Goal: Task Accomplishment & Management: Manage account settings

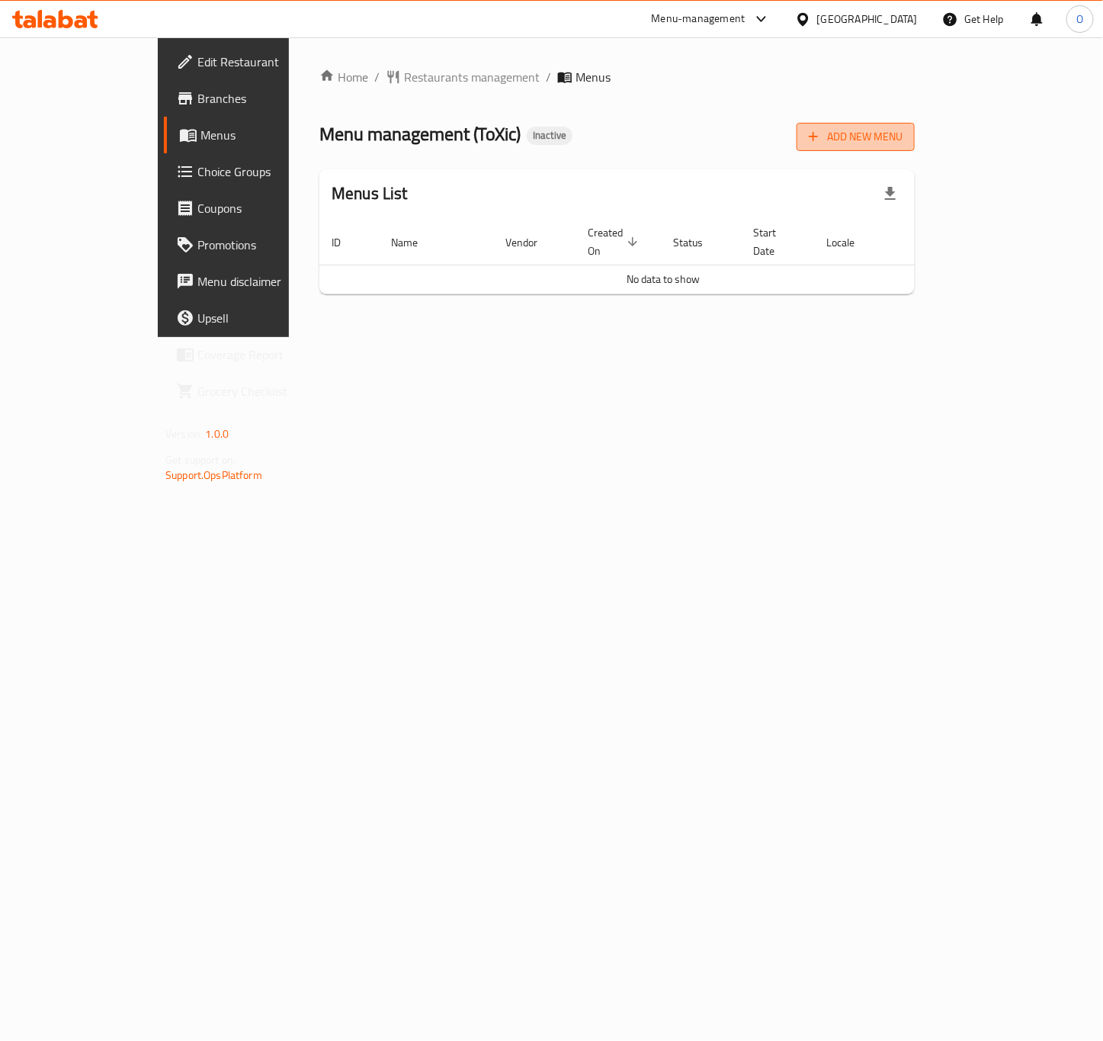
click at [903, 144] on span "Add New Menu" at bounding box center [856, 136] width 94 height 19
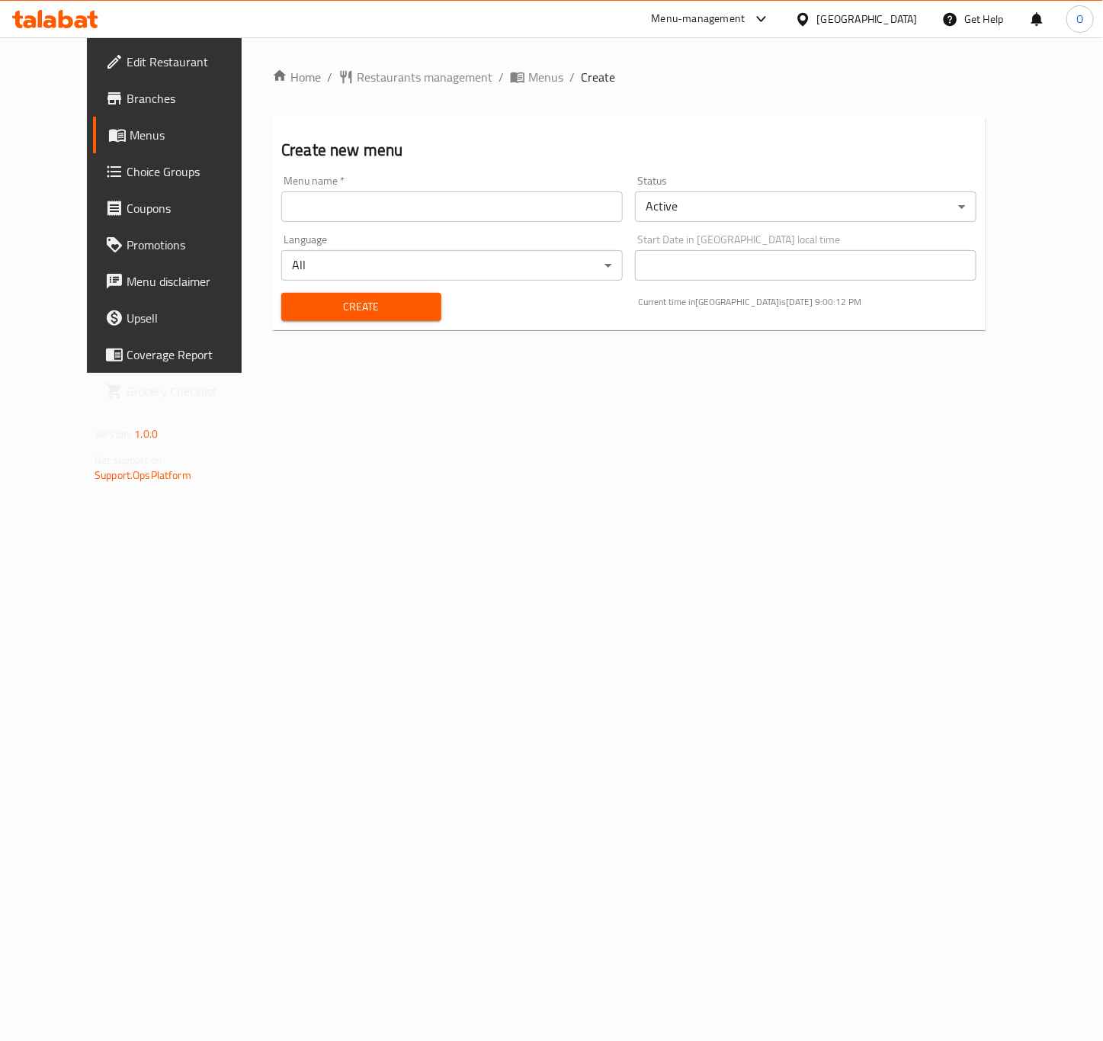
click at [336, 204] on input "text" at bounding box center [452, 206] width 342 height 30
paste input "342475128"
type input "342475128 - 28.9.2025"
click at [281, 293] on button "Create" at bounding box center [361, 307] width 160 height 28
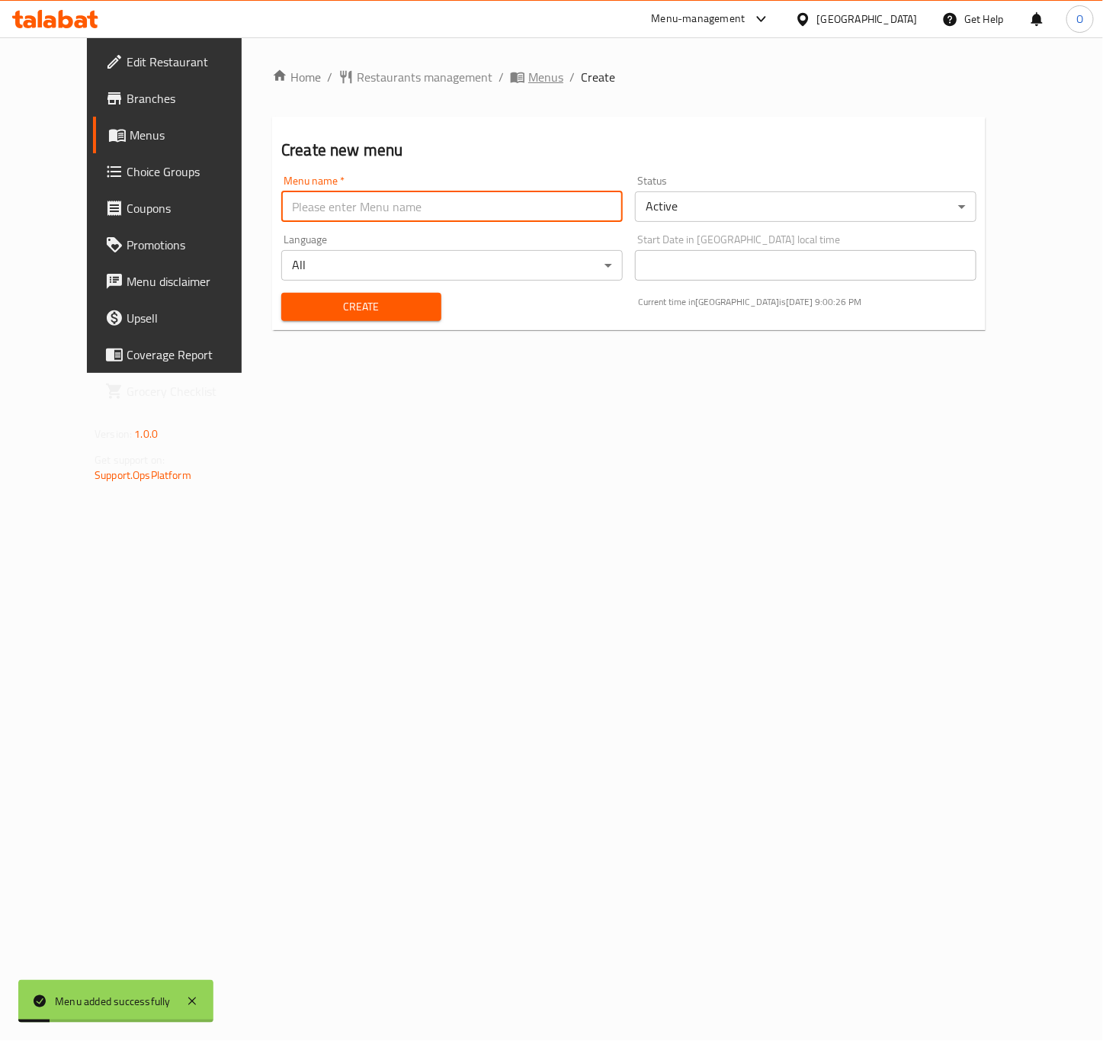
click at [528, 72] on span "Menus" at bounding box center [545, 77] width 35 height 18
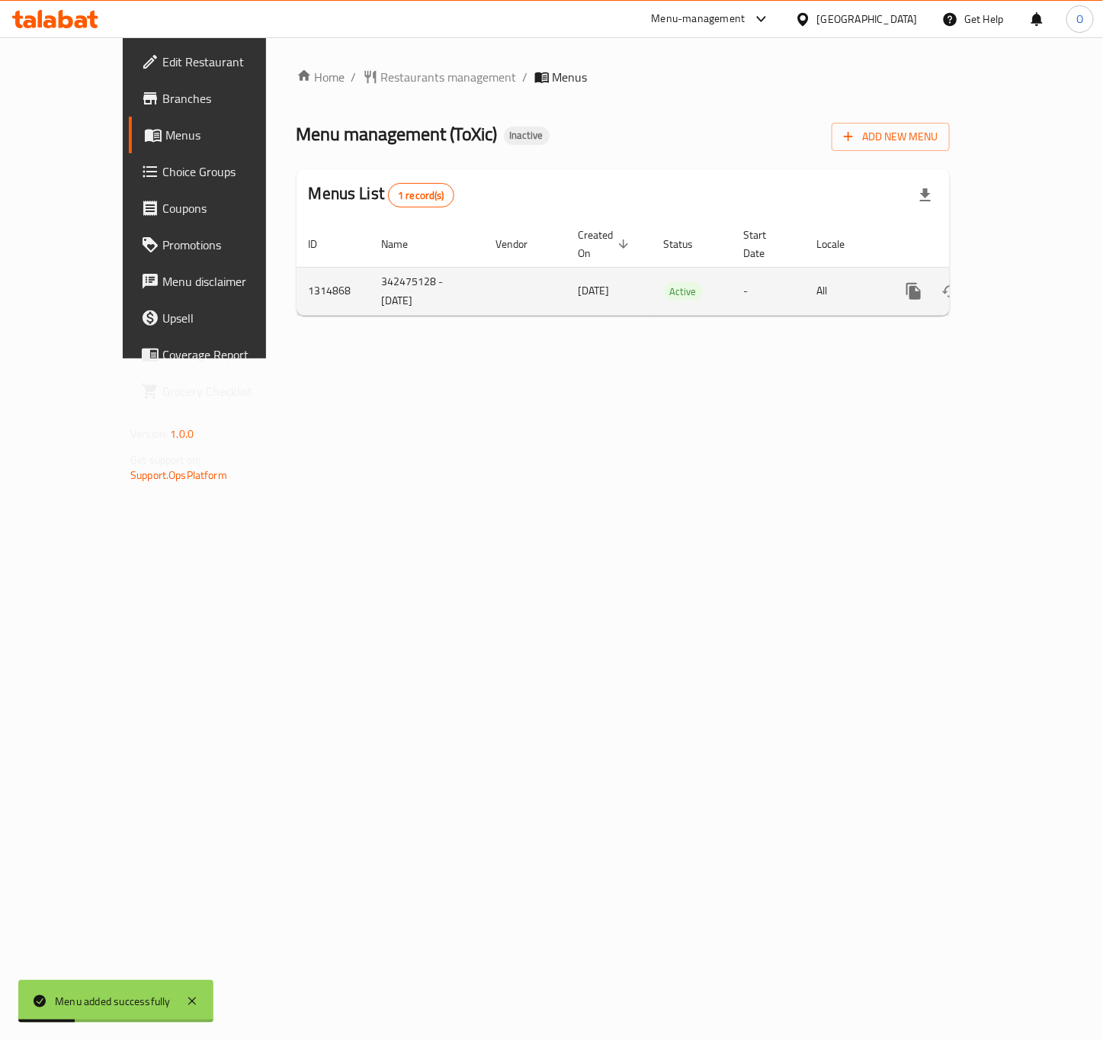
click at [1054, 267] on td "enhanced table" at bounding box center [969, 291] width 171 height 48
click at [1033, 282] on icon "enhanced table" at bounding box center [1024, 291] width 18 height 18
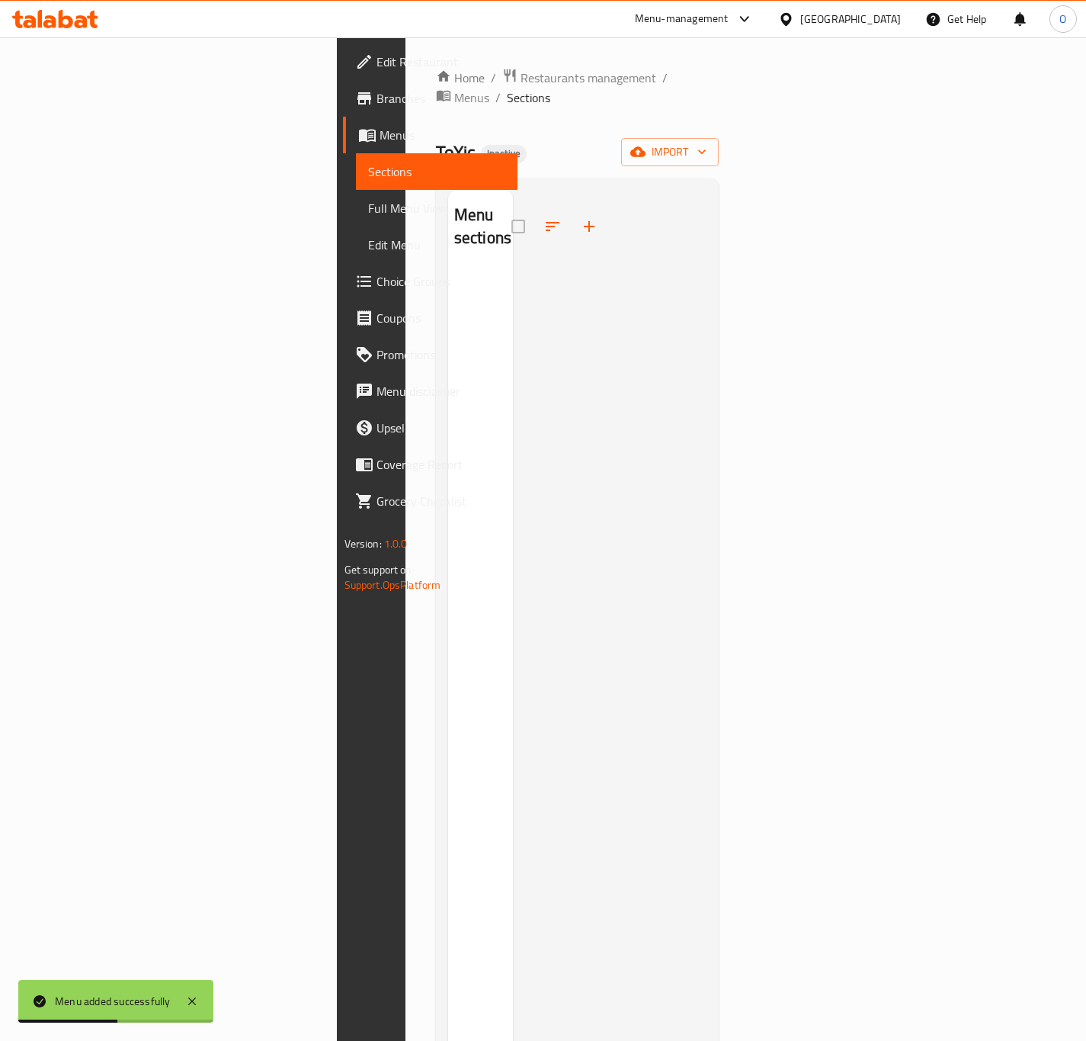
click at [720, 151] on div "Home / Restaurants management / Menus / Sections ToXic Inactive import Menu sec…" at bounding box center [578, 655] width 284 height 1175
click at [707, 143] on span "import" at bounding box center [669, 152] width 73 height 19
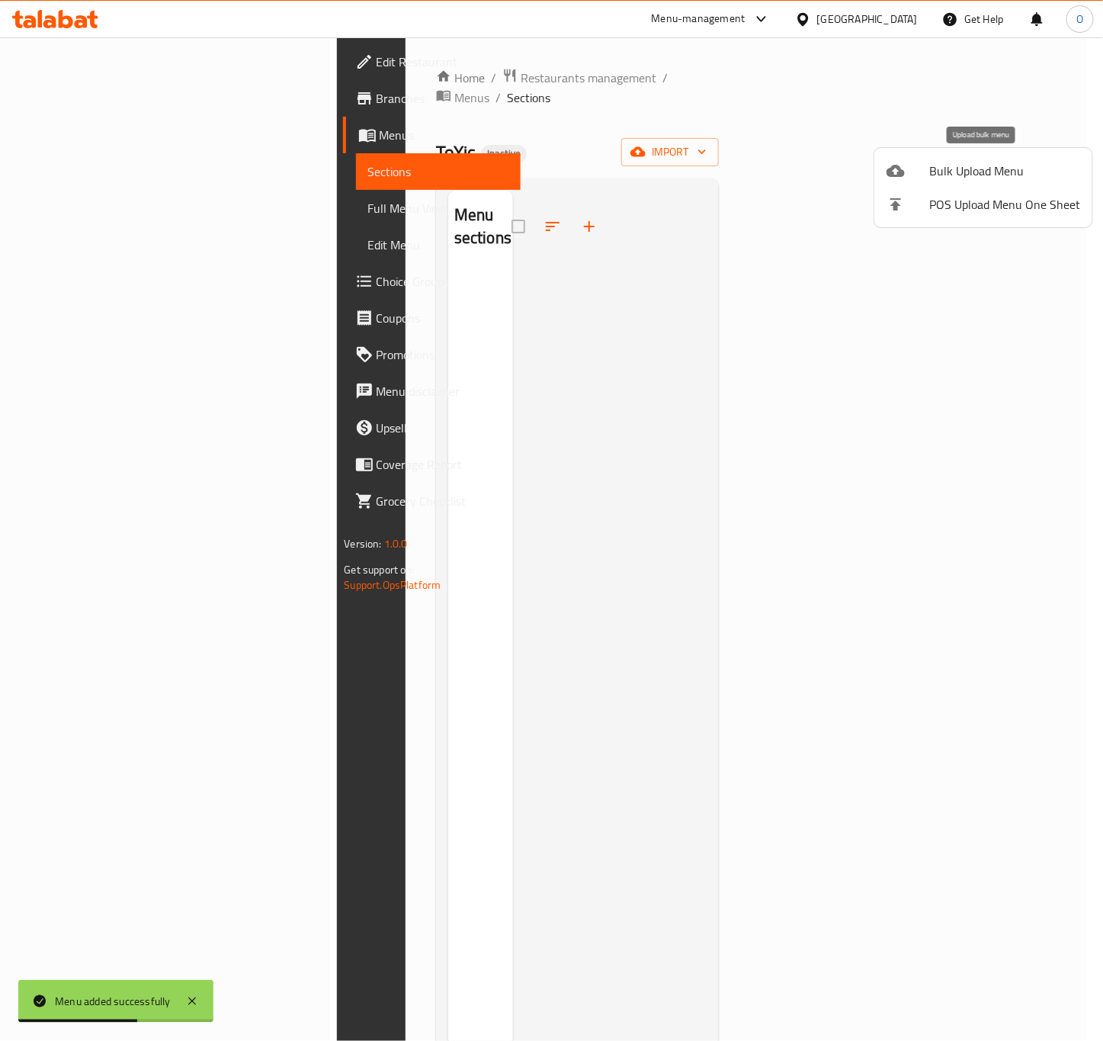
click at [975, 169] on span "Bulk Upload Menu" at bounding box center [1004, 171] width 151 height 18
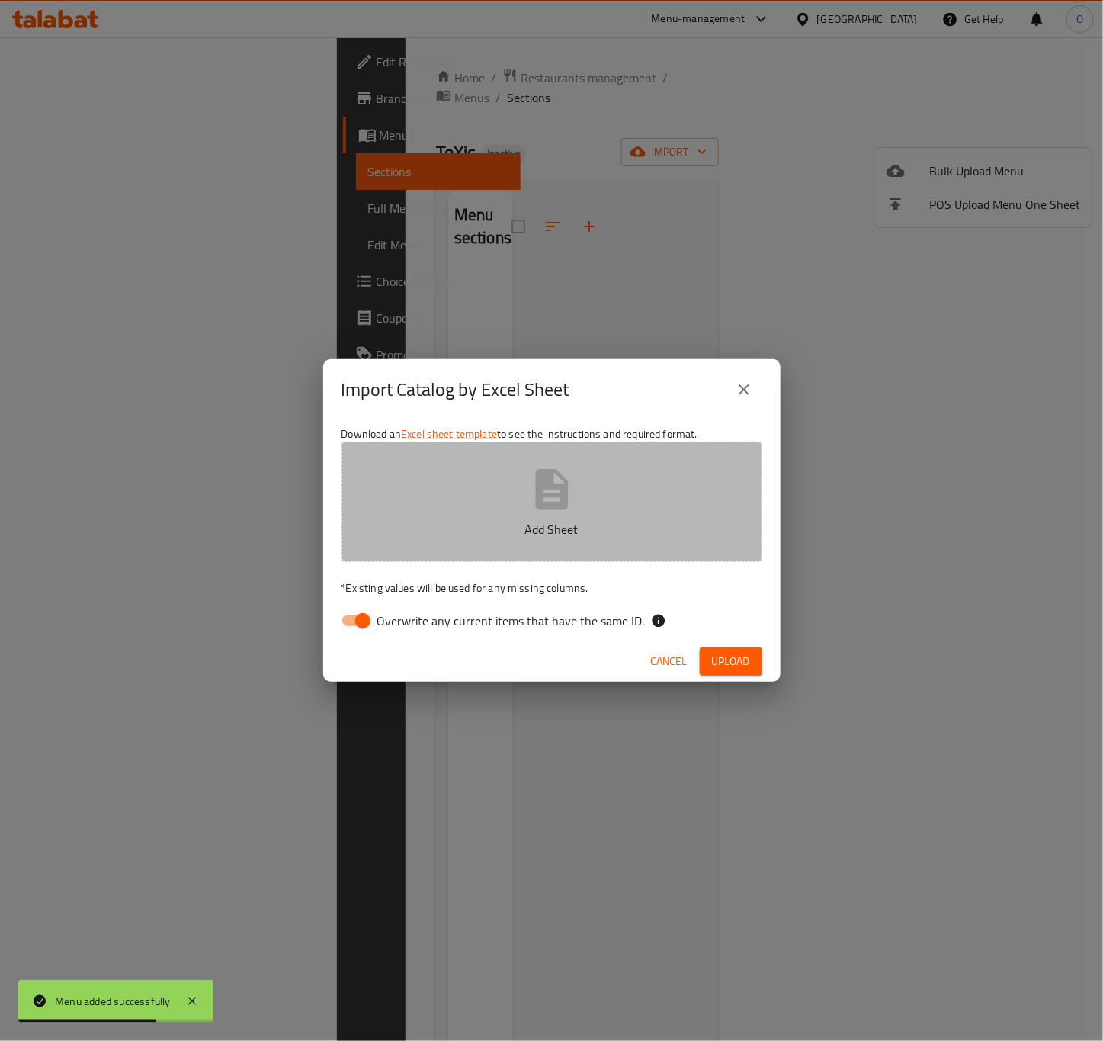
click at [520, 547] on button "Add Sheet" at bounding box center [552, 501] width 421 height 120
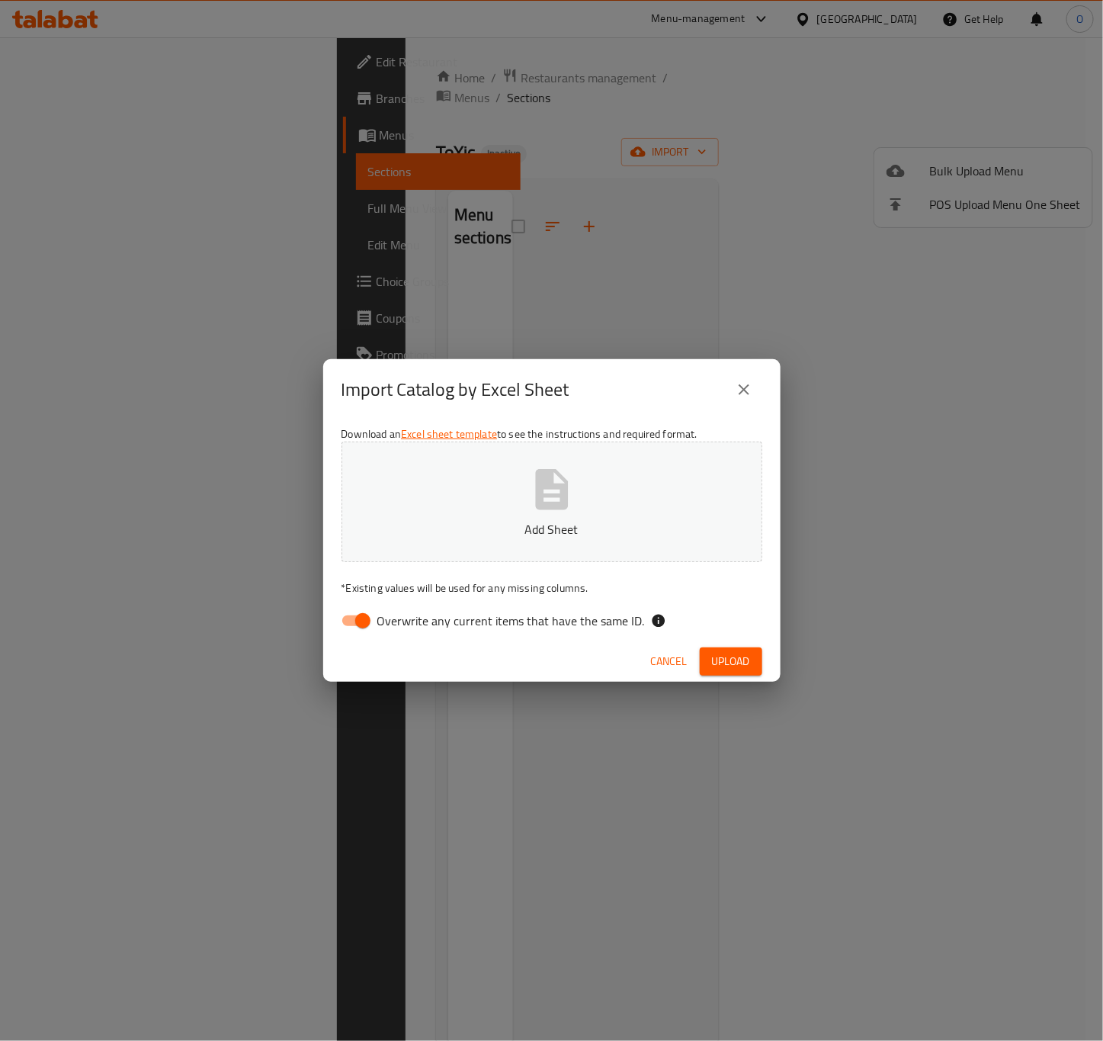
click at [453, 470] on button "Add Sheet" at bounding box center [552, 501] width 421 height 120
click at [432, 621] on span "Overwrite any current items that have the same ID." at bounding box center [511, 620] width 268 height 18
click at [406, 621] on input "Overwrite any current items that have the same ID." at bounding box center [362, 620] width 87 height 29
checkbox input "false"
click at [739, 671] on button "Upload" at bounding box center [731, 661] width 63 height 28
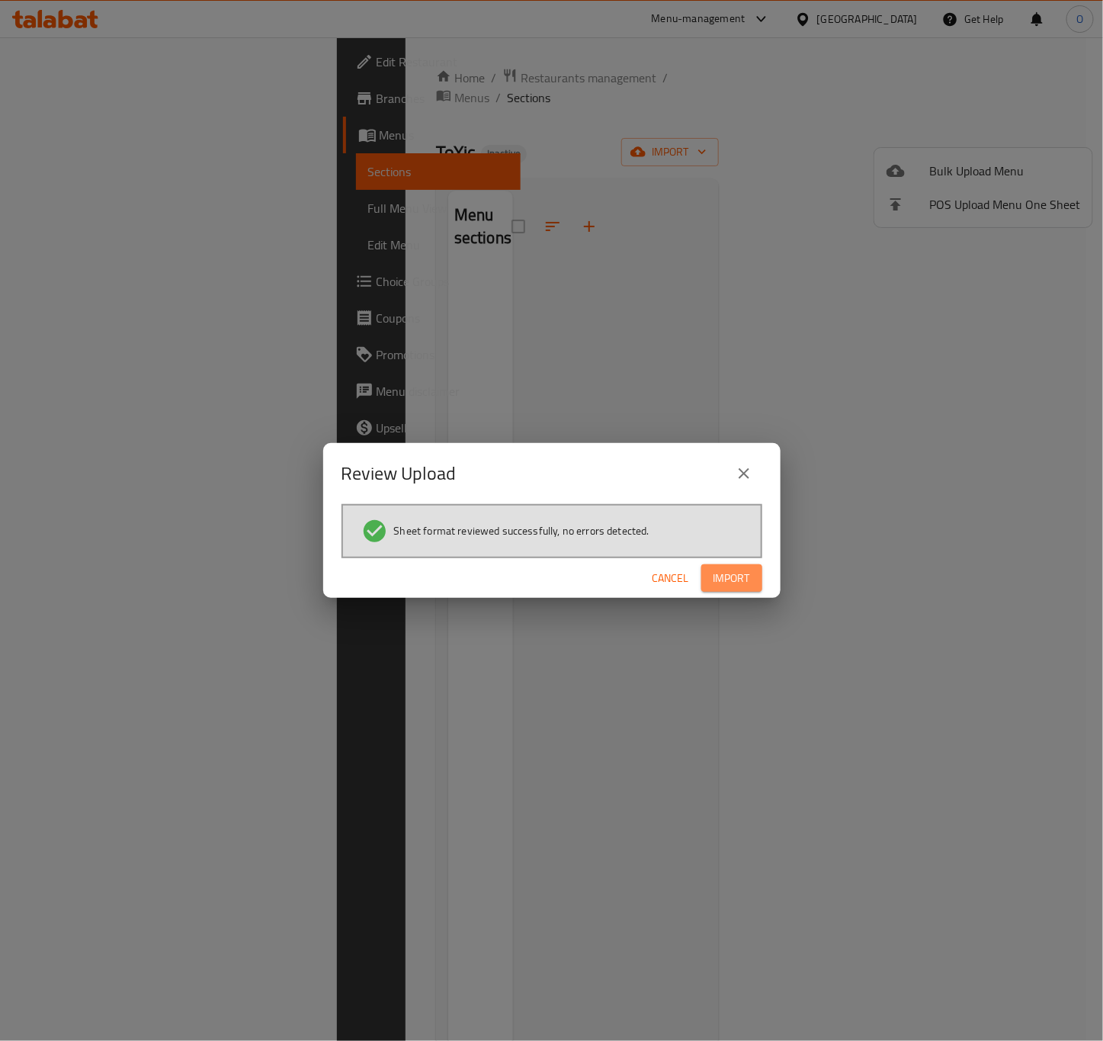
click at [730, 588] on button "Import" at bounding box center [731, 578] width 61 height 28
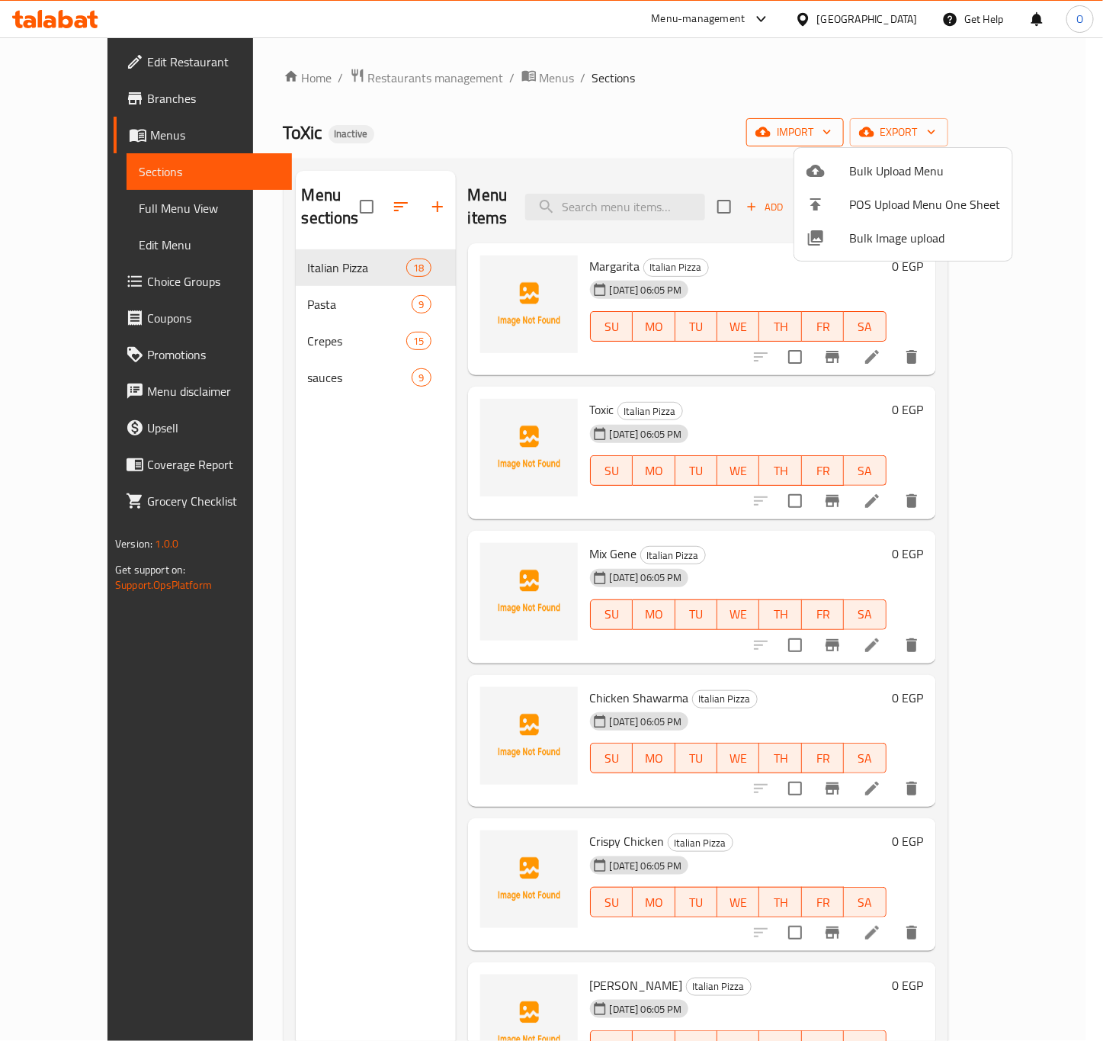
click at [906, 120] on div at bounding box center [551, 520] width 1103 height 1041
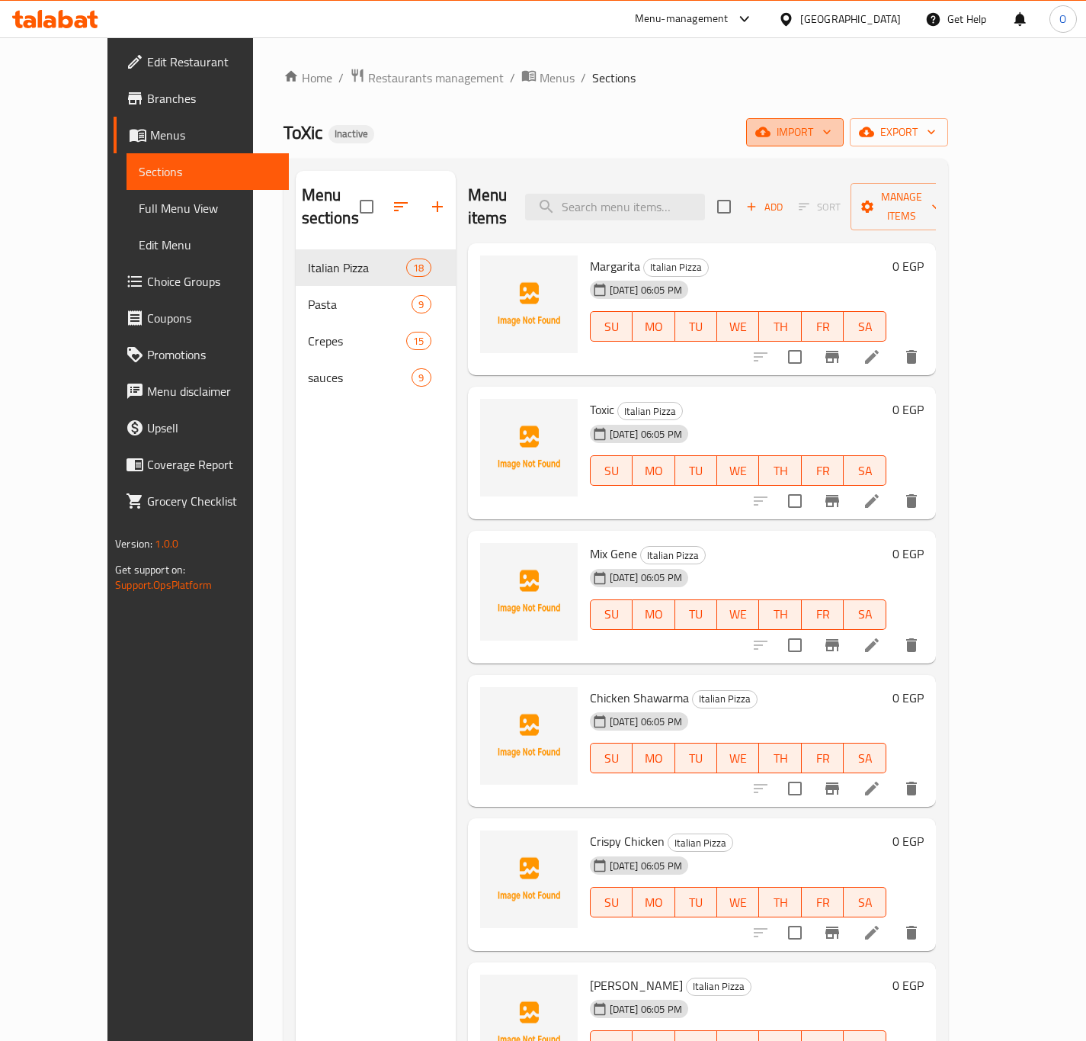
click at [832, 123] on span "import" at bounding box center [794, 132] width 73 height 19
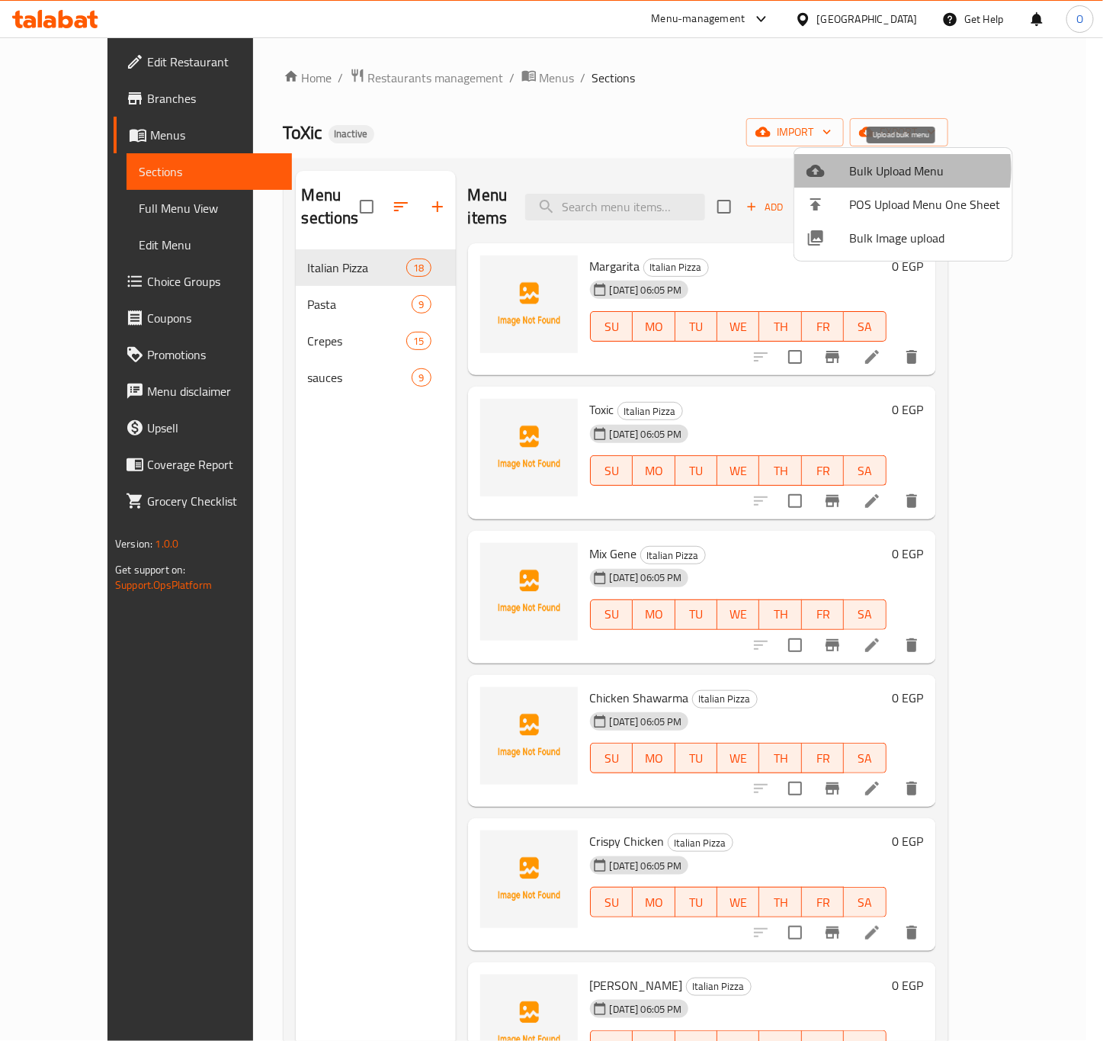
click at [886, 170] on span "Bulk Upload Menu" at bounding box center [924, 171] width 151 height 18
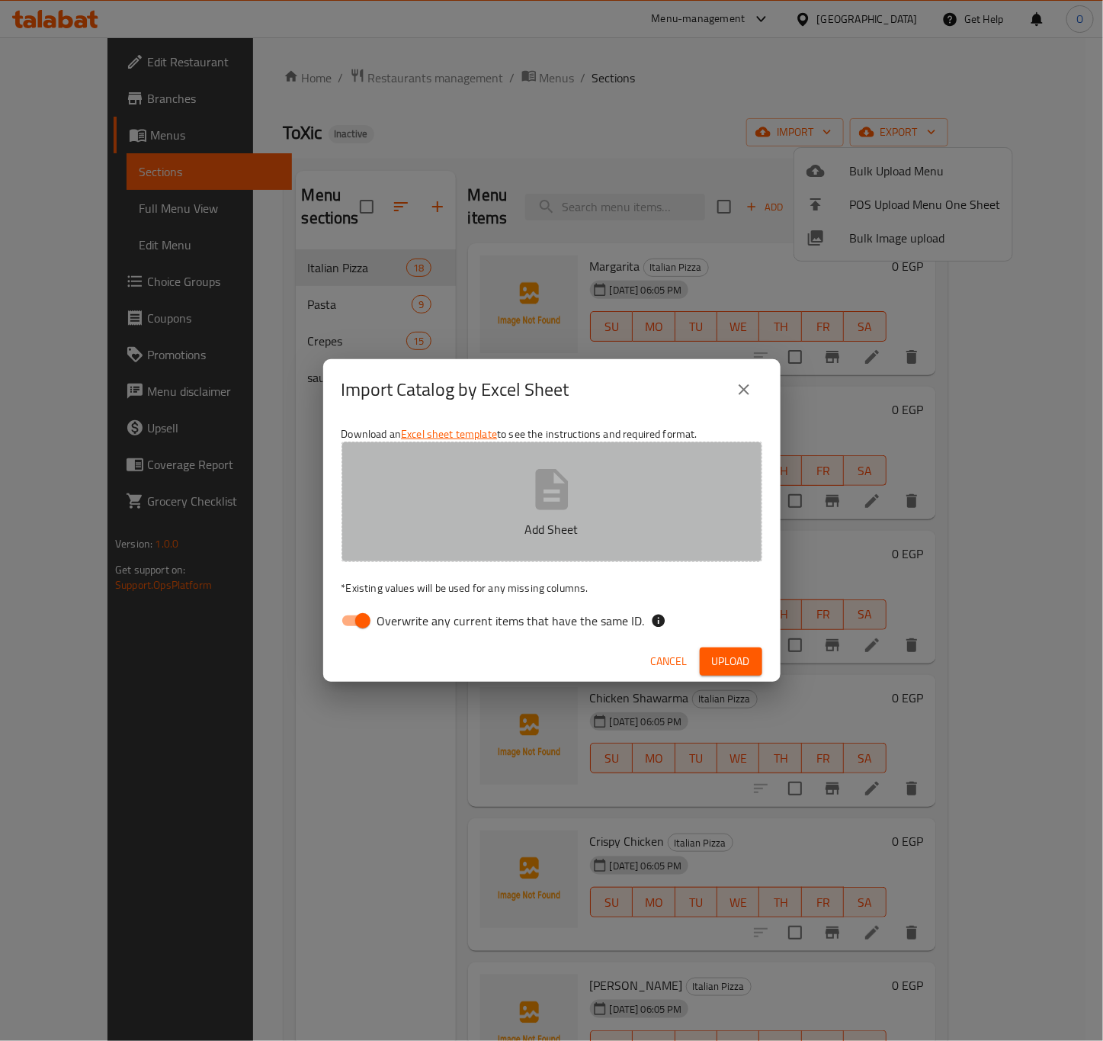
click at [621, 549] on button "Add Sheet" at bounding box center [552, 501] width 421 height 120
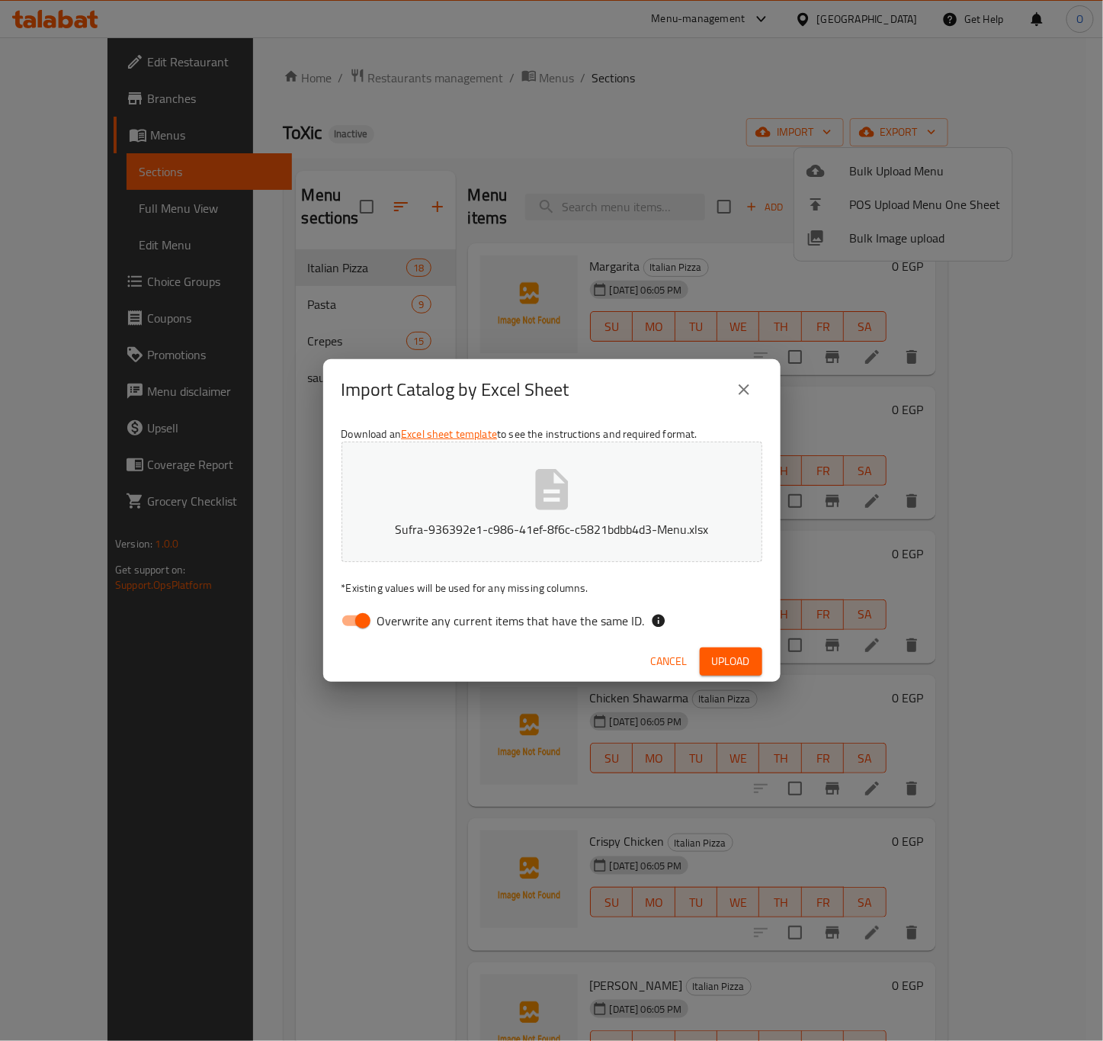
click at [604, 611] on span "Overwrite any current items that have the same ID." at bounding box center [511, 620] width 268 height 18
click at [406, 611] on input "Overwrite any current items that have the same ID." at bounding box center [362, 620] width 87 height 29
checkbox input "false"
click at [727, 663] on span "Upload" at bounding box center [731, 661] width 38 height 19
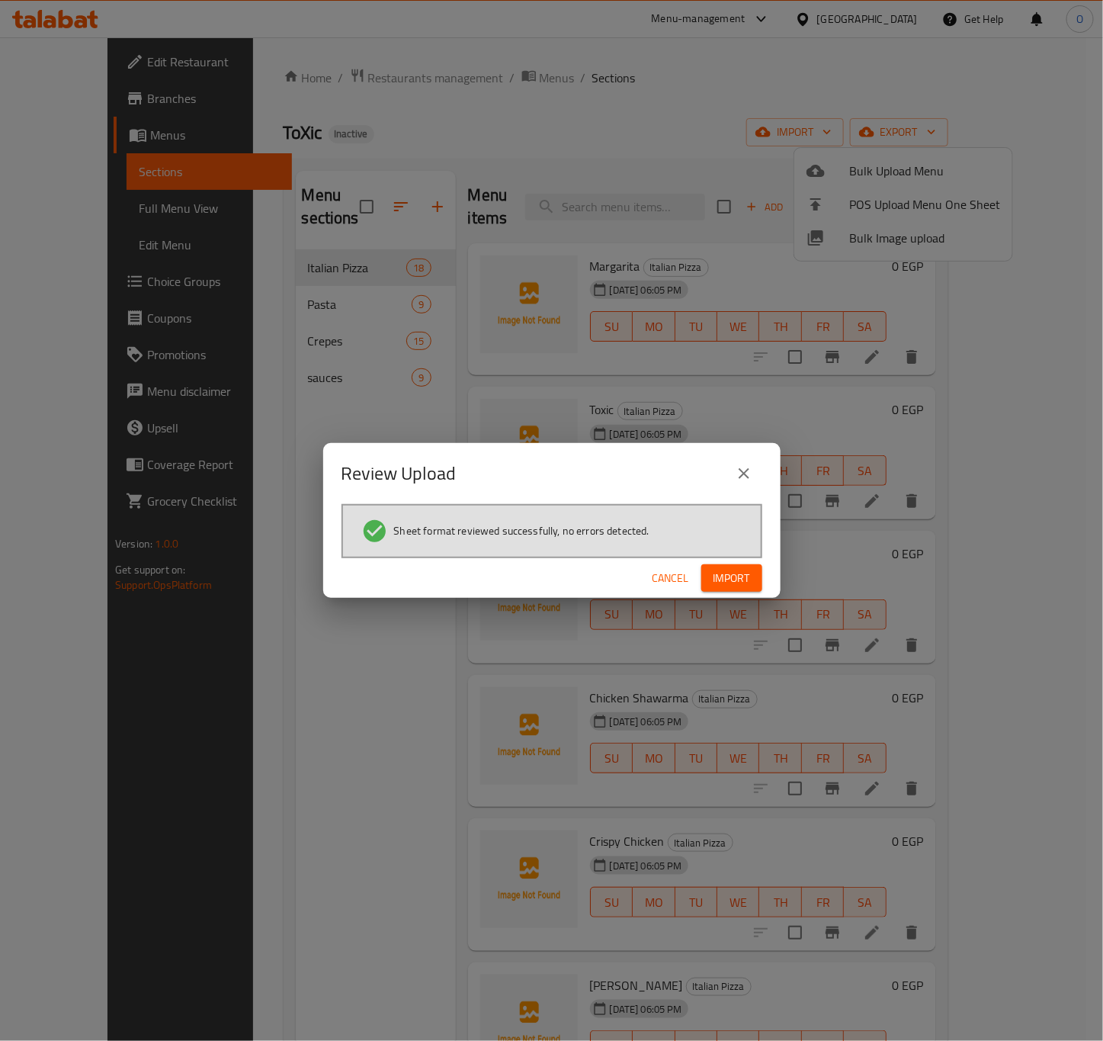
click at [725, 572] on span "Import" at bounding box center [732, 578] width 37 height 19
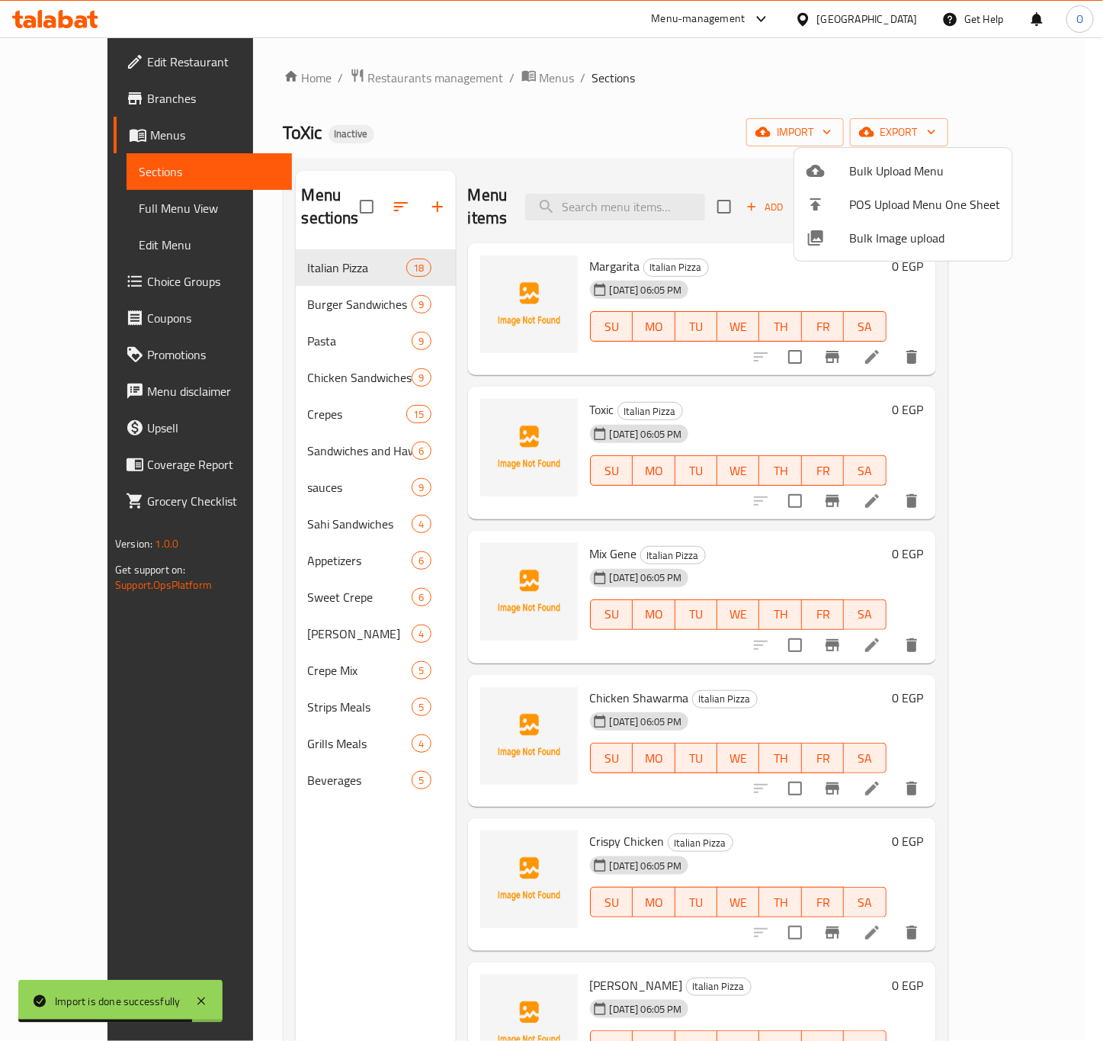
click at [293, 383] on div at bounding box center [551, 520] width 1103 height 1041
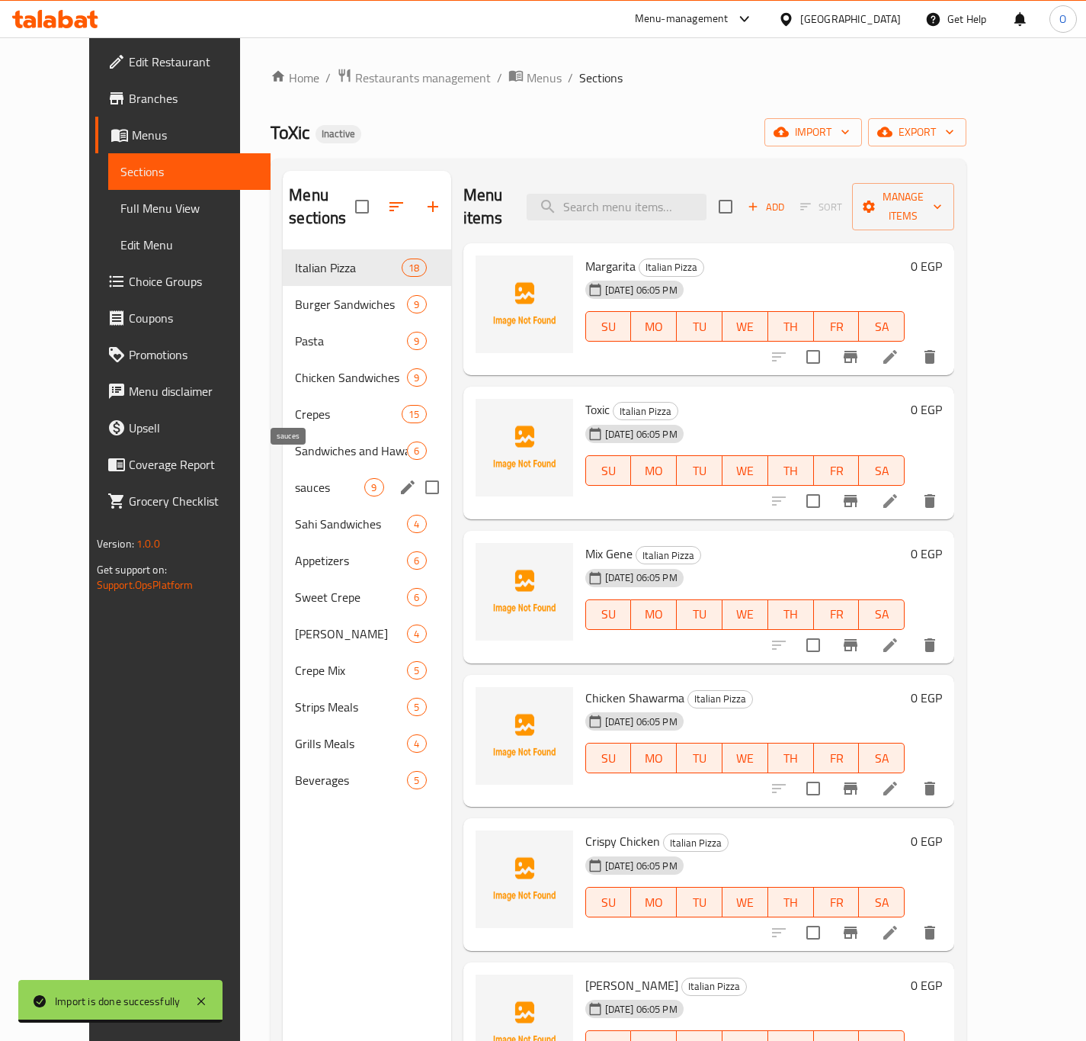
click at [295, 478] on span "sauces" at bounding box center [329, 487] width 69 height 18
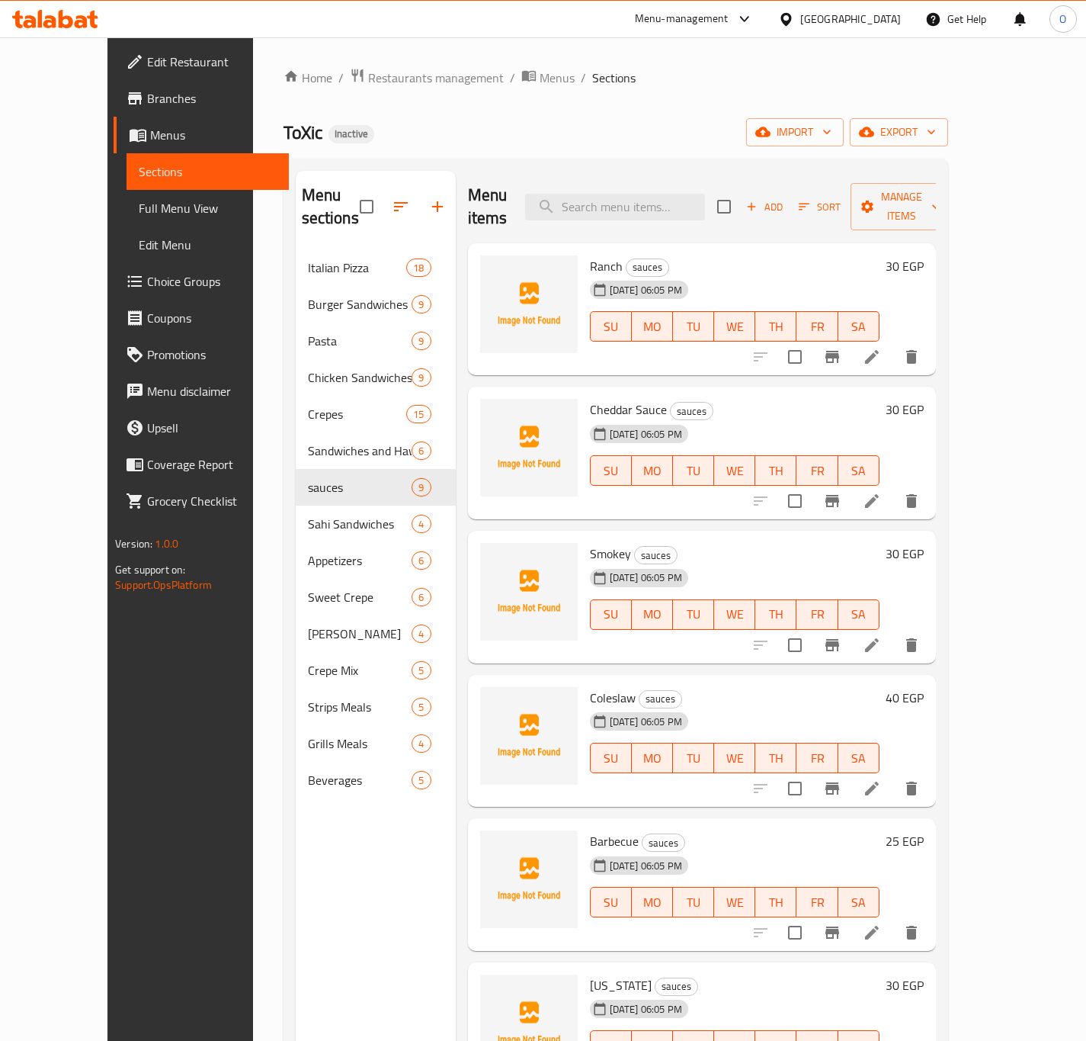
click at [147, 273] on span "Choice Groups" at bounding box center [212, 281] width 130 height 18
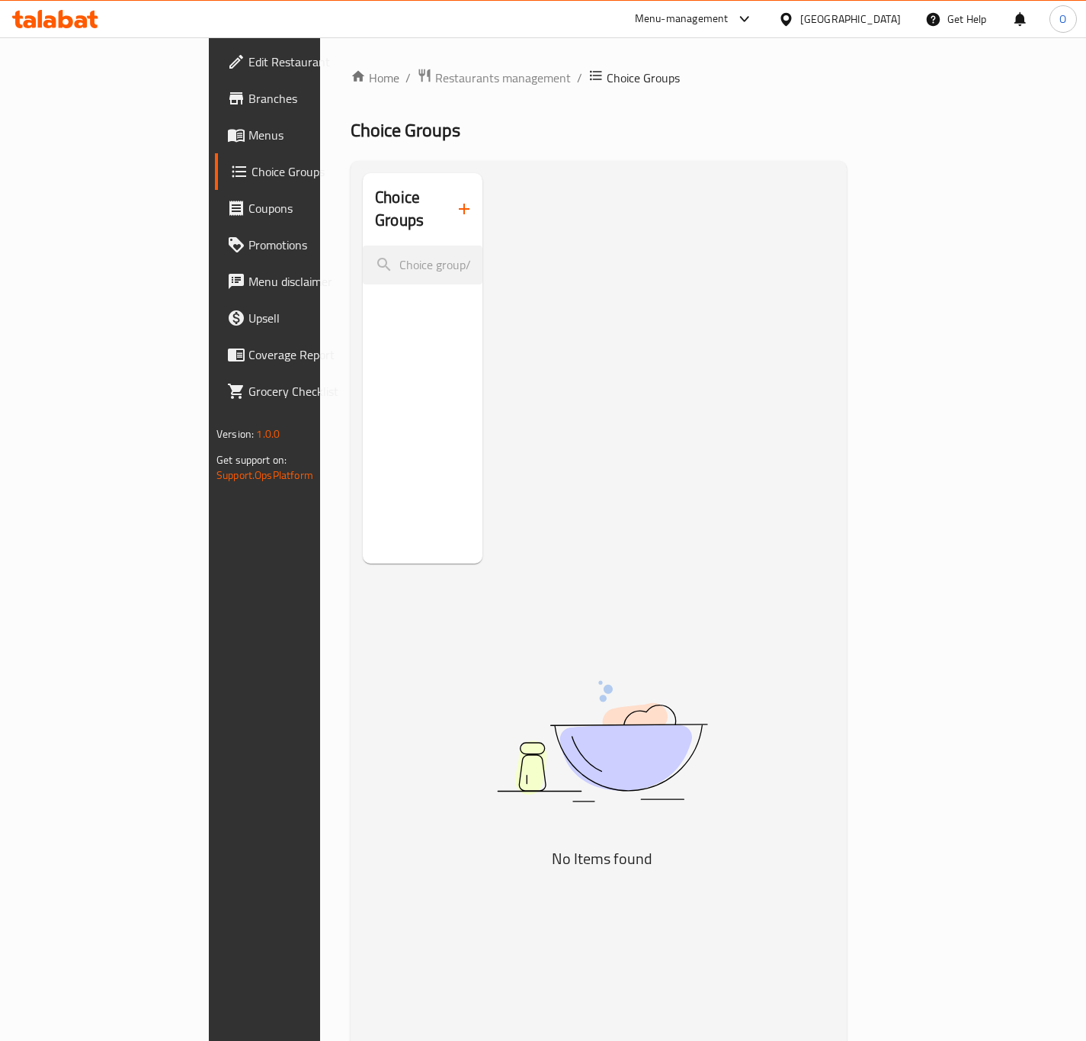
click at [446, 207] on button "button" at bounding box center [464, 209] width 37 height 37
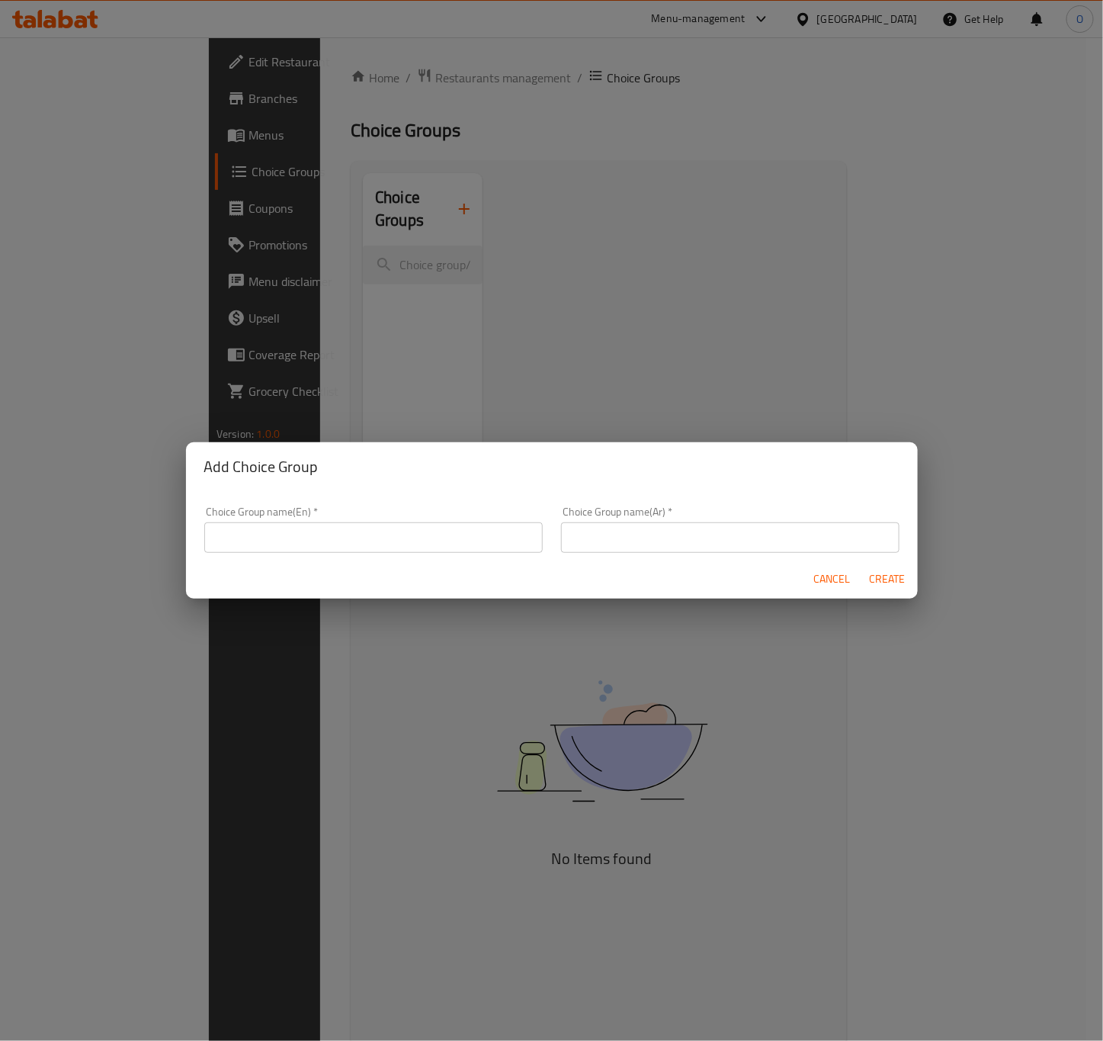
click at [408, 531] on input "text" at bounding box center [373, 537] width 338 height 30
type input "Add On's:"
click at [625, 534] on input "text" at bounding box center [730, 537] width 338 height 30
type input "الإضافات:"
click at [864, 588] on button "Create" at bounding box center [887, 579] width 49 height 28
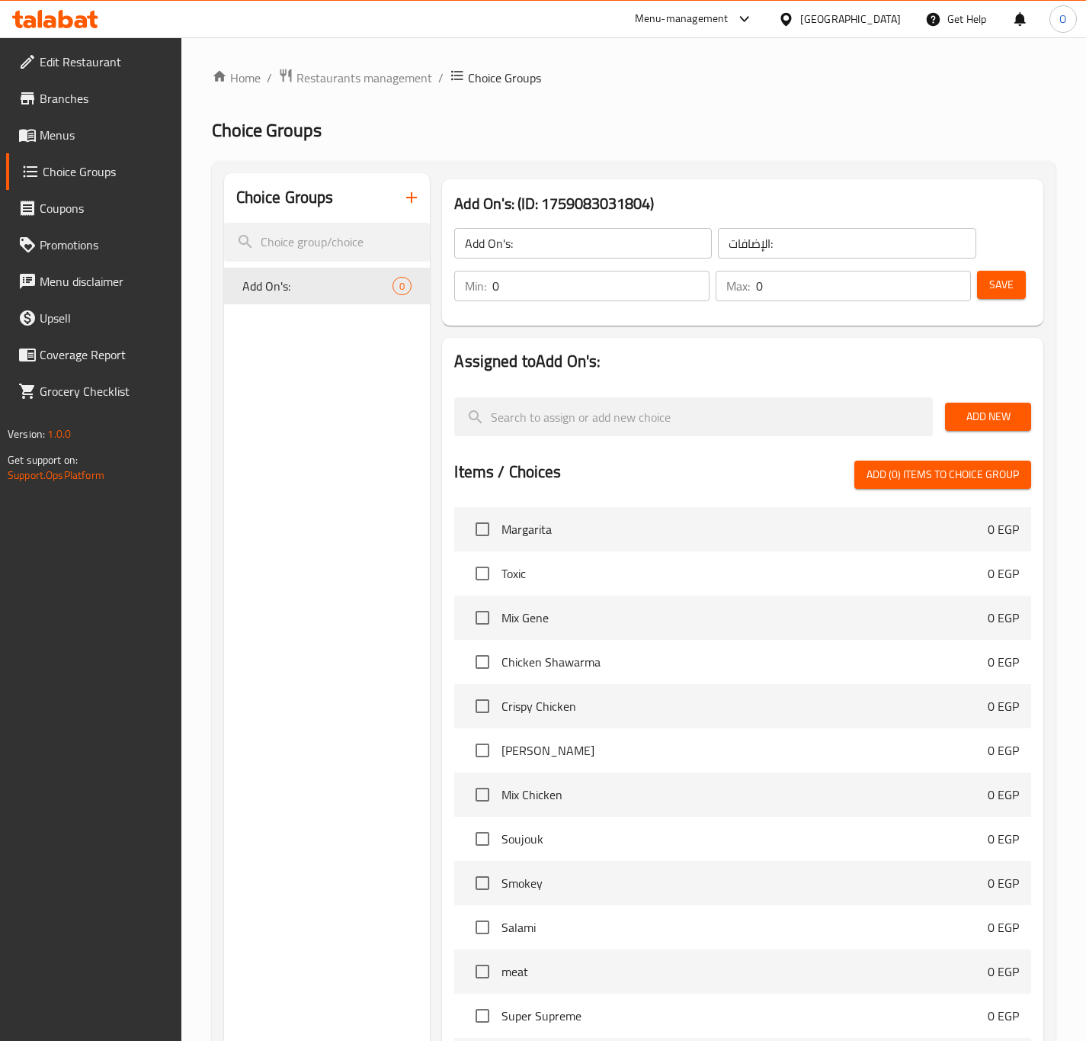
click at [508, 238] on input "Add On's:" at bounding box center [583, 243] width 258 height 30
type input "Add On's Sauces:"
click at [806, 238] on input "الإضافات:" at bounding box center [847, 243] width 258 height 30
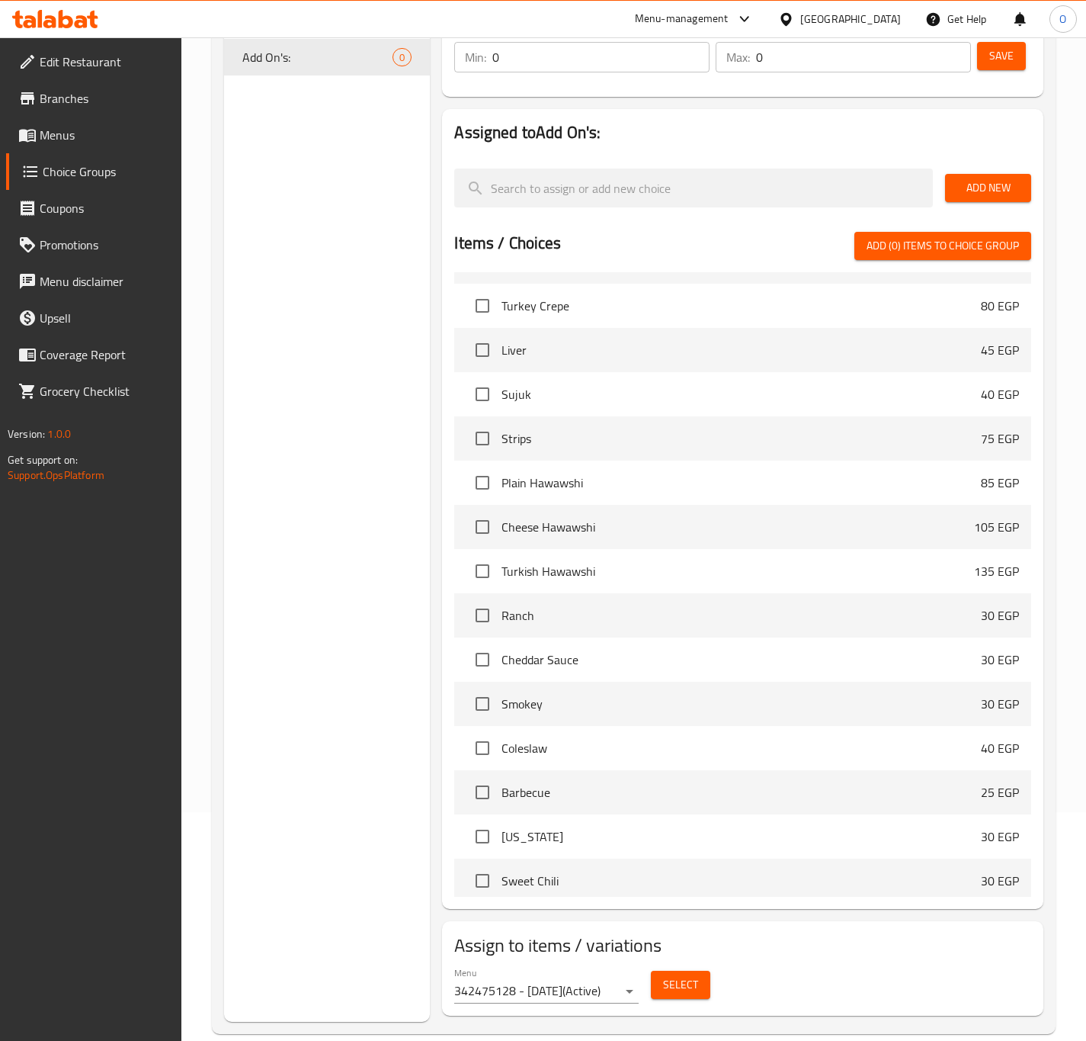
scroll to position [2744, 0]
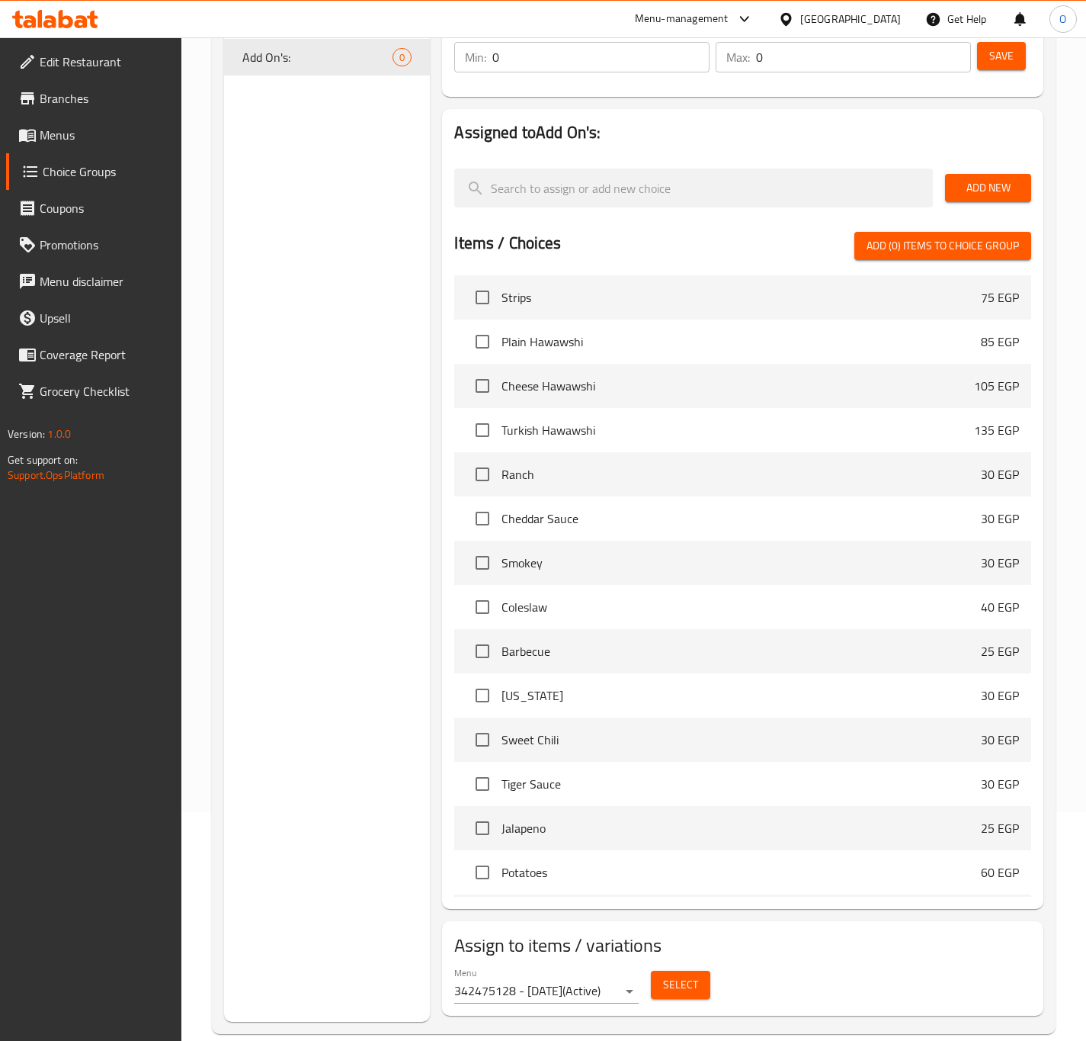
type input "الإضافات الصوصات:"
click at [478, 465] on input "checkbox" at bounding box center [483, 474] width 32 height 32
checkbox input "true"
click at [480, 521] on input "checkbox" at bounding box center [483, 518] width 32 height 32
checkbox input "true"
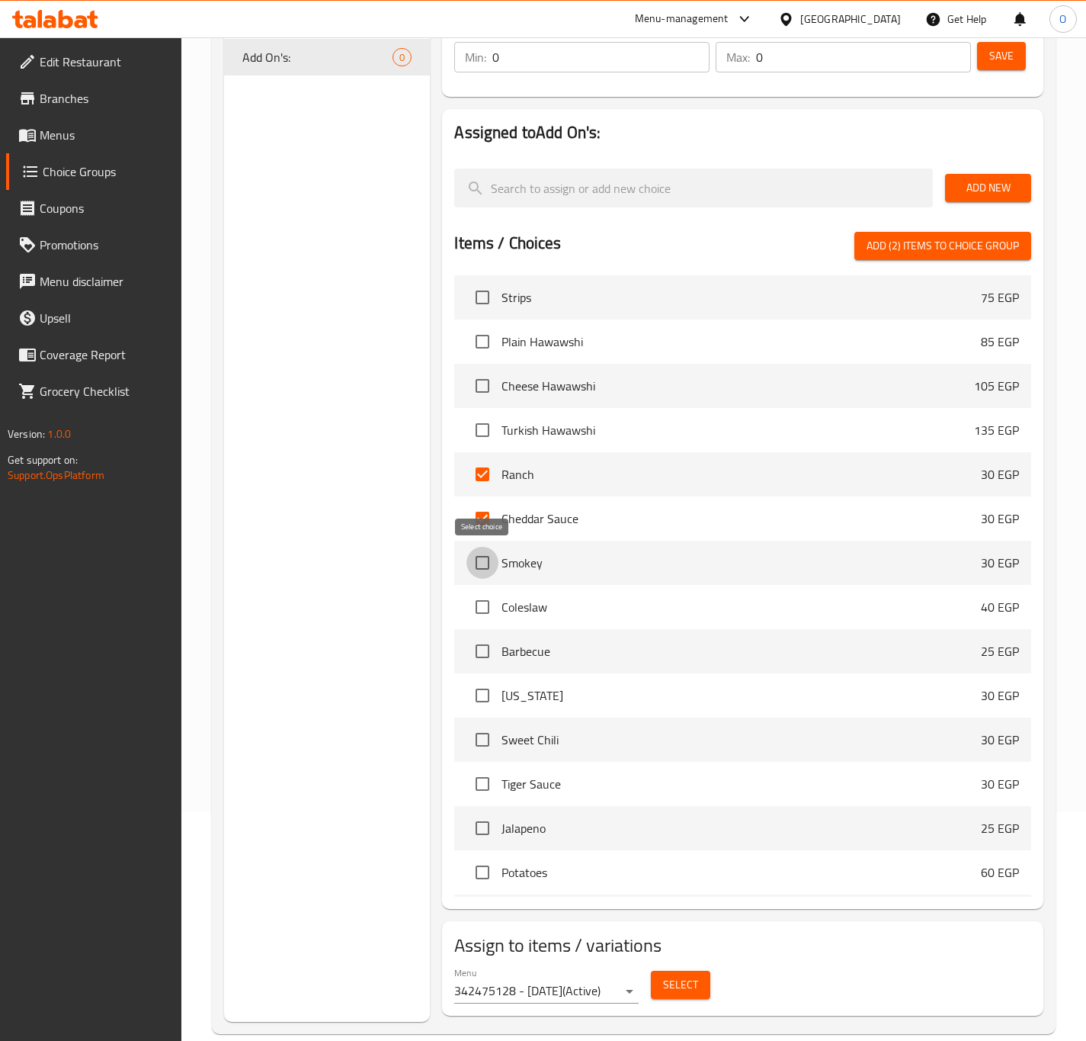
click at [479, 570] on input "checkbox" at bounding box center [483, 563] width 32 height 32
checkbox input "true"
click at [478, 607] on input "checkbox" at bounding box center [483, 607] width 32 height 32
checkbox input "true"
click at [465, 645] on li "Barbecue 25 EGP" at bounding box center [742, 651] width 577 height 44
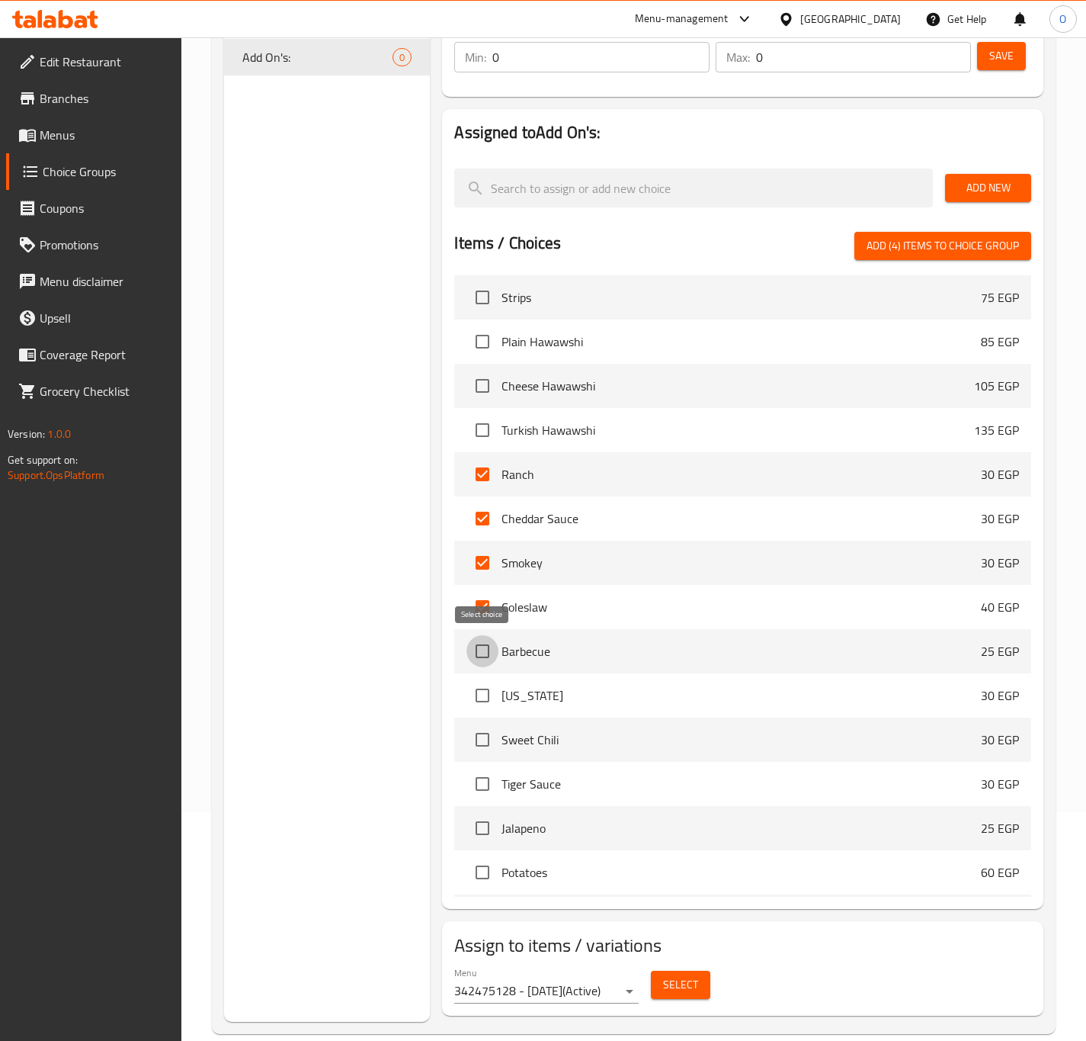
click at [473, 640] on input "checkbox" at bounding box center [483, 651] width 32 height 32
checkbox input "true"
click at [478, 691] on input "checkbox" at bounding box center [483, 695] width 32 height 32
checkbox input "true"
click at [474, 746] on input "checkbox" at bounding box center [483, 739] width 32 height 32
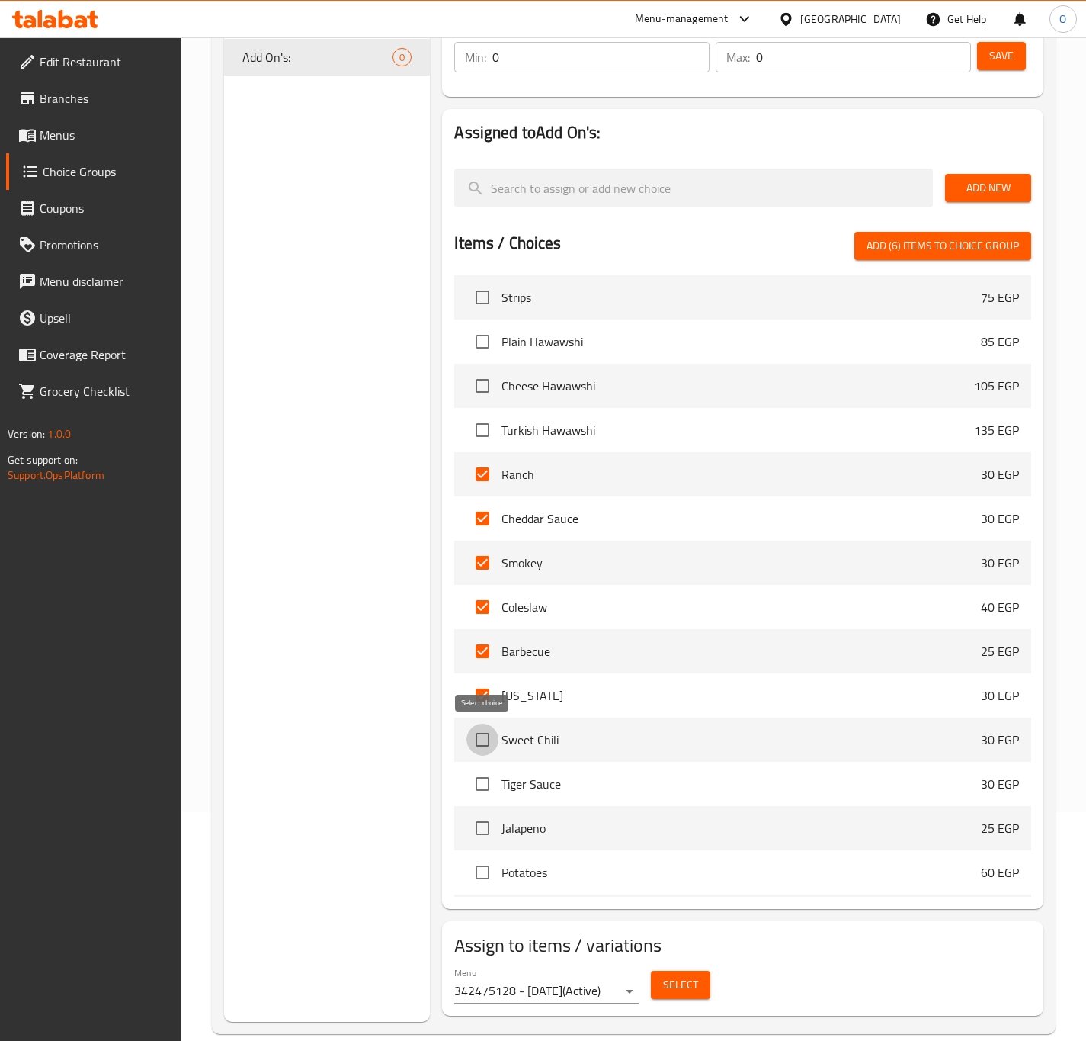
checkbox input "true"
click at [481, 790] on input "checkbox" at bounding box center [483, 784] width 32 height 32
checkbox input "true"
drag, startPoint x: 479, startPoint y: 826, endPoint x: 499, endPoint y: 819, distance: 21.5
click at [480, 826] on input "checkbox" at bounding box center [483, 828] width 32 height 32
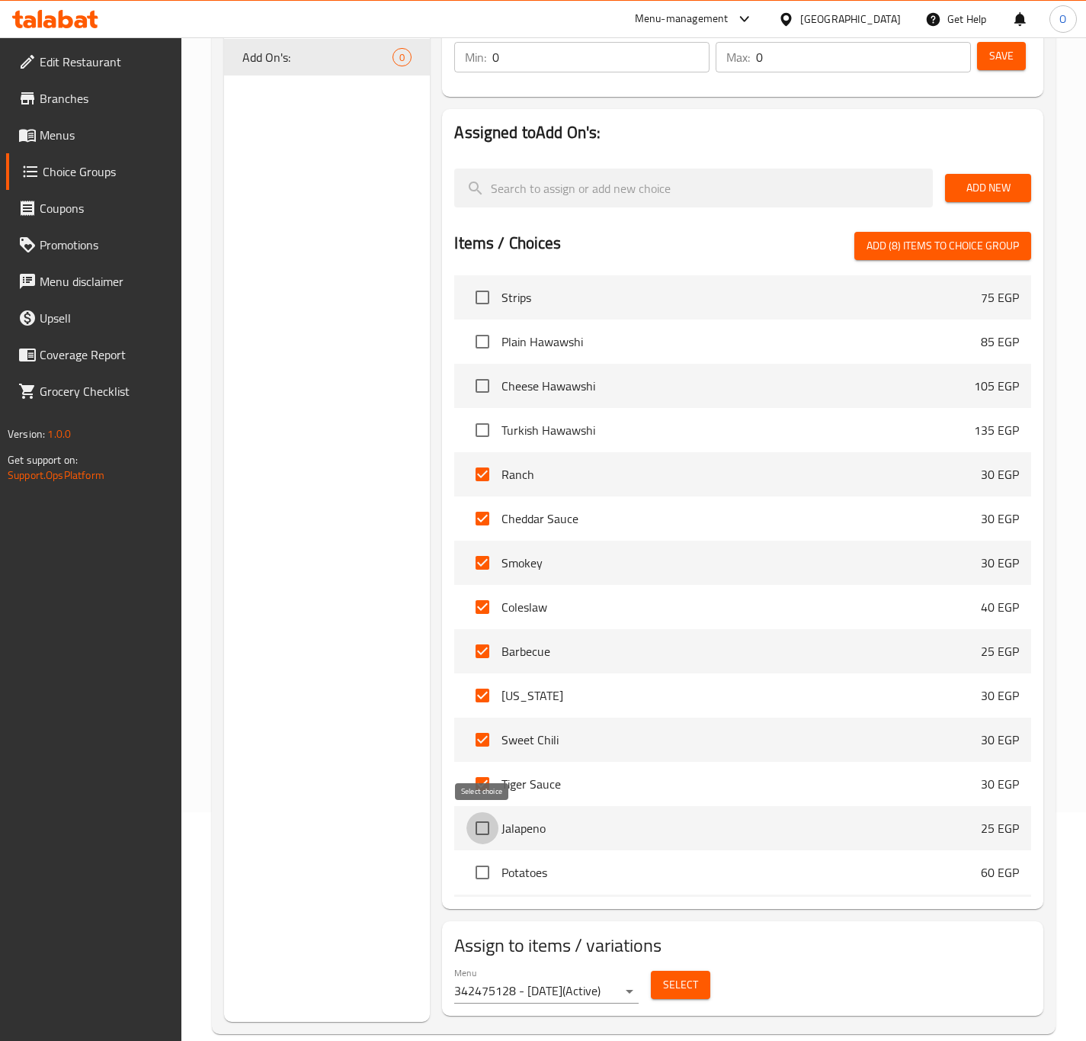
checkbox input "true"
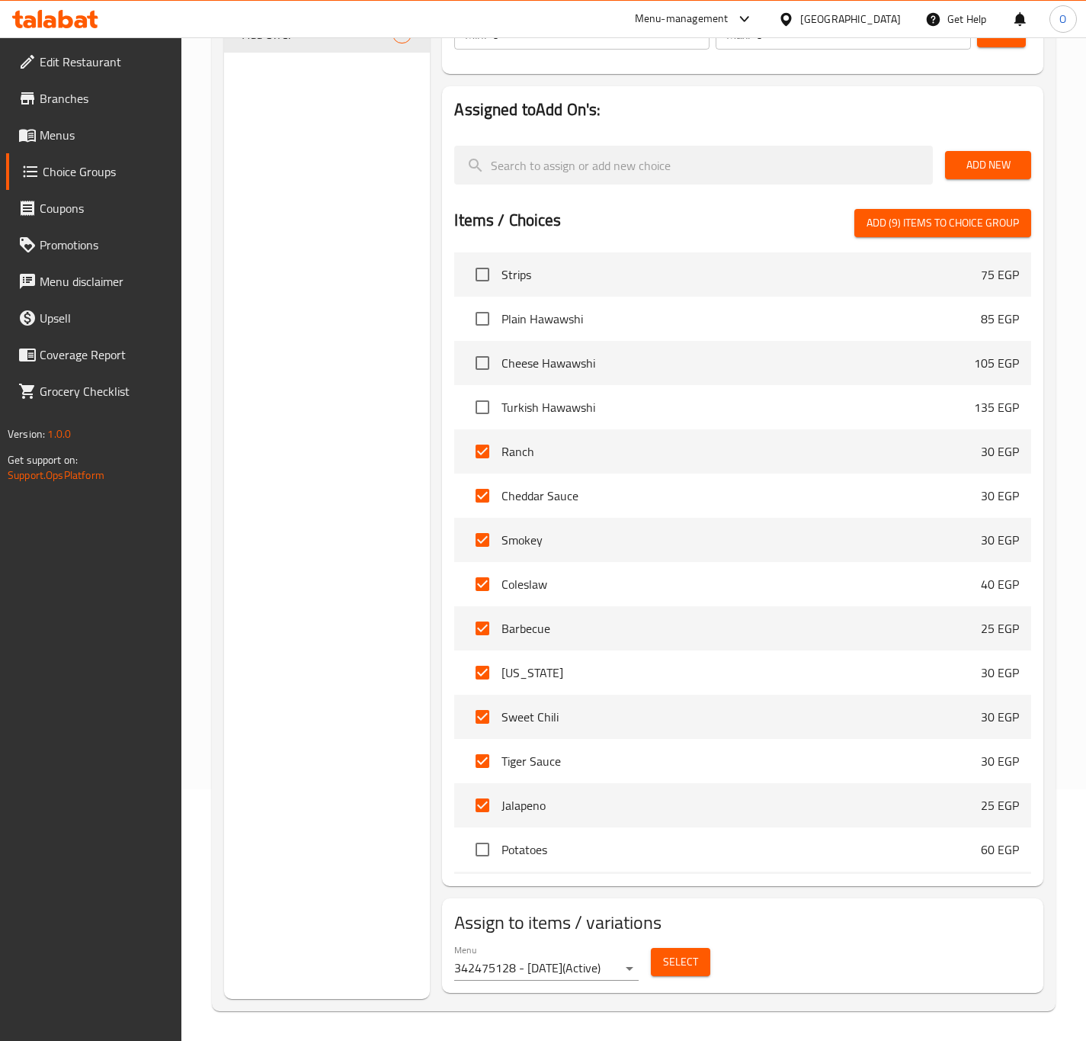
click at [980, 236] on button "Add (9) items to choice group" at bounding box center [943, 223] width 177 height 28
checkbox input "false"
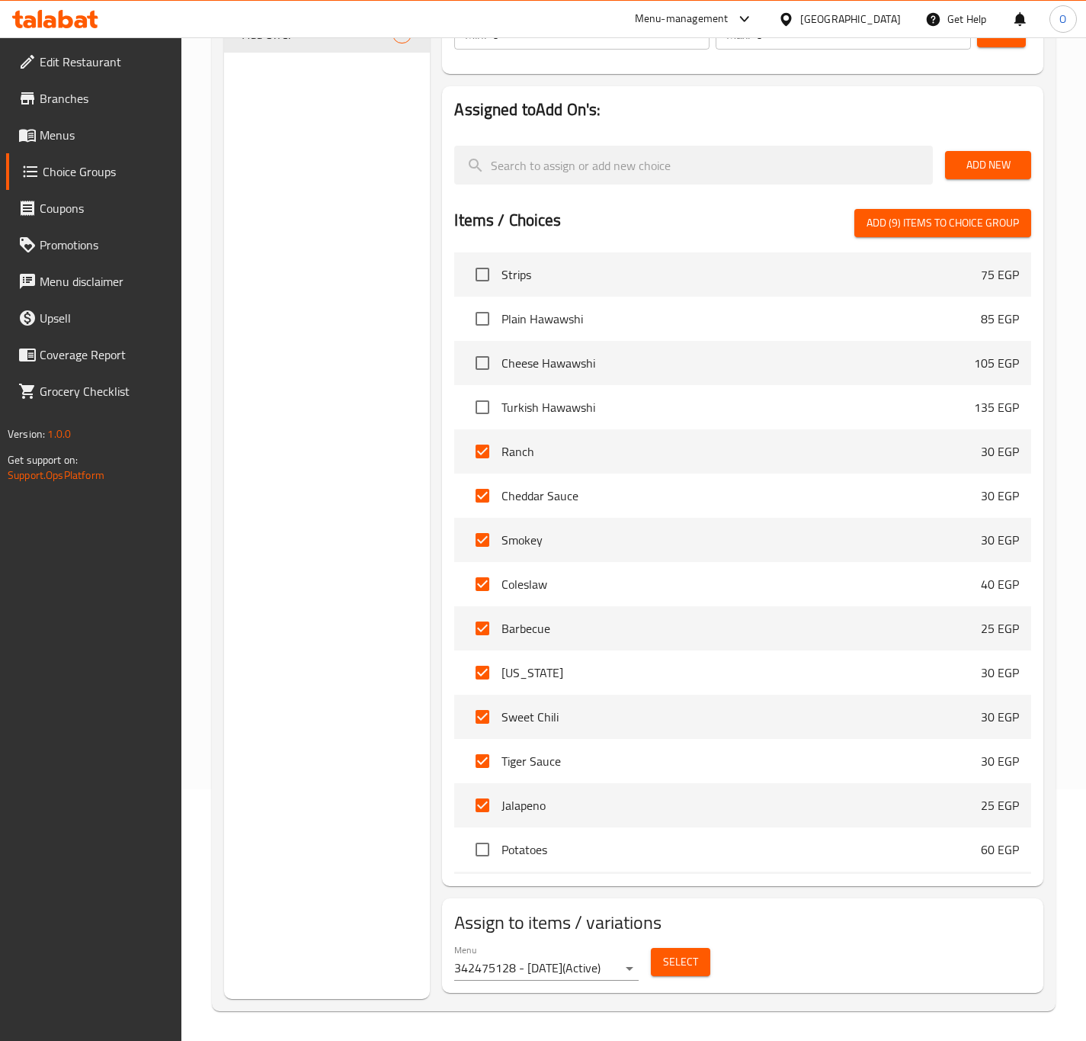
checkbox input "false"
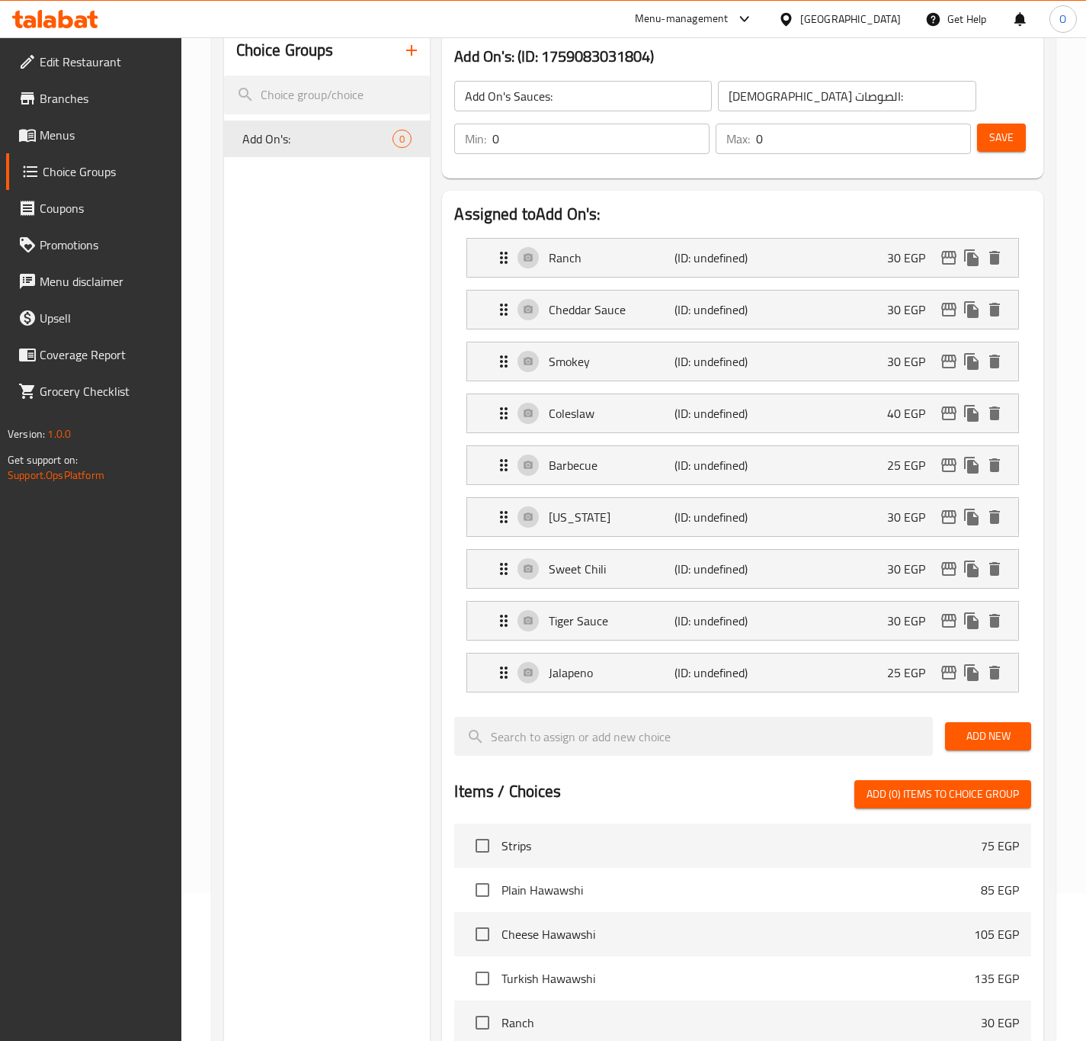
scroll to position [23, 0]
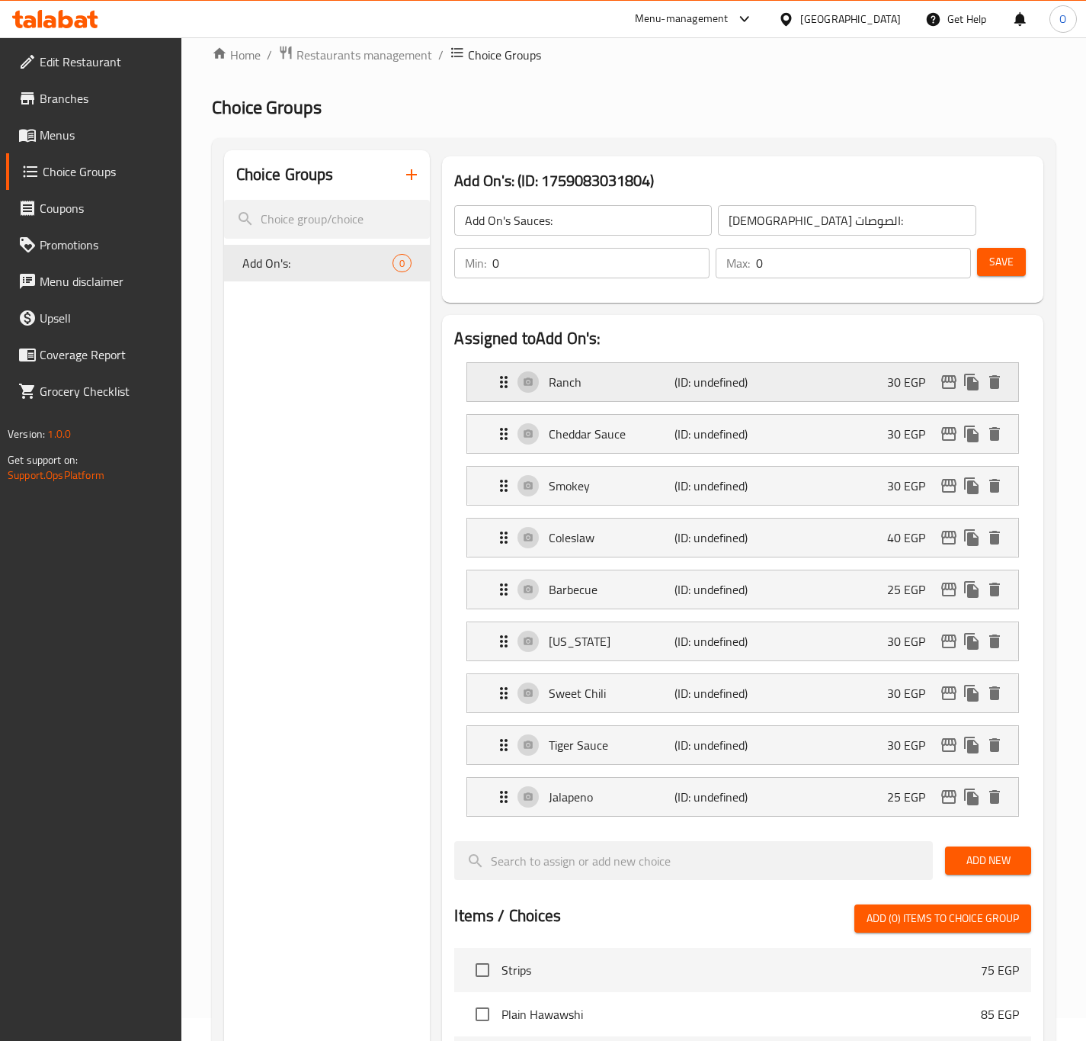
click at [591, 382] on p "Ranch" at bounding box center [611, 382] width 125 height 18
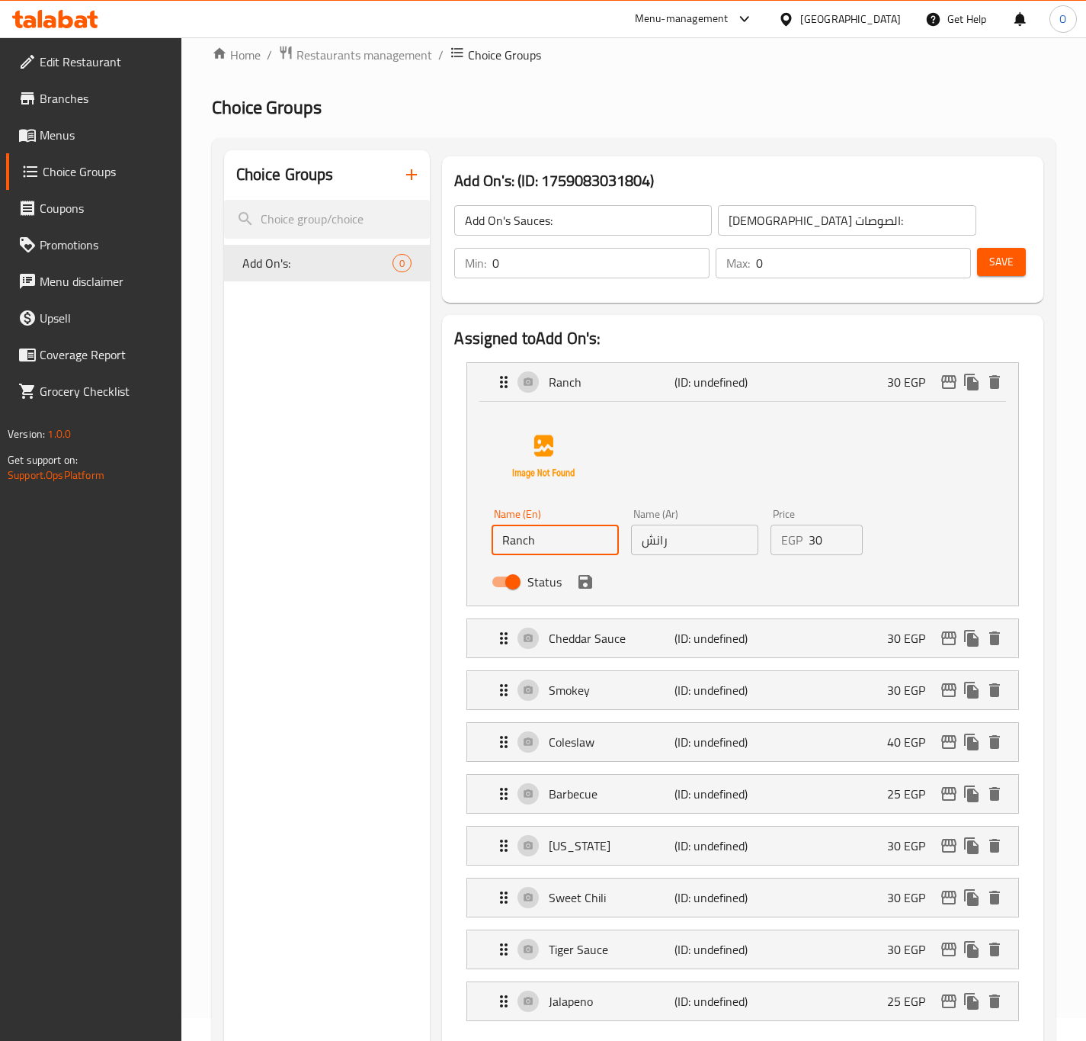
click at [579, 547] on input "Ranch" at bounding box center [555, 539] width 127 height 30
type input "Ranch Sauce"
drag, startPoint x: 764, startPoint y: 224, endPoint x: 741, endPoint y: 220, distance: 23.2
click at [741, 220] on input "الإضافات الصوصات:" at bounding box center [847, 220] width 258 height 30
click at [643, 553] on input "رانش" at bounding box center [694, 539] width 127 height 30
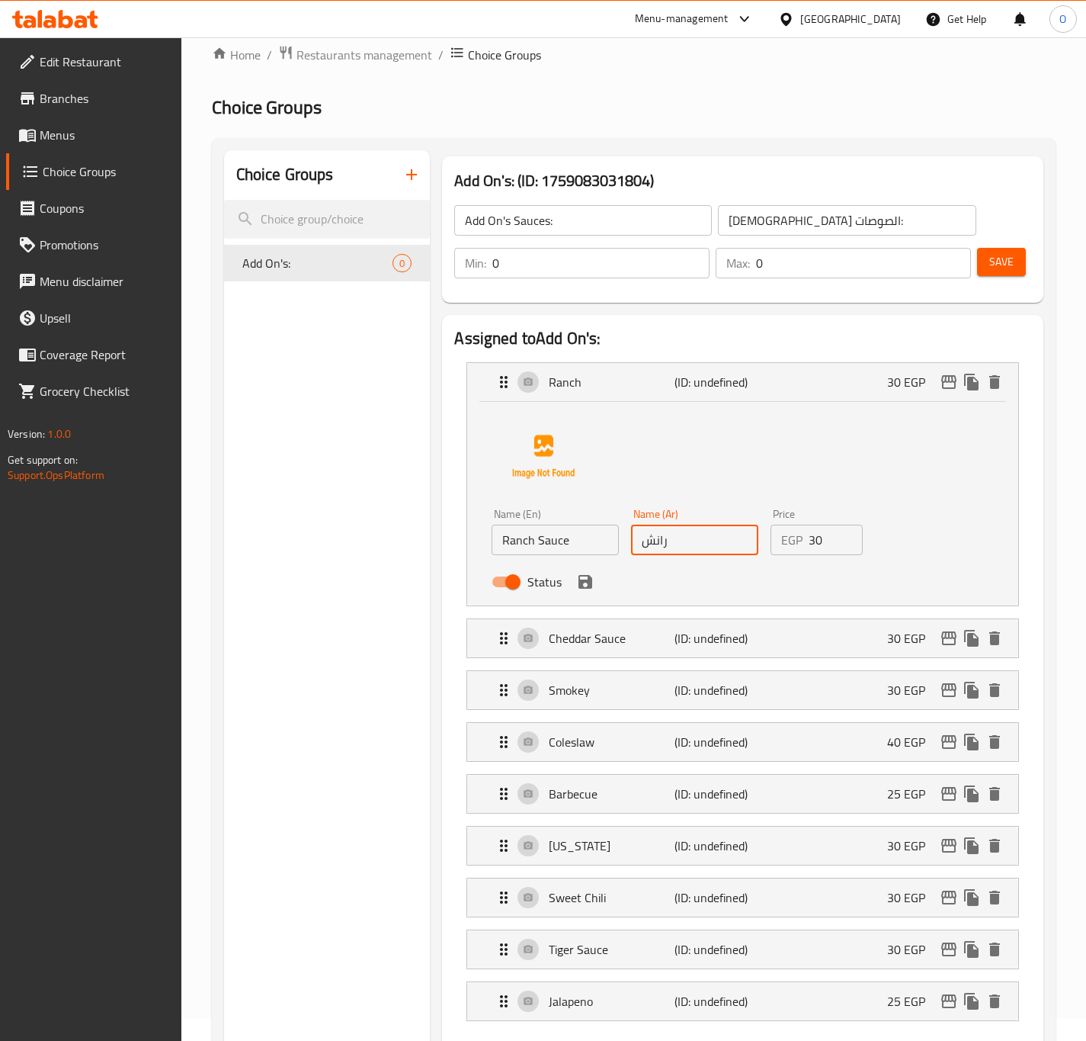
paste input "صوص"
click at [558, 646] on p "Cheddar Sauce" at bounding box center [611, 638] width 125 height 18
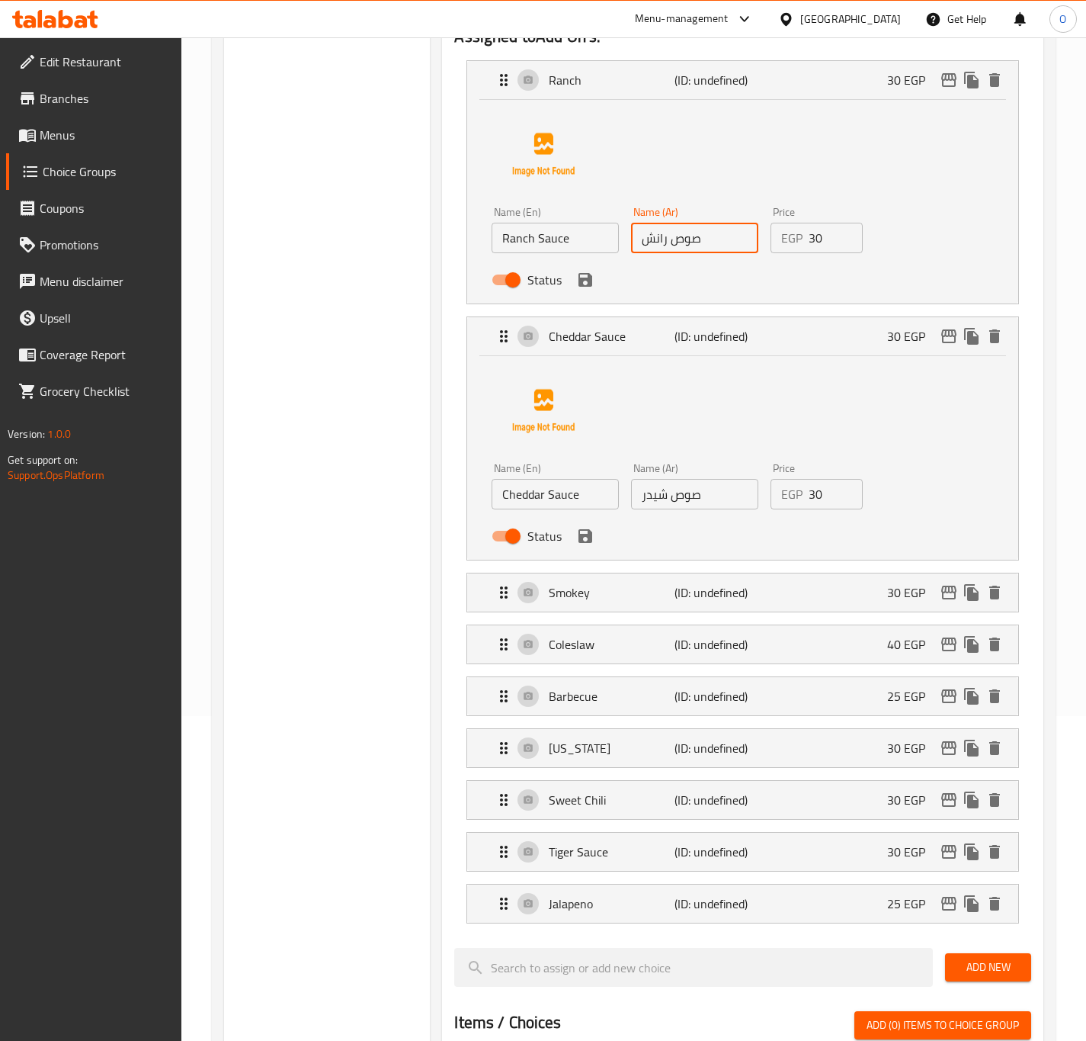
scroll to position [366, 0]
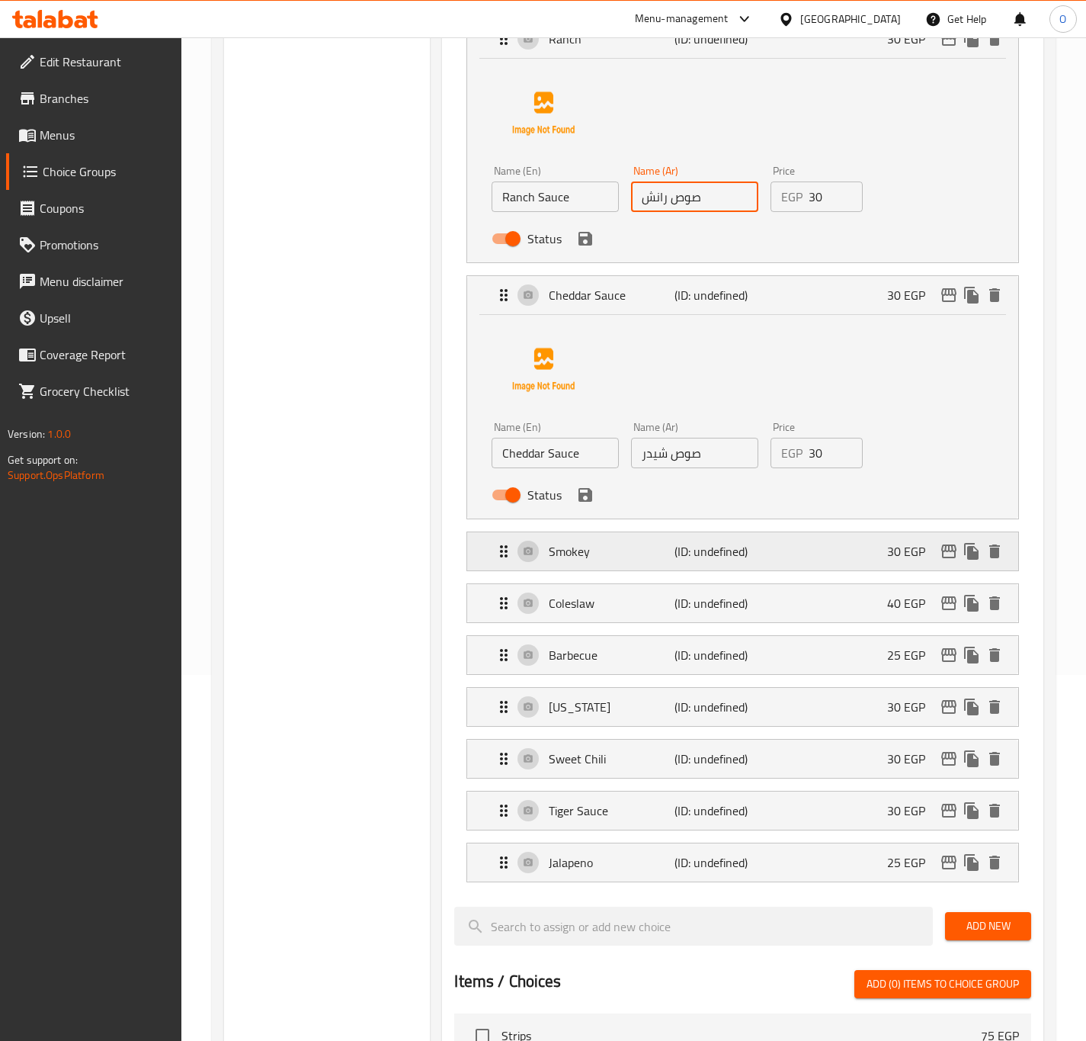
click at [632, 559] on p "Smokey" at bounding box center [611, 551] width 125 height 18
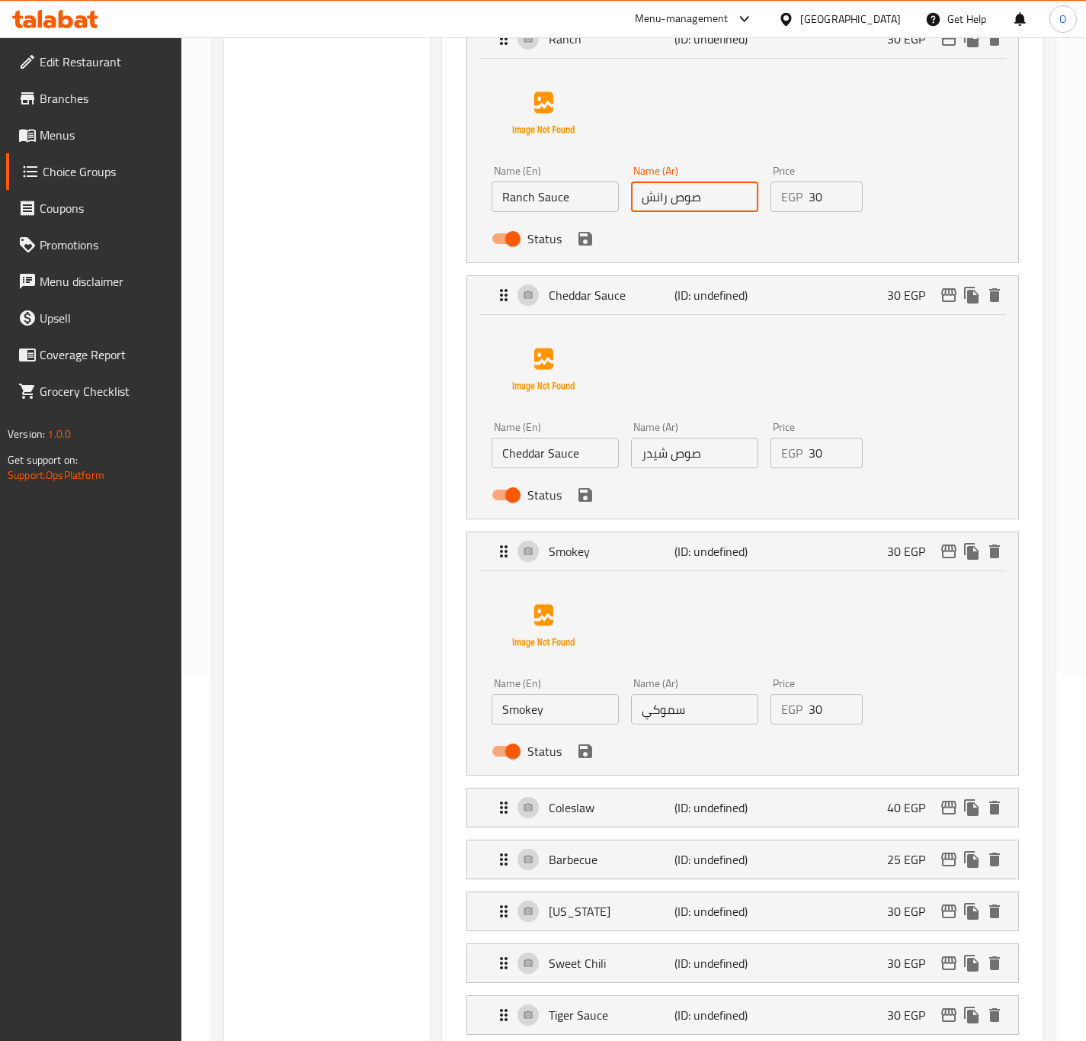
type input "صوص رانش"
click at [568, 462] on input "Cheddar Sauce" at bounding box center [555, 453] width 127 height 30
click at [574, 702] on input "Smokey" at bounding box center [555, 709] width 127 height 30
paste input "Sauce"
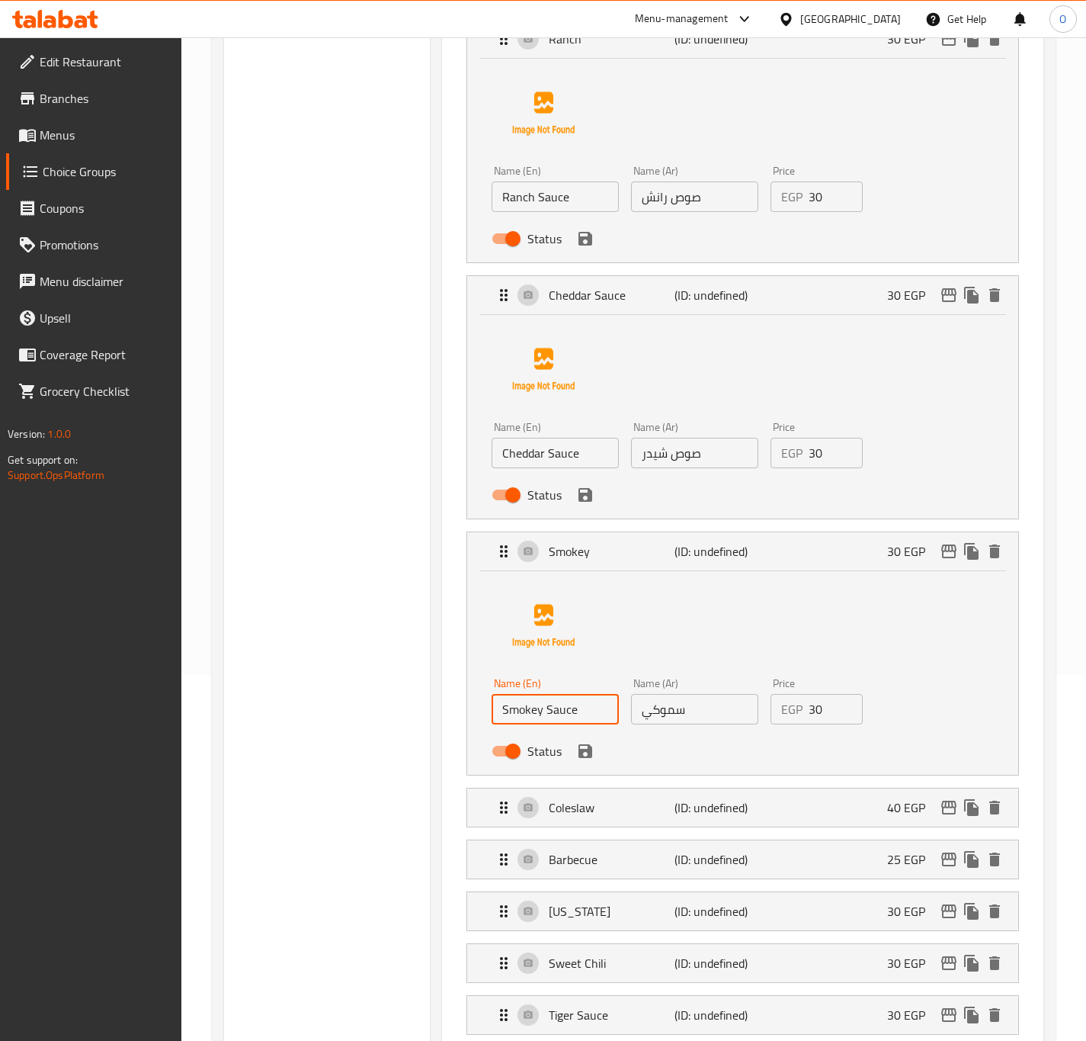
type input "Smokey Sauce"
click at [643, 712] on input "سموكي" at bounding box center [694, 709] width 127 height 30
click at [669, 712] on input "سموكي" at bounding box center [694, 709] width 127 height 30
click at [639, 717] on input "سموكي" at bounding box center [694, 709] width 127 height 30
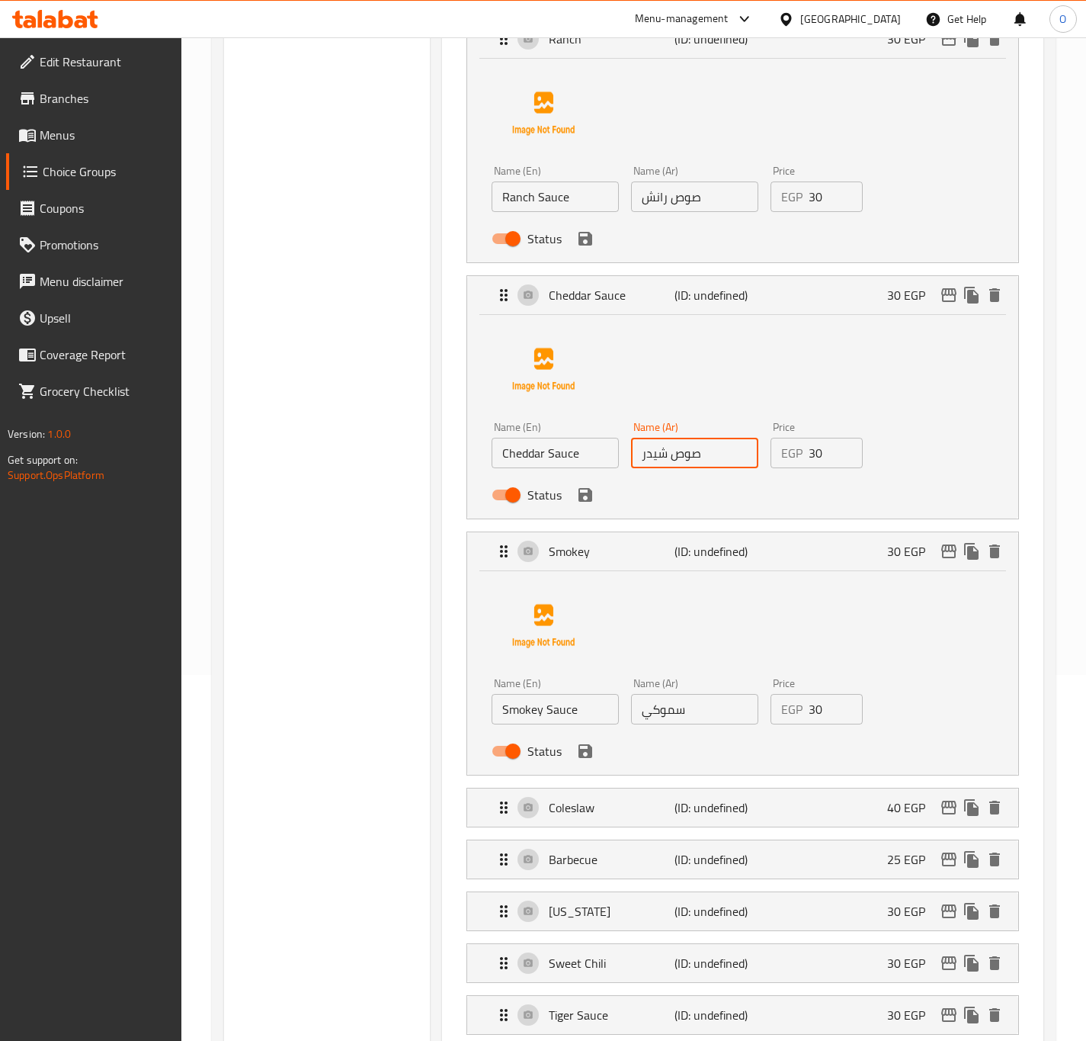
click at [678, 465] on input "صوص شيدر" at bounding box center [694, 453] width 127 height 30
click at [633, 717] on input "سموكي" at bounding box center [694, 709] width 127 height 30
paste input "صوص"
click at [704, 710] on input "صوص سموكي" at bounding box center [694, 709] width 127 height 30
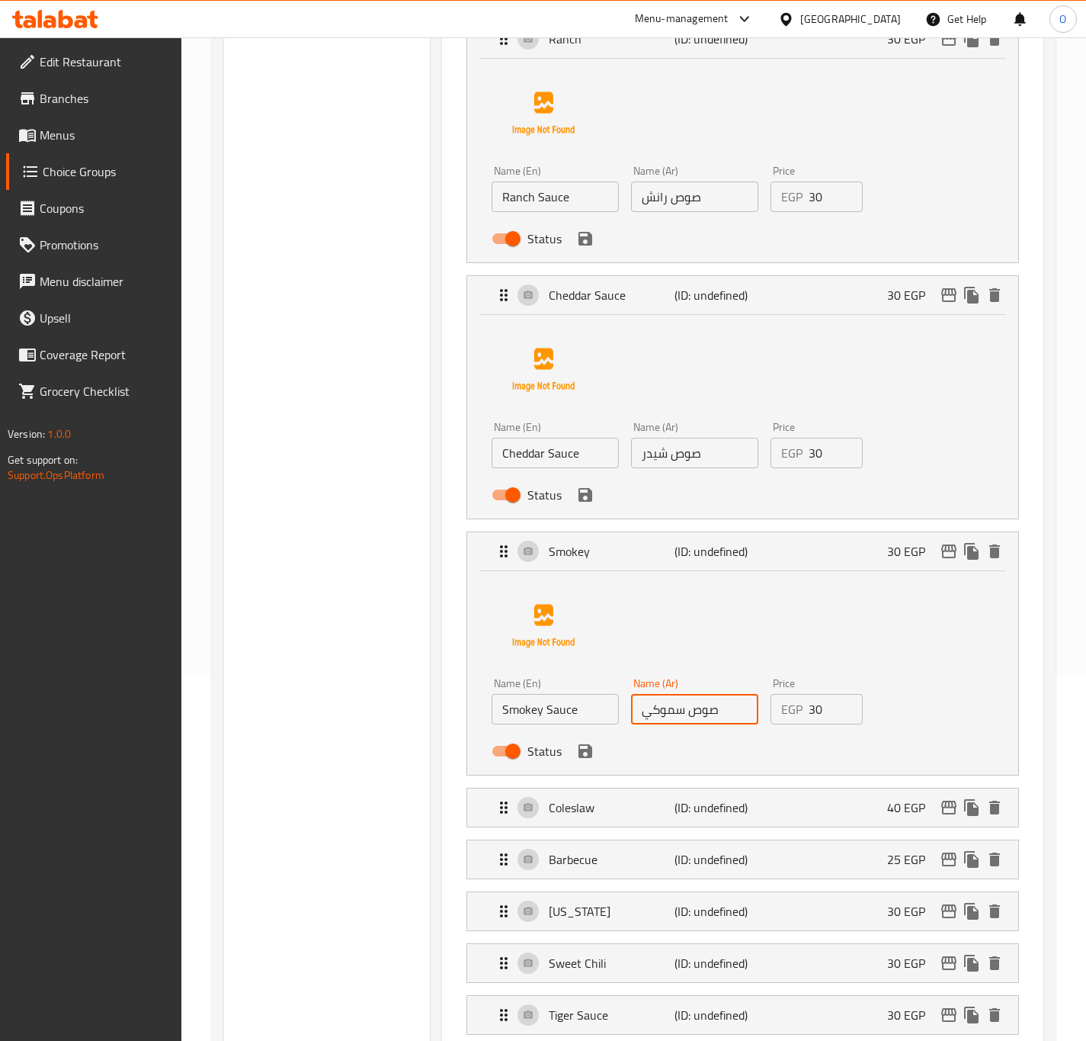
click at [704, 710] on input "صوص سموكي" at bounding box center [694, 709] width 127 height 30
click at [691, 714] on input "صوص سموكي" at bounding box center [694, 709] width 127 height 30
click at [700, 716] on input "صوص سموكي" at bounding box center [694, 709] width 127 height 30
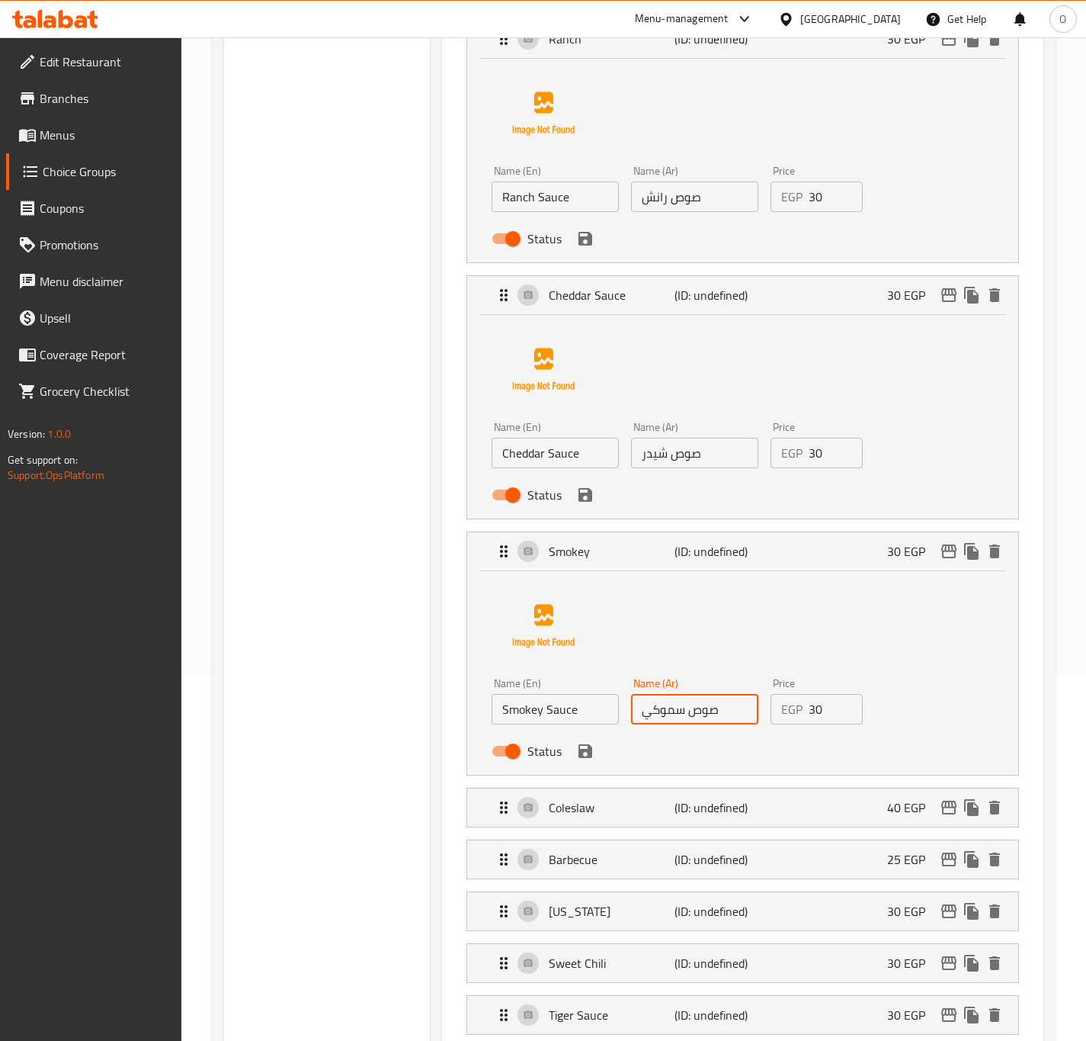
click at [700, 716] on input "صوص سموكي" at bounding box center [694, 709] width 127 height 30
click at [624, 822] on div "Coleslaw (ID: undefined) 40 EGP" at bounding box center [747, 807] width 505 height 38
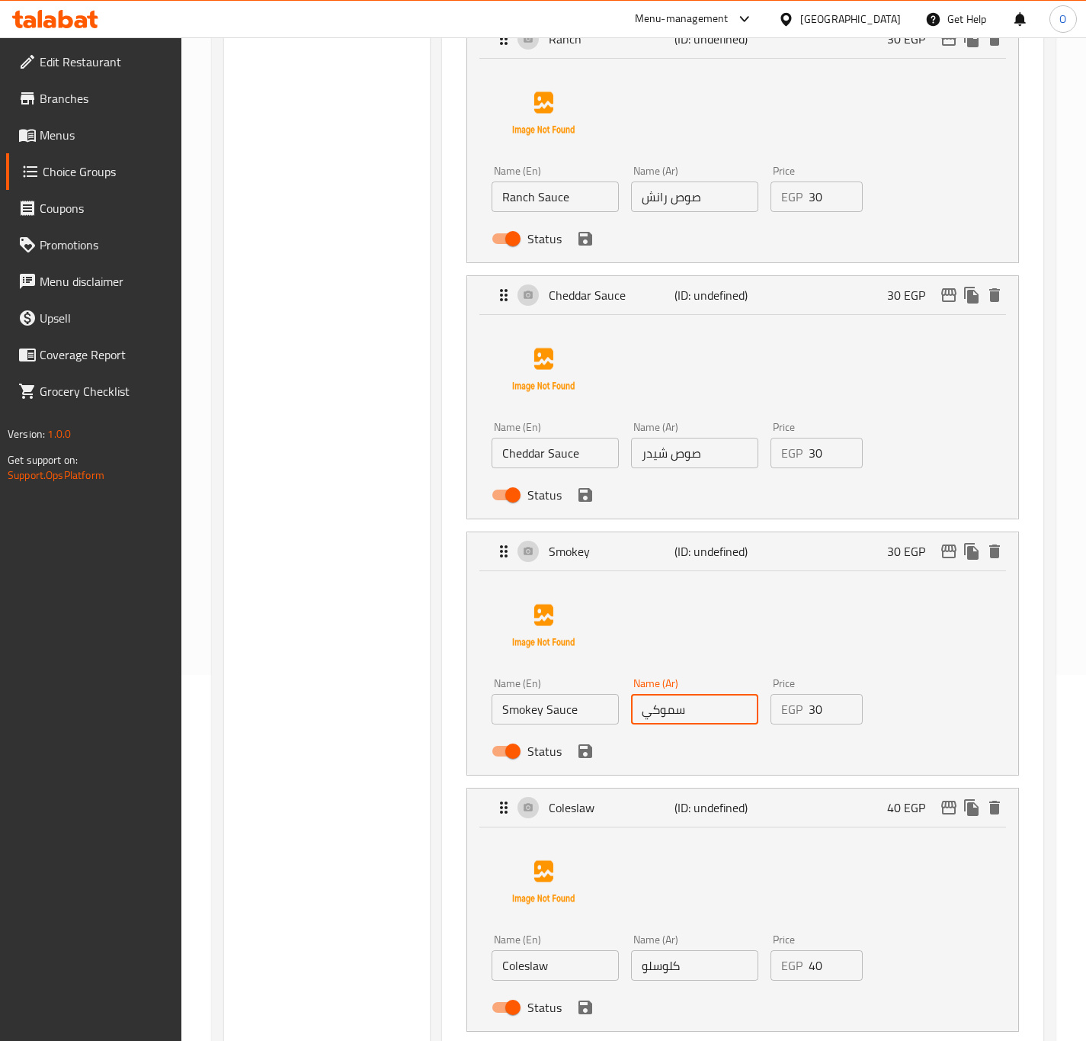
type input "سموكي"
click at [569, 718] on input "Smokey Sauce" at bounding box center [555, 709] width 127 height 30
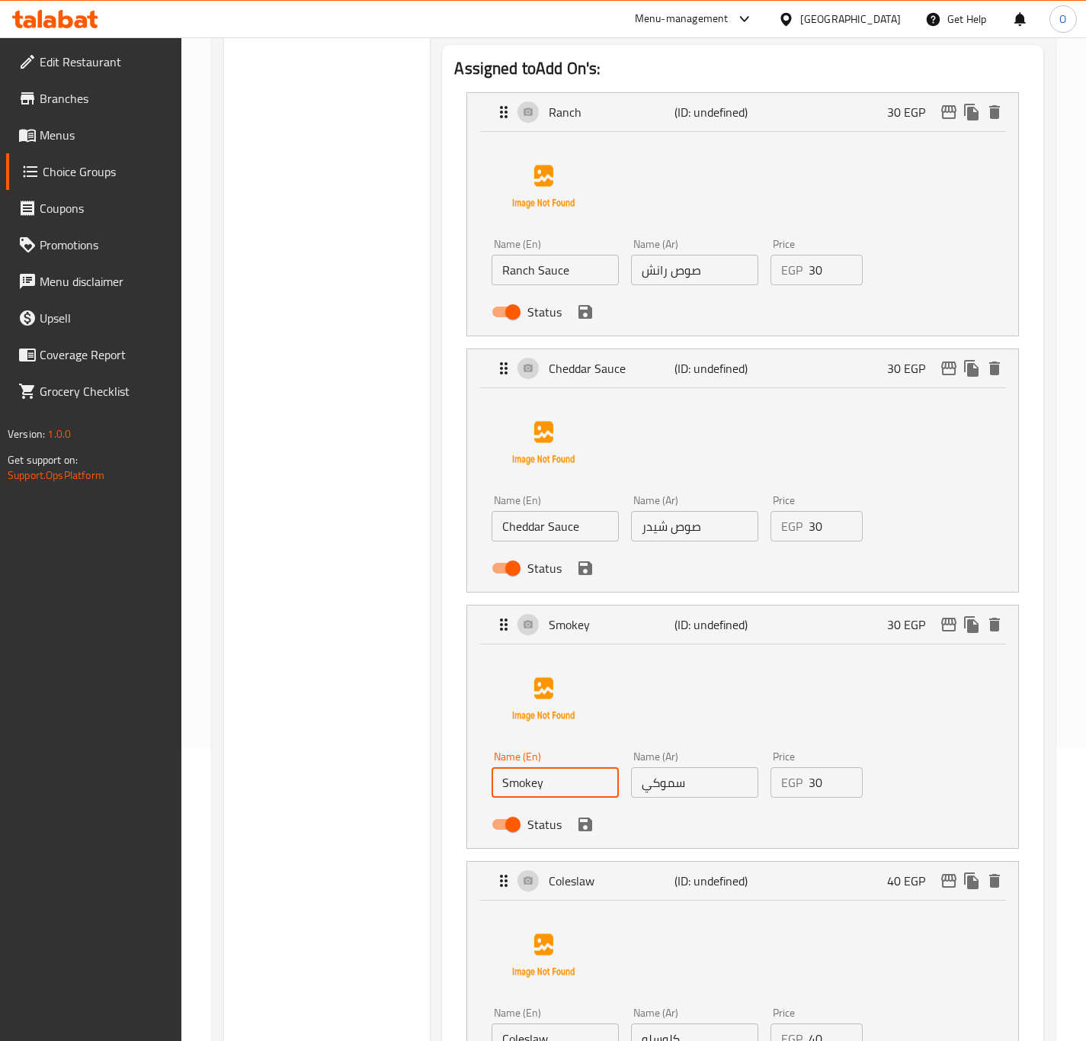
scroll to position [252, 0]
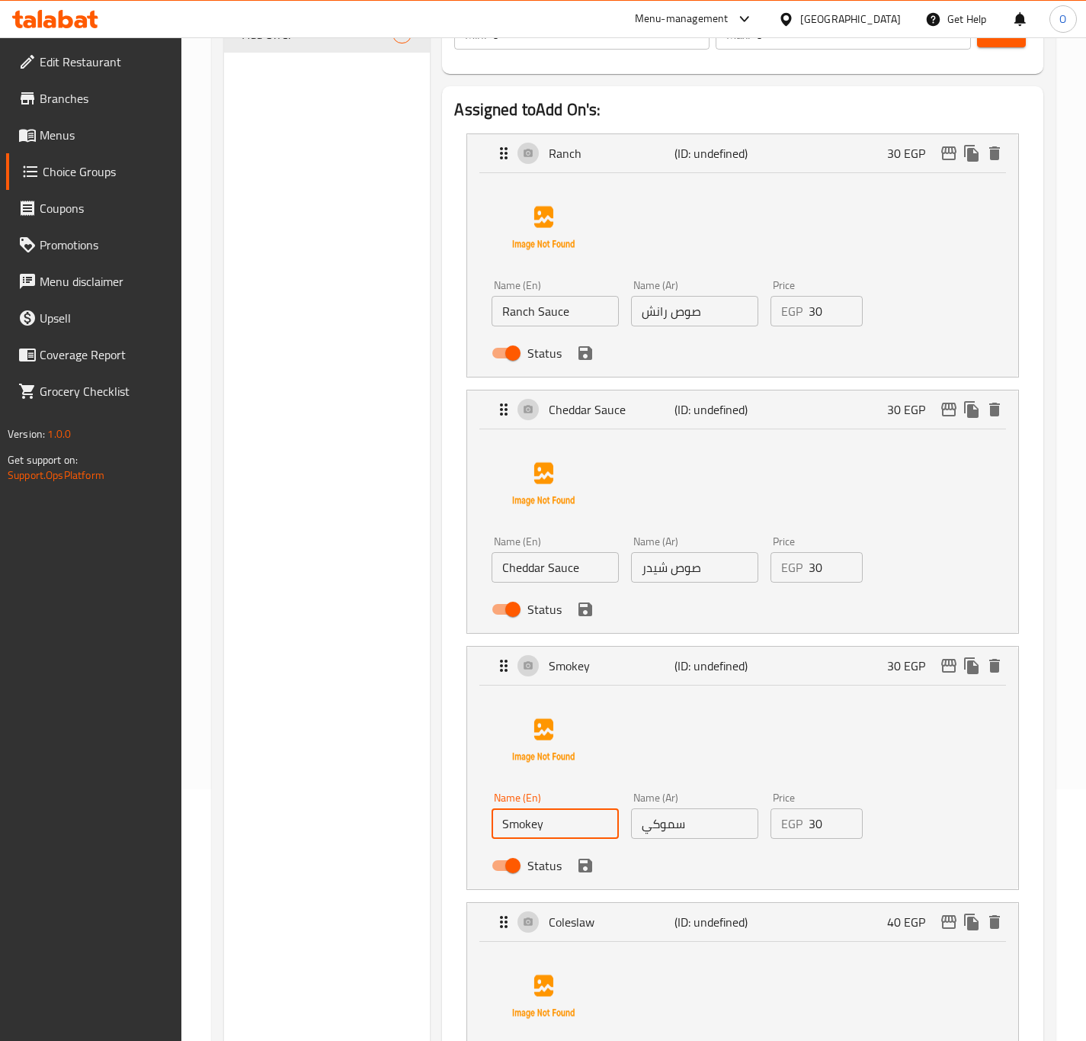
type input "Smokey"
click at [552, 300] on input "Ranch Sauce" at bounding box center [555, 311] width 127 height 30
type input "Ranch"
click at [700, 318] on input "صوص رانش" at bounding box center [694, 311] width 127 height 30
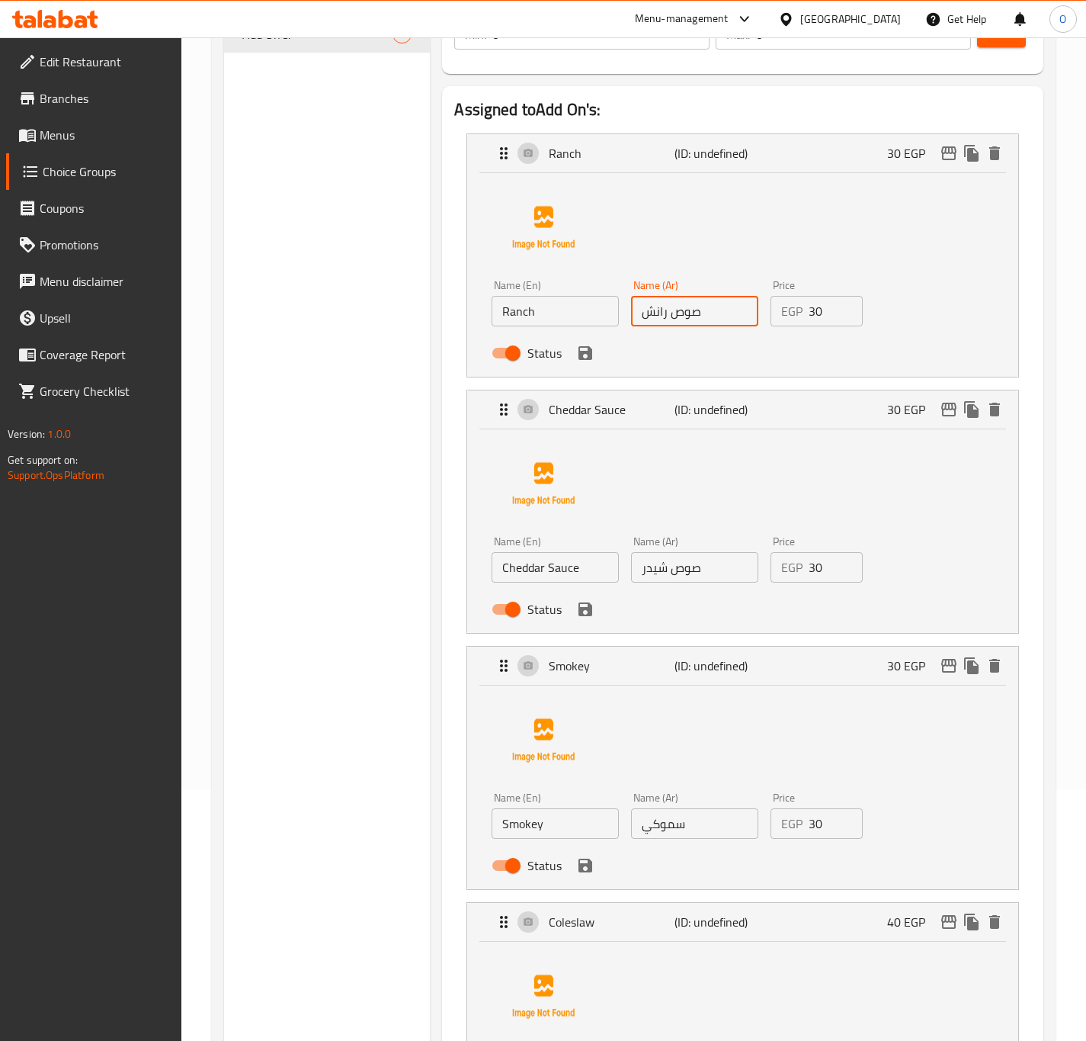
click at [700, 318] on input "صوص رانش" at bounding box center [694, 311] width 127 height 30
click at [691, 316] on input "صوص رانش" at bounding box center [694, 311] width 127 height 30
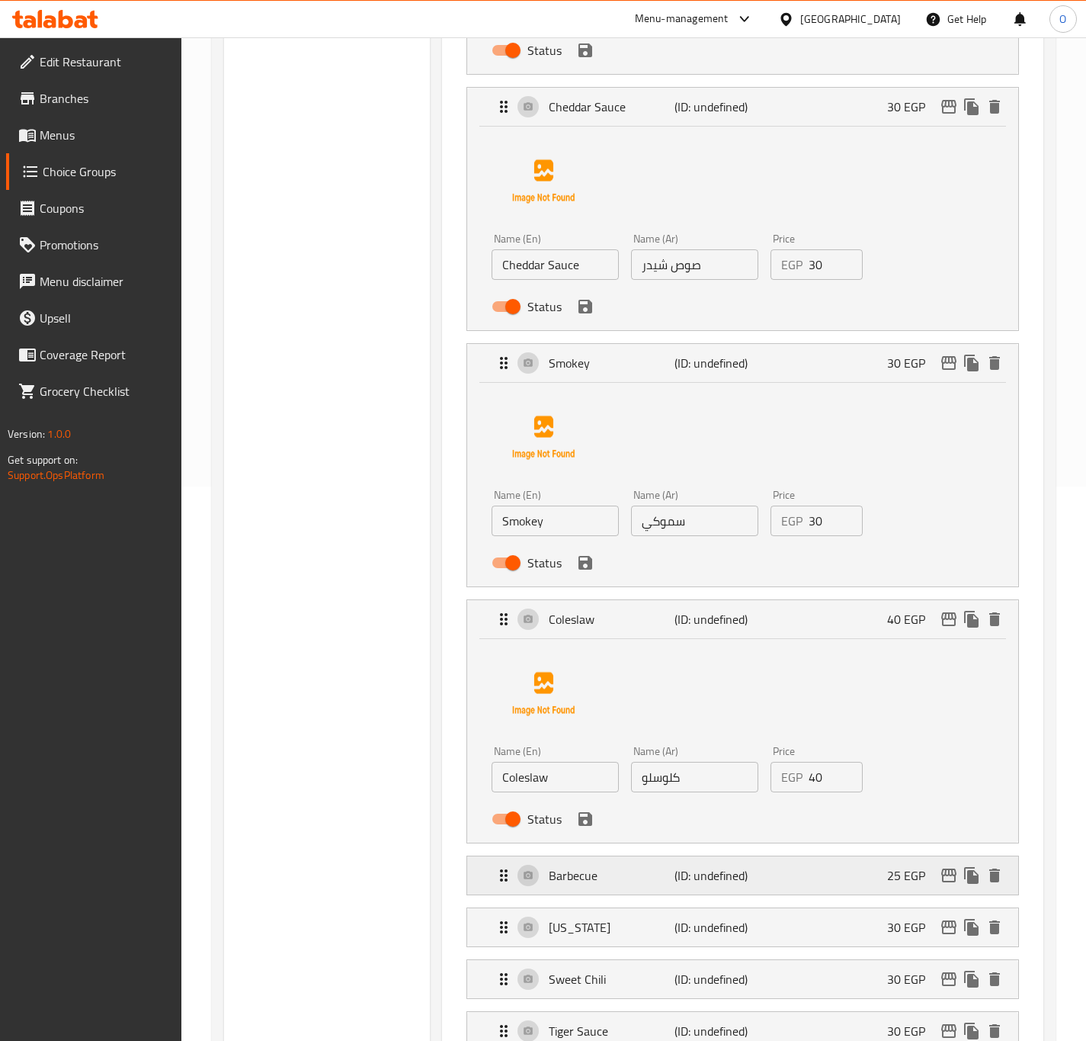
scroll to position [595, 0]
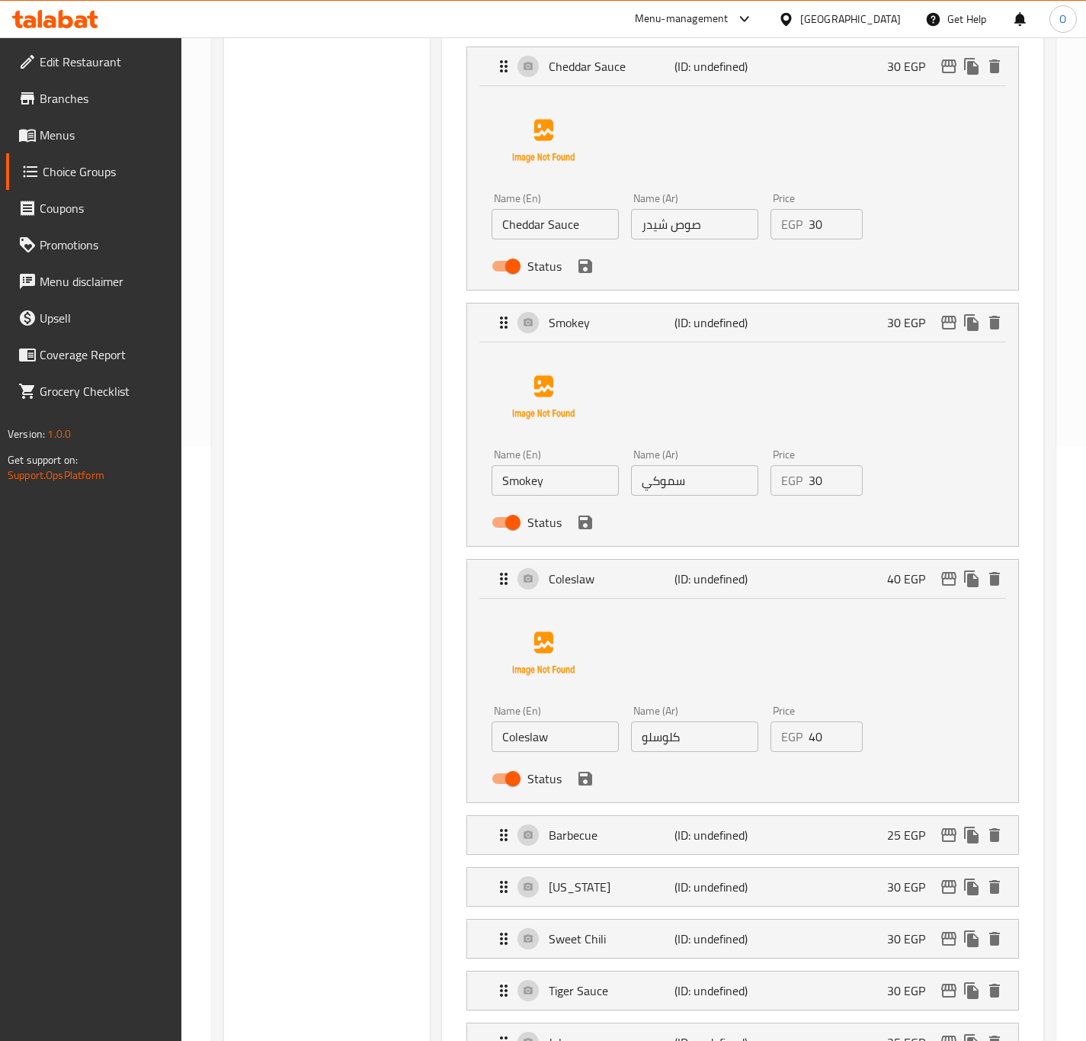
type input "رانش"
click at [576, 746] on input "Coleslaw" at bounding box center [555, 736] width 127 height 30
click at [657, 742] on input "كلوسلو" at bounding box center [694, 736] width 127 height 30
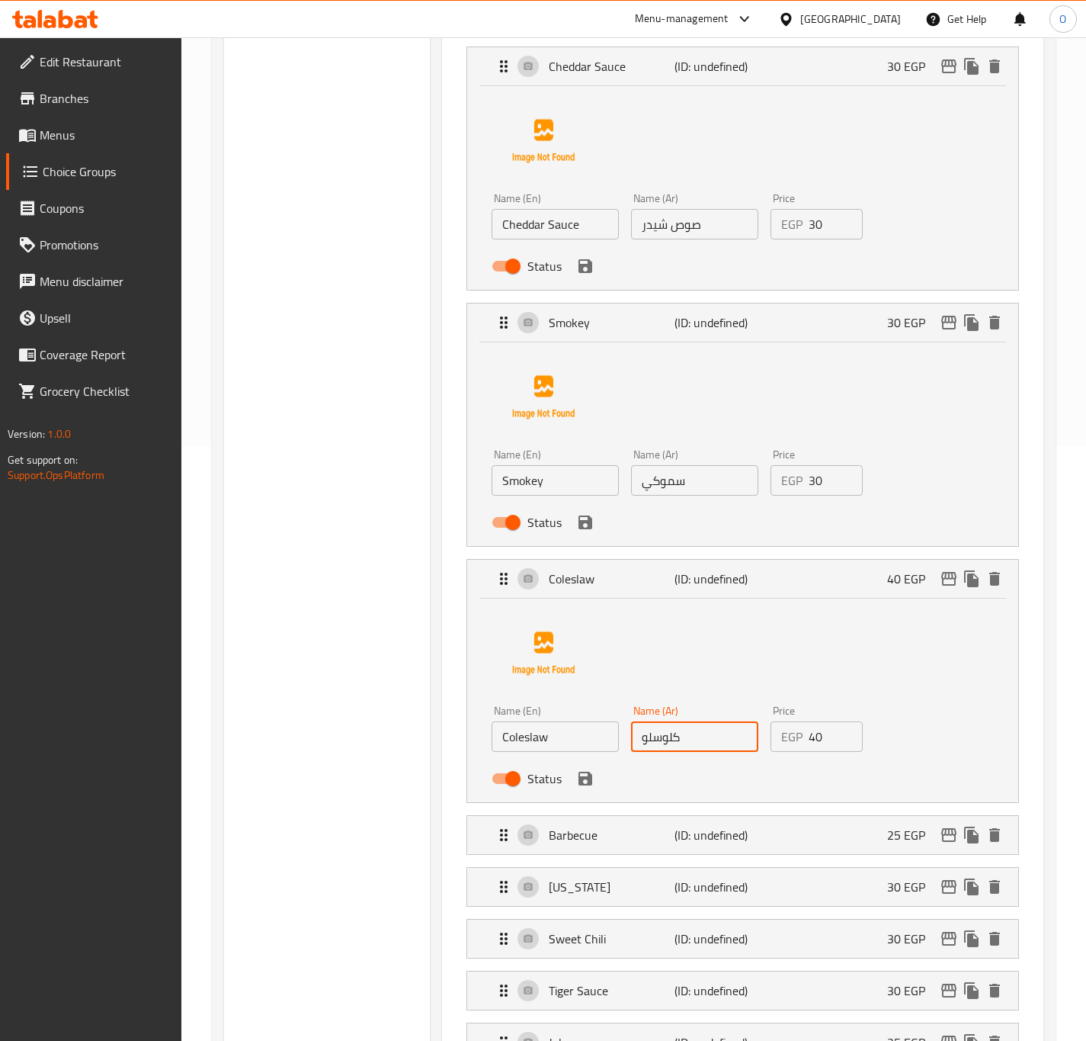
click at [657, 742] on input "كلوسلو" at bounding box center [694, 736] width 127 height 30
paste input "ل"
click at [588, 780] on icon "save" at bounding box center [586, 778] width 14 height 14
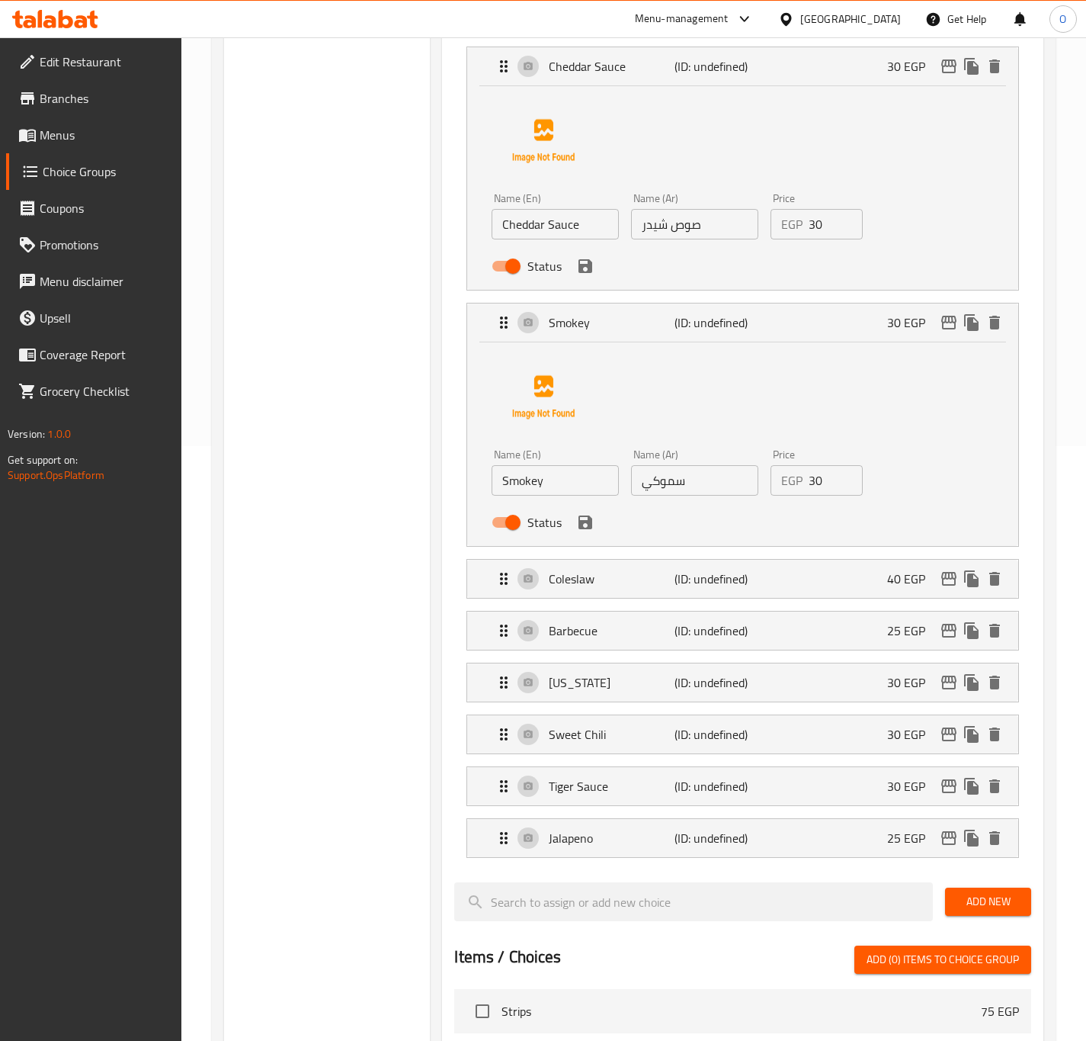
type input "كول سلو"
click at [588, 537] on div "Status" at bounding box center [695, 522] width 419 height 41
click at [585, 528] on icon "save" at bounding box center [585, 522] width 18 height 18
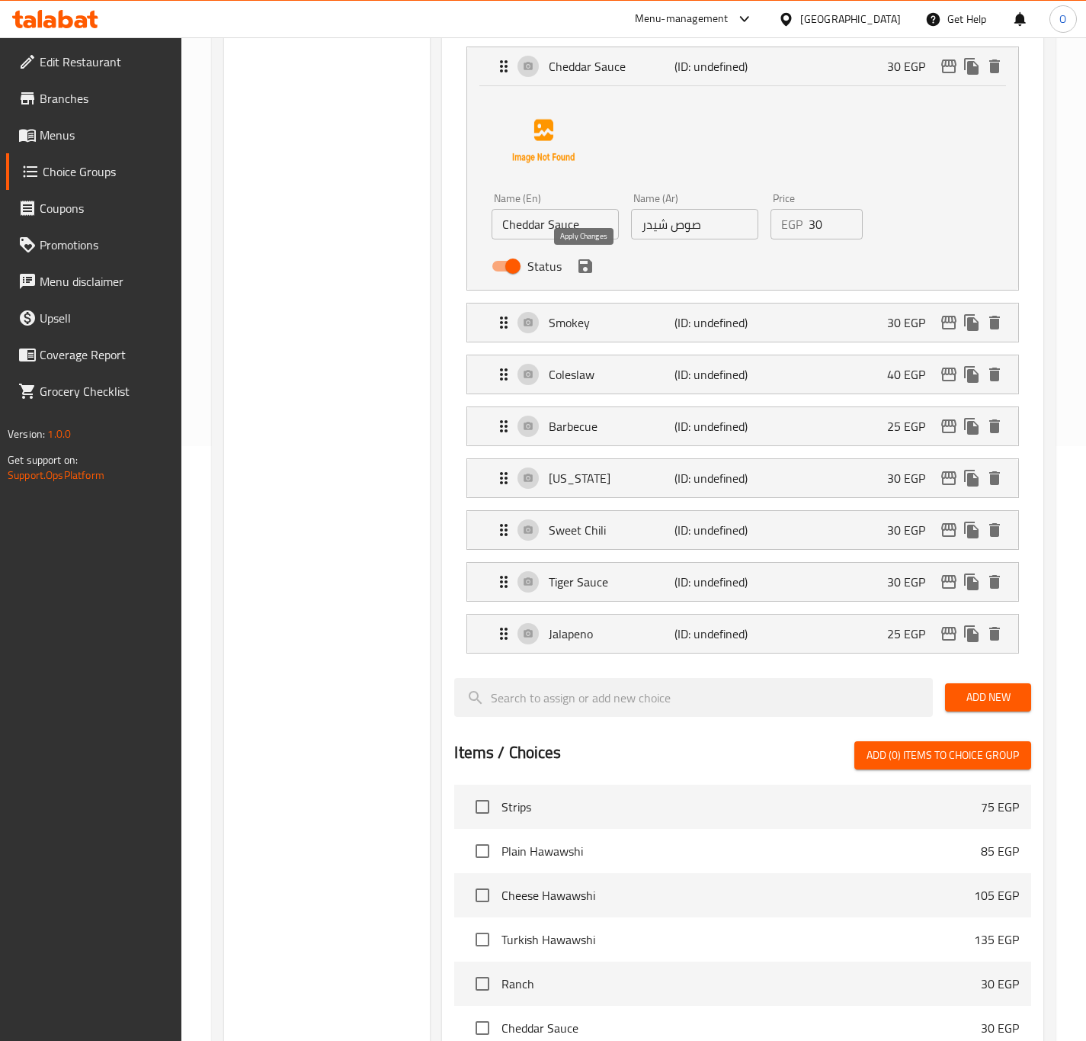
click at [582, 271] on icon "save" at bounding box center [586, 266] width 14 height 14
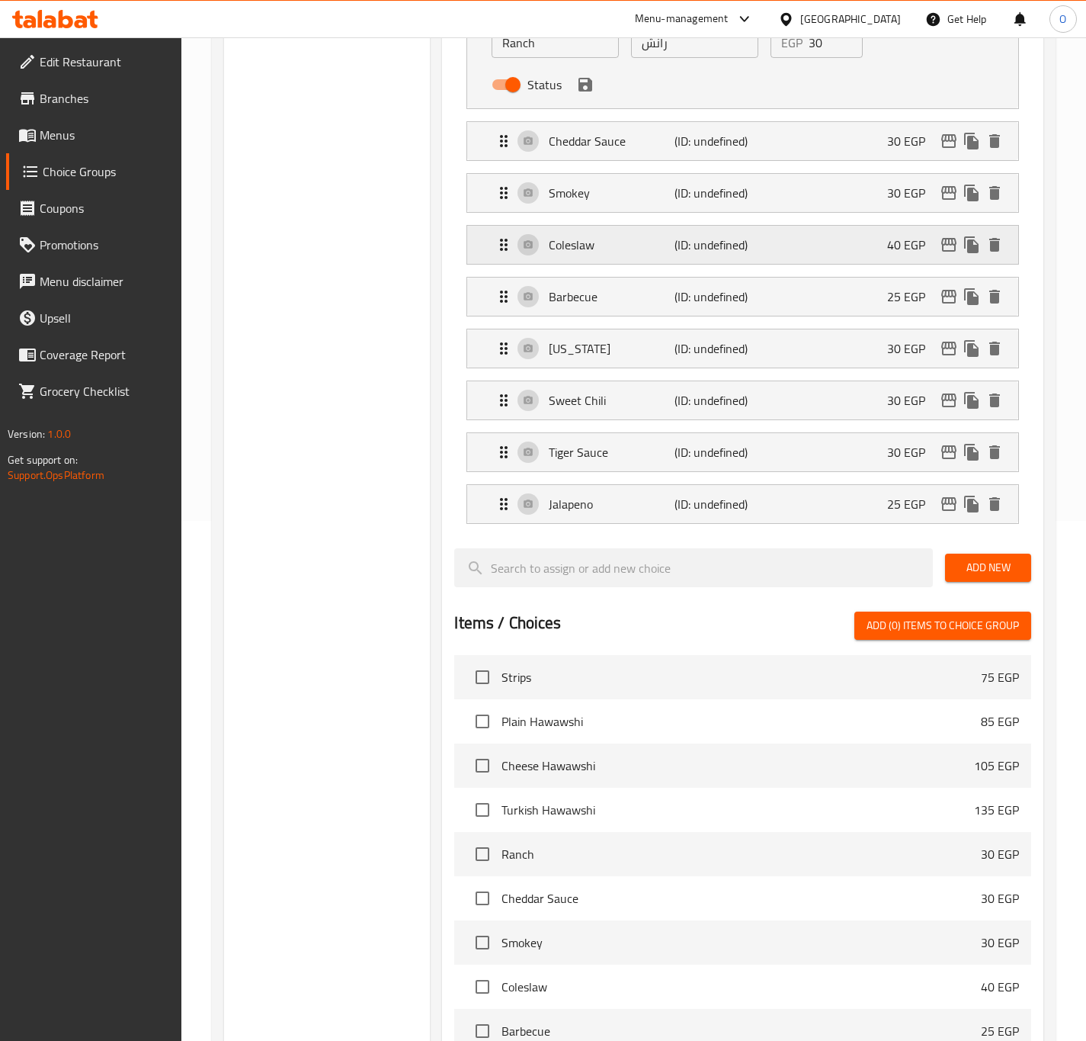
scroll to position [480, 0]
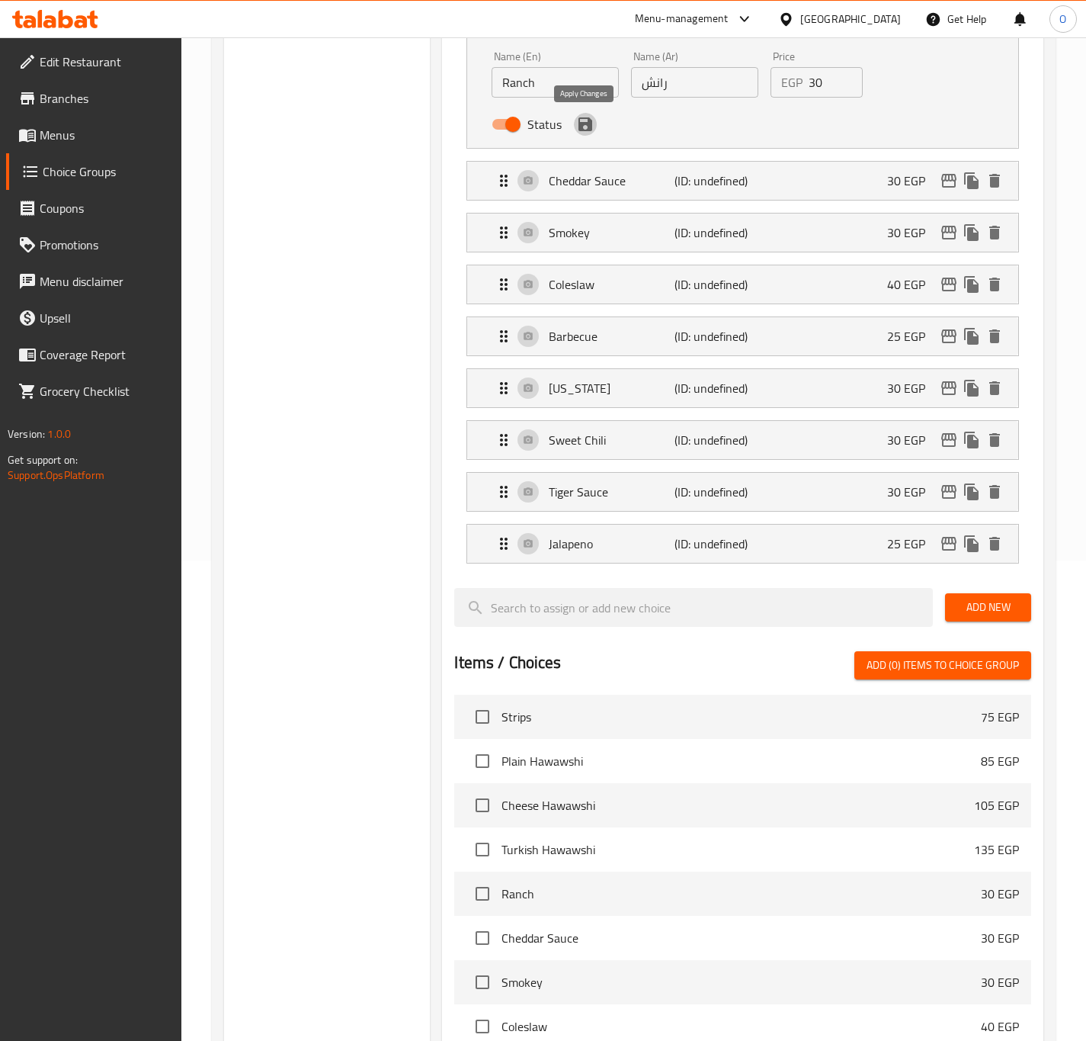
click at [588, 131] on icon "save" at bounding box center [585, 124] width 18 height 18
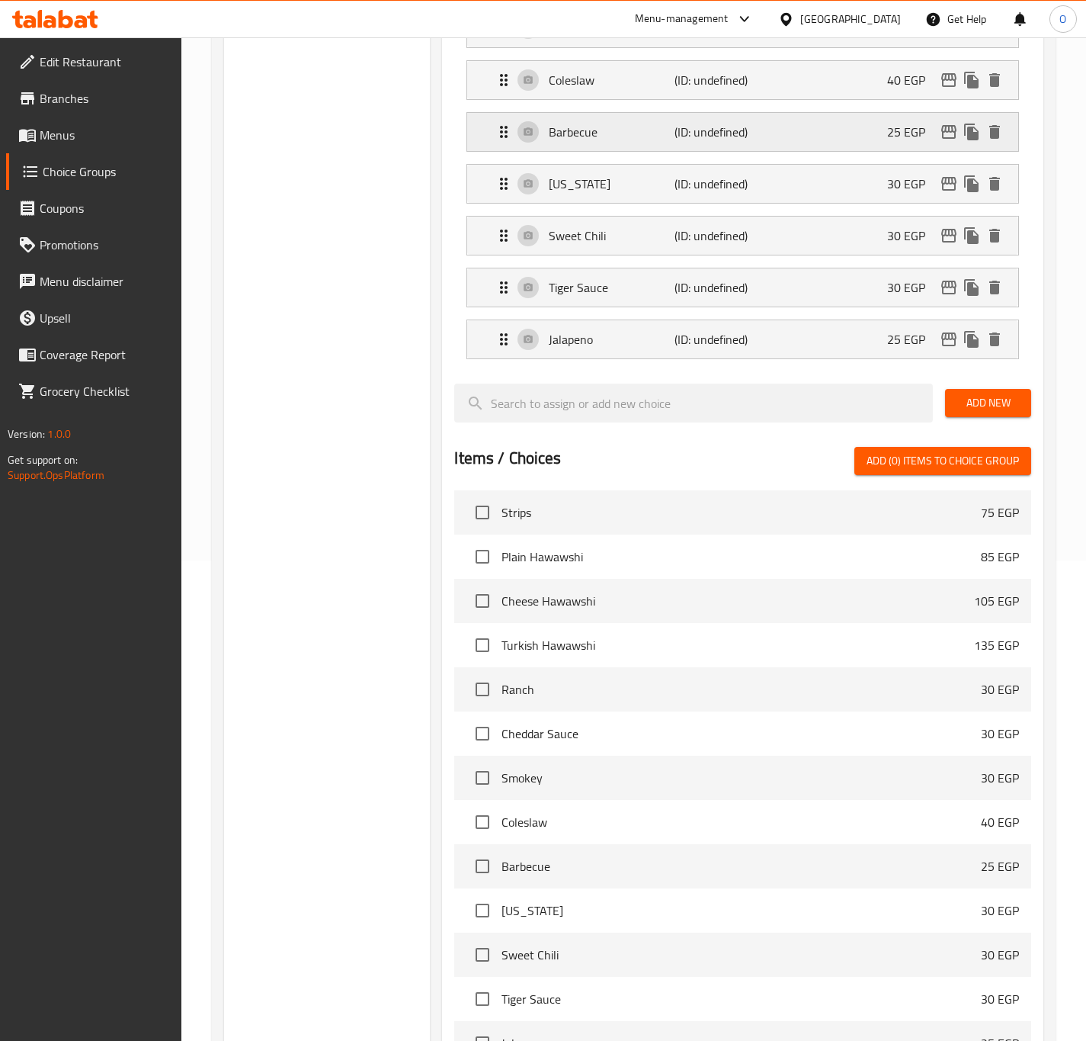
click at [609, 140] on p "Barbecue" at bounding box center [611, 132] width 125 height 18
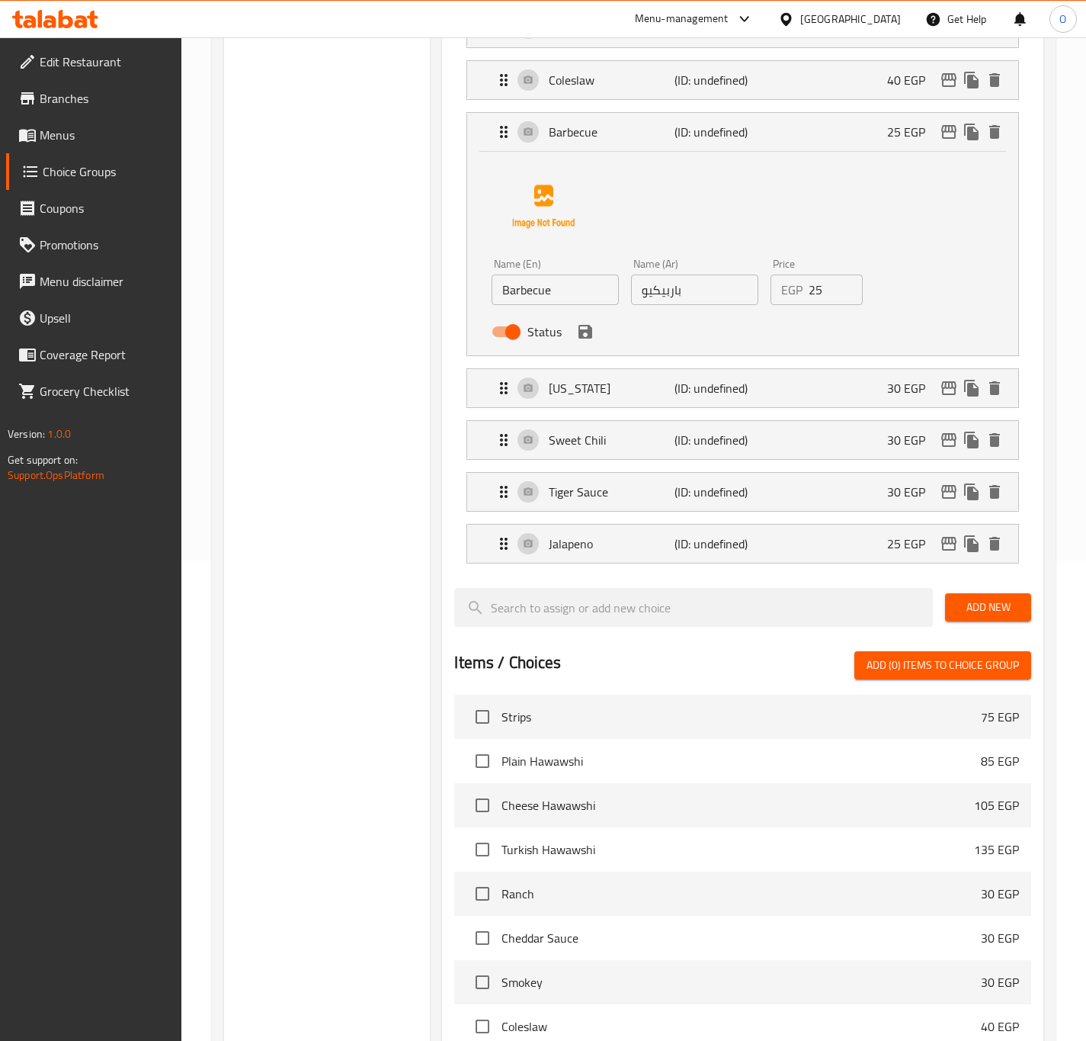
click at [657, 293] on input "باربيكيو" at bounding box center [694, 289] width 127 height 30
drag, startPoint x: 657, startPoint y: 293, endPoint x: 681, endPoint y: 305, distance: 27.3
click at [657, 293] on input "باربيكيو" at bounding box center [694, 289] width 127 height 30
click at [522, 300] on input "Barbecue" at bounding box center [555, 289] width 127 height 30
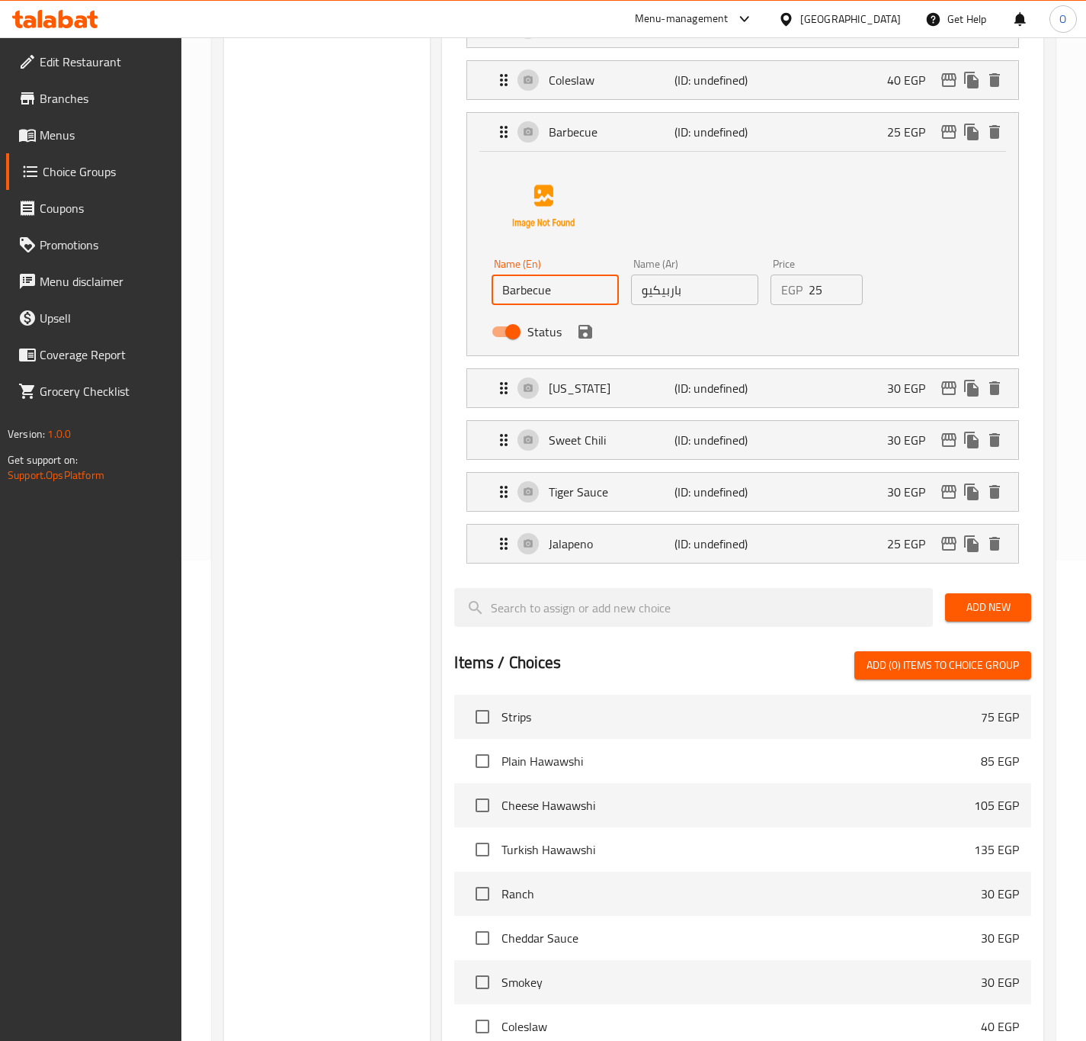
paste input "text"
click at [588, 332] on icon "save" at bounding box center [586, 332] width 14 height 14
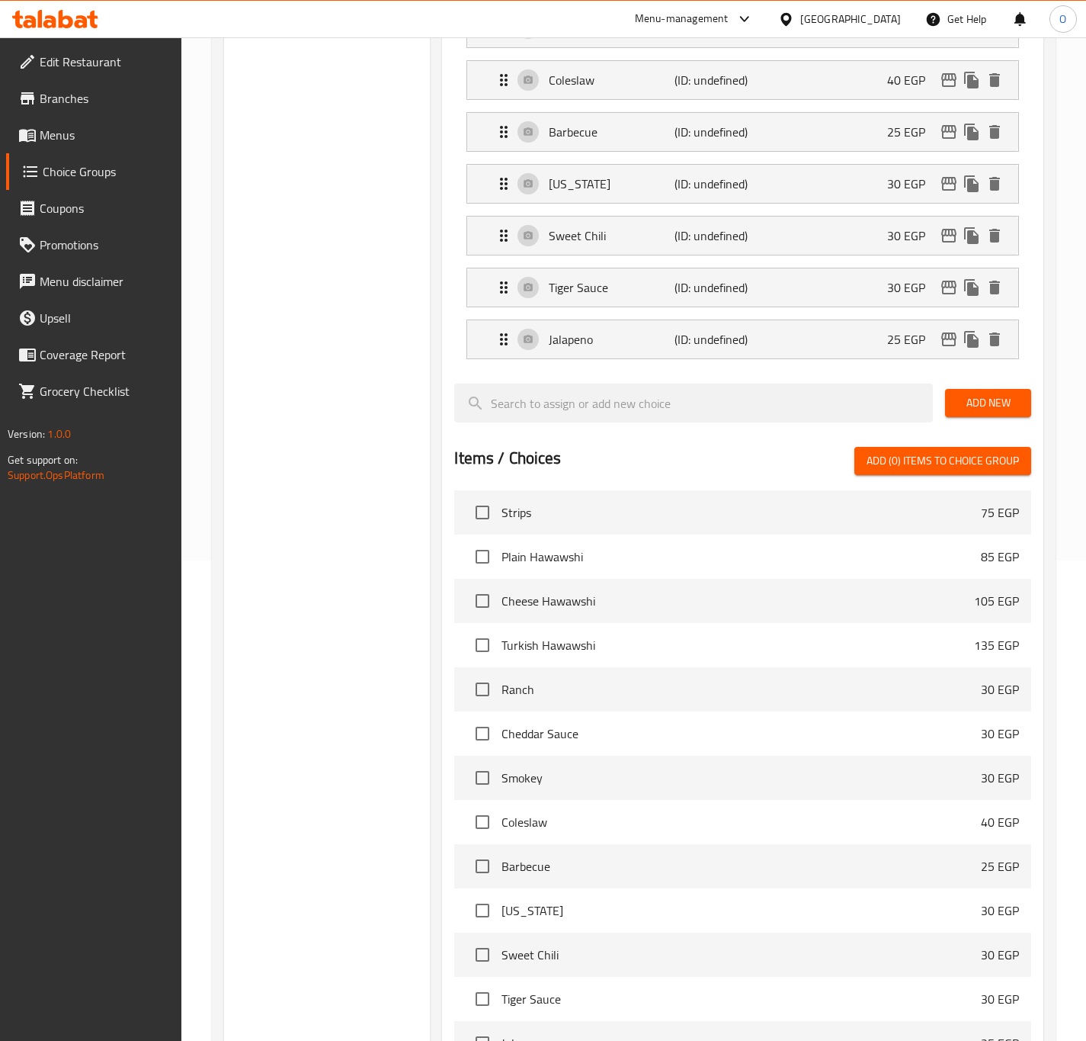
type input "Barbecue"
click at [599, 181] on p "[US_STATE]" at bounding box center [611, 184] width 125 height 18
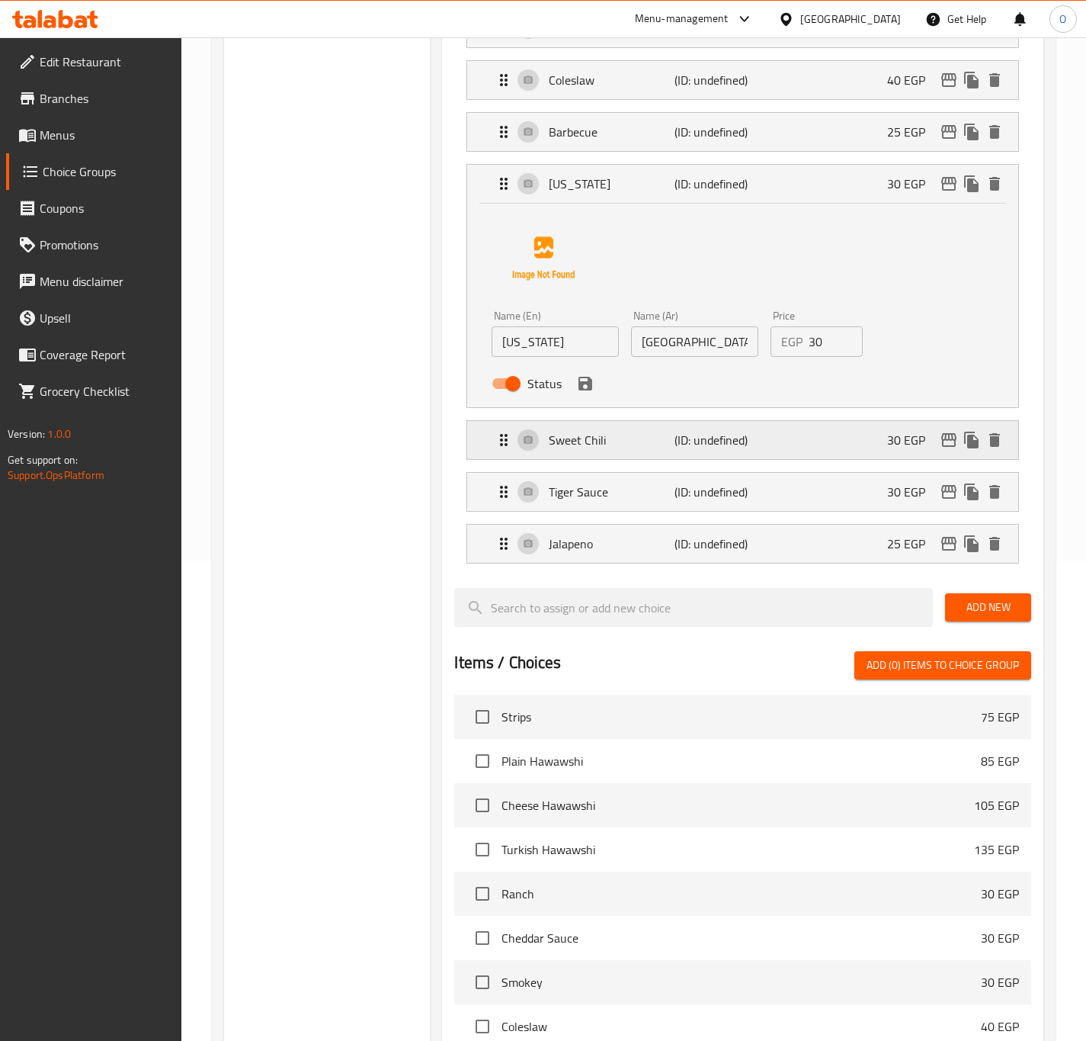
click at [590, 449] on p "Sweet Chili" at bounding box center [611, 440] width 125 height 18
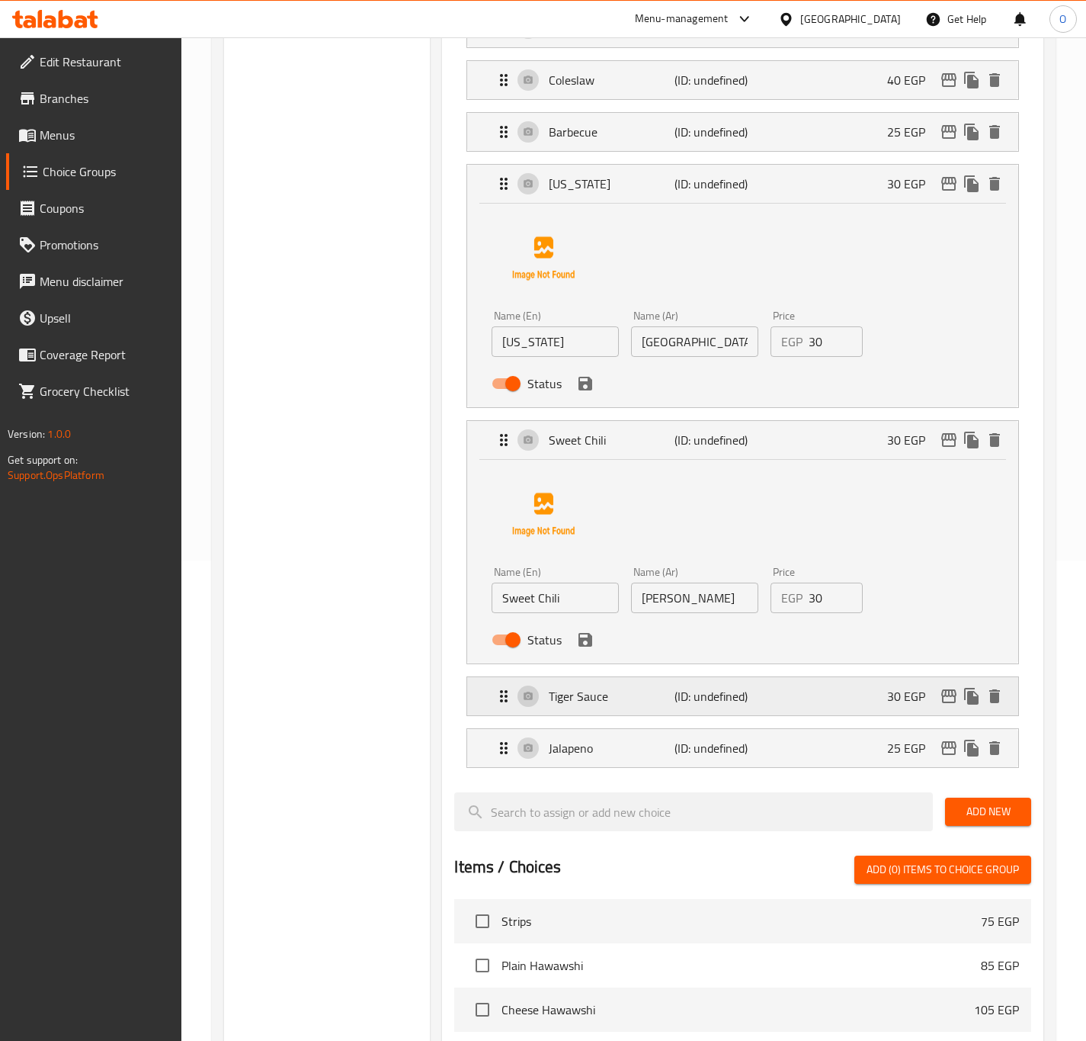
click at [627, 696] on p "Tiger Sauce" at bounding box center [611, 696] width 125 height 18
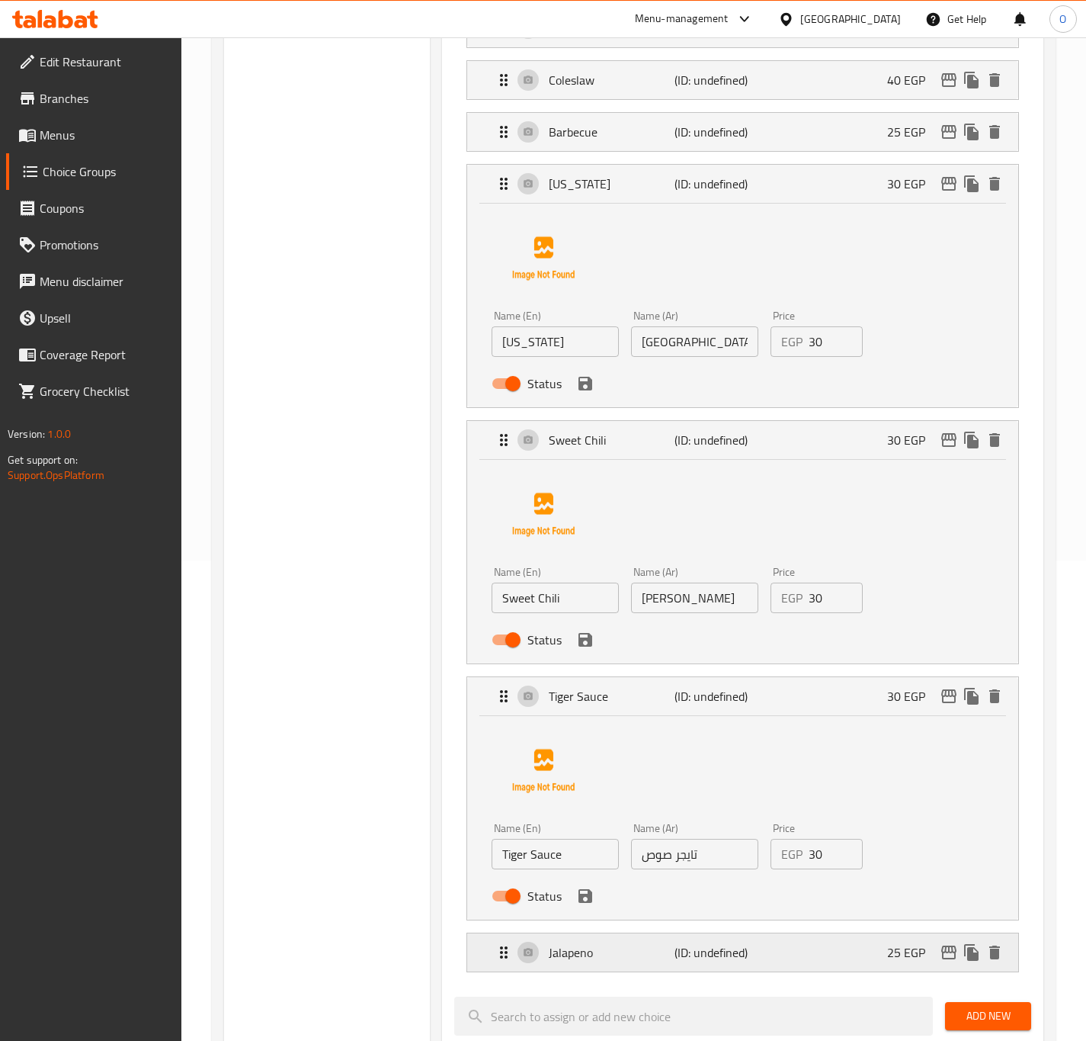
click at [582, 961] on p "Jalapeno" at bounding box center [611, 952] width 125 height 18
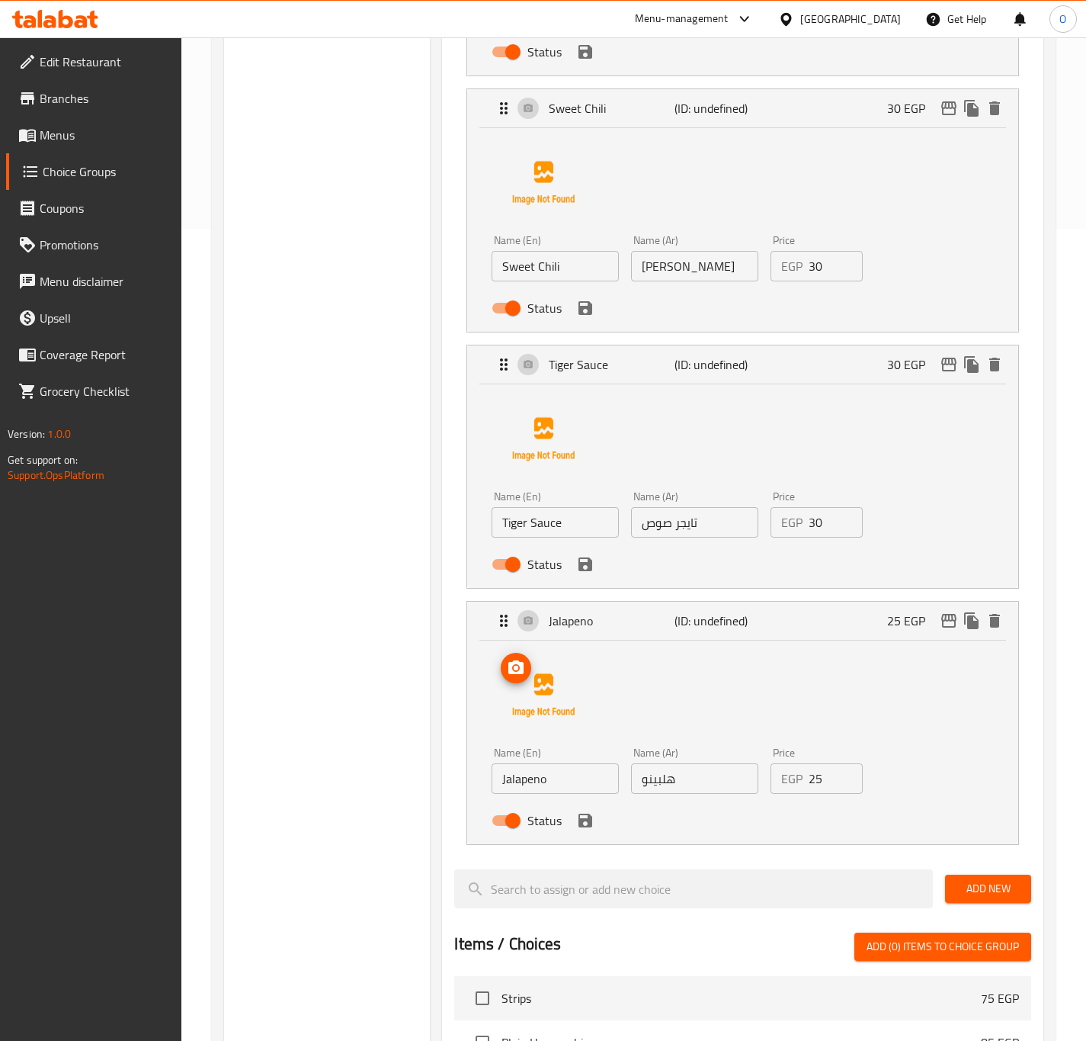
scroll to position [823, 0]
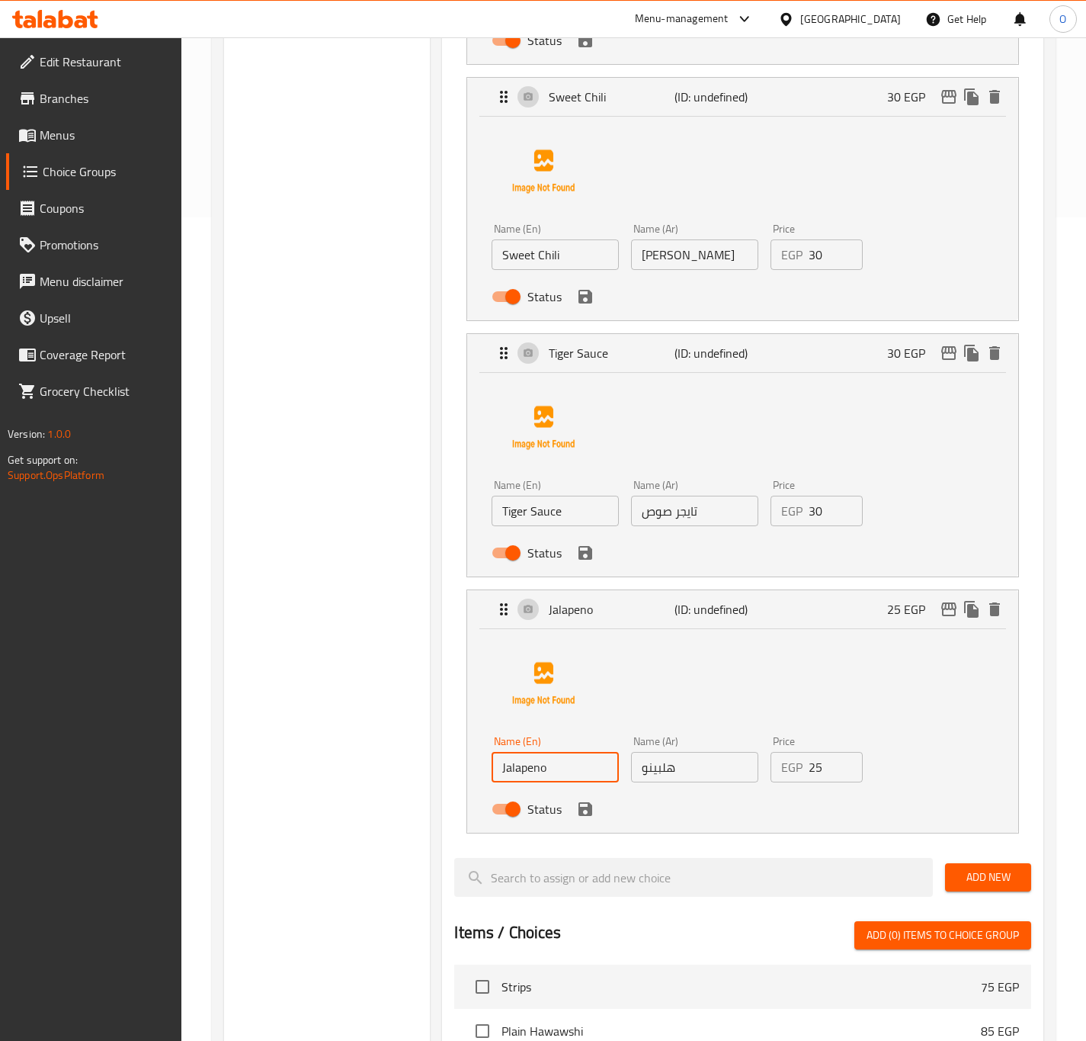
click at [579, 765] on input "Jalapeno" at bounding box center [555, 767] width 127 height 30
click at [669, 778] on input "هلبينو" at bounding box center [694, 767] width 127 height 30
click at [583, 817] on icon "save" at bounding box center [585, 809] width 18 height 18
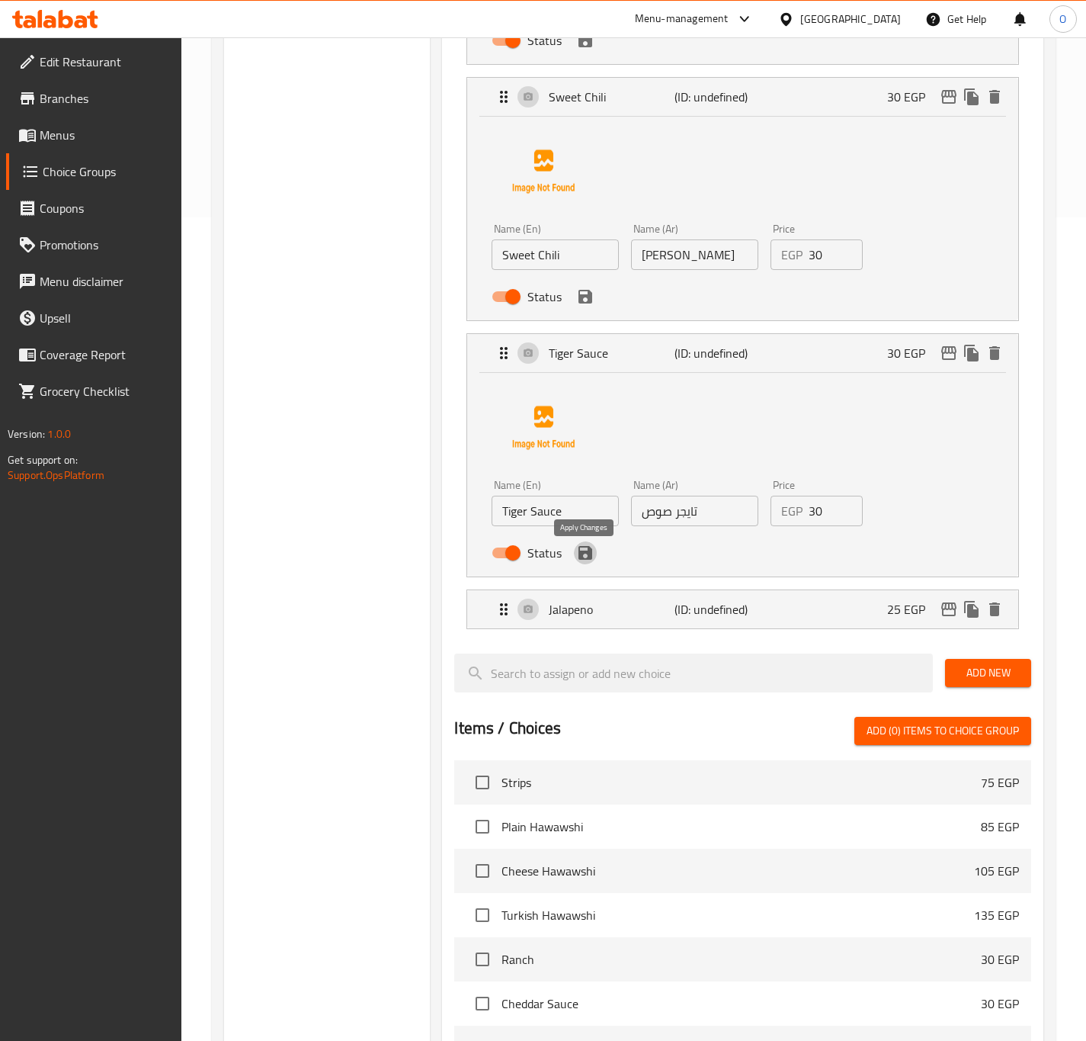
click at [586, 562] on icon "save" at bounding box center [585, 553] width 18 height 18
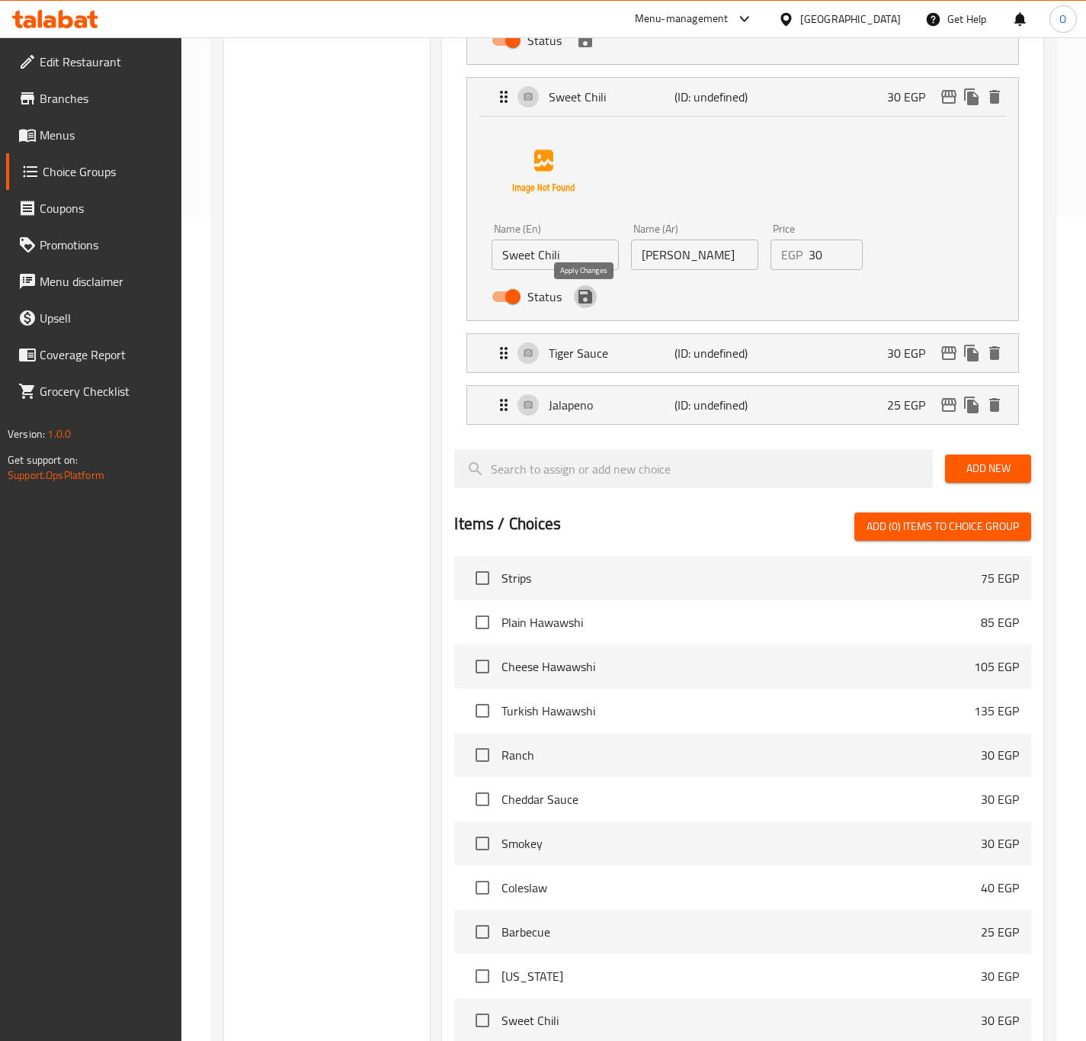
click at [588, 303] on icon "save" at bounding box center [586, 297] width 14 height 14
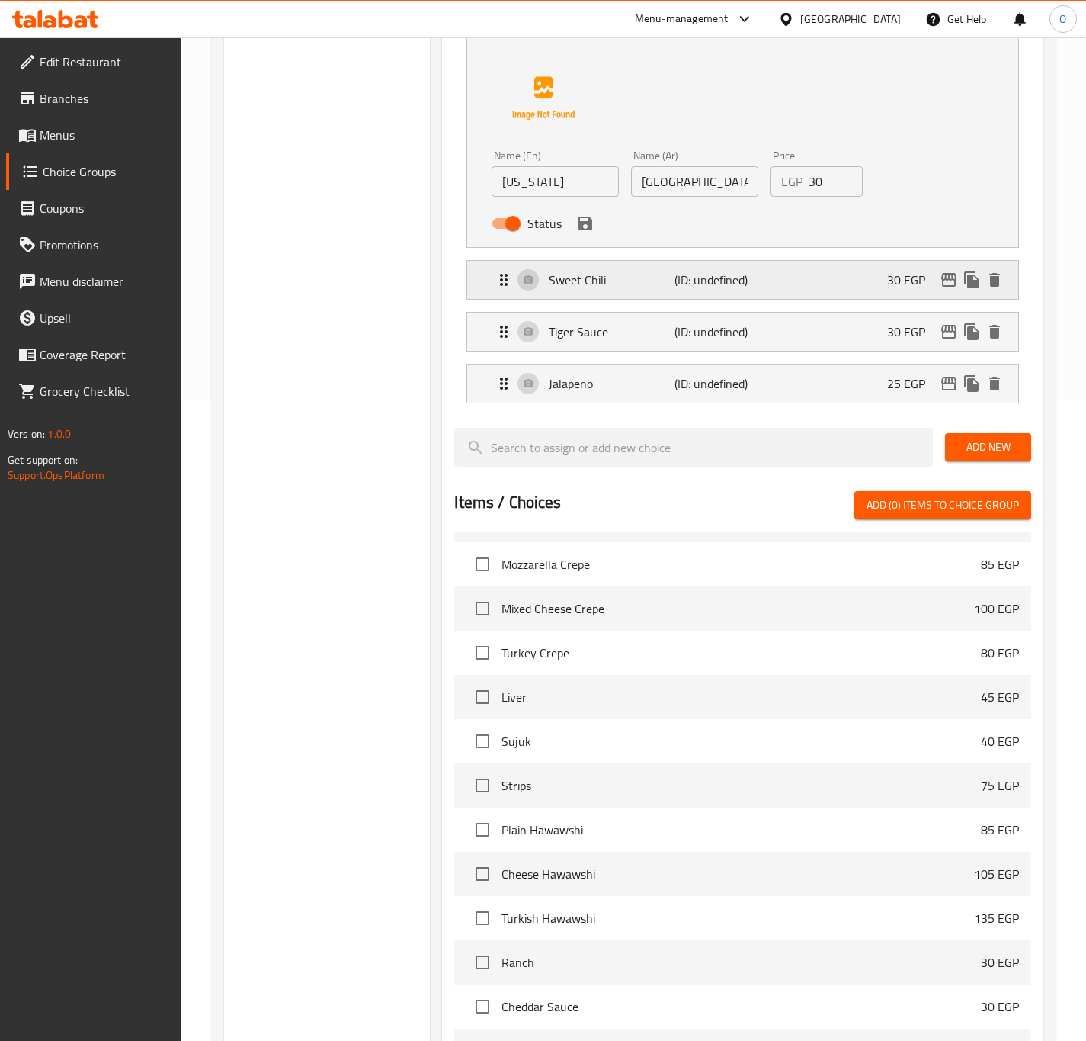
scroll to position [595, 0]
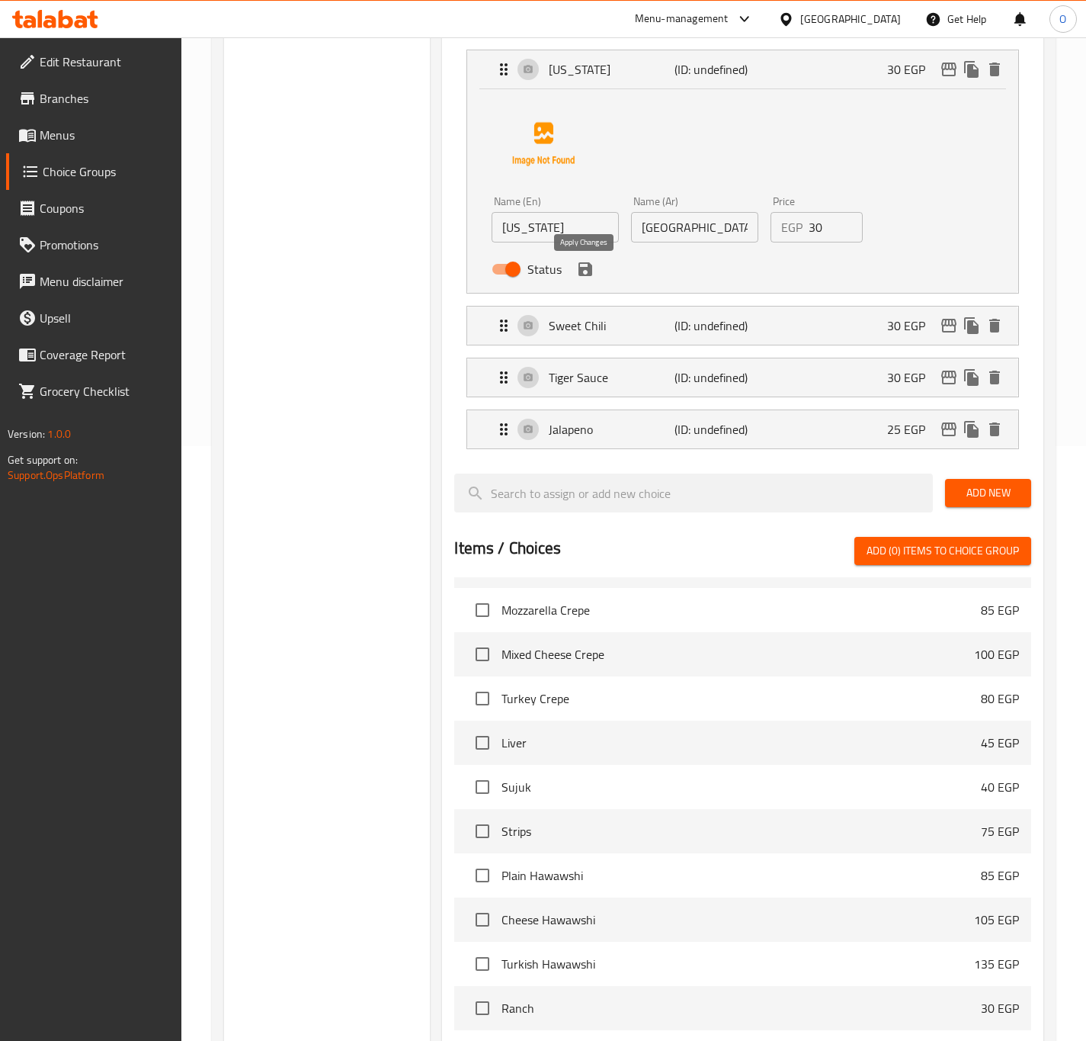
click at [586, 272] on icon "save" at bounding box center [586, 269] width 14 height 14
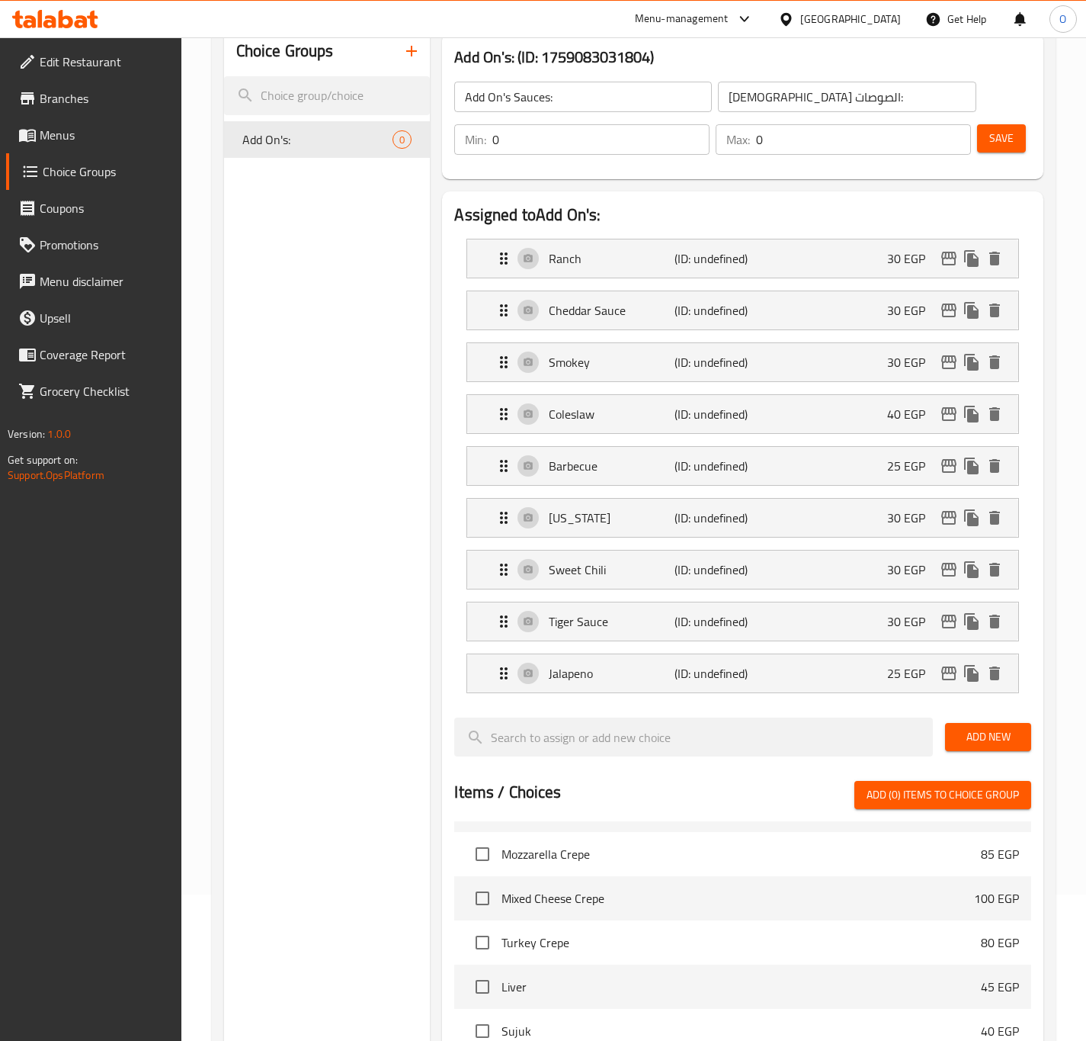
scroll to position [23, 0]
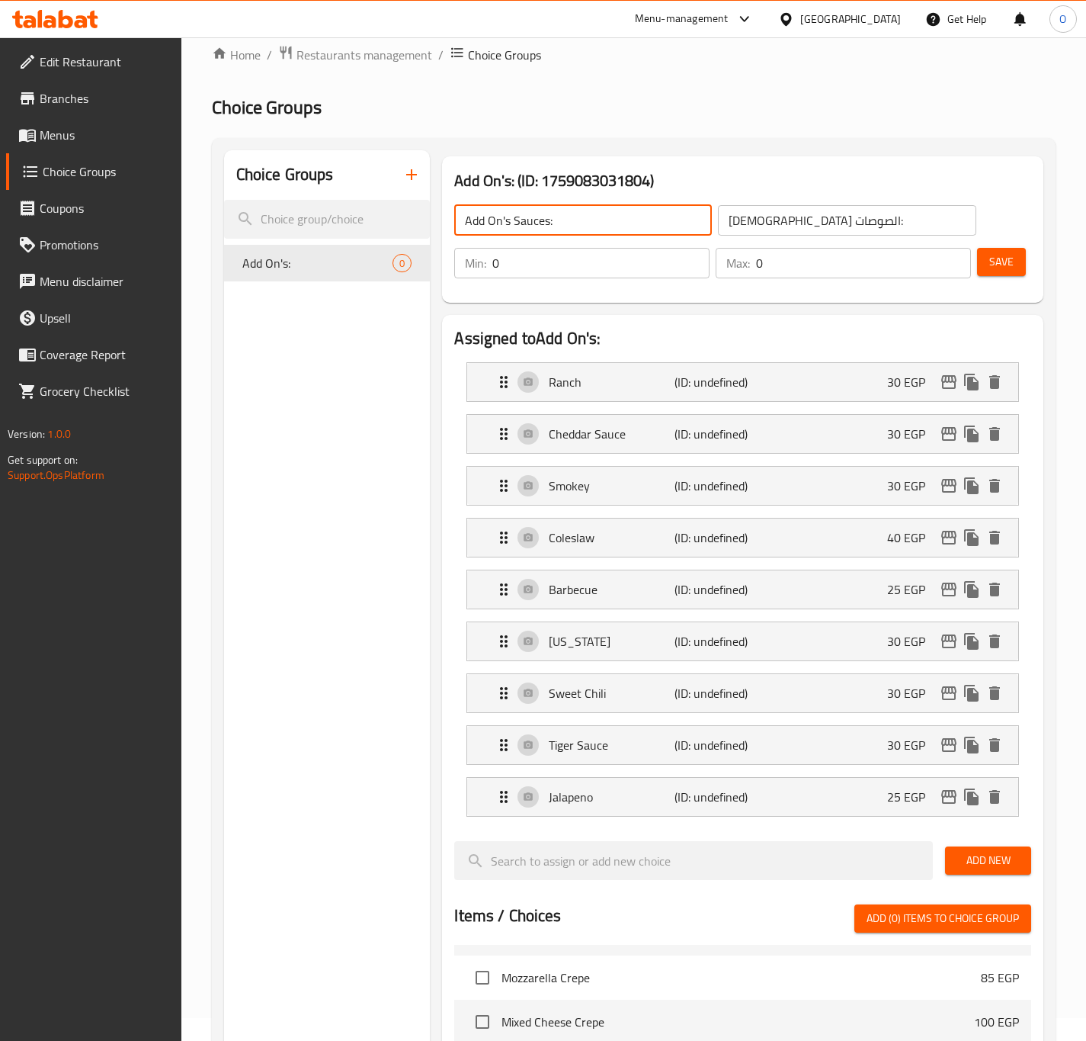
click at [513, 222] on input "Add On's Sauces:" at bounding box center [583, 220] width 258 height 30
click at [462, 227] on input "Add On's Sauces:" at bounding box center [583, 220] width 258 height 30
click at [460, 226] on input "Add On's Sauces:" at bounding box center [583, 220] width 258 height 30
click at [521, 215] on input "Add On's Sauces:" at bounding box center [583, 220] width 258 height 30
drag, startPoint x: 506, startPoint y: 220, endPoint x: 414, endPoint y: 201, distance: 94.0
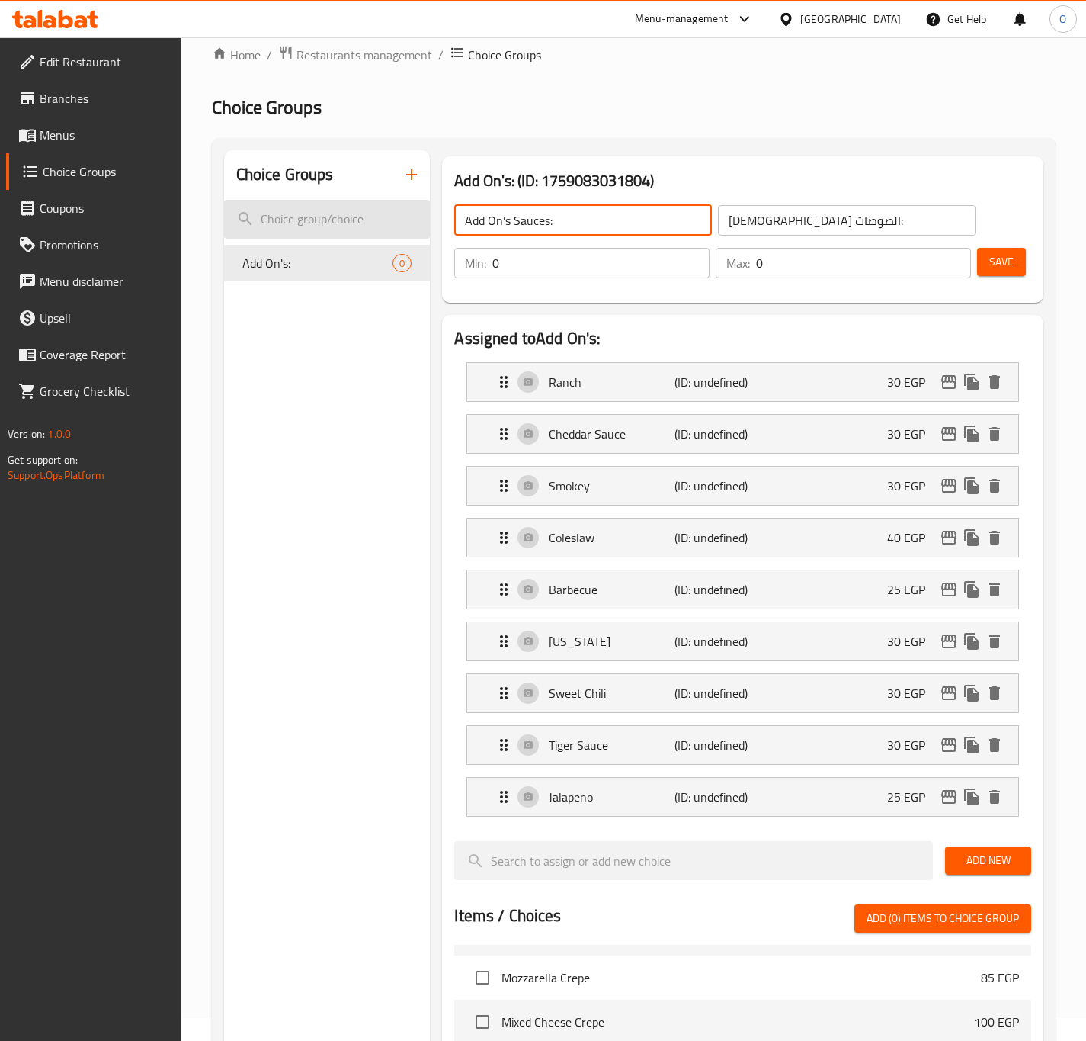
click at [414, 201] on div "Choice Groups Add On's: 0 Add On's: (ID: 1759083031804) Add On's Sauces: ​ الإض…" at bounding box center [637, 922] width 826 height 1544
drag, startPoint x: 508, startPoint y: 220, endPoint x: 454, endPoint y: 210, distance: 55.6
click at [454, 210] on input "Add On's Sauces:" at bounding box center [583, 220] width 258 height 30
type input "Extra Sauces:"
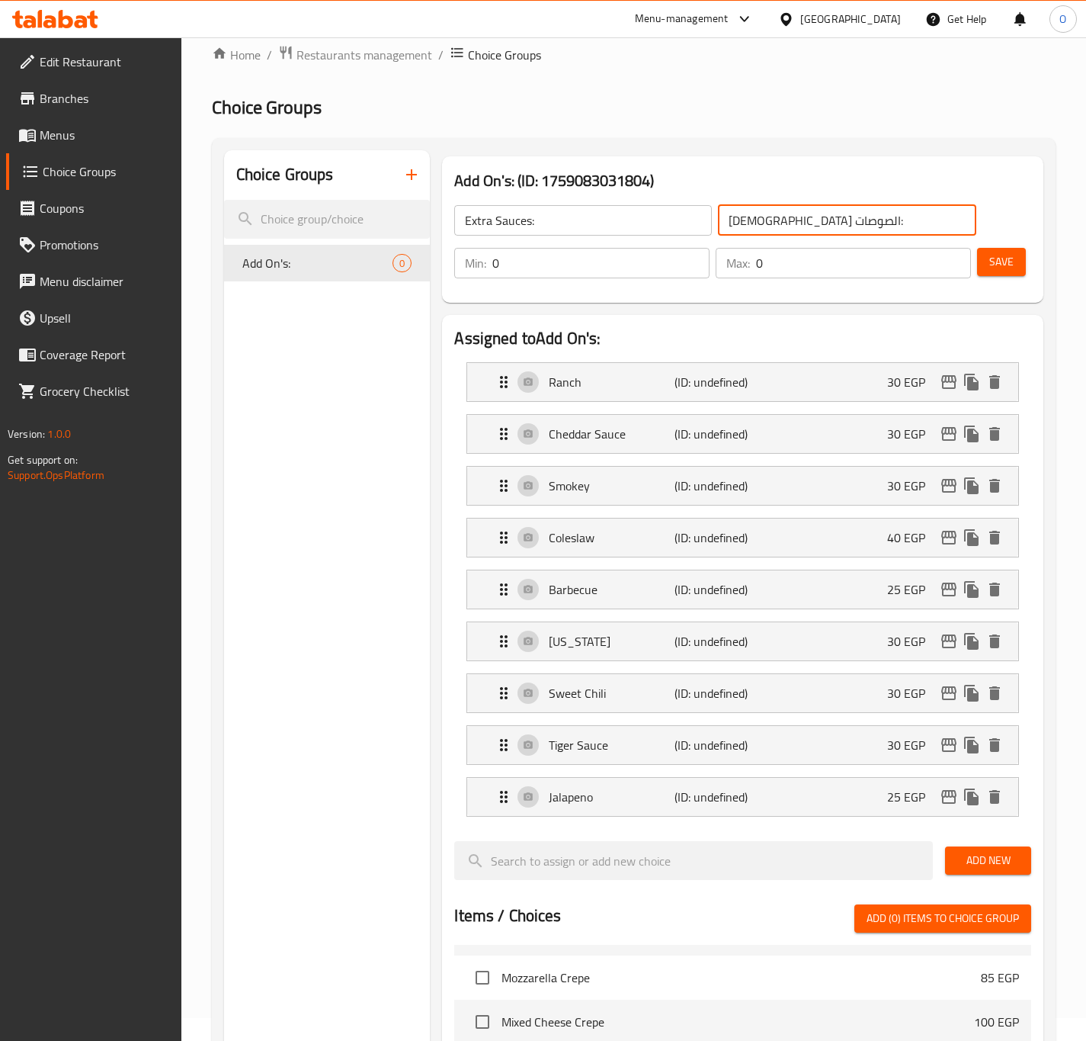
click at [813, 220] on input "الإضافات الصوصات:" at bounding box center [847, 220] width 258 height 30
type input "إضافات الصوصات:"
click at [1007, 256] on span "Save" at bounding box center [1001, 261] width 24 height 19
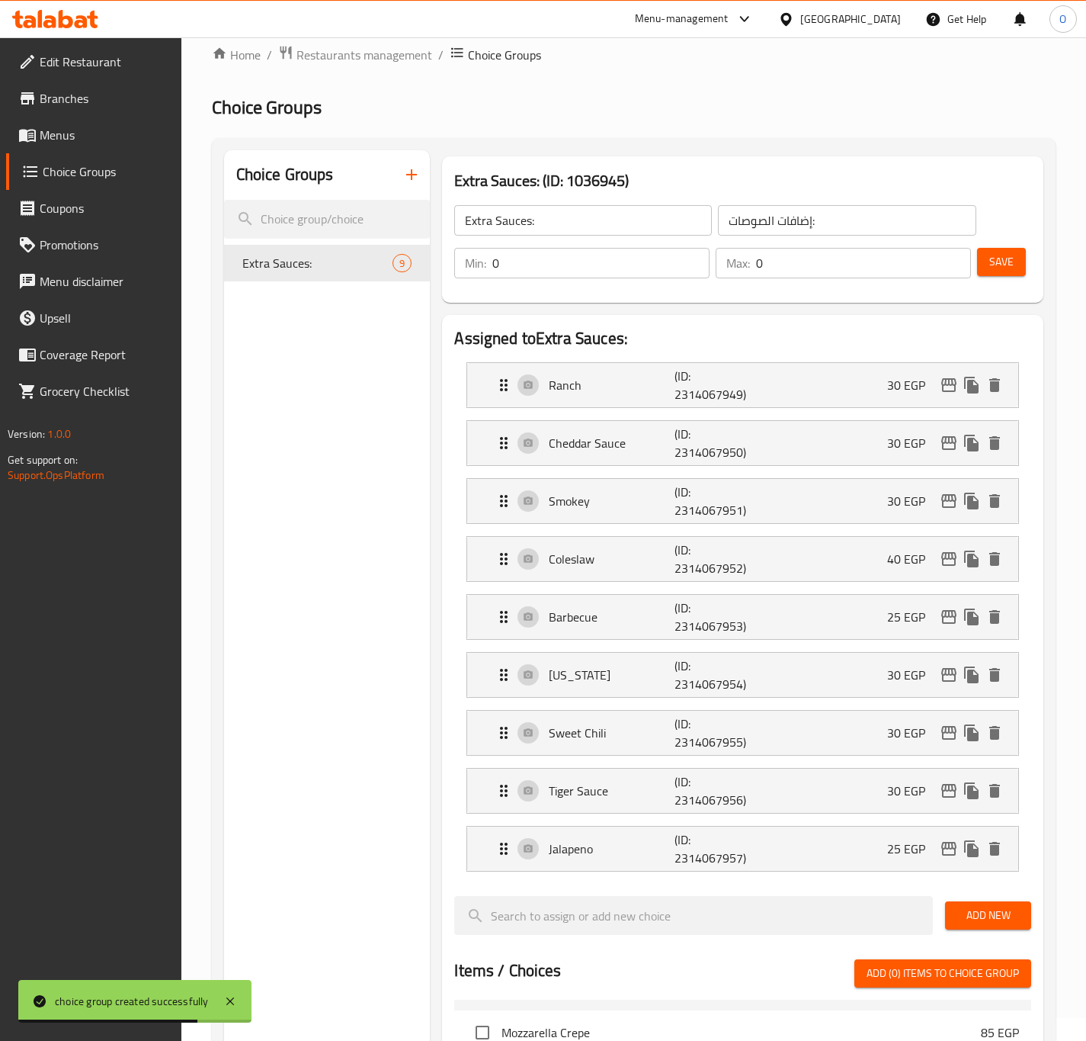
click at [348, 822] on div "Choice Groups Extra Sauces: 9" at bounding box center [327, 949] width 207 height 1599
click at [545, 393] on div "Ranch (ID: 2314067949) 30 EGP" at bounding box center [747, 385] width 505 height 44
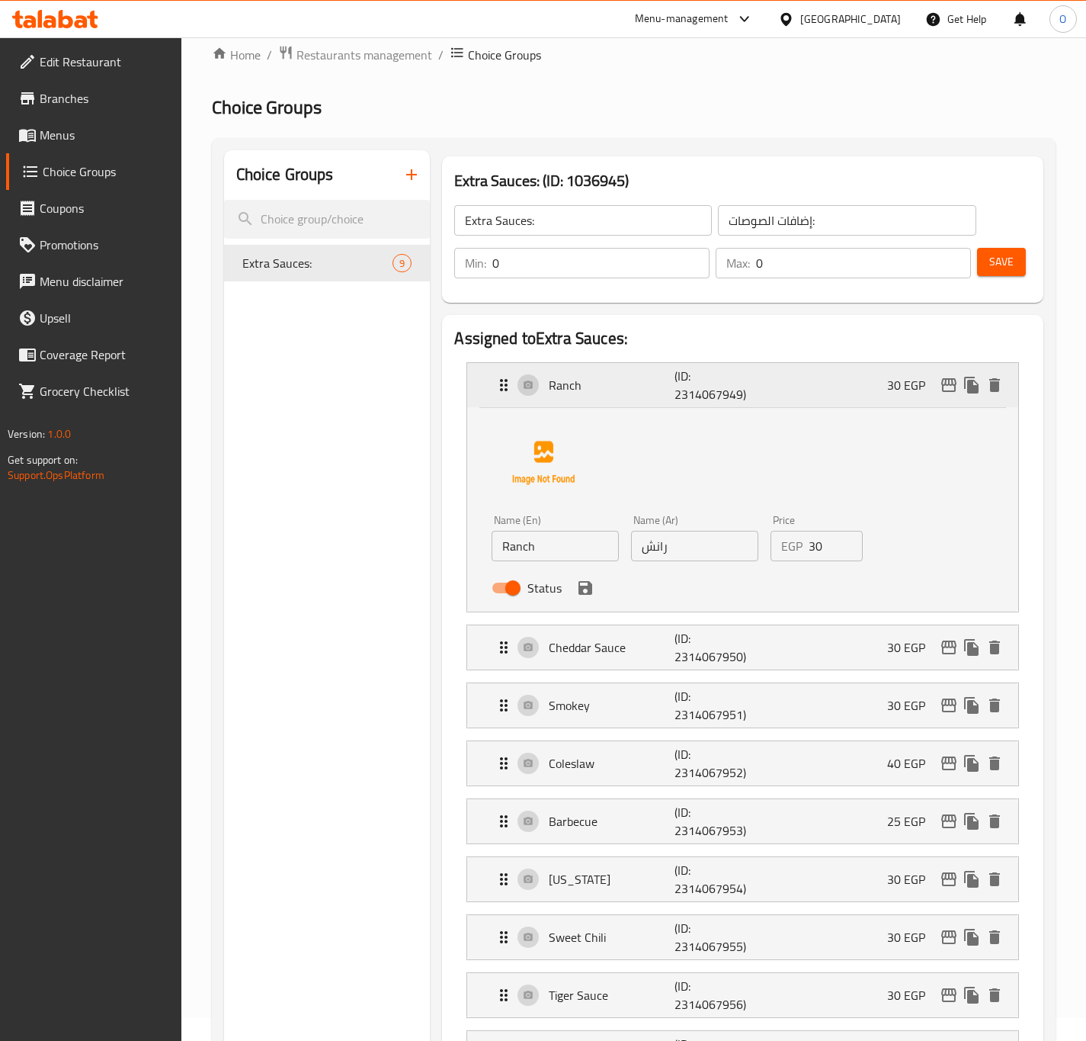
click at [545, 393] on div "Ranch (ID: 2314067949) 30 EGP" at bounding box center [747, 385] width 505 height 44
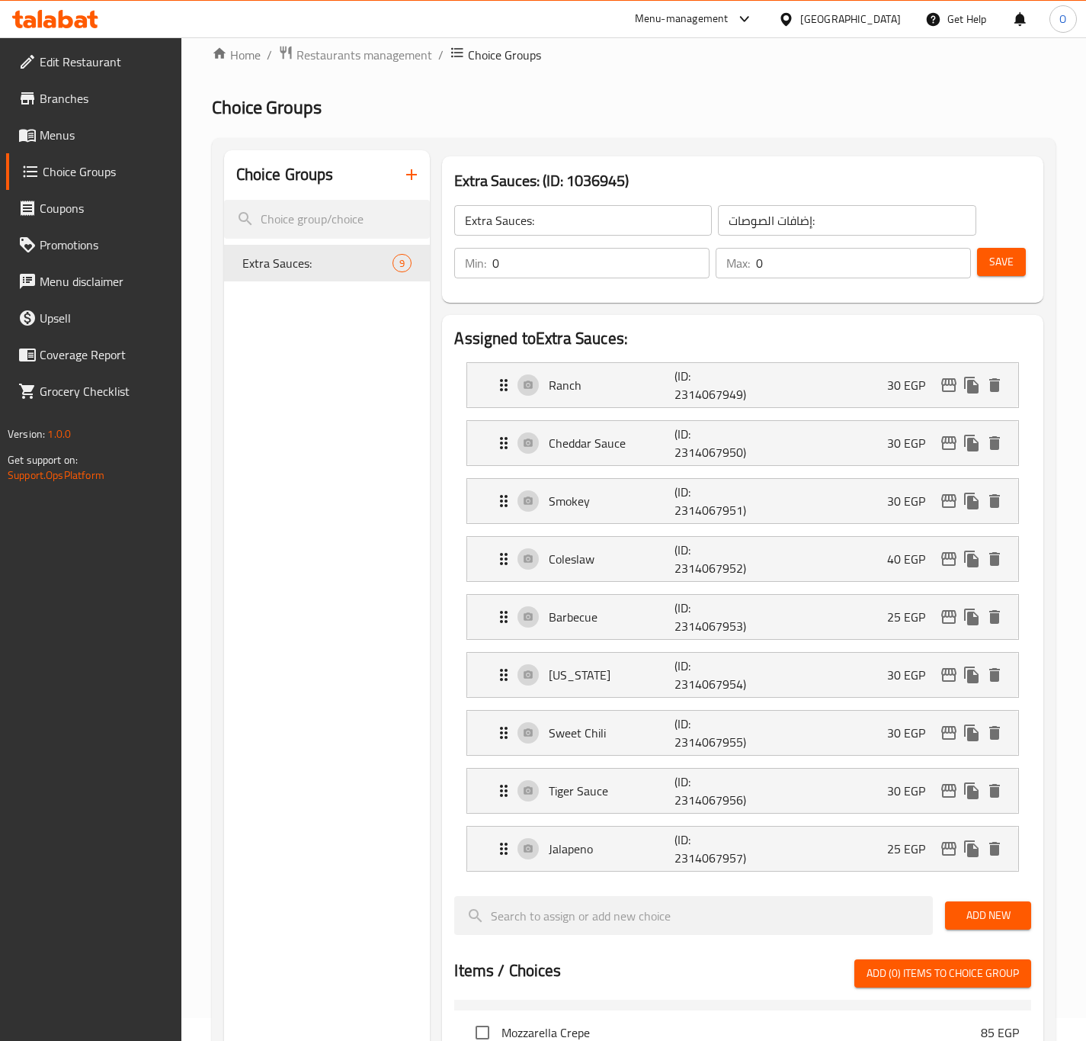
click at [1009, 275] on button "Save" at bounding box center [1001, 262] width 49 height 28
click at [376, 776] on div "Choice Groups Extra Sauces: 9" at bounding box center [327, 949] width 207 height 1599
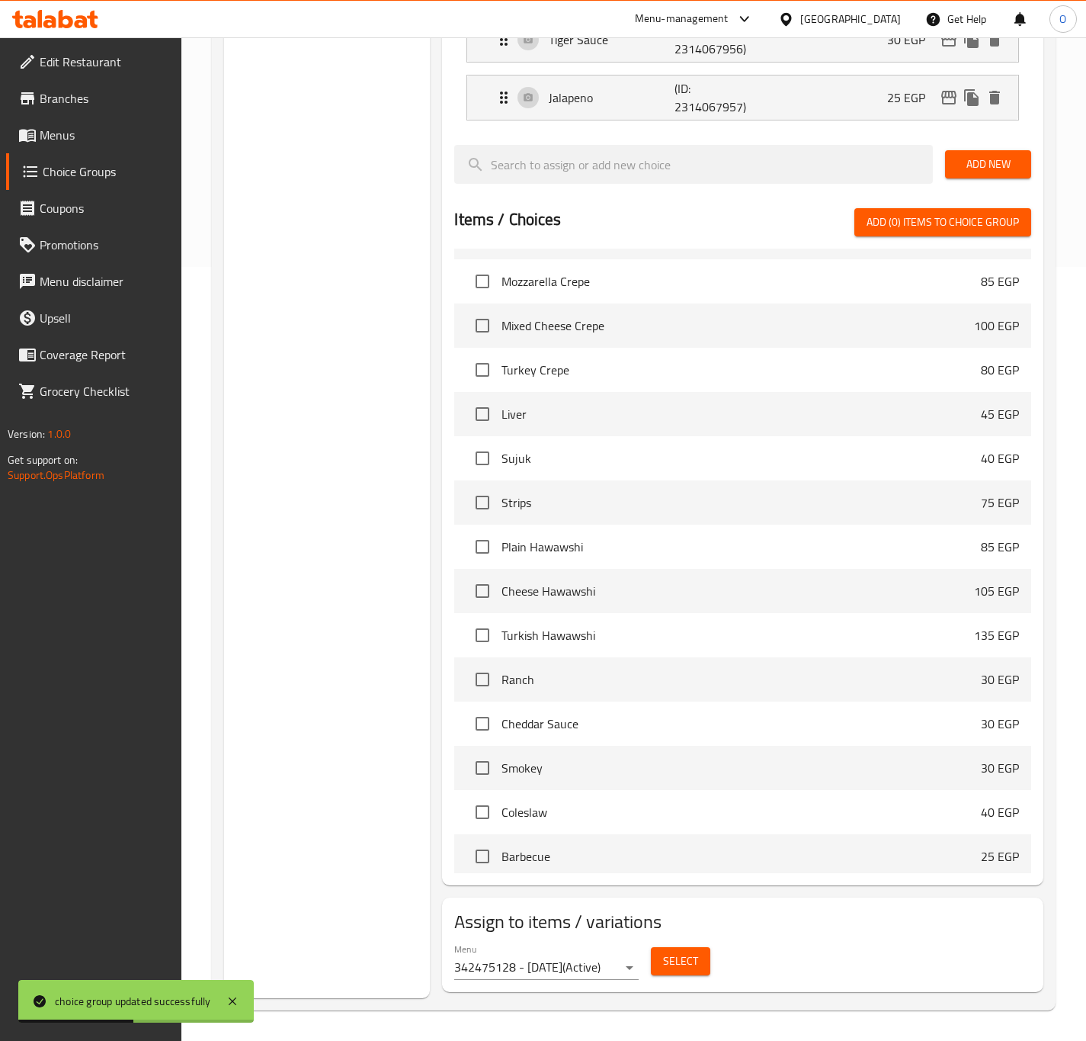
scroll to position [780, 0]
click at [675, 972] on button "Select" at bounding box center [680, 961] width 59 height 28
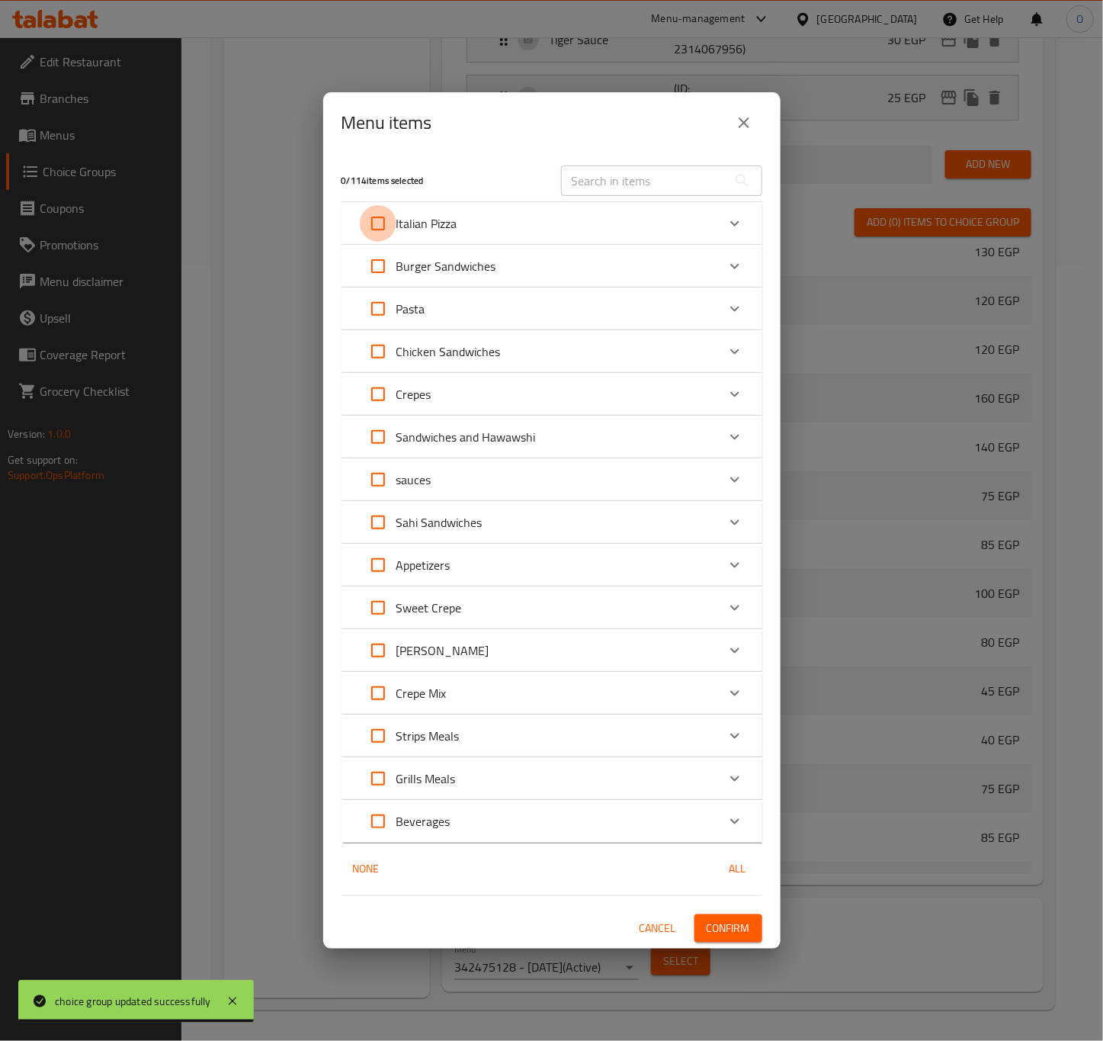
click at [383, 226] on input "Expand" at bounding box center [378, 223] width 37 height 37
checkbox input "true"
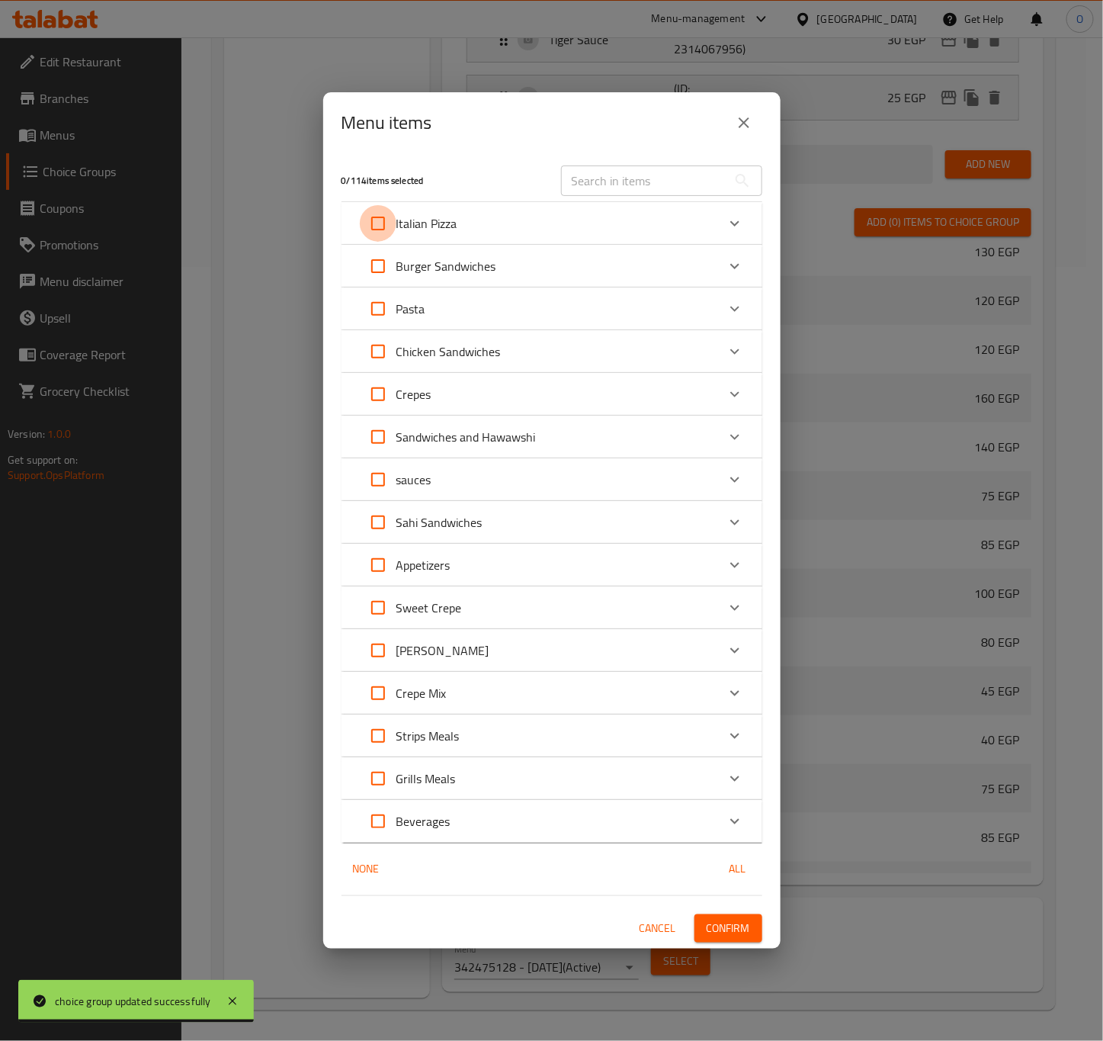
checkbox input "true"
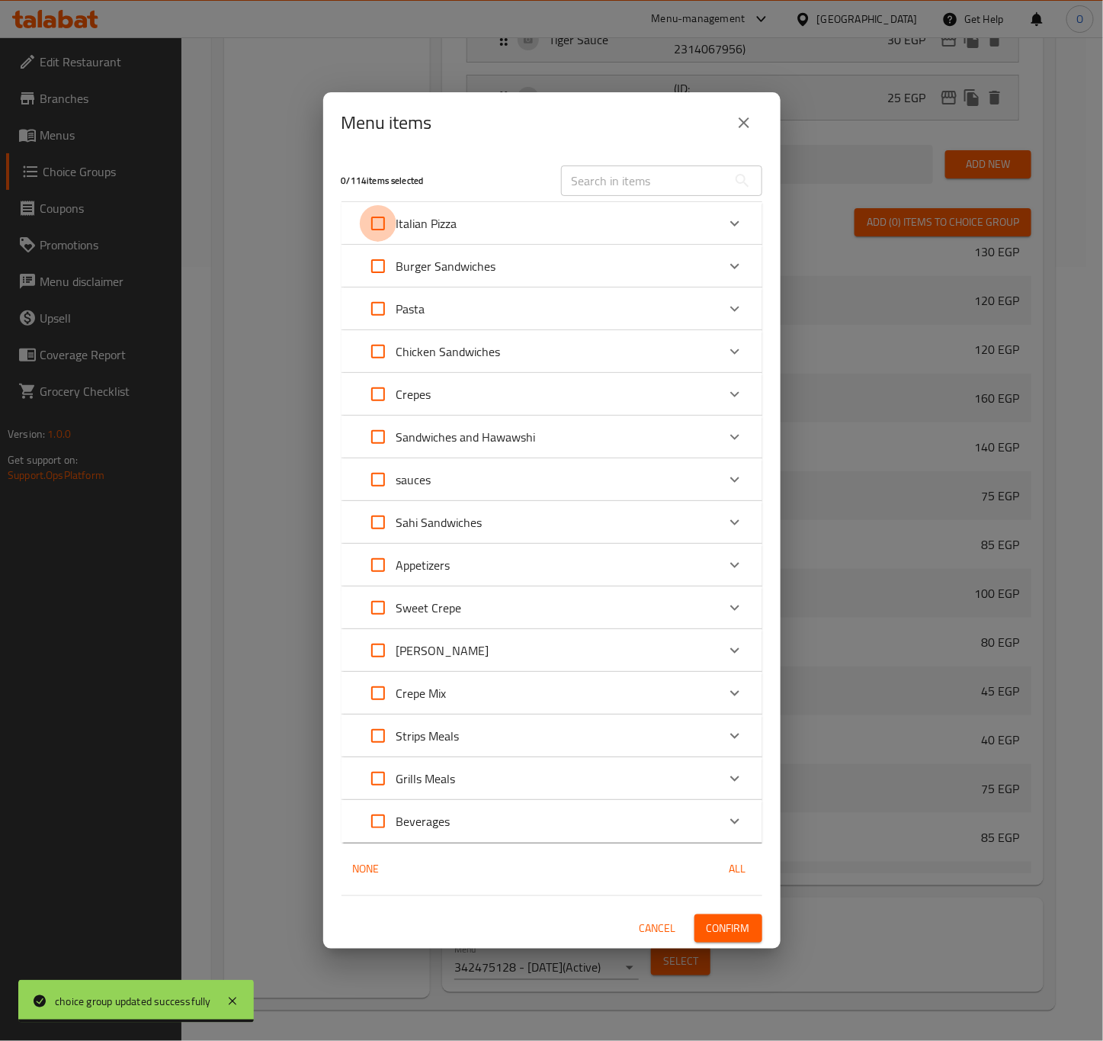
checkbox input "true"
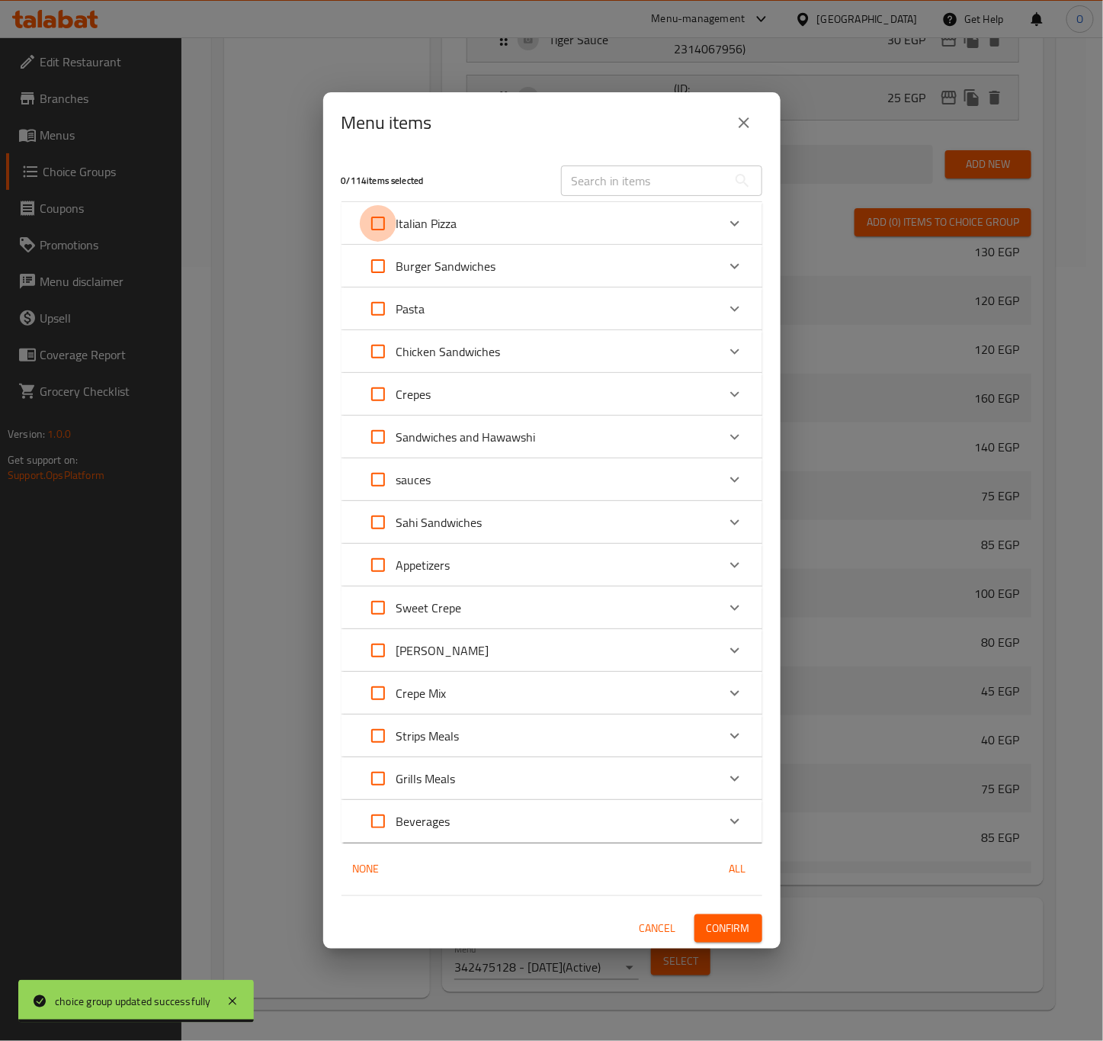
checkbox input "true"
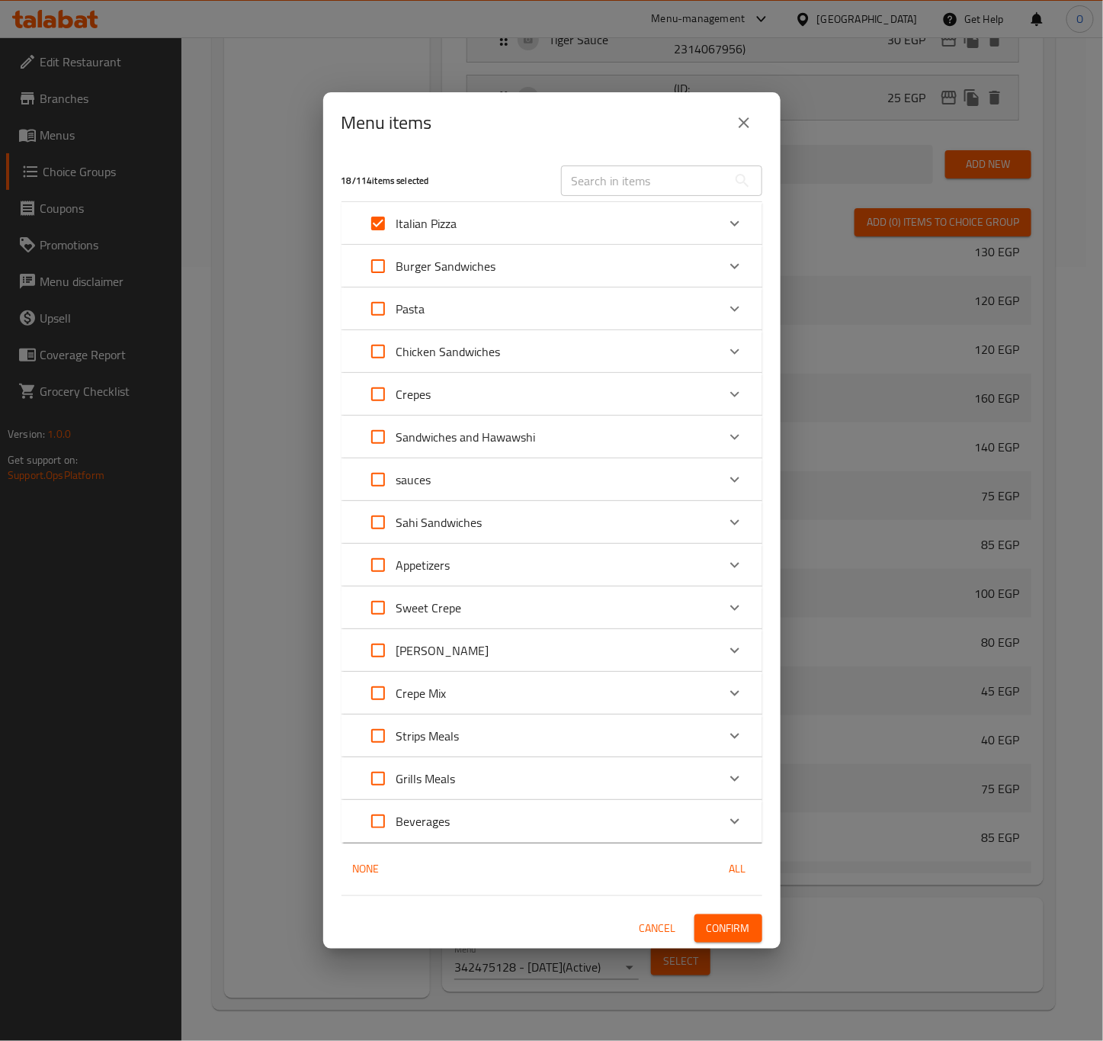
drag, startPoint x: 383, startPoint y: 282, endPoint x: 392, endPoint y: 272, distance: 13.5
click at [385, 282] on input "Expand" at bounding box center [378, 266] width 37 height 37
checkbox input "true"
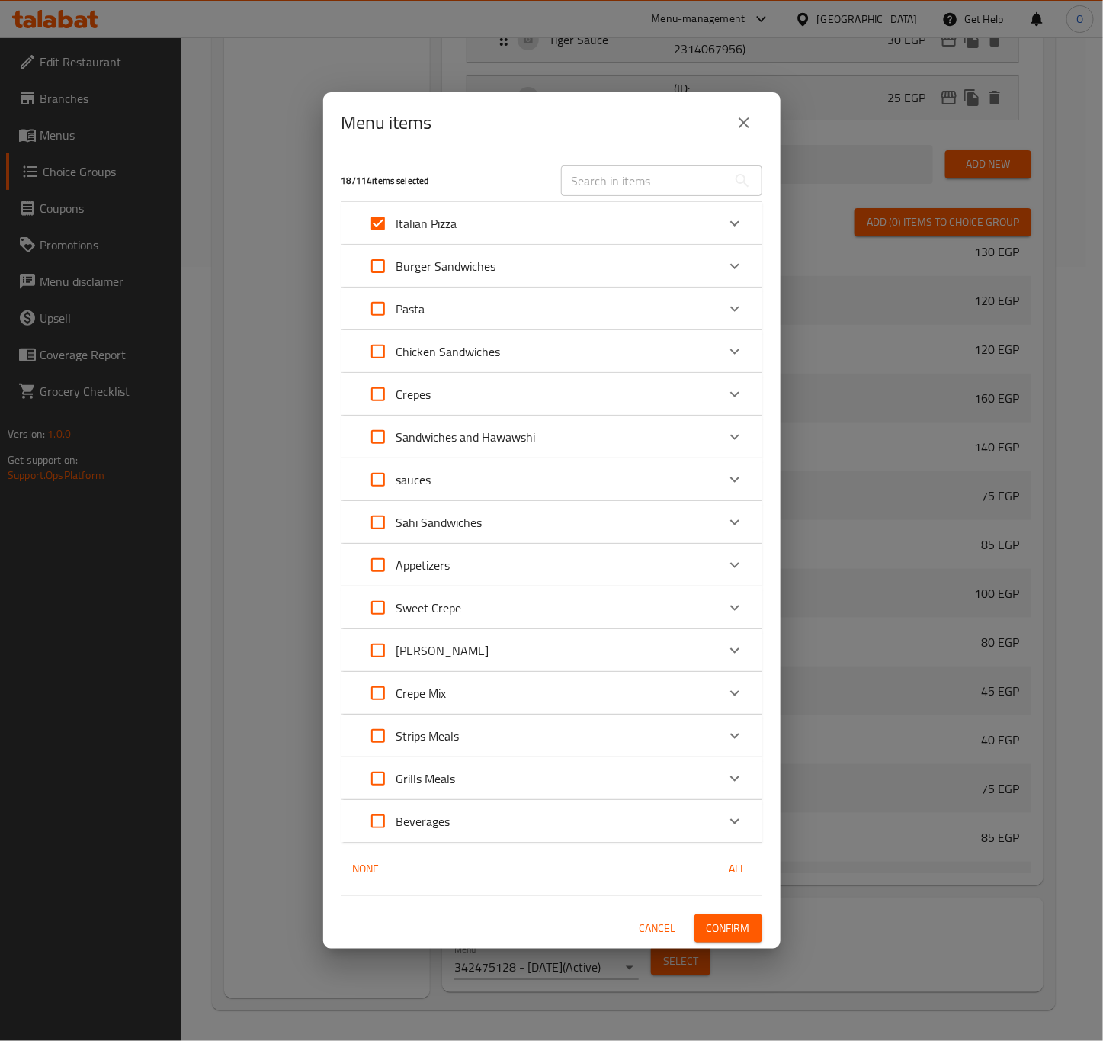
checkbox input "true"
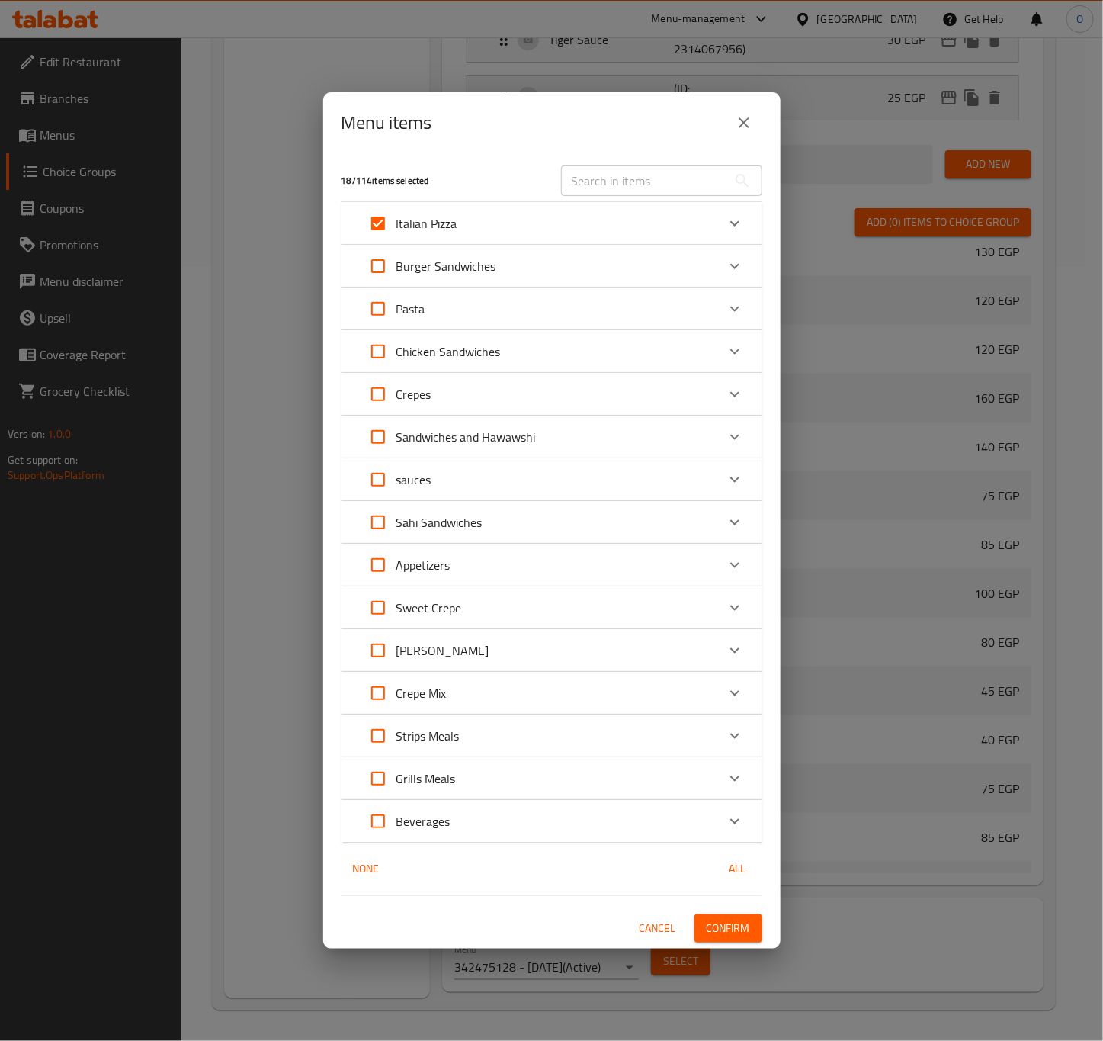
checkbox input "true"
click at [383, 296] on input "Expand" at bounding box center [378, 308] width 37 height 37
checkbox input "true"
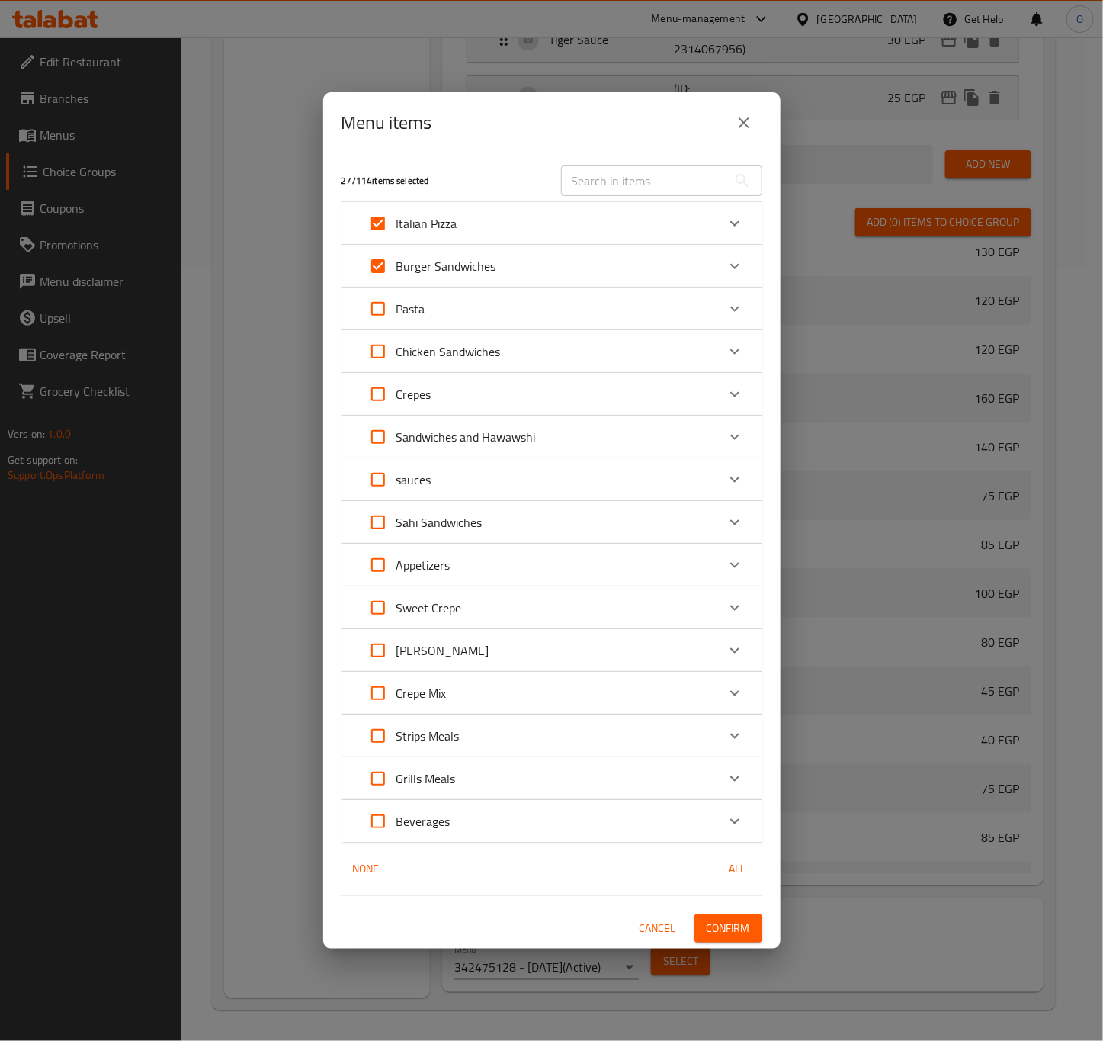
checkbox input "true"
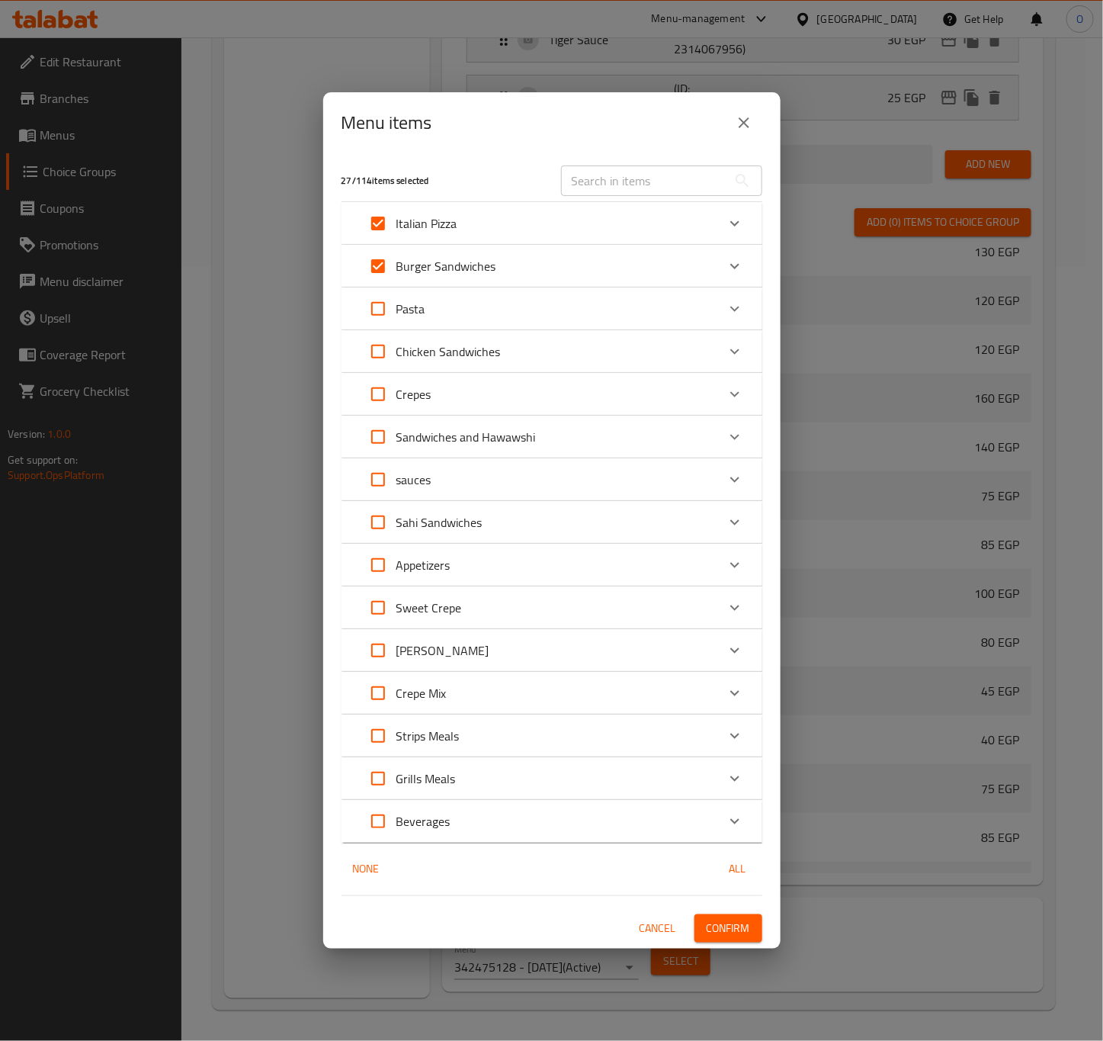
checkbox input "true"
click at [380, 358] on input "Expand" at bounding box center [378, 351] width 37 height 37
checkbox input "true"
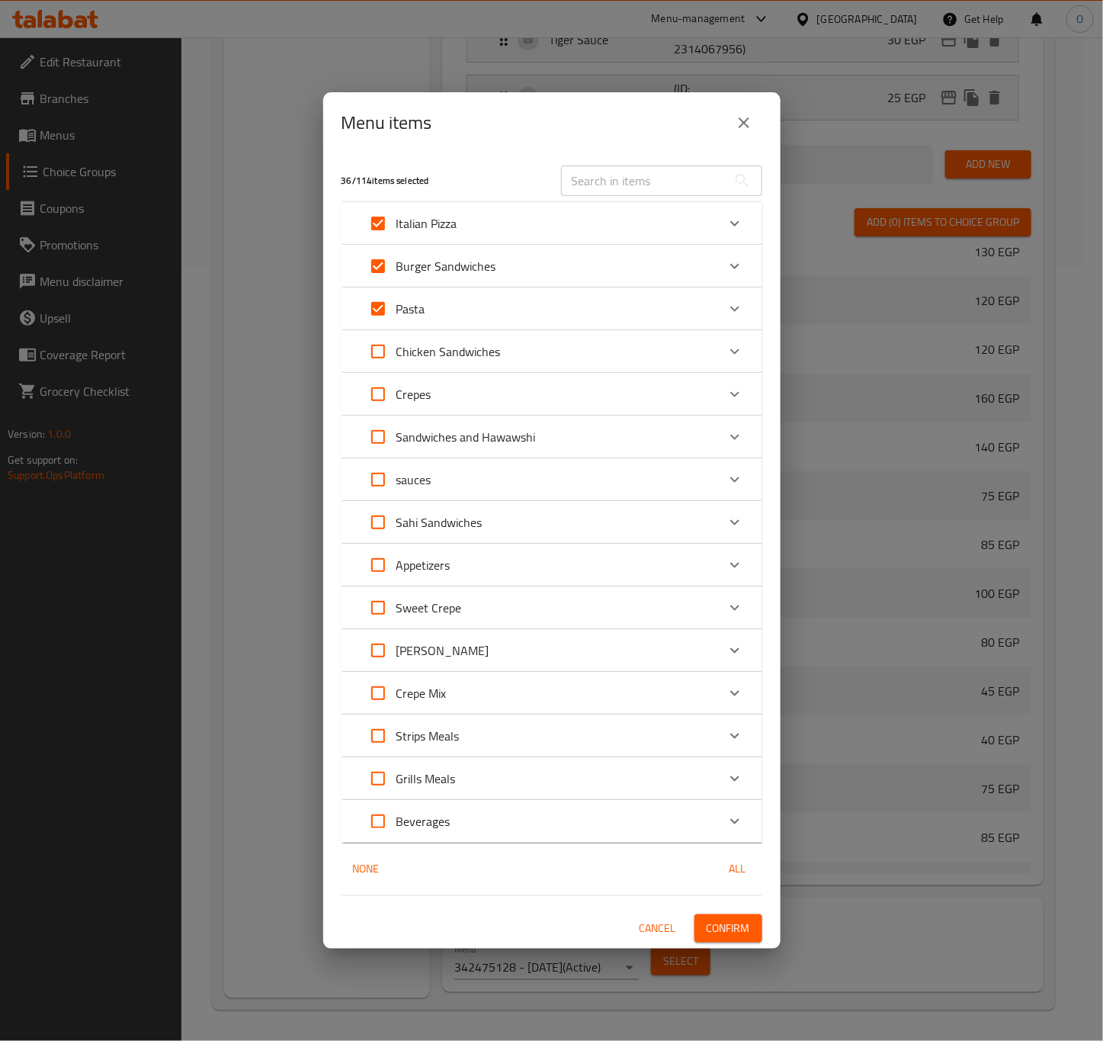
checkbox input "true"
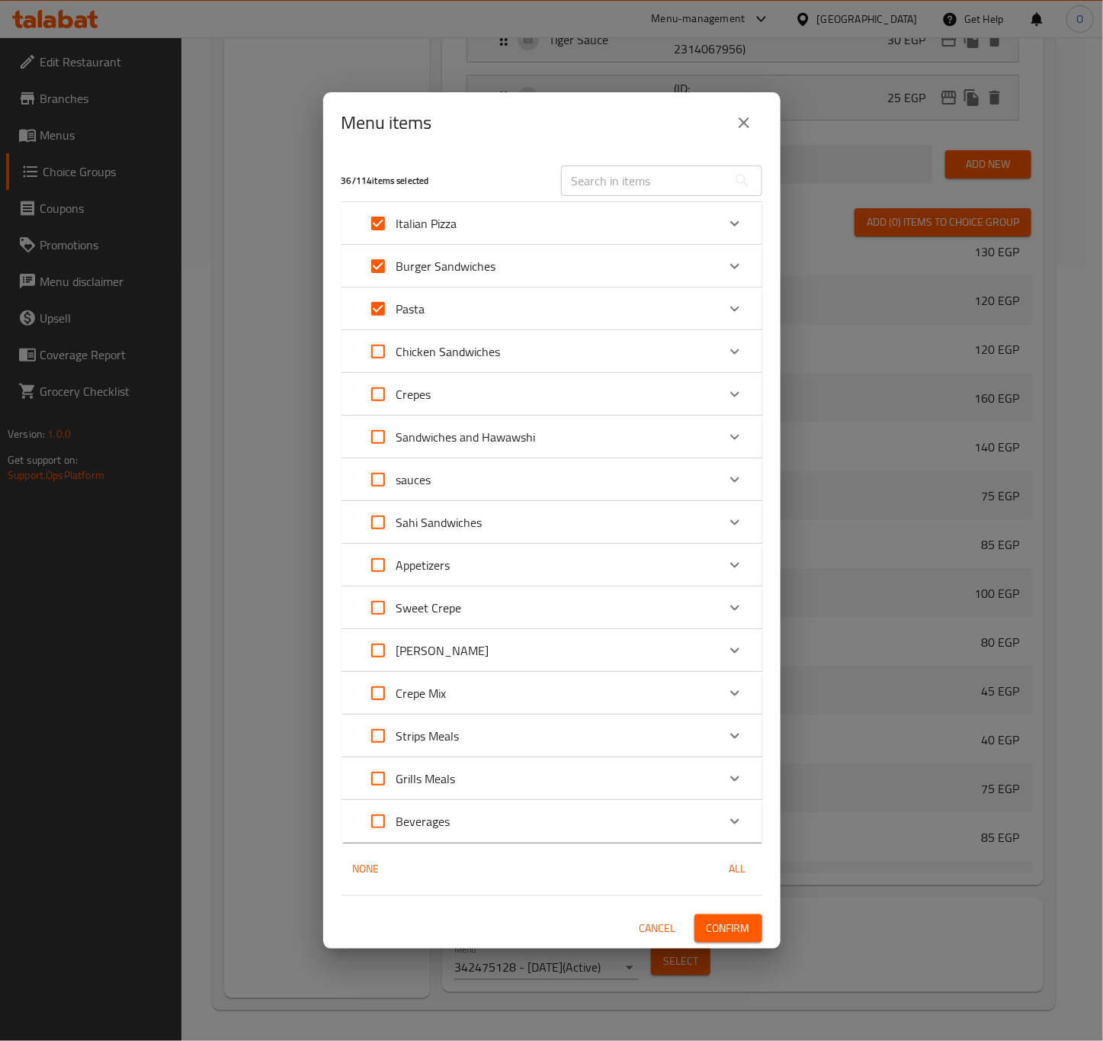
checkbox input "true"
click at [374, 396] on input "Expand" at bounding box center [378, 394] width 37 height 37
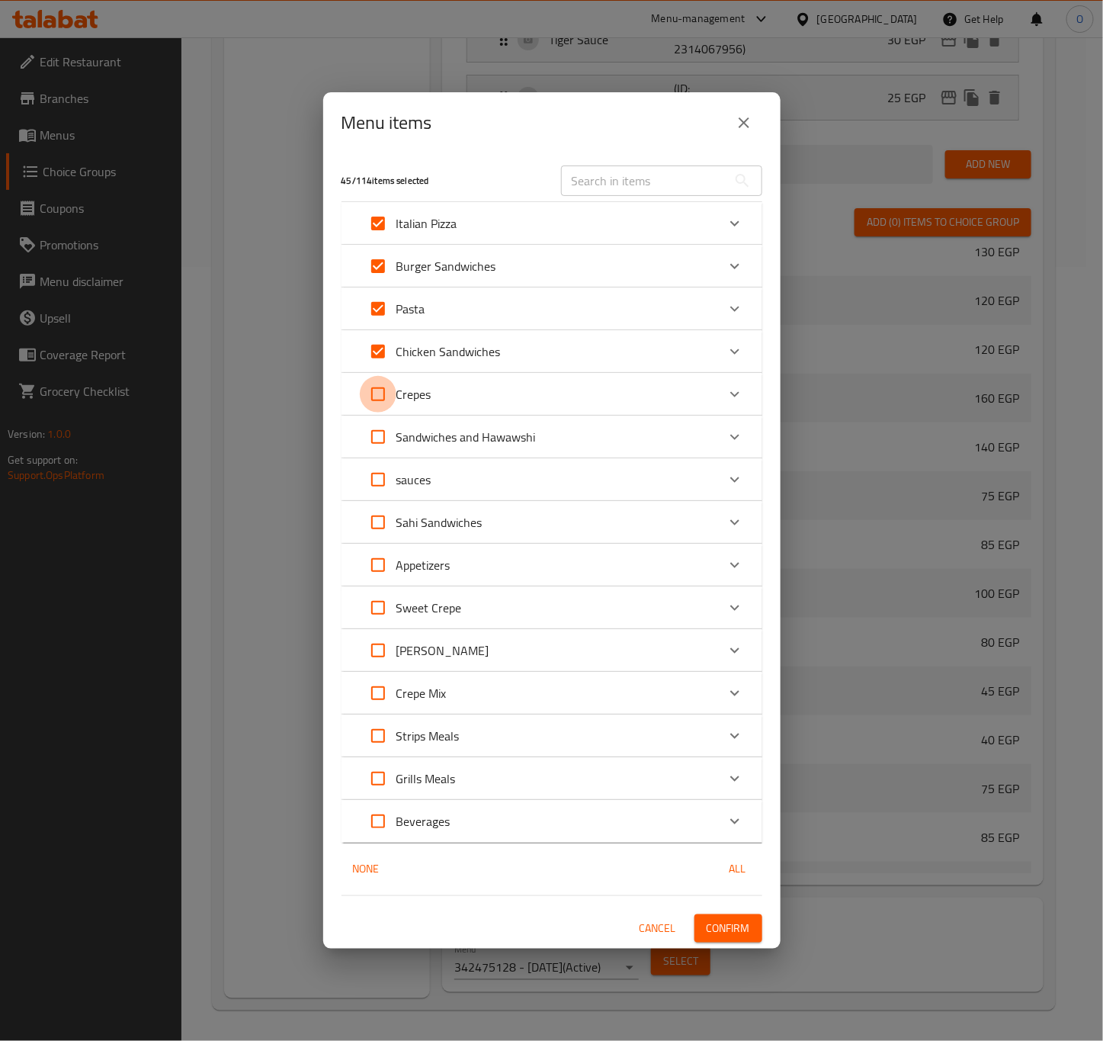
checkbox input "true"
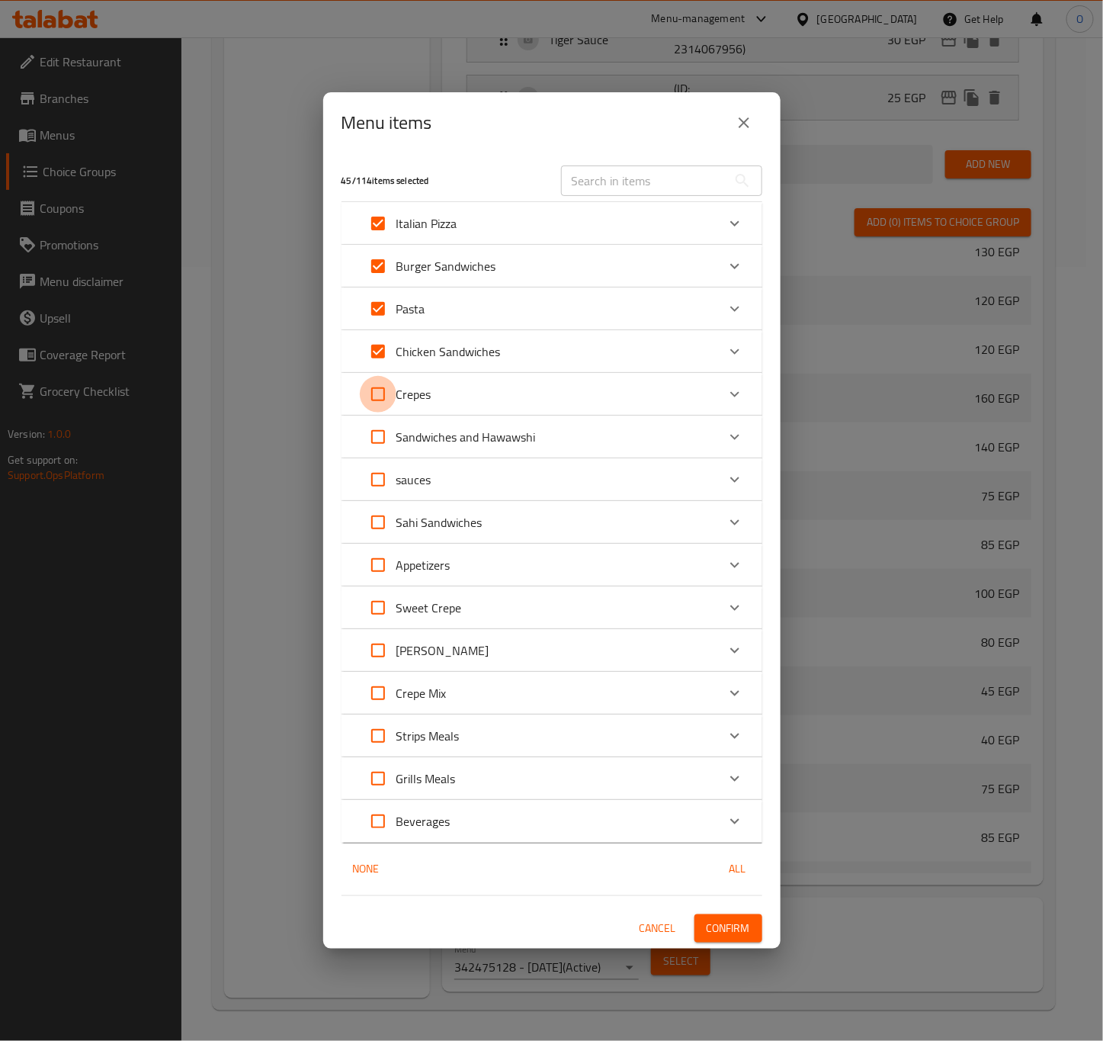
checkbox input "true"
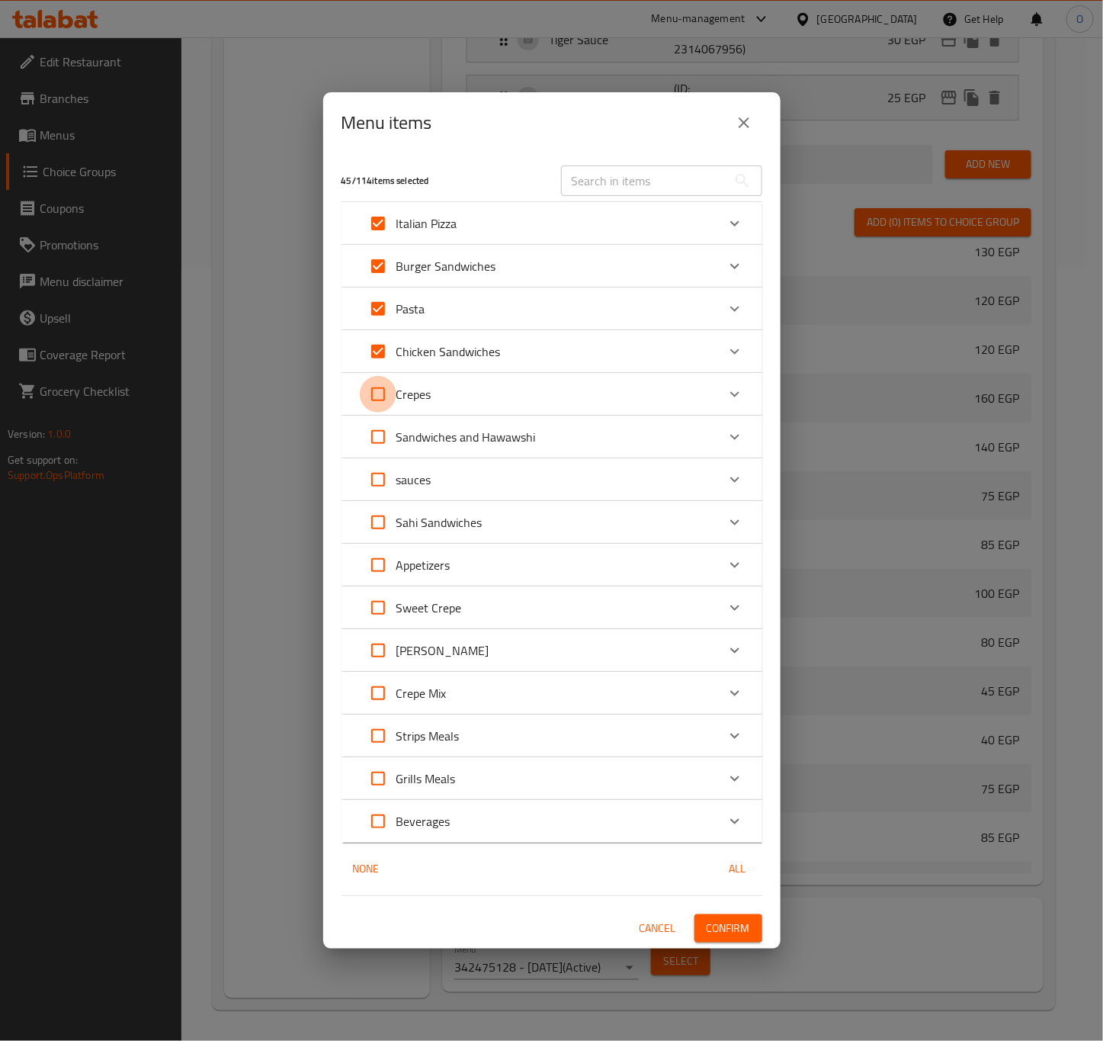
checkbox input "true"
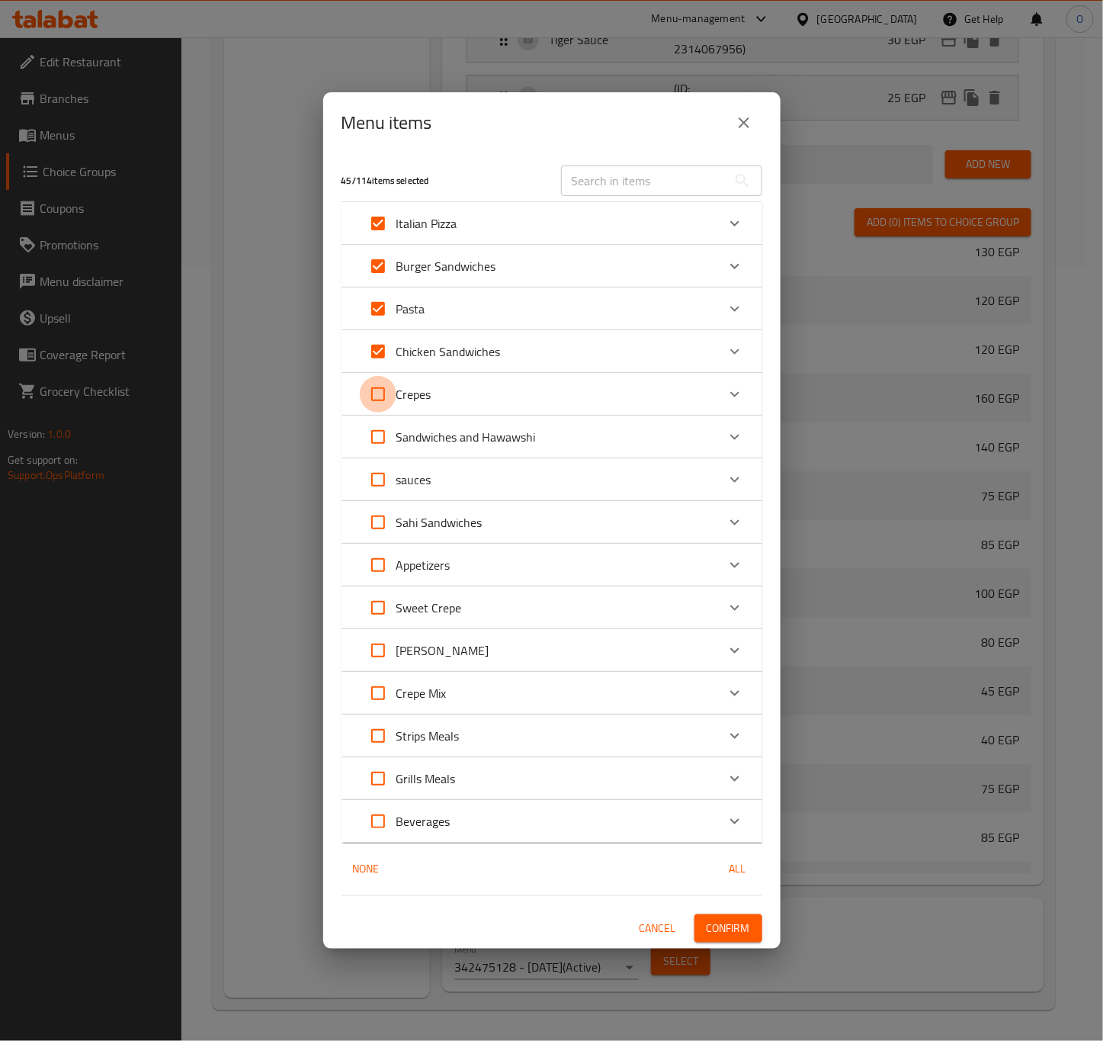
checkbox input "true"
click at [387, 465] on input "Expand" at bounding box center [378, 479] width 37 height 37
checkbox input "true"
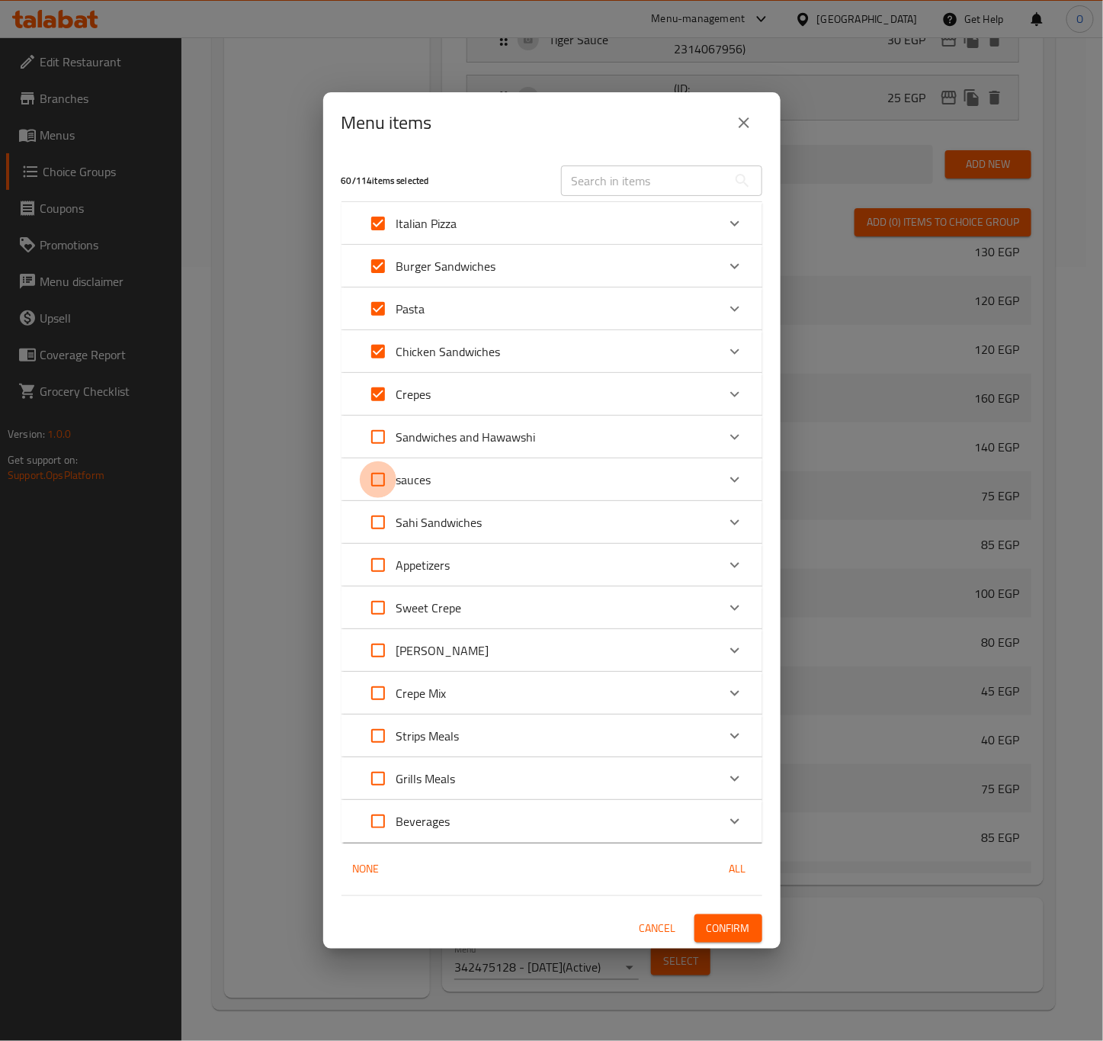
checkbox input "true"
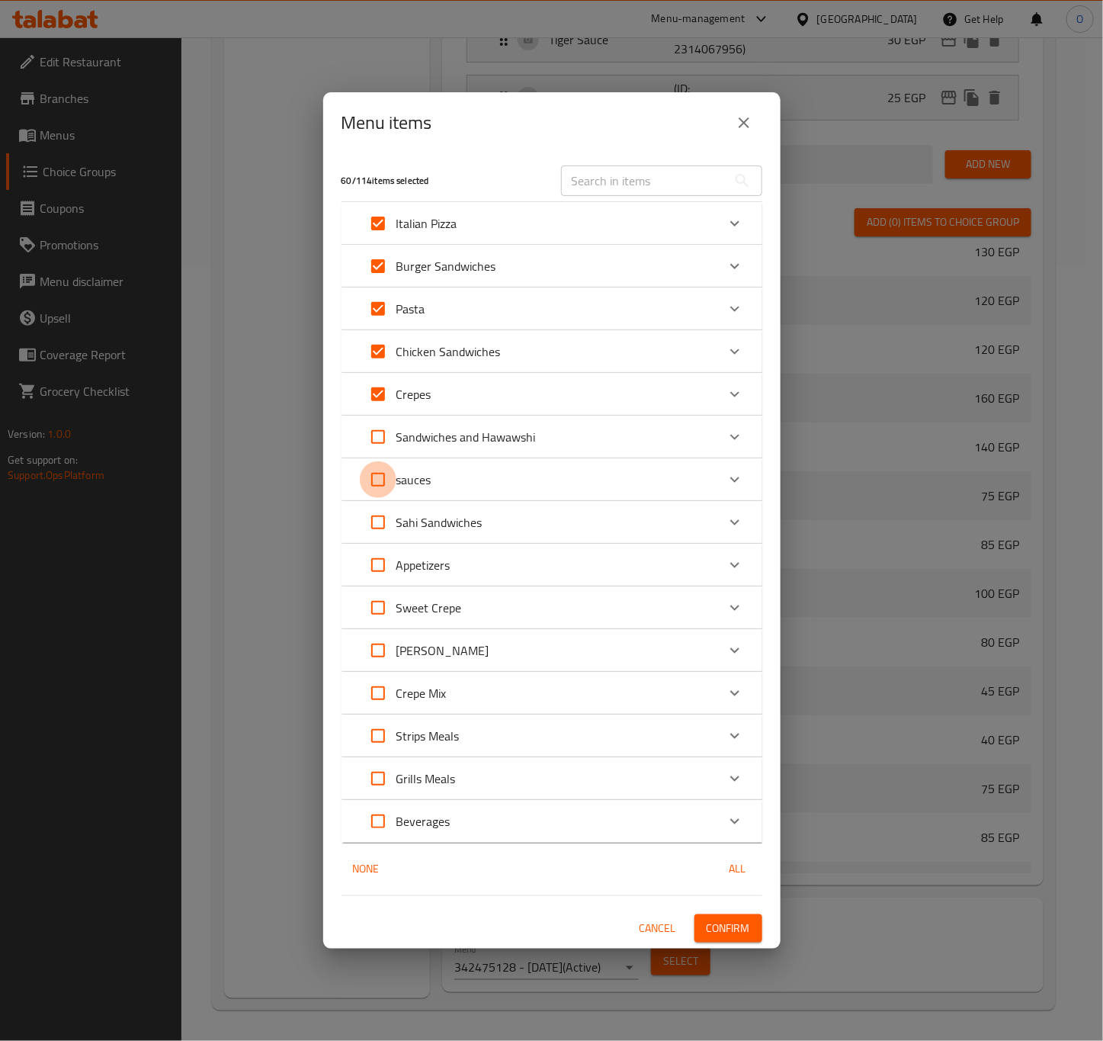
checkbox input "true"
click at [375, 438] on input "Expand" at bounding box center [378, 437] width 37 height 37
checkbox input "true"
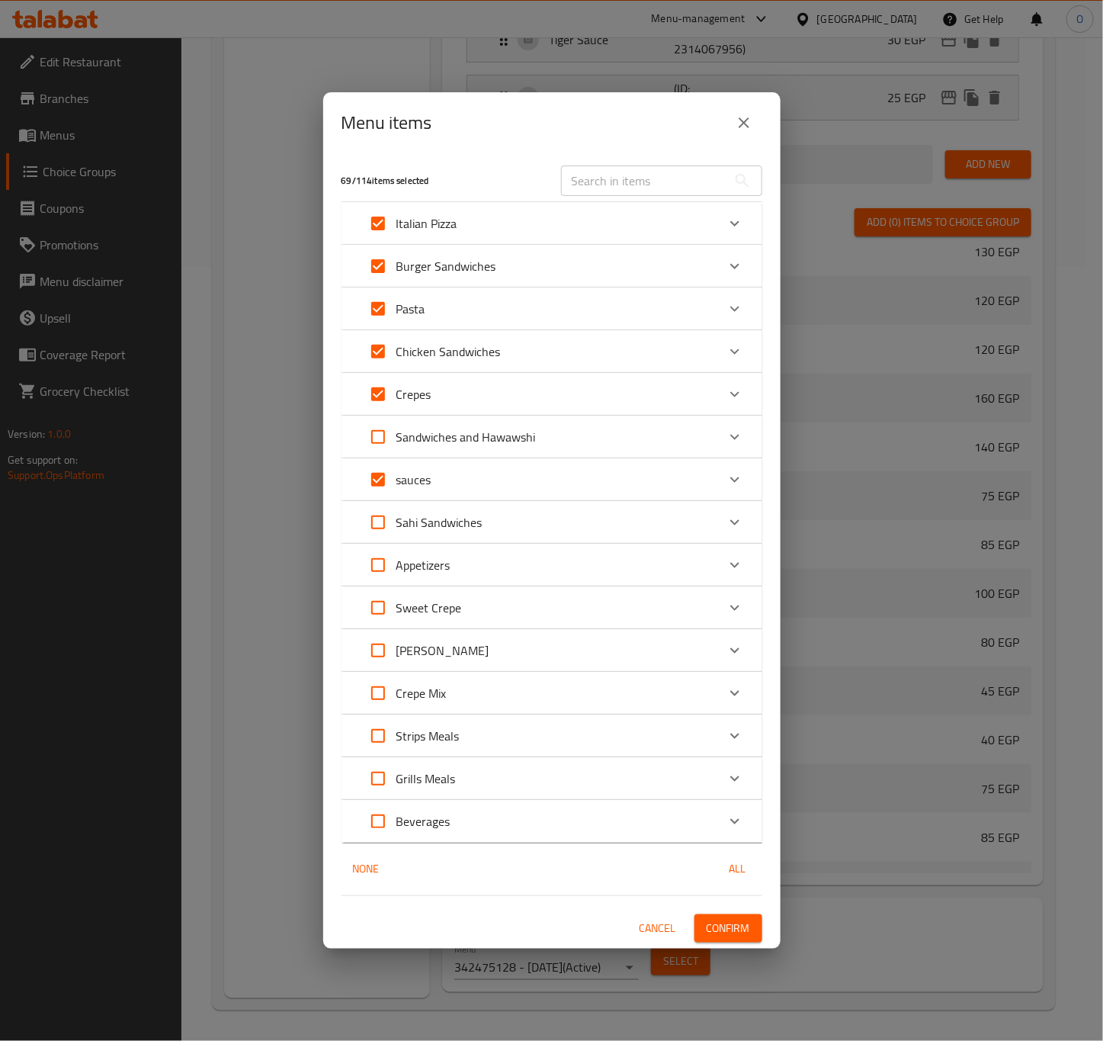
checkbox input "true"
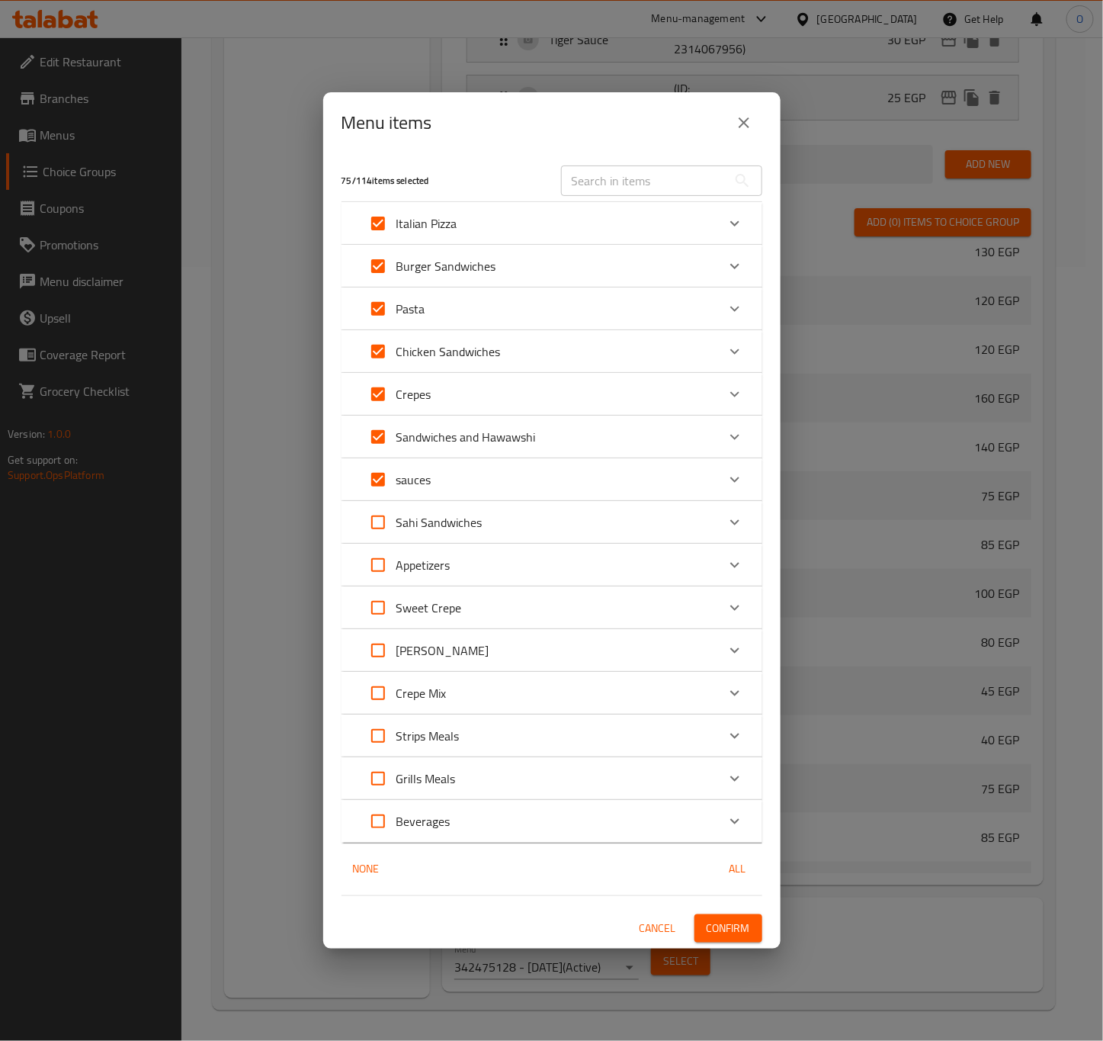
click at [387, 485] on input "Expand" at bounding box center [378, 479] width 37 height 37
checkbox input "false"
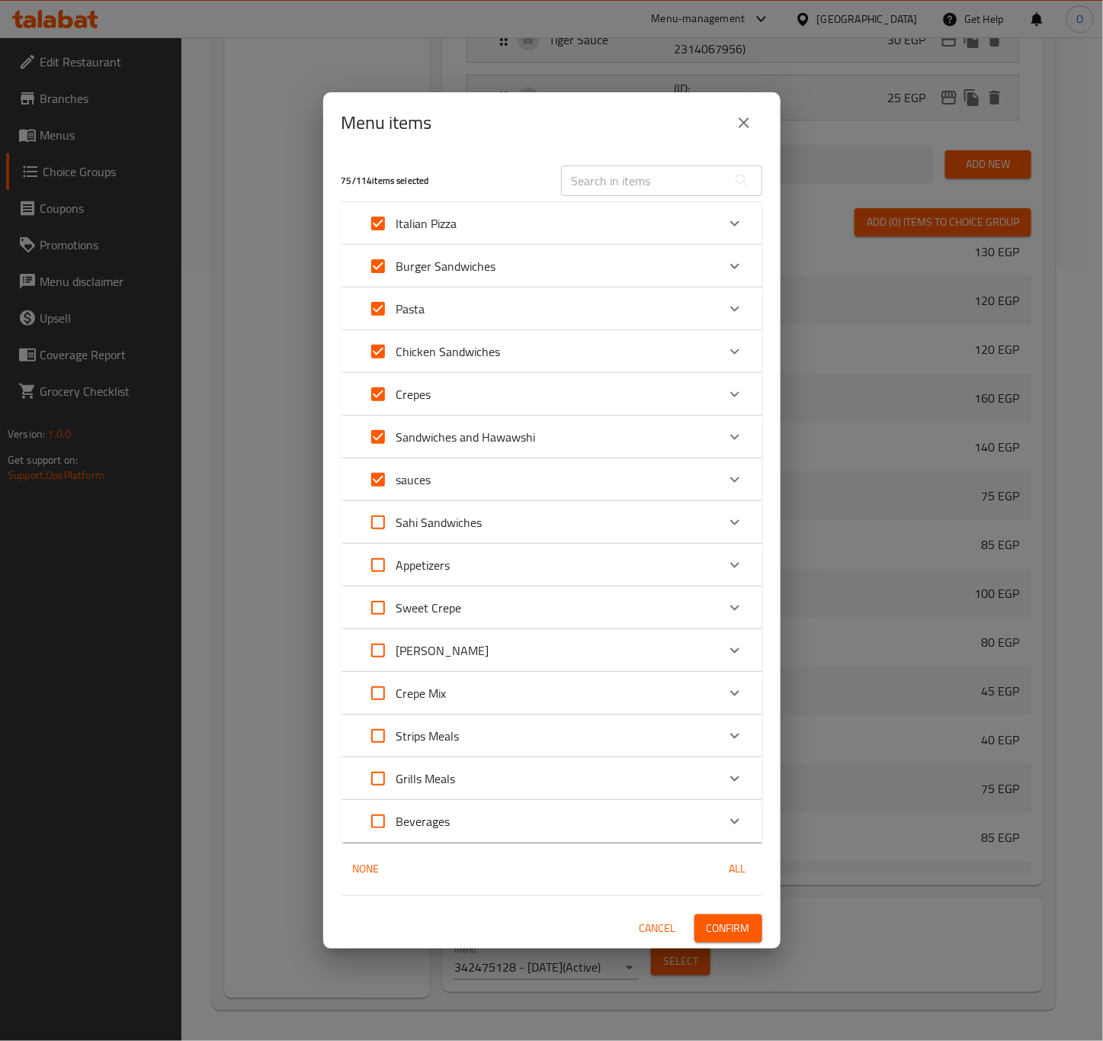
checkbox input "false"
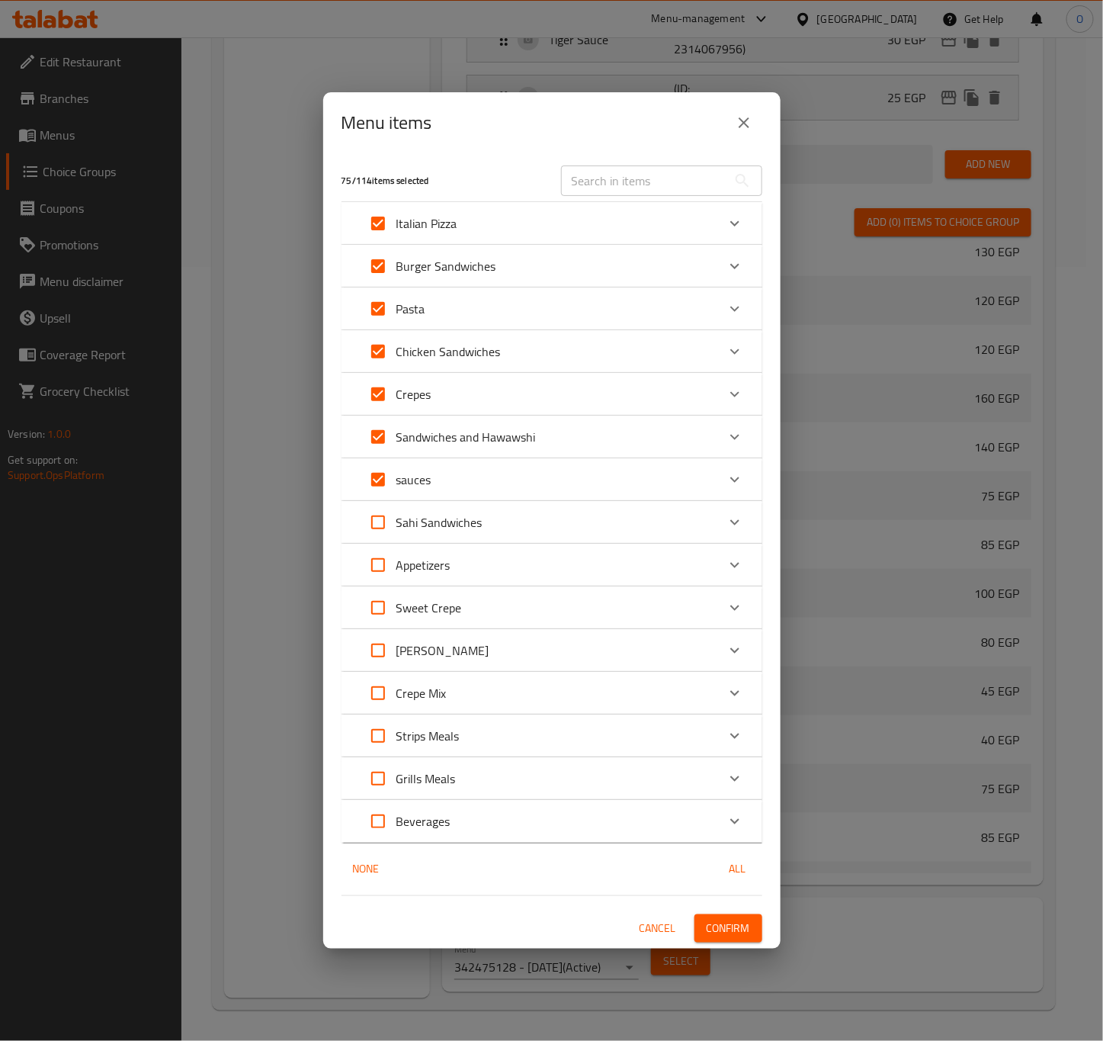
checkbox input "false"
click at [375, 531] on input "Expand" at bounding box center [378, 522] width 37 height 37
checkbox input "true"
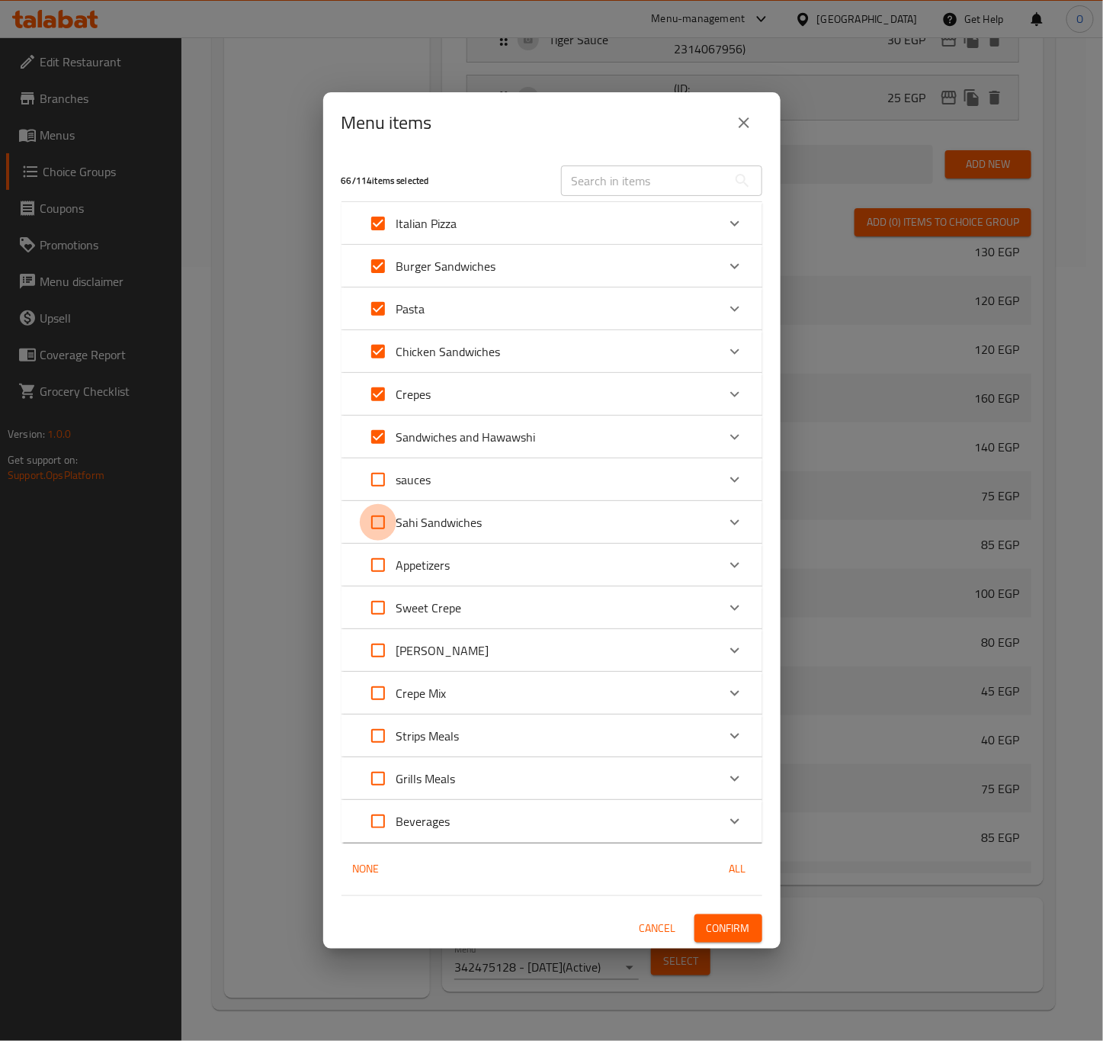
checkbox input "true"
click at [383, 561] on input "Expand" at bounding box center [378, 565] width 37 height 37
checkbox input "true"
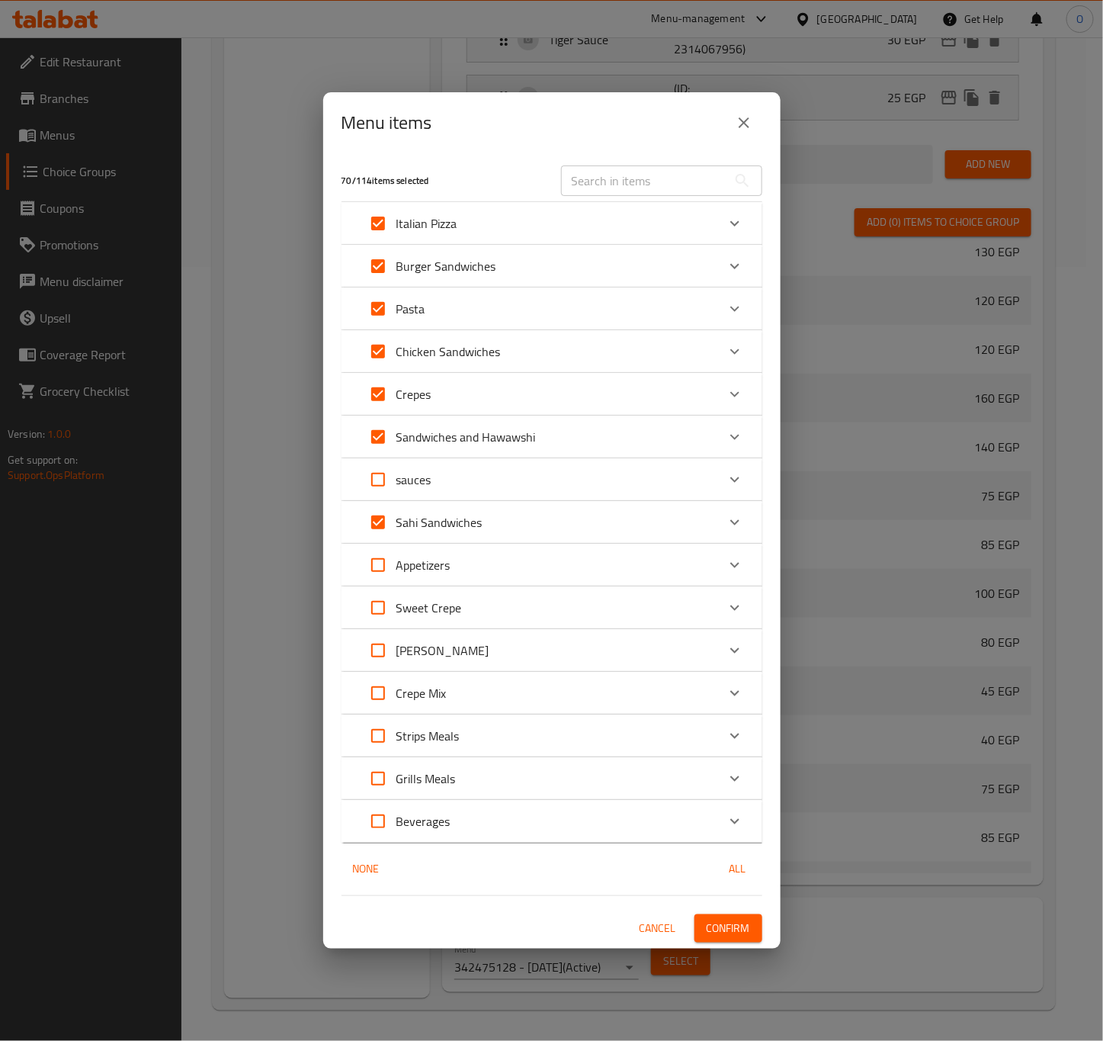
checkbox input "true"
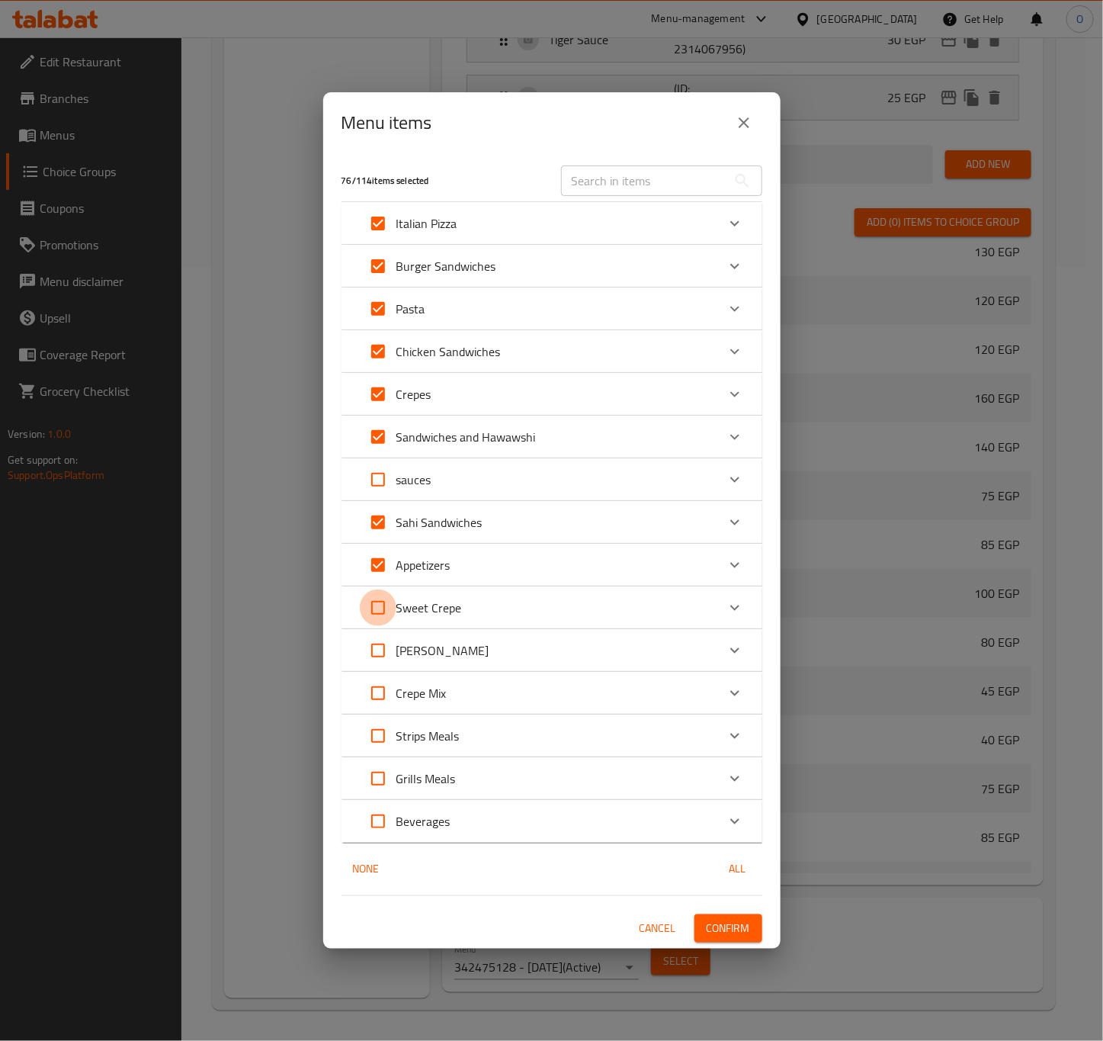
click at [368, 600] on input "Expand" at bounding box center [378, 607] width 37 height 37
checkbox input "true"
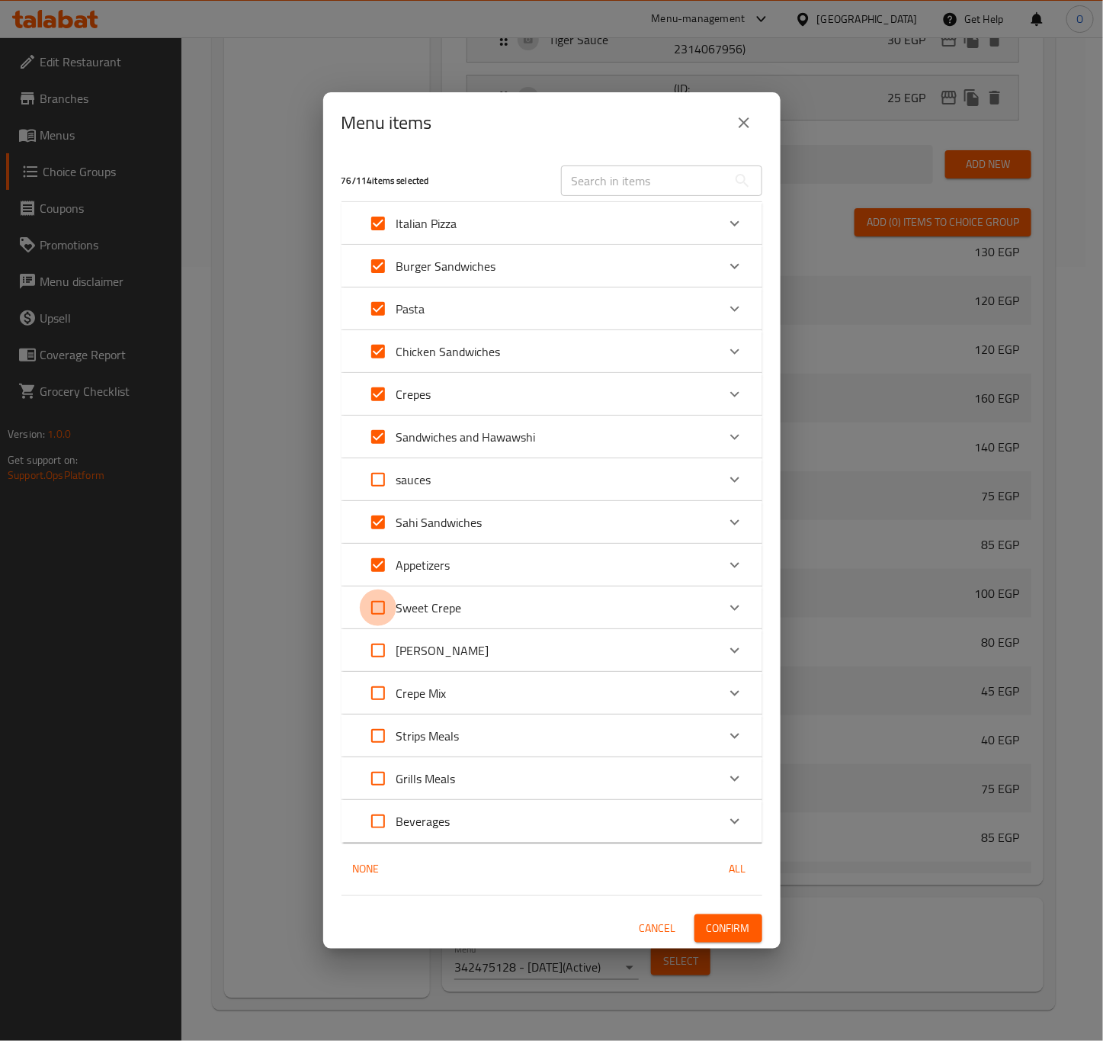
checkbox input "true"
click at [380, 659] on input "Expand" at bounding box center [378, 650] width 37 height 37
checkbox input "true"
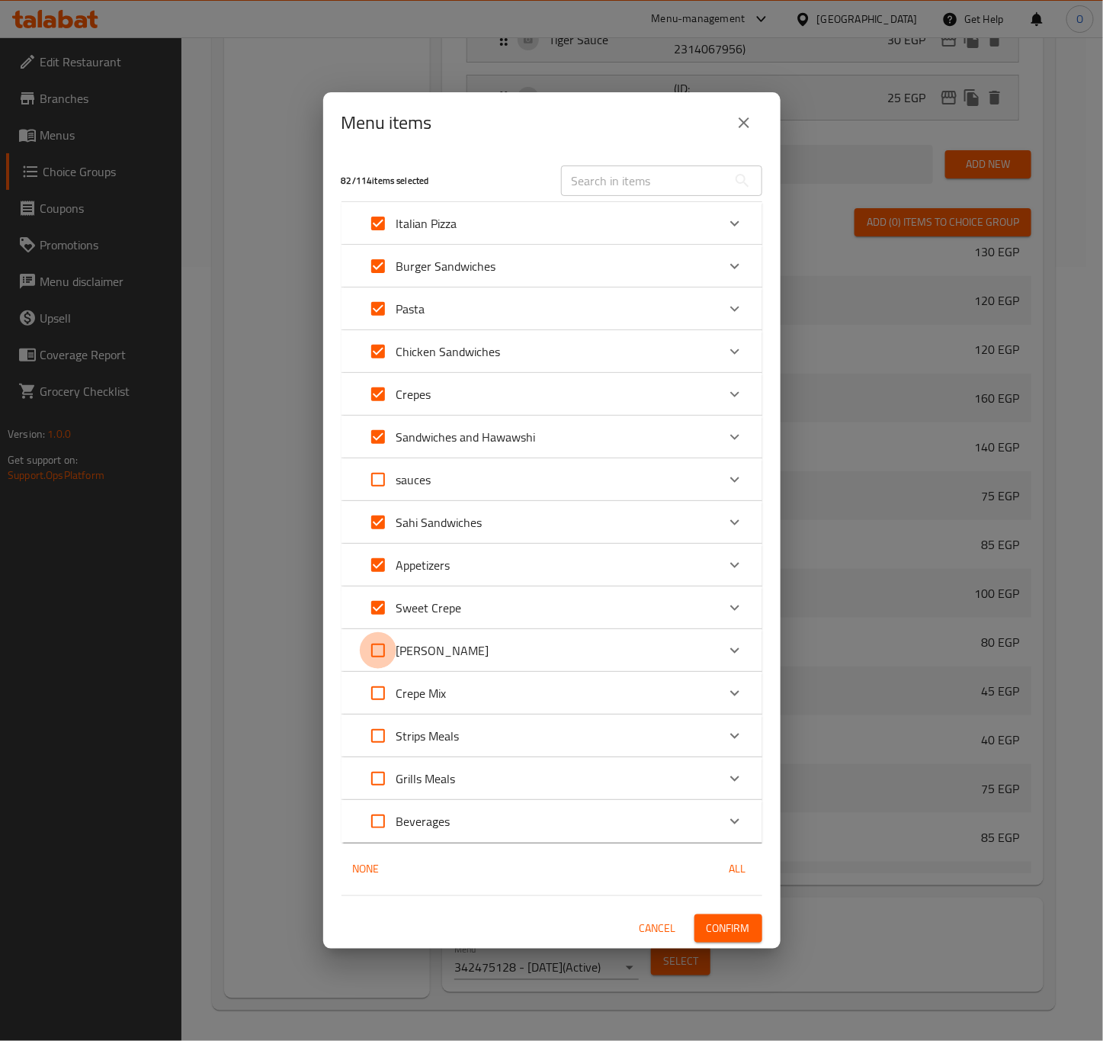
checkbox input "true"
click at [375, 695] on input "Expand" at bounding box center [378, 693] width 37 height 37
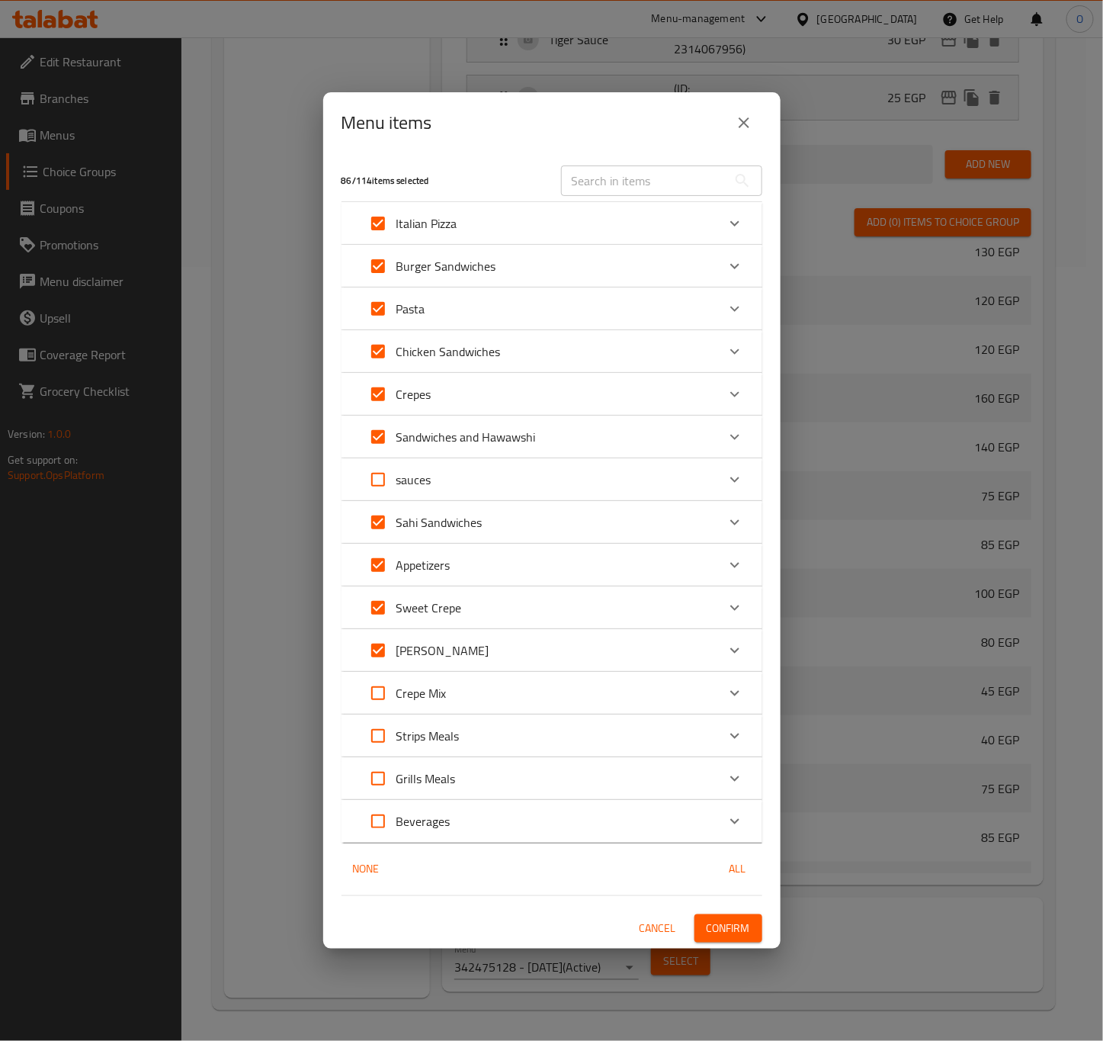
checkbox input "true"
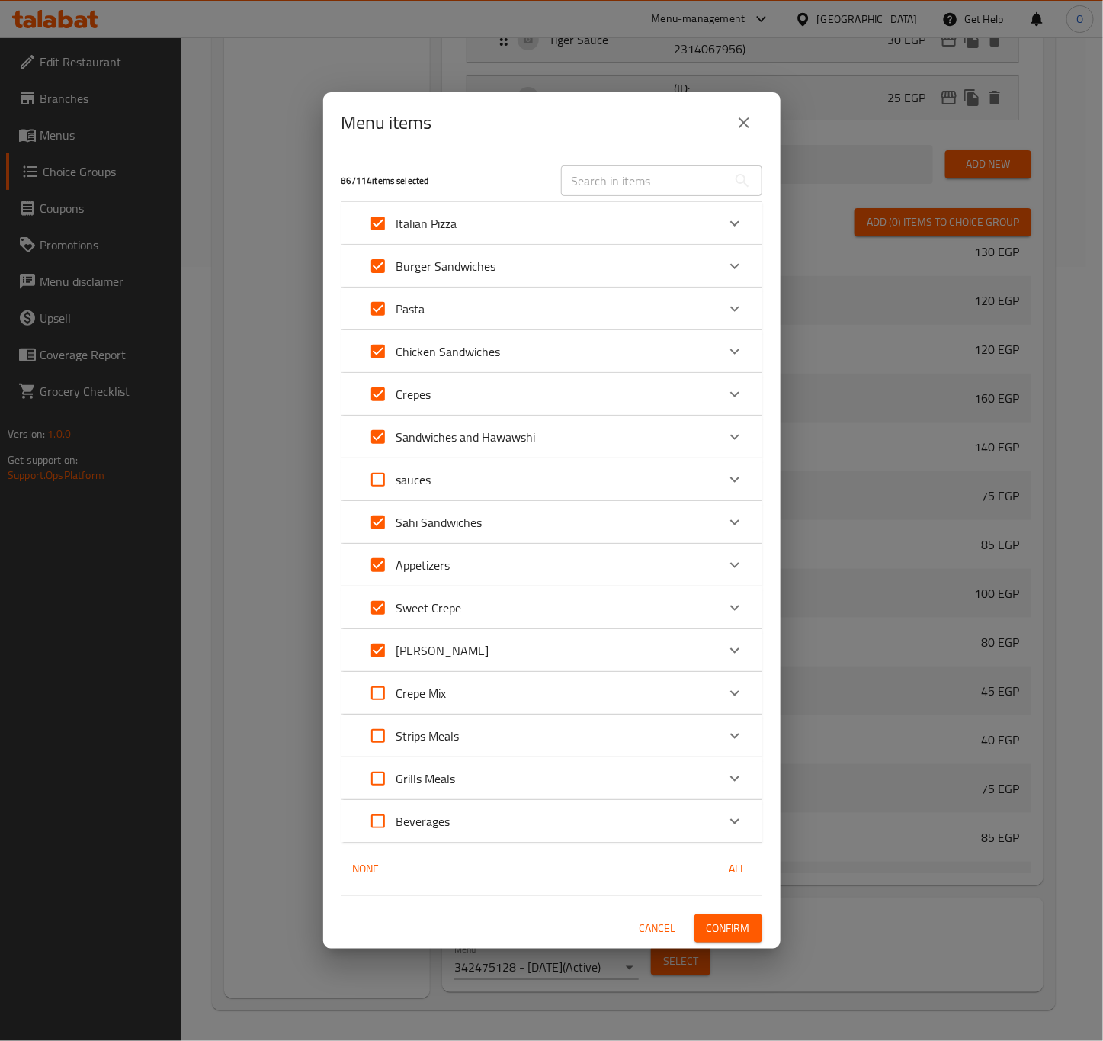
checkbox input "true"
click at [382, 727] on input "Expand" at bounding box center [378, 735] width 37 height 37
checkbox input "true"
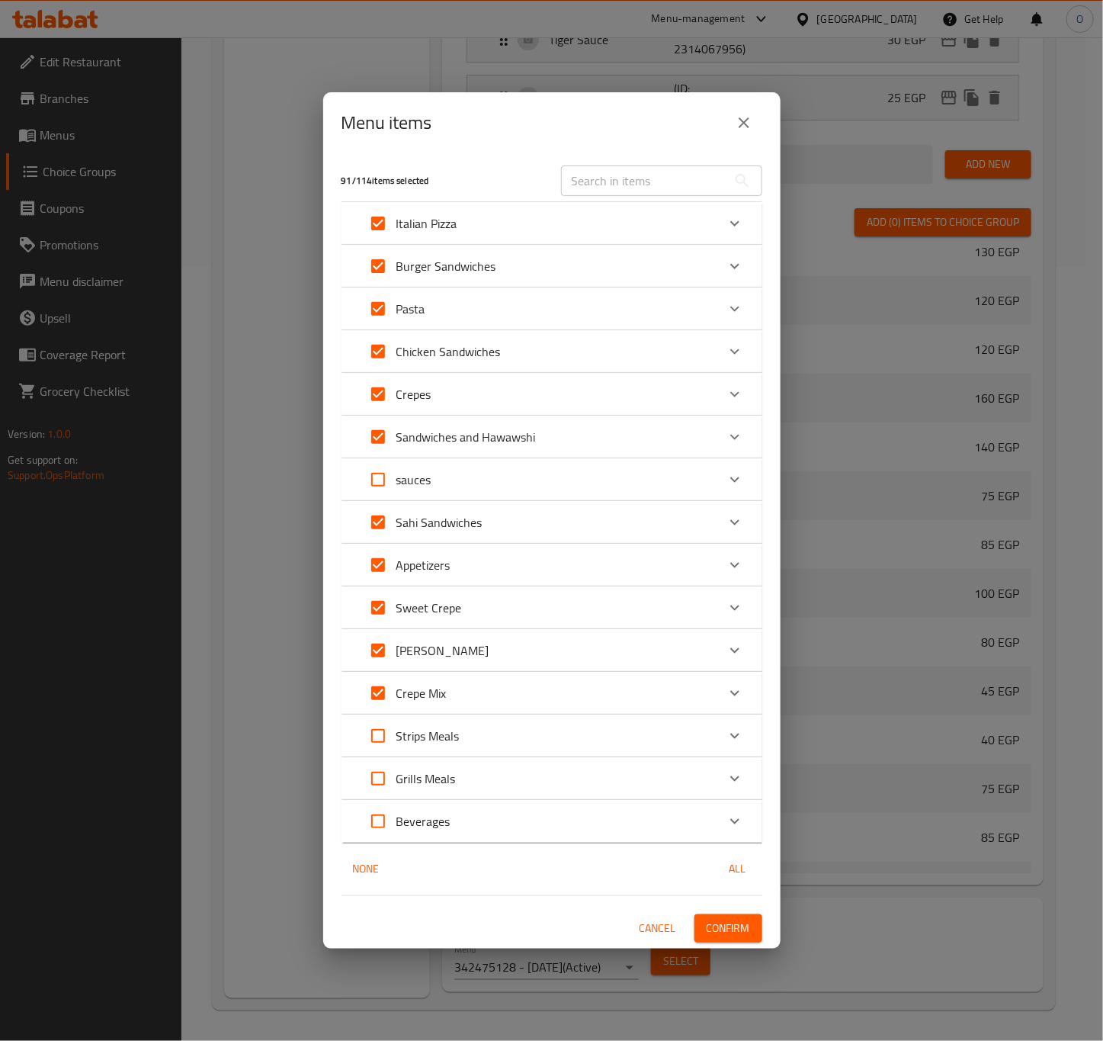
checkbox input "true"
click at [370, 785] on input "Expand" at bounding box center [378, 778] width 37 height 37
checkbox input "true"
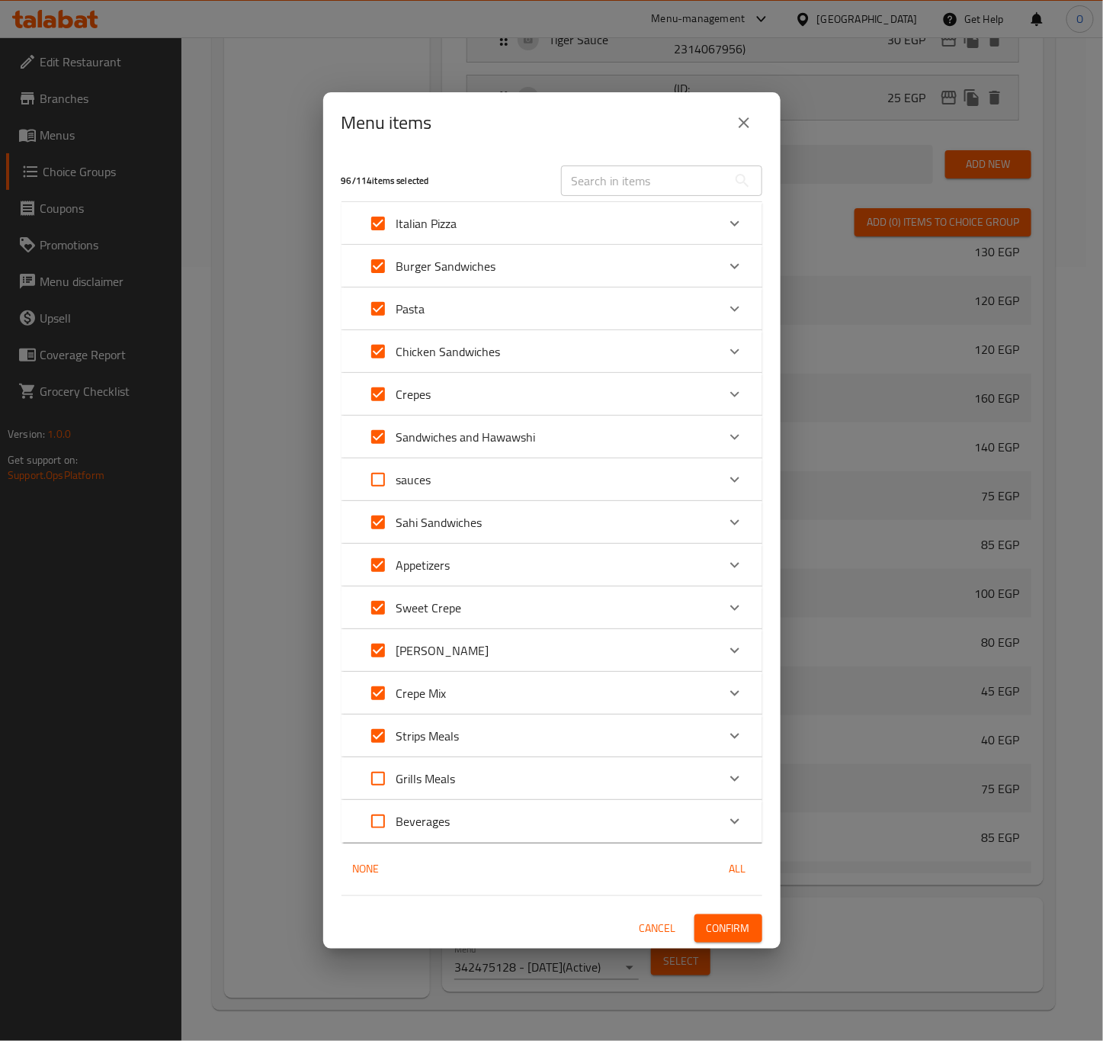
checkbox input "true"
drag, startPoint x: 437, startPoint y: 111, endPoint x: 399, endPoint y: 117, distance: 38.6
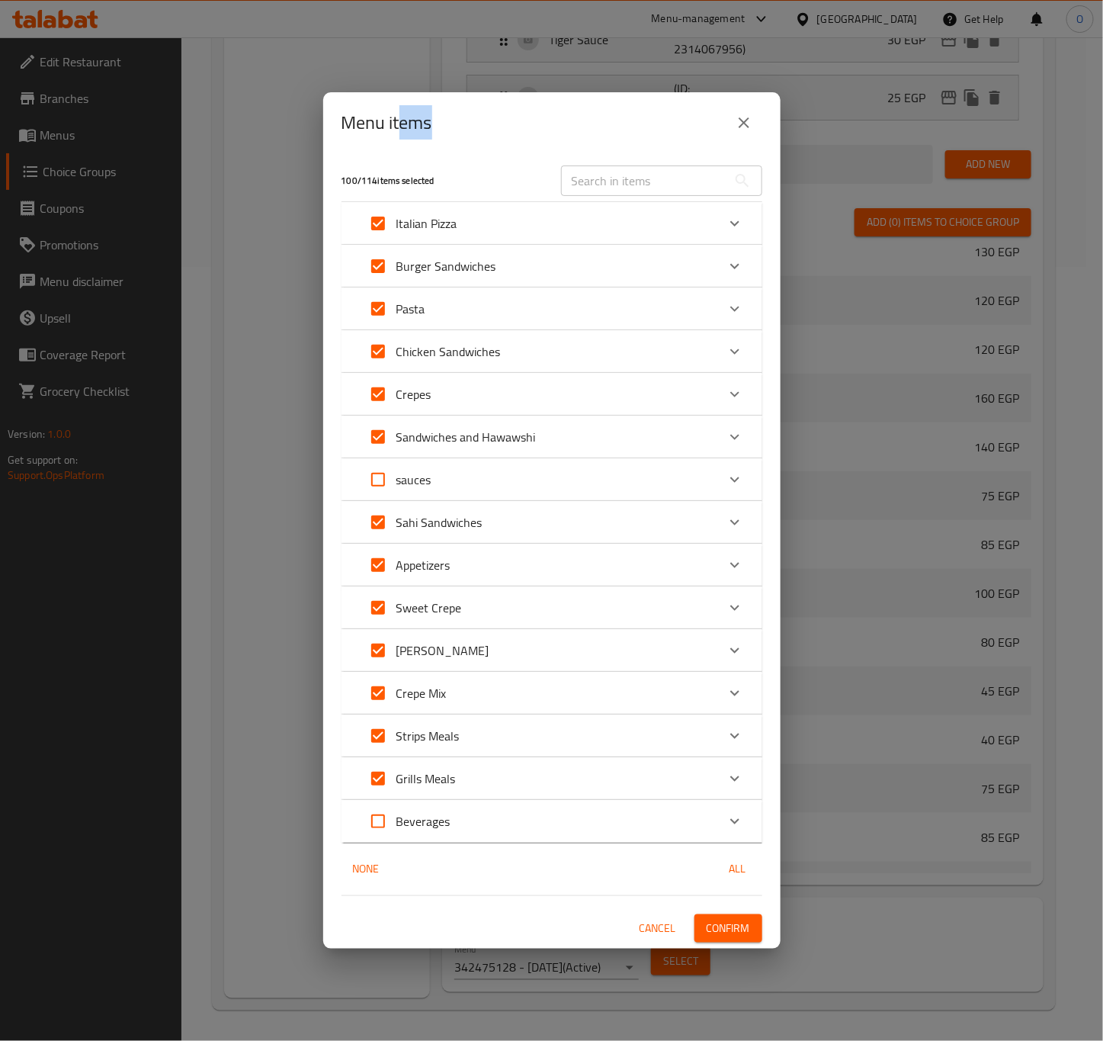
click at [399, 117] on div "Menu items" at bounding box center [552, 122] width 421 height 37
click at [727, 919] on span "Confirm" at bounding box center [728, 928] width 43 height 19
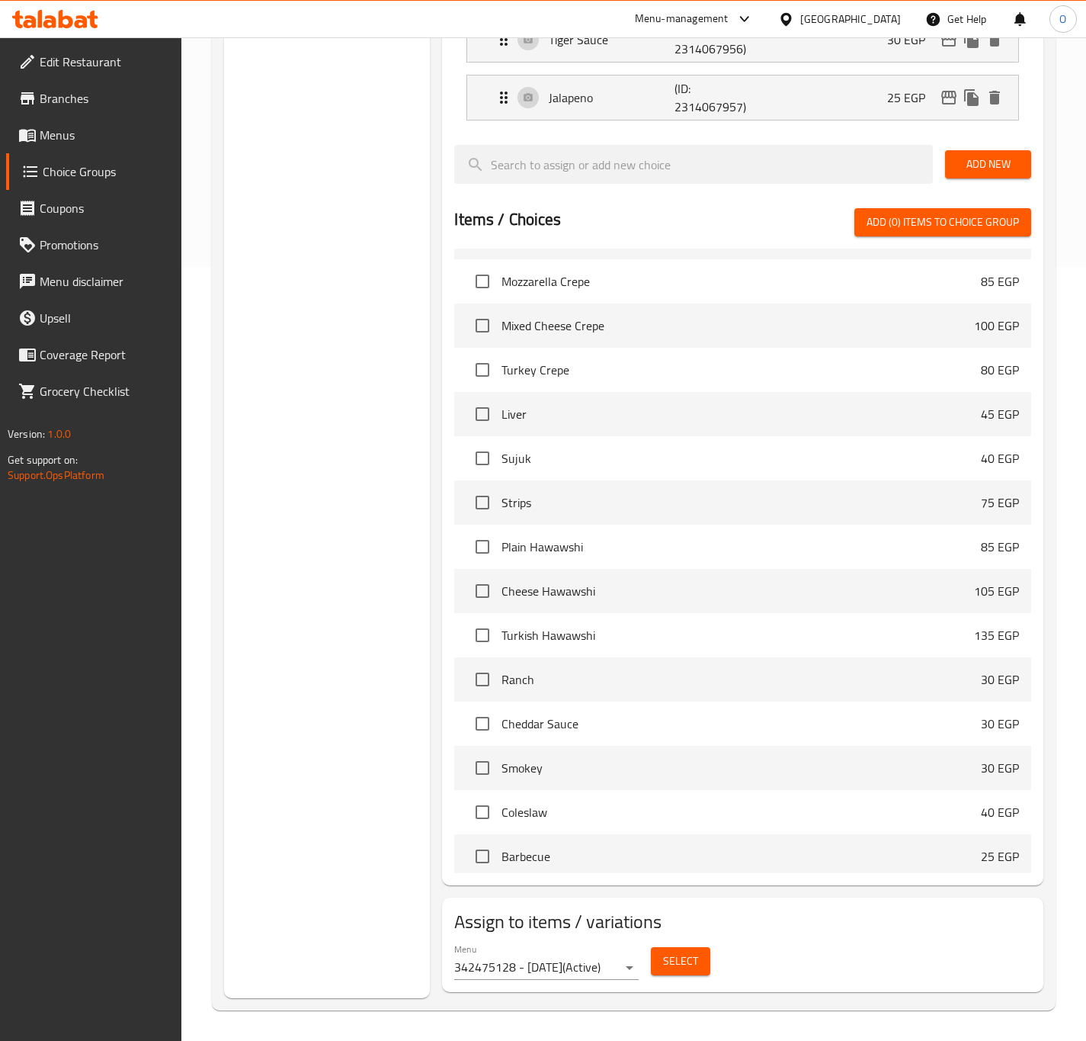
click at [444, 438] on div "Assigned to Extra Sauces: Ranch (ID: 2314067949) 30 EGP Name (En) Ranch Name (E…" at bounding box center [742, 224] width 601 height 1321
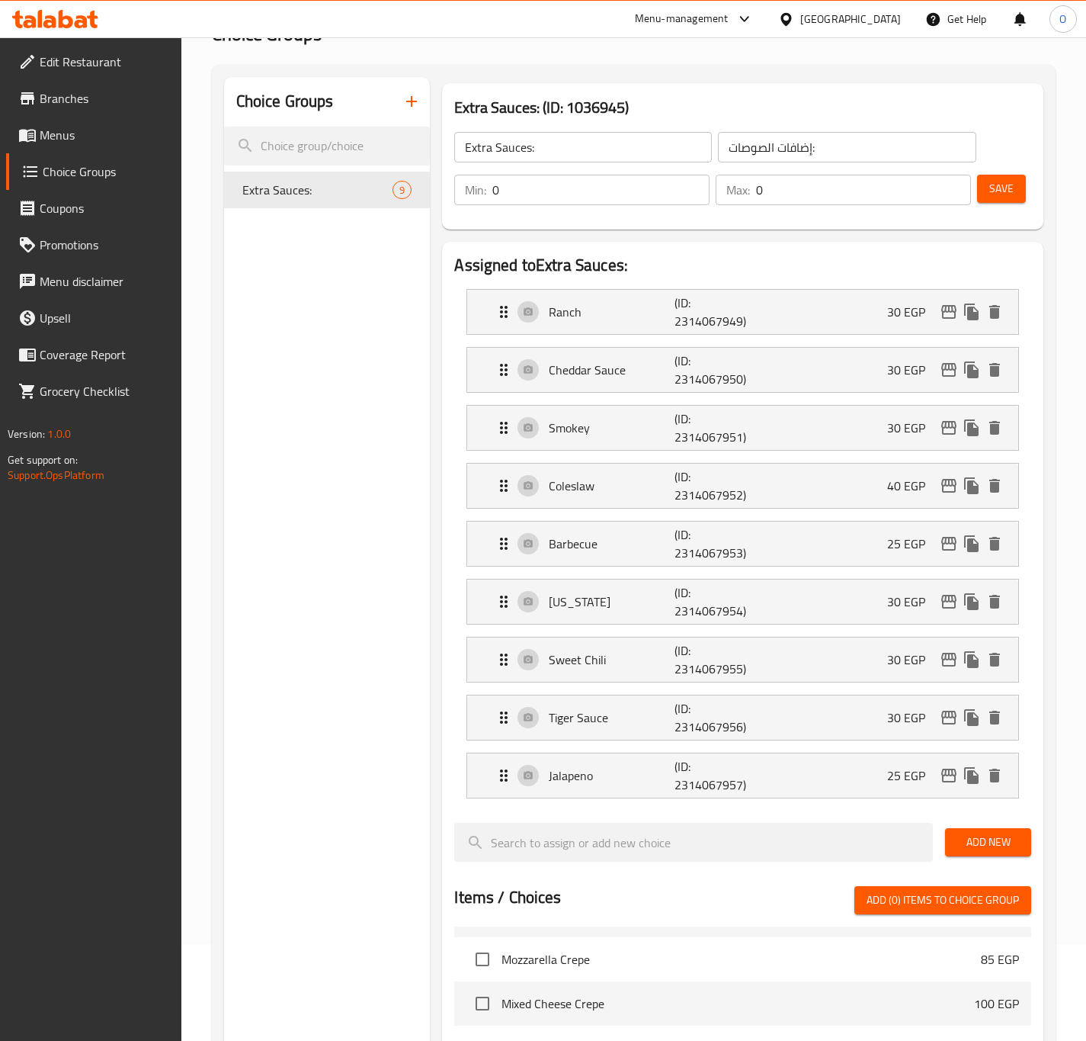
scroll to position [0, 0]
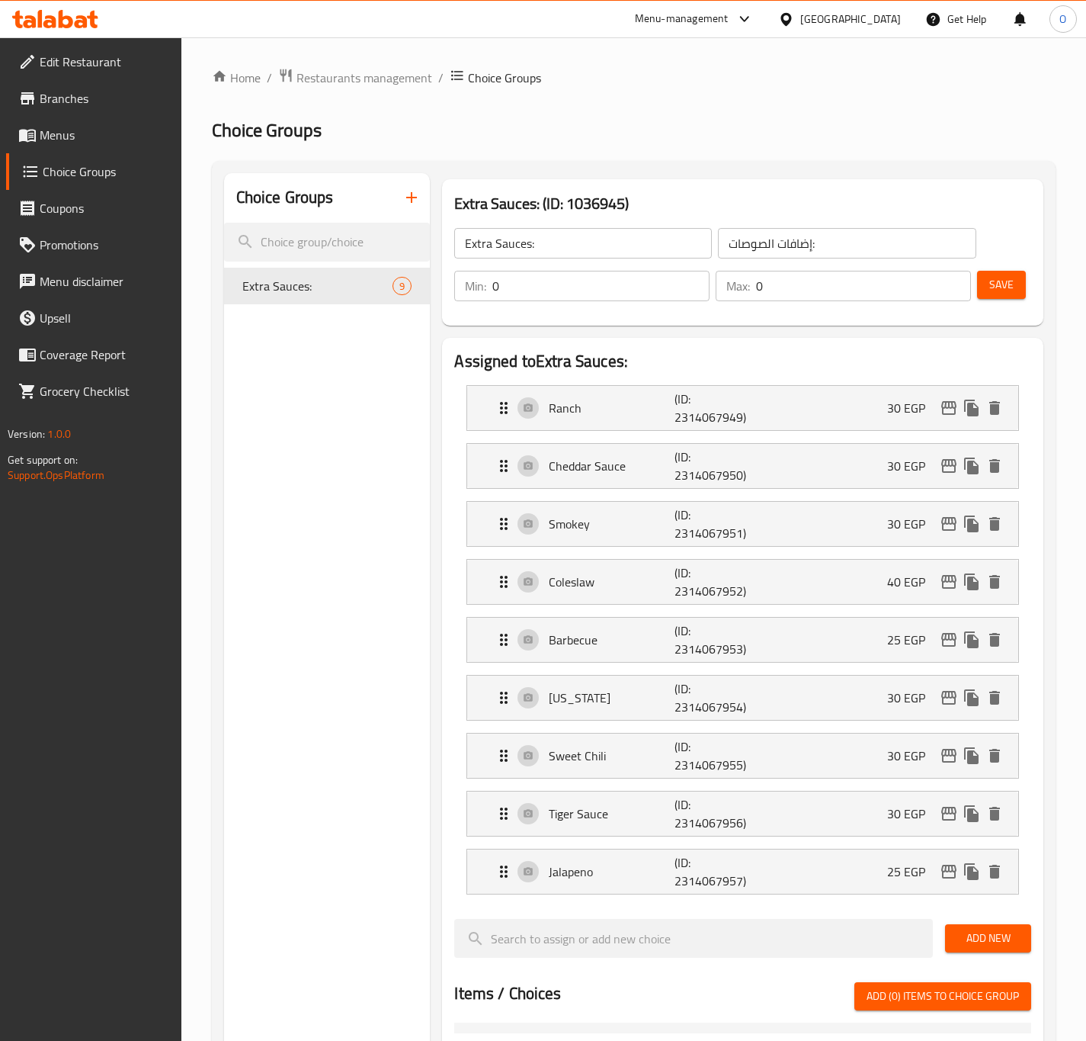
click at [92, 140] on span "Menus" at bounding box center [105, 135] width 130 height 18
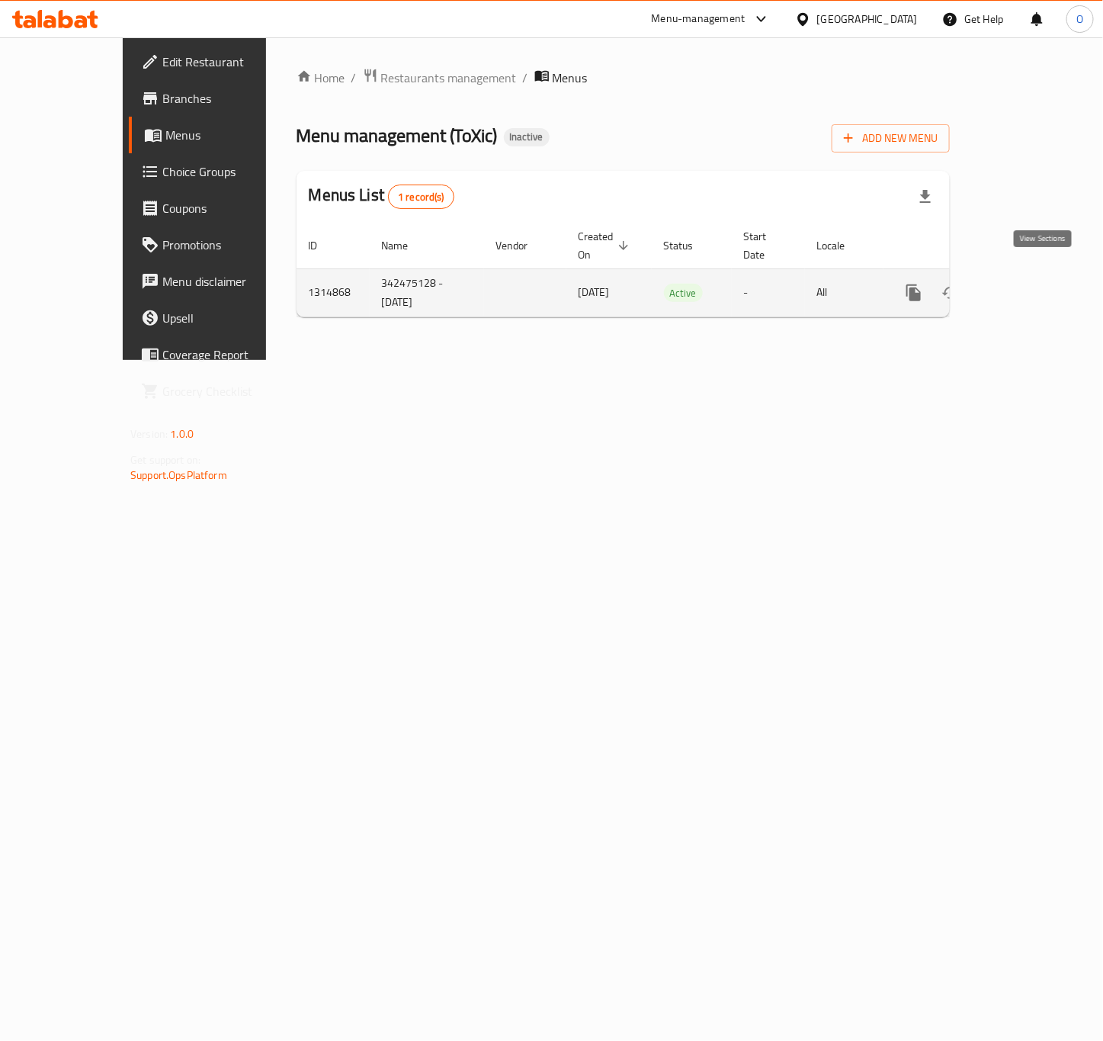
click at [1031, 274] on link "enhanced table" at bounding box center [1023, 292] width 37 height 37
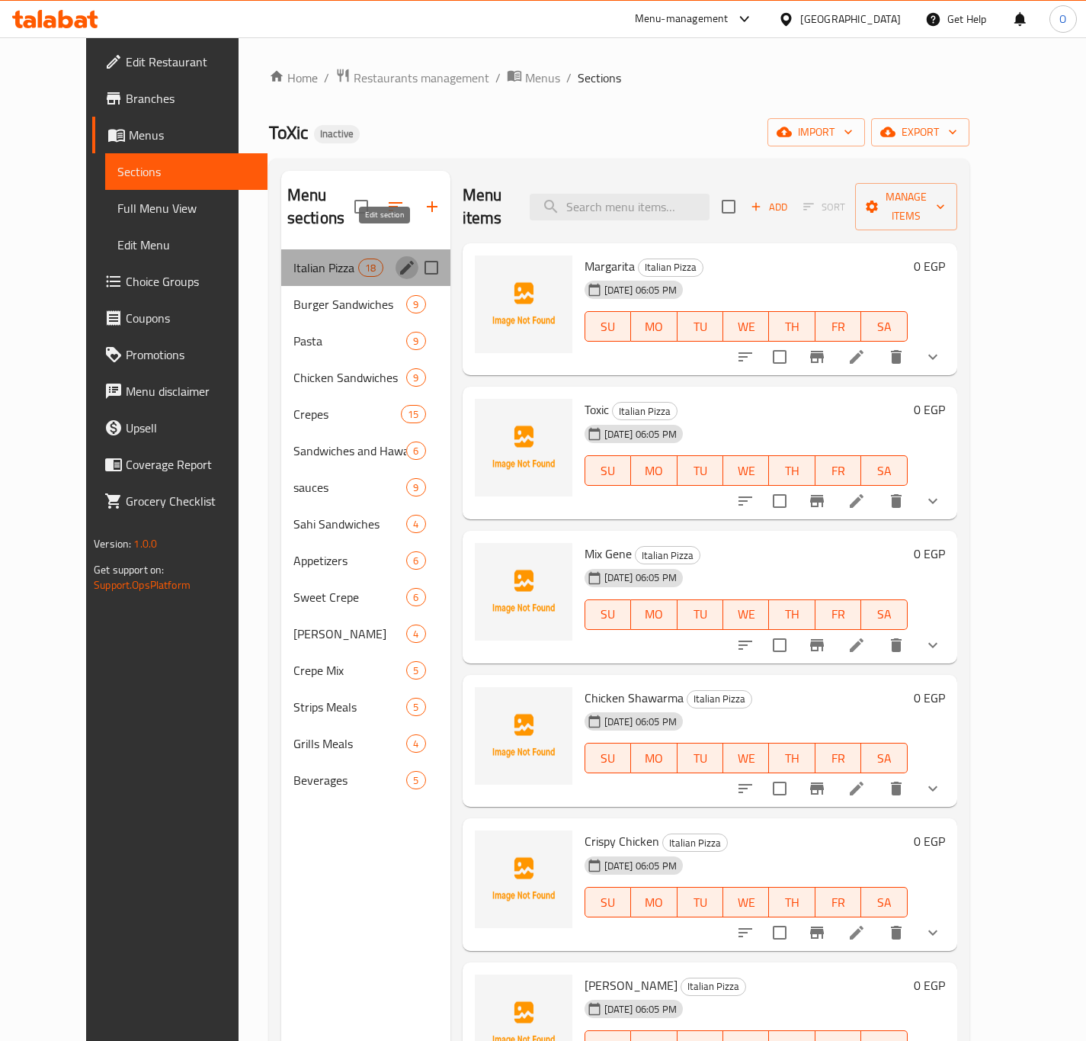
click at [398, 258] on icon "edit" at bounding box center [407, 267] width 18 height 18
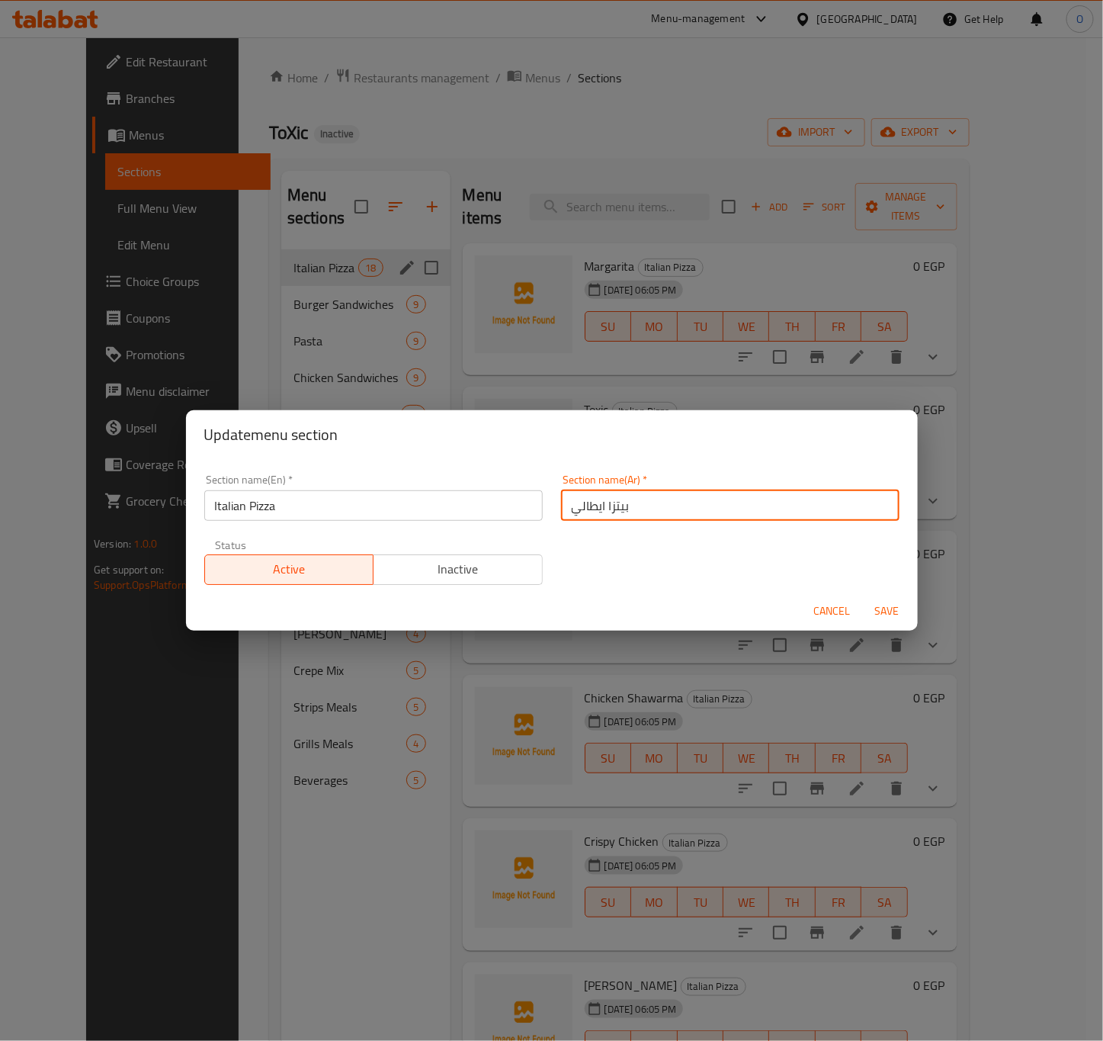
drag, startPoint x: 595, startPoint y: 508, endPoint x: 598, endPoint y: 515, distance: 8.2
click at [598, 515] on input "بيتزا ايطالي" at bounding box center [730, 505] width 338 height 30
click at [641, 503] on input "بيتزا إيطالي" at bounding box center [730, 505] width 338 height 30
click at [561, 504] on input "بيتزا إيطالية" at bounding box center [730, 505] width 338 height 30
click at [599, 502] on input "البيتزا إيطالية" at bounding box center [730, 505] width 338 height 30
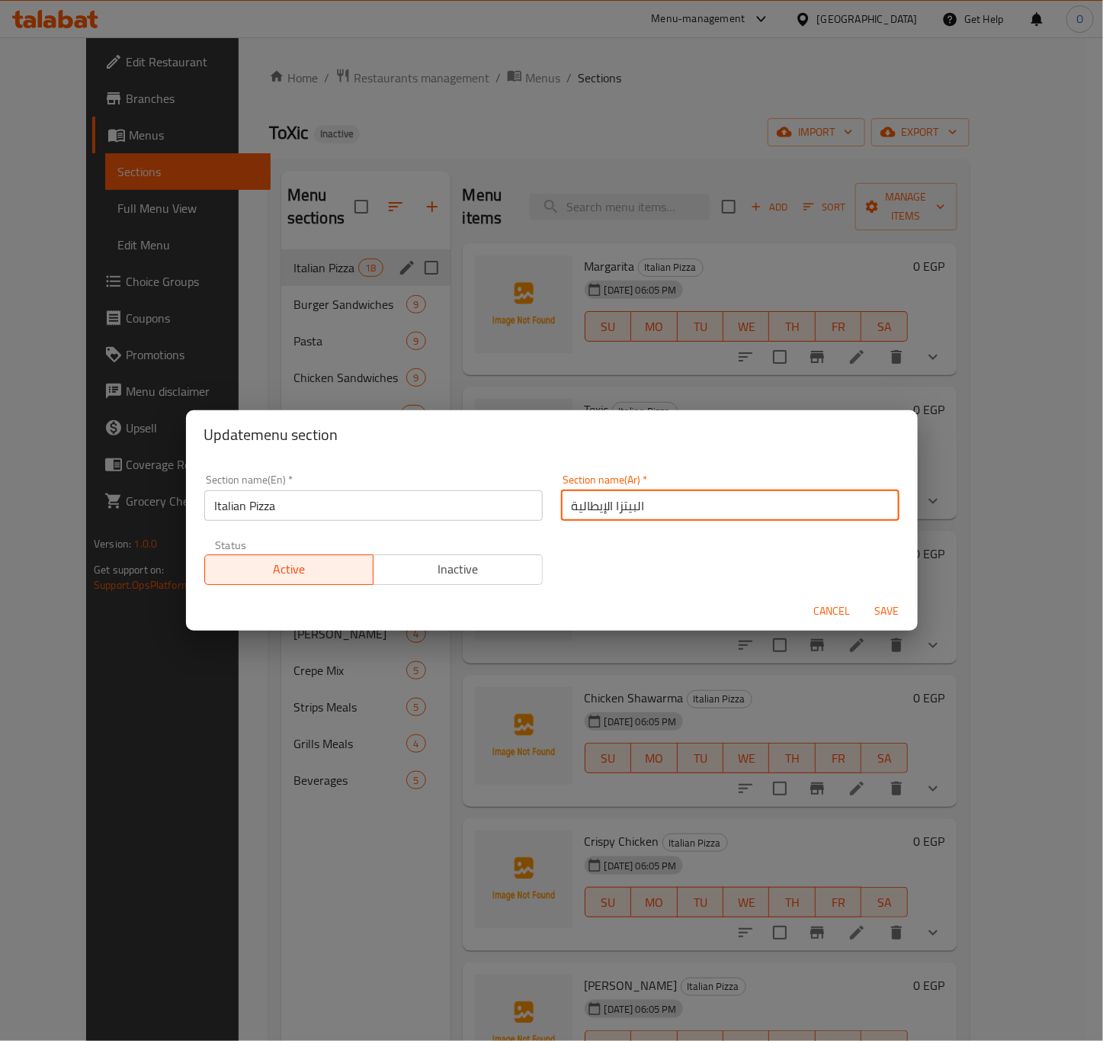
type input "البيتزا الإيطالية"
click at [894, 605] on span "Save" at bounding box center [887, 610] width 37 height 19
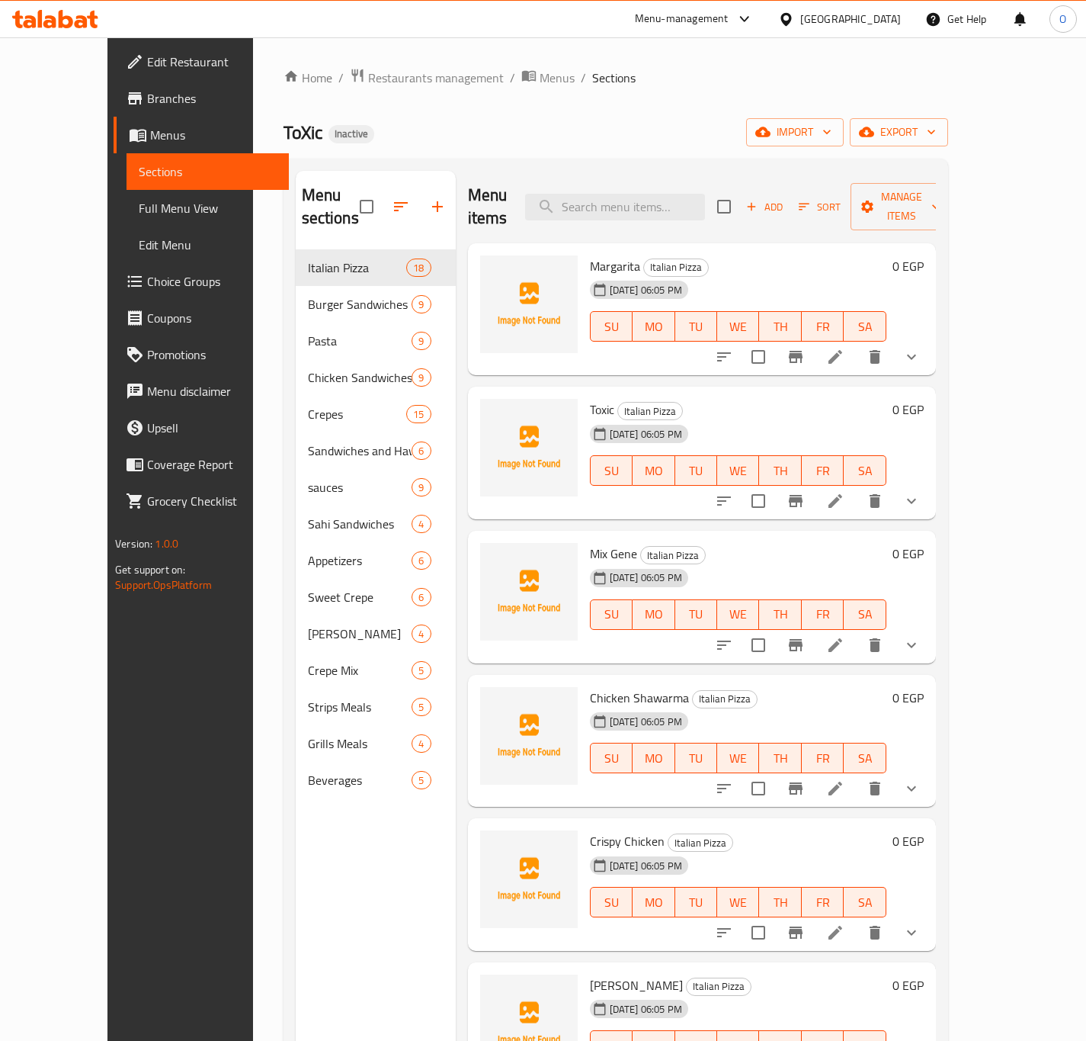
drag, startPoint x: 919, startPoint y: 631, endPoint x: 842, endPoint y: 646, distance: 78.3
click at [842, 646] on div "Menu items Add Sort Manage items Margarita Italian Pizza 28-09-2025 06:05 PM SU…" at bounding box center [696, 691] width 480 height 1041
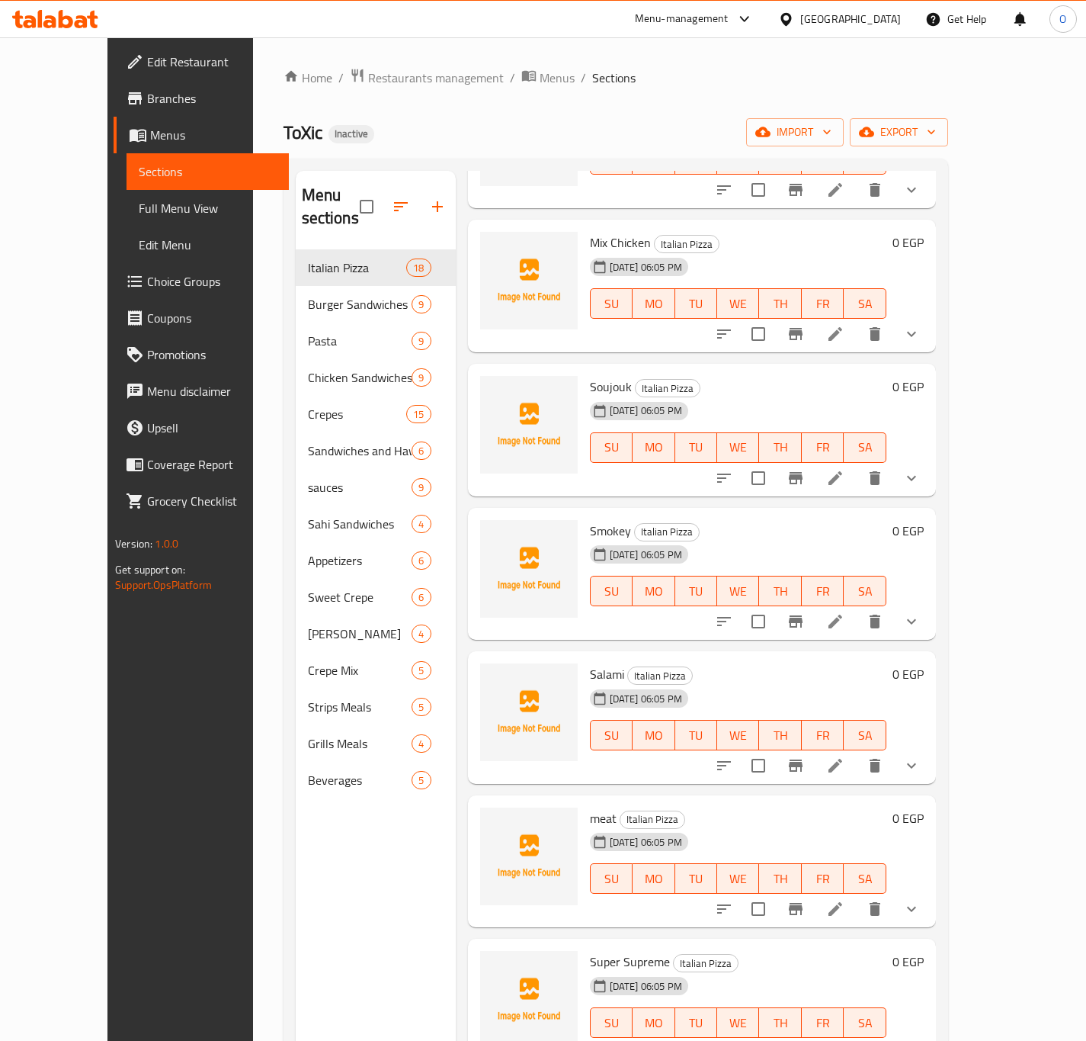
scroll to position [1029, 0]
drag, startPoint x: 935, startPoint y: 599, endPoint x: 922, endPoint y: 602, distance: 13.3
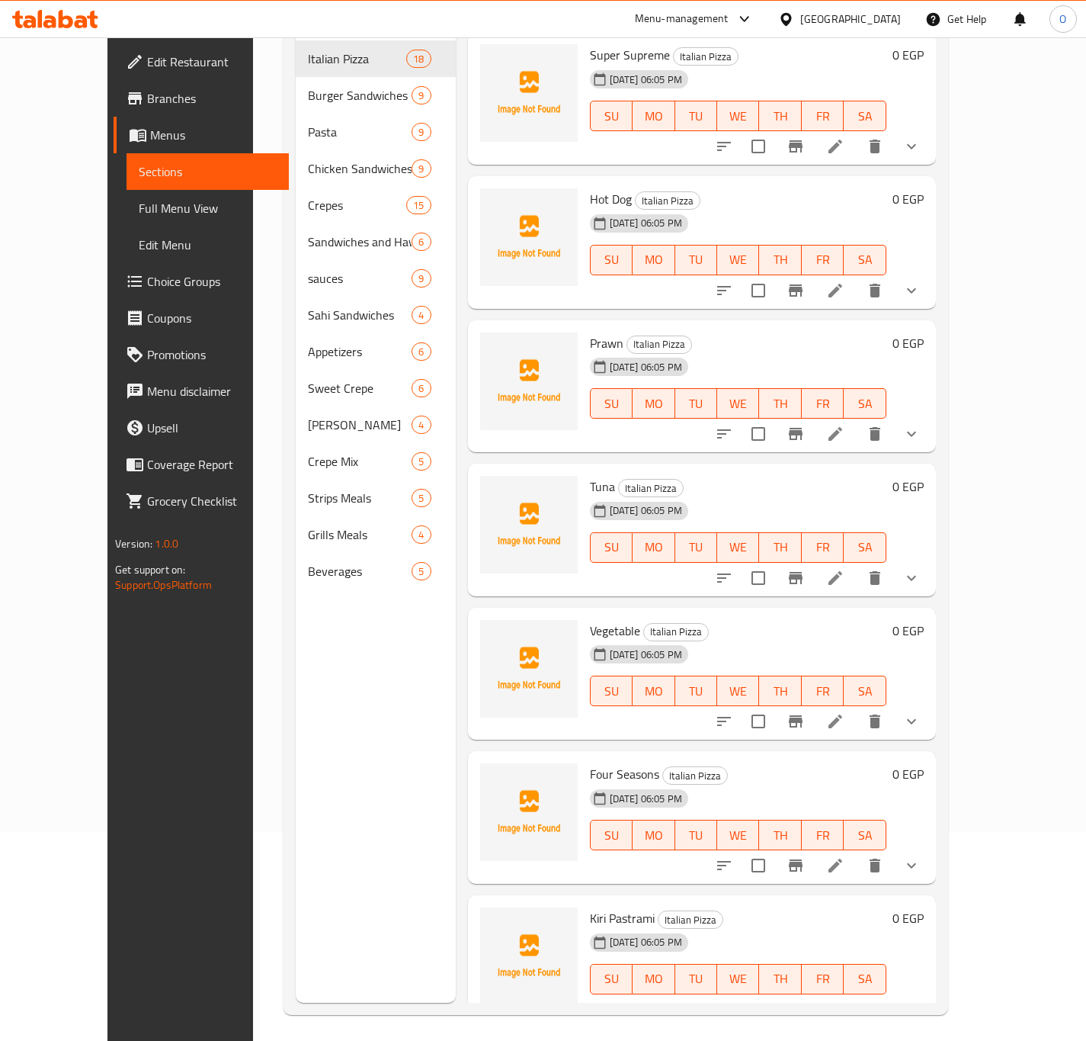
scroll to position [213, 0]
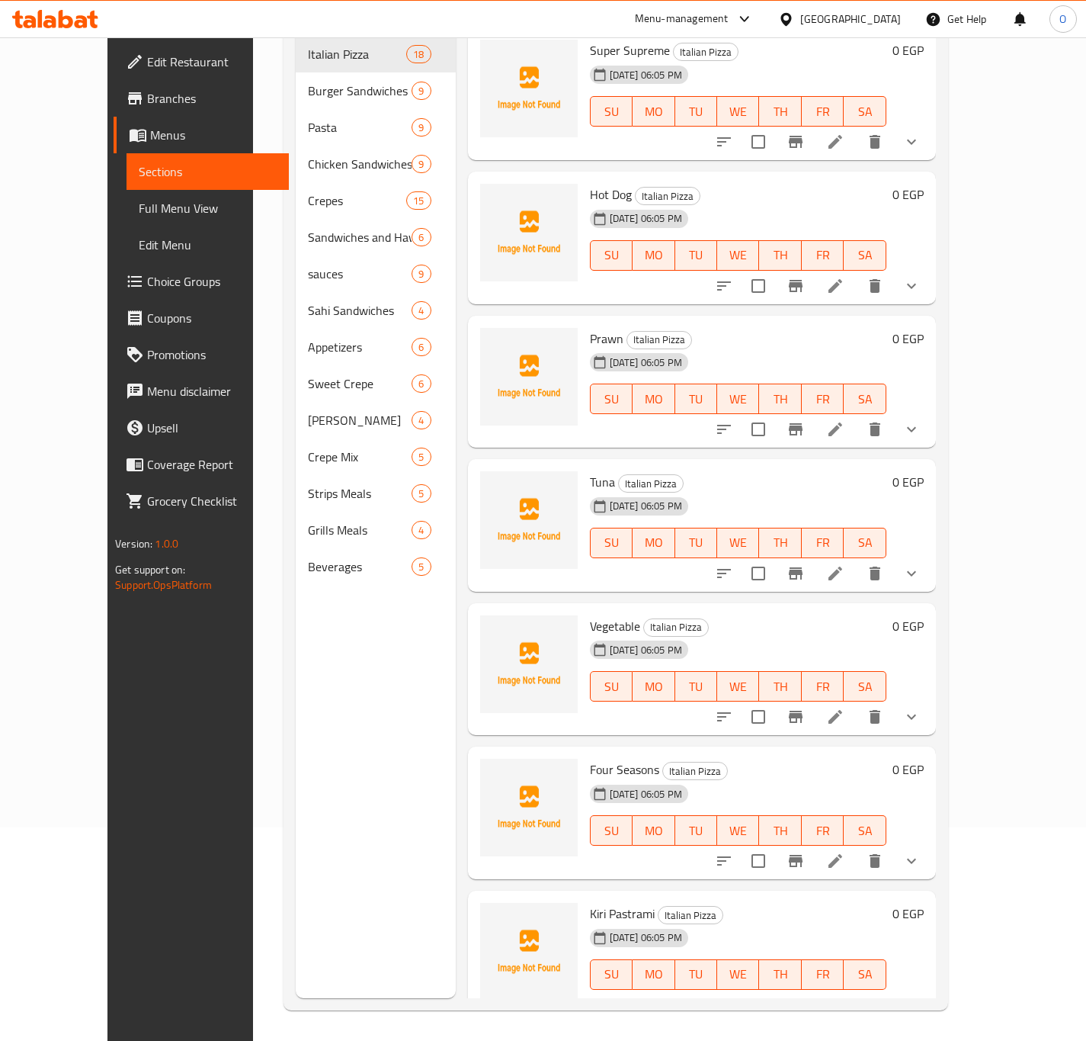
click at [114, 268] on link "Choice Groups" at bounding box center [201, 281] width 175 height 37
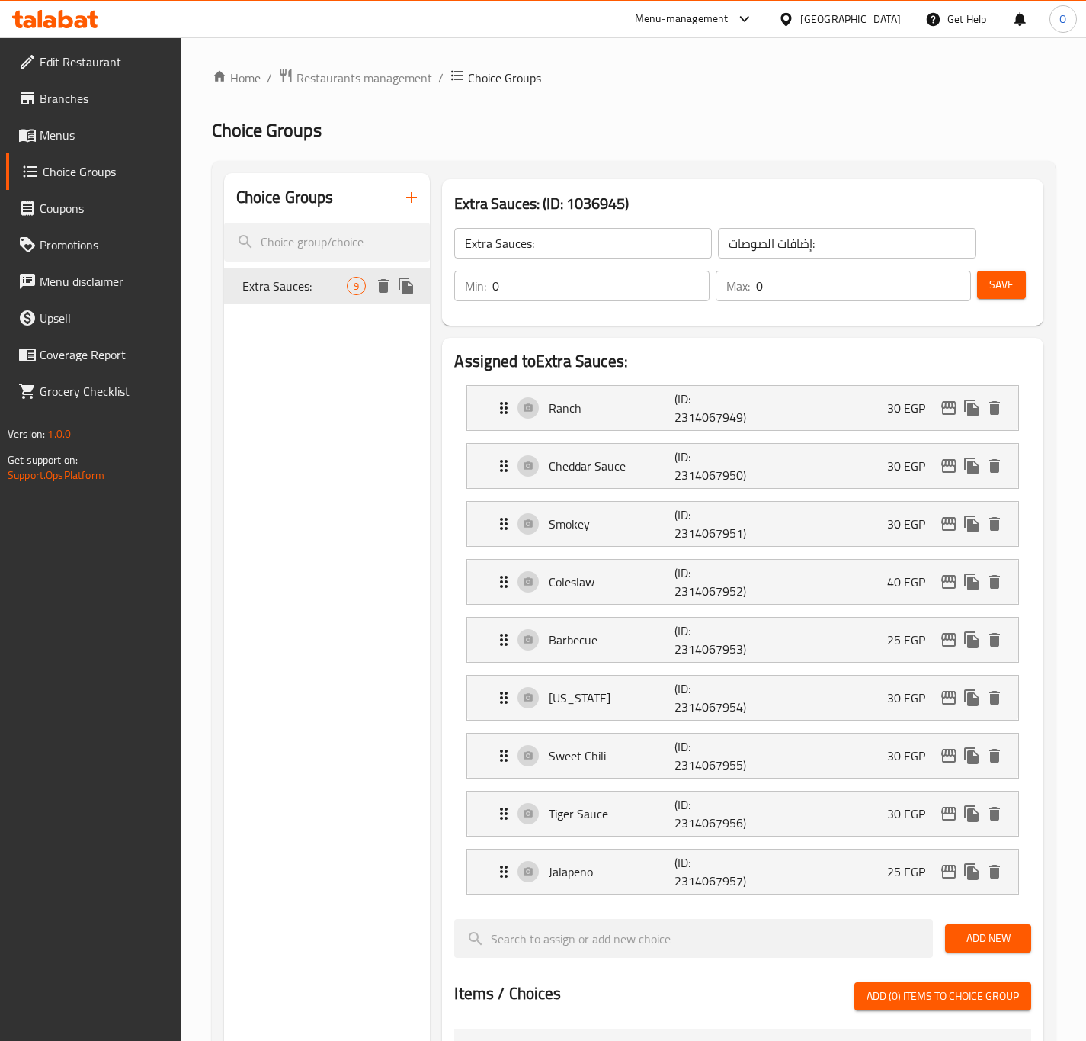
click at [336, 293] on span "Extra Sauces:" at bounding box center [294, 286] width 105 height 18
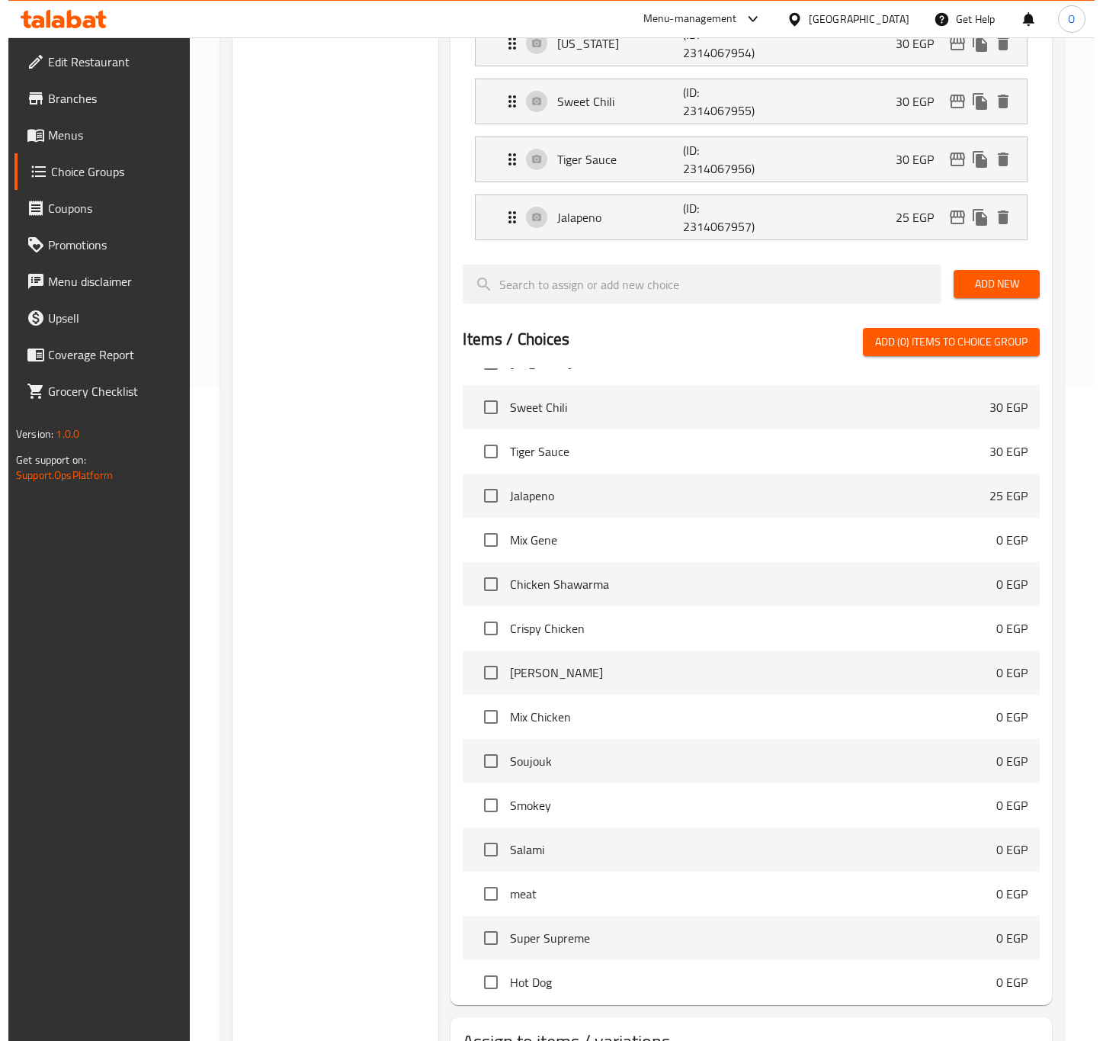
scroll to position [780, 0]
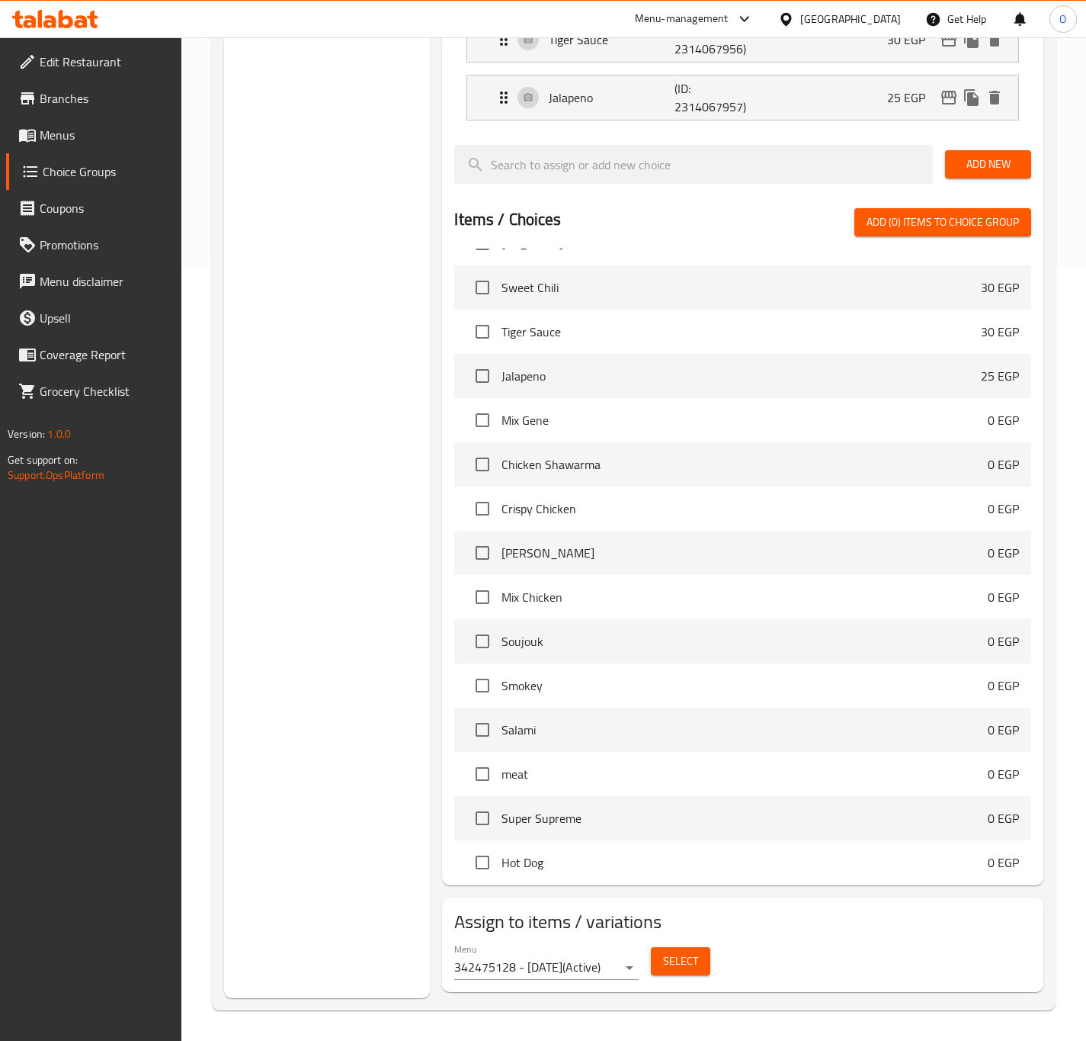
click at [675, 945] on div "Select" at bounding box center [681, 961] width 72 height 40
click at [688, 964] on span "Select" at bounding box center [680, 960] width 35 height 19
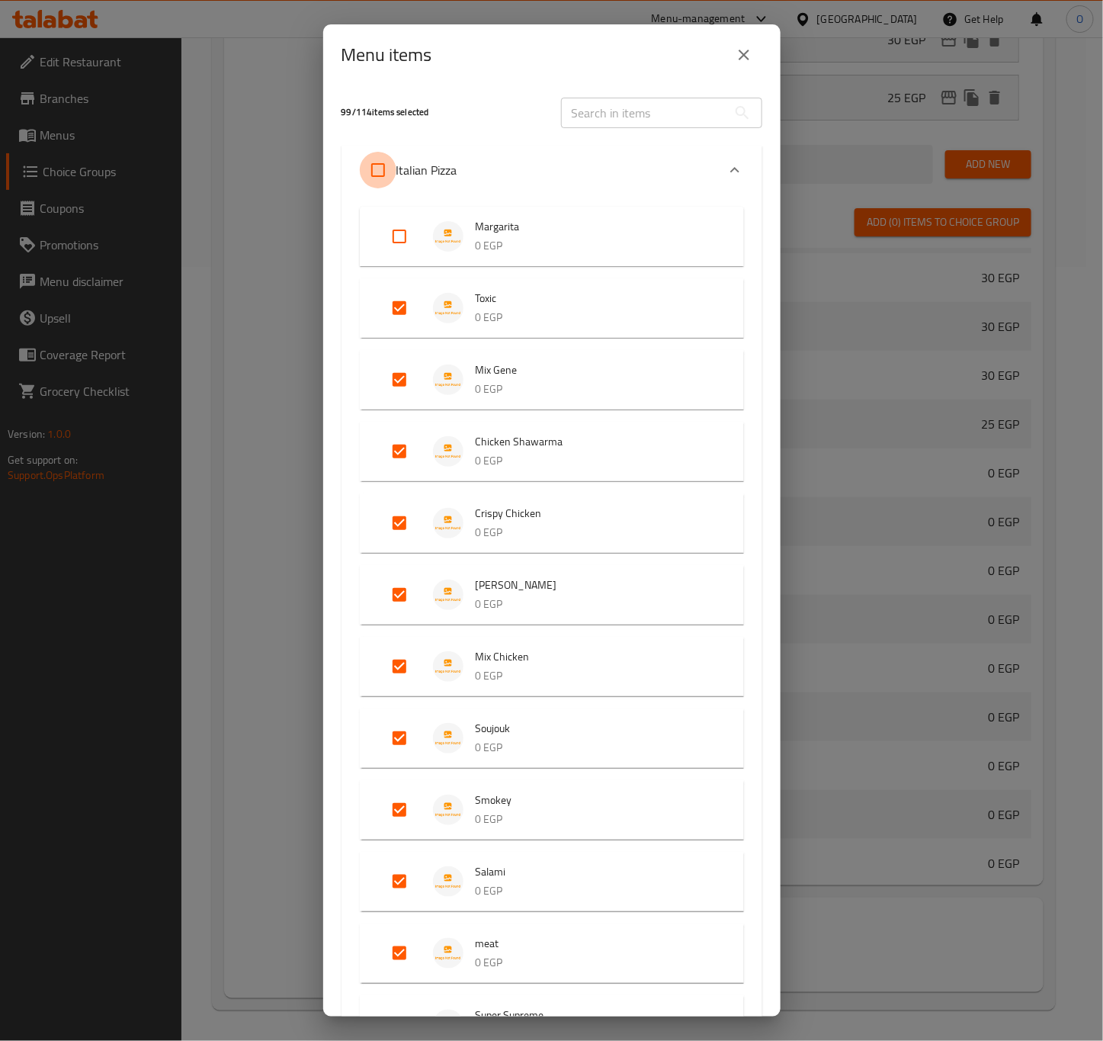
click at [380, 178] on input "Expand" at bounding box center [378, 170] width 37 height 37
checkbox input "true"
click at [380, 178] on input "Expand" at bounding box center [378, 170] width 37 height 37
checkbox input "false"
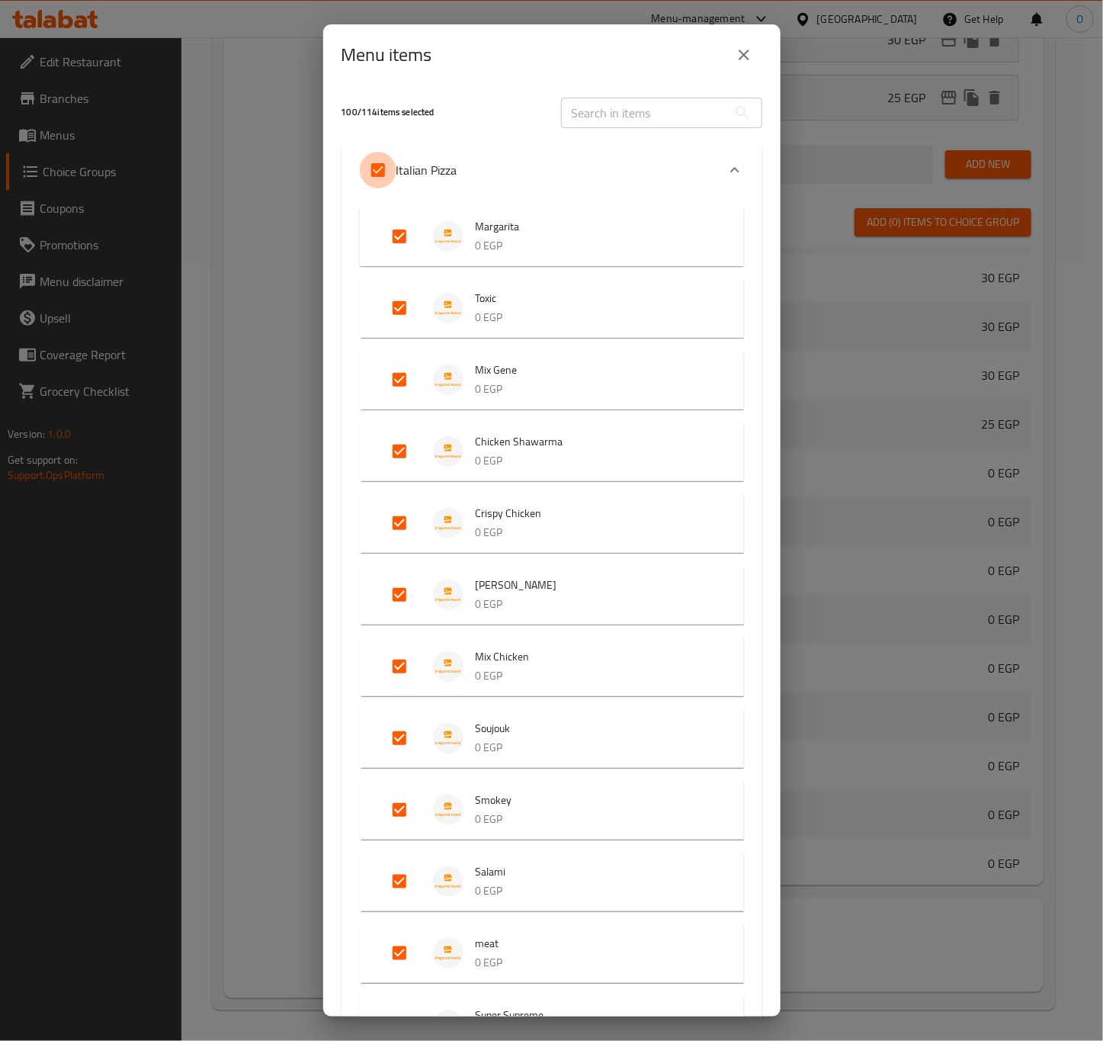
checkbox input "false"
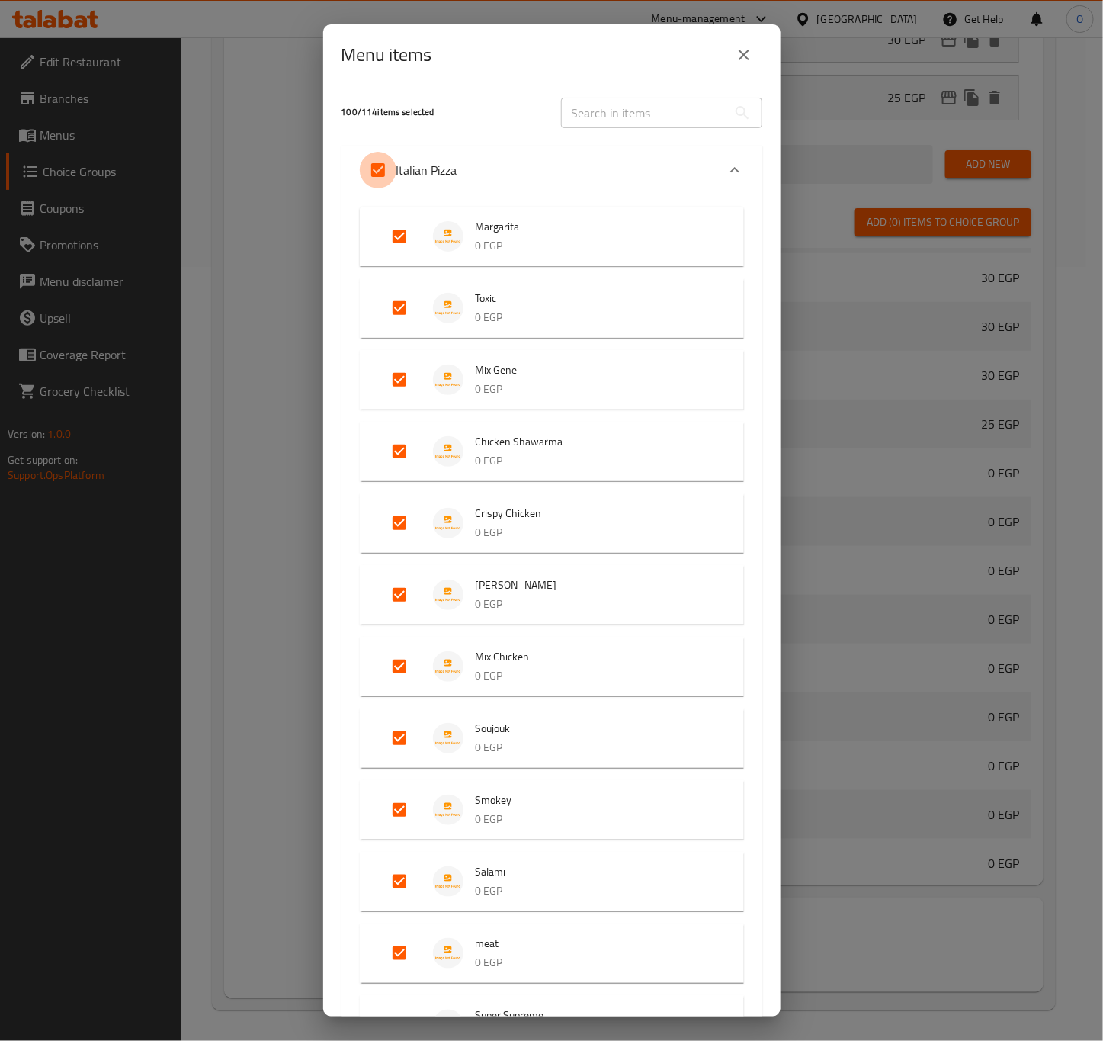
checkbox input "false"
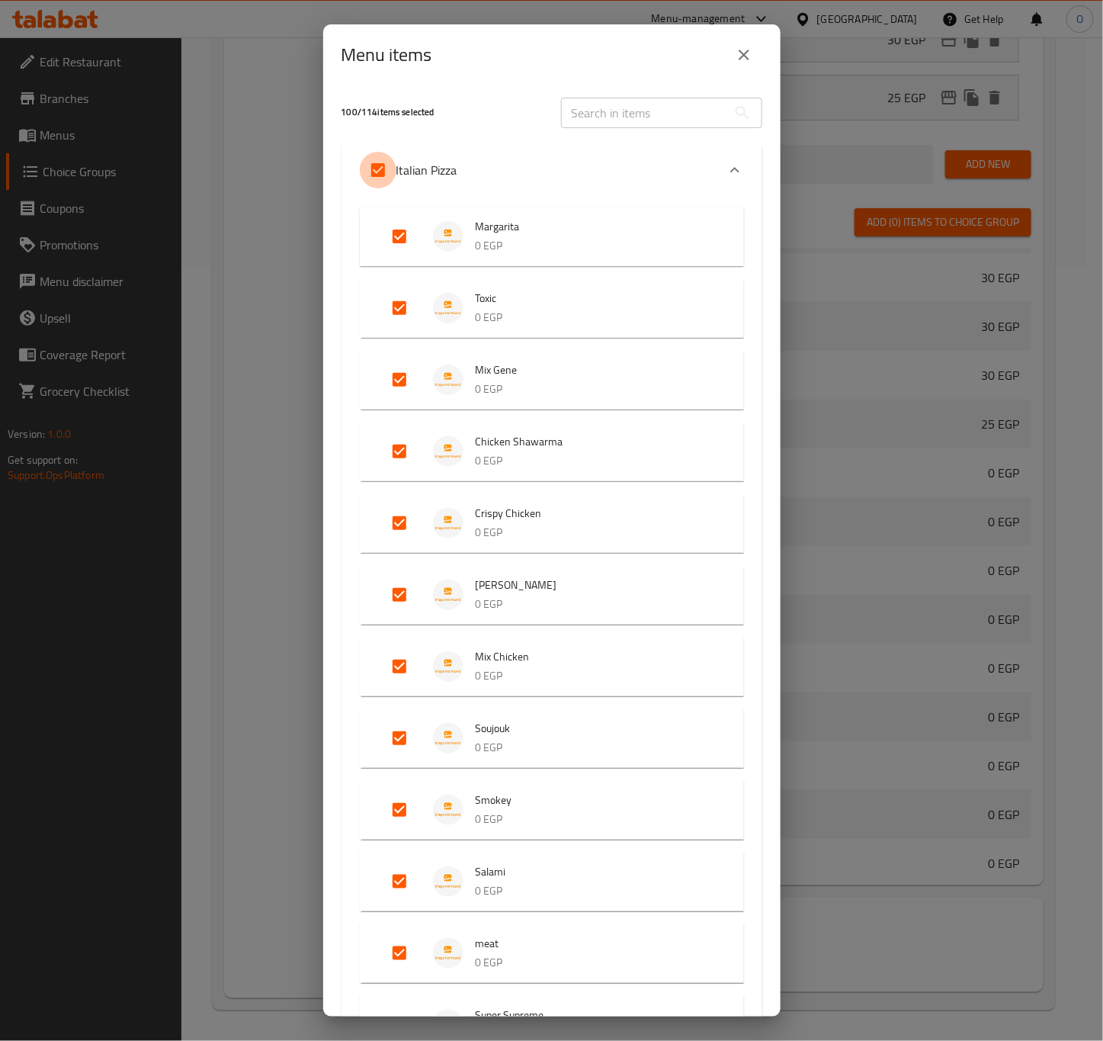
checkbox input "false"
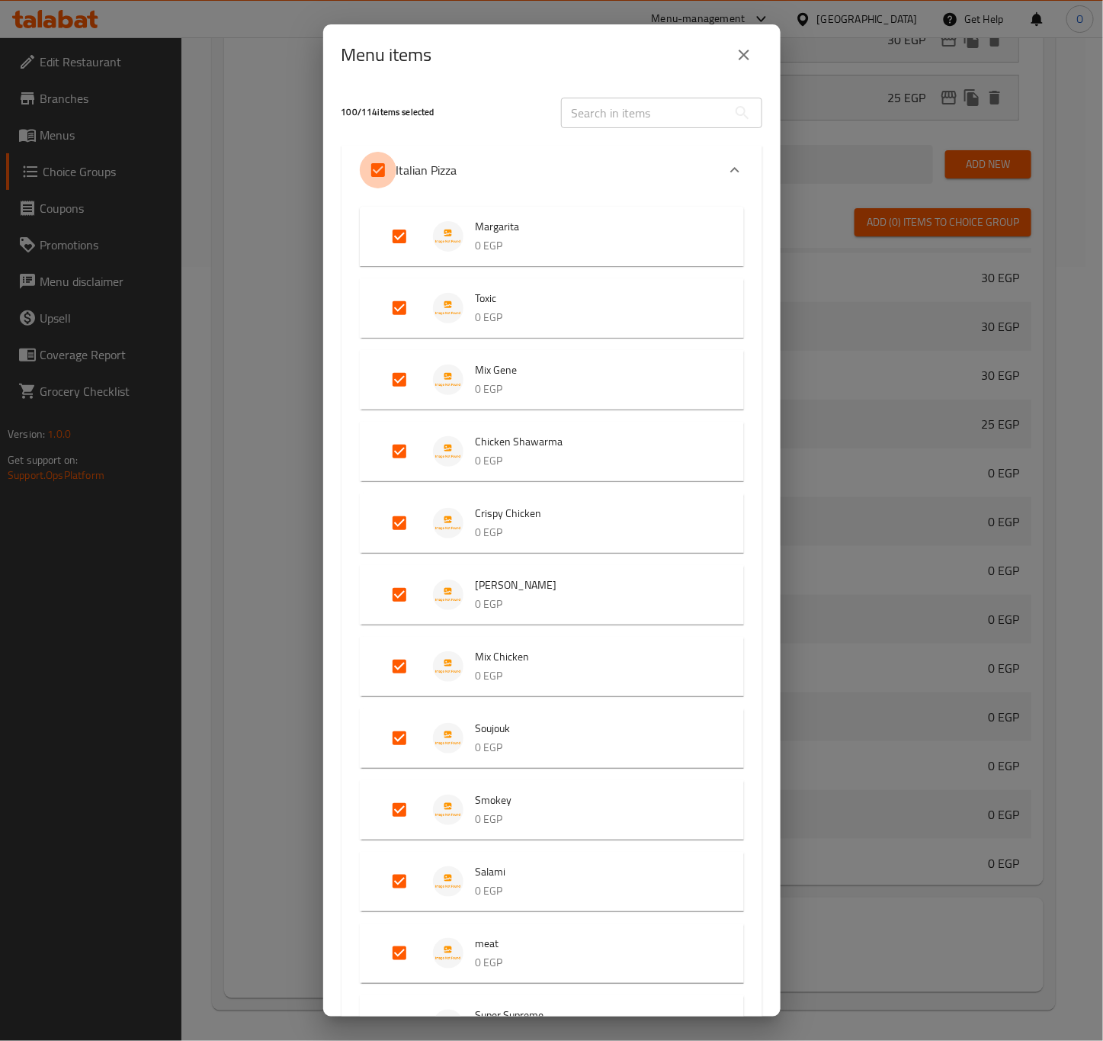
checkbox input "false"
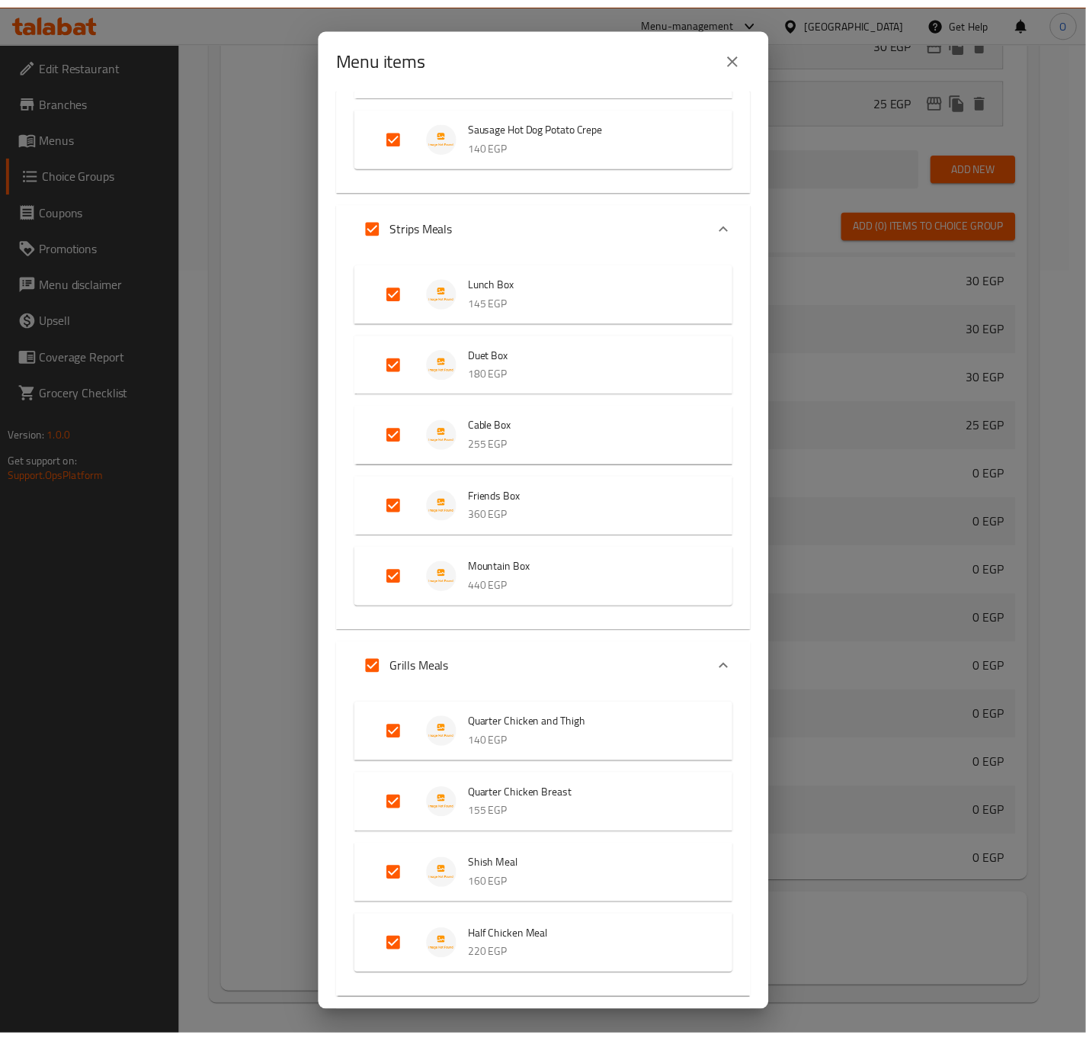
scroll to position [7596, 0]
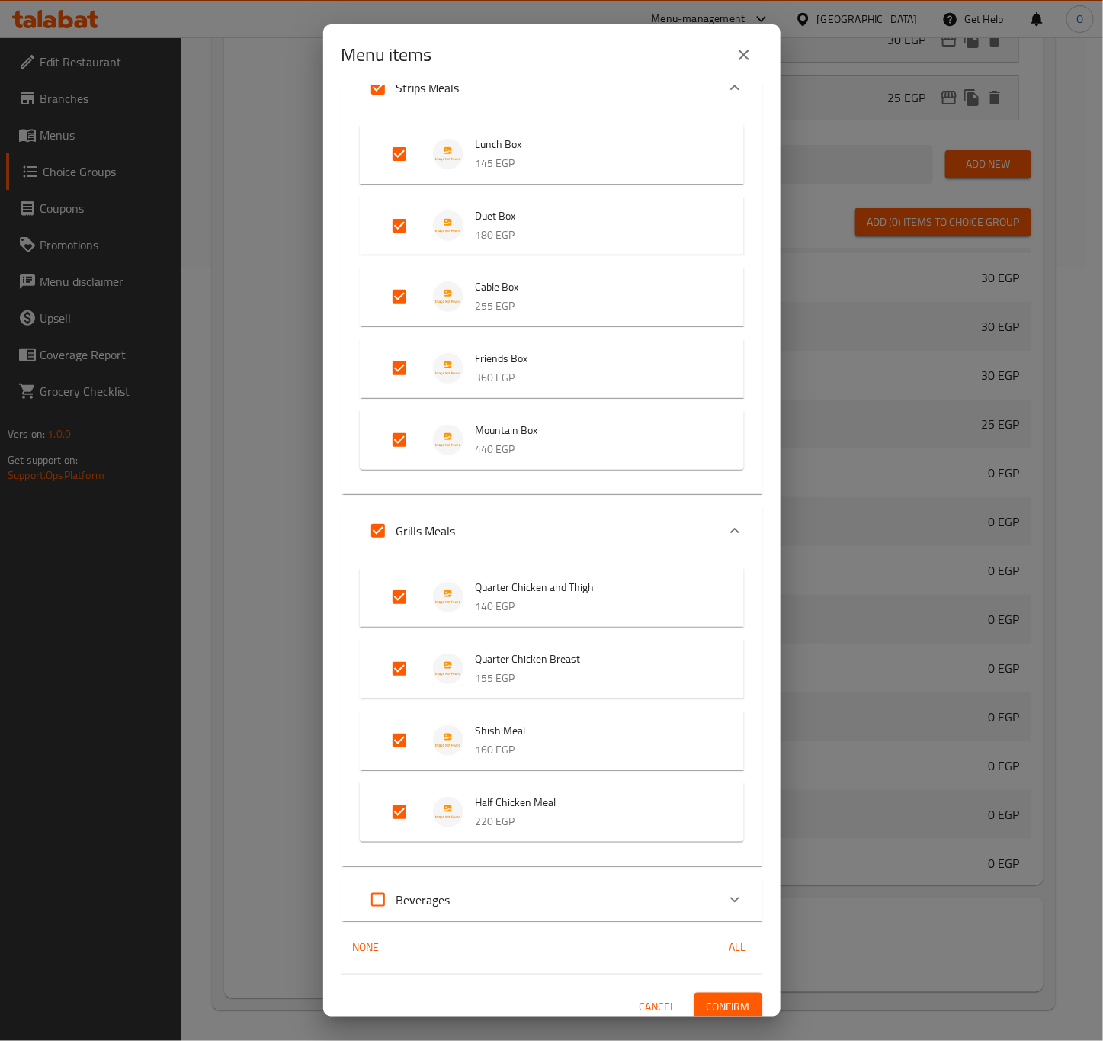
click at [719, 997] on span "Confirm" at bounding box center [728, 1006] width 43 height 19
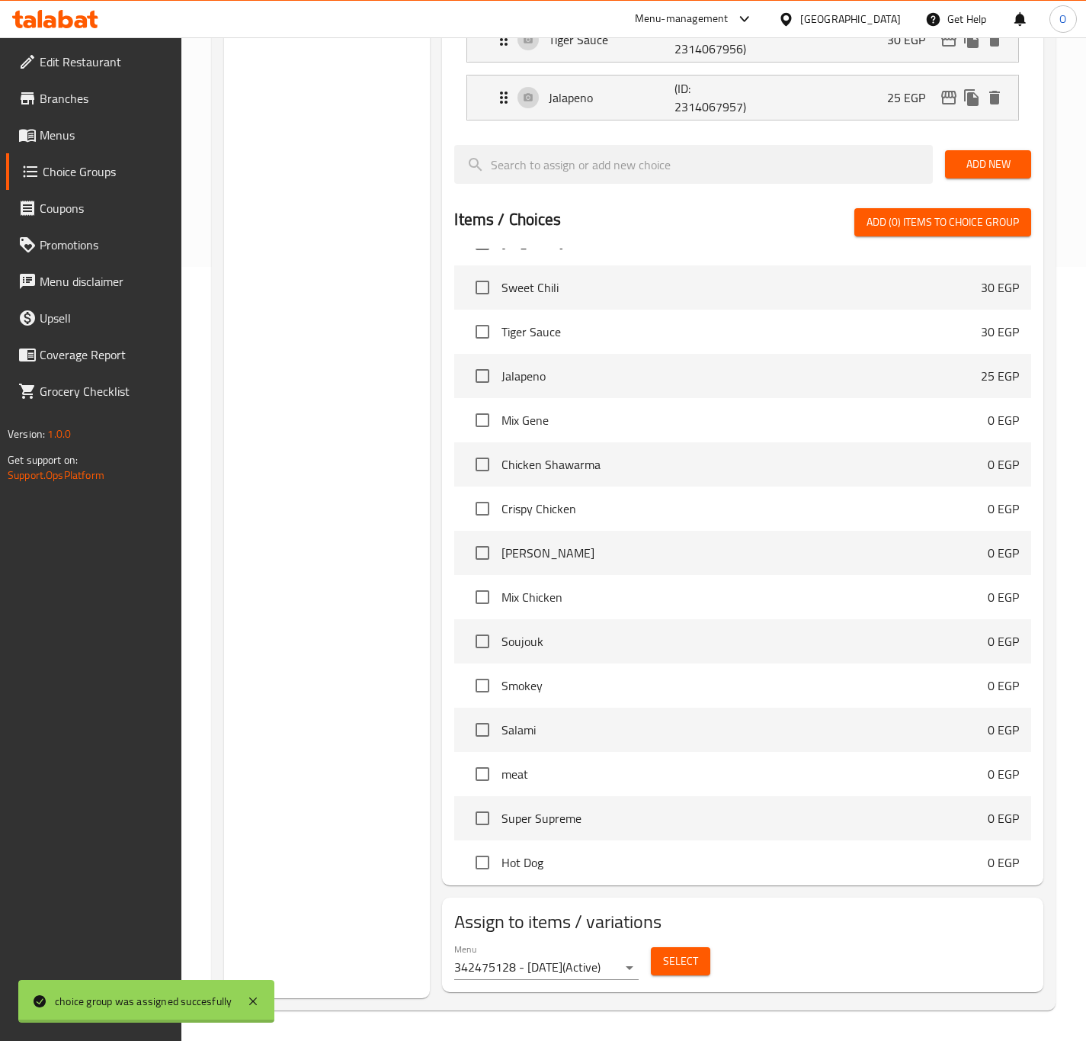
scroll to position [316, 0]
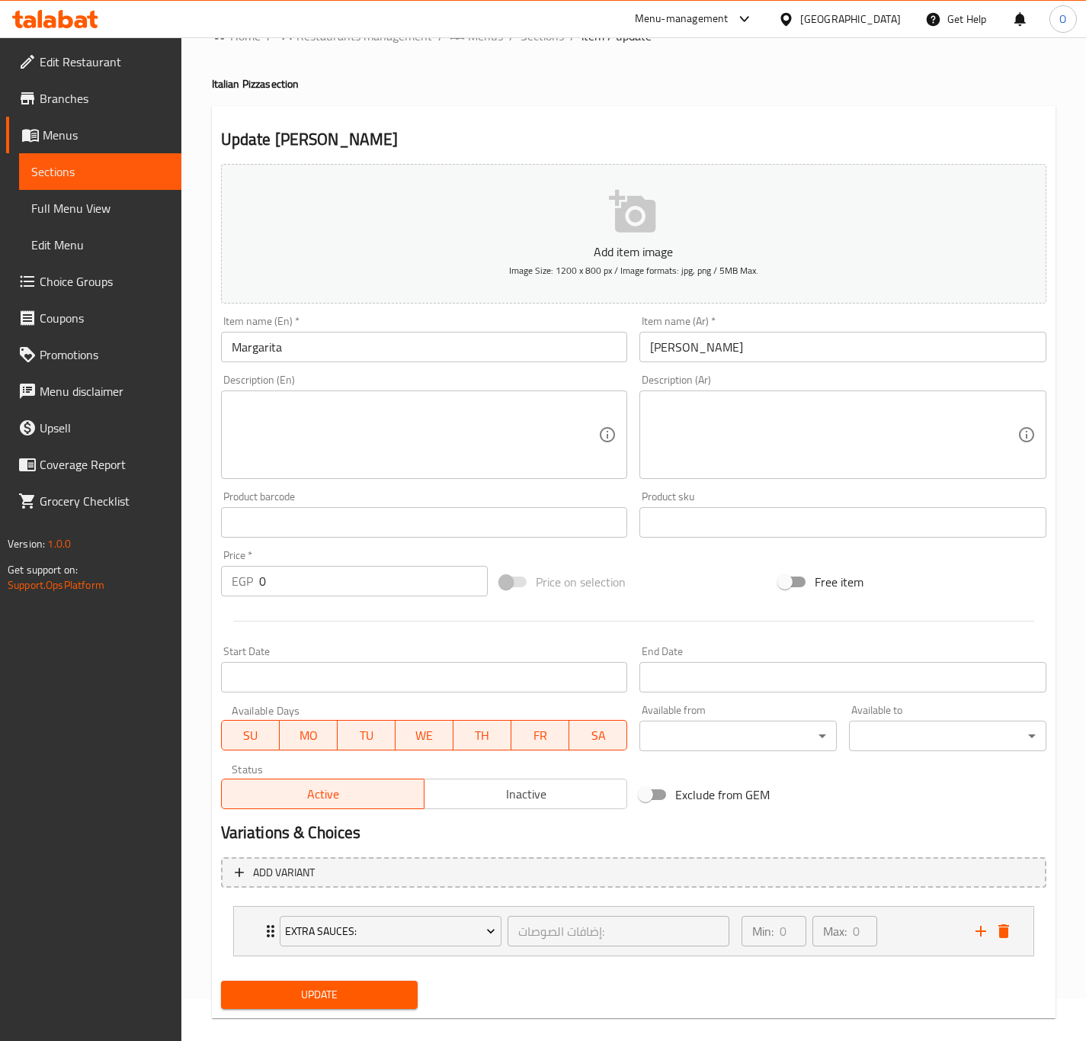
scroll to position [63, 0]
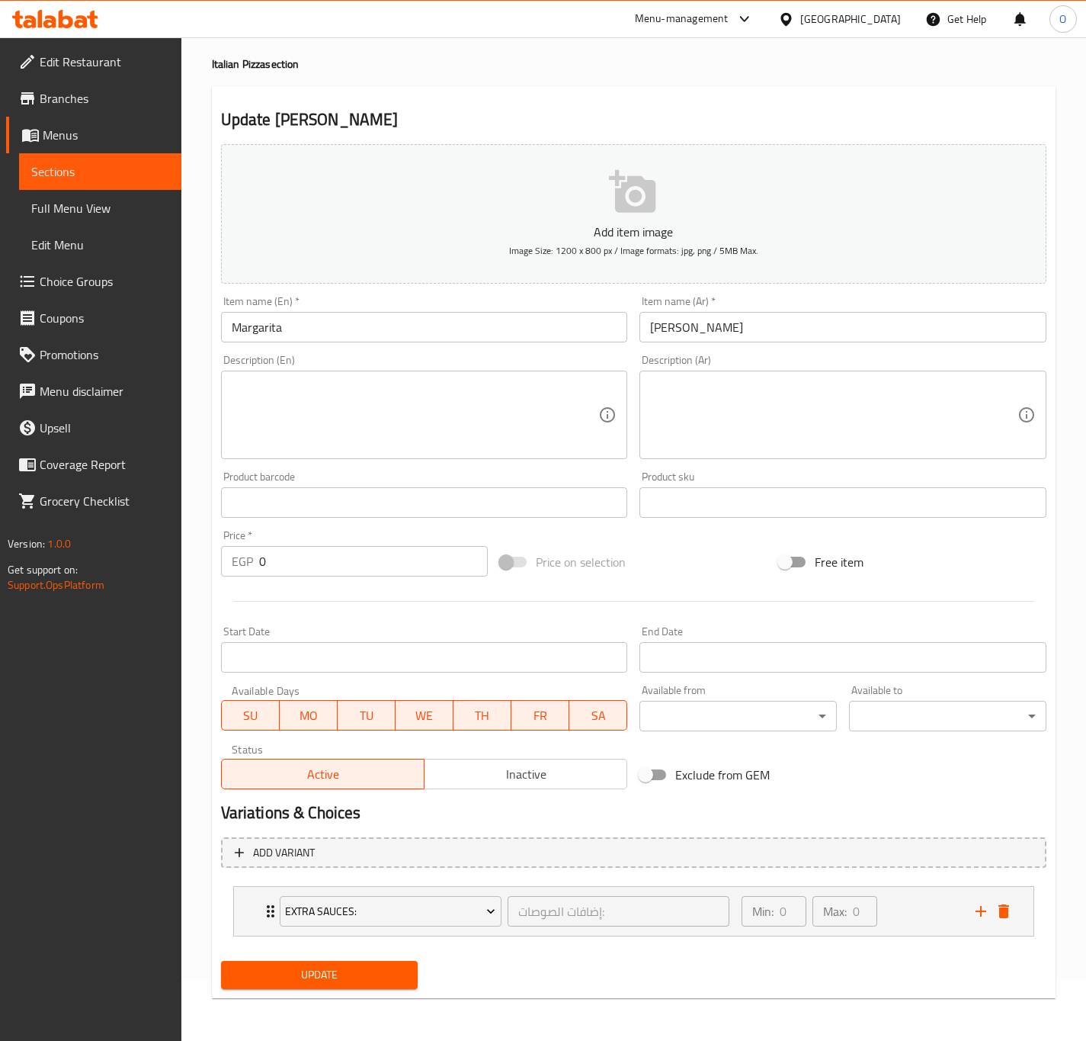
click at [383, 316] on input "Margarita" at bounding box center [424, 327] width 407 height 30
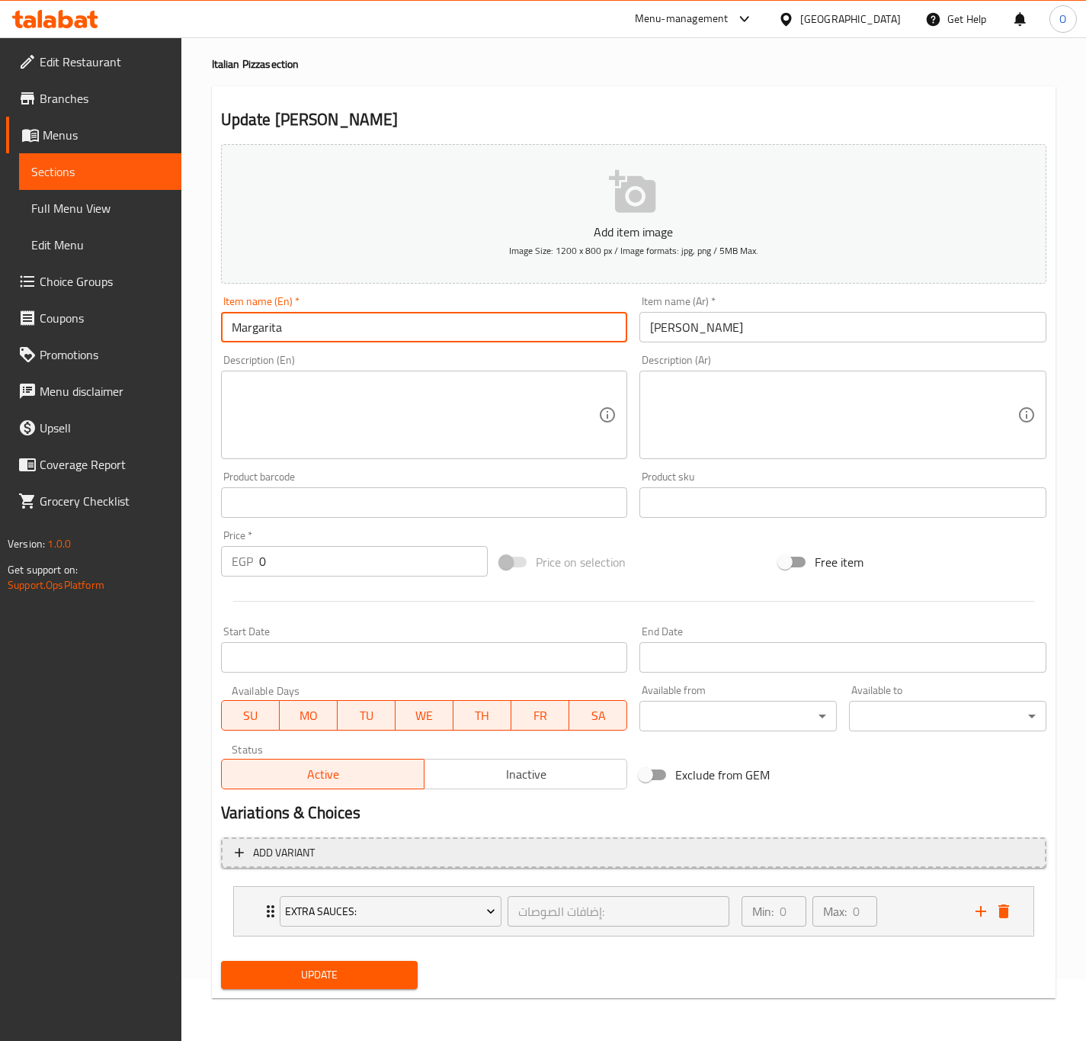
click at [332, 843] on span "Add variant" at bounding box center [634, 852] width 798 height 19
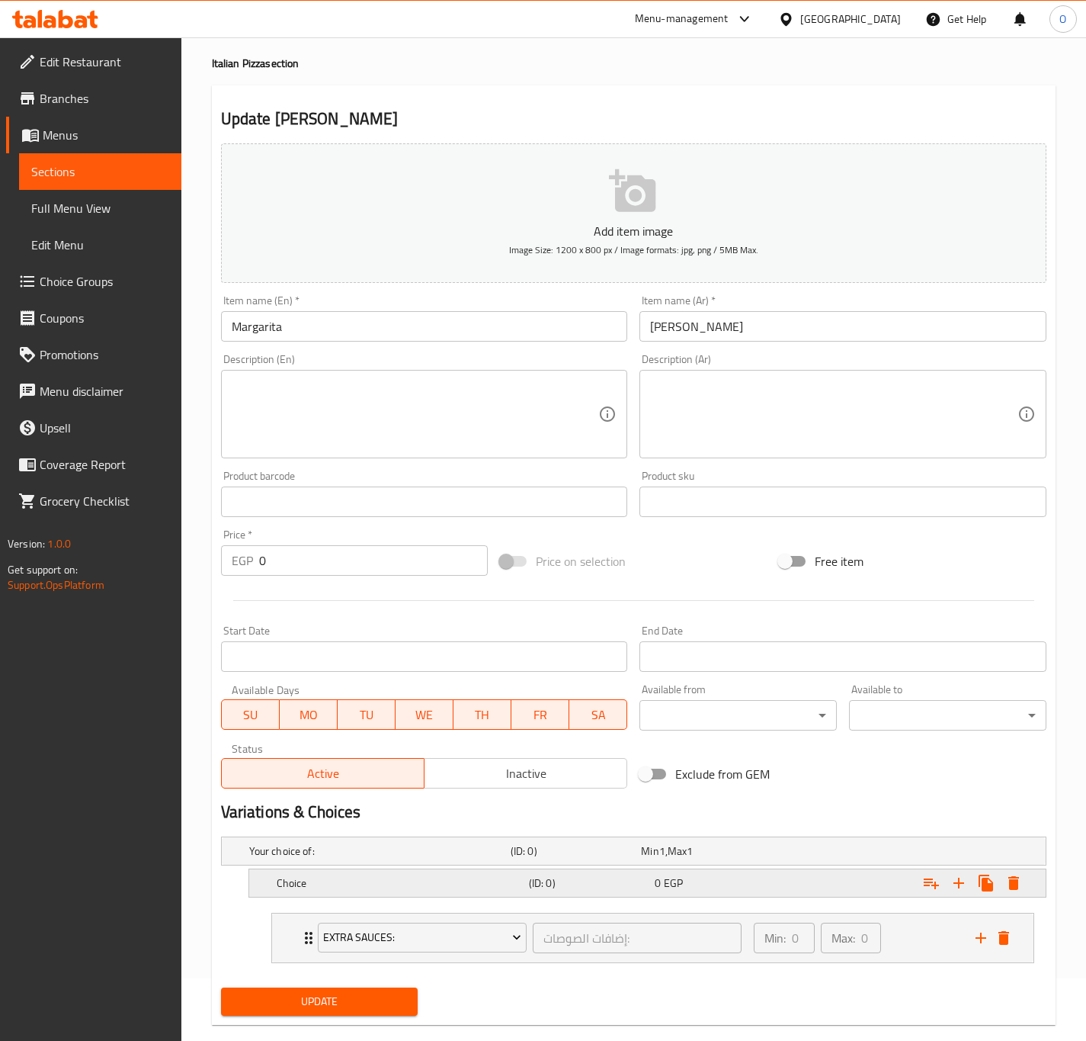
click at [374, 881] on h5 "Choice" at bounding box center [400, 882] width 246 height 15
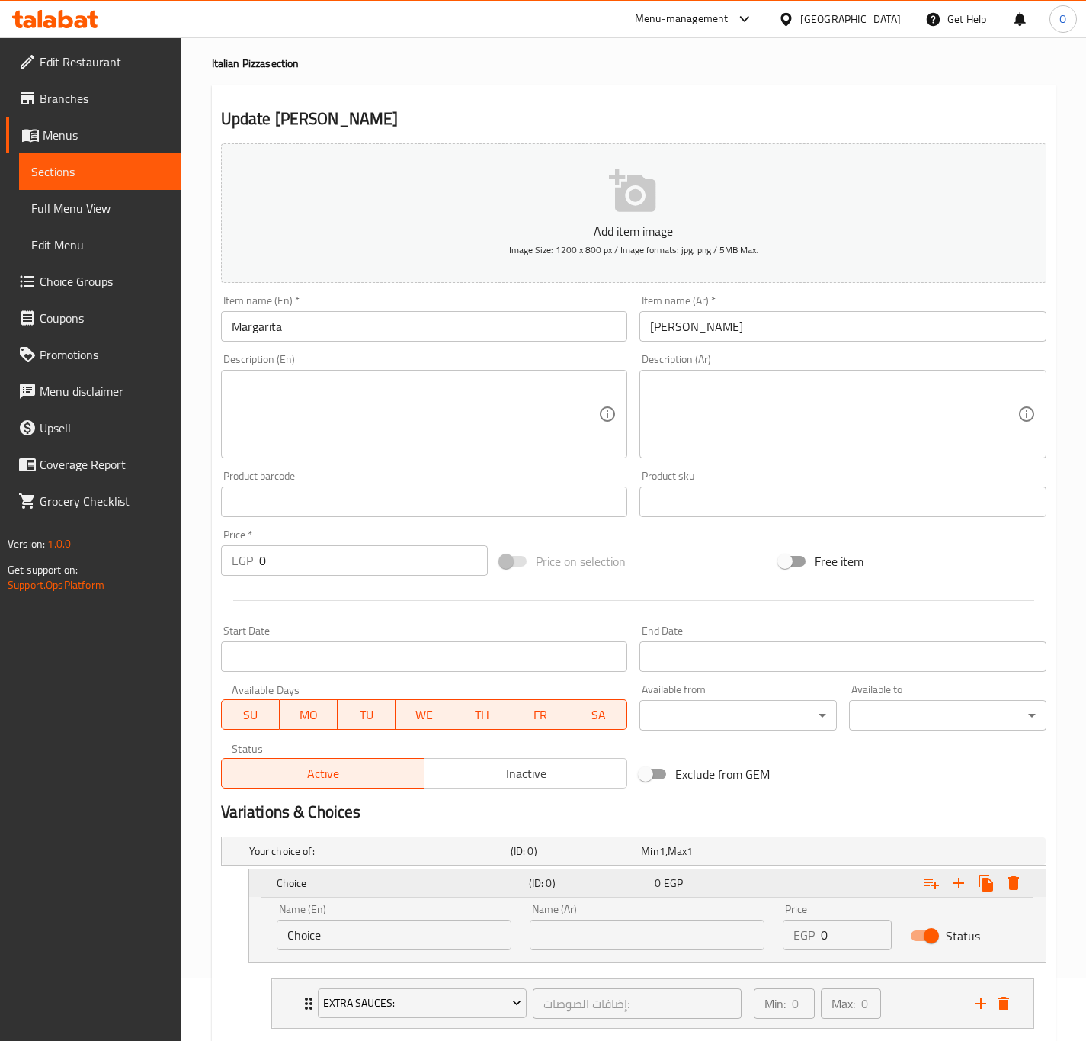
click at [374, 881] on h5 "Choice" at bounding box center [400, 882] width 246 height 15
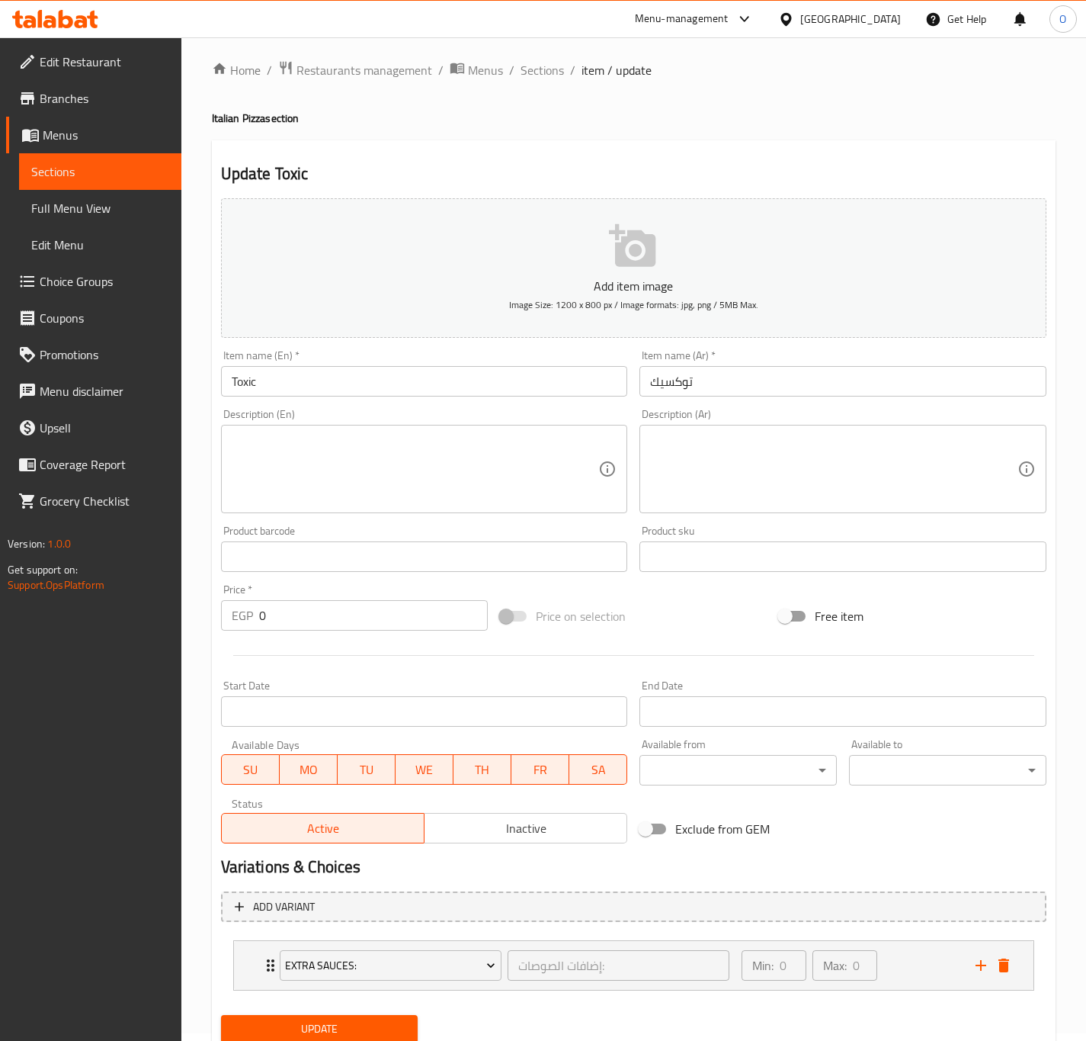
scroll to position [63, 0]
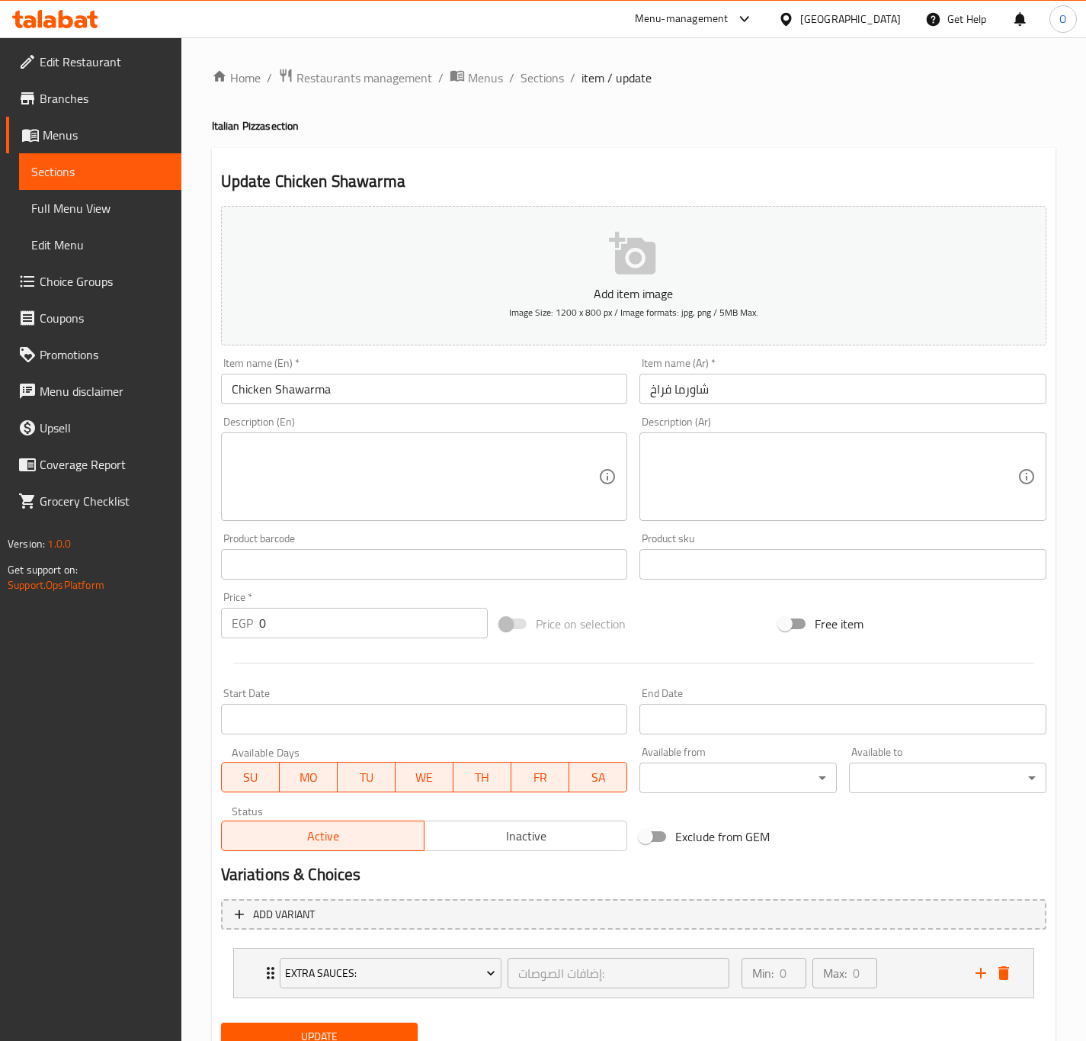
click at [773, 490] on textarea at bounding box center [833, 477] width 367 height 72
paste textarea "بيتزا بالدجاج الشاورما مع الجبنة والخضار الطازج."
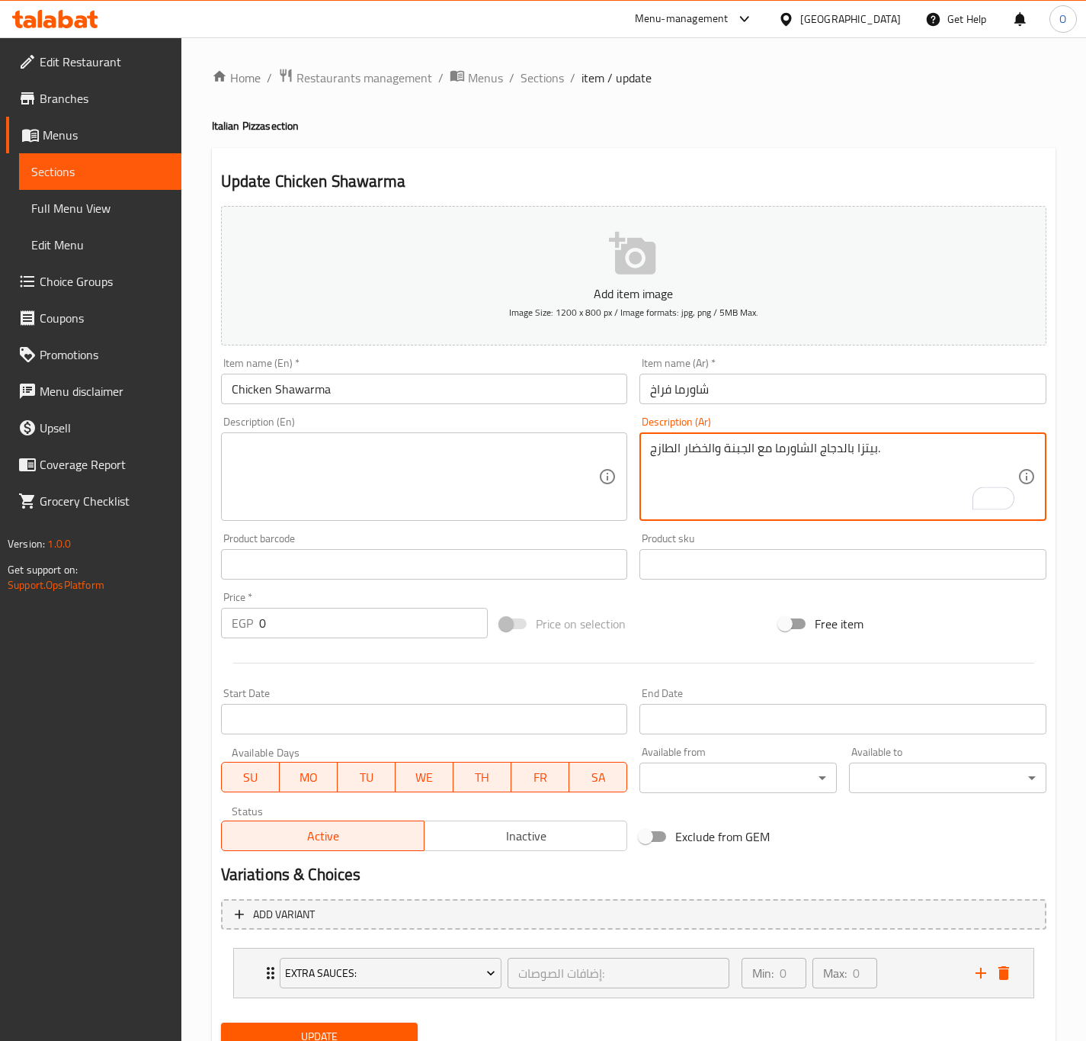
type textarea "بيتزا بالدجاج الشاورما مع الجبنة والخضار الطازج."
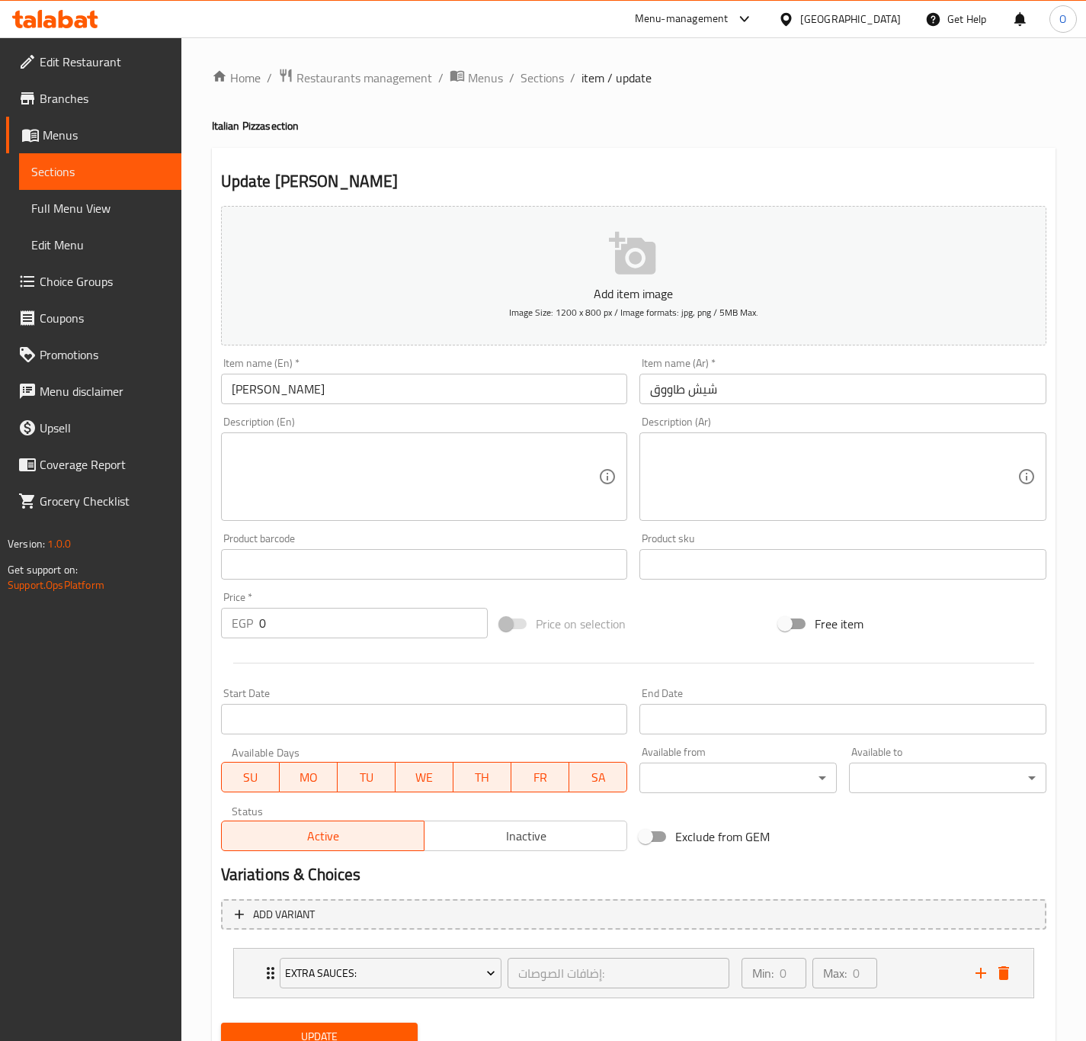
click at [780, 511] on textarea at bounding box center [833, 477] width 367 height 72
paste textarea "بيتزا بقطع شيش طاووق متبلة مع جبنة موتزاريلا."
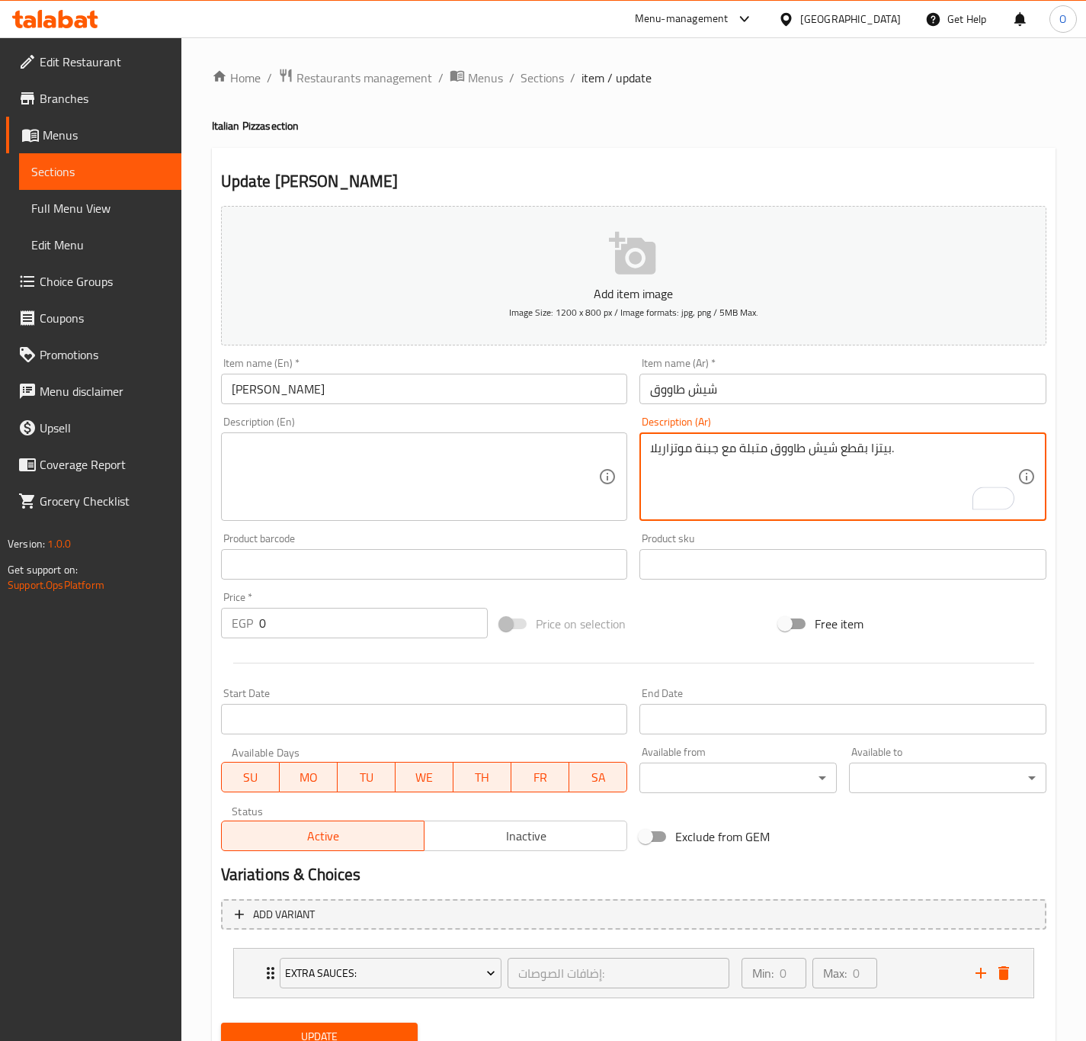
type textarea "بيتزا بقطع شيش طاووق متبلة مع جبنة موتزاريلا."
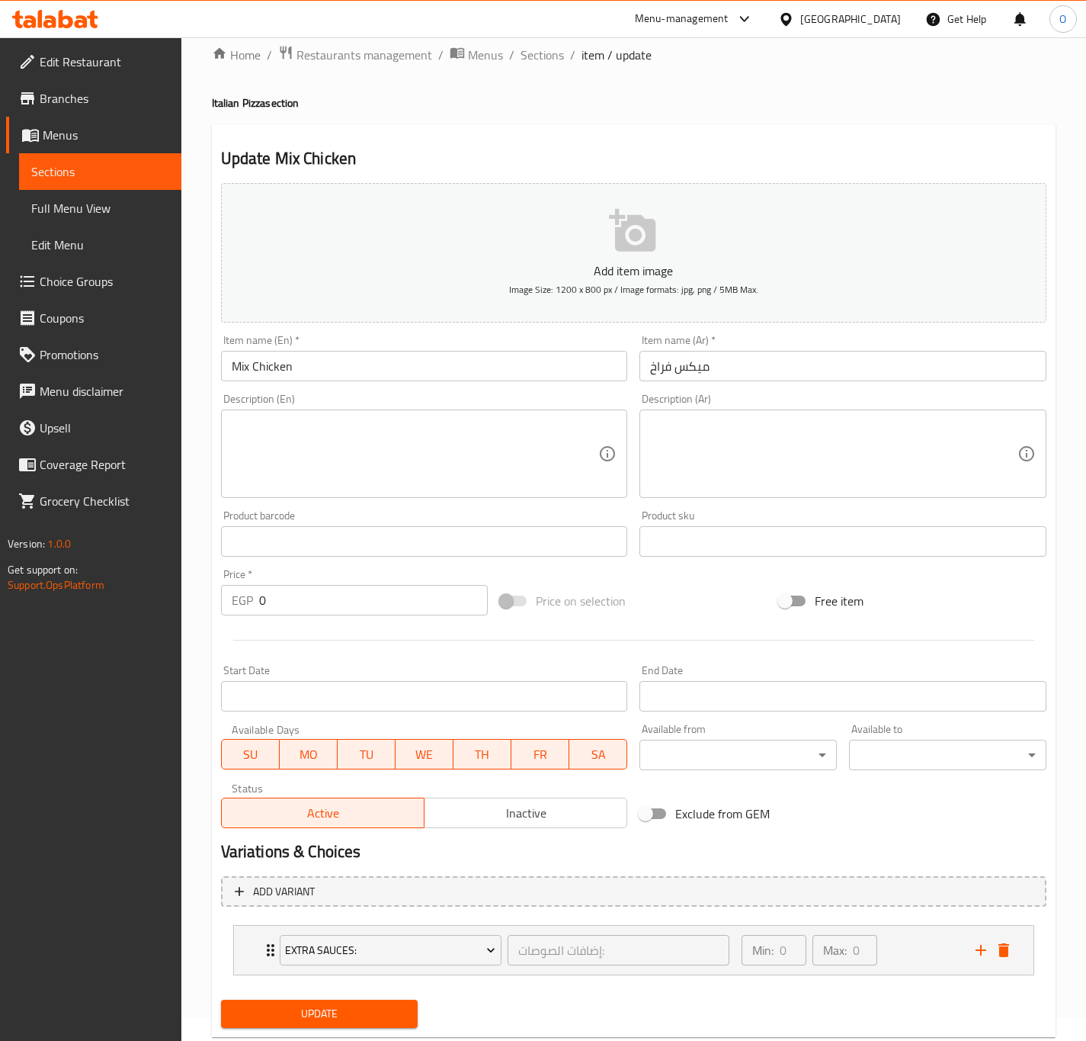
scroll to position [63, 0]
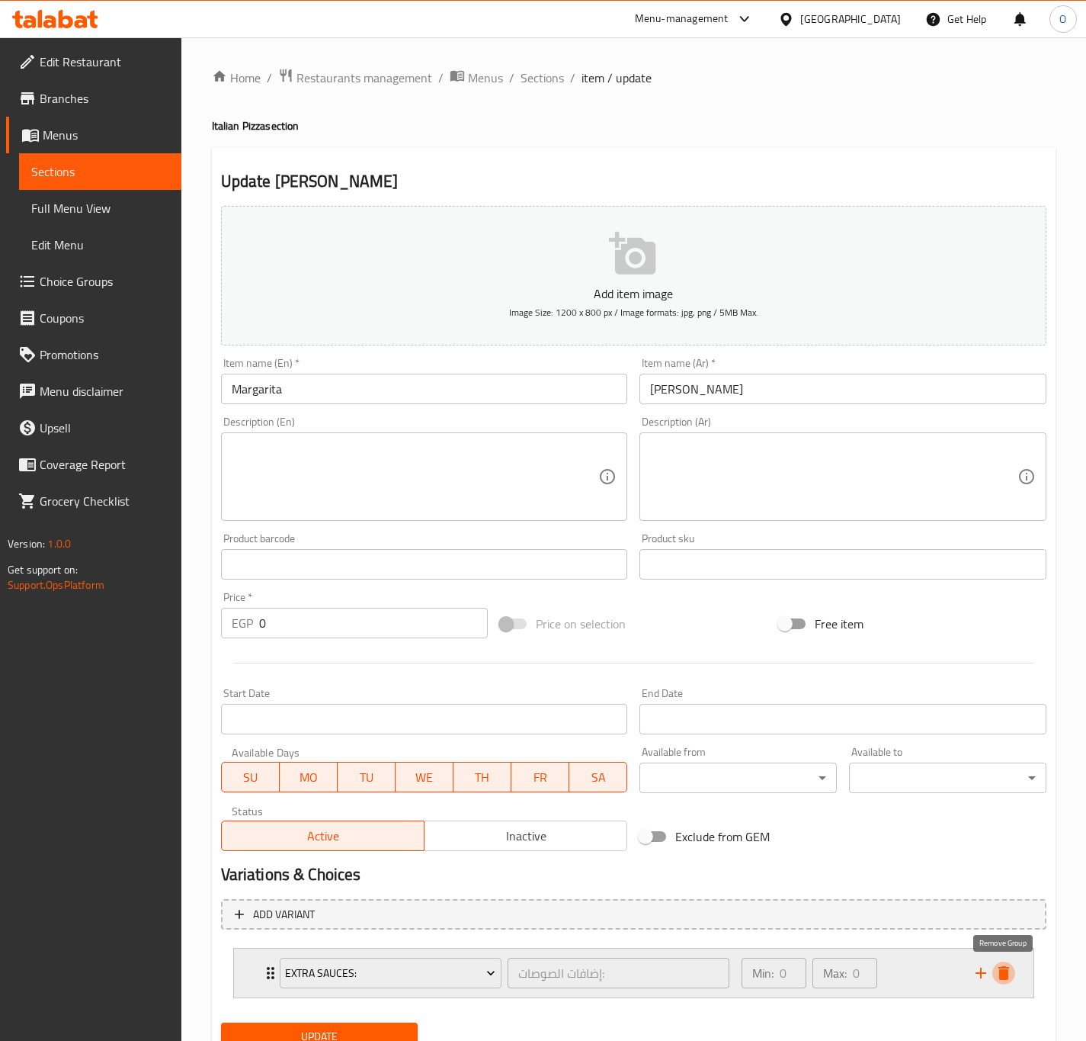
click at [1002, 977] on icon "delete" at bounding box center [1004, 973] width 11 height 14
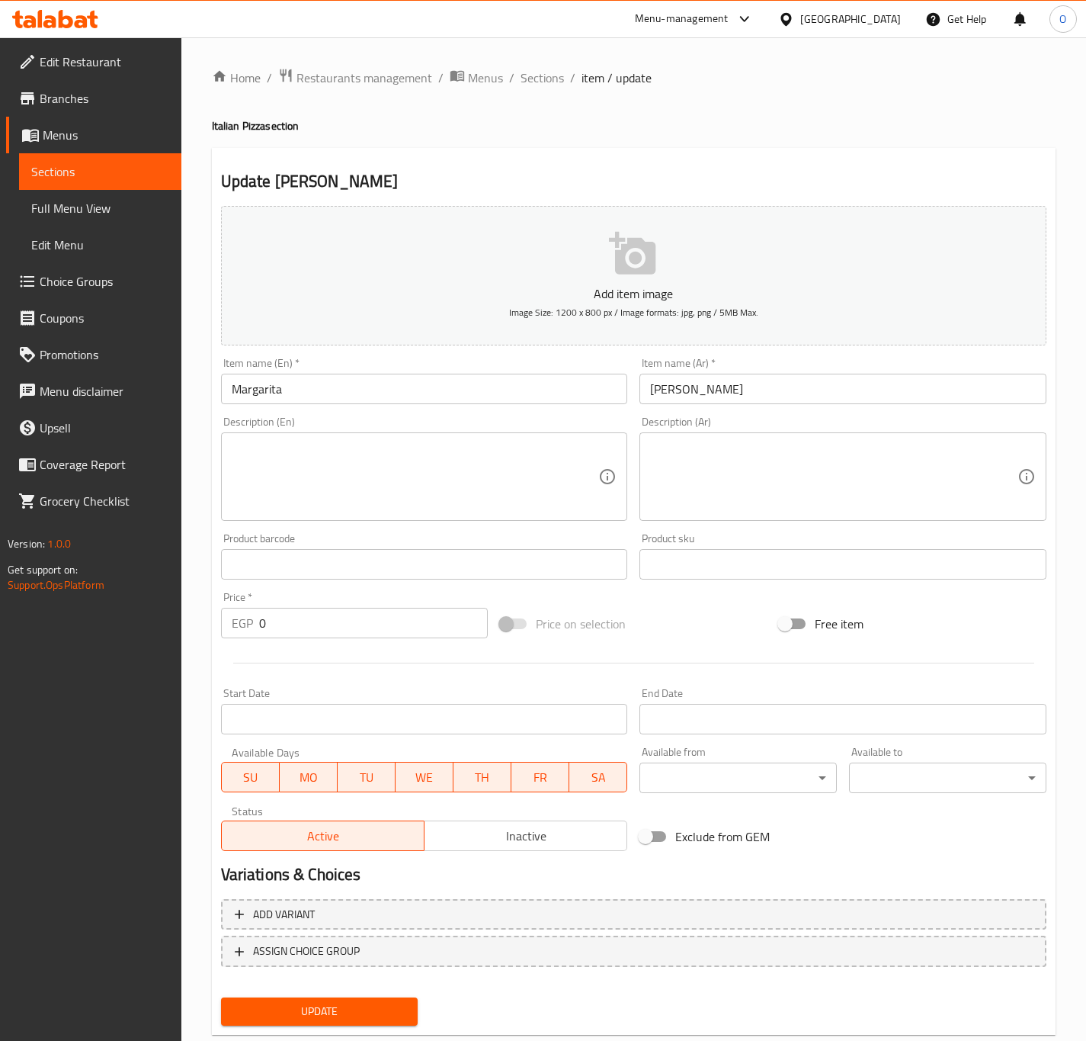
click at [242, 1002] on span "Update" at bounding box center [319, 1011] width 173 height 19
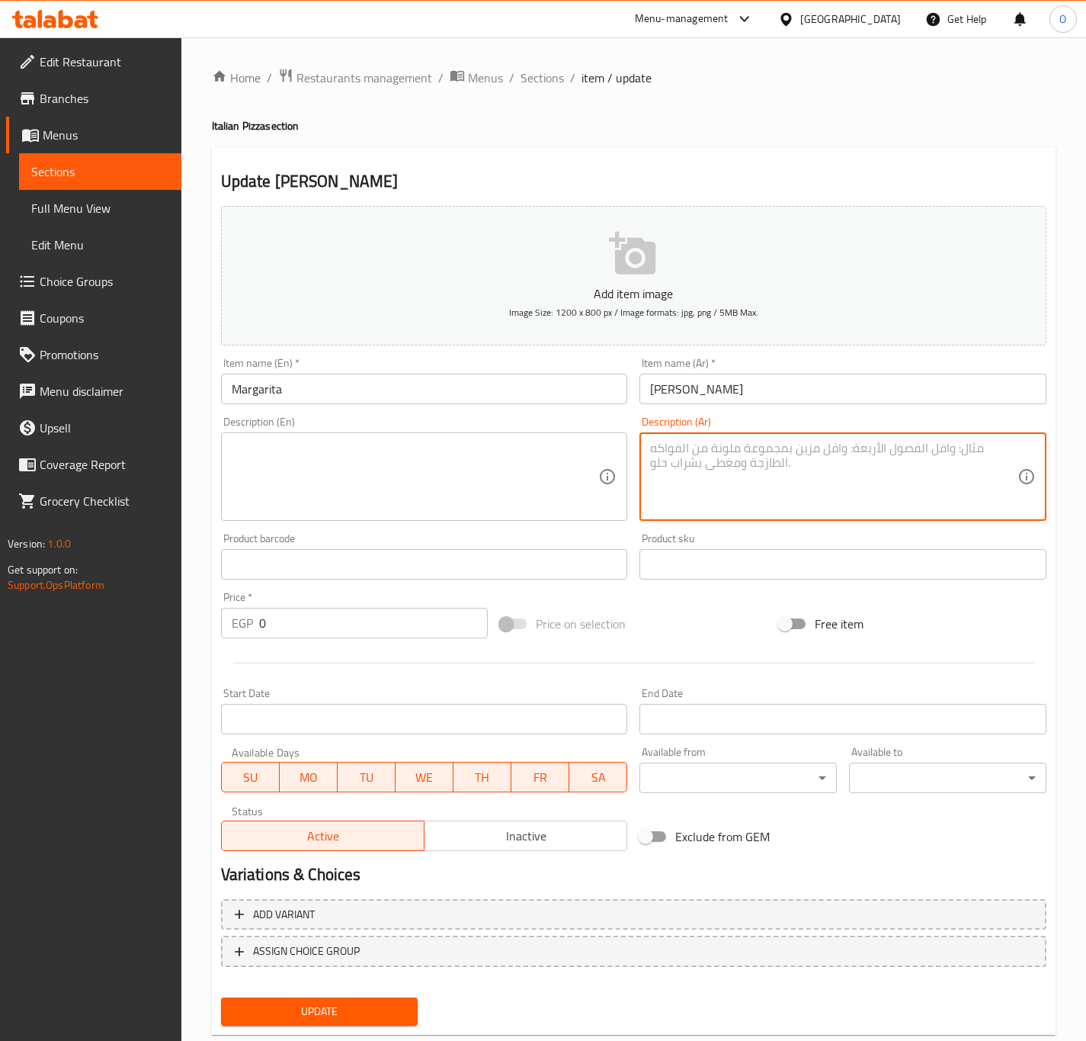
click at [807, 456] on textarea at bounding box center [833, 477] width 367 height 72
paste textarea "بيتزا بالجبنة الموتزاريلا مع صلصة الطماطم الإيطالية الكلاسيكية."
type textarea "بيتزا بالجبنة الموتزاريلا مع صلصة الطماطم الإيطالية الكلاسيكية."
drag, startPoint x: 314, startPoint y: 471, endPoint x: 316, endPoint y: 453, distance: 18.4
click at [316, 453] on textarea at bounding box center [415, 477] width 367 height 72
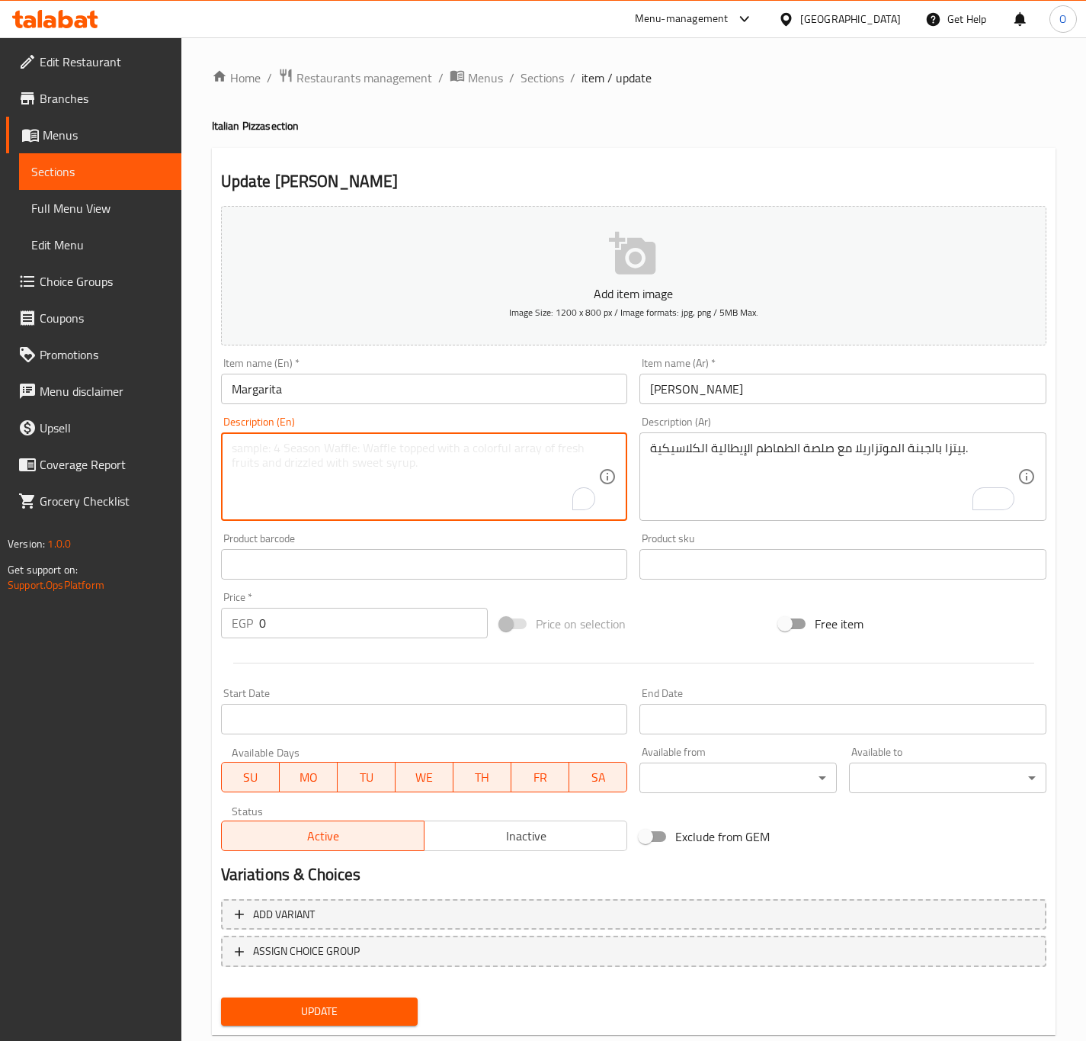
paste textarea "Mozzarella cheese pizza with classic Italian tomato sauce."
type textarea "Mozzarella cheese pizza with classic Italian tomato sauce."
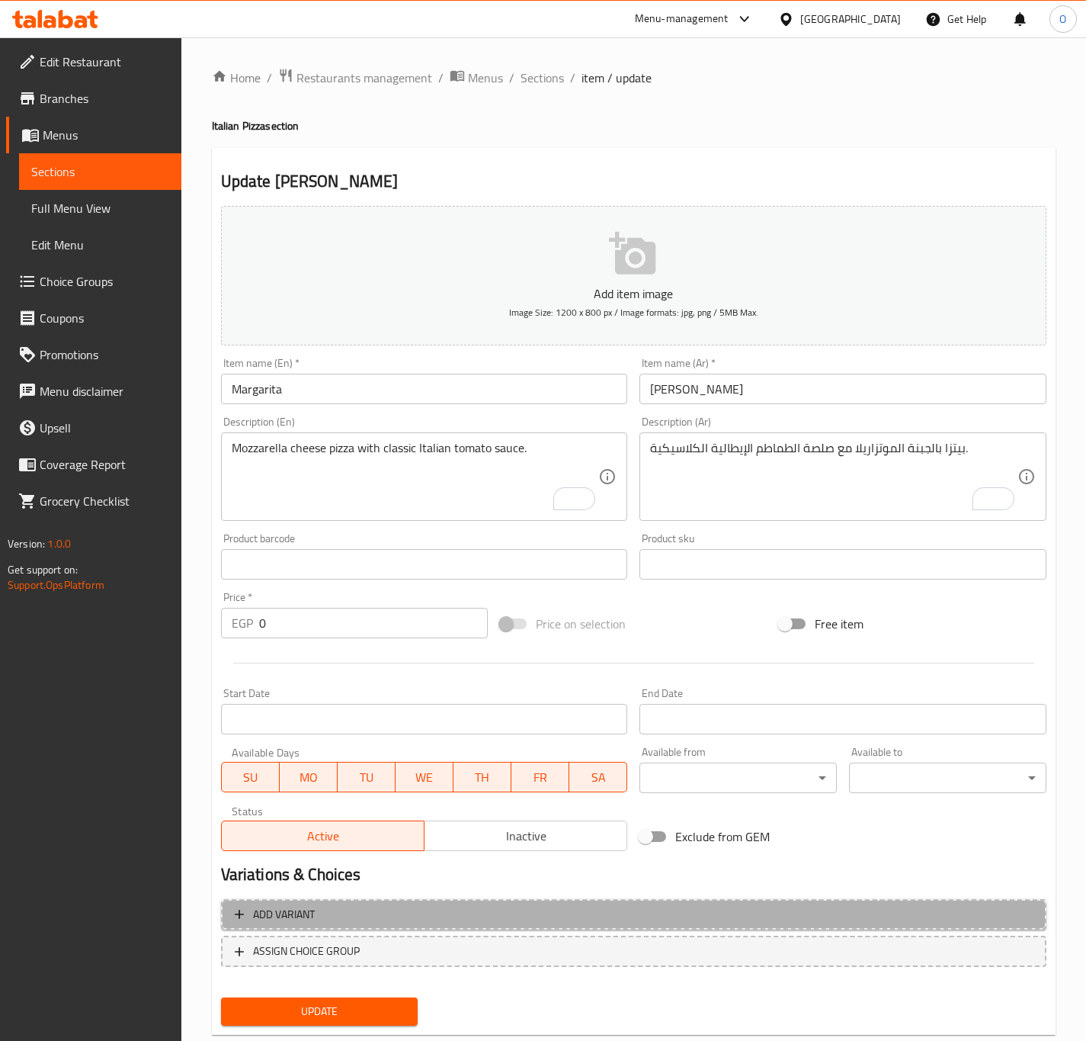
click at [425, 905] on span "Add variant" at bounding box center [634, 914] width 798 height 19
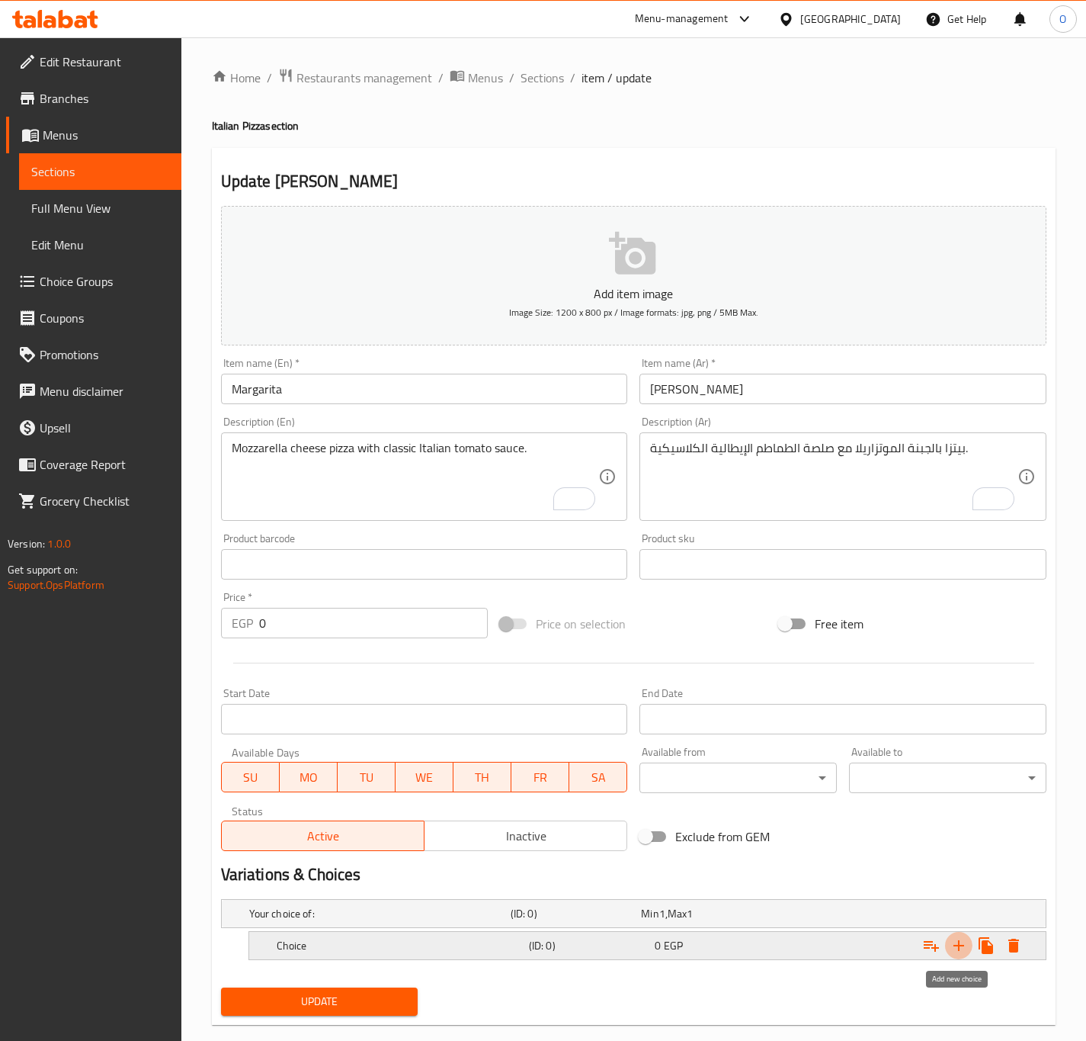
click at [961, 950] on icon "Expand" at bounding box center [959, 945] width 18 height 18
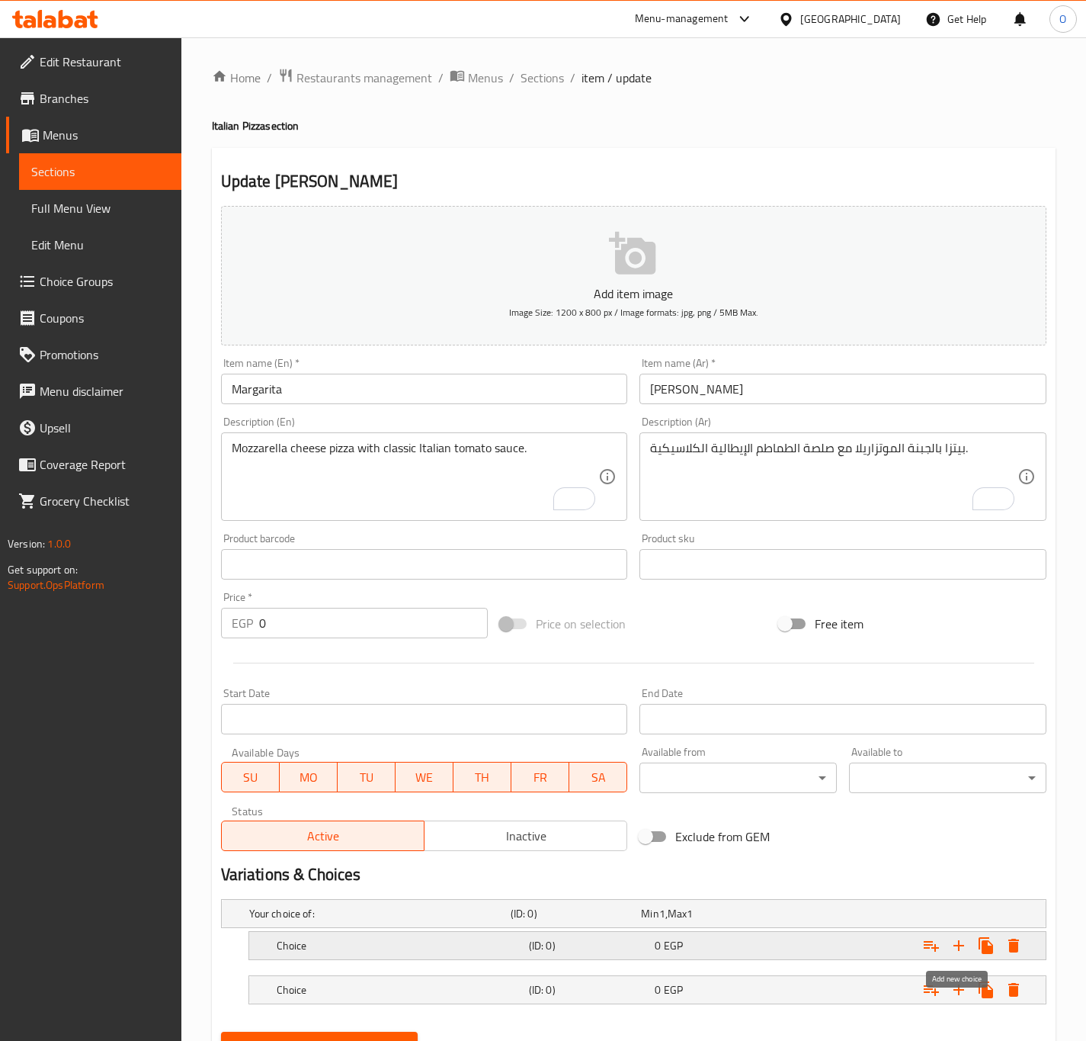
click at [961, 950] on icon "Expand" at bounding box center [959, 945] width 18 height 18
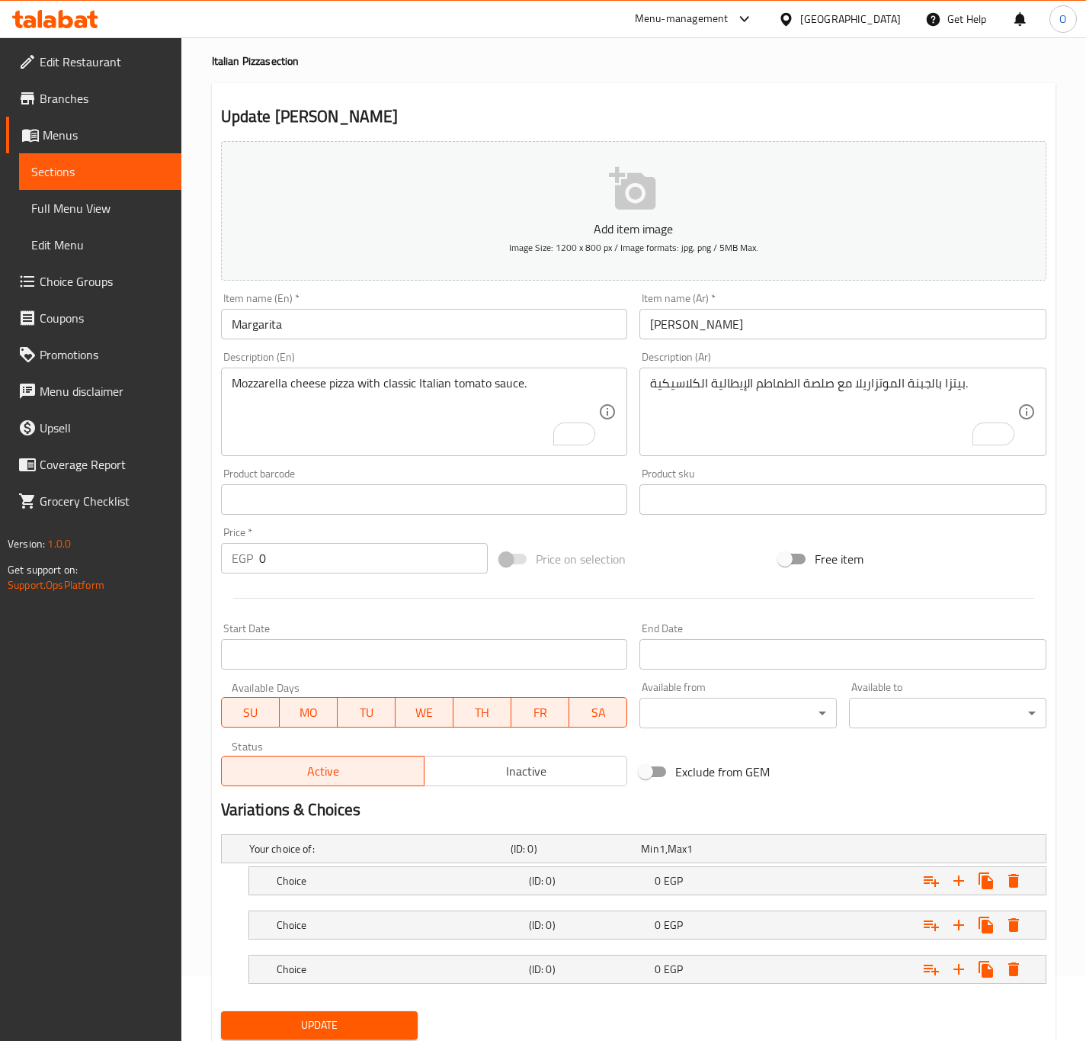
scroll to position [117, 0]
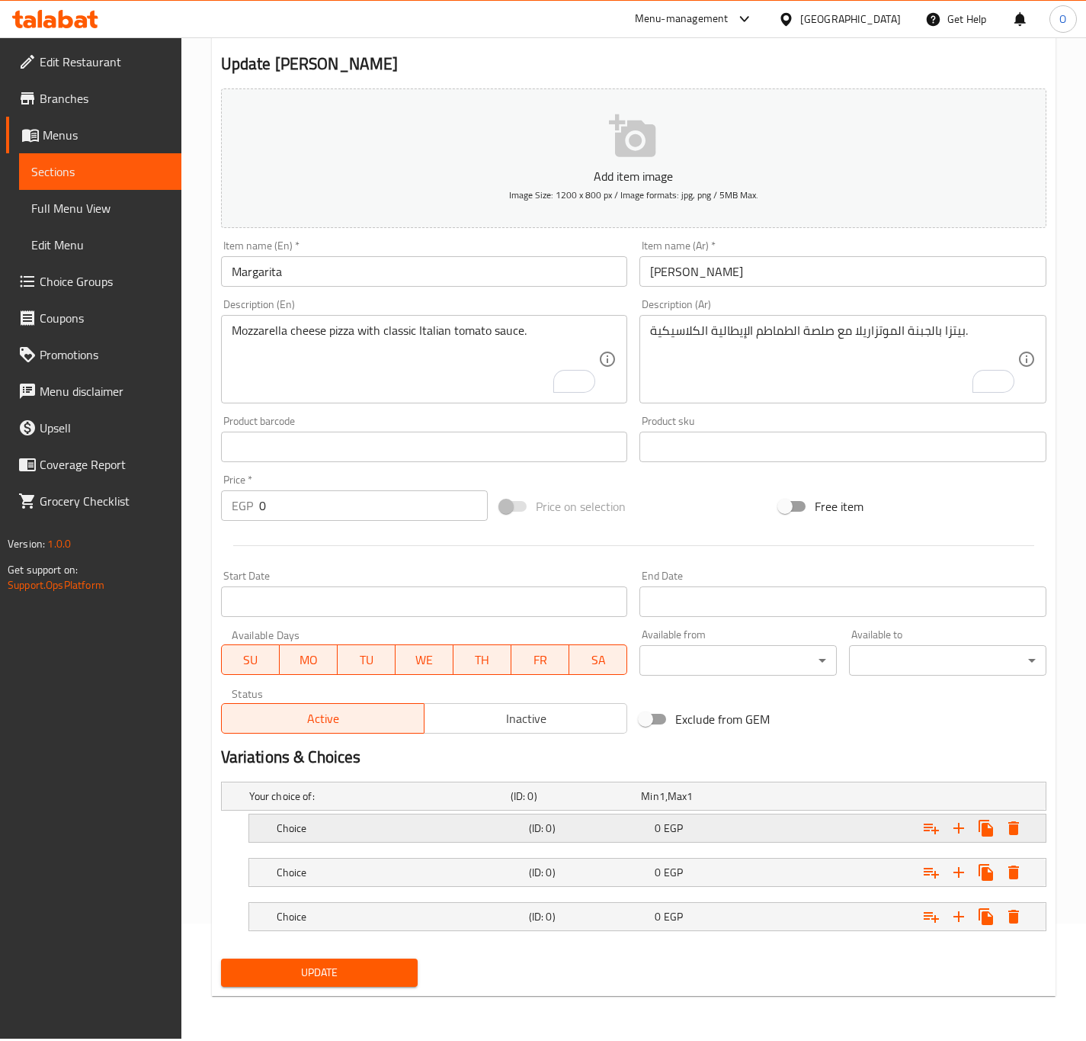
click at [534, 832] on h5 "(ID: 0)" at bounding box center [589, 827] width 120 height 15
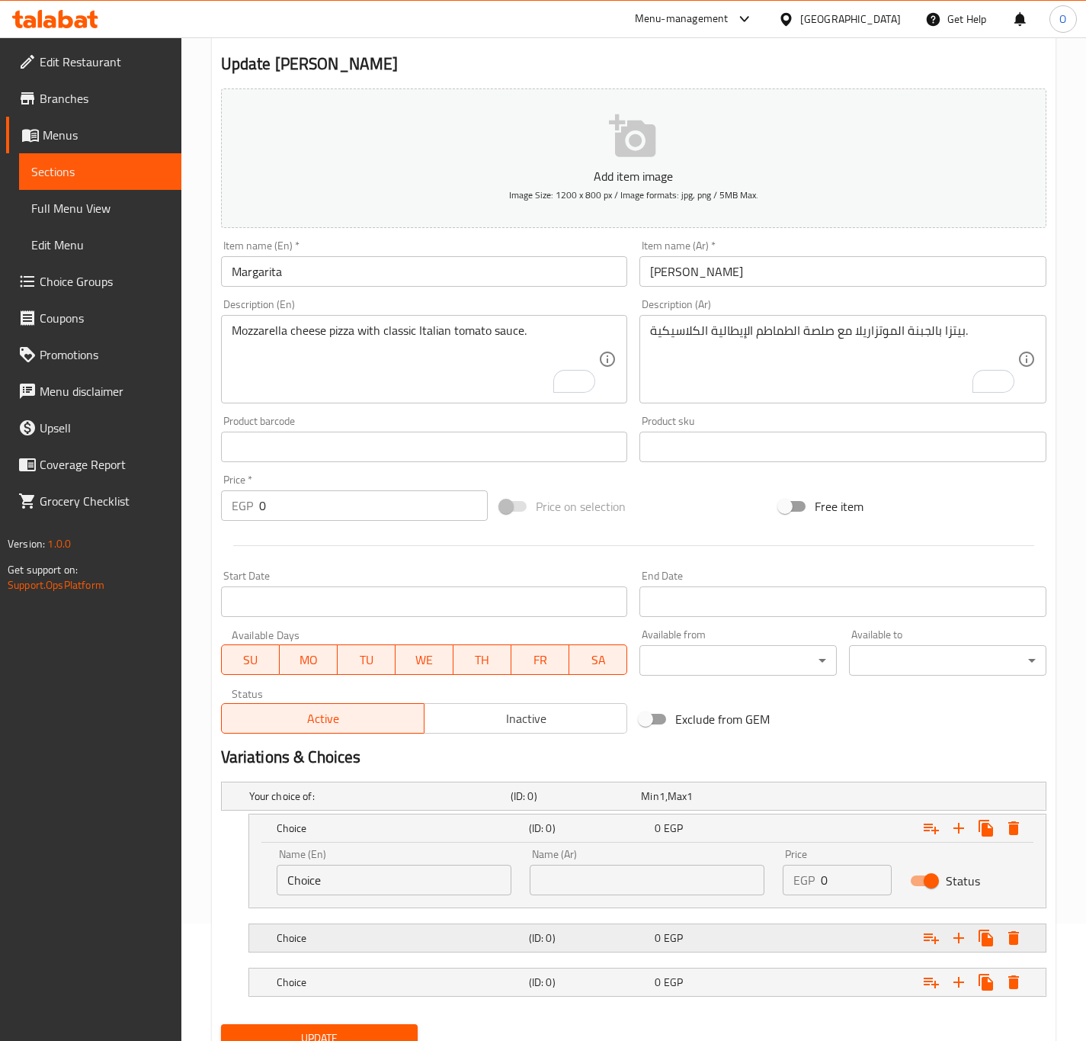
click at [441, 935] on h5 "Choice" at bounding box center [400, 937] width 246 height 15
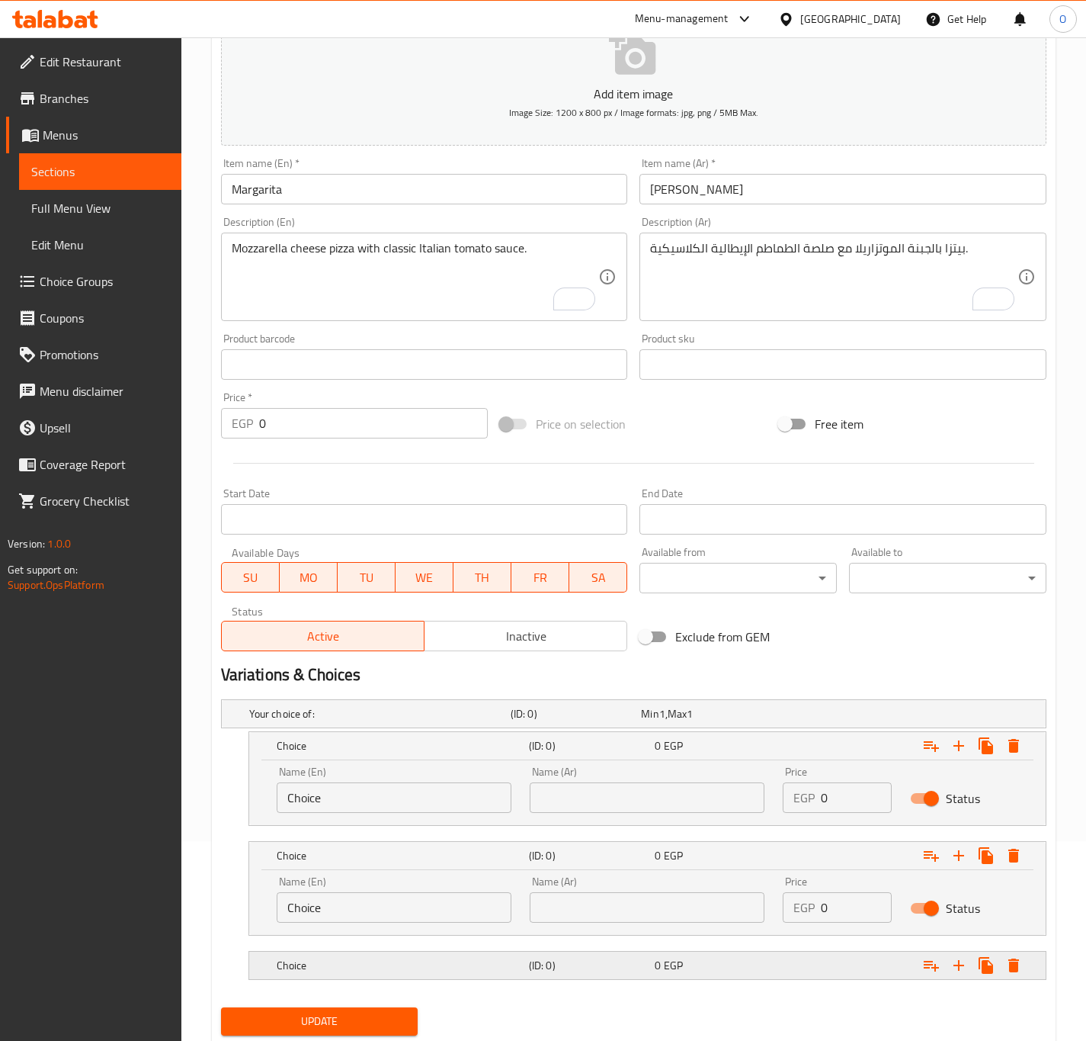
scroll to position [249, 0]
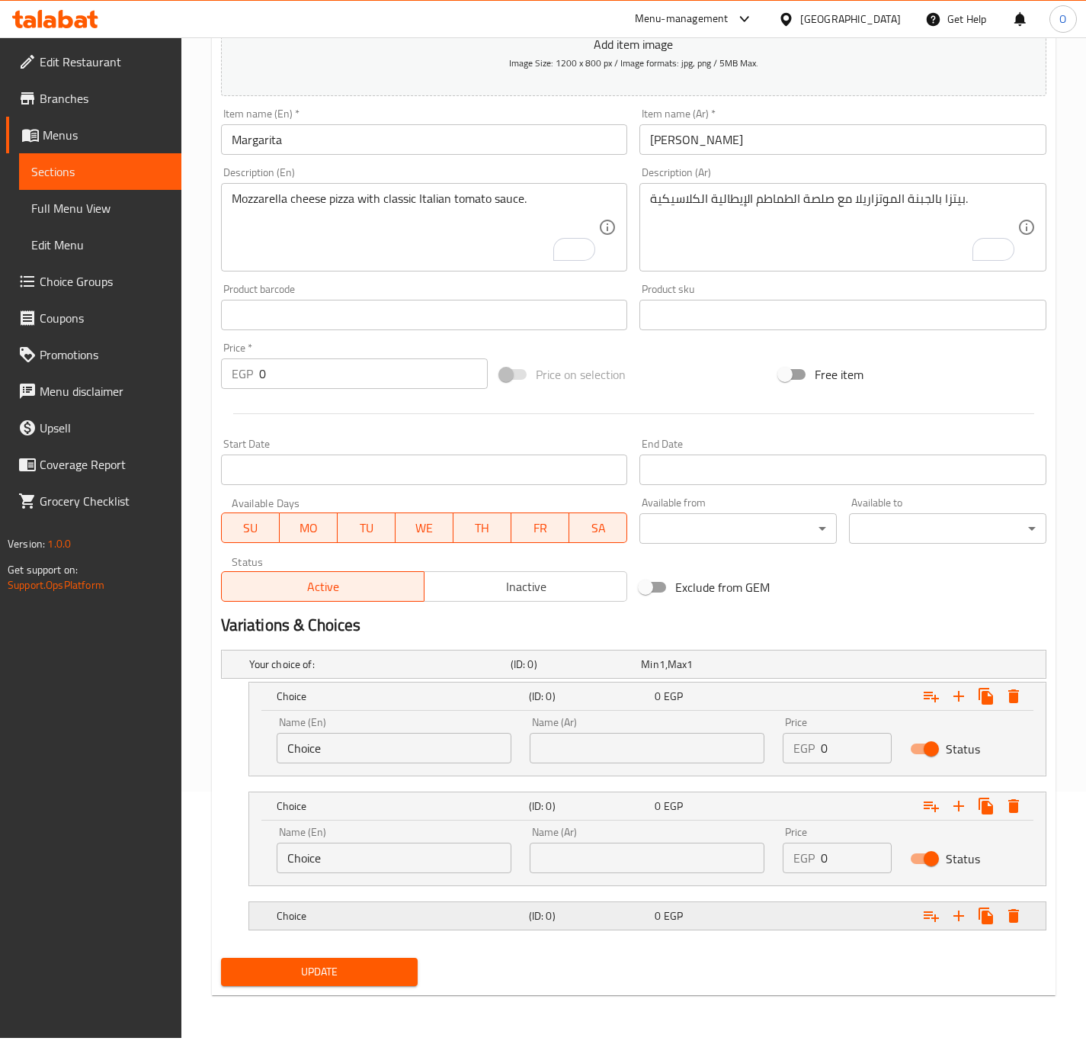
click at [414, 913] on h5 "Choice" at bounding box center [400, 915] width 246 height 15
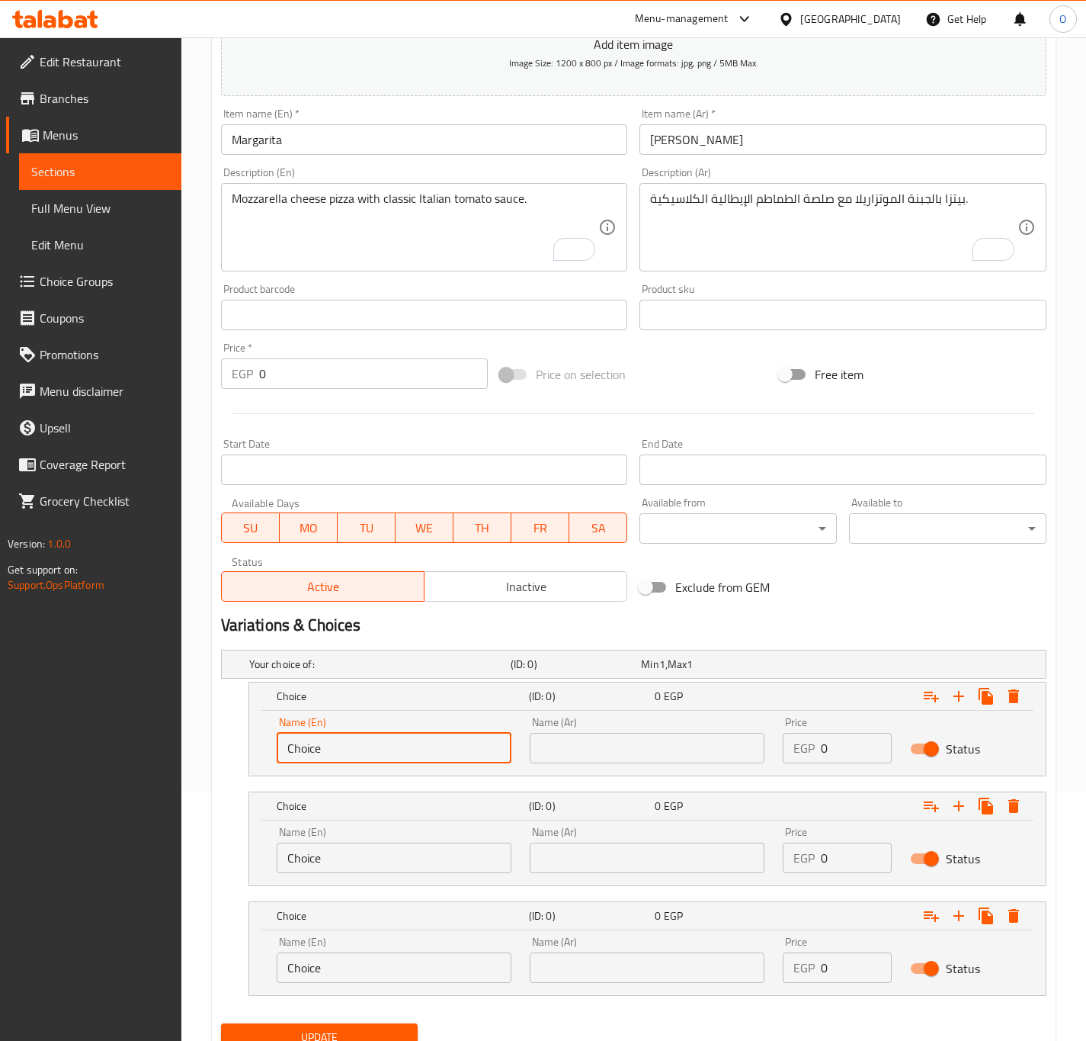
click at [348, 757] on input "Choice" at bounding box center [394, 748] width 235 height 30
click at [348, 757] on input "text" at bounding box center [394, 748] width 235 height 30
type input "Small"
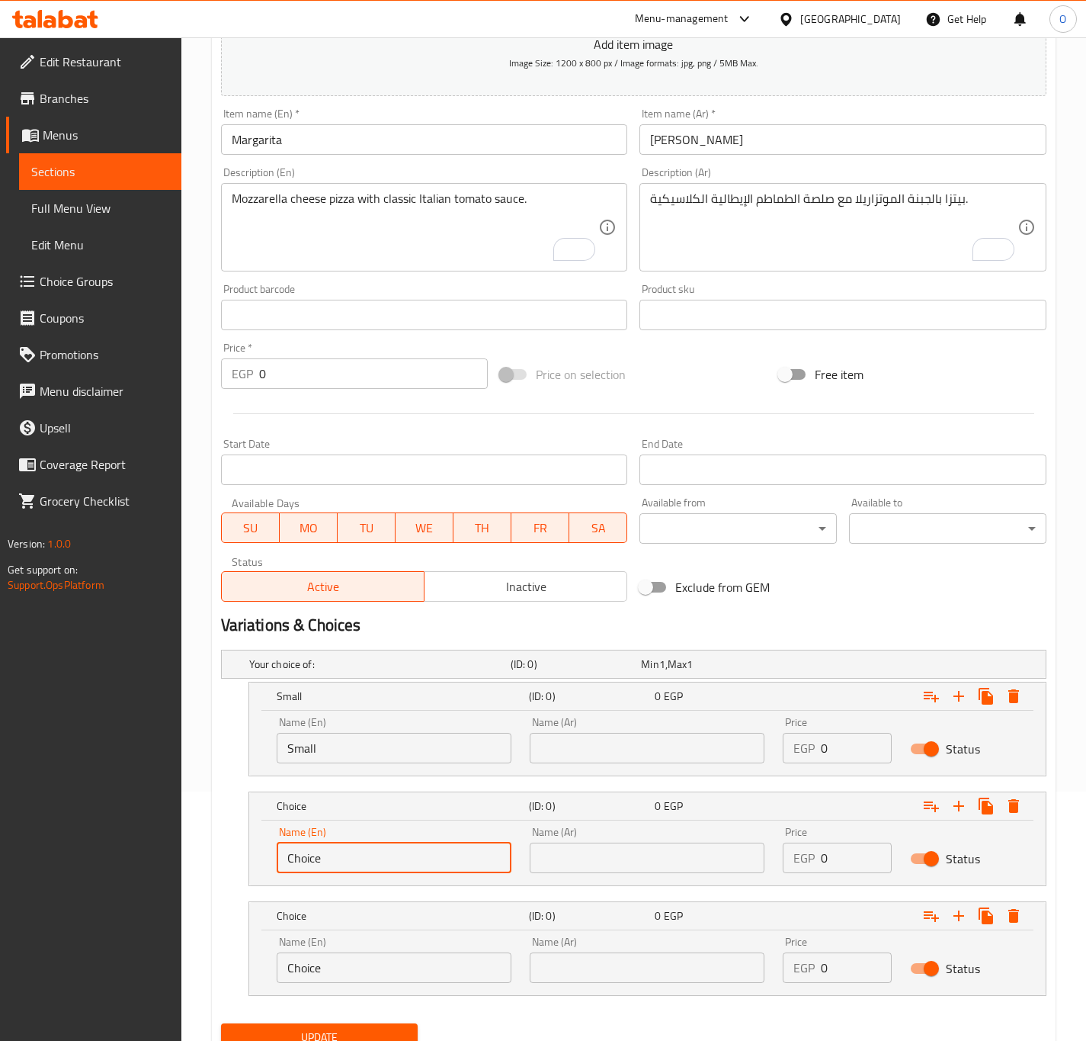
click at [386, 871] on input "Choice" at bounding box center [394, 857] width 235 height 30
click at [403, 862] on input "text" at bounding box center [394, 857] width 235 height 30
type input "Medium"
click at [300, 967] on input "Choice" at bounding box center [394, 967] width 235 height 30
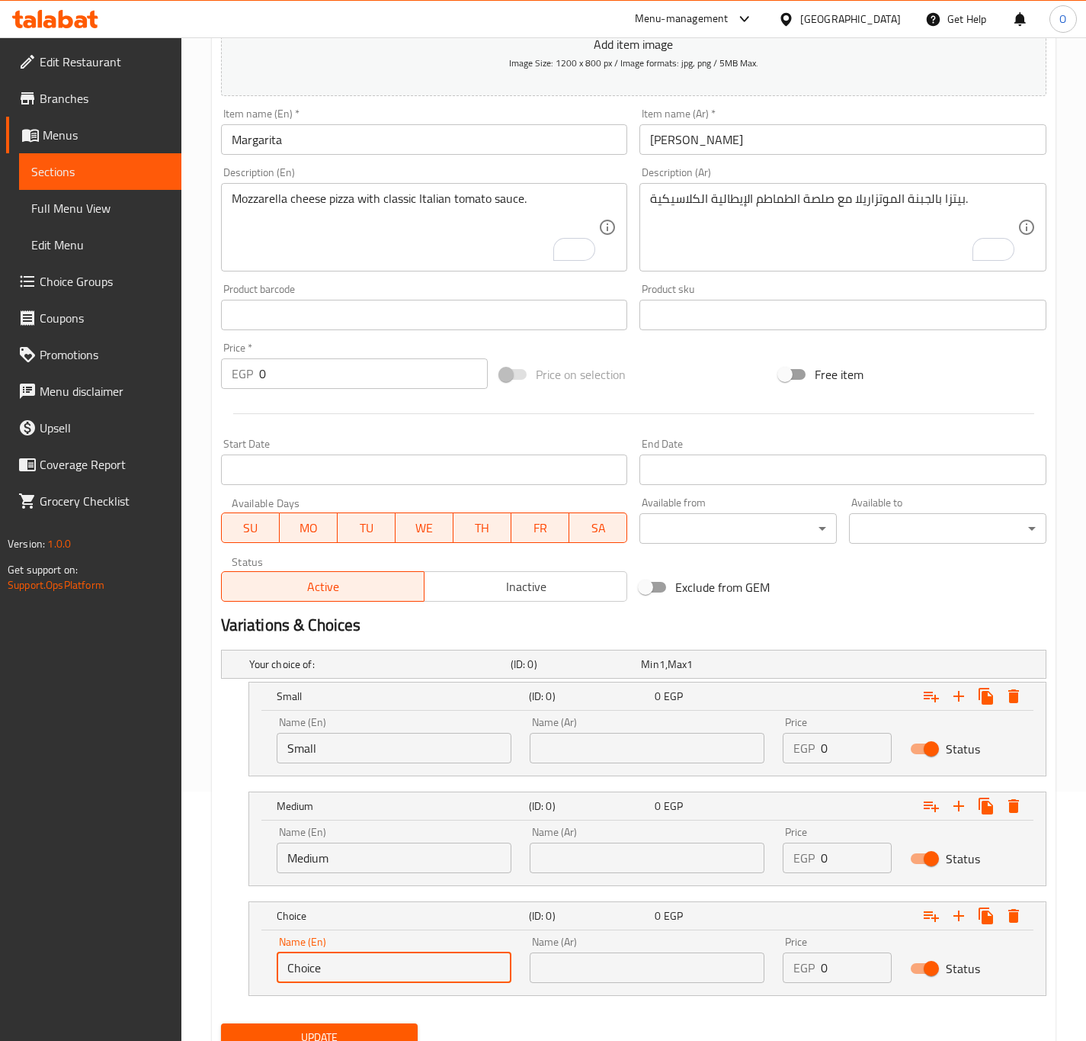
click at [300, 967] on input "Choice" at bounding box center [394, 967] width 235 height 30
click at [300, 967] on input "text" at bounding box center [394, 967] width 235 height 30
type input "Large"
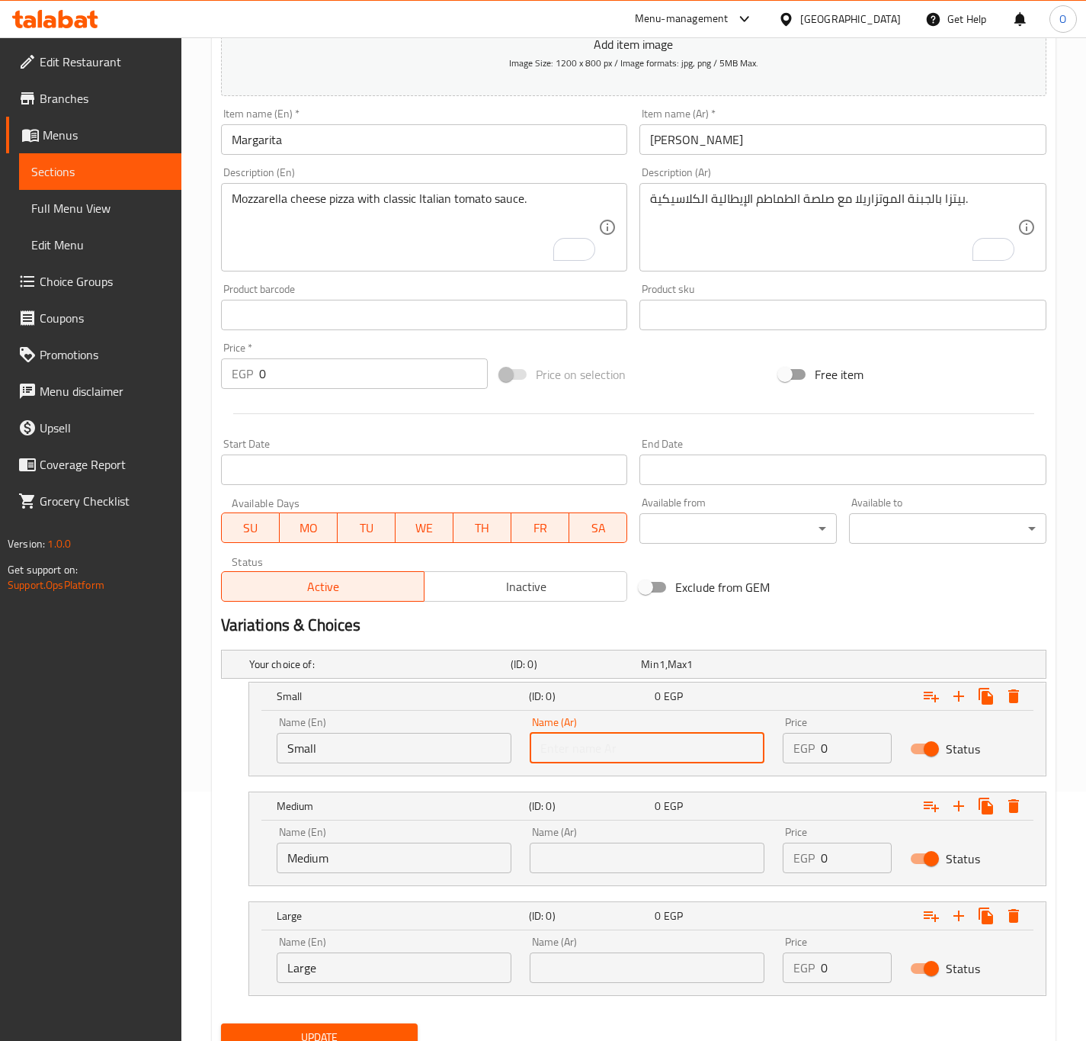
click at [630, 757] on input "text" at bounding box center [647, 748] width 235 height 30
type input "صغير"
click at [617, 867] on input "text" at bounding box center [647, 857] width 235 height 30
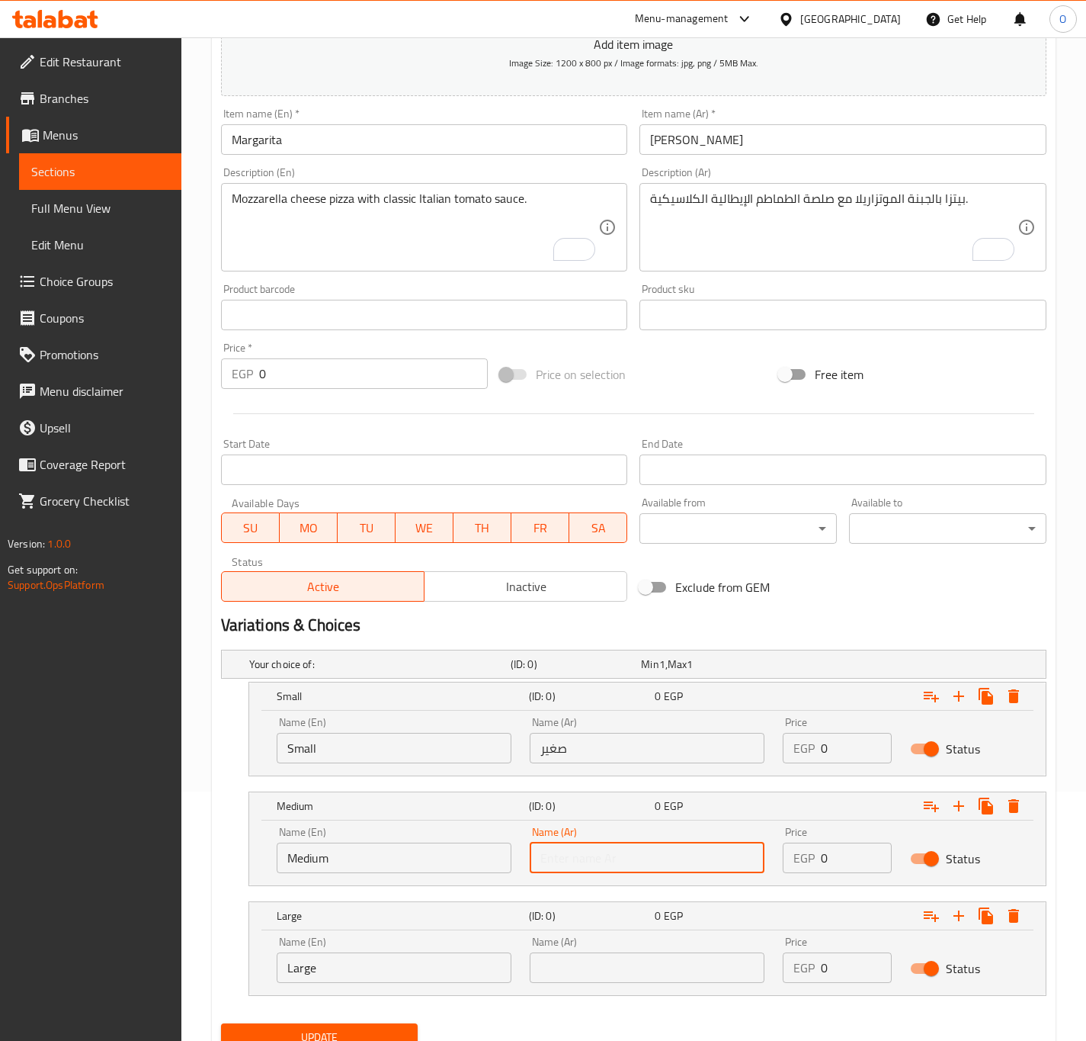
type input "وسط"
click at [579, 966] on input "text" at bounding box center [647, 967] width 235 height 30
type input "كبير"
click at [824, 746] on input "0" at bounding box center [856, 748] width 70 height 30
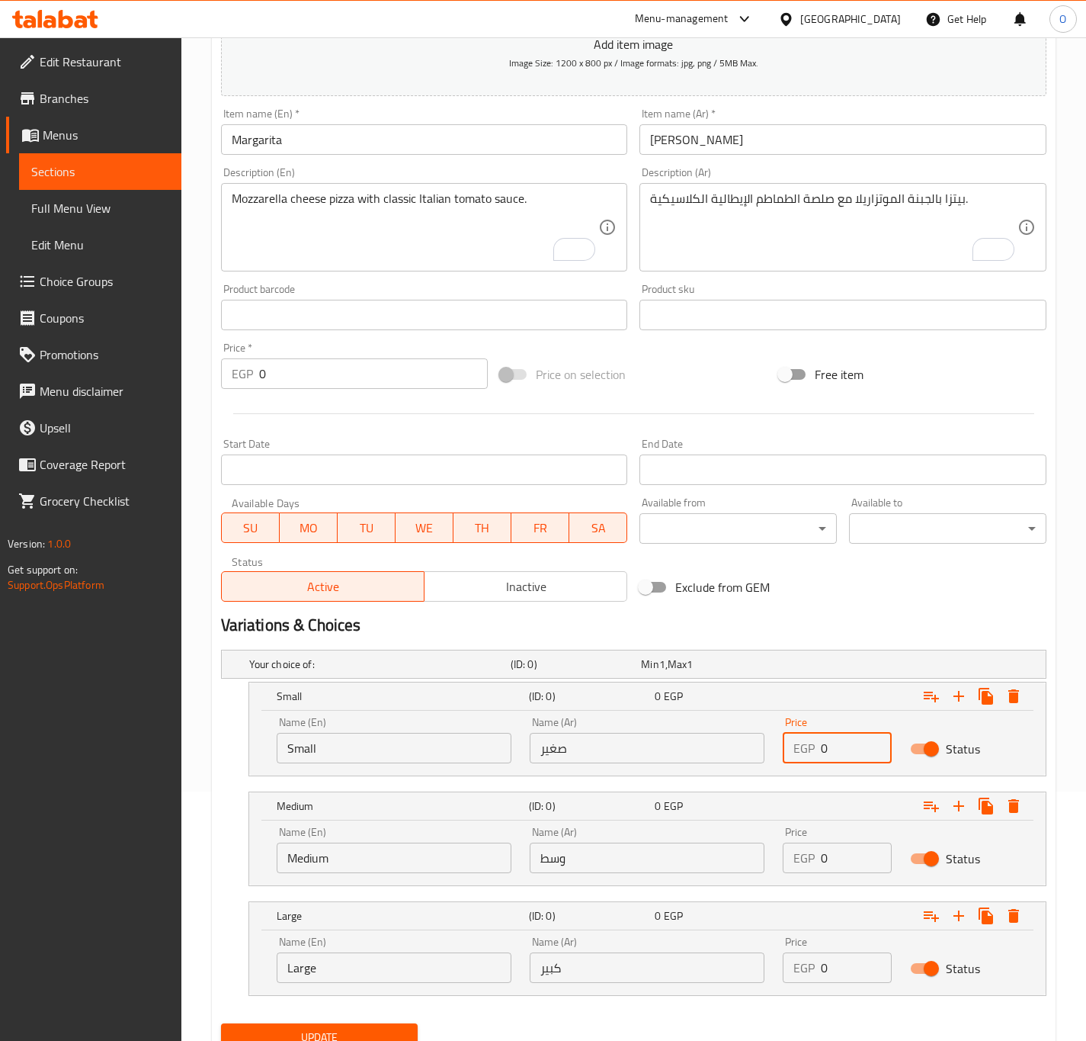
click at [824, 746] on input "0" at bounding box center [856, 748] width 70 height 30
type input "110"
click at [822, 861] on input "0" at bounding box center [856, 857] width 70 height 30
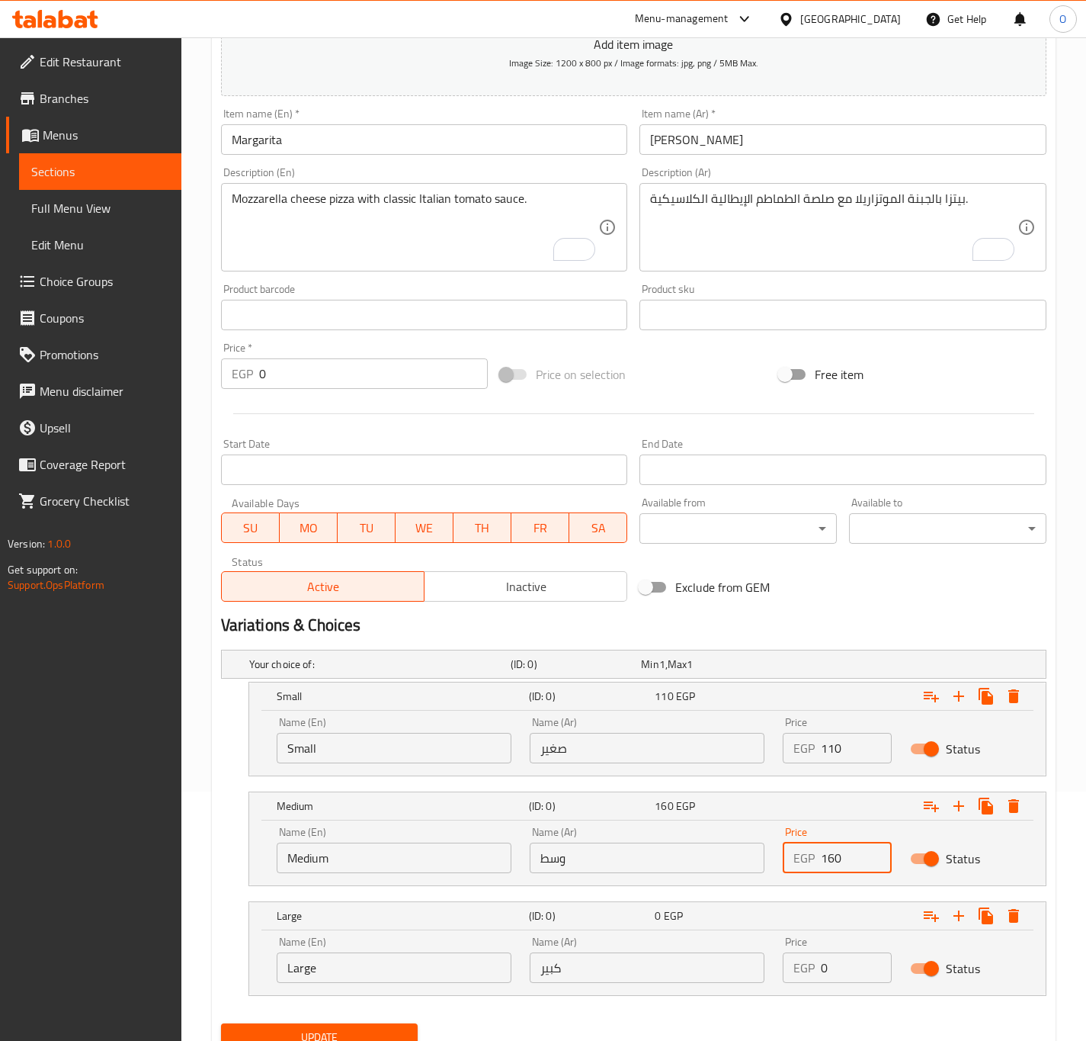
type input "160"
click at [831, 966] on input "0" at bounding box center [856, 967] width 70 height 30
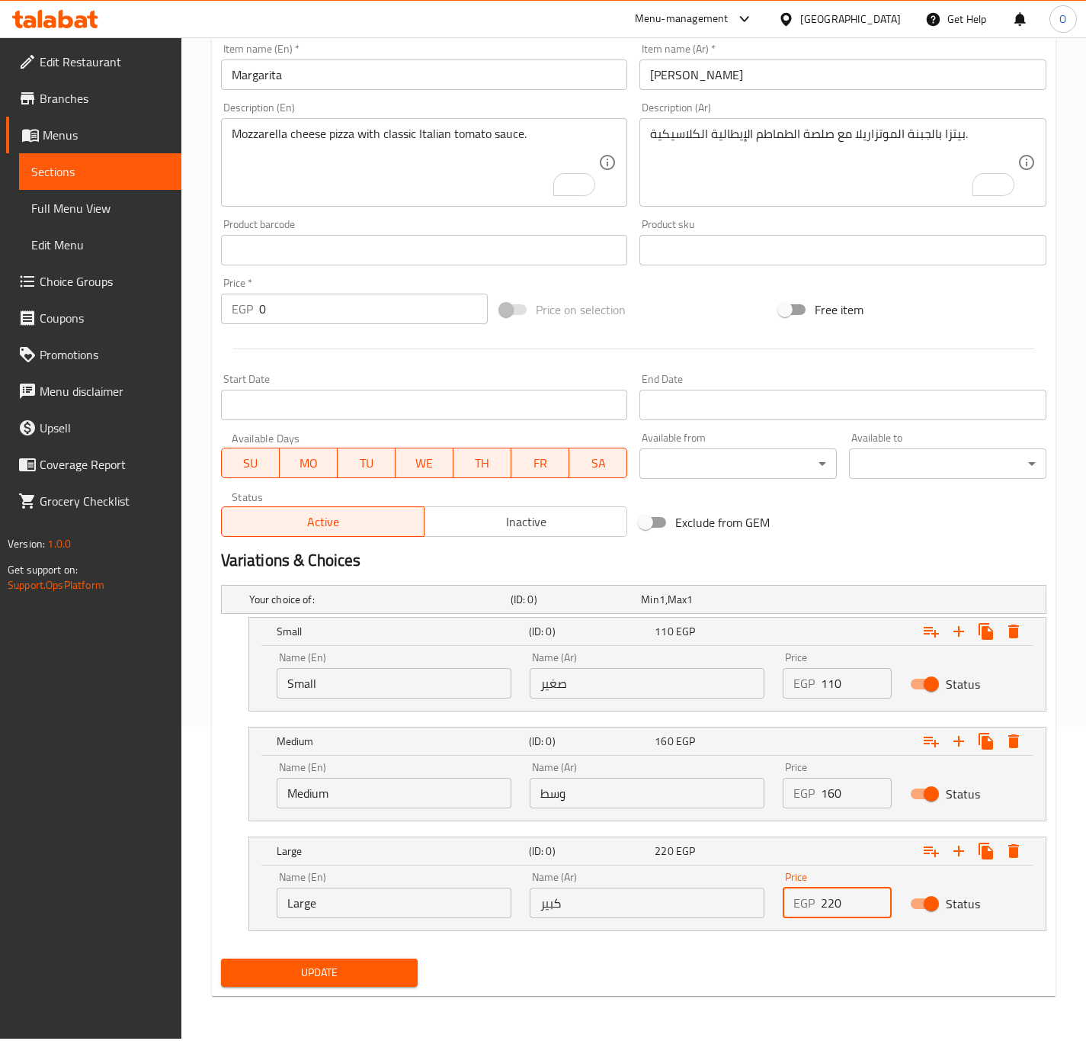
type input "220"
click at [392, 966] on span "Update" at bounding box center [319, 972] width 173 height 19
click at [396, 965] on span "Update" at bounding box center [319, 972] width 173 height 19
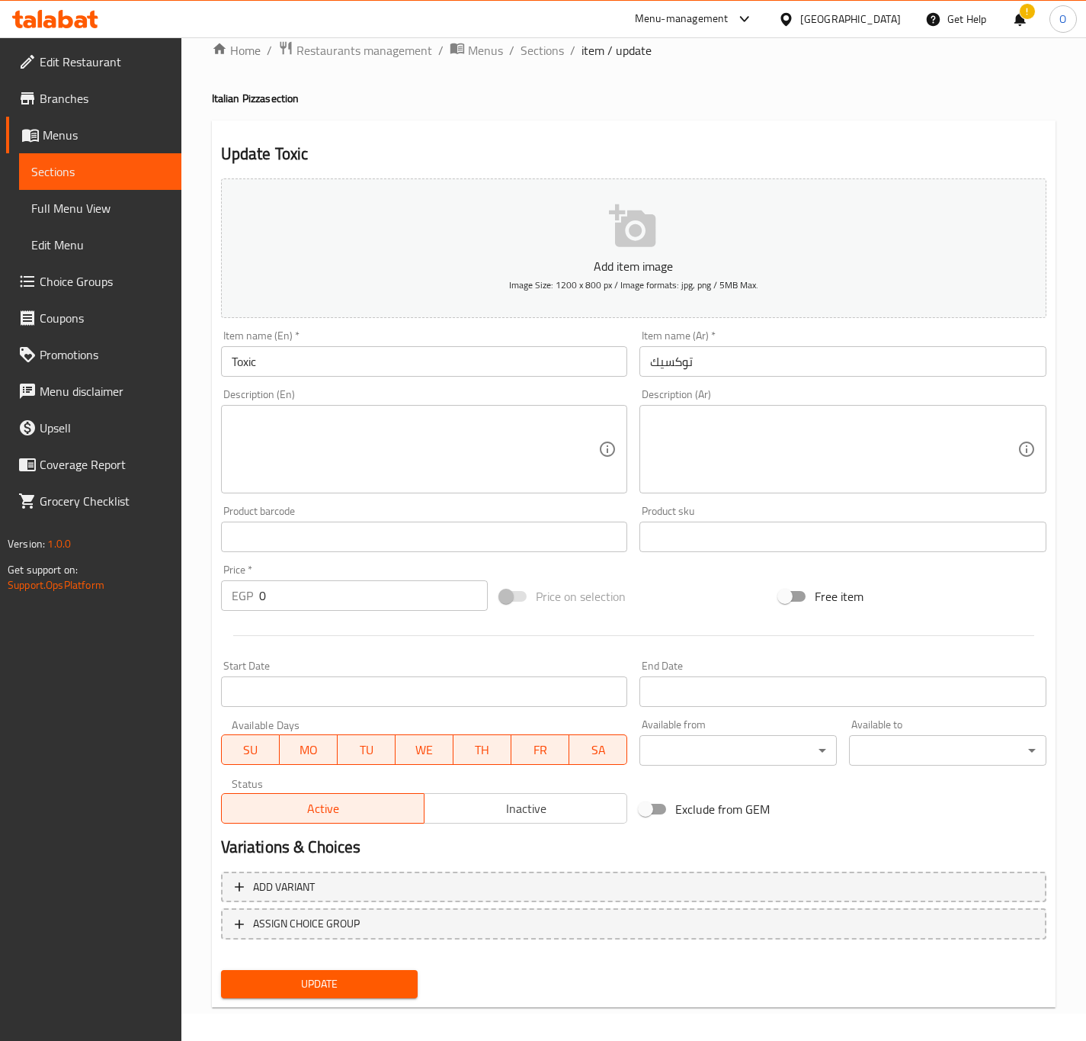
scroll to position [35, 0]
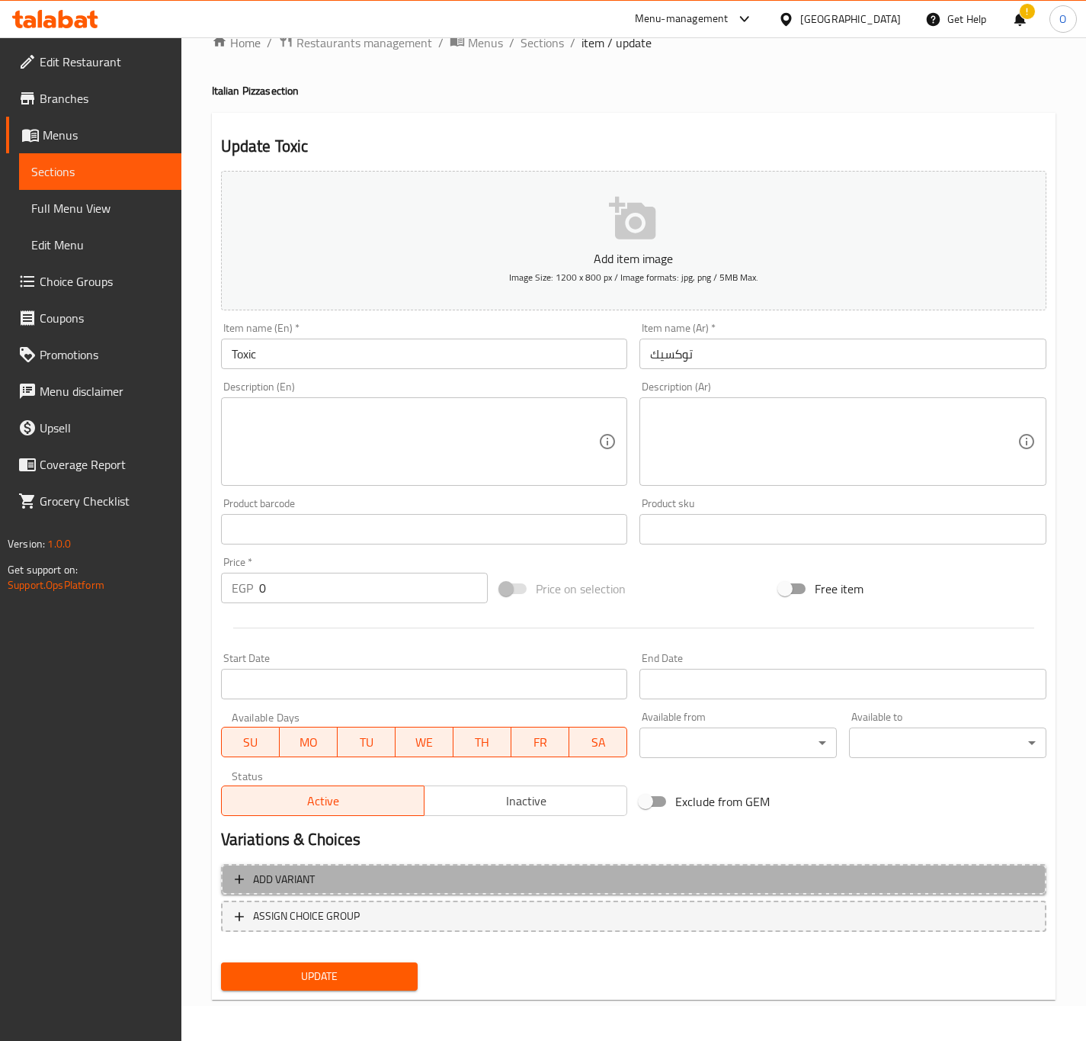
click at [377, 865] on button "Add variant" at bounding box center [634, 879] width 826 height 31
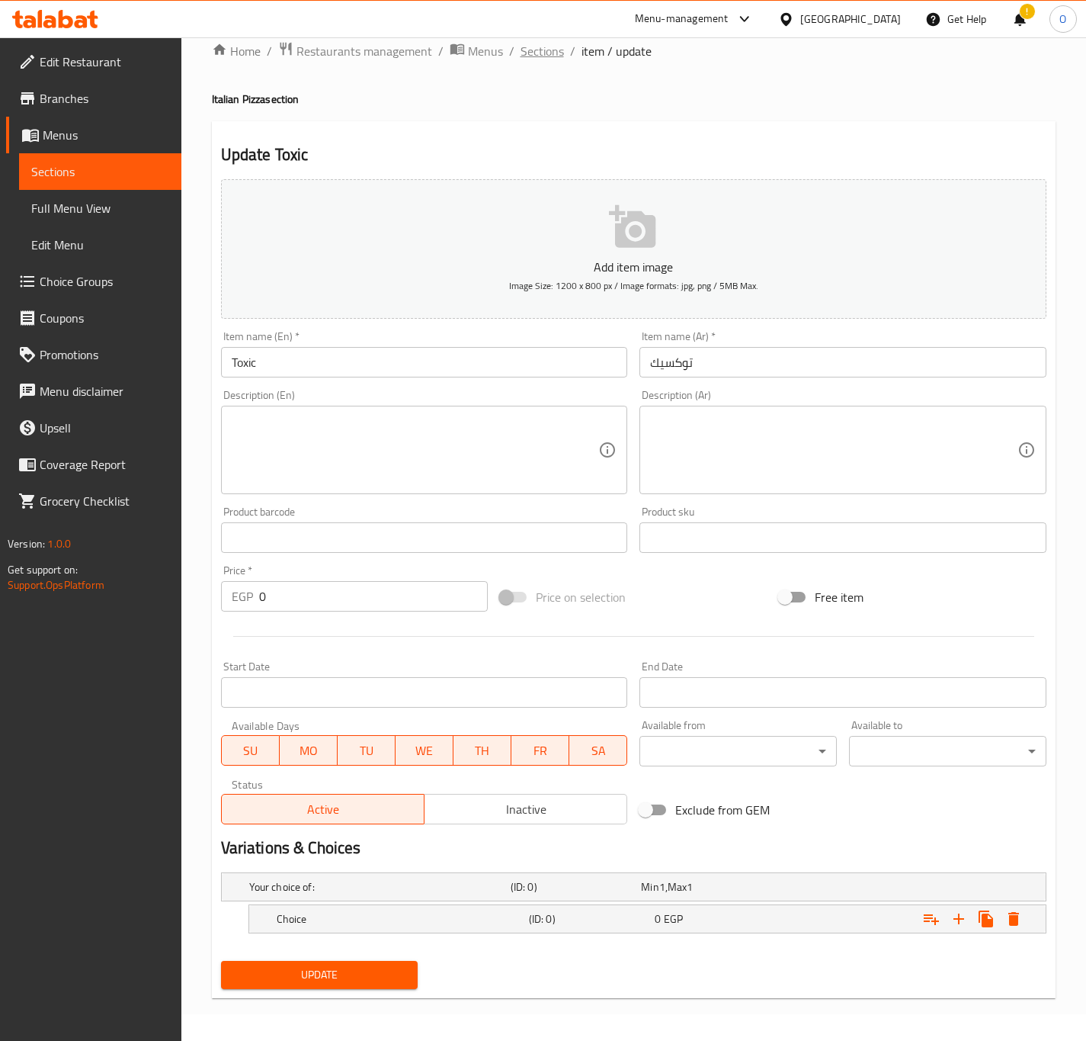
click at [542, 57] on span "Sections" at bounding box center [542, 51] width 43 height 18
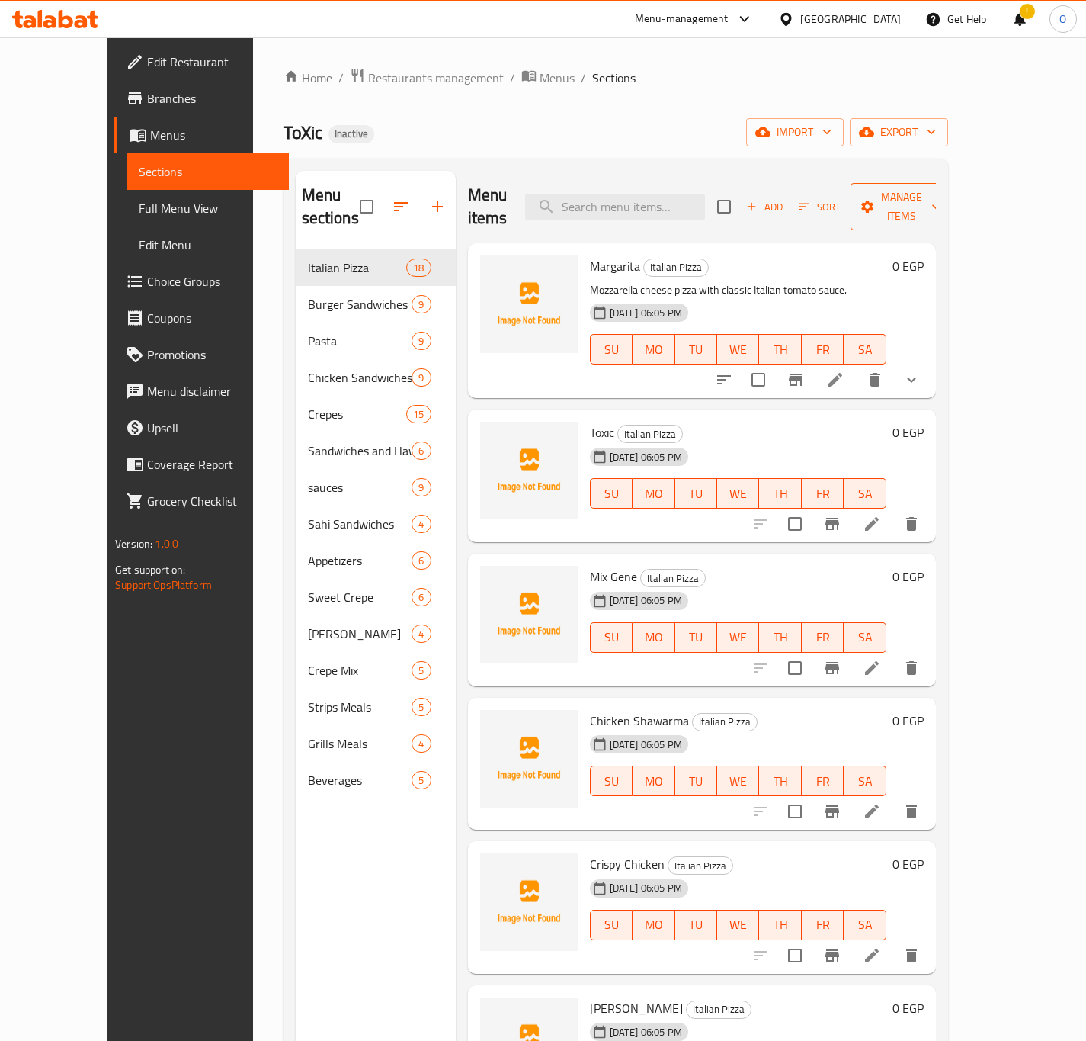
click at [941, 194] on span "Manage items" at bounding box center [902, 207] width 78 height 38
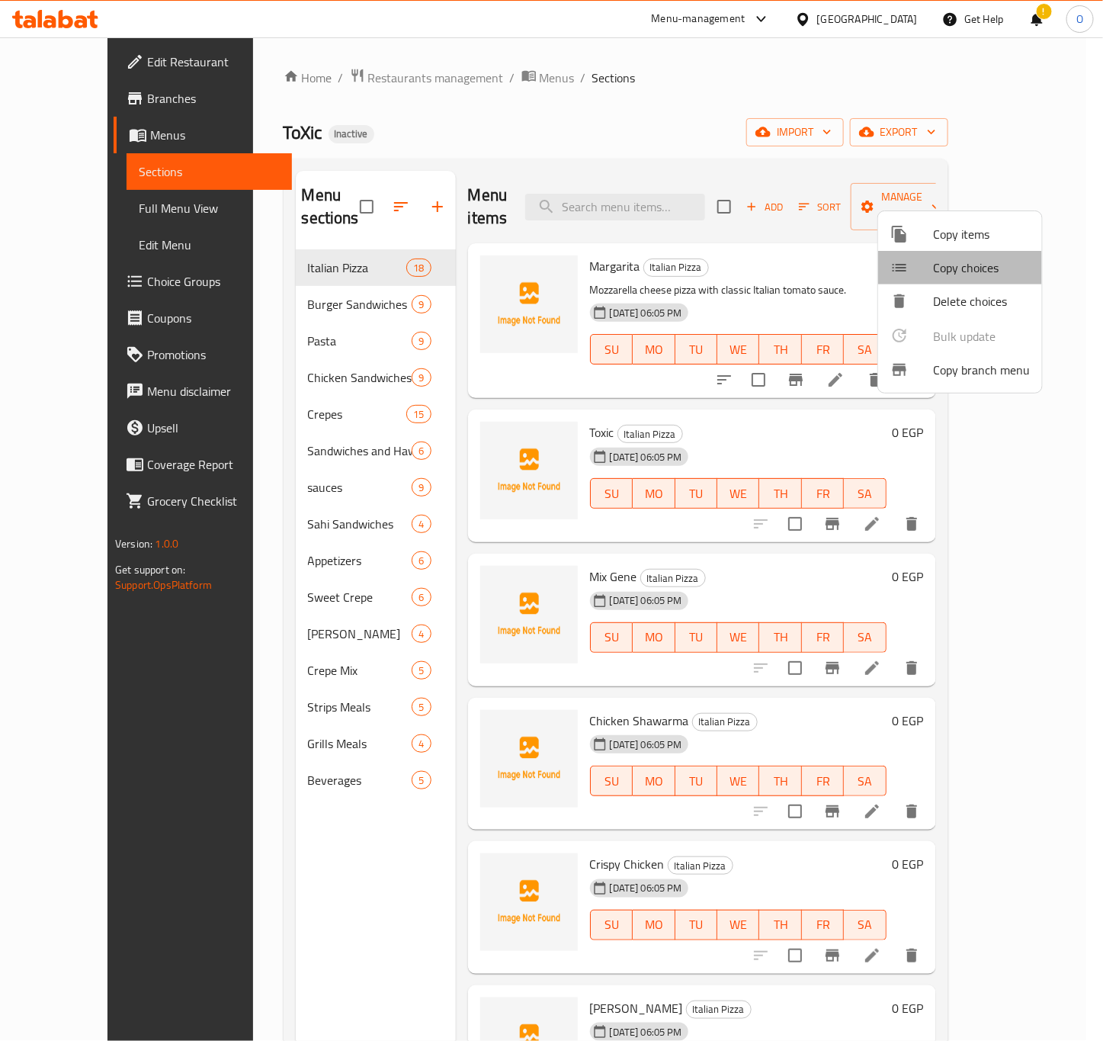
click at [974, 280] on li "Copy choices" at bounding box center [960, 268] width 164 height 34
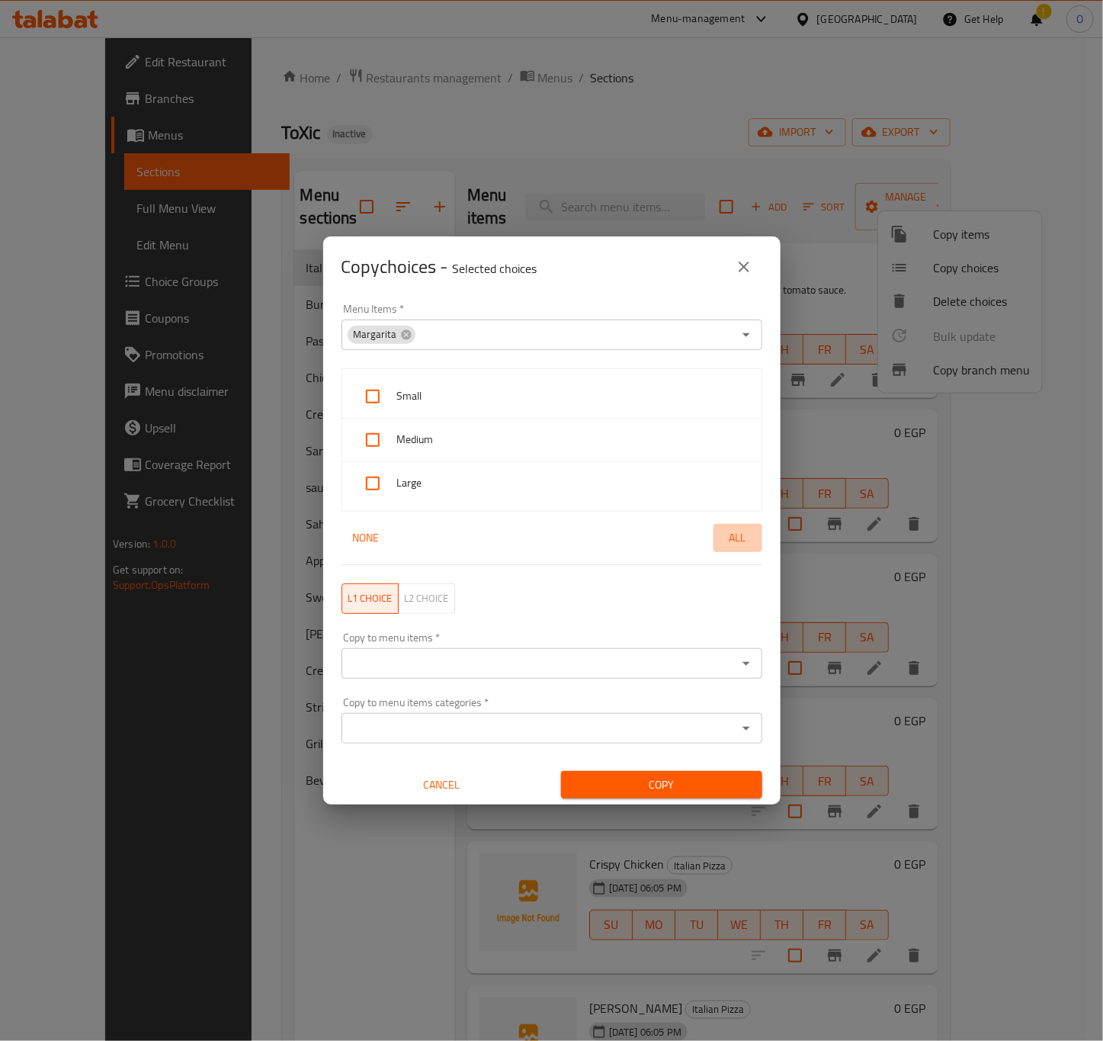
click at [720, 540] on span "All" at bounding box center [738, 537] width 37 height 19
checkbox input "true"
click at [510, 661] on input "Copy to menu items   *" at bounding box center [539, 663] width 386 height 21
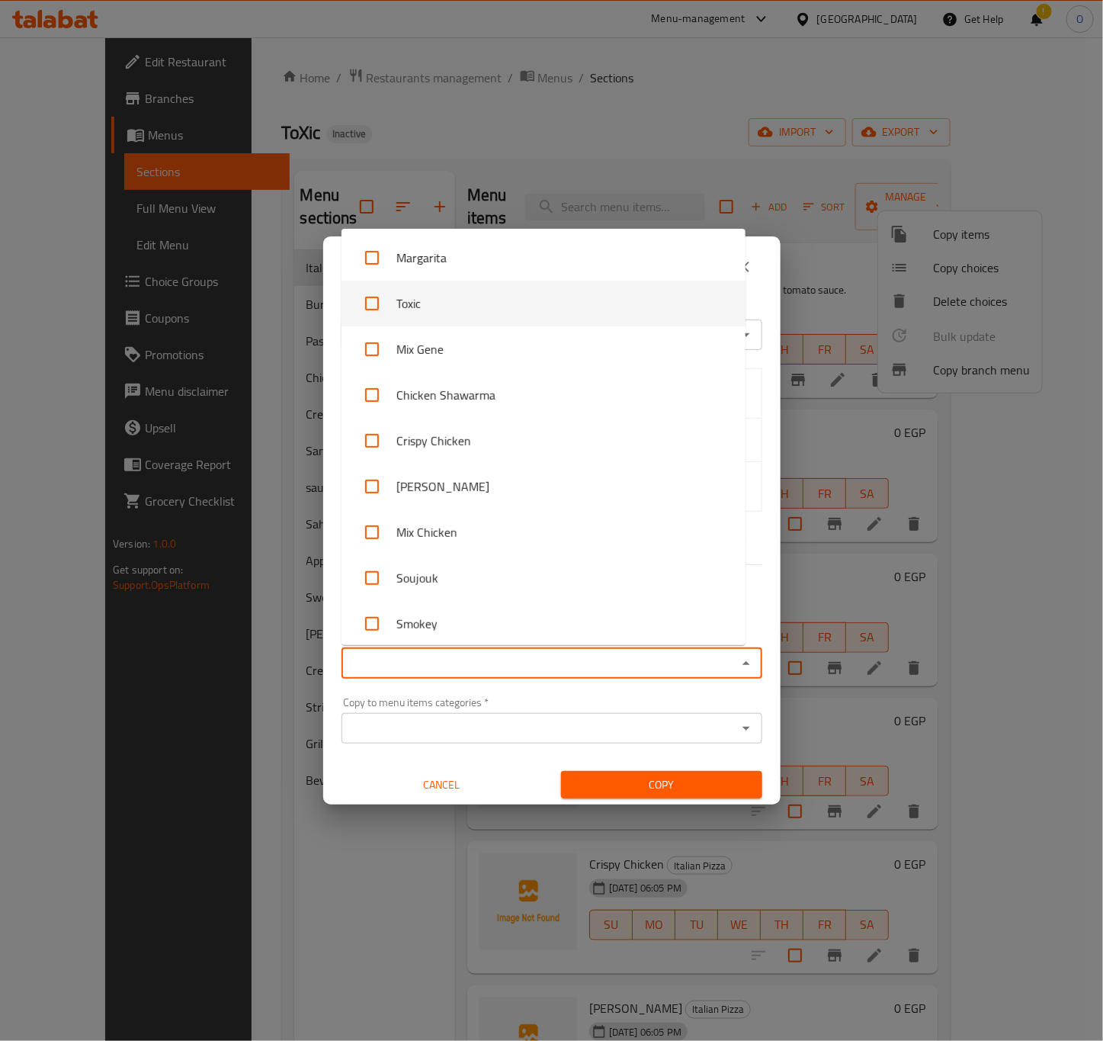
click at [512, 309] on li "Toxic" at bounding box center [544, 304] width 404 height 46
checkbox input "true"
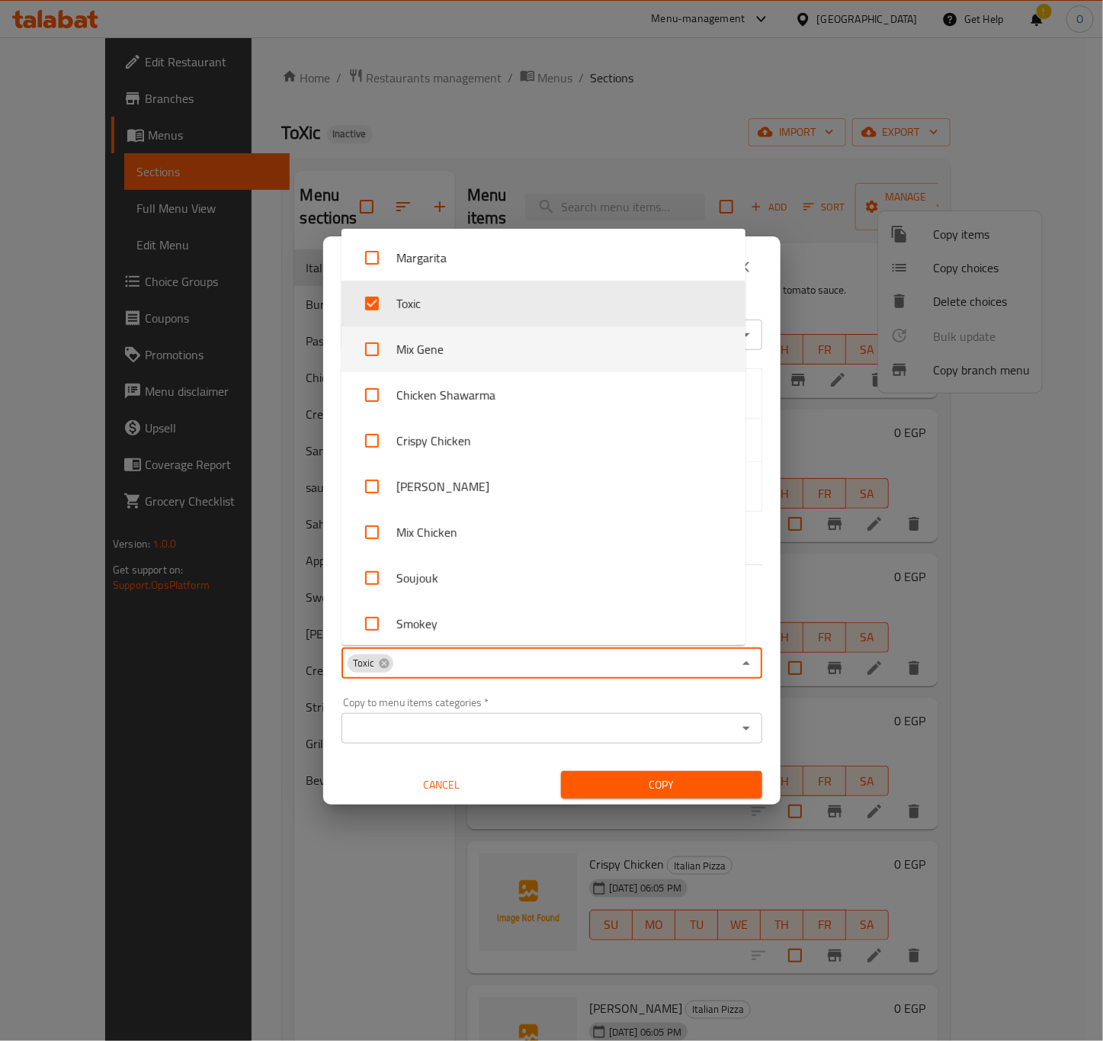
click at [460, 348] on li "Mix Gene" at bounding box center [544, 349] width 404 height 46
checkbox input "true"
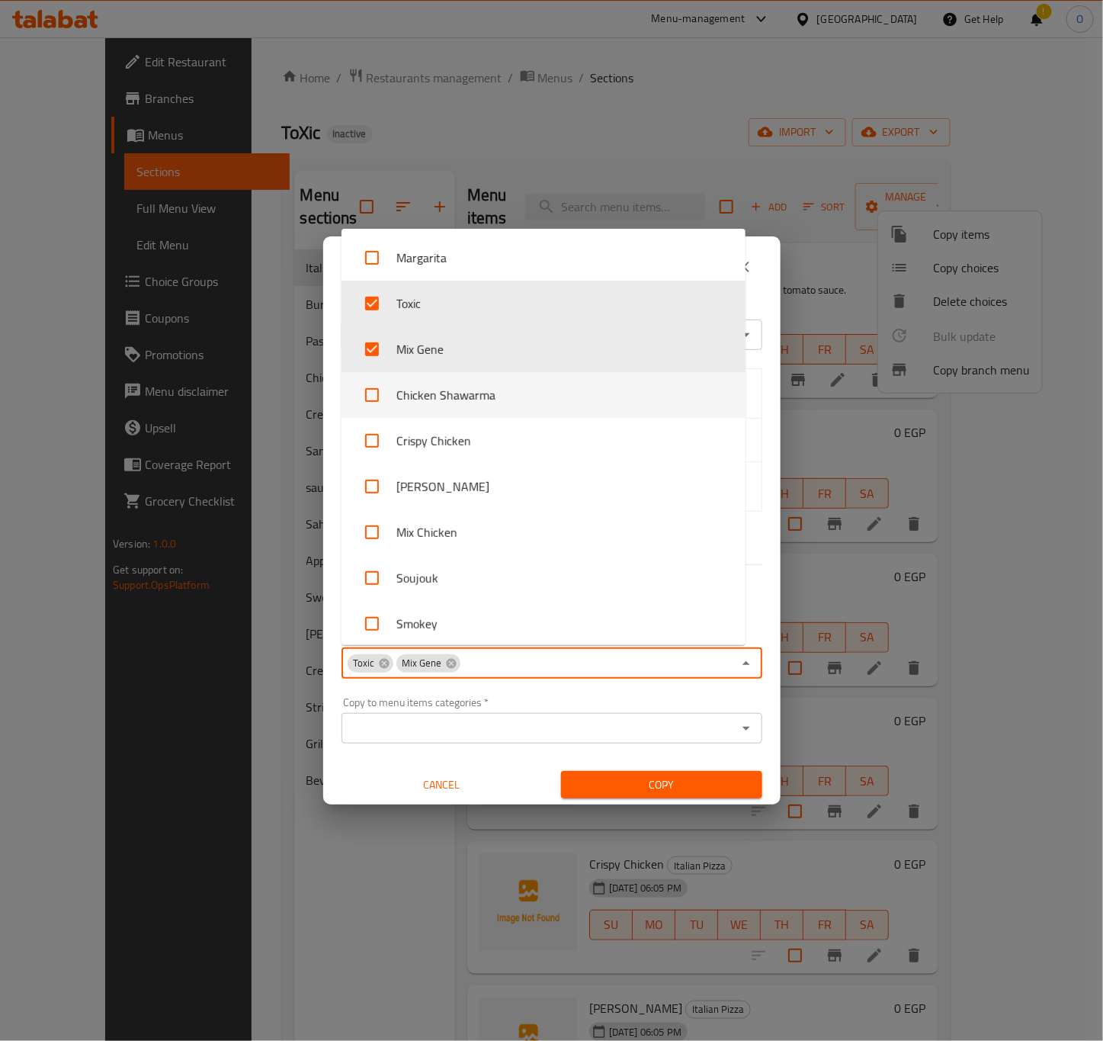
click at [470, 393] on li "Chicken Shawarma" at bounding box center [544, 395] width 404 height 46
checkbox input "true"
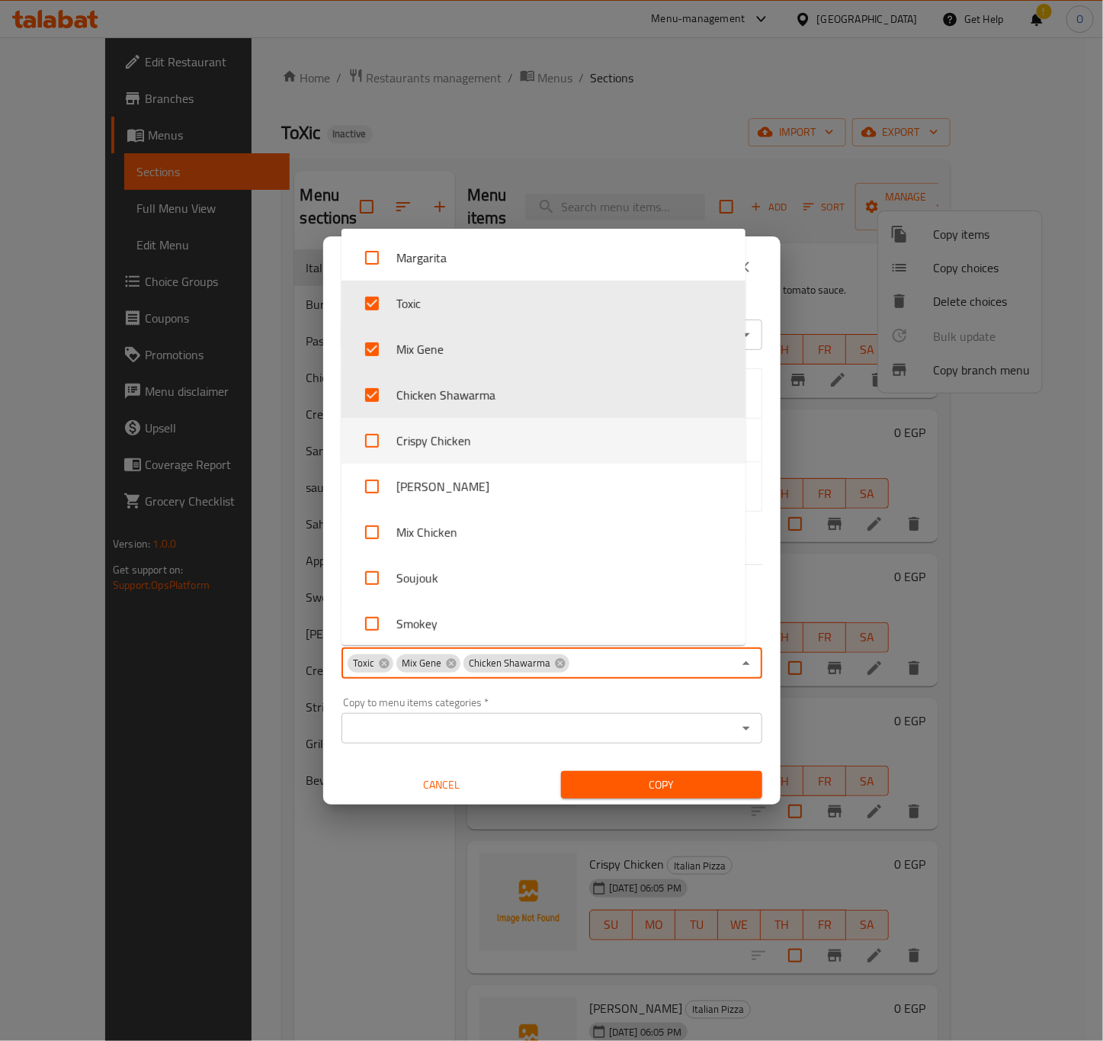
click at [479, 435] on li "Crispy Chicken" at bounding box center [544, 441] width 404 height 46
checkbox input "true"
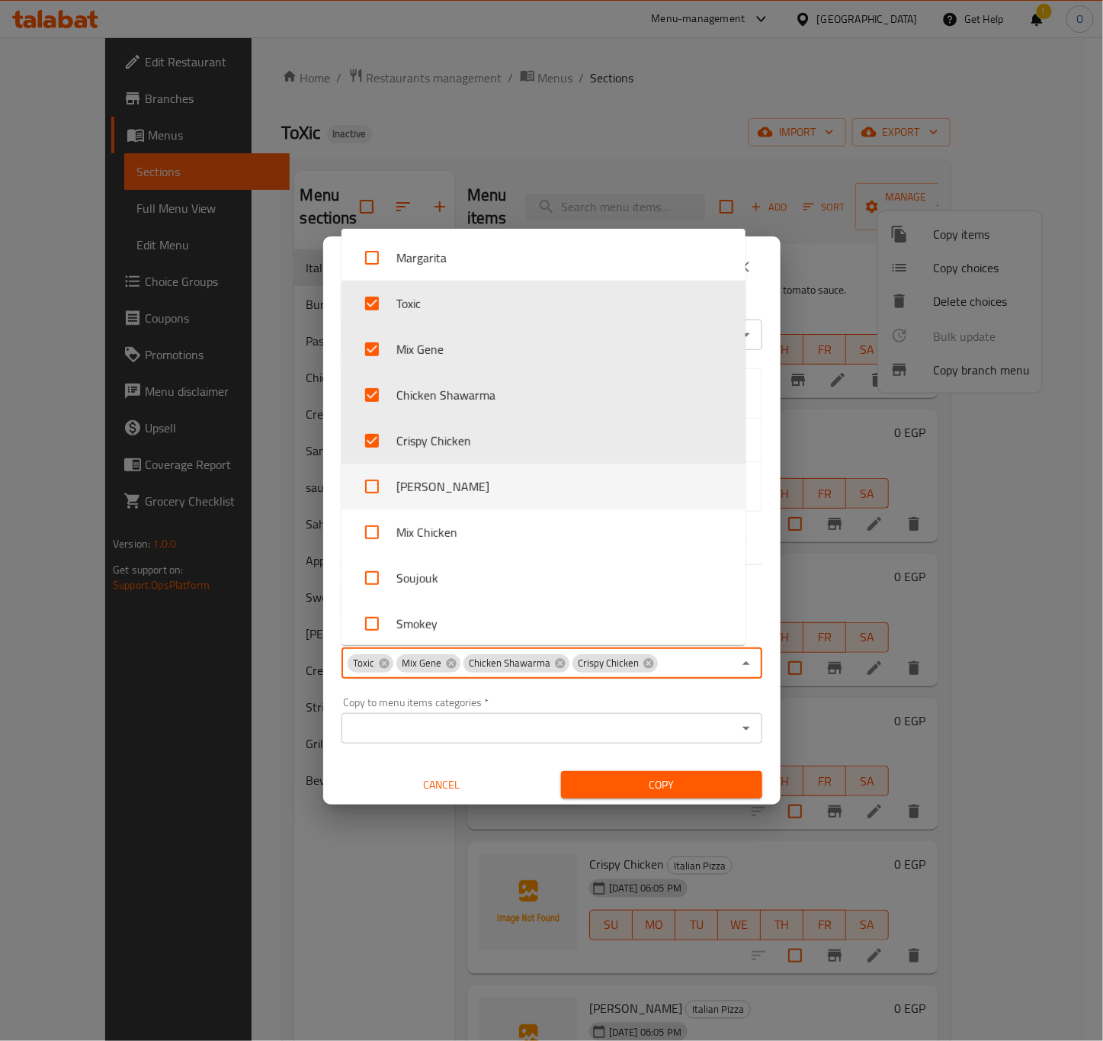
click at [440, 494] on li "Shish Tawook" at bounding box center [544, 486] width 404 height 46
checkbox input "true"
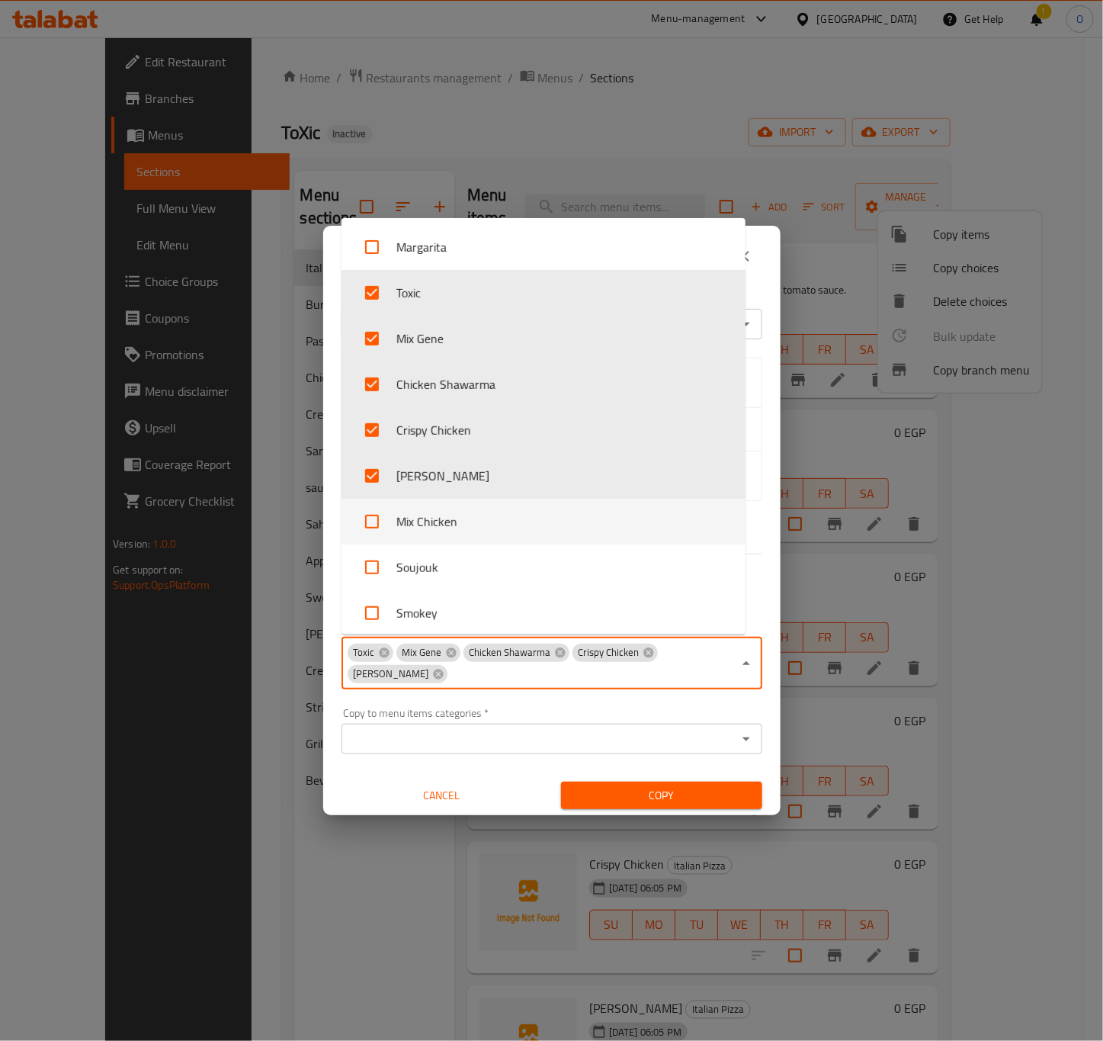
click at [460, 535] on li "Mix Chicken" at bounding box center [544, 522] width 404 height 46
checkbox input "true"
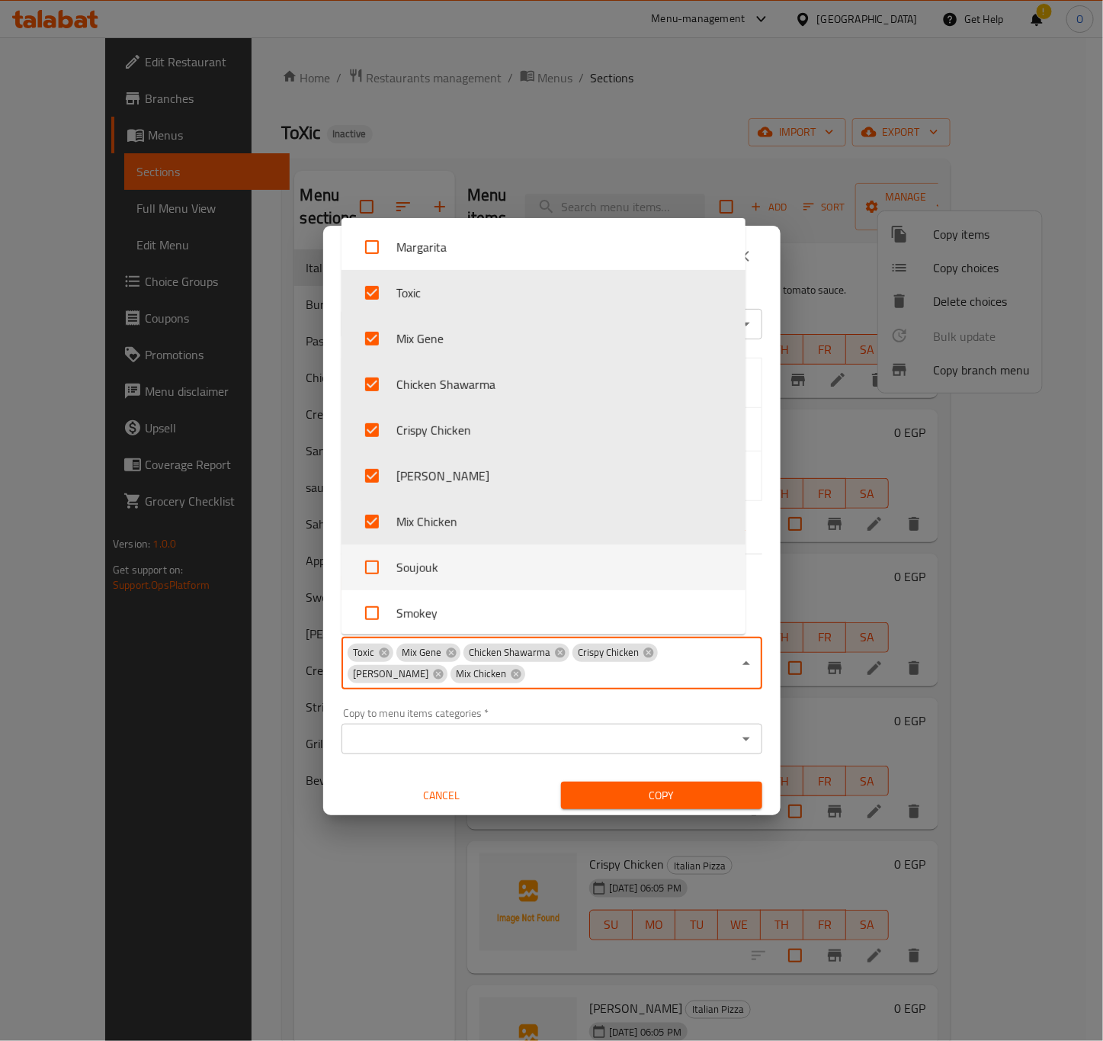
click at [465, 566] on li "Soujouk" at bounding box center [544, 567] width 404 height 46
checkbox input "true"
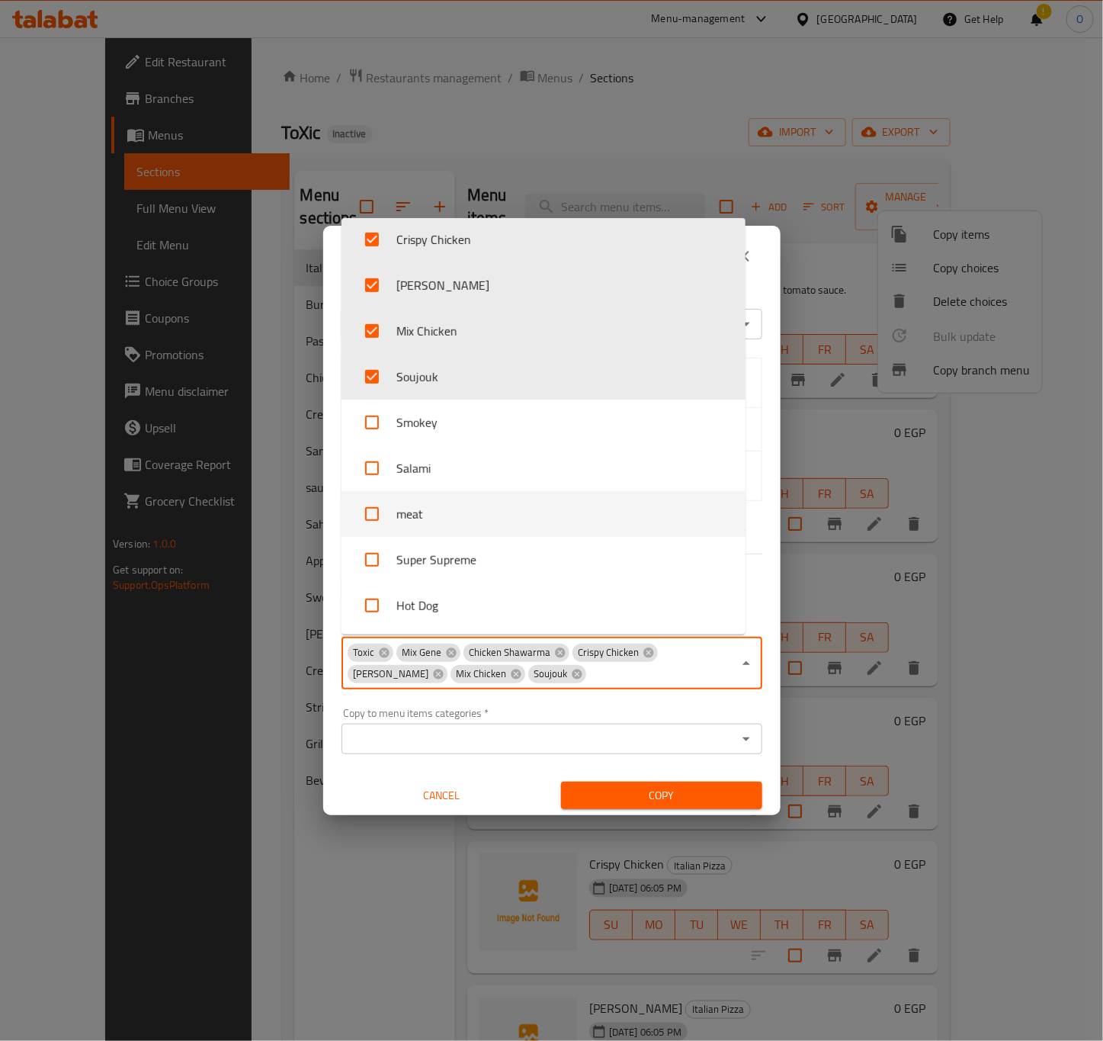
scroll to position [343, 0]
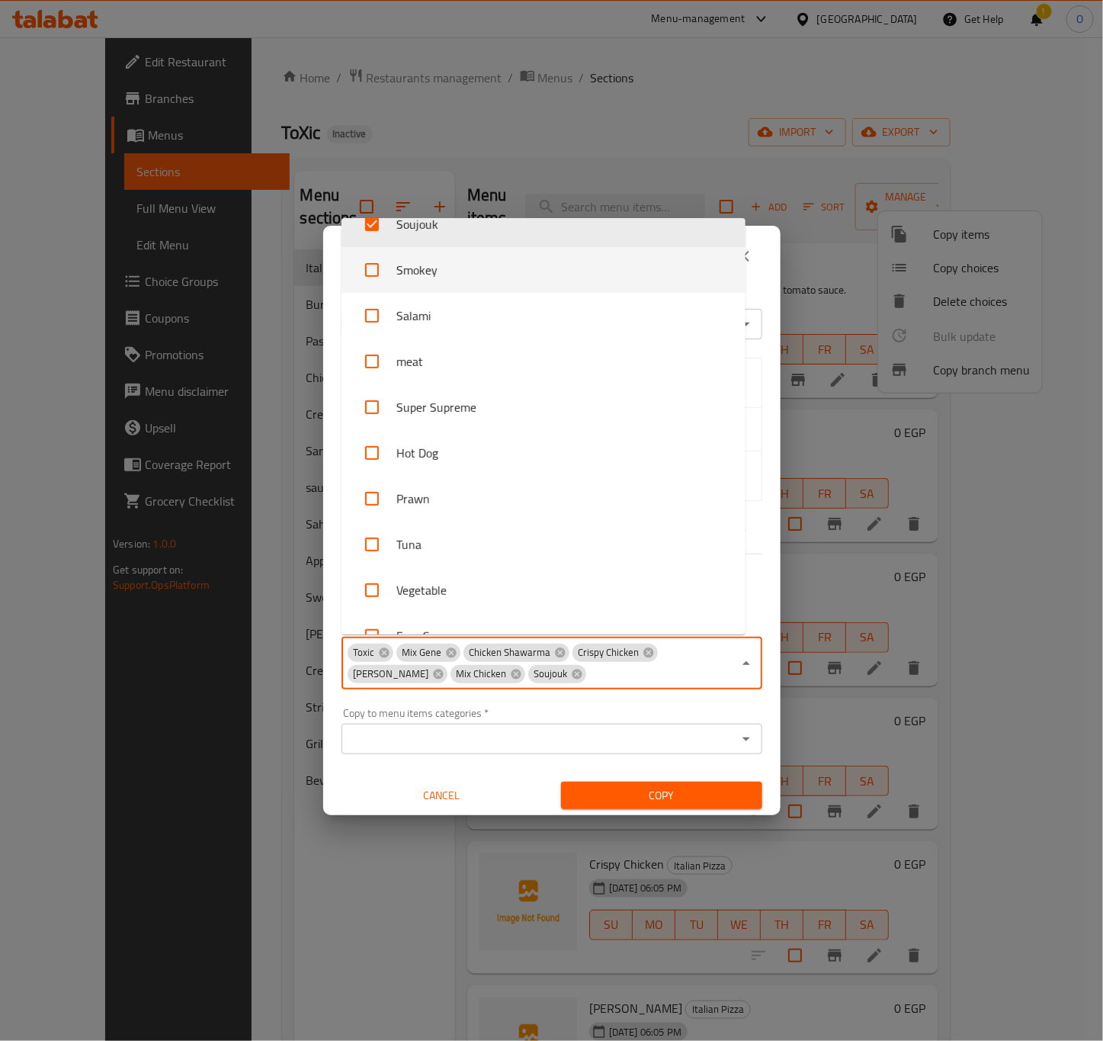
click at [441, 284] on li "Smokey" at bounding box center [544, 270] width 404 height 46
checkbox input "true"
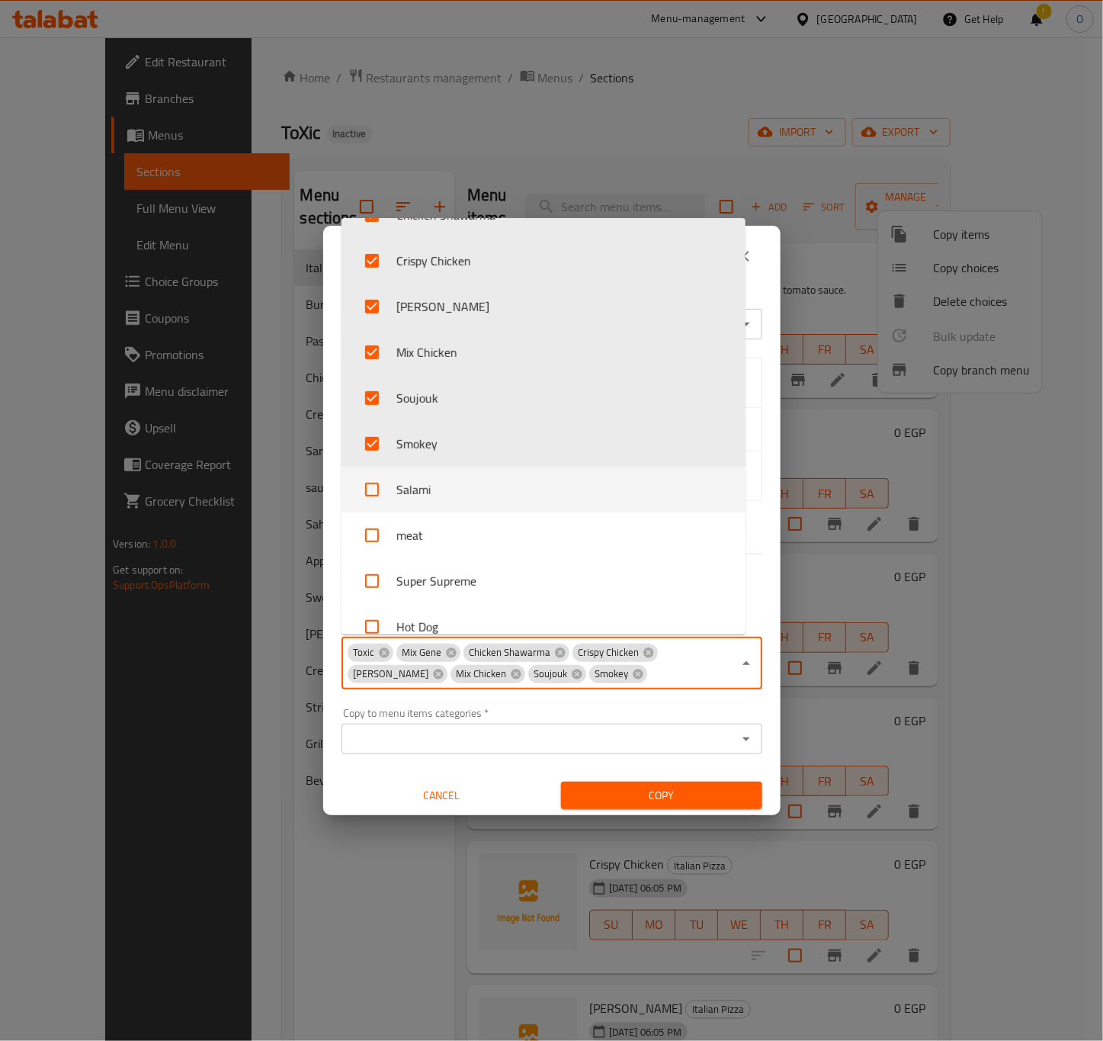
click at [435, 495] on li "Salami" at bounding box center [544, 490] width 404 height 46
checkbox input "true"
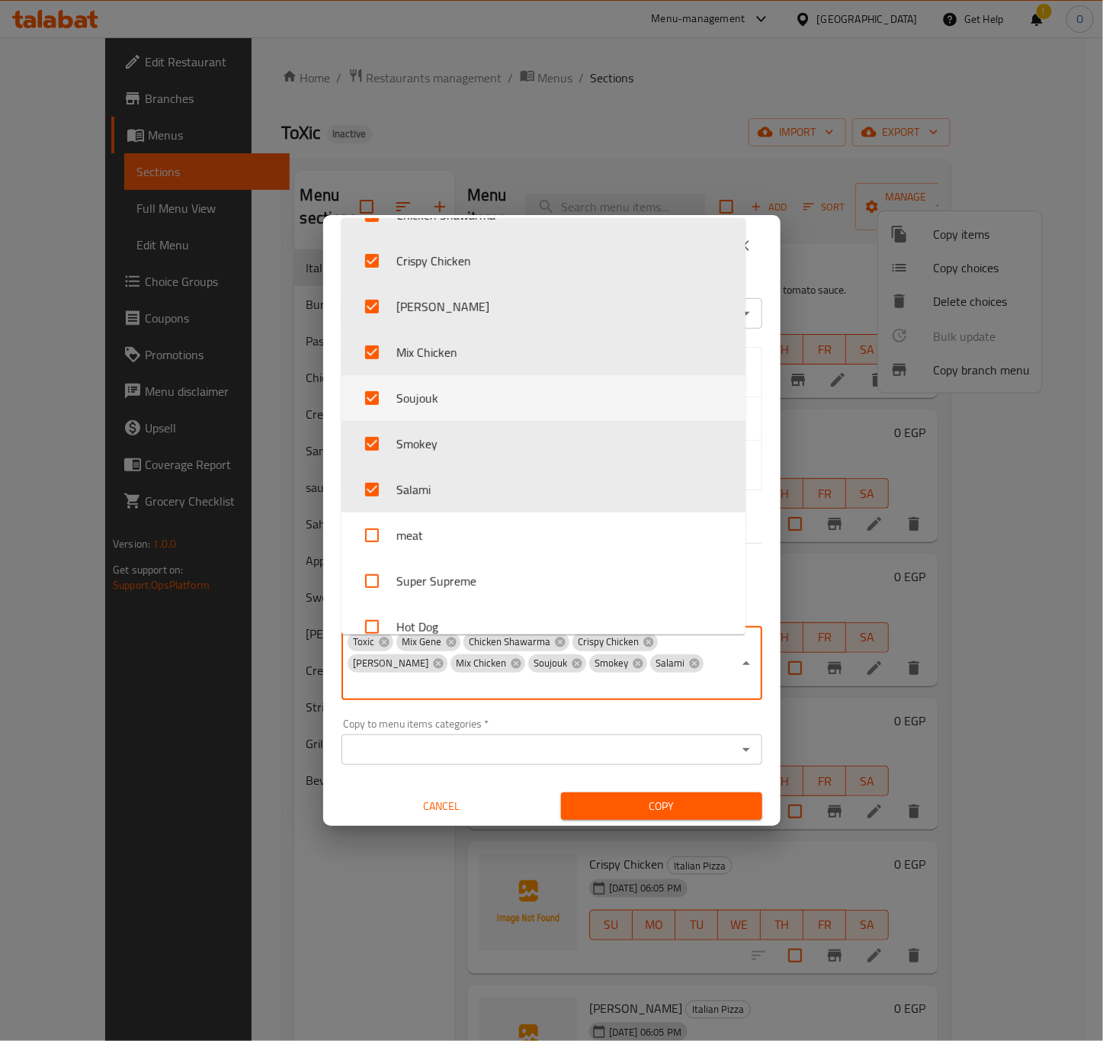
scroll to position [55, 0]
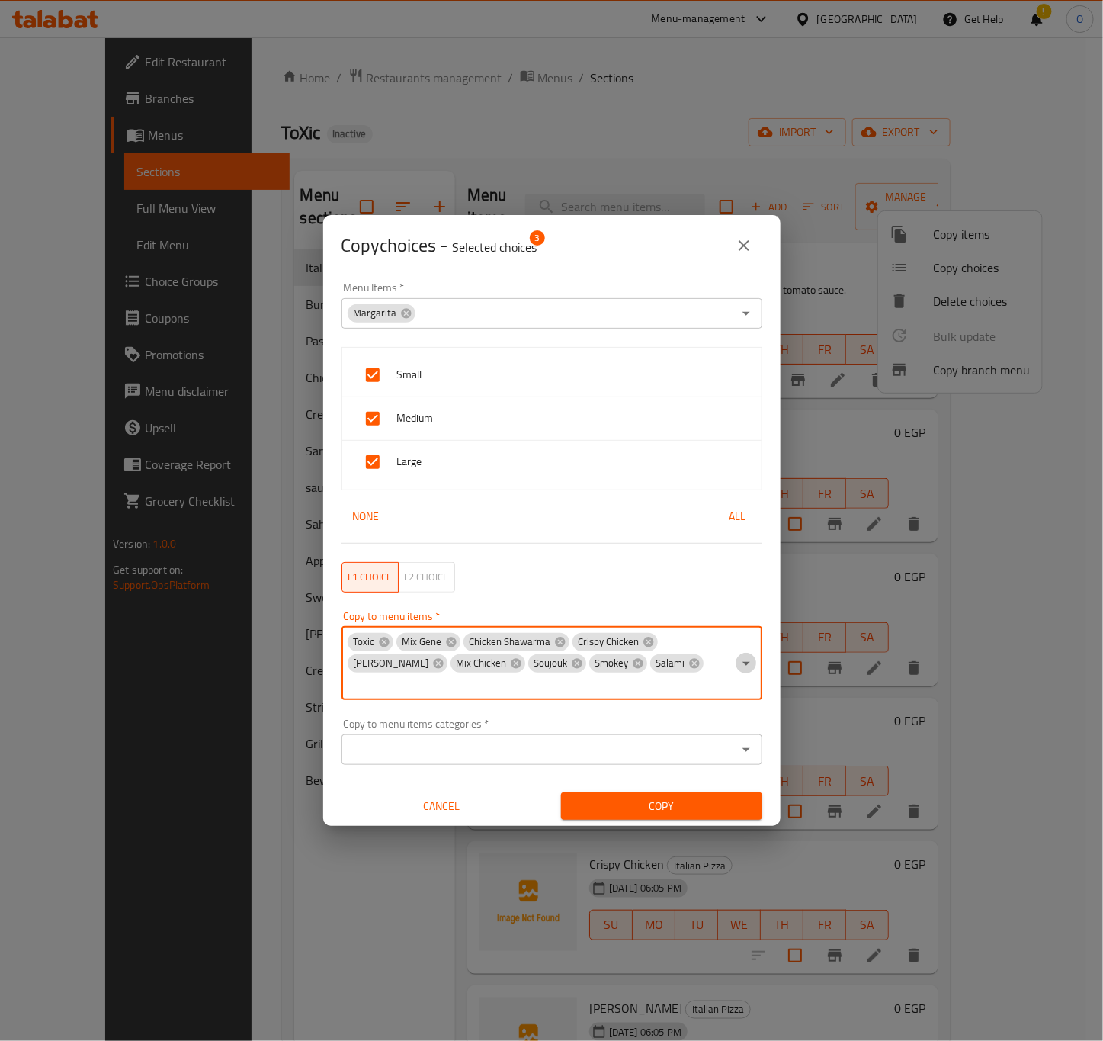
drag, startPoint x: 730, startPoint y: 657, endPoint x: 726, endPoint y: 649, distance: 8.5
click at [737, 656] on icon "Open" at bounding box center [746, 663] width 18 height 18
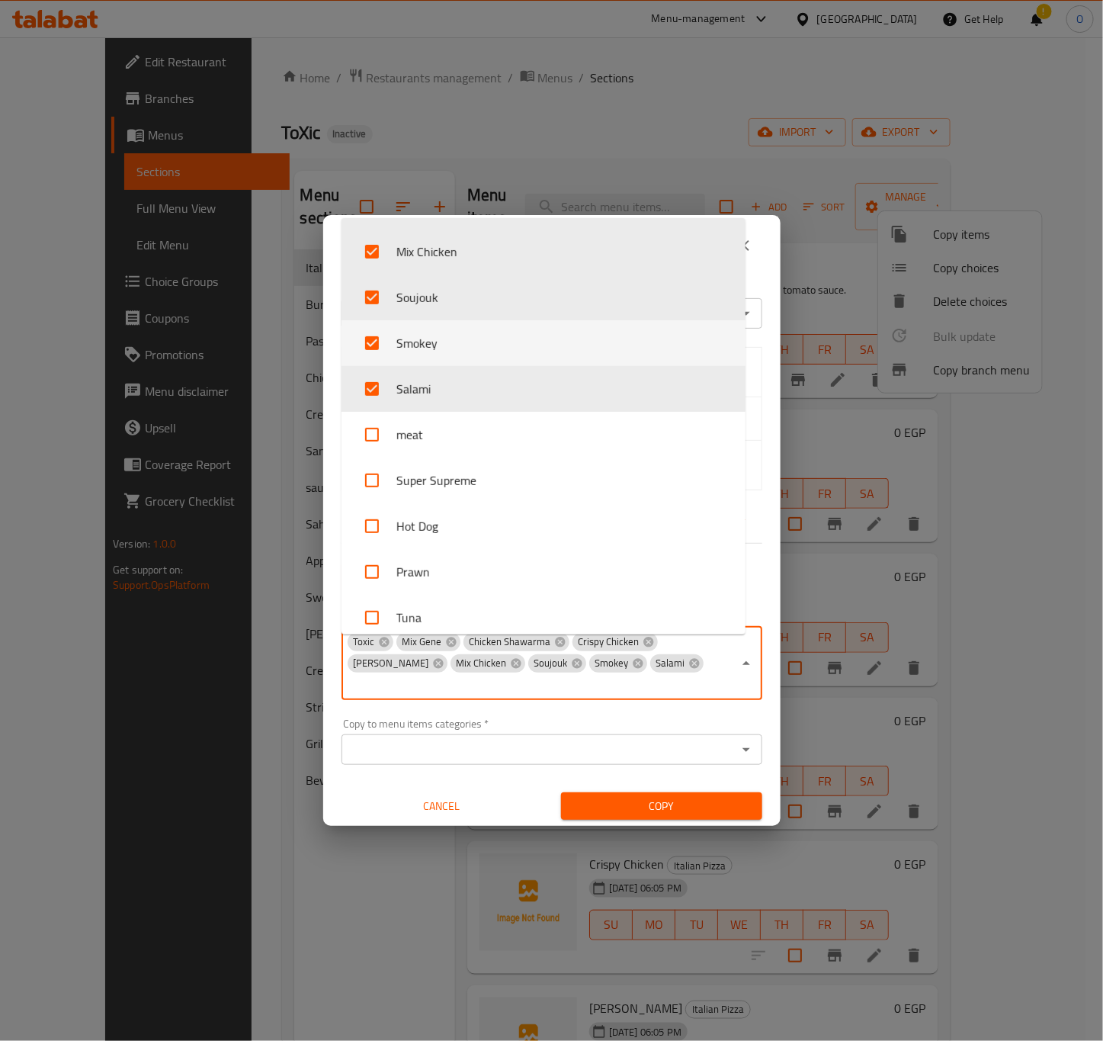
scroll to position [343, 0]
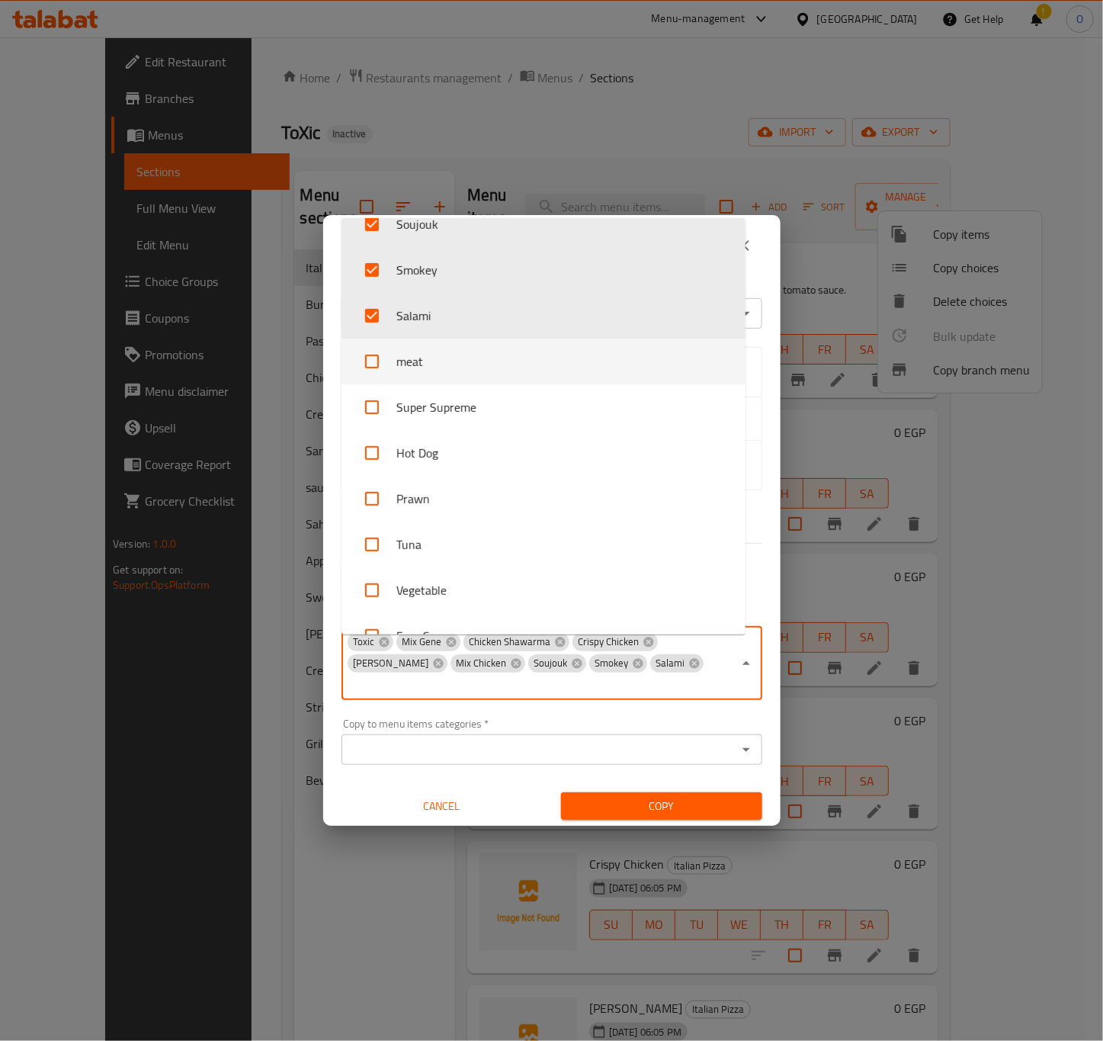
click at [439, 382] on li "meat" at bounding box center [544, 361] width 404 height 46
checkbox input "true"
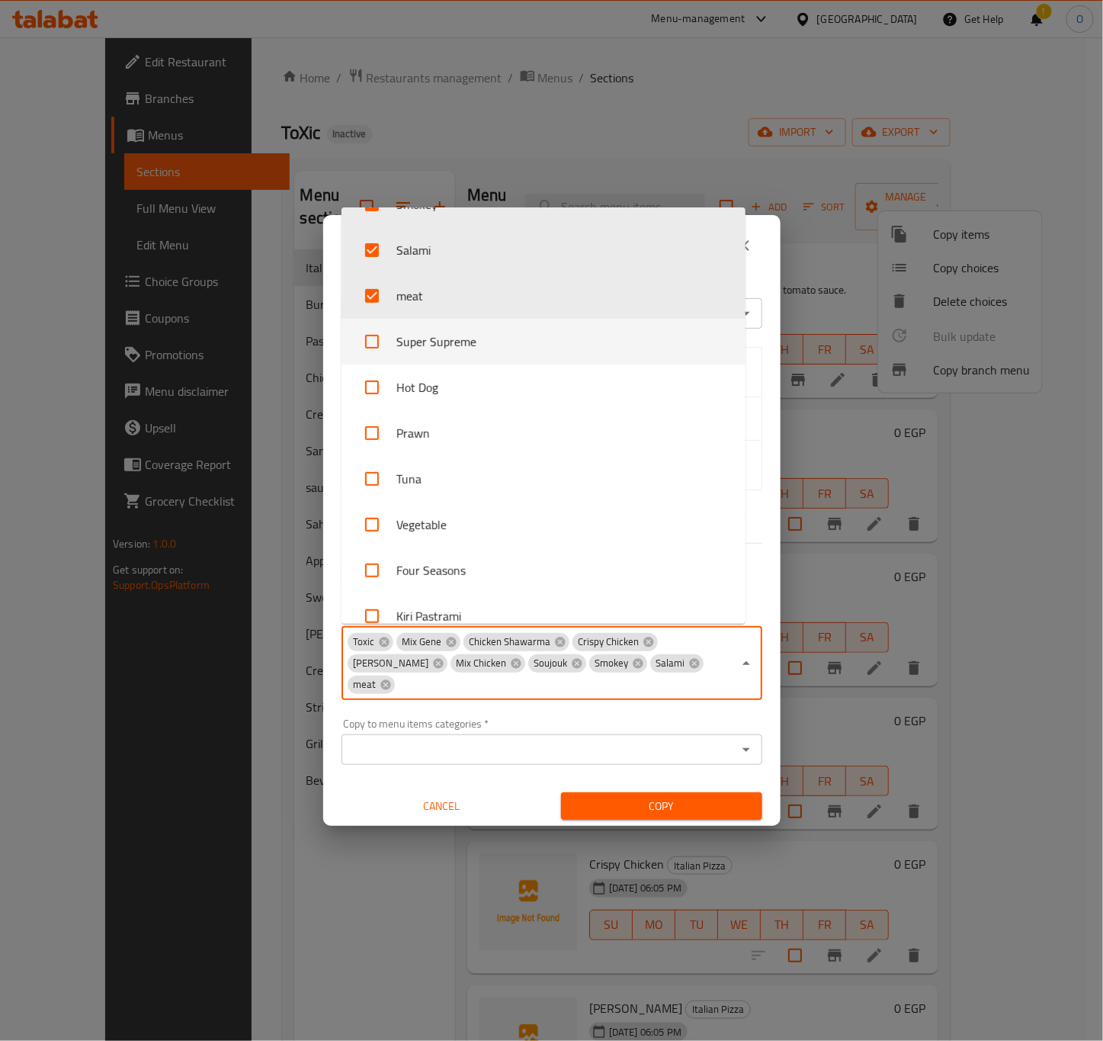
click at [483, 337] on li "Super Supreme" at bounding box center [544, 342] width 404 height 46
checkbox input "true"
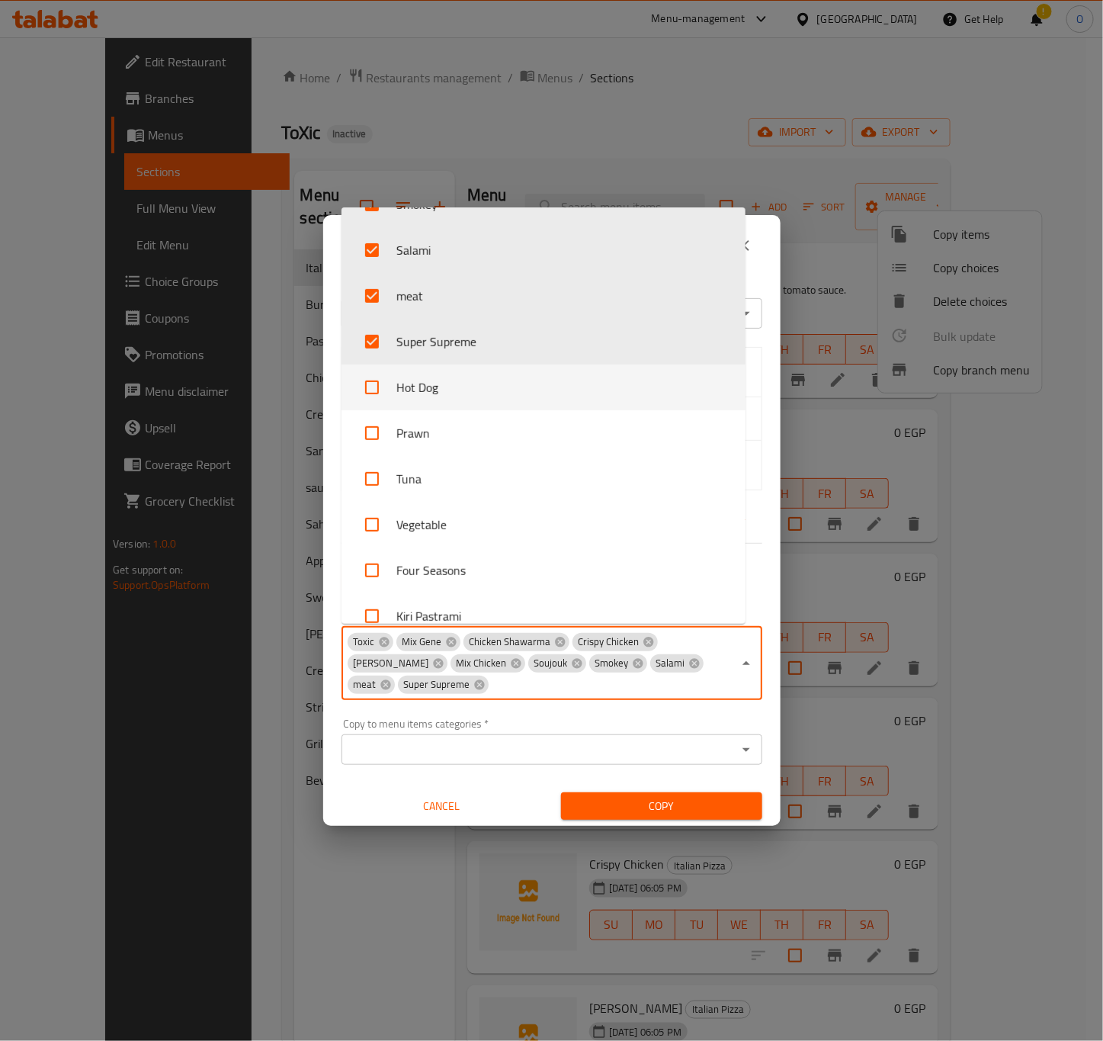
click at [486, 382] on li "Hot Dog" at bounding box center [544, 387] width 404 height 46
checkbox input "true"
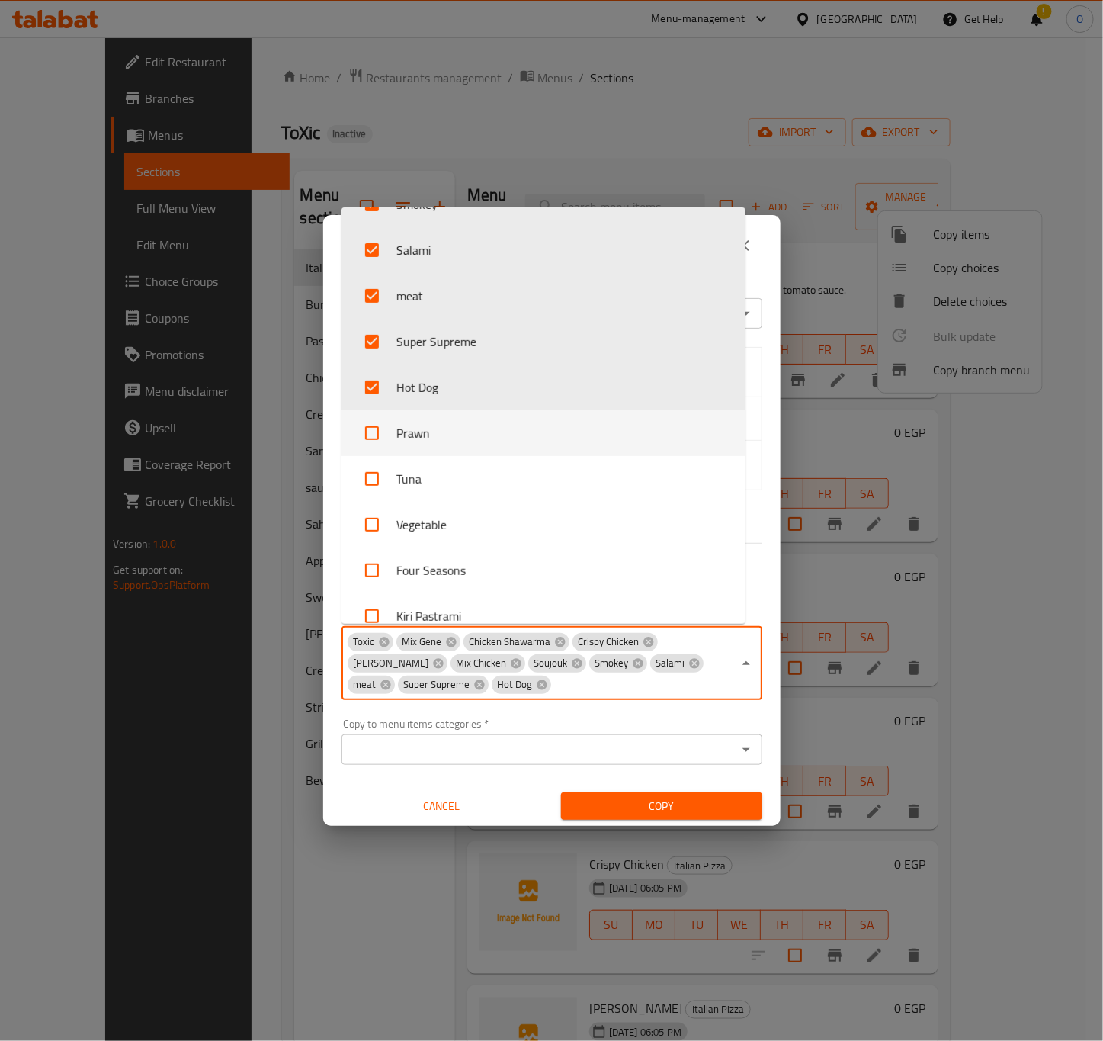
click at [515, 422] on li "Prawn" at bounding box center [544, 433] width 404 height 46
checkbox input "true"
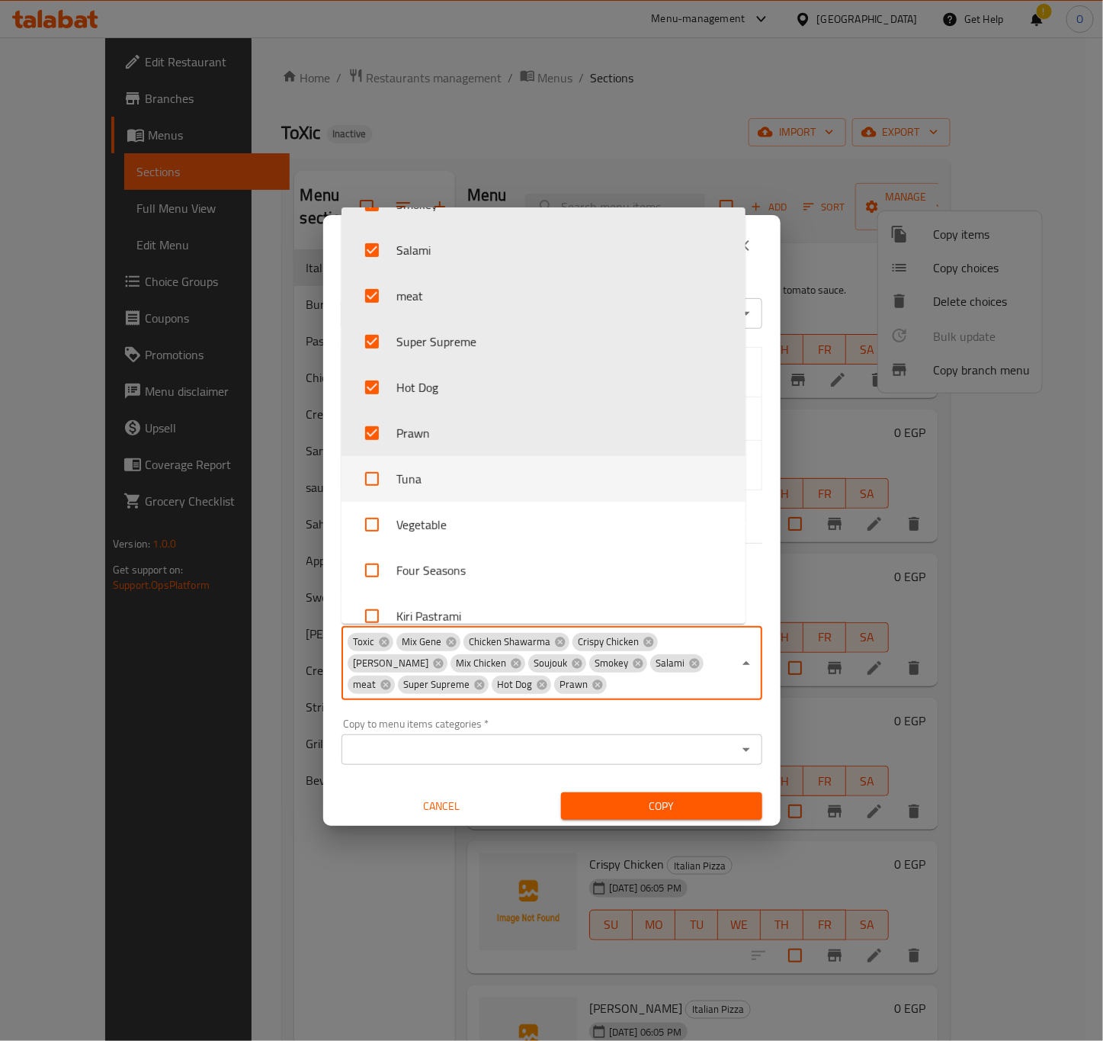
click at [451, 476] on li "Tuna" at bounding box center [544, 479] width 404 height 46
click at [470, 478] on li "Tuna" at bounding box center [544, 479] width 404 height 46
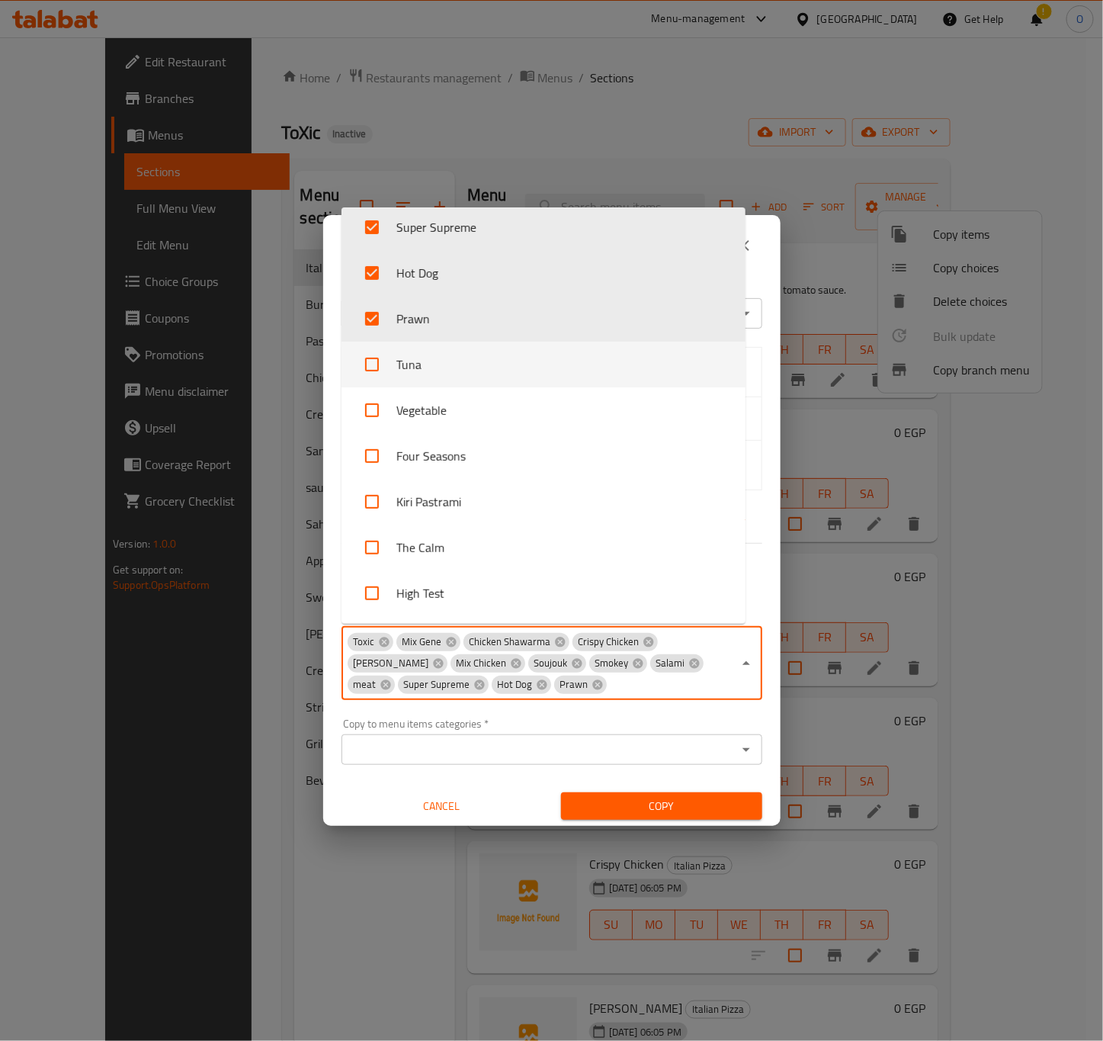
click at [433, 373] on li "Tuna" at bounding box center [544, 365] width 404 height 46
checkbox input "true"
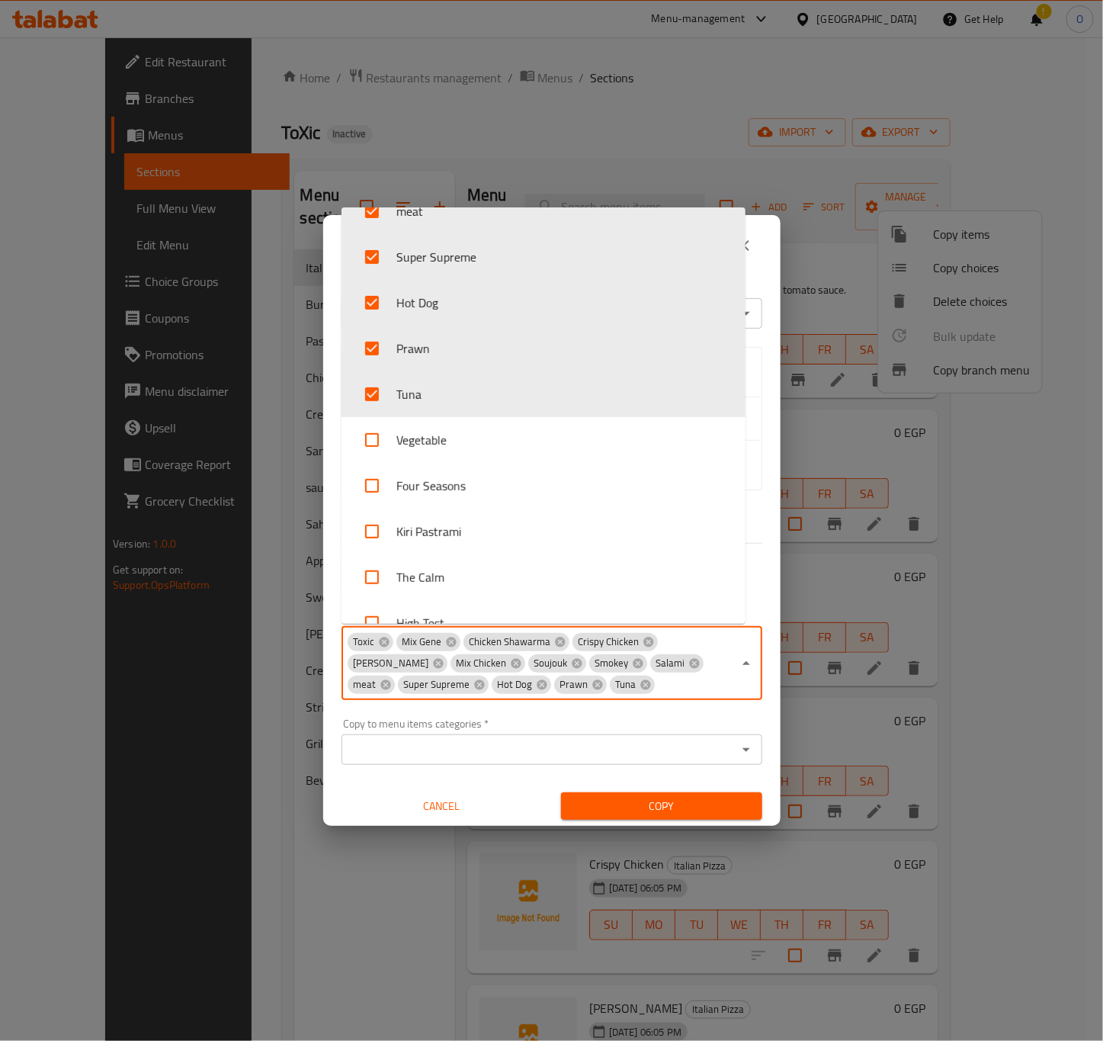
scroll to position [512, 0]
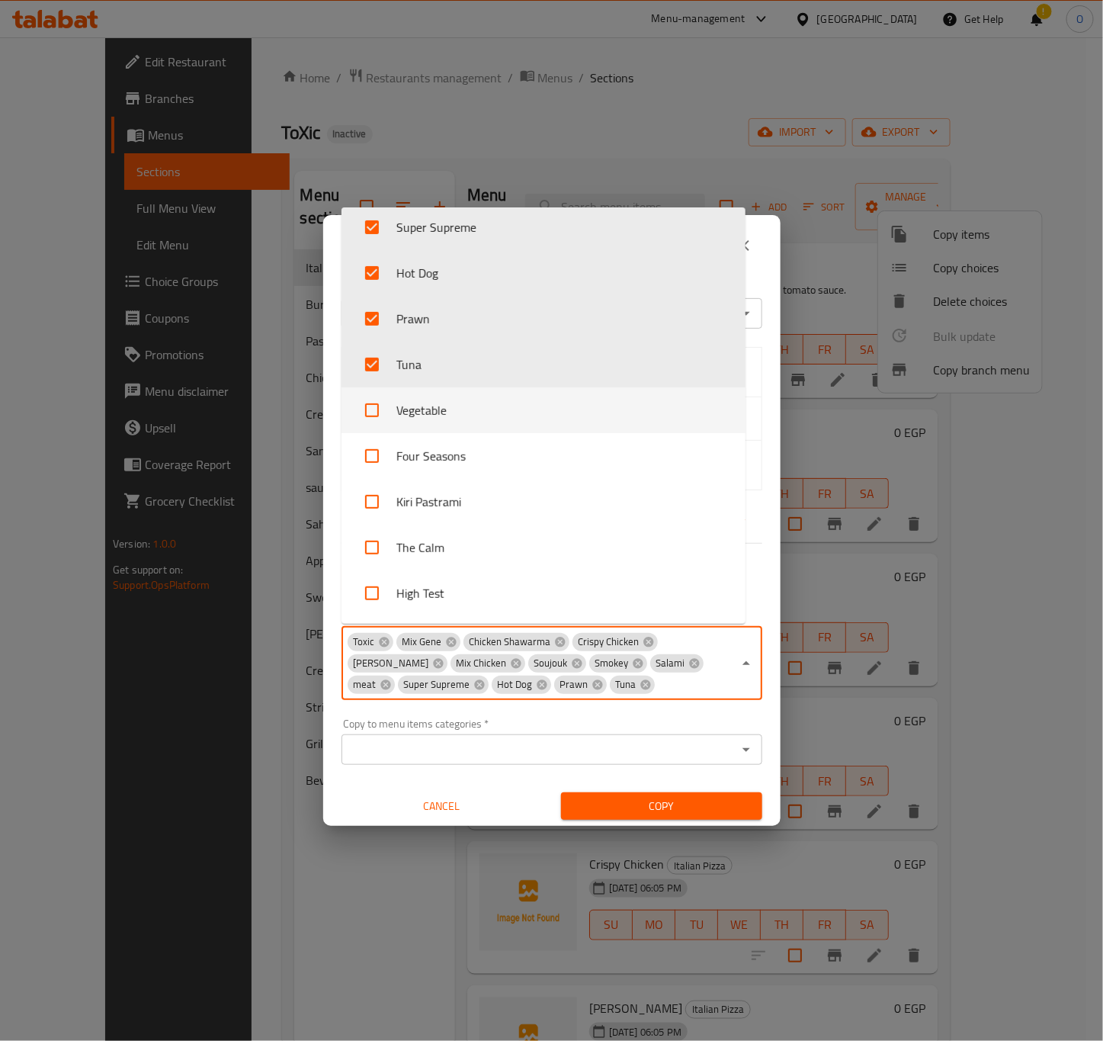
click at [435, 407] on li "Vegetable" at bounding box center [544, 410] width 404 height 46
checkbox input "true"
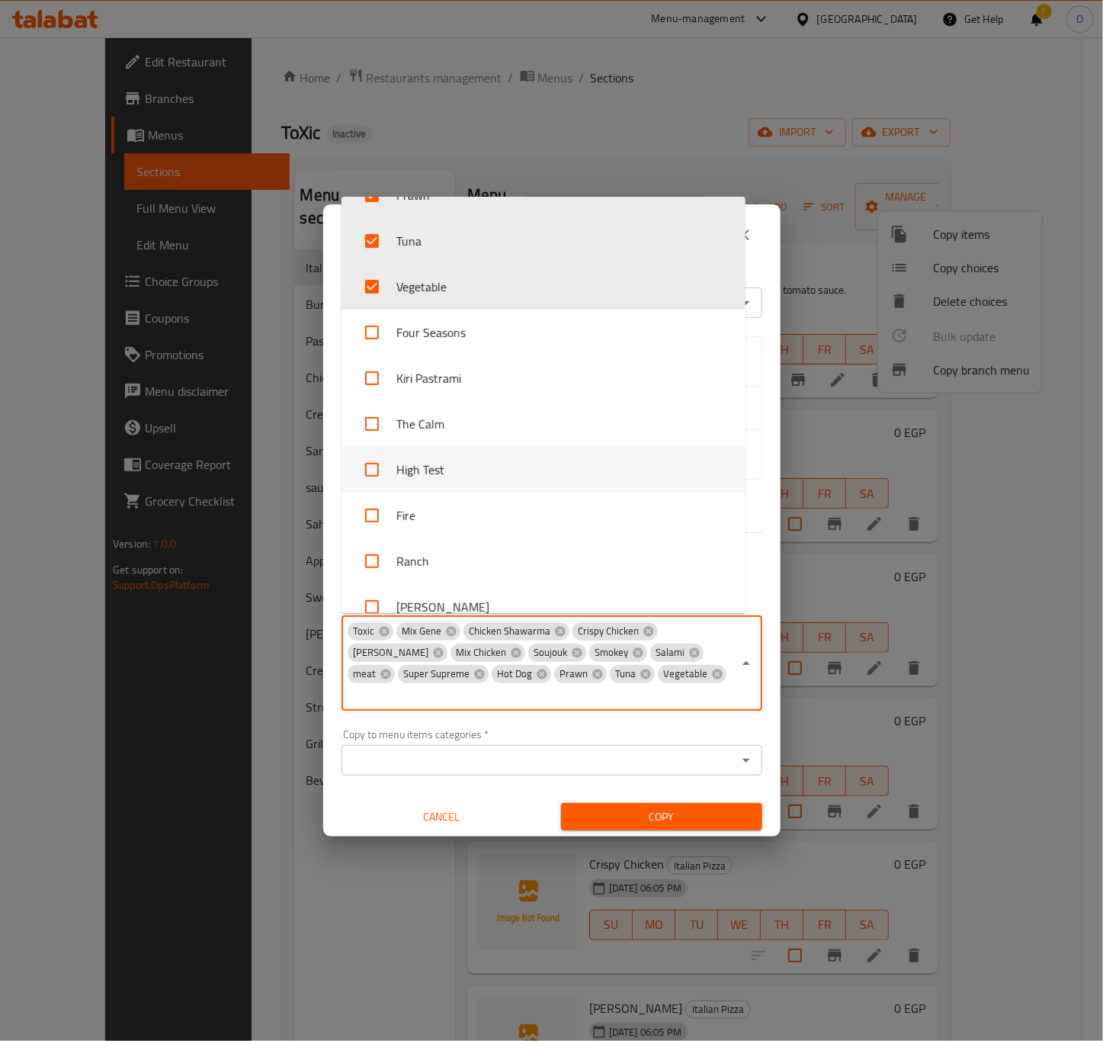
scroll to position [627, 0]
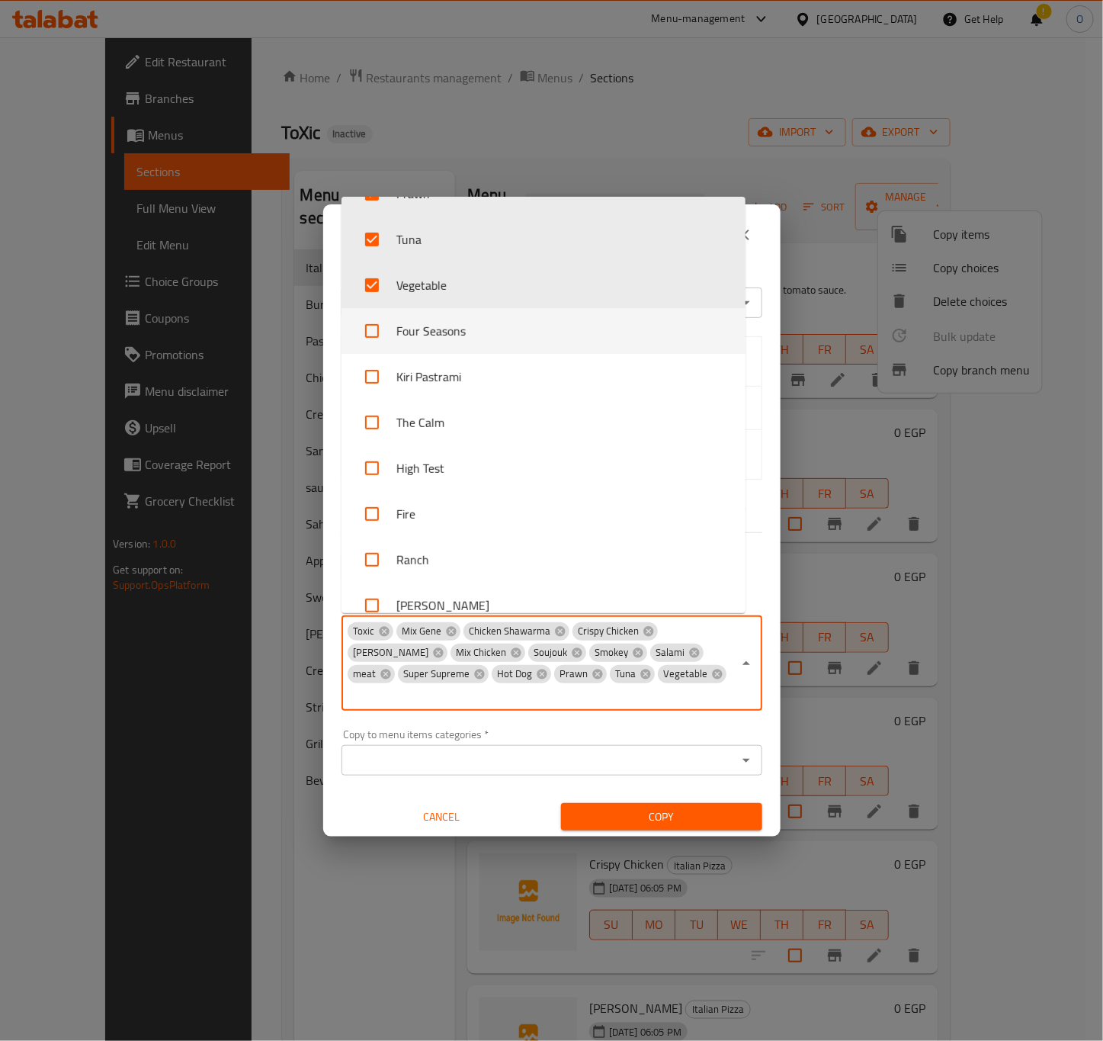
click at [470, 322] on li "Four Seasons" at bounding box center [544, 331] width 404 height 46
checkbox input "true"
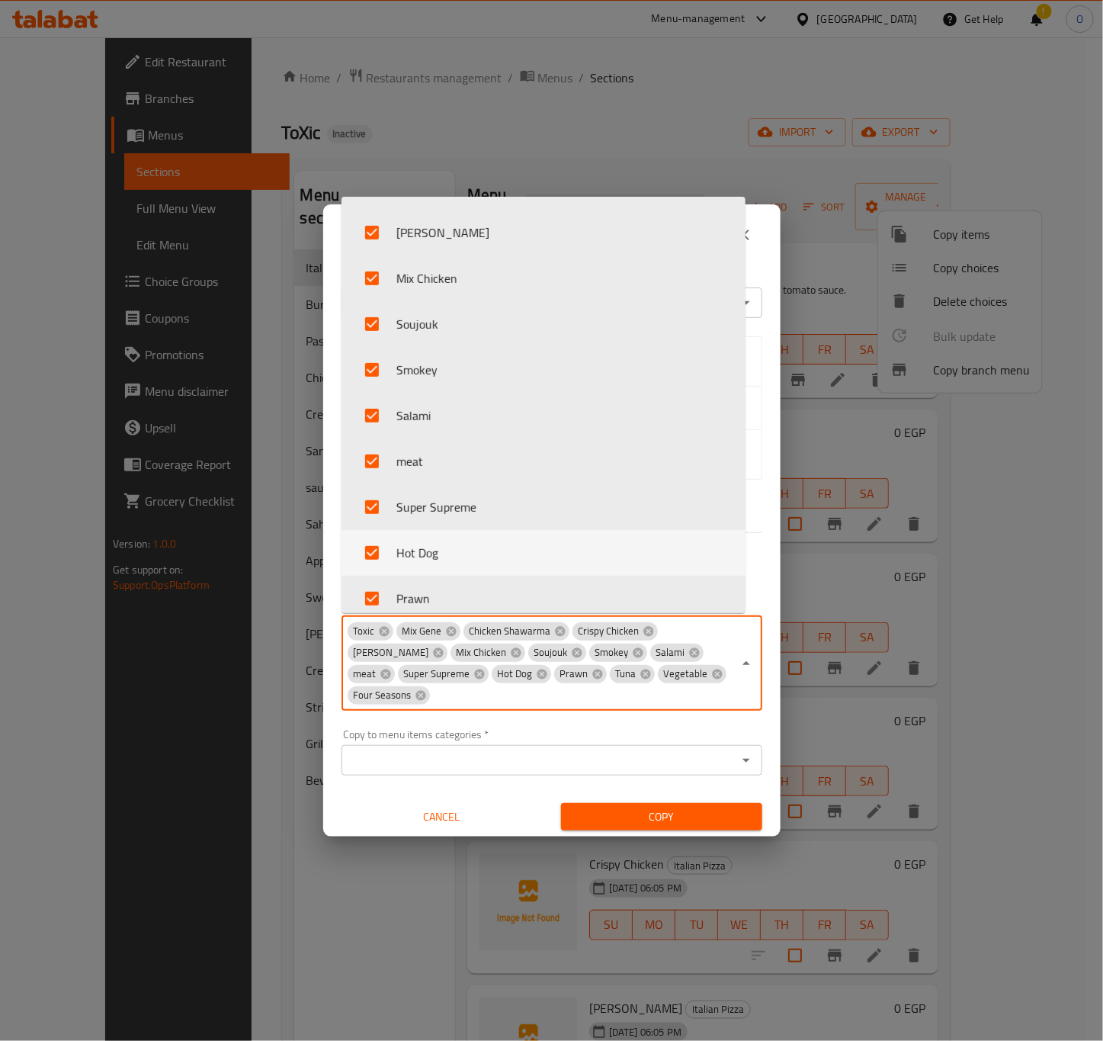
scroll to position [512, 0]
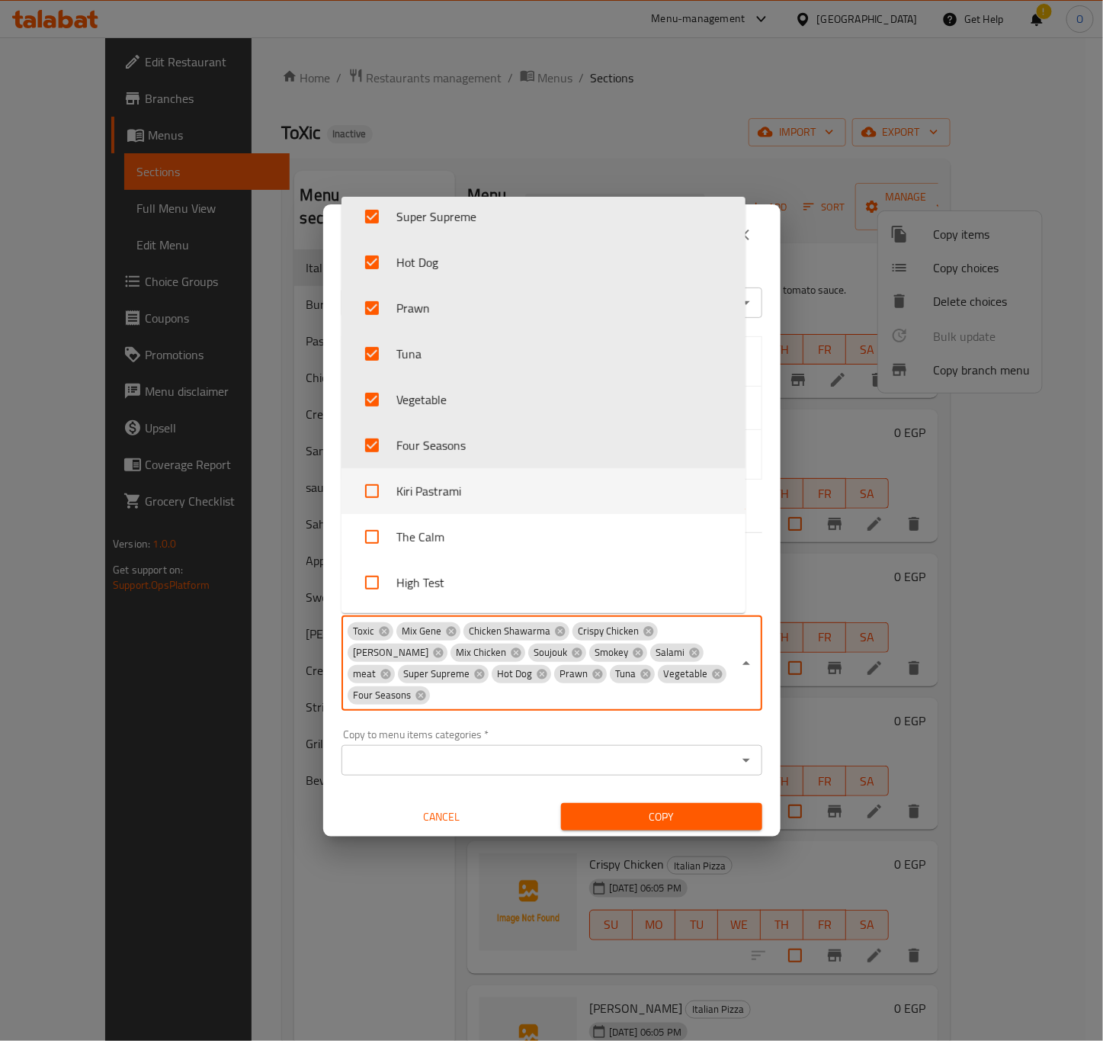
click at [453, 489] on li "Kiri Pastrami" at bounding box center [544, 491] width 404 height 46
checkbox input "true"
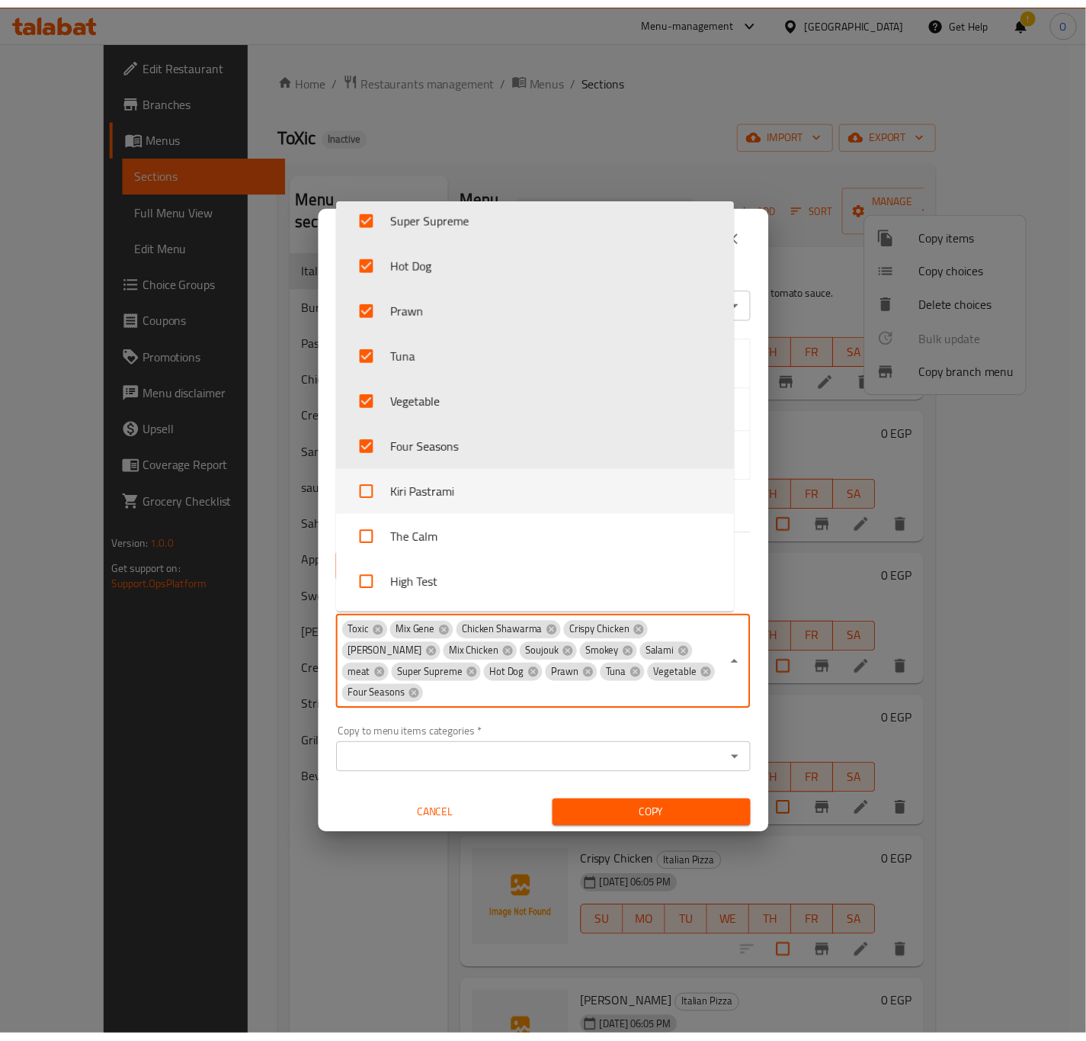
scroll to position [55, 0]
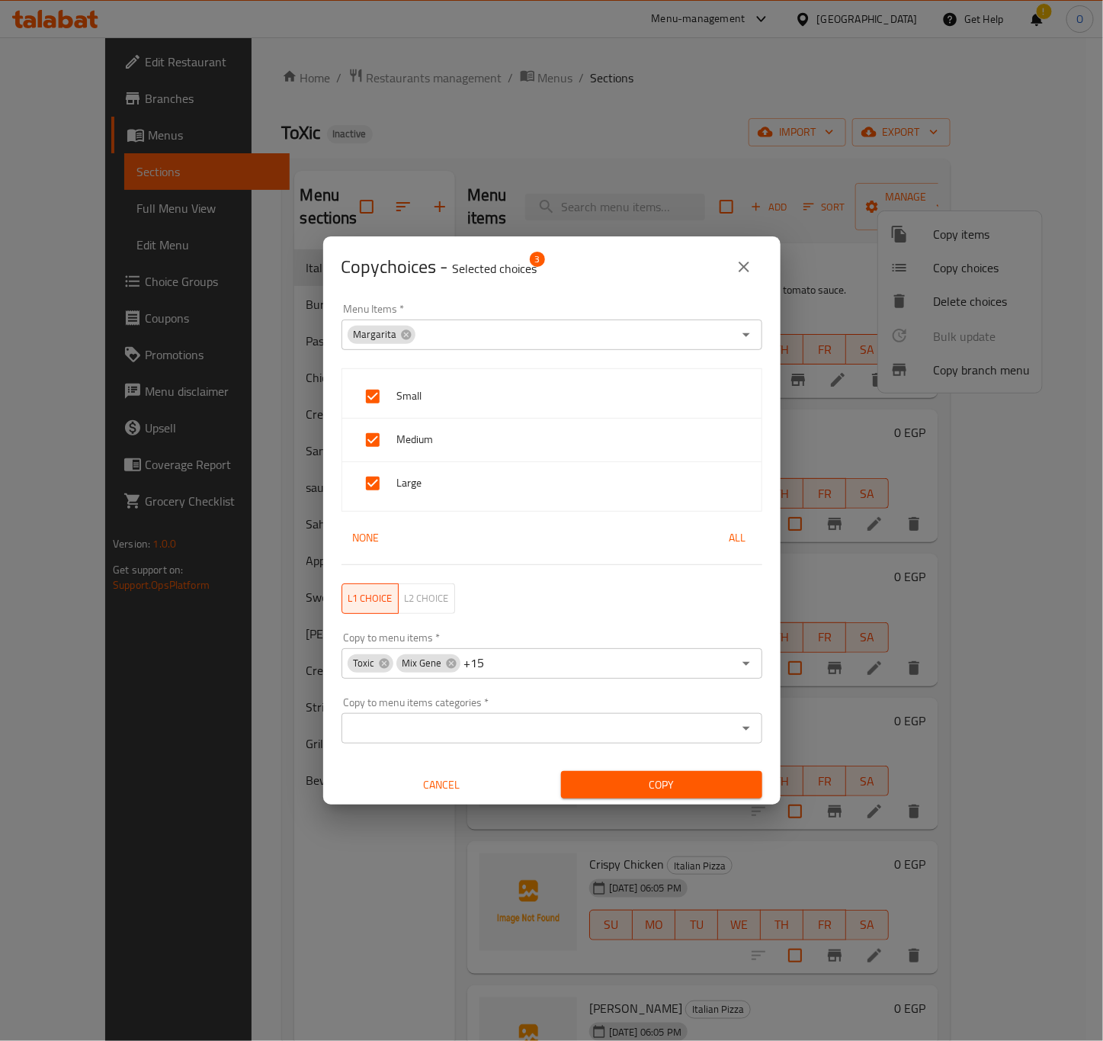
click at [675, 805] on div "Copy" at bounding box center [662, 785] width 220 height 47
click at [675, 781] on span "Copy" at bounding box center [661, 784] width 177 height 19
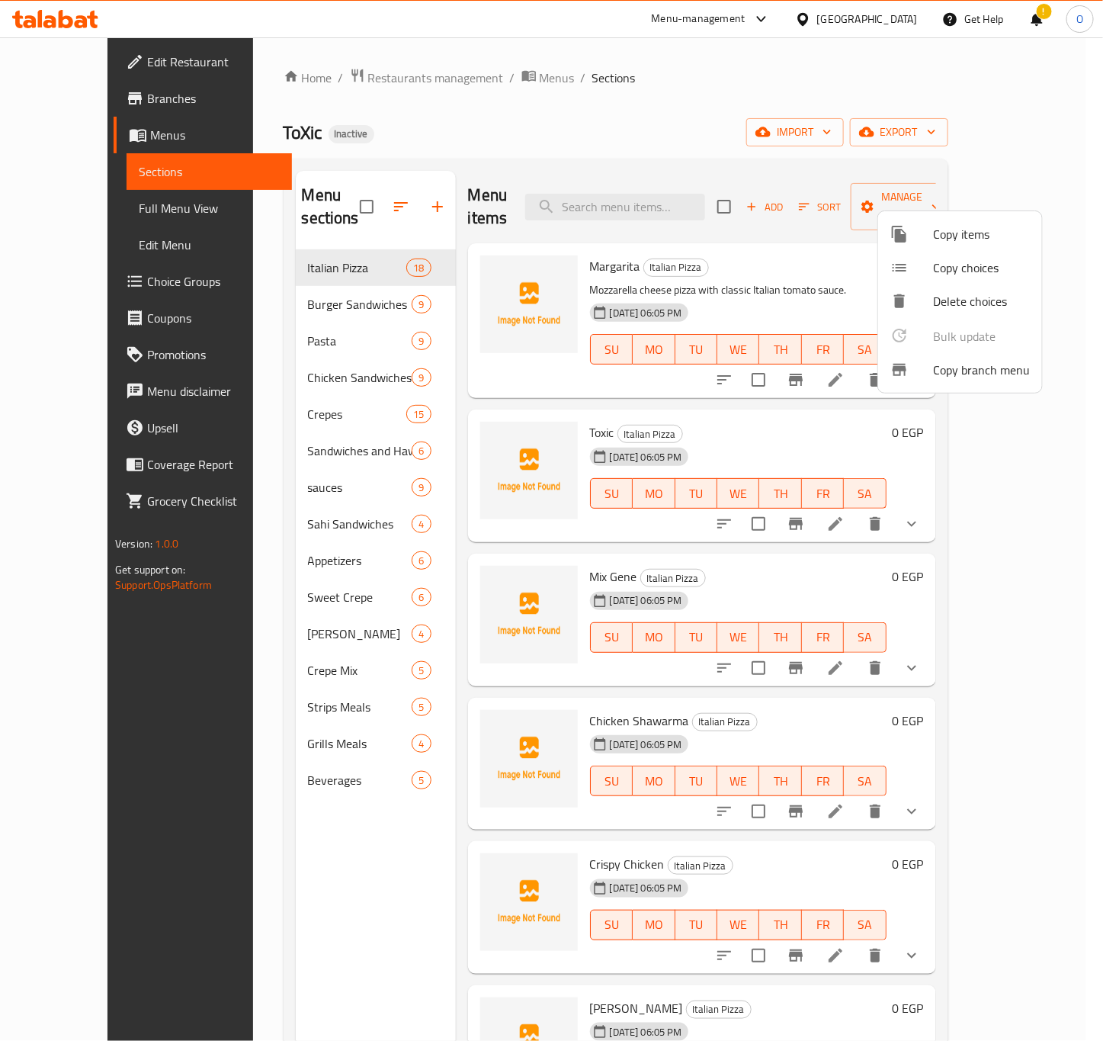
click at [919, 502] on div at bounding box center [551, 520] width 1103 height 1041
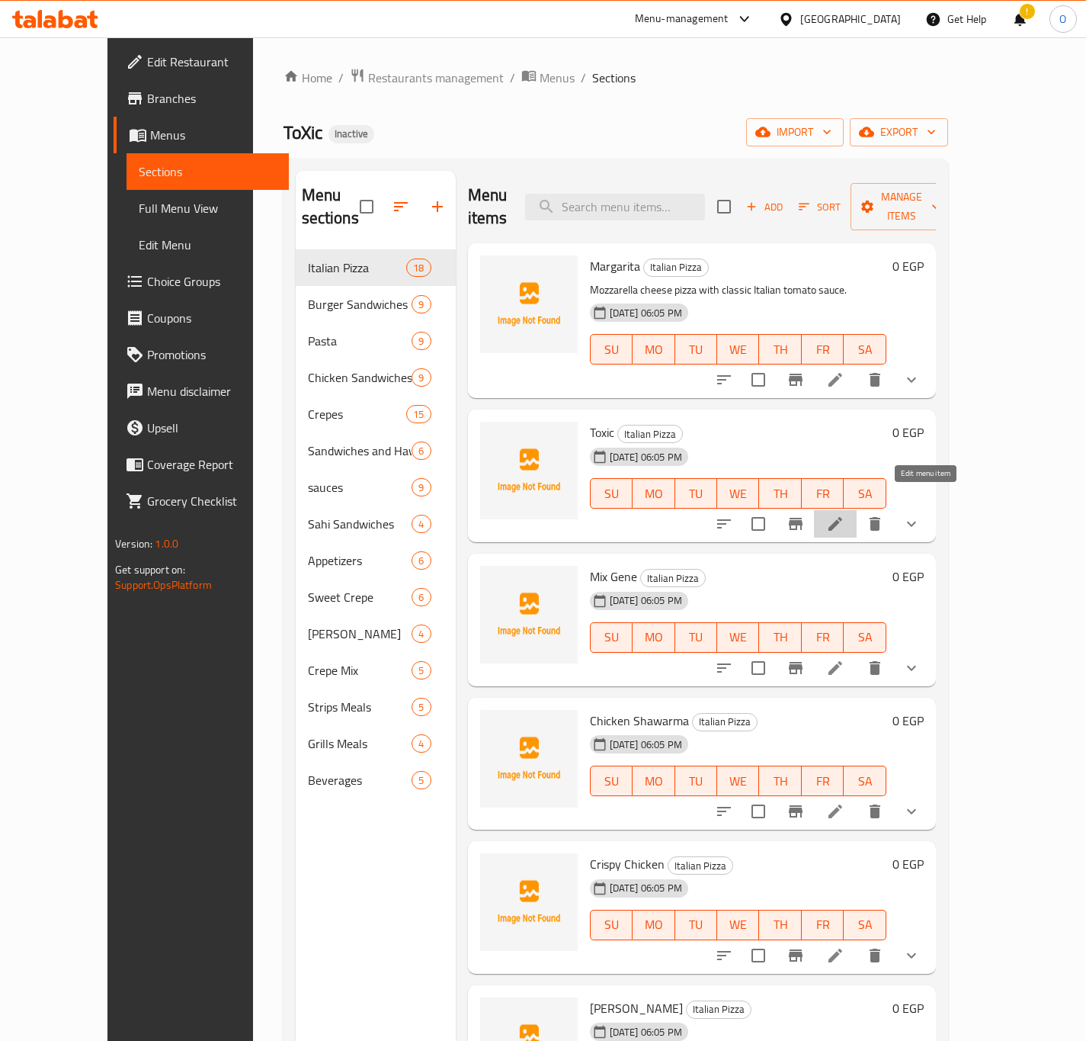
click at [845, 515] on icon at bounding box center [835, 524] width 18 height 18
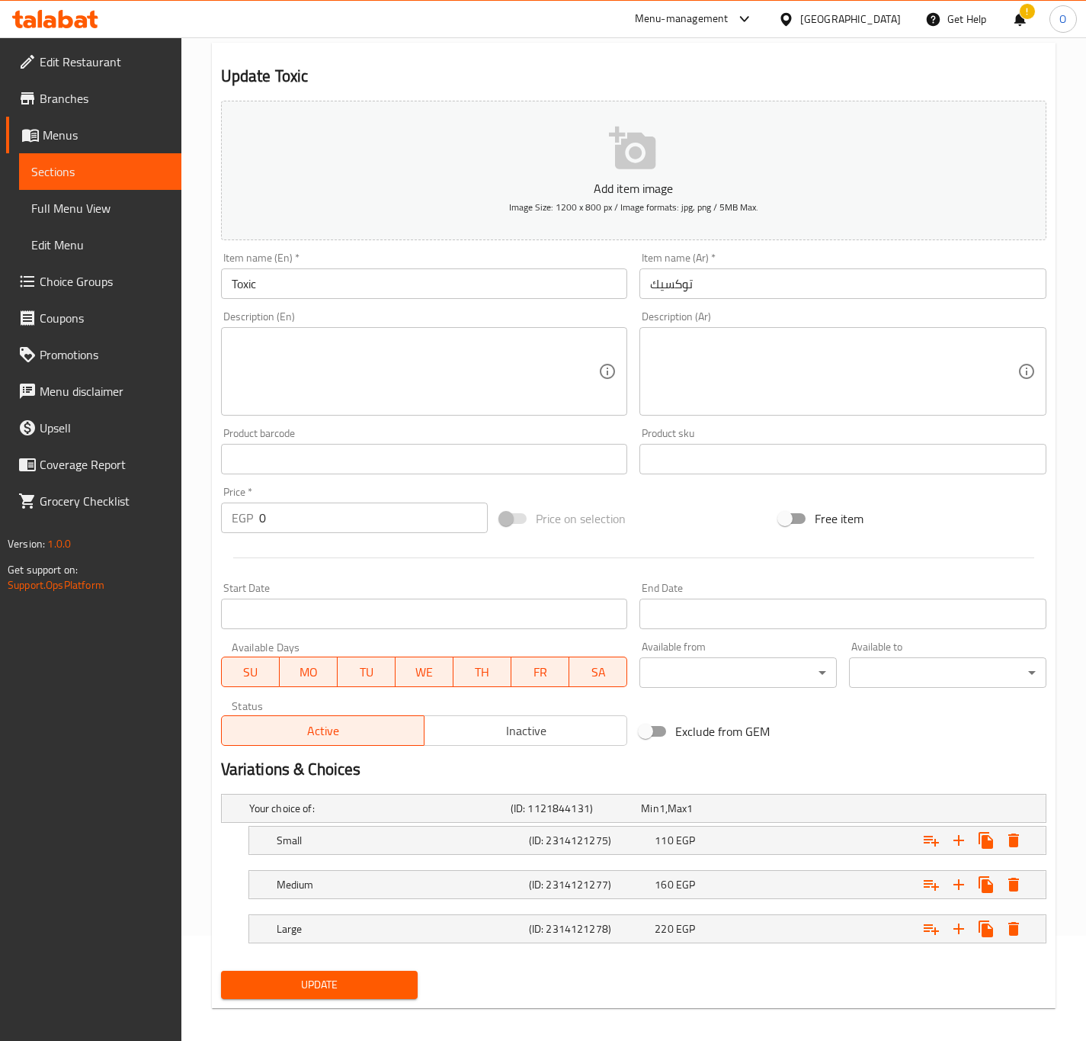
scroll to position [117, 0]
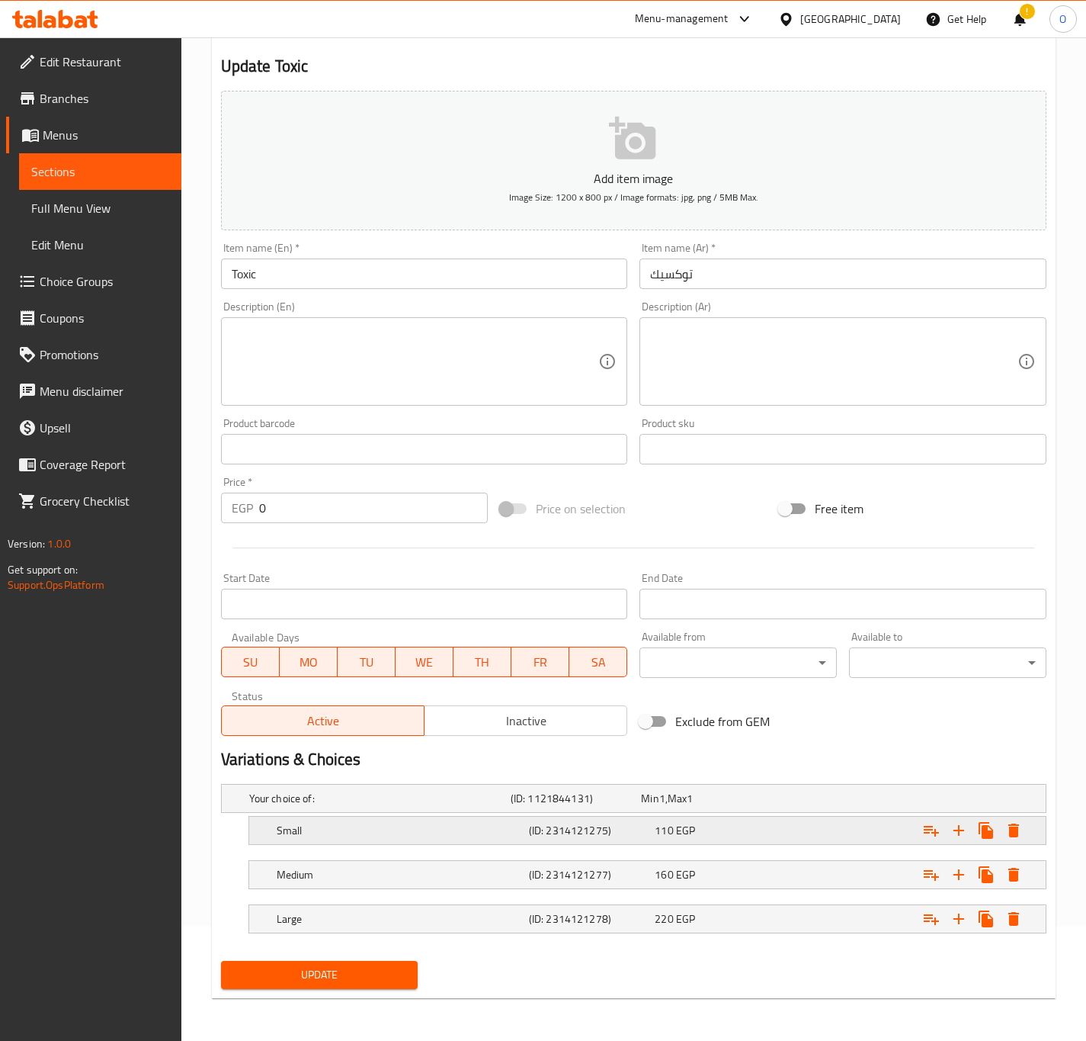
click at [698, 837] on div "110 EGP" at bounding box center [715, 829] width 127 height 21
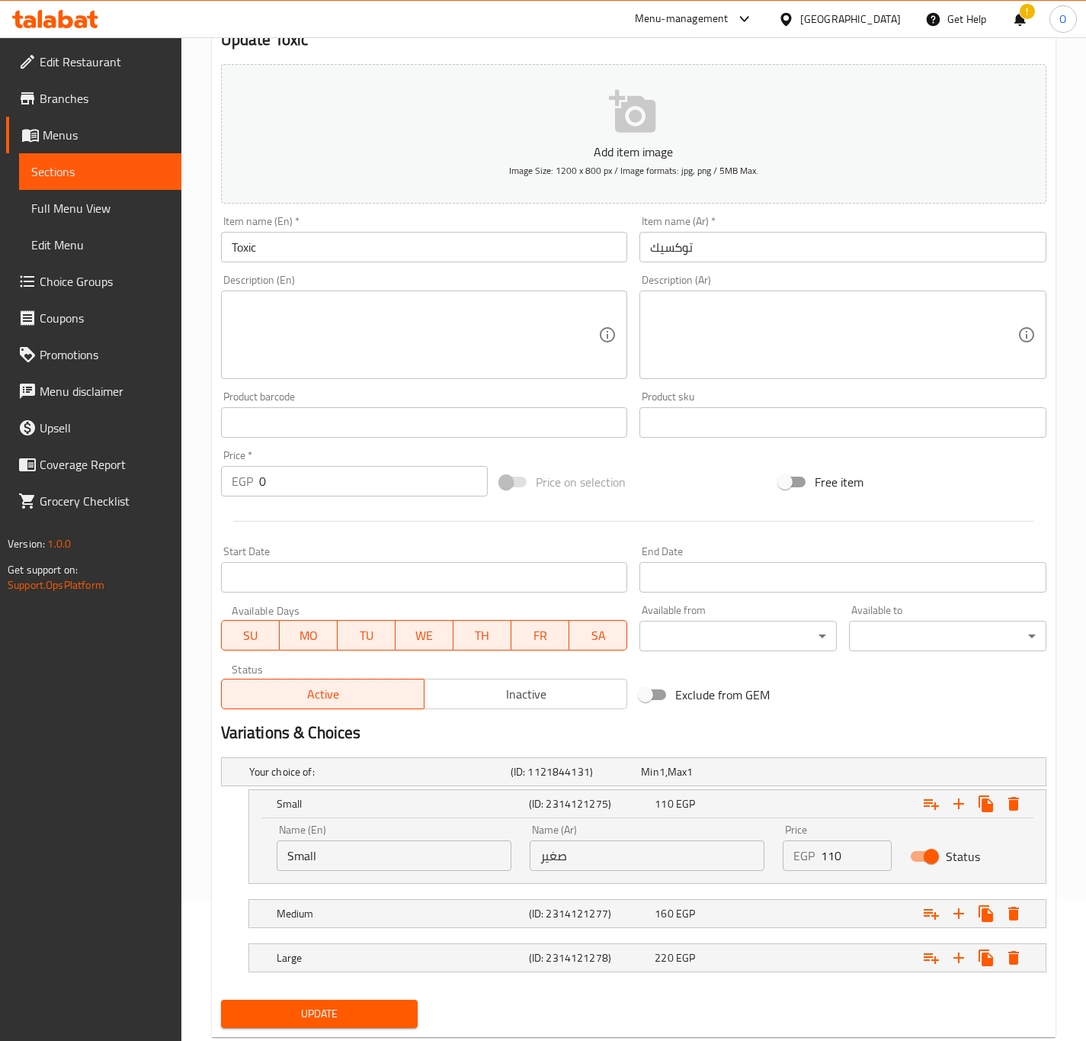
scroll to position [183, 0]
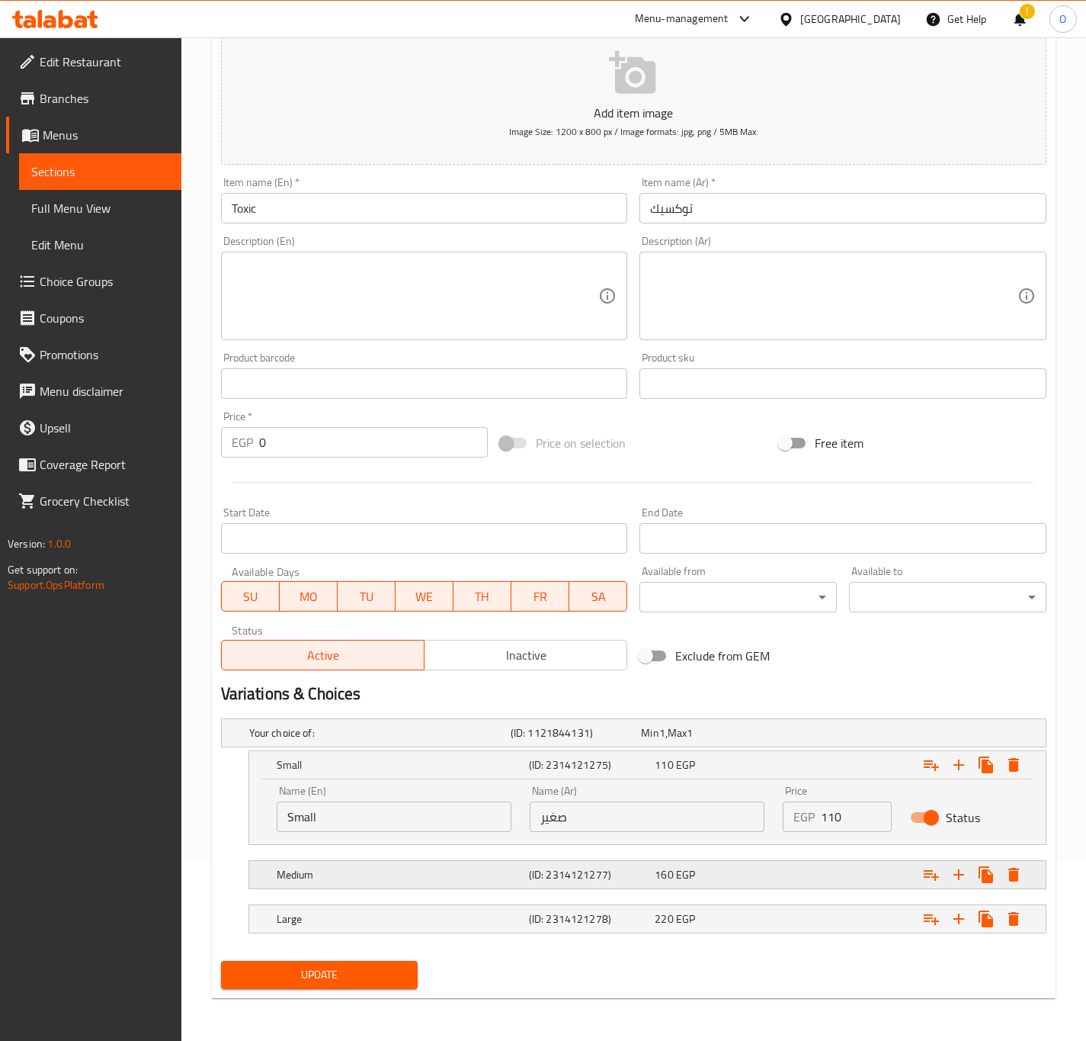
click at [631, 878] on h5 "(ID: 2314121277)" at bounding box center [589, 874] width 120 height 15
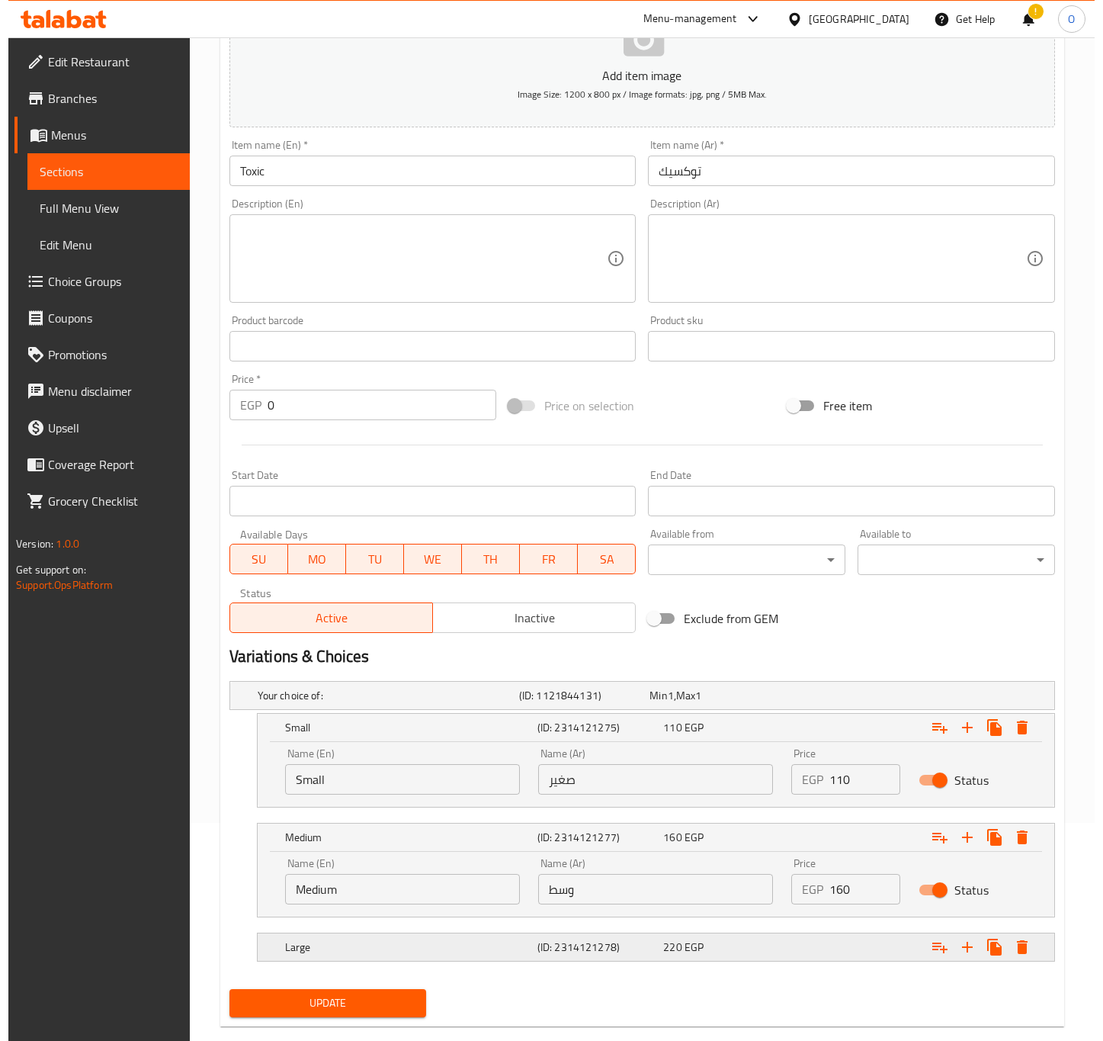
scroll to position [249, 0]
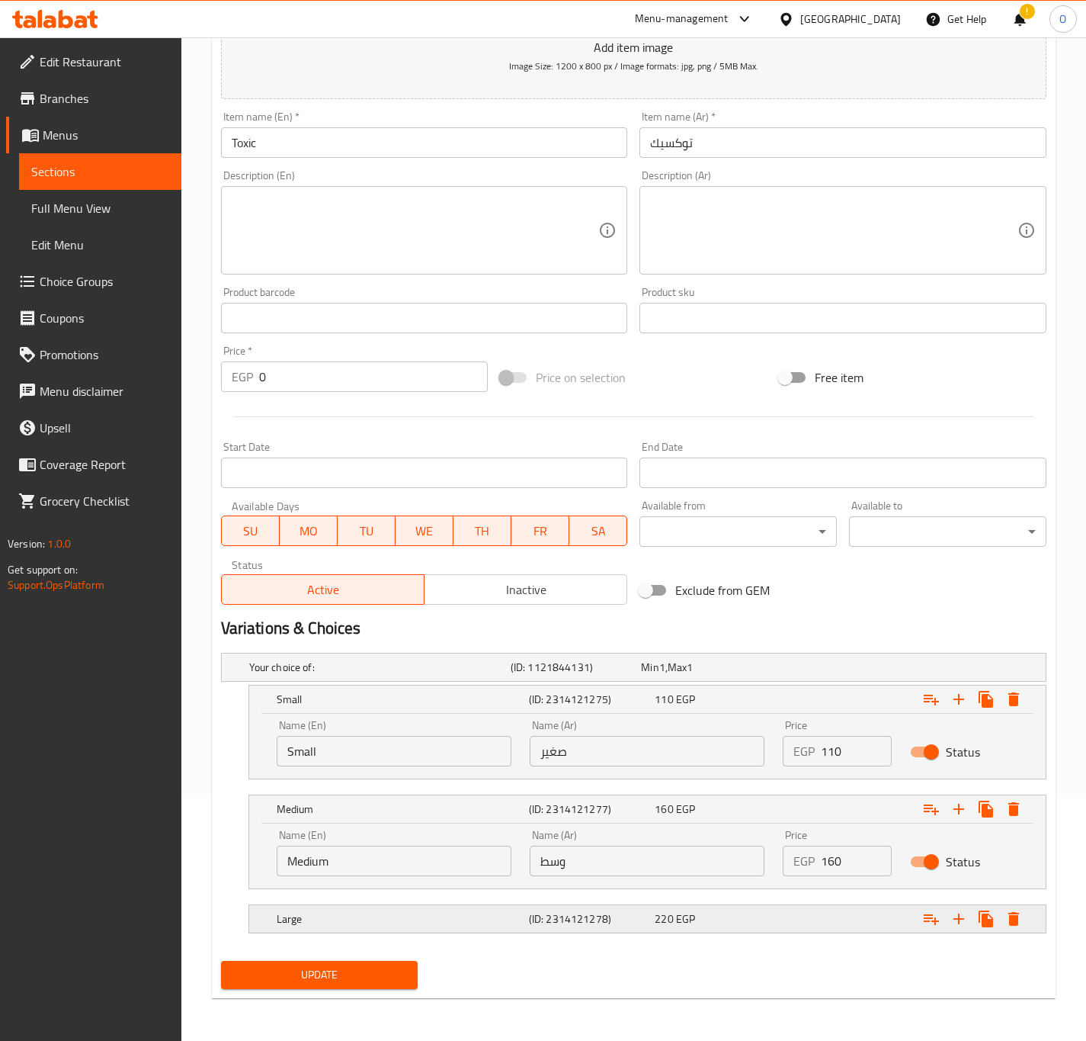
click at [647, 924] on h5 "(ID: 2314121278)" at bounding box center [589, 918] width 120 height 15
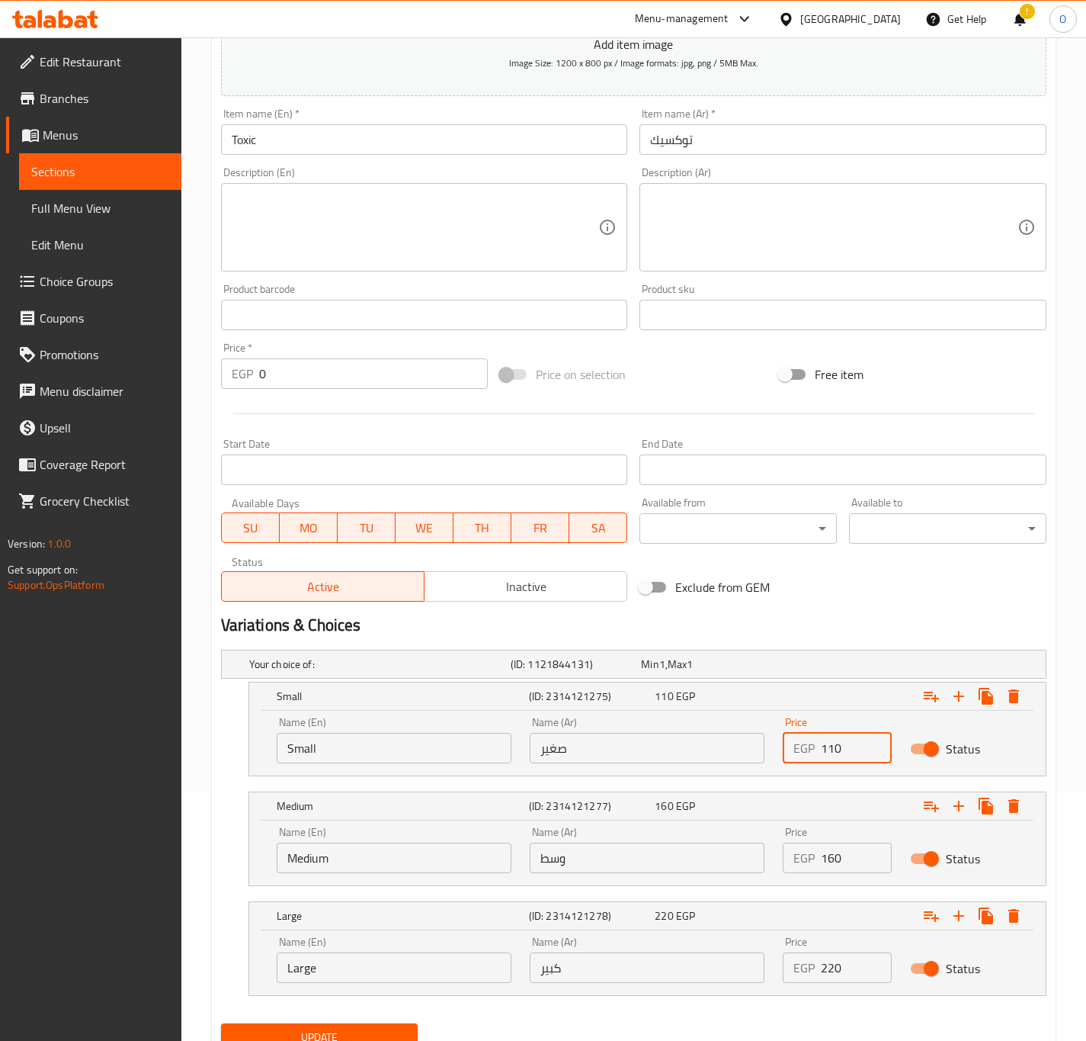
click at [828, 757] on input "110" at bounding box center [856, 748] width 70 height 30
click at [1022, 693] on icon "Expand" at bounding box center [1014, 696] width 18 height 18
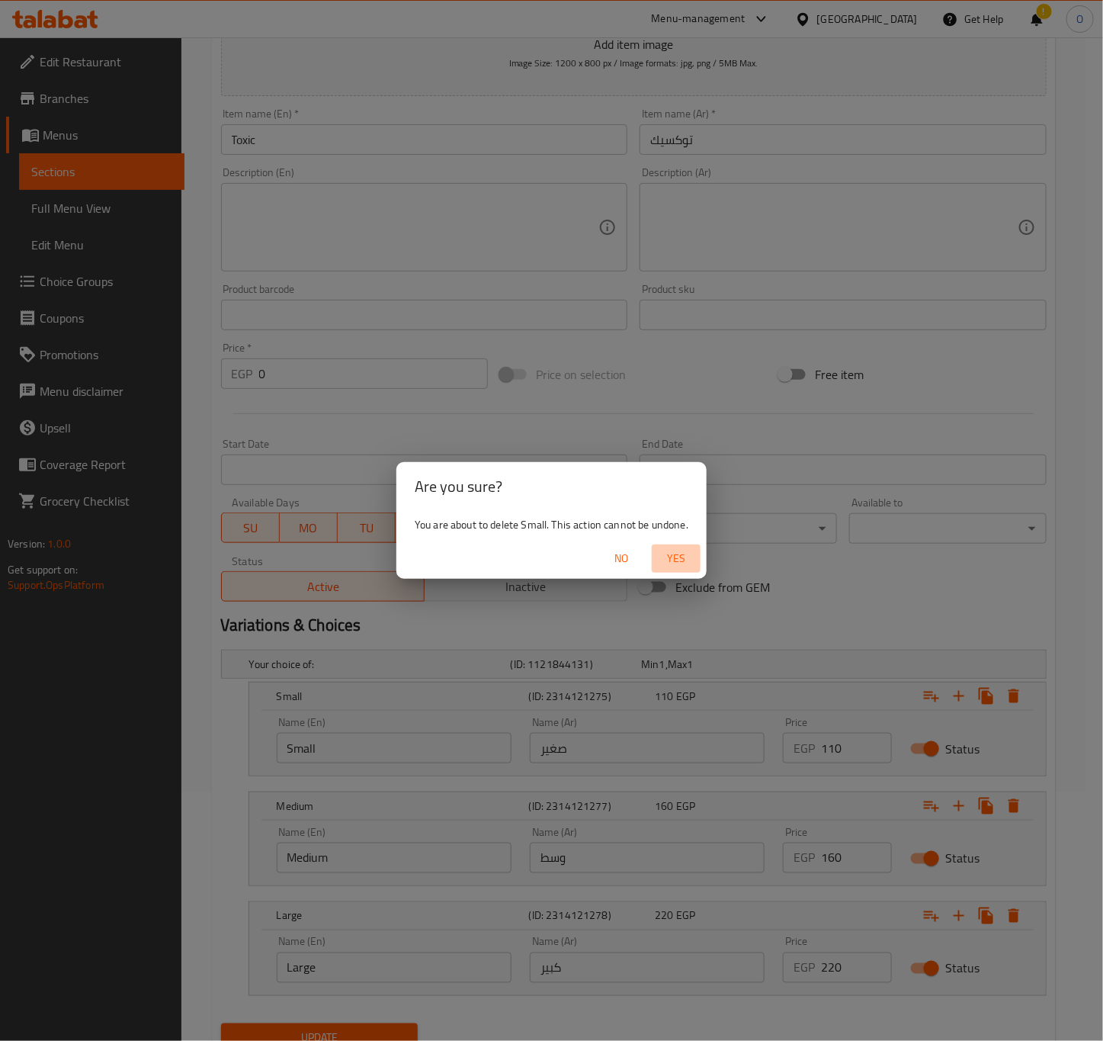
click at [668, 563] on span "Yes" at bounding box center [676, 558] width 37 height 19
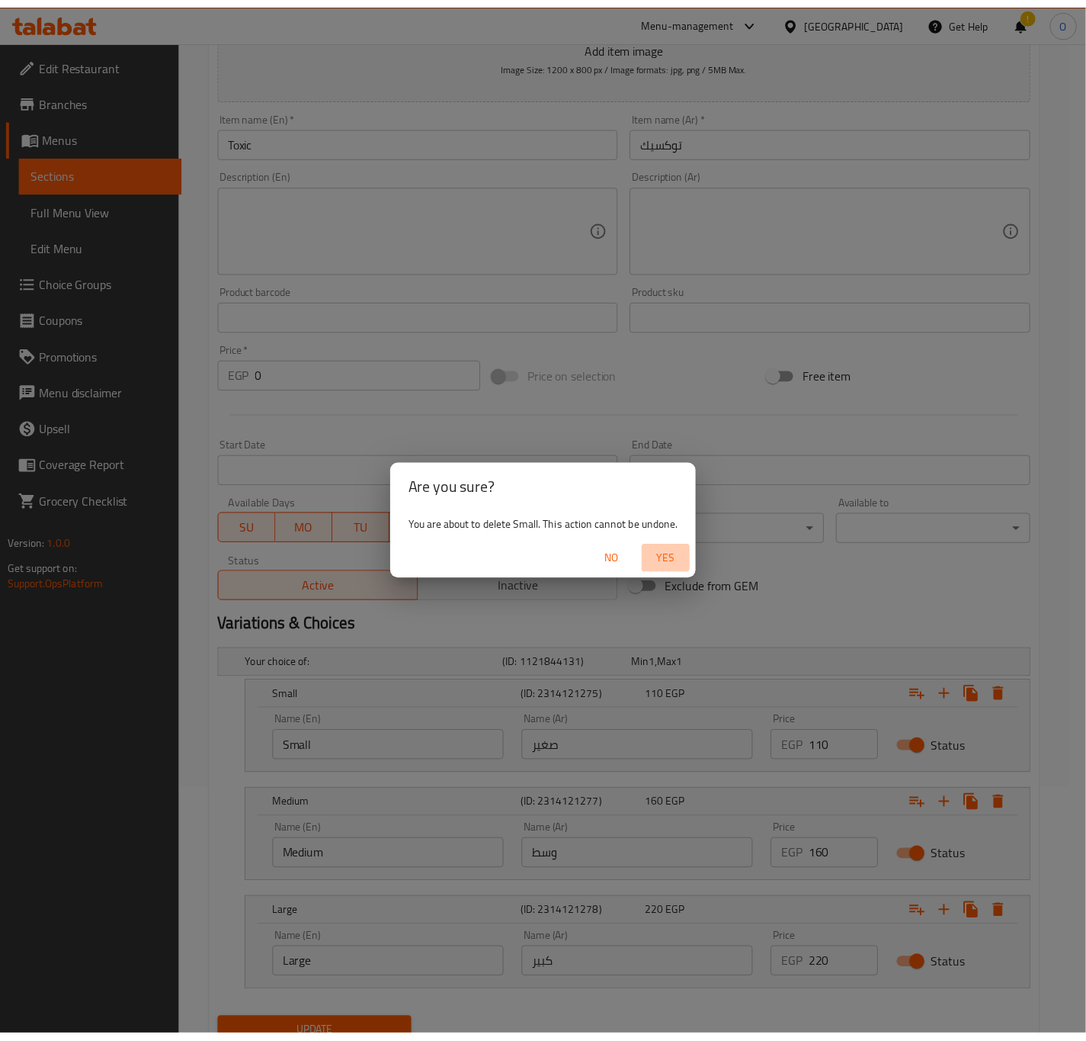
scroll to position [204, 0]
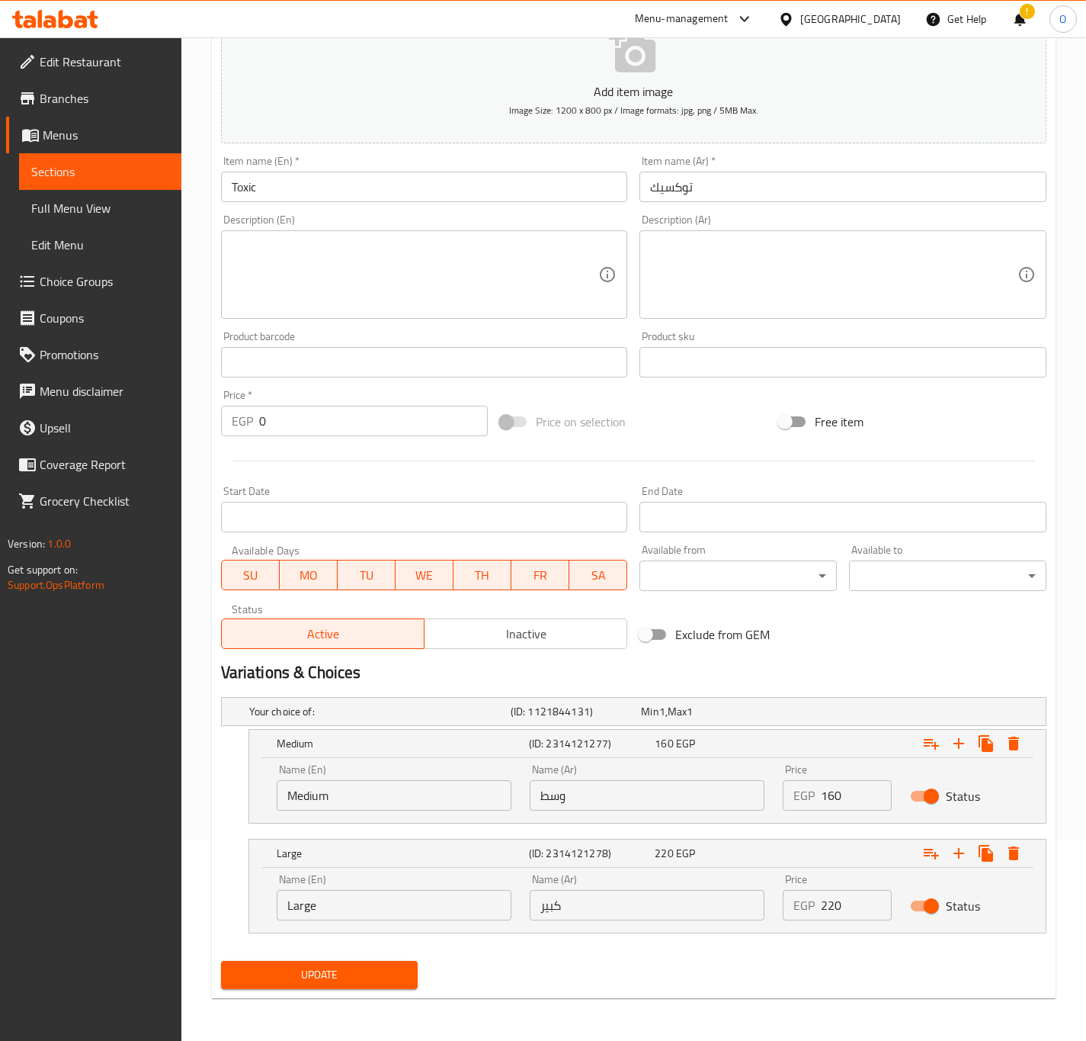
click at [835, 808] on input "160" at bounding box center [856, 795] width 70 height 30
type input "290"
click at [846, 904] on input "220" at bounding box center [856, 905] width 70 height 30
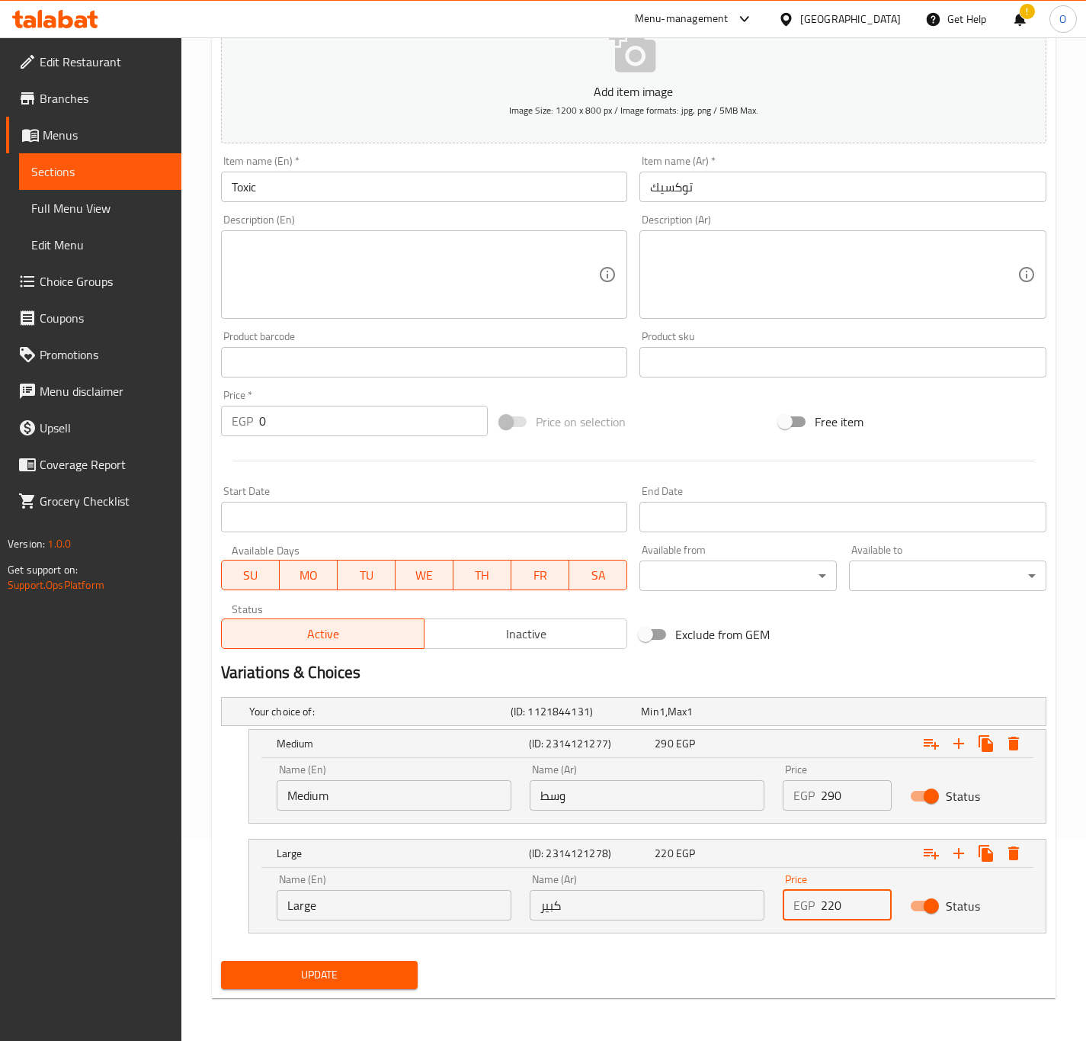
click at [846, 904] on input "220" at bounding box center [856, 905] width 70 height 30
type input "360"
click at [277, 983] on span "Update" at bounding box center [319, 974] width 173 height 19
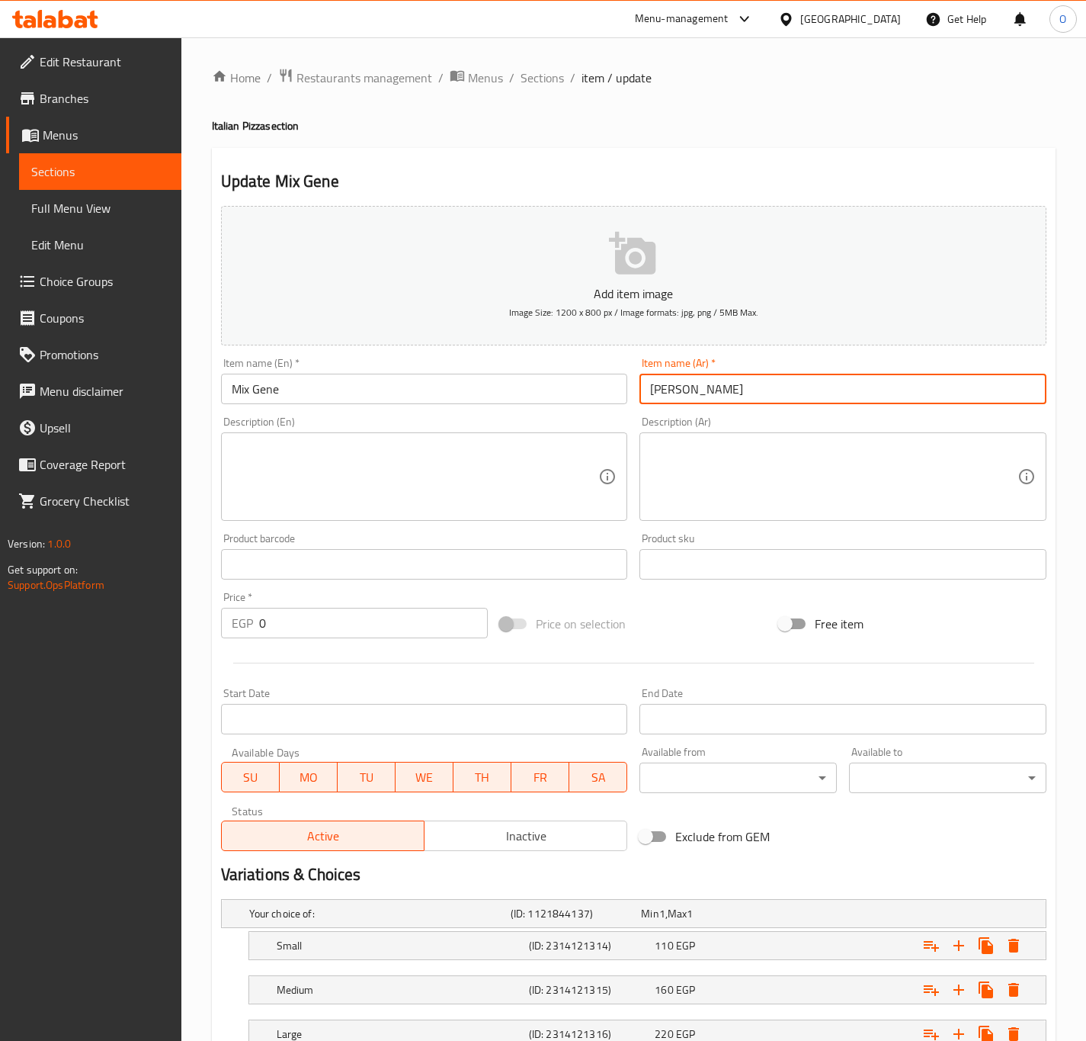
drag, startPoint x: 652, startPoint y: 394, endPoint x: 639, endPoint y: 399, distance: 13.7
click at [649, 394] on input "[PERSON_NAME]" at bounding box center [843, 389] width 407 height 30
drag, startPoint x: 787, startPoint y: 405, endPoint x: 798, endPoint y: 401, distance: 12.1
click at [785, 404] on input "[PERSON_NAME]" at bounding box center [843, 389] width 407 height 30
type input "[PERSON_NAME]"
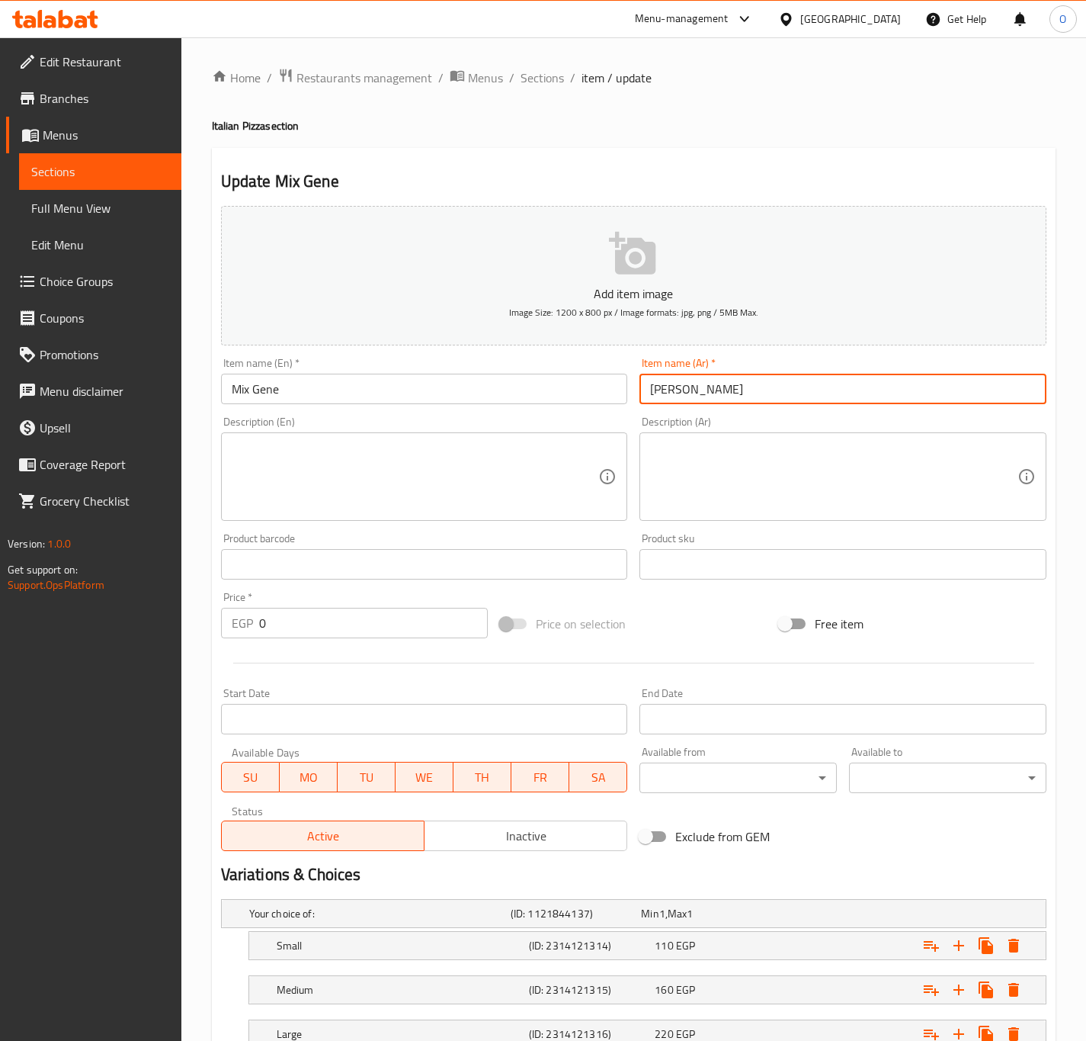
click at [268, 425] on div "Description (En) Description (En)" at bounding box center [424, 468] width 407 height 104
click at [268, 389] on input "Mix Gene" at bounding box center [424, 389] width 407 height 30
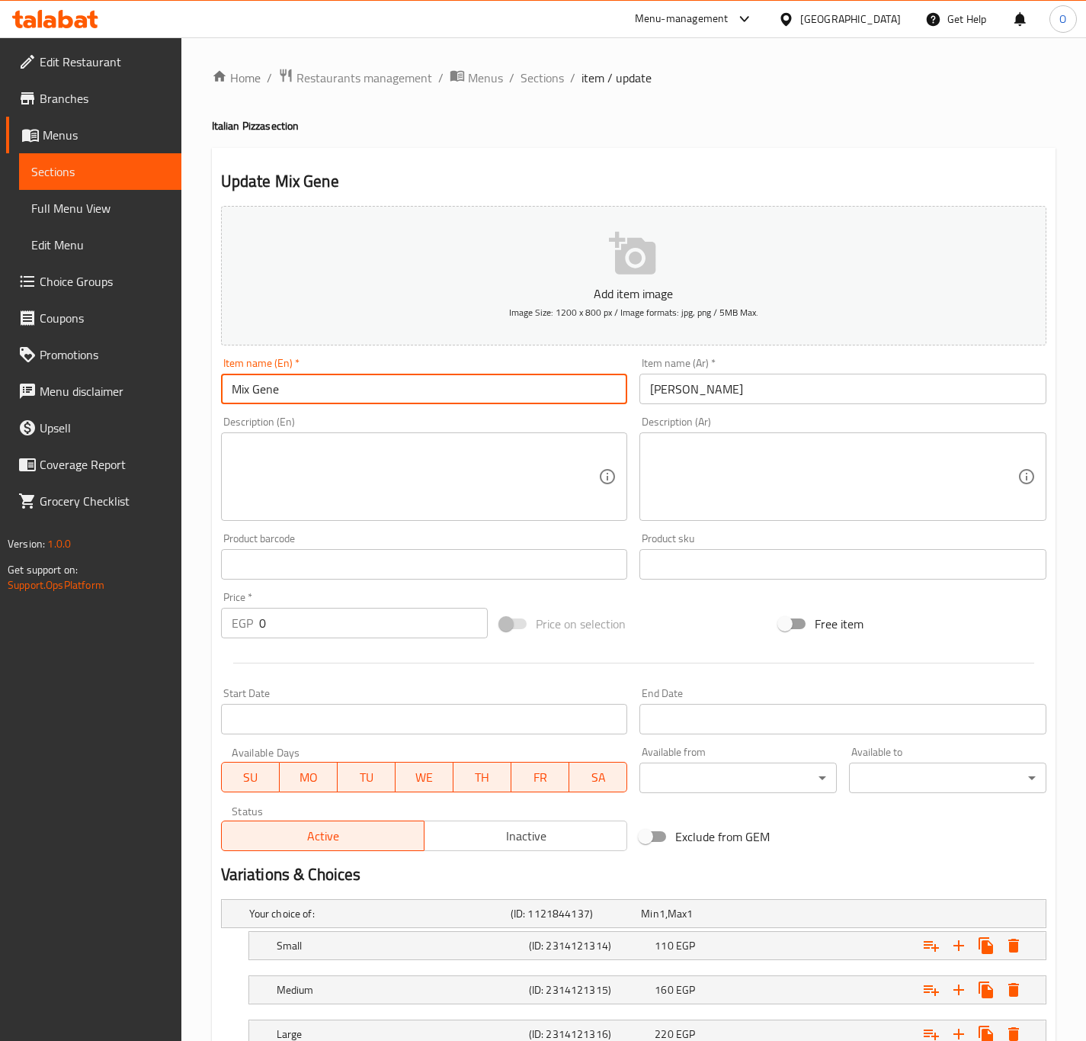
click at [268, 389] on input "Mix Gene" at bounding box center [424, 389] width 407 height 30
type input "Mix Cheese"
drag, startPoint x: 750, startPoint y: 431, endPoint x: 739, endPoint y: 474, distance: 44.7
click at [750, 433] on div "Description (Ar) Description (Ar)" at bounding box center [843, 468] width 407 height 104
click at [737, 476] on textarea at bounding box center [833, 477] width 367 height 72
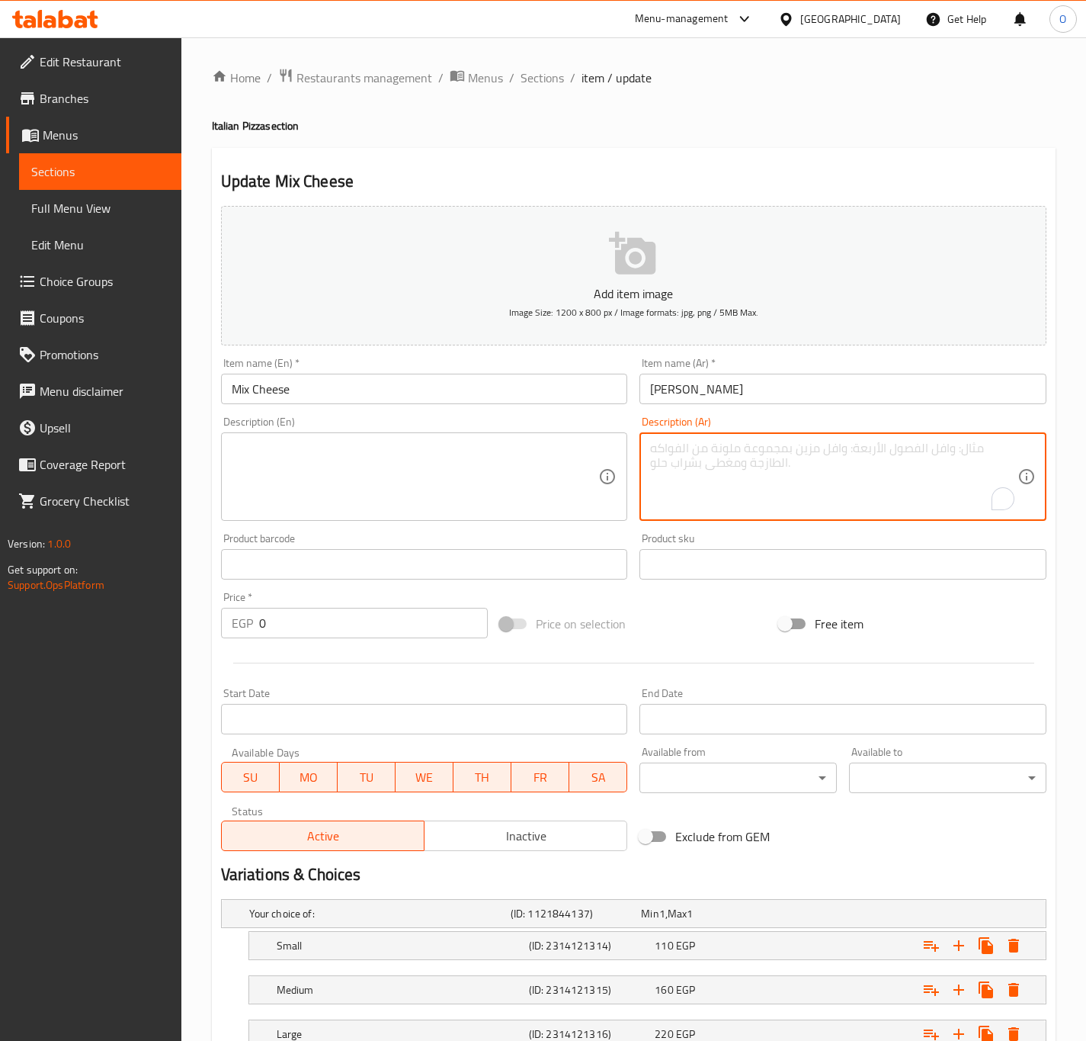
paste textarea "بيتزا بأربعة أنواع من الجبن الذائبة لمذاق غني وكريمي."
type textarea "بيتزا بأربعة أنواع من الجبن الذائبة لمذاق غني وكريمي."
click at [327, 470] on textarea at bounding box center [415, 477] width 367 height 72
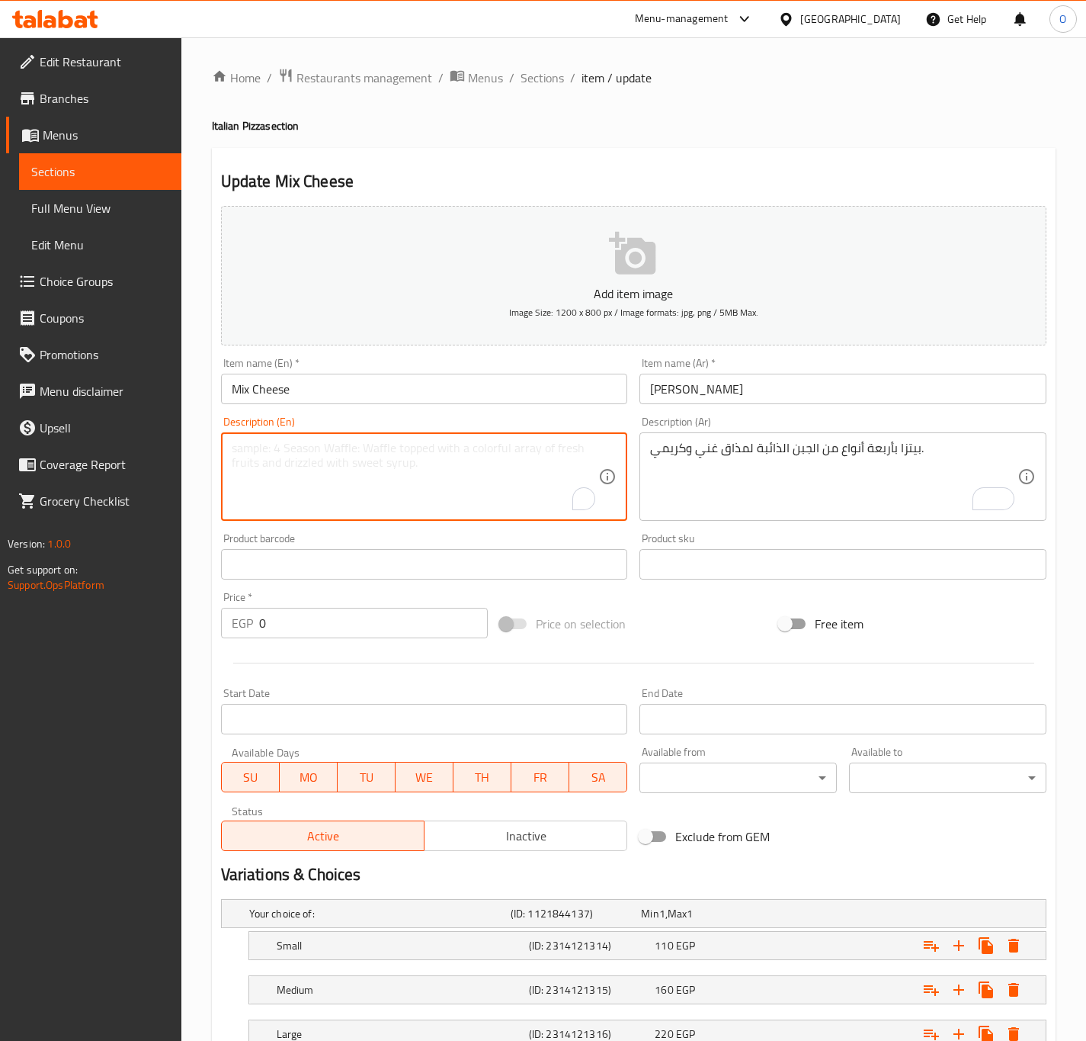
paste textarea "Four cheese pizza melted for a rich and creamy taste."
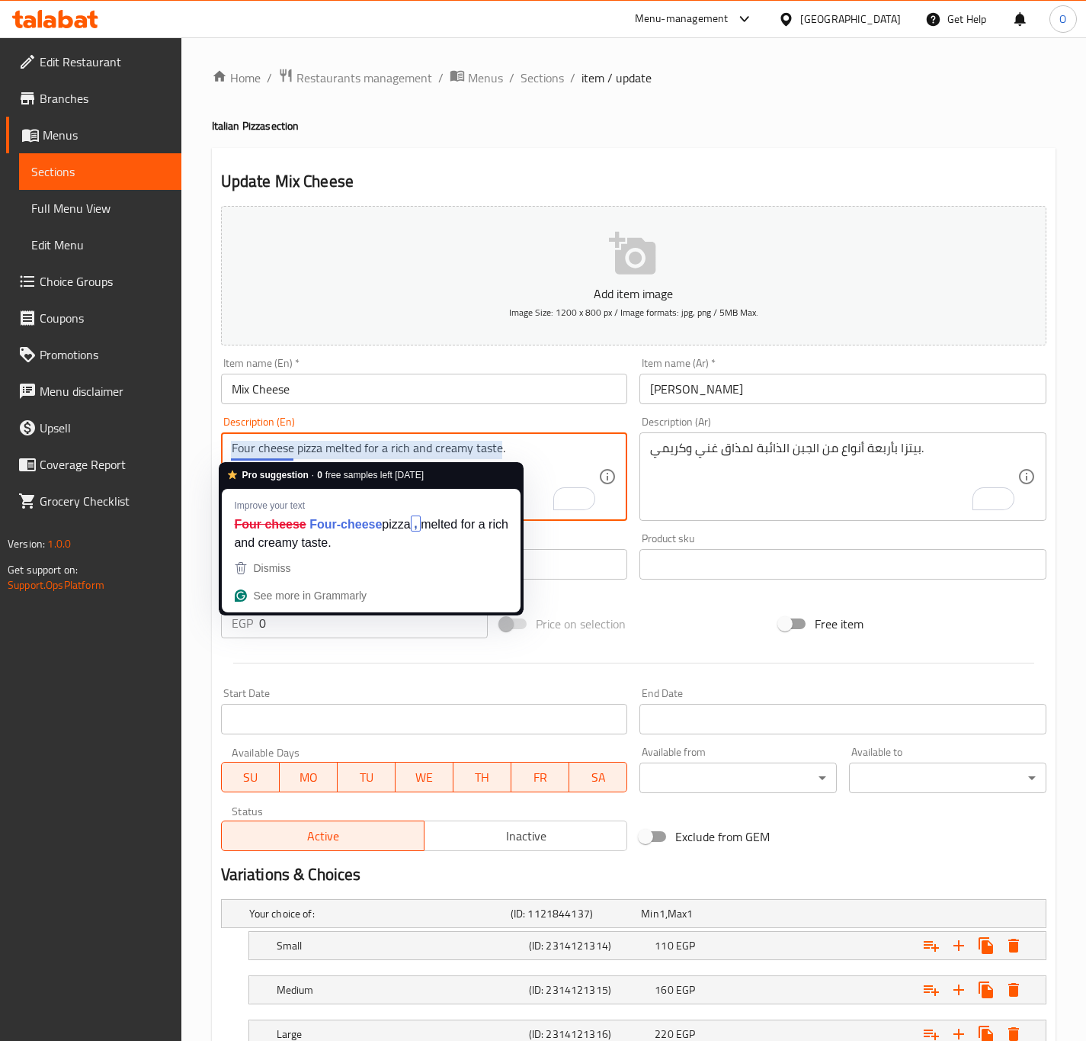
click at [245, 451] on textarea "Four cheese pizza melted for a rich and creamy taste." at bounding box center [415, 477] width 367 height 72
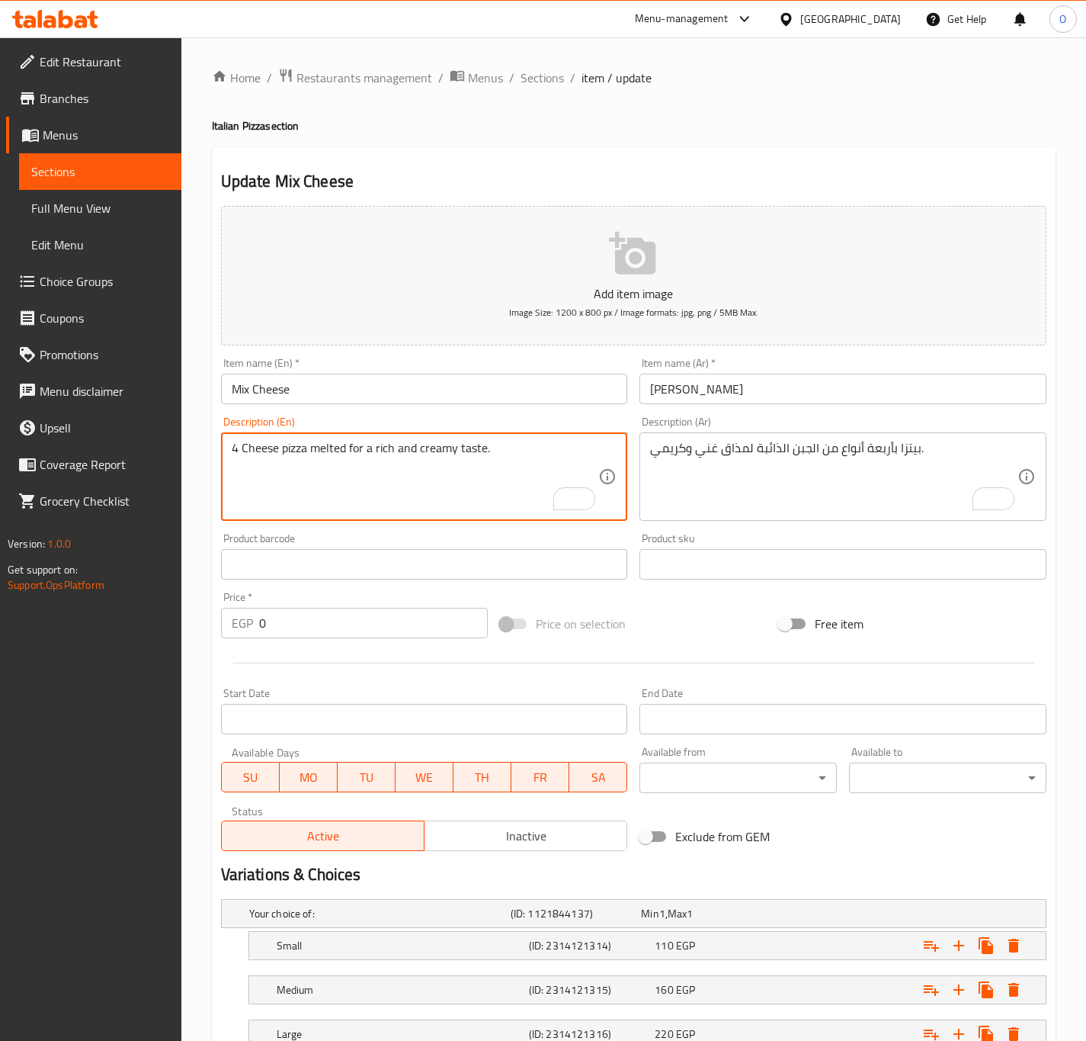
type textarea "4 Cheese pizza melted for a rich and creamy taste."
drag, startPoint x: 447, startPoint y: 393, endPoint x: 460, endPoint y: 386, distance: 15.3
click at [451, 391] on input "Mix Cheese" at bounding box center [424, 389] width 407 height 30
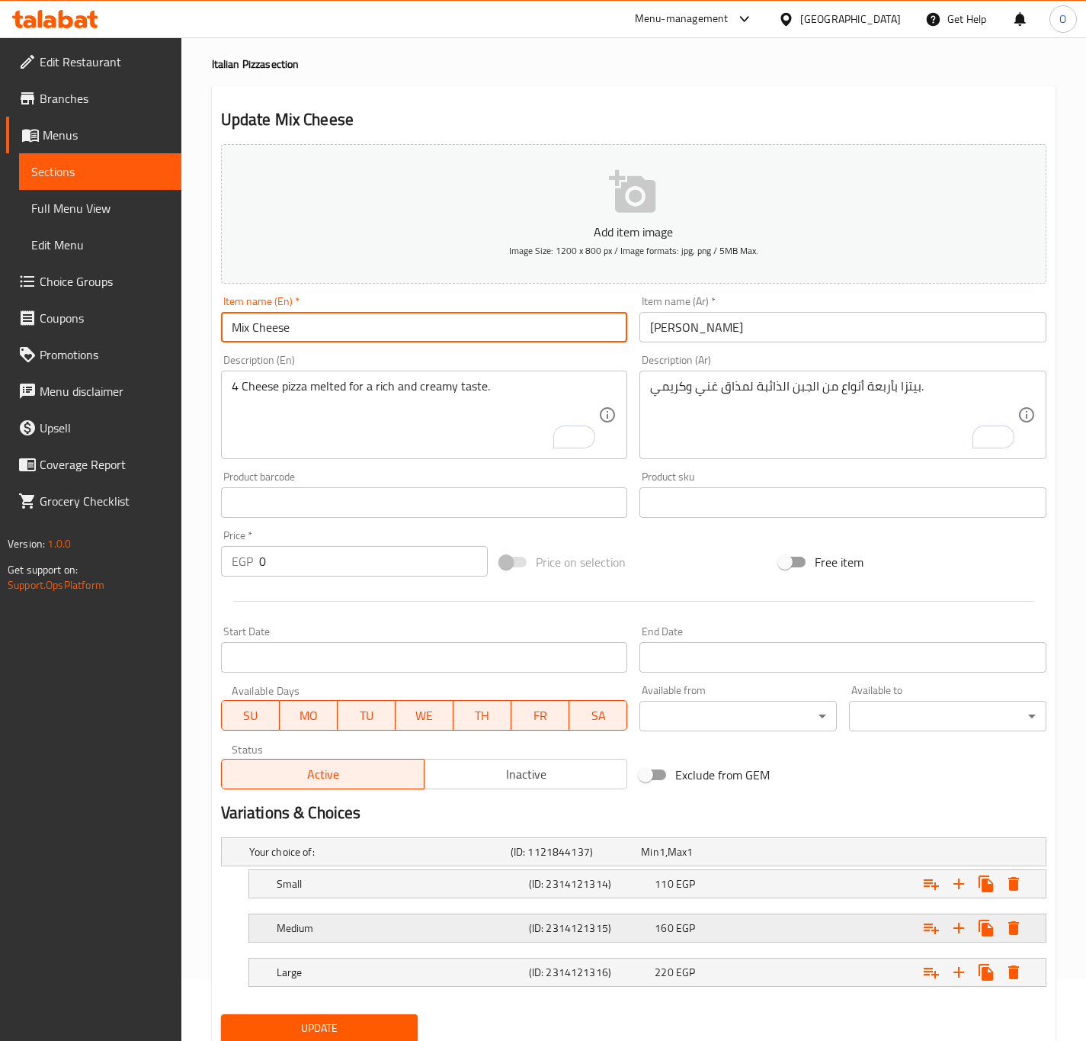
scroll to position [117, 0]
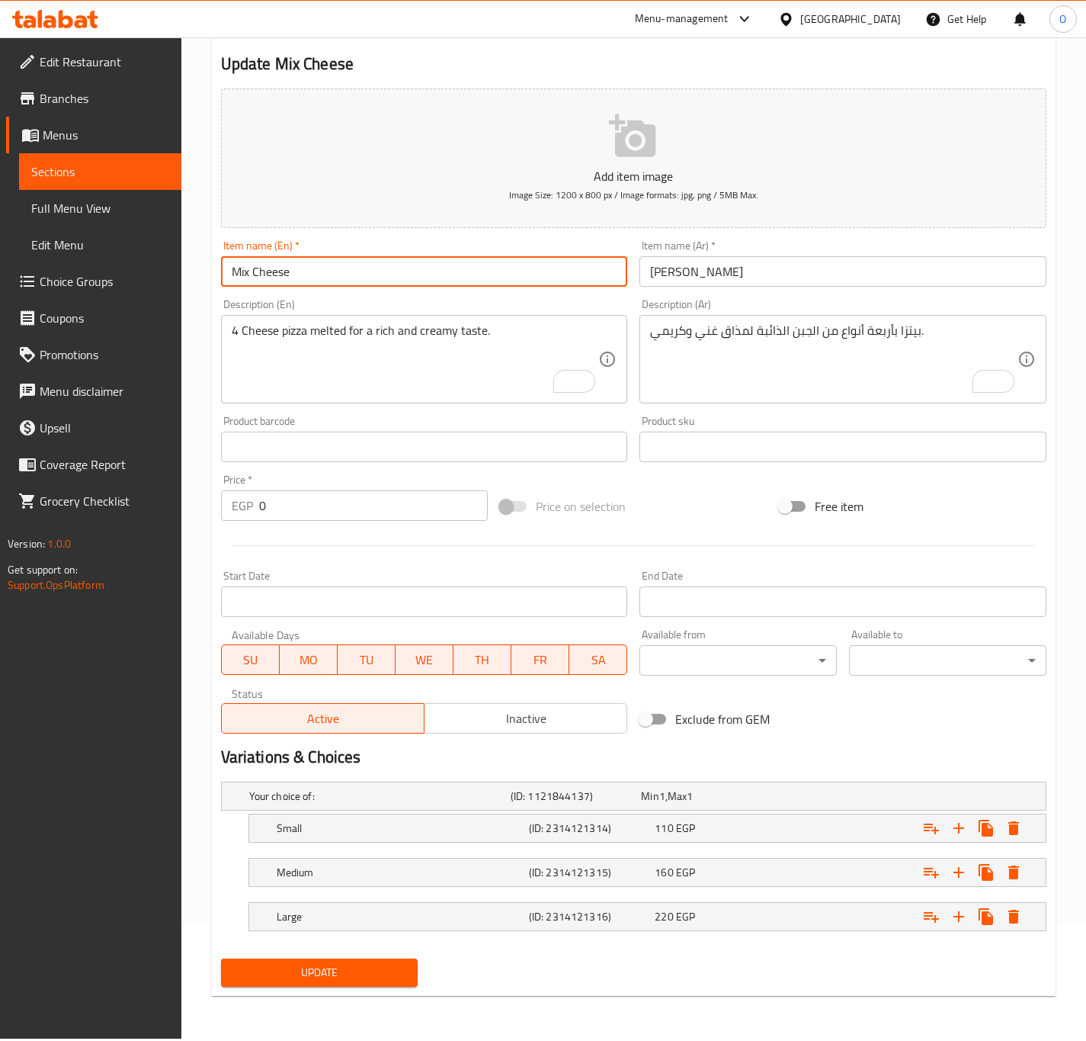
click at [338, 979] on span "Update" at bounding box center [319, 972] width 173 height 19
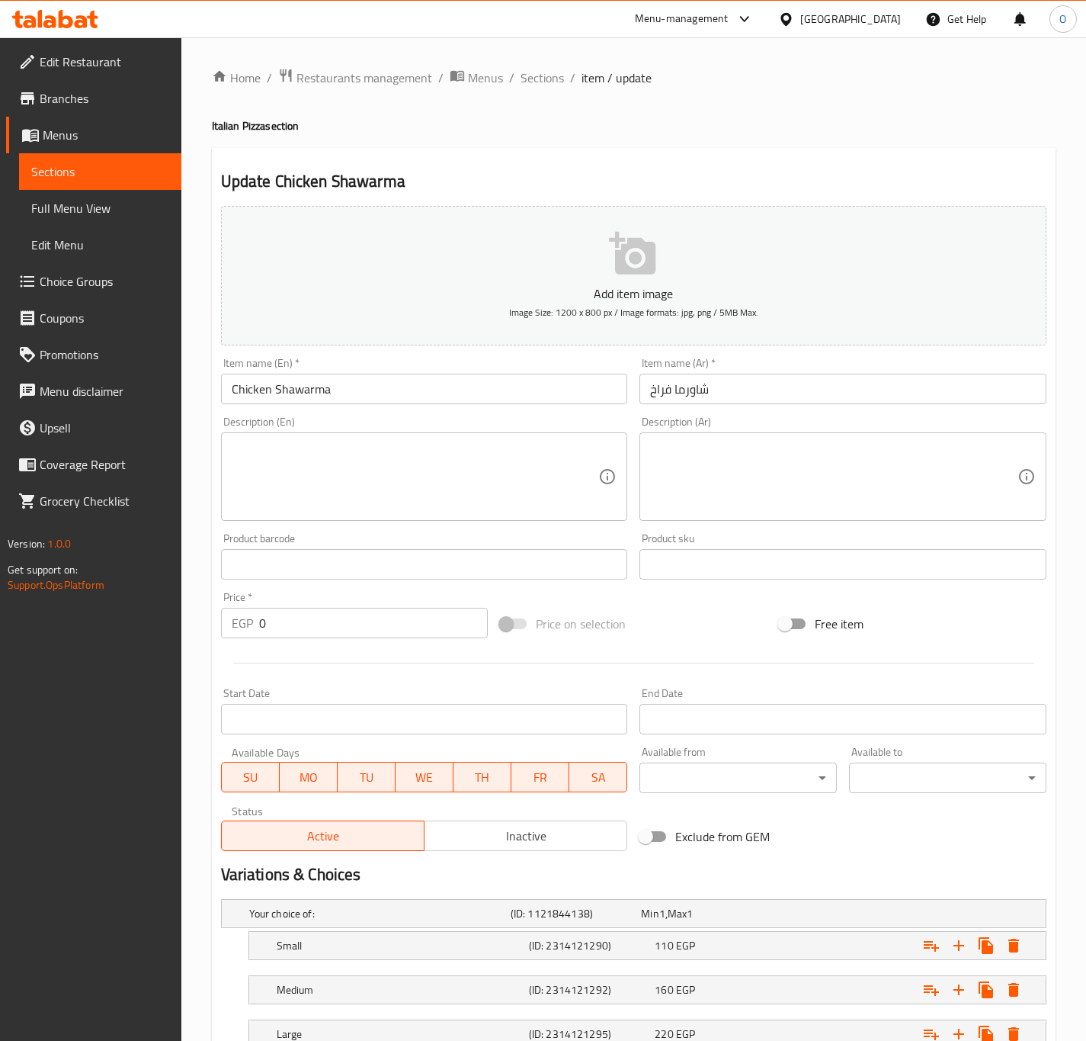
click at [325, 504] on textarea at bounding box center [415, 477] width 367 height 72
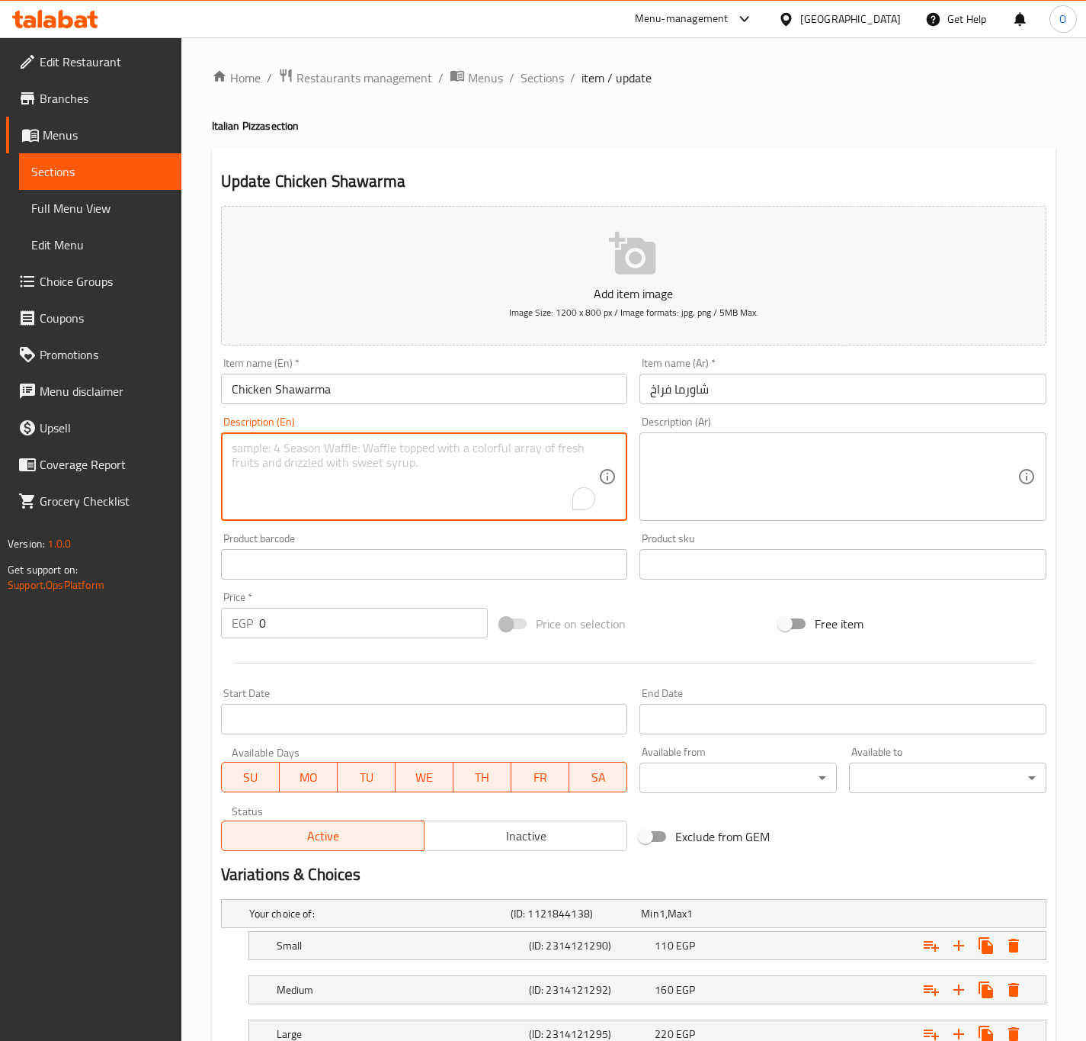
paste textarea "Chicken shawarma pizza with cheese and fresh vegetables."
type textarea "Chicken shawarma pizza with cheese and fresh vegetables."
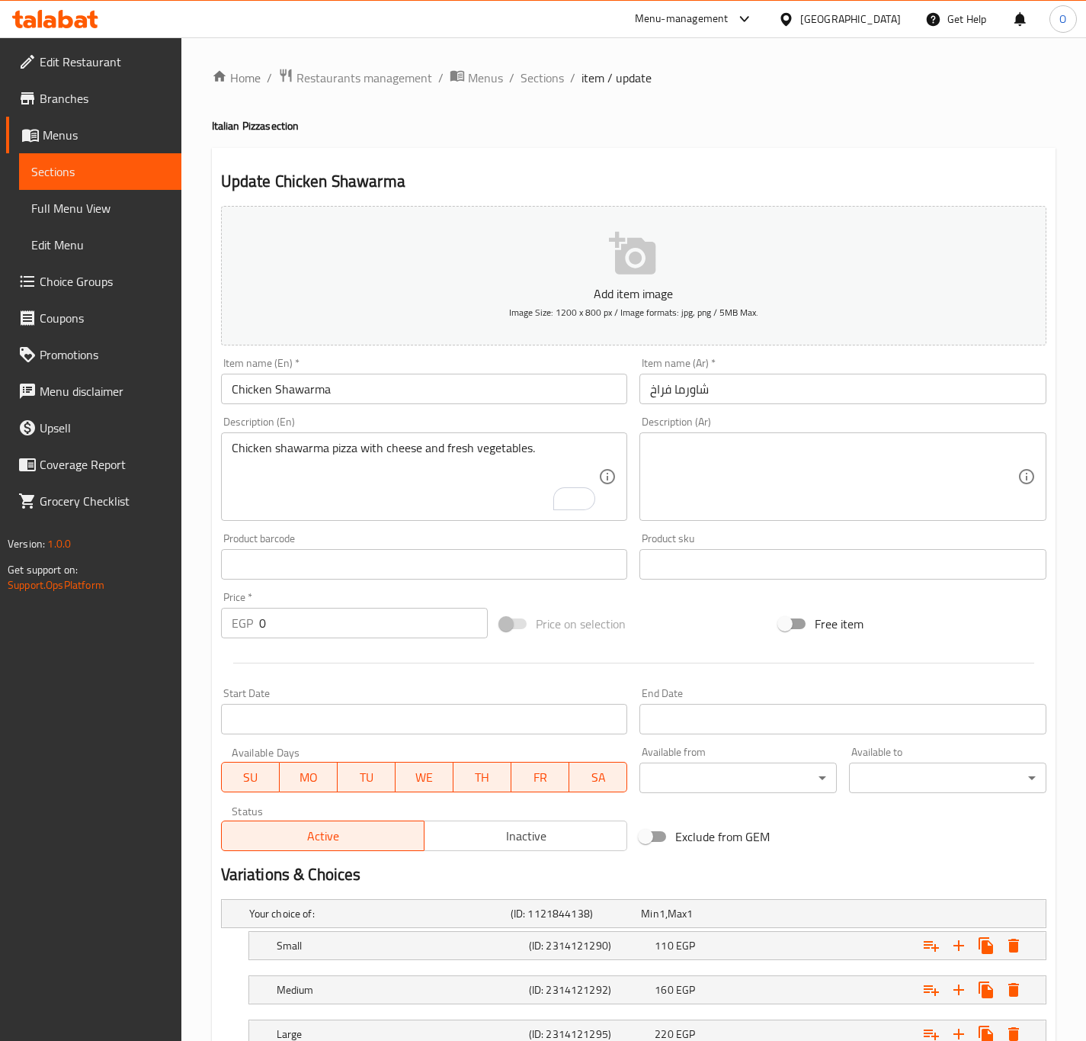
click at [794, 469] on textarea at bounding box center [833, 477] width 367 height 72
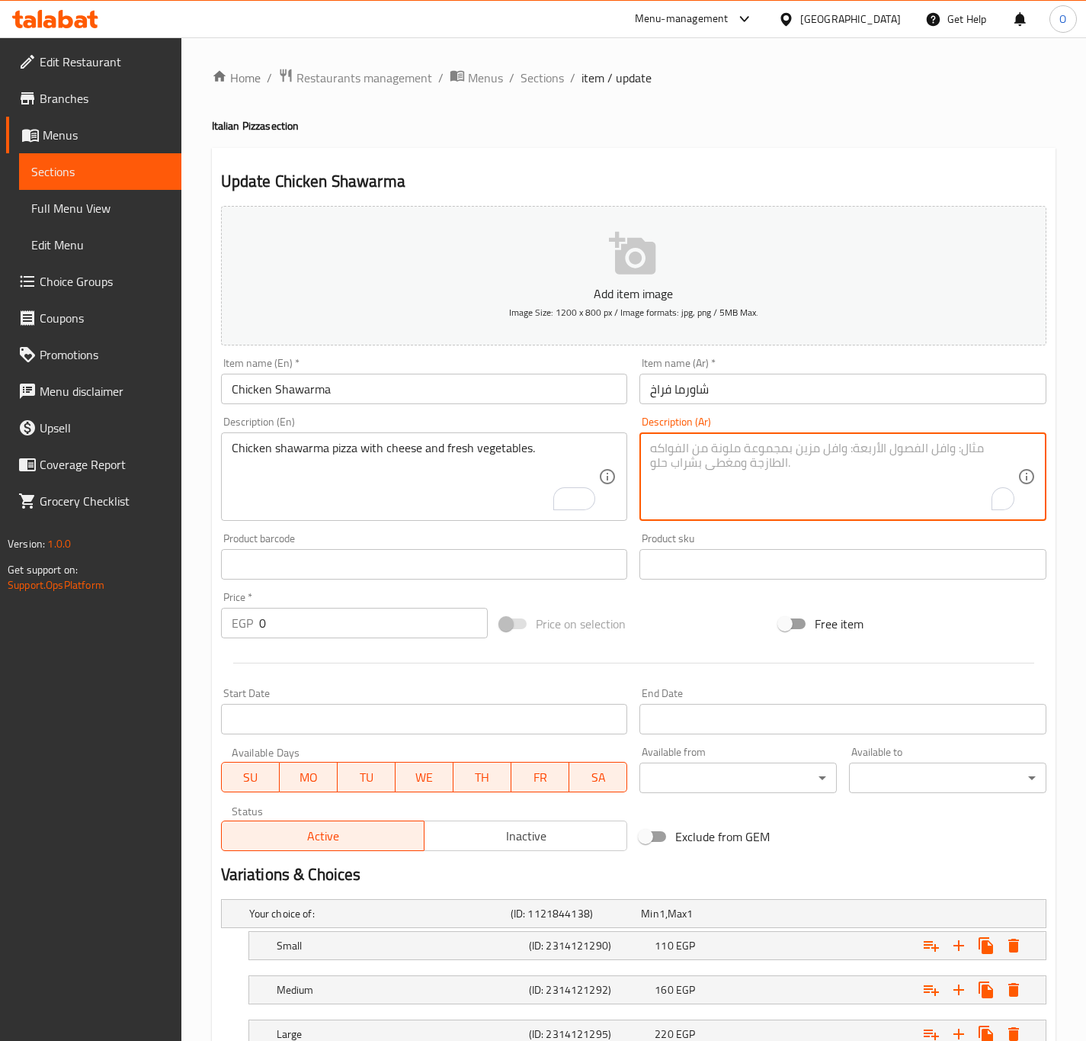
paste textarea "بيتزا بالدجاج الشاورما مع الجبنة والخضار الطازج."
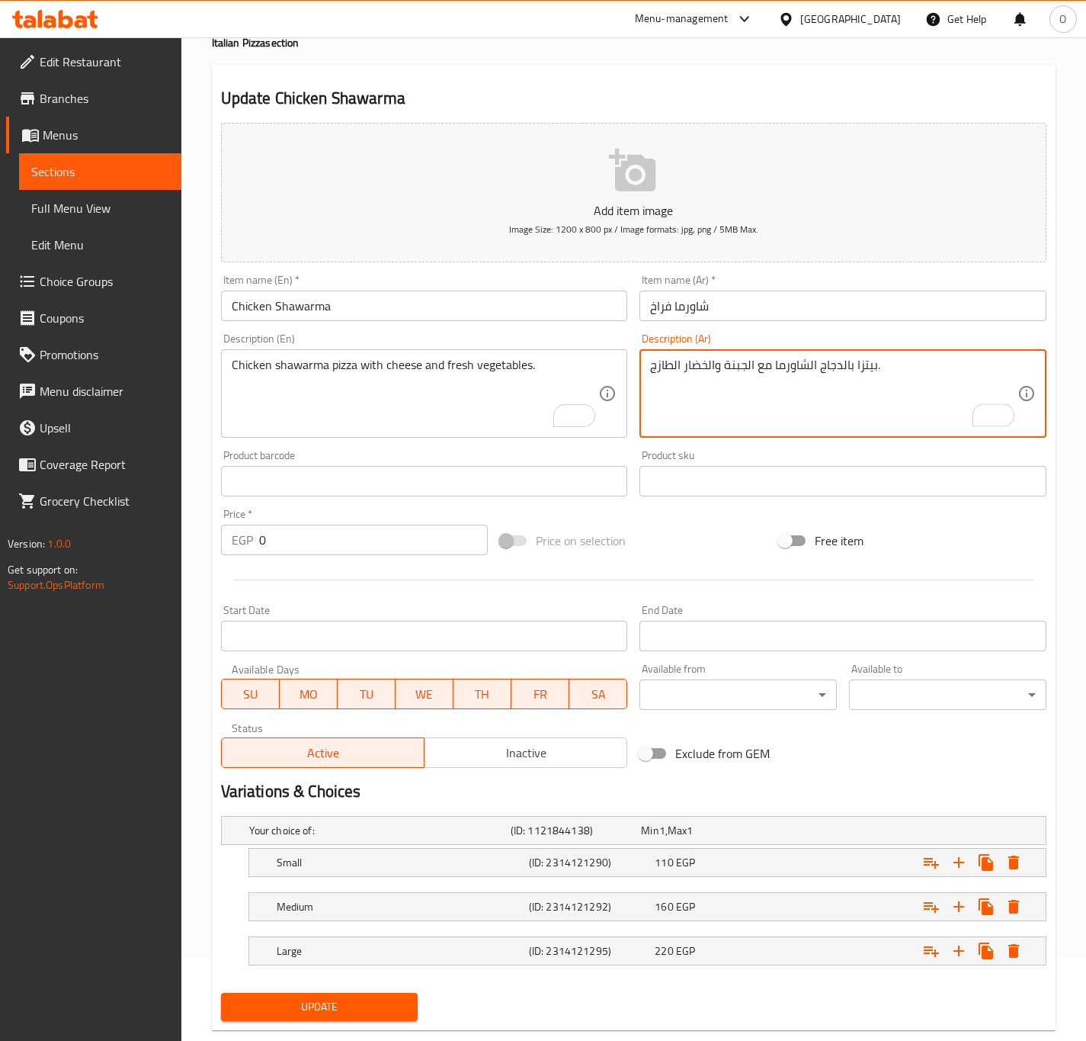
scroll to position [117, 0]
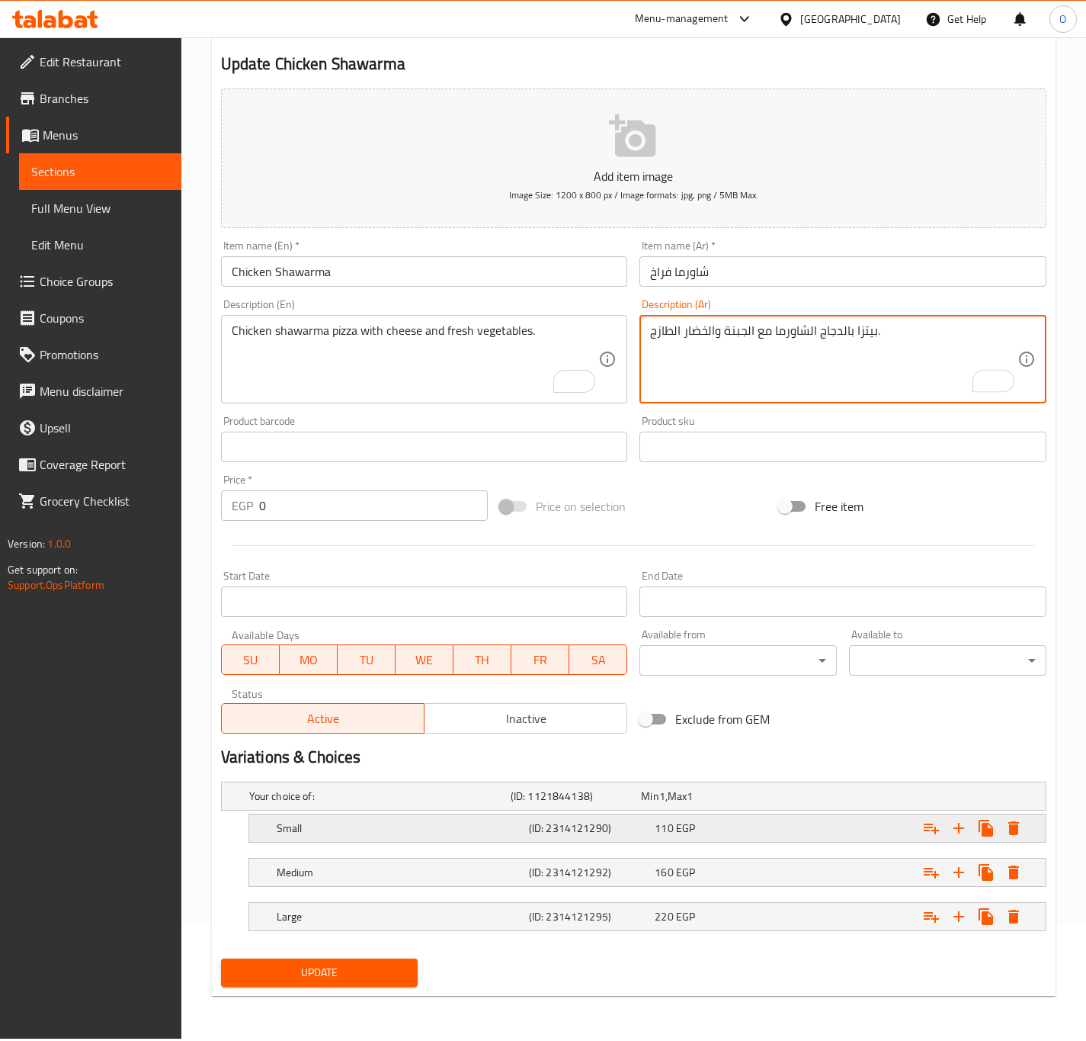
type textarea "بيتزا بالدجاج الشاورما مع الجبنة والخضار الطازج."
click at [357, 830] on h5 "Small" at bounding box center [400, 827] width 246 height 15
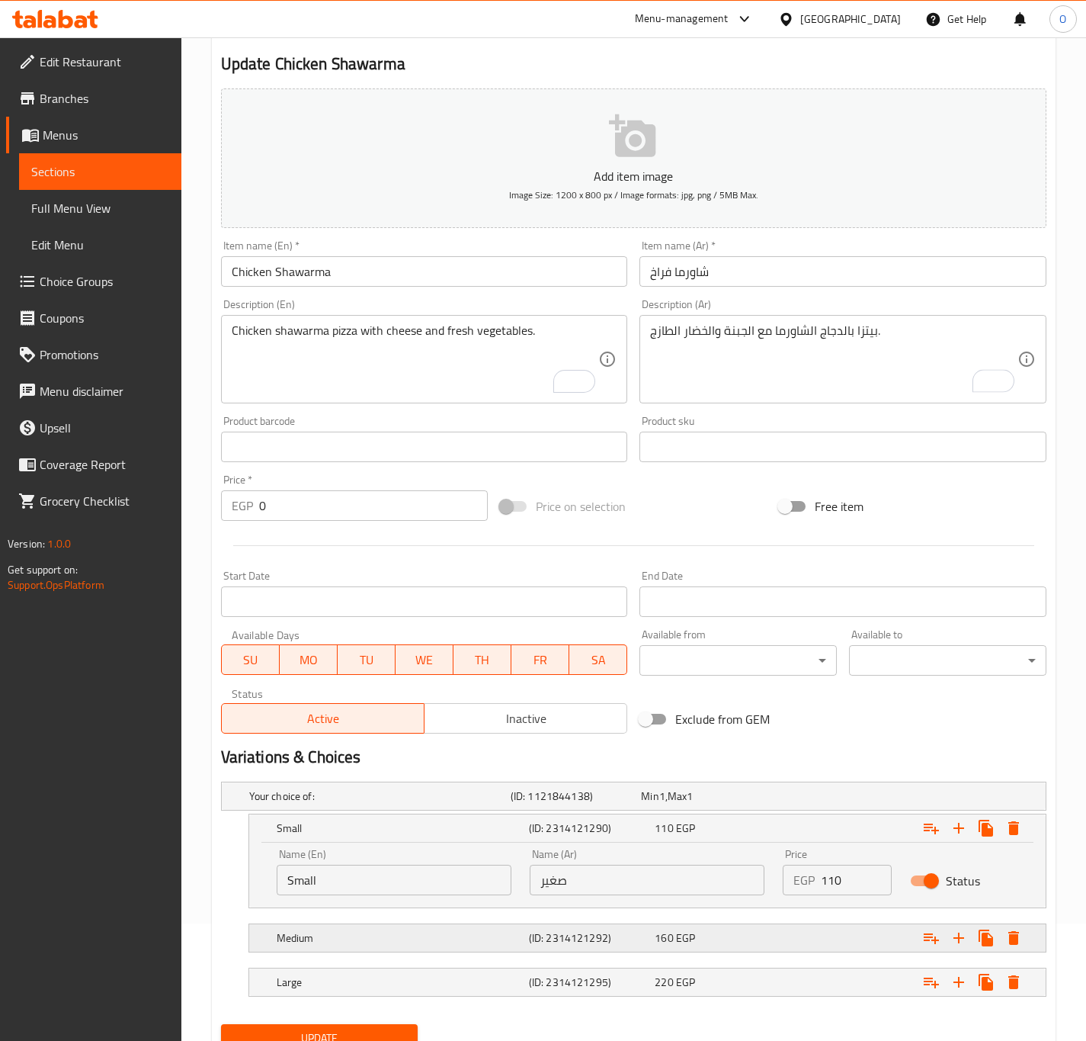
click at [376, 948] on div "Medium" at bounding box center [400, 937] width 252 height 21
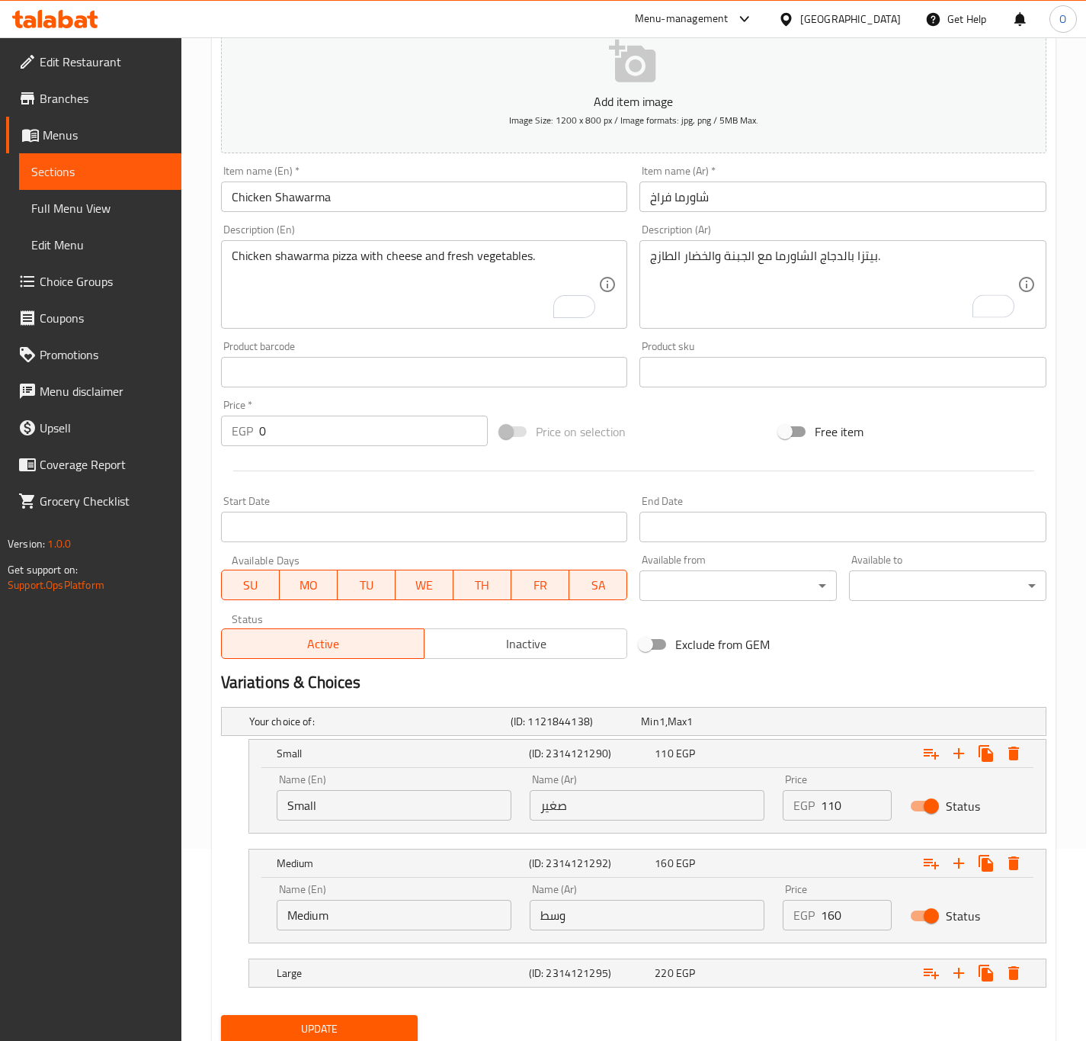
scroll to position [249, 0]
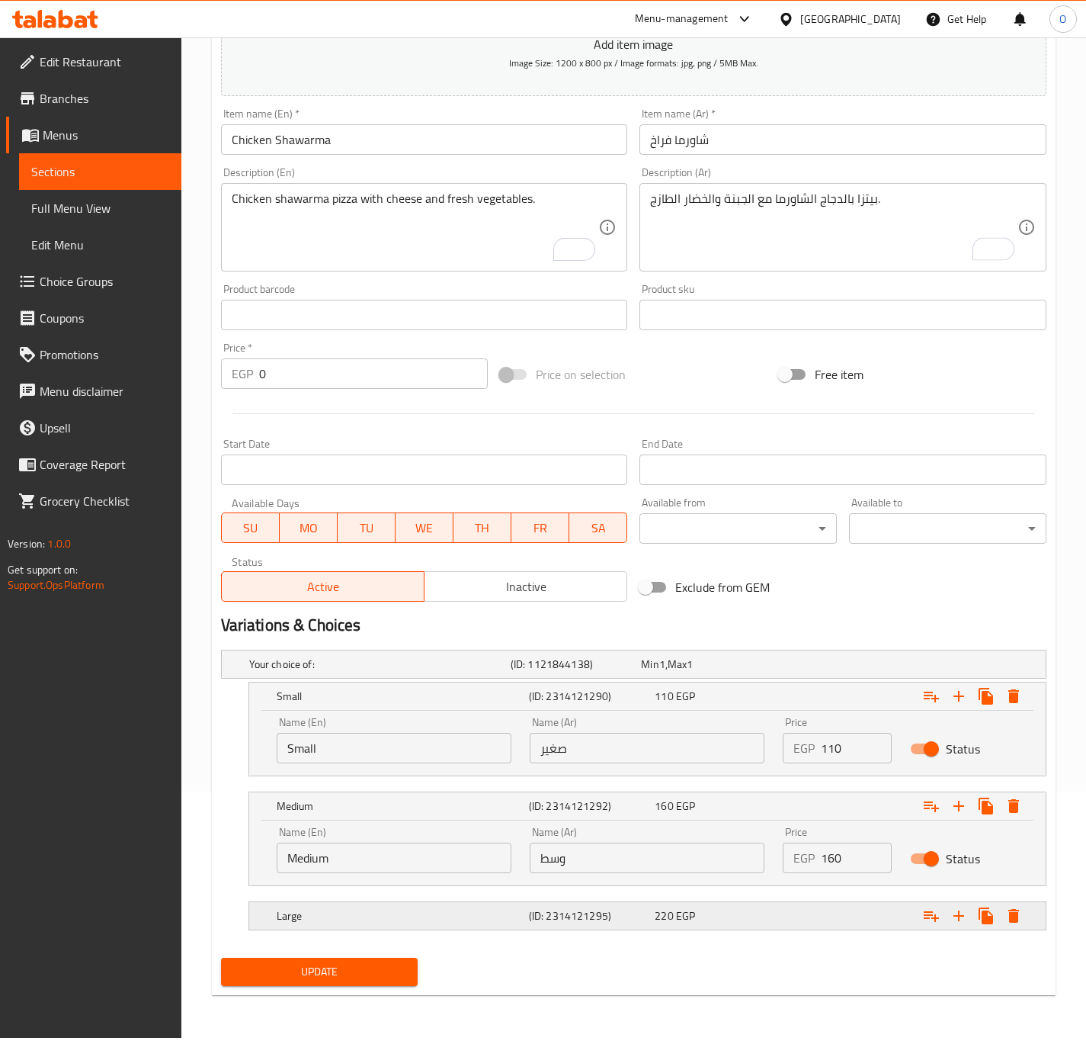
click at [378, 920] on h5 "Large" at bounding box center [400, 915] width 246 height 15
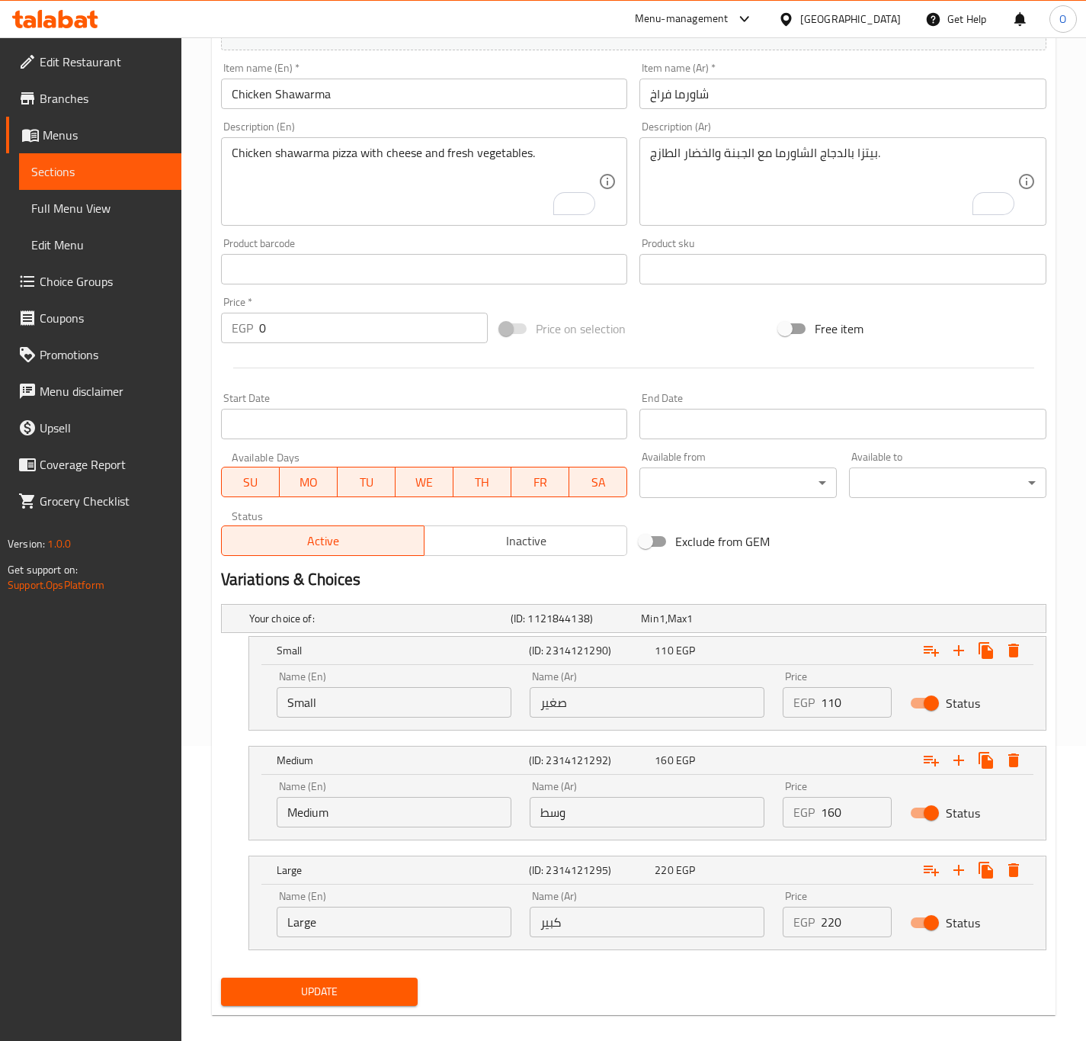
scroll to position [314, 0]
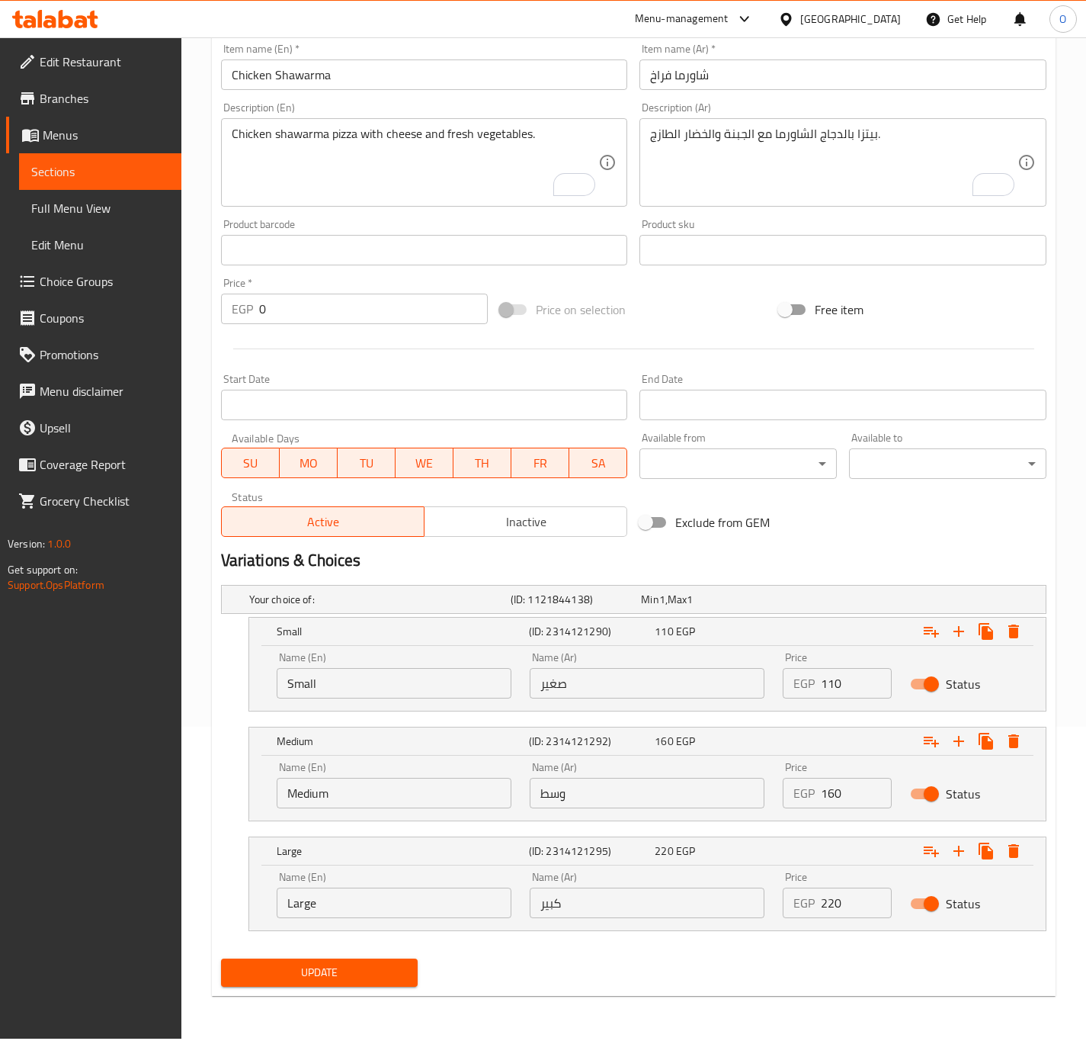
click at [822, 689] on input "110" at bounding box center [856, 683] width 70 height 30
click at [822, 691] on input "110" at bounding box center [856, 683] width 70 height 30
click at [851, 701] on div "Price EGP 110 Price" at bounding box center [837, 675] width 127 height 65
click at [831, 681] on input "110" at bounding box center [856, 683] width 70 height 30
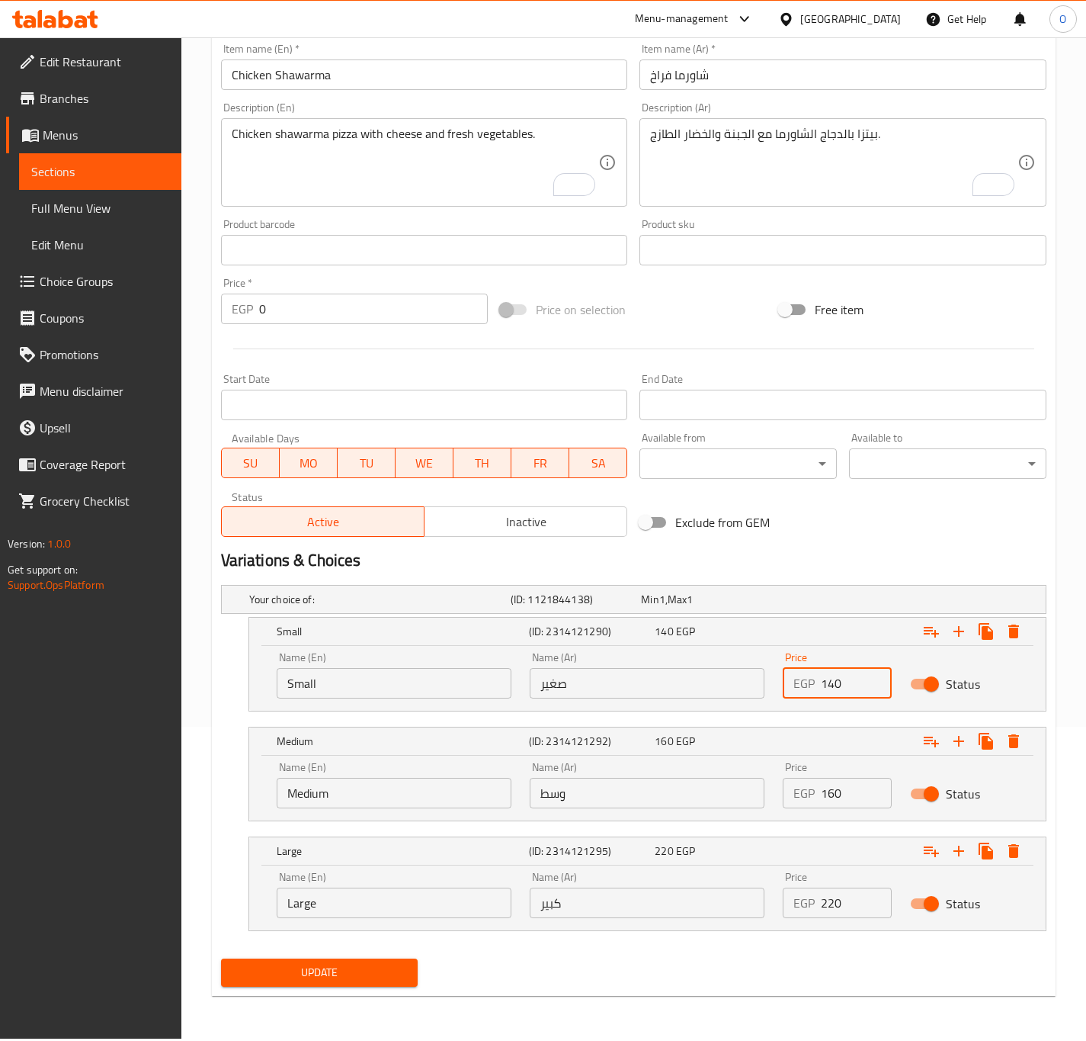
type input "140"
click at [829, 799] on input "160" at bounding box center [856, 793] width 70 height 30
type input "190"
click at [839, 906] on input "220" at bounding box center [856, 902] width 70 height 30
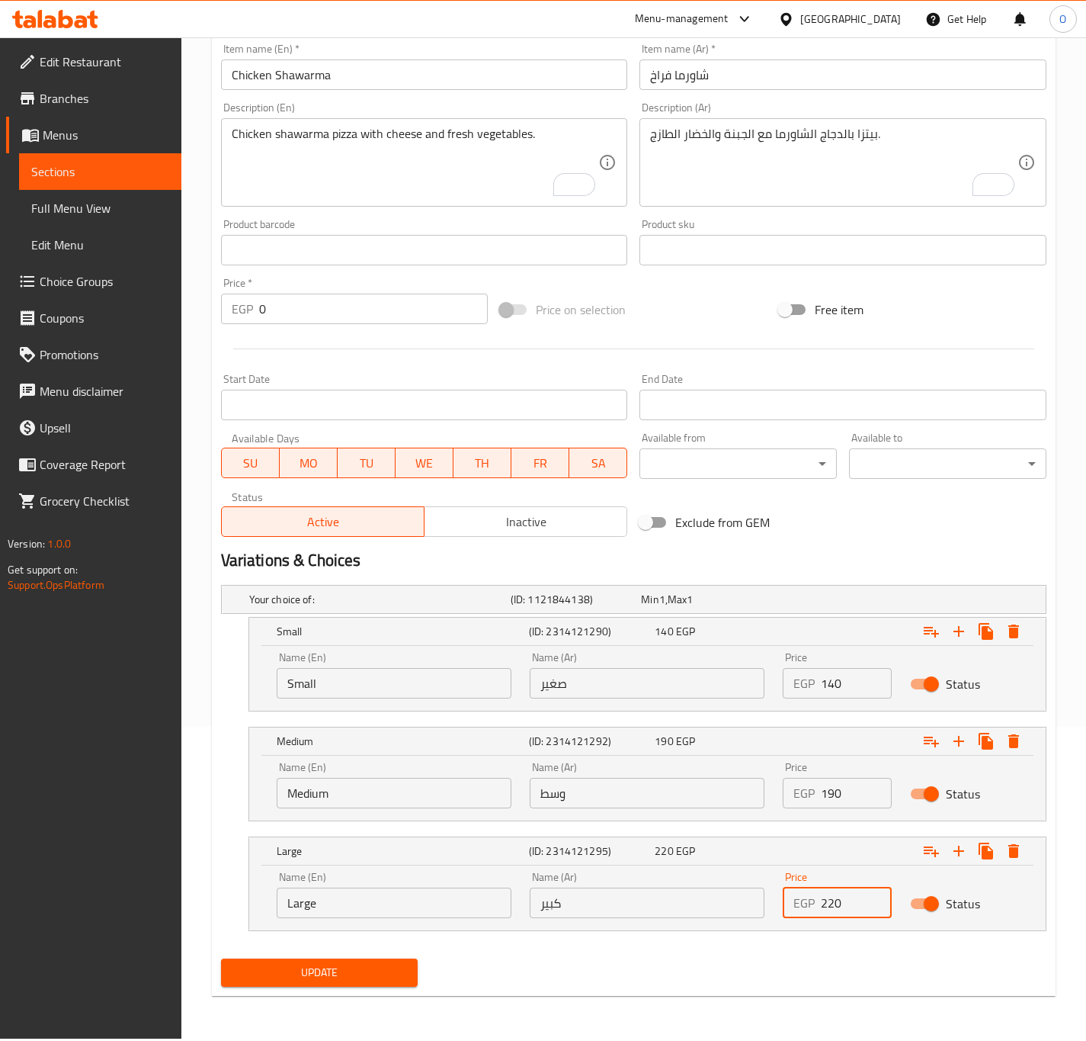
click at [839, 906] on input "220" at bounding box center [856, 902] width 70 height 30
type input "265"
click at [389, 973] on span "Update" at bounding box center [319, 972] width 173 height 19
click at [252, 973] on span "Update" at bounding box center [319, 972] width 173 height 19
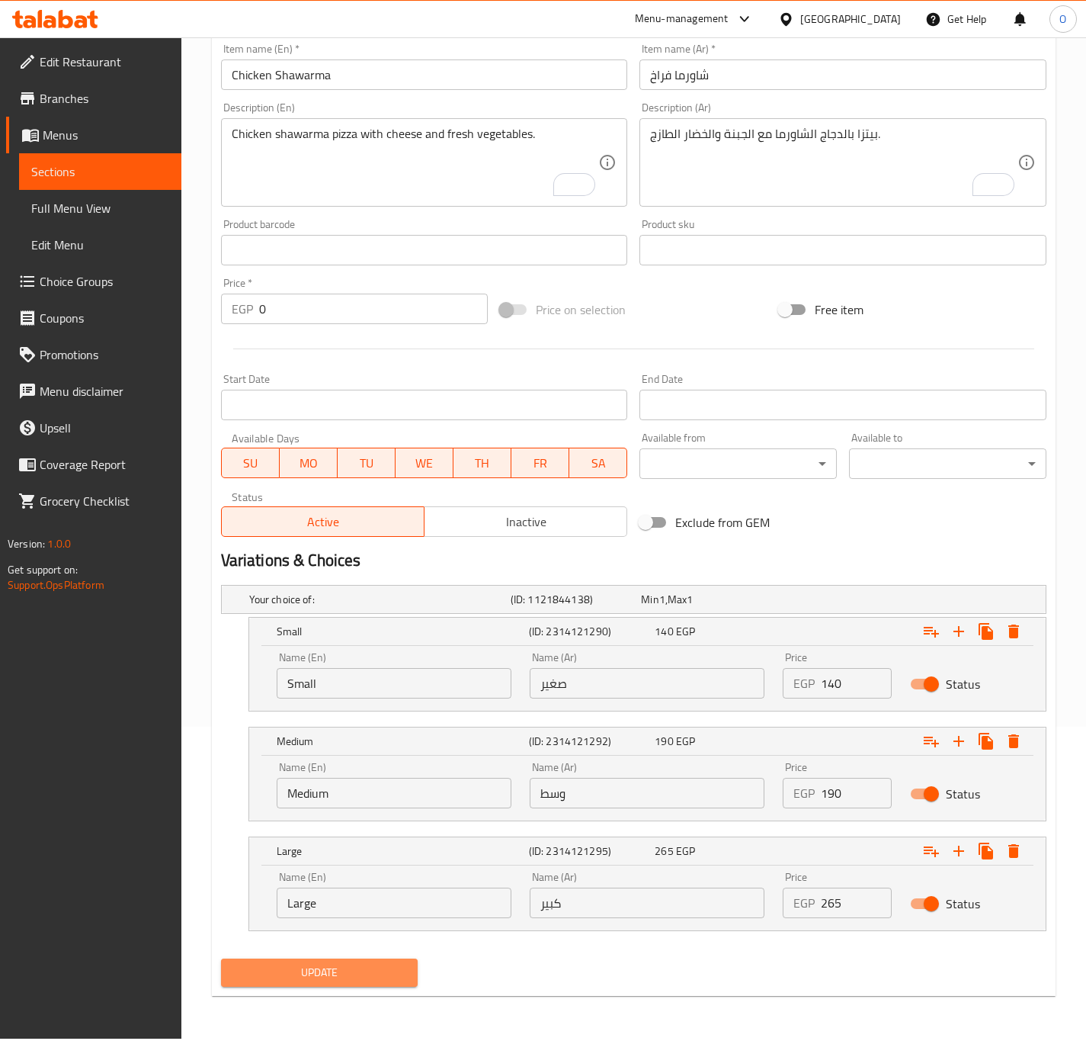
click at [252, 973] on span "Update" at bounding box center [319, 972] width 173 height 19
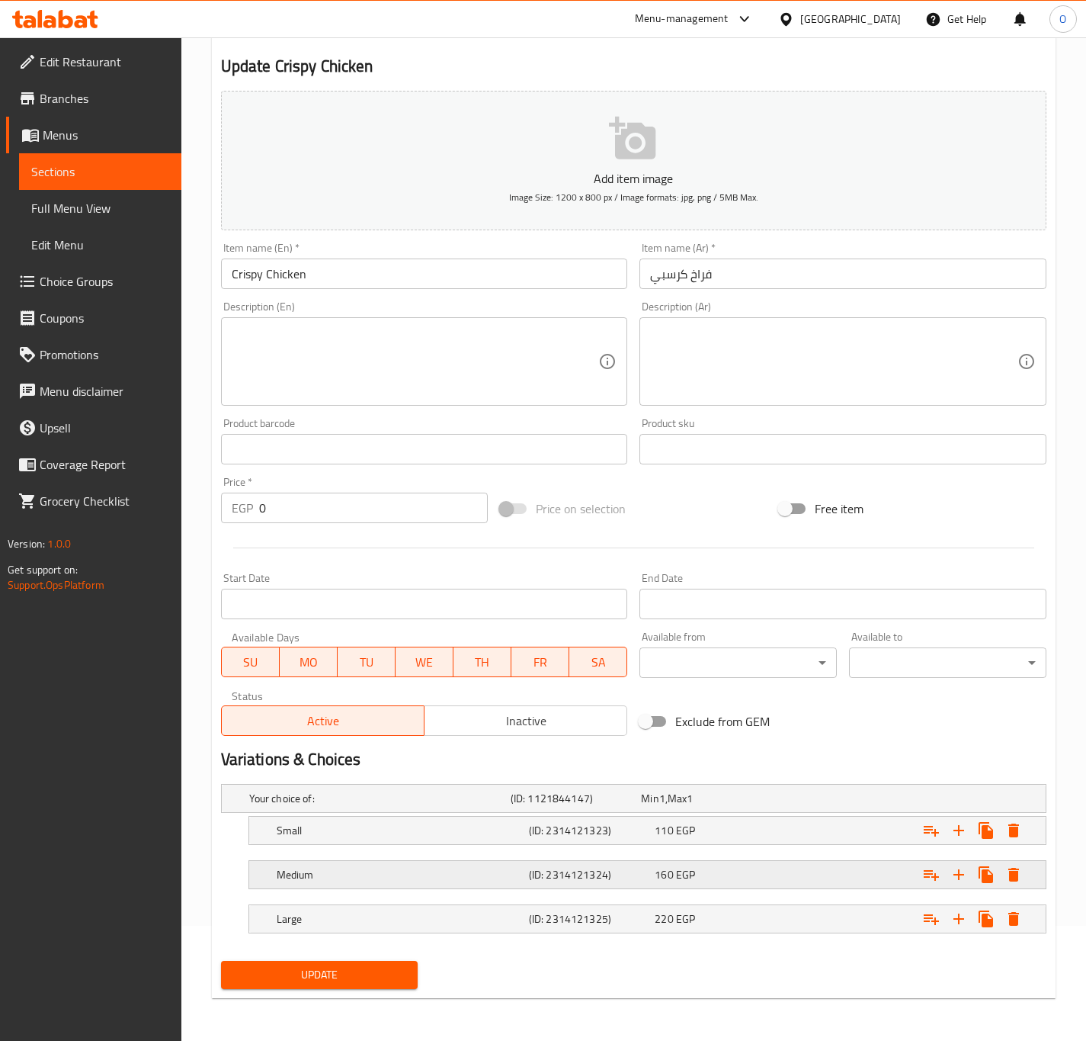
scroll to position [117, 0]
click at [486, 838] on div "Small" at bounding box center [400, 829] width 252 height 21
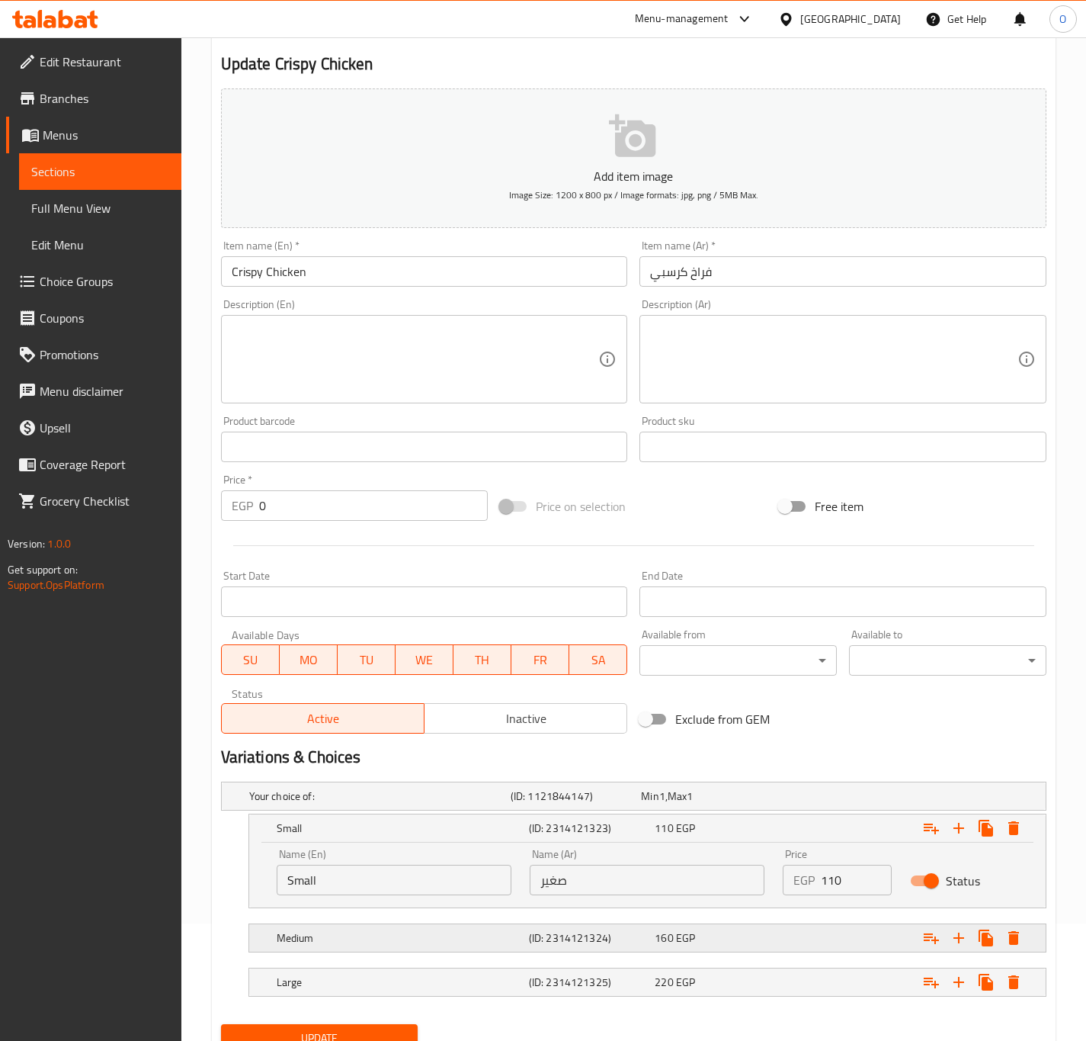
click at [410, 941] on h5 "Medium" at bounding box center [400, 937] width 246 height 15
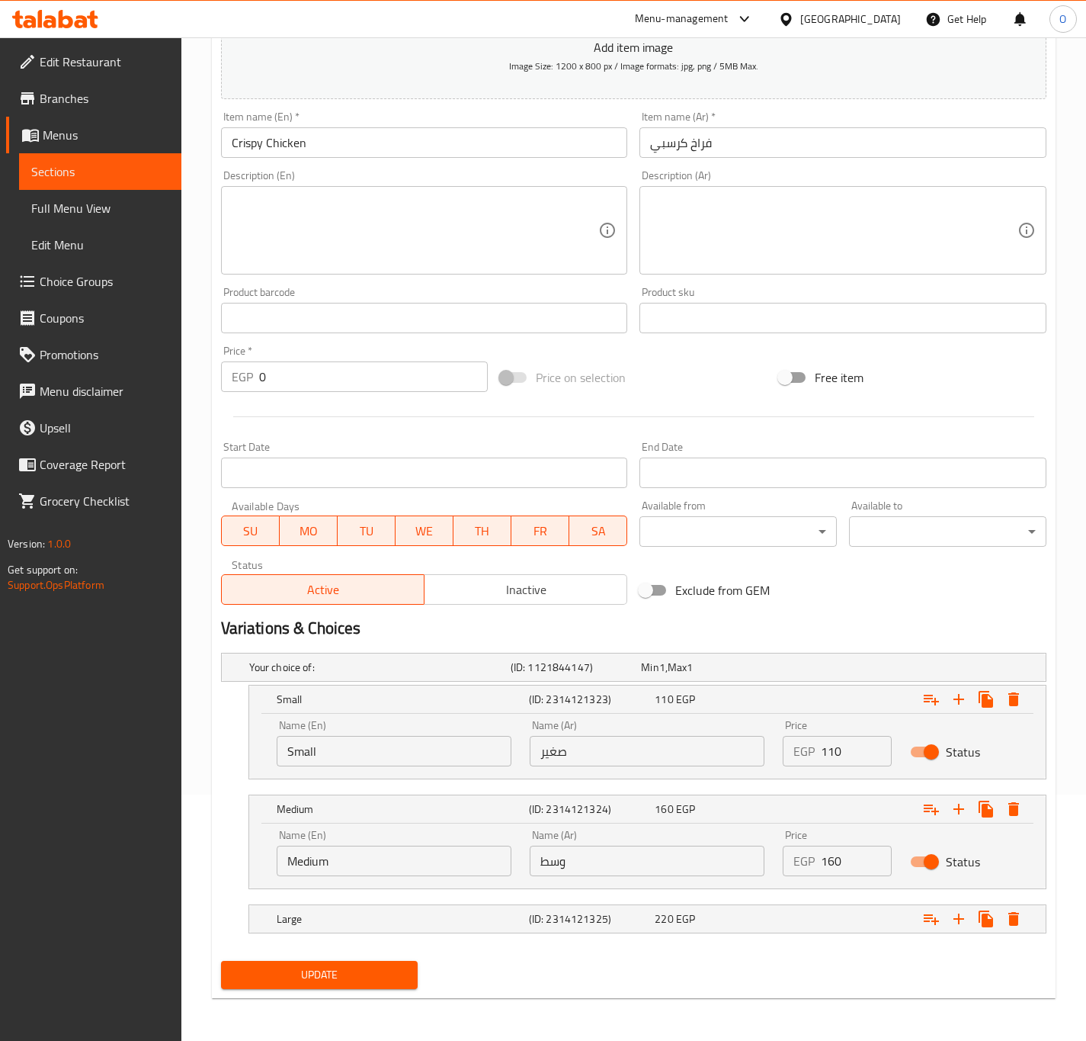
scroll to position [249, 0]
click at [421, 922] on h5 "Large" at bounding box center [400, 918] width 246 height 15
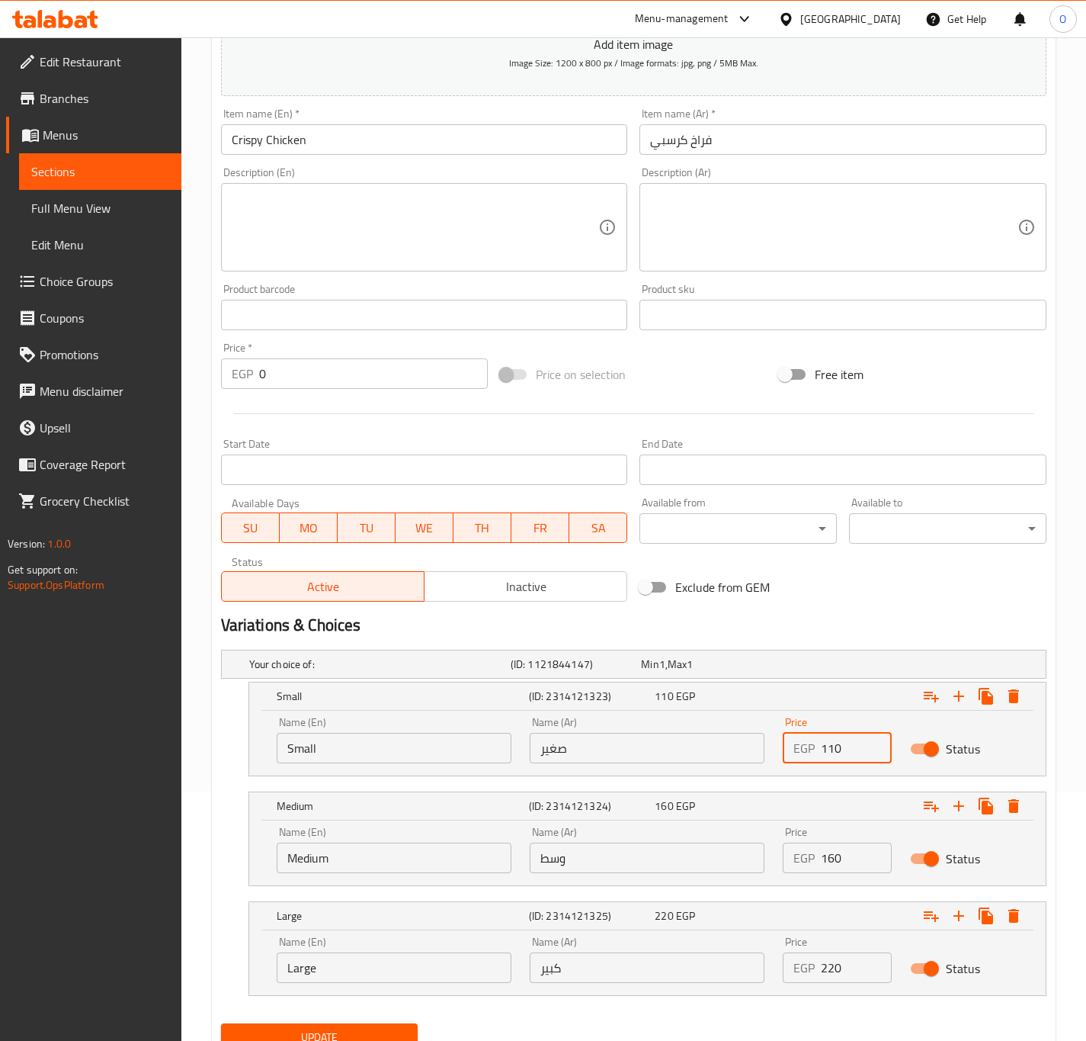
click at [835, 737] on input "110" at bounding box center [856, 748] width 70 height 30
type input "140"
click at [828, 860] on input "160" at bounding box center [856, 857] width 70 height 30
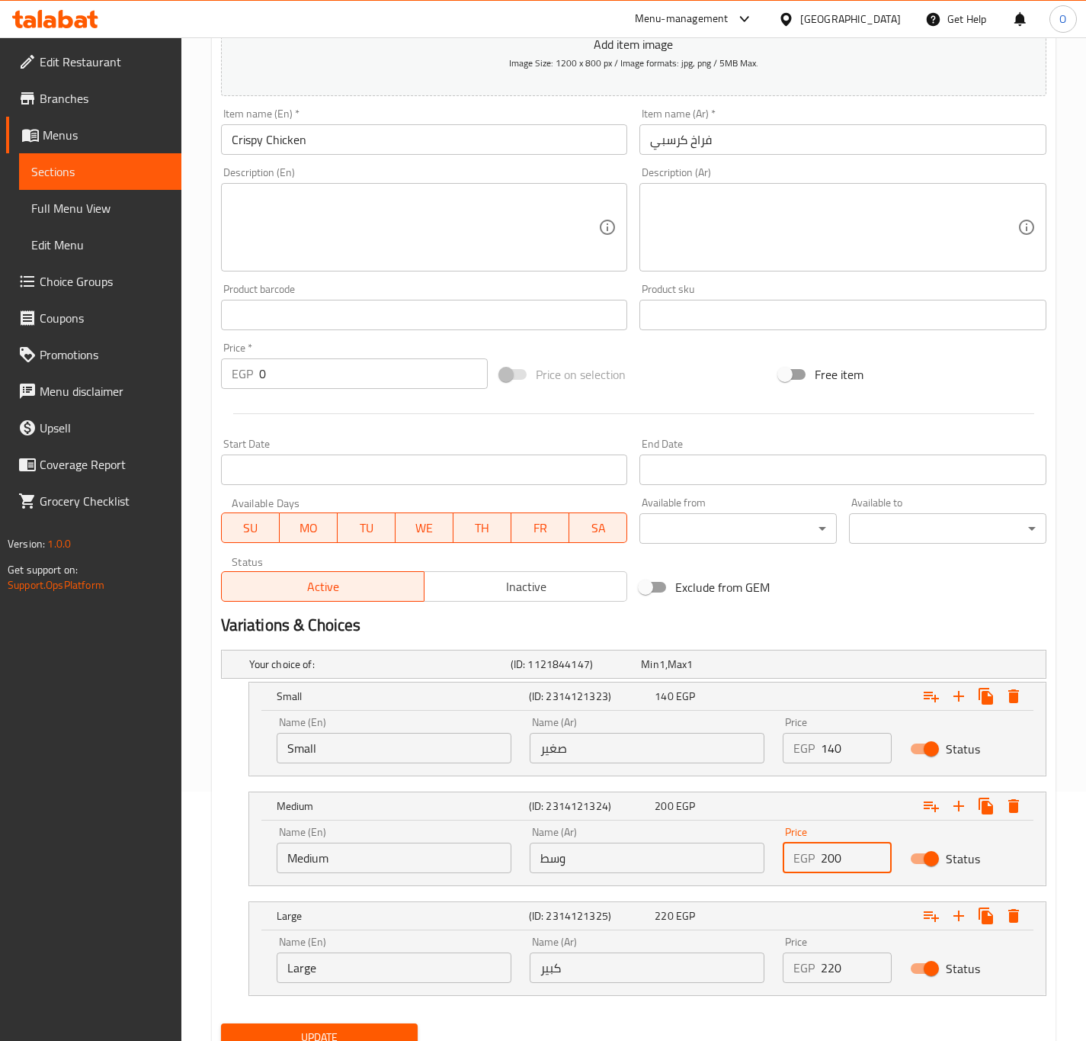
type input "200"
click at [838, 973] on input "220" at bounding box center [856, 967] width 70 height 30
type input "260"
click at [720, 213] on textarea at bounding box center [833, 227] width 367 height 72
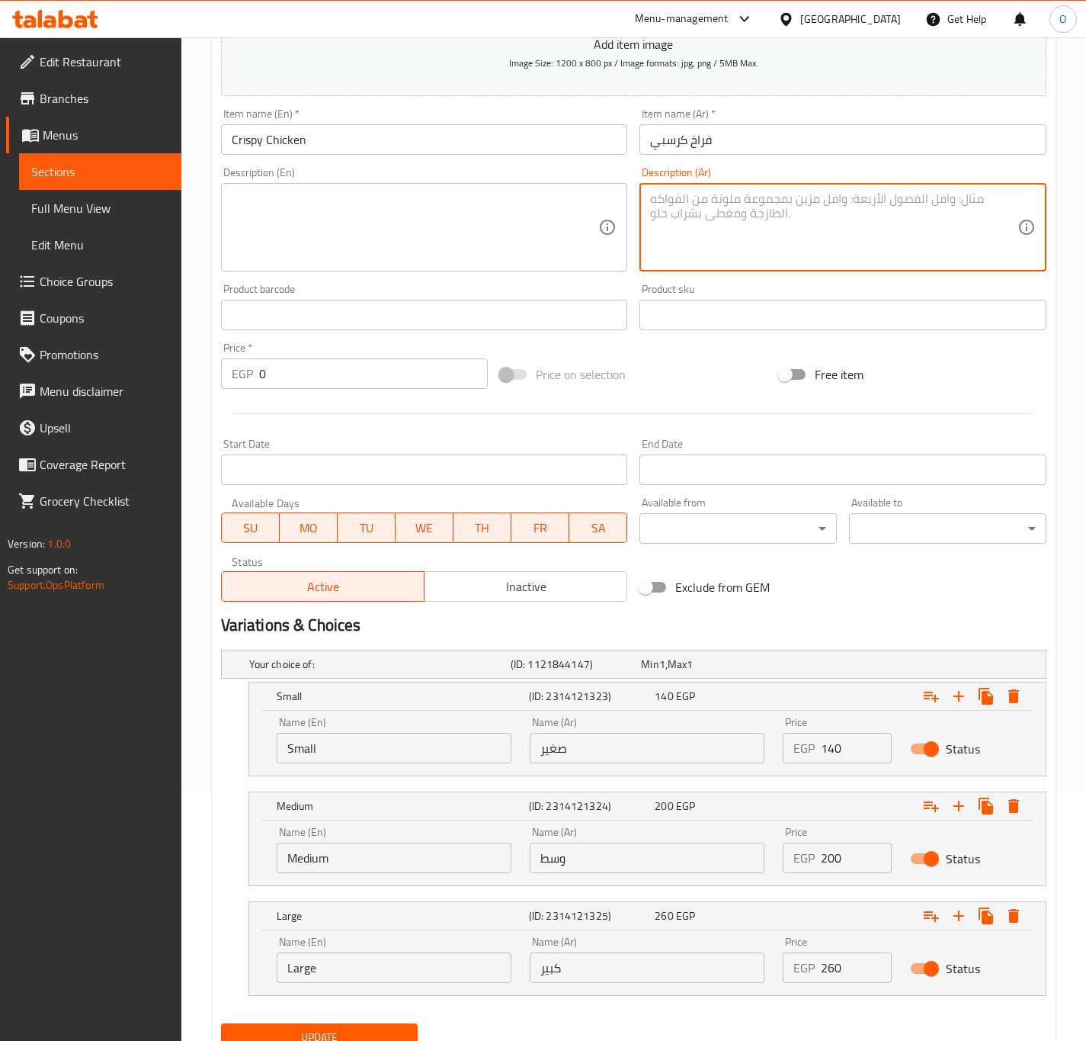
paste textarea "بيتزا بقطع دجاج بانيه كرسبي مع صوص مميز."
type textarea "بيتزا بقطع دجاج بانيه كرسبي مع صوص مميز."
click at [384, 252] on textarea at bounding box center [415, 227] width 367 height 72
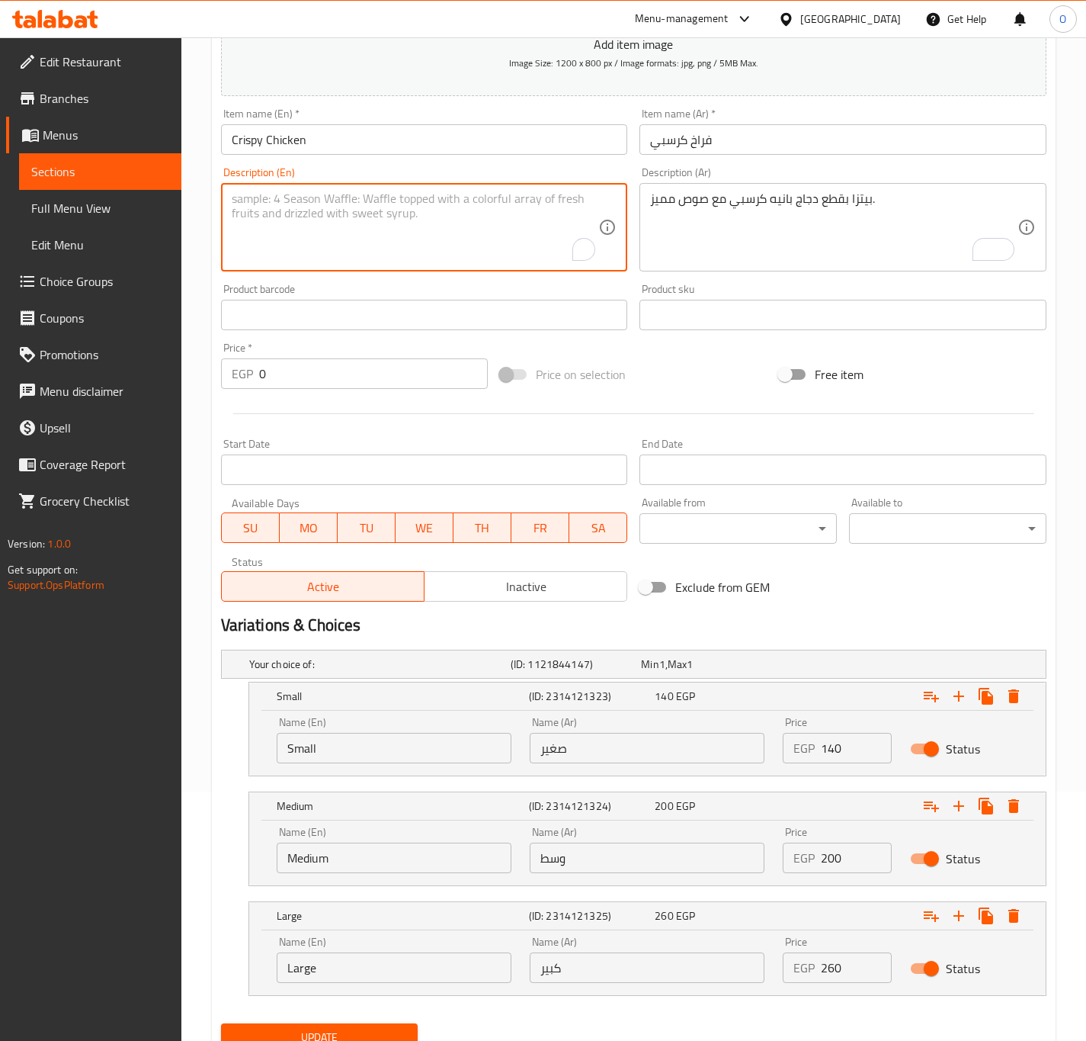
paste textarea "Crispy breaded chicken pizza with special sauce."
click at [417, 207] on textarea "Crispy breaded chicken pizza with special sauce." at bounding box center [415, 227] width 367 height 72
click at [265, 197] on textarea "Crispy breaded chicken pizza with signature sauce." at bounding box center [415, 227] width 367 height 72
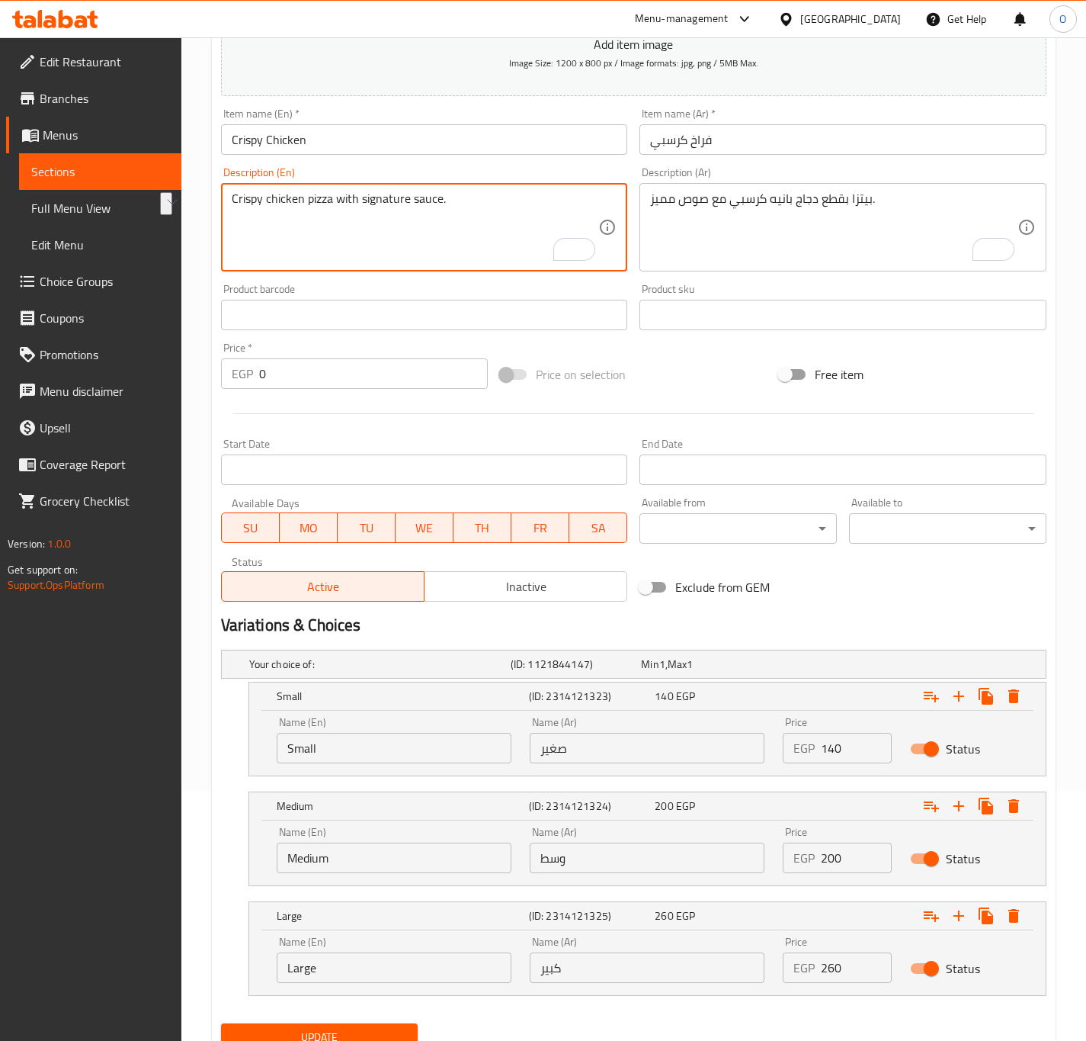
drag, startPoint x: 234, startPoint y: 192, endPoint x: 344, endPoint y: 197, distance: 109.9
click at [346, 197] on textarea "Crispy chicken pizza with signature sauce." at bounding box center [415, 227] width 367 height 72
click at [307, 211] on textarea "Crispy chicken pizza with signature sauce." at bounding box center [415, 227] width 367 height 72
click at [290, 218] on textarea "Crispy chicken pizza with signature sauce." at bounding box center [415, 227] width 367 height 72
click at [305, 202] on textarea "Crispy chicken pizza with signature sauce." at bounding box center [415, 227] width 367 height 72
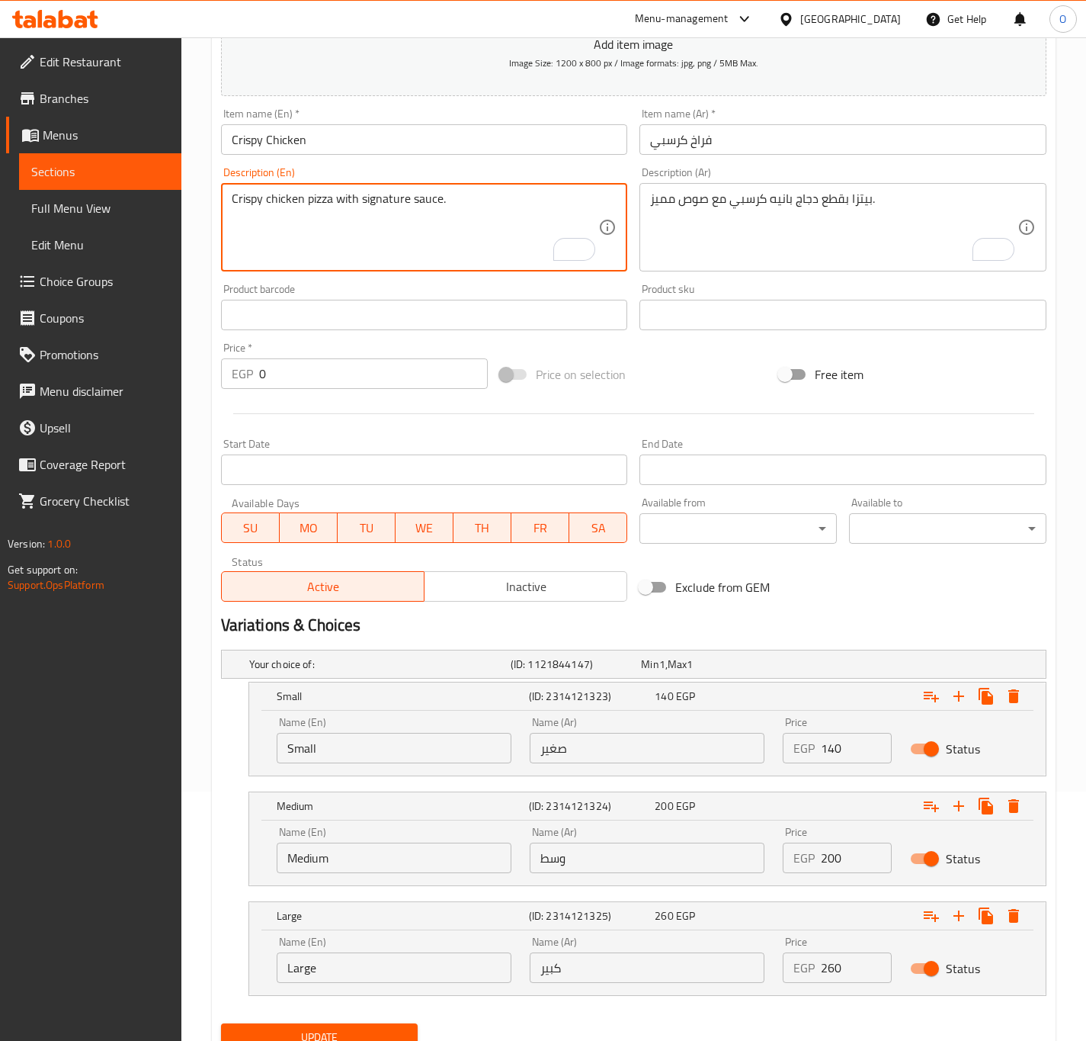
click textarea "Crispy chicken pizza with signature sauce."
drag, startPoint x: 336, startPoint y: 194, endPoint x: 202, endPoint y: 188, distance: 134.3
click div "Home / Restaurants management / Menus / Sections / item / update Italian Pizza …"
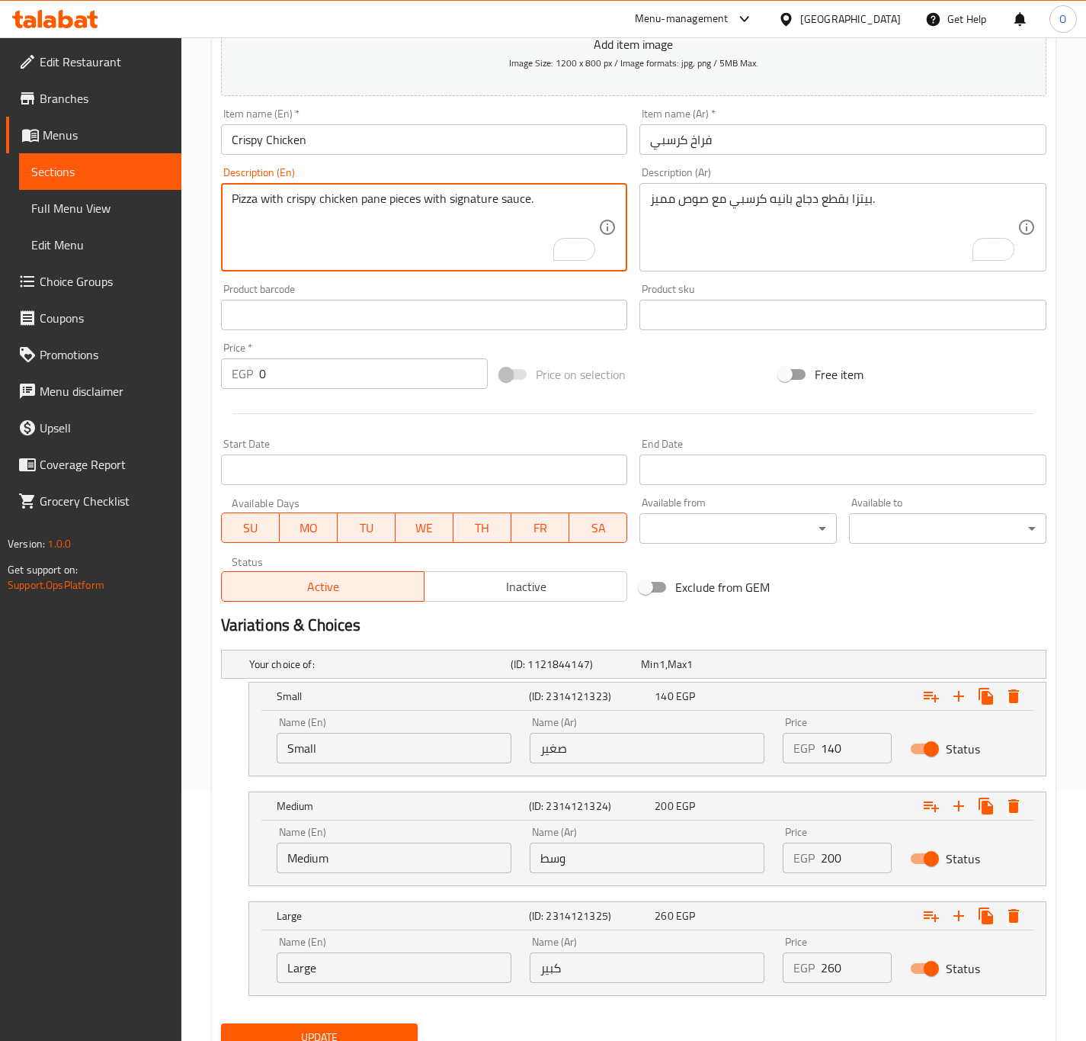
type textarea "Pizza with crispy chicken pane pieces with signature sauce."
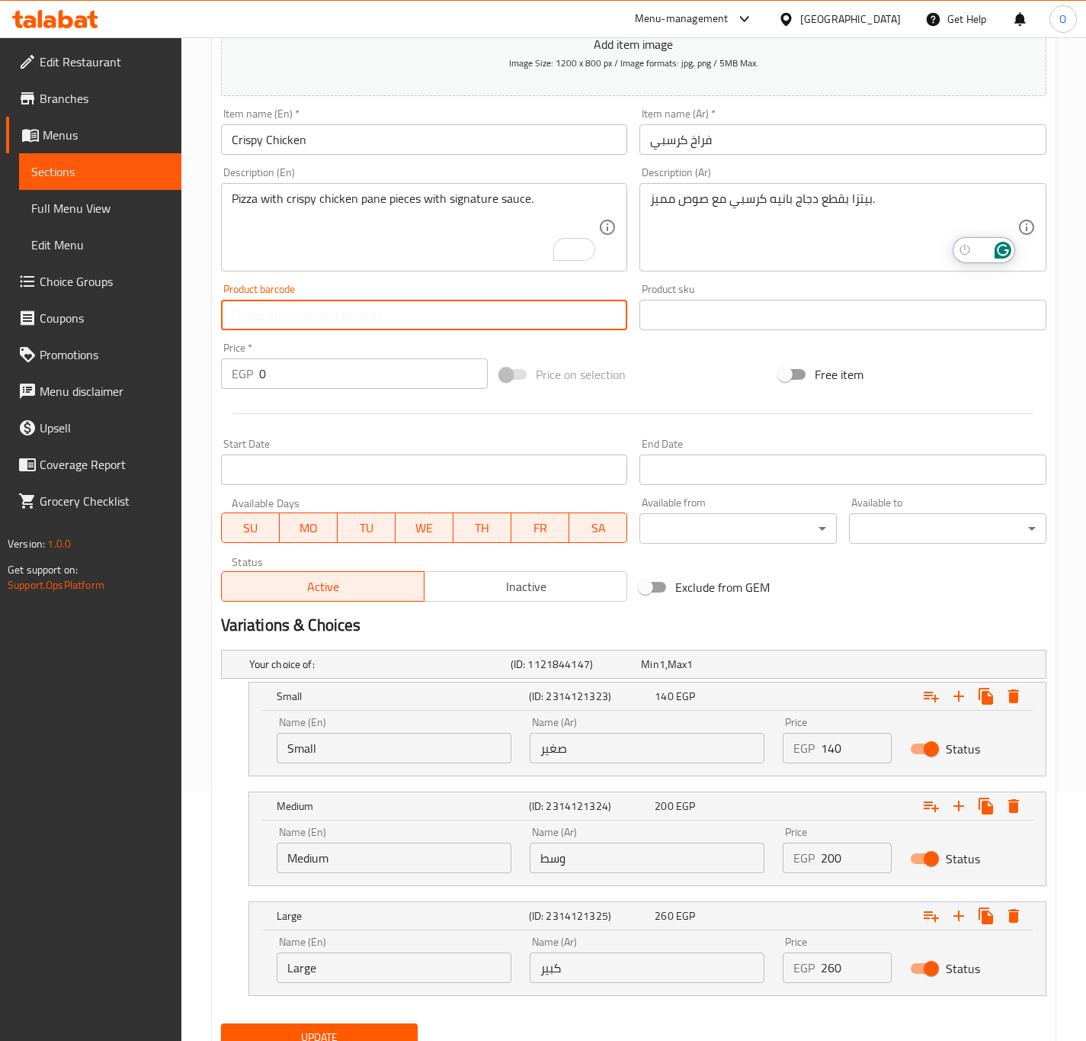
click button "Update"
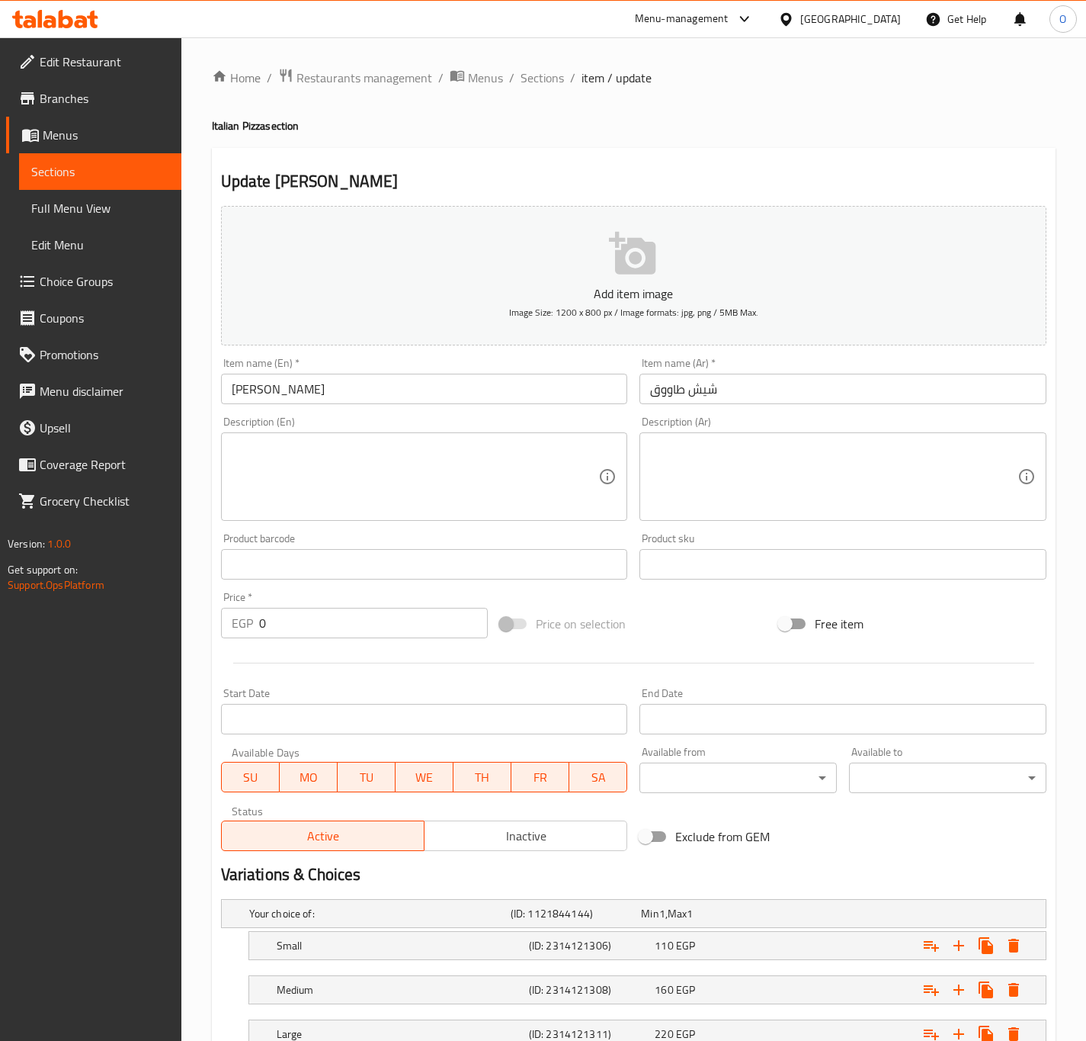
drag, startPoint x: 0, startPoint y: 0, endPoint x: 312, endPoint y: 456, distance: 552.3
click at [312, 456] on div at bounding box center [543, 520] width 1086 height 1041
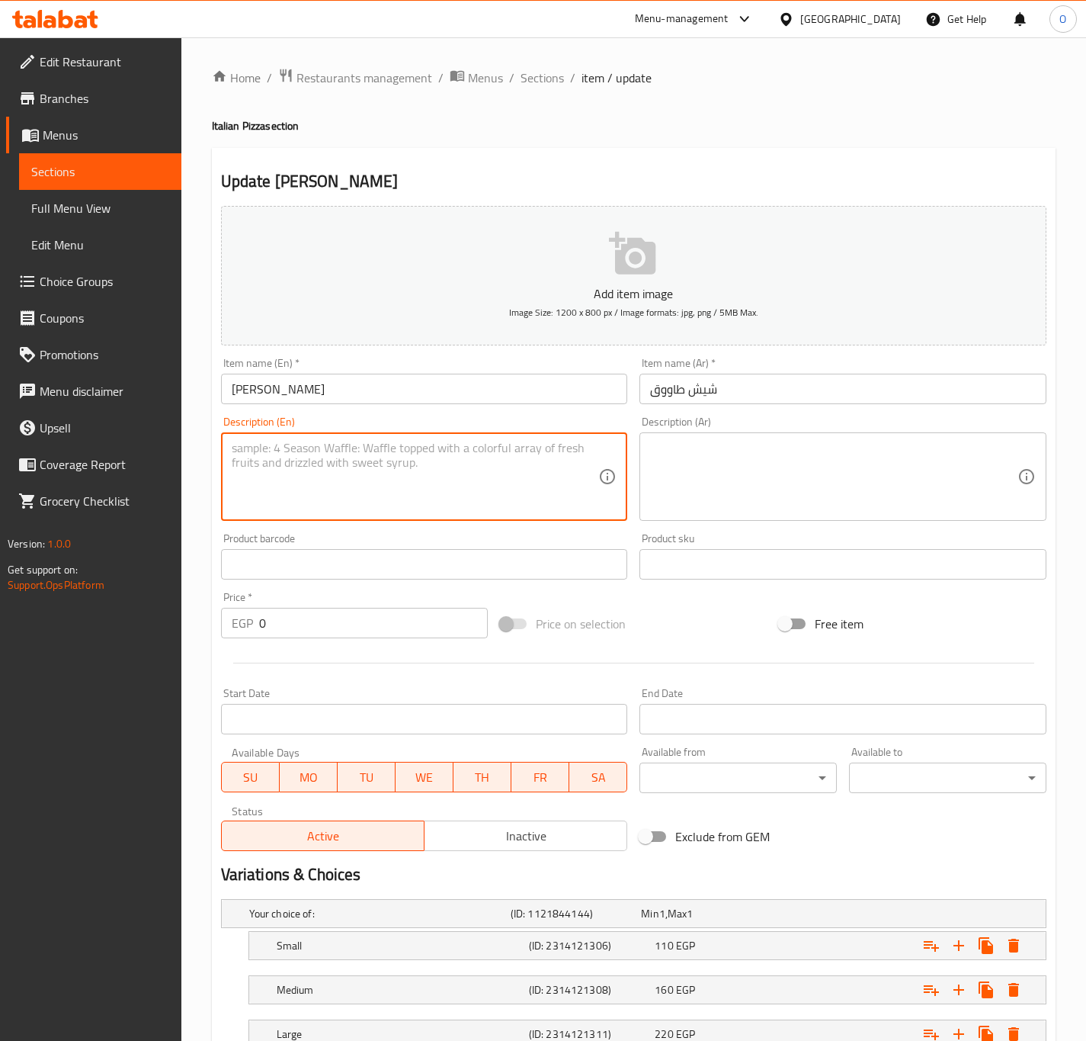
click at [312, 456] on textarea at bounding box center [415, 477] width 367 height 72
paste textarea "Pizza with marinated chicken shish pieces and mozzarella cheese."
type textarea "Pizza with marinated chicken shish pieces and mozzarella cheese."
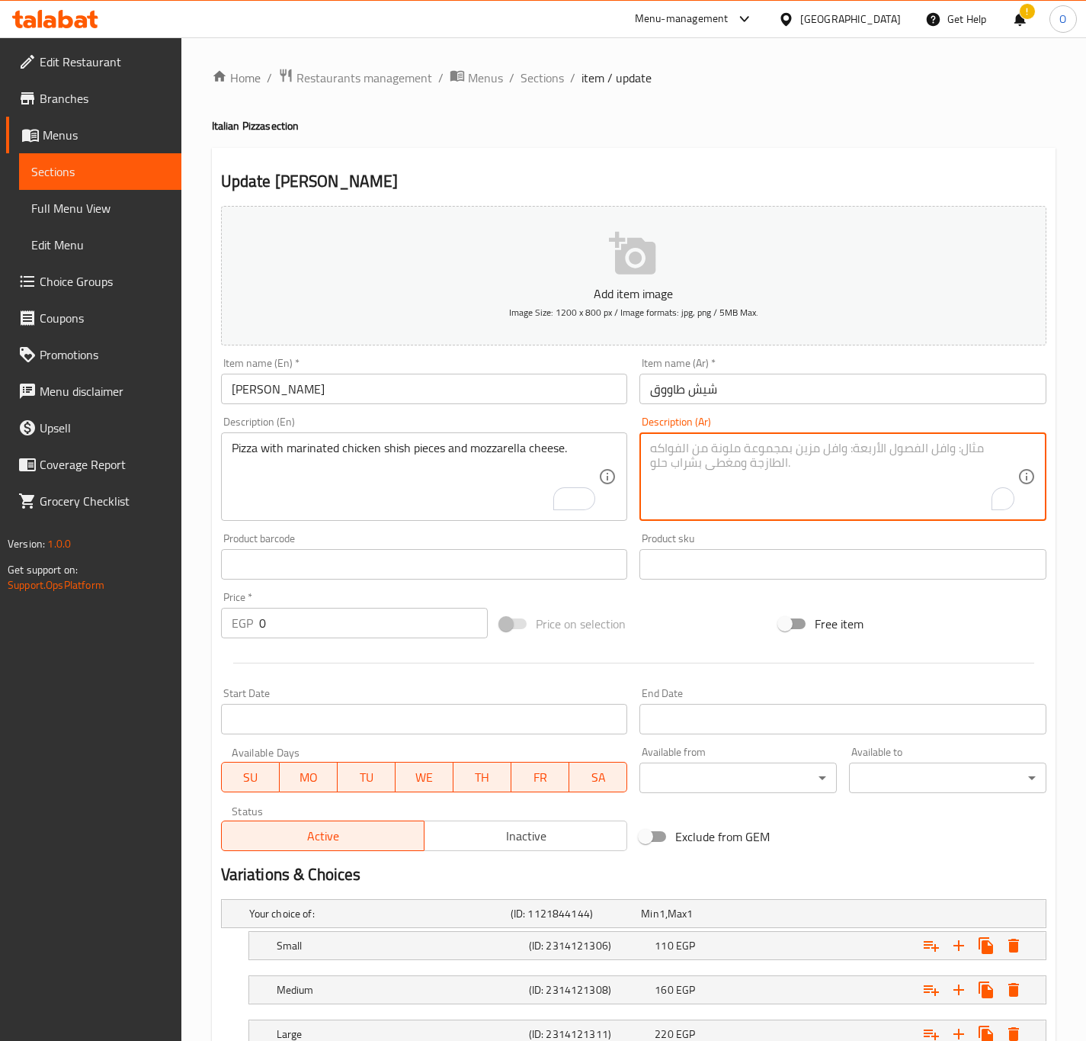
click at [716, 483] on textarea "To enrich screen reader interactions, please activate Accessibility in Grammarl…" at bounding box center [833, 477] width 367 height 72
paste textarea "بيتزا بقطع شيش طاووق متبلة مع جبنة موتزاريلا."
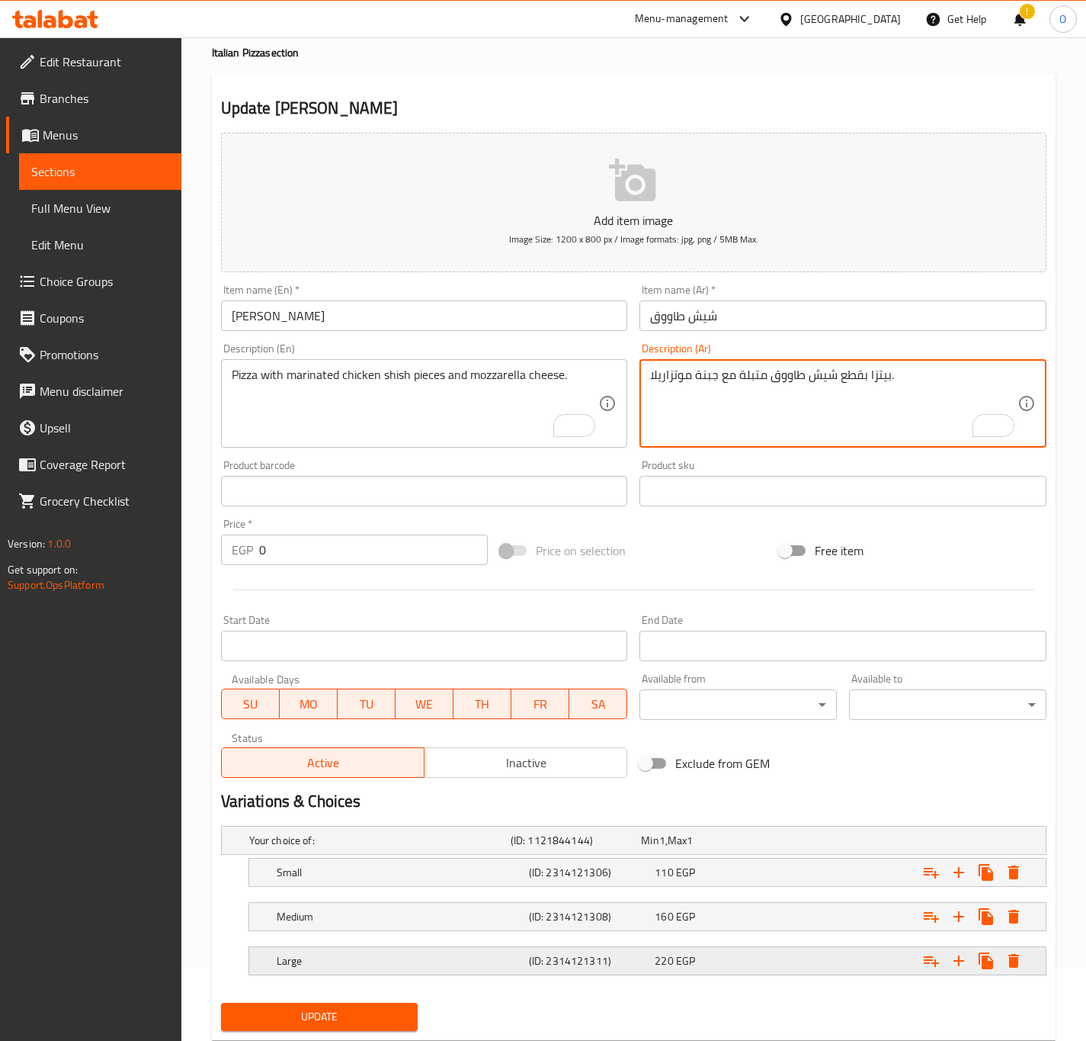
scroll to position [114, 0]
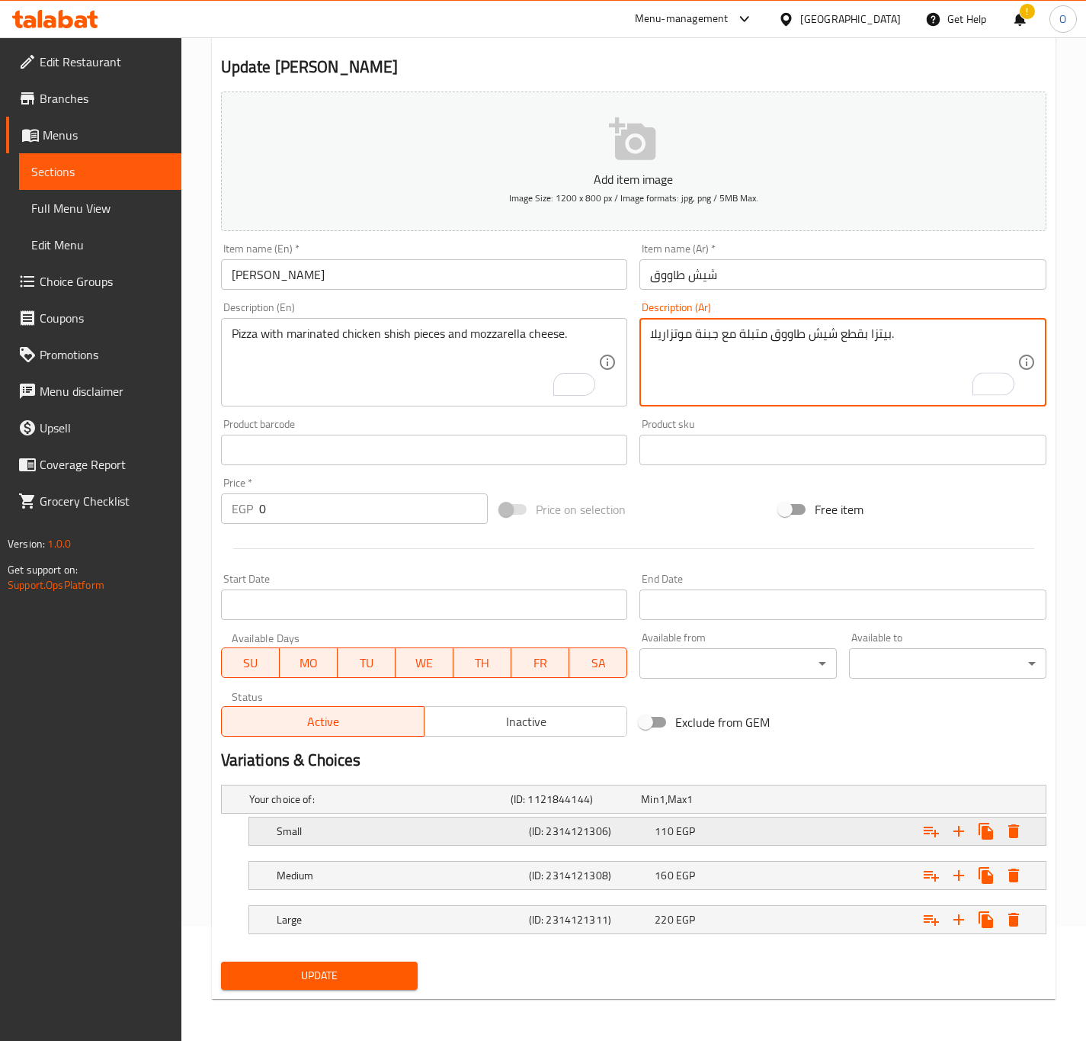
type textarea "بيتزا بقطع شيش طاووق متبلة مع جبنة موتزاريلا."
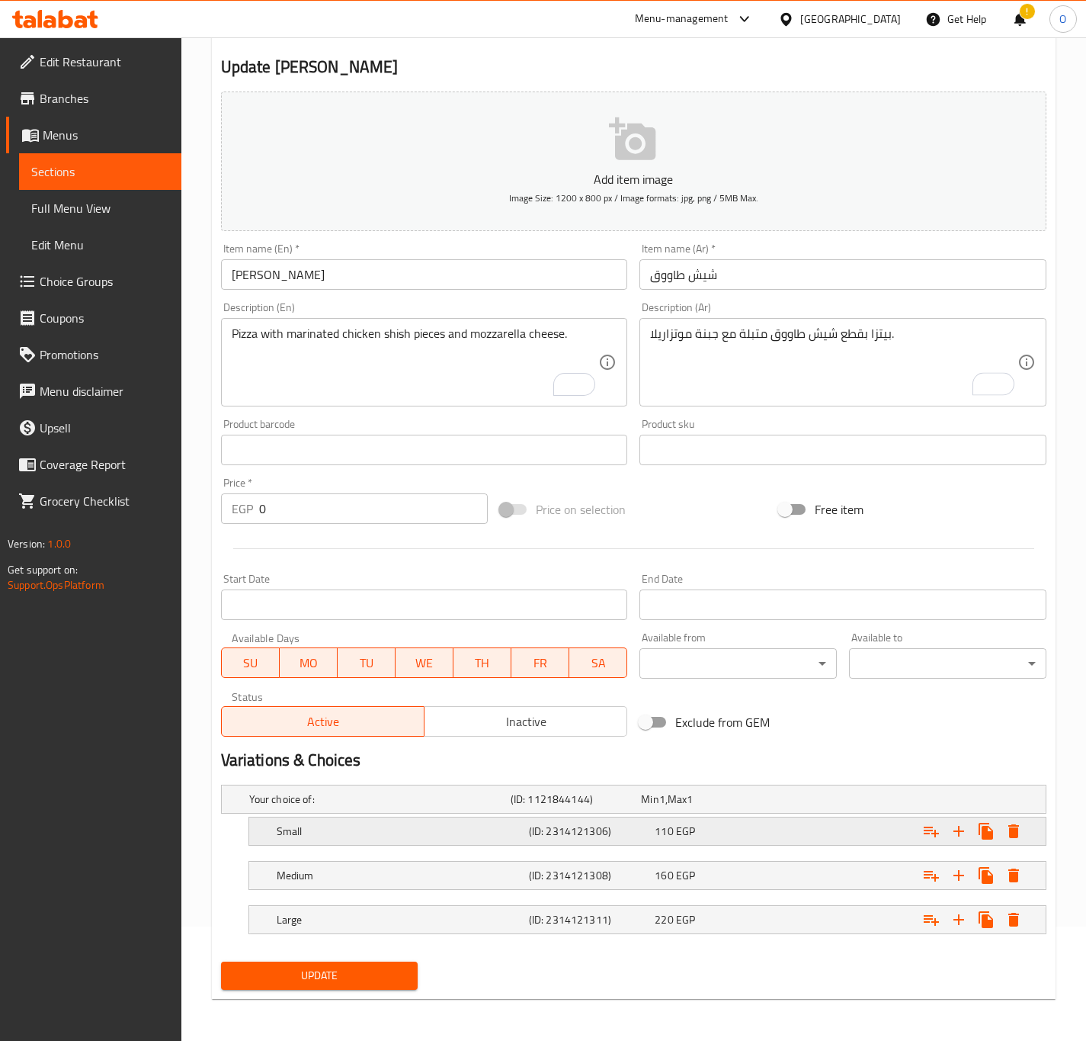
drag, startPoint x: 670, startPoint y: 845, endPoint x: 650, endPoint y: 860, distance: 25.0
click at [675, 844] on div "Small (ID: 2314121306) 110 EGP" at bounding box center [652, 831] width 757 height 34
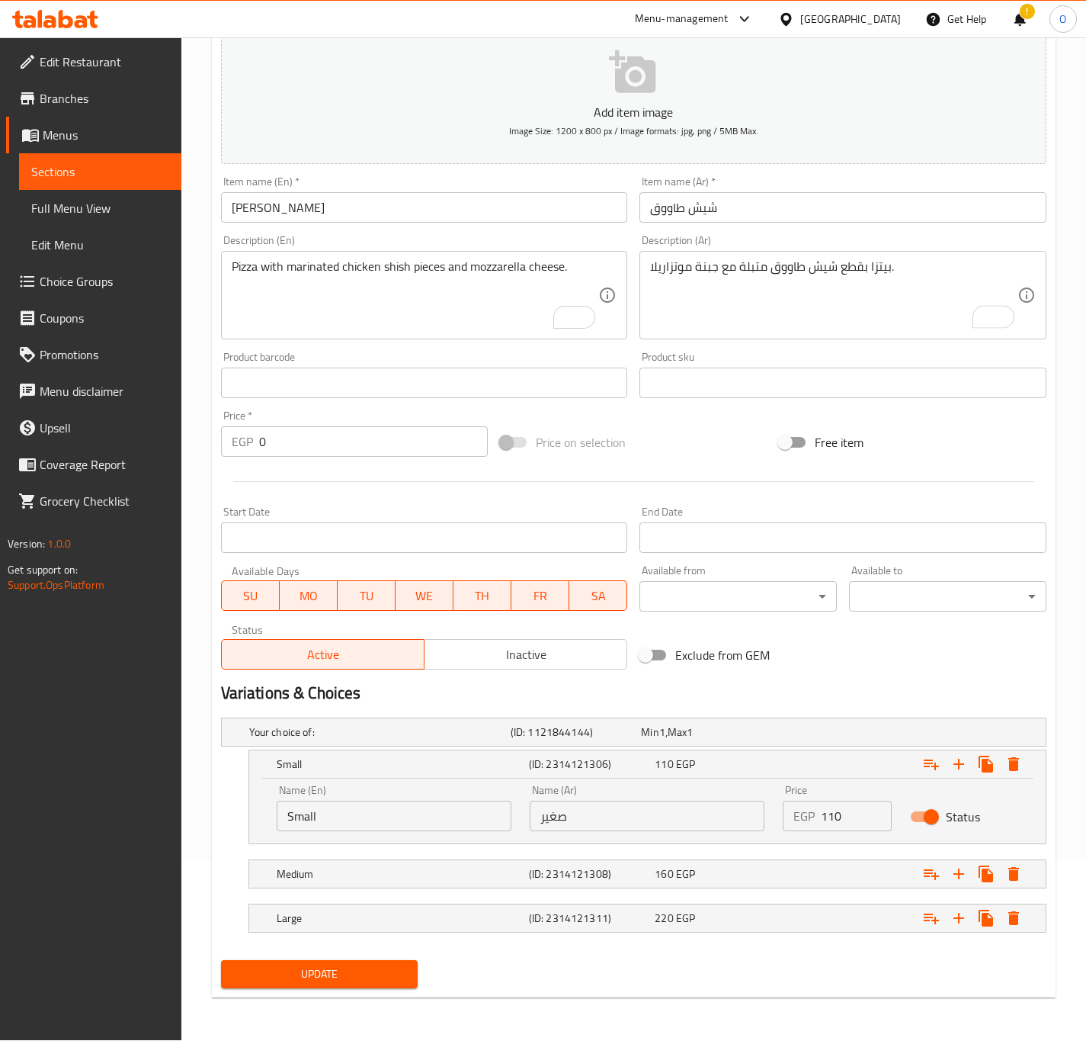
scroll to position [183, 0]
click at [637, 881] on div "(ID: 2314121308)" at bounding box center [589, 871] width 127 height 21
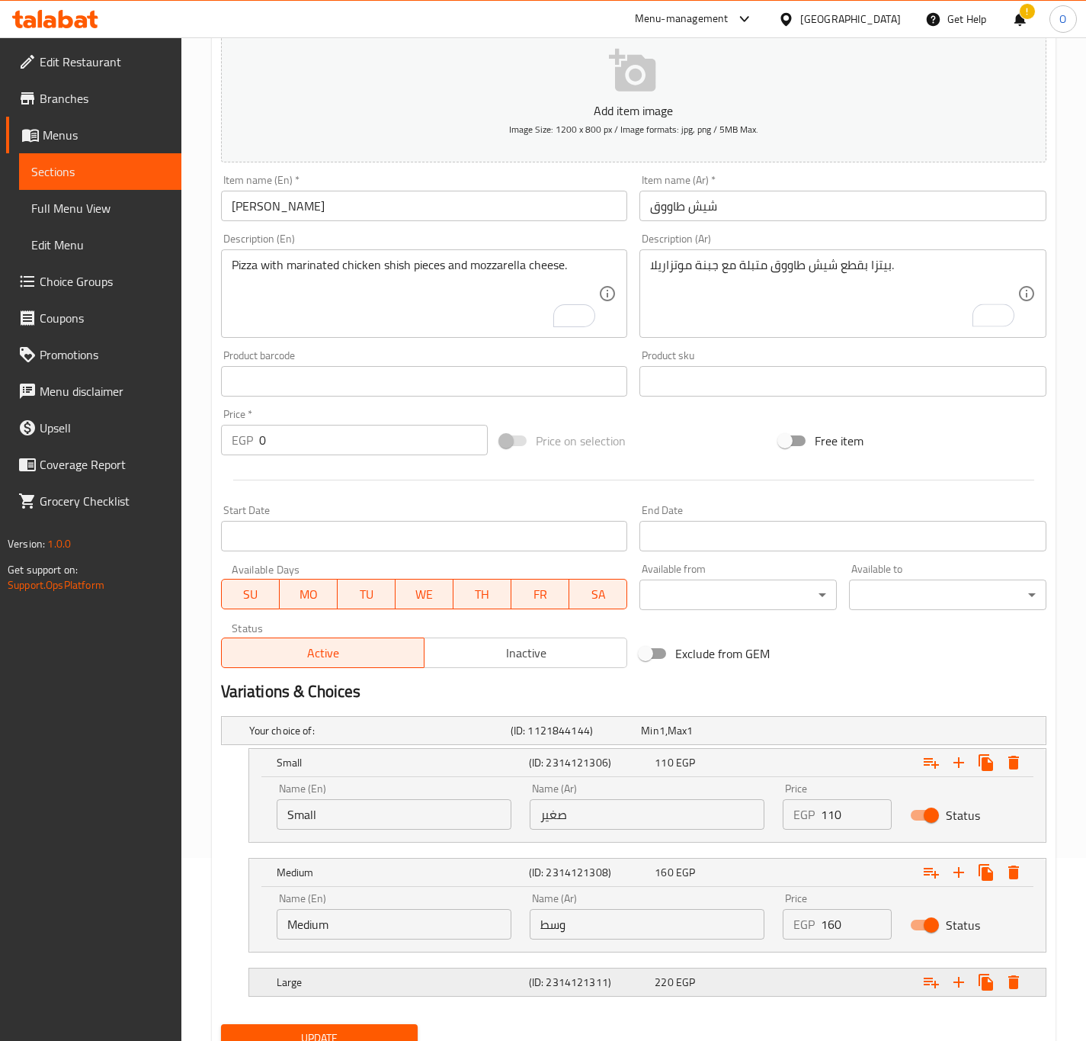
click at [643, 979] on h5 "(ID: 2314121311)" at bounding box center [589, 981] width 120 height 15
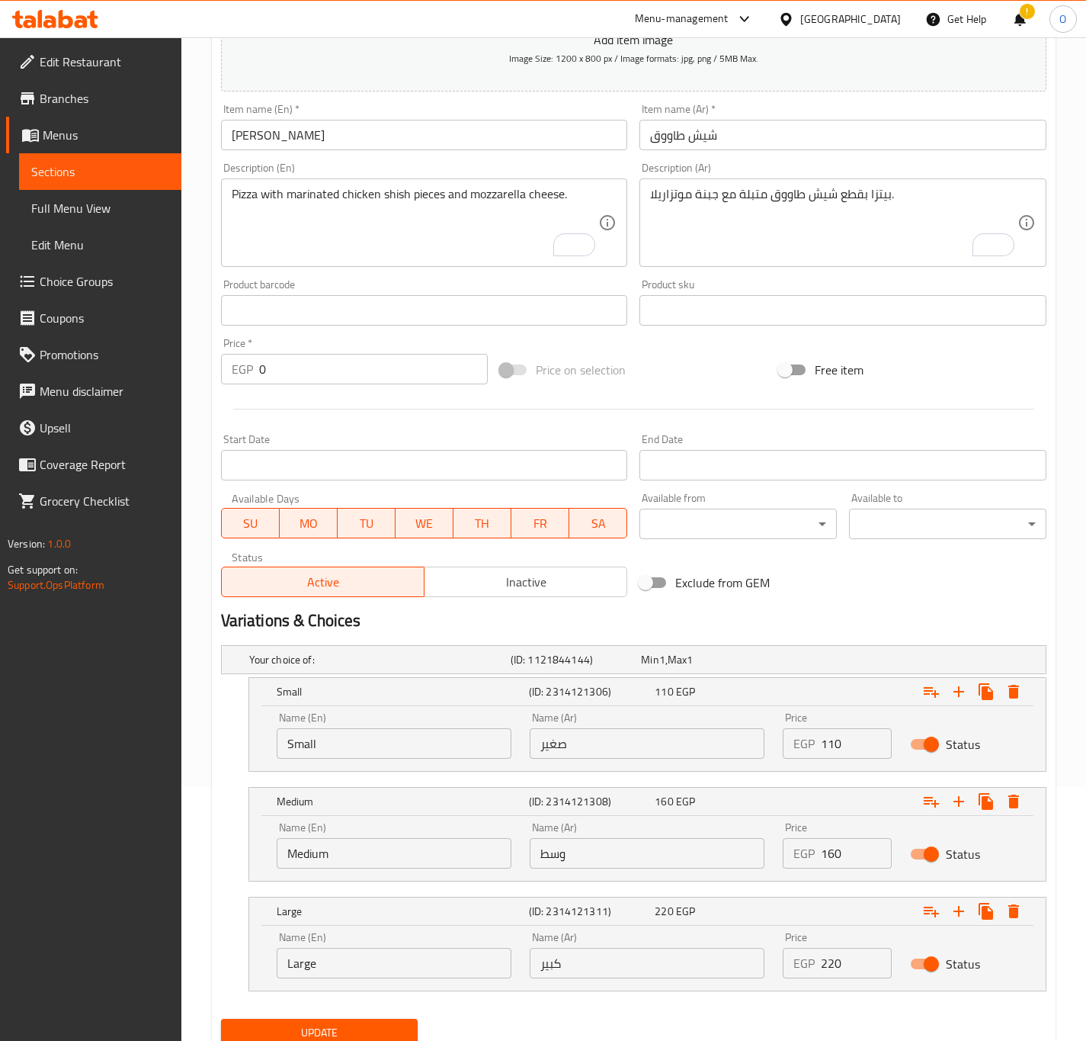
scroll to position [314, 0]
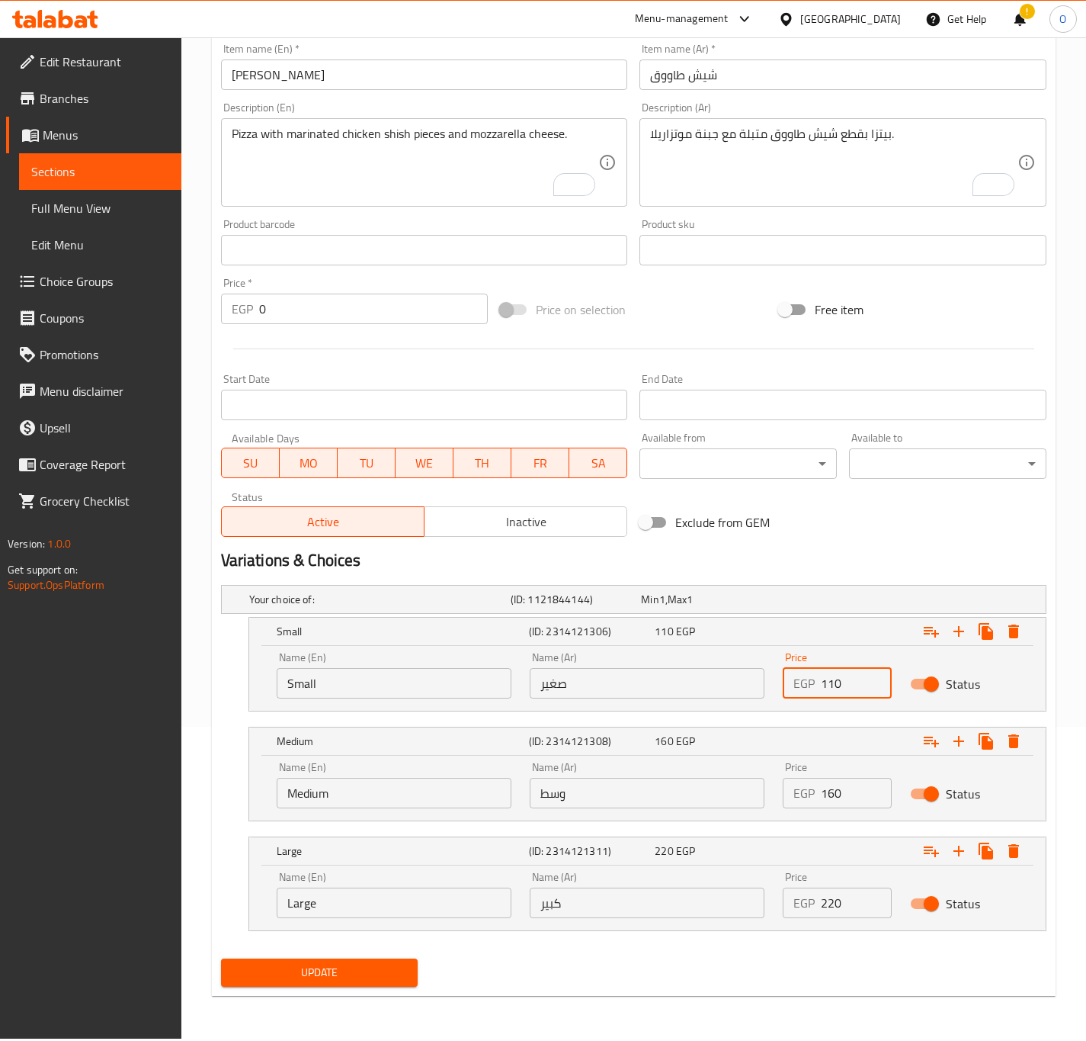
click at [832, 694] on input "110" at bounding box center [856, 683] width 70 height 30
click at [832, 693] on input "110" at bounding box center [856, 683] width 70 height 30
type input "15"
click at [839, 799] on input "160" at bounding box center [856, 793] width 70 height 30
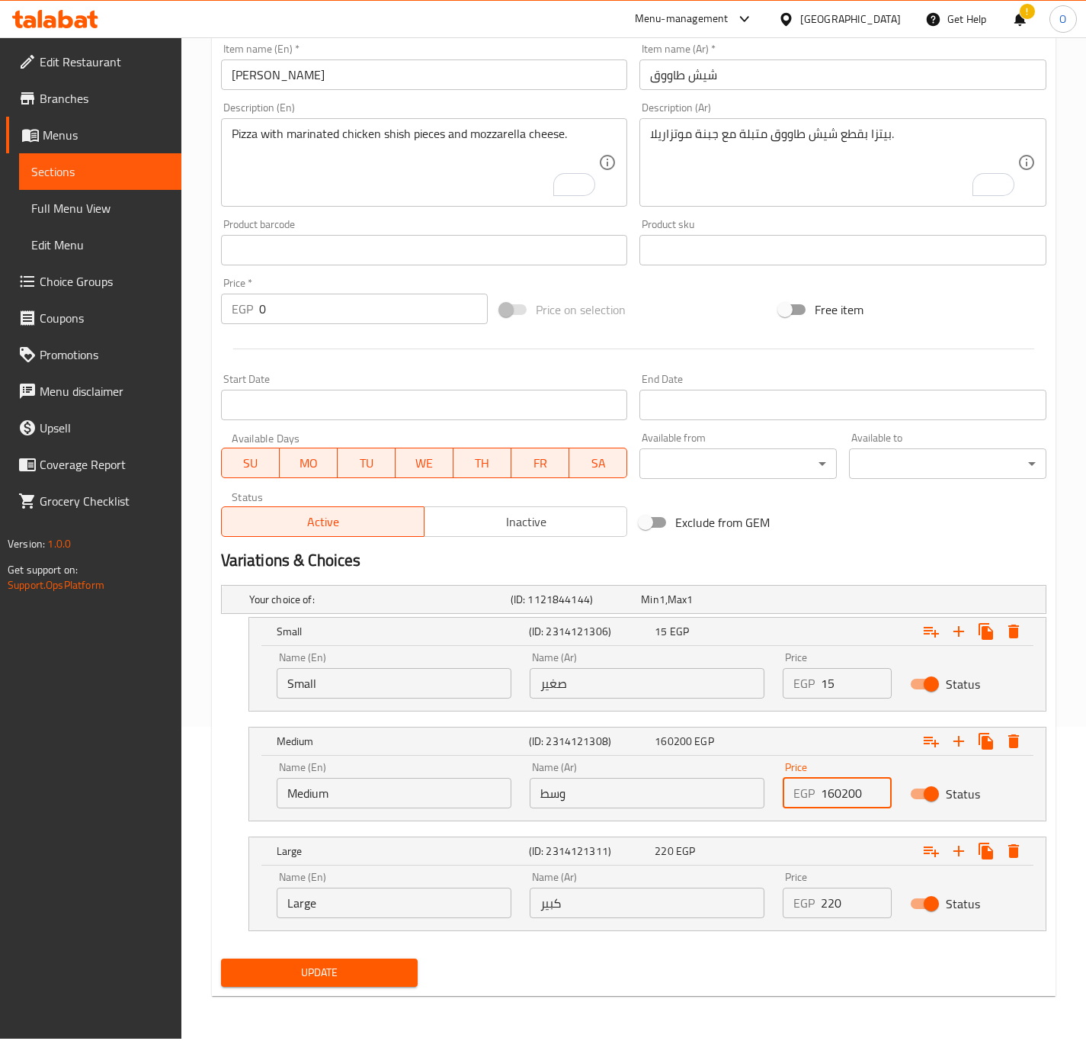
click at [839, 799] on input "160200" at bounding box center [856, 793] width 70 height 30
type input "200"
click at [848, 916] on input "220" at bounding box center [856, 902] width 70 height 30
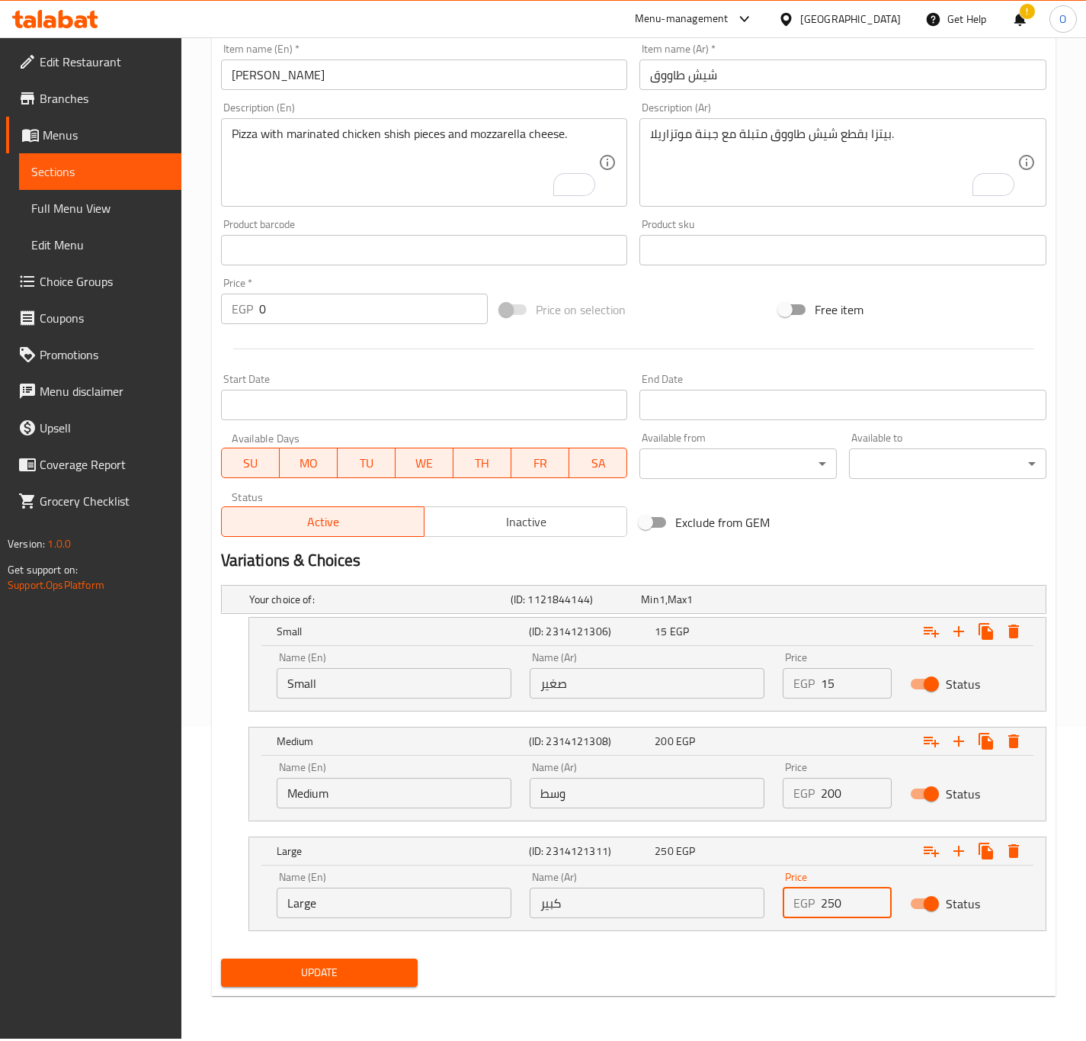
type input "250"
click at [268, 975] on span "Update" at bounding box center [319, 972] width 173 height 19
click at [279, 982] on span "Update" at bounding box center [319, 972] width 173 height 19
click at [829, 679] on input "15" at bounding box center [856, 683] width 70 height 30
type input "155"
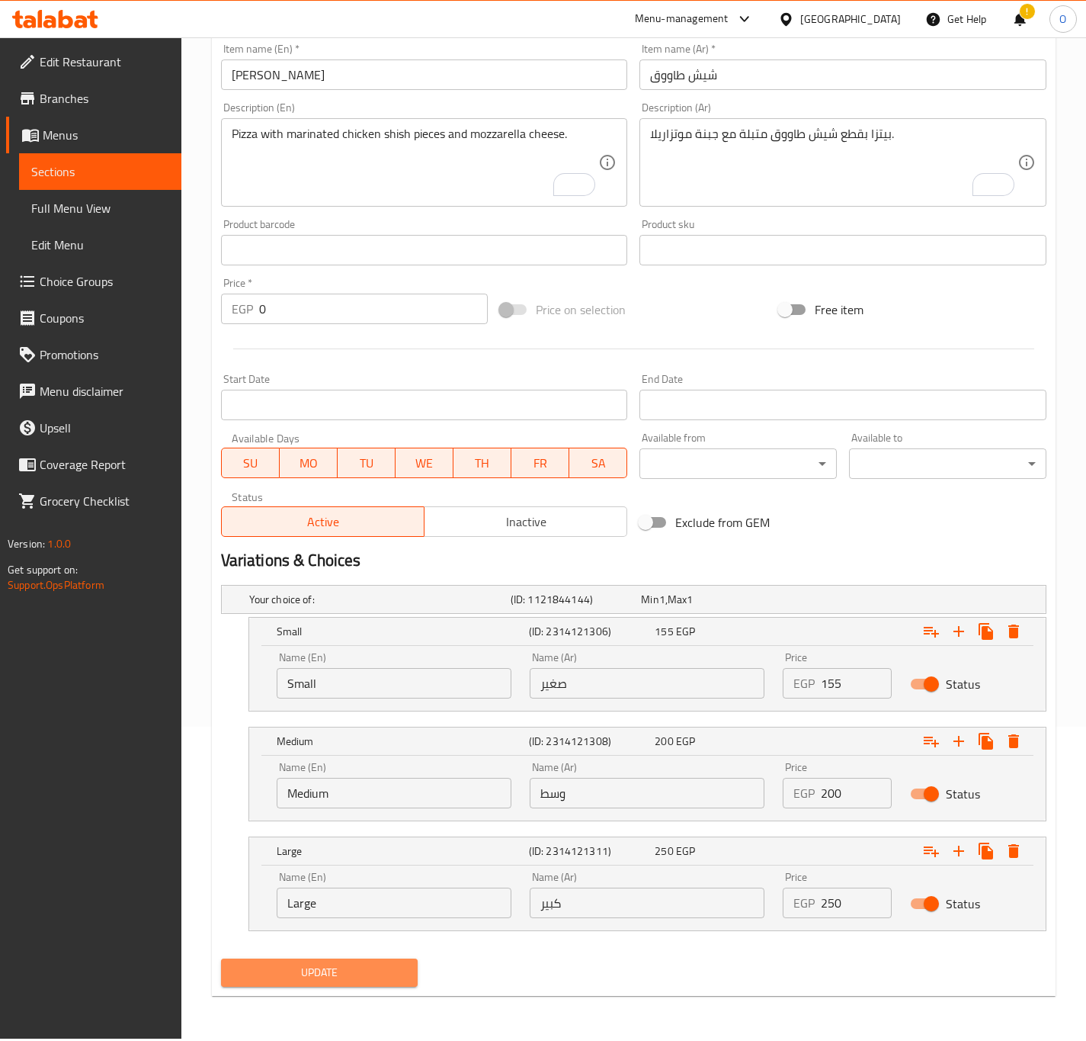
click at [318, 984] on button "Update" at bounding box center [319, 972] width 197 height 28
click at [296, 968] on span "Update" at bounding box center [319, 972] width 173 height 19
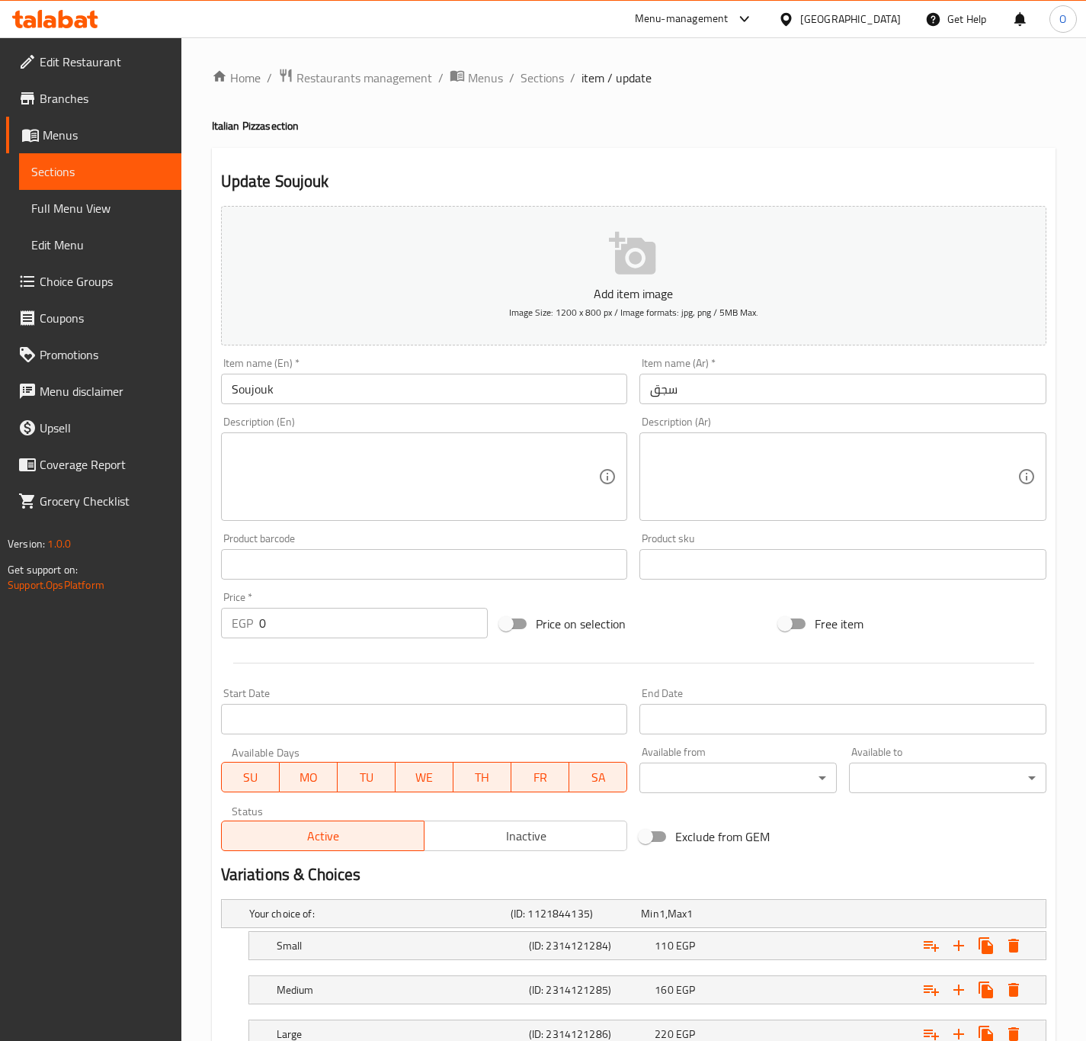
click at [366, 403] on input "Soujouk" at bounding box center [424, 389] width 407 height 30
click at [720, 460] on textarea at bounding box center [833, 477] width 367 height 72
paste textarea "بيتزا شرقي بالجبنة والموتزاريلا مع شرائح سجق متبلة."
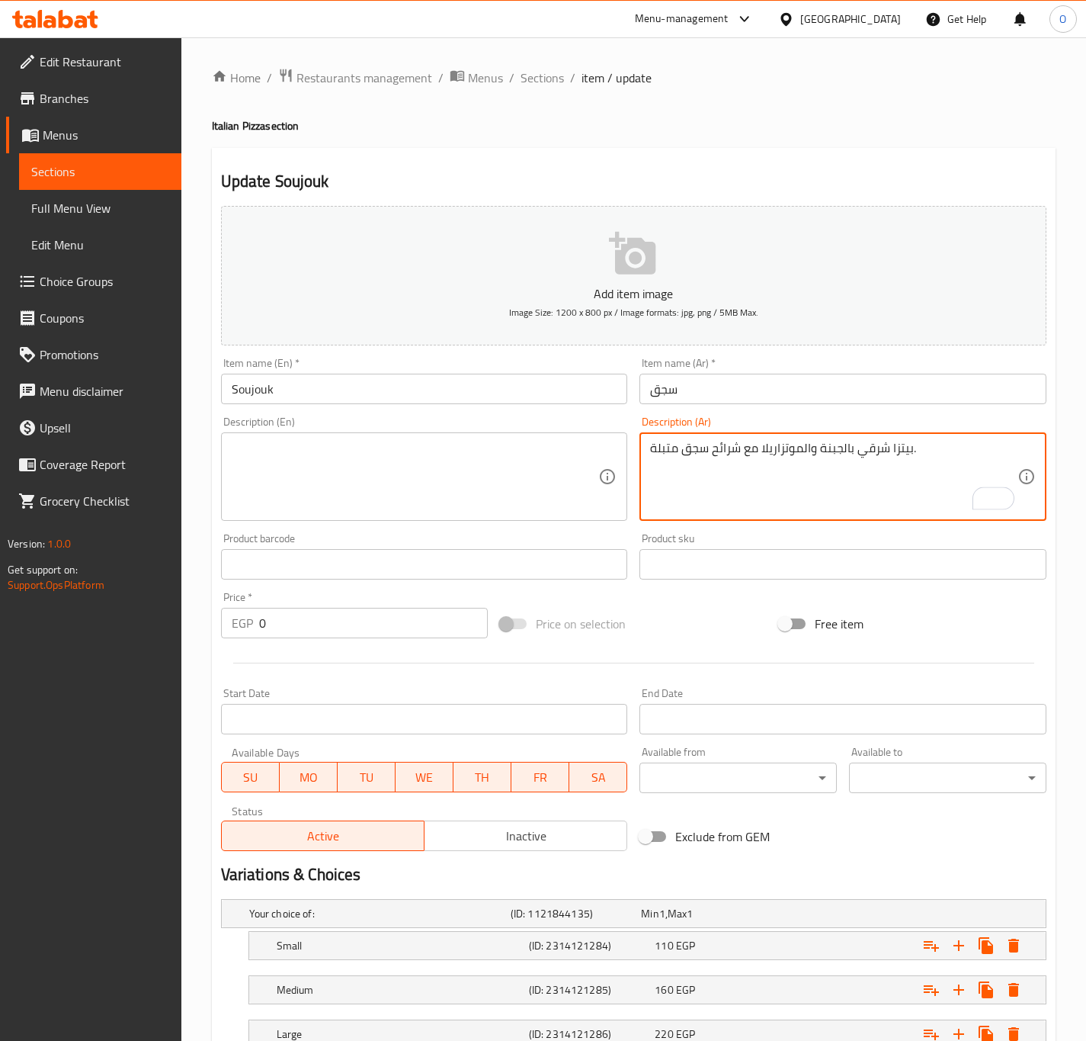
type textarea "بيتزا شرقي بالجبنة والموتزاريلا مع شرائح سجق متبلة."
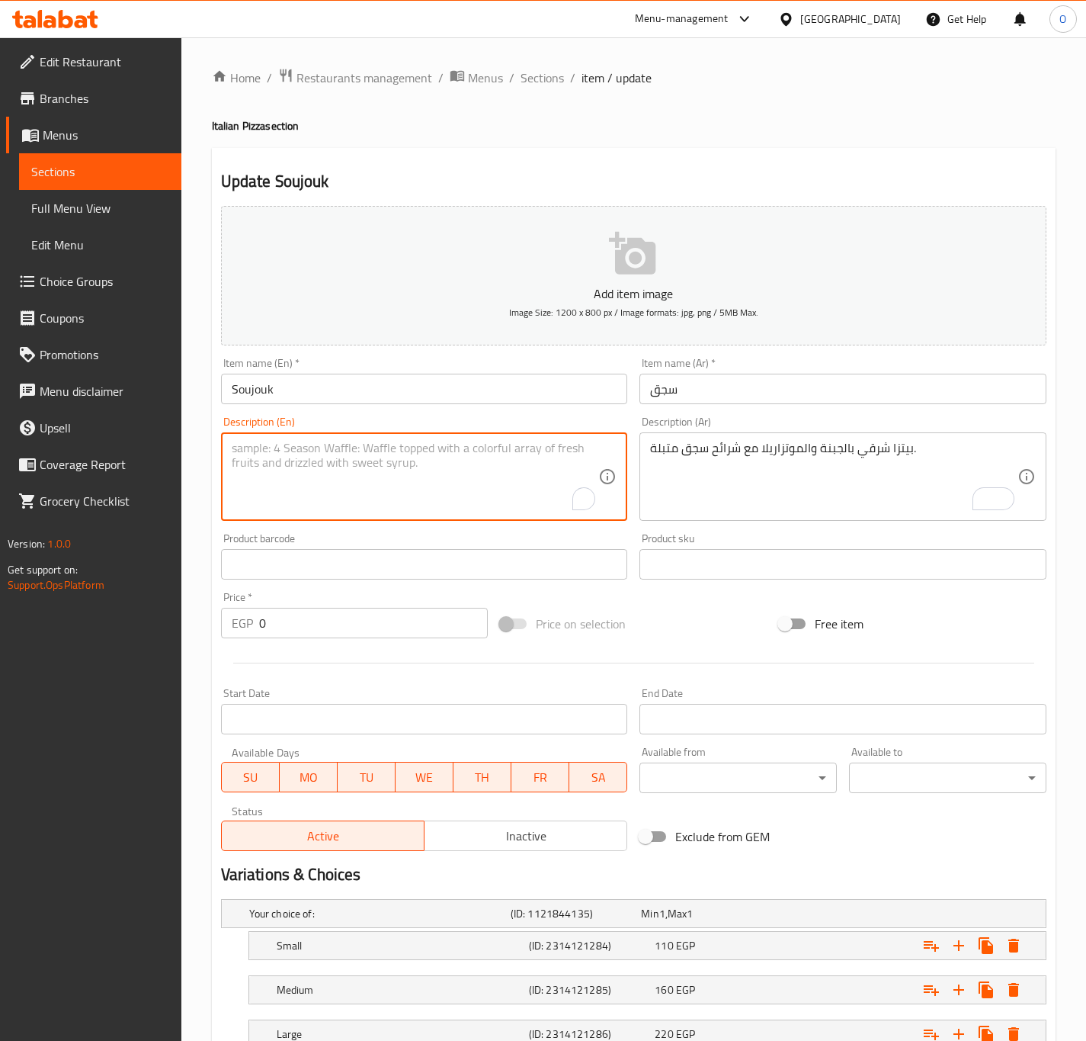
click at [290, 503] on textarea "To enrich screen reader interactions, please activate Accessibility in Grammarl…" at bounding box center [415, 477] width 367 height 72
paste textarea "Oriental pizza with cheese and mozzarella with seasoned sausage slices."
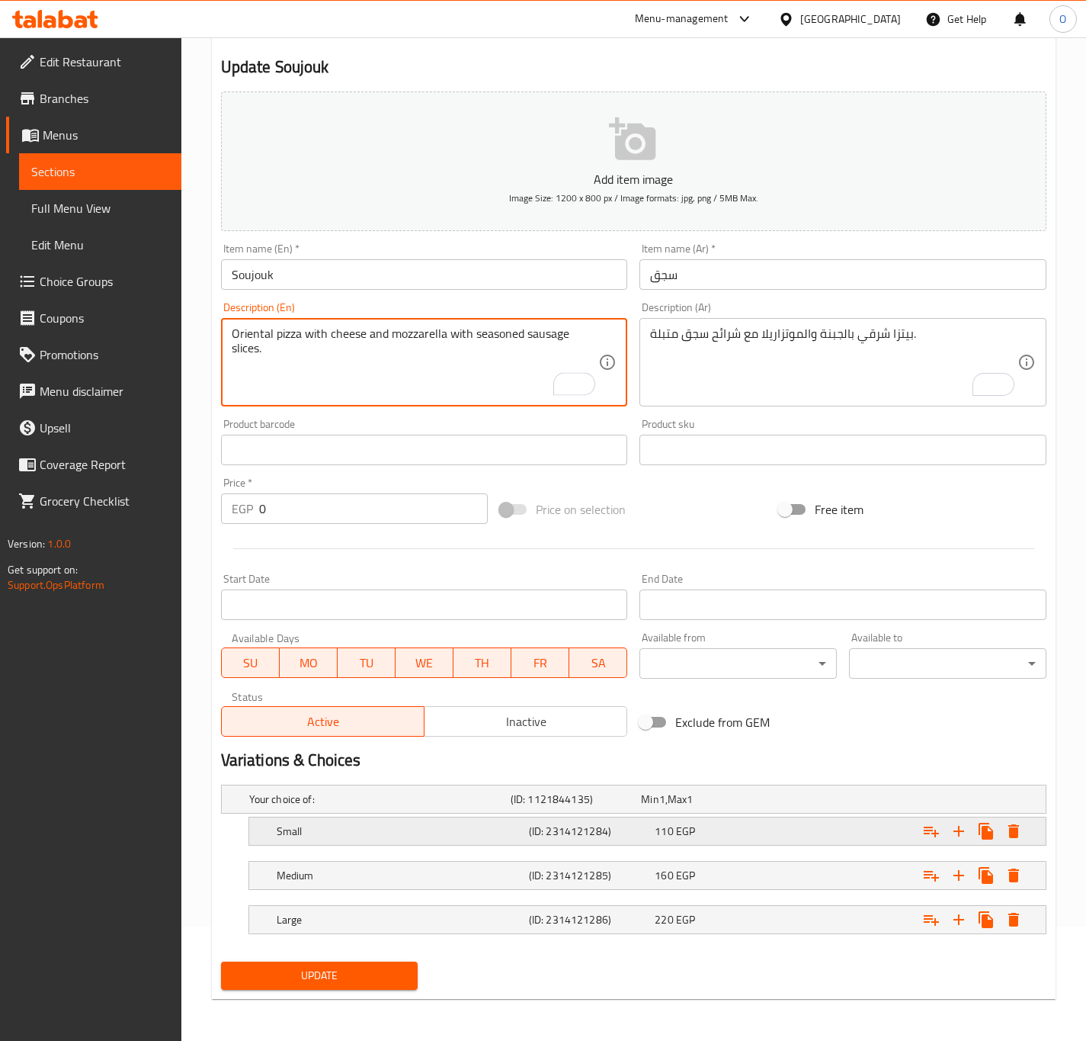
type textarea "Oriental pizza with cheese and mozzarella with seasoned sausage slices."
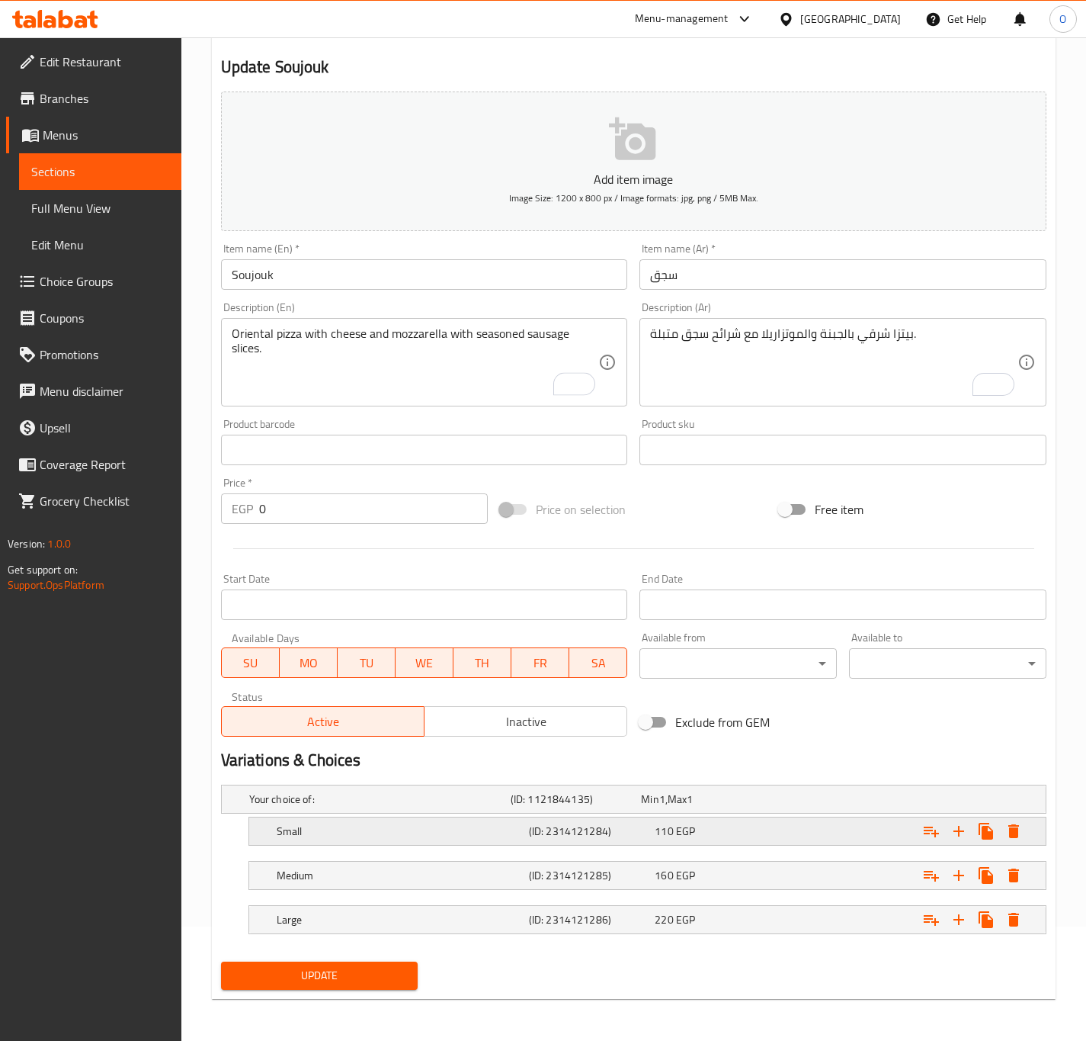
click at [474, 840] on div "Small" at bounding box center [400, 830] width 252 height 21
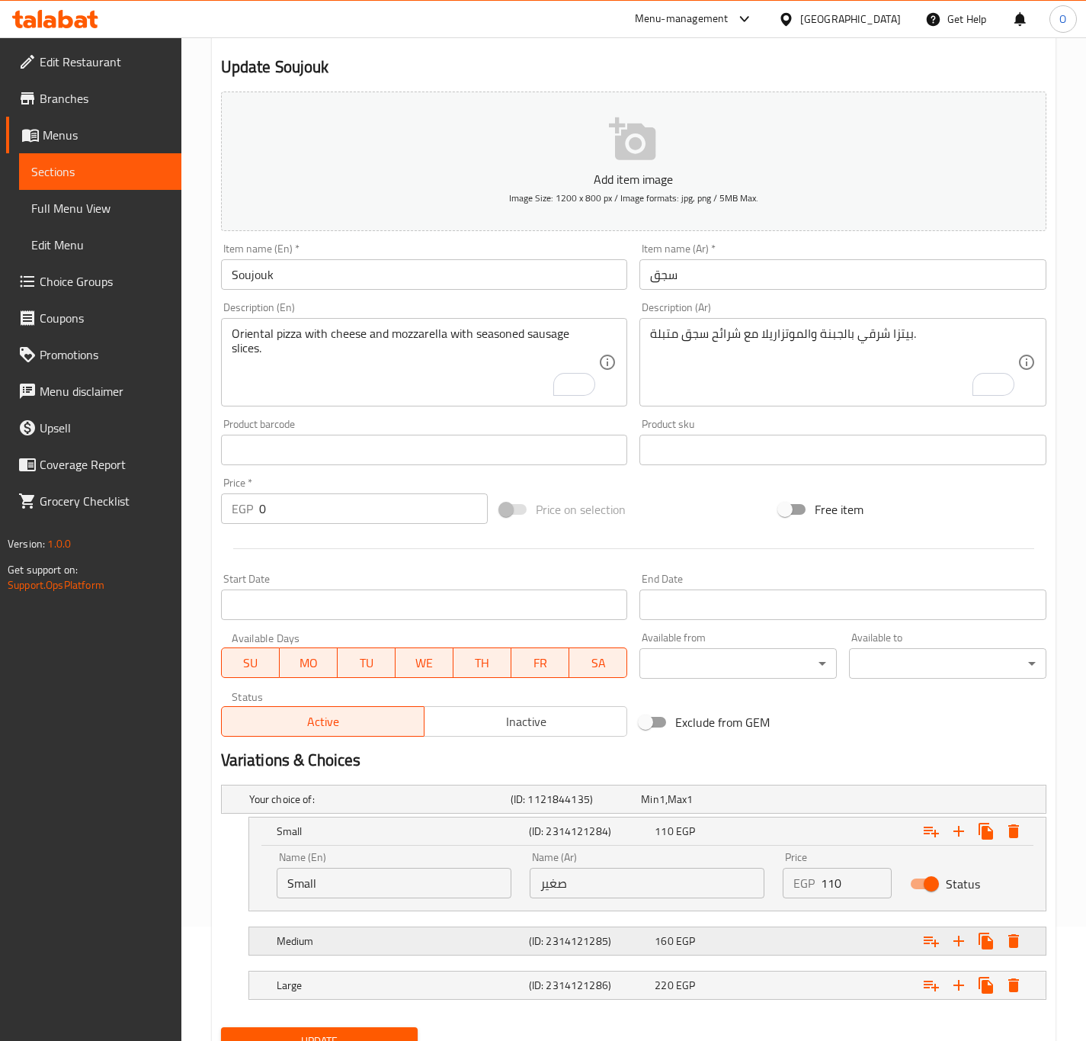
click at [412, 951] on div "Medium" at bounding box center [400, 940] width 252 height 21
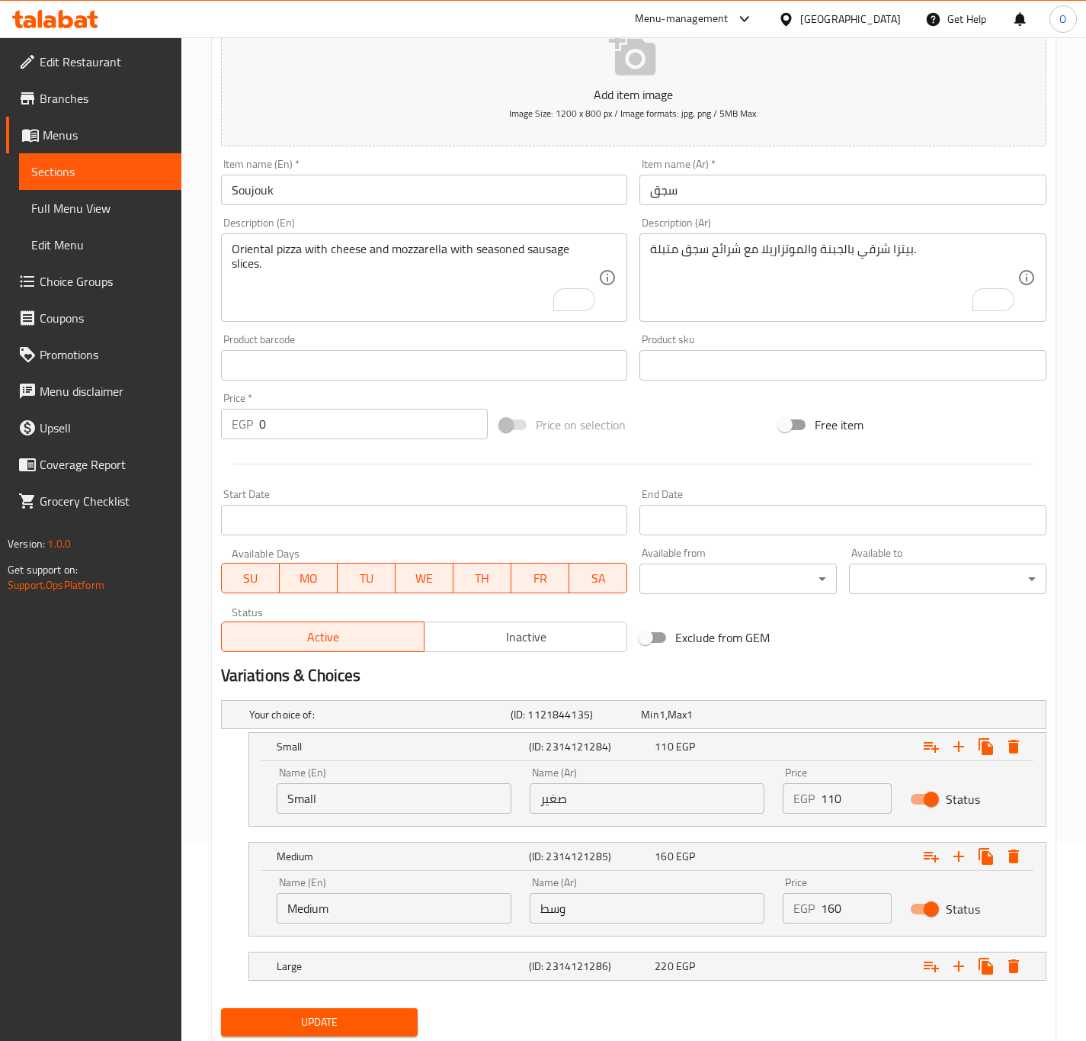
scroll to position [249, 0]
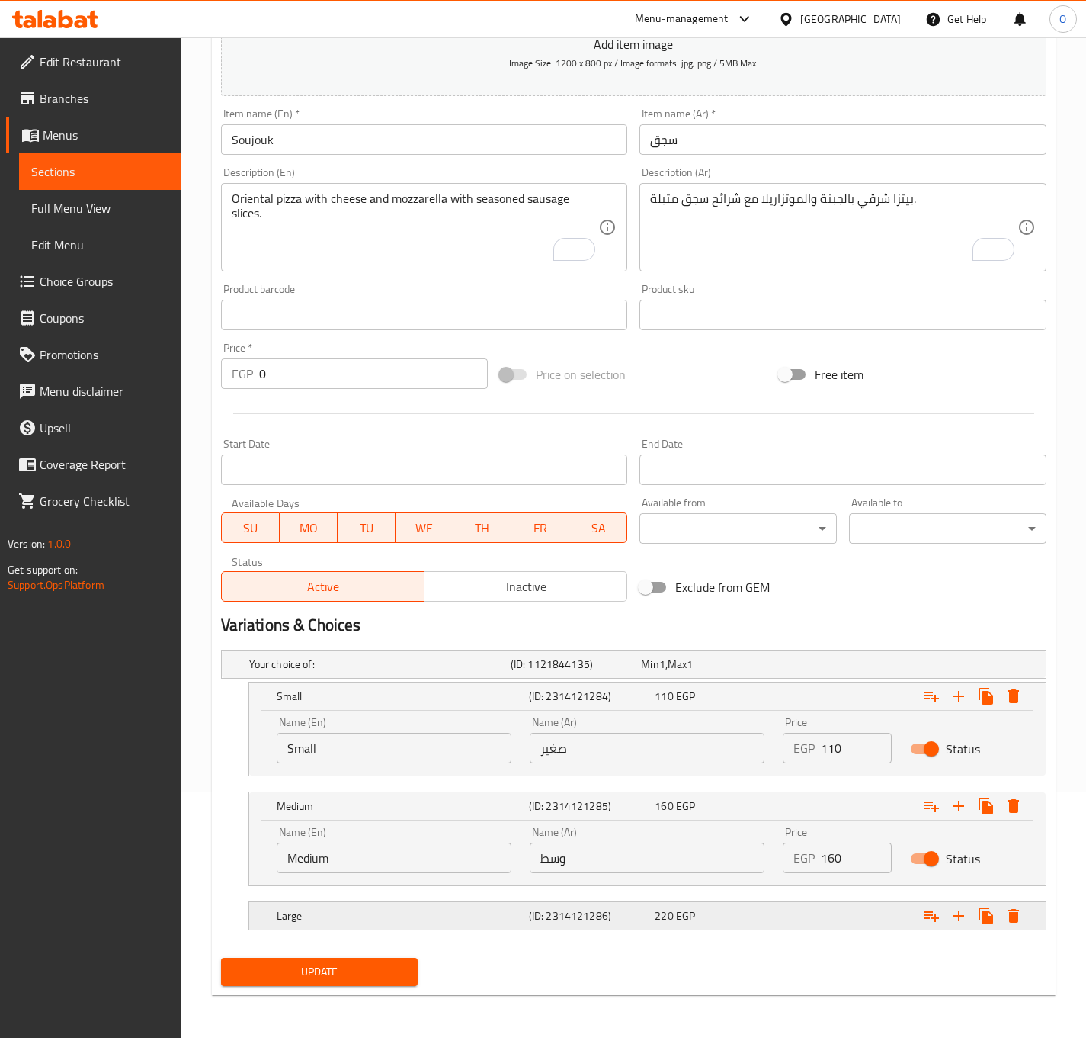
click at [476, 920] on h5 "Large" at bounding box center [400, 915] width 246 height 15
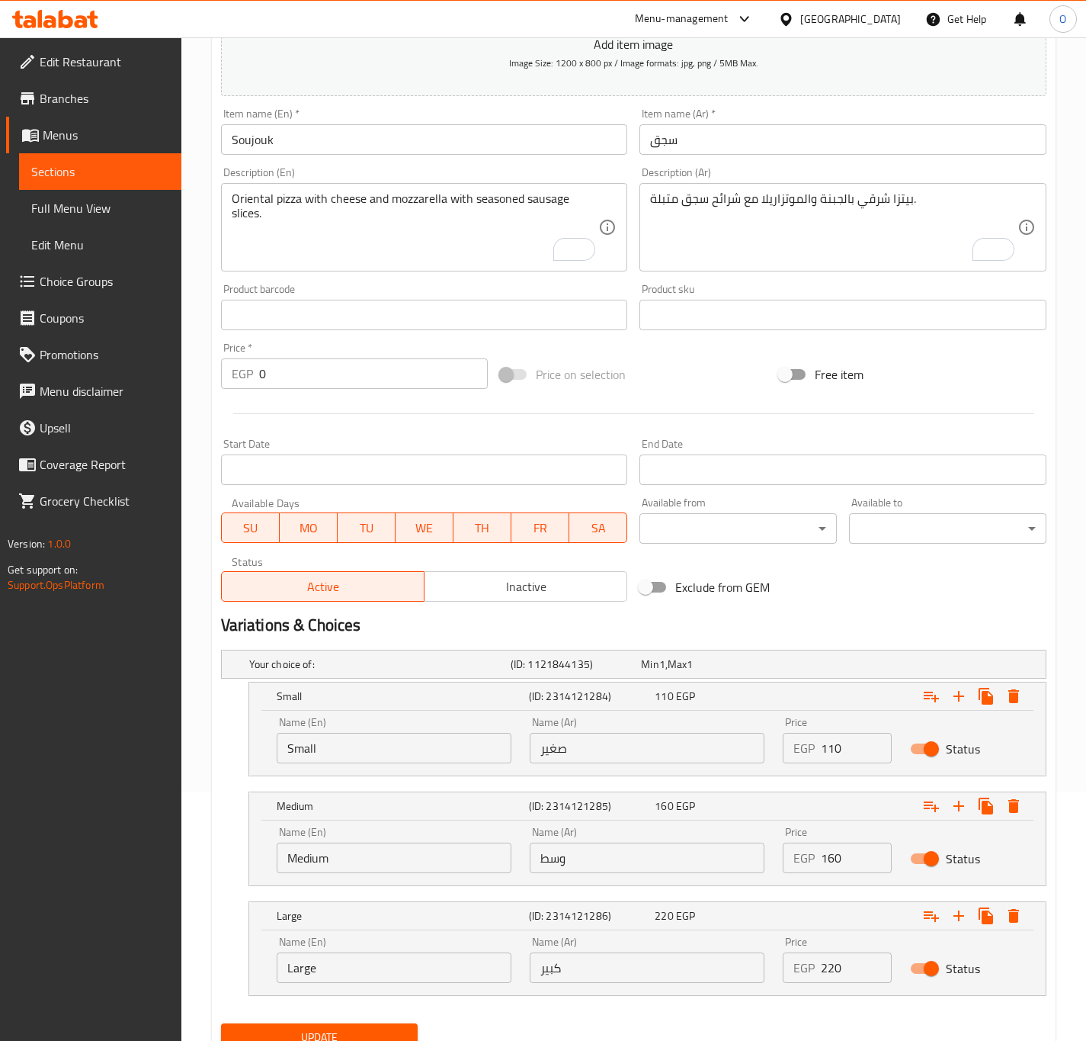
click at [844, 757] on input "110" at bounding box center [856, 748] width 70 height 30
click at [828, 744] on input "110" at bounding box center [856, 748] width 70 height 30
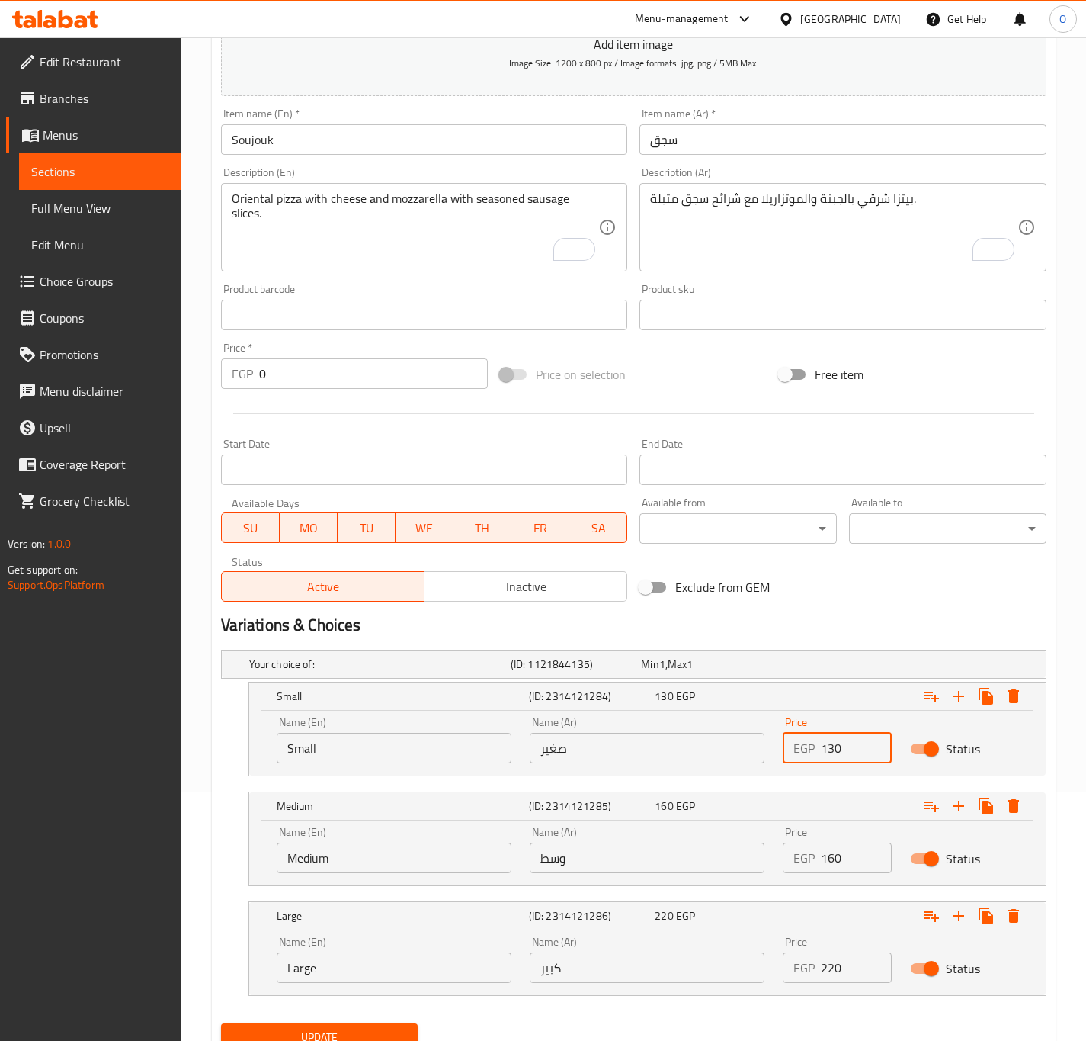
type input "130"
click at [847, 860] on input "160" at bounding box center [856, 857] width 70 height 30
type input "170"
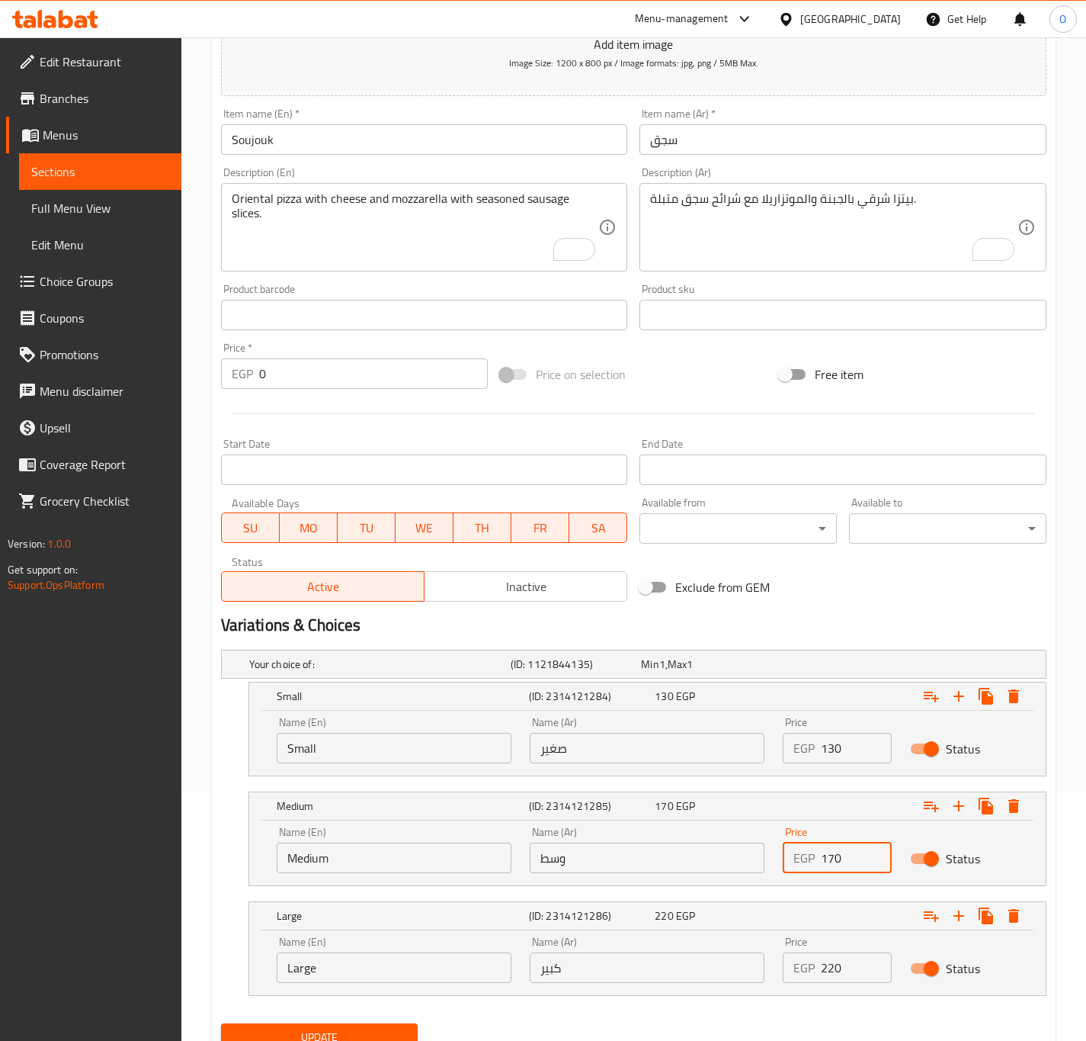
click at [821, 986] on div "Price EGP 220 Price" at bounding box center [837, 959] width 127 height 65
click at [835, 970] on input "220" at bounding box center [856, 967] width 70 height 30
click at [835, 968] on input "220" at bounding box center [856, 967] width 70 height 30
type input "230"
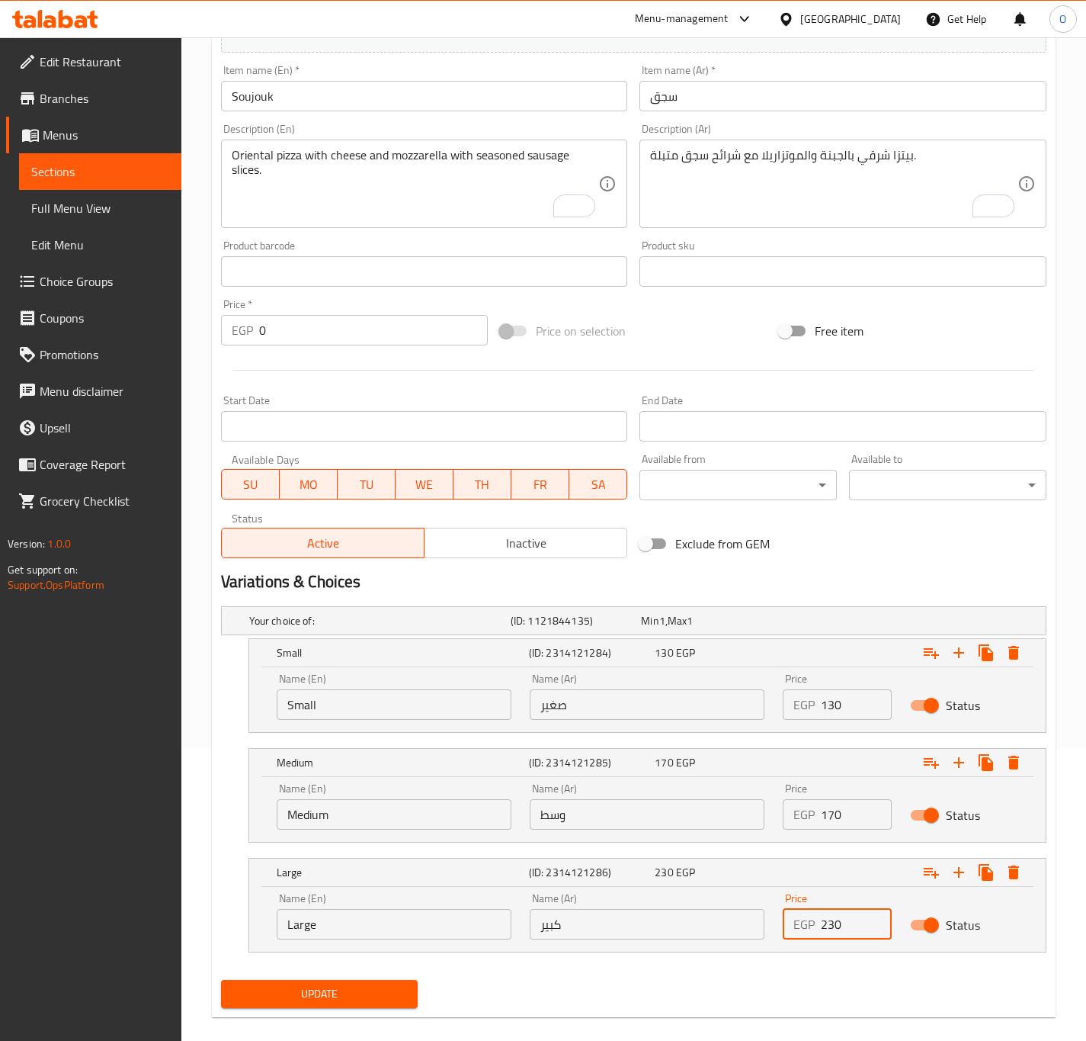
scroll to position [314, 0]
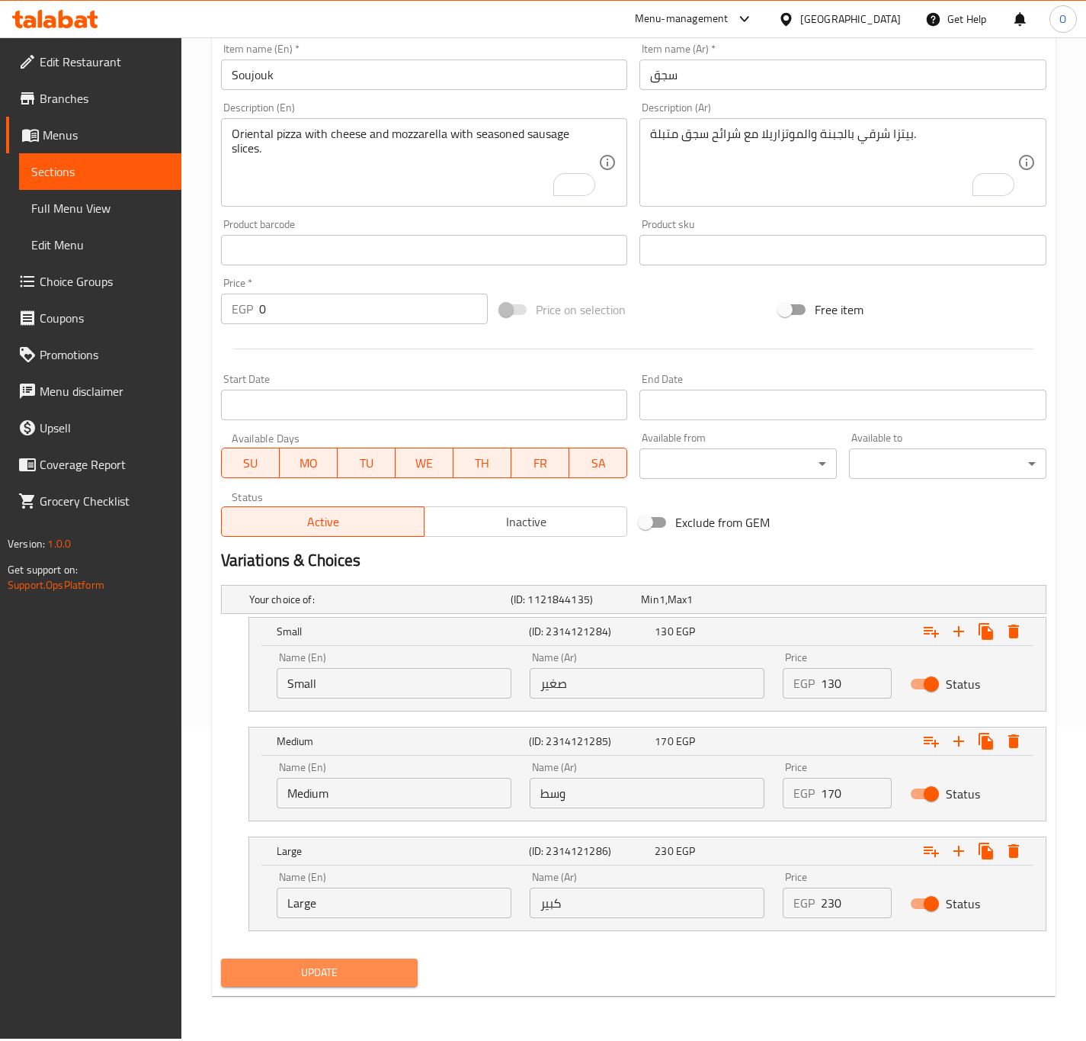
click at [290, 980] on span "Update" at bounding box center [319, 972] width 173 height 19
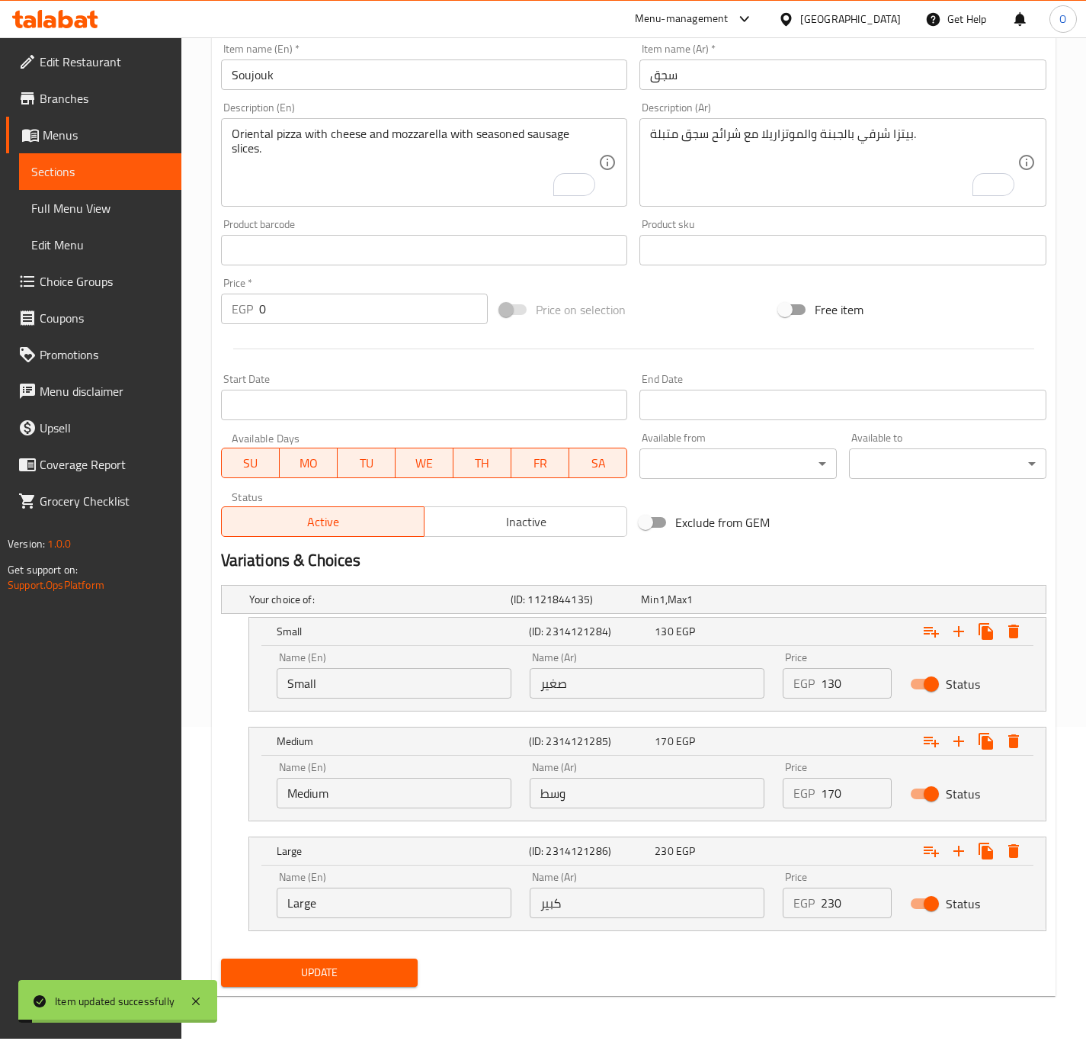
click at [669, 76] on input "سجق" at bounding box center [843, 74] width 407 height 30
click at [303, 73] on input "Soujouk" at bounding box center [424, 74] width 407 height 30
paste input "ausage"
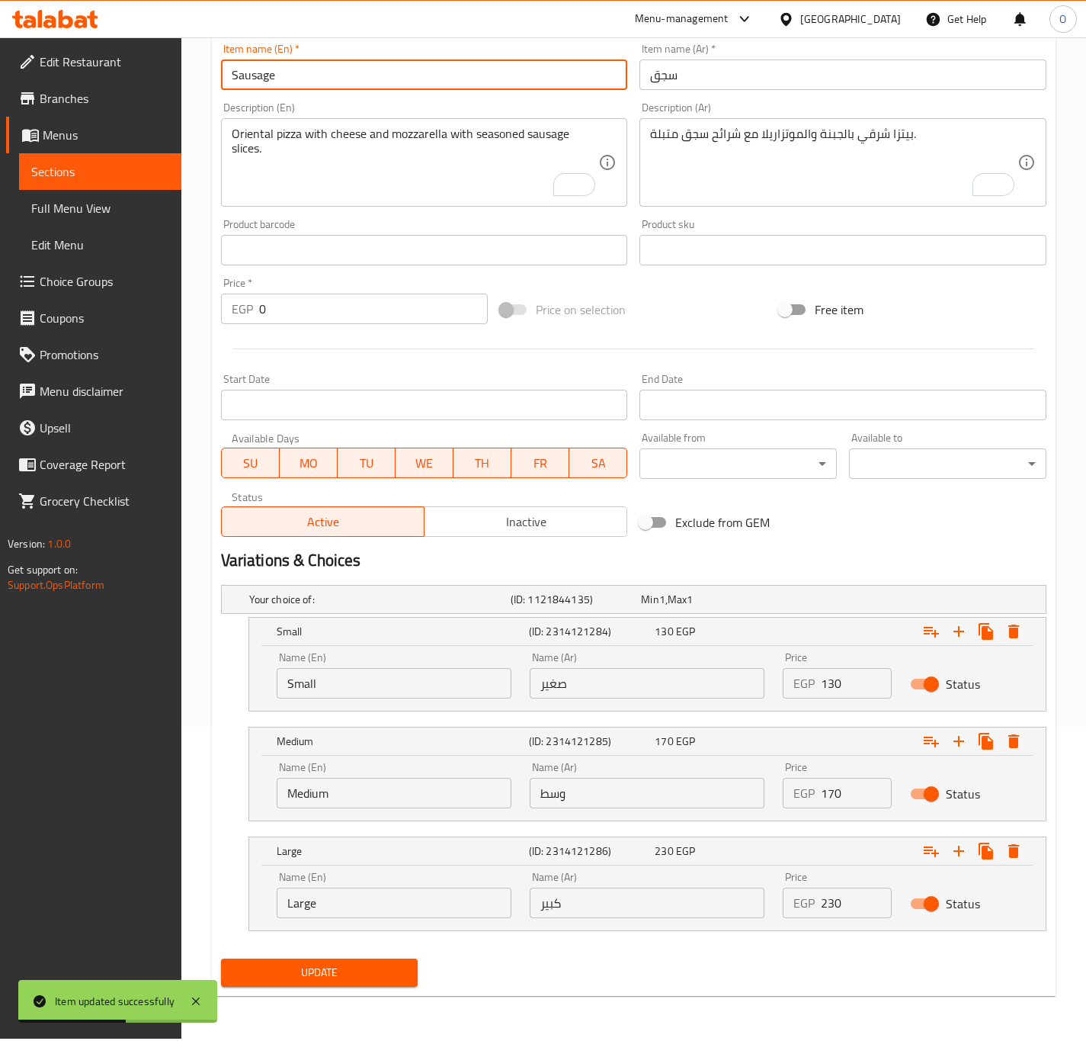
type input "Sausage"
click at [221, 958] on button "Update" at bounding box center [319, 972] width 197 height 28
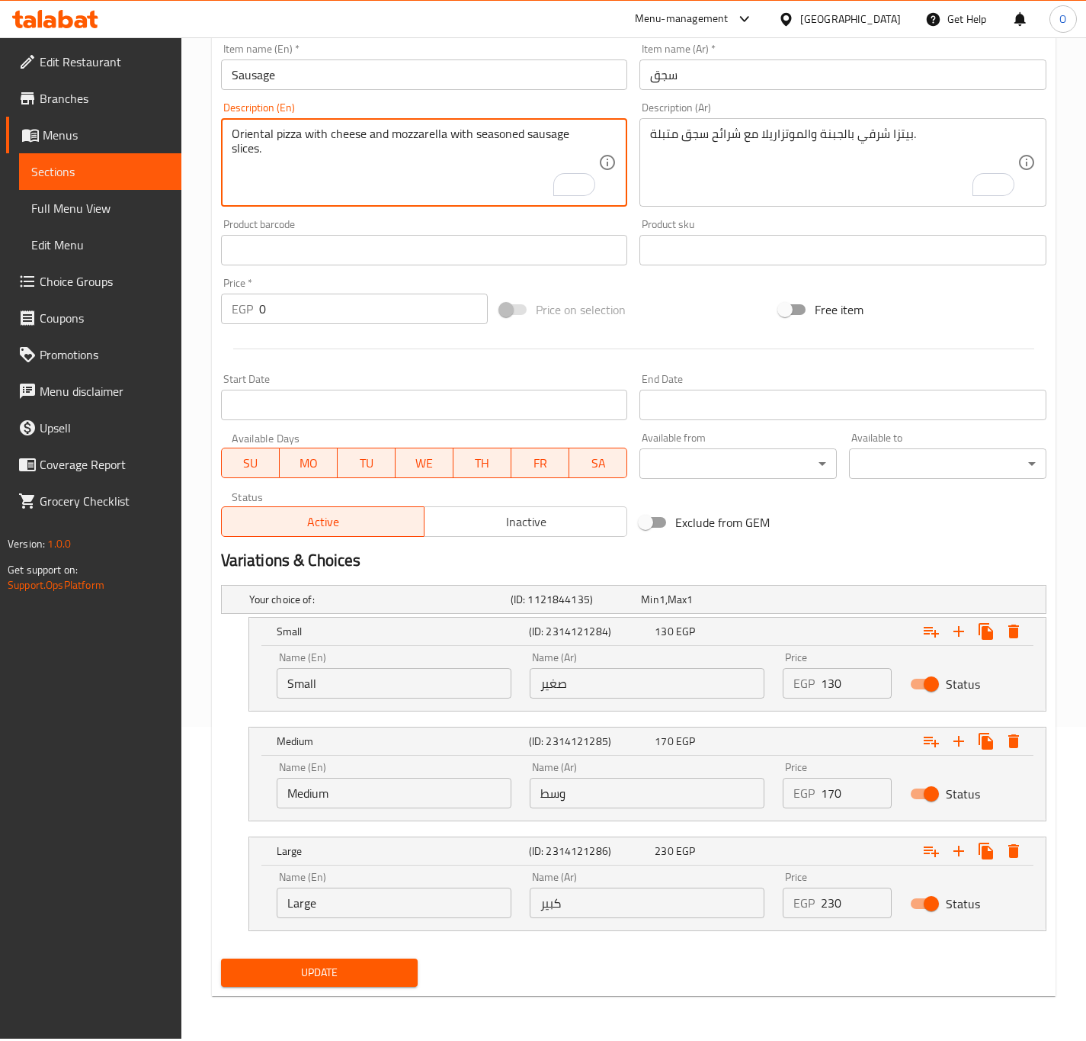
click at [405, 973] on span "Update" at bounding box center [319, 972] width 173 height 19
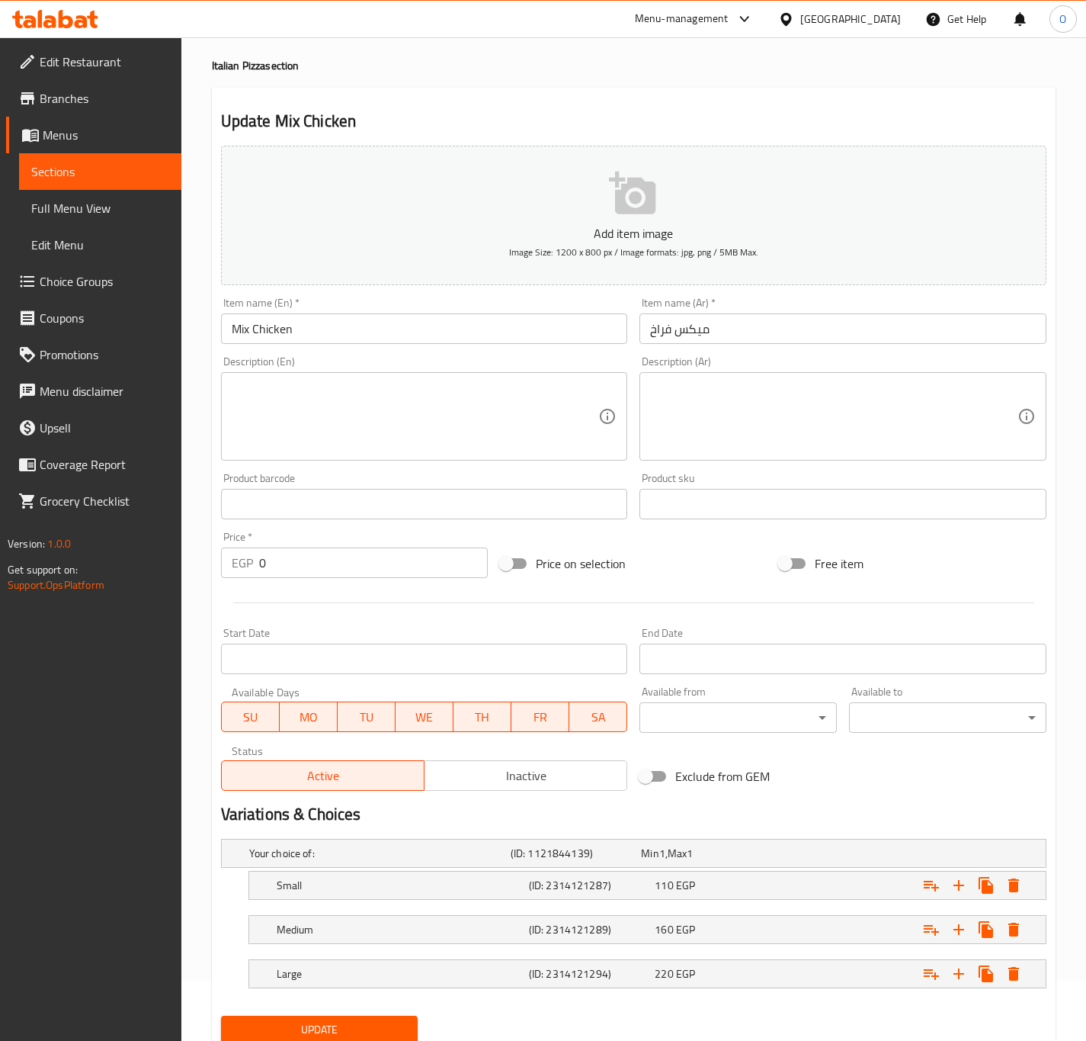
scroll to position [117, 0]
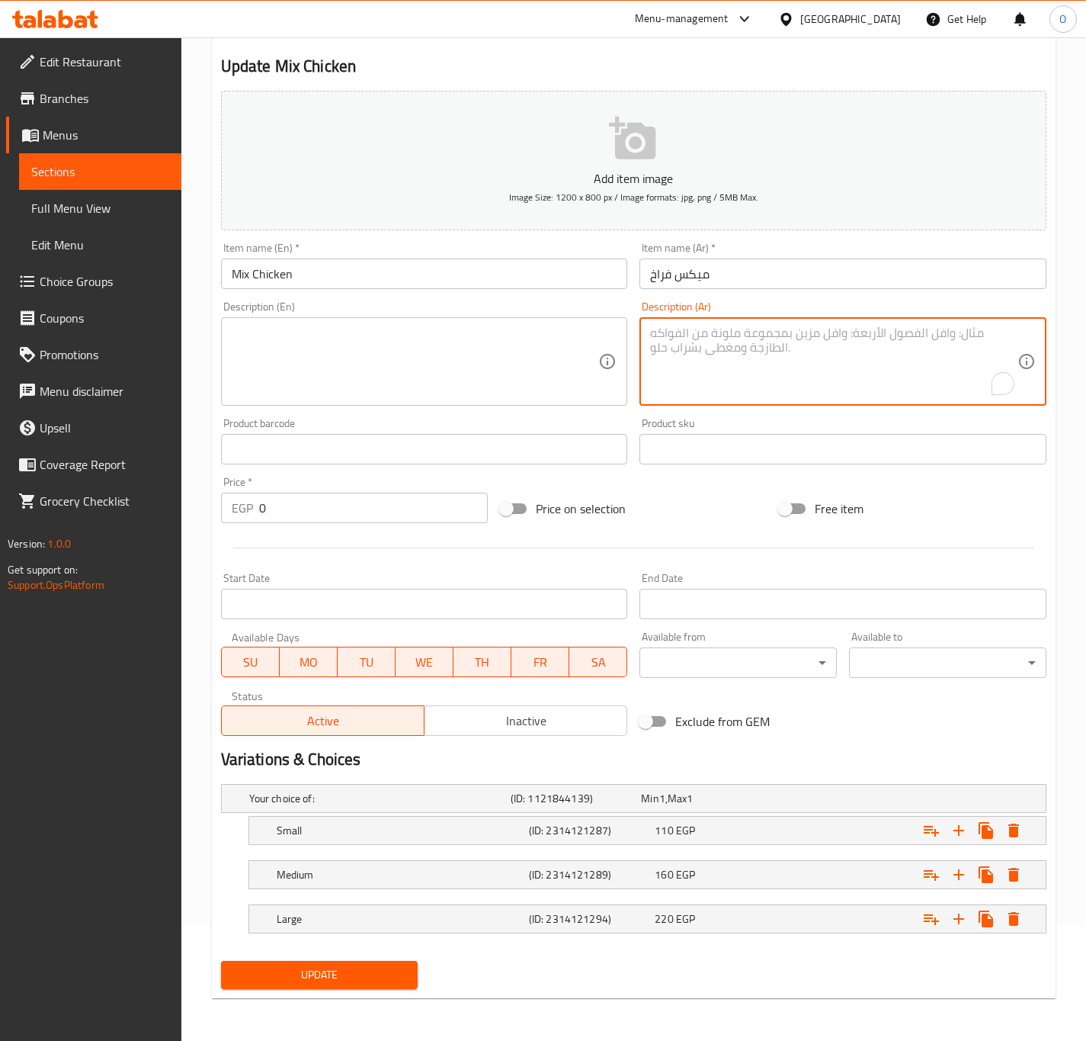
paste textarea "بيتزا متنوعة بخلطة من الدجاج الشاورما والكرسبي والشيش."
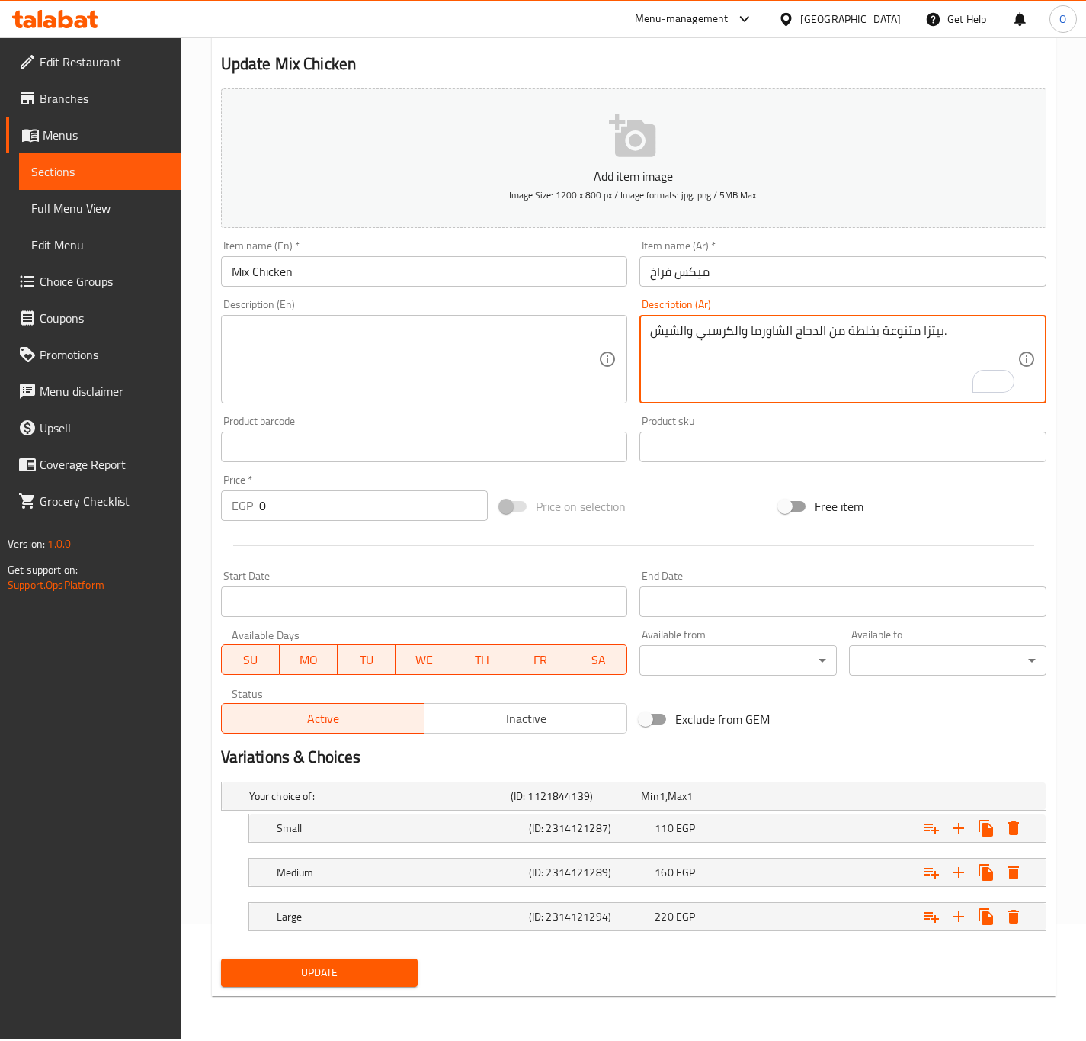
click at [813, 343] on textarea "بيتزا متنوعة بخلطة من الدجاج الشاورما والكرسبي والشيش." at bounding box center [833, 359] width 367 height 72
paste textarea "،"
type textarea "بيتزا متنوعة بخلطة من الدجاج الشاورما، الكرسبي والشيش."
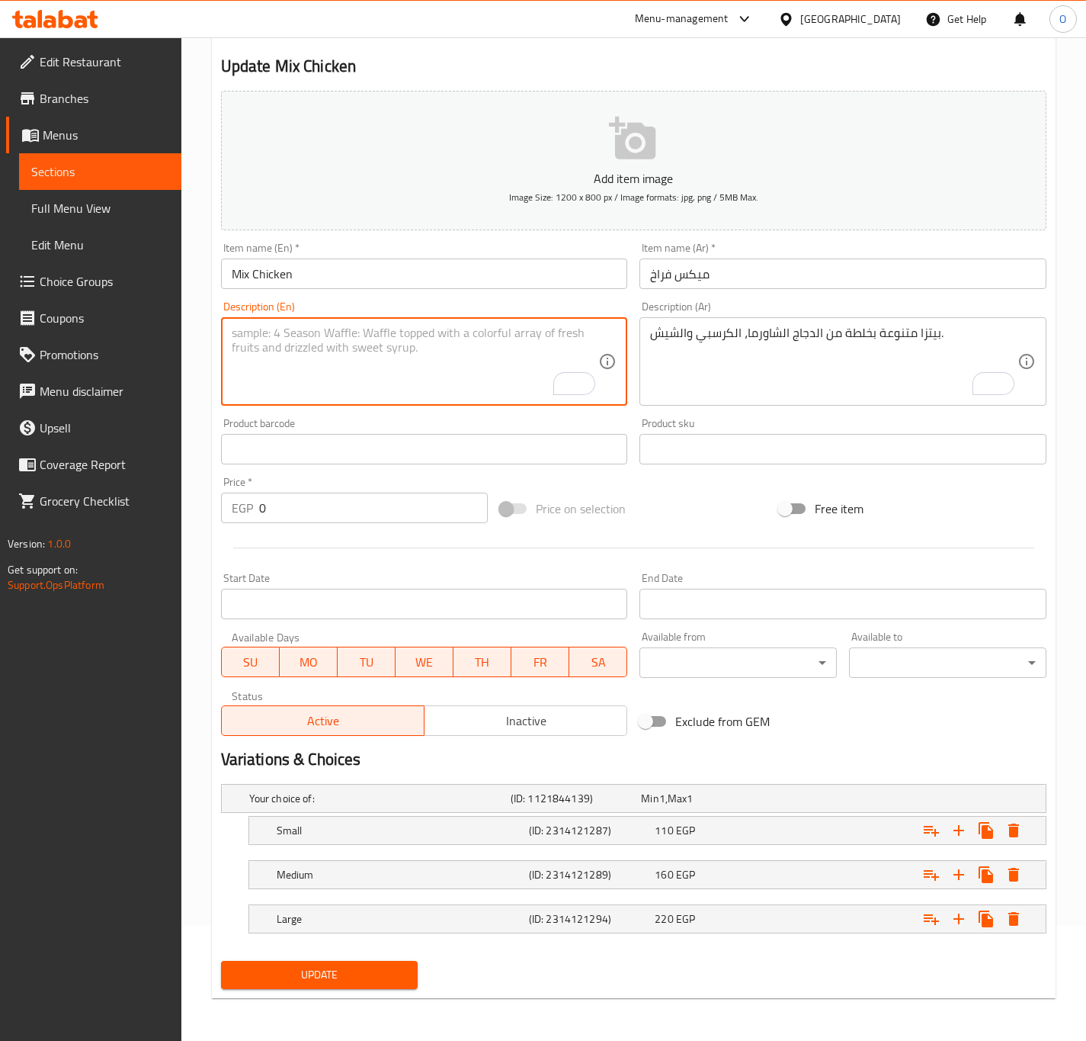
paste textarea "Assorted pizza with a mixture of shawarma, crispy and shish chicken."
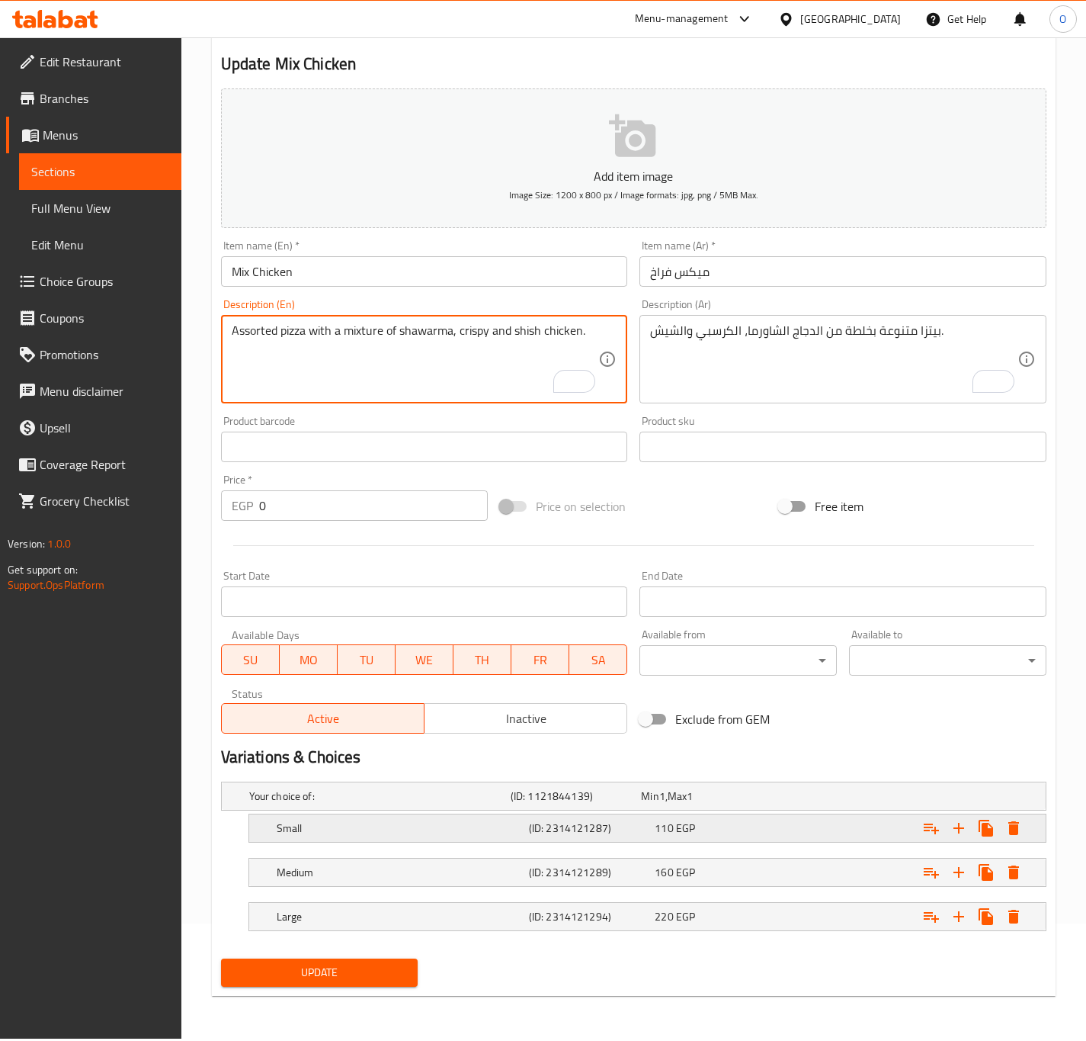
click at [444, 832] on h5 "Small" at bounding box center [400, 827] width 246 height 15
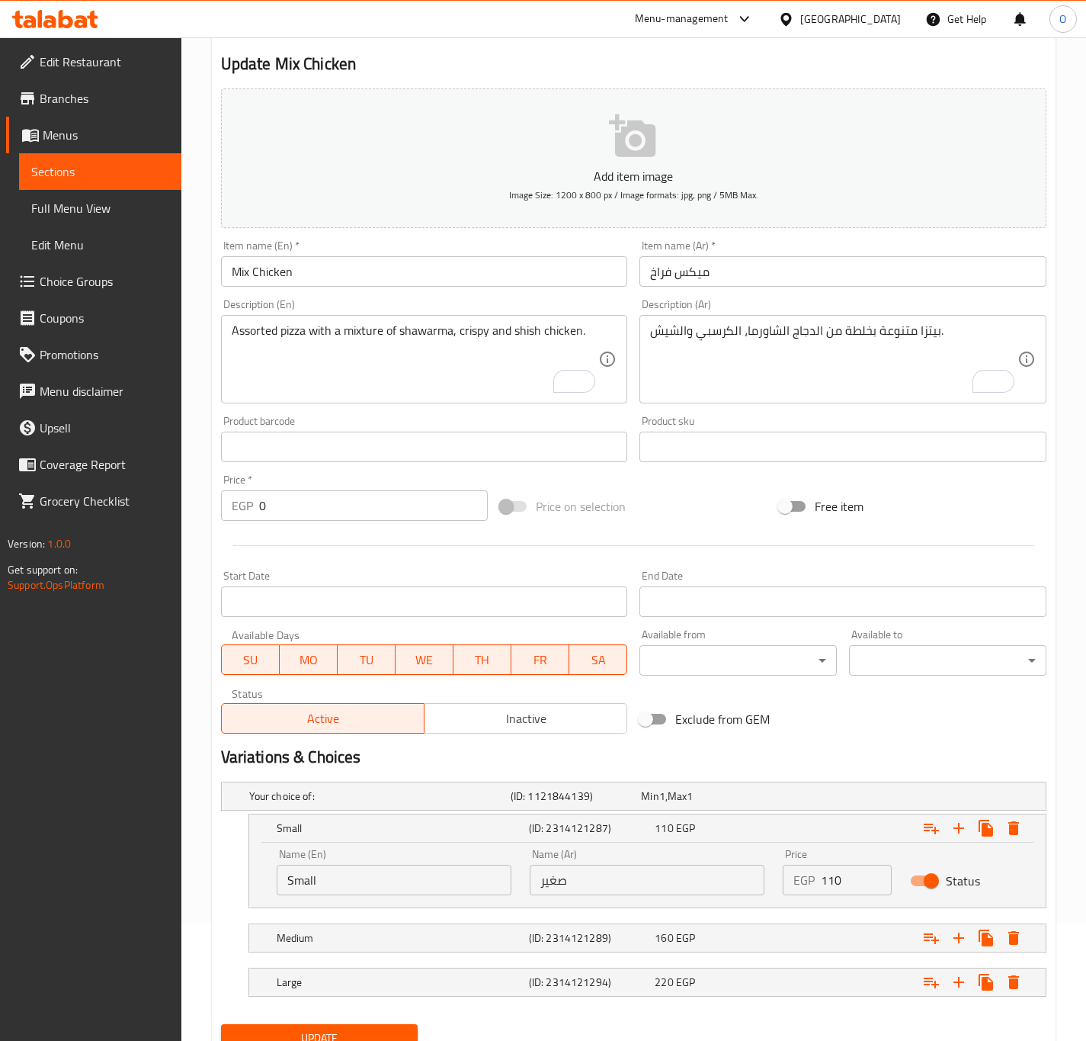
scroll to position [183, 0]
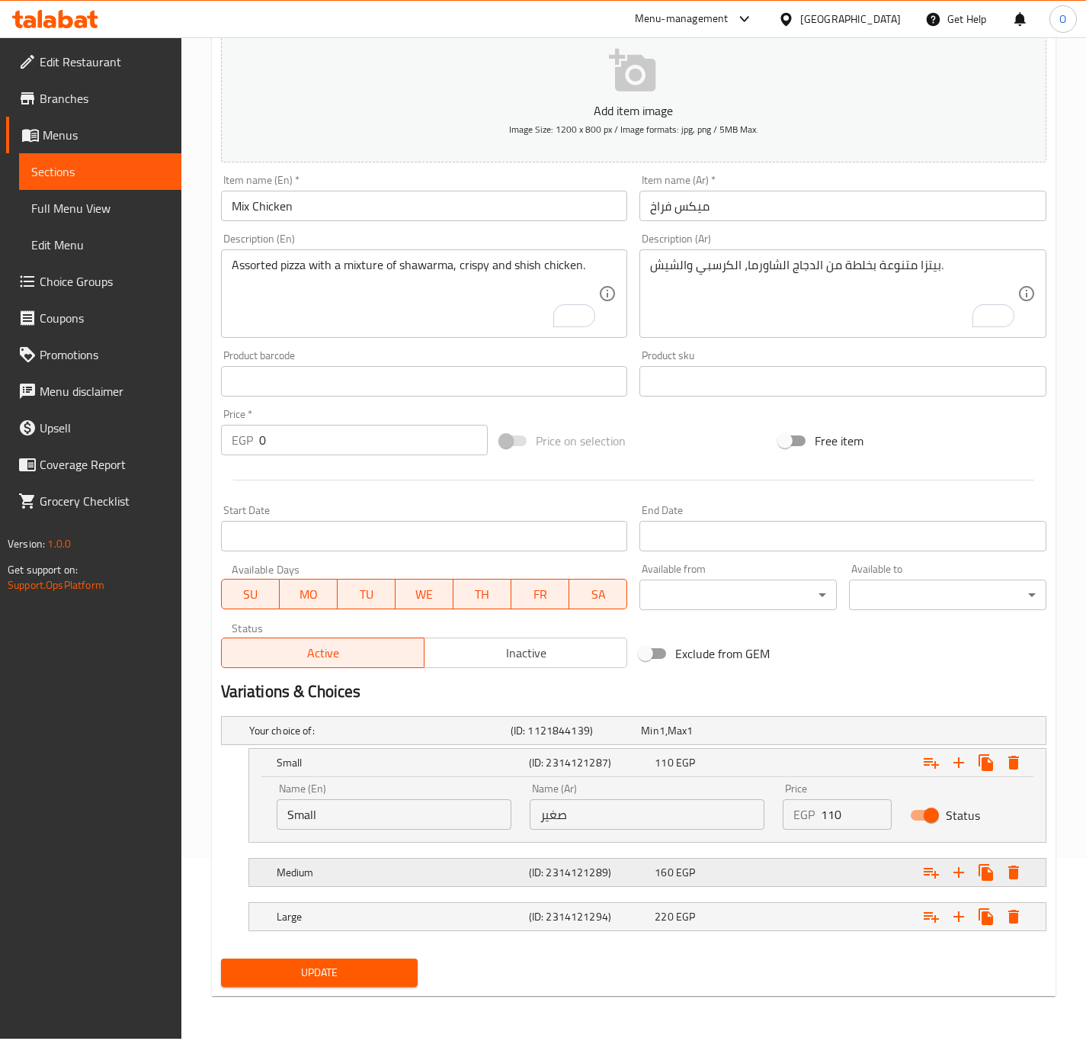
click at [412, 867] on h5 "Medium" at bounding box center [400, 871] width 246 height 15
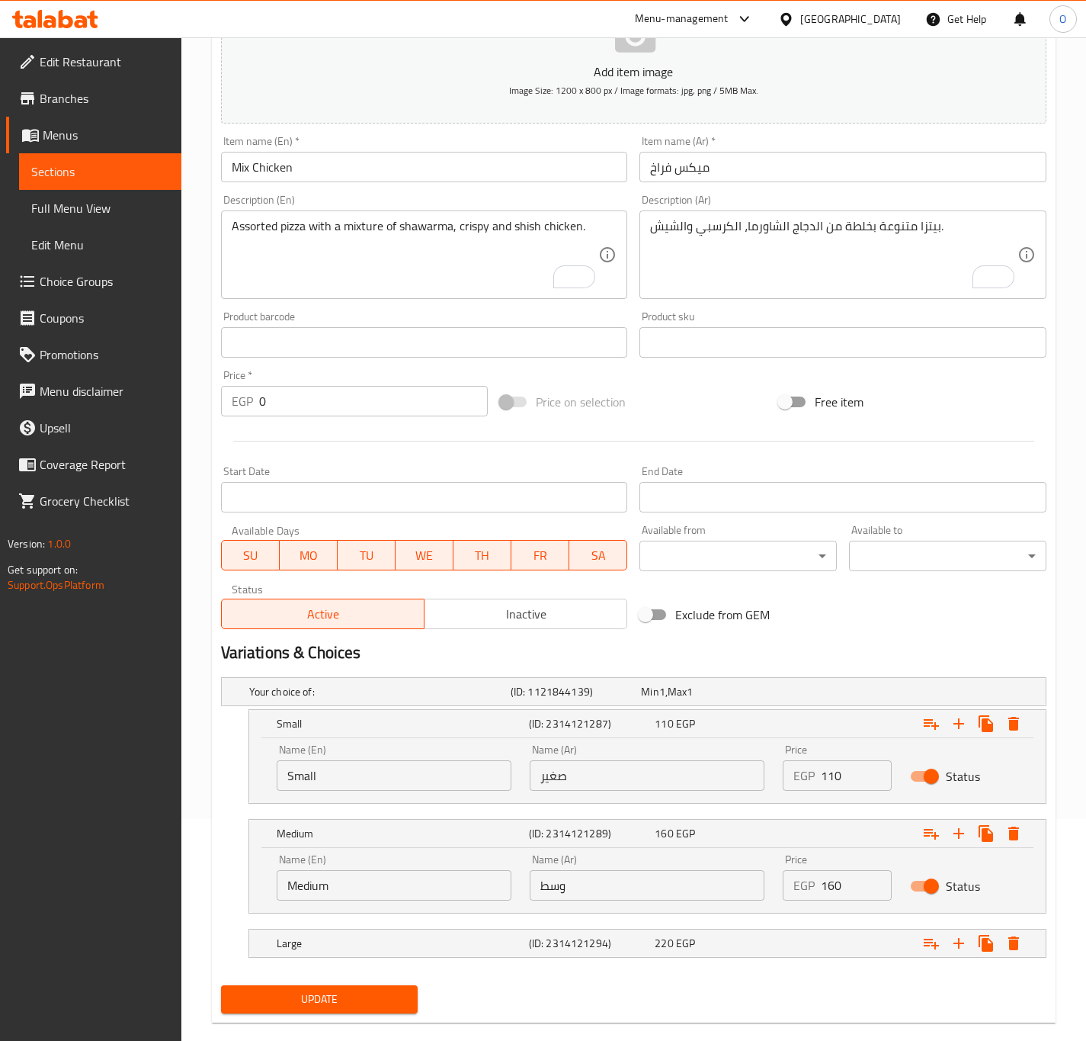
scroll to position [249, 0]
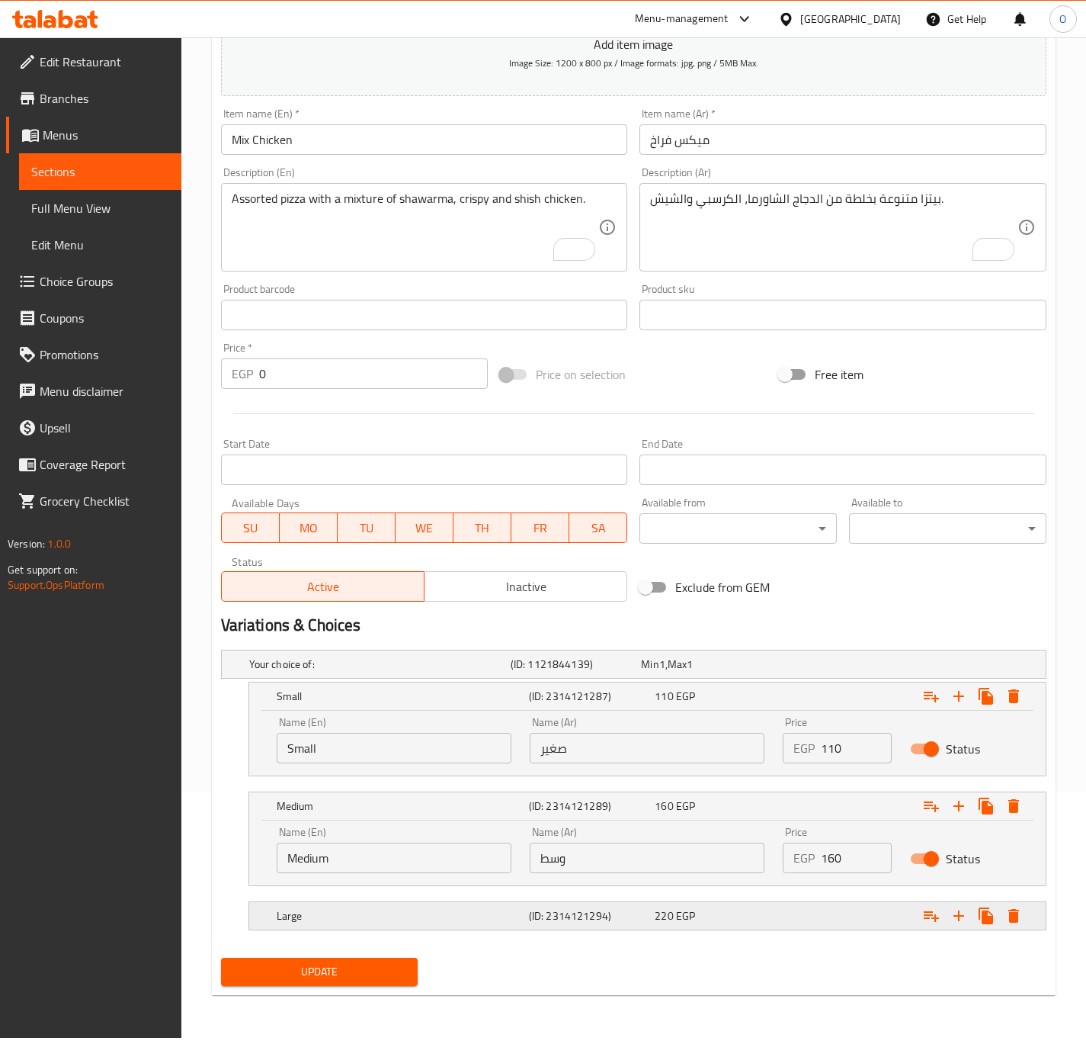
click at [460, 932] on div "Large (ID: 2314121294) 220 EGP" at bounding box center [652, 916] width 757 height 34
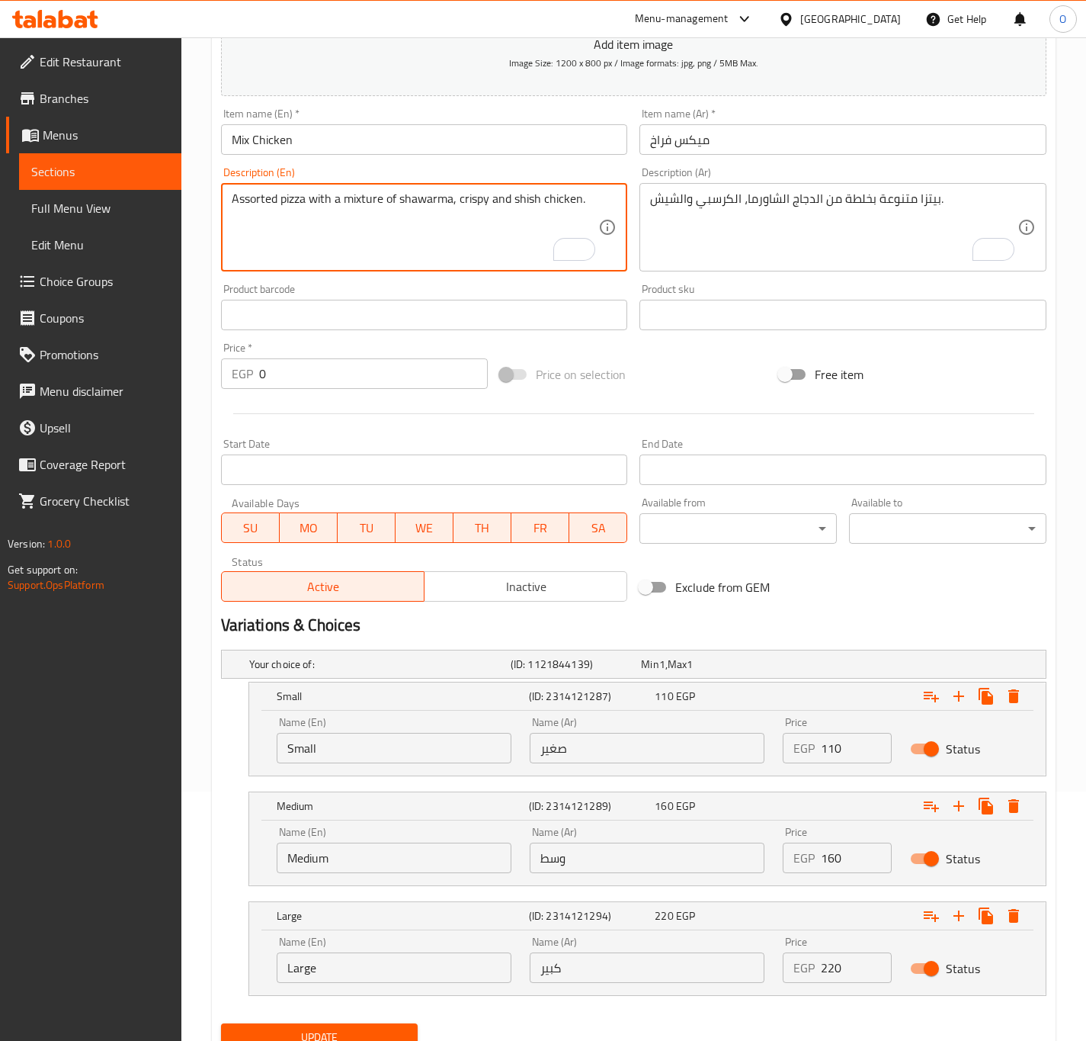
click at [570, 208] on textarea "Assorted pizza with a mixture of shawarma, crispy and shish chicken." at bounding box center [415, 227] width 367 height 72
type textarea "Assorted pizza with a mixture of shawarma, crispy and shish."
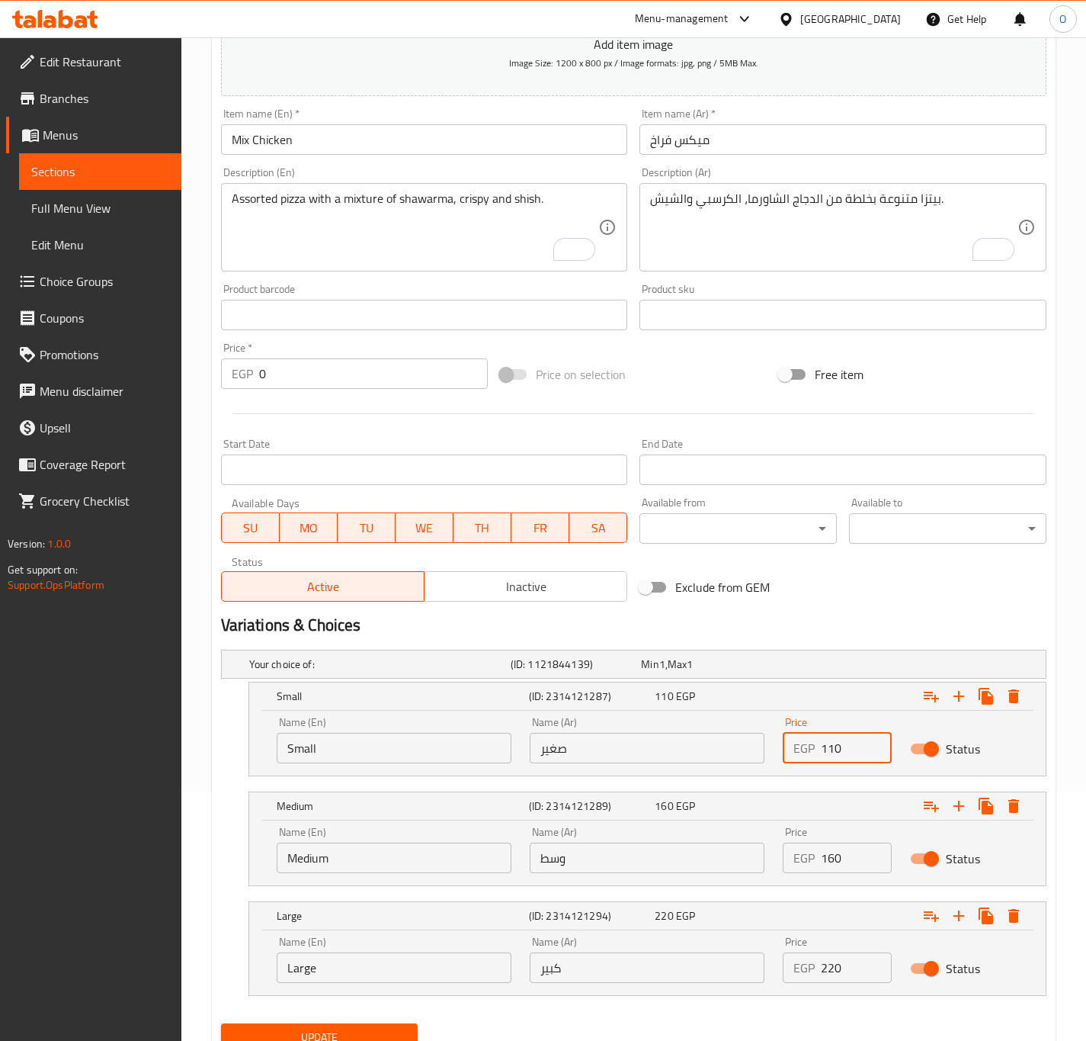
click at [842, 757] on input "110" at bounding box center [856, 748] width 70 height 30
type input "135"
click at [864, 872] on input "160" at bounding box center [856, 857] width 70 height 30
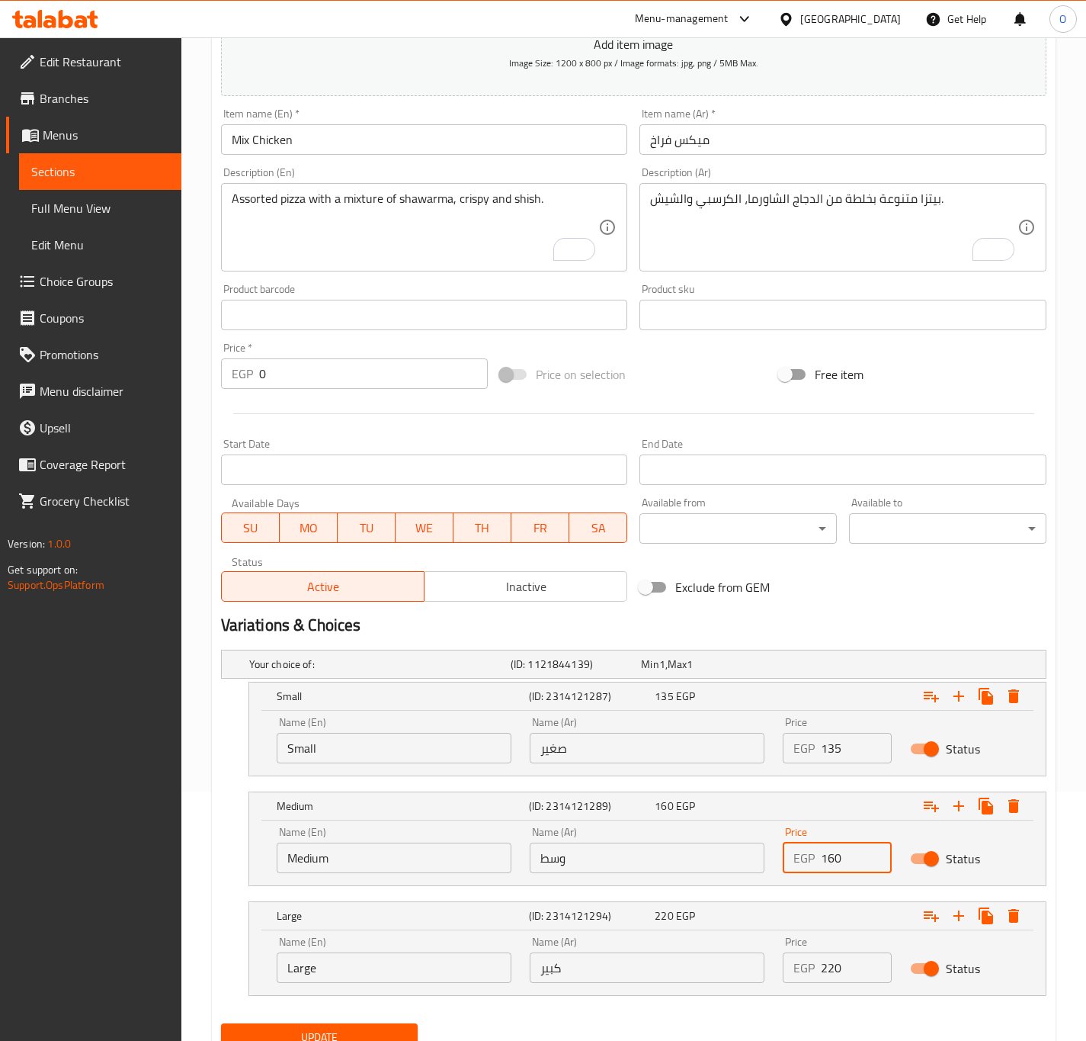
click at [863, 873] on input "160" at bounding box center [856, 857] width 70 height 30
type input "1"
type input "200"
click at [842, 966] on input "220" at bounding box center [856, 967] width 70 height 30
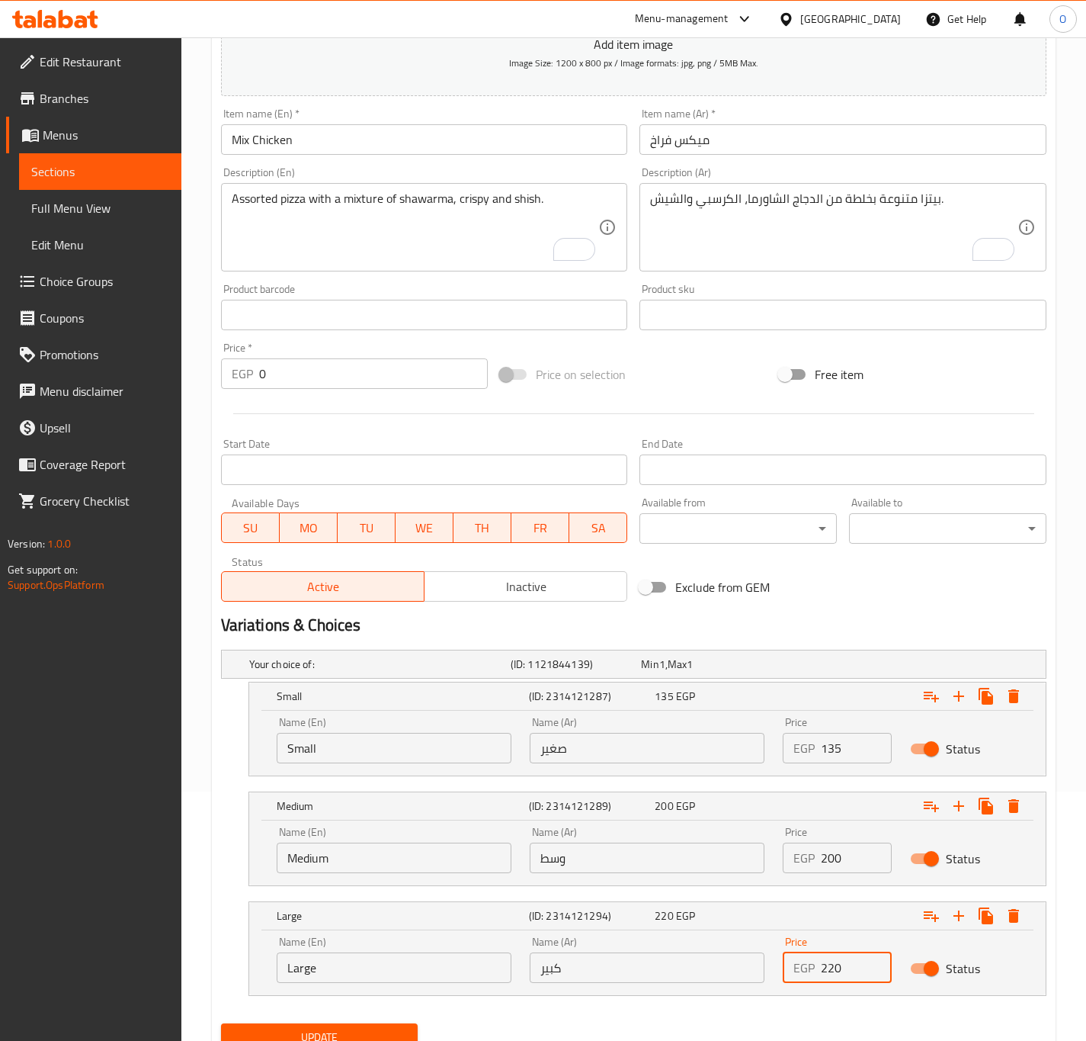
click at [842, 966] on input "220" at bounding box center [856, 967] width 70 height 30
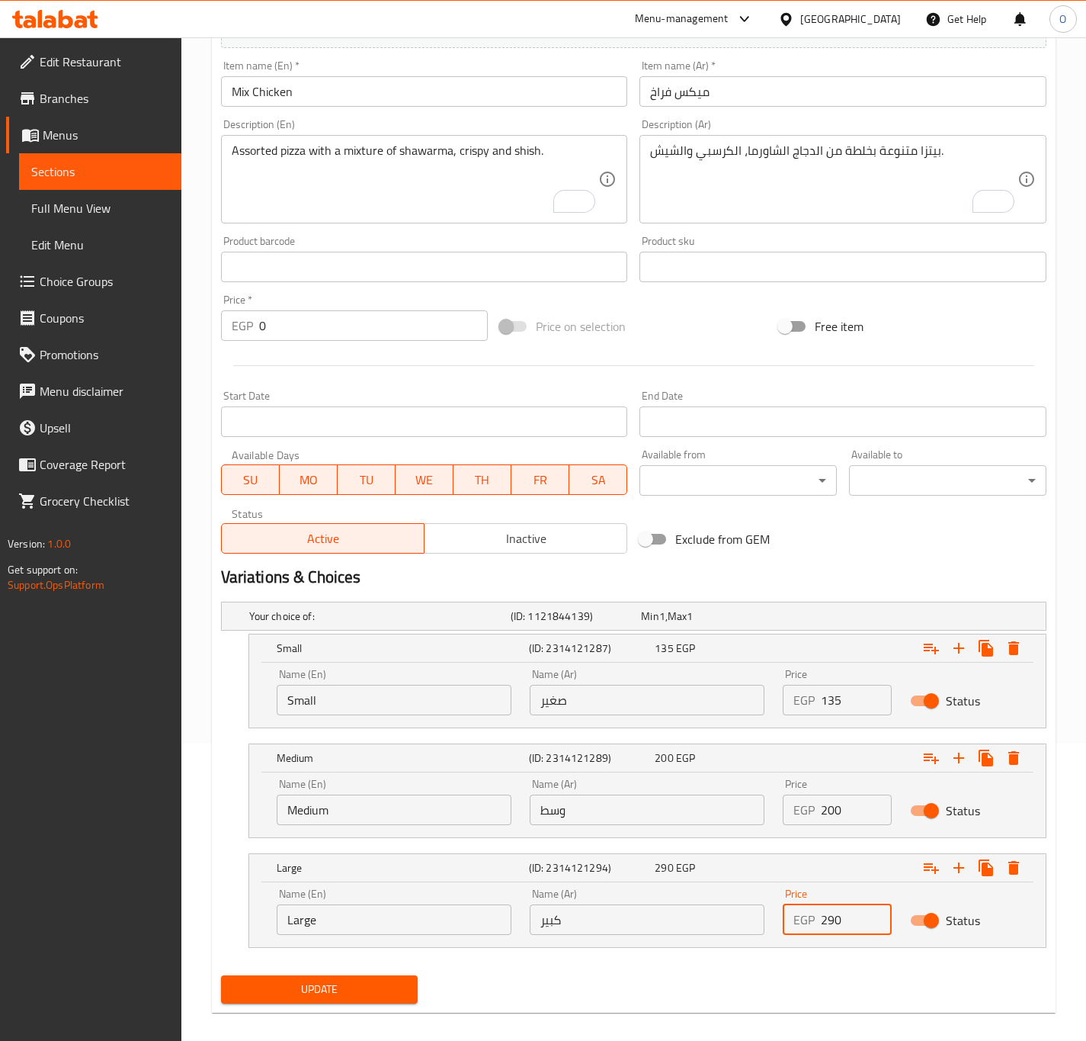
scroll to position [314, 0]
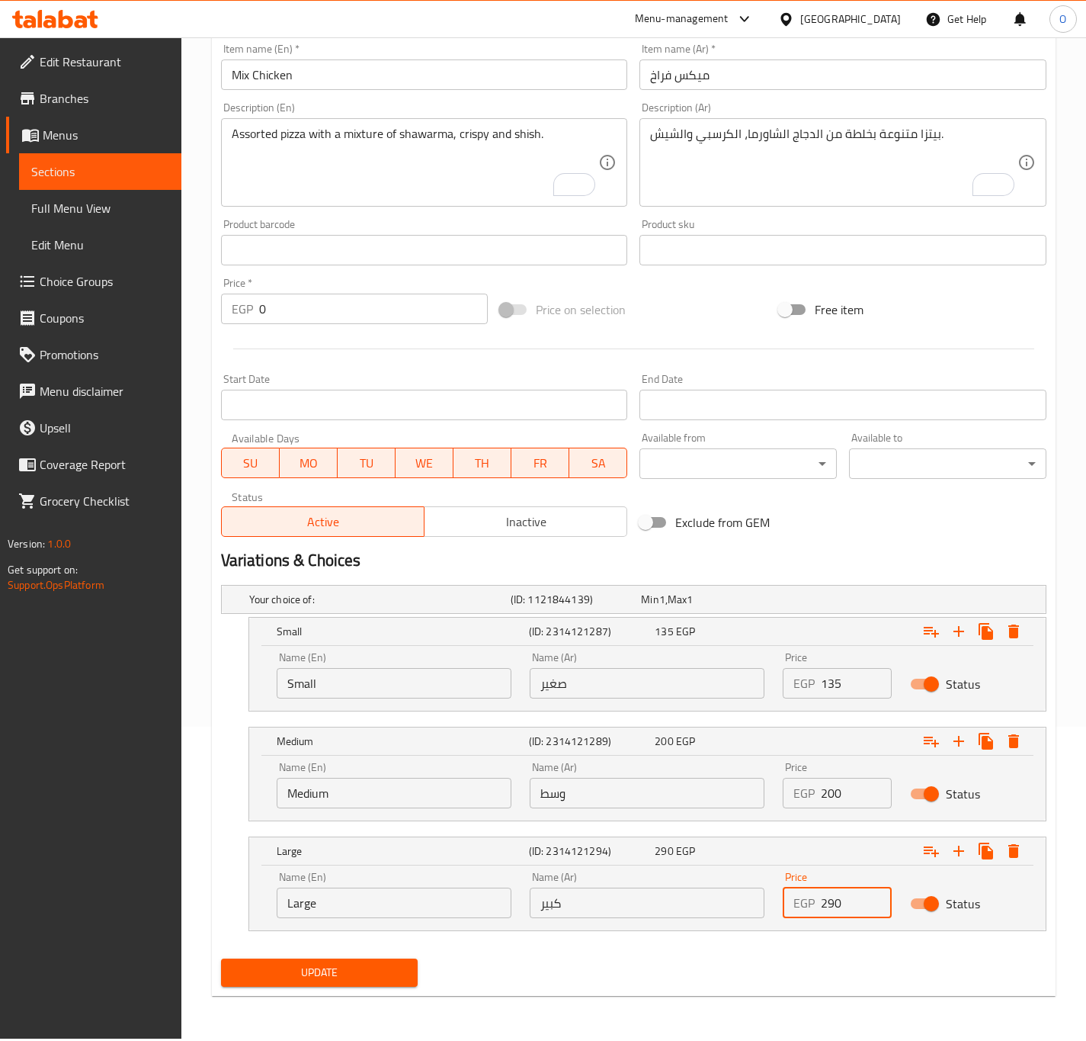
type input "290"
click at [316, 961] on button "Update" at bounding box center [319, 972] width 197 height 28
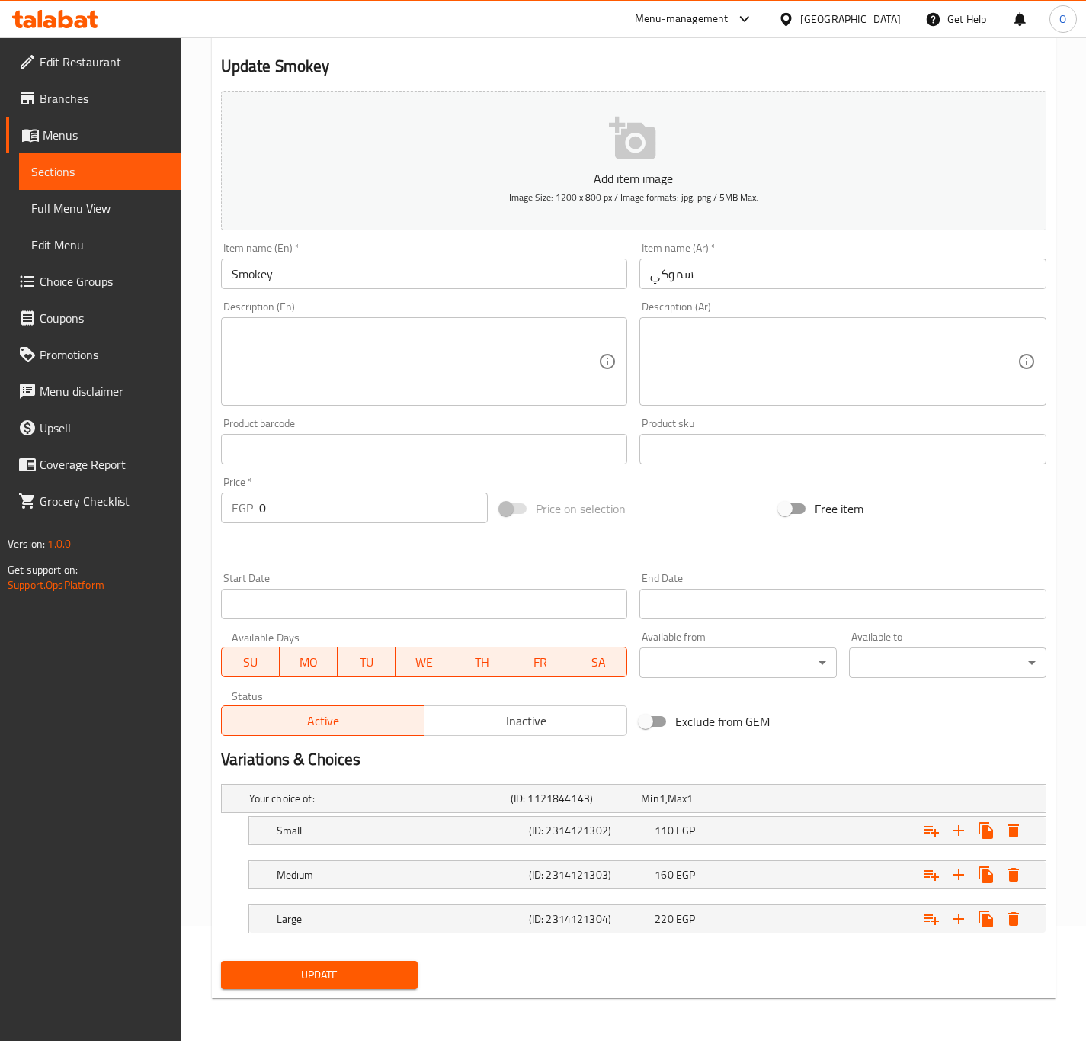
scroll to position [117, 0]
click at [410, 824] on h5 "Small" at bounding box center [400, 830] width 246 height 15
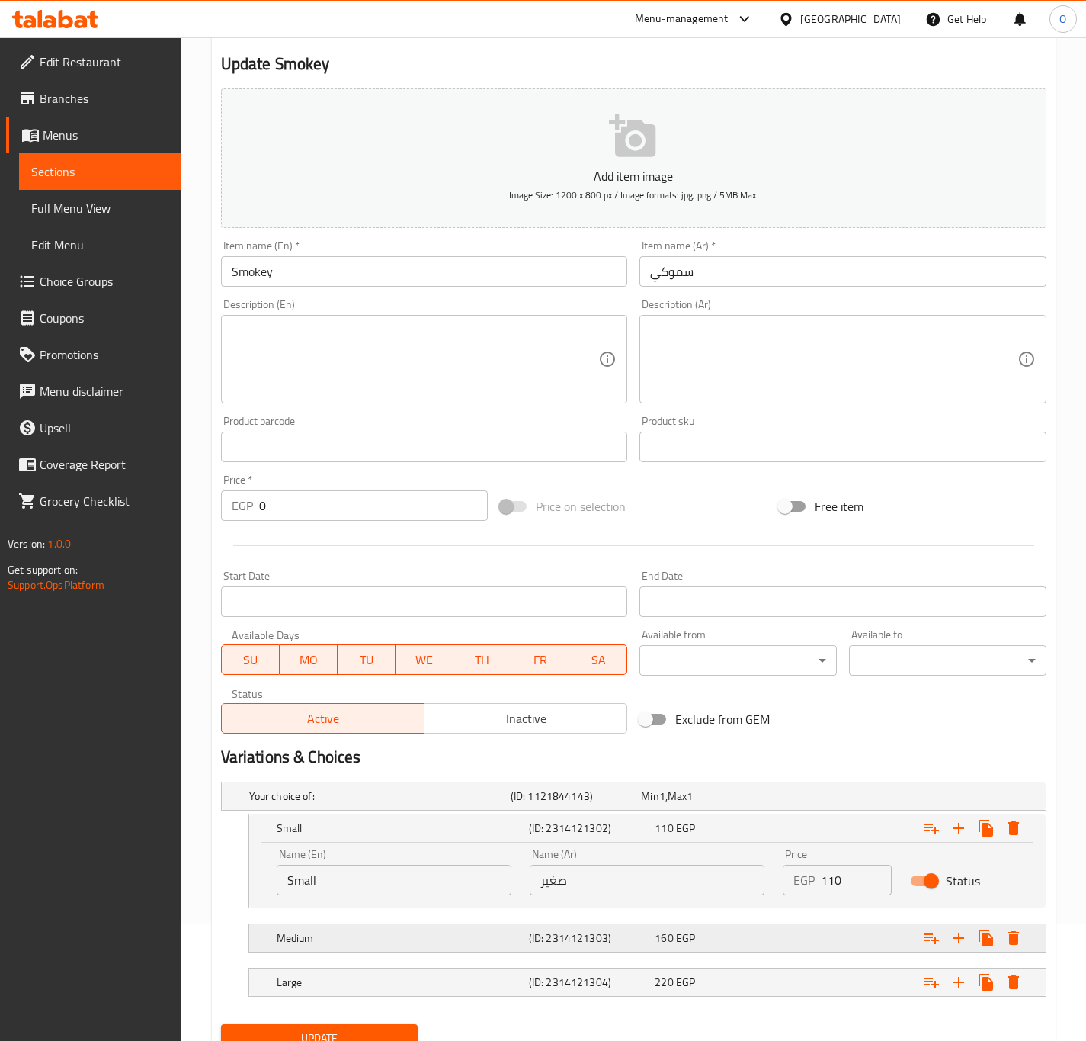
click at [435, 936] on h5 "Medium" at bounding box center [400, 937] width 246 height 15
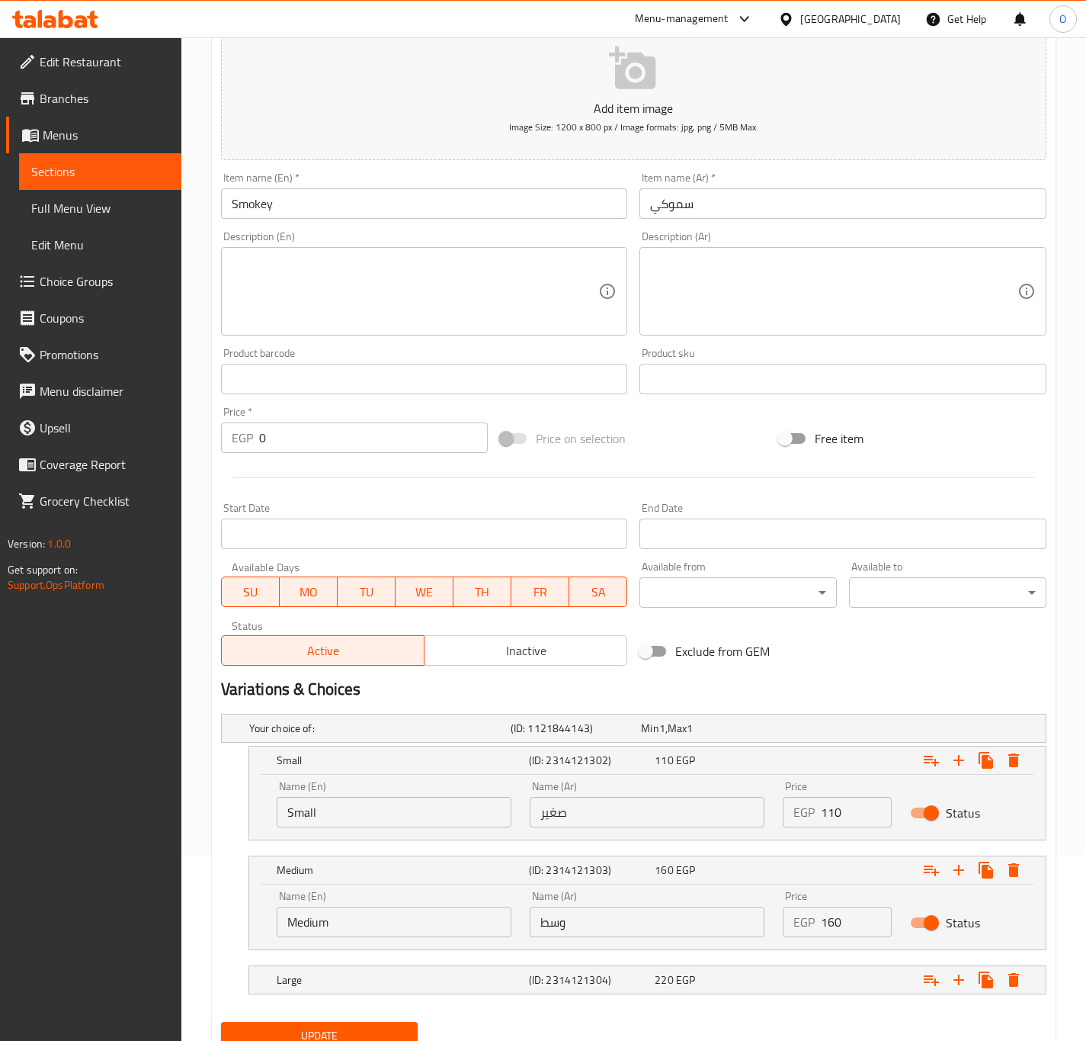
scroll to position [249, 0]
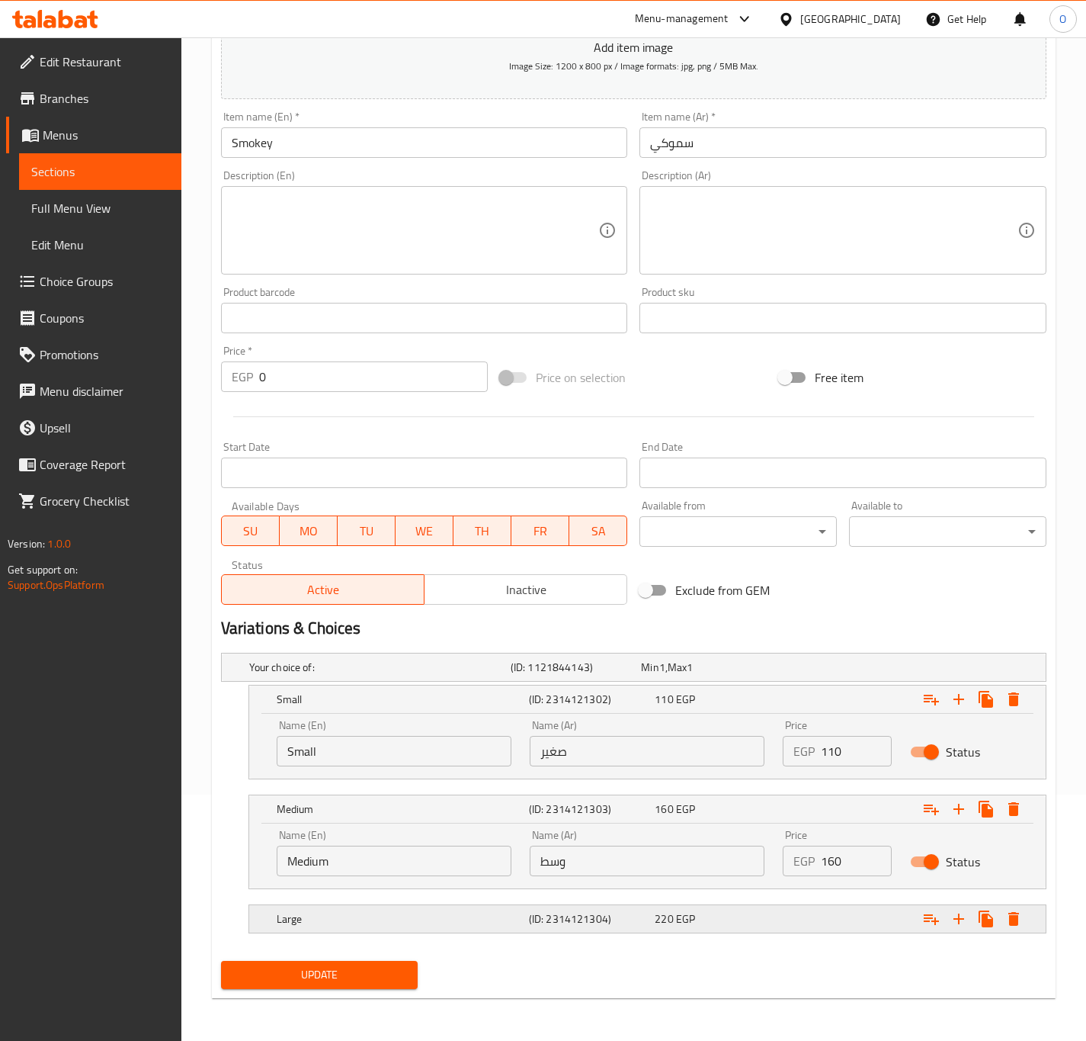
click at [391, 931] on div "Large (ID: 2314121304) 220 EGP" at bounding box center [652, 919] width 757 height 34
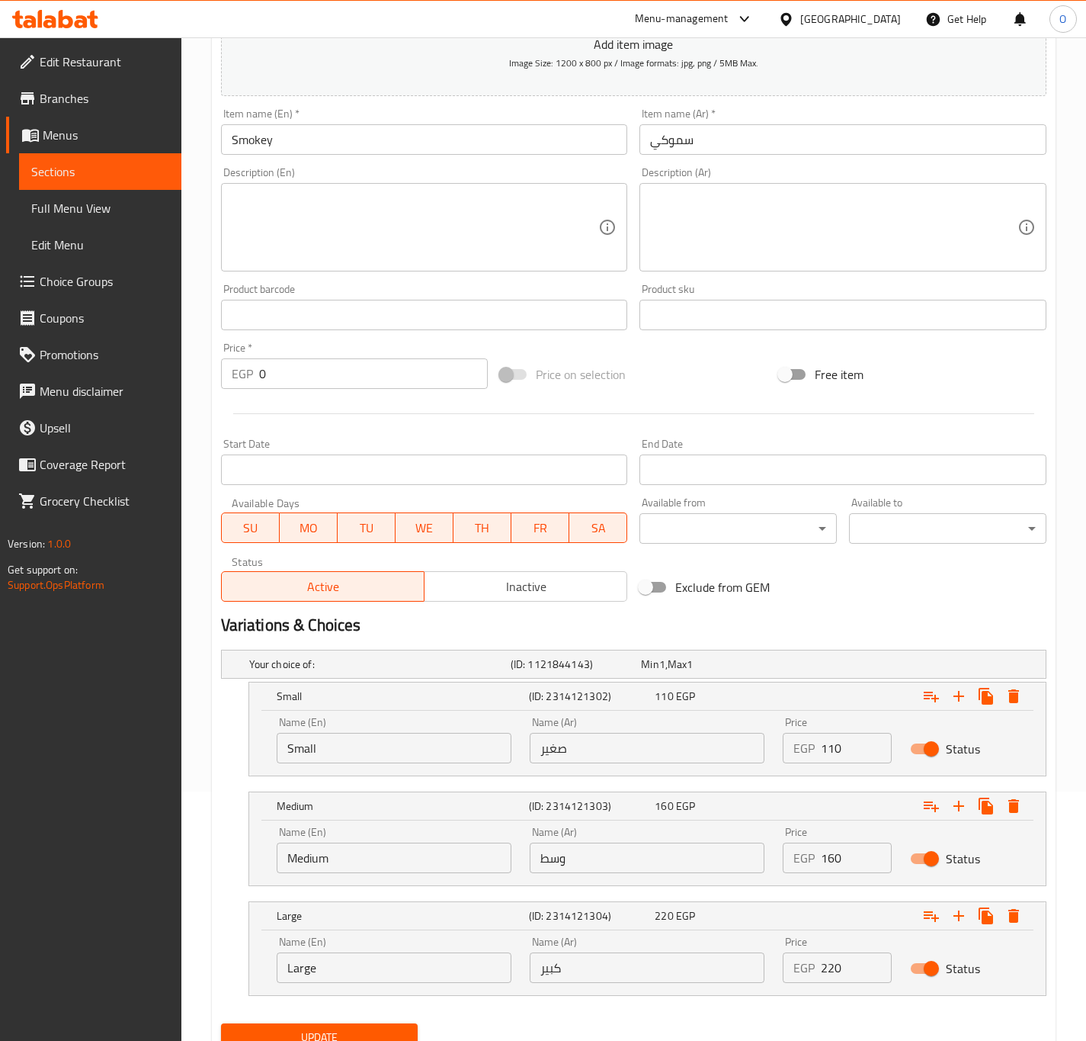
click at [853, 755] on input "110" at bounding box center [856, 748] width 70 height 30
drag, startPoint x: 853, startPoint y: 755, endPoint x: 868, endPoint y: 716, distance: 42.2
click at [853, 751] on input "110" at bounding box center [856, 748] width 70 height 30
type input "130"
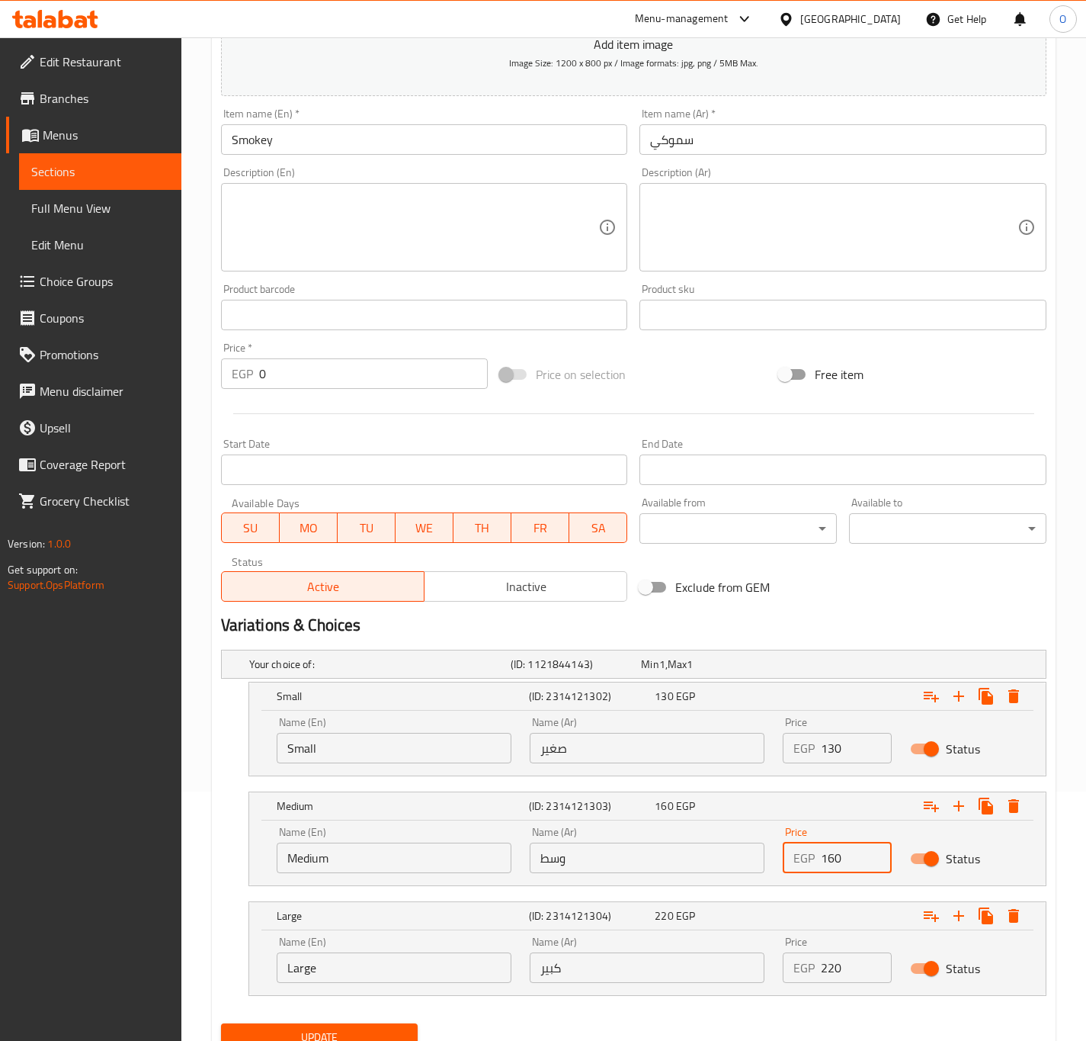
click at [832, 863] on input "160" at bounding box center [856, 857] width 70 height 30
type input "180"
click at [833, 965] on input "220" at bounding box center [856, 967] width 70 height 30
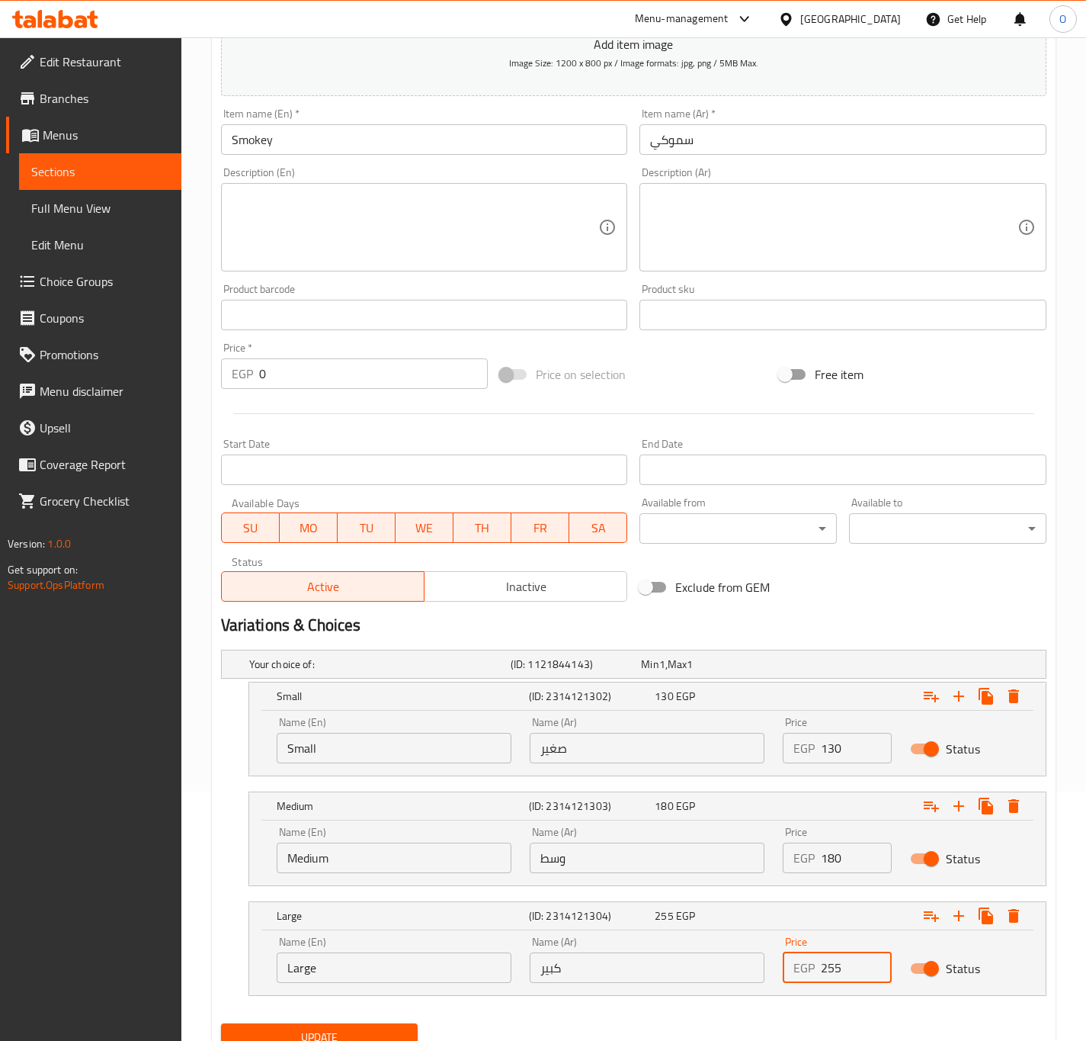
type input "255"
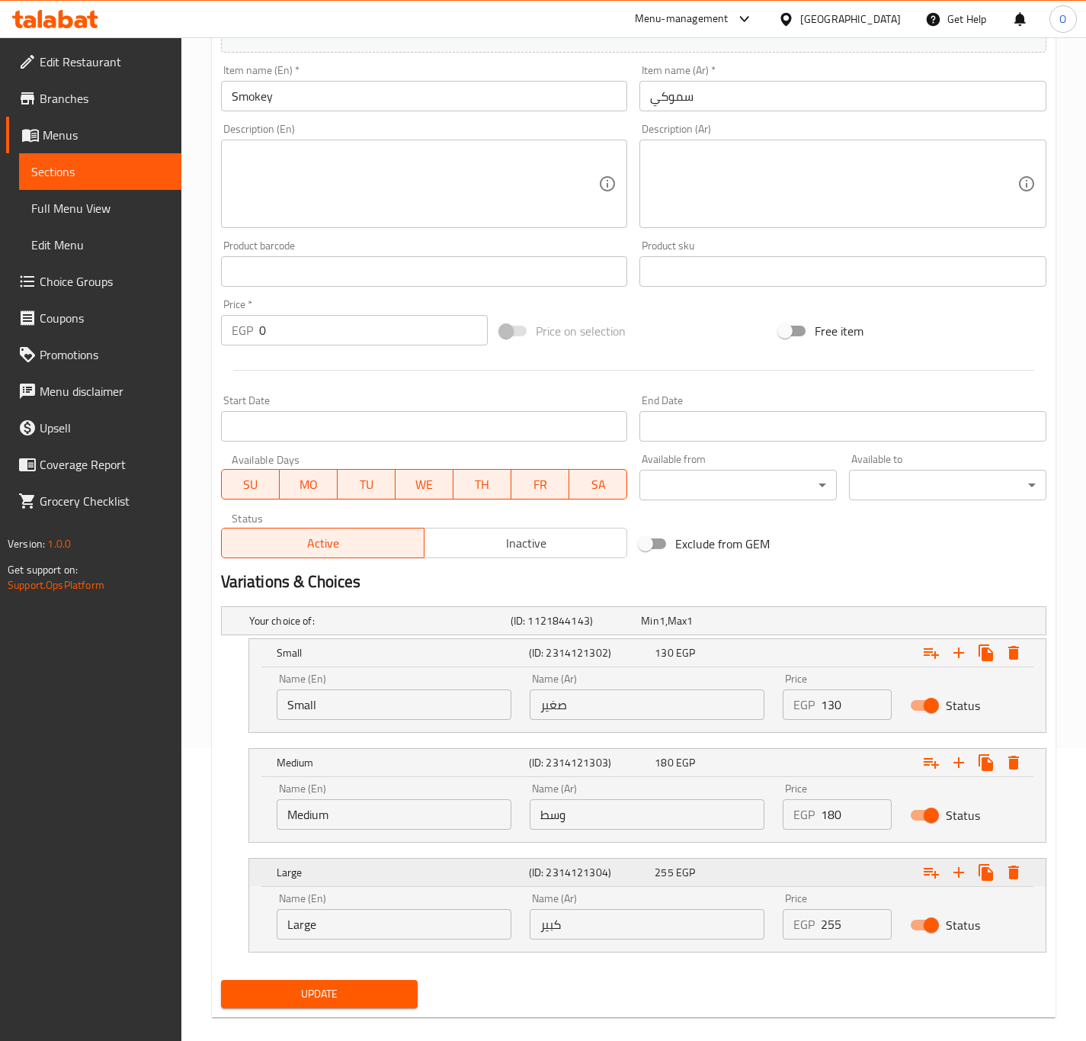
scroll to position [314, 0]
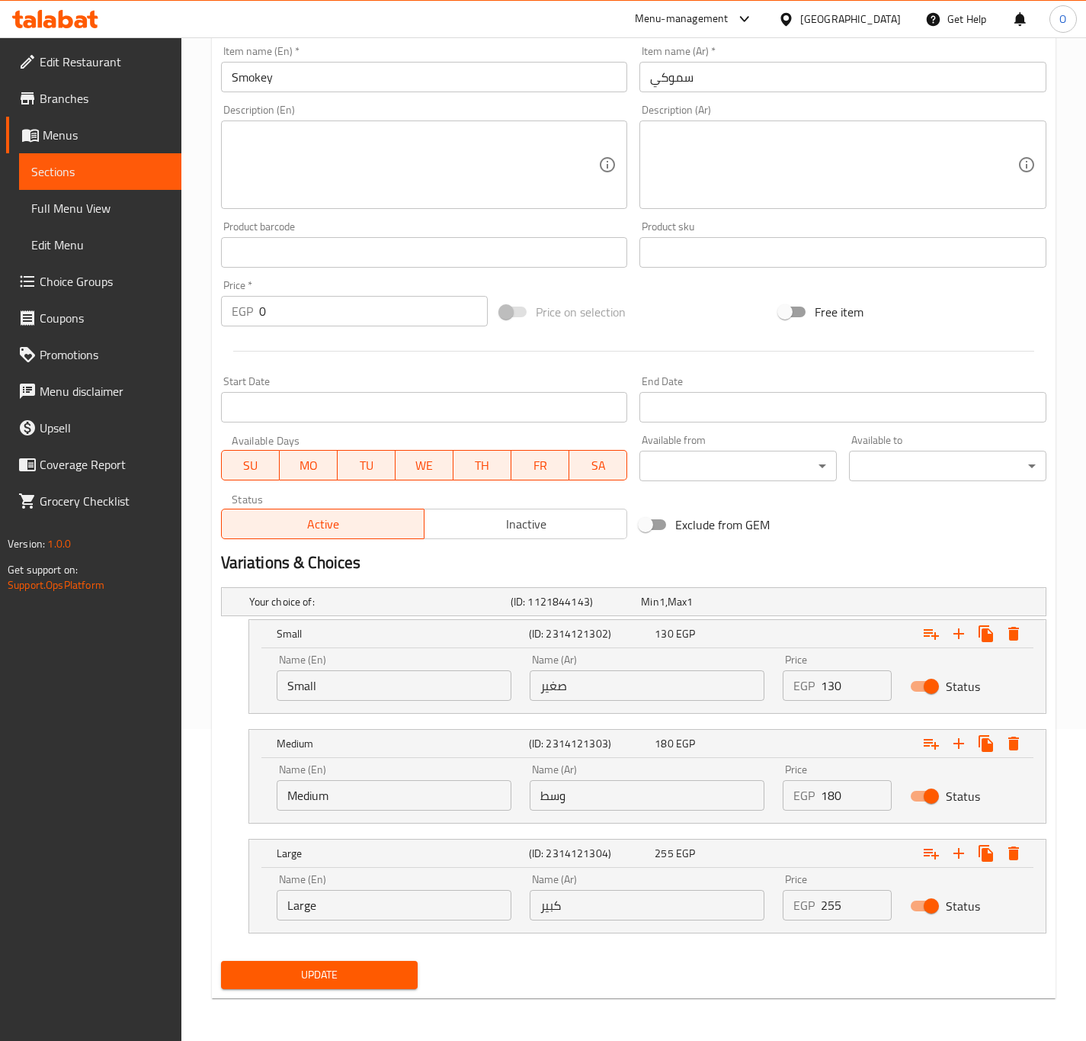
click at [346, 982] on span "Update" at bounding box center [319, 974] width 173 height 19
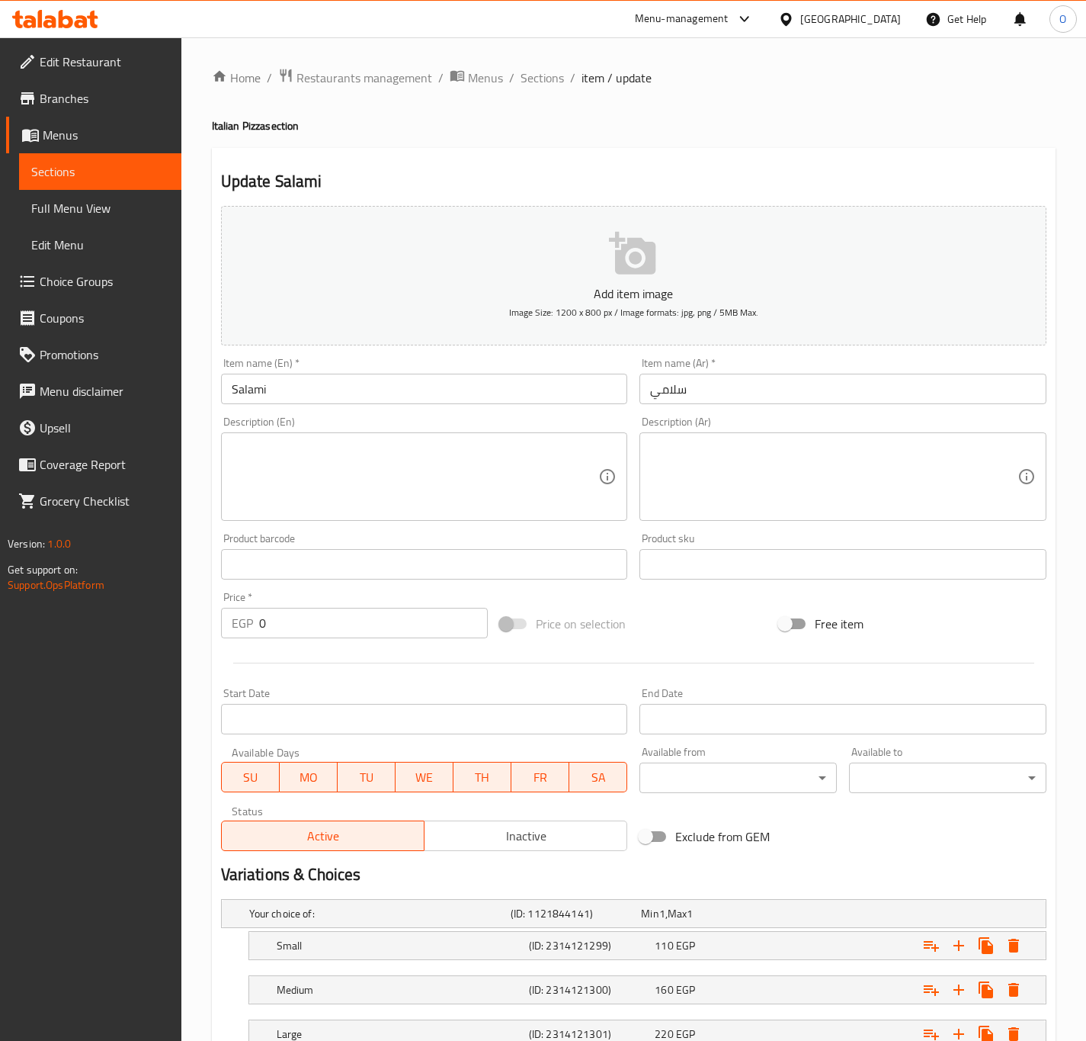
click at [737, 508] on textarea at bounding box center [833, 477] width 367 height 72
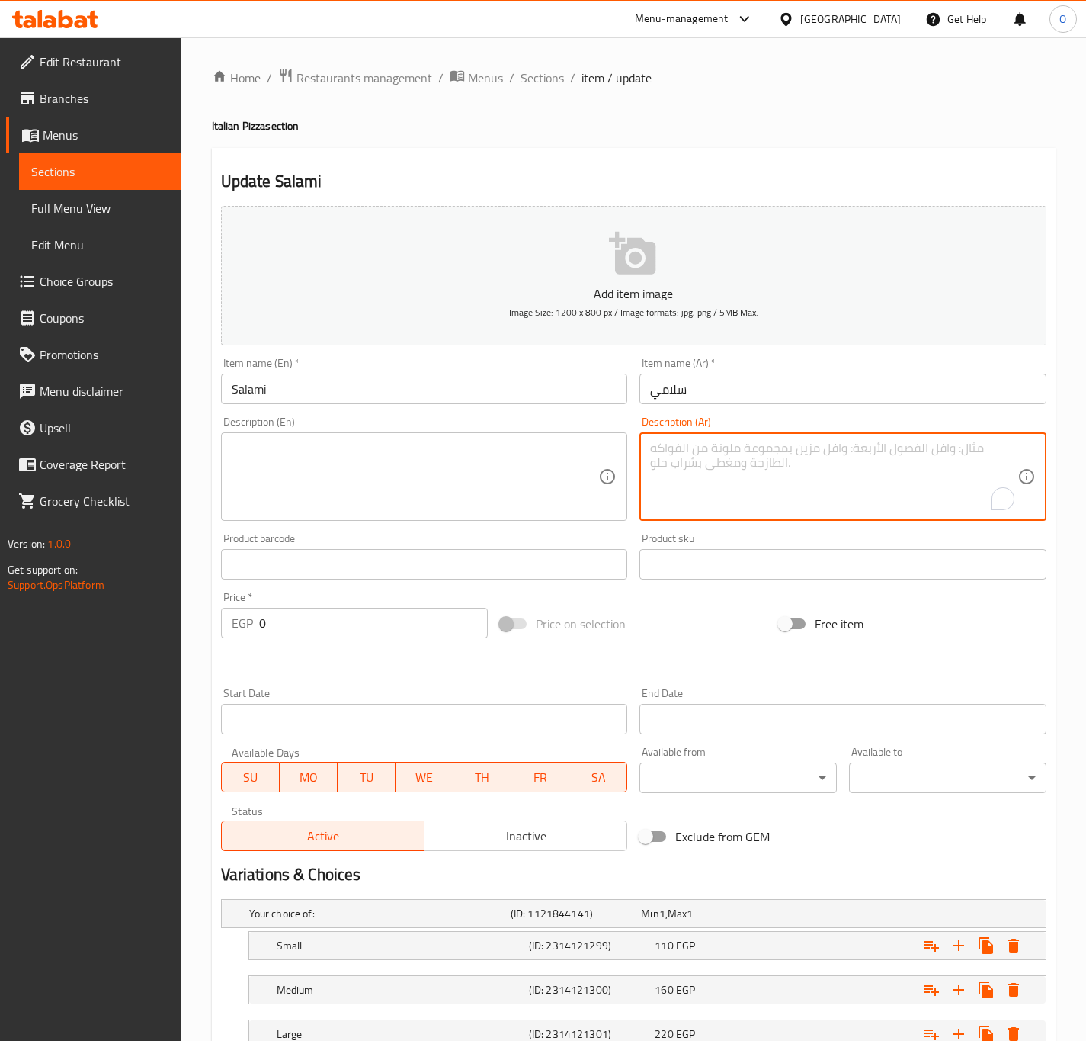
paste textarea "بيتزا بالسلامي المدخن مع الجبنة والصوص."
type textarea "بيتزا بالسلامي المدخن مع الجبنة والصوص."
click at [394, 517] on div "Description (En)" at bounding box center [424, 476] width 407 height 88
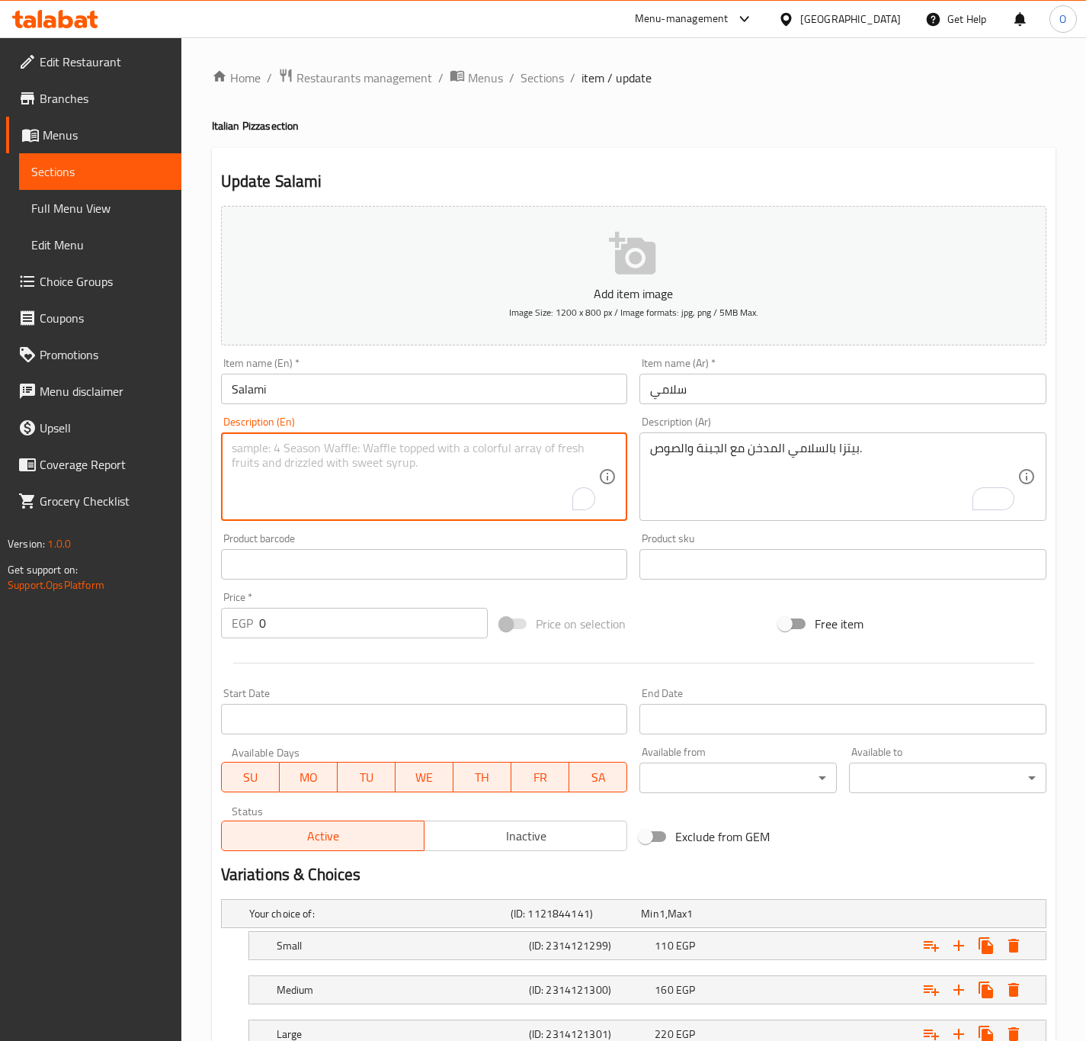
paste textarea "Smoked salami pizza with cheese and sauce."
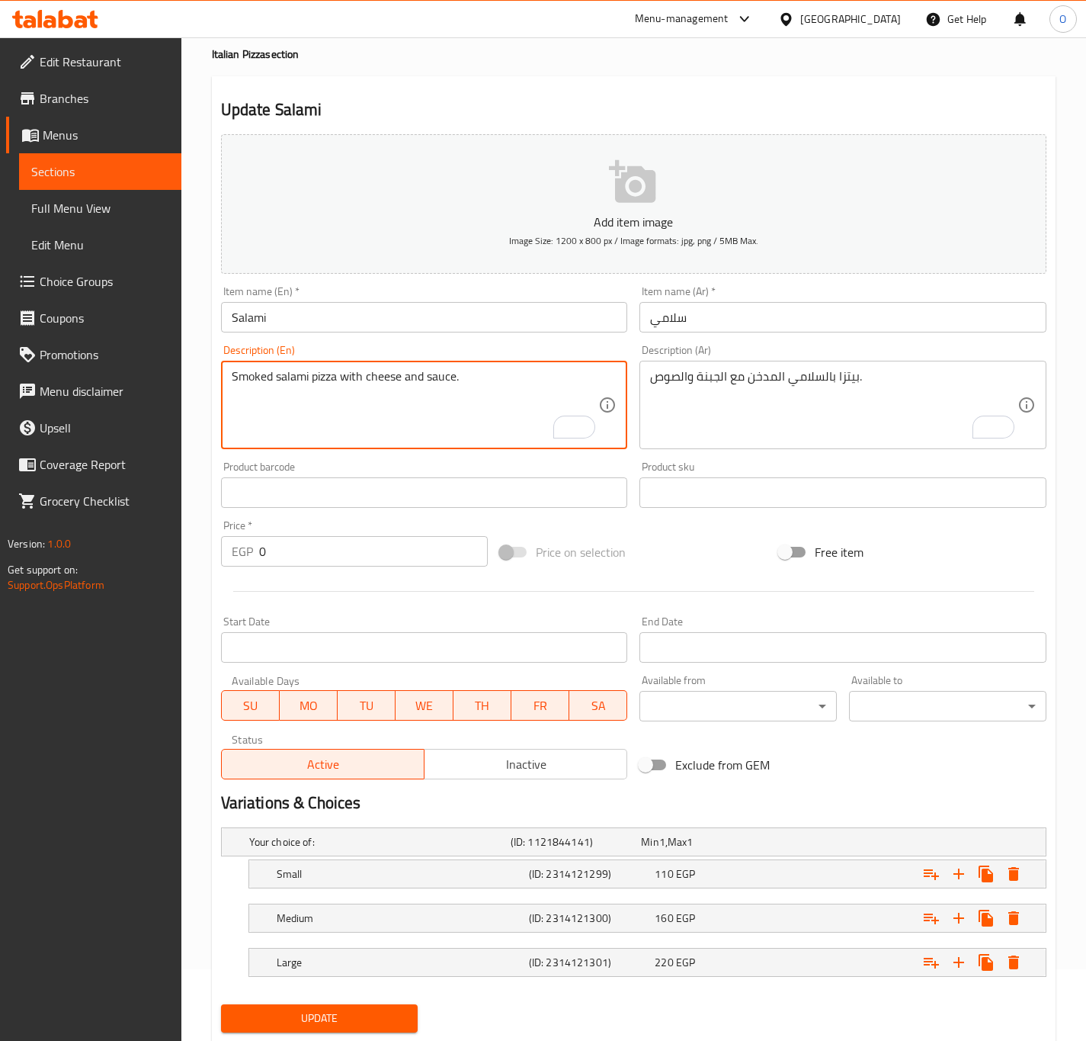
scroll to position [117, 0]
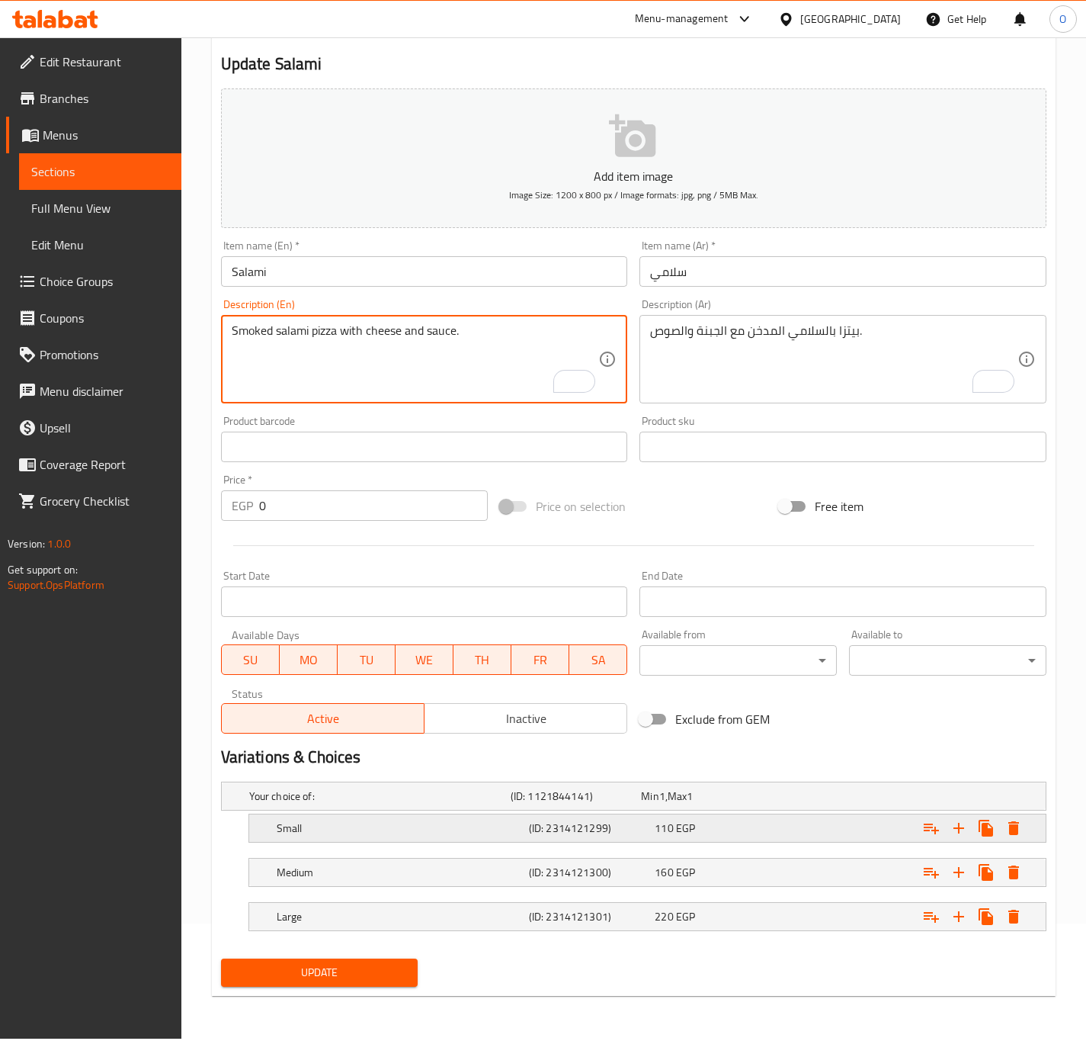
type textarea "Smoked salami pizza with cheese and sauce."
click at [529, 831] on h5 "(ID: 2314121299)" at bounding box center [589, 827] width 120 height 15
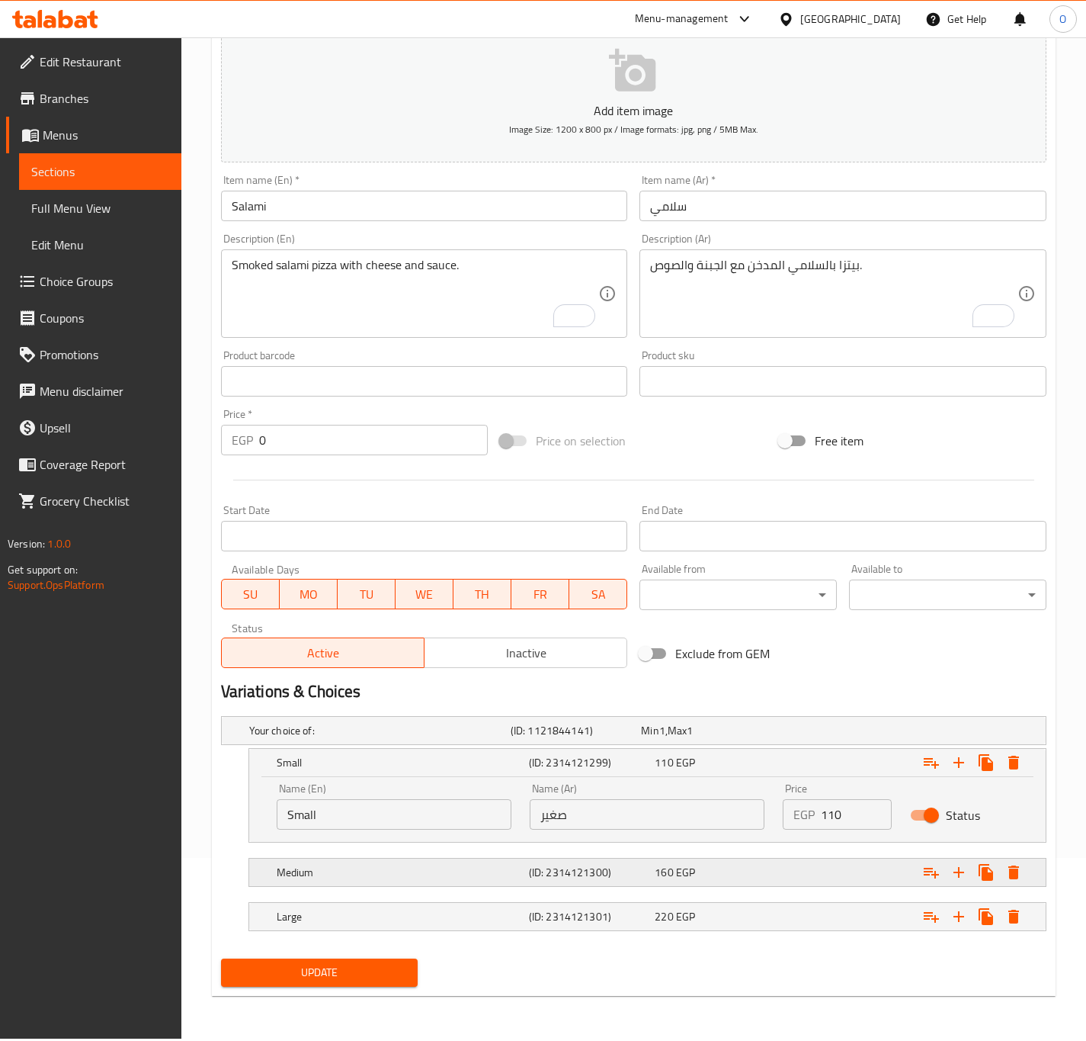
click at [464, 868] on h5 "Medium" at bounding box center [400, 871] width 246 height 15
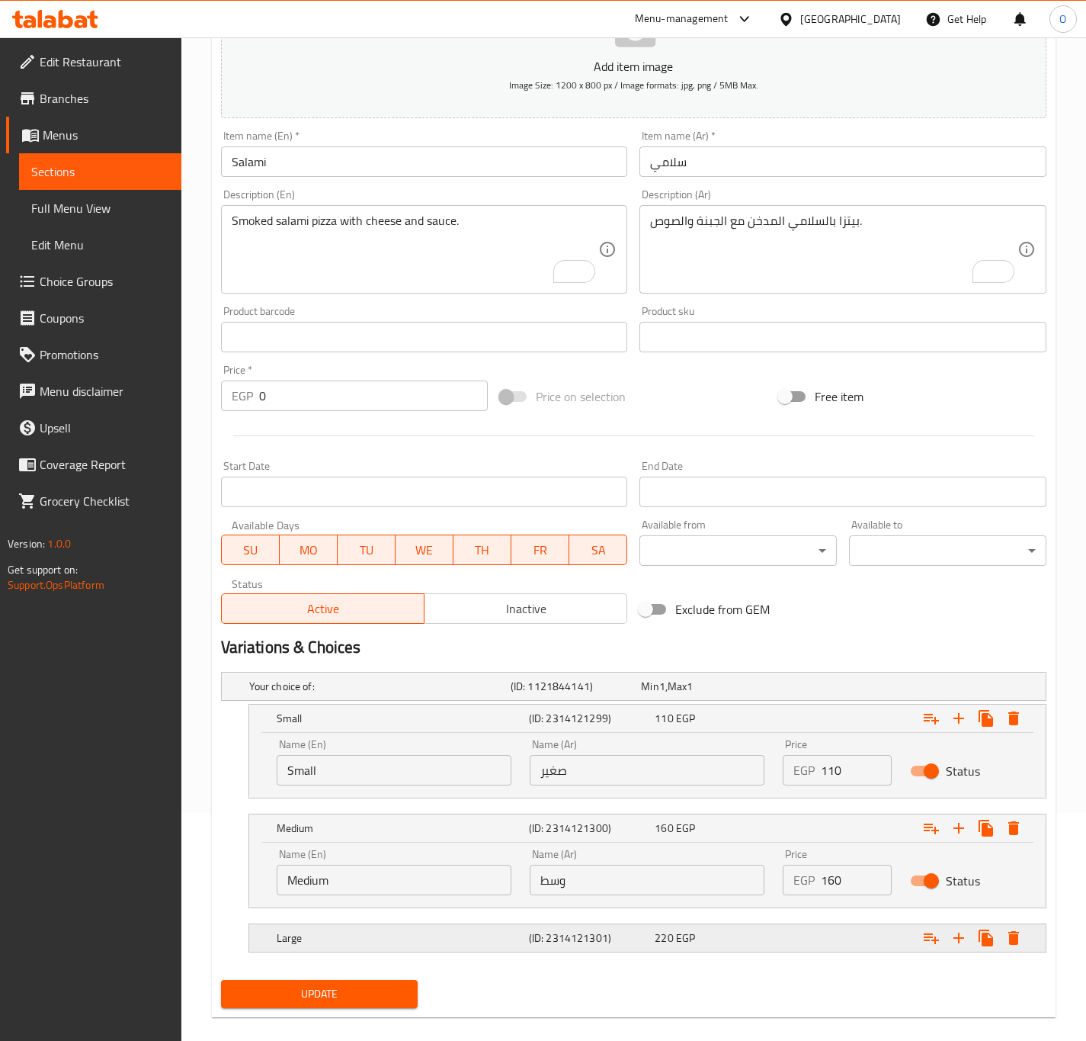
scroll to position [249, 0]
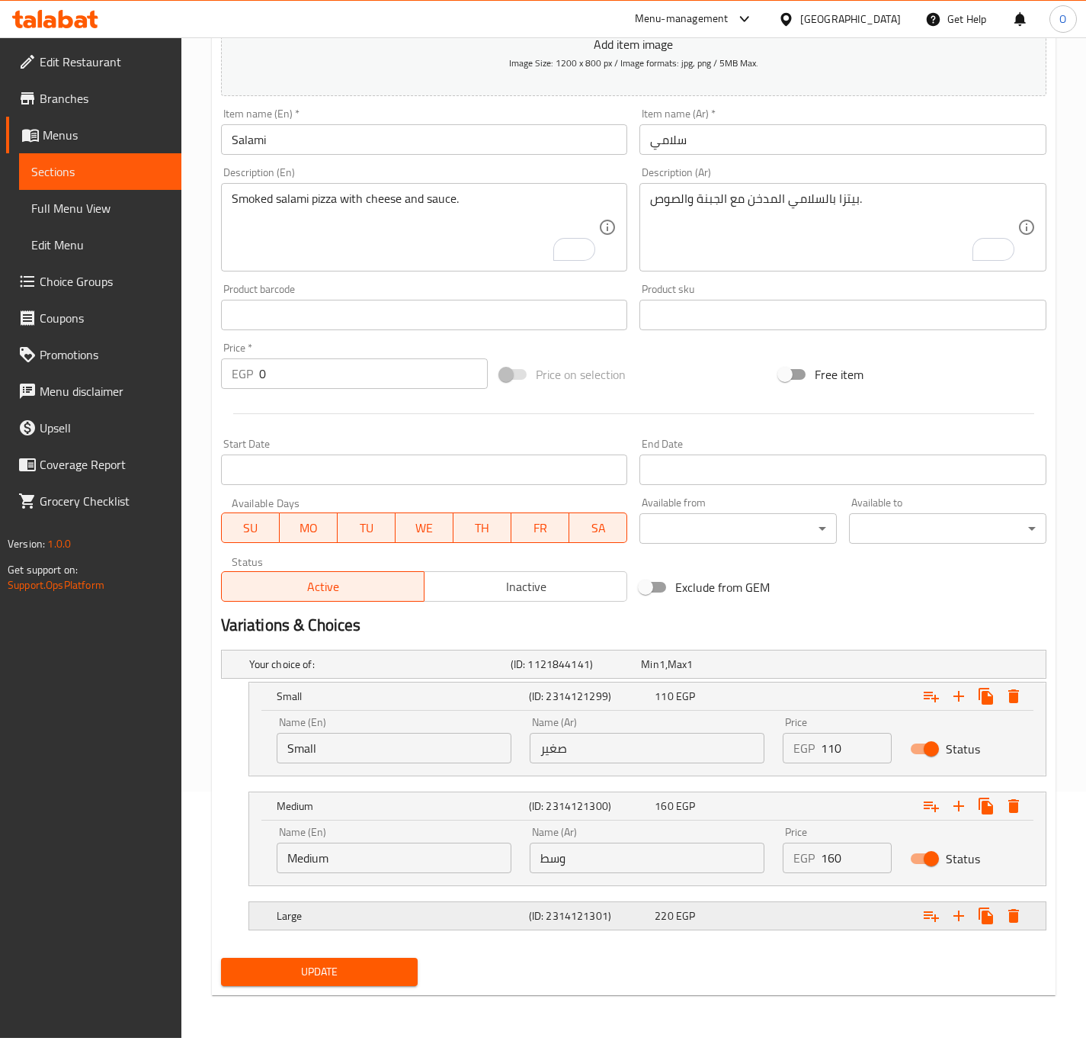
click at [473, 922] on h5 "Large" at bounding box center [400, 915] width 246 height 15
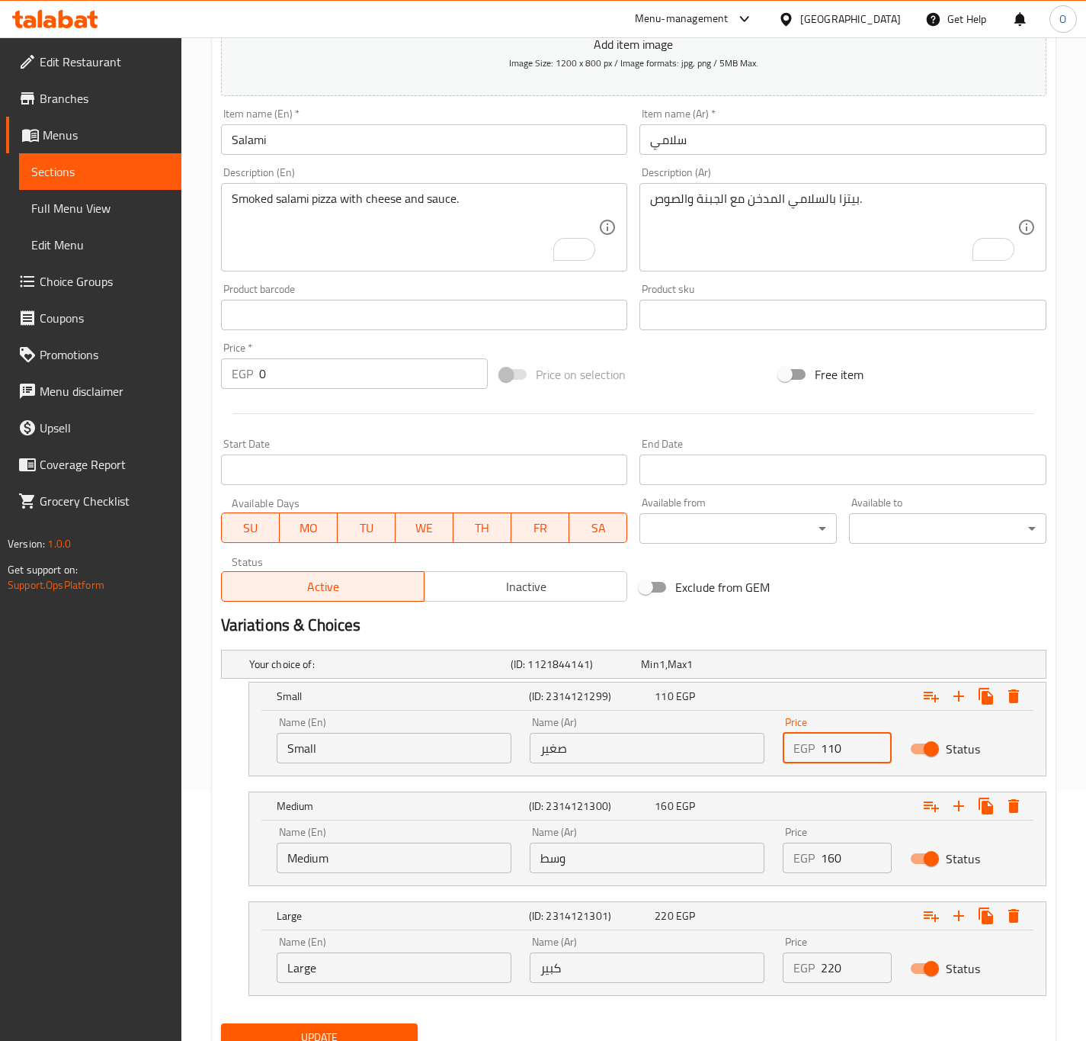
click at [828, 734] on input "110" at bounding box center [856, 748] width 70 height 30
type input "125"
click at [828, 846] on input "160" at bounding box center [856, 857] width 70 height 30
click at [829, 846] on input "160" at bounding box center [856, 857] width 70 height 30
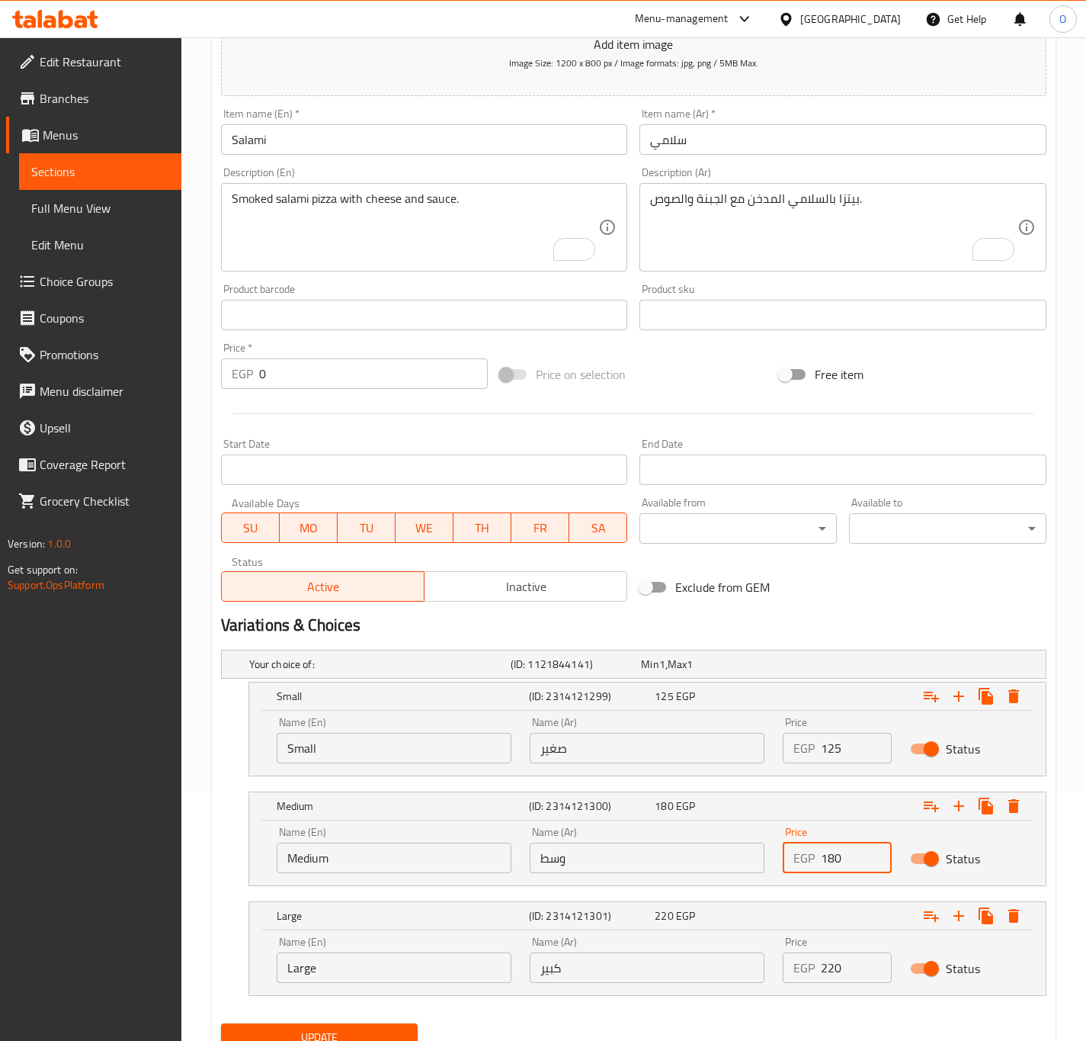
type input "180"
click at [842, 974] on input "220" at bounding box center [856, 967] width 70 height 30
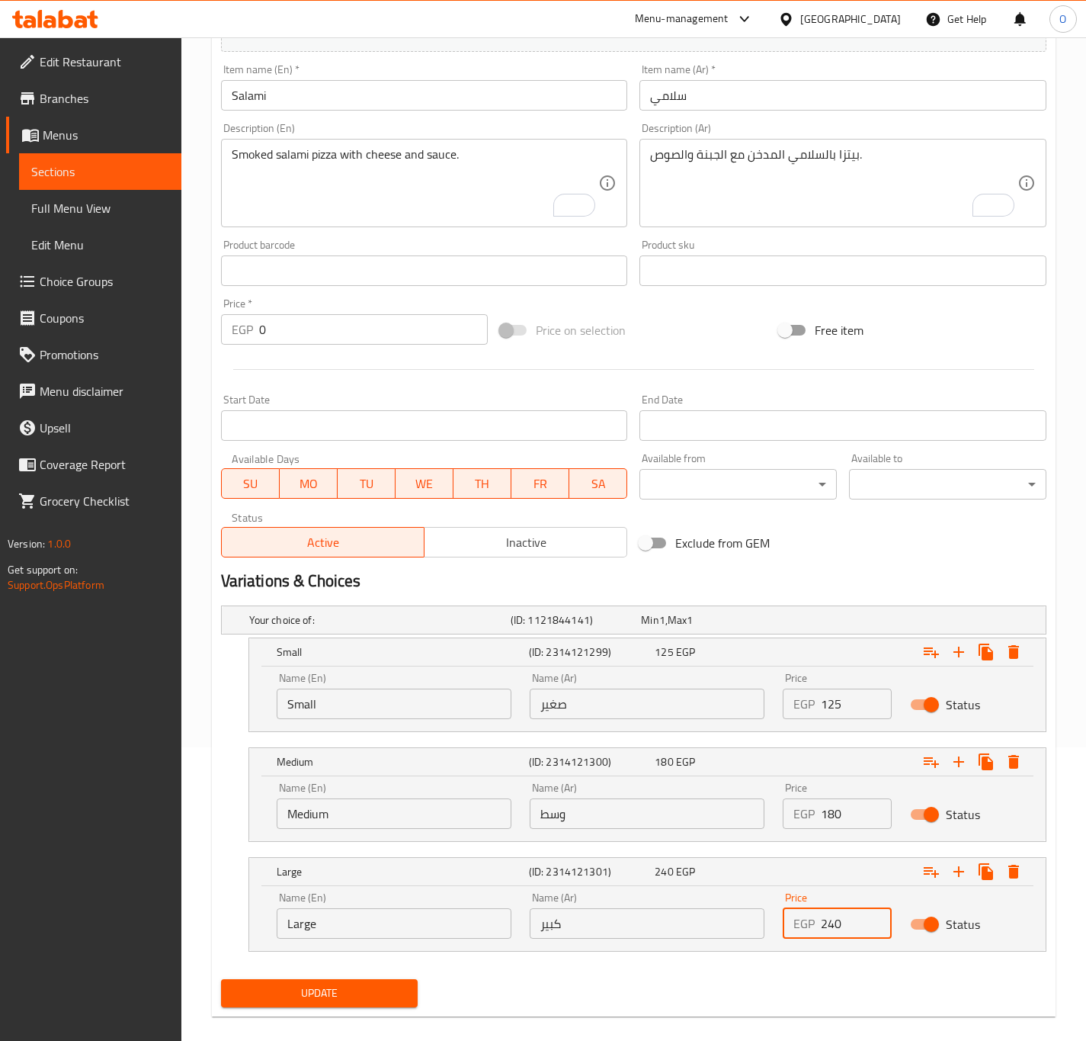
scroll to position [314, 0]
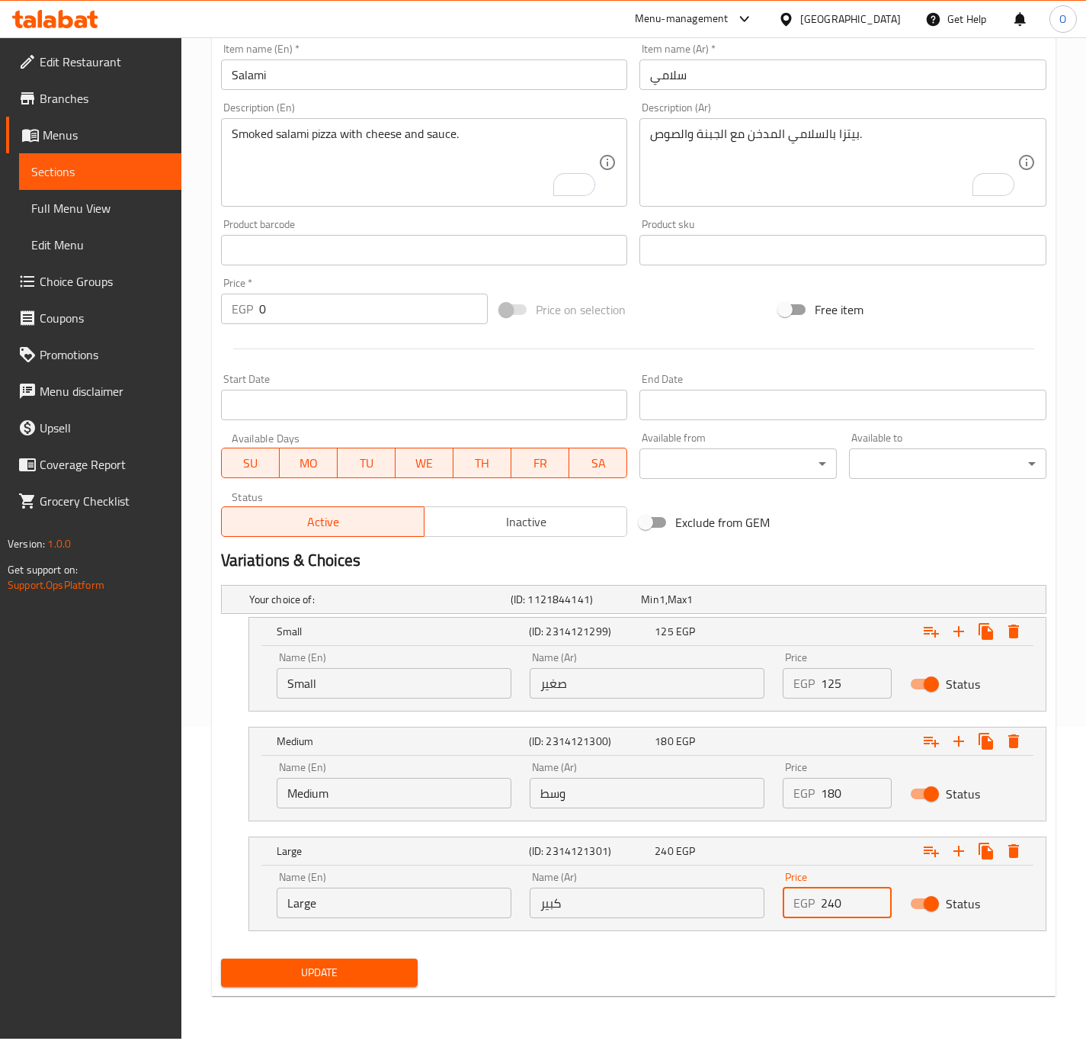
type input "240"
click at [346, 979] on span "Update" at bounding box center [319, 972] width 173 height 19
click at [302, 968] on span "Update" at bounding box center [319, 972] width 173 height 19
click at [307, 945] on nav at bounding box center [634, 940] width 826 height 12
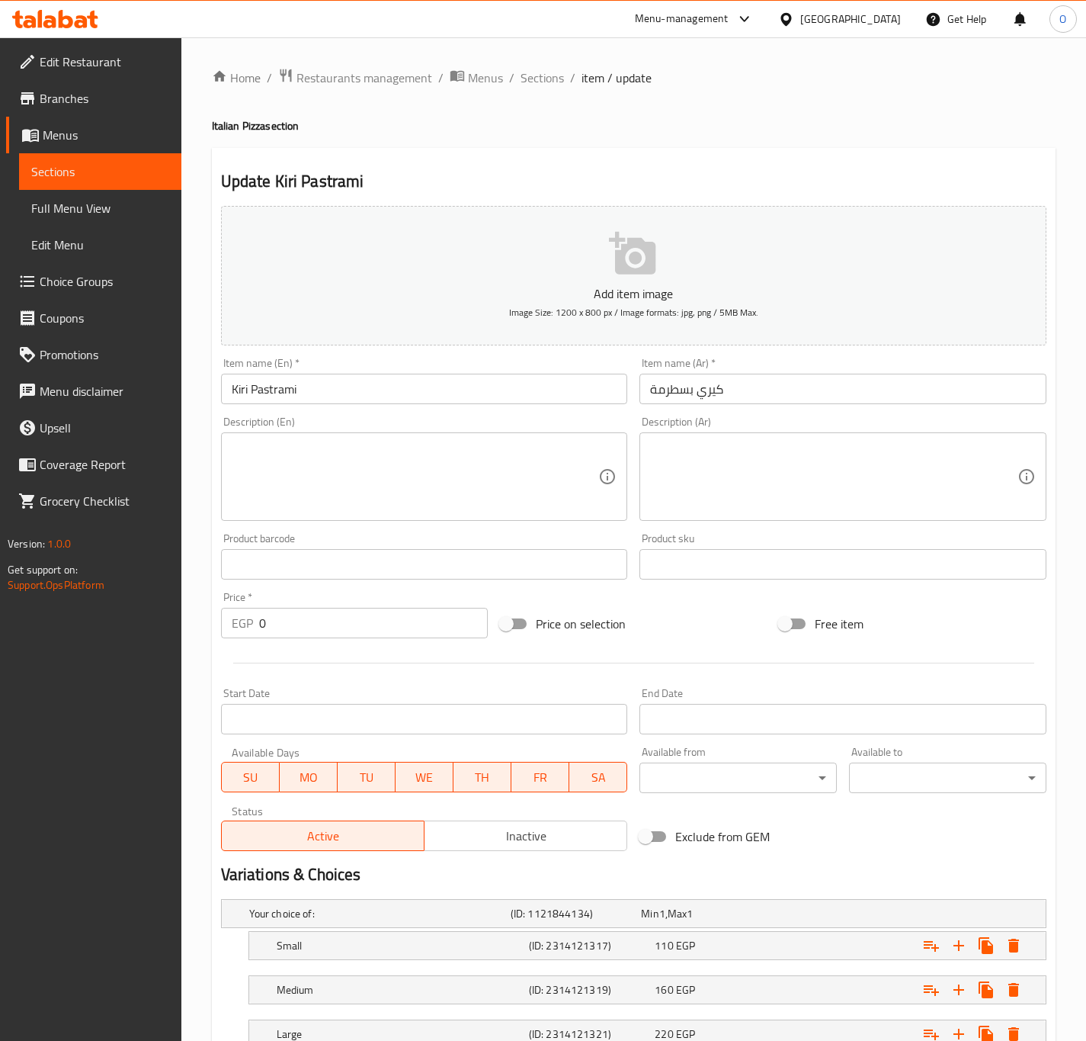
click at [746, 463] on textarea at bounding box center [833, 477] width 367 height 72
paste textarea "بيتزا بالبسترمة والجبنة الكيري مع الموتزاريلا."
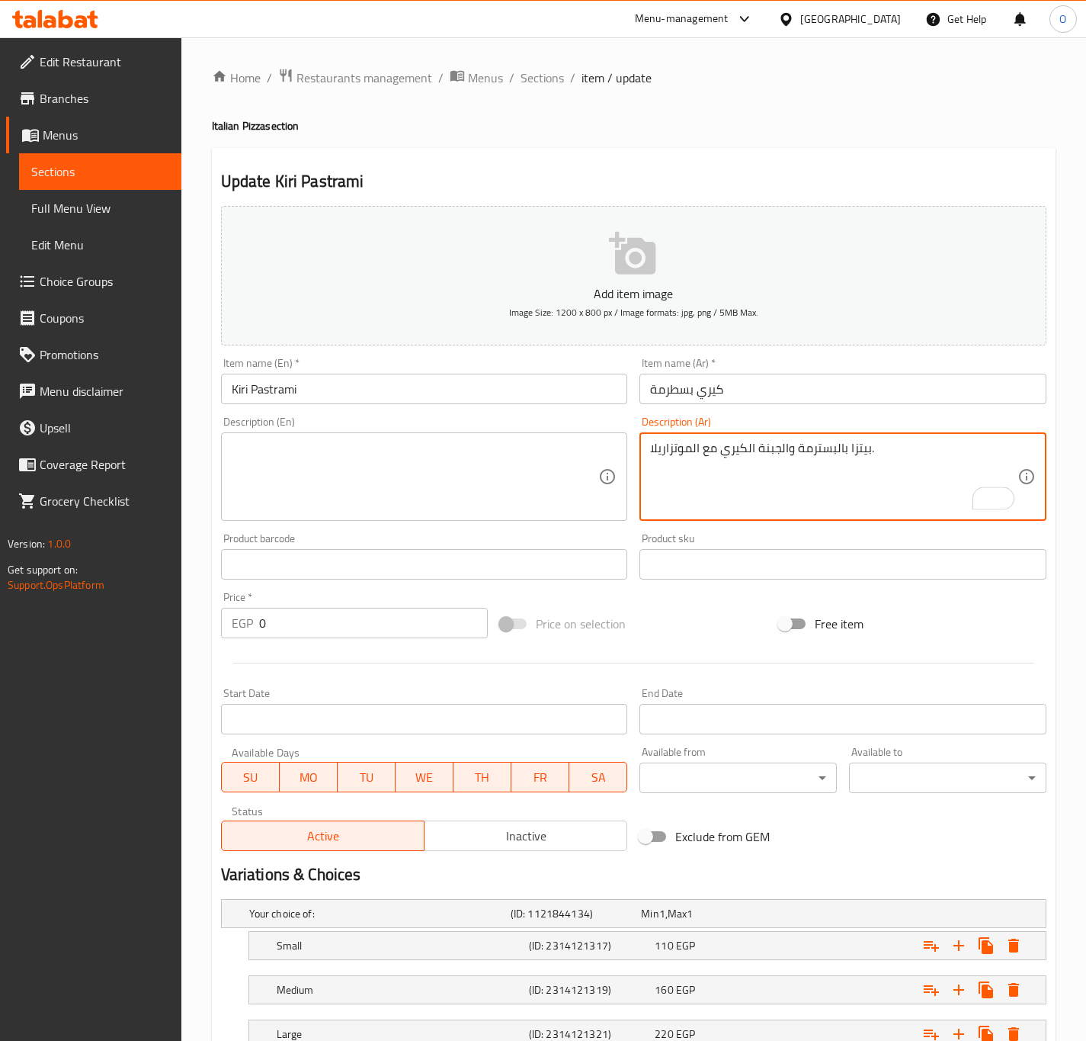
click at [687, 392] on input "كيري بسطرمة" at bounding box center [843, 389] width 407 height 30
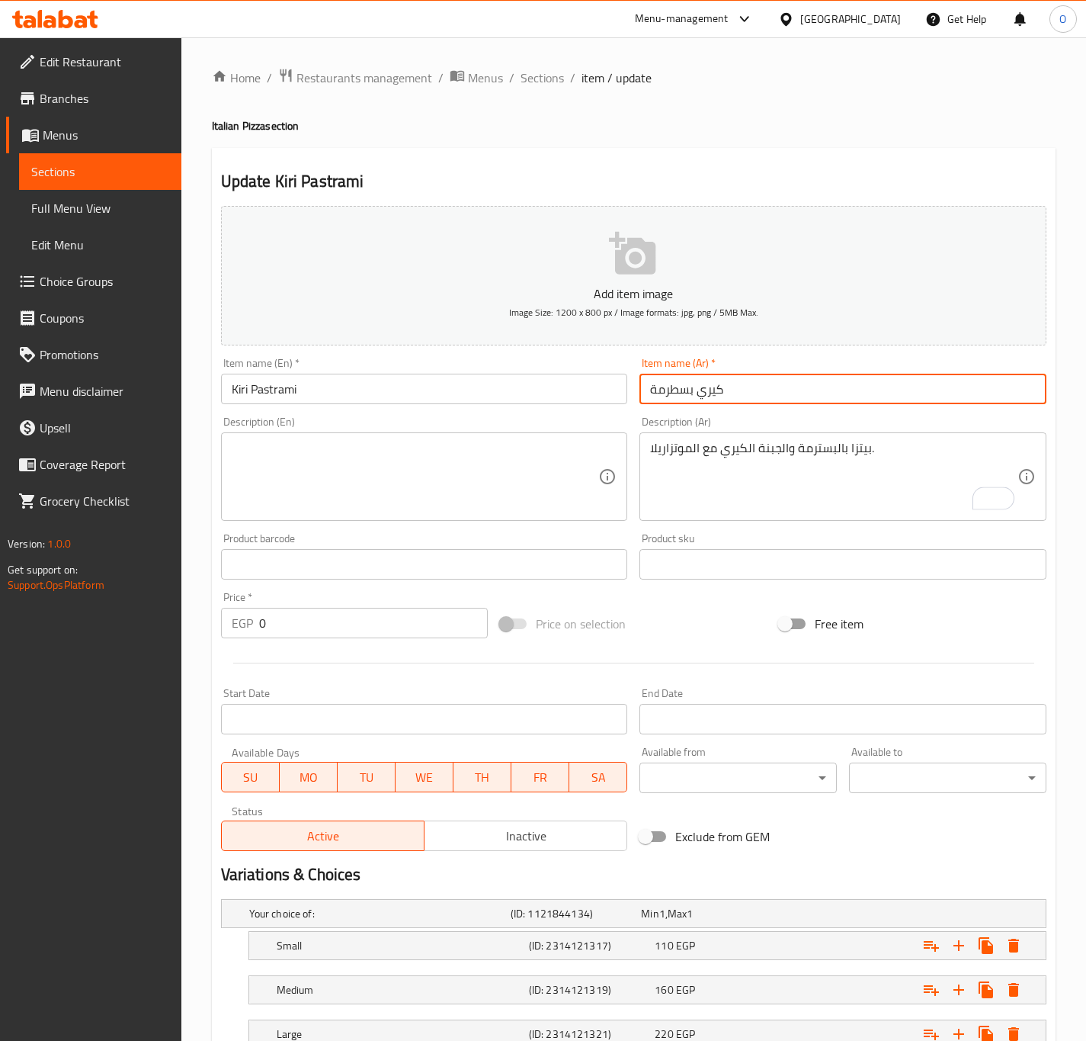
click at [687, 392] on input "كيري بسطرمة" at bounding box center [843, 389] width 407 height 30
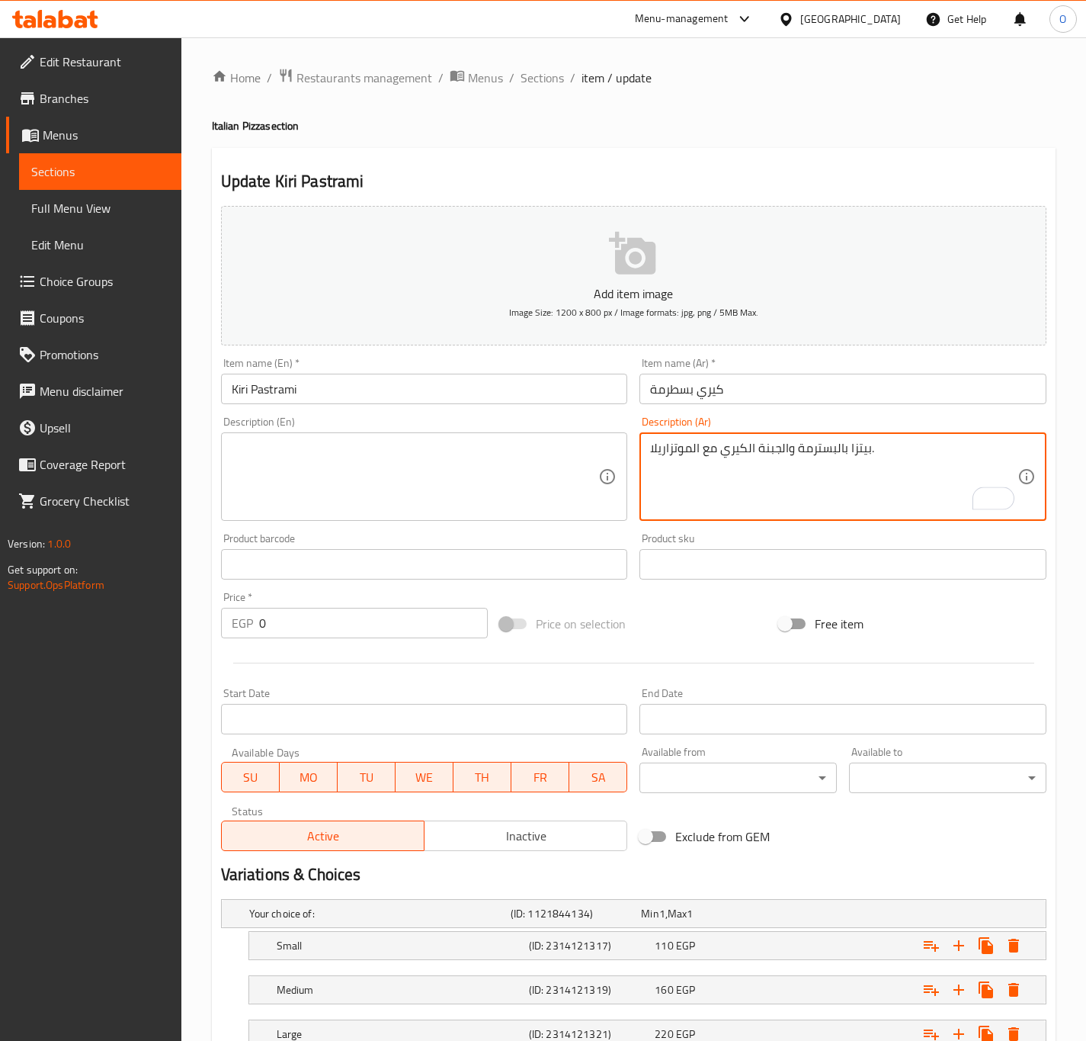
drag, startPoint x: 835, startPoint y: 449, endPoint x: 798, endPoint y: 444, distance: 37.7
paste textarea "To enrich screen reader interactions, please activate Accessibility in Grammarl…"
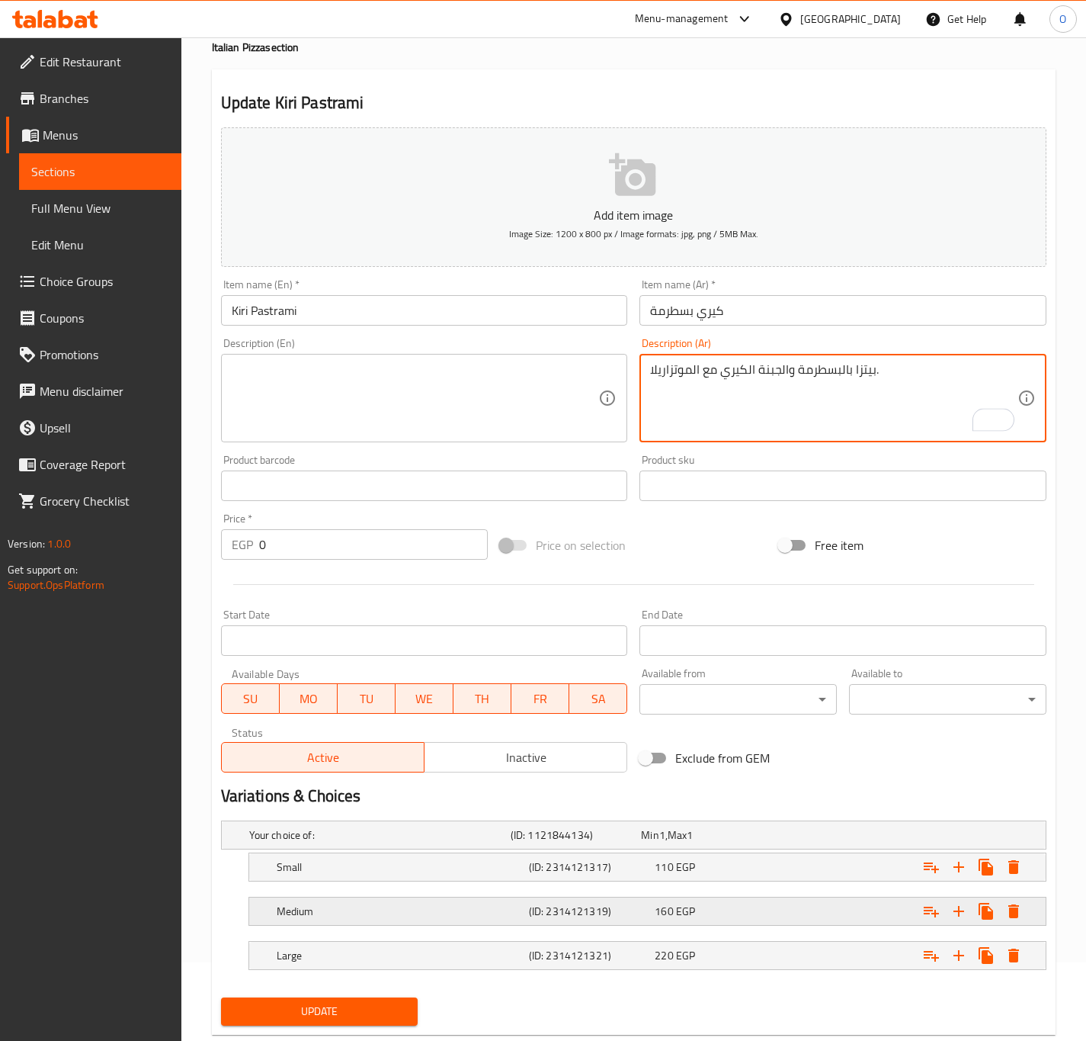
scroll to position [114, 0]
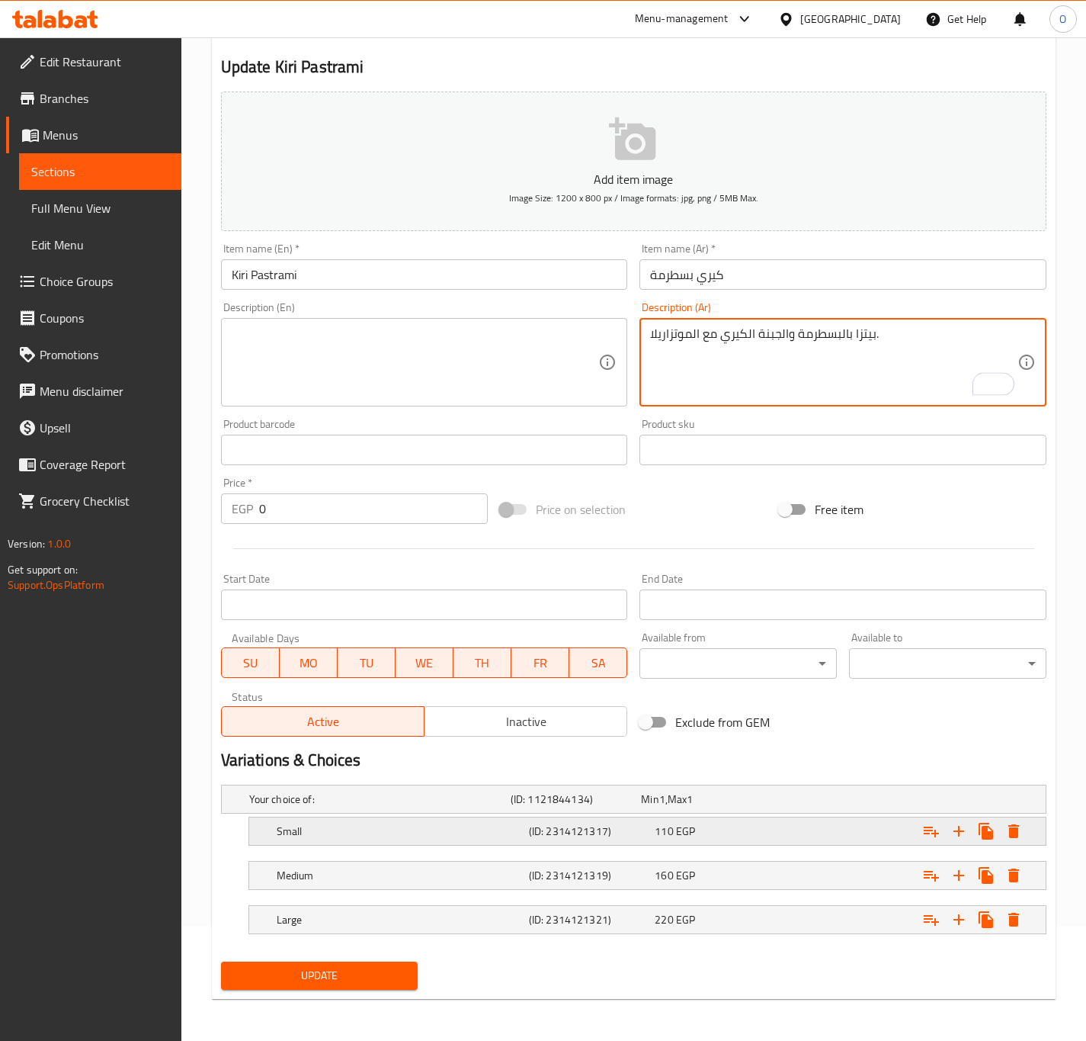
type textarea "بيتزا بالبسطرمة والجبنة الكيري مع الموتزاريلا."
click at [565, 819] on div "Small (ID: 2314121317) 110 EGP" at bounding box center [652, 831] width 757 height 34
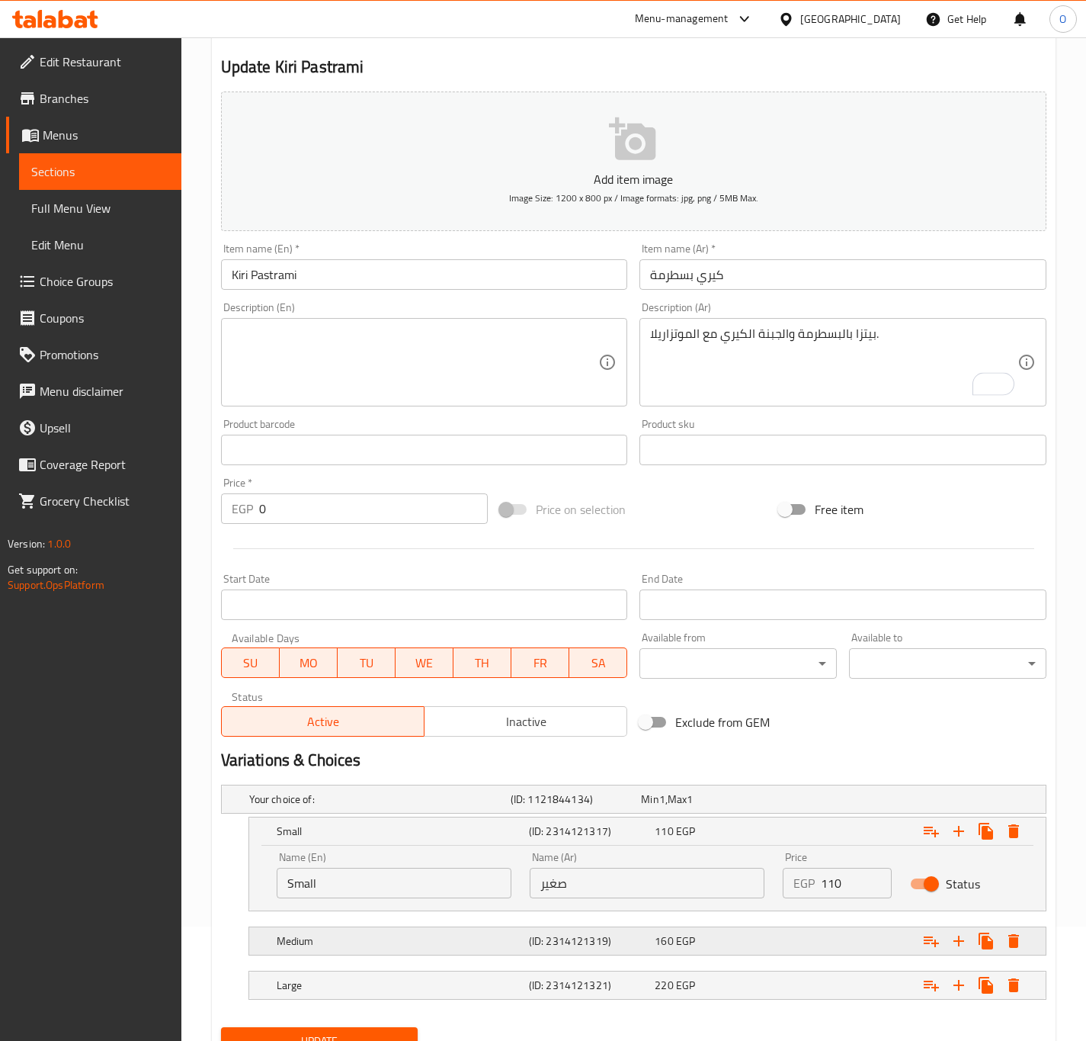
click at [572, 932] on div "(ID: 2314121319)" at bounding box center [589, 940] width 127 height 21
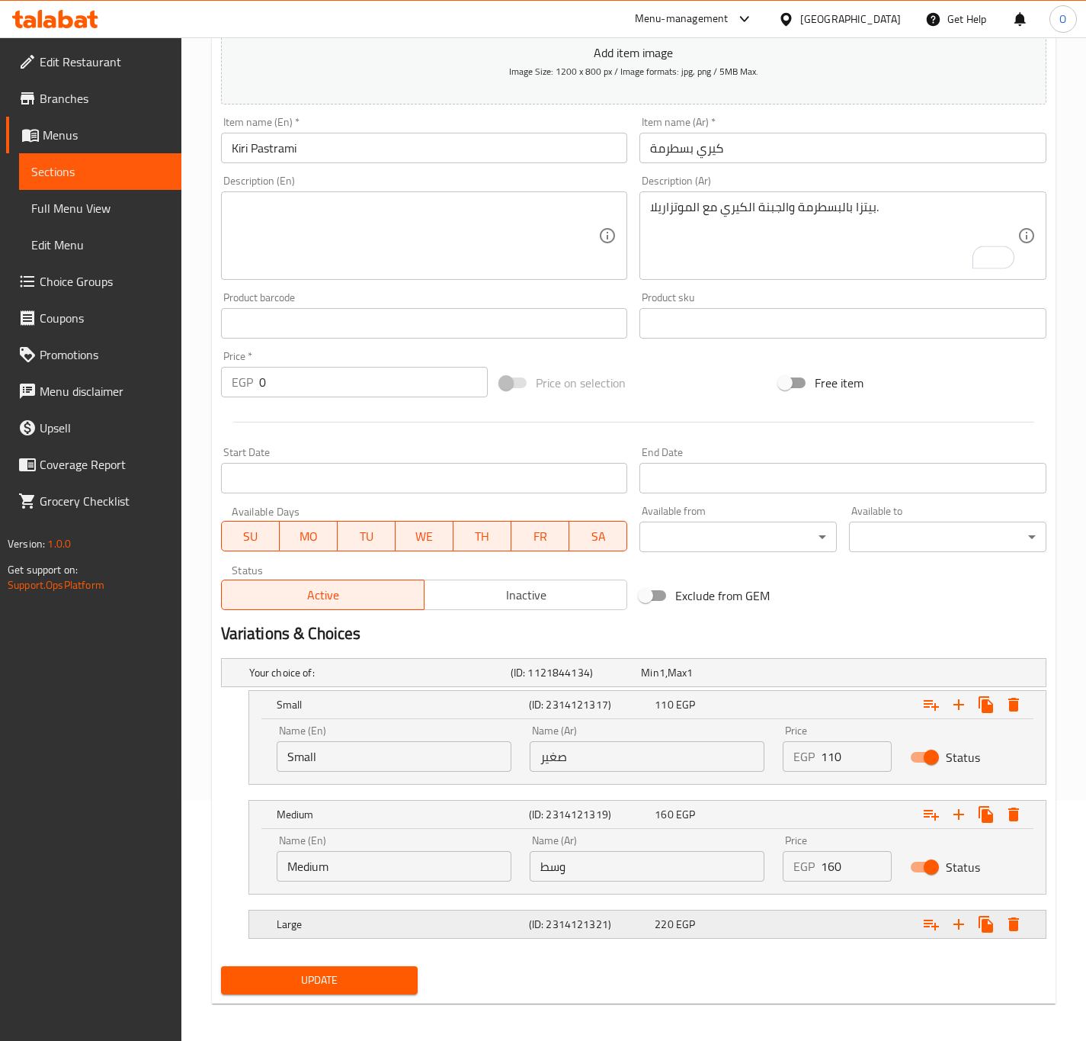
scroll to position [249, 0]
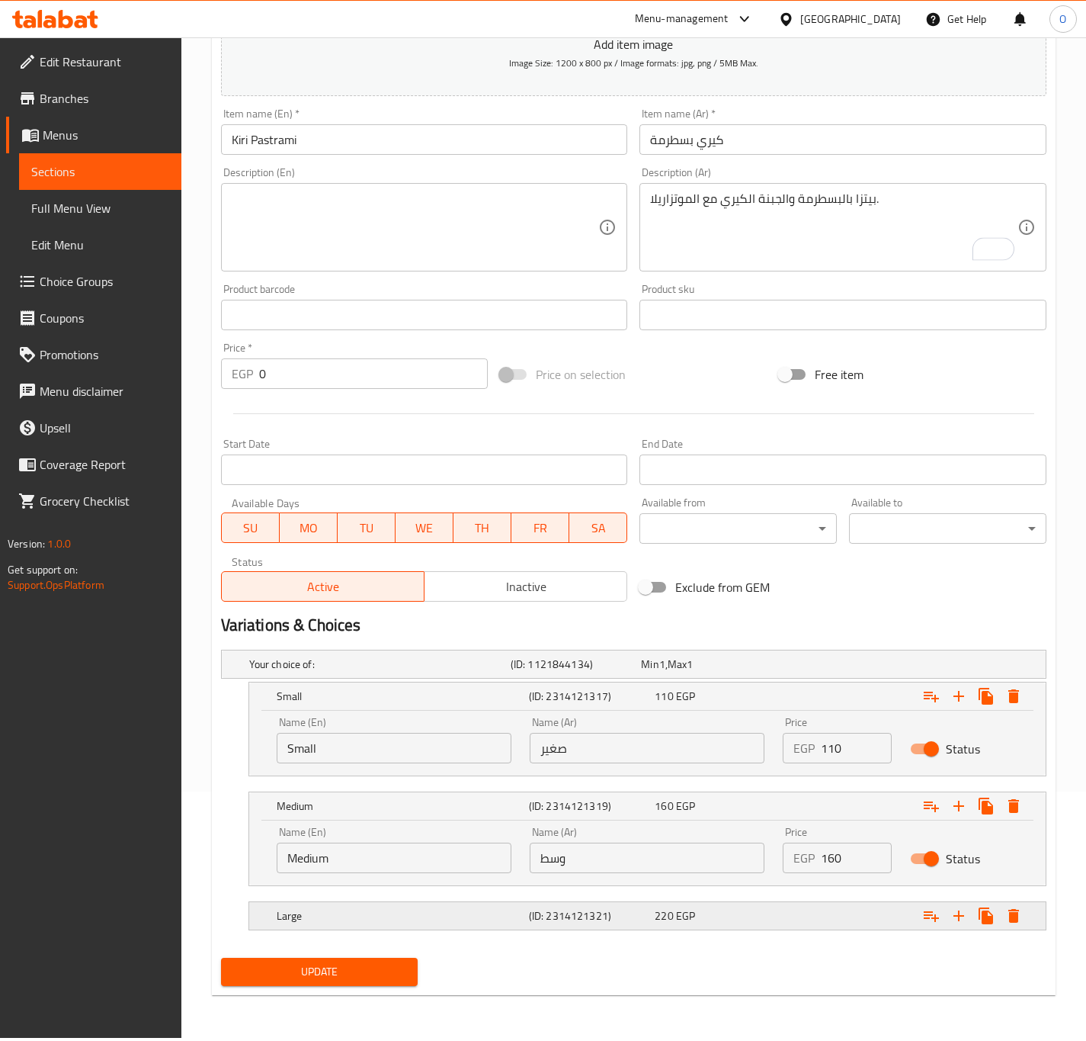
click at [551, 911] on h5 "(ID: 2314121321)" at bounding box center [589, 915] width 120 height 15
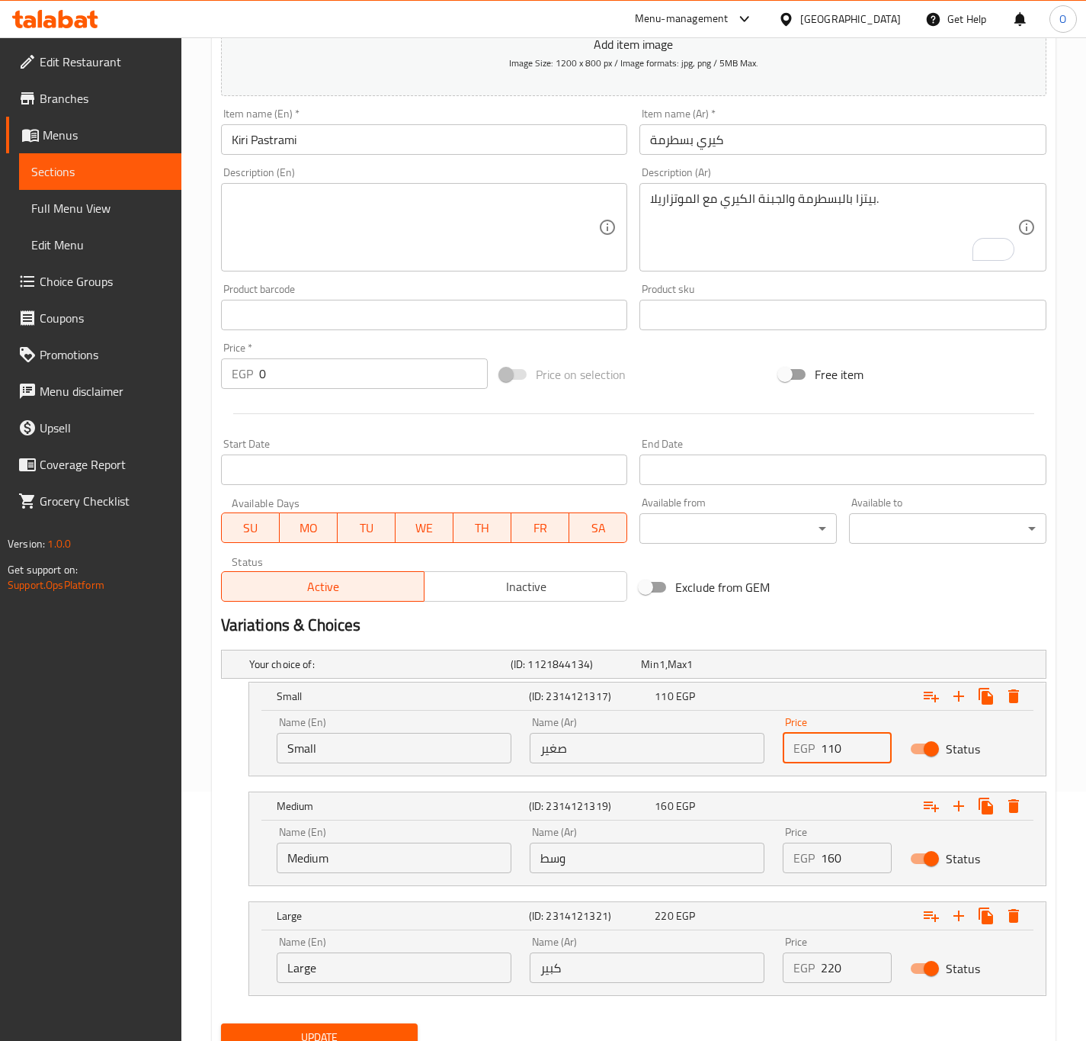
click at [829, 752] on input "110" at bounding box center [856, 748] width 70 height 30
click at [828, 751] on input "110" at bounding box center [856, 748] width 70 height 30
type input "165"
click at [842, 862] on input "160" at bounding box center [856, 857] width 70 height 30
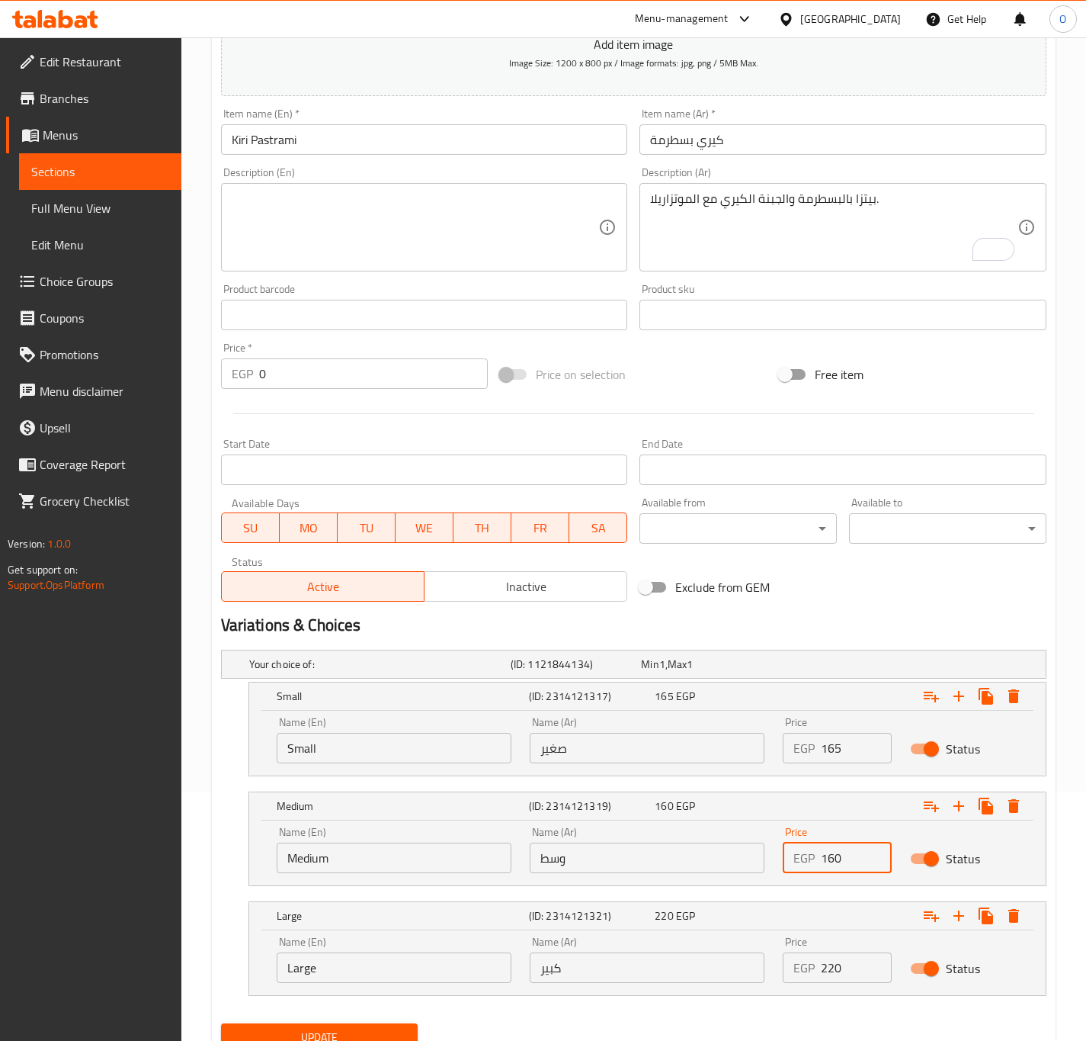
click at [842, 862] on input "160" at bounding box center [856, 857] width 70 height 30
type input "210"
click at [837, 975] on input "220" at bounding box center [856, 967] width 70 height 30
type input "260"
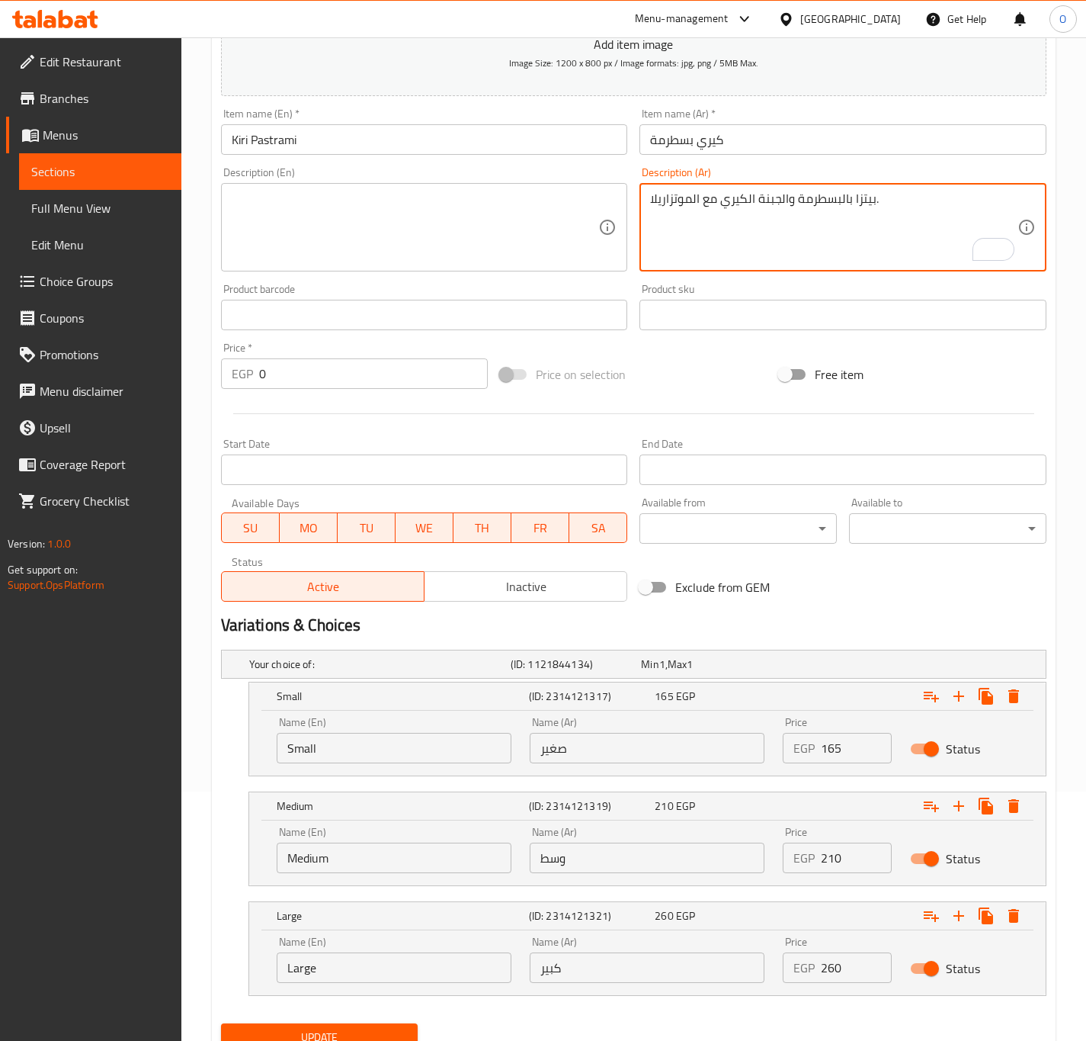
click at [750, 240] on textarea "بيتزا بالبسطرمة والجبنة الكيري مع الموتزاريلا." at bounding box center [833, 227] width 367 height 72
click at [751, 204] on textarea "بيتزا بالبسطرمة والجبنة الكيري مع الموتزاريلا." at bounding box center [833, 227] width 367 height 72
click at [307, 209] on textarea at bounding box center [415, 227] width 367 height 72
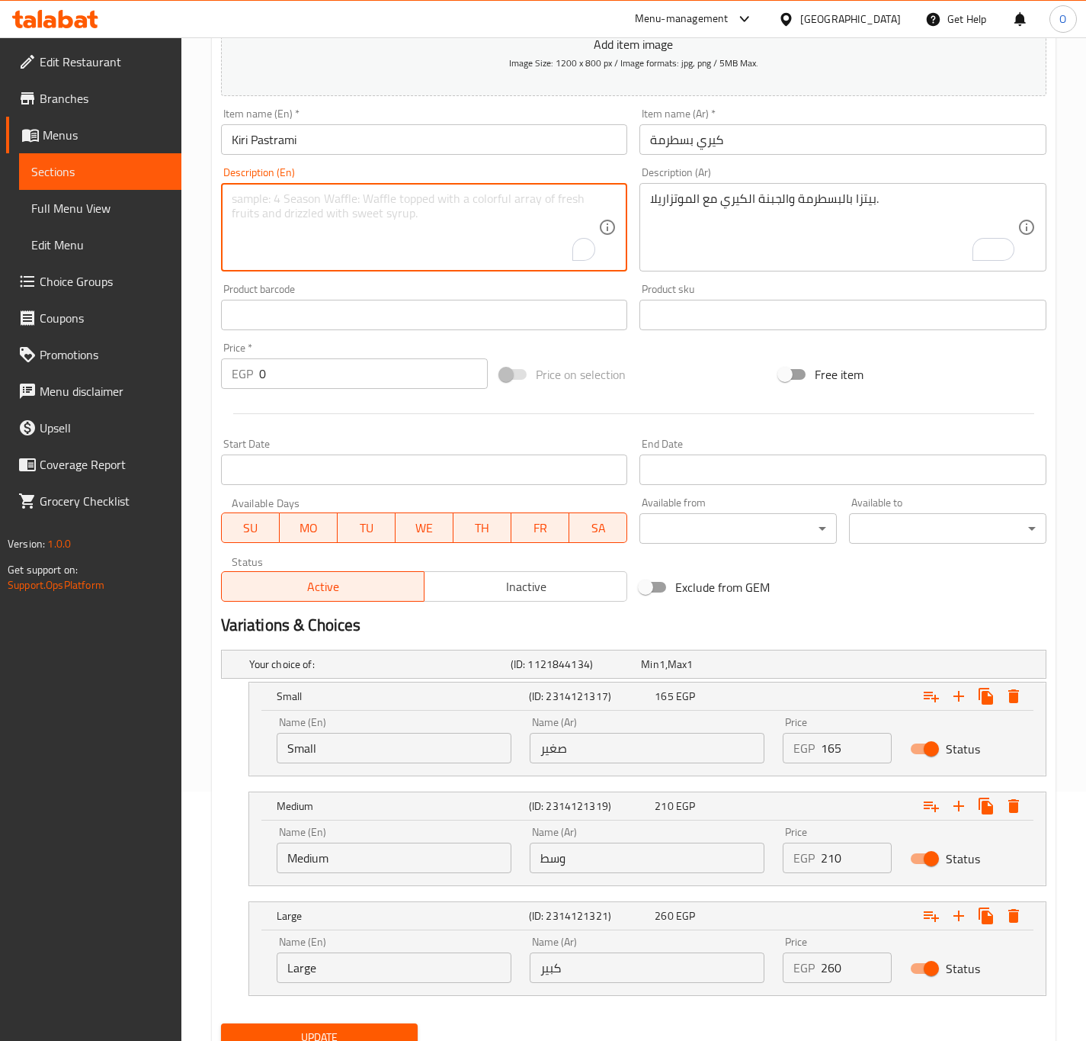
paste textarea "Pizza with pastrami, Kiri cheese and mozzarella."
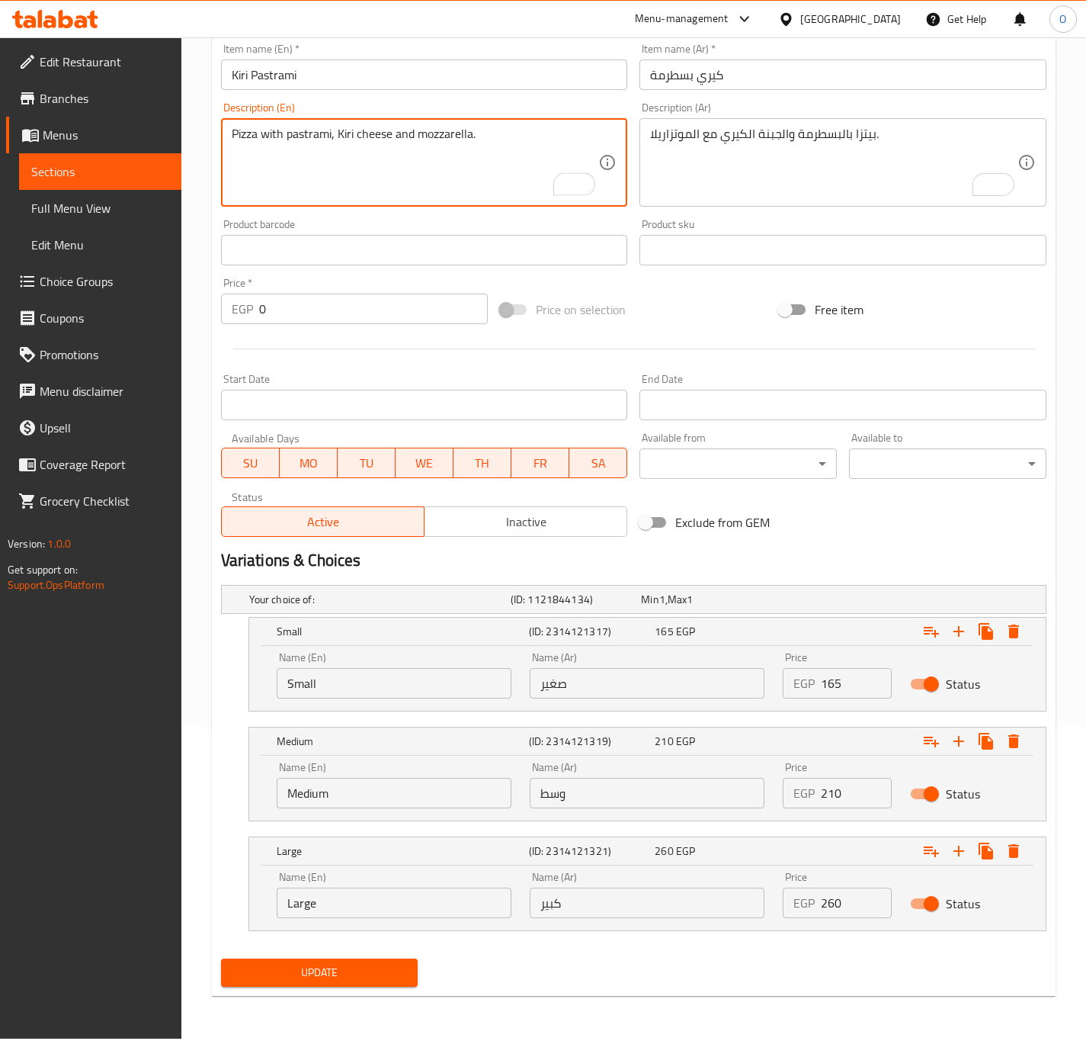
type textarea "Pizza with pastrami, Kiri cheese and mozzarella."
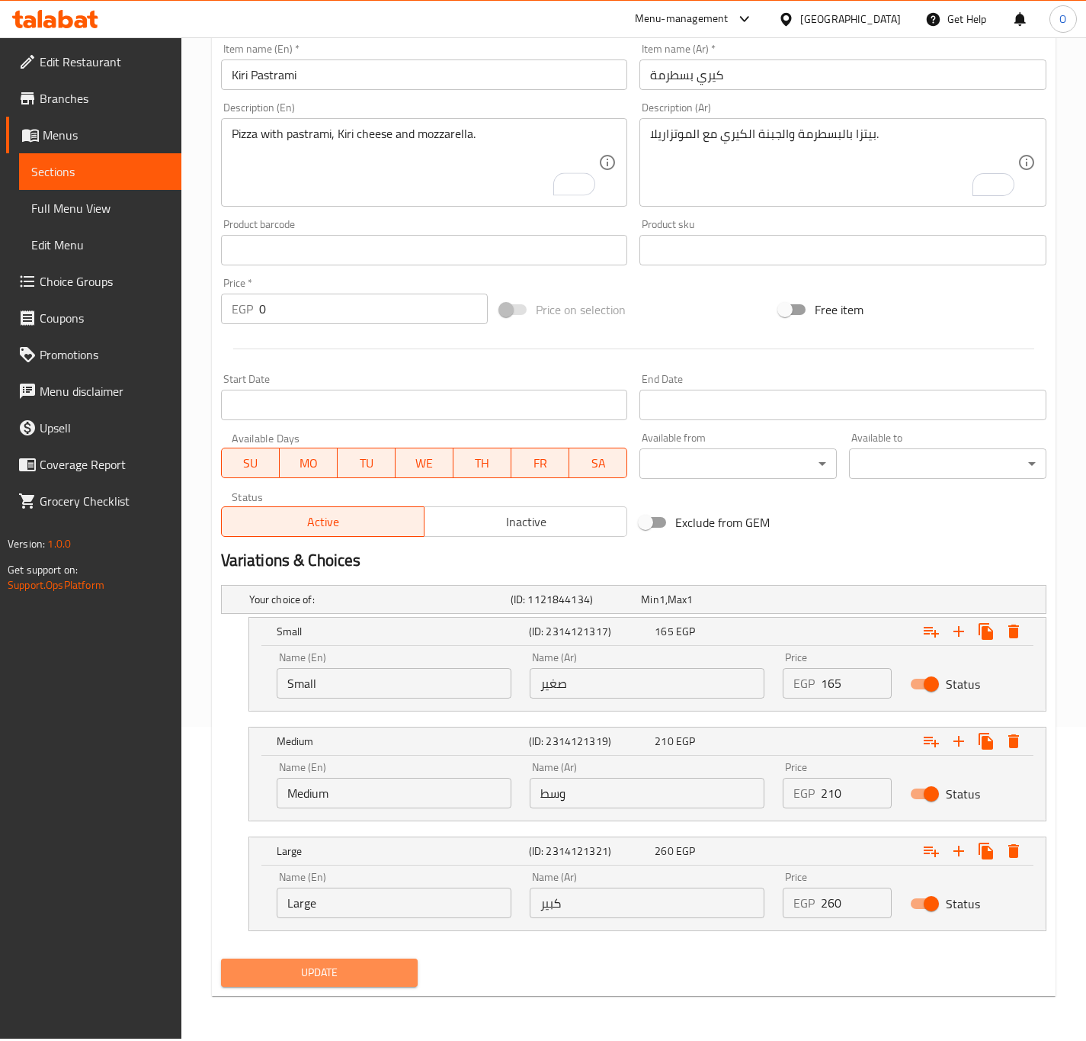
click at [334, 964] on span "Update" at bounding box center [319, 972] width 173 height 19
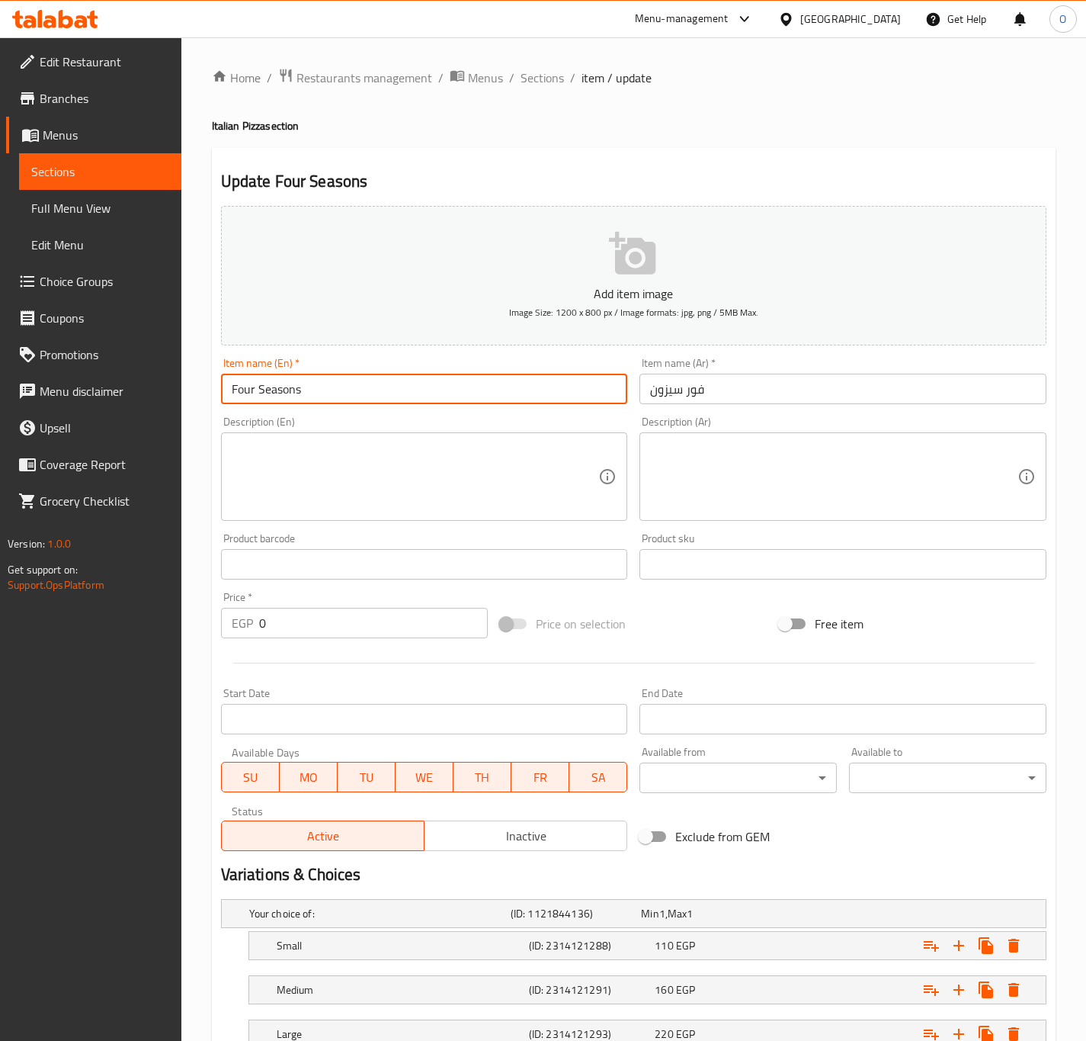
click at [250, 392] on input "Four Seasons" at bounding box center [424, 389] width 407 height 30
click at [320, 392] on input "4 Seasons" at bounding box center [424, 389] width 407 height 30
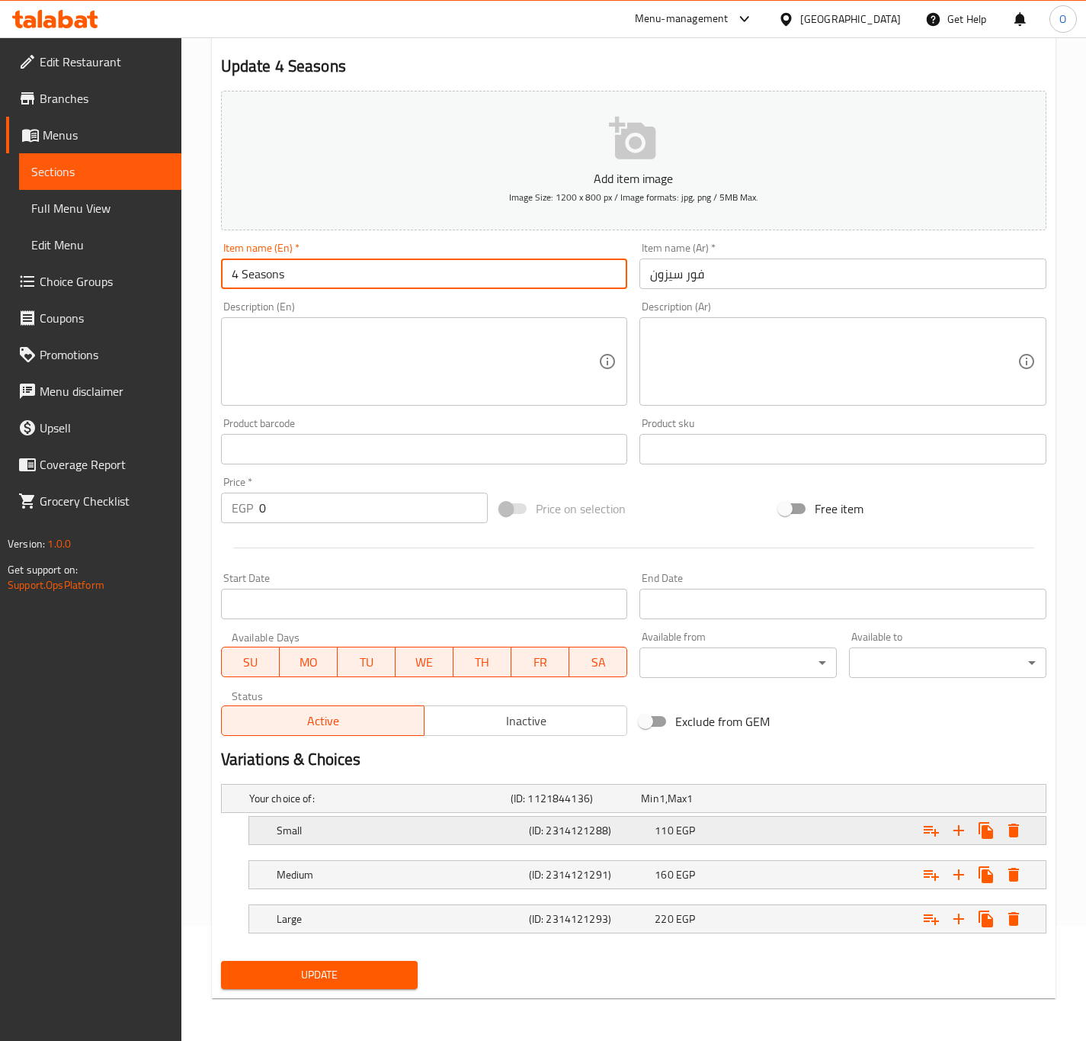
click at [595, 826] on h5 "(ID: 2314121288)" at bounding box center [589, 830] width 120 height 15
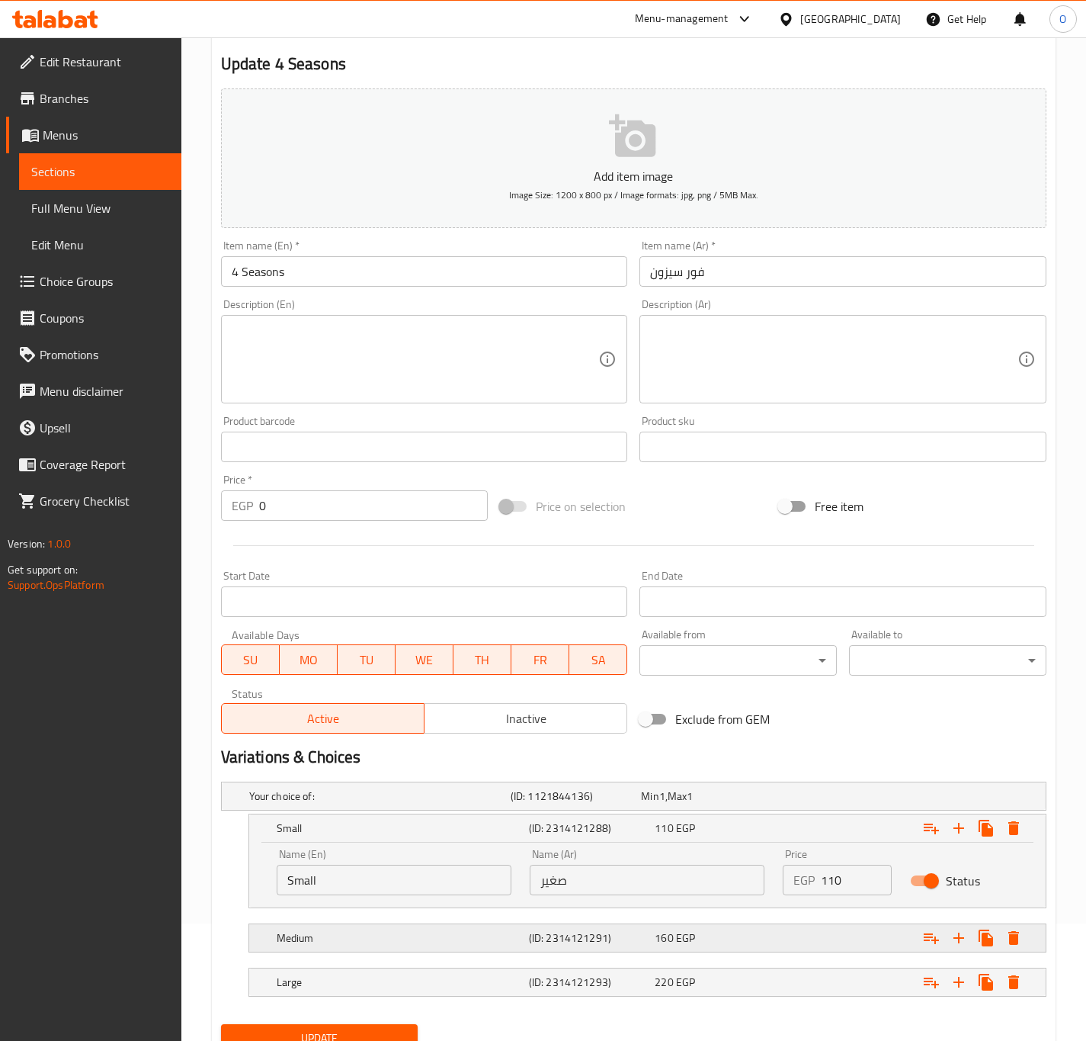
scroll to position [183, 0]
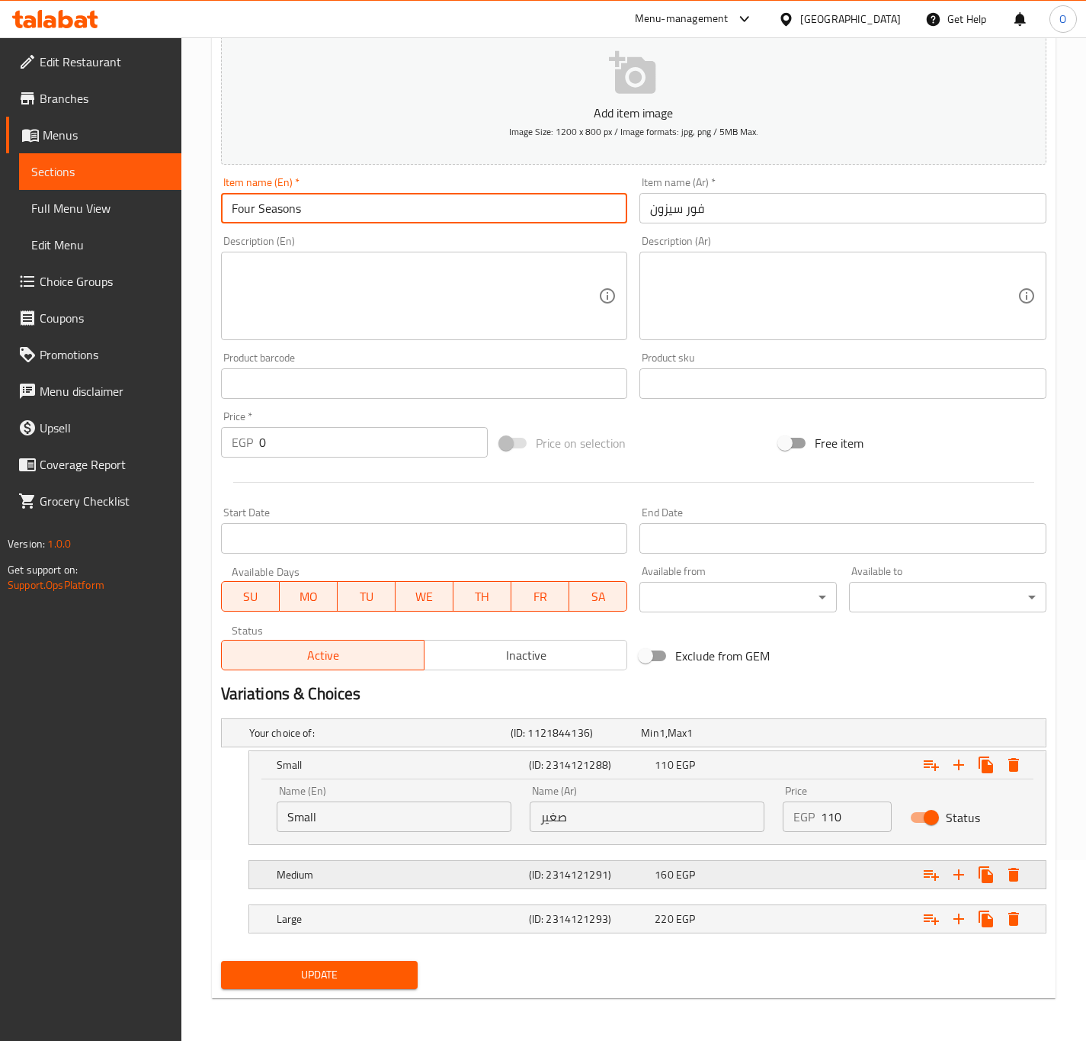
type input "Four Seasons"
click at [517, 858] on div "Medium (ID: 2314121291) 160 EGP" at bounding box center [652, 875] width 757 height 34
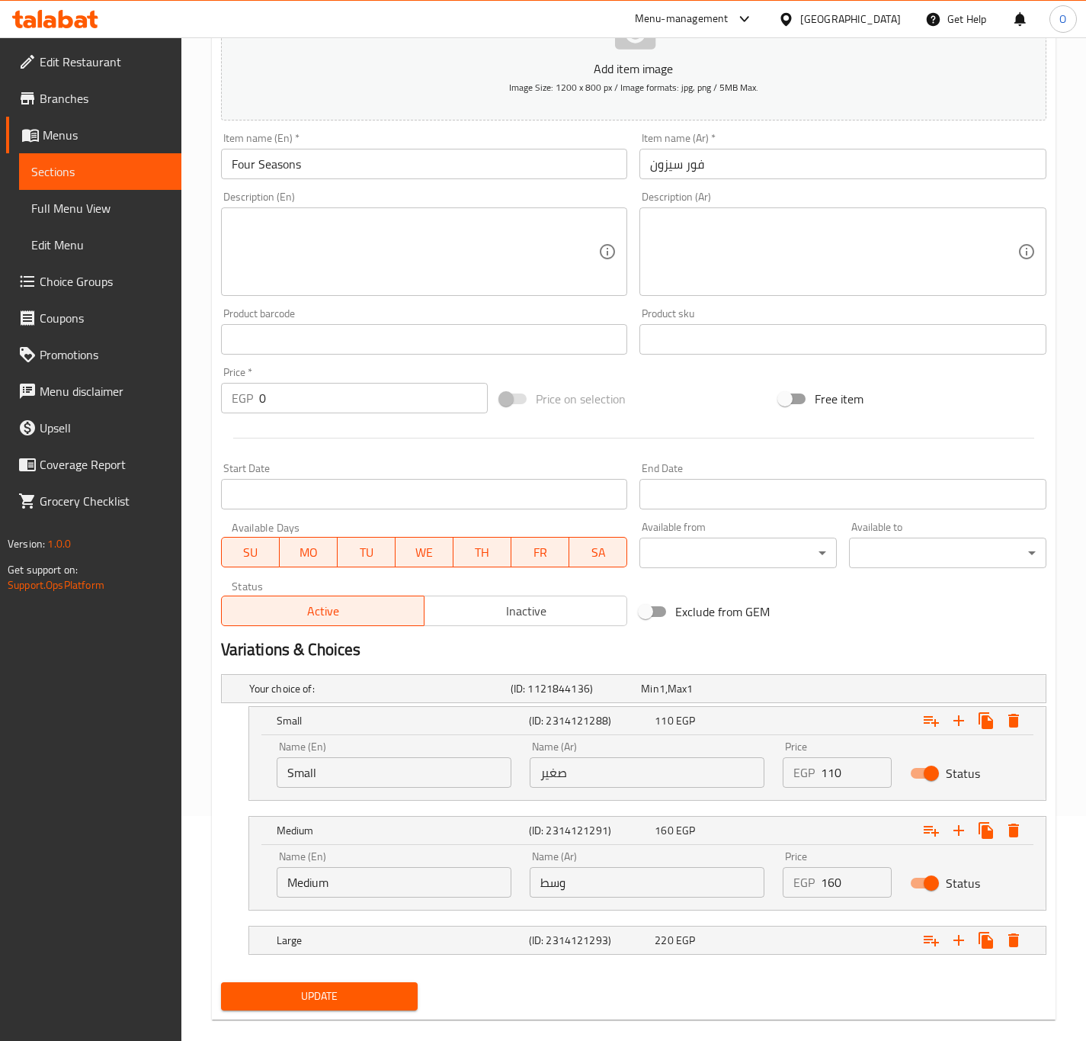
scroll to position [249, 0]
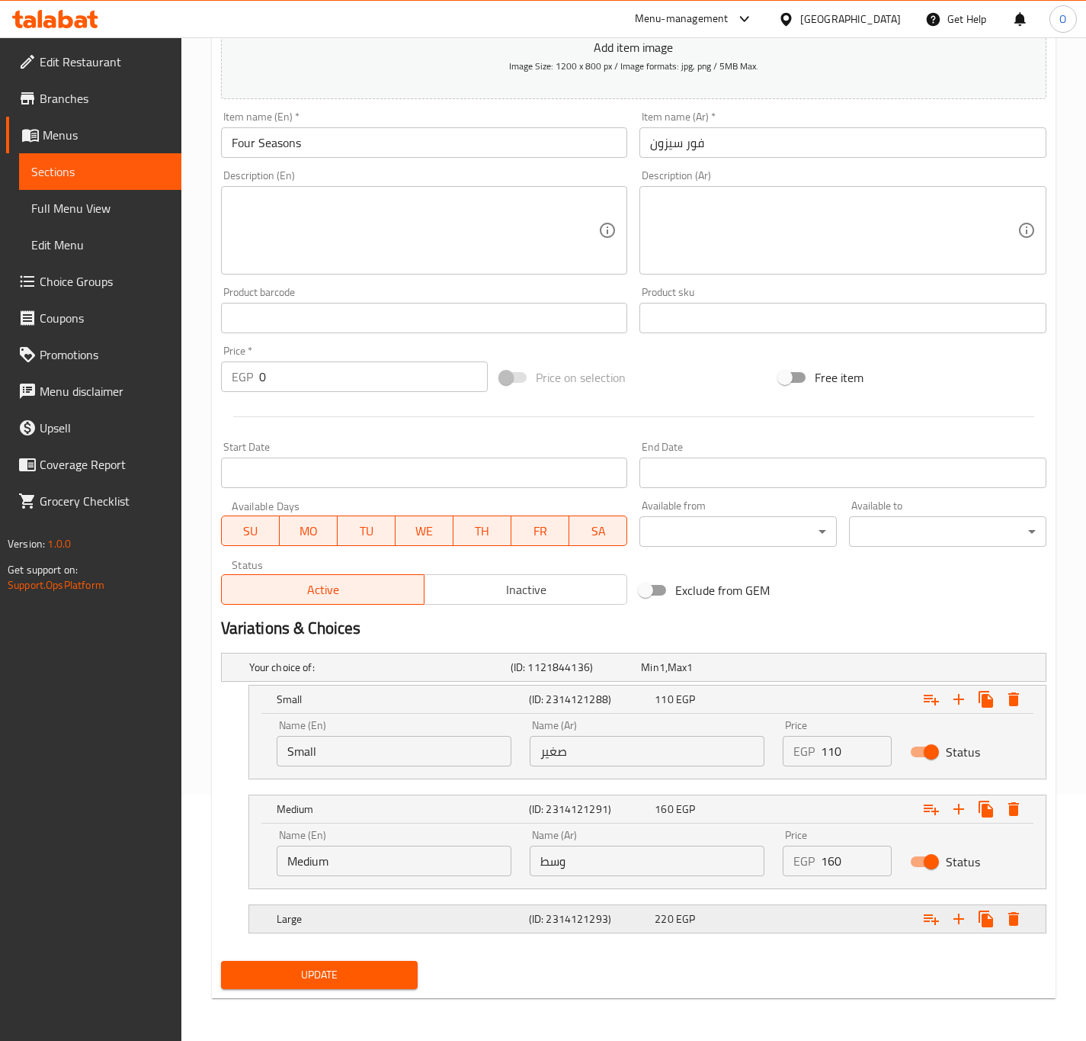
click at [524, 916] on div "Large" at bounding box center [400, 918] width 252 height 21
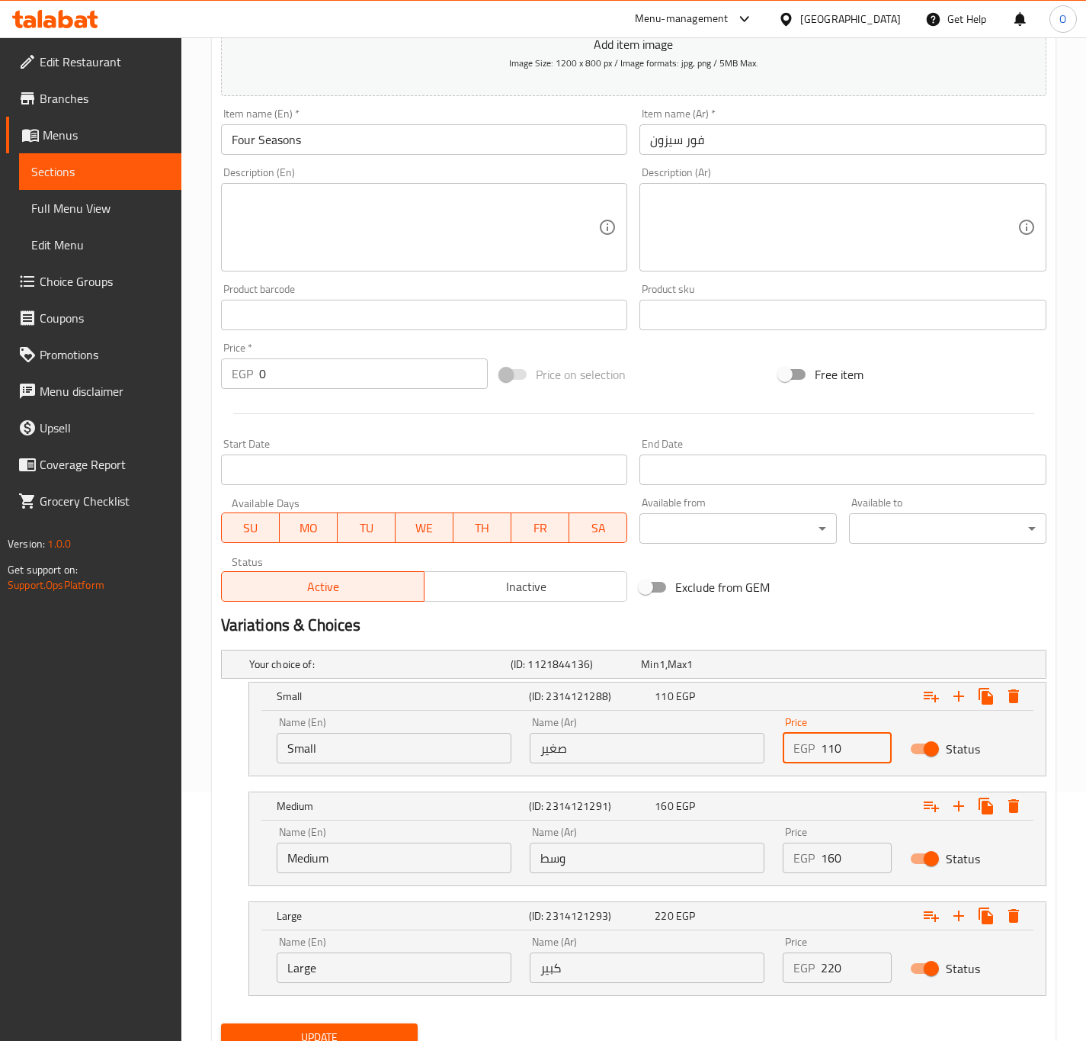
click at [826, 751] on input "110" at bounding box center [856, 748] width 70 height 30
type input "160"
click at [835, 862] on input "160" at bounding box center [856, 857] width 70 height 30
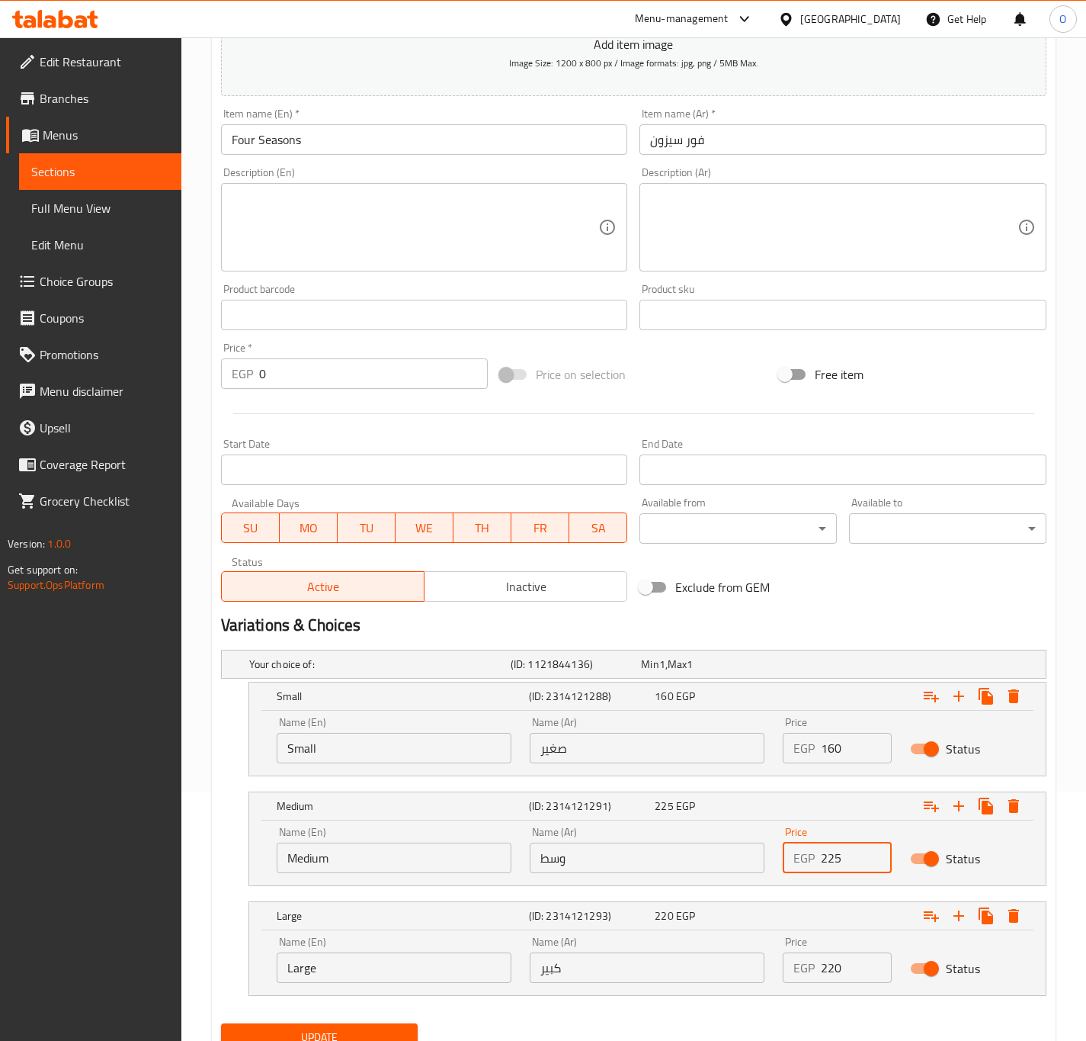
type input "225"
click at [829, 974] on input "220" at bounding box center [856, 967] width 70 height 30
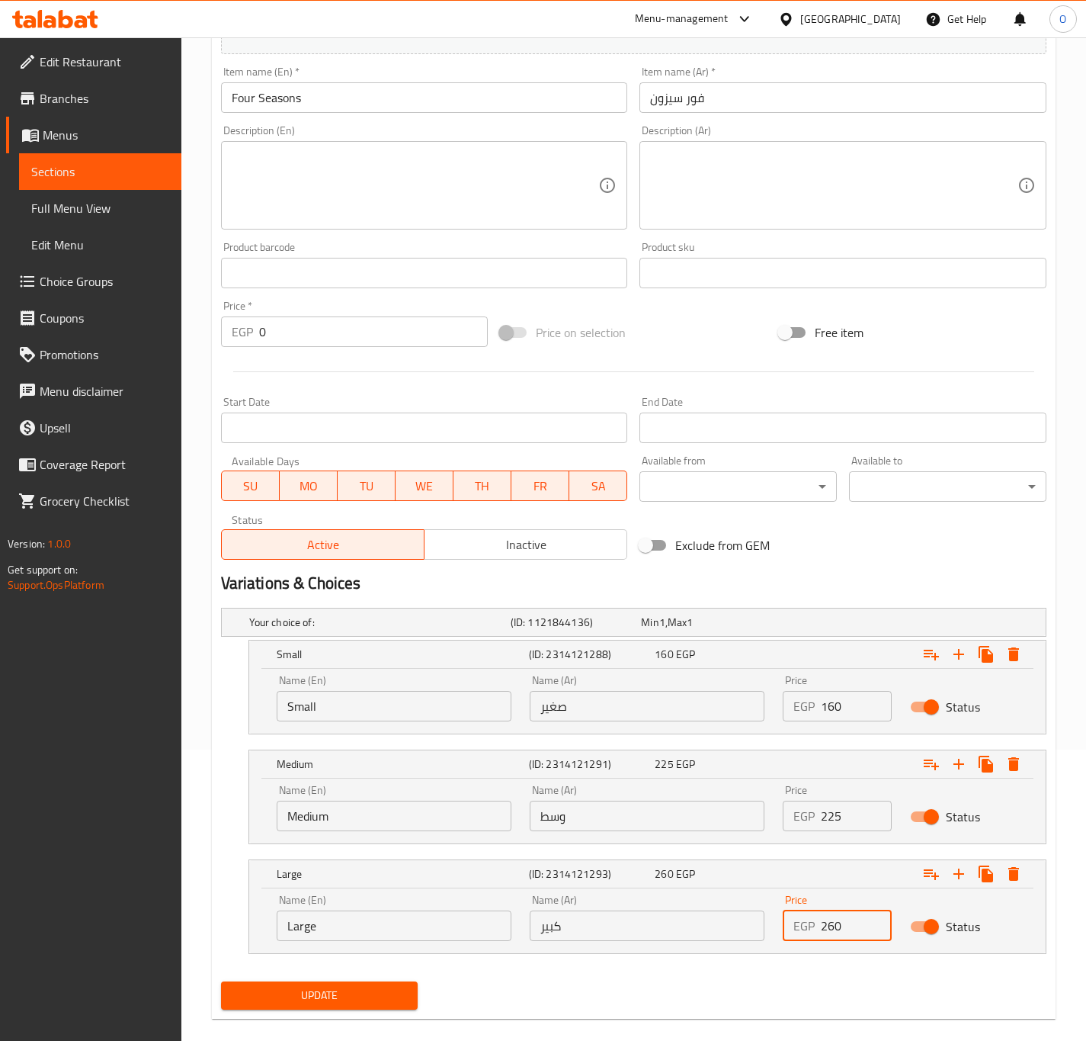
scroll to position [314, 0]
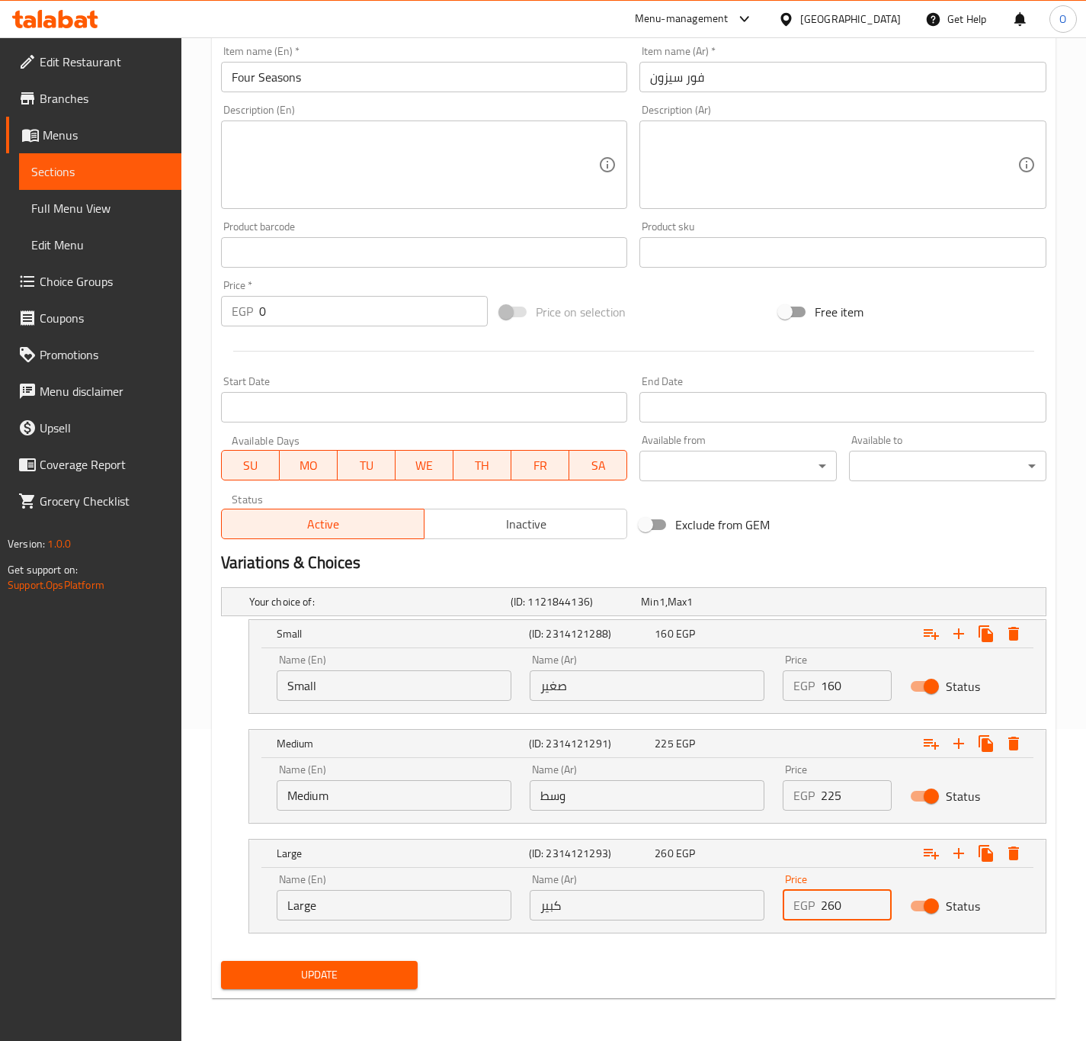
type input "260"
click at [288, 970] on span "Update" at bounding box center [319, 974] width 173 height 19
click at [318, 959] on div "Update" at bounding box center [320, 974] width 210 height 40
click at [316, 970] on span "Update" at bounding box center [319, 974] width 173 height 19
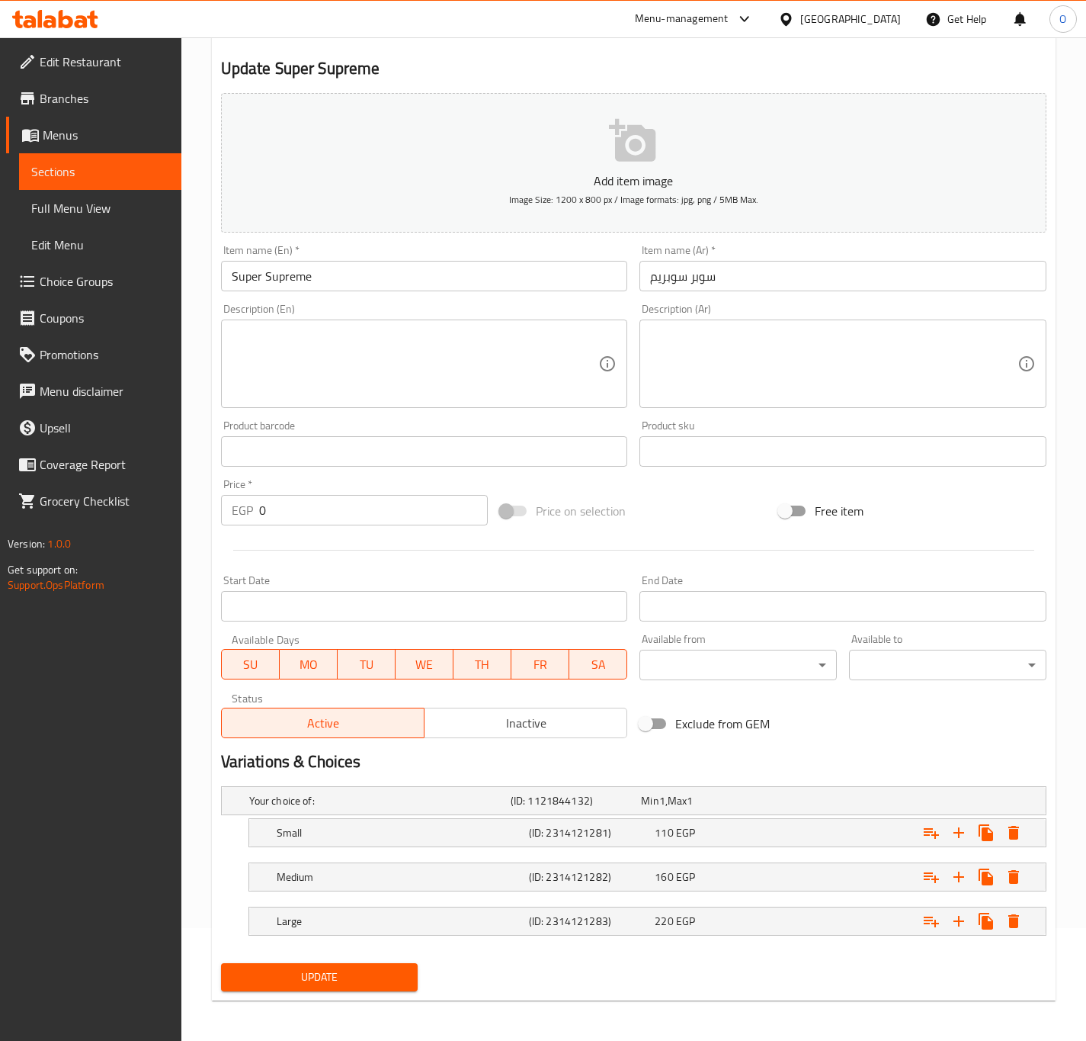
scroll to position [117, 0]
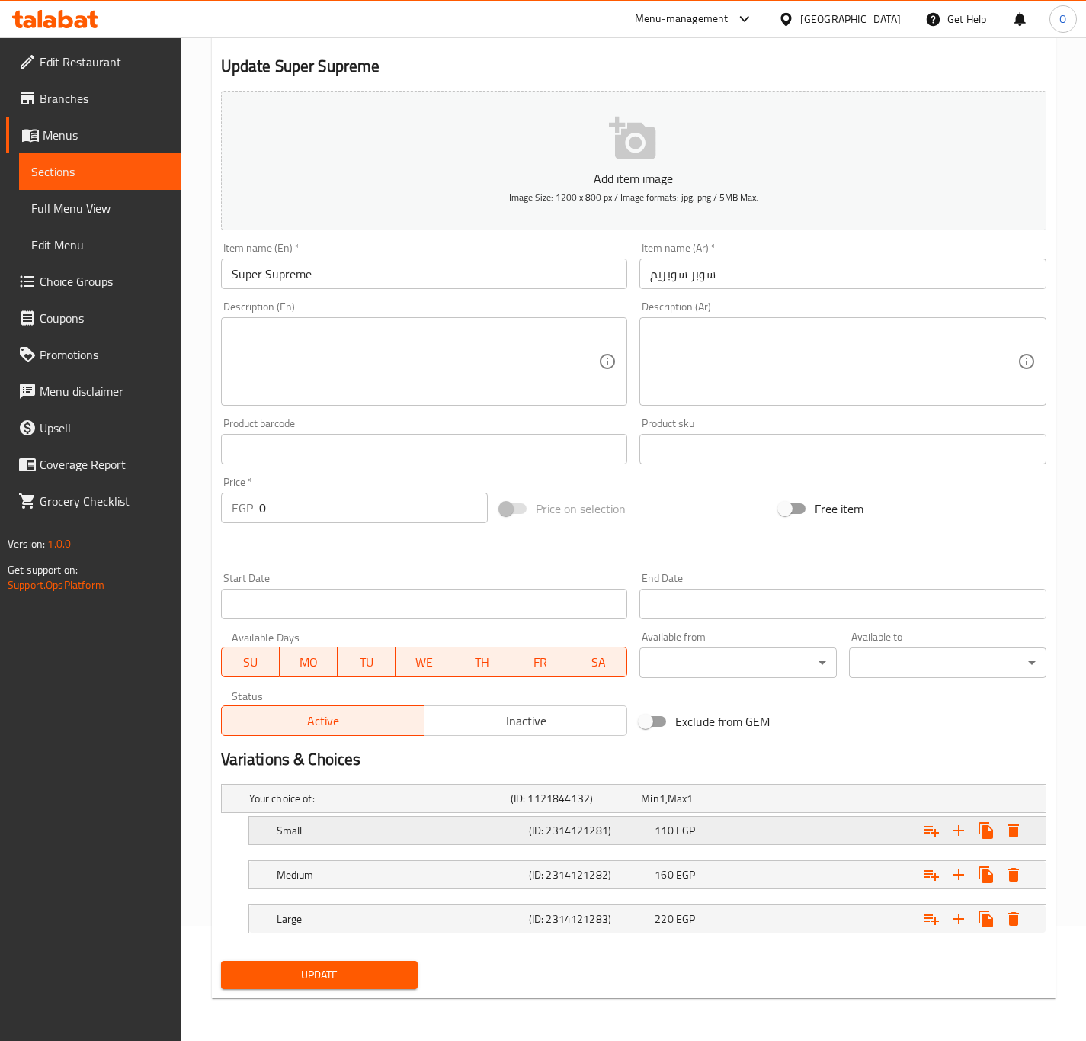
drag, startPoint x: 412, startPoint y: 799, endPoint x: 415, endPoint y: 824, distance: 25.3
click at [414, 798] on h5 "Your choice of:" at bounding box center [376, 798] width 255 height 15
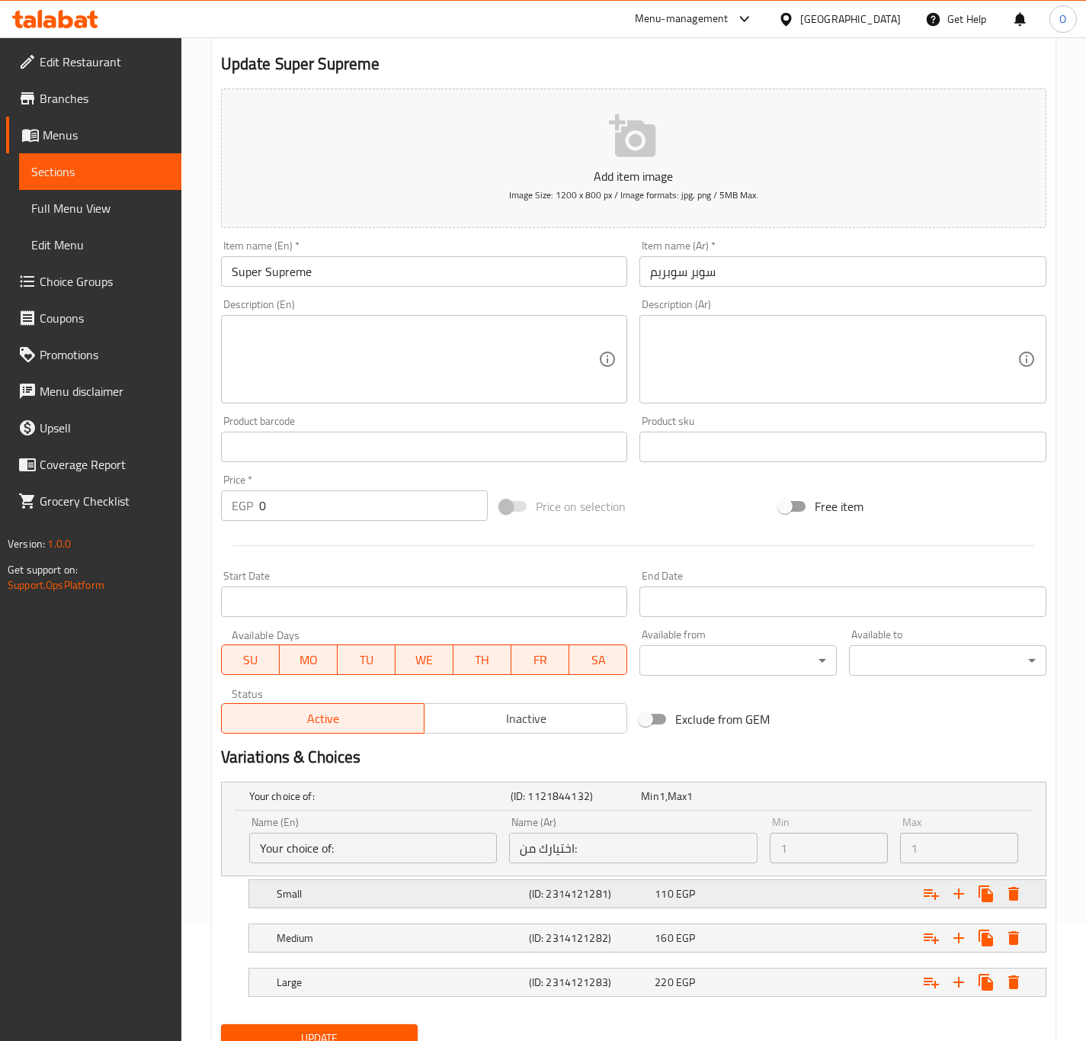
click at [394, 893] on h5 "Small" at bounding box center [400, 893] width 246 height 15
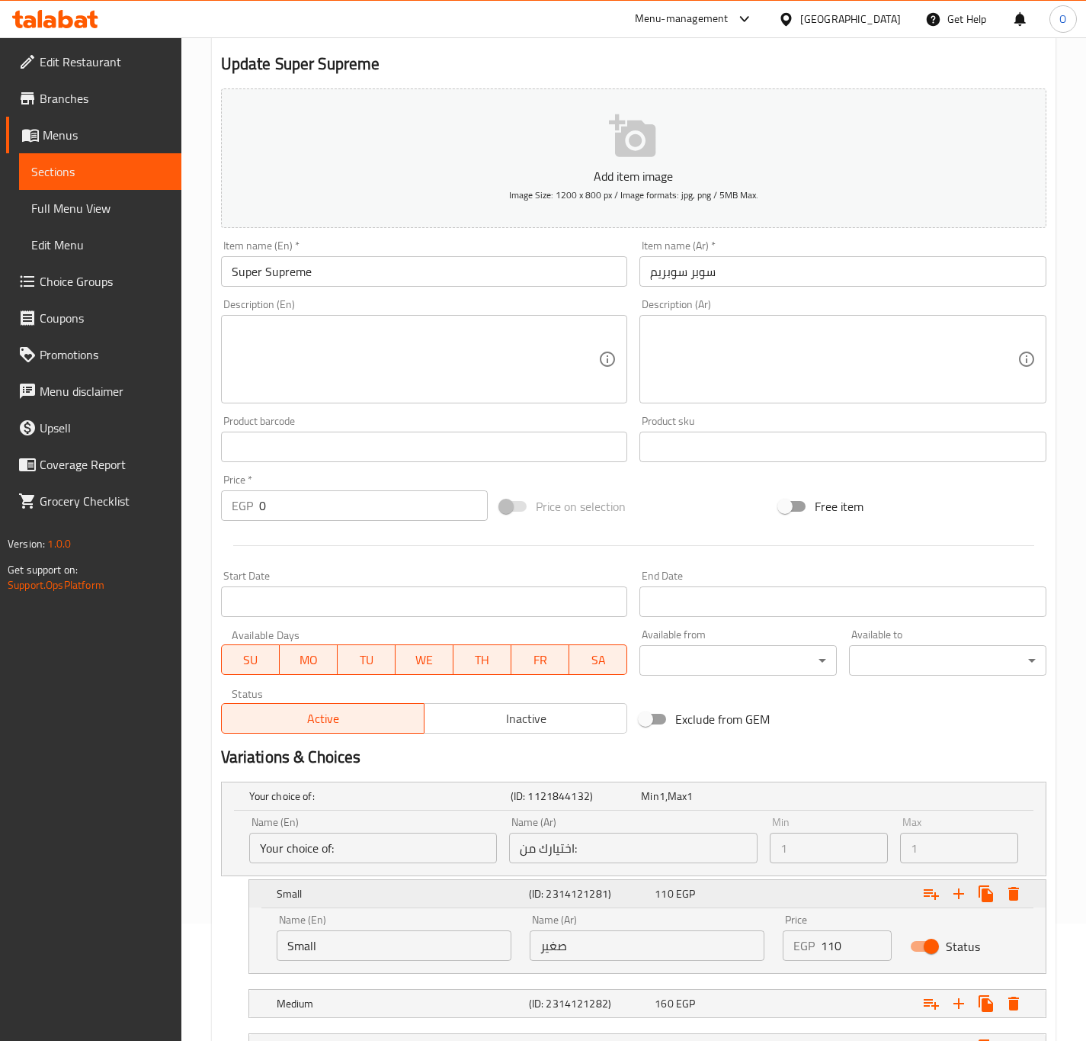
scroll to position [249, 0]
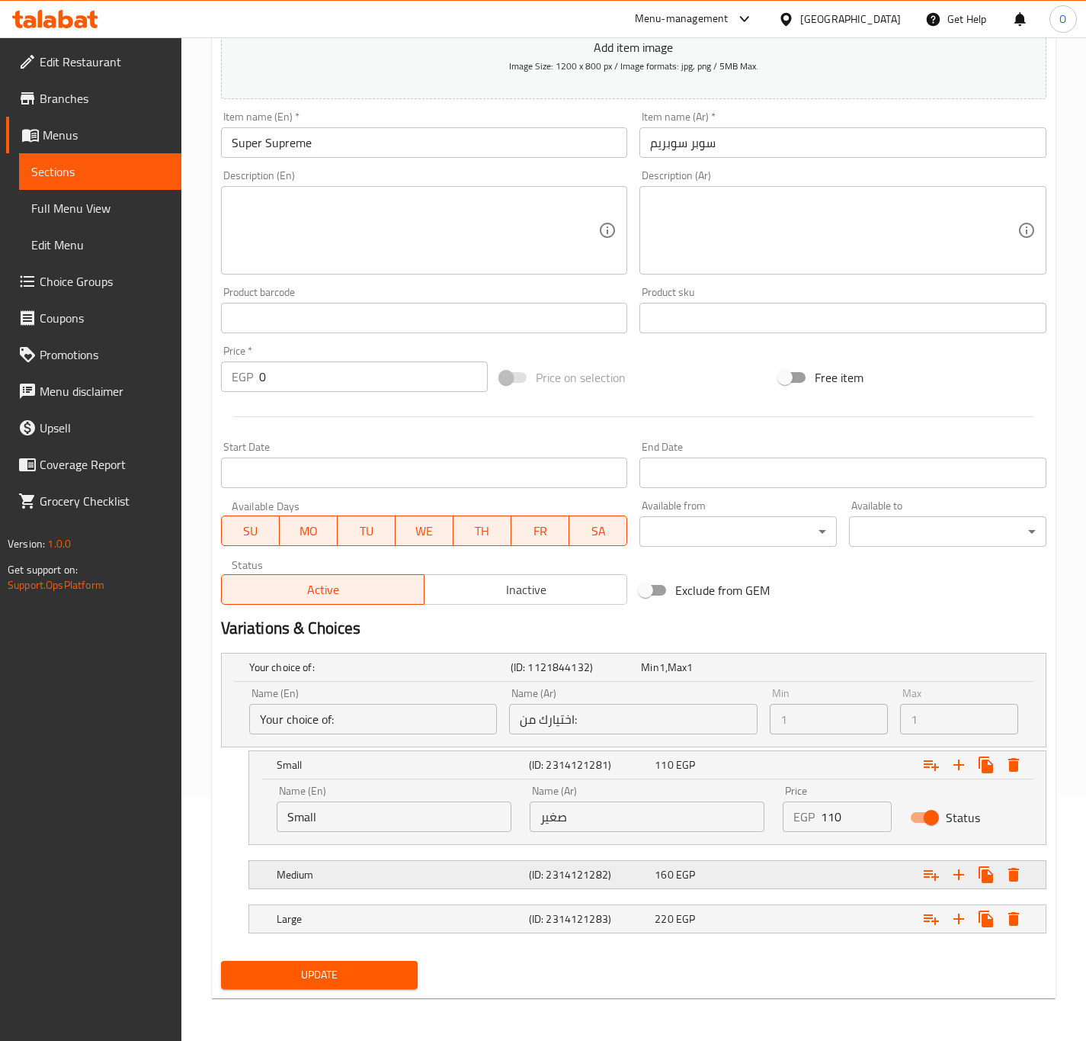
click at [400, 867] on h5 "Medium" at bounding box center [400, 874] width 246 height 15
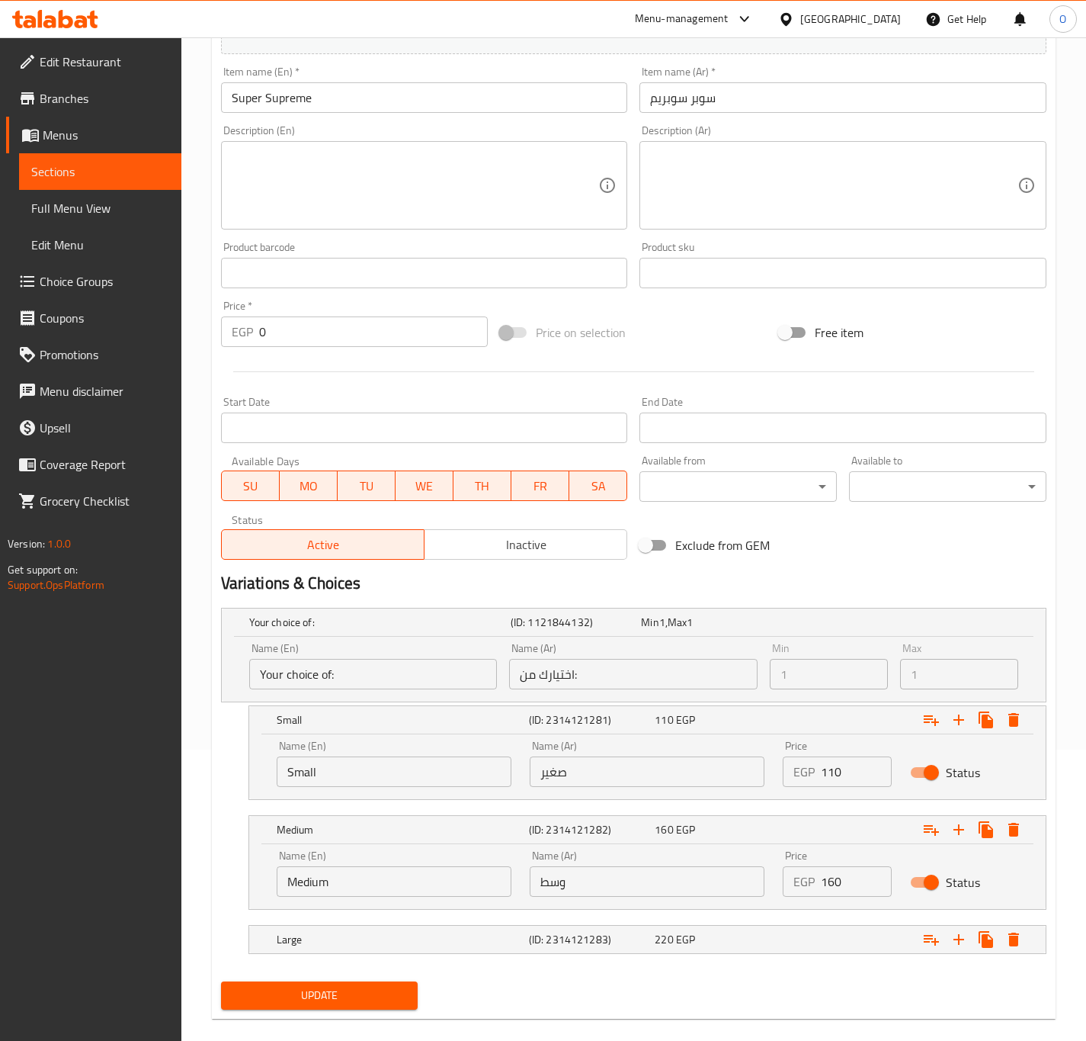
scroll to position [314, 0]
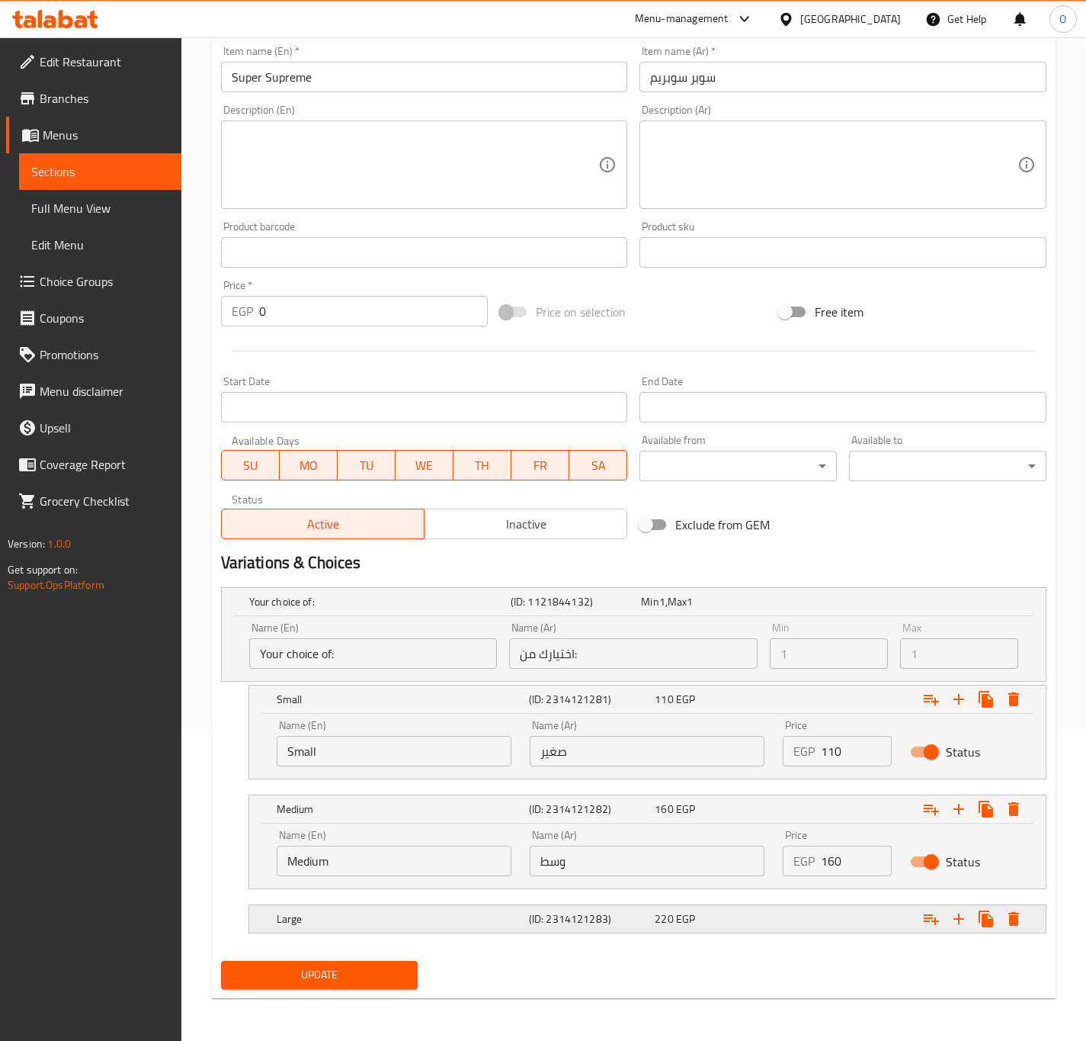
click at [432, 932] on div "Large (ID: 2314121283) 220 EGP" at bounding box center [652, 919] width 757 height 34
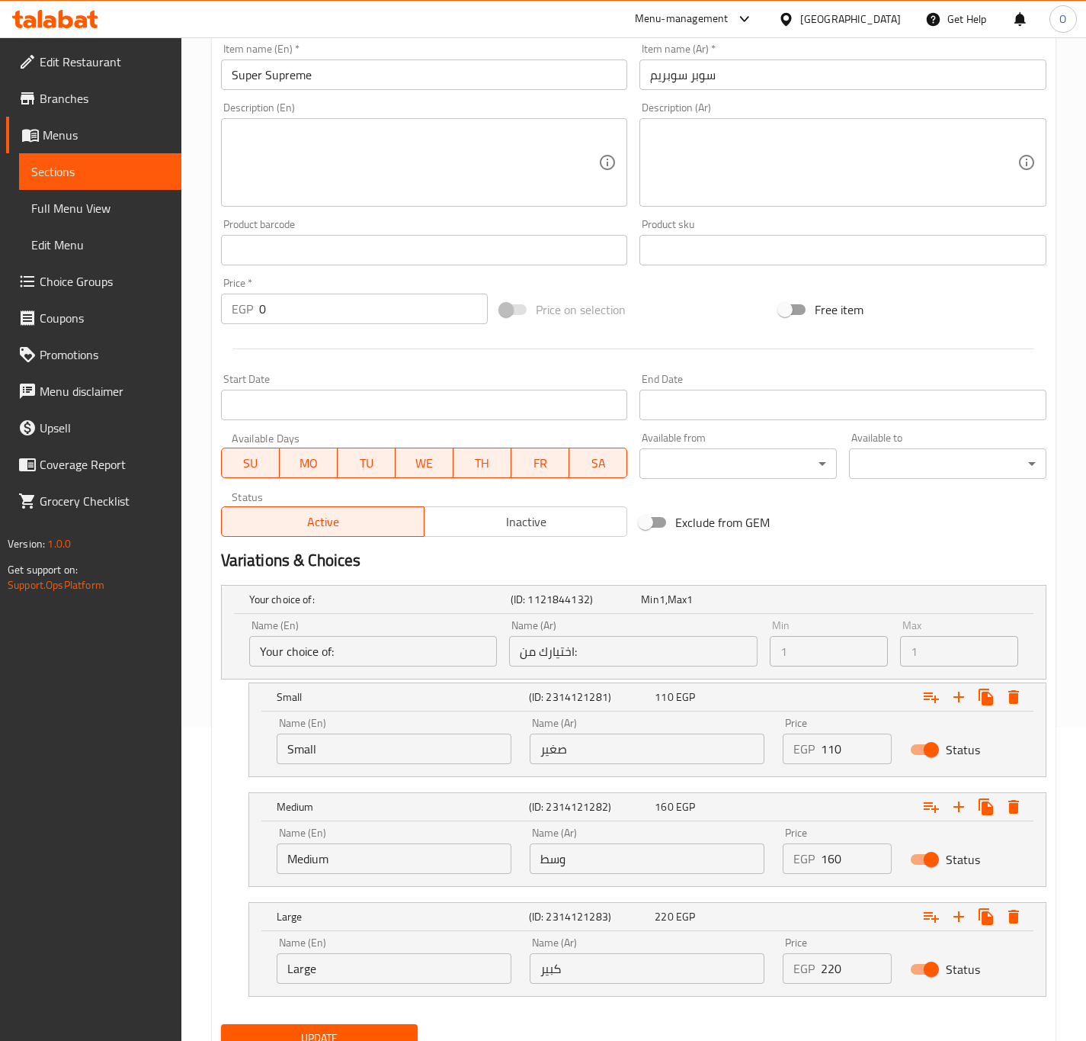
click at [828, 742] on input "110" at bounding box center [856, 748] width 70 height 30
type input "150"
click at [821, 855] on input "160" at bounding box center [856, 858] width 70 height 30
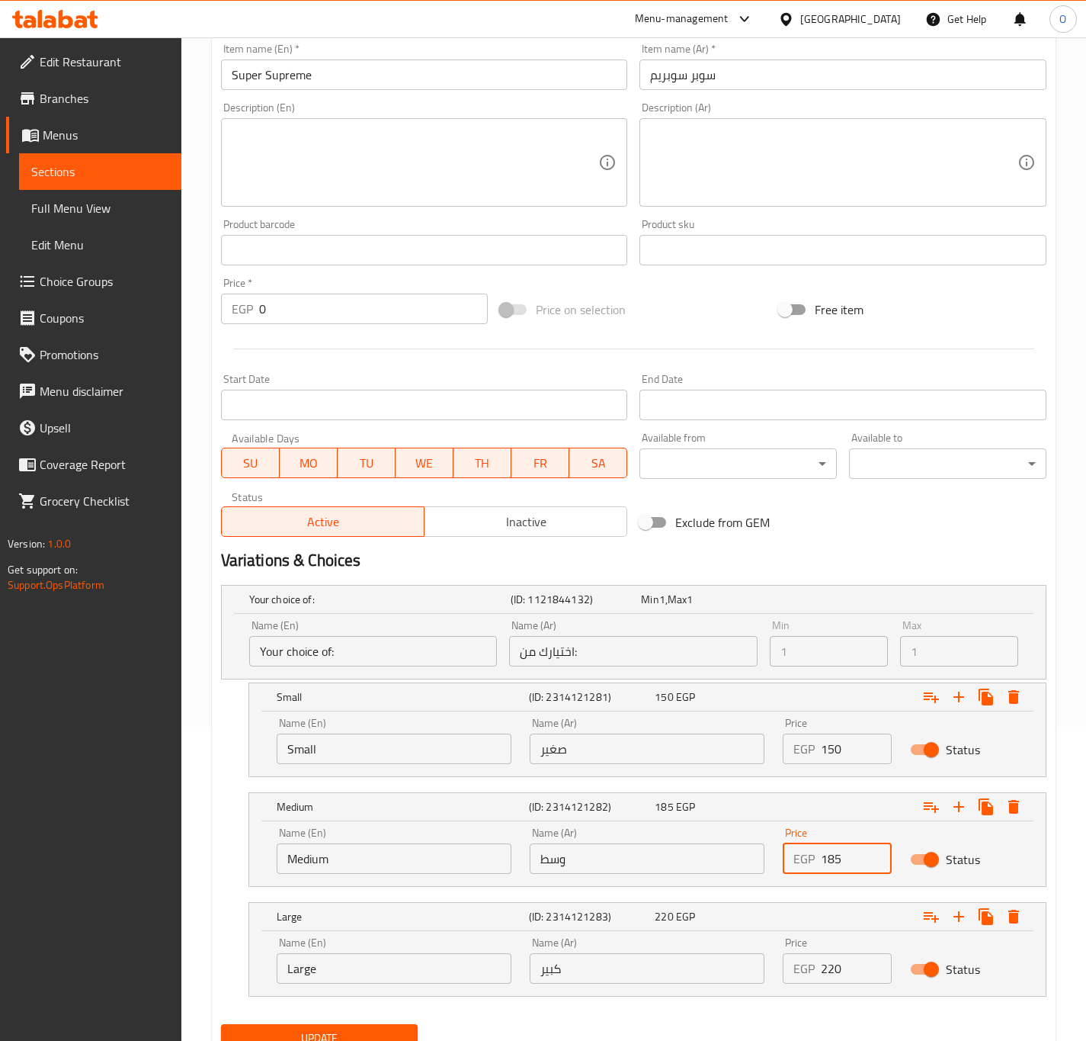
type input "185"
click at [835, 967] on input "220" at bounding box center [856, 968] width 70 height 30
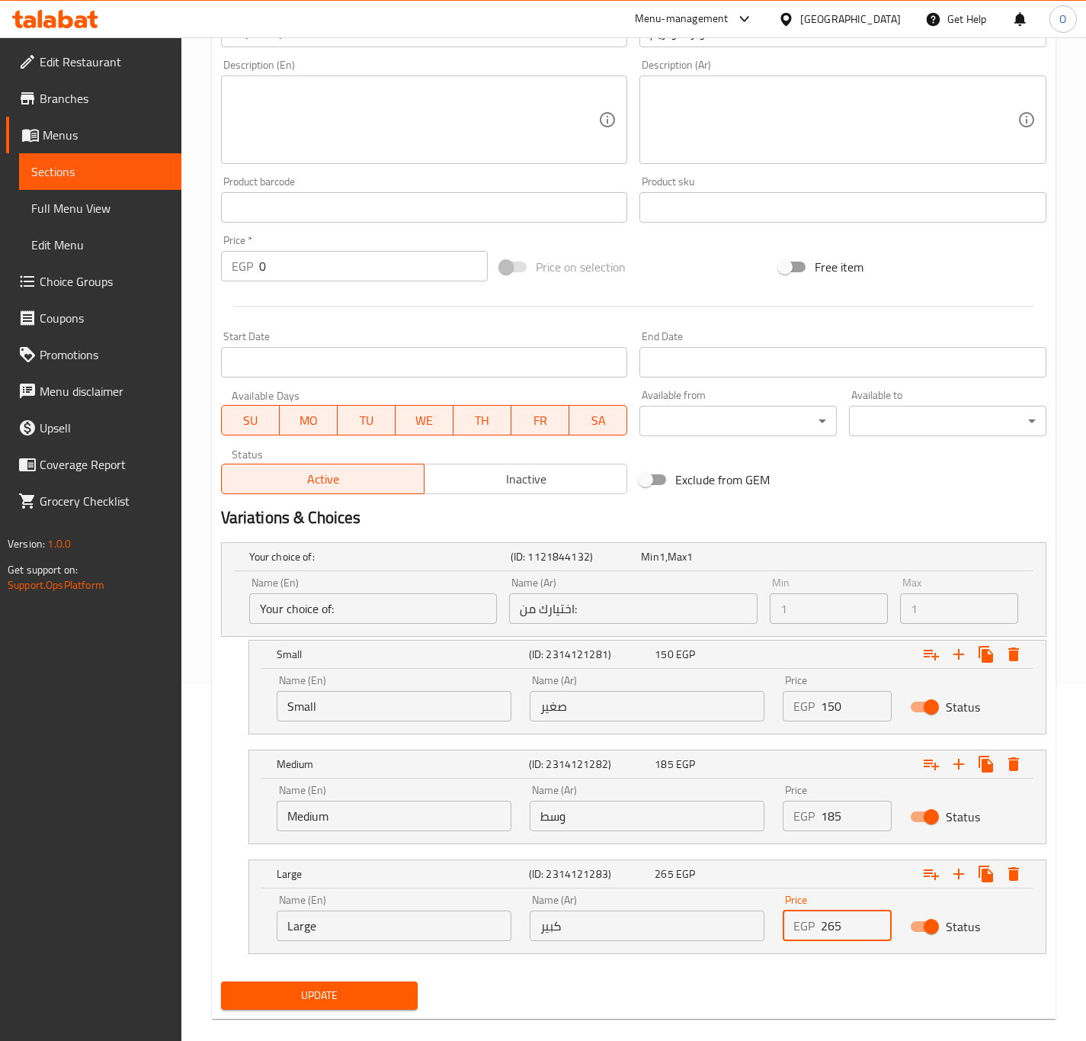
scroll to position [380, 0]
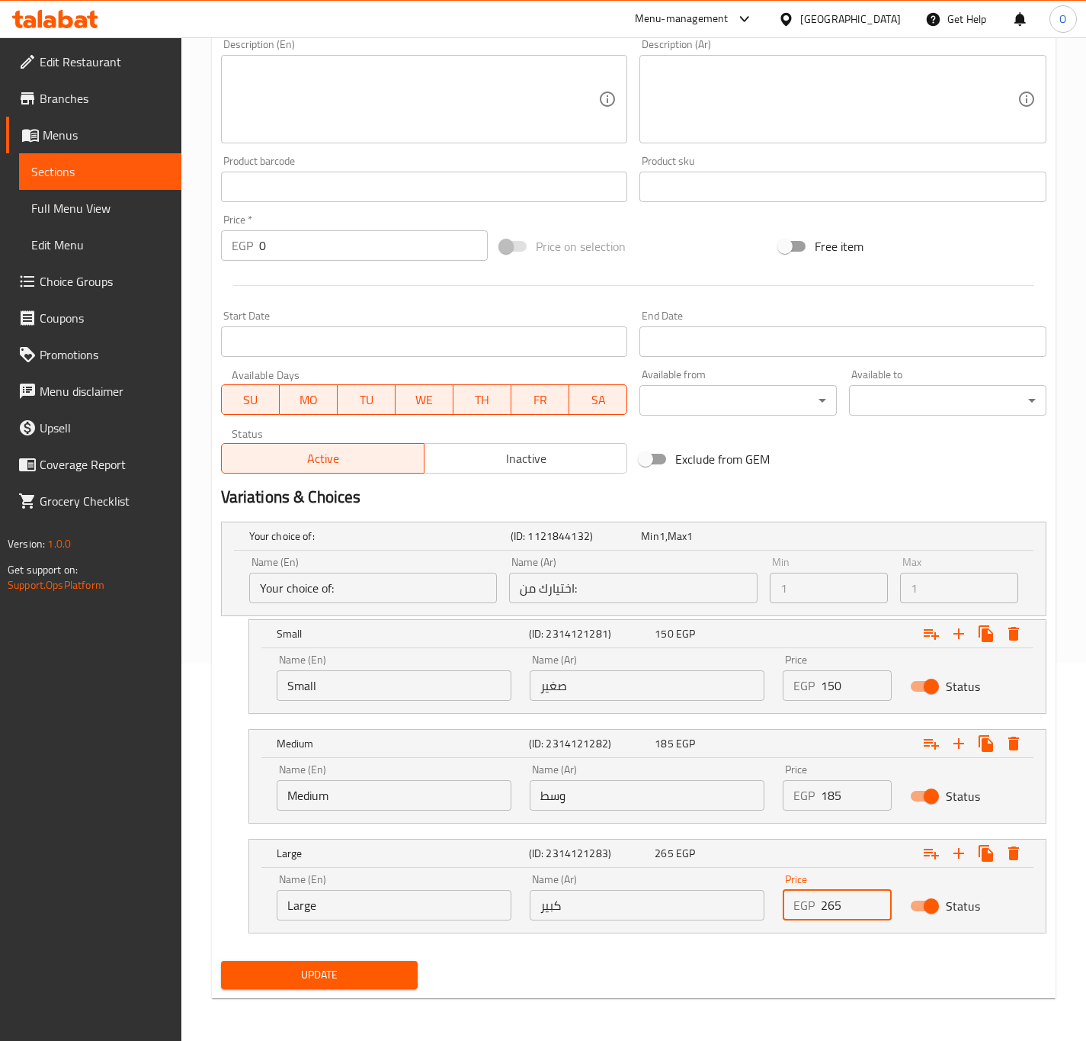
type input "265"
click at [396, 986] on button "Update" at bounding box center [319, 975] width 197 height 28
click at [312, 973] on span "Update" at bounding box center [319, 974] width 173 height 19
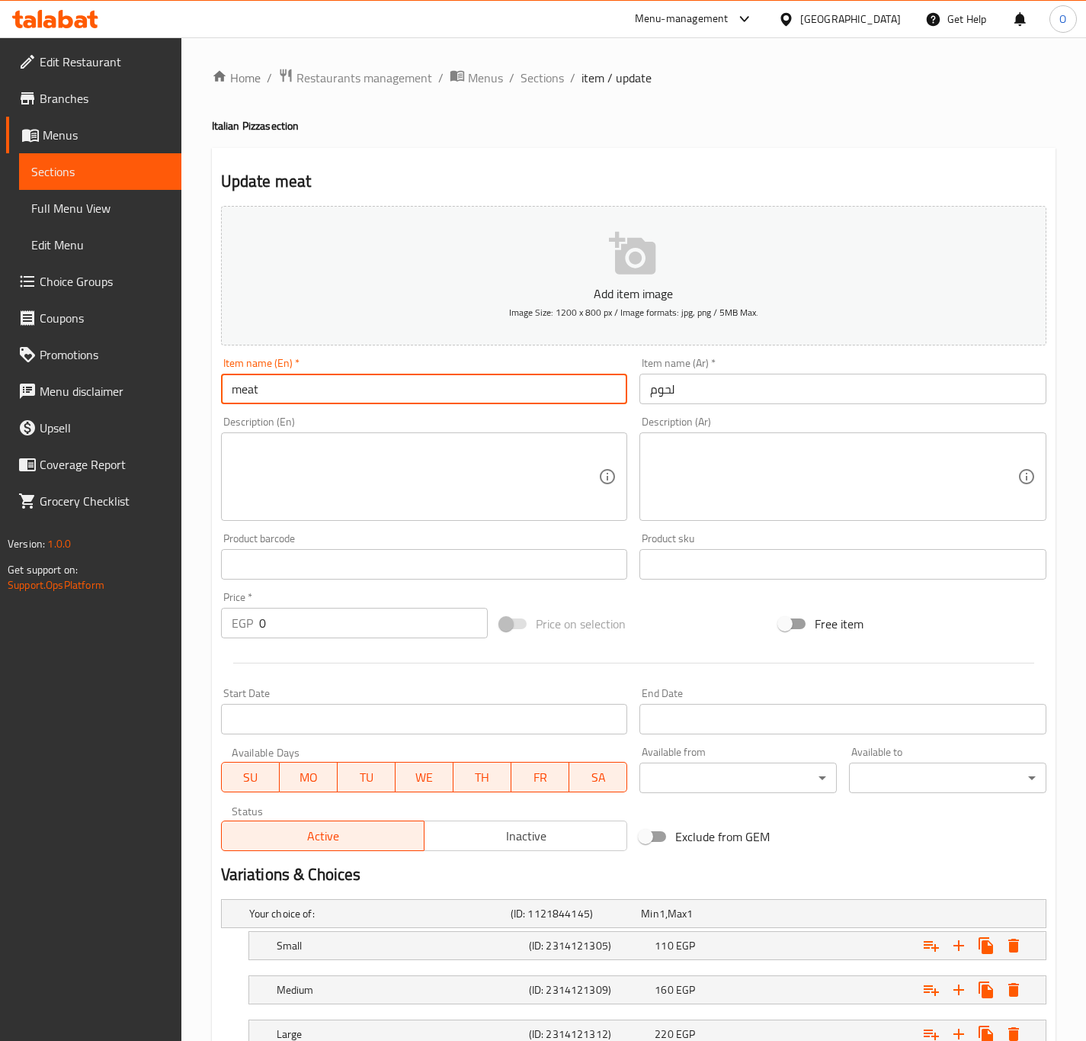
click at [259, 396] on input "meat" at bounding box center [424, 389] width 407 height 30
type input "Meat"
click at [771, 501] on textarea at bounding box center [833, 477] width 367 height 72
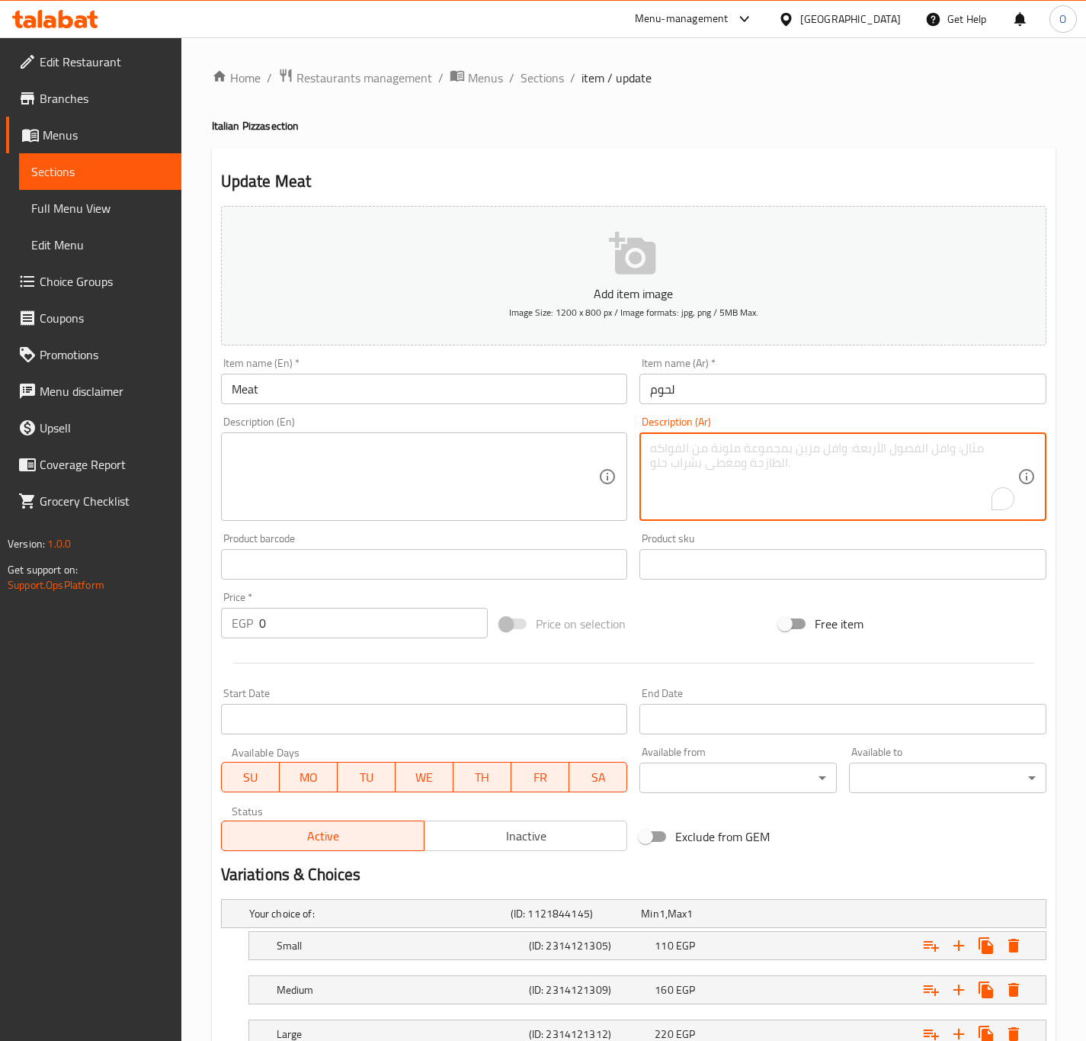
paste textarea "بيتزا باللحم المفروم المتبل مع الجبنة والموتزاريلا."
type textarea "بيتزا باللحم المفروم المتبل مع الجبنة والموتزاريلا."
click at [440, 476] on textarea at bounding box center [415, 477] width 367 height 72
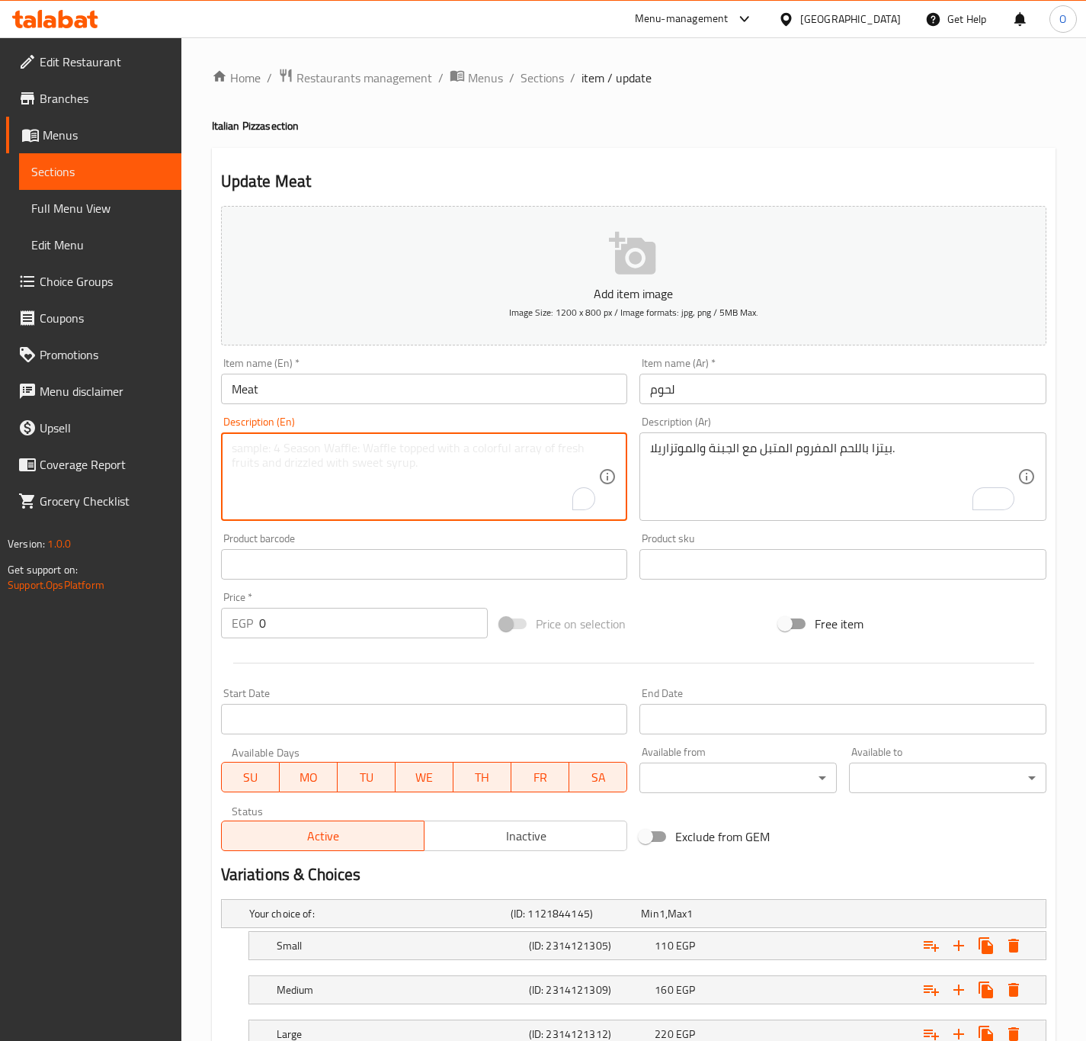
paste textarea "Seasoned minced meat pizza with cheese and mozzarella."
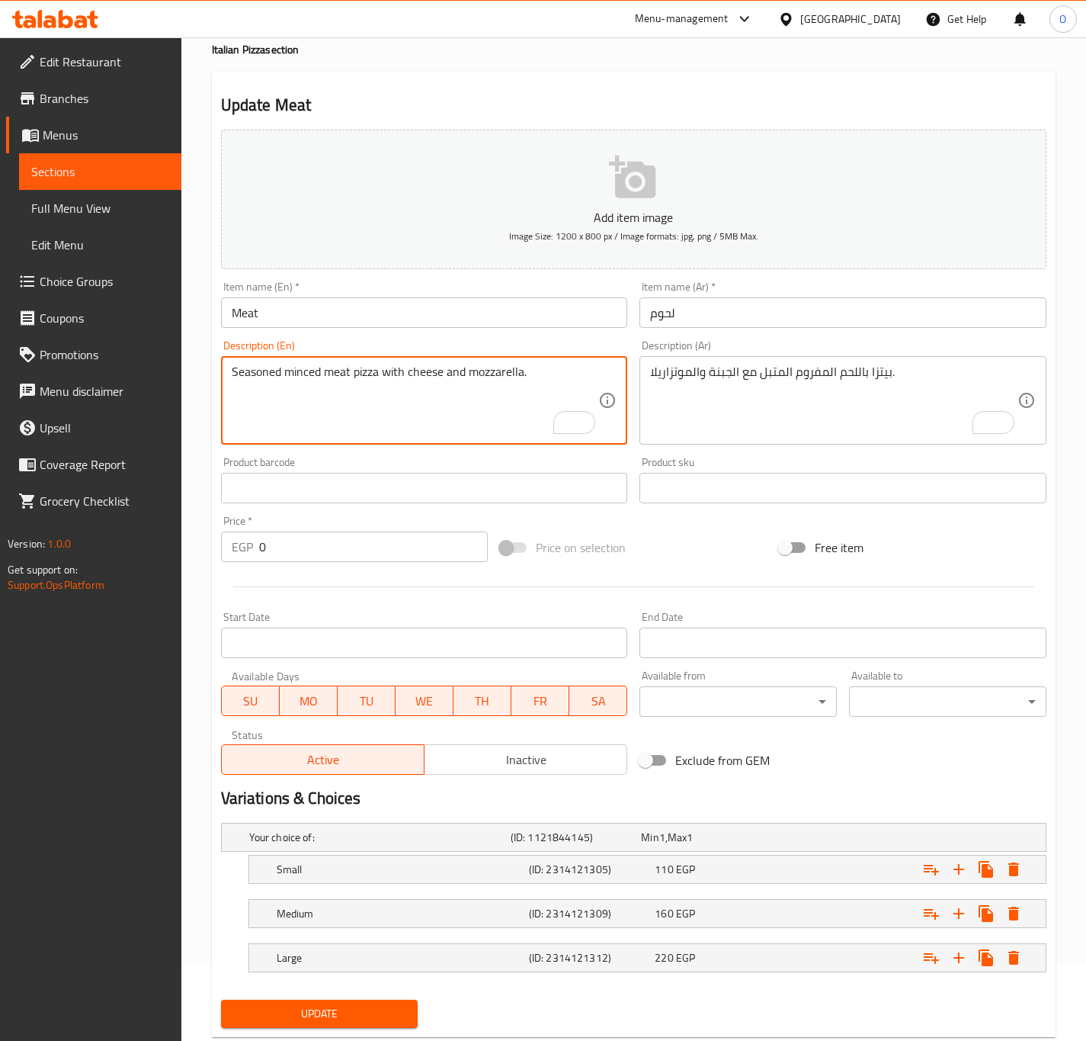
scroll to position [117, 0]
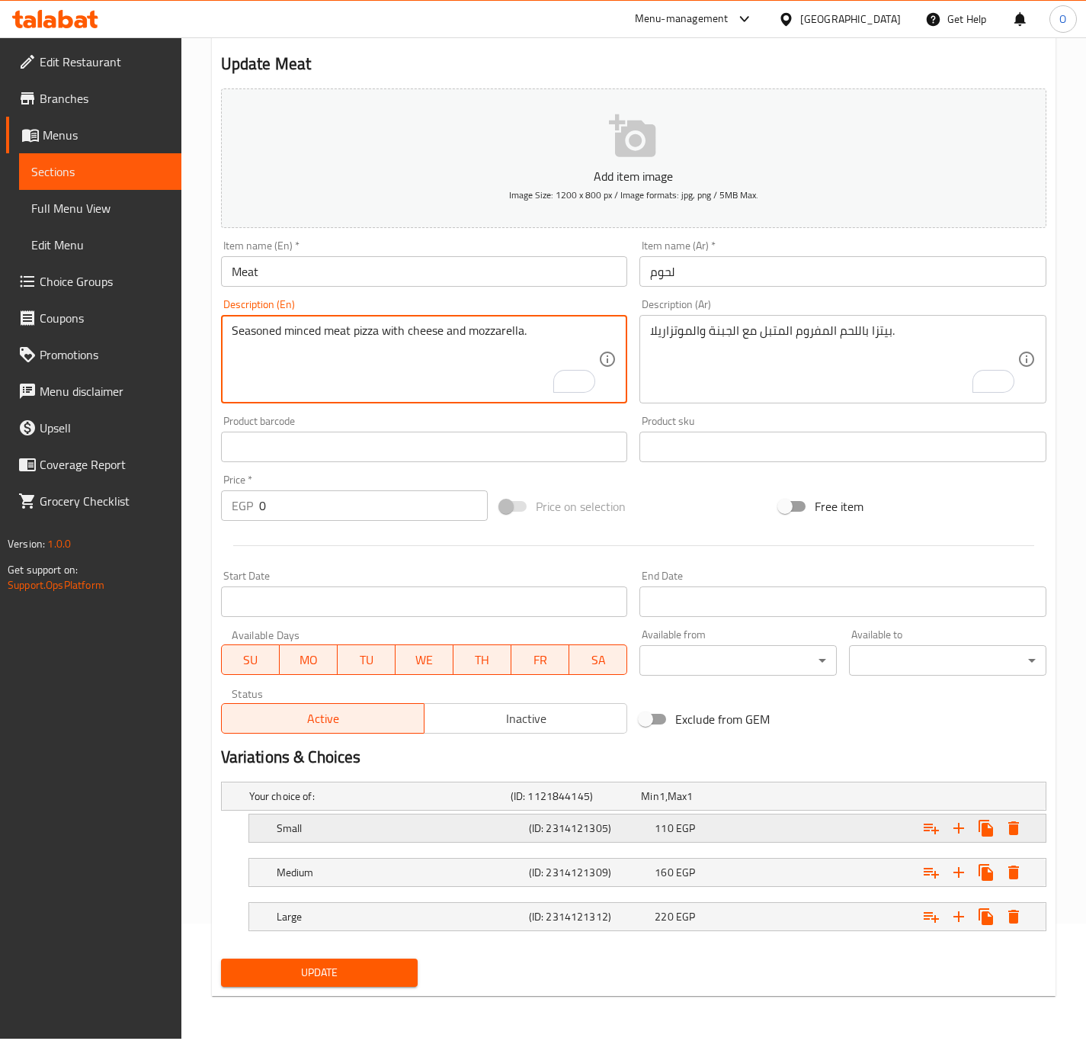
type textarea "Seasoned minced meat pizza with cheese and mozzarella."
click at [473, 823] on h5 "Small" at bounding box center [400, 827] width 246 height 15
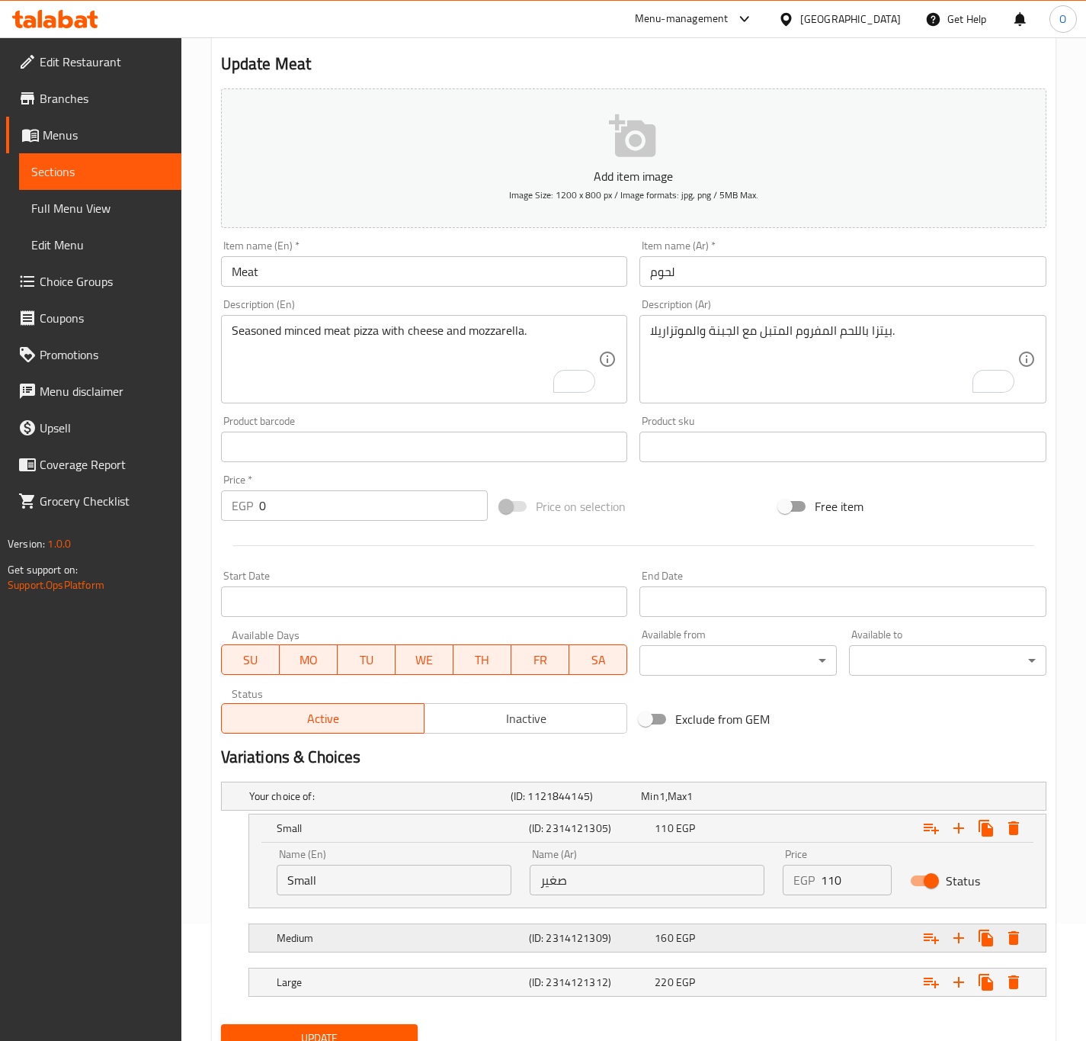
click at [474, 935] on h5 "Medium" at bounding box center [400, 937] width 246 height 15
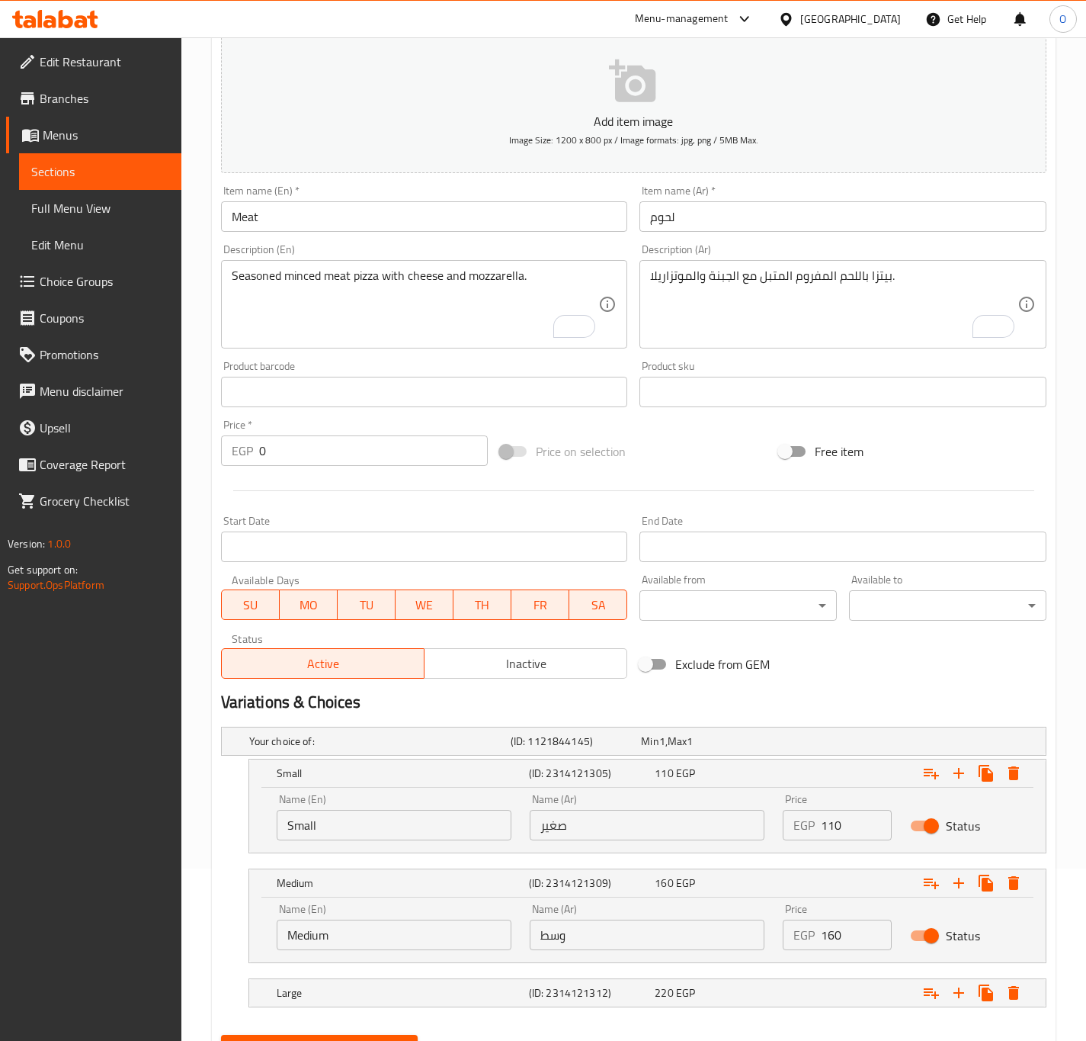
scroll to position [249, 0]
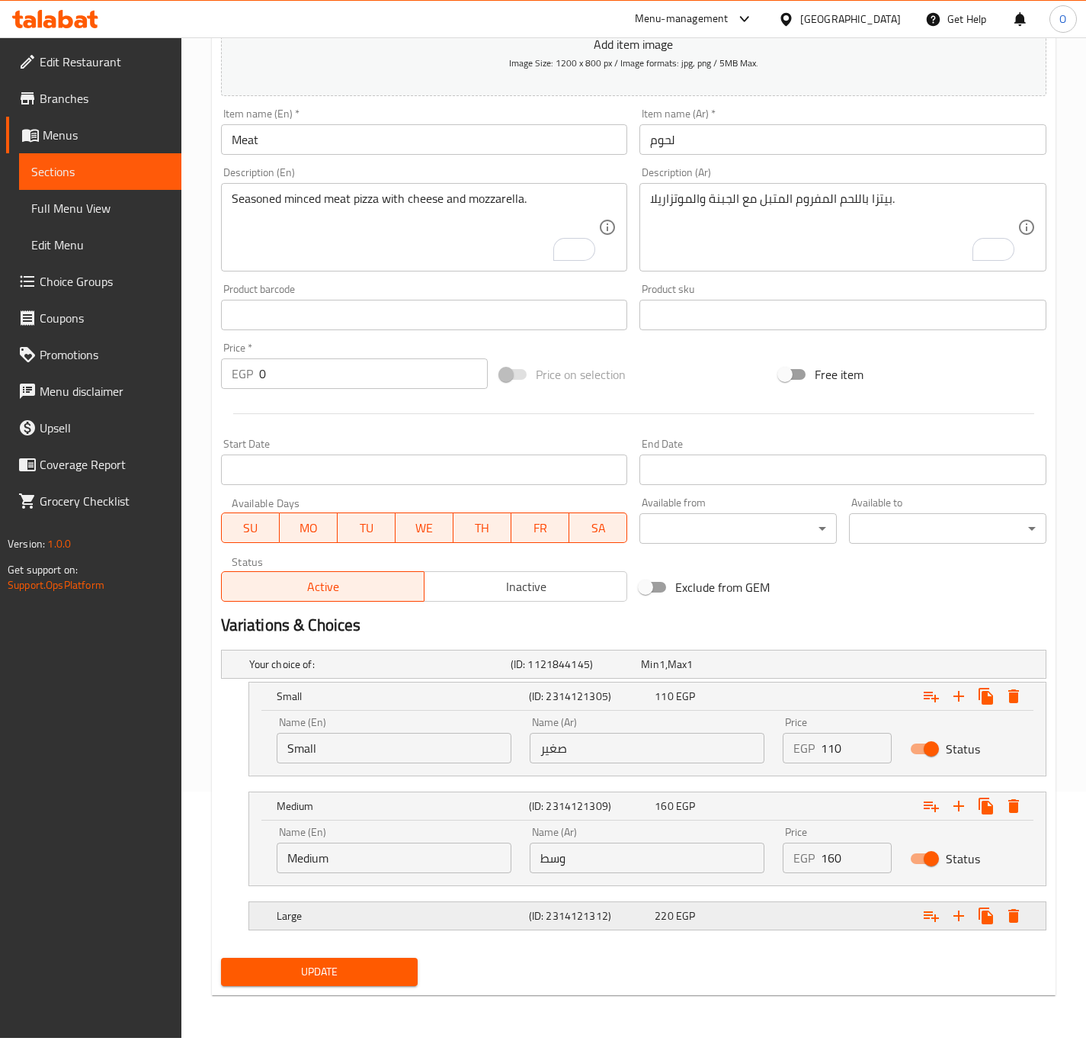
click at [426, 915] on h5 "Large" at bounding box center [400, 915] width 246 height 15
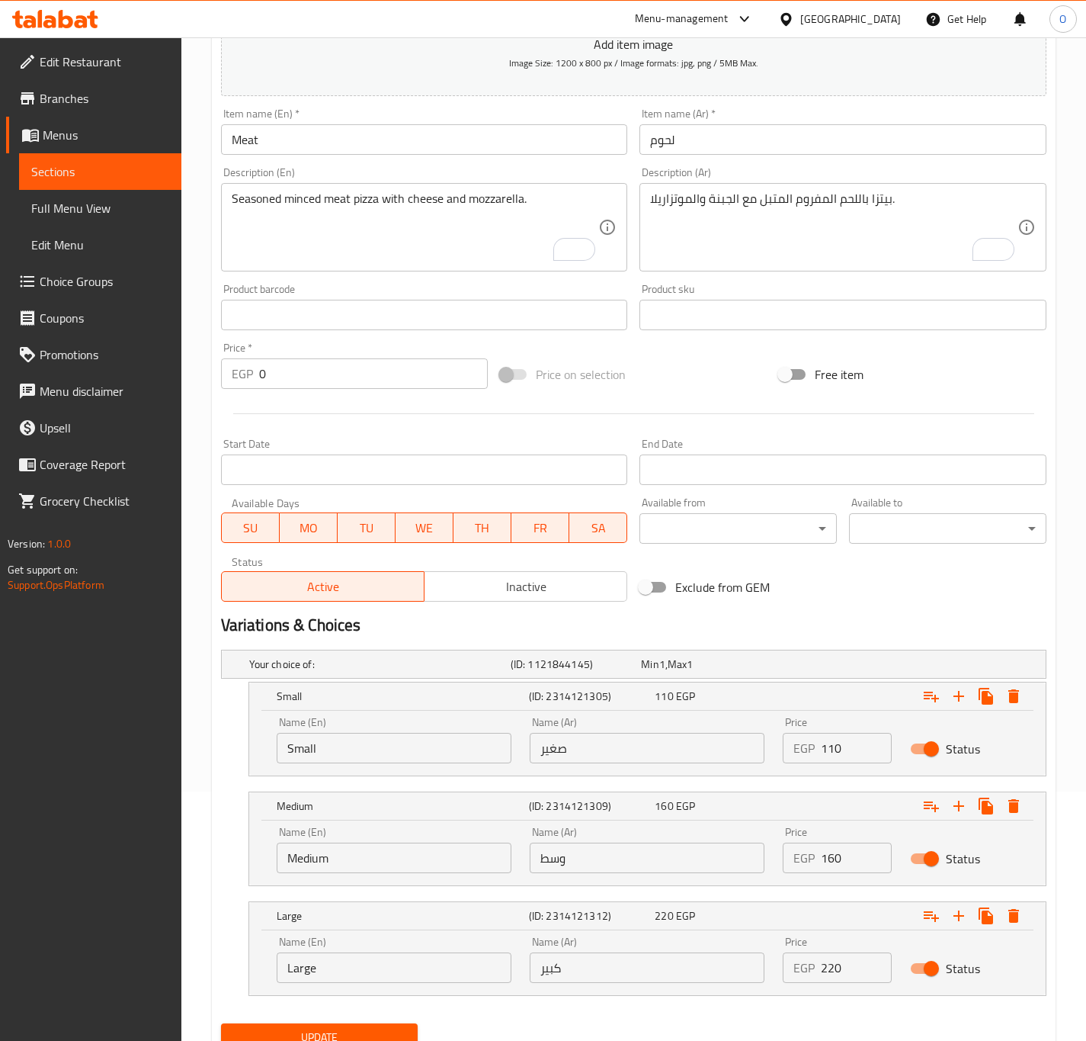
click at [819, 752] on div "EGP 110 Price" at bounding box center [837, 748] width 108 height 30
click at [826, 750] on input "110" at bounding box center [856, 748] width 70 height 30
type input "150"
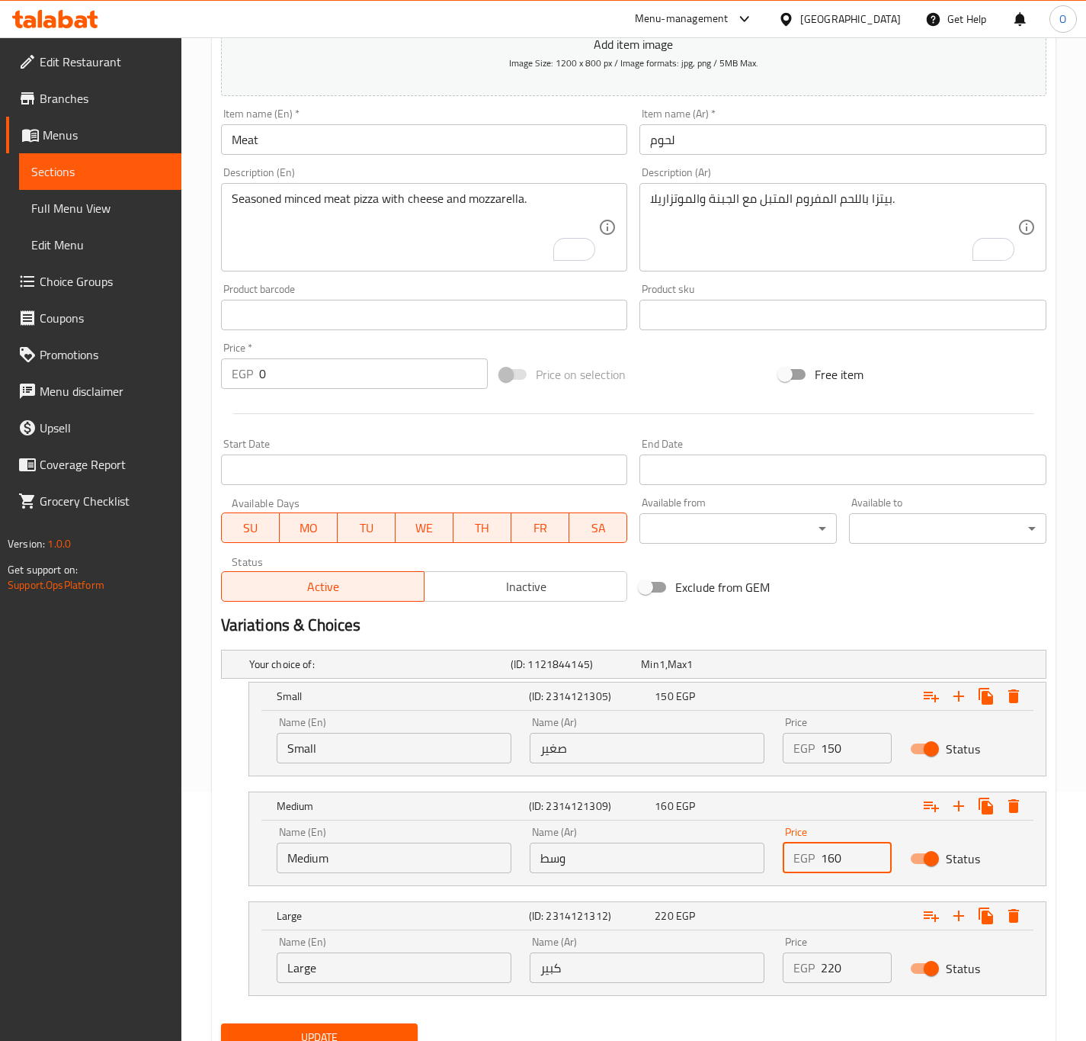
click at [826, 853] on input "160" at bounding box center [856, 857] width 70 height 30
click at [826, 851] on input "160" at bounding box center [856, 857] width 70 height 30
type input "210"
click at [835, 970] on input "220" at bounding box center [856, 967] width 70 height 30
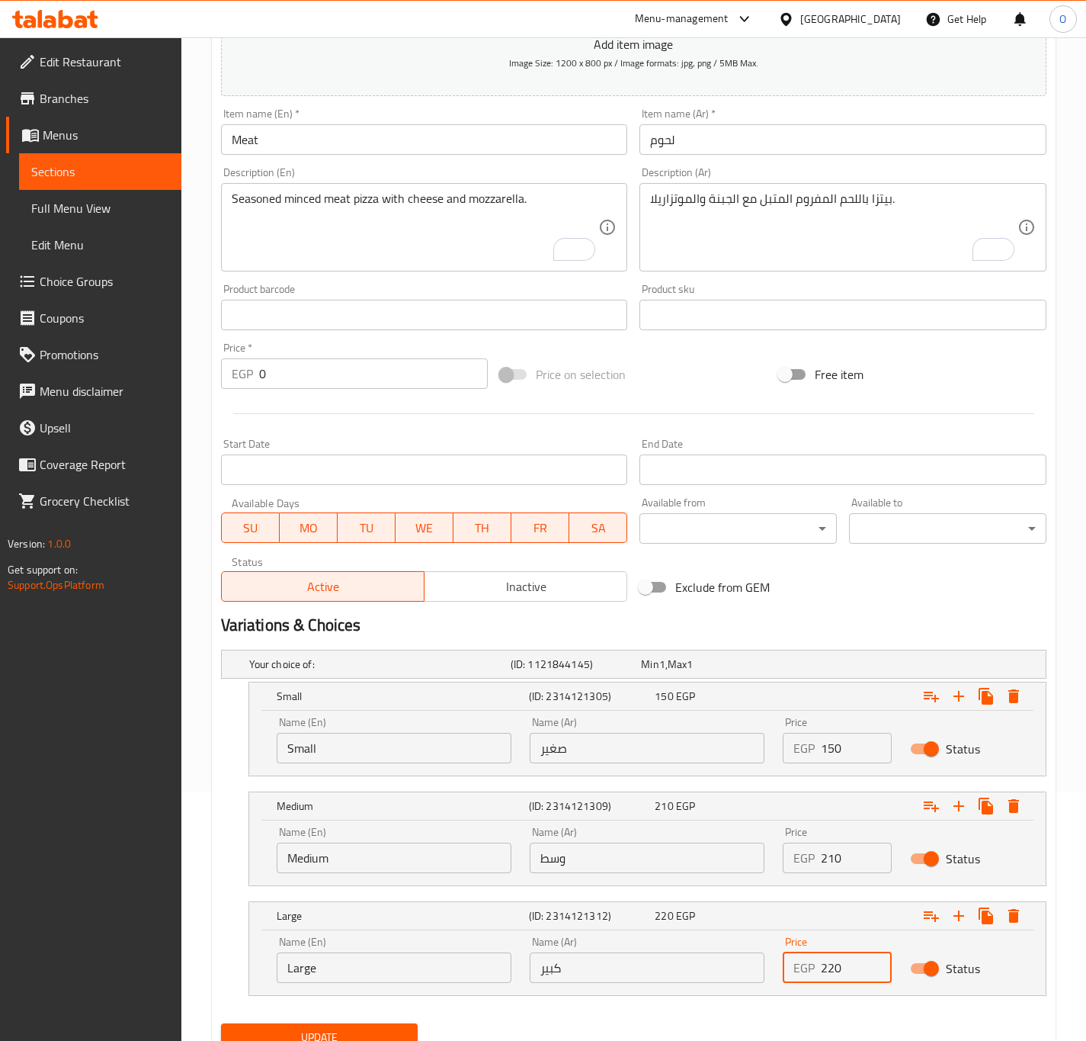
click at [835, 970] on input "220" at bounding box center [856, 967] width 70 height 30
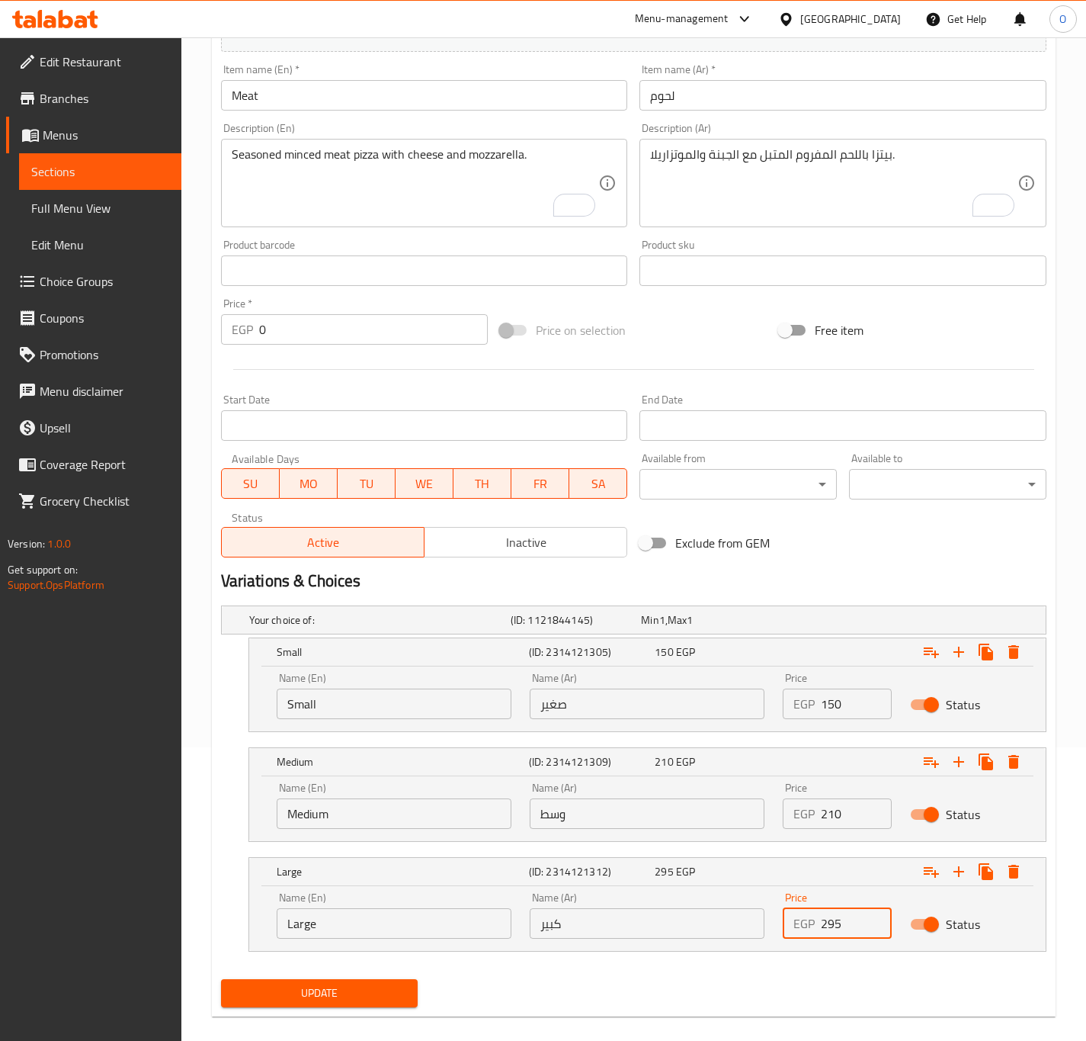
scroll to position [314, 0]
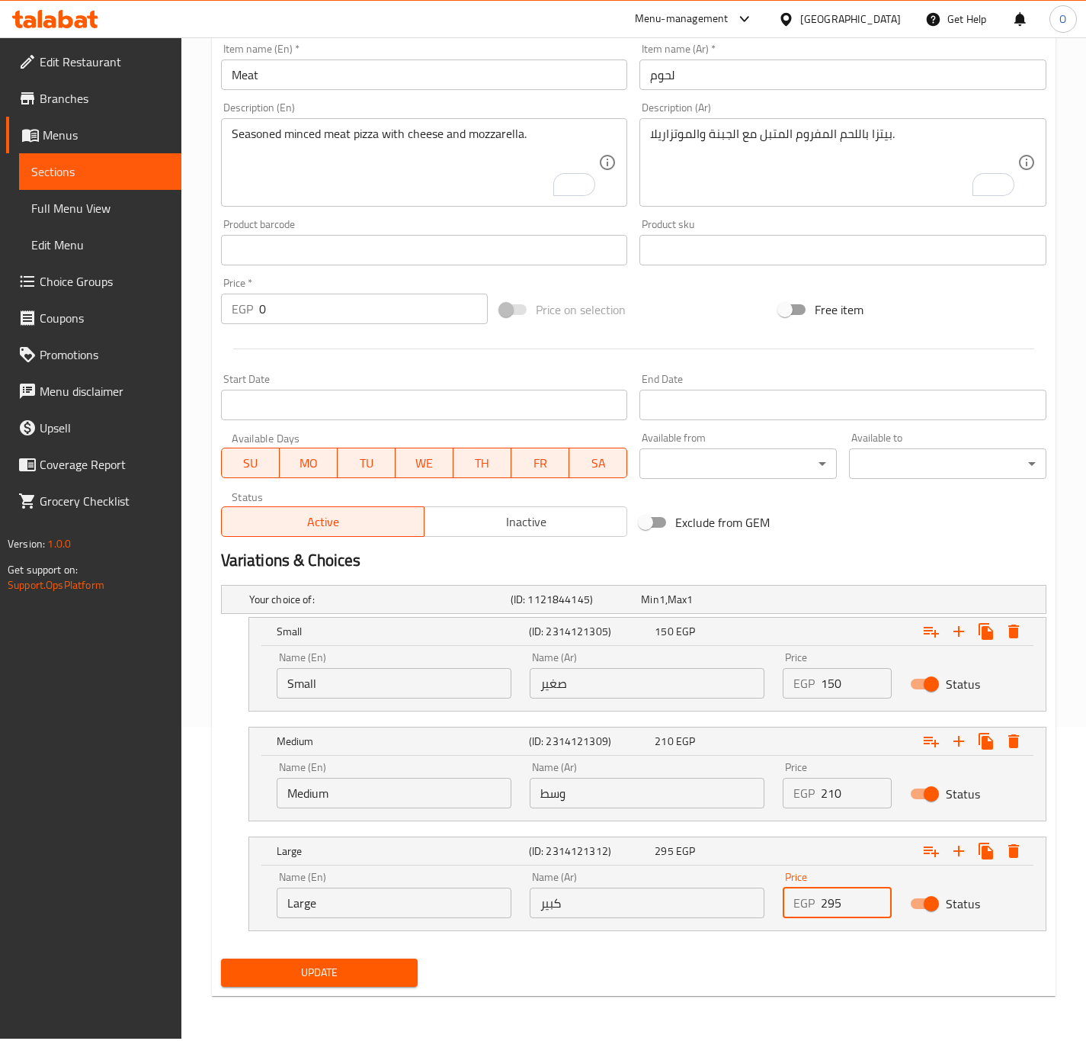
type input "295"
click at [382, 972] on span "Update" at bounding box center [319, 972] width 173 height 19
click at [296, 996] on div "Update Meat Add item image Image Size: 1200 x 800 px / Image formats: jpg, png …" at bounding box center [634, 415] width 844 height 1162
click at [293, 977] on span "Update" at bounding box center [319, 972] width 173 height 19
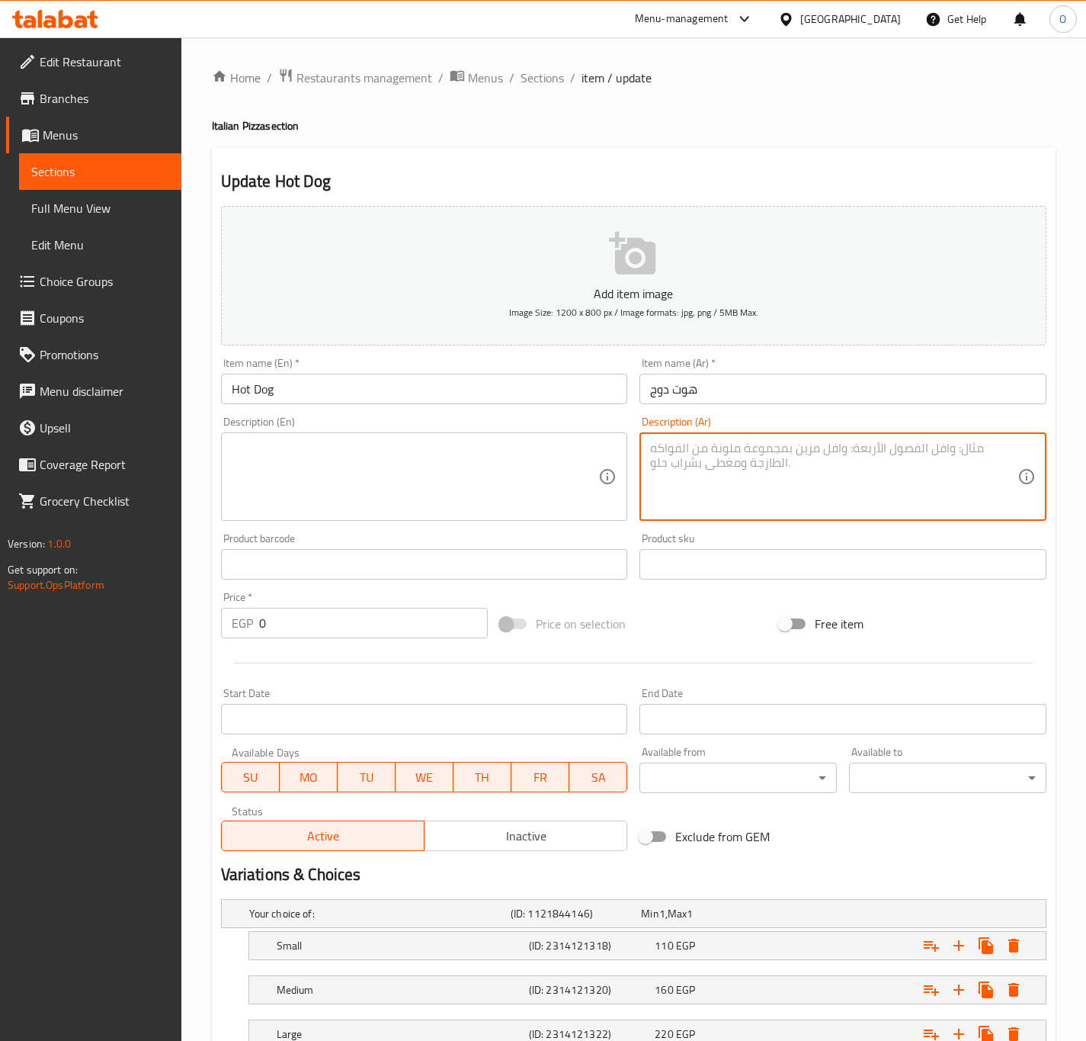
click at [742, 497] on textarea at bounding box center [833, 477] width 367 height 72
paste textarea "بيتزا بشرائح الهوت دوج مع الصوص والجبنة."
type textarea "بيتزا بشرائح الهوت دوج مع الصوص والجبنة."
click at [526, 444] on textarea at bounding box center [415, 477] width 367 height 72
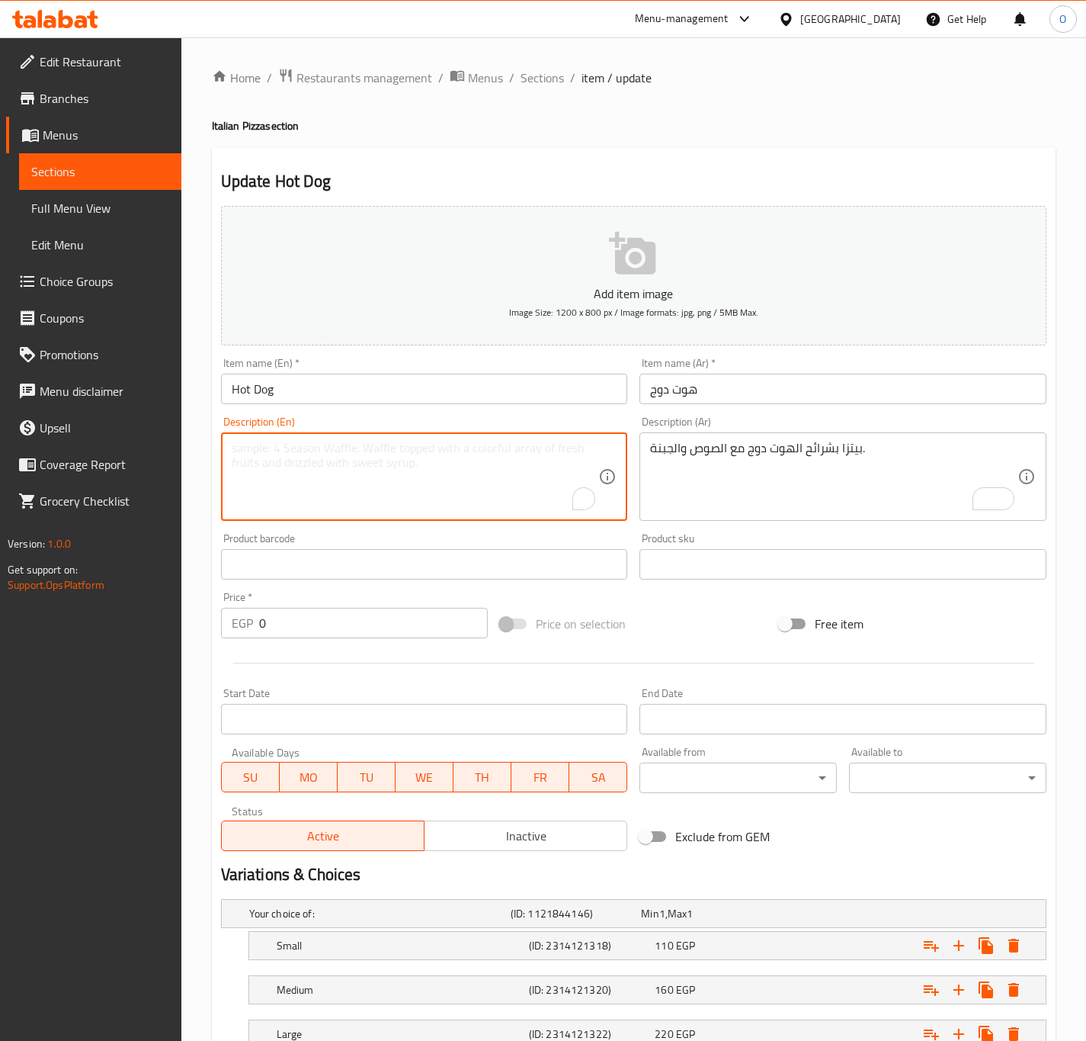
paste textarea "Hot dog slices pizza with sauce and cheese."
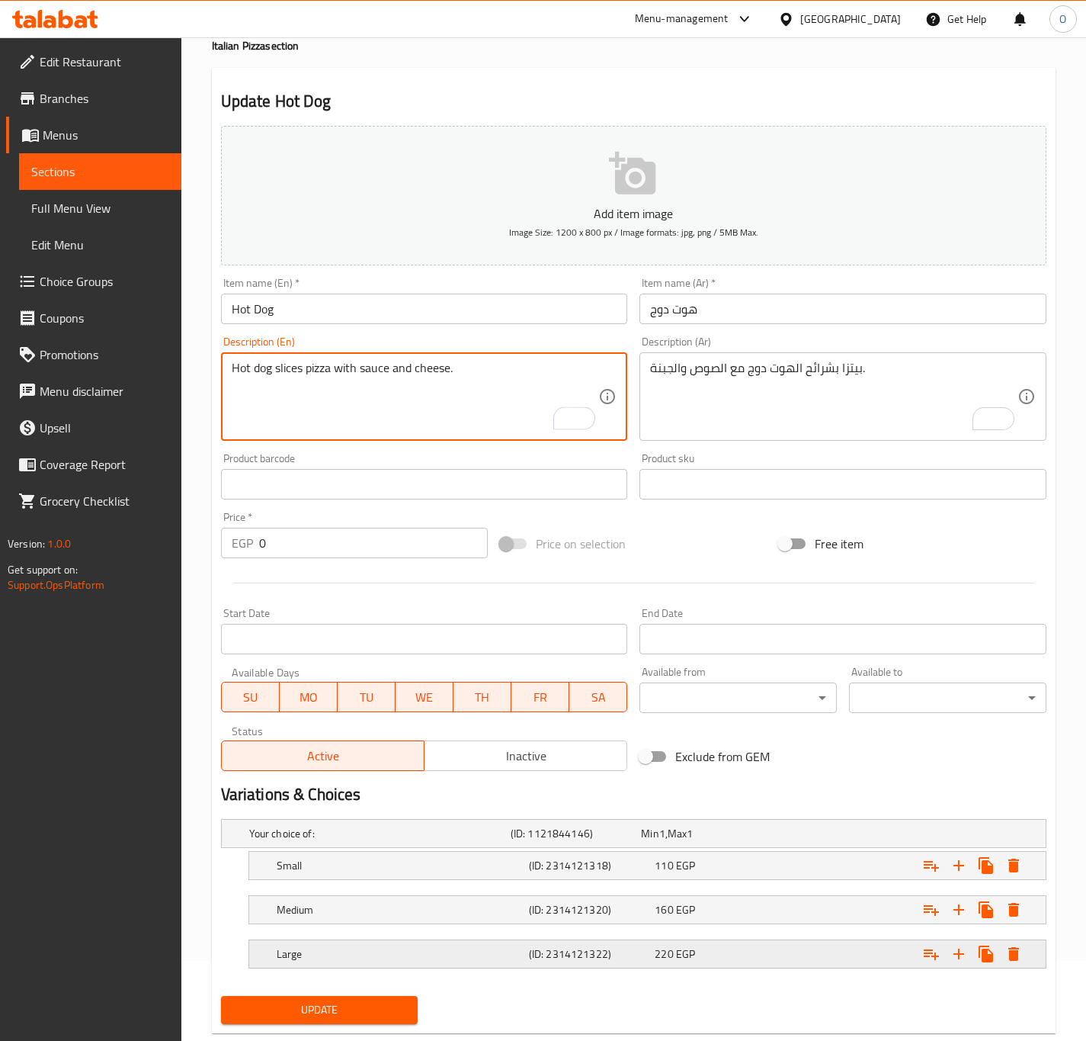
scroll to position [117, 0]
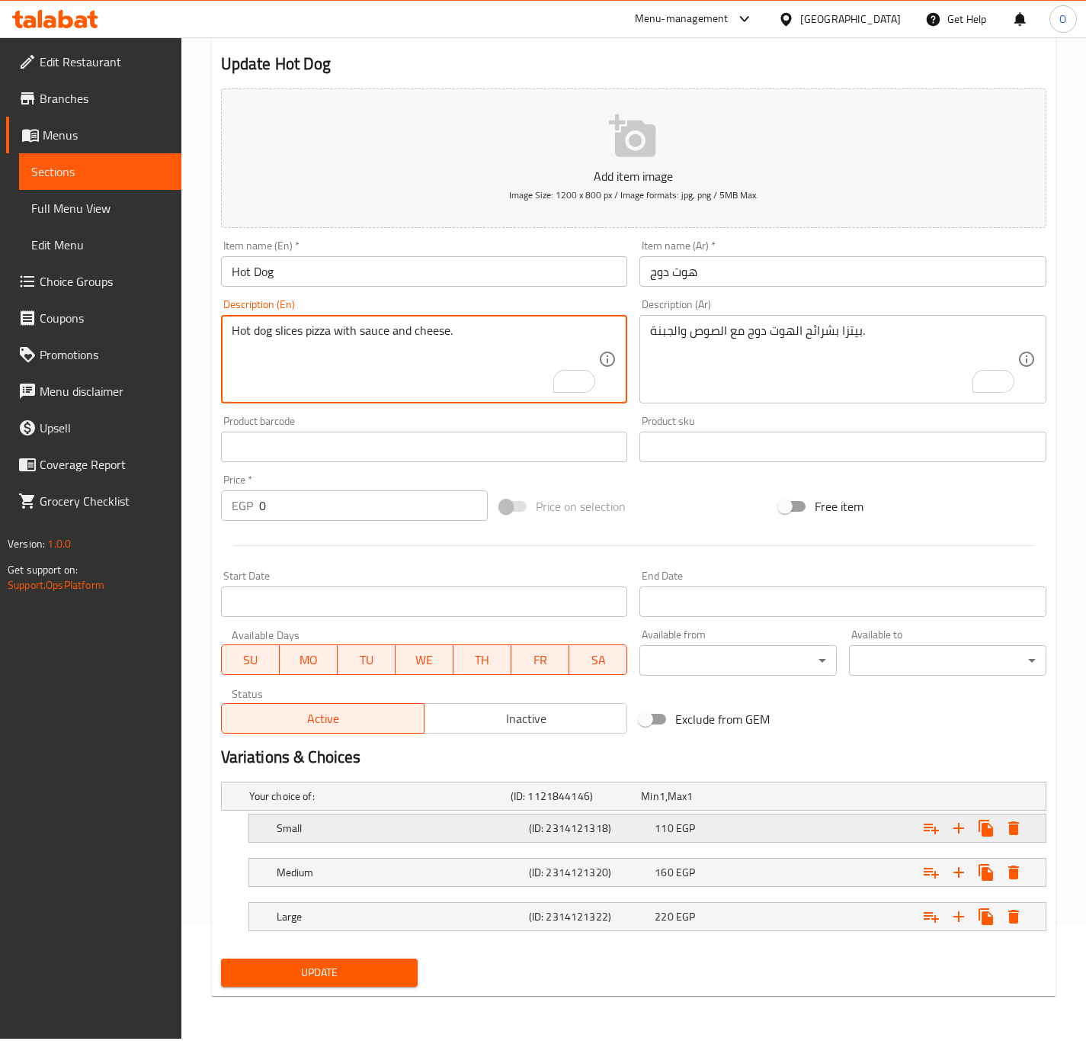
type textarea "Hot dog slices pizza with sauce and cheese."
click at [631, 839] on div "Small (ID: 2314121318) 110 EGP" at bounding box center [652, 828] width 757 height 34
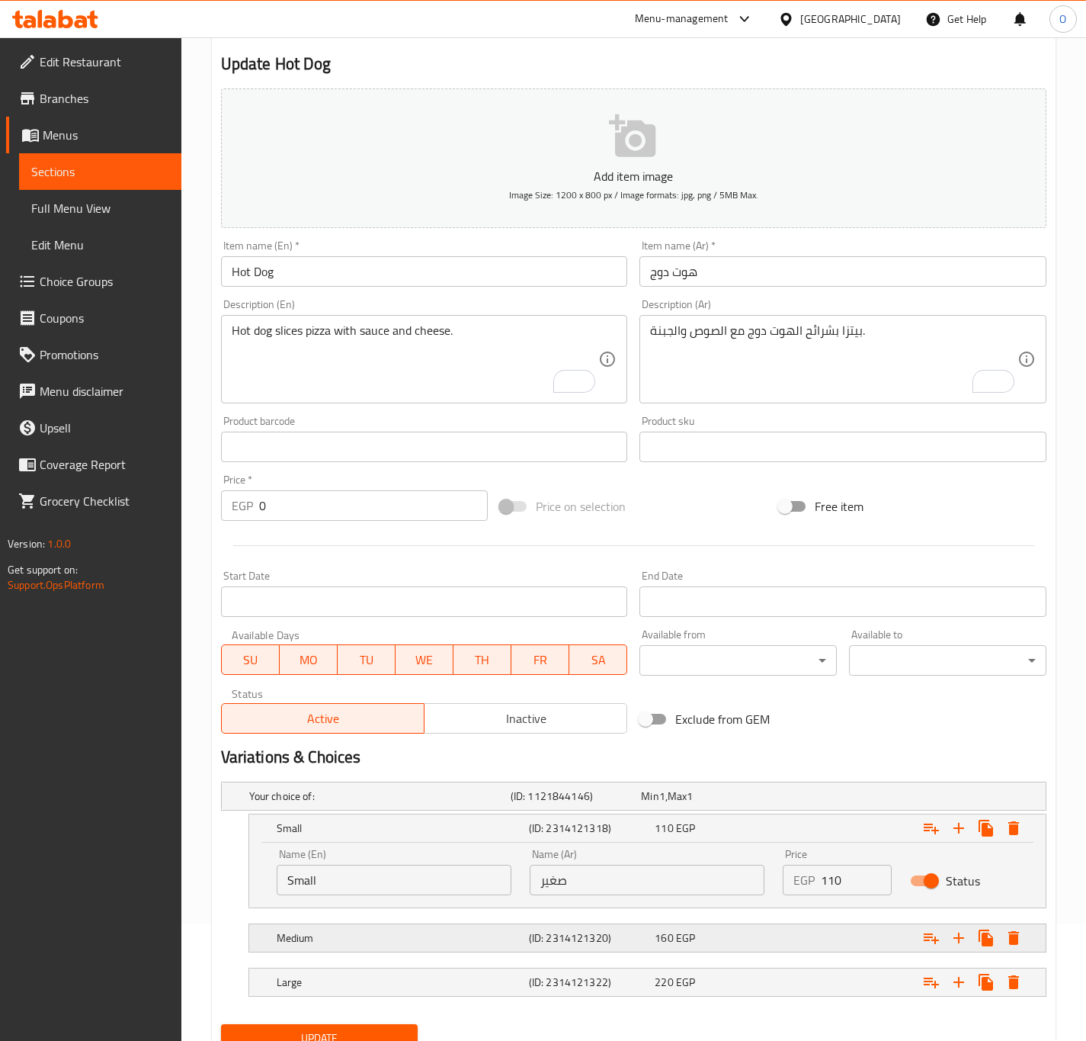
scroll to position [183, 0]
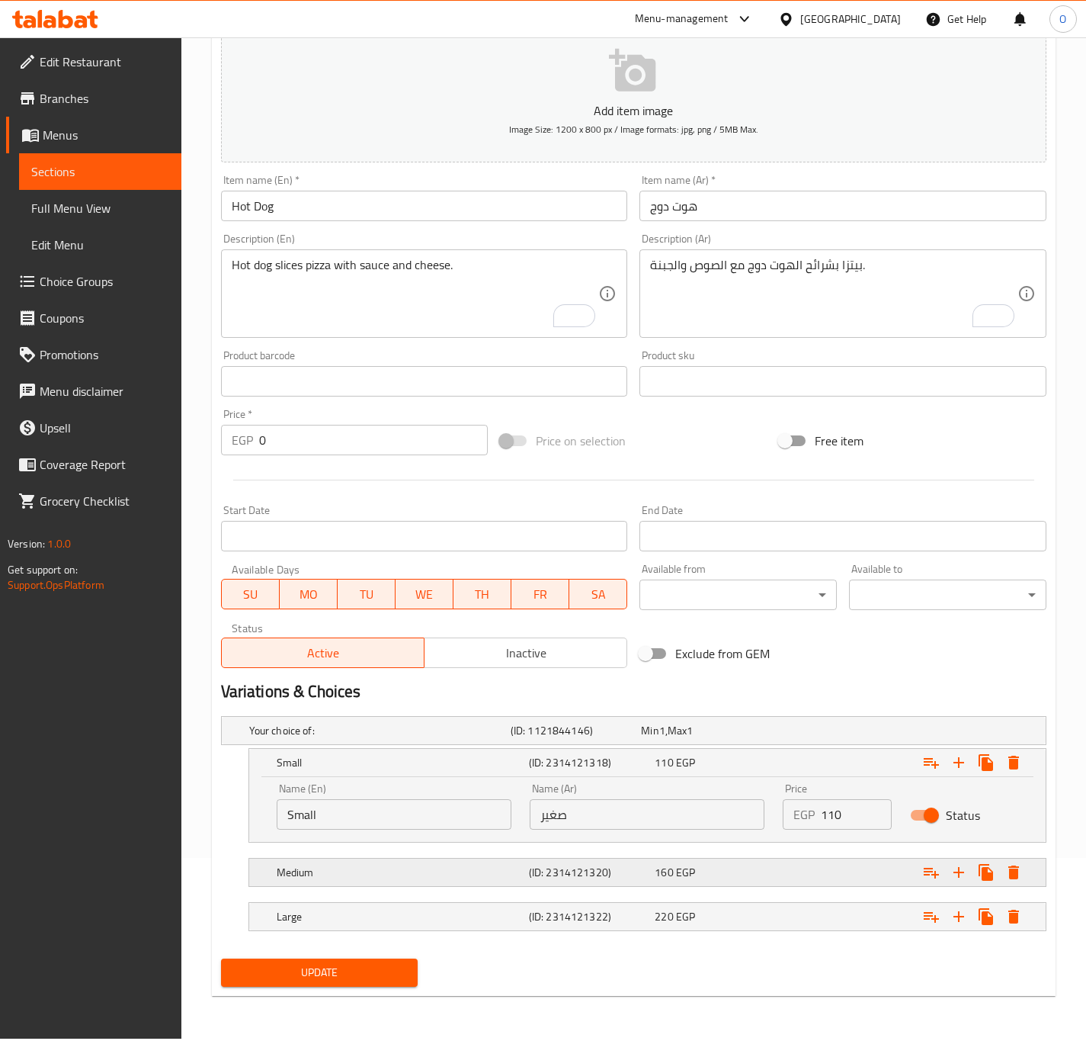
click at [624, 880] on h5 "(ID: 2314121320)" at bounding box center [589, 871] width 120 height 15
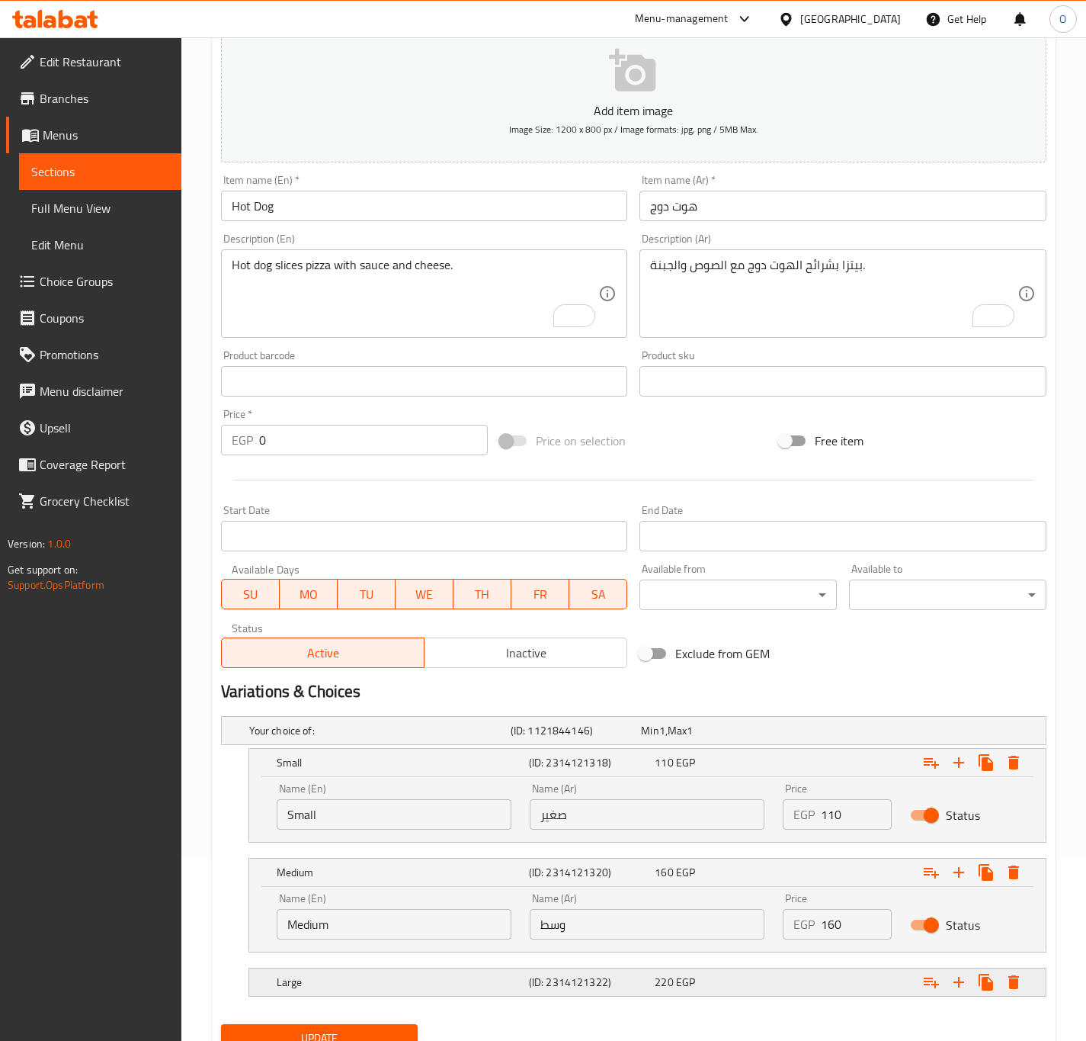
click at [591, 979] on h5 "(ID: 2314121322)" at bounding box center [589, 981] width 120 height 15
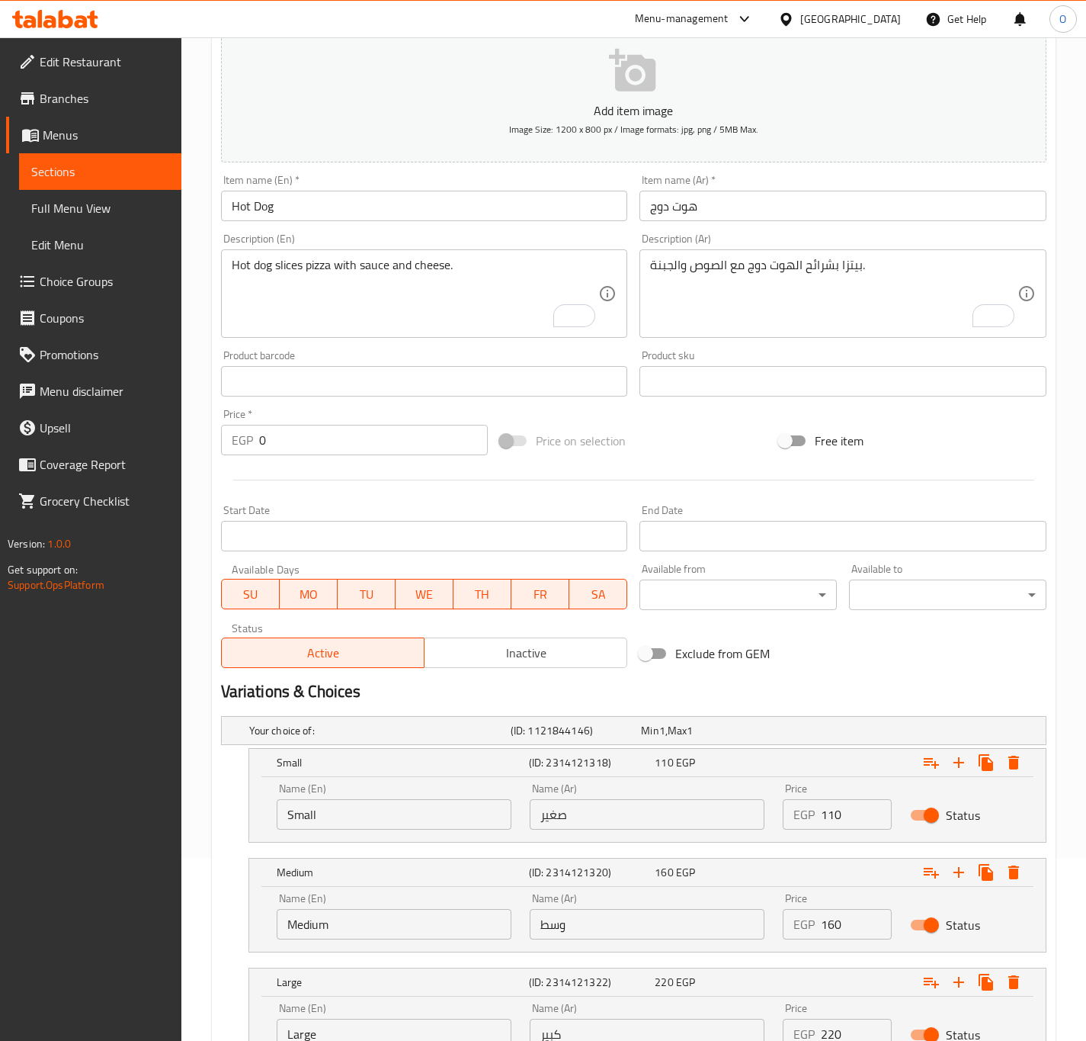
click at [824, 816] on input "110" at bounding box center [856, 814] width 70 height 30
type input "120"
click at [833, 928] on input "160" at bounding box center [856, 924] width 70 height 30
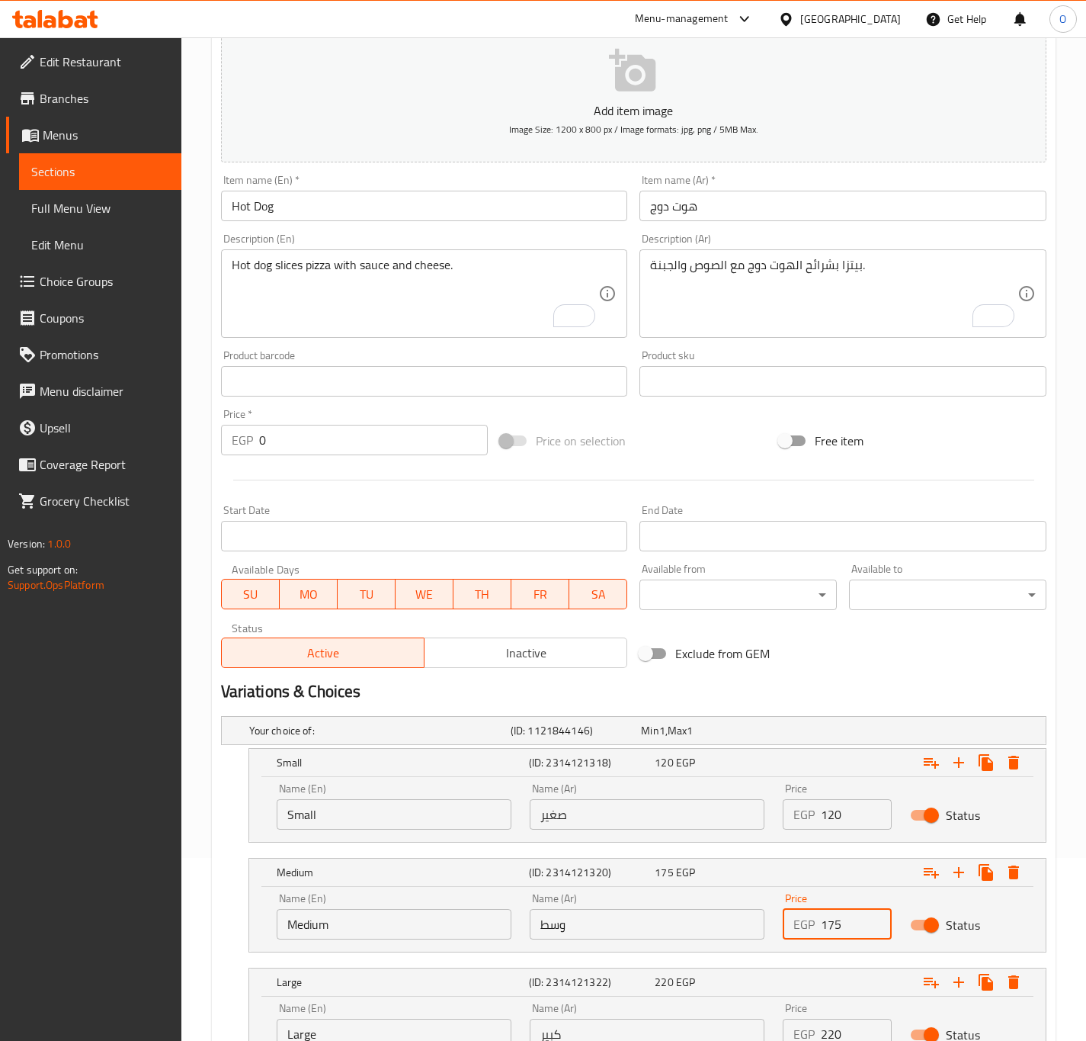
scroll to position [297, 0]
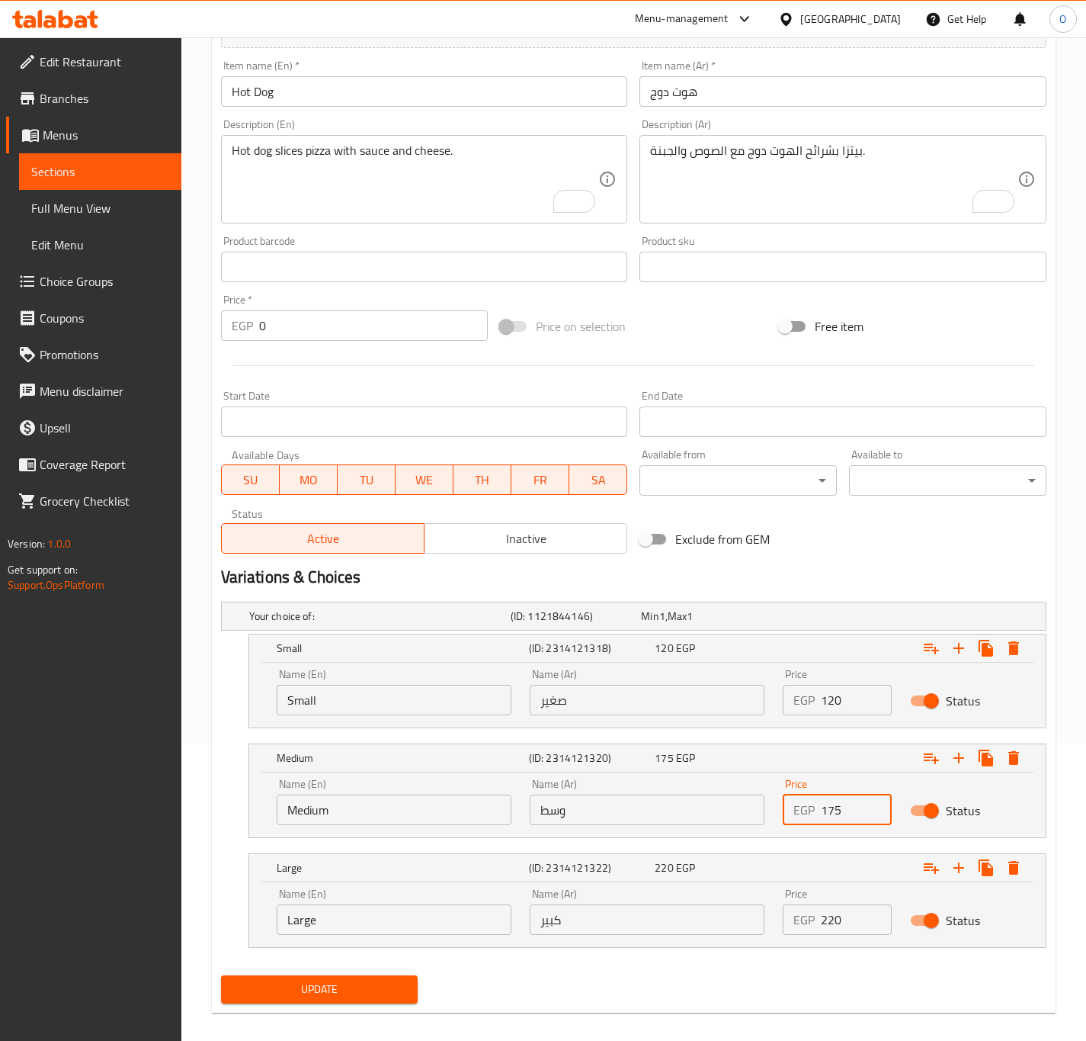
type input "175"
click at [842, 926] on input "220" at bounding box center [856, 919] width 70 height 30
click at [840, 926] on input "220" at bounding box center [856, 919] width 70 height 30
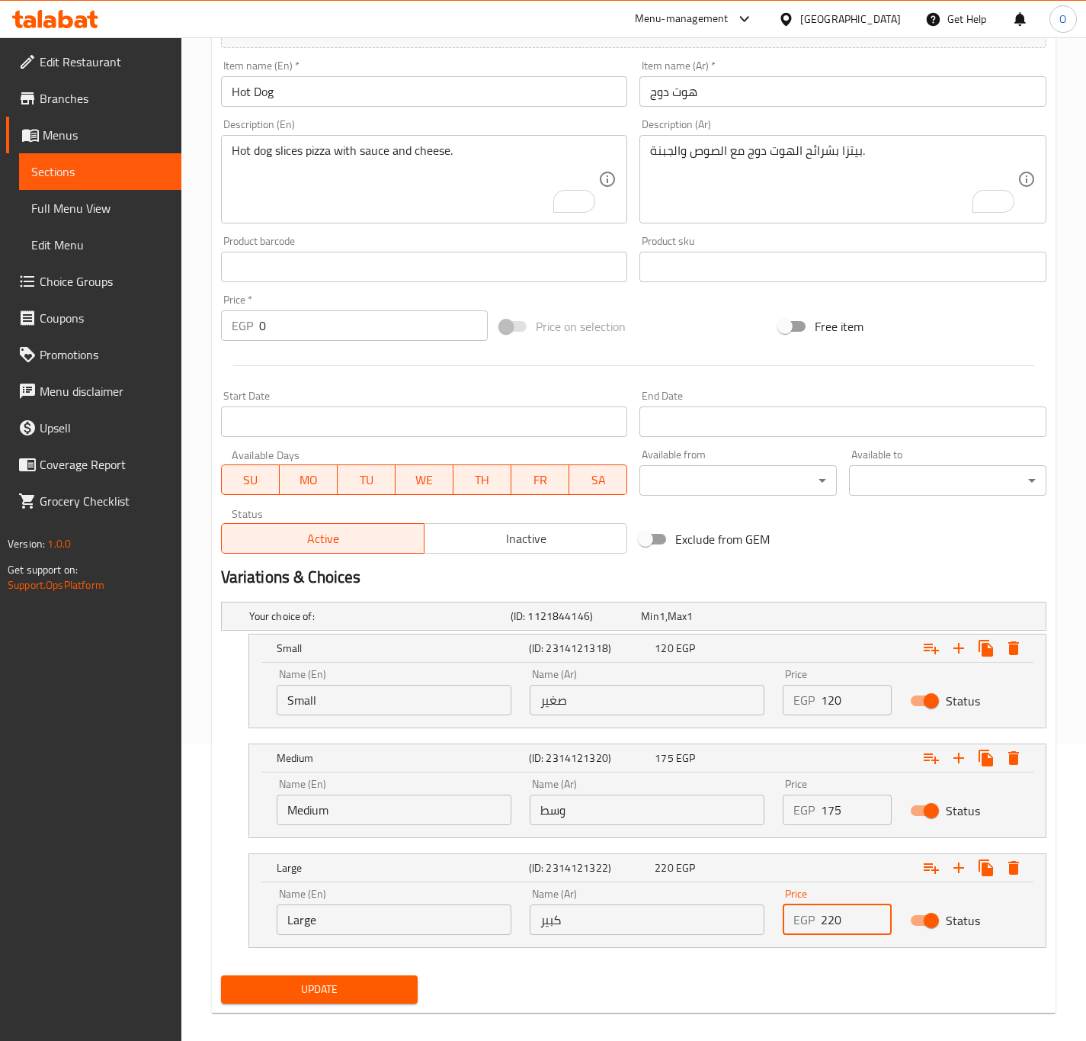
click at [839, 926] on input "220" at bounding box center [856, 919] width 70 height 30
type input "230"
click at [393, 999] on span "Update" at bounding box center [319, 989] width 173 height 19
click at [304, 984] on span "Update" at bounding box center [319, 989] width 173 height 19
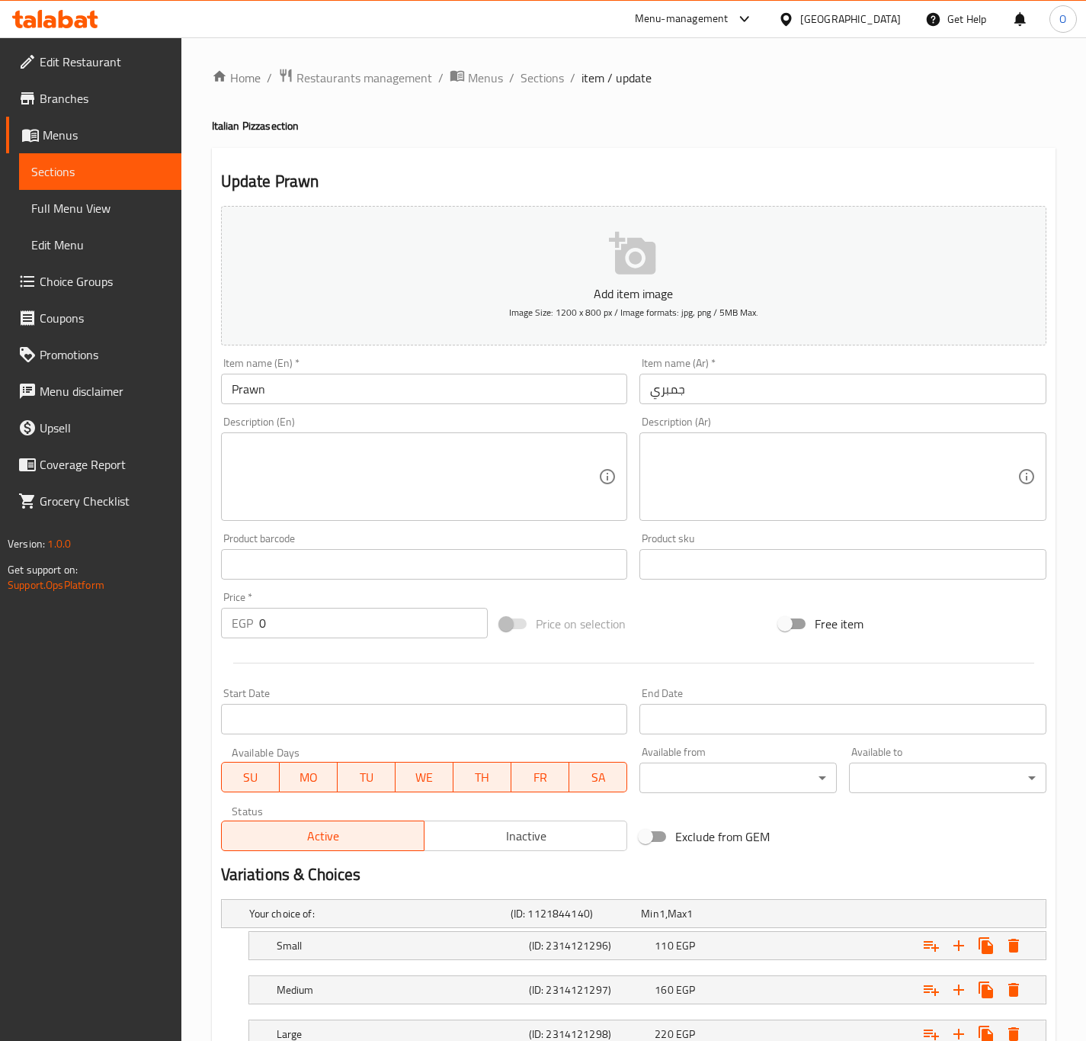
click at [393, 393] on input "Prawn" at bounding box center [424, 389] width 407 height 30
type input "Shrimp"
click at [332, 945] on h5 "Small" at bounding box center [400, 945] width 246 height 15
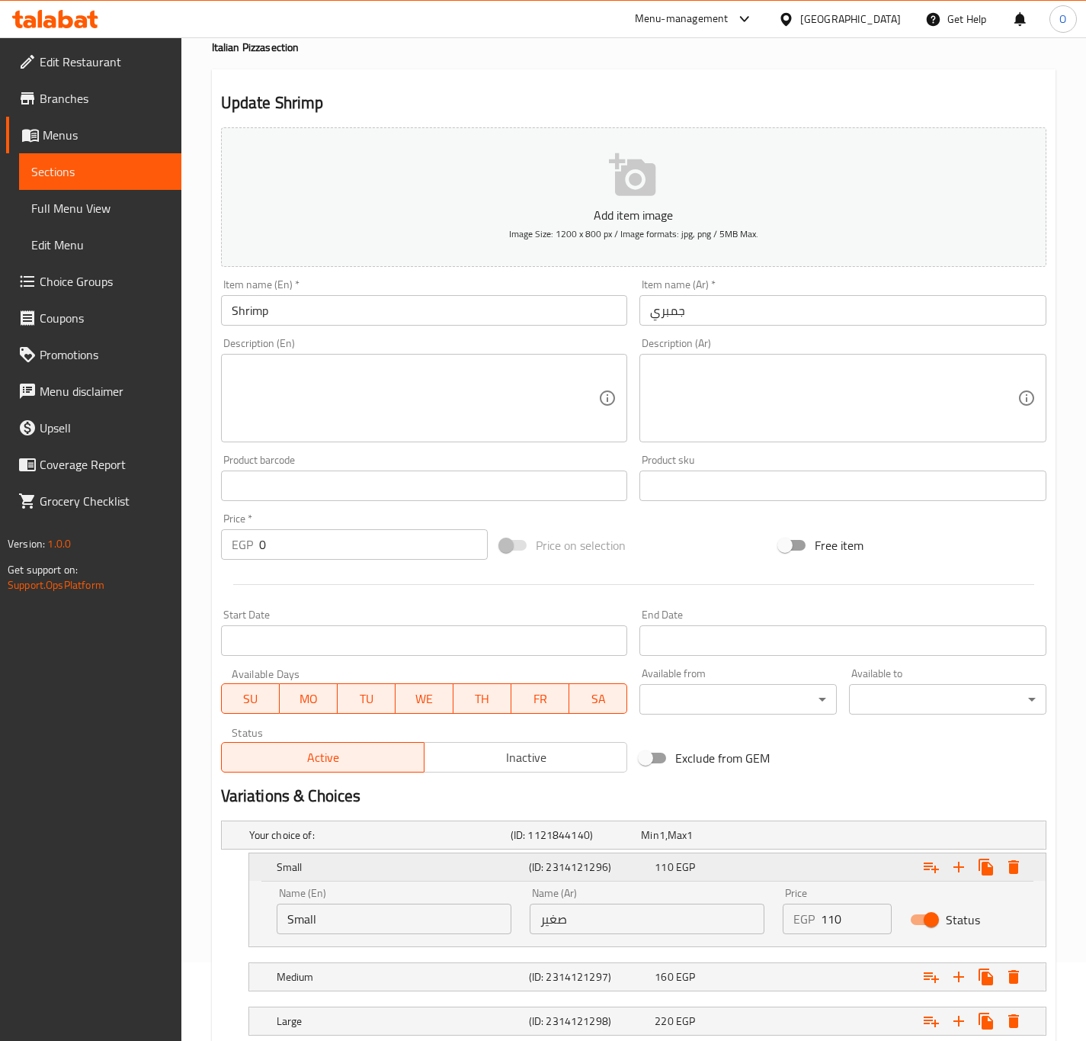
scroll to position [183, 0]
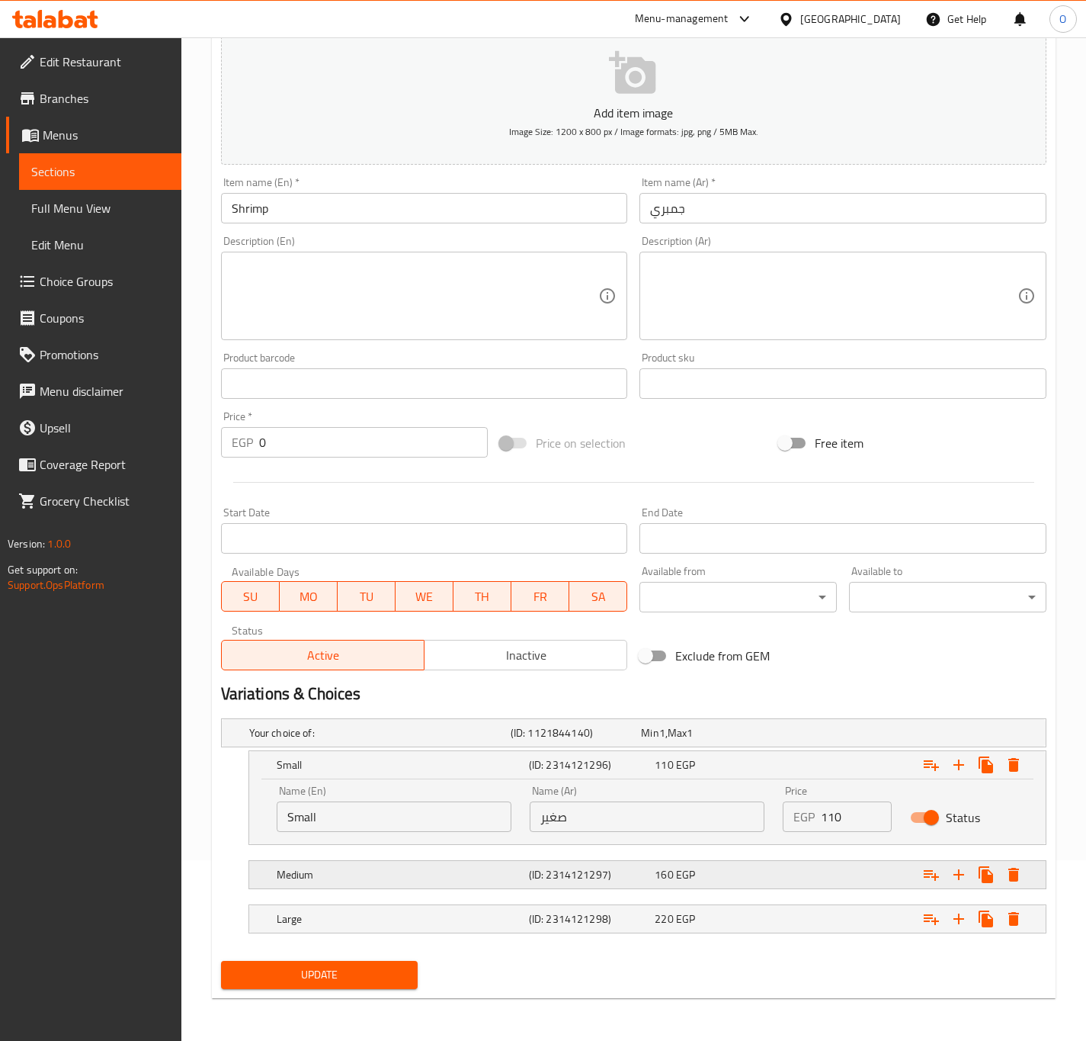
click at [339, 860] on div "Medium (ID: 2314121297) 160 EGP" at bounding box center [652, 875] width 757 height 34
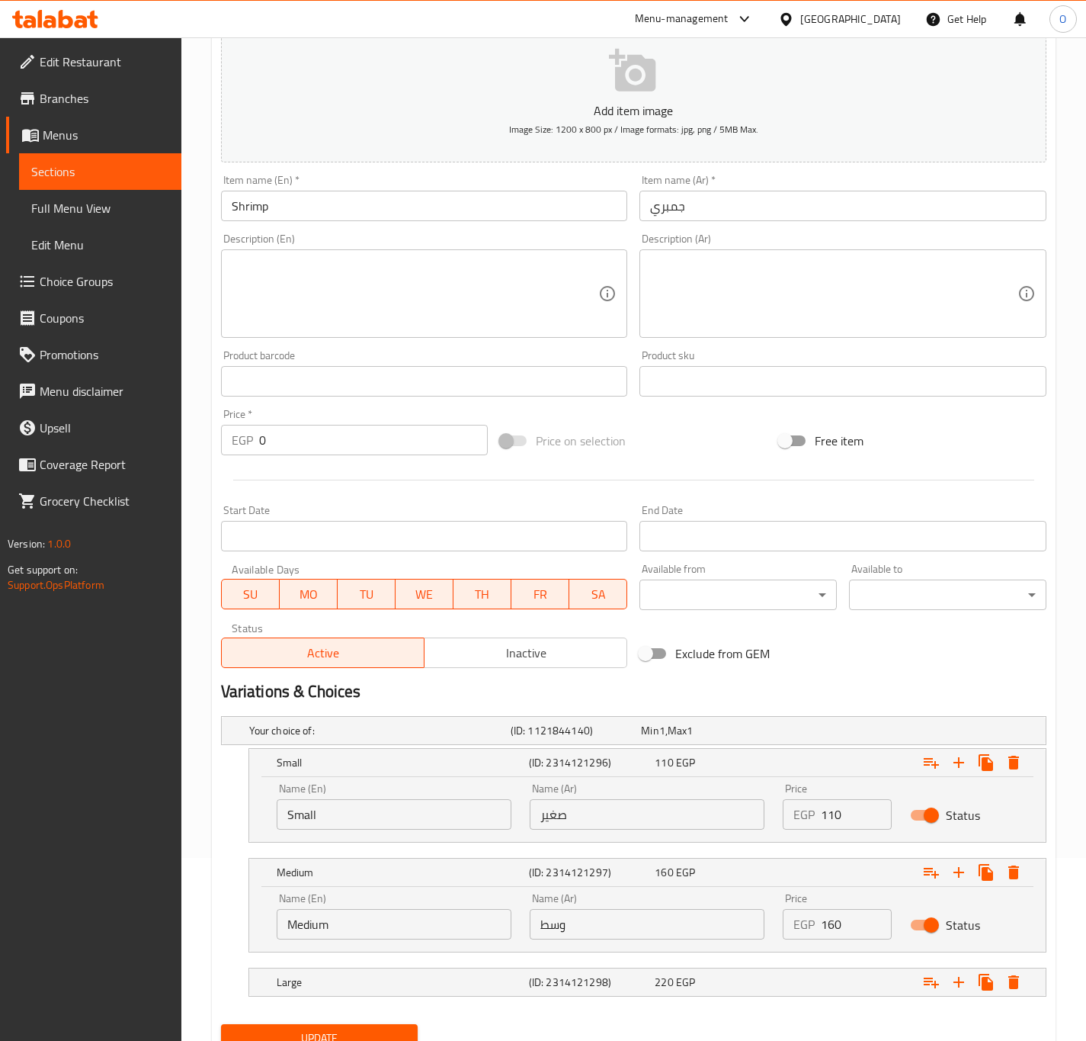
scroll to position [249, 0]
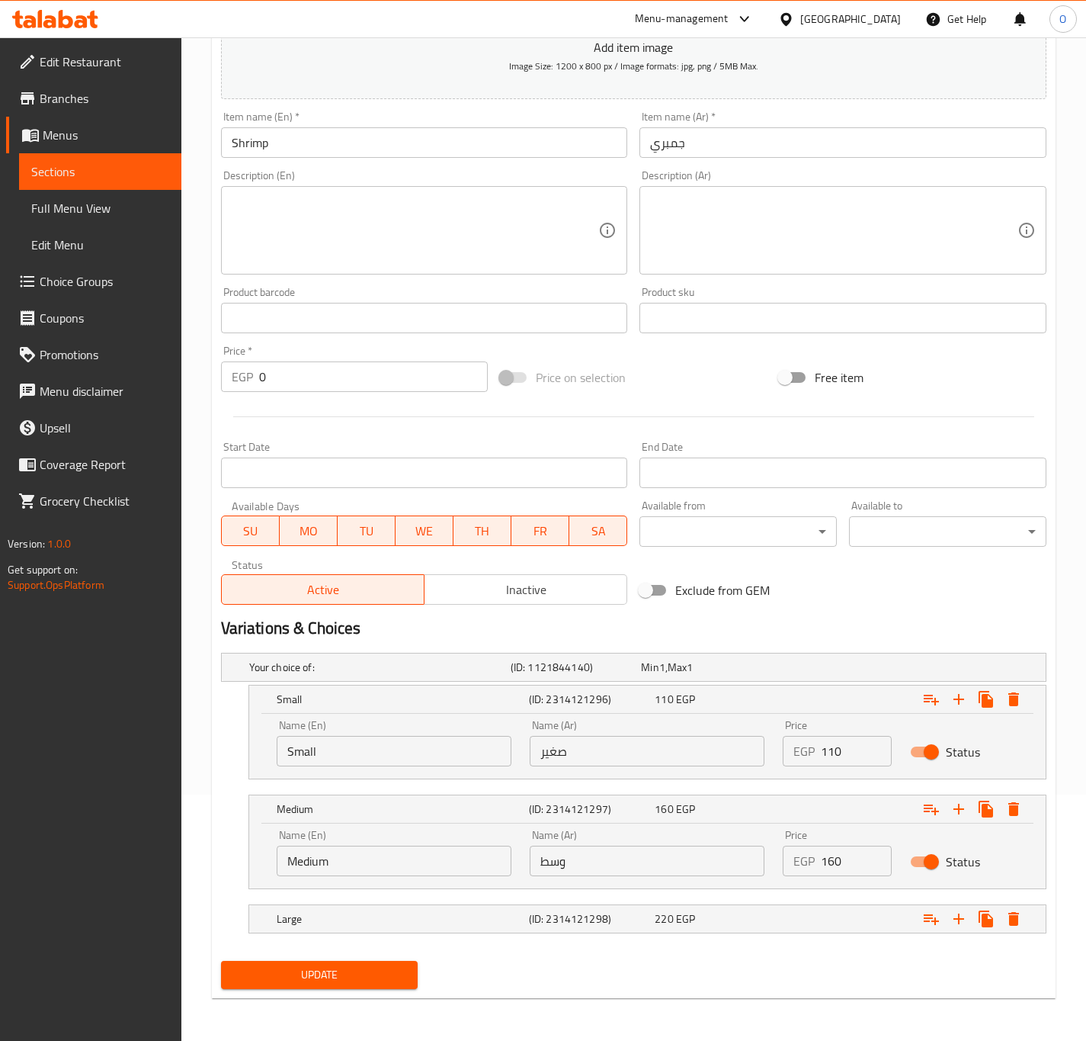
click at [373, 938] on nav at bounding box center [634, 942] width 826 height 12
click at [370, 926] on div "Large" at bounding box center [400, 918] width 252 height 21
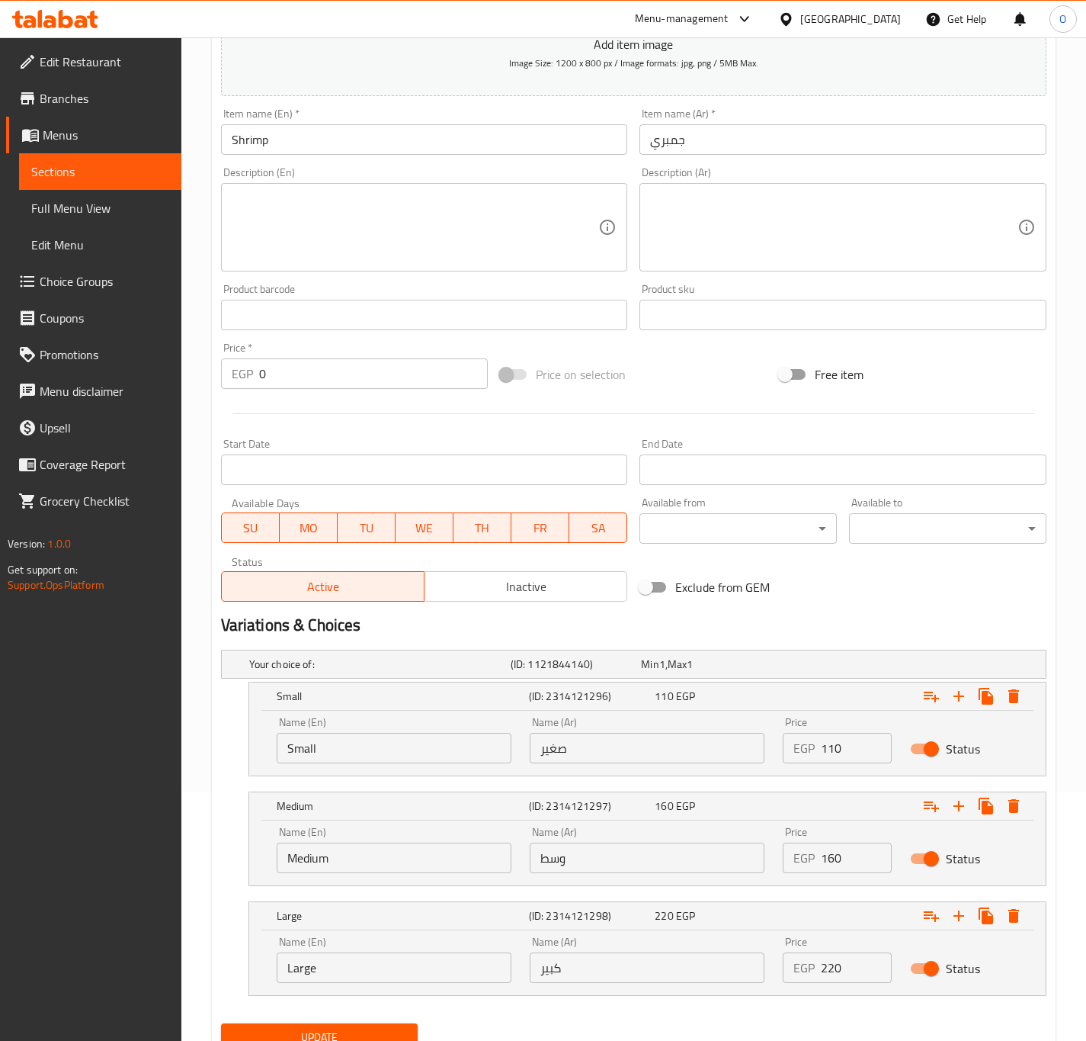
click at [833, 743] on input "110" at bounding box center [856, 748] width 70 height 30
type input "175"
click at [829, 861] on input "160" at bounding box center [856, 857] width 70 height 30
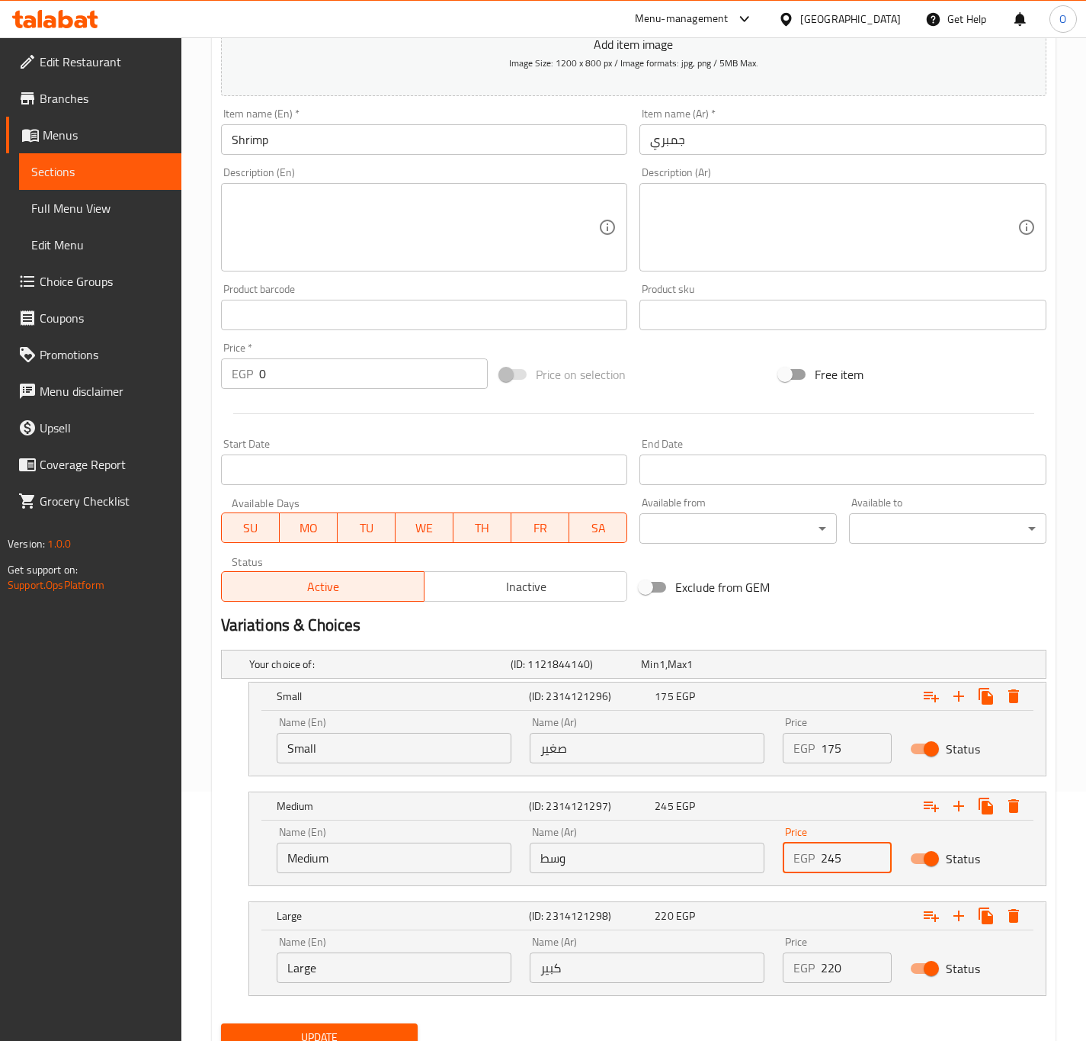
type input "245"
click at [831, 981] on input "220" at bounding box center [856, 967] width 70 height 30
type input "340"
click at [723, 216] on textarea at bounding box center [833, 227] width 367 height 72
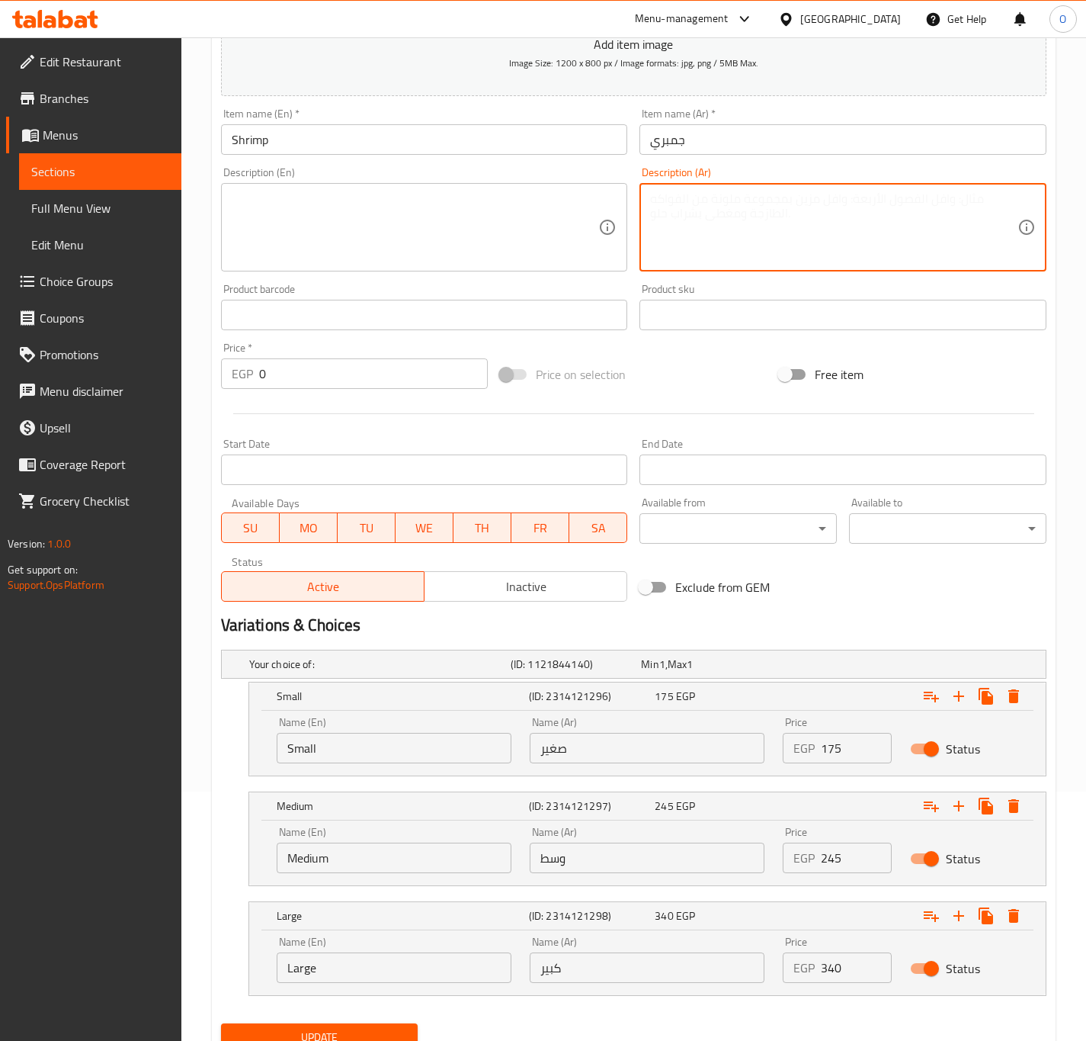
paste textarea "بيتزا بالجمبري الطازج مع الجبنة وصوص خاص."
type textarea "بيتزا بالجمبري الطازج مع الجبنة وصوص خاص."
click at [322, 192] on textarea at bounding box center [415, 227] width 367 height 72
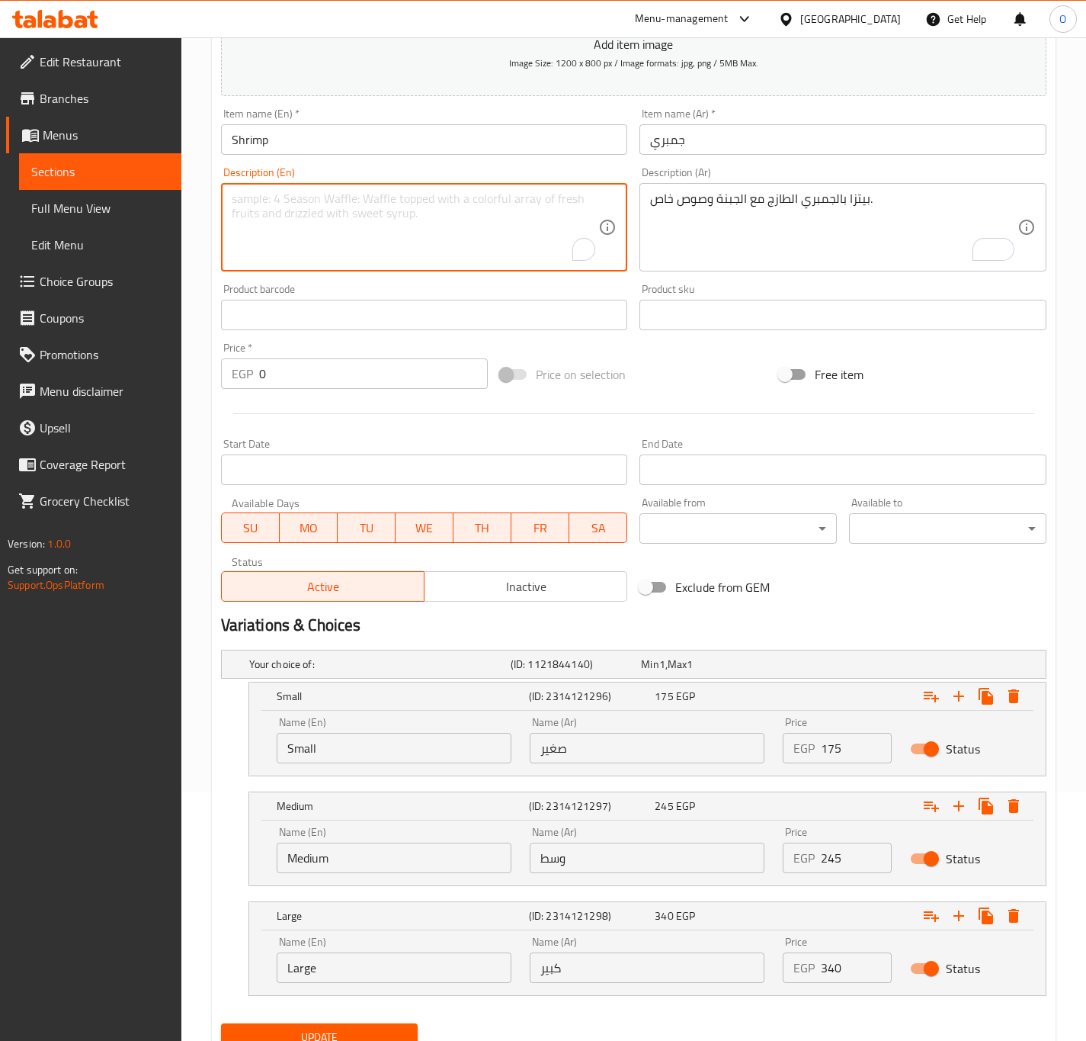
paste textarea "Fresh shrimp pizza with cheese and special sauce."
type textarea "Fresh shrimp pizza with cheese and special sauce."
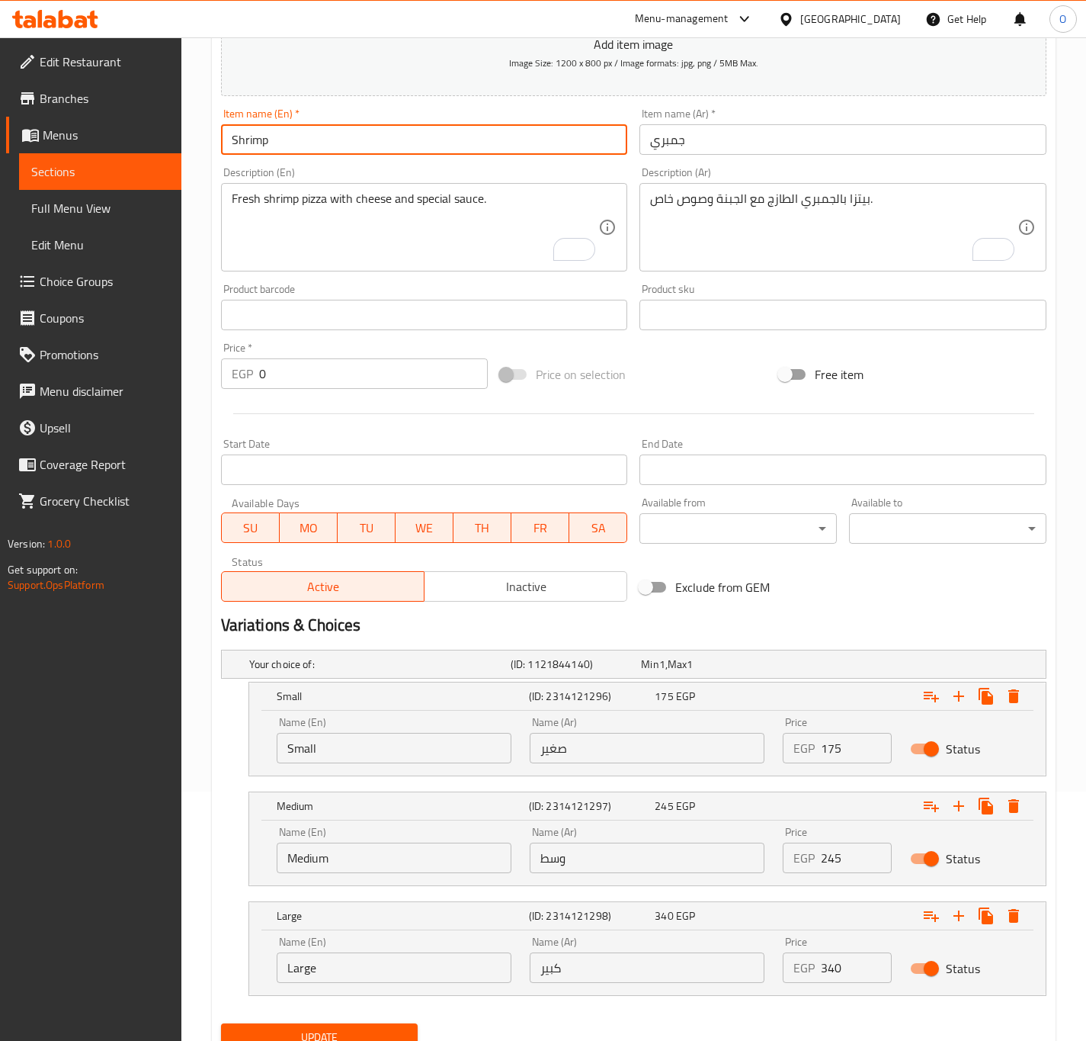
drag, startPoint x: 346, startPoint y: 146, endPoint x: 370, endPoint y: 133, distance: 28.0
click at [346, 146] on input "Shrimp" at bounding box center [424, 139] width 407 height 30
click at [221, 1023] on button "Update" at bounding box center [319, 1037] width 197 height 28
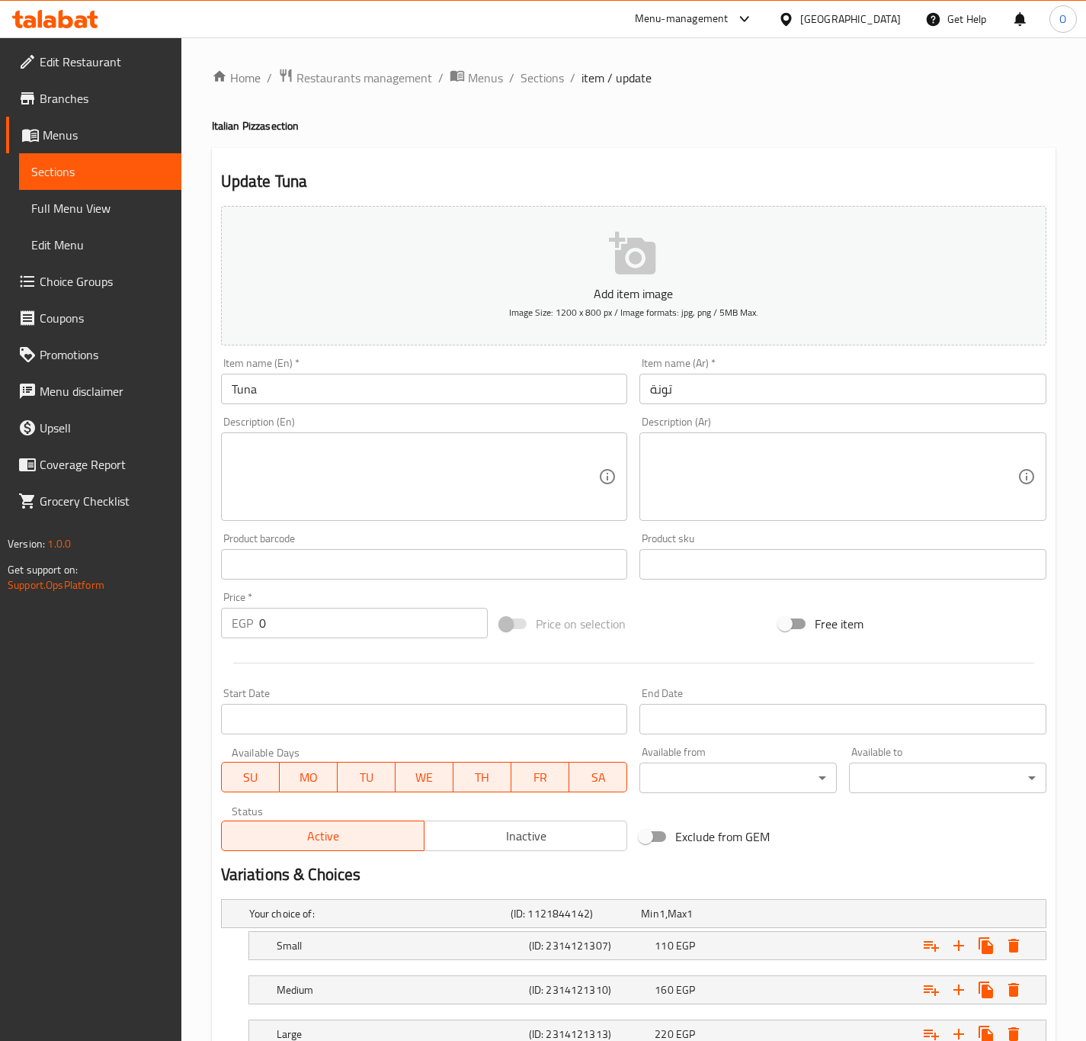
click at [893, 487] on textarea at bounding box center [833, 477] width 367 height 72
paste textarea "بيتزا بالتونة مع البصل والزيتون والجبنة."
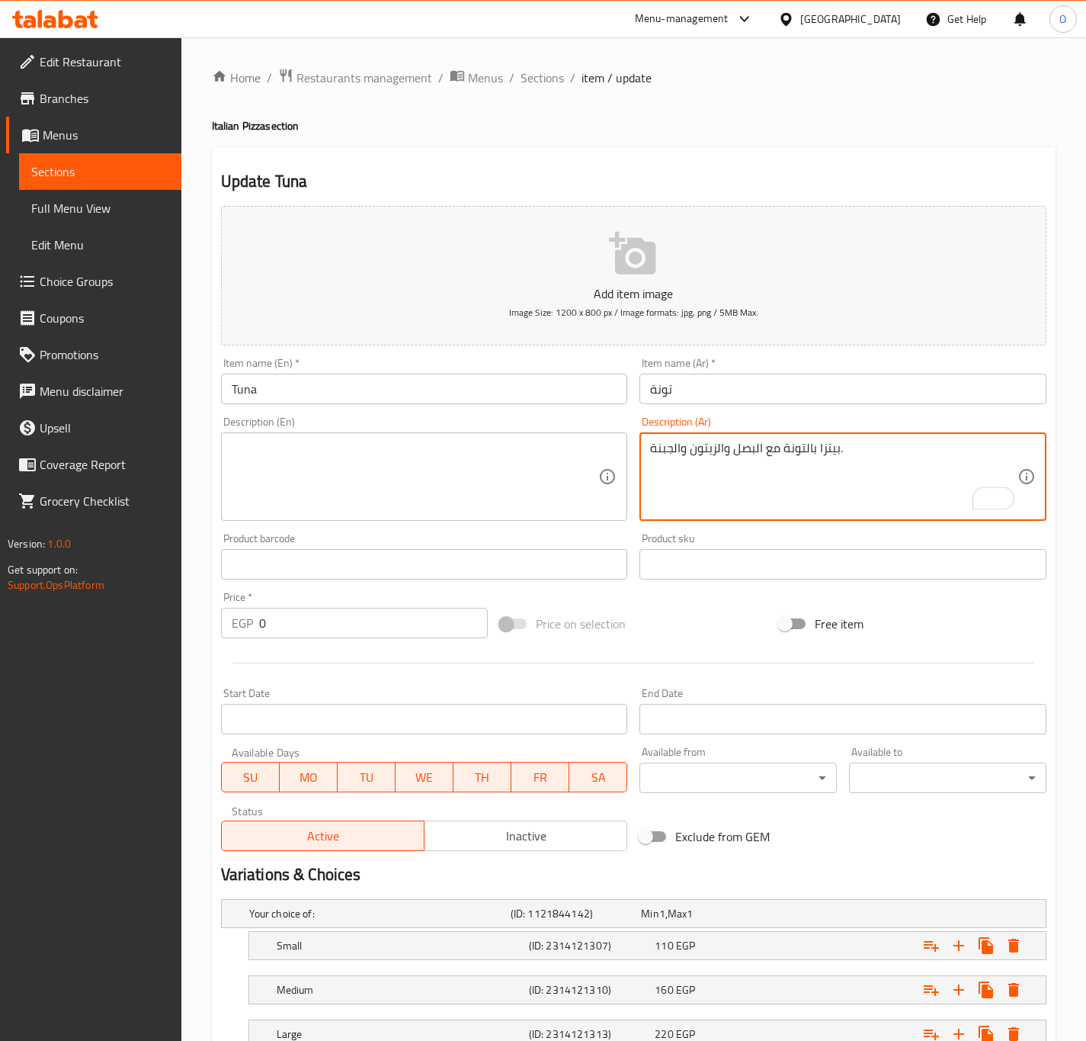
drag, startPoint x: 726, startPoint y: 454, endPoint x: 736, endPoint y: 453, distance: 10.7
click at [736, 453] on textarea "بيتزا بالتونة مع البصل والزيتون والجبنة." at bounding box center [833, 477] width 367 height 72
type textarea "بيتزا بالتونة مع البصل، الزيتون والجبنة."
click at [579, 961] on div "Small (ID: 2314121307) 110 EGP" at bounding box center [652, 945] width 757 height 34
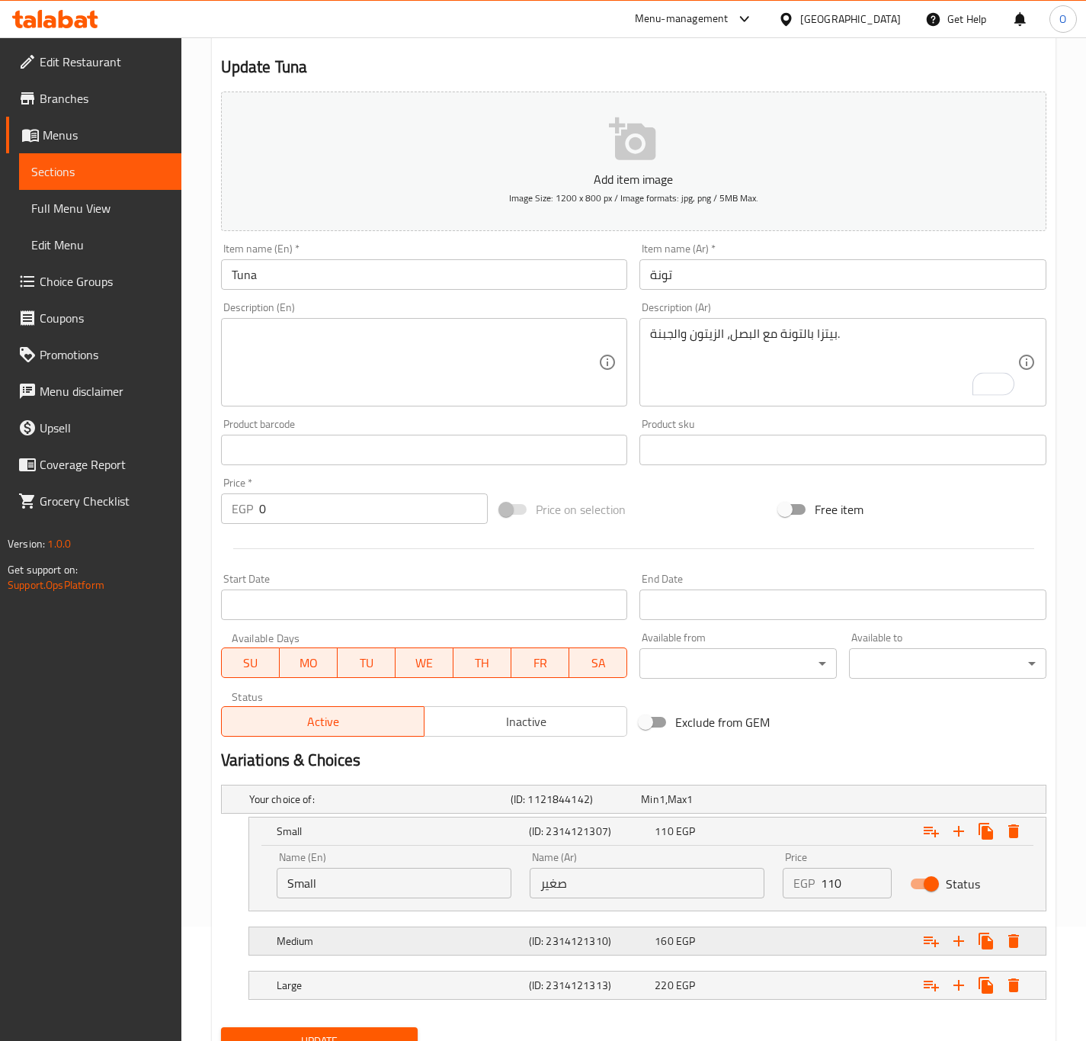
click at [563, 957] on div "Medium (ID: 2314121310) 160 EGP" at bounding box center [652, 941] width 757 height 34
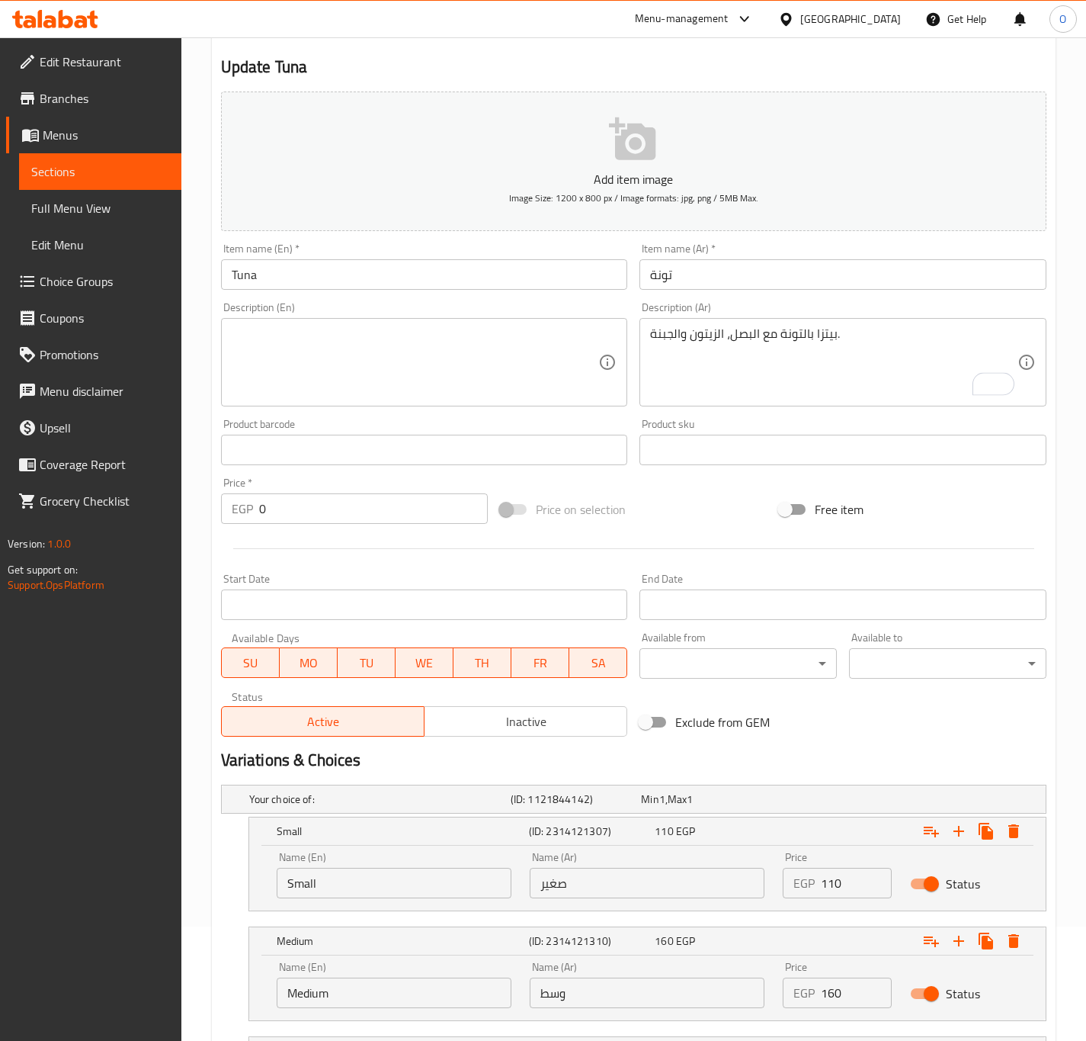
scroll to position [229, 0]
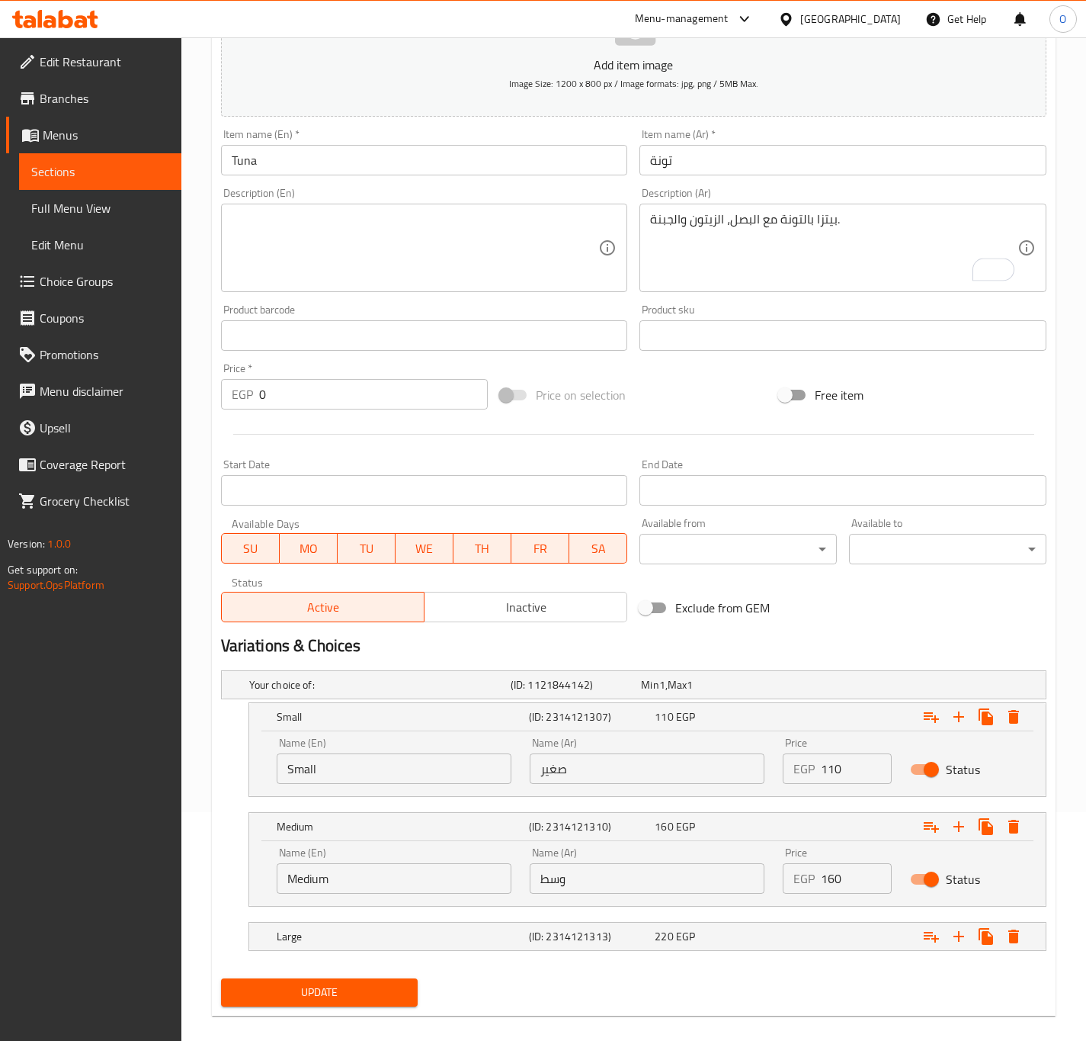
click at [550, 958] on nav at bounding box center [634, 960] width 826 height 12
click at [551, 944] on h5 "(ID: 2314121313)" at bounding box center [589, 935] width 120 height 15
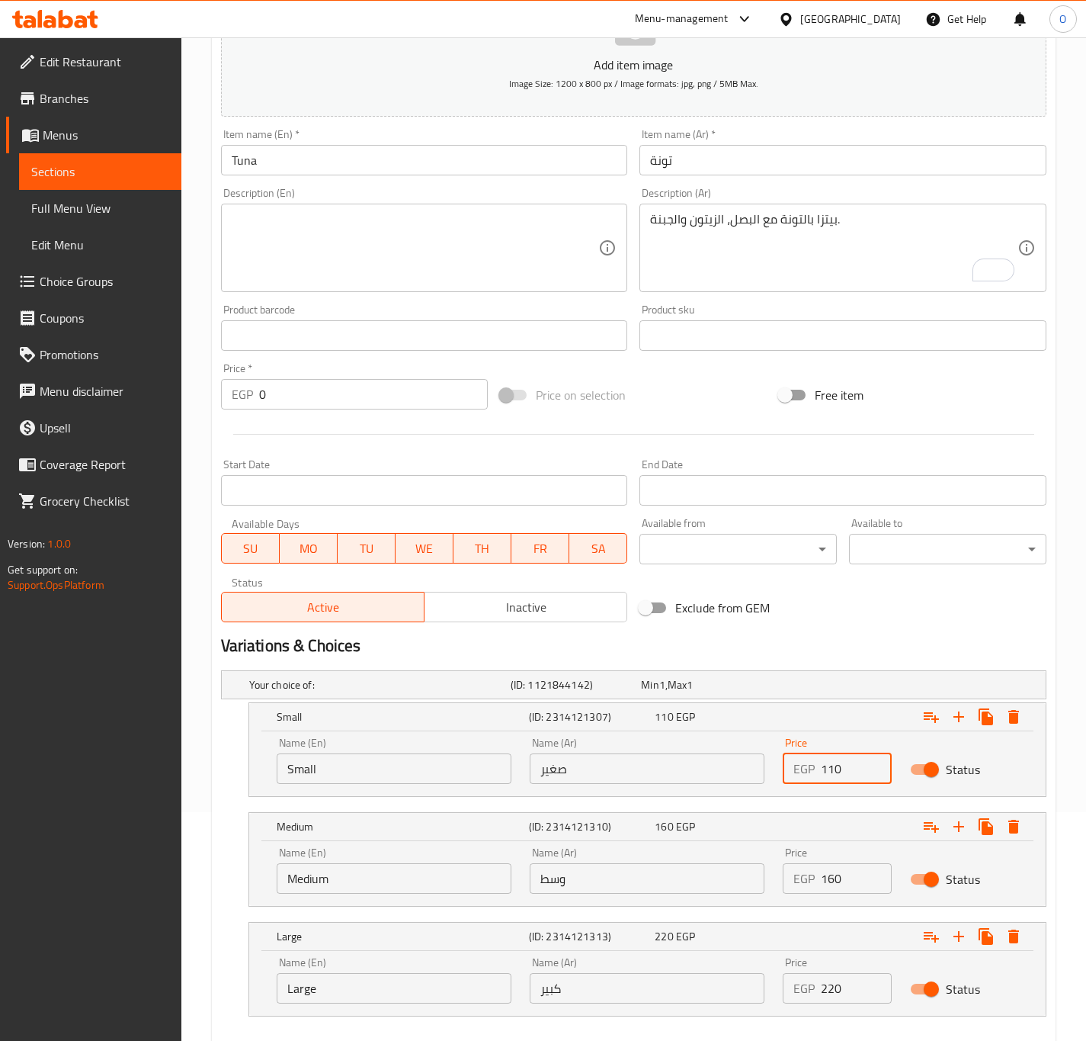
click at [824, 766] on input "110" at bounding box center [856, 768] width 70 height 30
type input "120"
click at [837, 885] on input "160" at bounding box center [856, 878] width 70 height 30
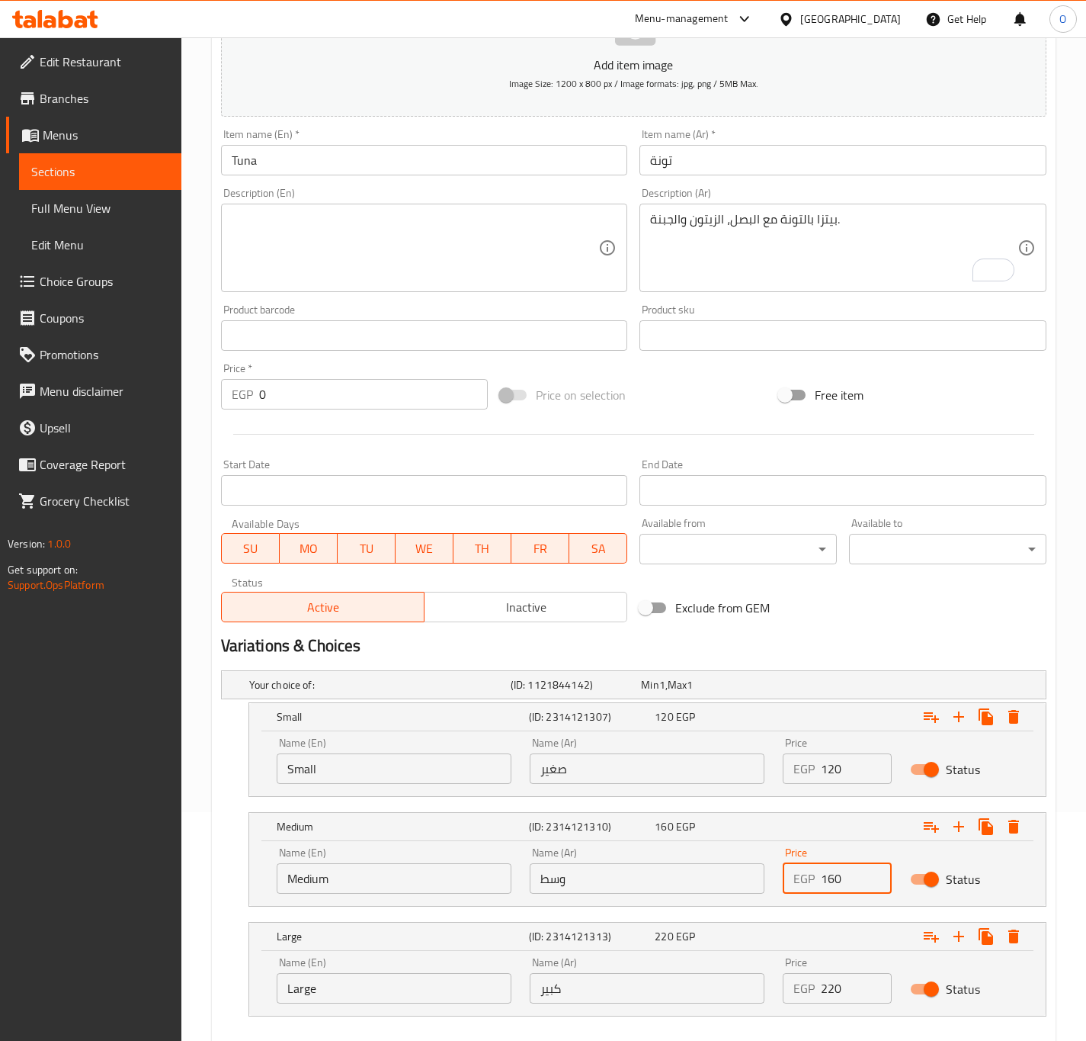
click at [837, 885] on input "160" at bounding box center [856, 878] width 70 height 30
type input "185"
click at [839, 988] on input "220" at bounding box center [856, 988] width 70 height 30
click at [838, 988] on input "220" at bounding box center [856, 988] width 70 height 30
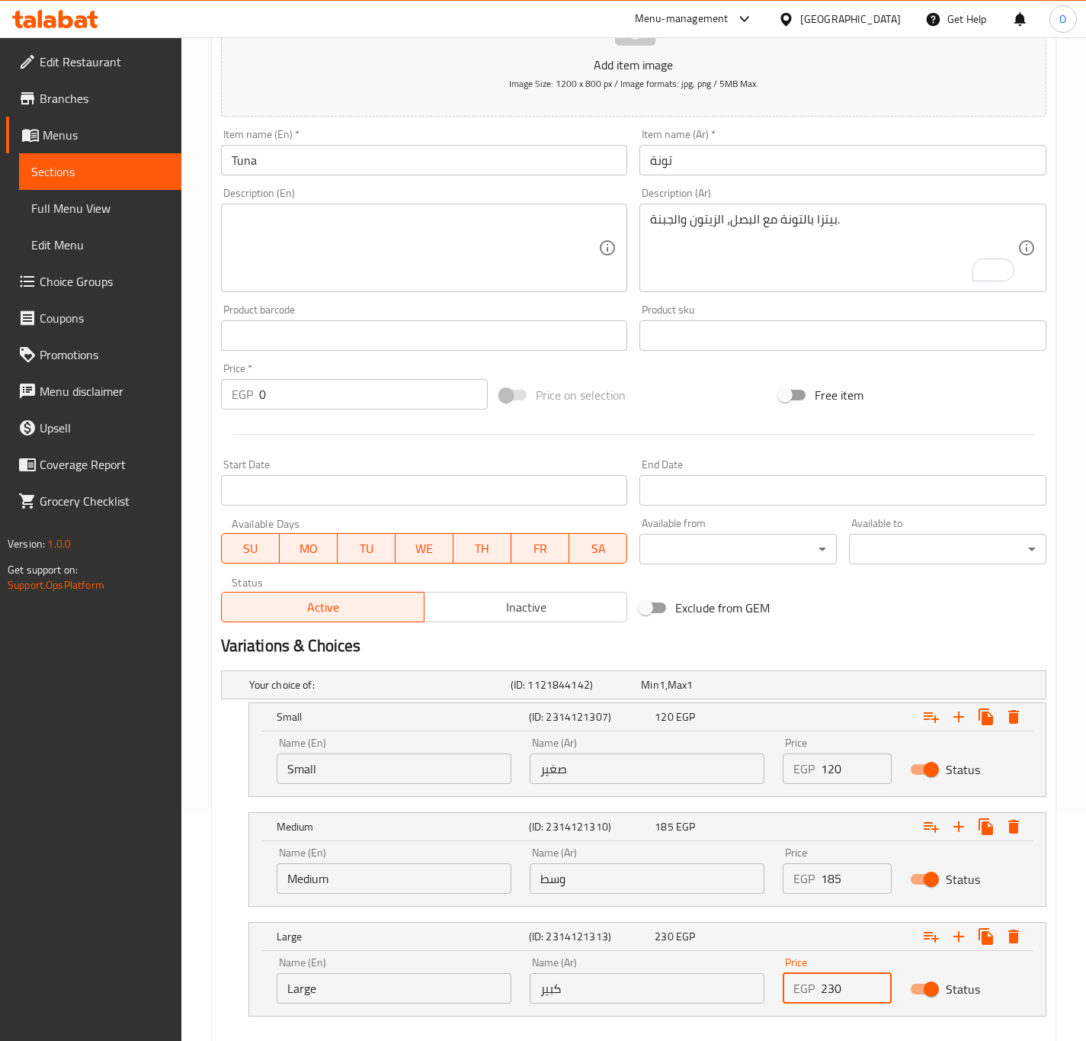
scroll to position [314, 0]
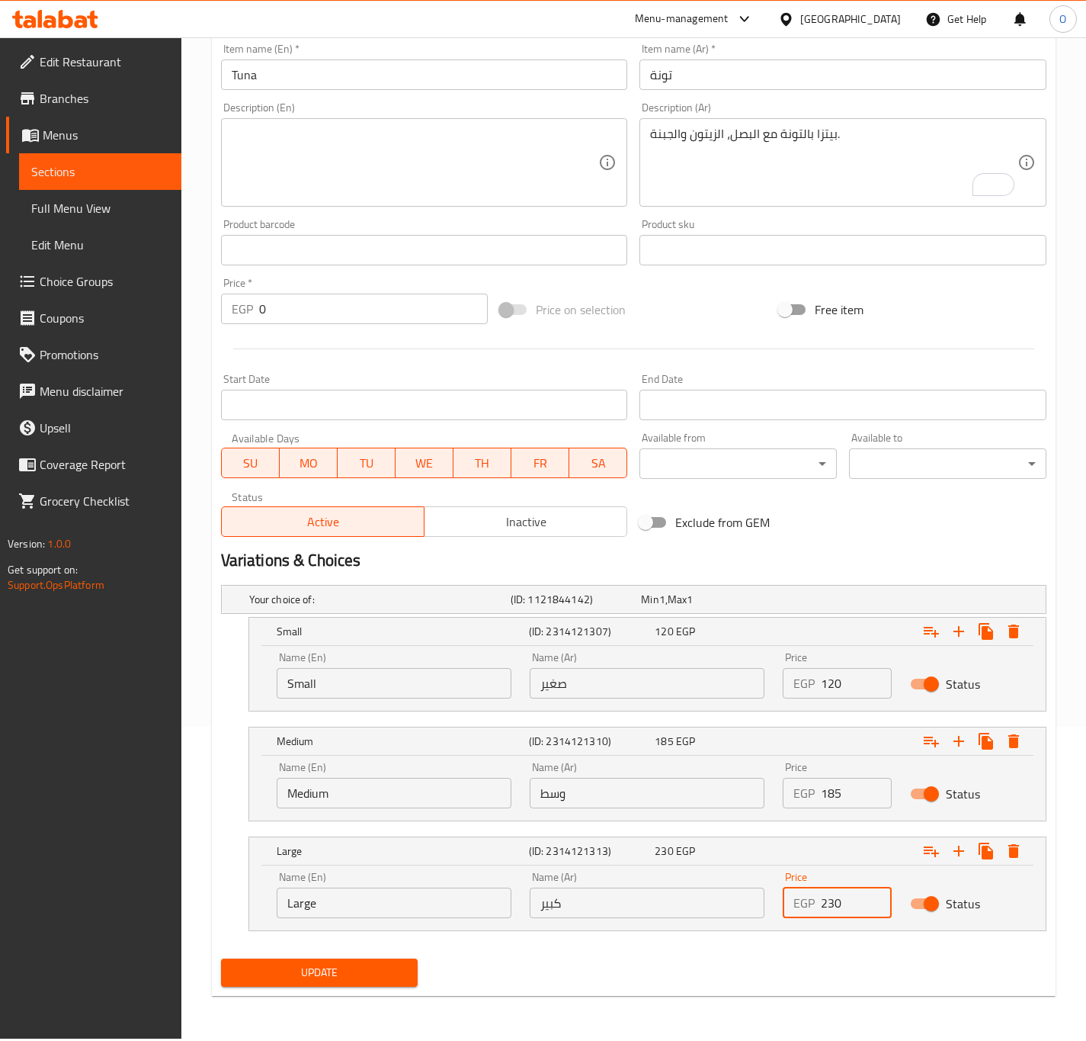
type input "230"
click at [300, 966] on span "Update" at bounding box center [319, 972] width 173 height 19
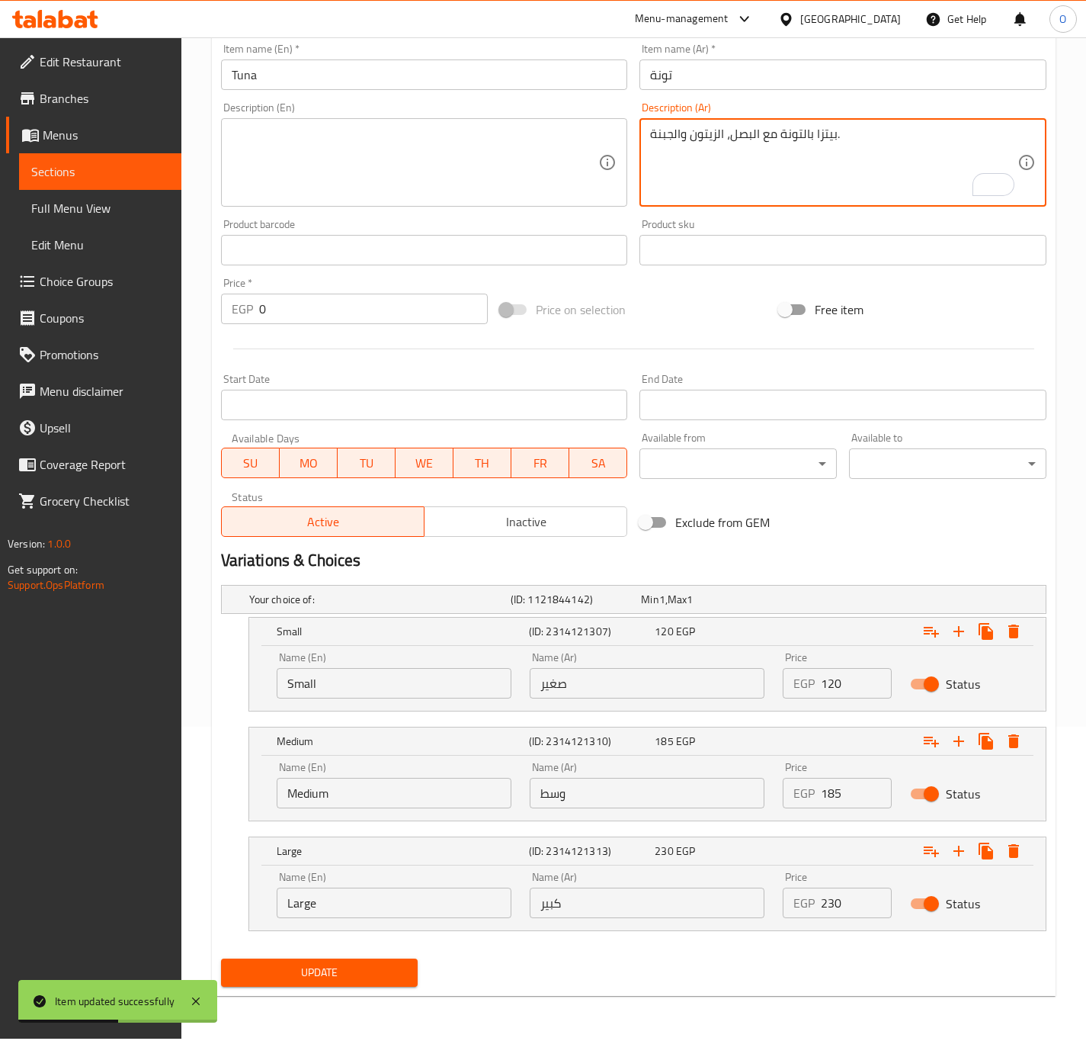
click at [673, 144] on textarea "بيتزا بالتونة مع البصل، الزيتون والجبنة." at bounding box center [833, 163] width 367 height 72
click at [351, 181] on textarea at bounding box center [415, 163] width 367 height 72
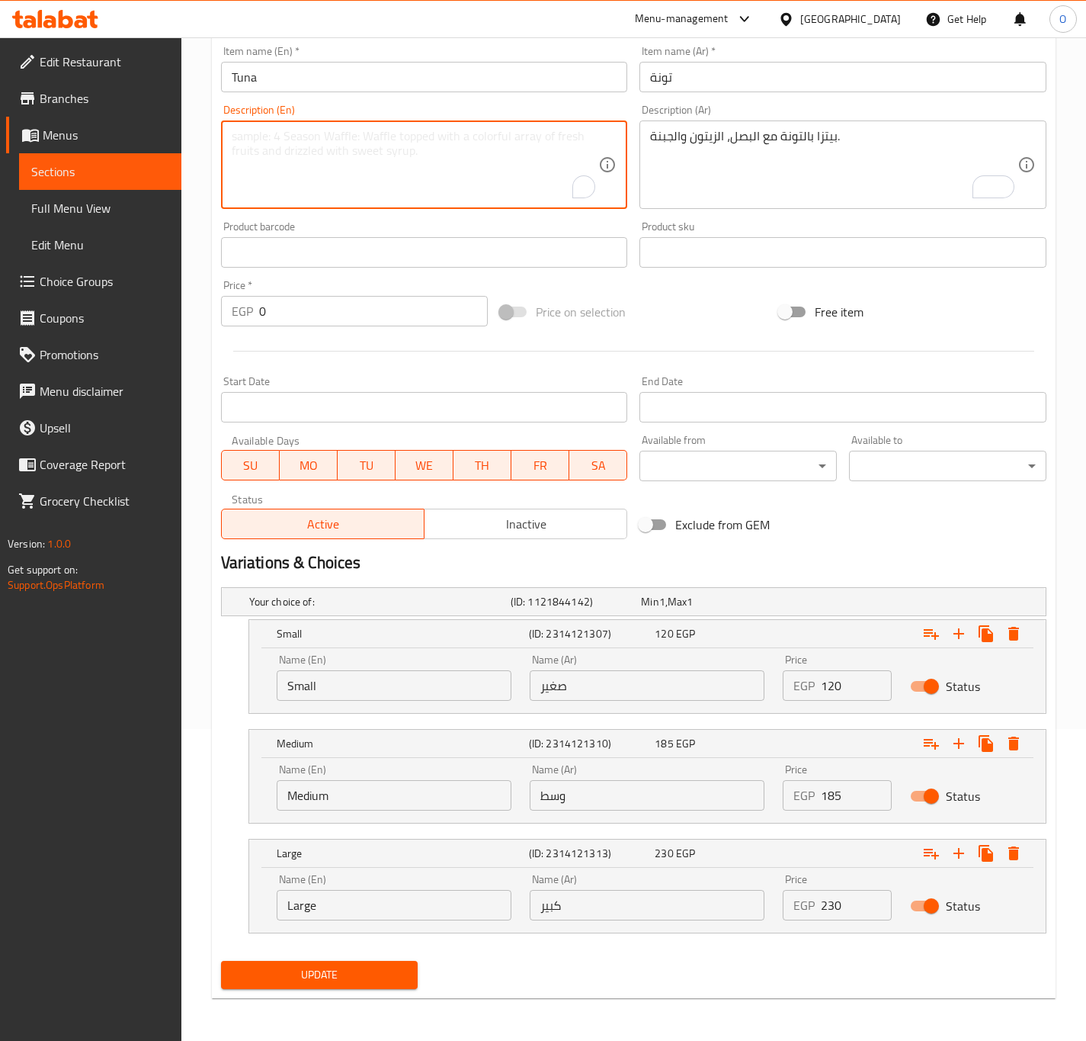
paste textarea "Tuna pizza with onions, olives and cheese."
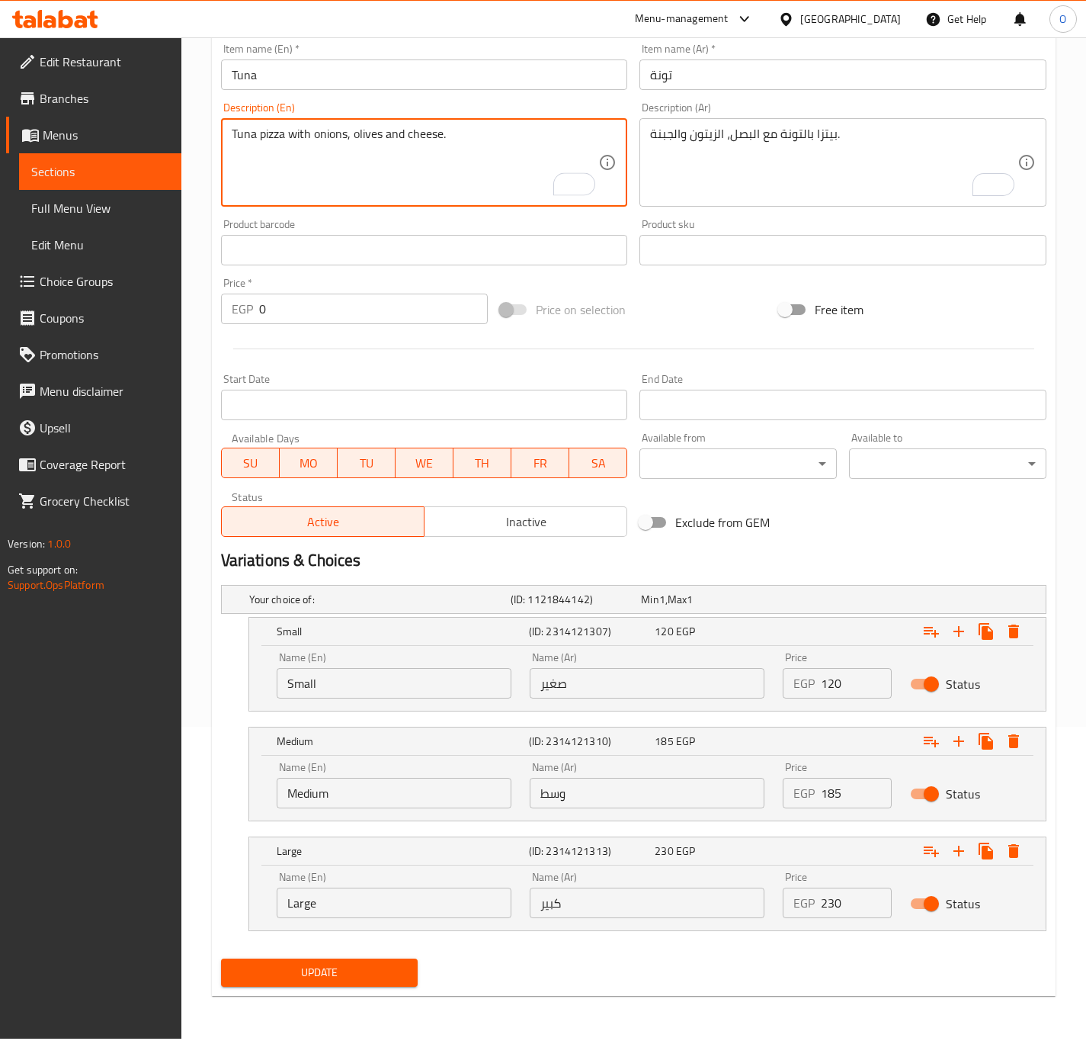
type textarea "Tuna pizza with onions, olives and cheese."
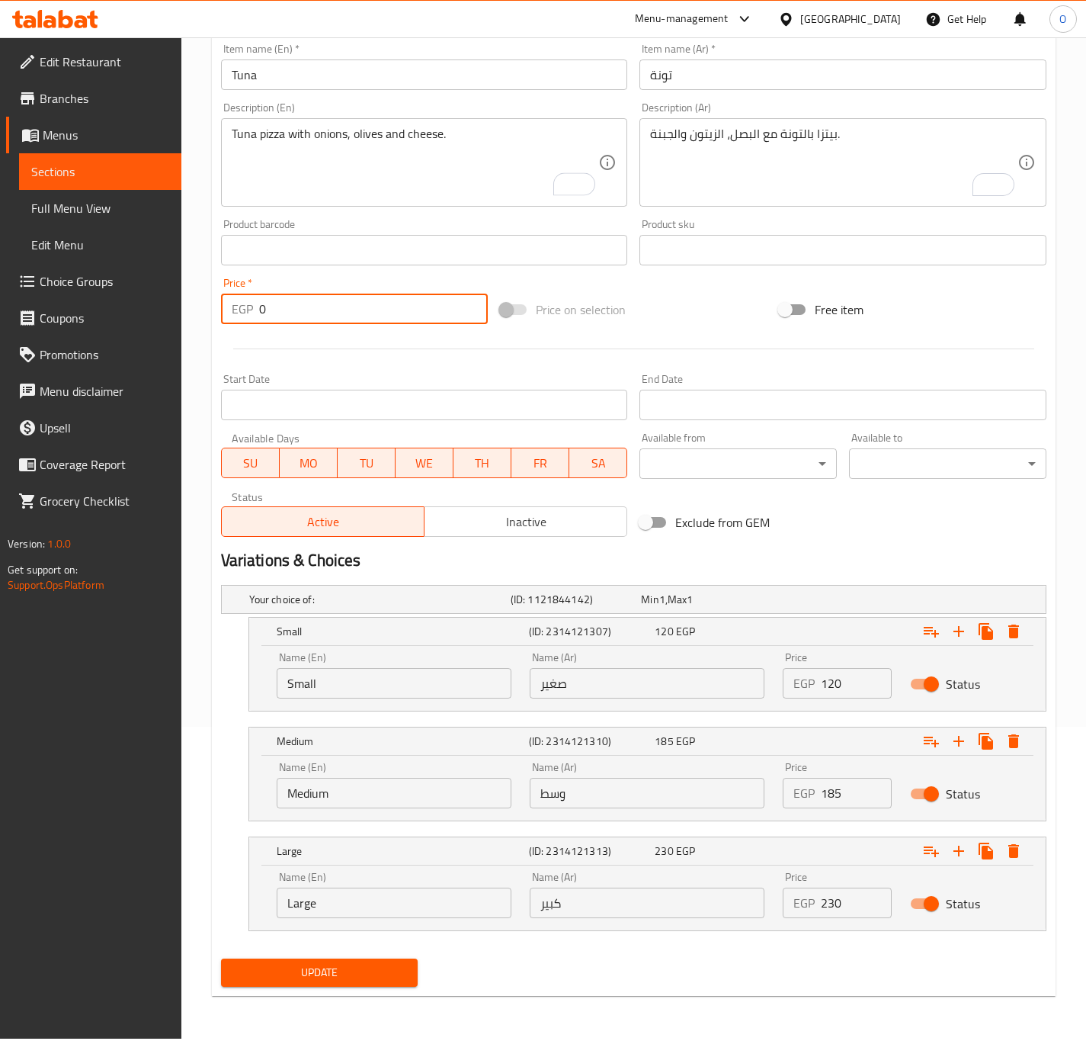
click at [307, 313] on input "0" at bounding box center [373, 308] width 229 height 30
click at [221, 958] on button "Update" at bounding box center [319, 972] width 197 height 28
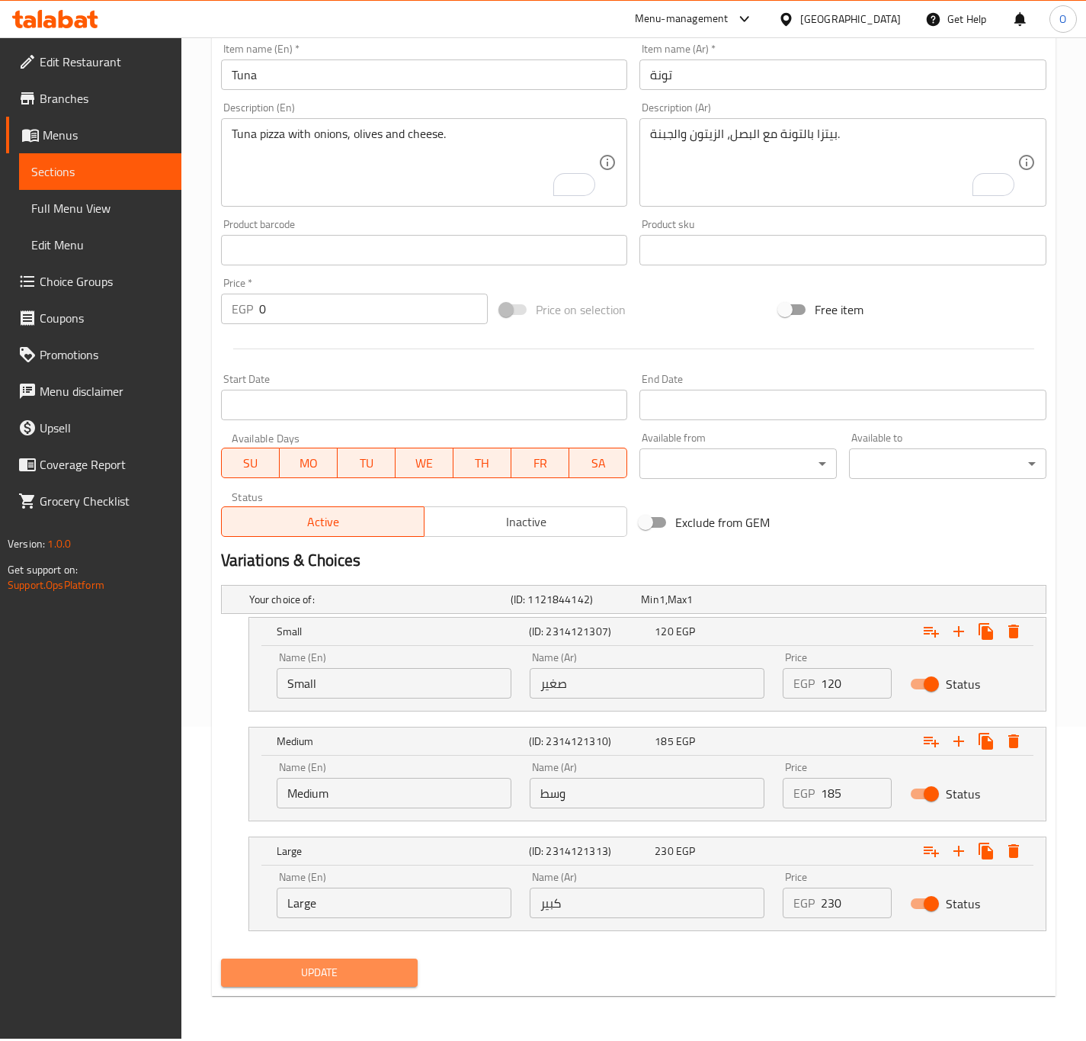
click at [266, 977] on span "Update" at bounding box center [319, 972] width 173 height 19
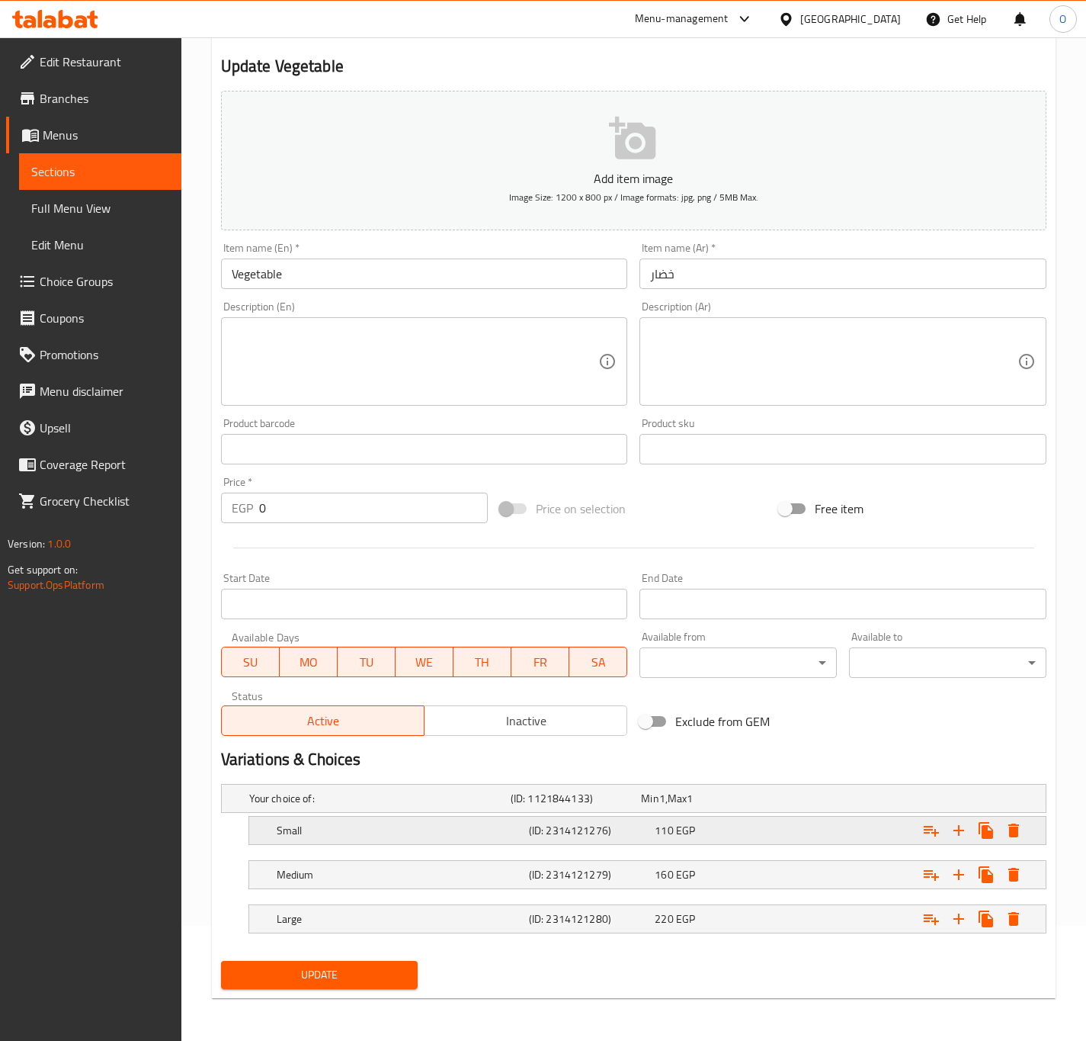
click at [558, 831] on h5 "(ID: 2314121276)" at bounding box center [589, 830] width 120 height 15
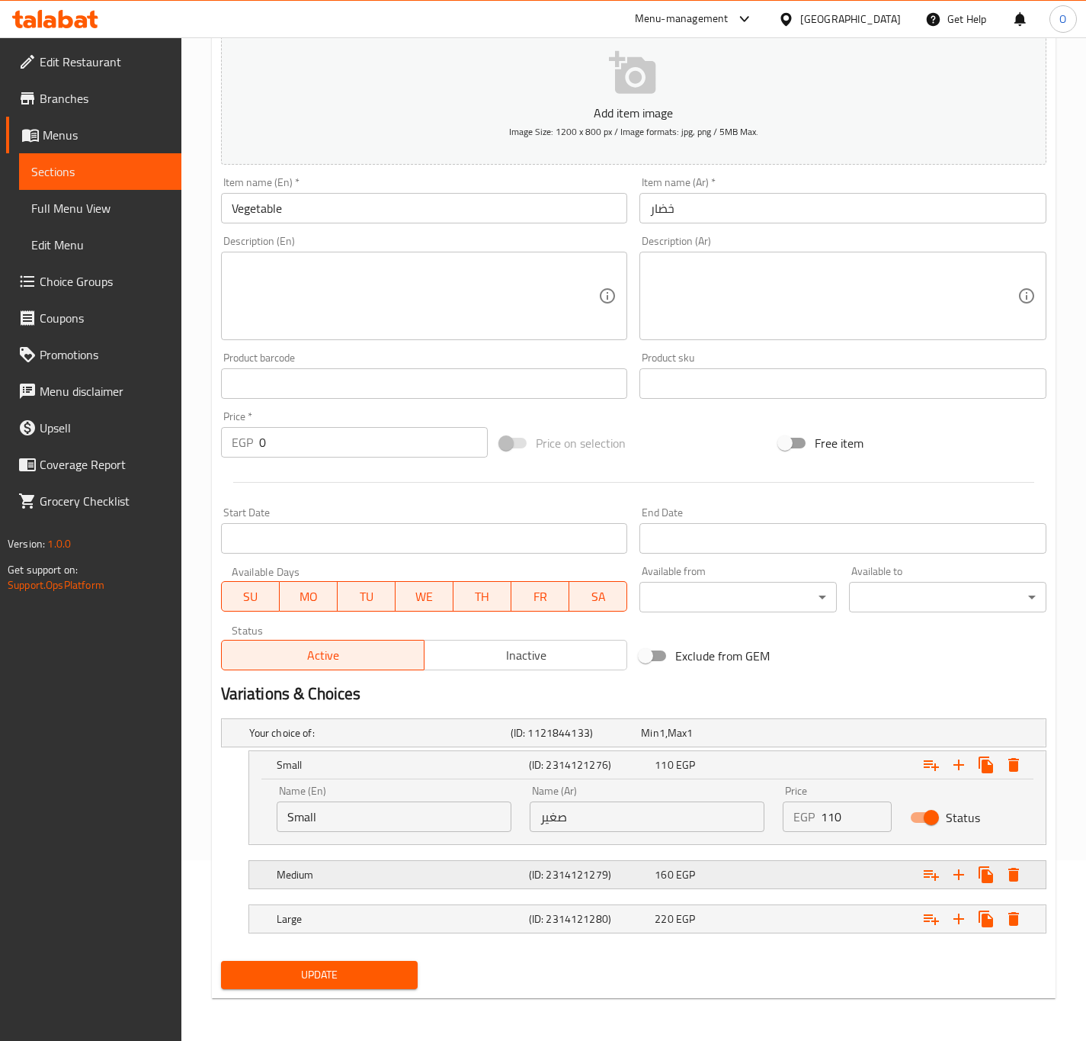
click at [536, 881] on h5 "(ID: 2314121279)" at bounding box center [589, 874] width 120 height 15
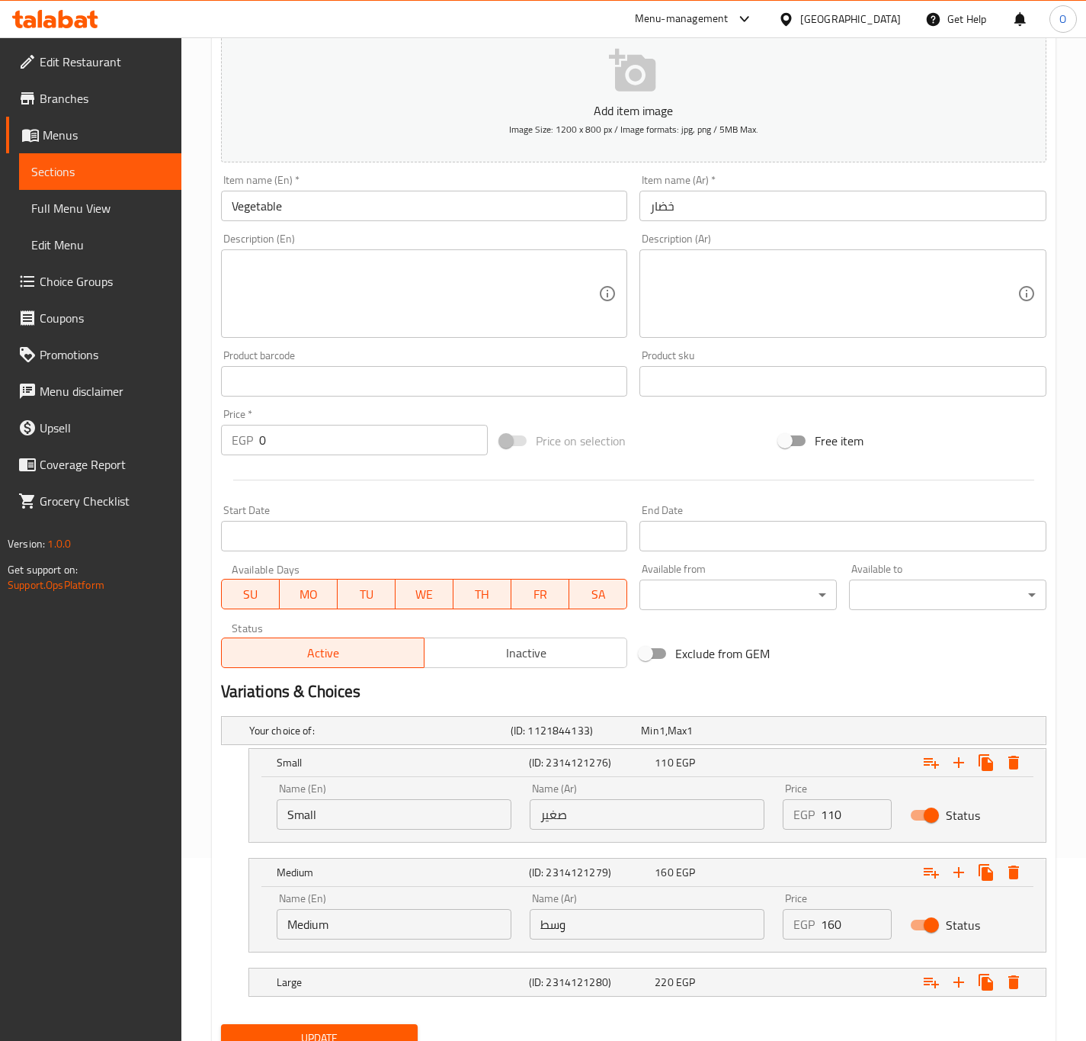
scroll to position [249, 0]
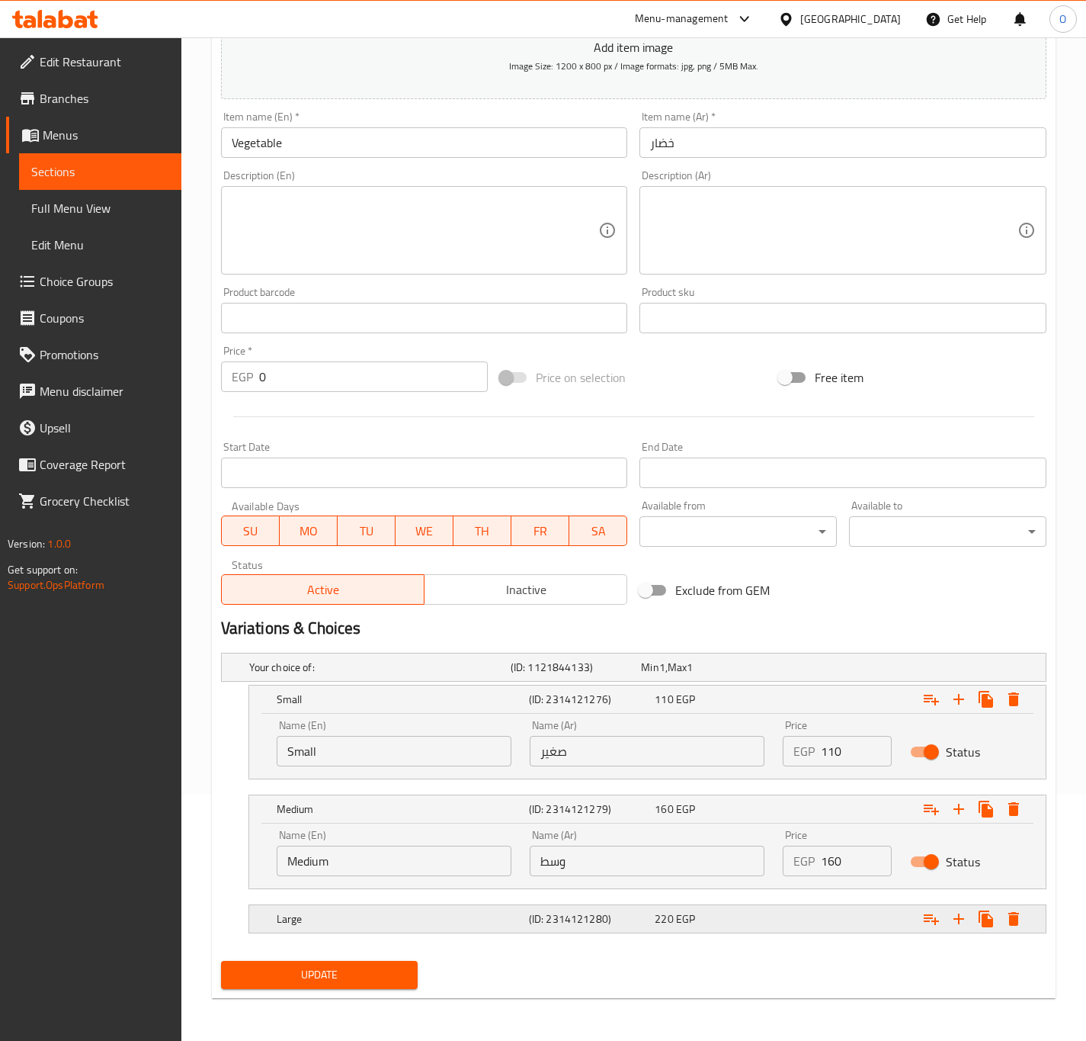
click at [569, 922] on h5 "(ID: 2314121280)" at bounding box center [589, 918] width 120 height 15
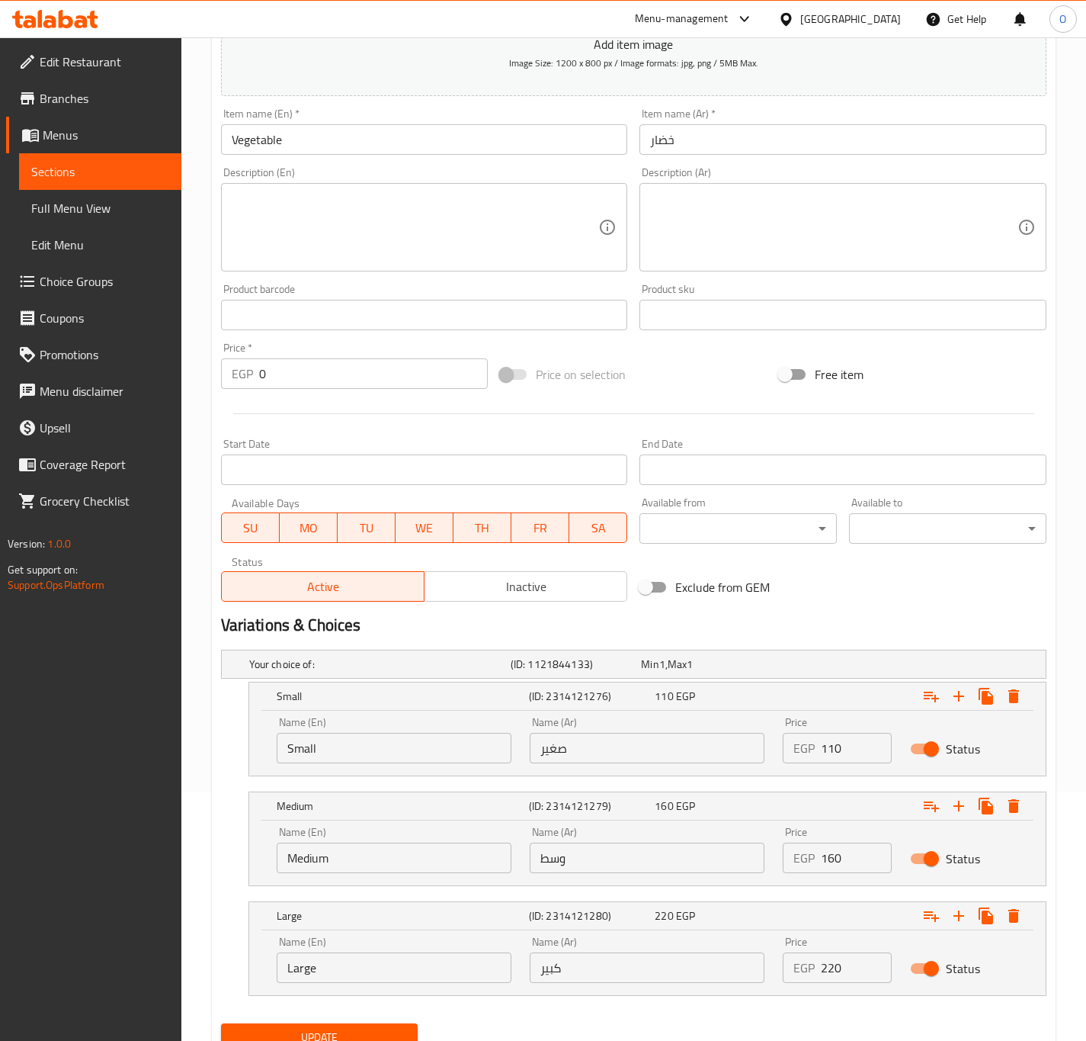
click at [821, 737] on input "110" at bounding box center [856, 748] width 70 height 30
type input "105"
click at [847, 982] on input "220" at bounding box center [856, 967] width 70 height 30
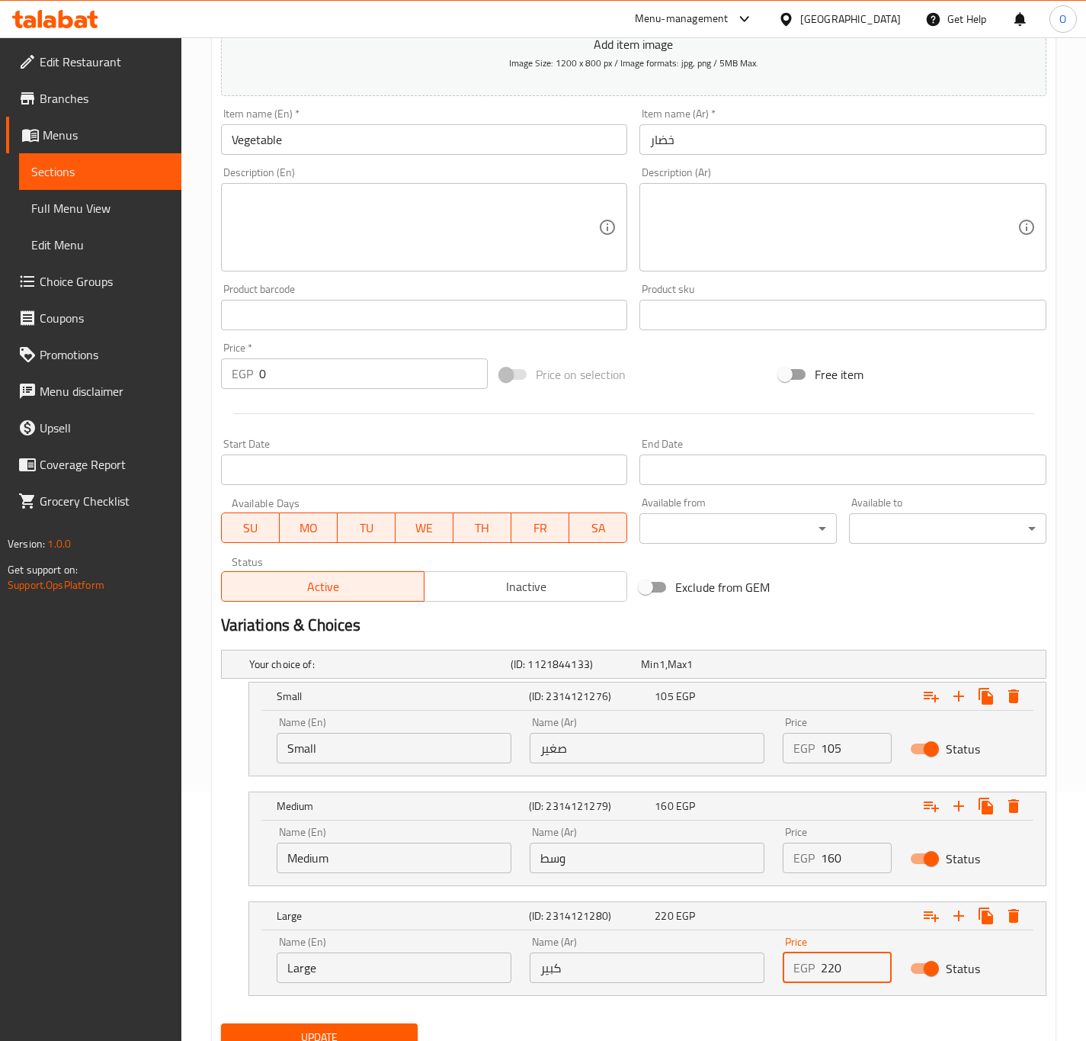
click at [847, 982] on input "220" at bounding box center [856, 967] width 70 height 30
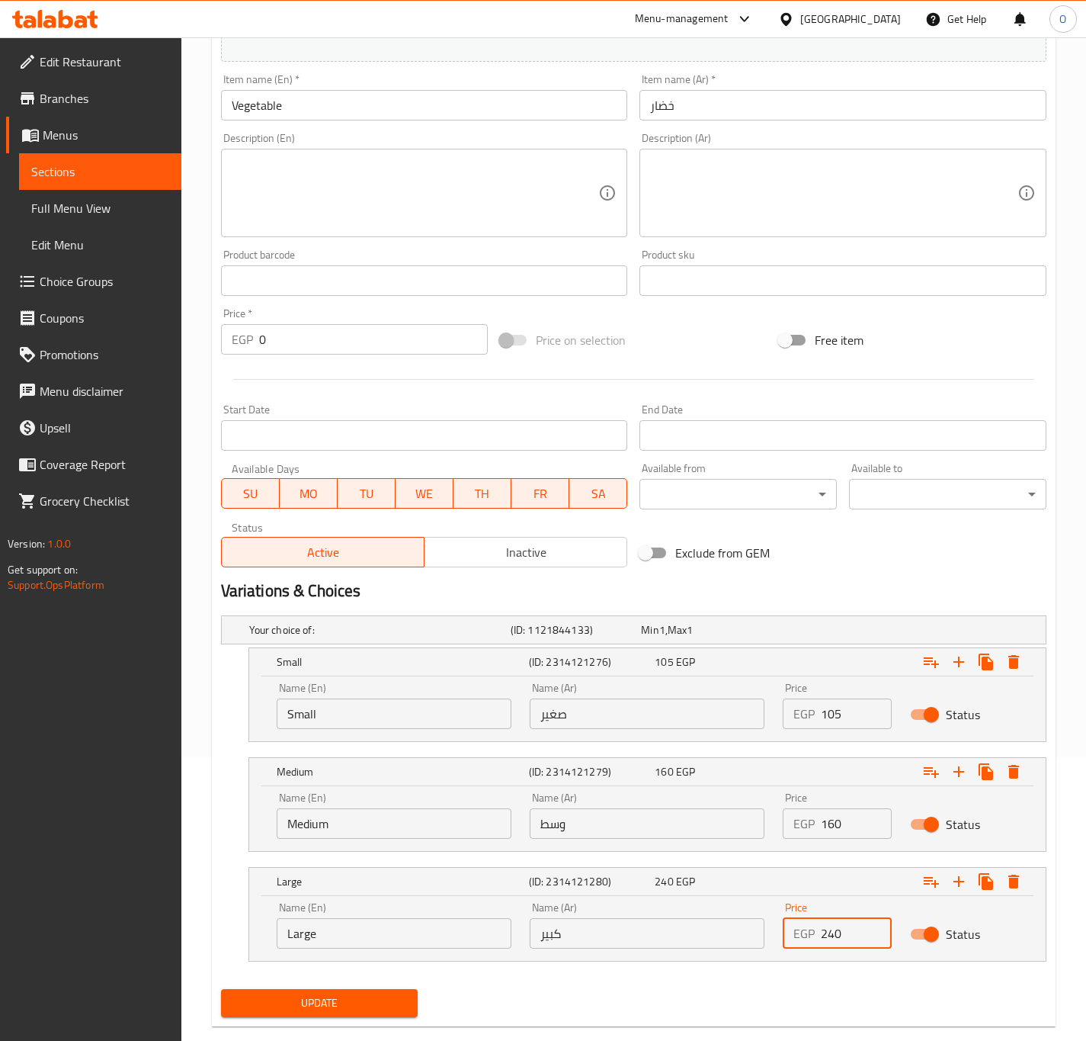
scroll to position [314, 0]
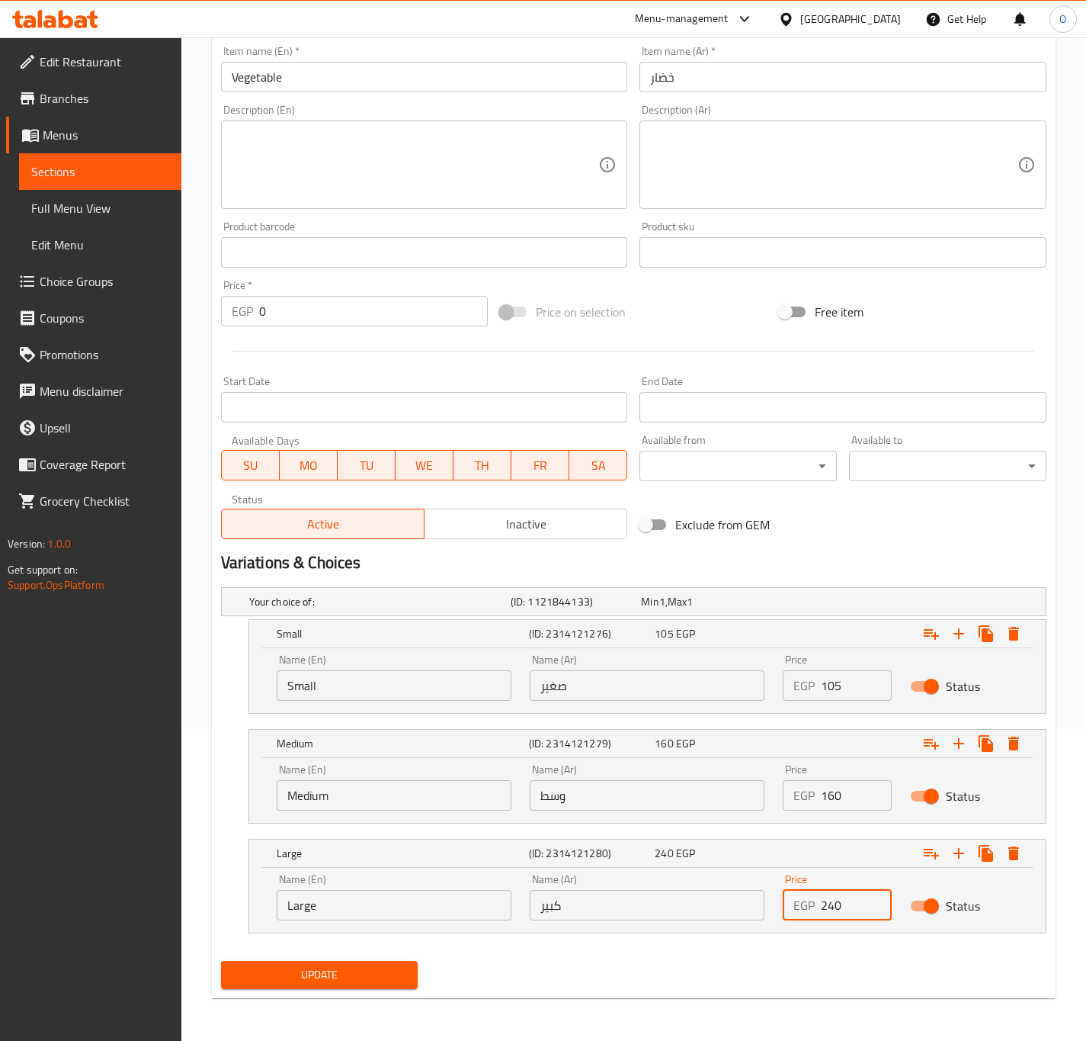
type input "240"
click at [398, 988] on button "Update" at bounding box center [319, 975] width 197 height 28
click at [781, 169] on textarea at bounding box center [833, 165] width 367 height 72
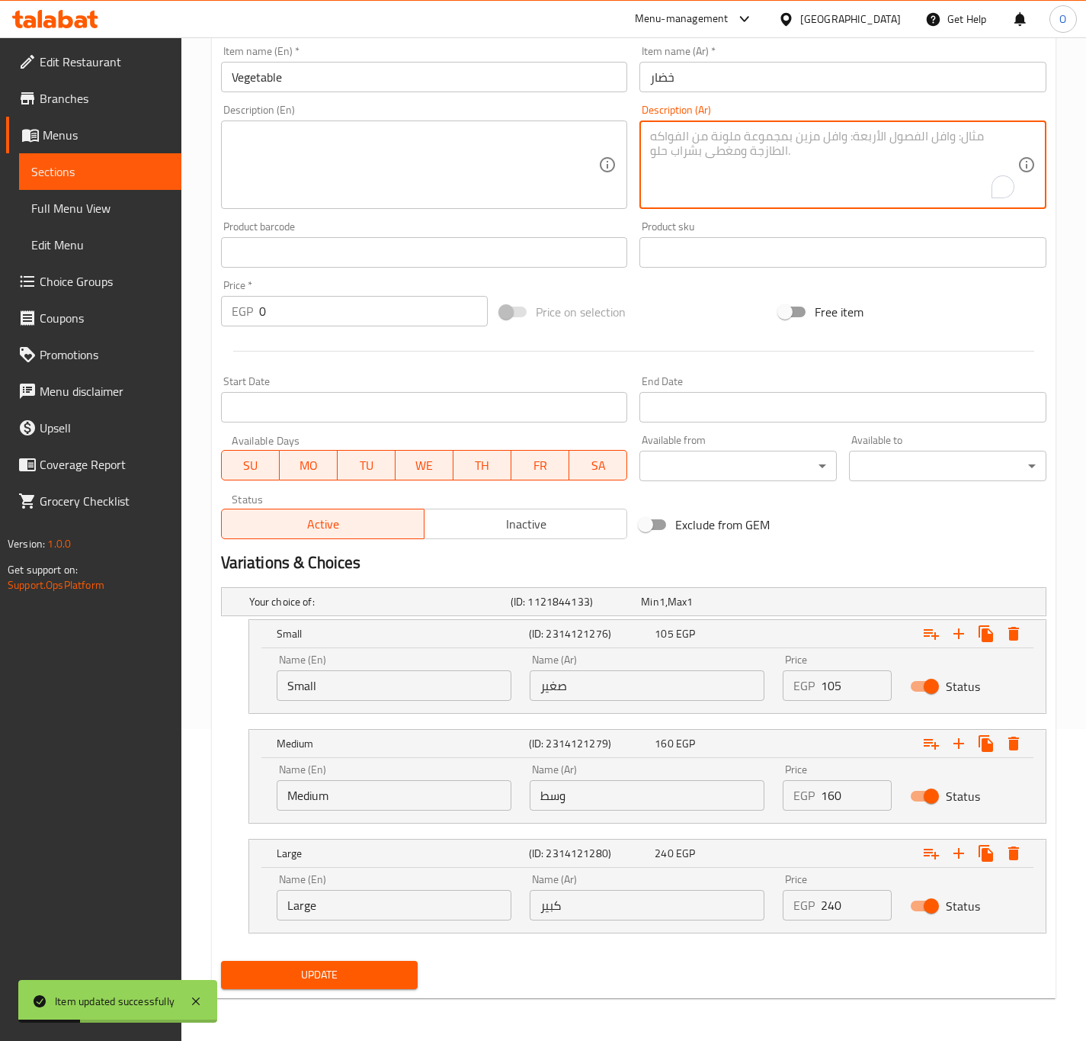
paste textarea "بيتزا نباتية بالخضار المشكل مع الموتزاريلا."
type textarea "بيتزا نباتية بالخضار المشكل مع الموتزاريلا."
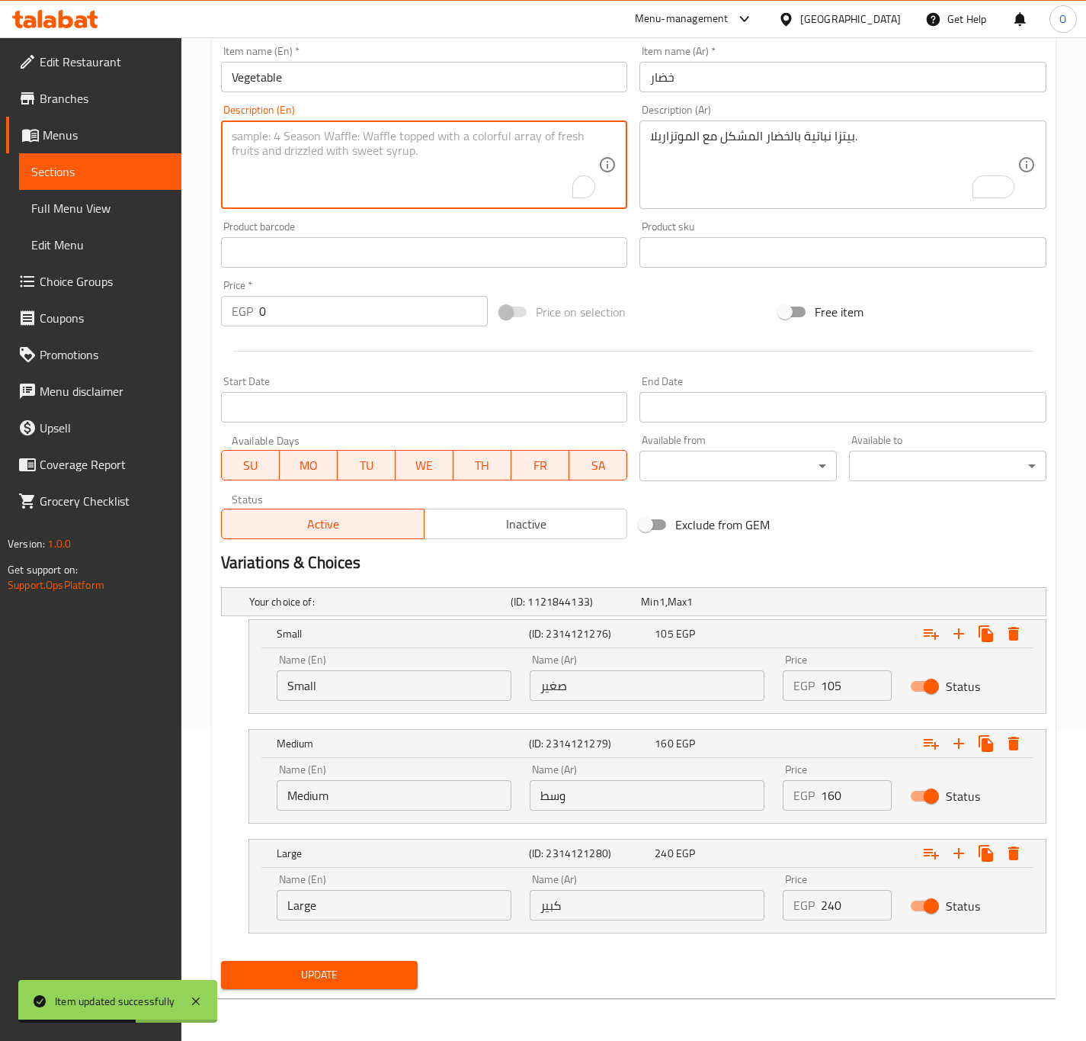
click at [406, 143] on textarea "To enrich screen reader interactions, please activate Accessibility in Grammarl…" at bounding box center [415, 165] width 367 height 72
paste textarea "Vegetarian pizza with mixed vegetables and mozzarella."
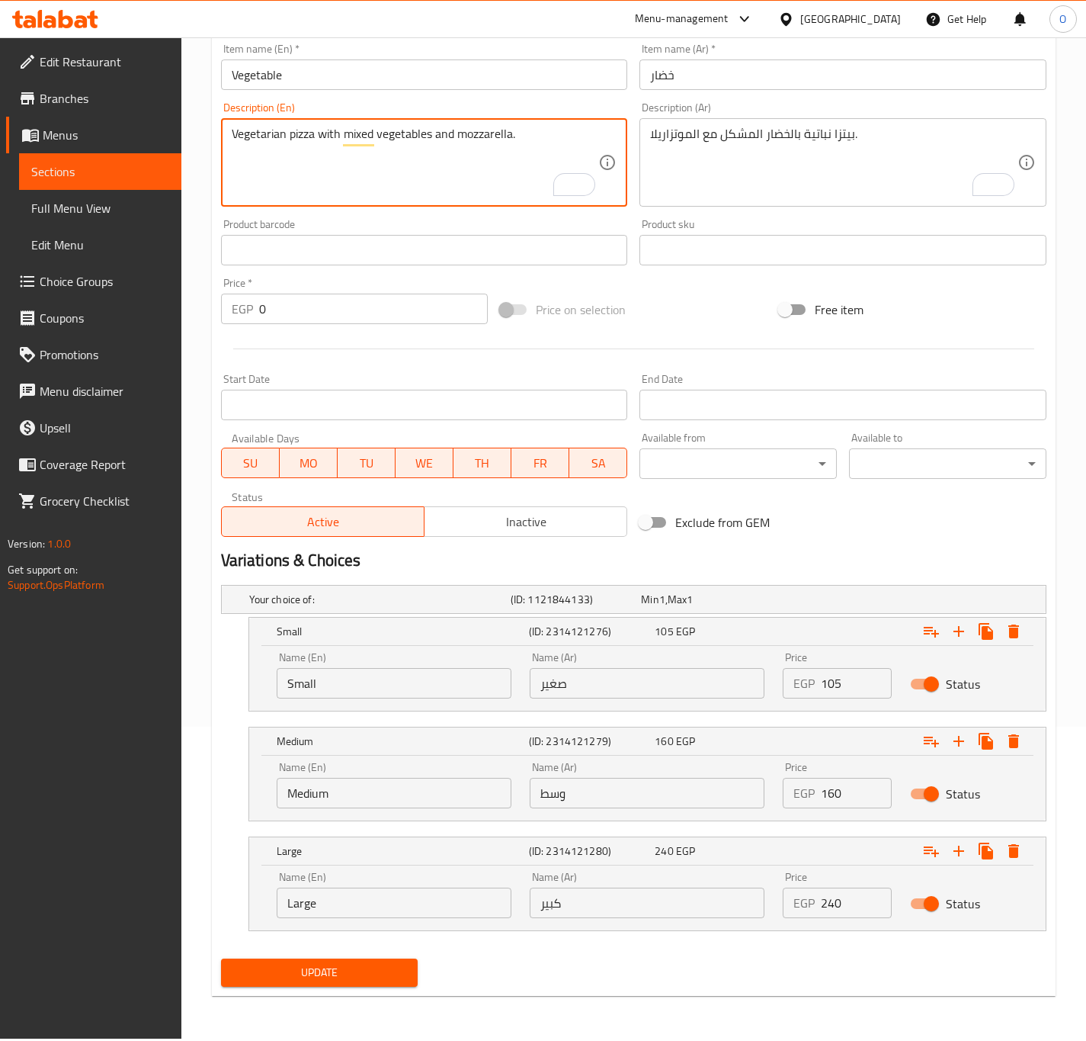
type textarea "Vegetarian pizza with mixed vegetables and mozzarella."
click at [334, 964] on span "Update" at bounding box center [319, 972] width 173 height 19
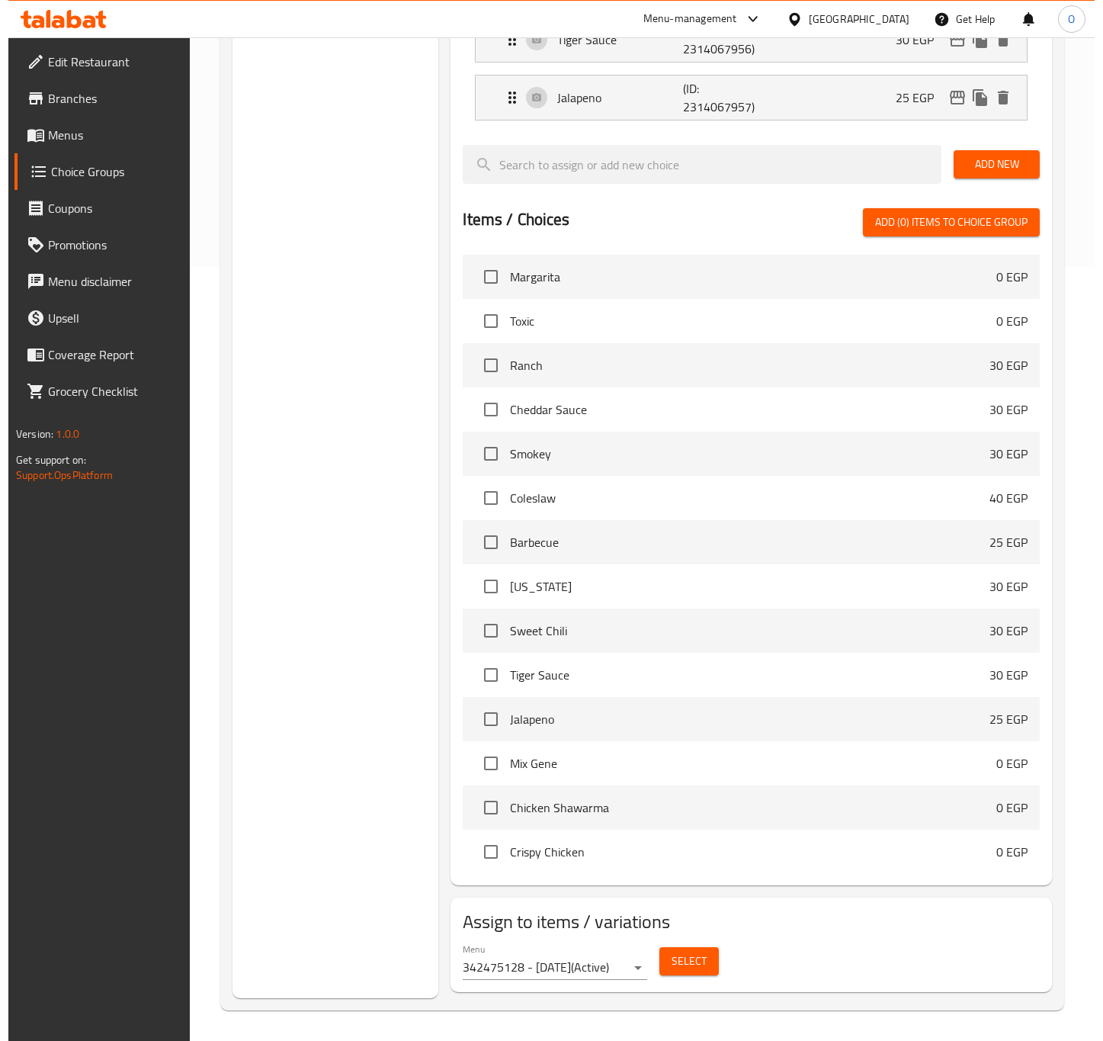
scroll to position [316, 0]
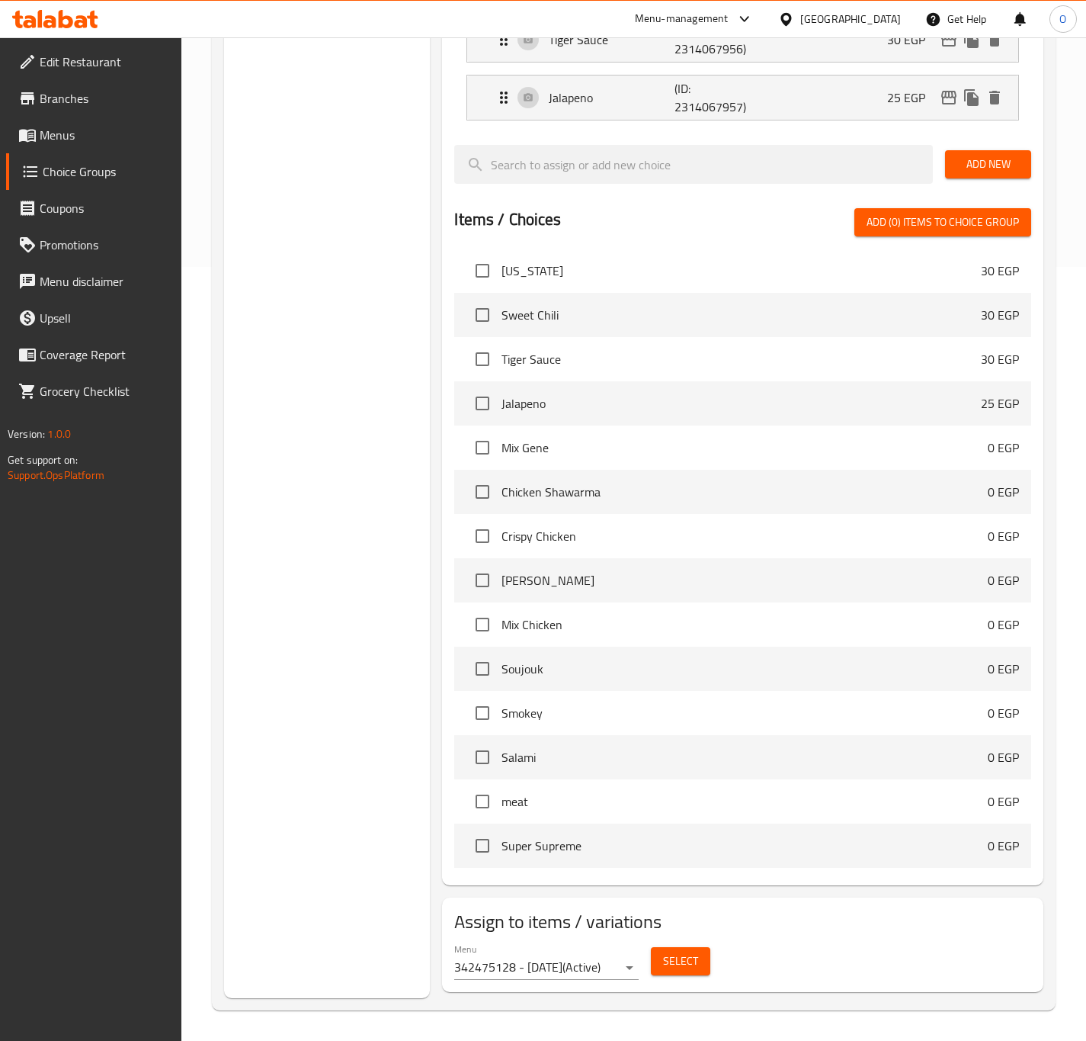
click at [686, 968] on span "Select" at bounding box center [680, 960] width 35 height 19
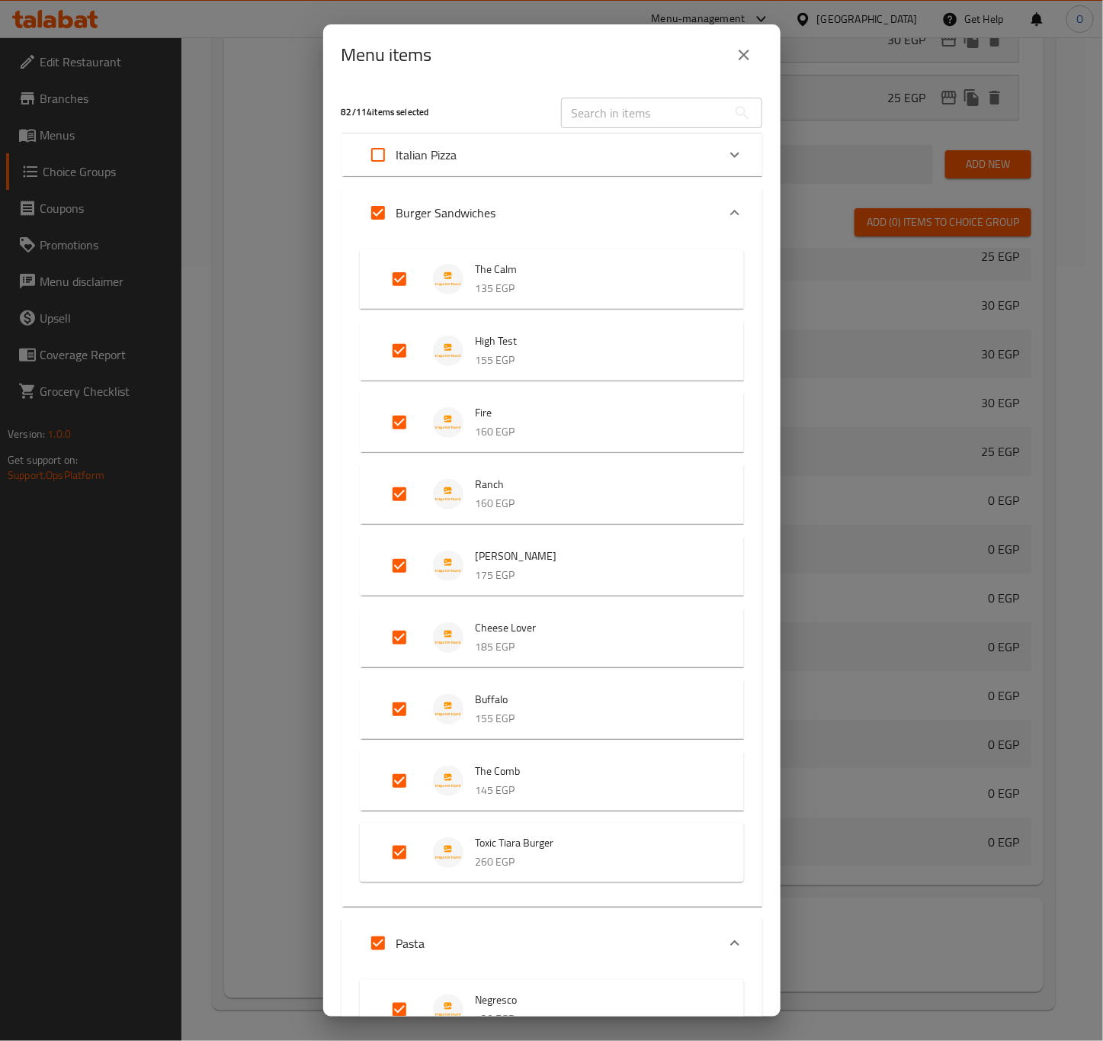
scroll to position [343, 0]
click at [389, 158] on input "Expand" at bounding box center [378, 154] width 37 height 37
checkbox input "true"
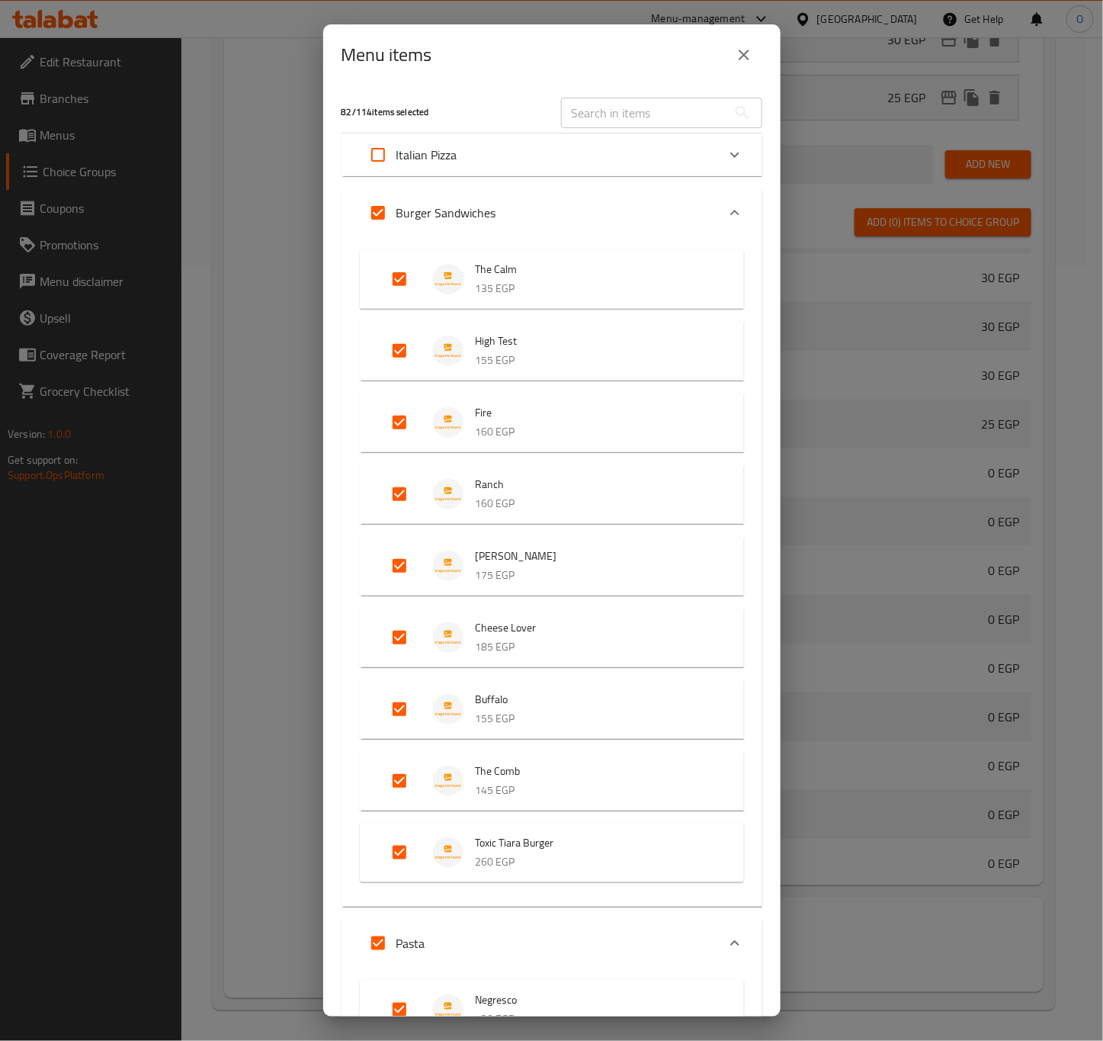
checkbox input "true"
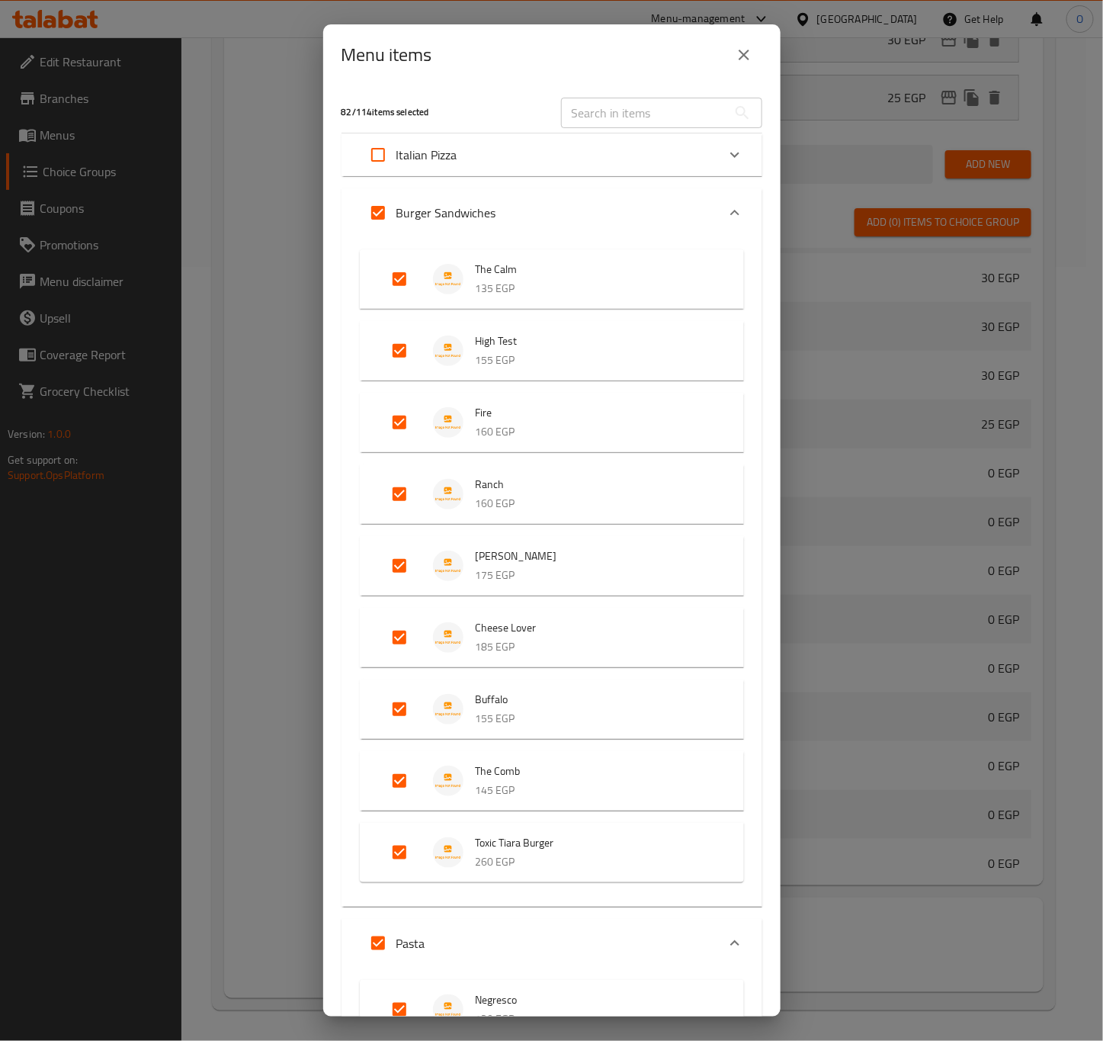
checkbox input "true"
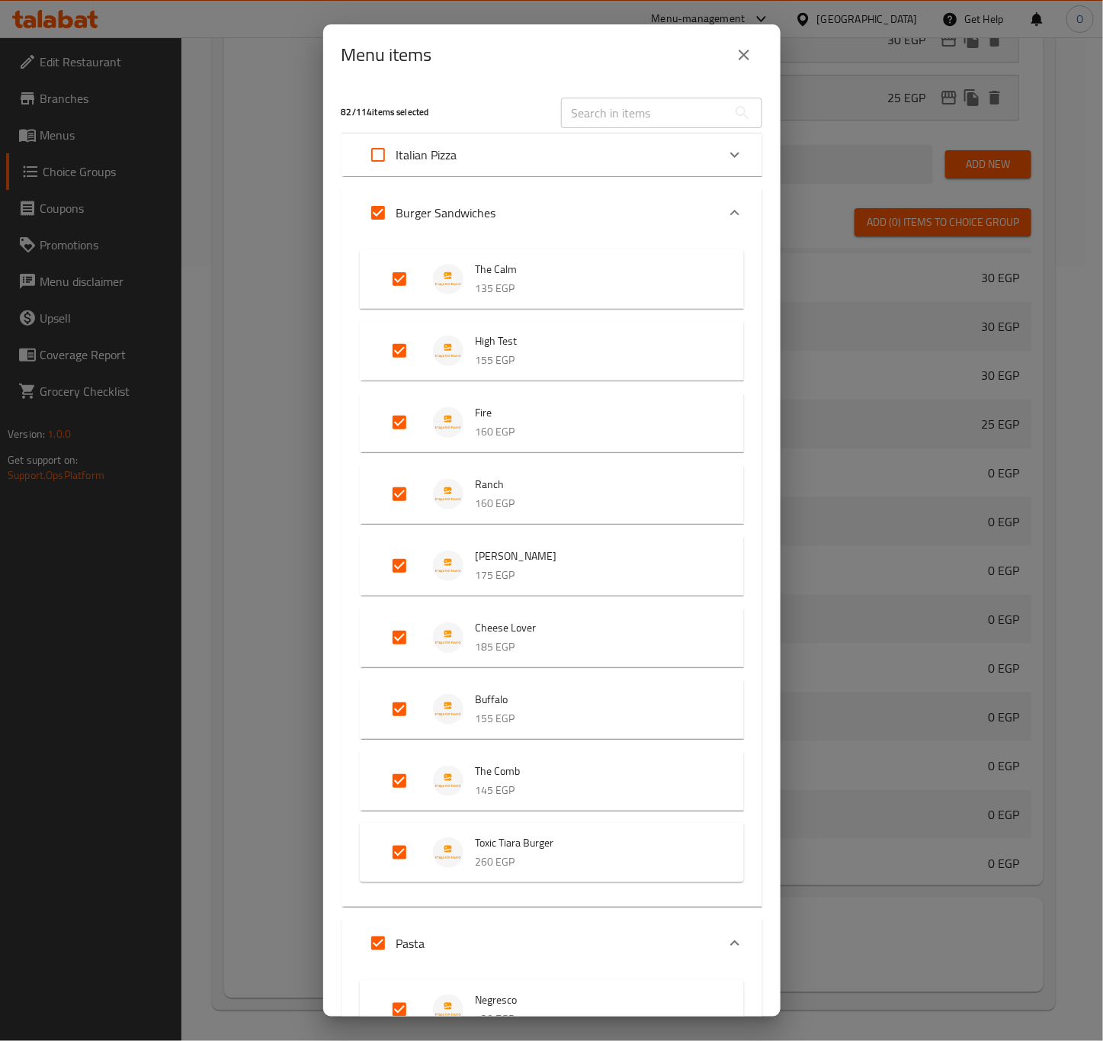
checkbox input "true"
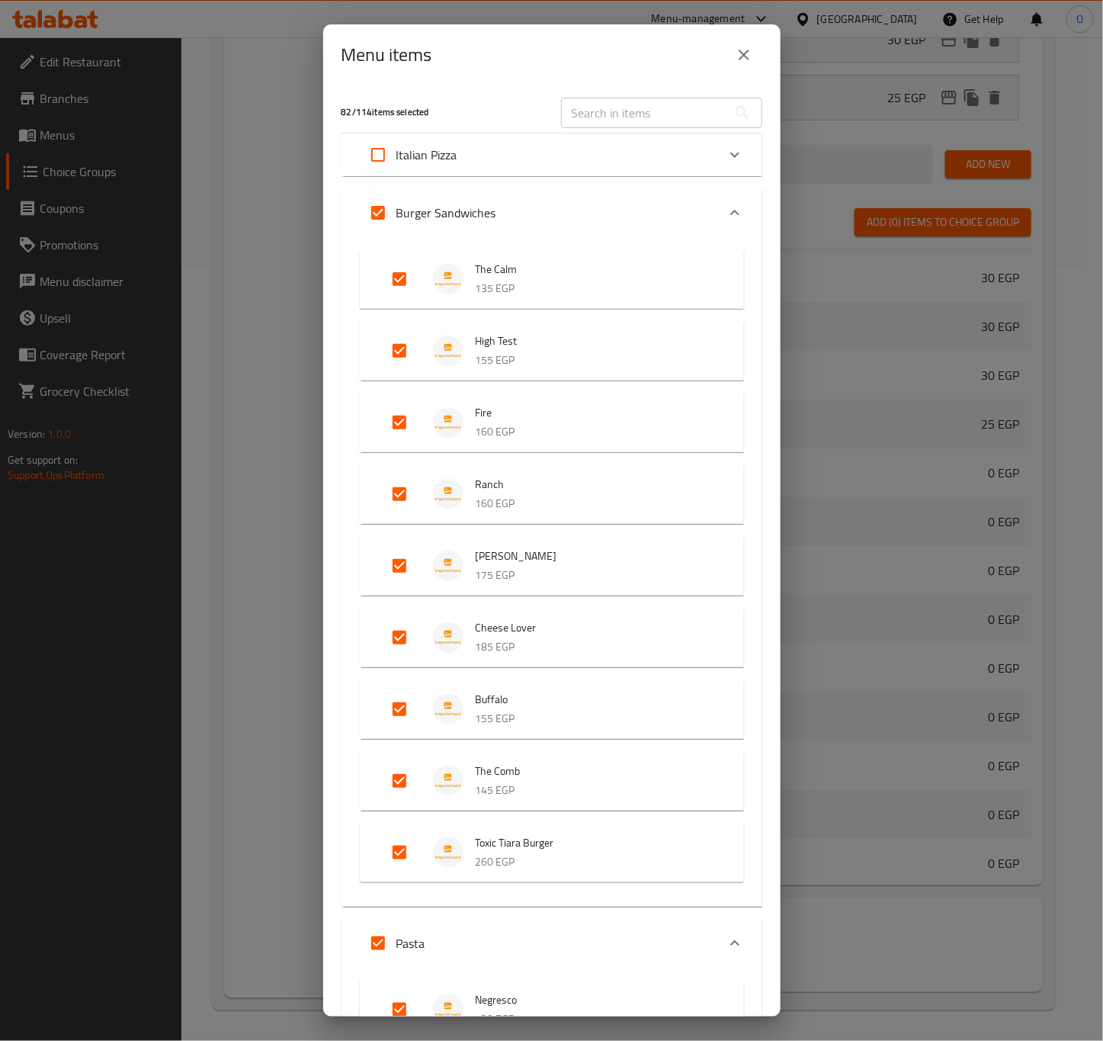
checkbox input "true"
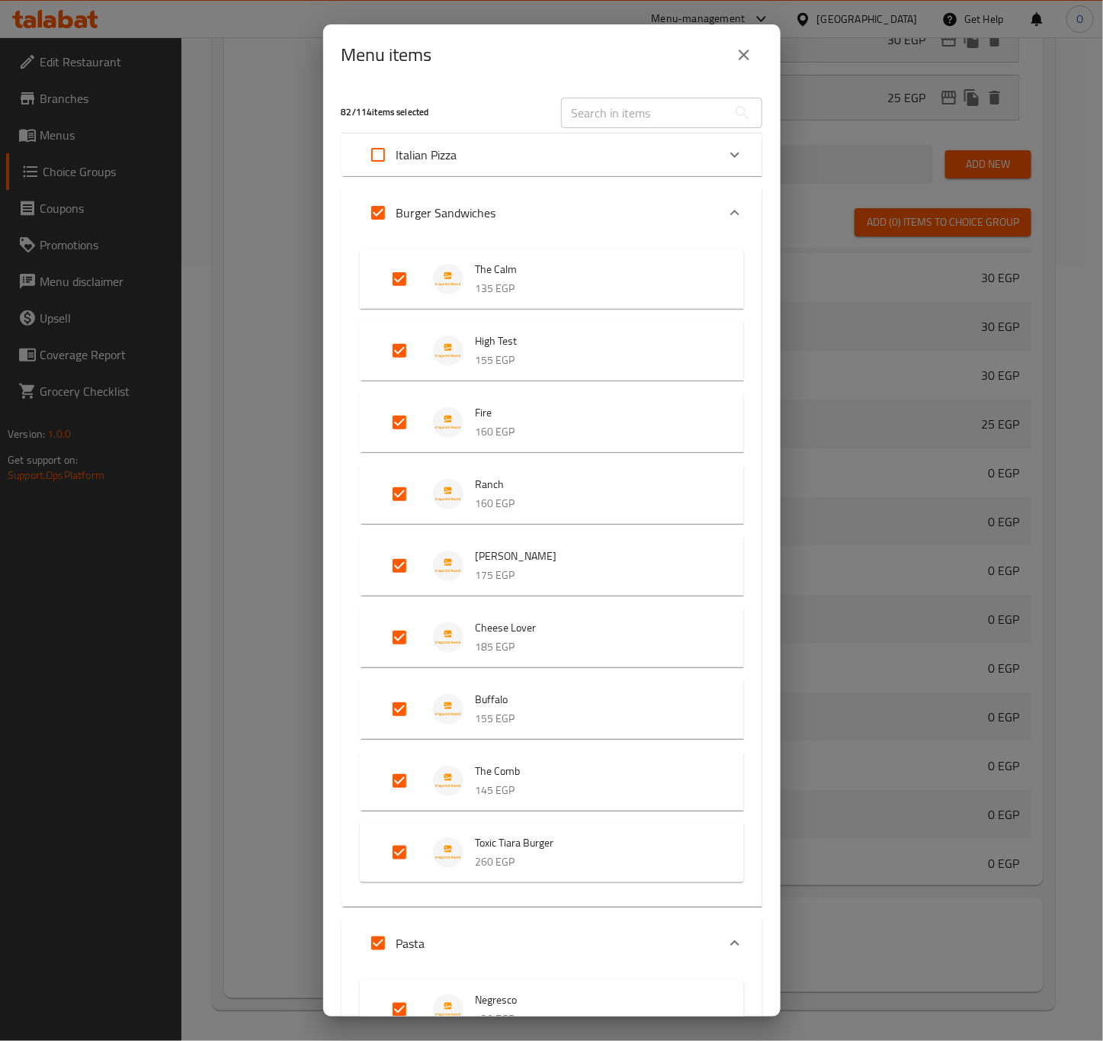
checkbox input "true"
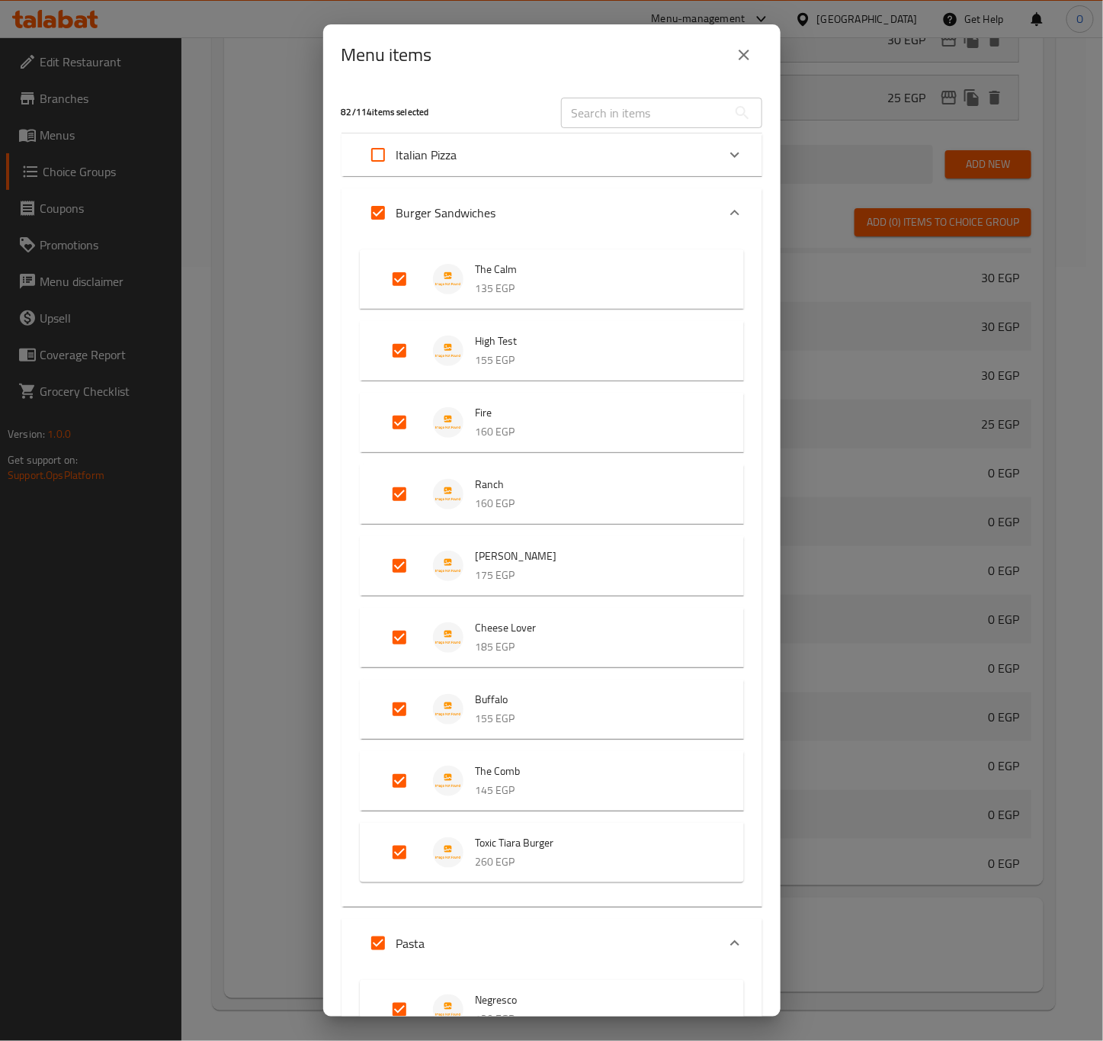
checkbox input "true"
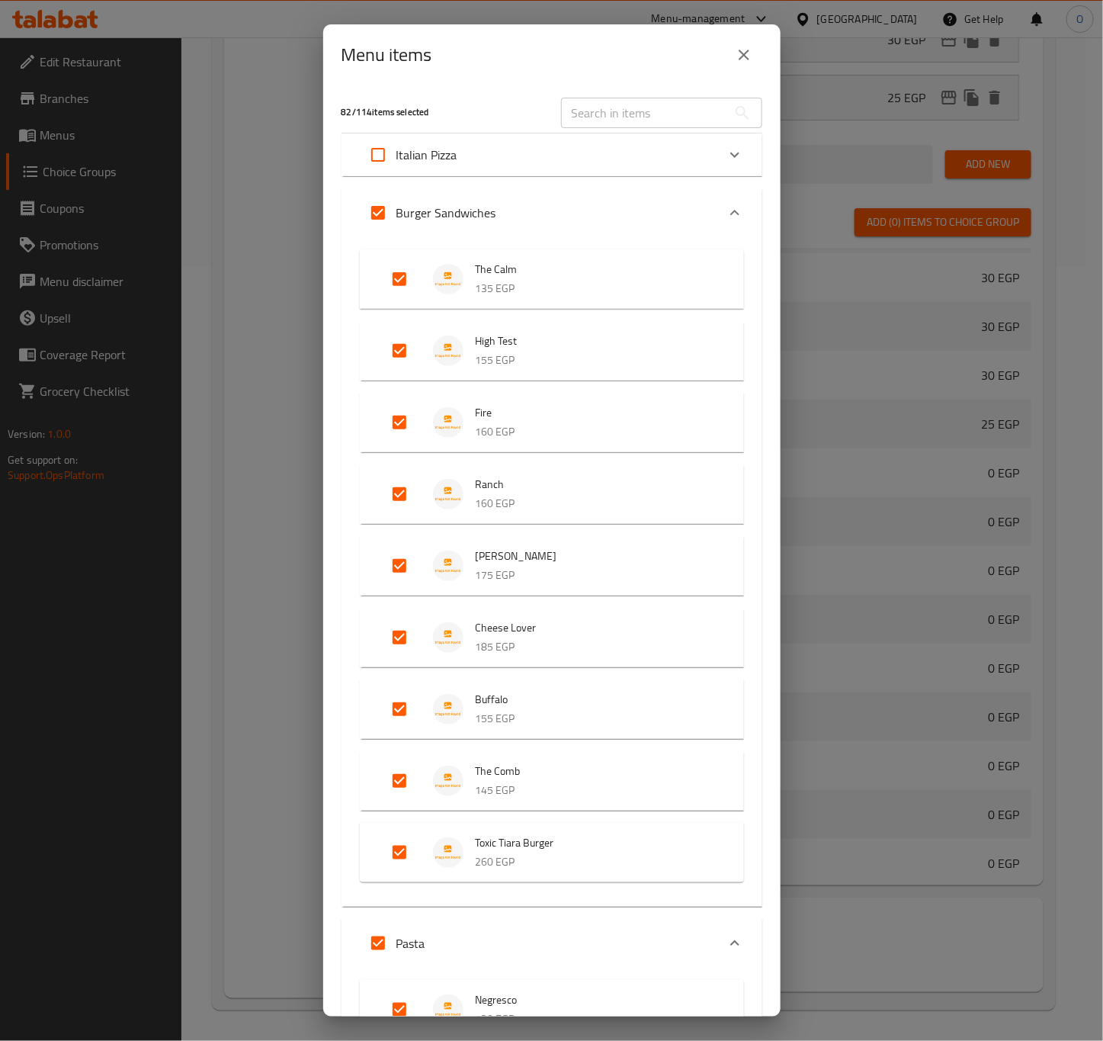
checkbox input "true"
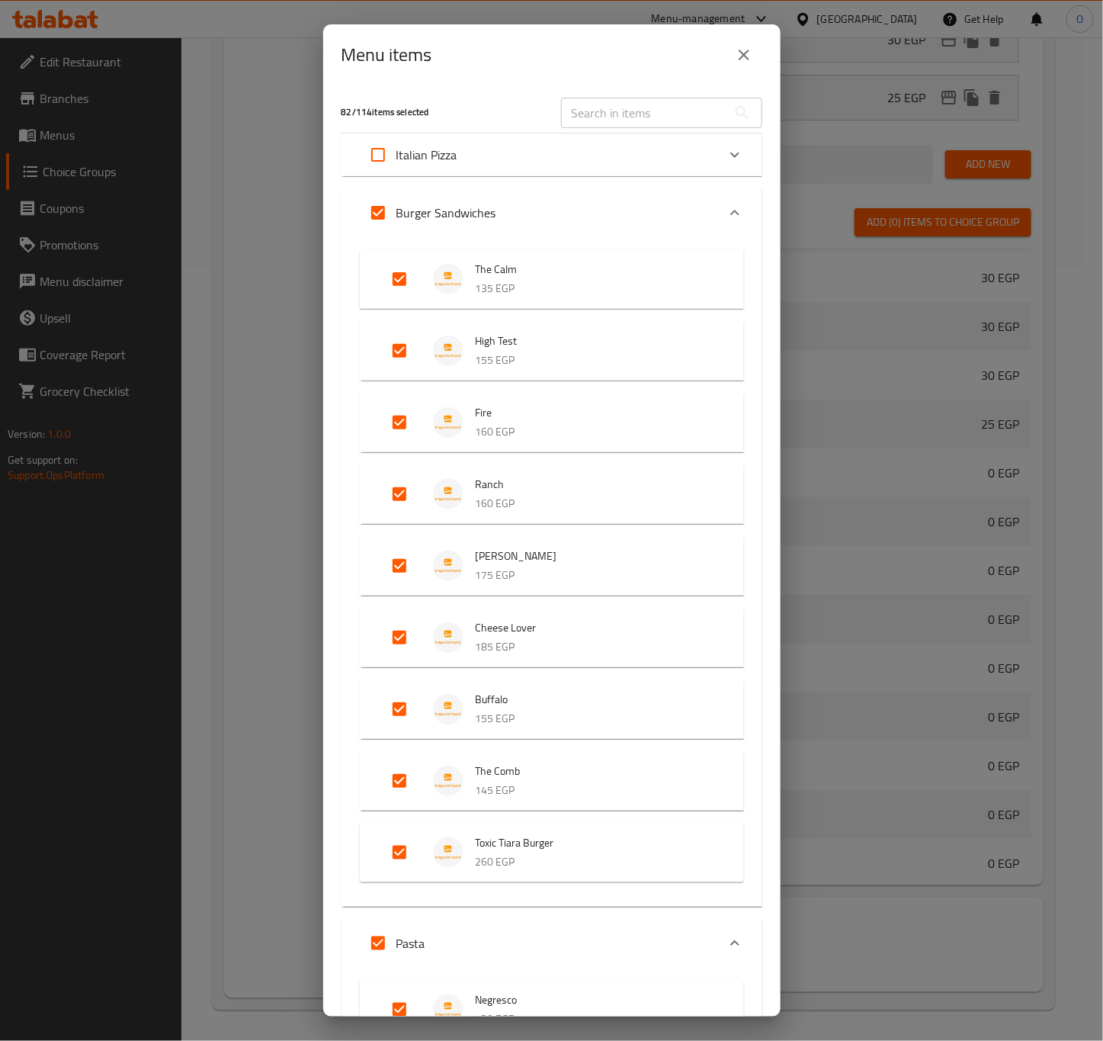
checkbox input "true"
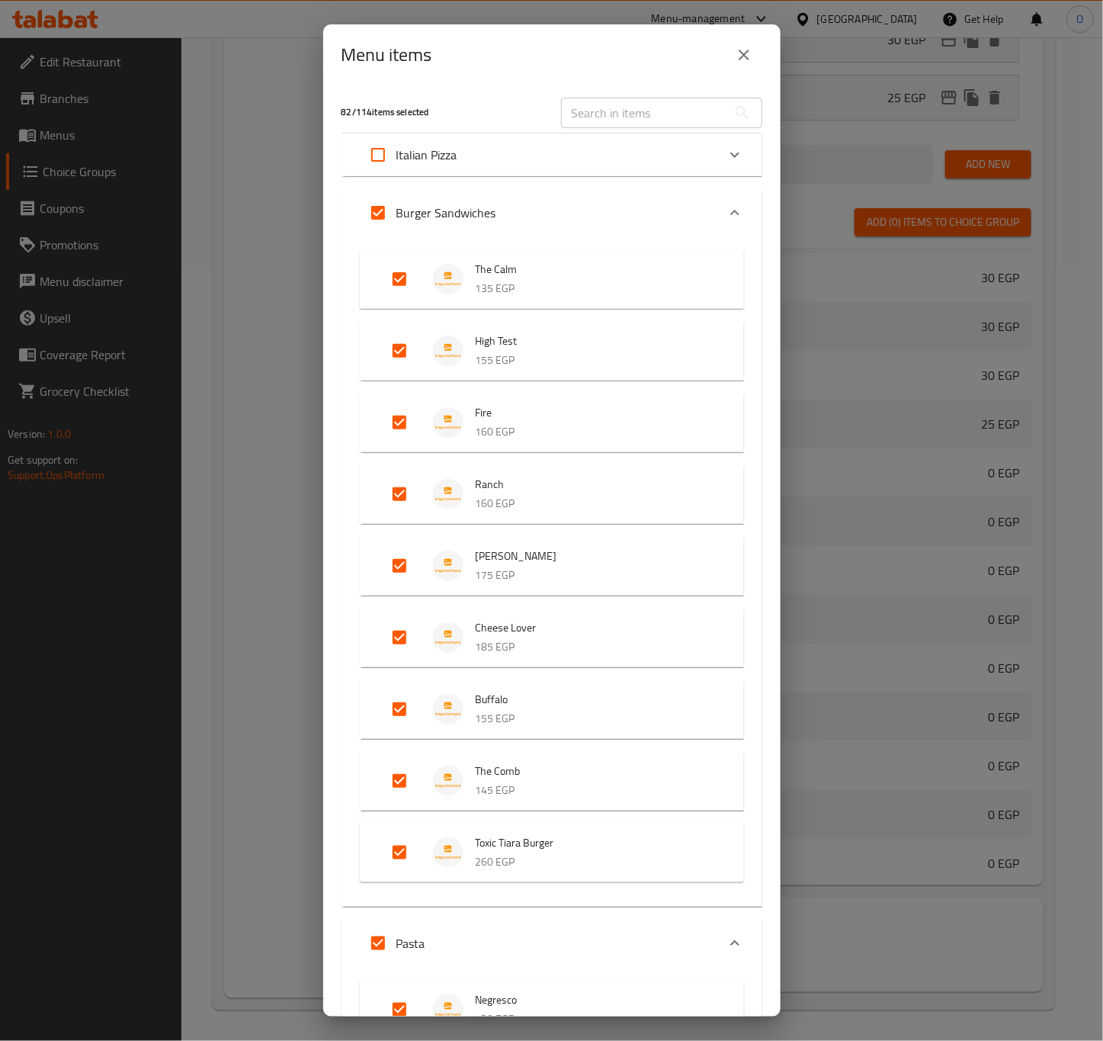
checkbox input "true"
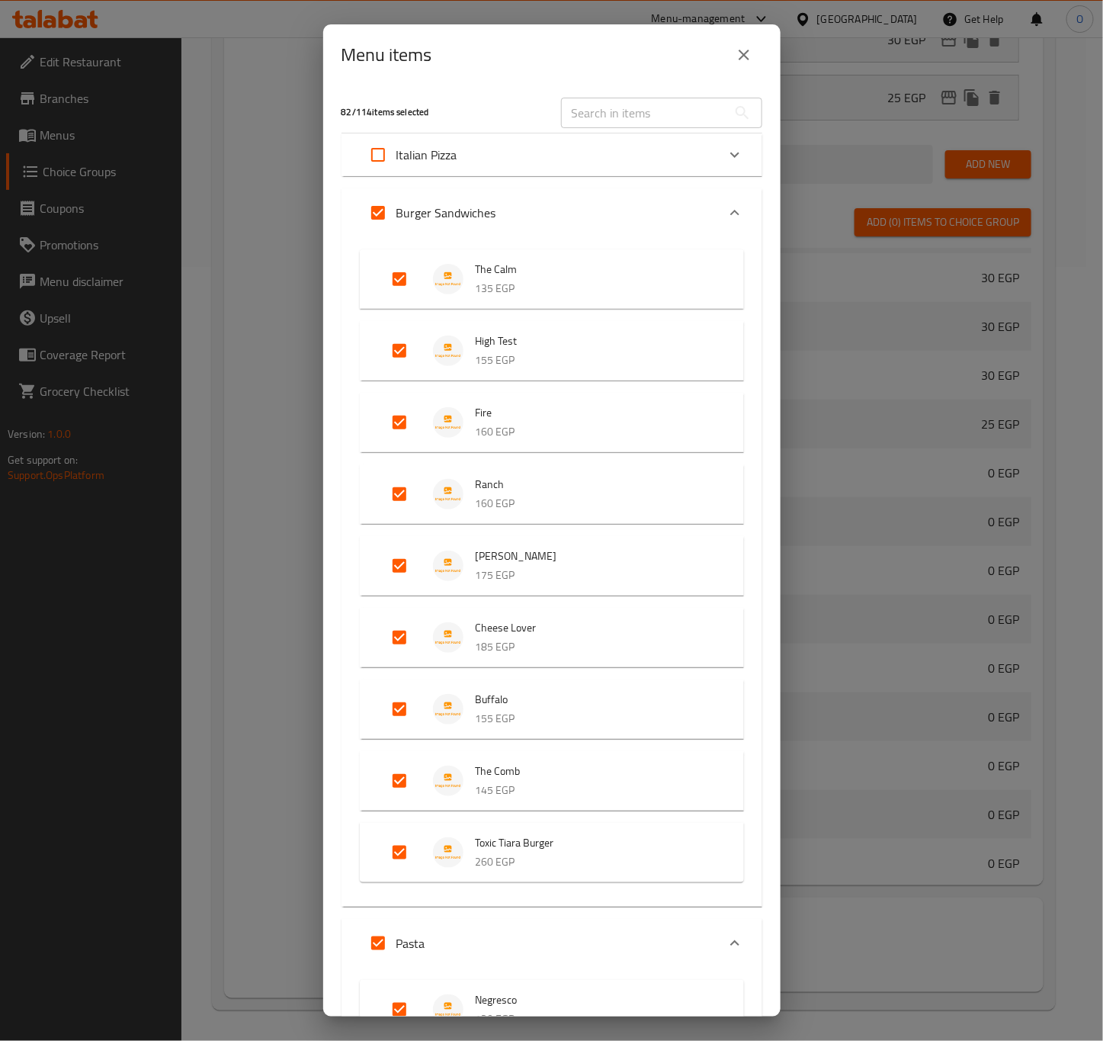
checkbox input "true"
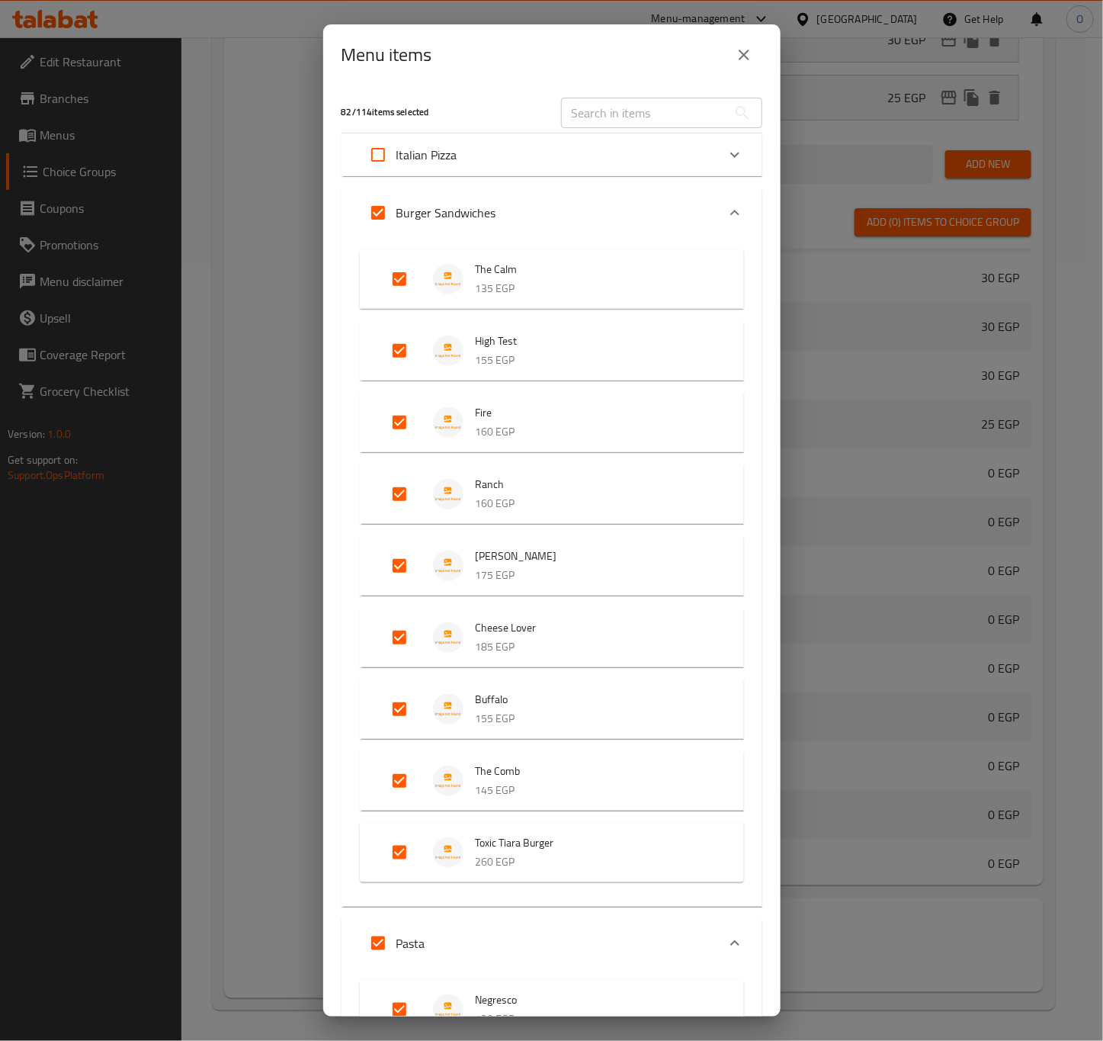
checkbox input "true"
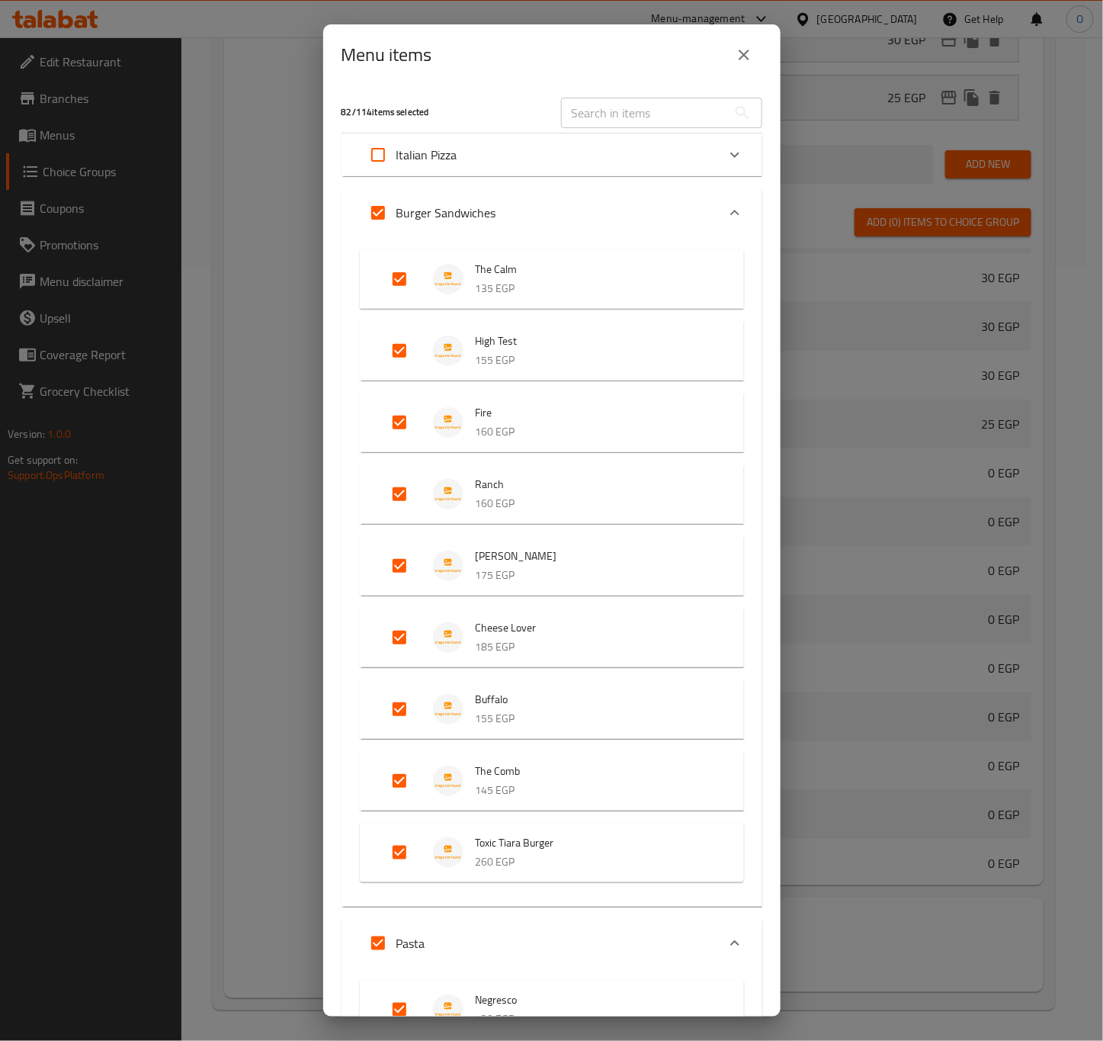
checkbox input "true"
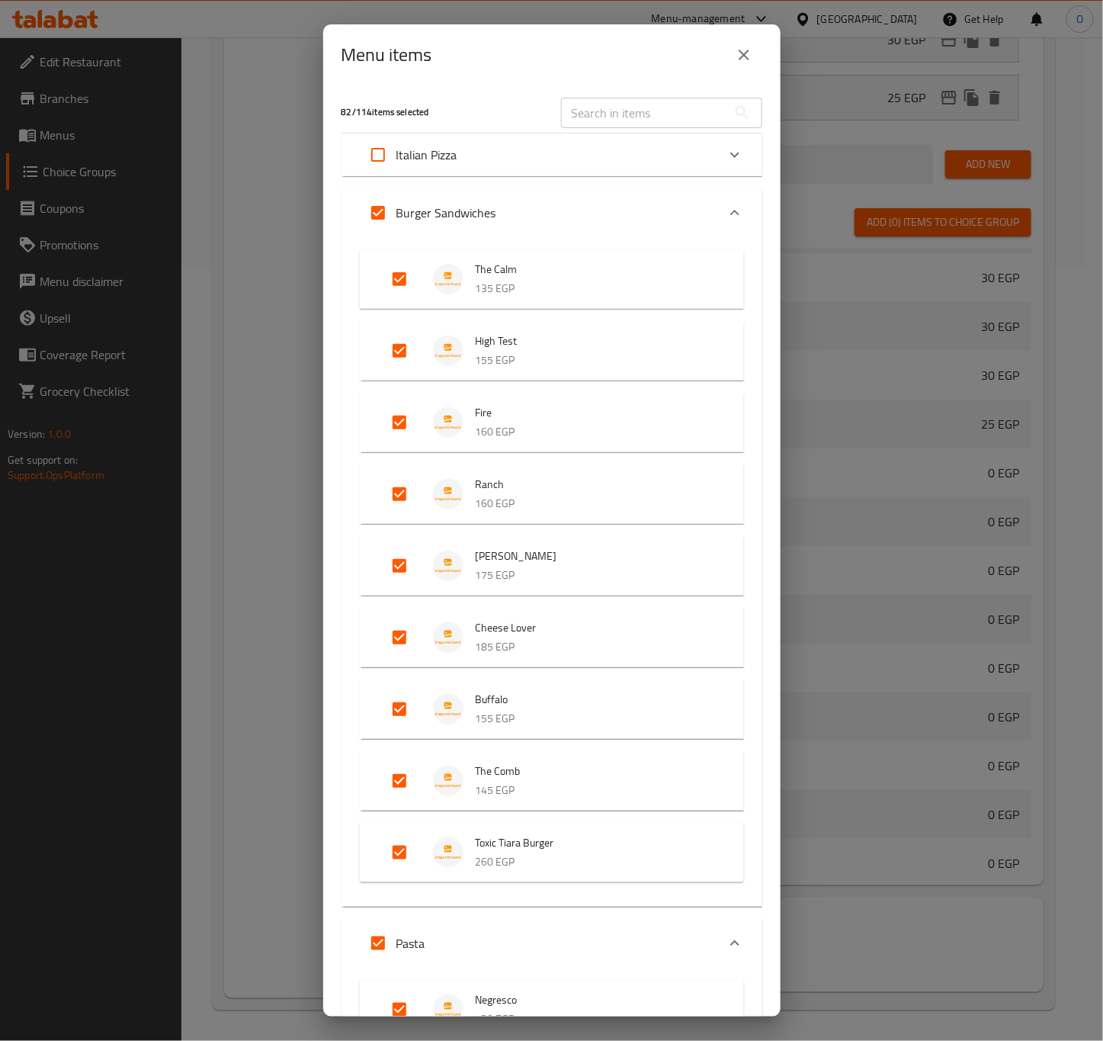
checkbox input "true"
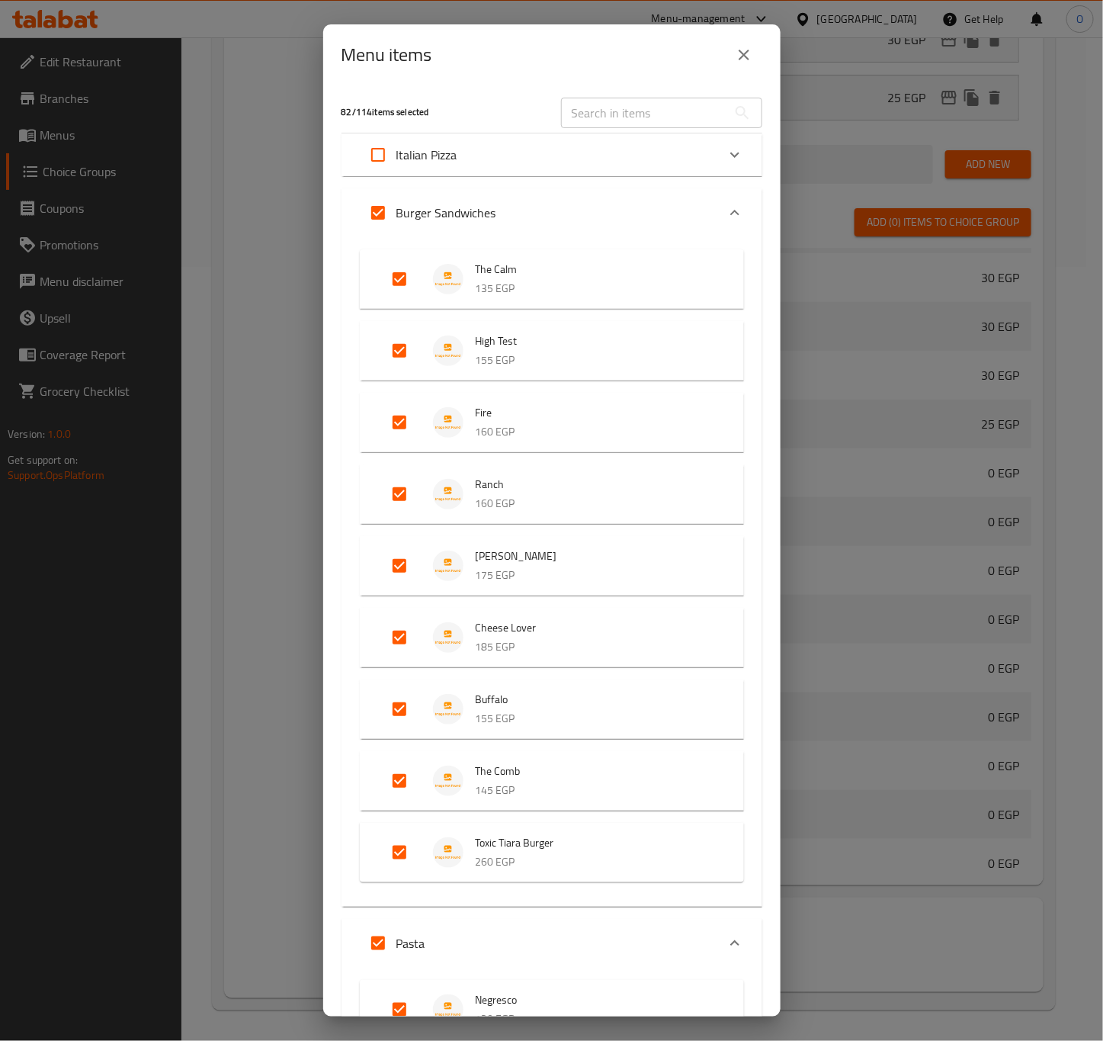
checkbox input "true"
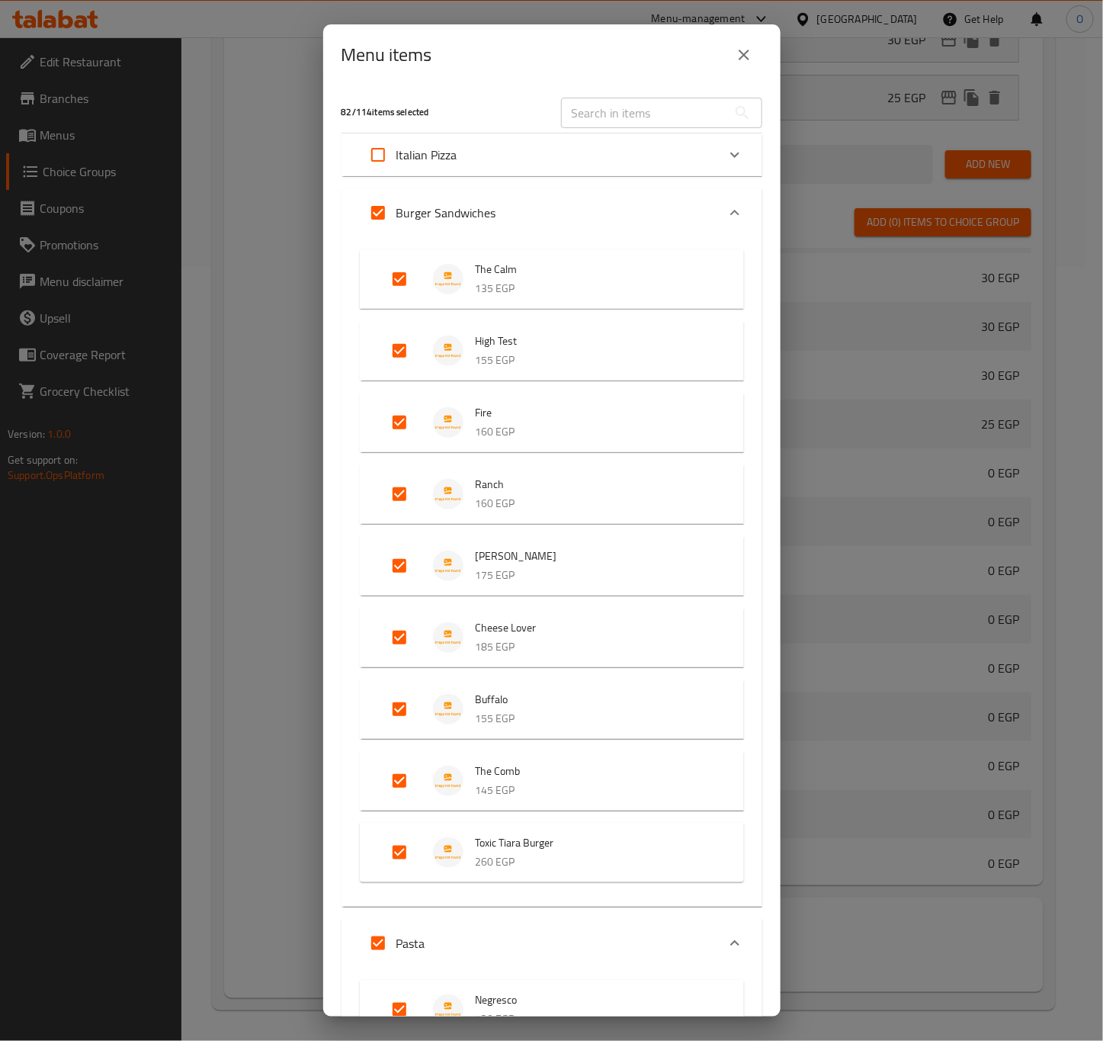
checkbox input "true"
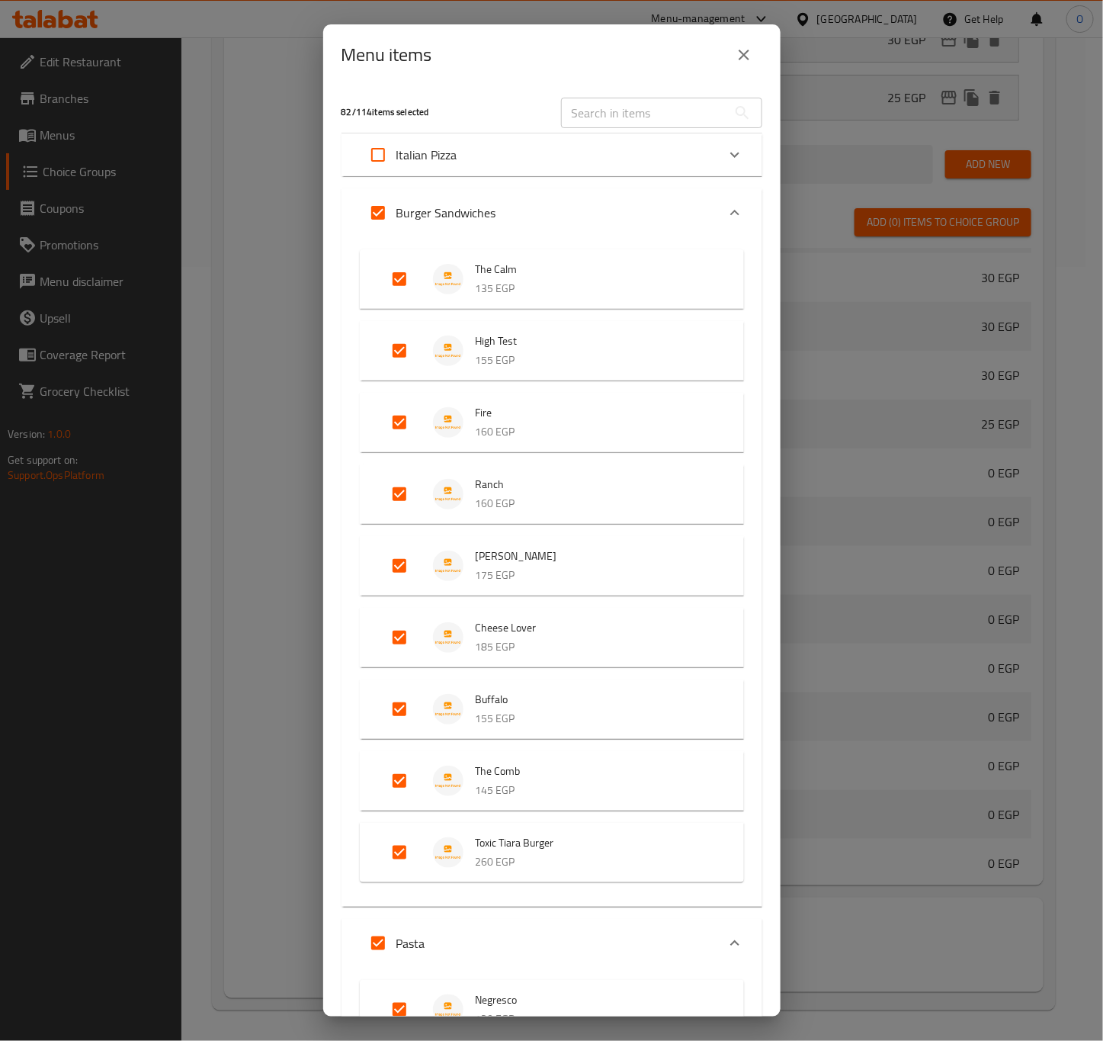
checkbox input "true"
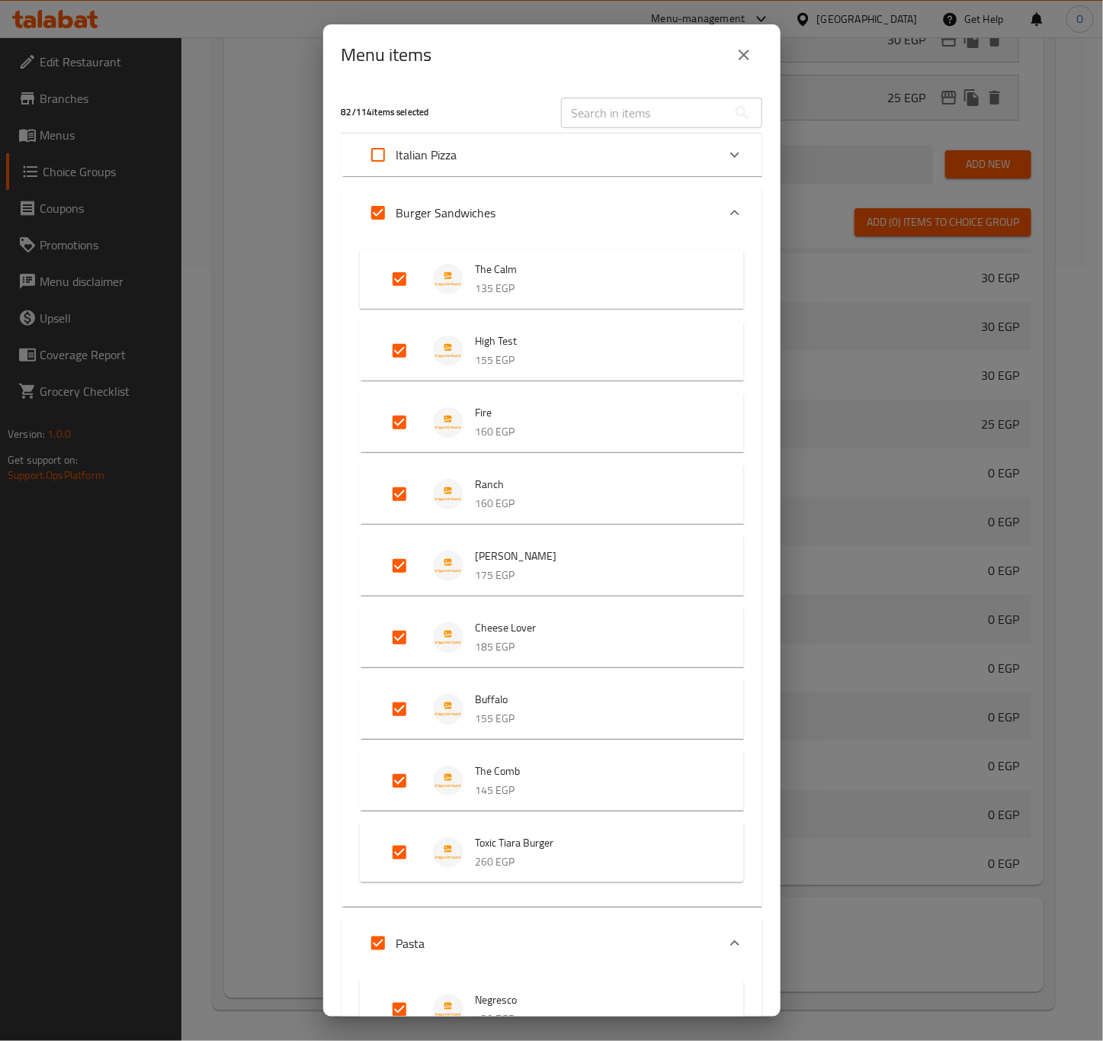
checkbox input "true"
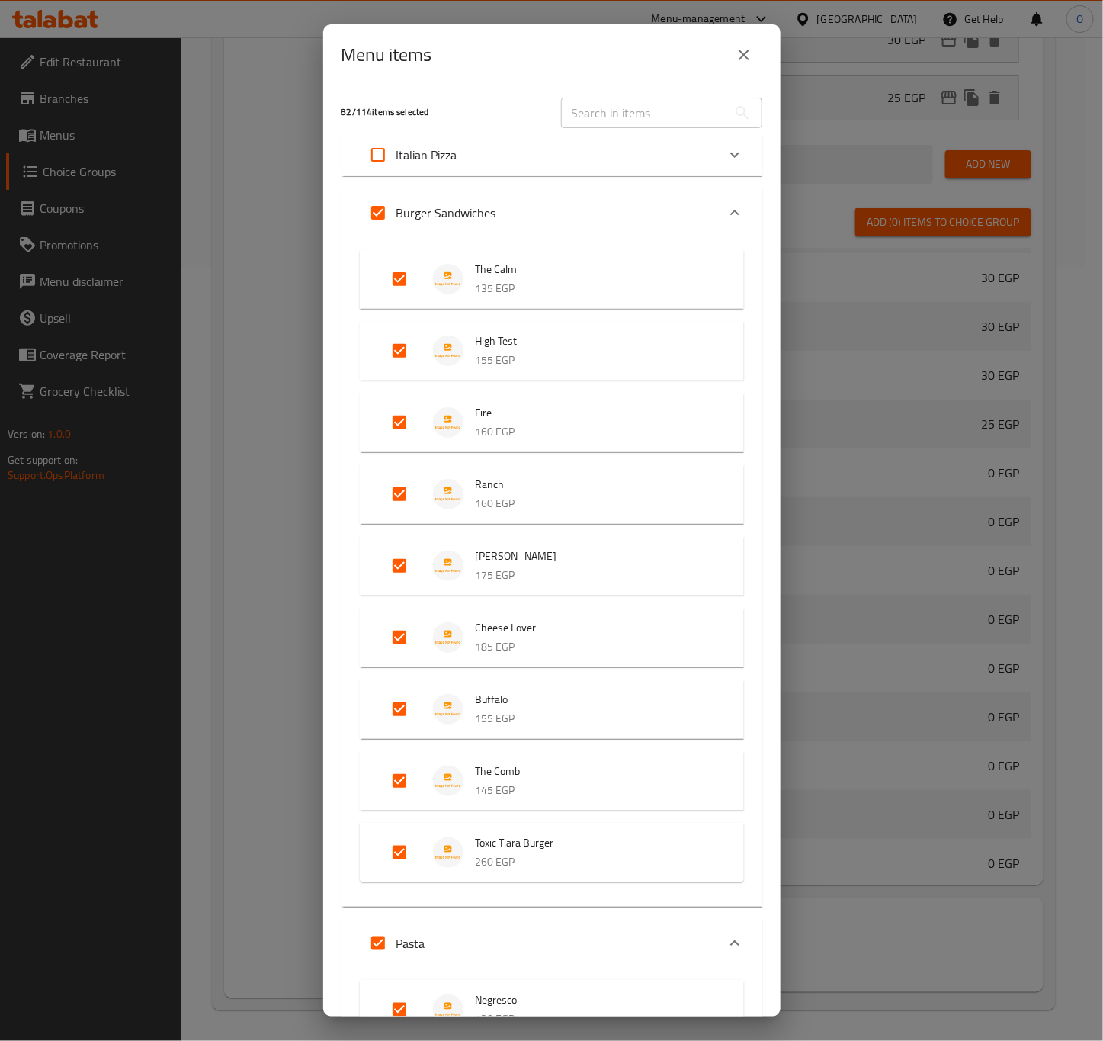
checkbox input "true"
click at [438, 163] on p "Italian Pizza" at bounding box center [426, 155] width 61 height 18
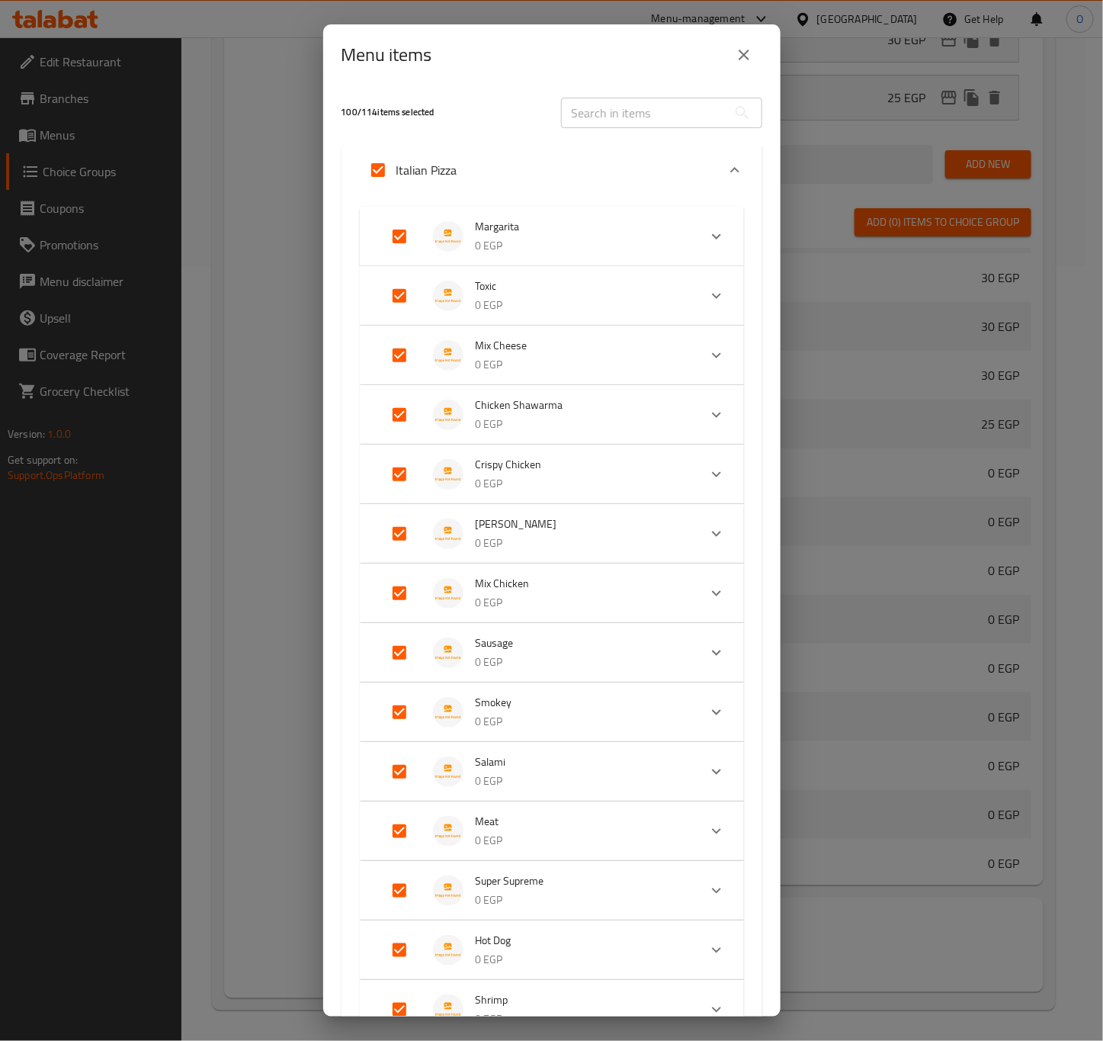
click at [496, 241] on p "0 EGP" at bounding box center [581, 245] width 210 height 19
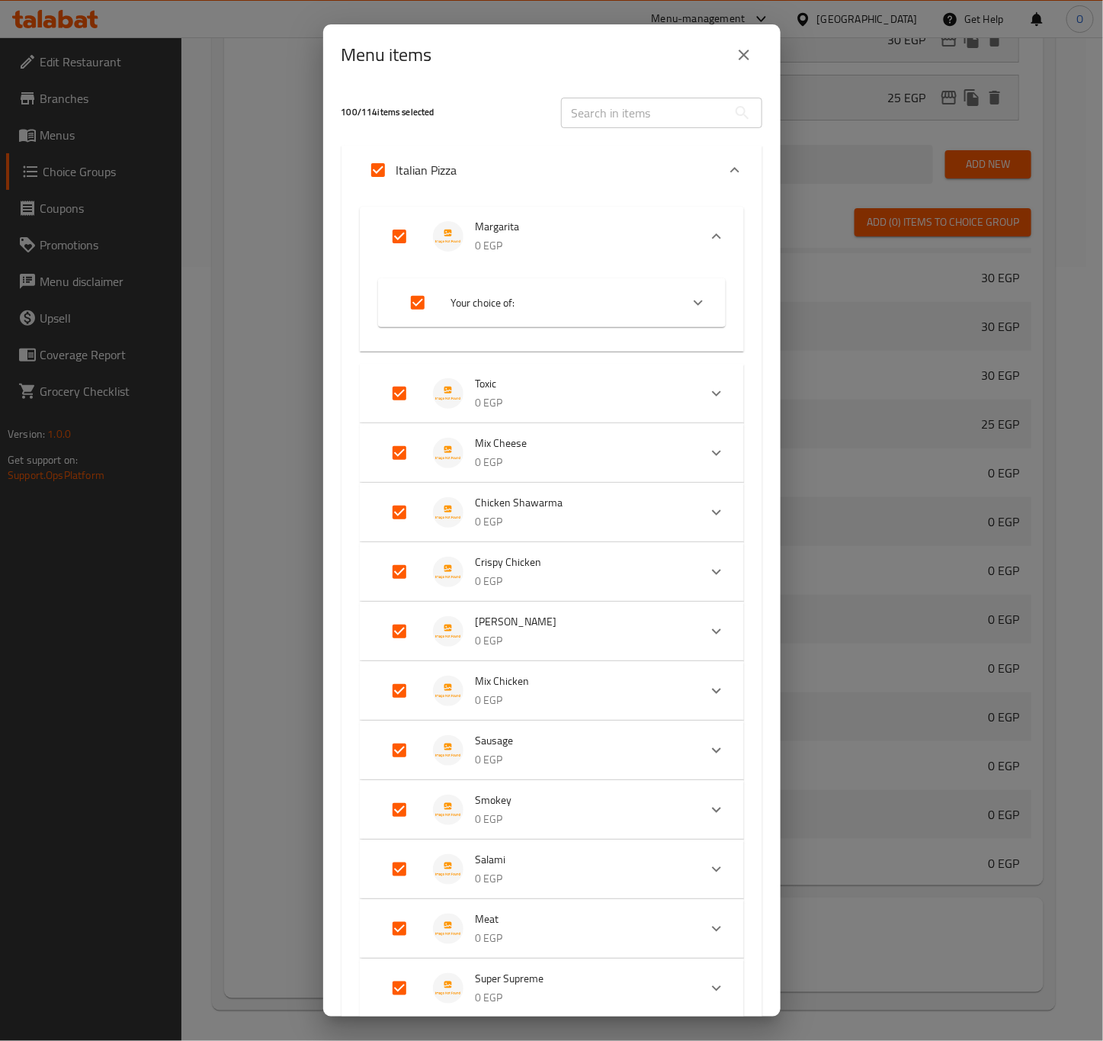
click at [496, 241] on p "0 EGP" at bounding box center [581, 245] width 210 height 19
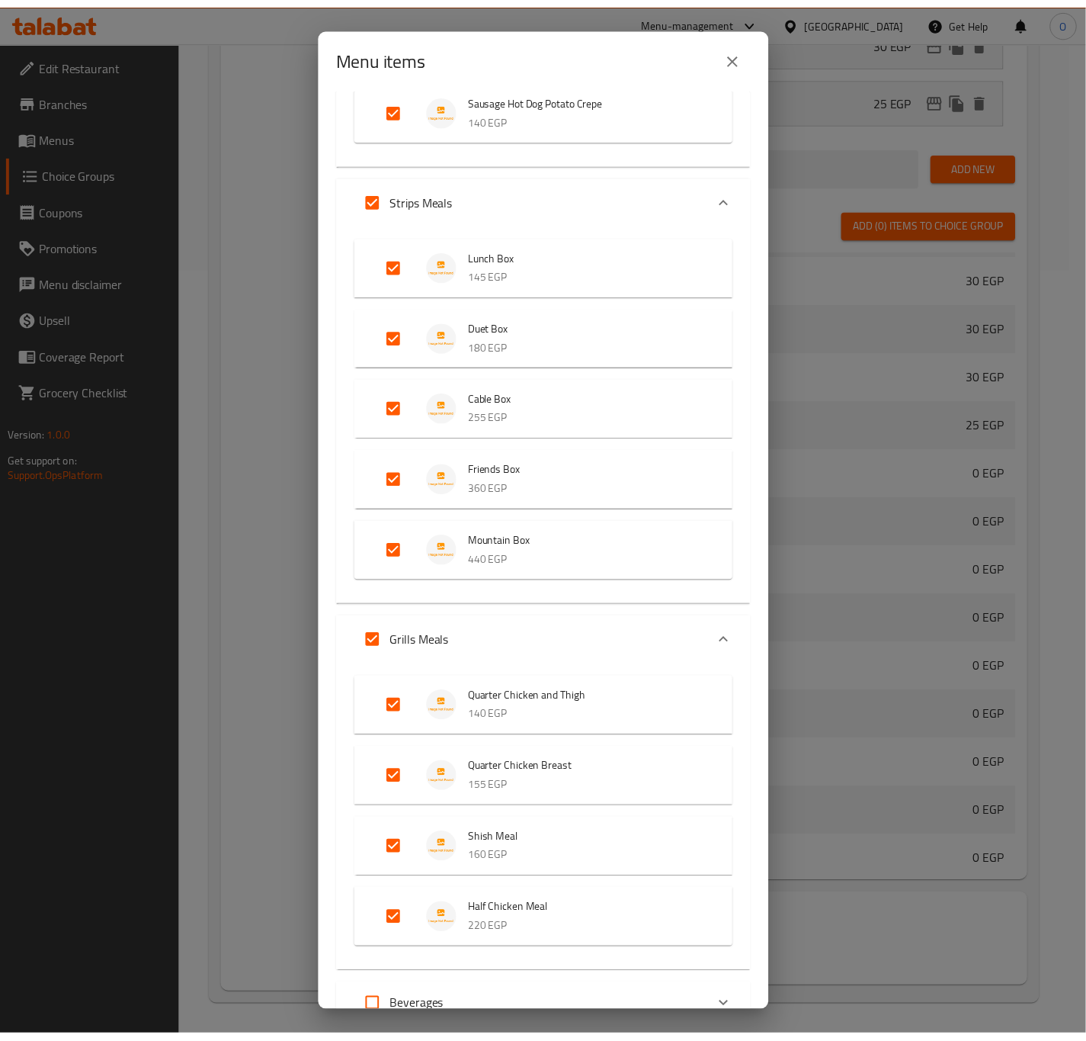
scroll to position [7389, 0]
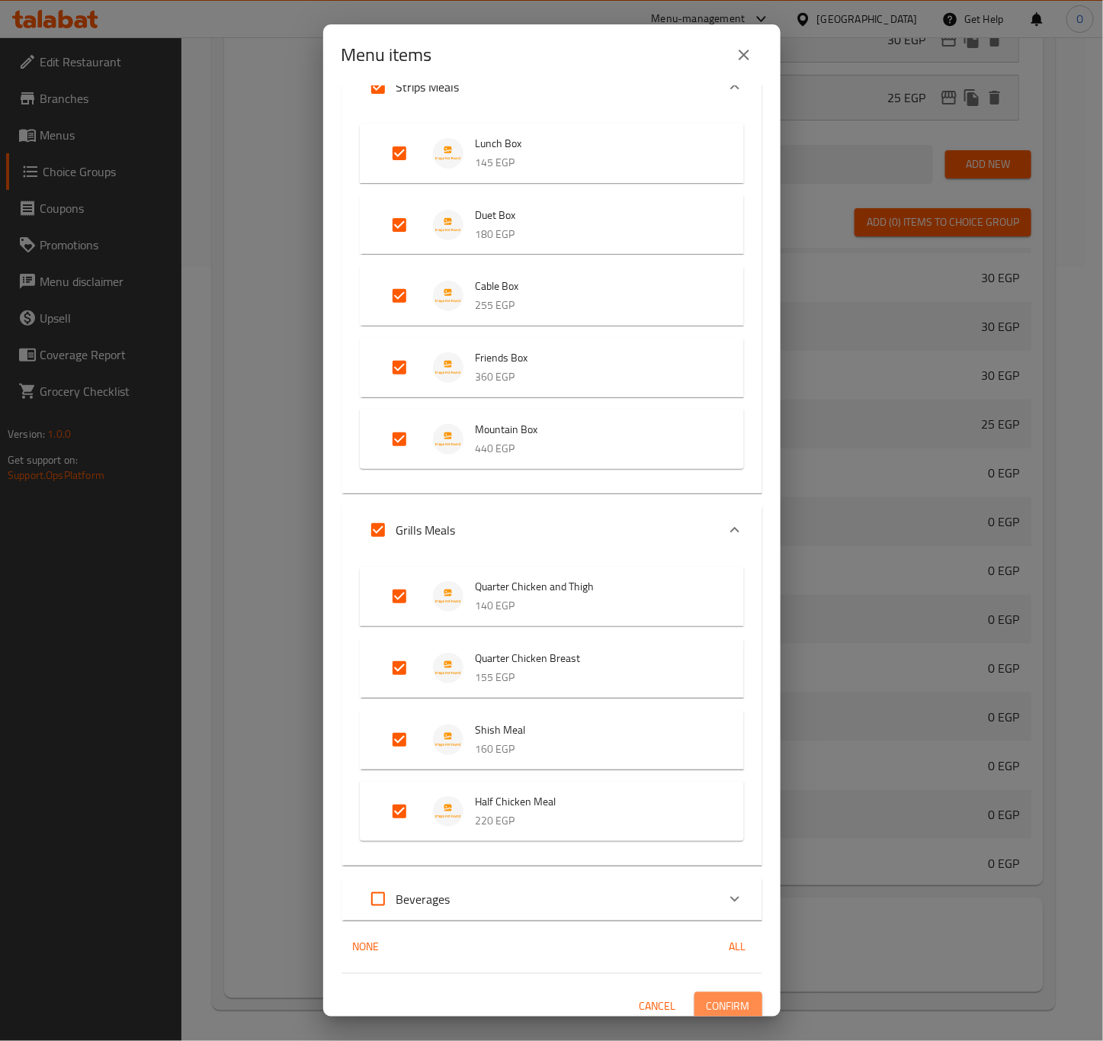
click at [737, 1002] on button "Confirm" at bounding box center [728, 1006] width 68 height 28
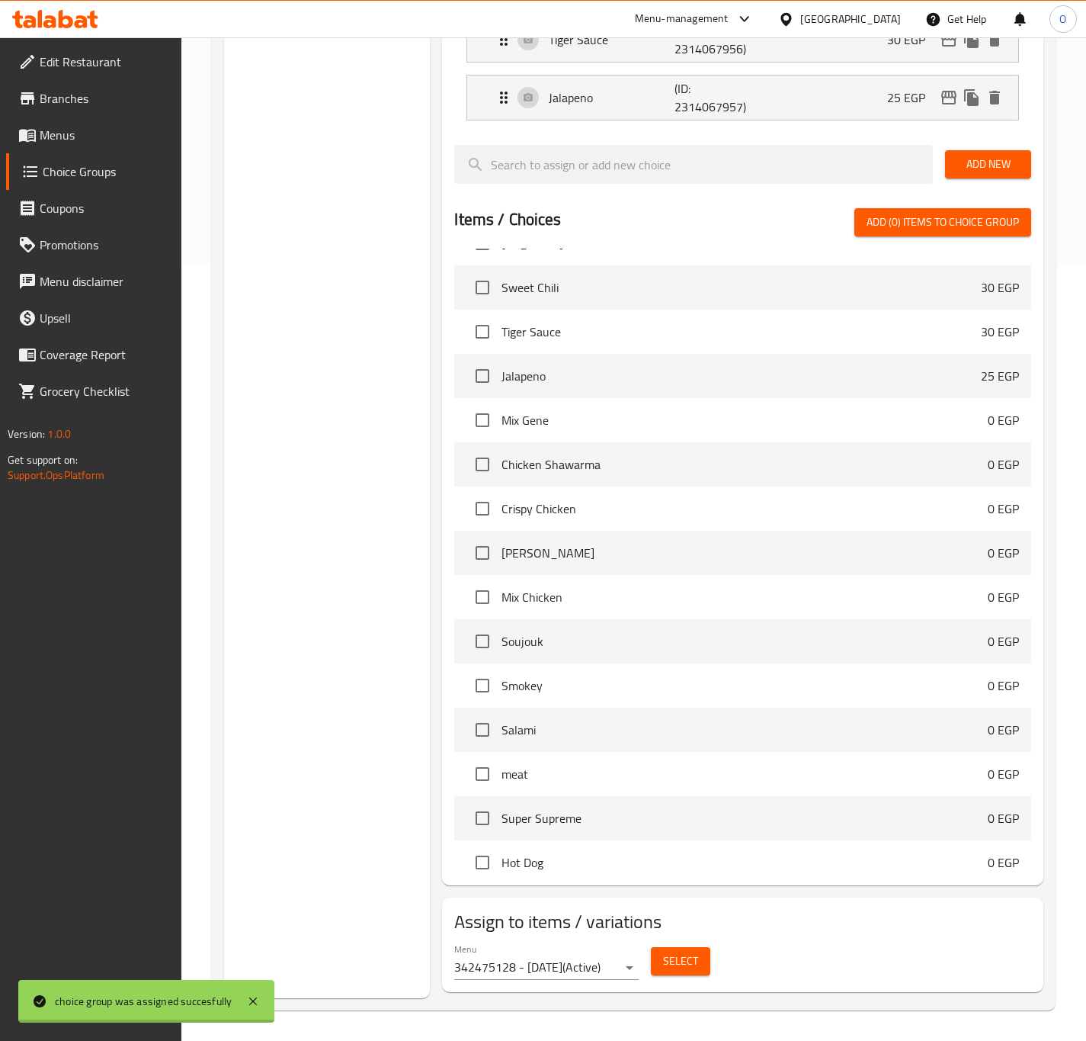
scroll to position [316, 0]
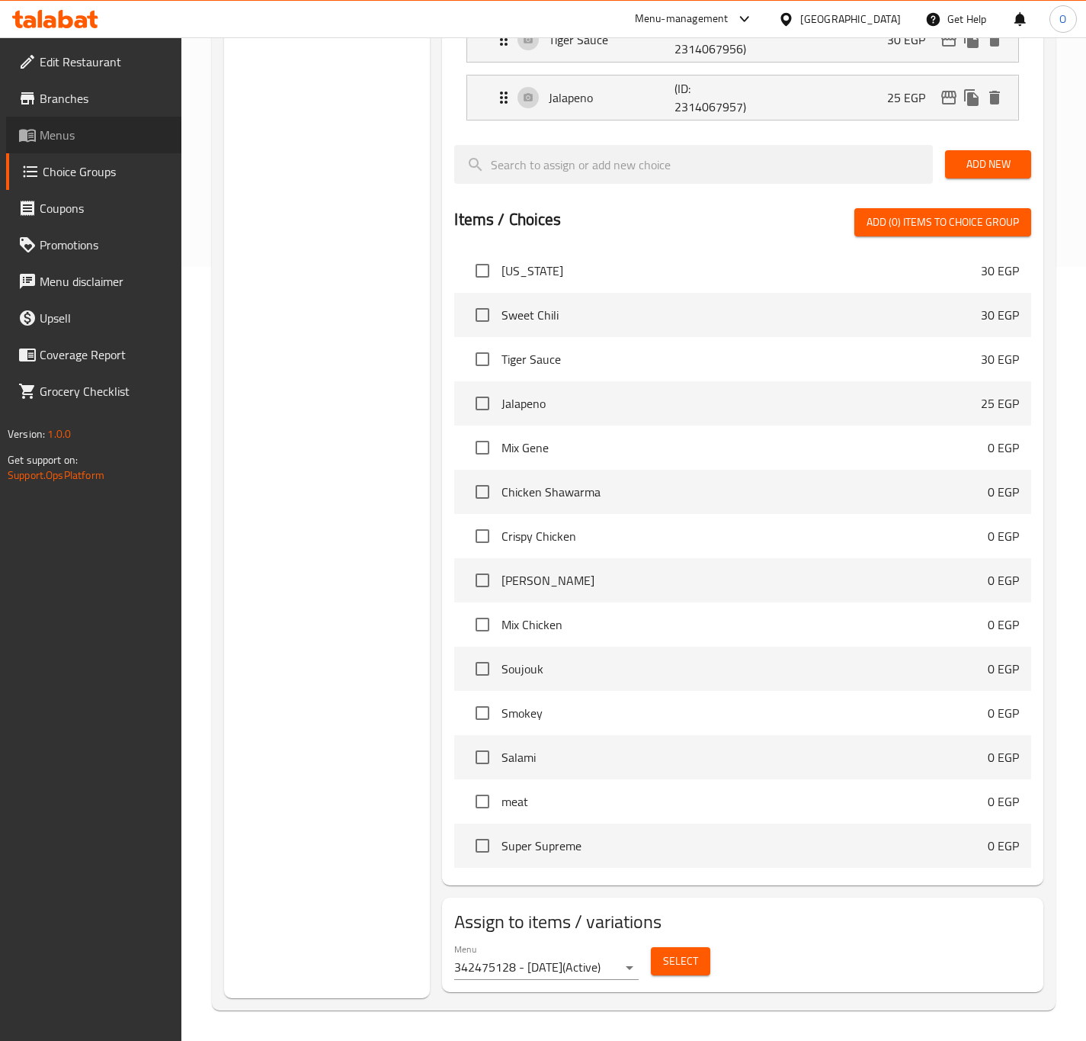
click at [85, 131] on span "Menus" at bounding box center [105, 135] width 130 height 18
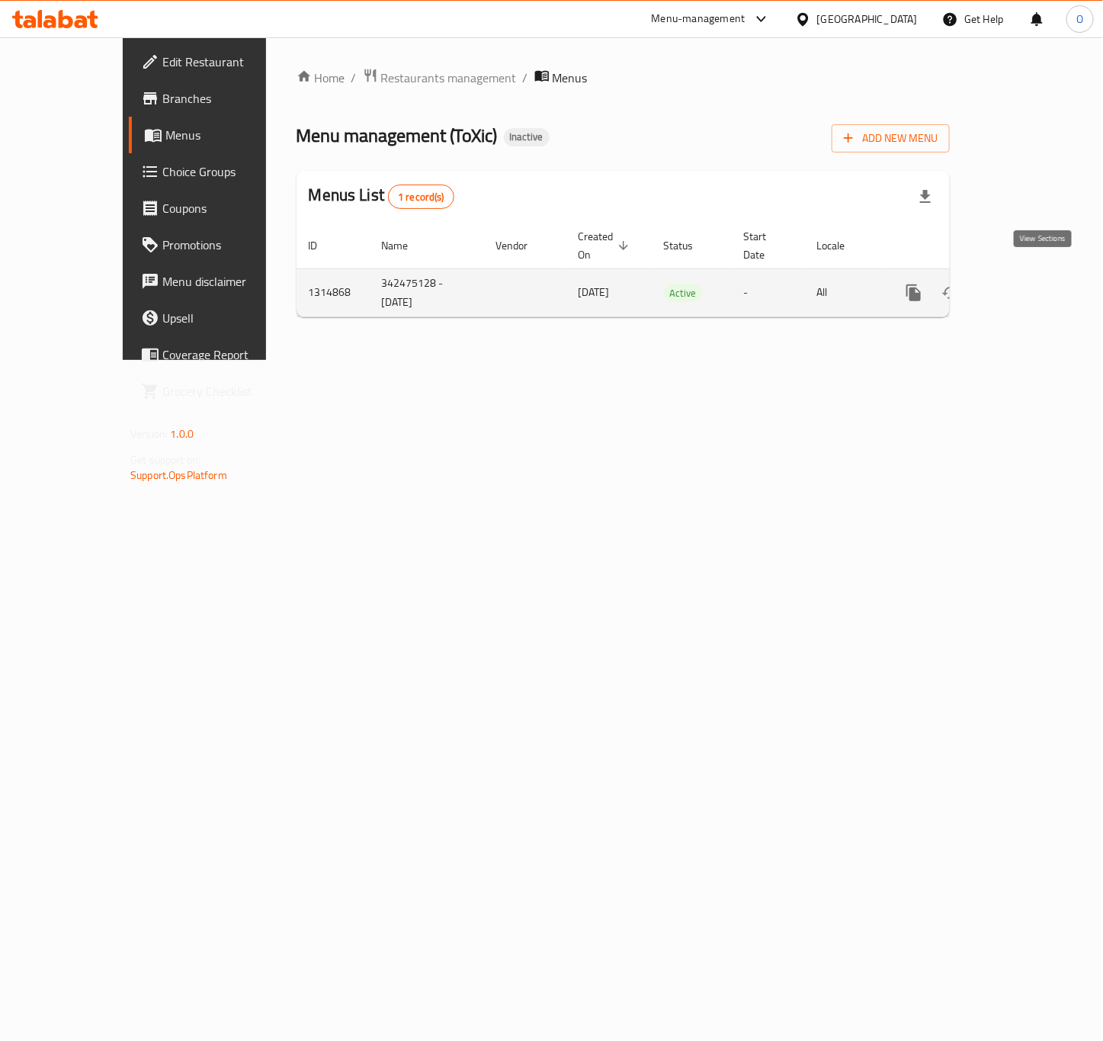
click at [1031, 286] on icon "enhanced table" at bounding box center [1024, 293] width 14 height 14
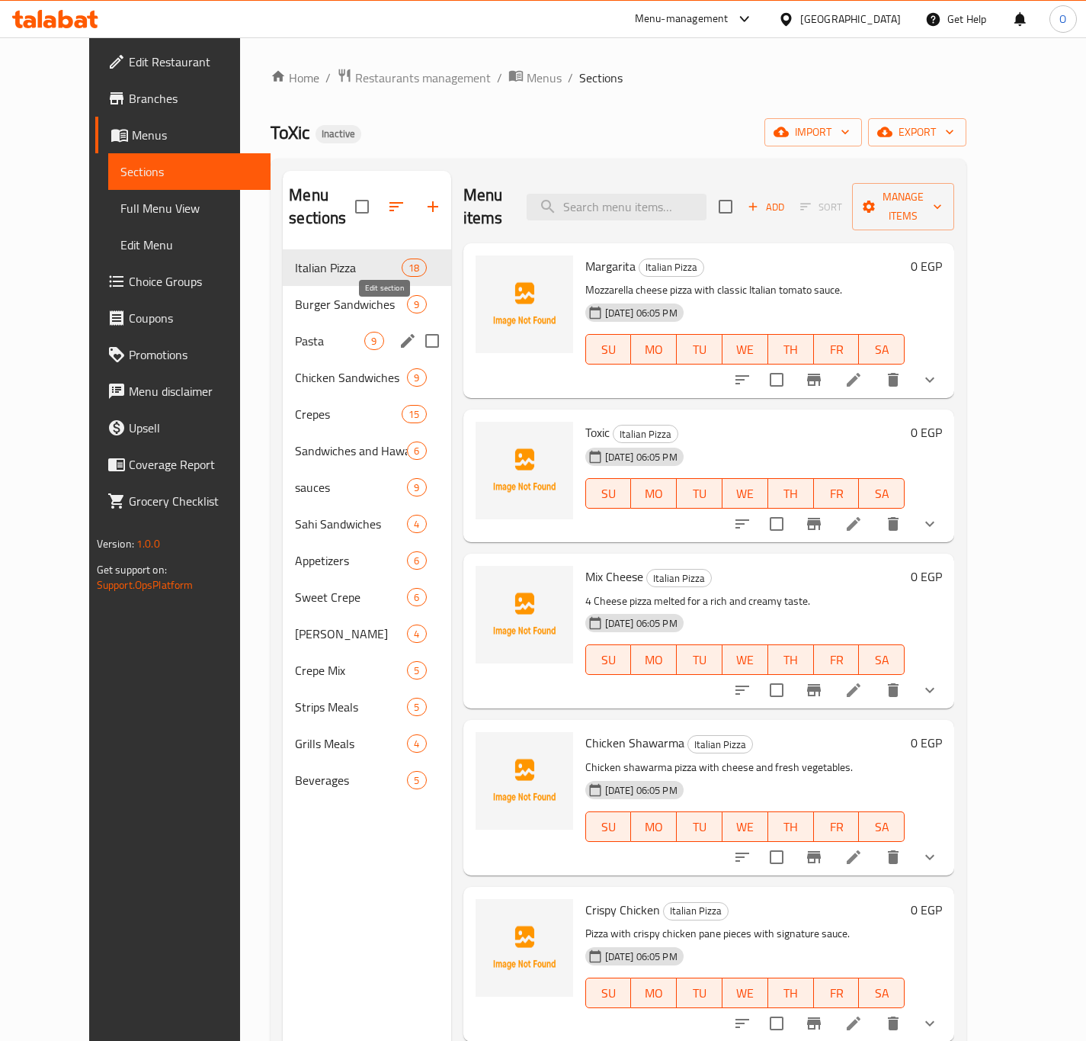
click at [399, 332] on icon "edit" at bounding box center [408, 341] width 18 height 18
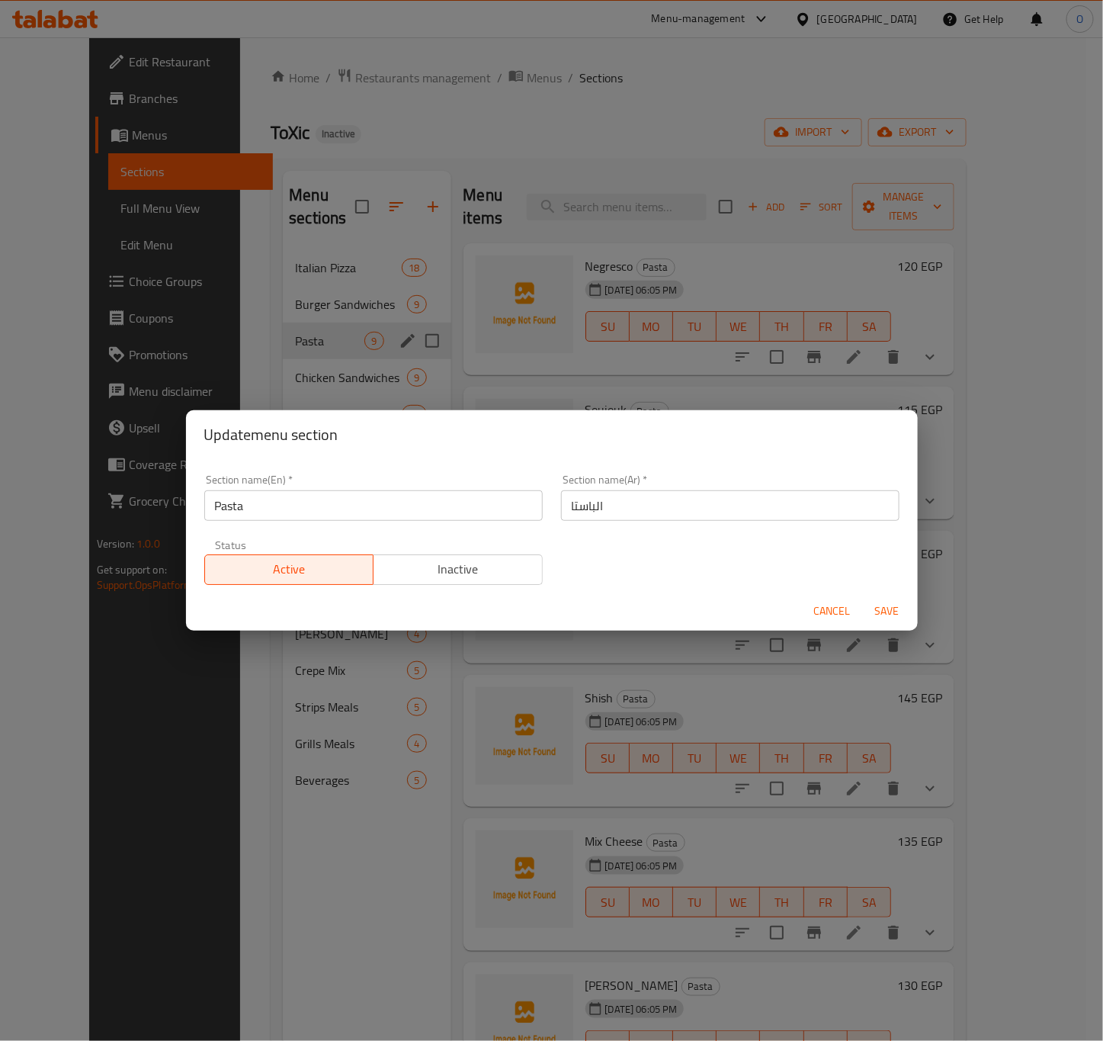
click at [842, 606] on span "Cancel" at bounding box center [832, 610] width 37 height 19
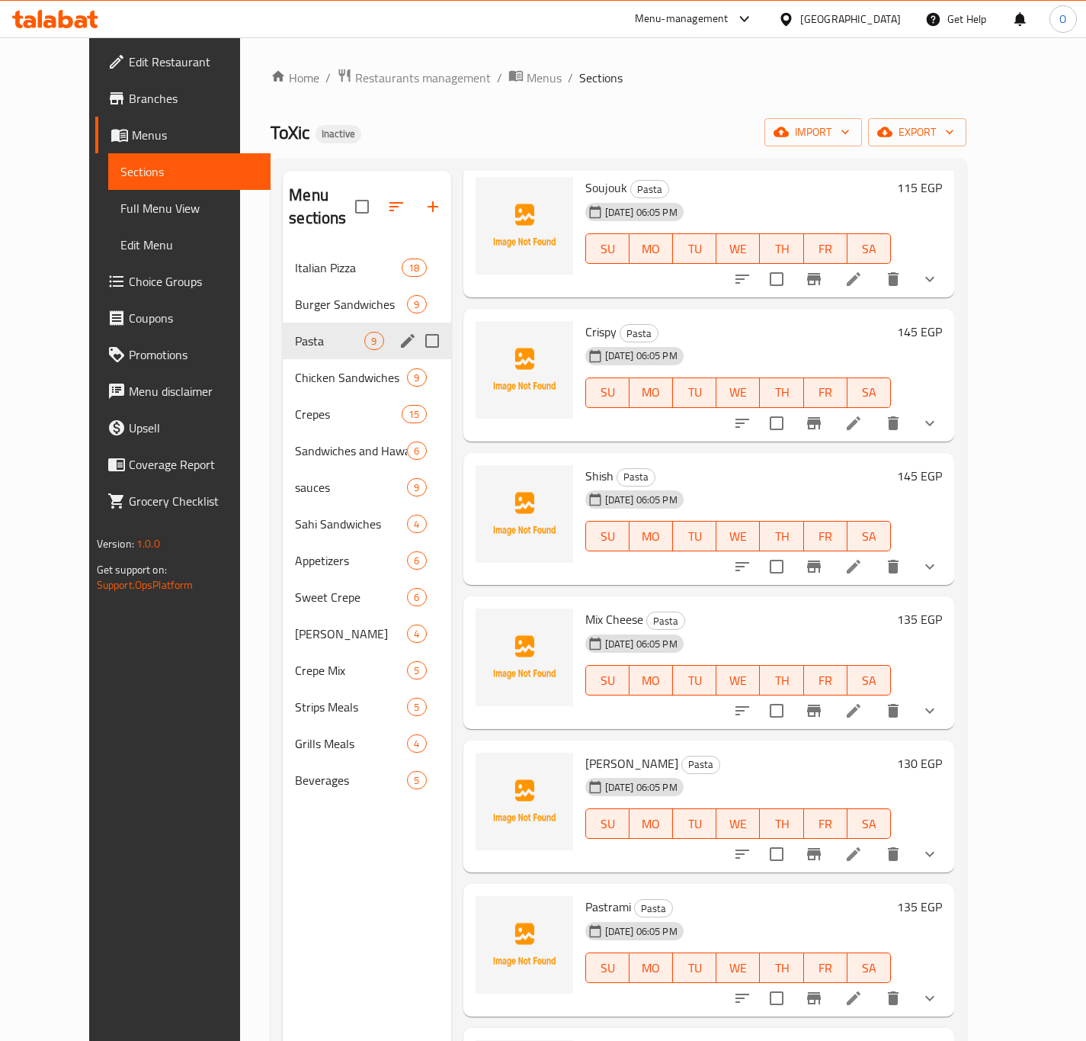
scroll to position [229, 0]
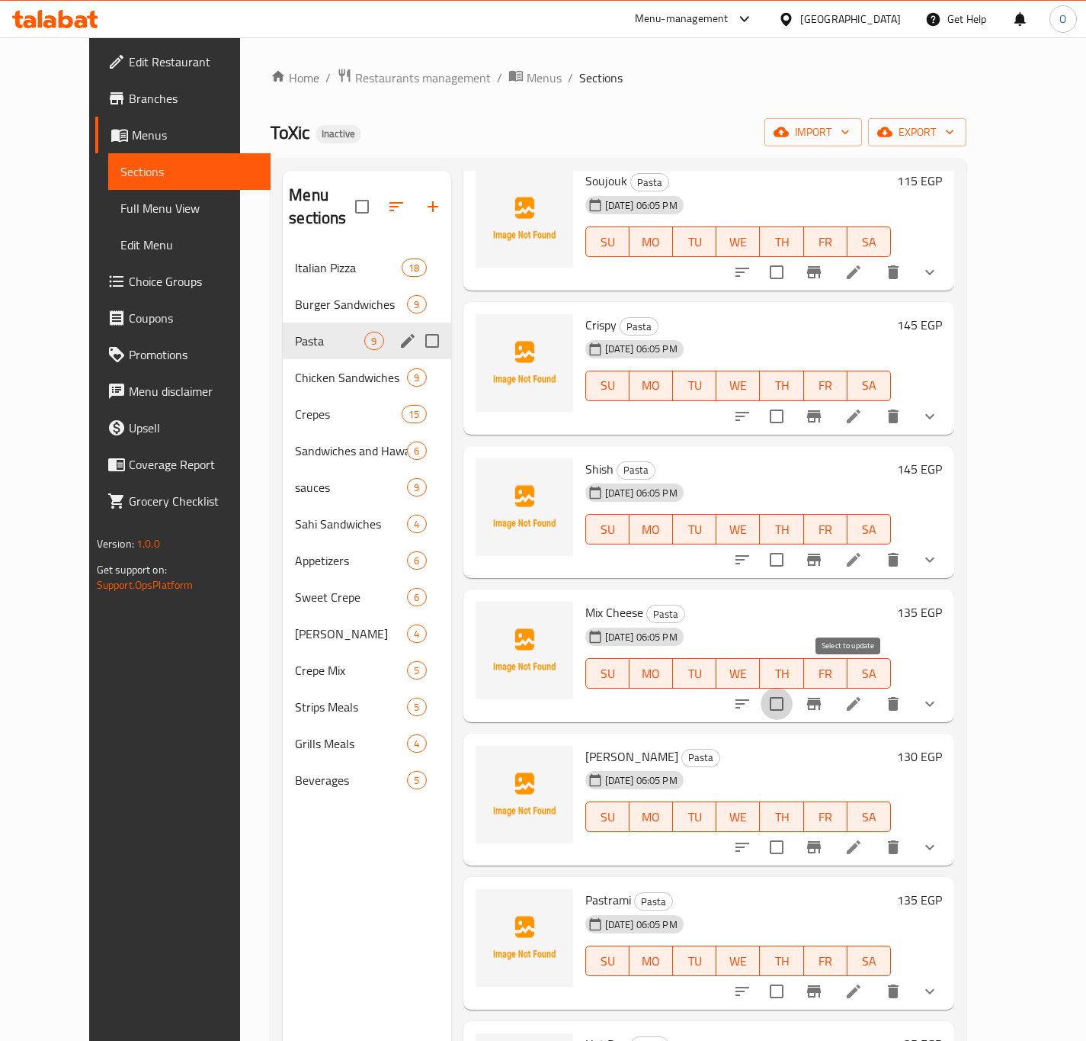
drag, startPoint x: 933, startPoint y: 685, endPoint x: 863, endPoint y: 698, distance: 71.5
click at [793, 696] on input "checkbox" at bounding box center [777, 704] width 32 height 32
drag, startPoint x: 933, startPoint y: 682, endPoint x: 851, endPoint y: 691, distance: 82.8
click at [793, 691] on input "checkbox" at bounding box center [777, 704] width 32 height 32
checkbox input "false"
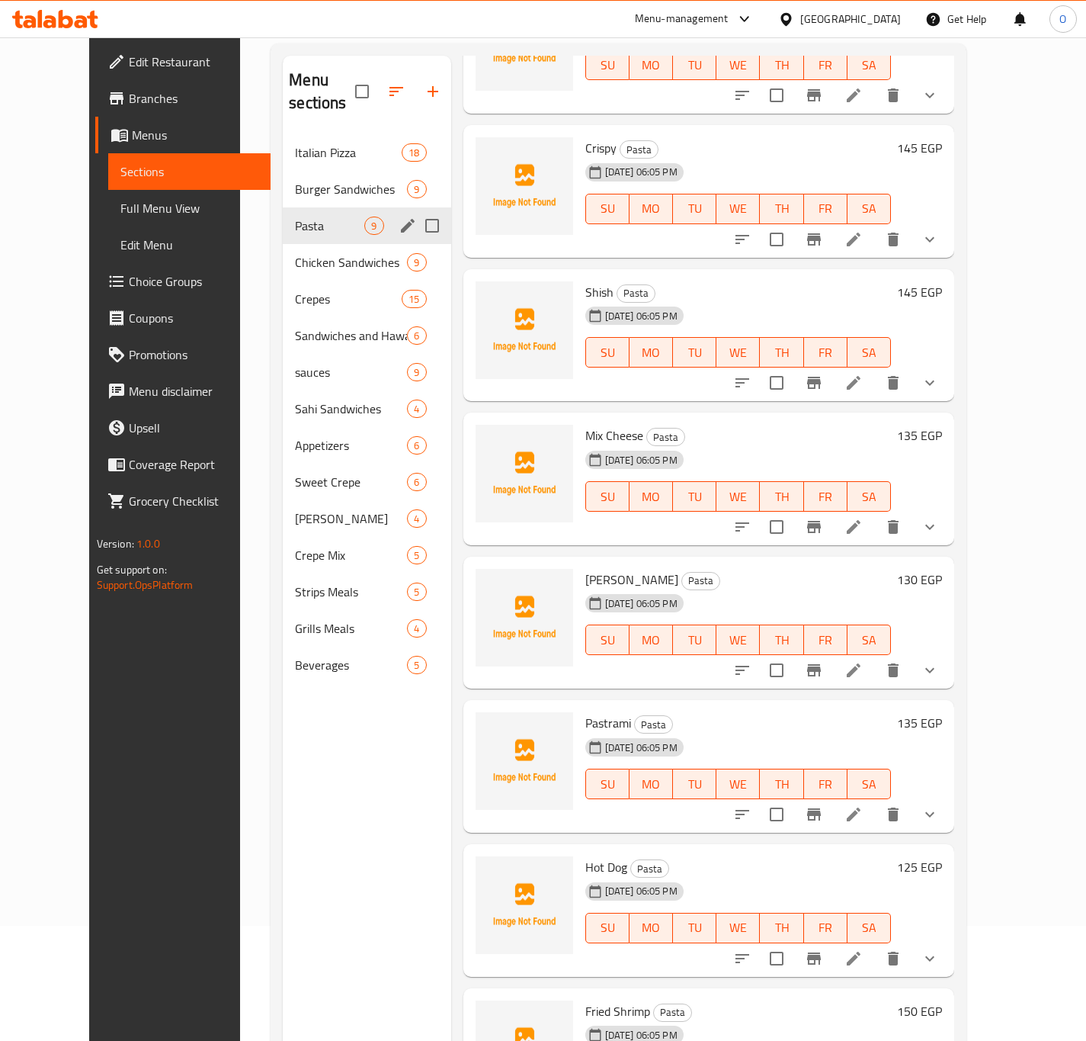
scroll to position [213, 0]
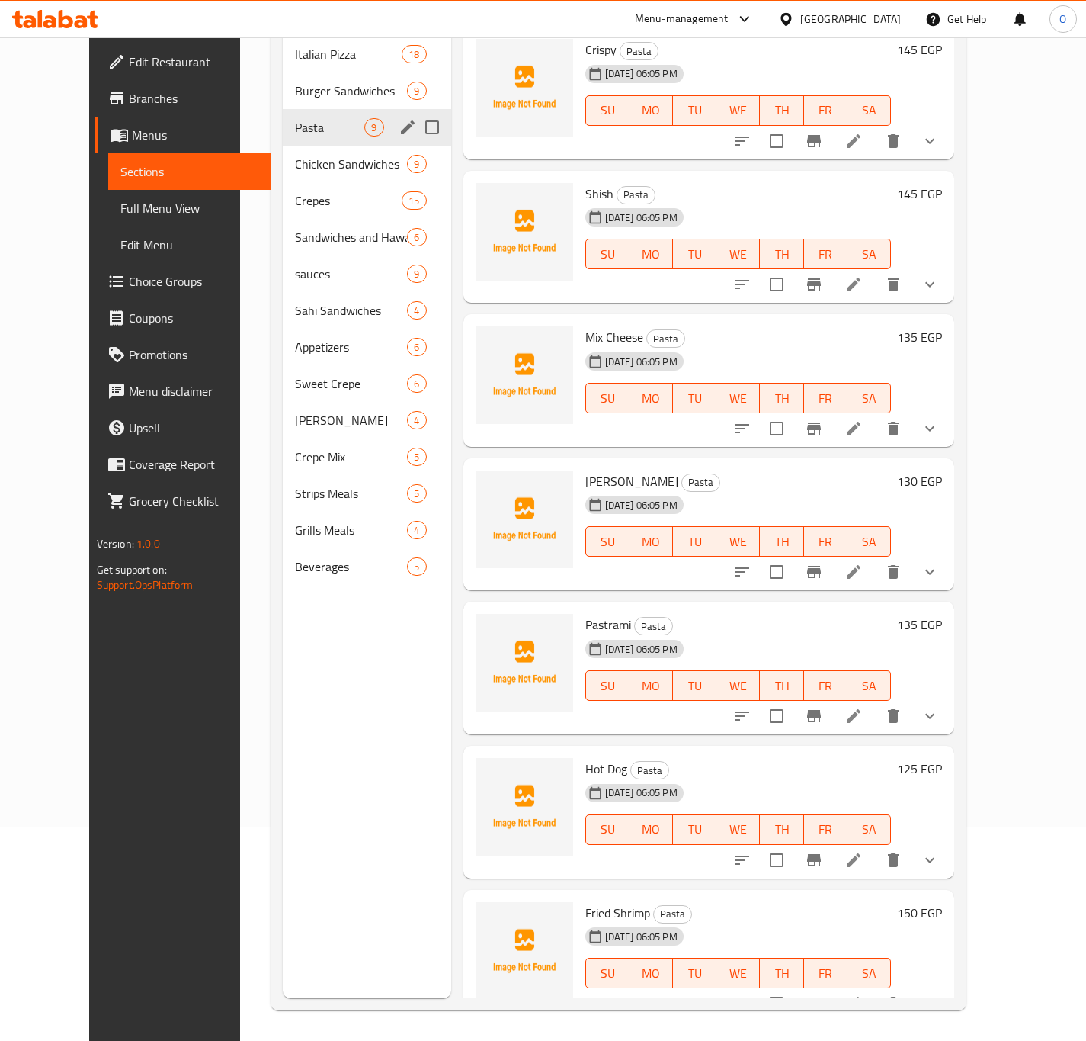
drag, startPoint x: 938, startPoint y: 982, endPoint x: 876, endPoint y: 1009, distance: 68.3
click at [872, 1012] on div "Home / Restaurants management / Menus / Sections ToXic Inactive import export M…" at bounding box center [618, 432] width 757 height 1217
click at [863, 994] on icon at bounding box center [854, 1003] width 18 height 18
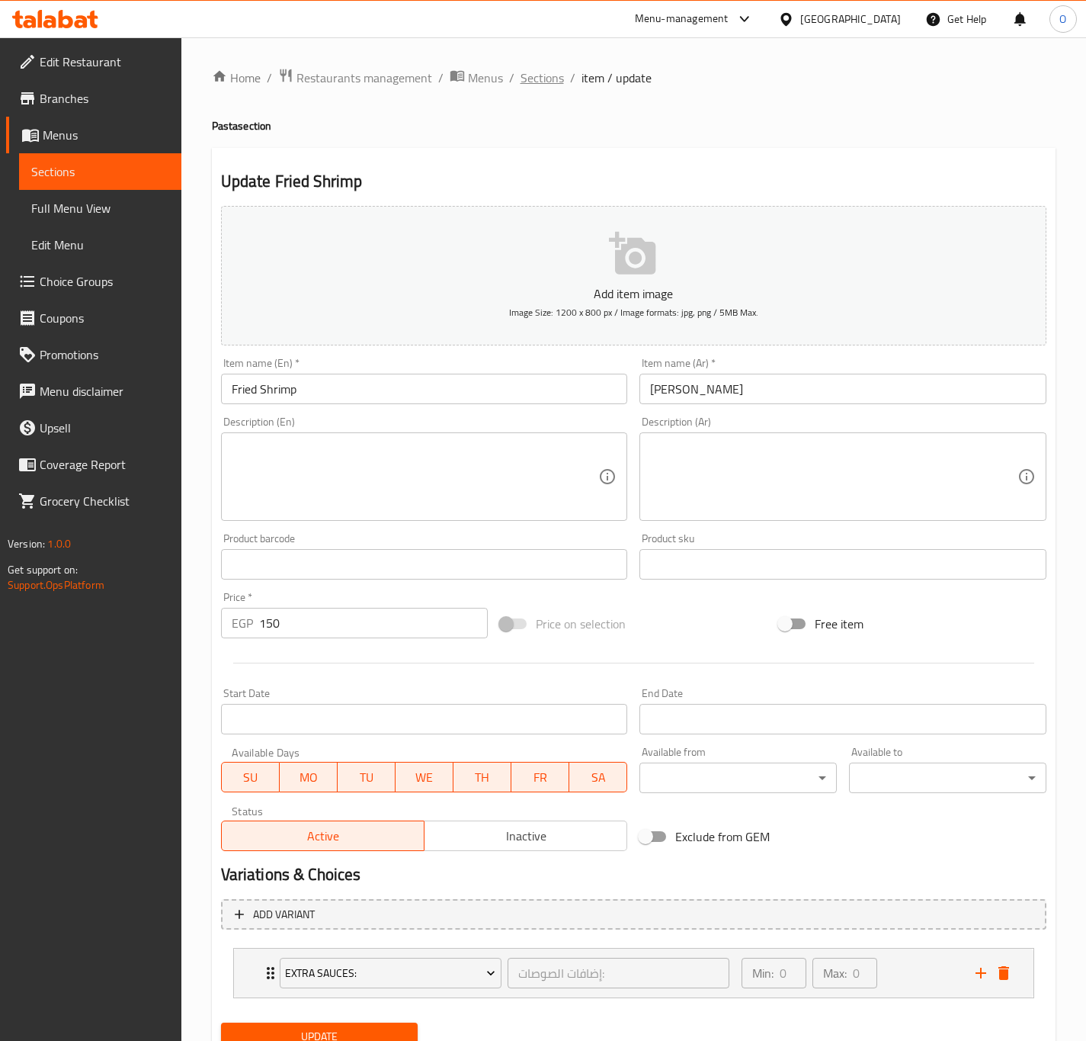
click at [547, 87] on span "Sections" at bounding box center [542, 78] width 43 height 18
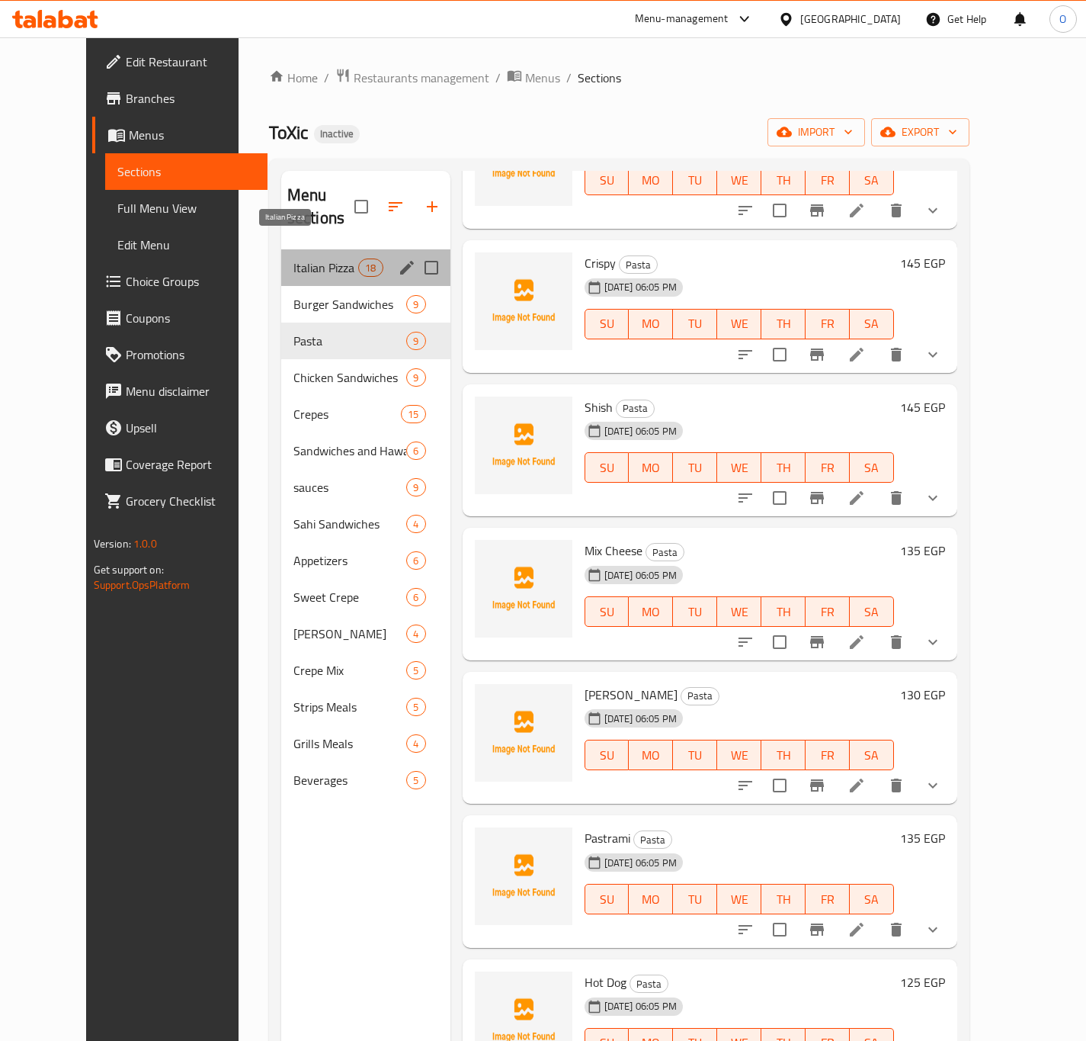
click at [307, 258] on span "Italian Pizza" at bounding box center [325, 267] width 65 height 18
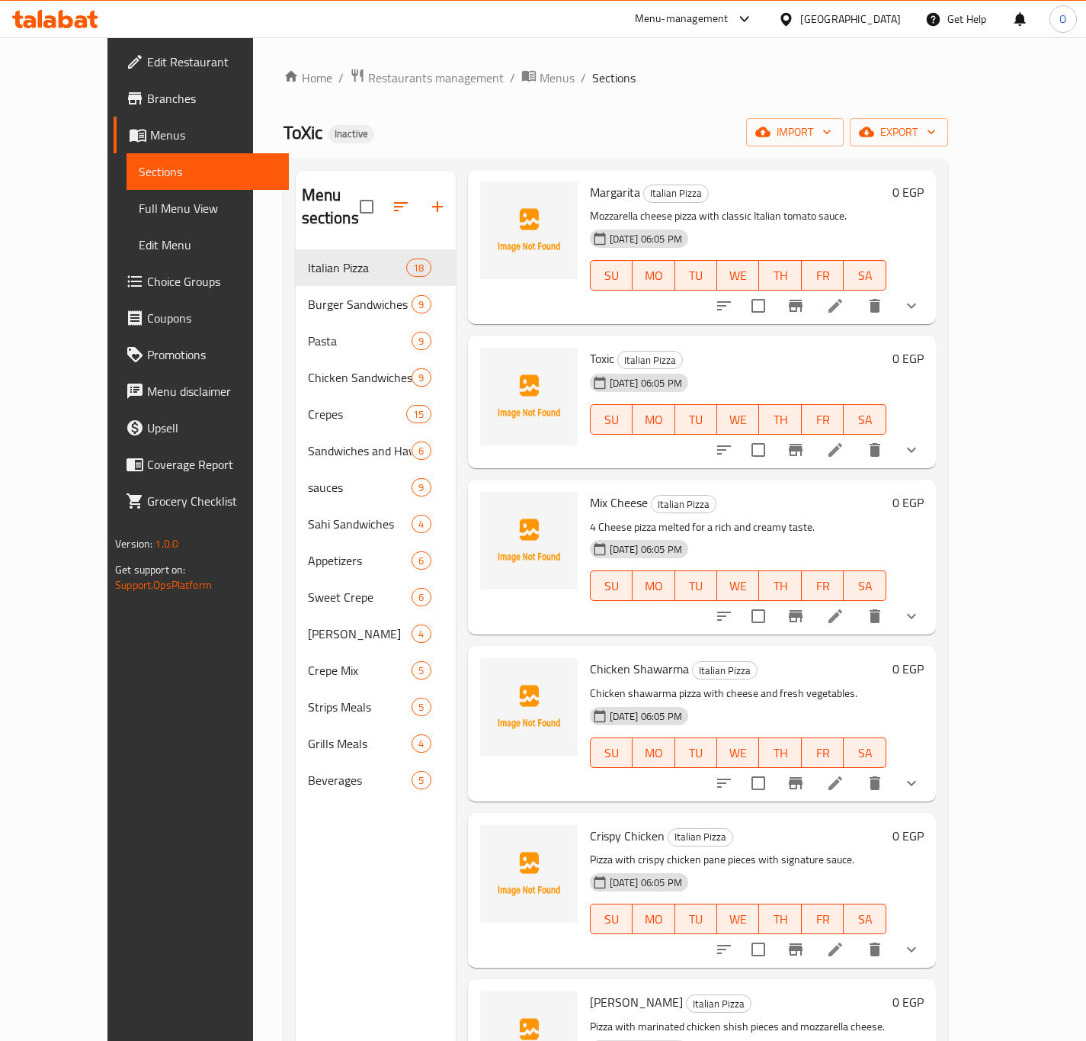
scroll to position [114, 0]
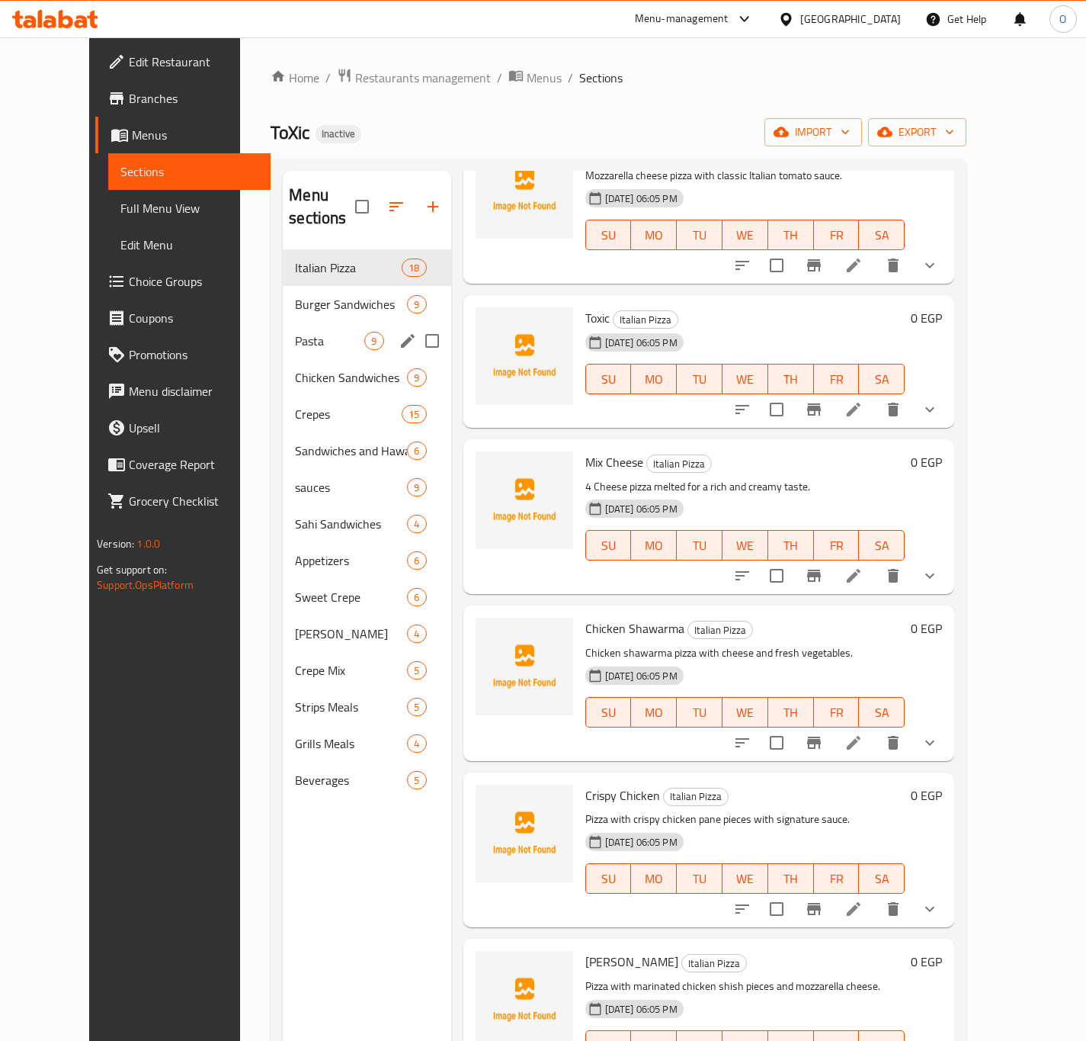
click at [302, 332] on span "Pasta" at bounding box center [329, 341] width 69 height 18
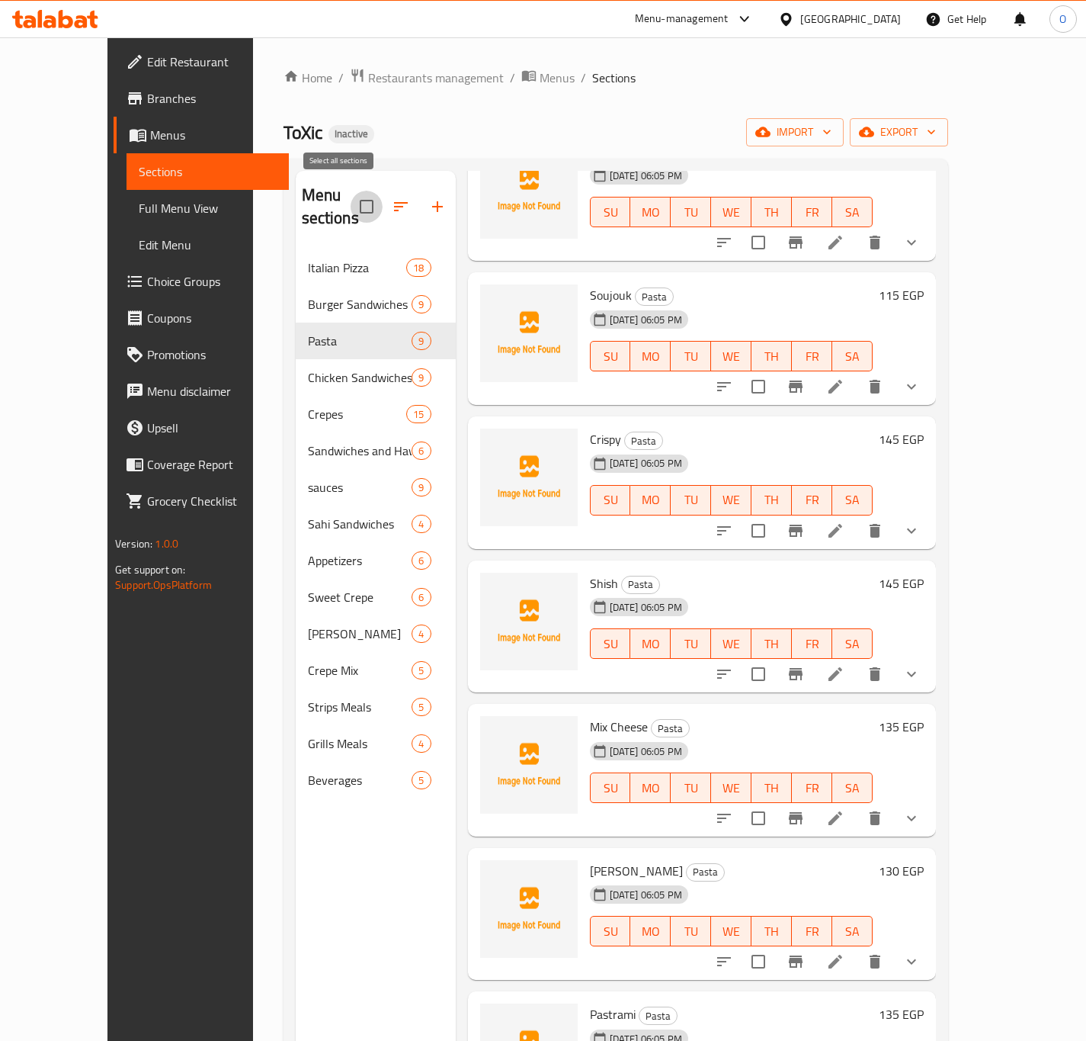
click at [351, 197] on input "checkbox" at bounding box center [367, 207] width 32 height 32
checkbox input "true"
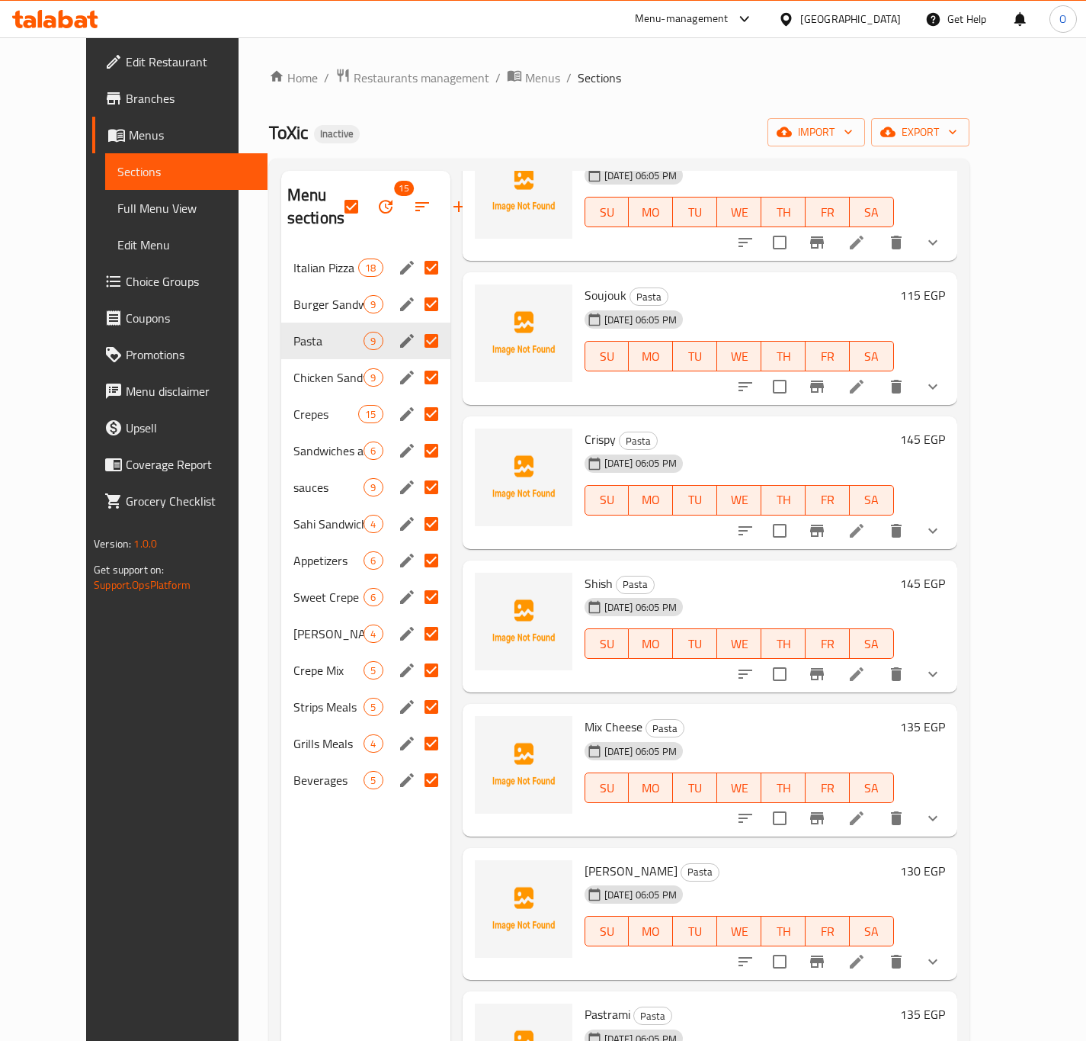
click at [415, 332] on input "Menu sections" at bounding box center [431, 341] width 32 height 32
checkbox input "false"
click at [415, 265] on input "Menu sections" at bounding box center [431, 268] width 32 height 32
checkbox input "false"
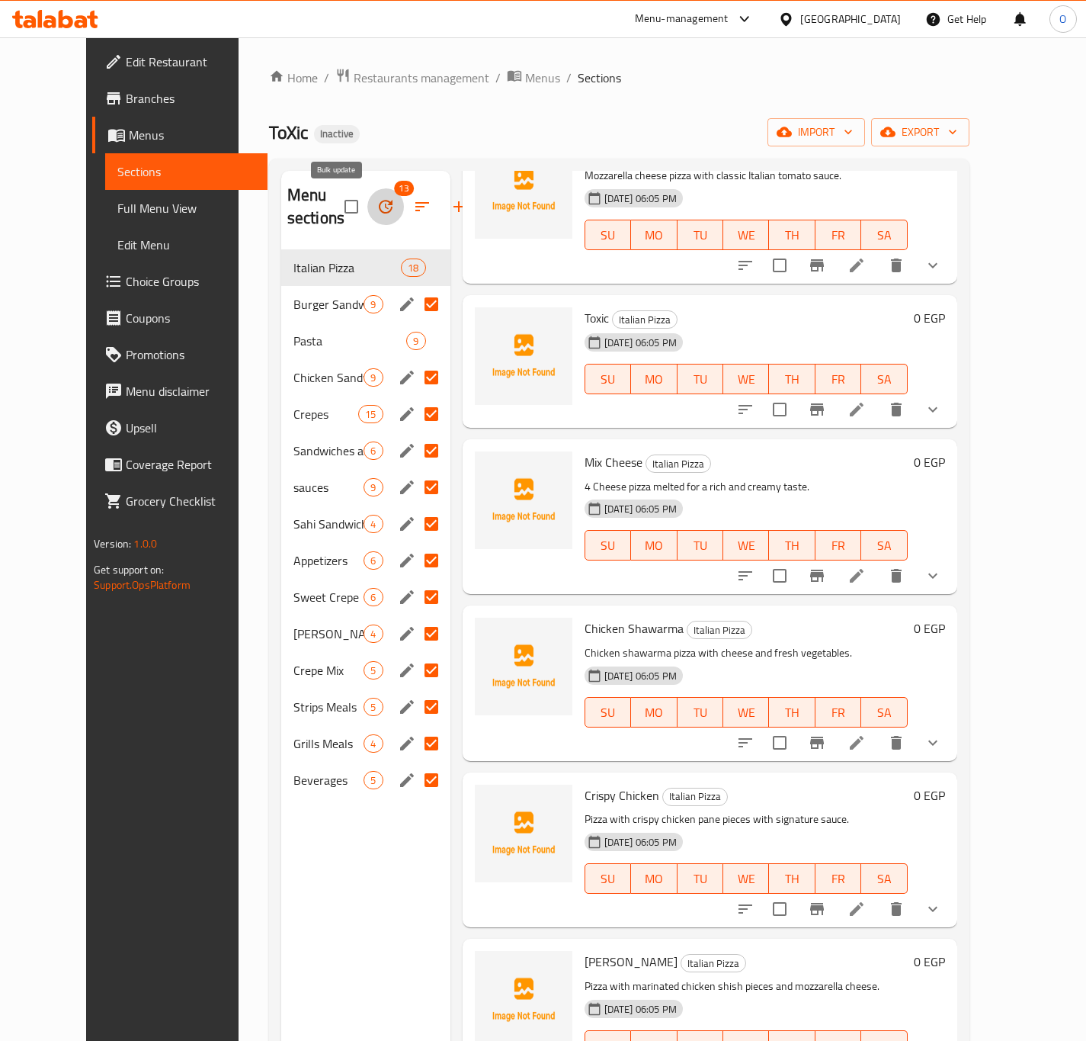
click at [377, 213] on icon "button" at bounding box center [386, 206] width 18 height 18
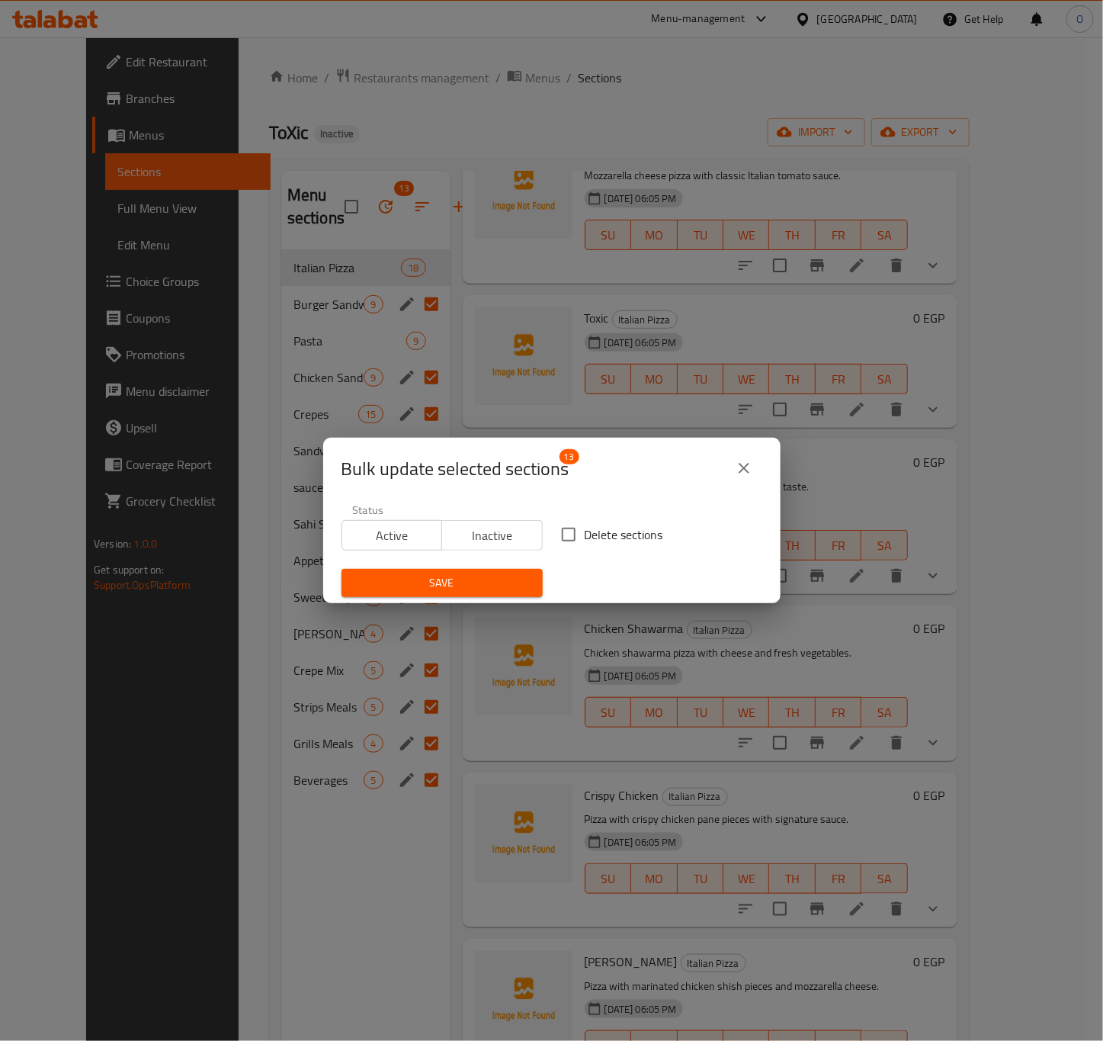
click at [591, 544] on span "Delete sections" at bounding box center [624, 534] width 79 height 18
click at [585, 544] on input "Delete sections" at bounding box center [569, 534] width 32 height 32
checkbox input "true"
click at [478, 575] on span "Save" at bounding box center [442, 582] width 177 height 19
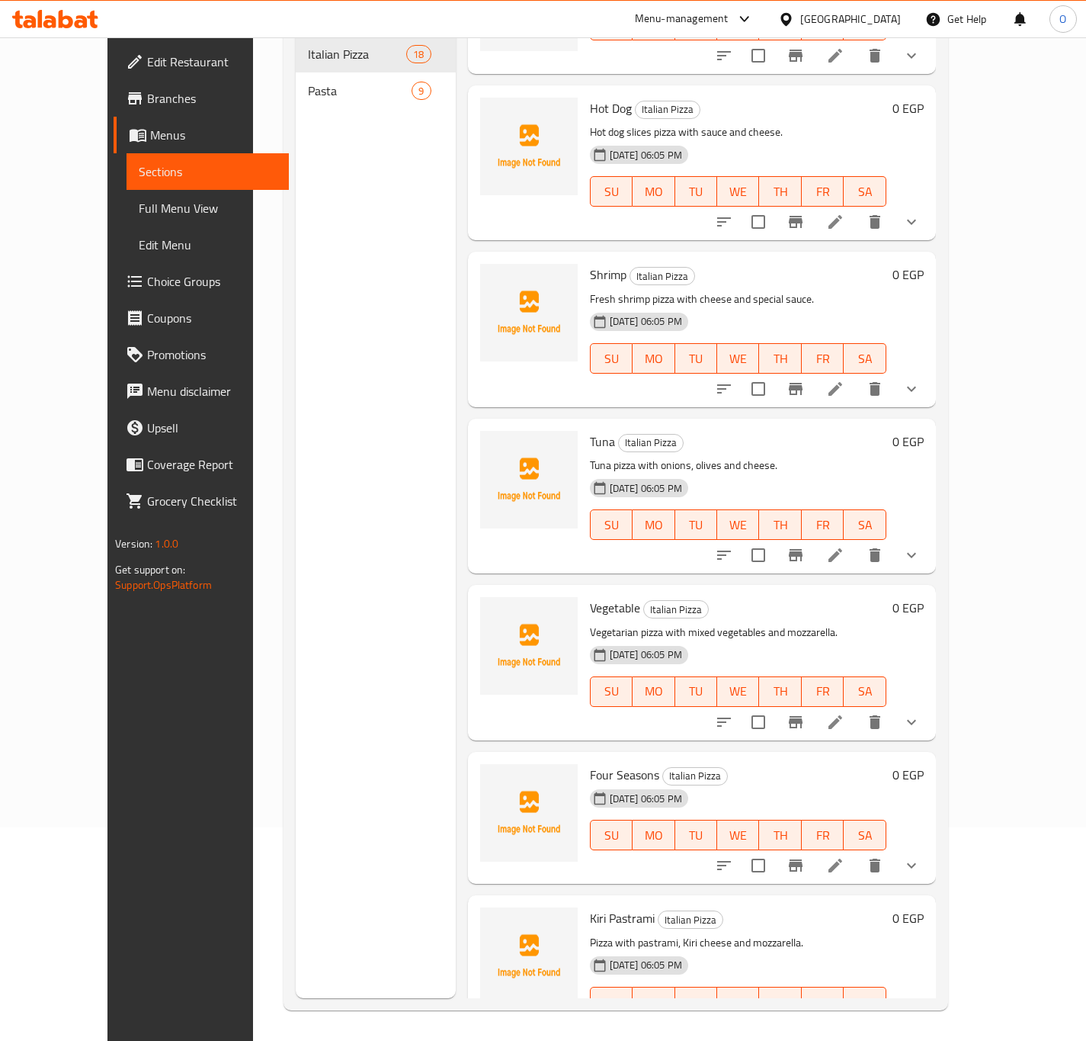
scroll to position [1903, 0]
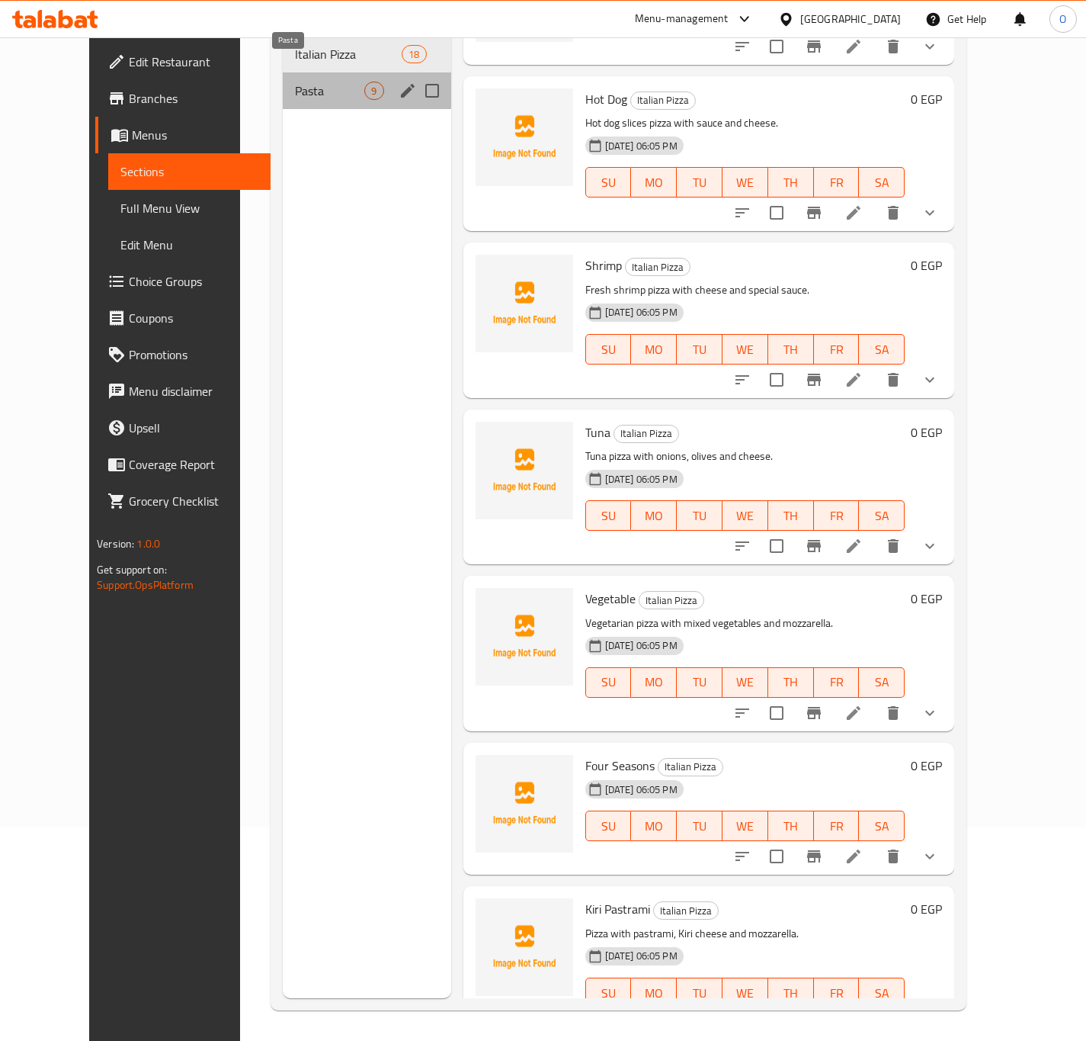
click at [295, 82] on span "Pasta" at bounding box center [329, 91] width 69 height 18
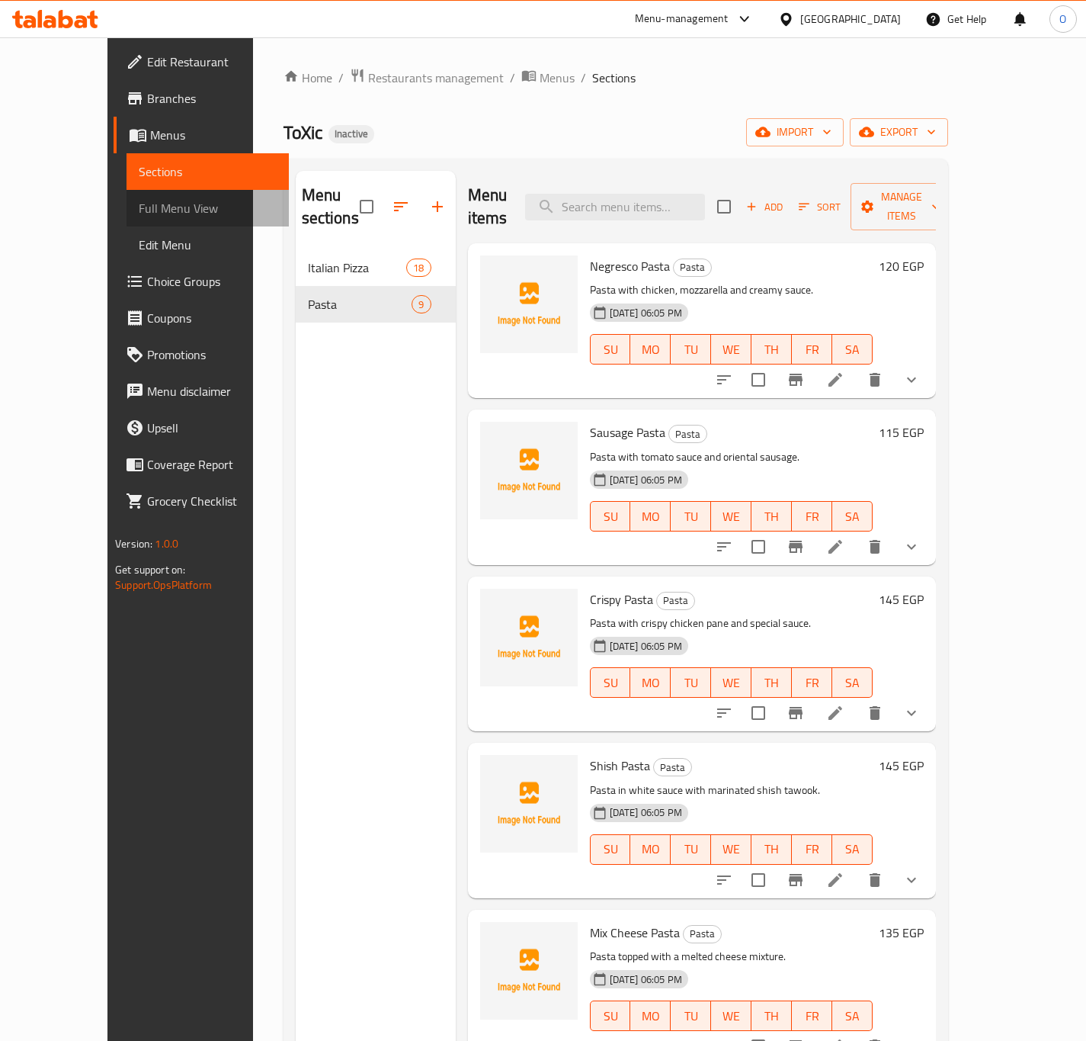
click at [139, 215] on span "Full Menu View" at bounding box center [208, 208] width 138 height 18
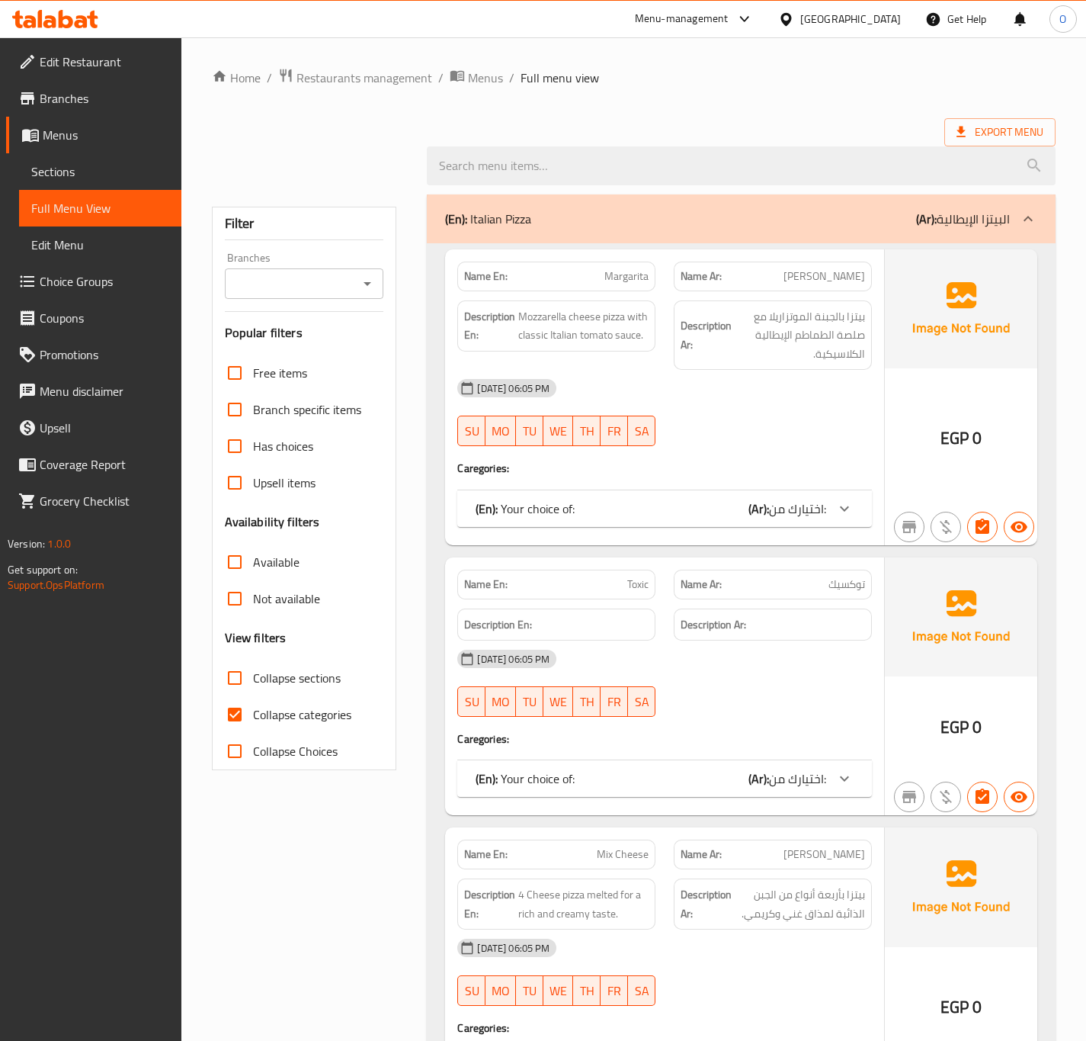
click at [312, 275] on input "Branches" at bounding box center [291, 283] width 125 height 21
click at [316, 275] on input "Branches" at bounding box center [291, 283] width 125 height 21
click at [316, 282] on div "Filter Branches Branches Popular filters Free items Branch specific items Has c…" at bounding box center [304, 488] width 185 height 563
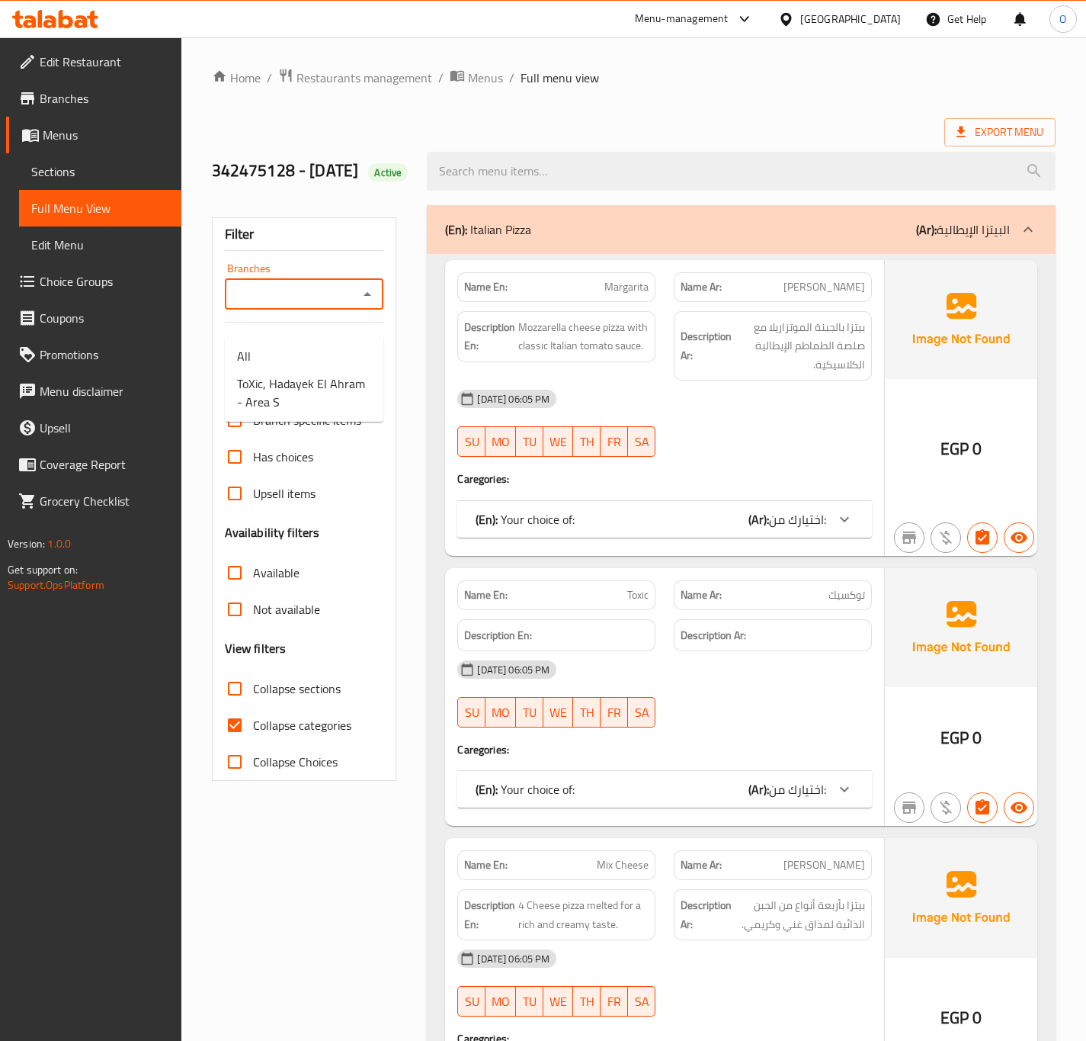
click at [318, 288] on div "Branches Branches" at bounding box center [304, 286] width 159 height 47
click at [316, 392] on span "ToXic, Hadayek El Ahram - Area S" at bounding box center [304, 392] width 134 height 37
type input "ToXic, Hadayek El Ahram - Area S"
click at [272, 734] on span "Collapse categories" at bounding box center [302, 725] width 98 height 18
click at [253, 743] on input "Collapse categories" at bounding box center [234, 725] width 37 height 37
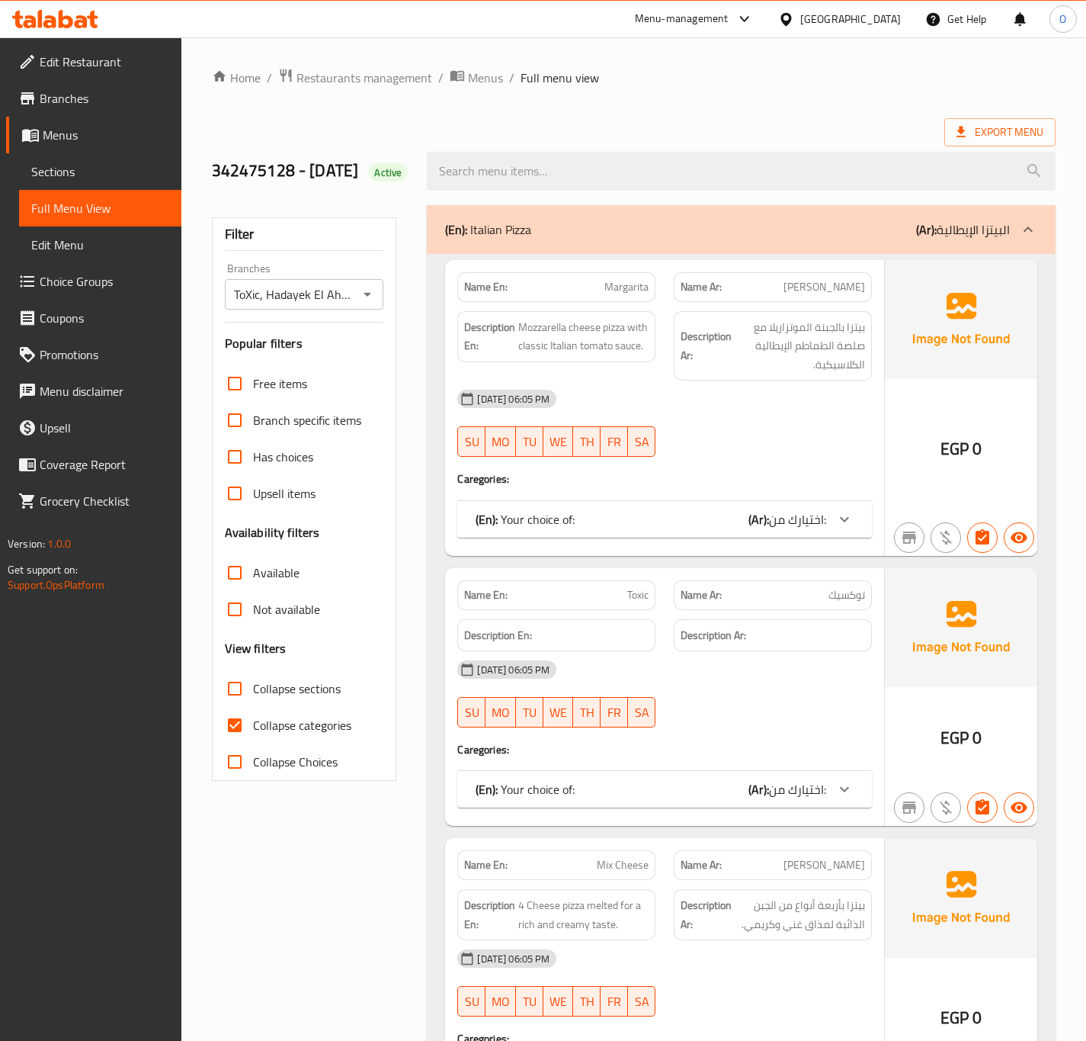
checkbox input "false"
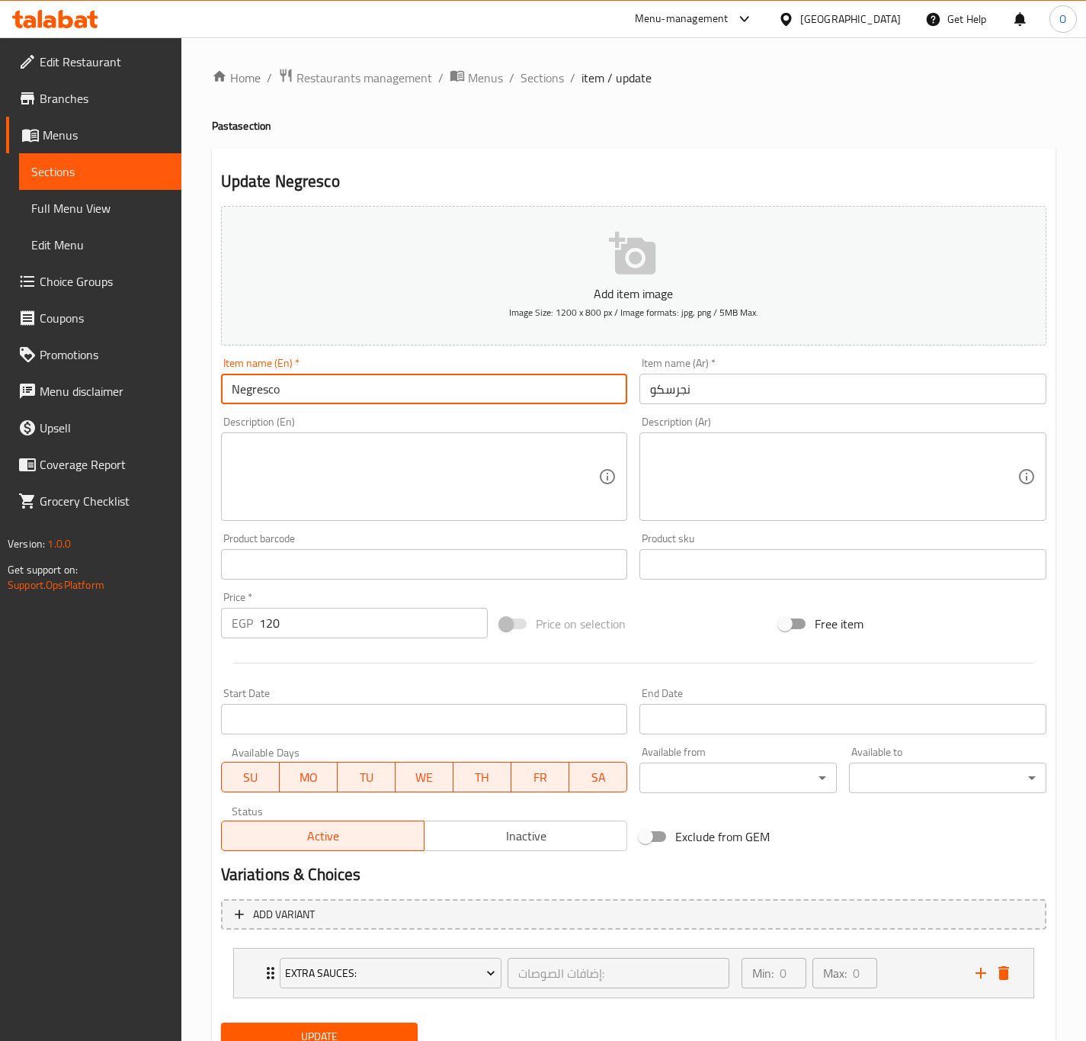
click at [457, 396] on input "Negresco" at bounding box center [424, 389] width 407 height 30
type input "Negresco Pasta"
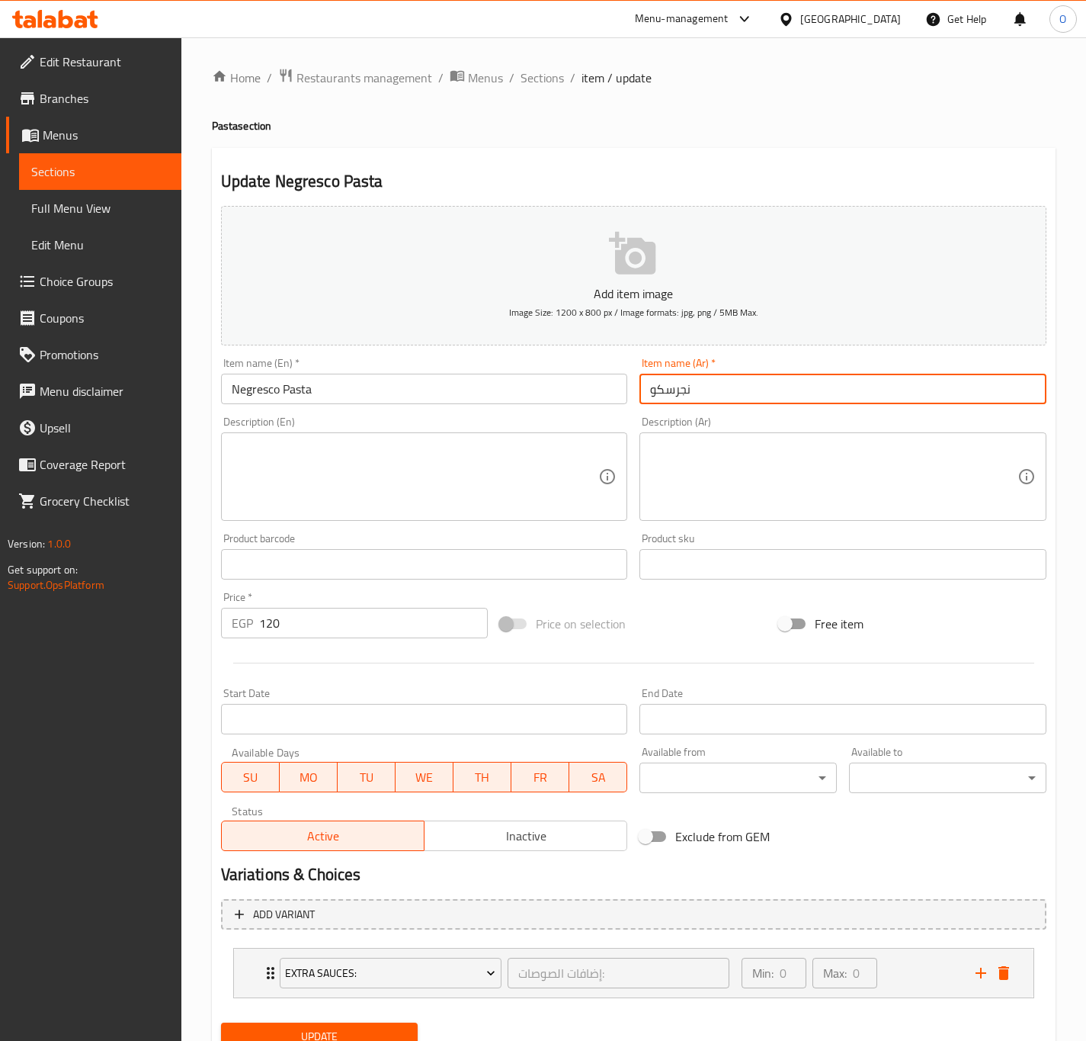
click at [702, 389] on input "نجرسكو" at bounding box center [843, 389] width 407 height 30
click at [645, 382] on input "نجرسكو" at bounding box center [843, 389] width 407 height 30
click at [638, 400] on div "Item name (Ar)   * نجرسكو Item name (Ar) *" at bounding box center [842, 380] width 419 height 59
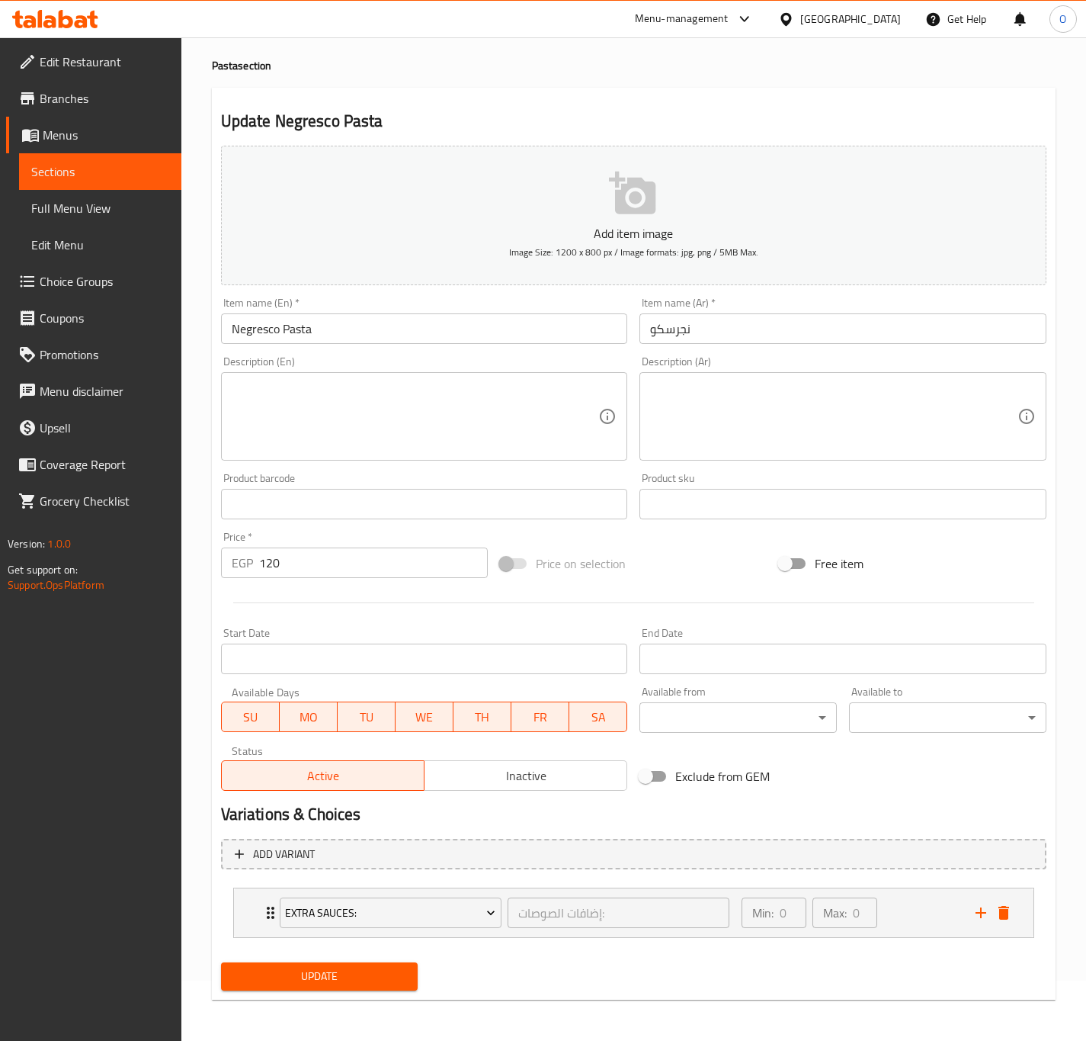
scroll to position [63, 0]
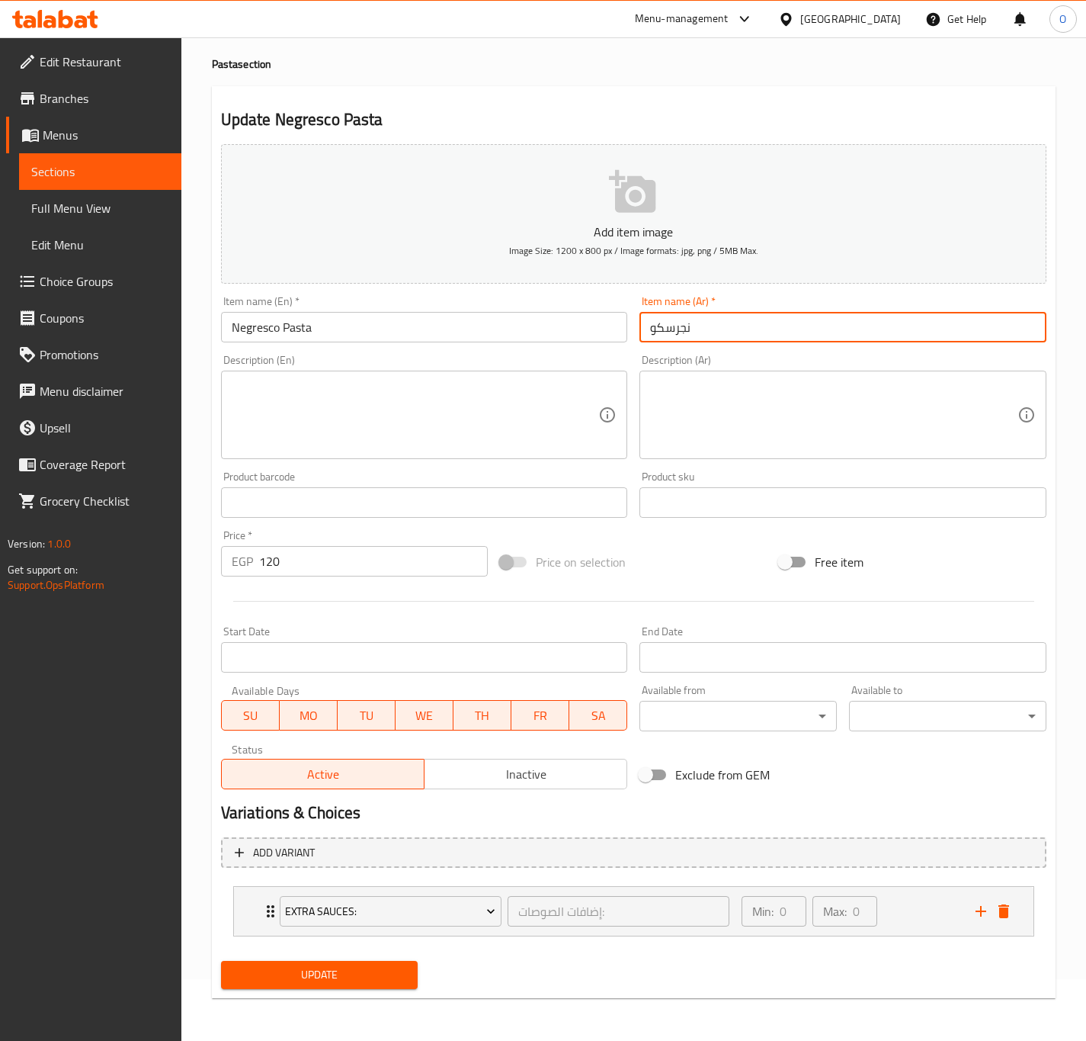
click at [649, 322] on input "نجرسكو" at bounding box center [843, 327] width 407 height 30
click at [709, 318] on input "مكرونة نجرسكو" at bounding box center [843, 327] width 407 height 30
click at [709, 316] on input "مكرونة نجرسكو" at bounding box center [843, 327] width 407 height 30
click at [709, 322] on input "مكرونة نجرسكو" at bounding box center [843, 327] width 407 height 30
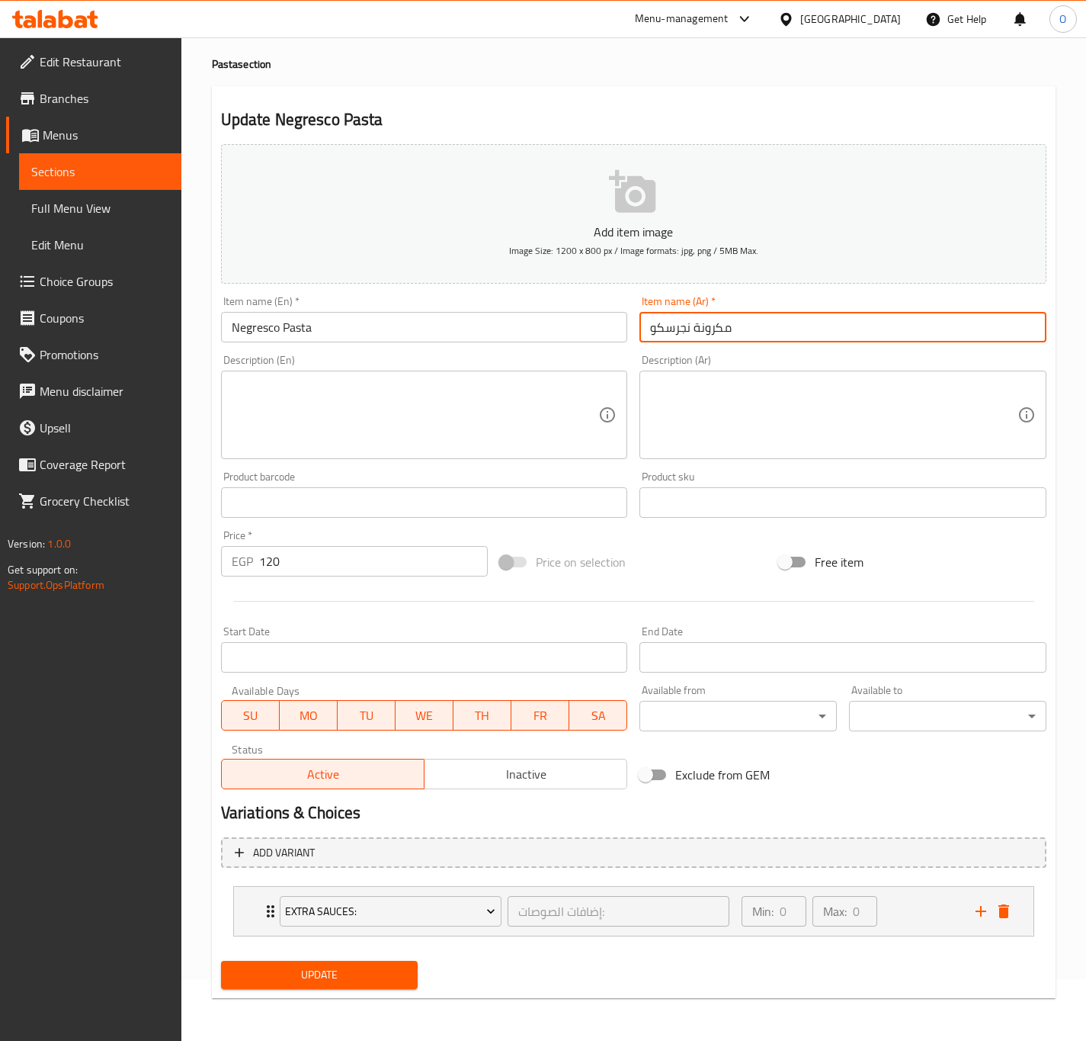
paste input "Pizza with pastrami, Kiri cheese and mozzarella."
click at [701, 327] on input "باستا نجرسكو" at bounding box center [843, 327] width 407 height 30
type input "باستا نجرسكو"
click at [303, 309] on div "Item name (En)   * Negresco Pasta Item name (En) *" at bounding box center [424, 319] width 407 height 47
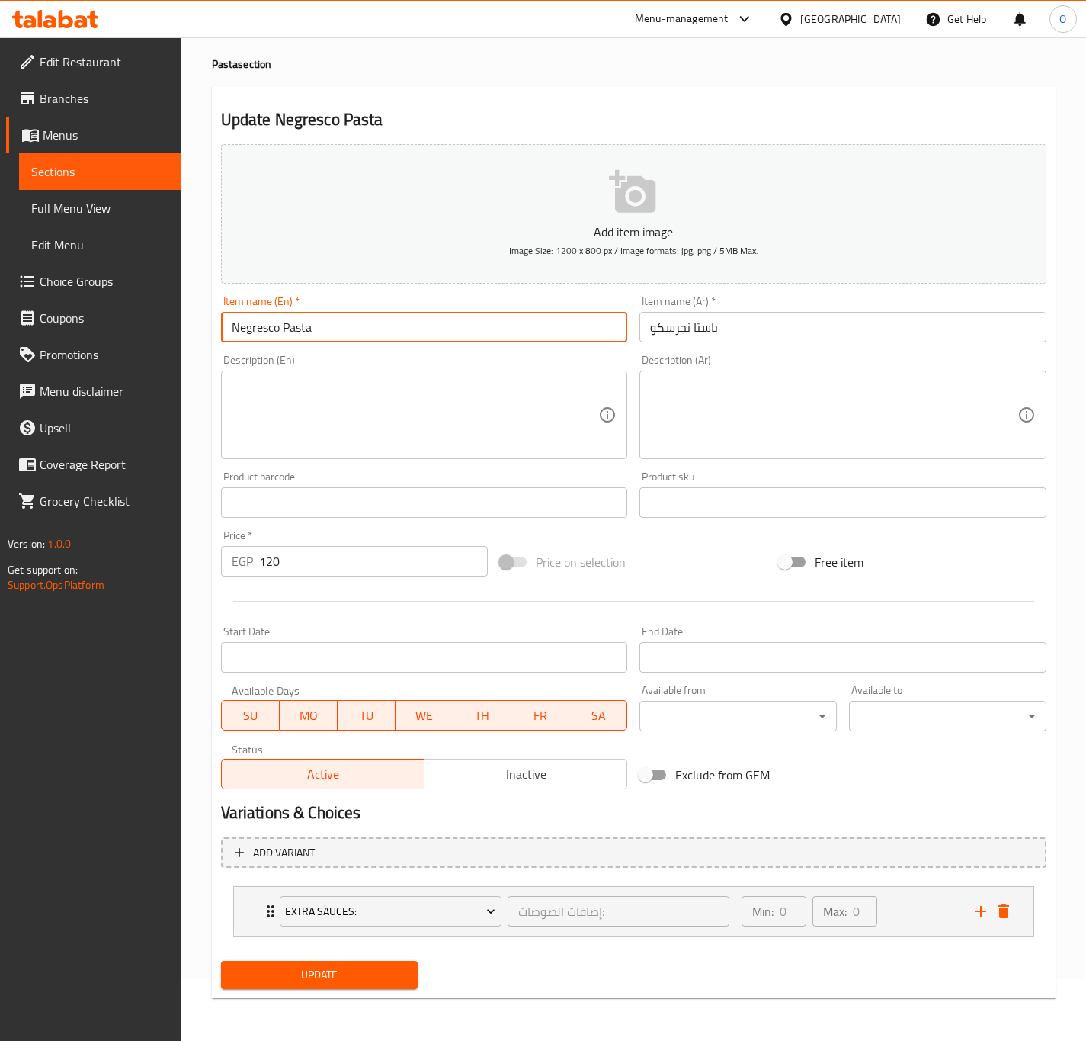
click at [316, 328] on input "Negresco Pasta" at bounding box center [424, 327] width 407 height 30
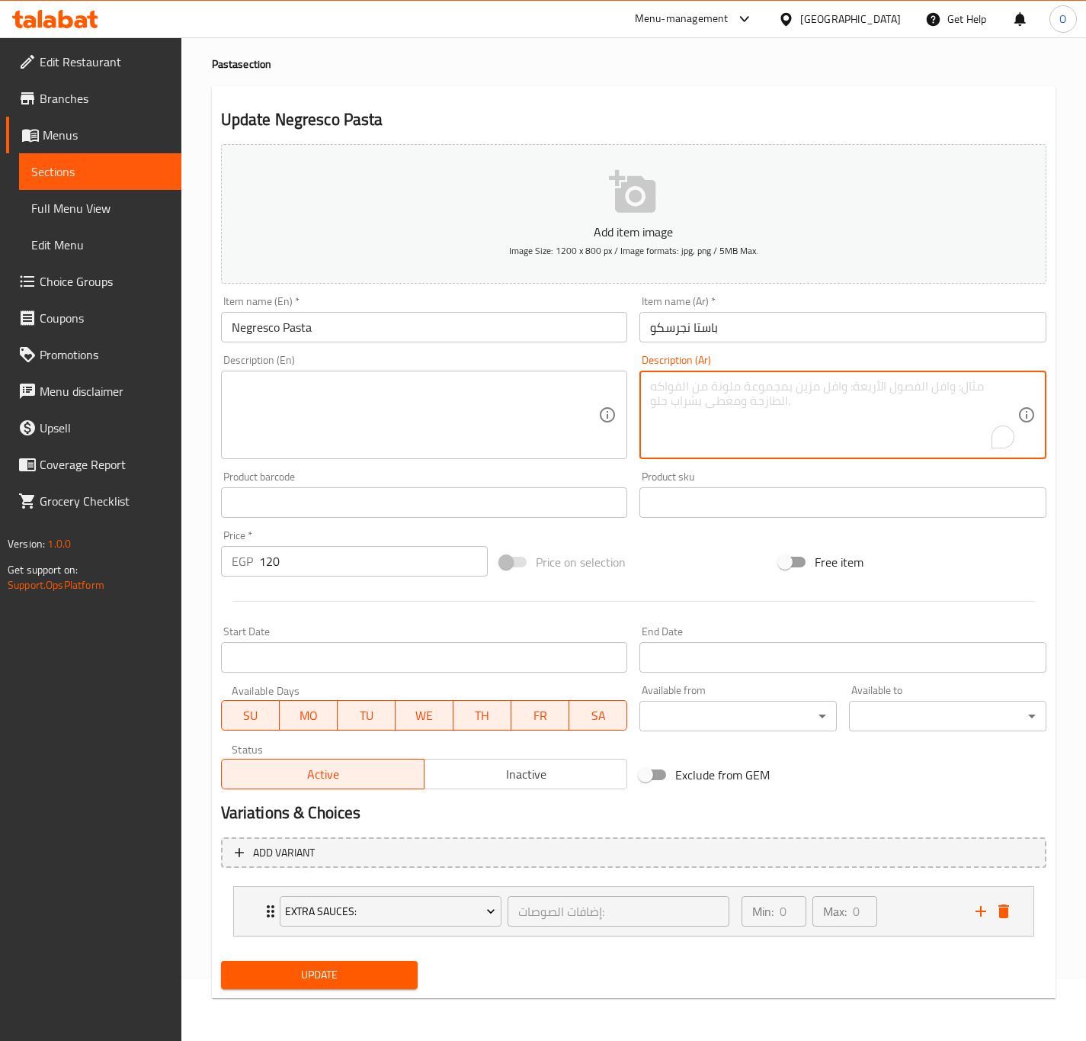
paste textarea "مكرونة بالفراخ والموتزاريلا وصوص كريمي."
drag, startPoint x: 776, startPoint y: 382, endPoint x: 785, endPoint y: 377, distance: 10.2
click at [785, 379] on textarea "مكرونة بالفراخ والموتزاريلا وصوص كريمي." at bounding box center [833, 415] width 367 height 72
drag, startPoint x: 794, startPoint y: 380, endPoint x: 792, endPoint y: 396, distance: 16.2
click at [794, 382] on textarea "مكرونة بالفراخ، الموتزاريلا وصوص كريمي." at bounding box center [833, 414] width 367 height 72
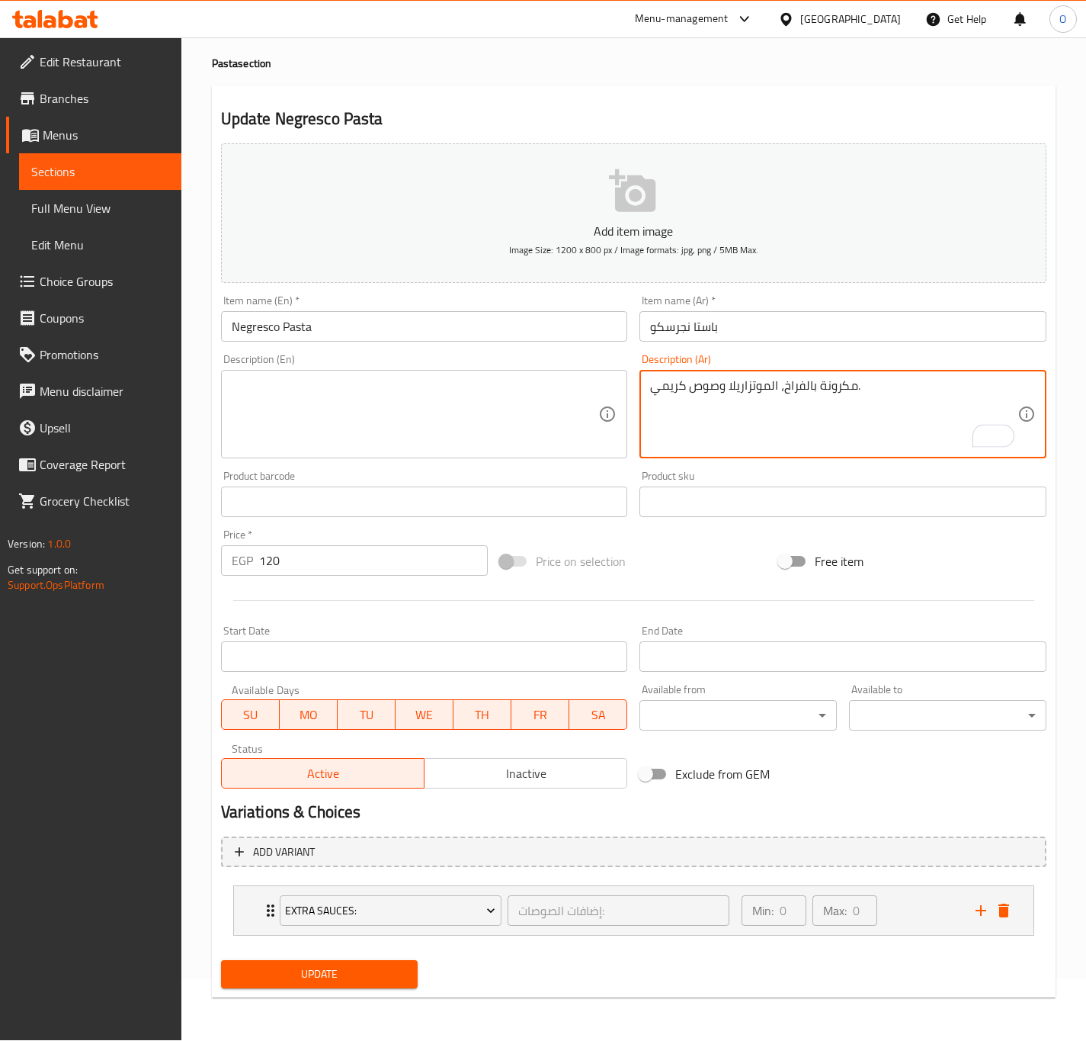
click at [792, 396] on textarea "مكرونة بالفراخ، الموتزاريلا وصوص كريمي." at bounding box center [833, 414] width 367 height 72
type textarea "مكرونة بالفراخ، الموتزاريلا وصوص كريمي."
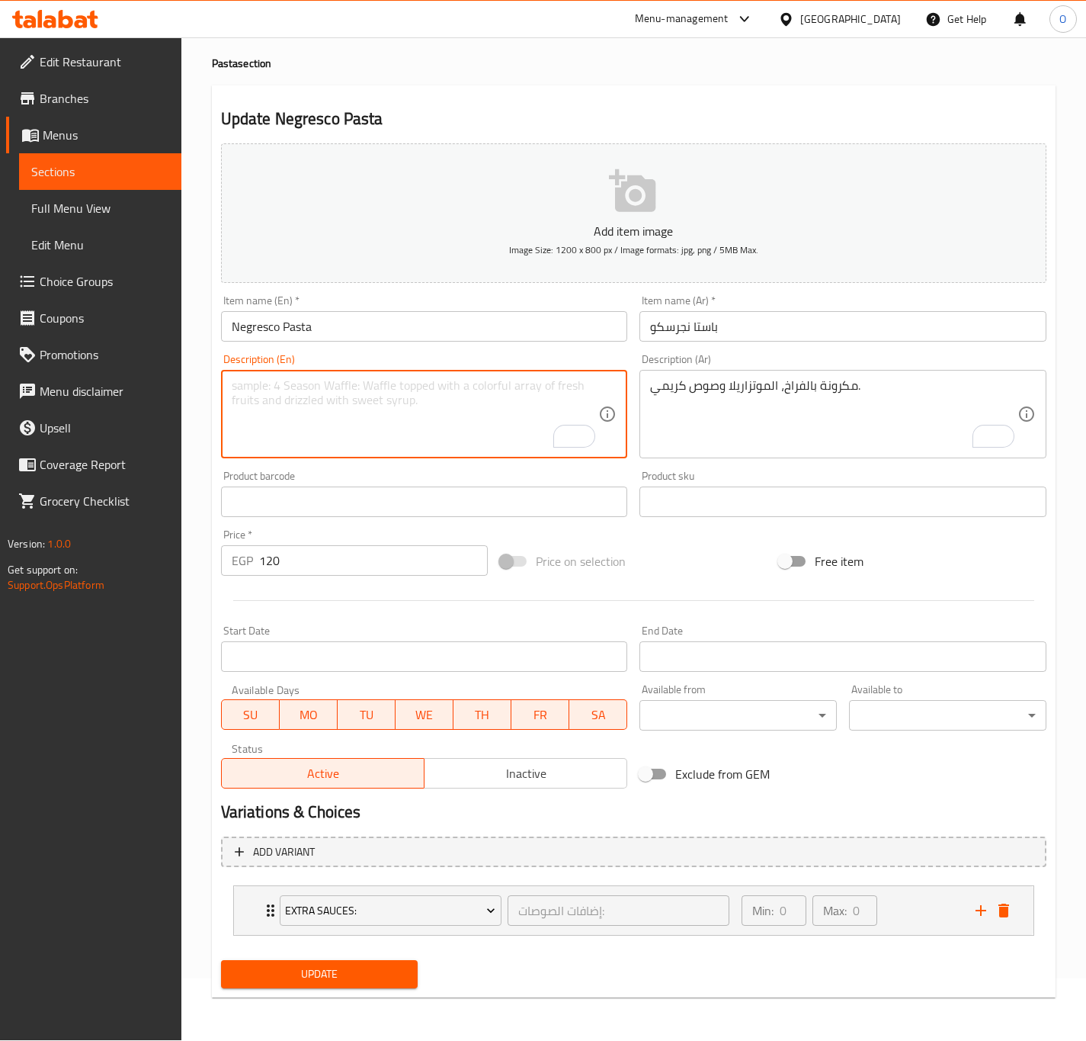
paste textarea "Pasta with chicken, mozzarella and creamy sauce."
type textarea "Pasta with chicken, mozzarella and creamy sauce."
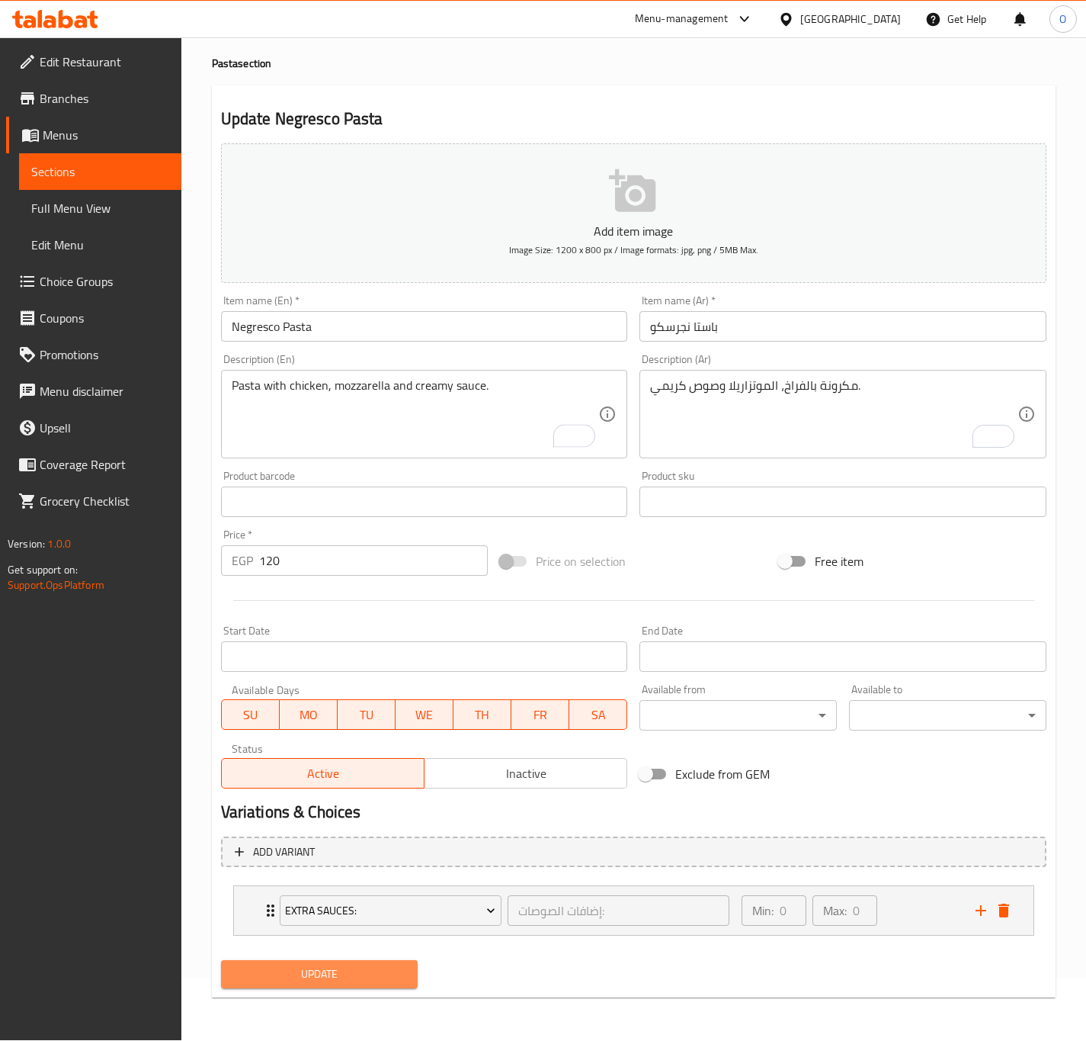
click at [360, 973] on span "Update" at bounding box center [319, 973] width 173 height 19
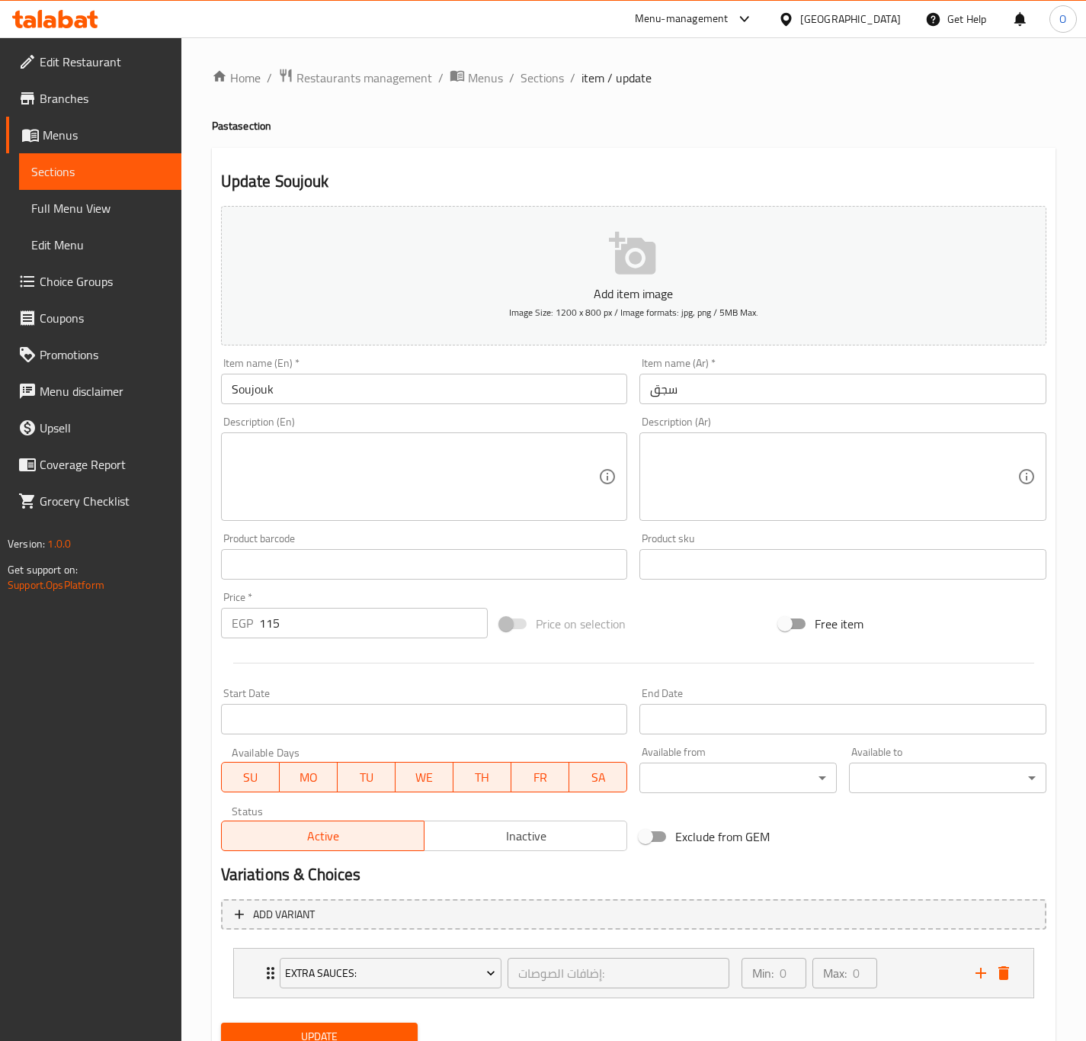
click at [643, 385] on input "سجق" at bounding box center [843, 389] width 407 height 30
paste input "باستا"
type input "باستا سجق"
click at [316, 398] on input "Soujouk" at bounding box center [424, 389] width 407 height 30
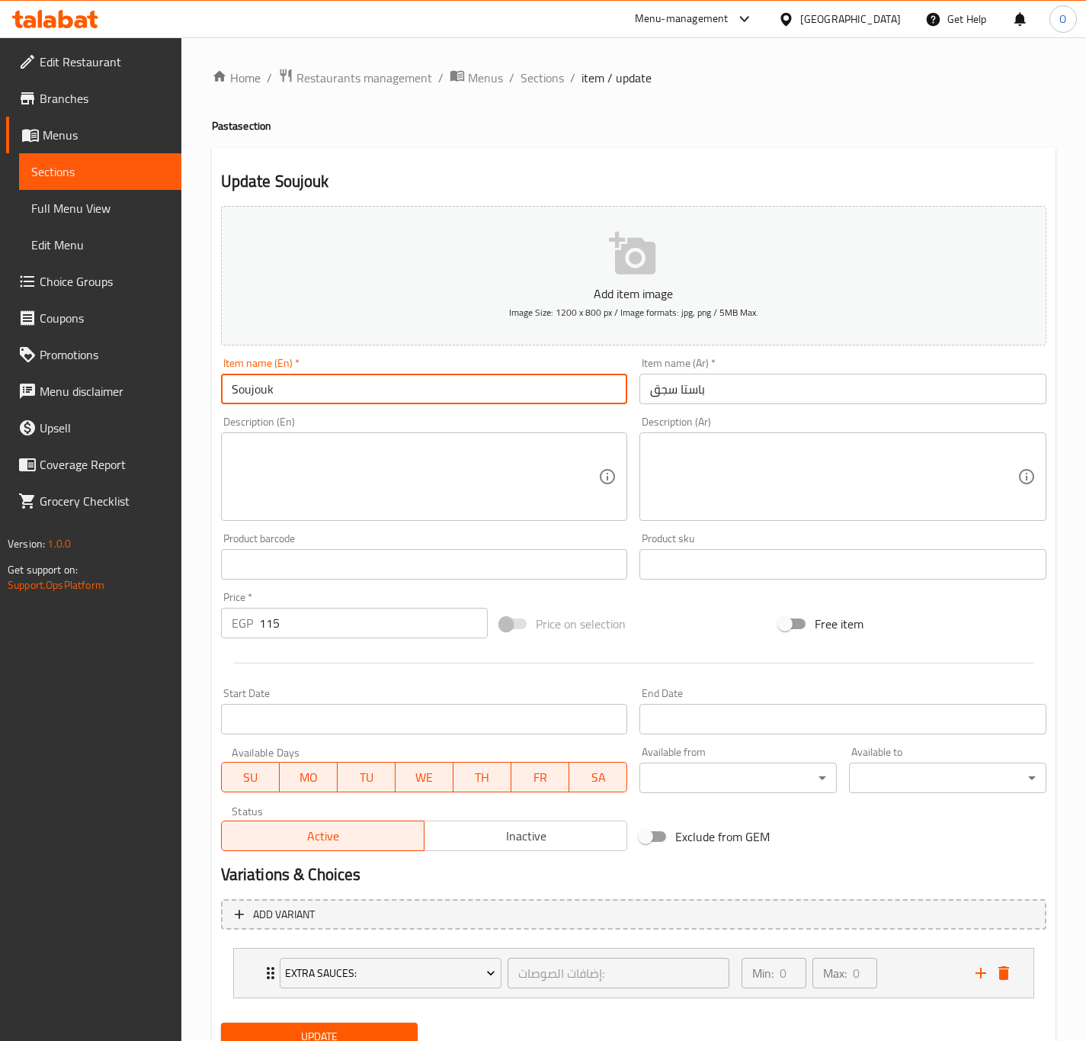
click at [316, 398] on input "Soujouk" at bounding box center [424, 389] width 407 height 30
type input "ٍ"
type input "Sausage Pasta"
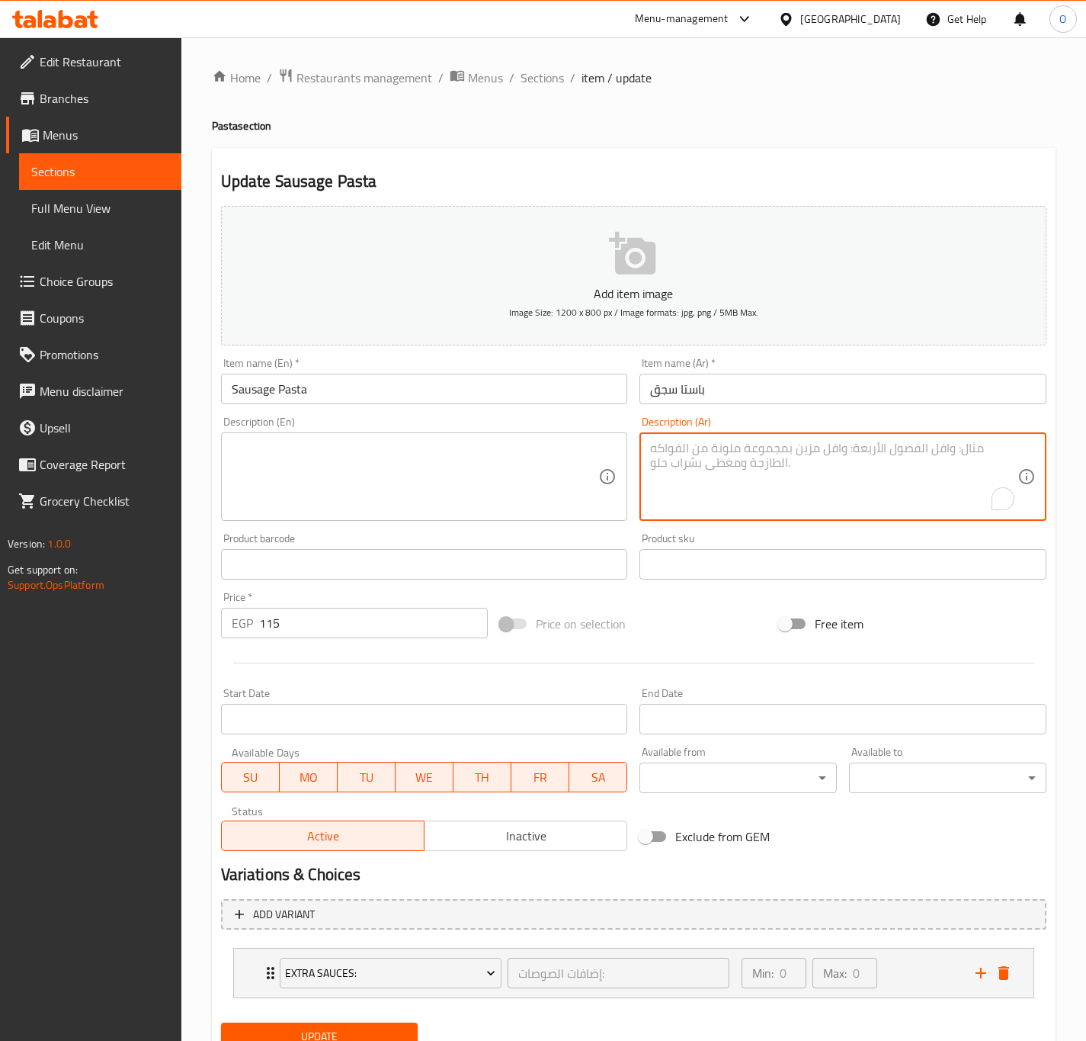
paste textarea "مكرونة بصوص الطماطم مع السجق الشرقي."
type textarea "مكرونة بصوص الطماطم مع السجق الشرقي."
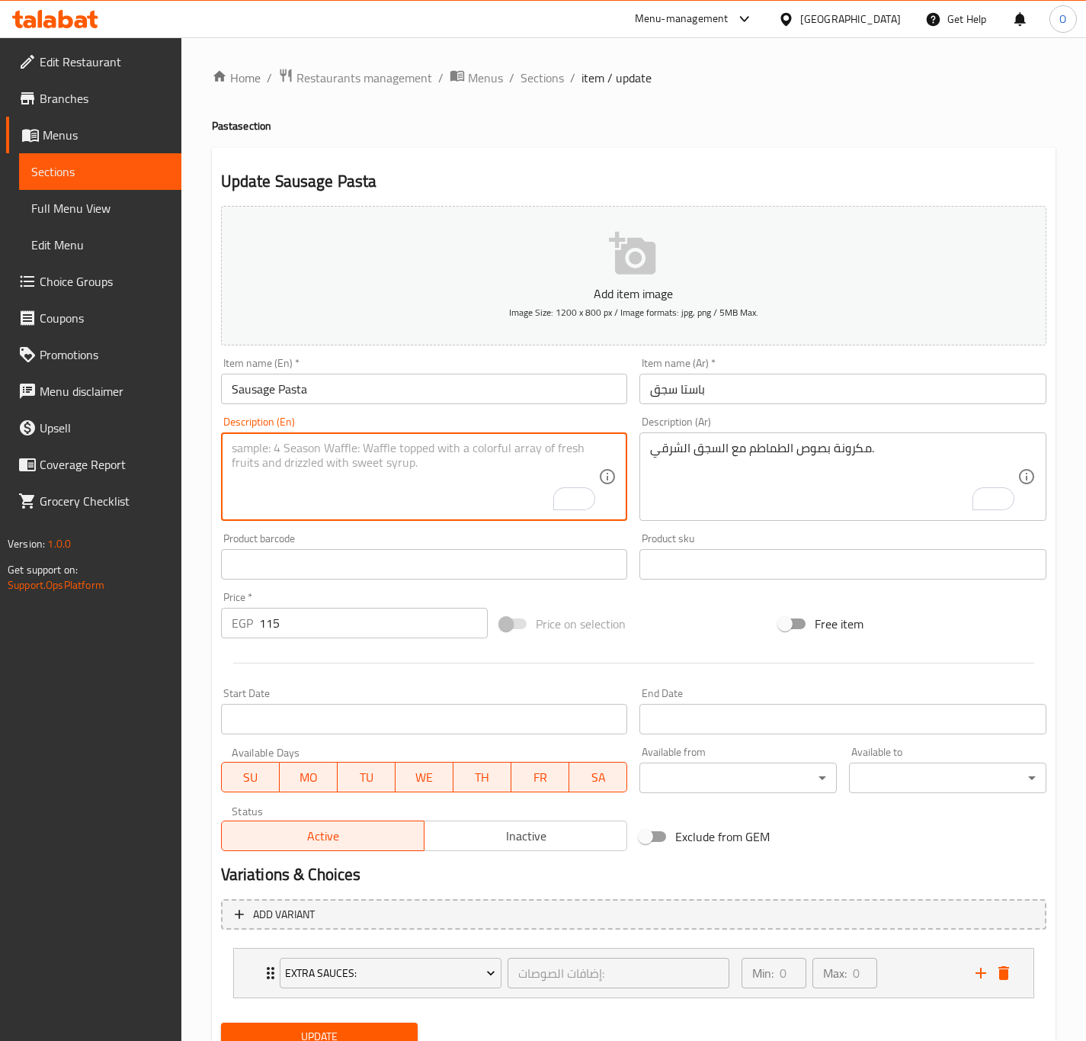
paste textarea "Pasta with tomato sauce and oriental sausage."
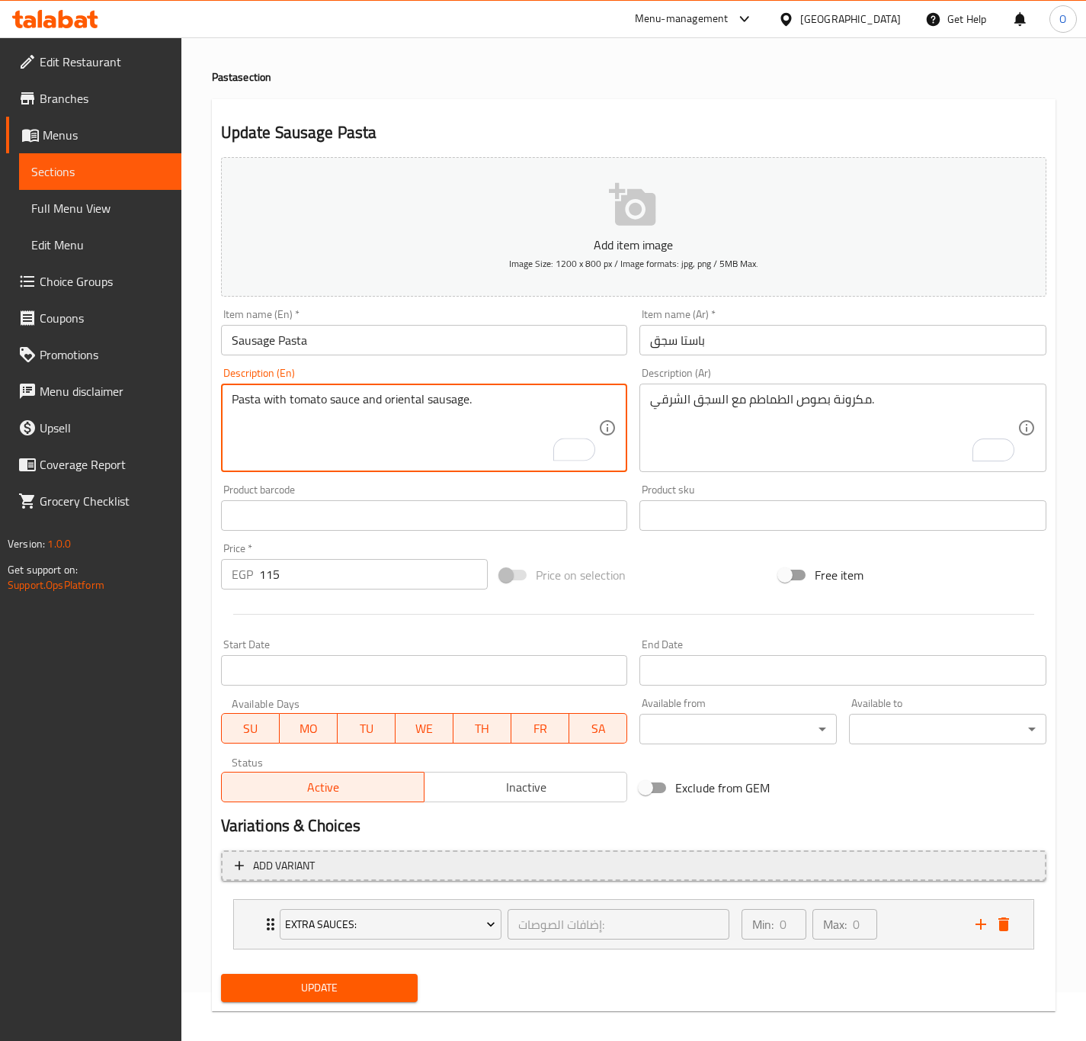
scroll to position [63, 0]
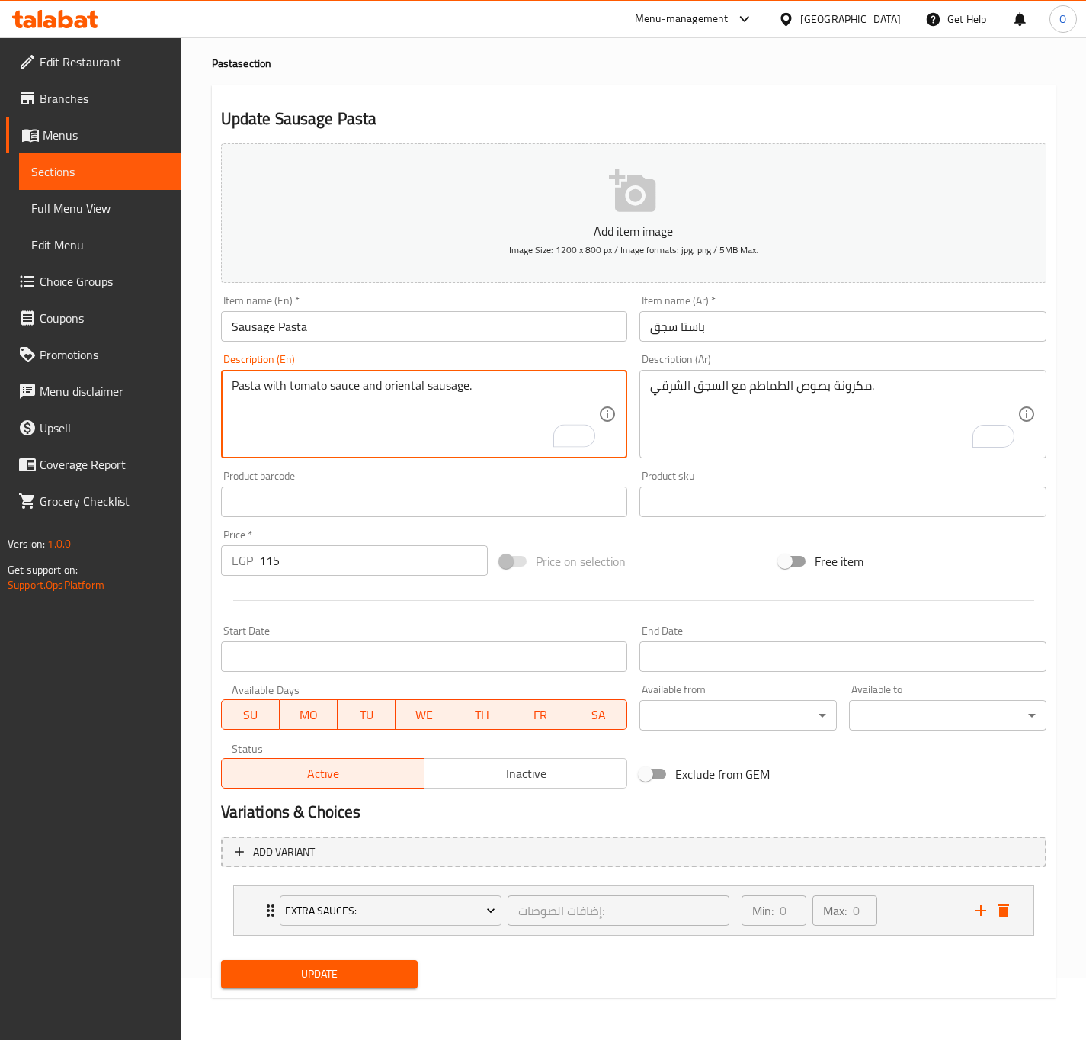
type textarea "Pasta with tomato sauce and oriental sausage."
click at [268, 966] on span "Update" at bounding box center [319, 973] width 173 height 19
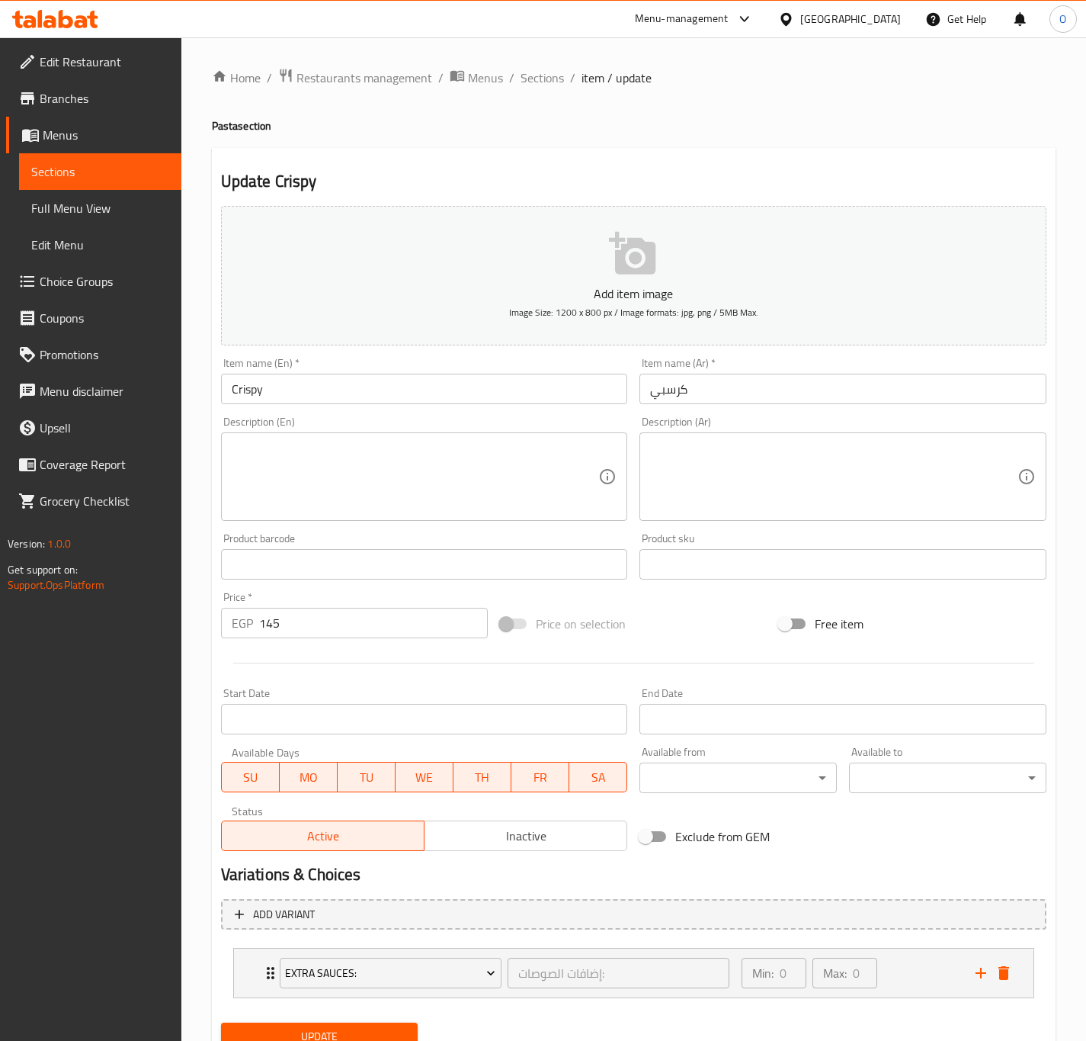
click at [645, 400] on input "كرسبي" at bounding box center [843, 389] width 407 height 30
paste input "باستا"
type input "باستا كرسبي"
click at [339, 393] on input "Crispy" at bounding box center [424, 389] width 407 height 30
paste input "Pasta"
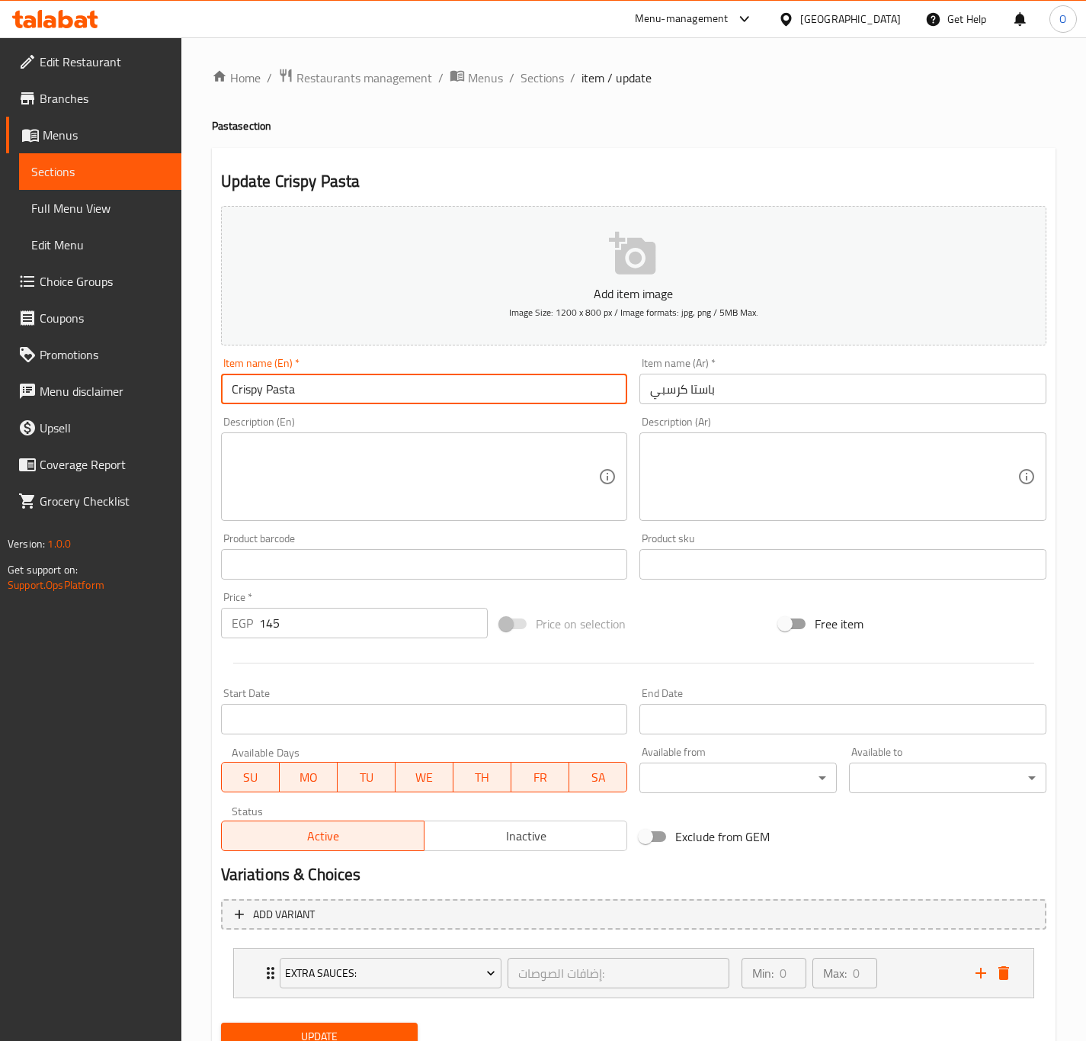
type input "Crispy Pasta"
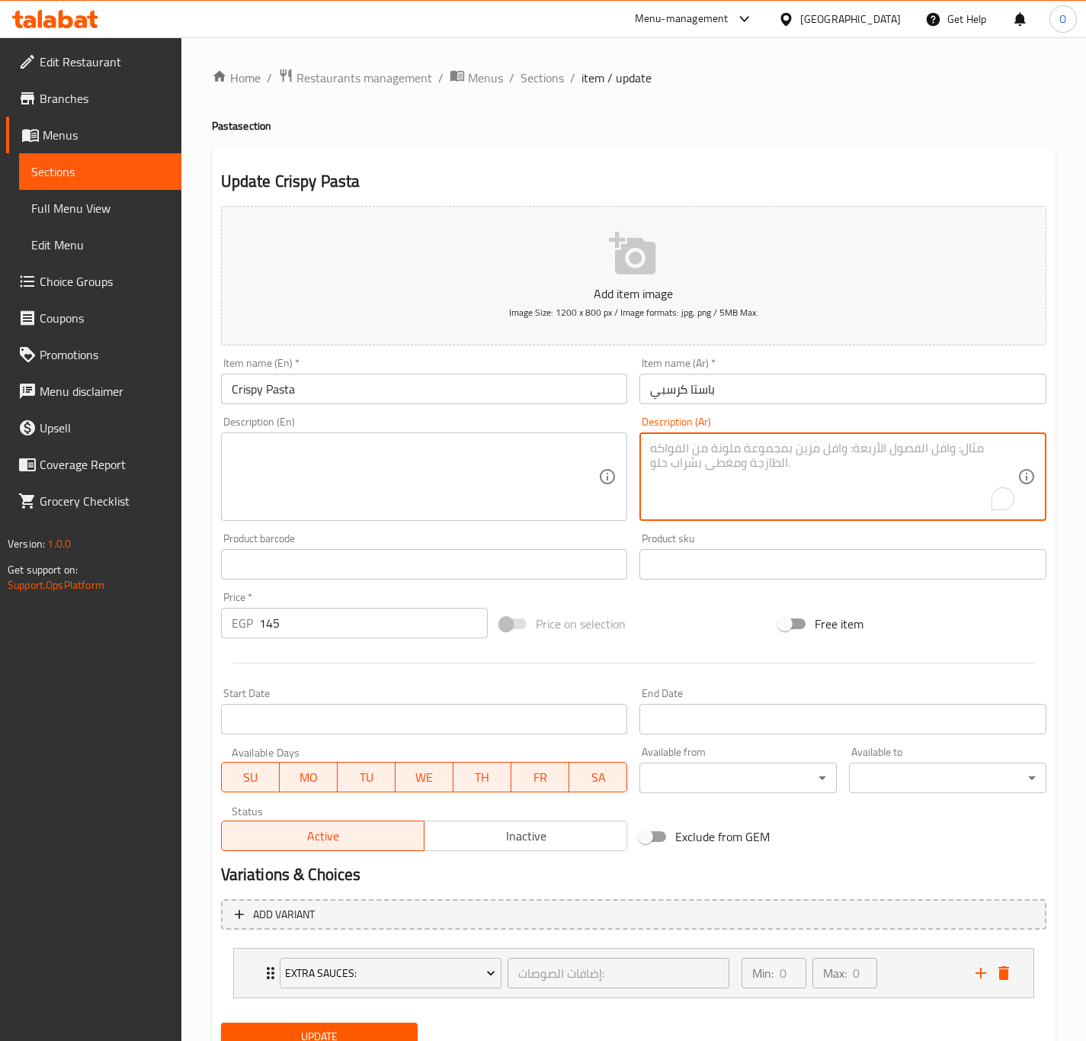
paste textarea "مكرونة مع دجاج بانيه كرسبي وصوص خاص."
type textarea "مكرونة مع دجاج بانيه كرسبي وصوص خاص."
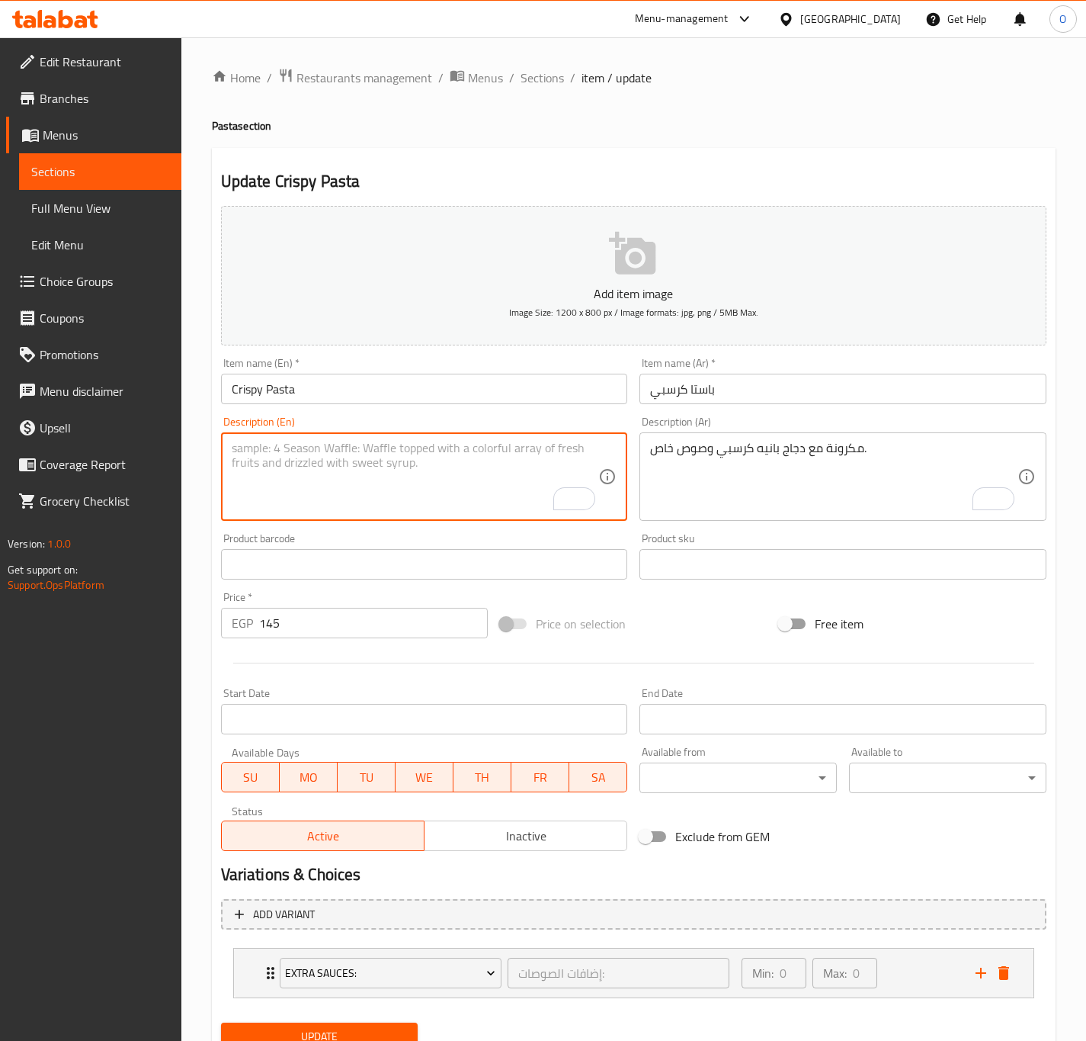
paste textarea "Pasta with crispy breaded chicken and special sauce."
click at [318, 444] on textarea "Pasta with crispy breaded chicken and special sauce." at bounding box center [415, 477] width 367 height 72
click at [330, 454] on textarea "Pasta with crispy breaded chicken and special sauce." at bounding box center [415, 477] width 367 height 72
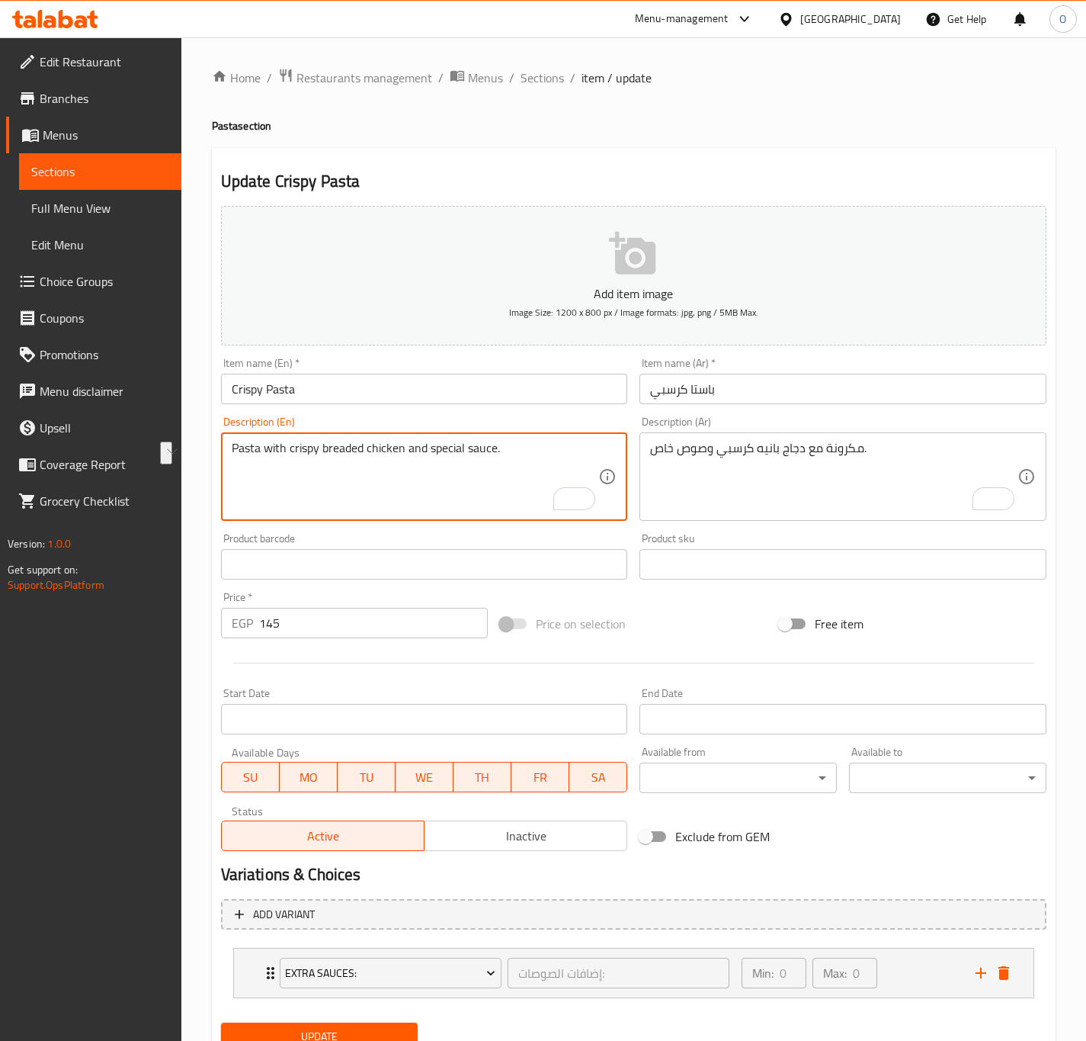
click at [330, 453] on textarea "Pasta with crispy breaded chicken and special sauce." at bounding box center [415, 477] width 367 height 72
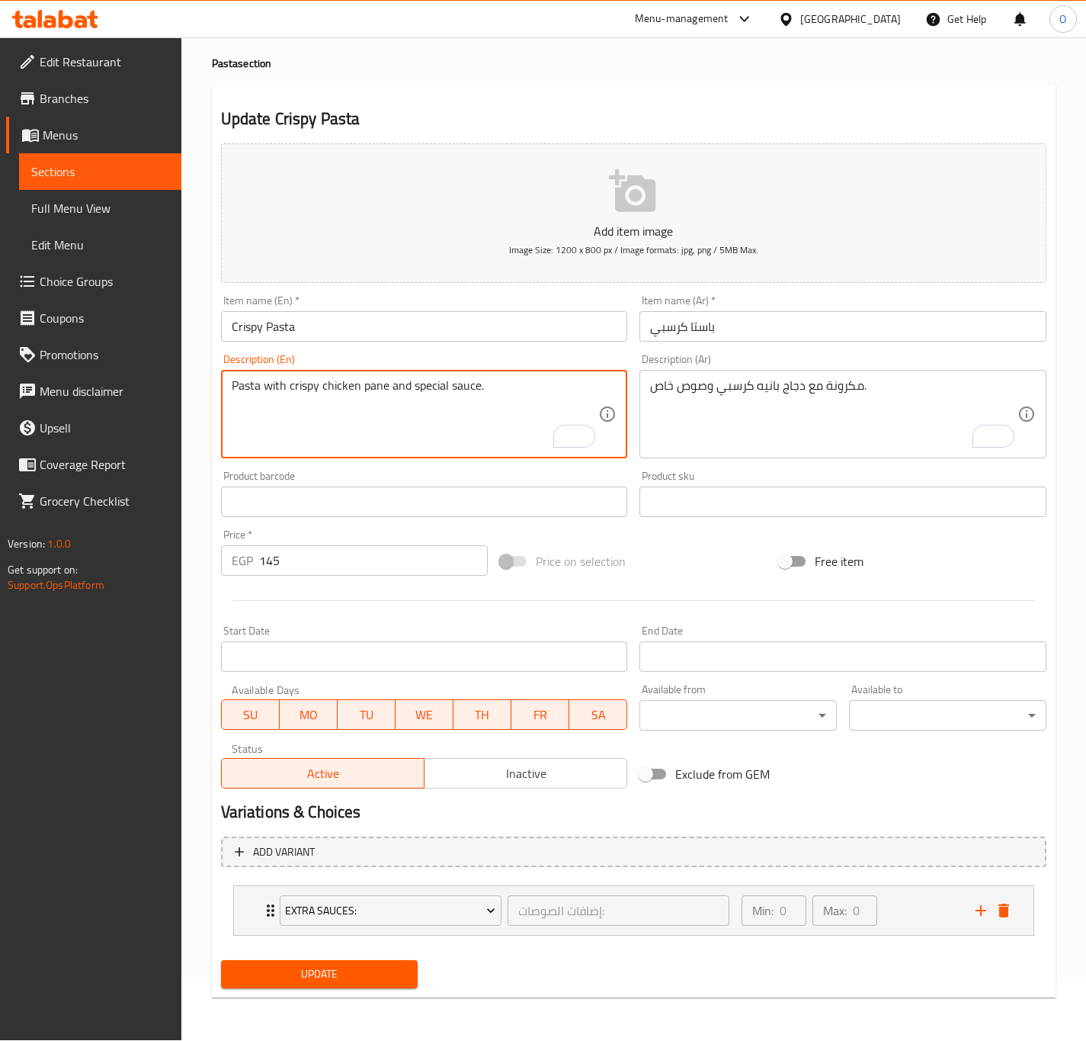
type textarea "Pasta with crispy chicken pane and special sauce."
click at [312, 977] on span "Update" at bounding box center [319, 973] width 173 height 19
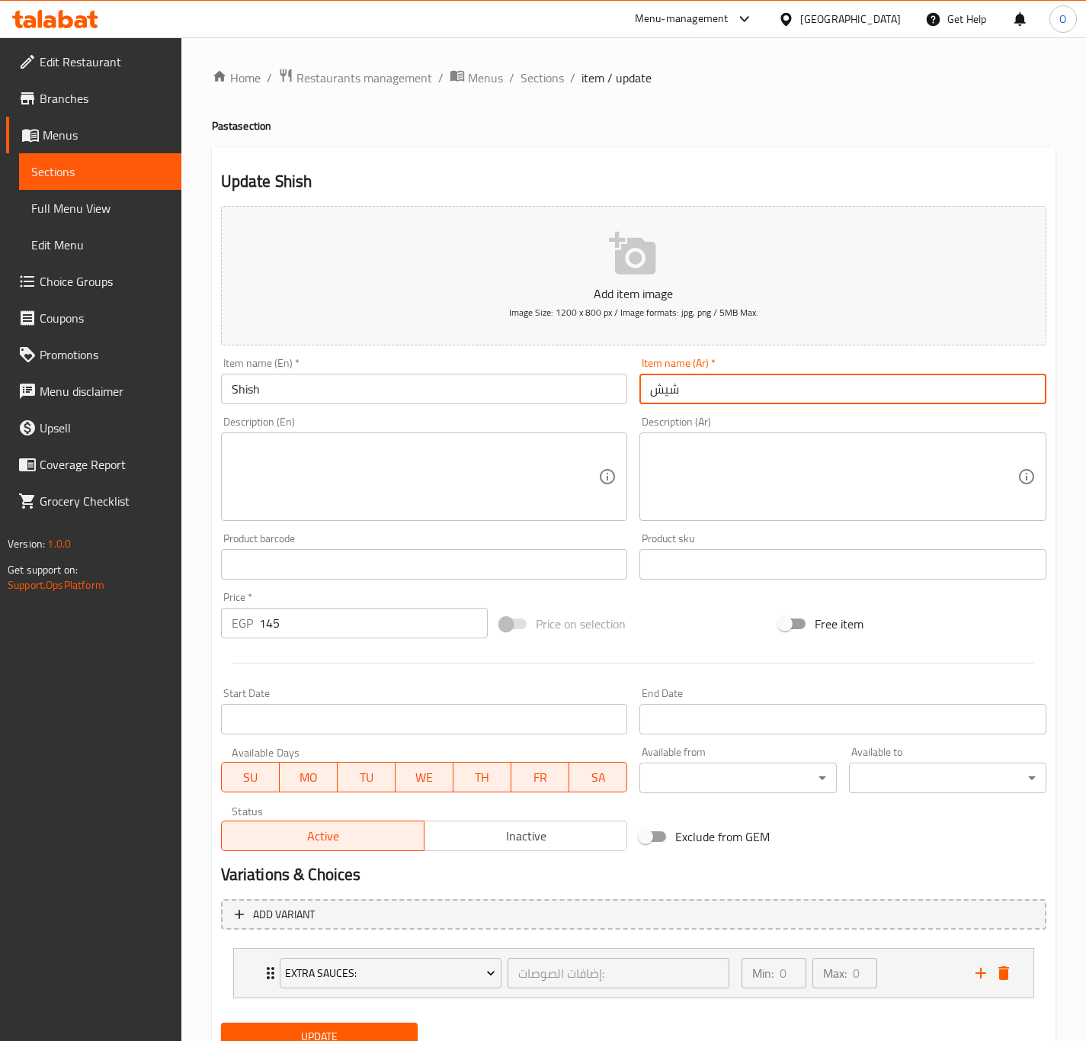
click at [649, 384] on input "شيش" at bounding box center [843, 389] width 407 height 30
paste input "باستا"
type input "باستا شيش"
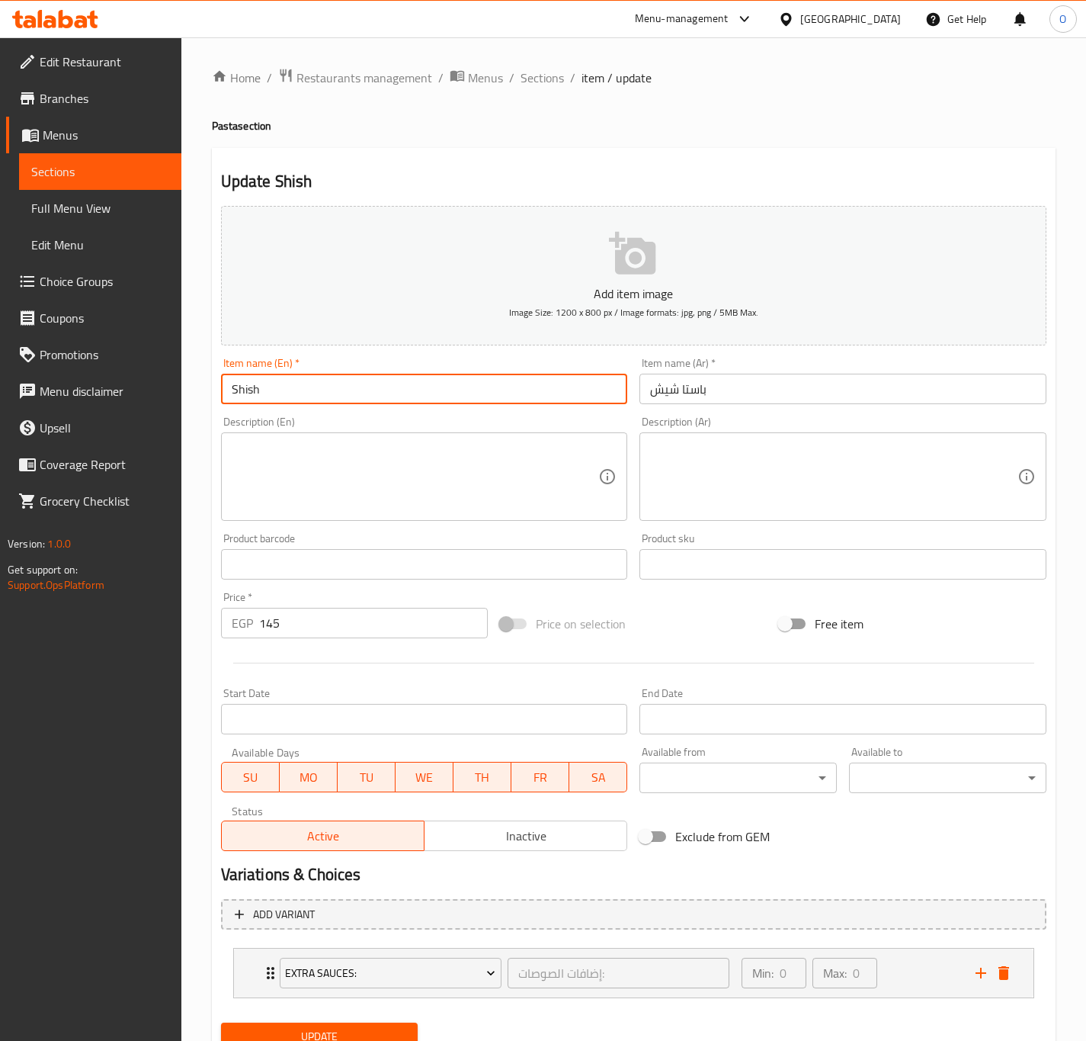
click at [329, 377] on input "Shish" at bounding box center [424, 389] width 407 height 30
paste input "Pasta"
type input "Shish Pasta"
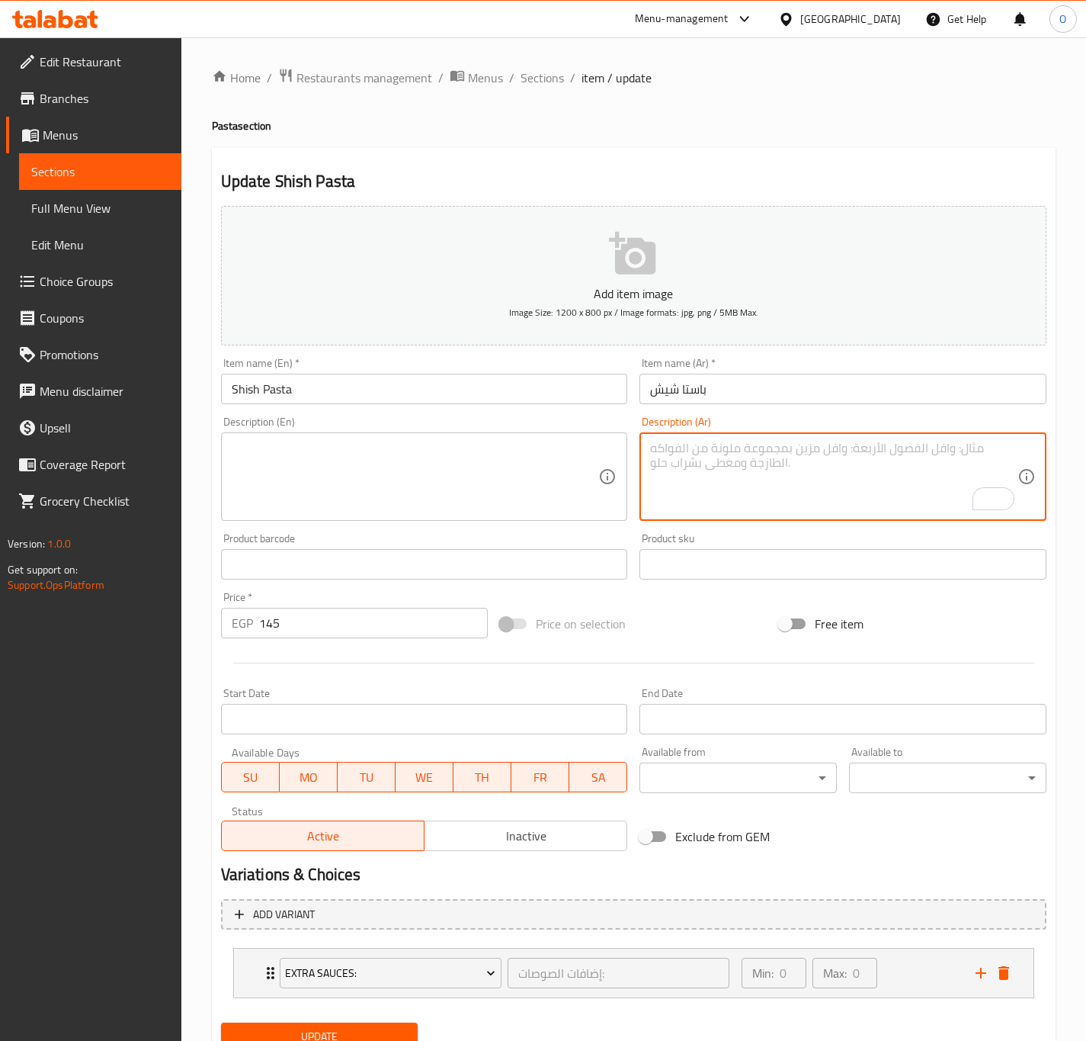
paste textarea "مكرونة بصوص أبيض مع شيش طاووق متبل."
type textarea "مكرونة بصوص أبيض مع شيش طاووق متبل."
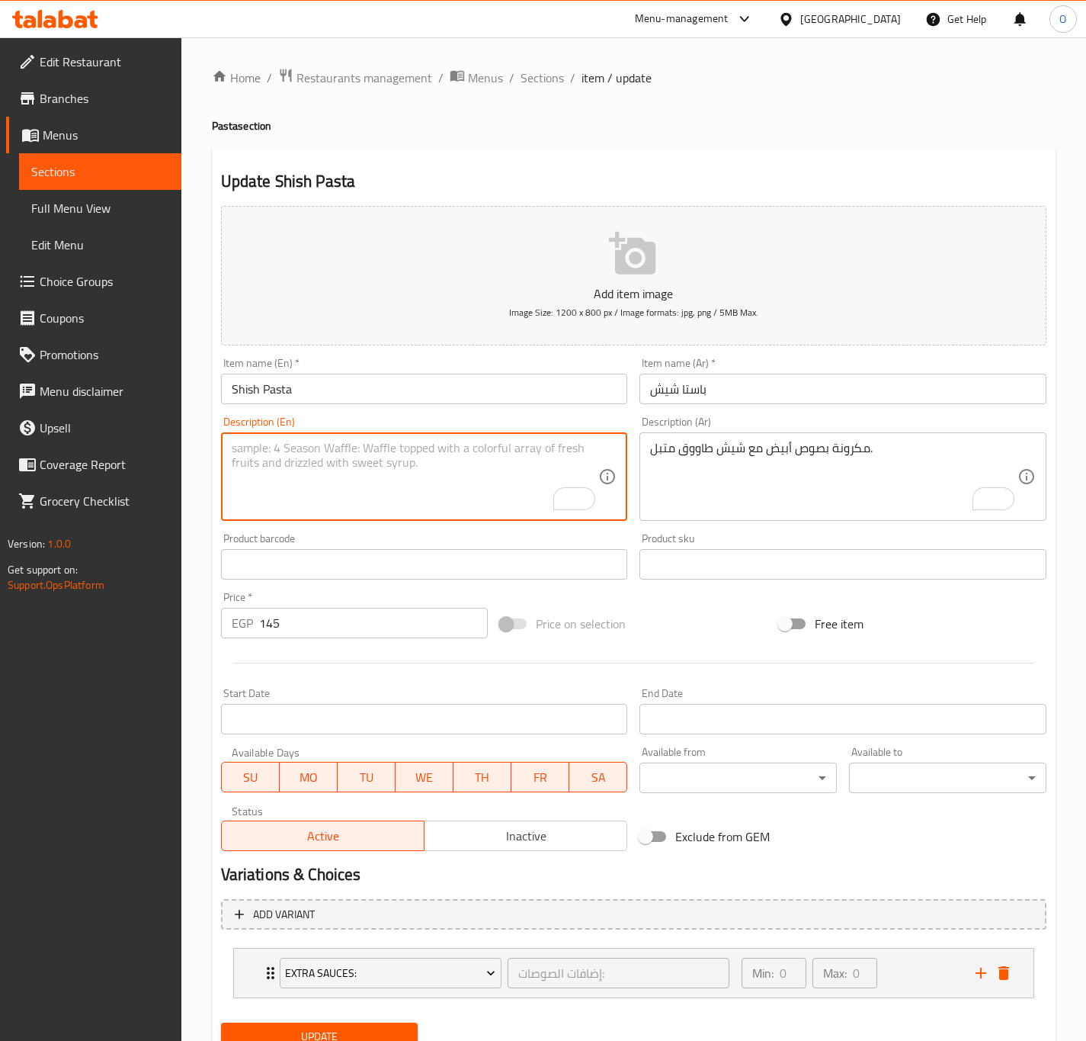
paste textarea "Pasta in white sauce with marinated chicken shish tawook."
click at [433, 457] on textarea "Pasta in white sauce with marinated chicken shish tawook." at bounding box center [415, 477] width 367 height 72
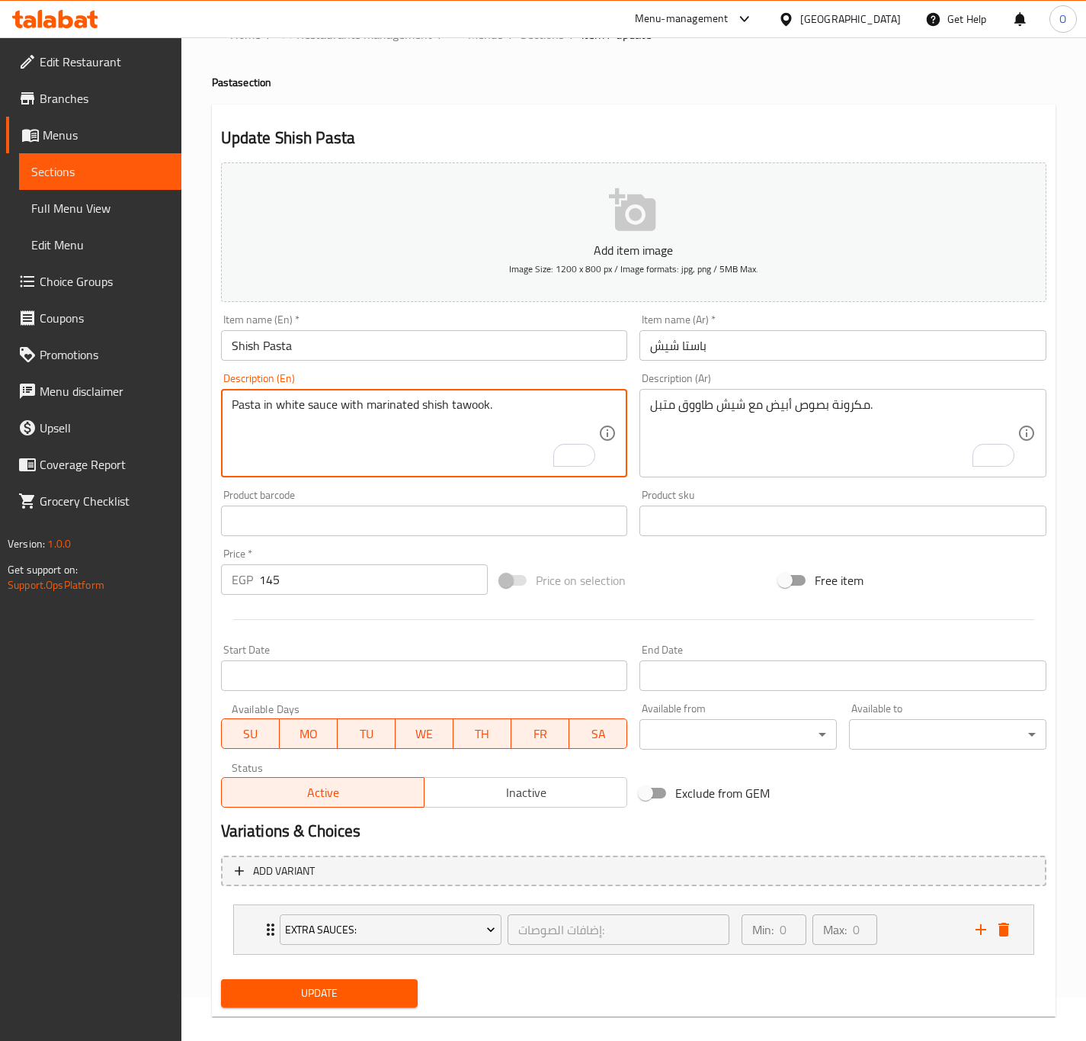
scroll to position [63, 0]
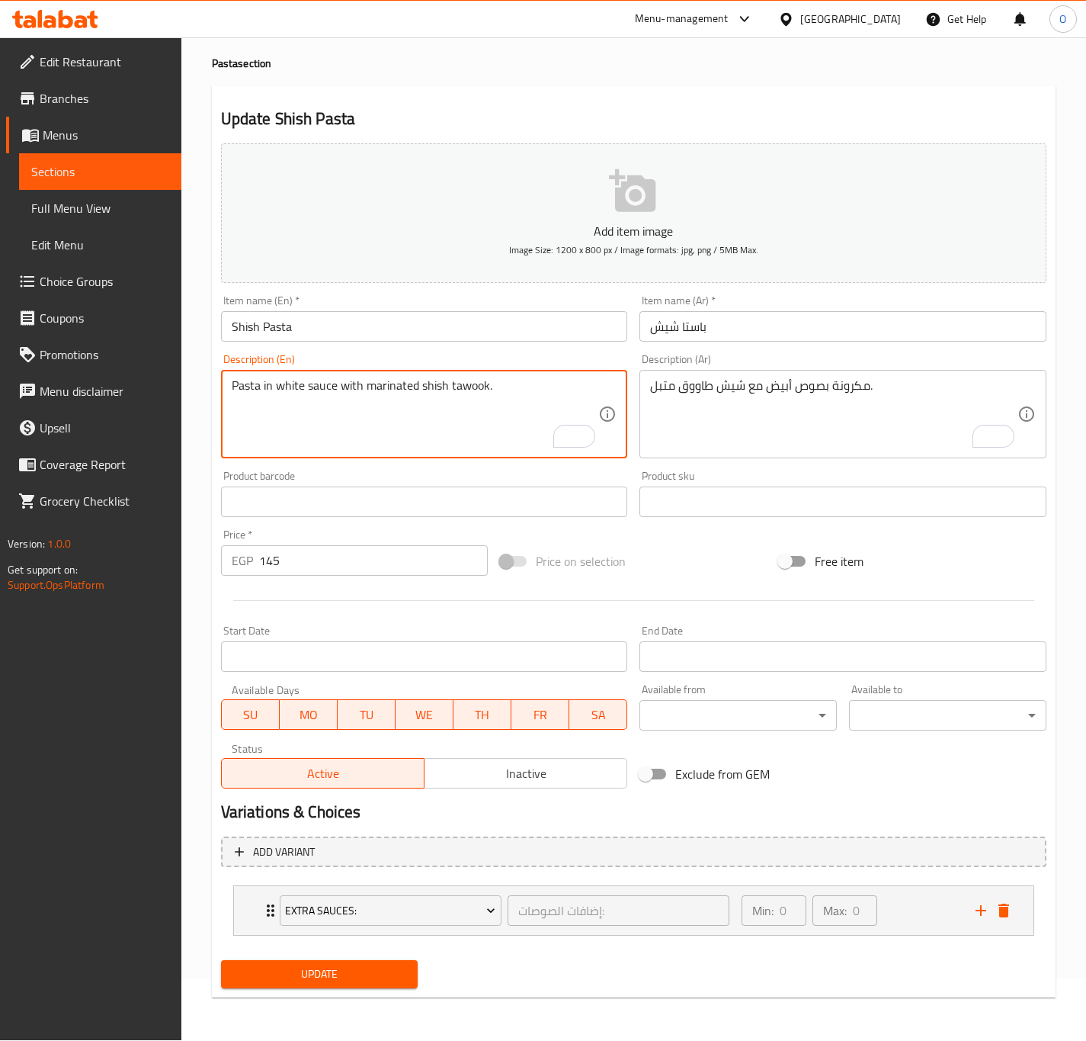
type textarea "Pasta in white sauce with marinated shish tawook."
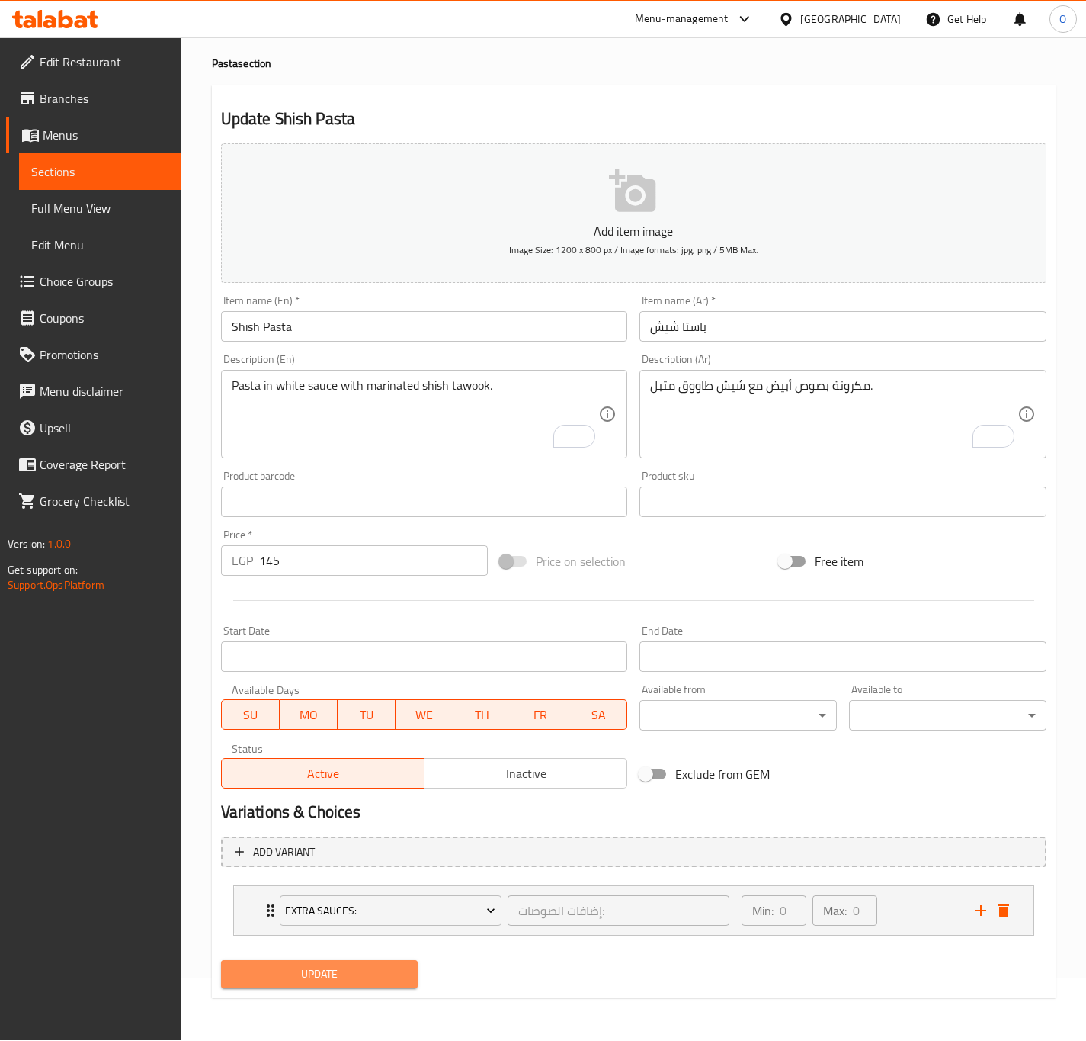
click at [341, 965] on span "Update" at bounding box center [319, 973] width 173 height 19
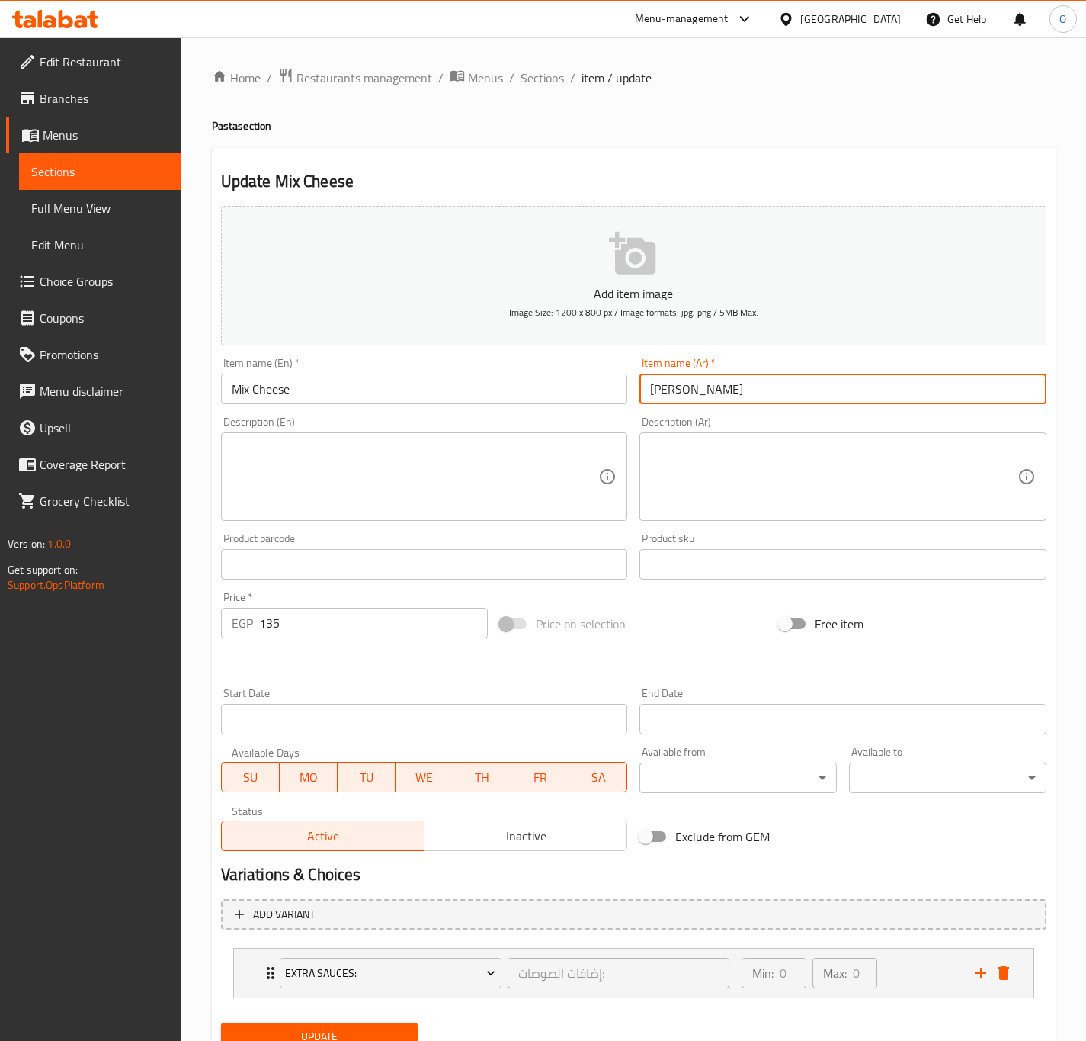
click at [646, 389] on input "[PERSON_NAME]" at bounding box center [843, 389] width 407 height 30
paste input "باستا"
click at [663, 382] on input "باستا ميكس جبن" at bounding box center [843, 389] width 407 height 30
type input "باستا ميكس جبن"
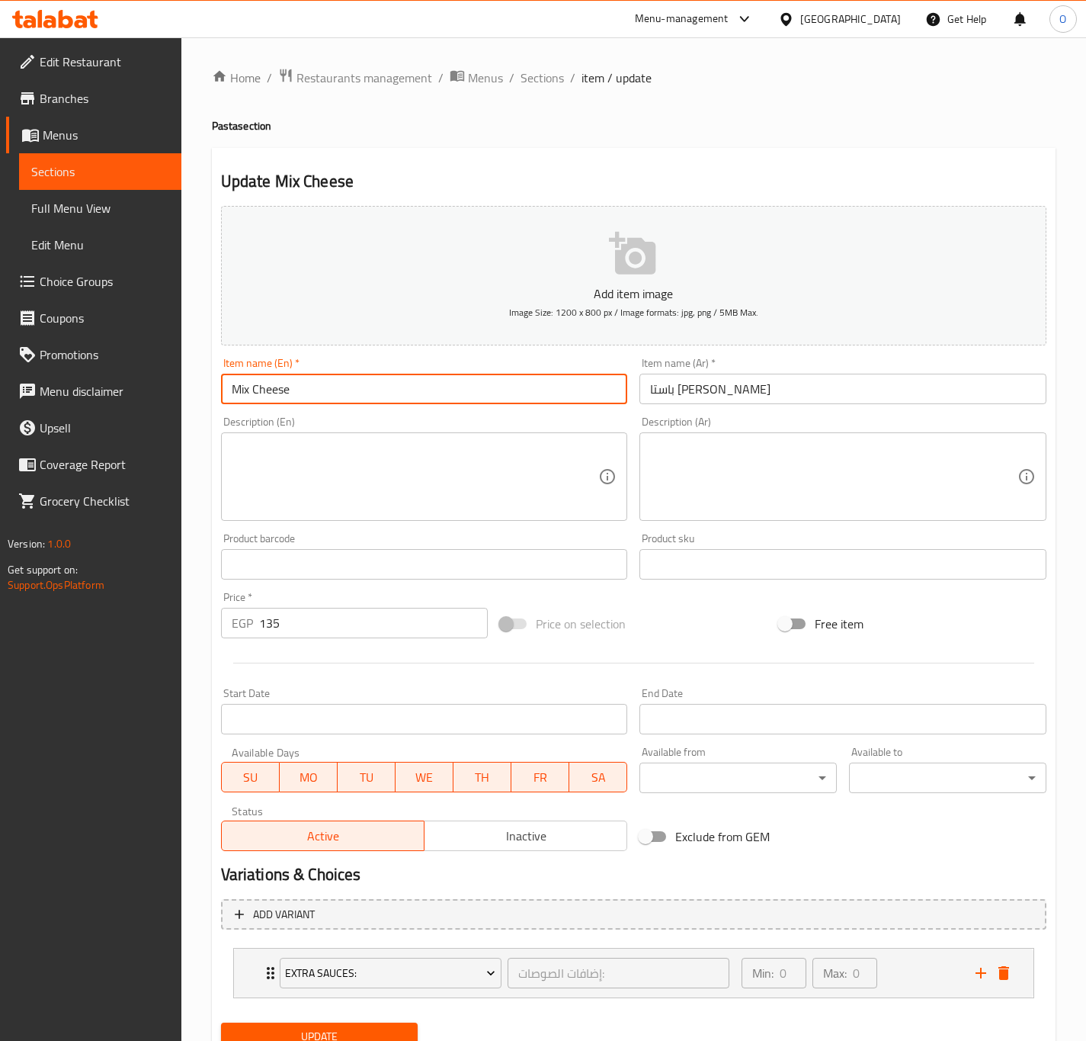
click at [288, 389] on input "Mix Cheese" at bounding box center [424, 389] width 407 height 30
paste input "Pasta"
type input "Mix Cheese Pasta"
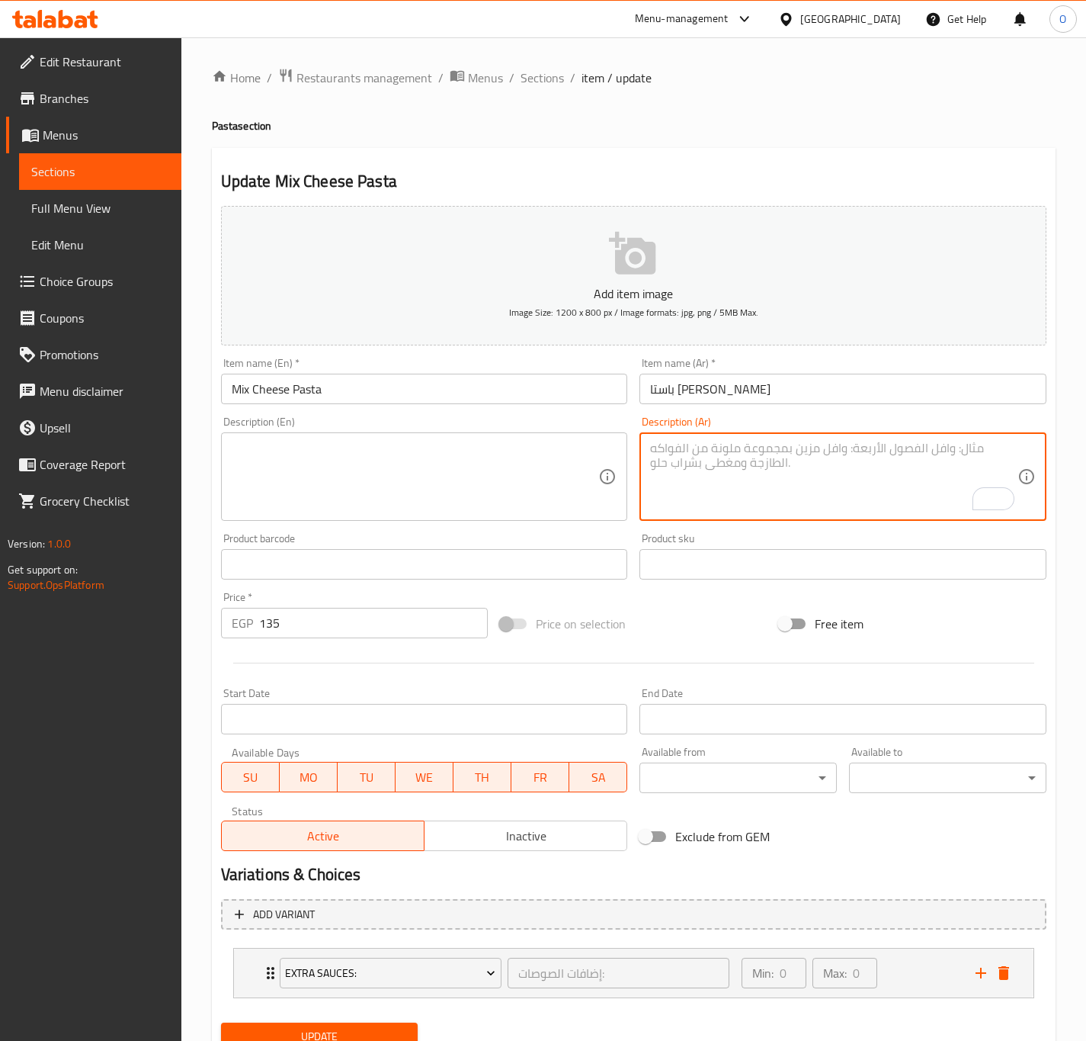
paste textarea "مكرونة مغطاة بخليط من الجبن الذائب."
type textarea "مكرونة مغطاة بخليط من الجبن الذائب."
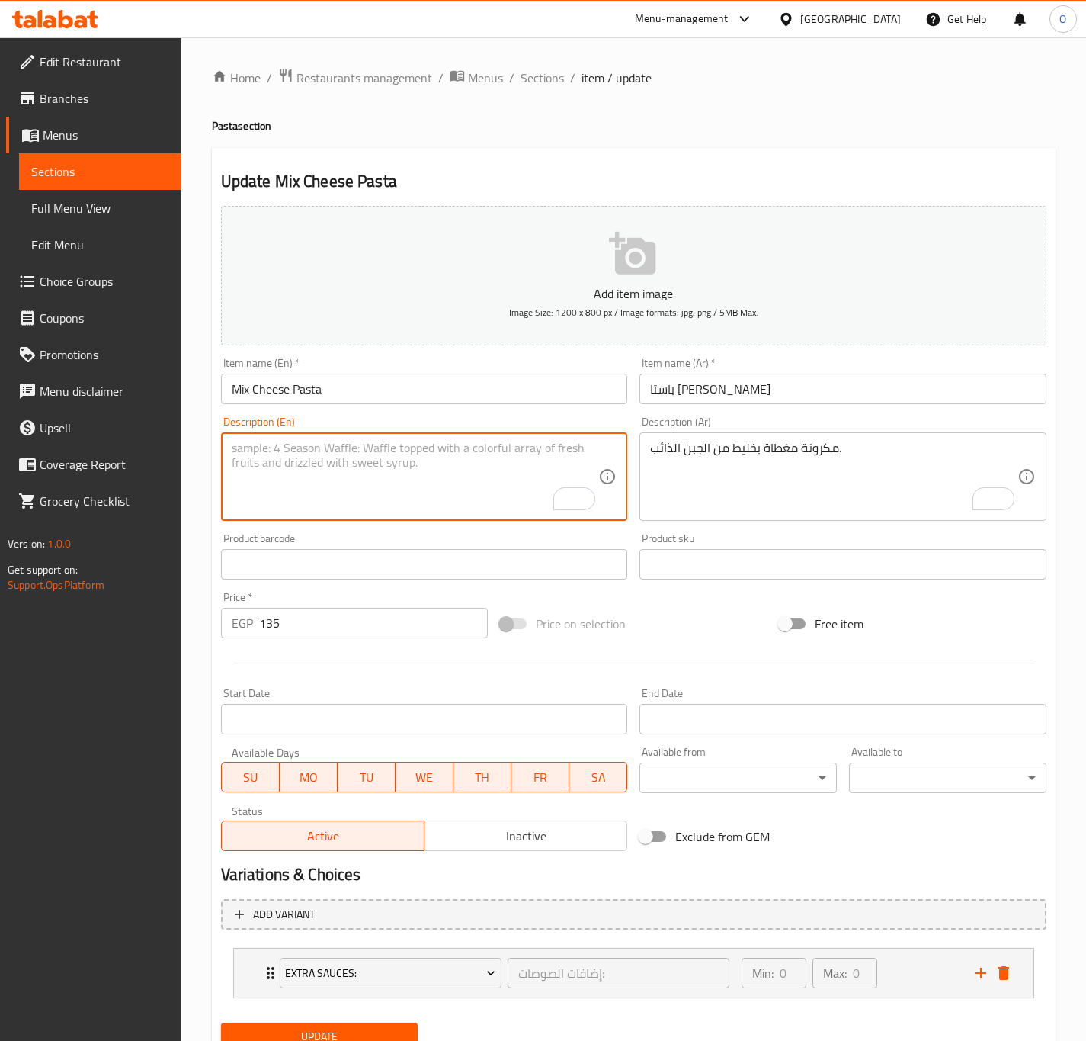
paste textarea "Pasta topped with a melted cheese mixture."
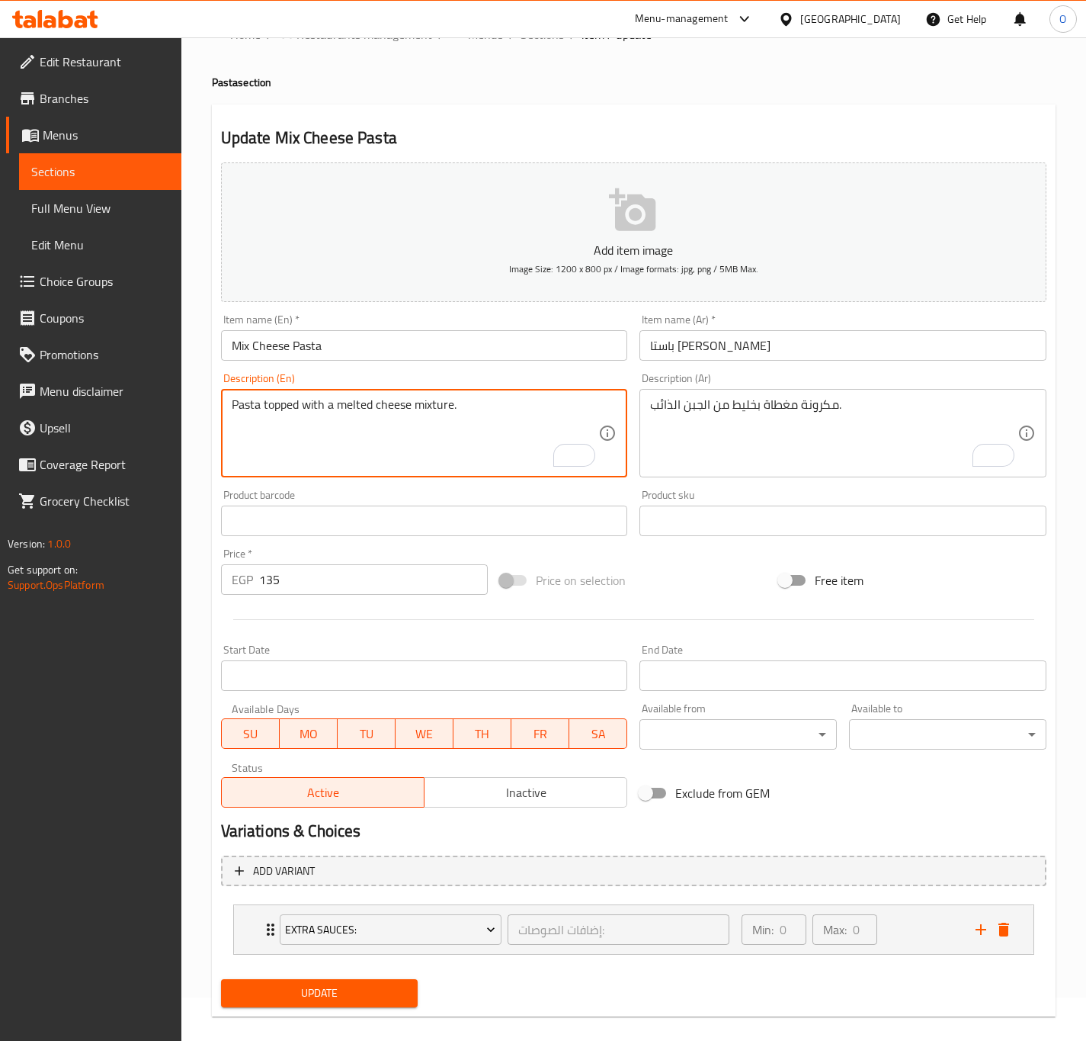
scroll to position [63, 0]
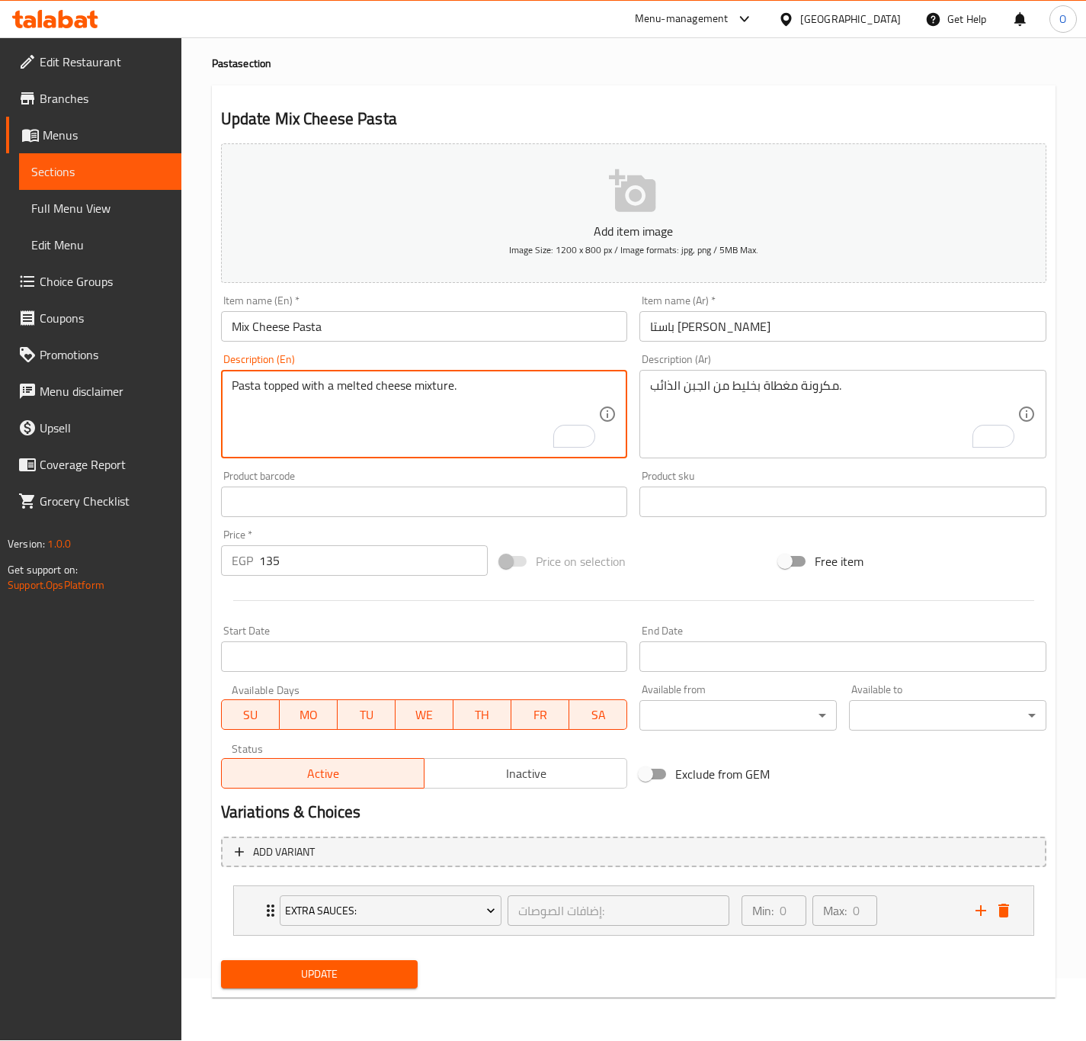
type textarea "Pasta topped with a melted cheese mixture."
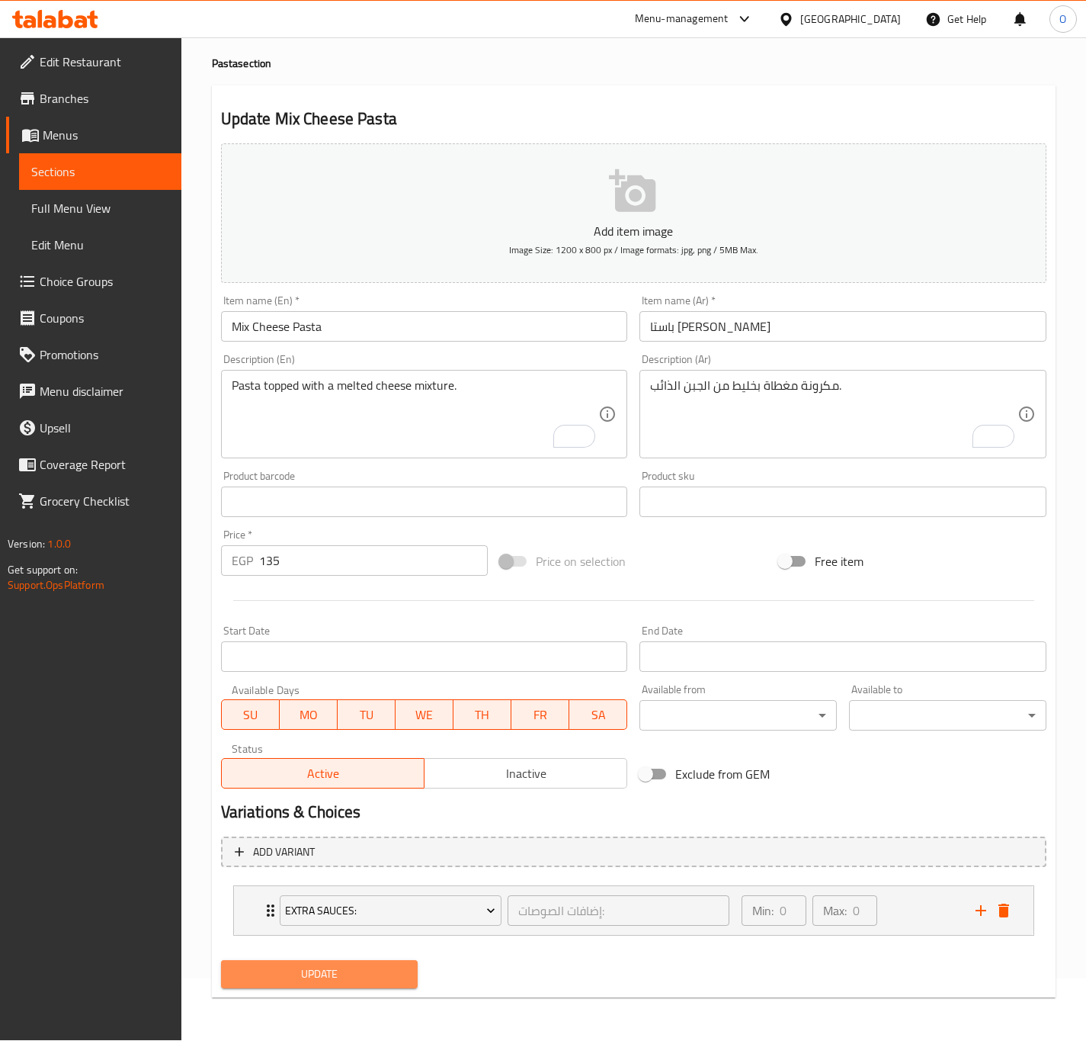
click at [337, 970] on span "Update" at bounding box center [319, 973] width 173 height 19
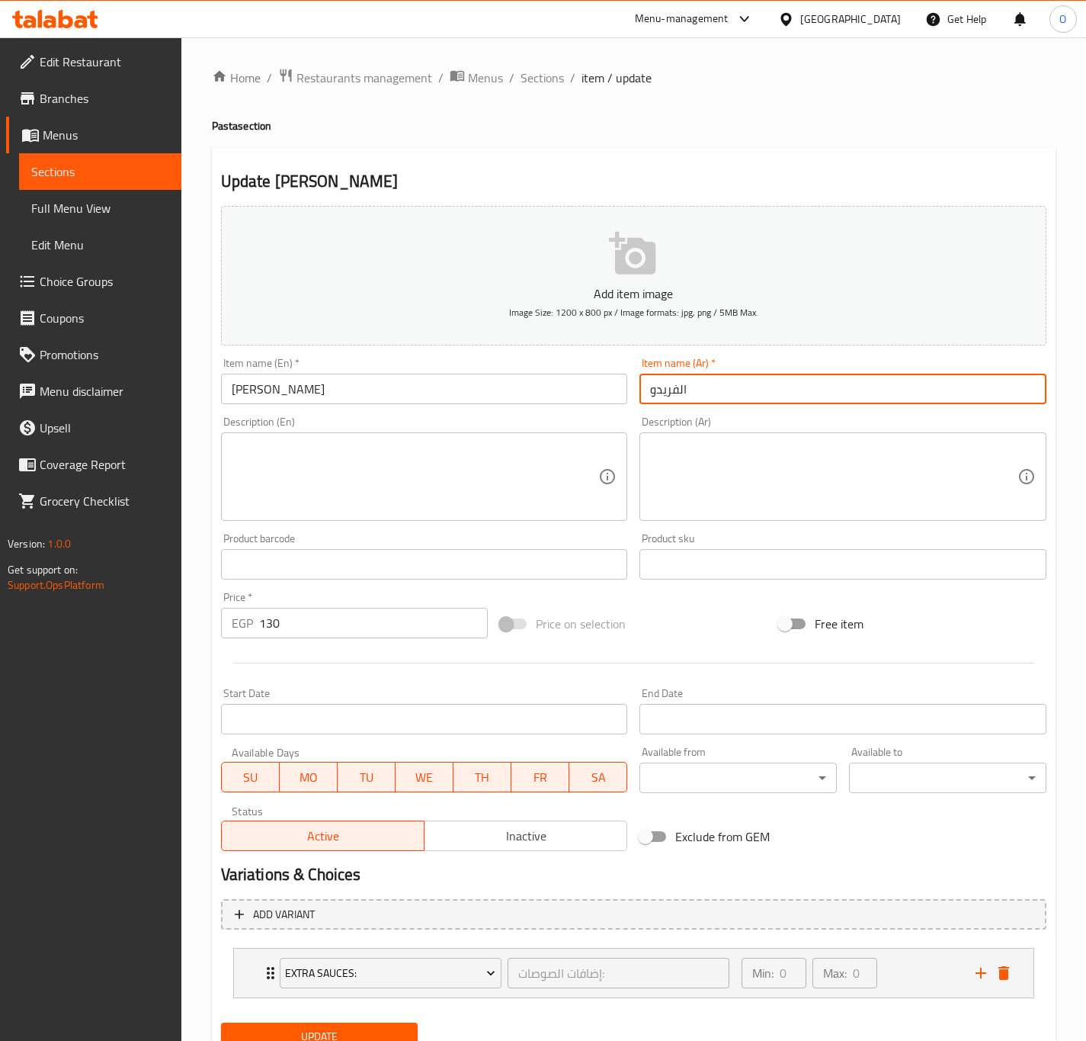
click at [653, 385] on input "الفريدو" at bounding box center [843, 389] width 407 height 30
paste input "باستا"
click at [686, 384] on input "باستا الفريدو" at bounding box center [843, 389] width 407 height 30
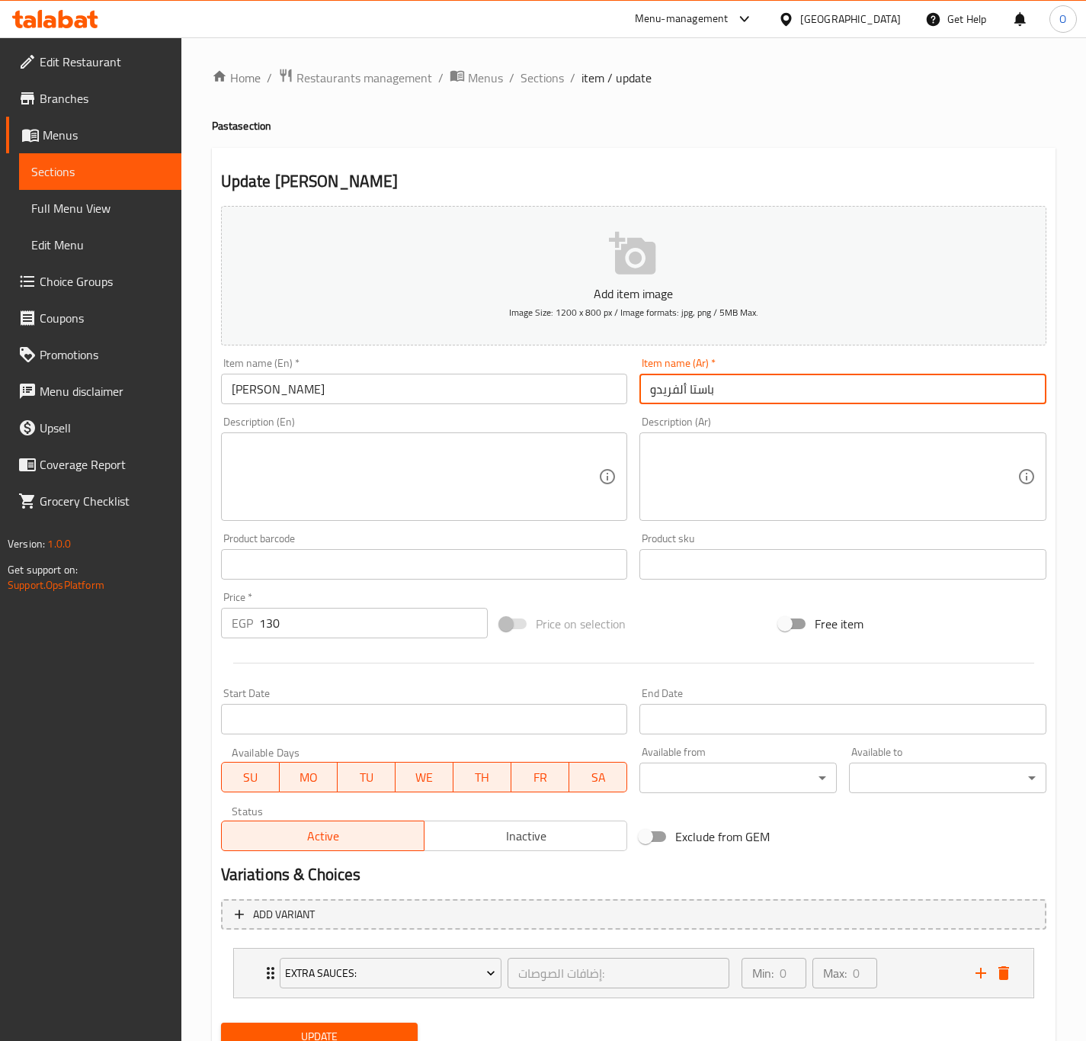
type input "باستا ألفريدو"
click at [326, 412] on div "Description (En) Description (En)" at bounding box center [424, 468] width 419 height 117
click at [354, 393] on input "[PERSON_NAME]" at bounding box center [424, 389] width 407 height 30
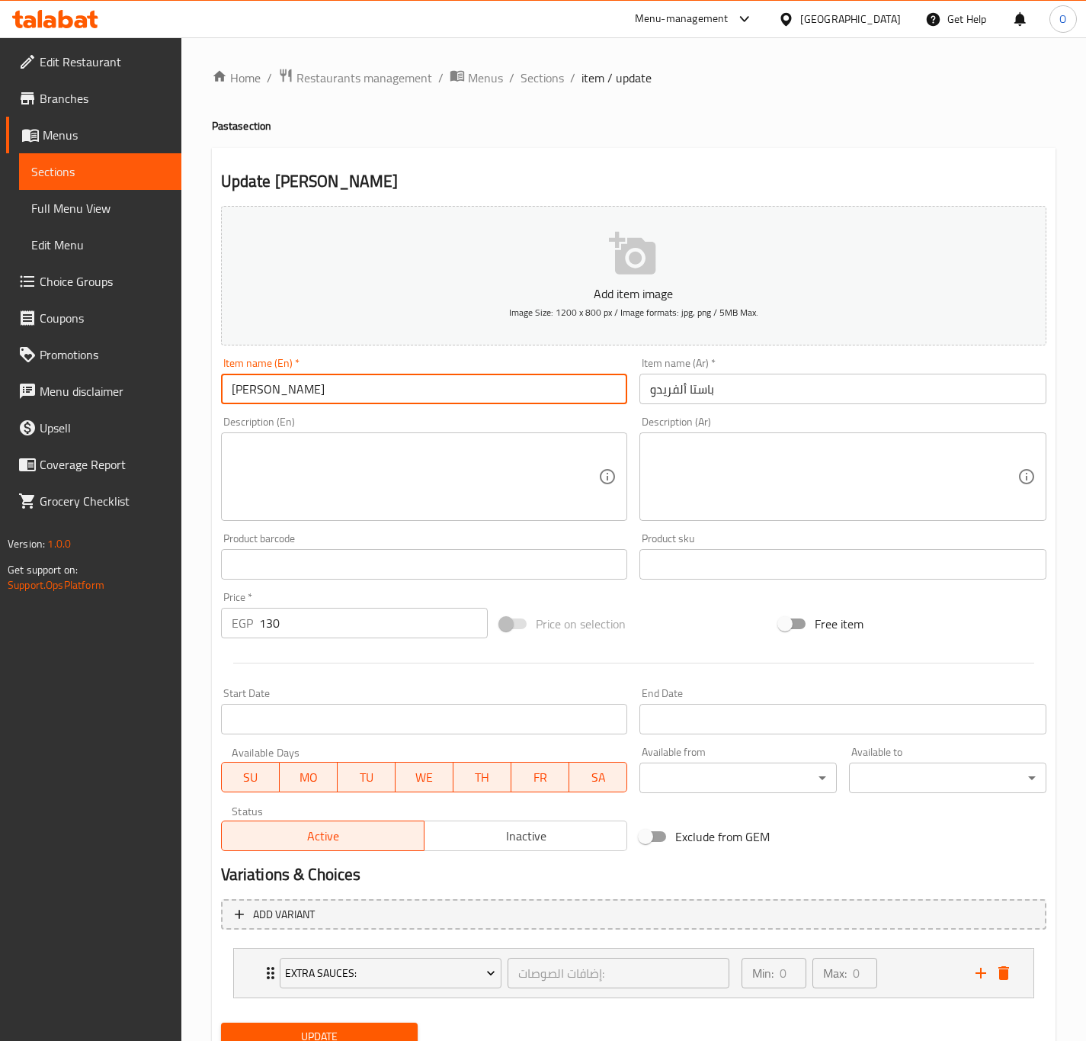
paste input "Pasta"
type input "Alfredo Pasta"
click at [773, 476] on textarea at bounding box center [833, 477] width 367 height 72
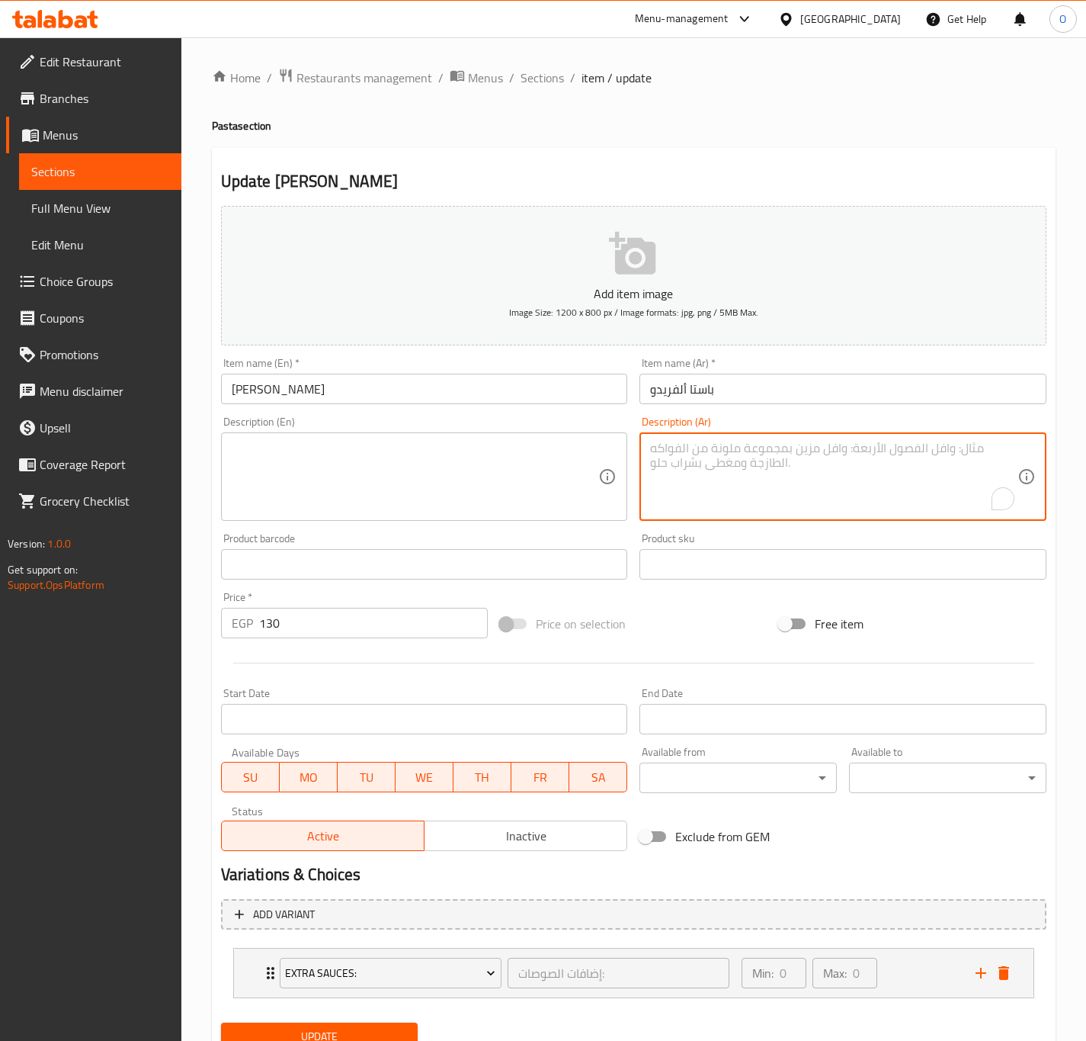
paste textarea "مكرونة بصوص ألفريدو الكريمي مع قطع الدجاج."
type textarea "مكرونة بصوص ألفريدو الكريمي مع قطع الدجاج."
click at [771, 463] on textarea "مكرونة بصوص ألفريدو الكريمي مع قطع الدجاج." at bounding box center [833, 477] width 367 height 72
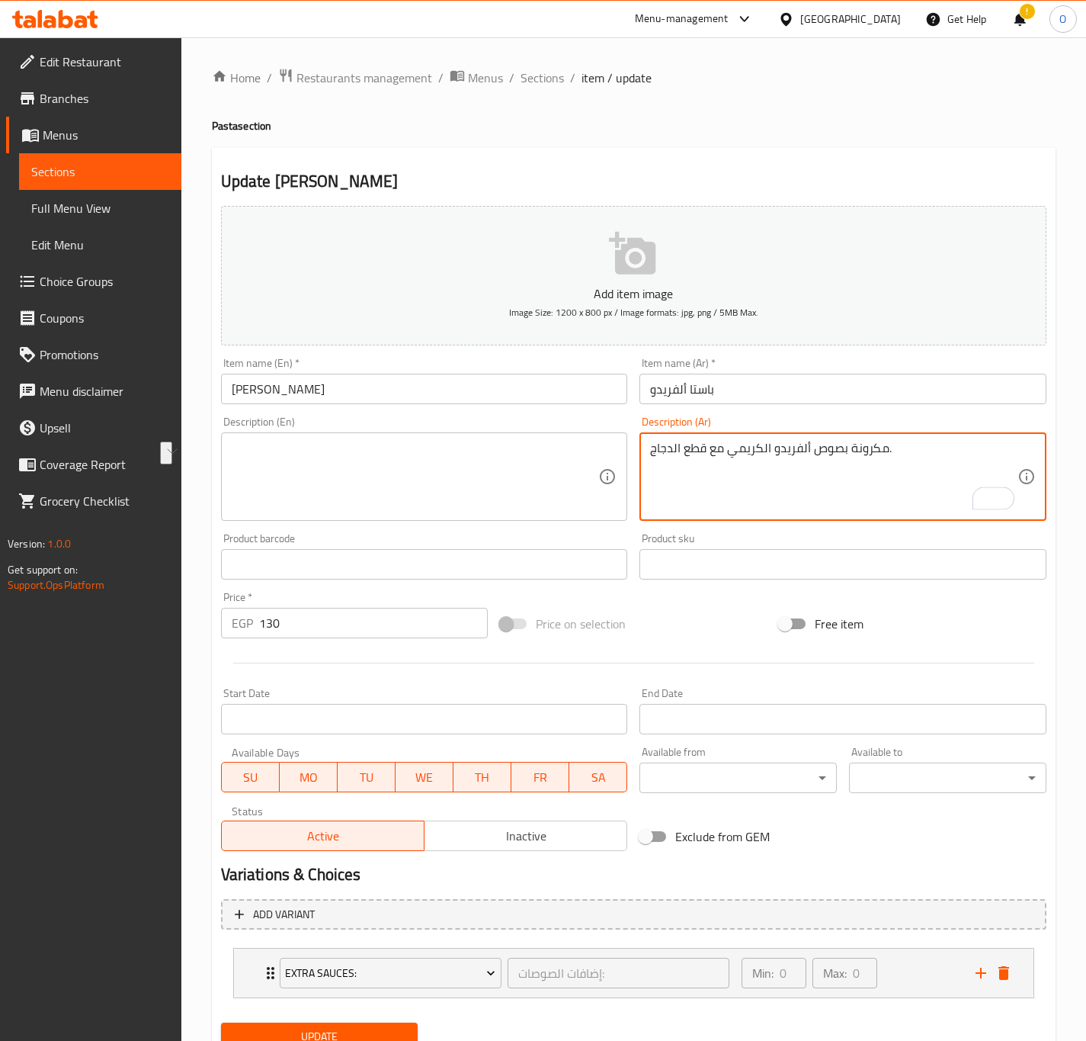
click at [307, 494] on textarea at bounding box center [415, 477] width 367 height 72
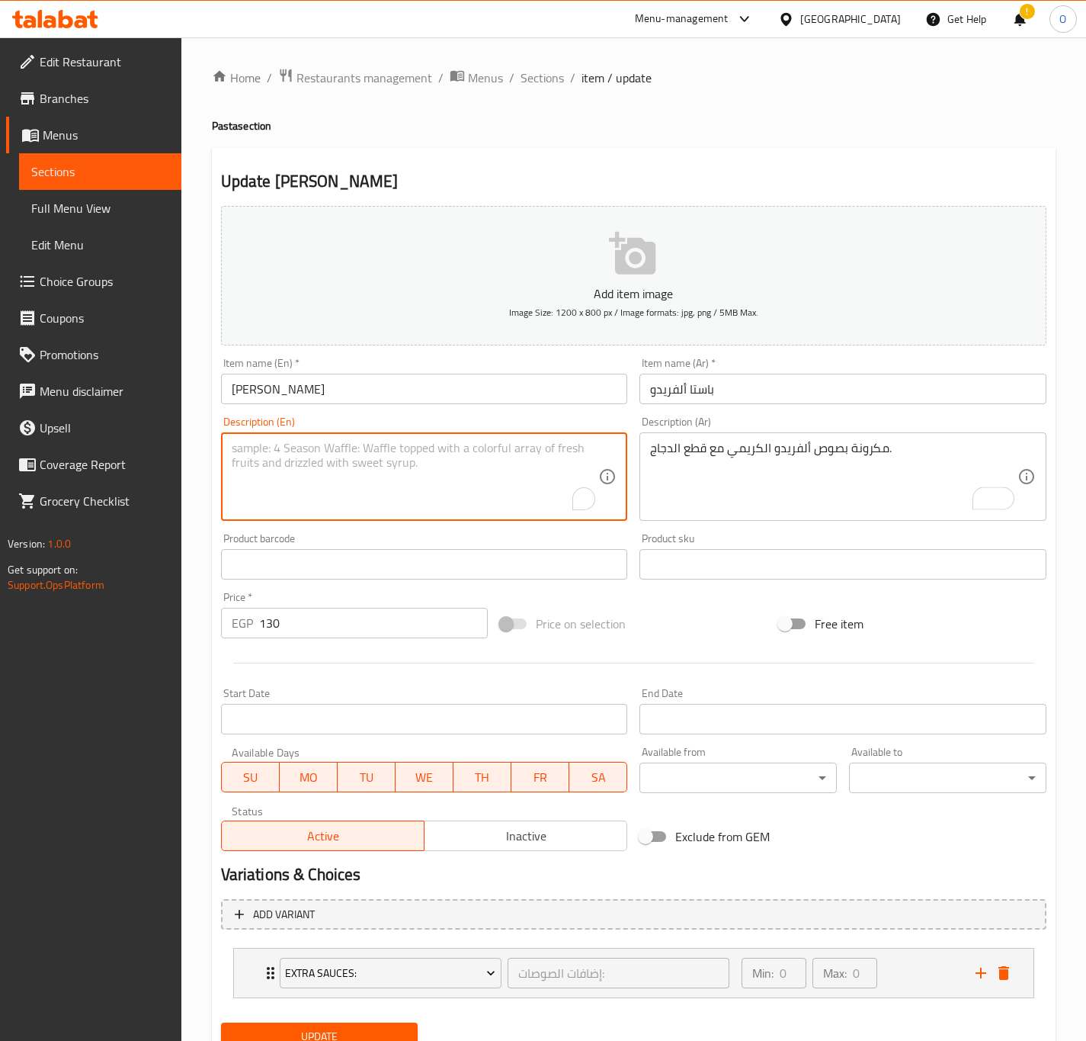
paste textarea "Pasta with creamy Alfredo sauce and chicken pieces."
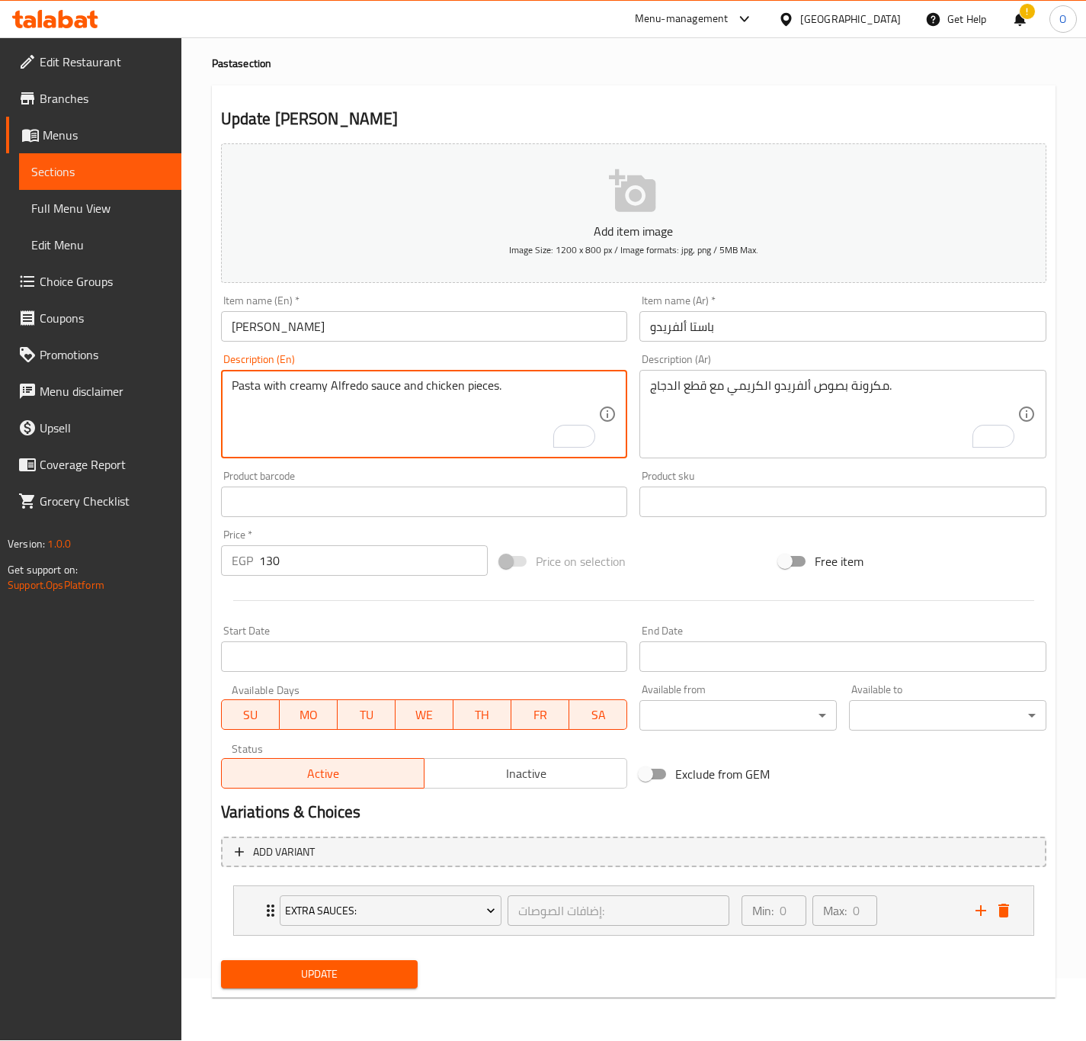
type textarea "Pasta with creamy Alfredo sauce and chicken pieces."
click at [227, 988] on button "Update" at bounding box center [319, 974] width 197 height 28
click at [300, 973] on span "Update" at bounding box center [319, 973] width 173 height 19
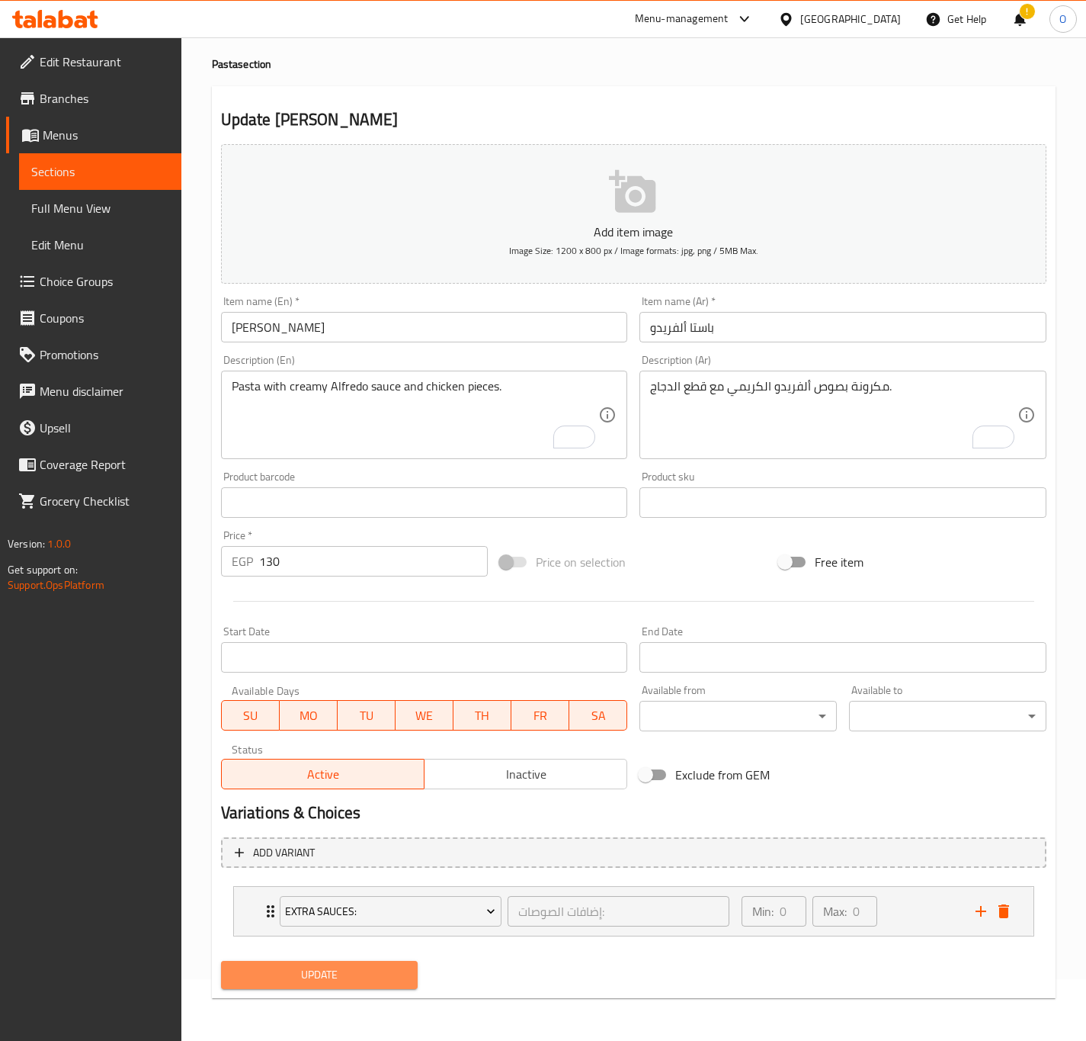
click at [346, 979] on span "Update" at bounding box center [319, 974] width 173 height 19
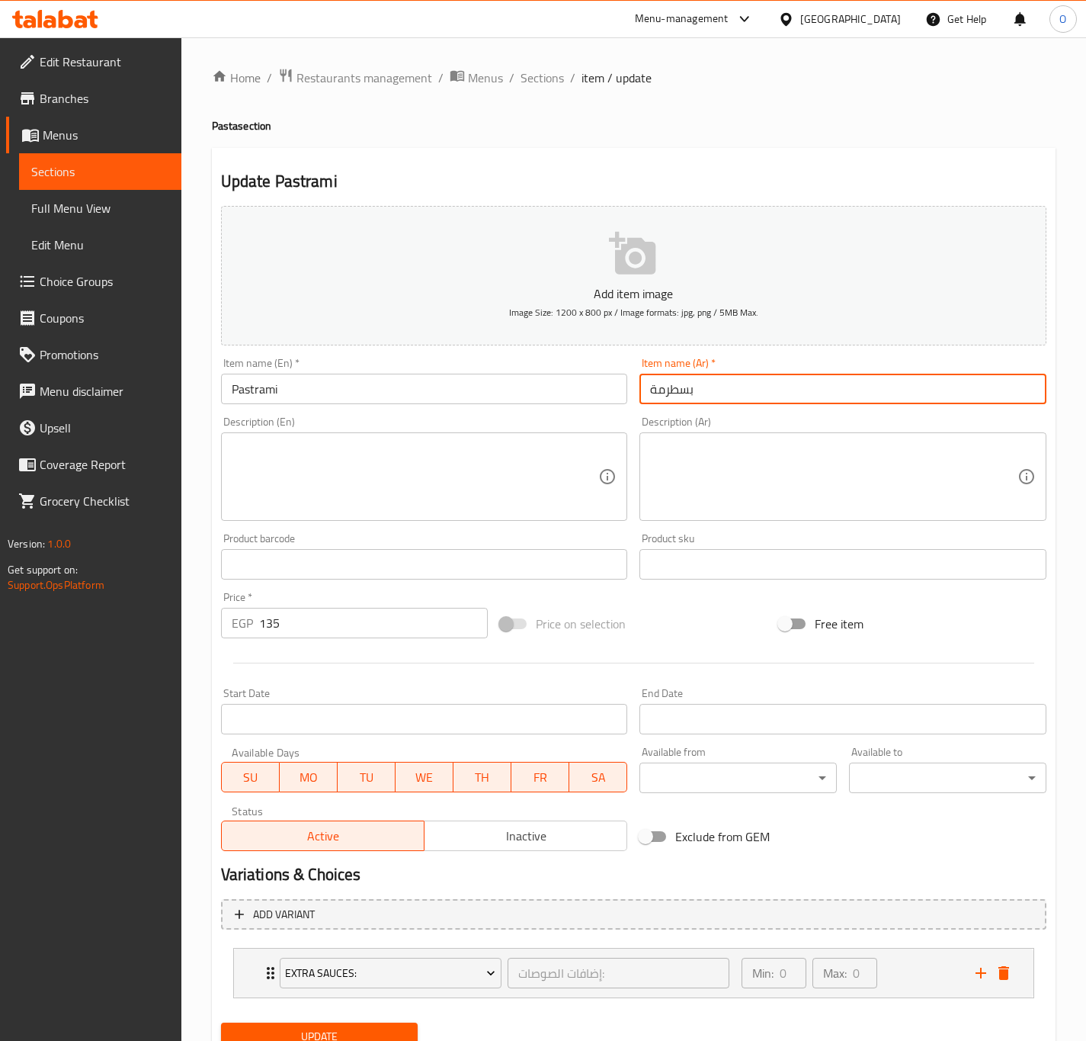
click at [647, 385] on input "بسطرمة" at bounding box center [843, 389] width 407 height 30
paste input "باستا"
type input "باستا بسطرمة"
click at [272, 382] on input "Pastrami" at bounding box center [424, 389] width 407 height 30
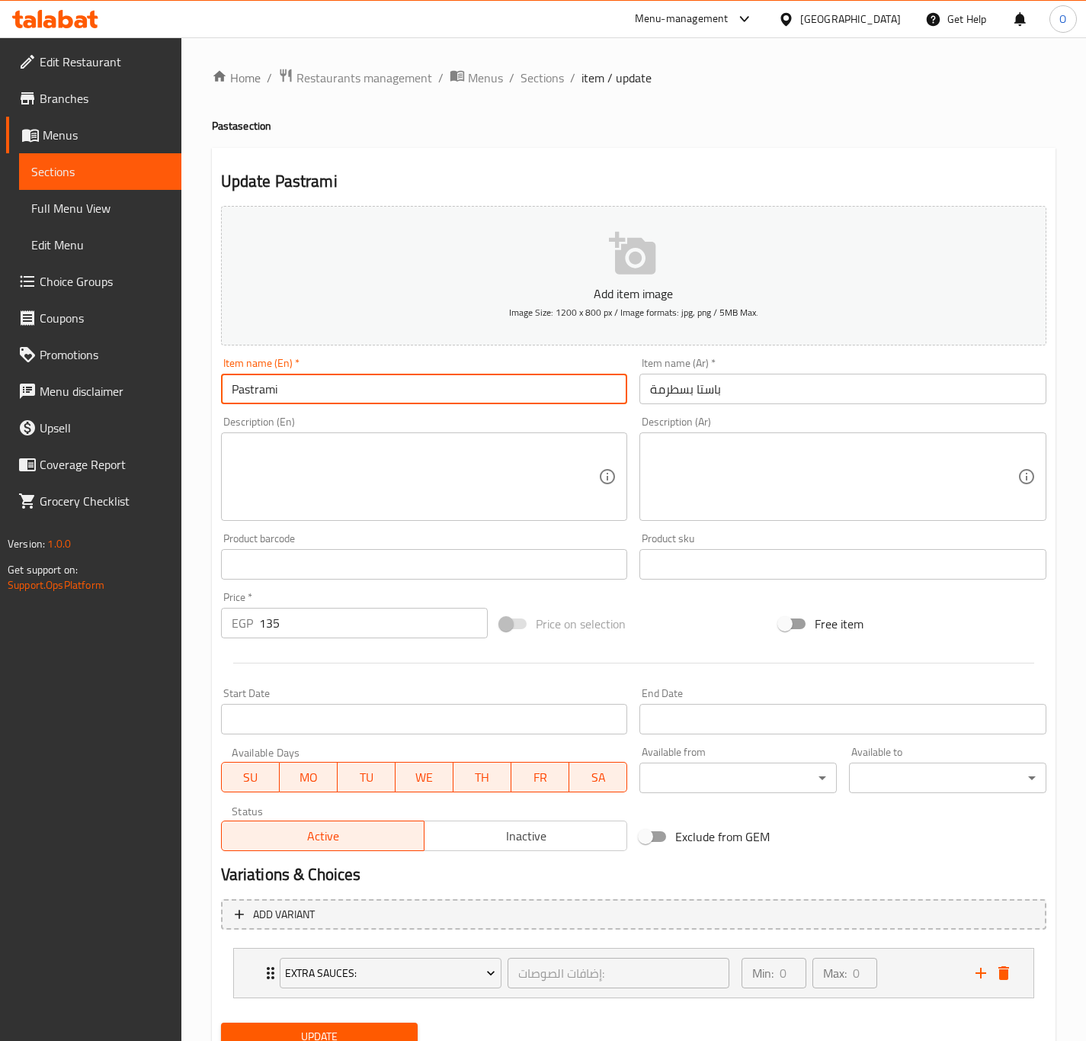
click at [313, 393] on input "Pastrami" at bounding box center [424, 389] width 407 height 30
paste input "Pasta"
type input "Pastrami Pasta"
click at [648, 455] on div "Description (Ar)" at bounding box center [843, 476] width 407 height 88
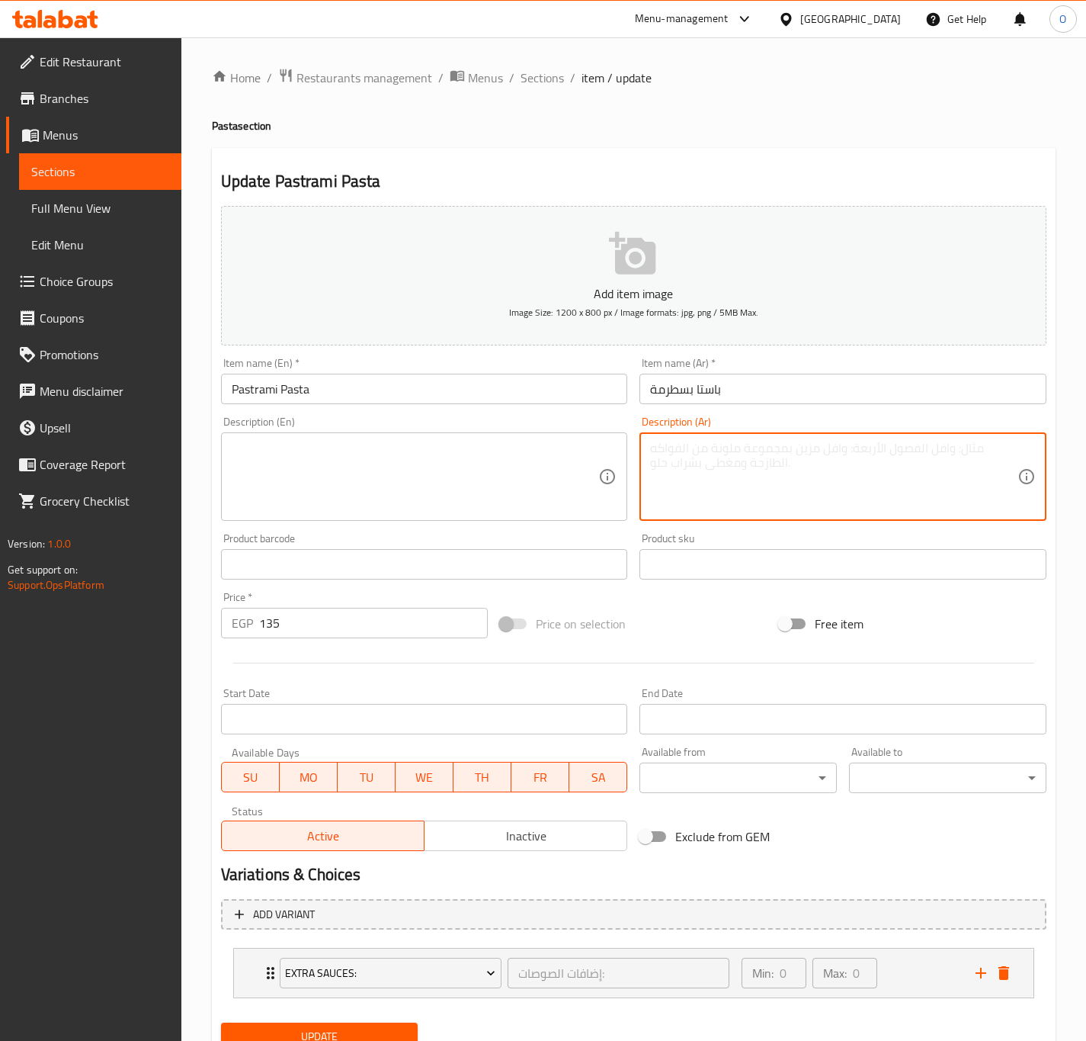
paste textarea "مكرونة بالبسترمة مع الجبنة والصوص الأبيض."
type textarea "مكرونة بالبسترمة مع الجبنة والصوص الأبيض."
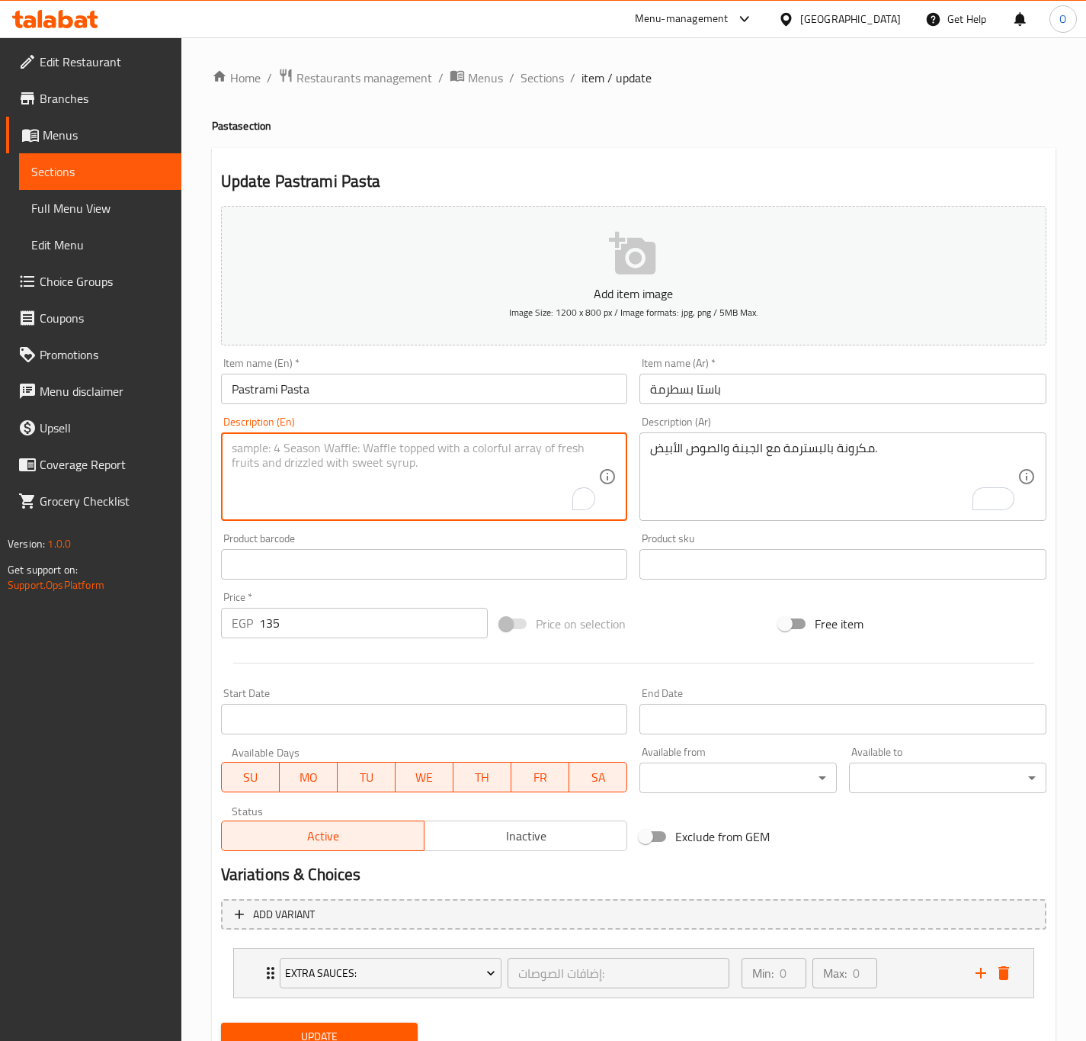
click at [470, 478] on textarea "To enrich screen reader interactions, please activate Accessibility in Grammarl…" at bounding box center [415, 477] width 367 height 72
paste textarea "Pasta with pastrami, cheese and white sauce."
type textarea "Pasta with pastrami, cheese and white sauce."
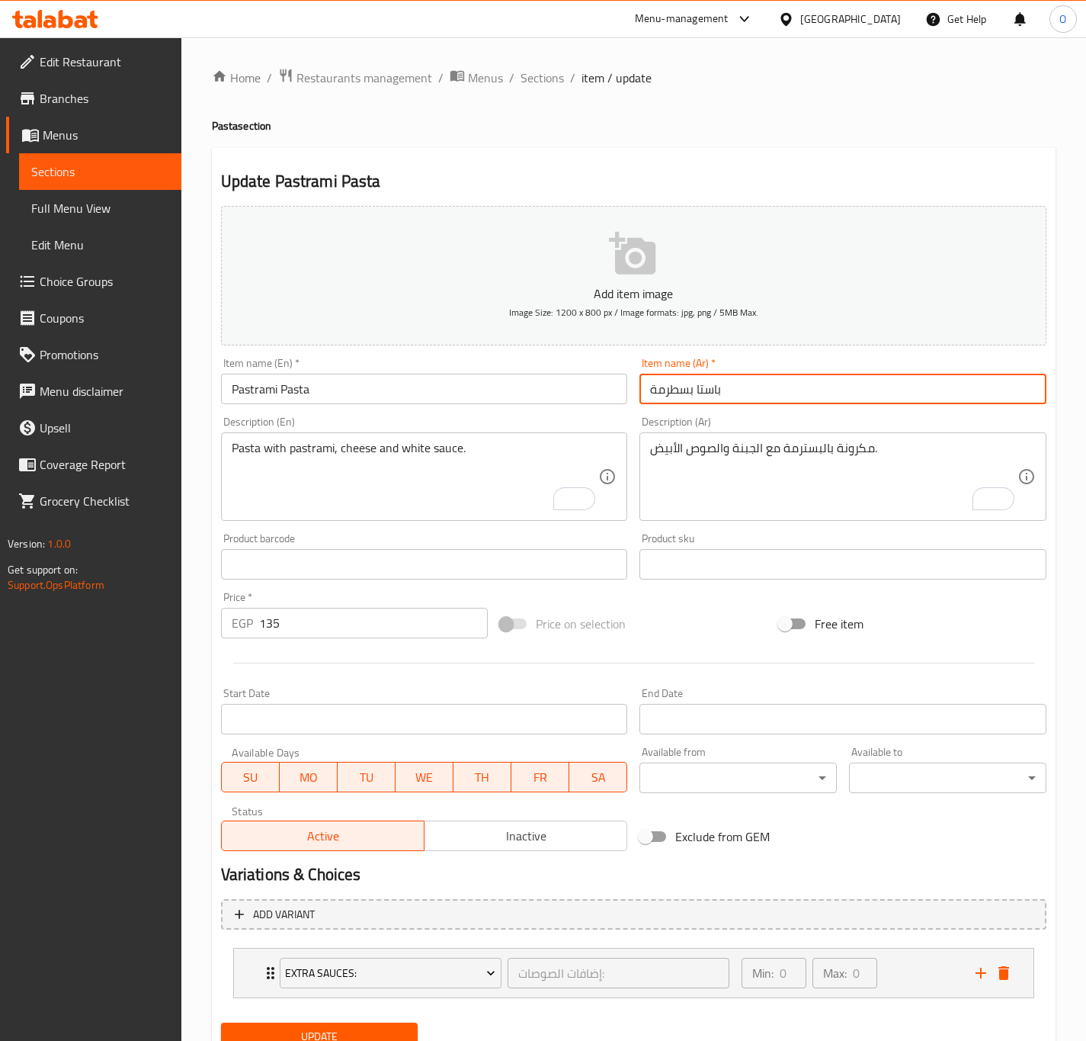
click at [677, 387] on input "باستا بسطرمة" at bounding box center [843, 389] width 407 height 30
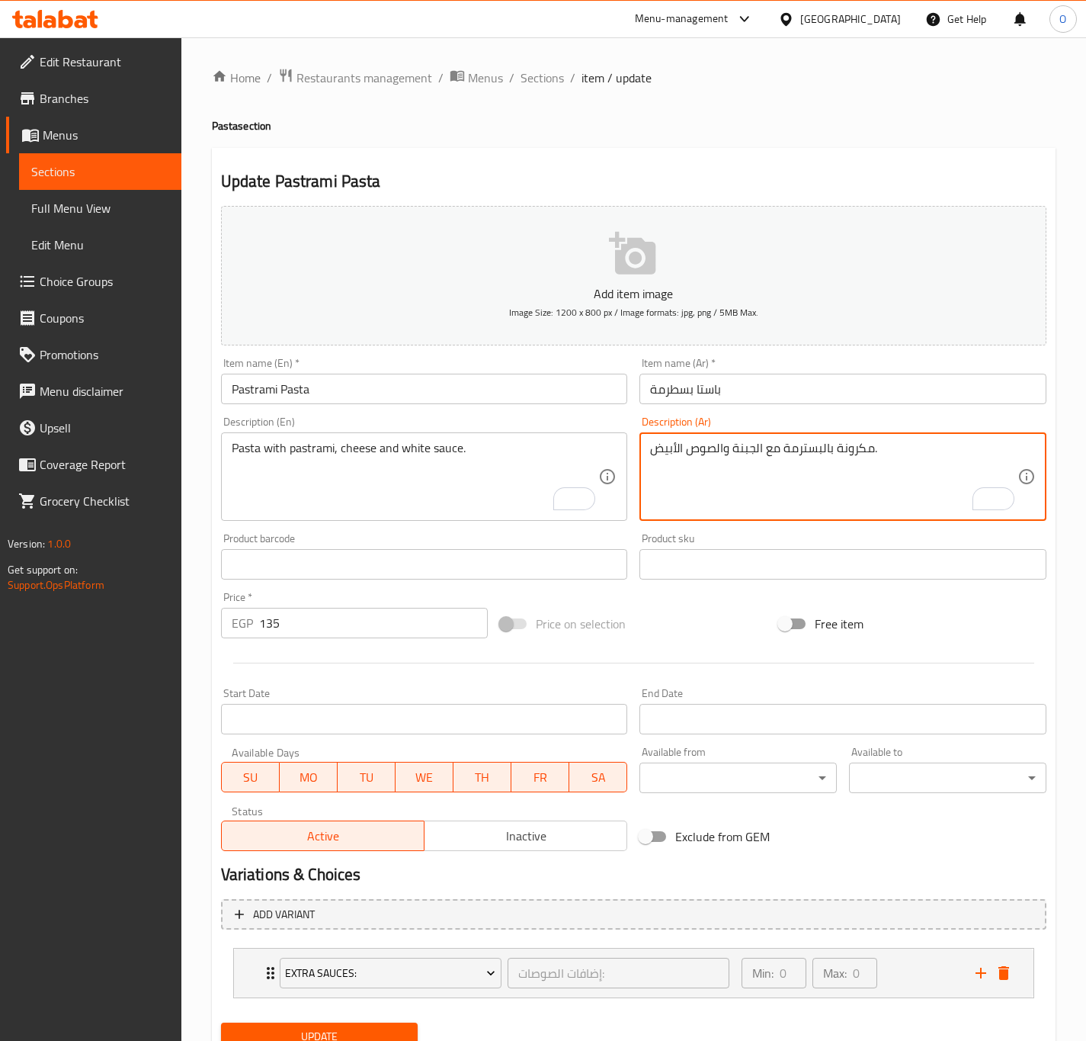
drag, startPoint x: 819, startPoint y: 451, endPoint x: 791, endPoint y: 453, distance: 28.2
drag, startPoint x: 823, startPoint y: 444, endPoint x: 787, endPoint y: 447, distance: 36.7
click at [787, 447] on textarea "مكرونة بالبسترمة مع الجبنة والصوص الأبيض." at bounding box center [833, 477] width 367 height 72
paste textarea "To enrich screen reader interactions, please activate Accessibility in Grammarl…"
type textarea "مكرونة بالبسطرمة مع الجبنة والصوص الأبيض."
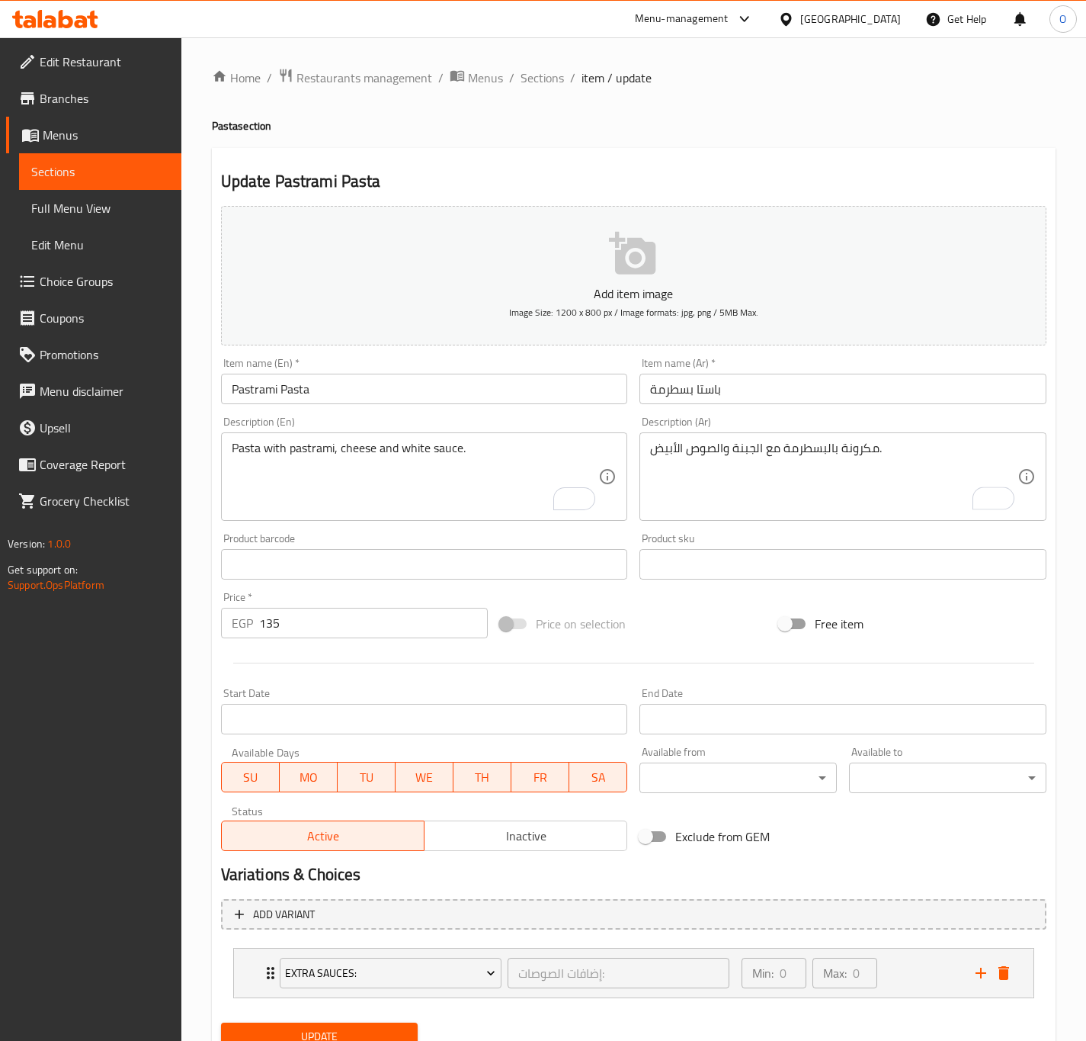
click at [759, 416] on div "Description (Ar) مكرونة بالبسطرمة مع الجبنة والصوص الأبيض. Description (Ar)" at bounding box center [843, 468] width 407 height 104
click at [757, 394] on input "باستا بسطرمة" at bounding box center [843, 389] width 407 height 30
click at [221, 1022] on button "Update" at bounding box center [319, 1036] width 197 height 28
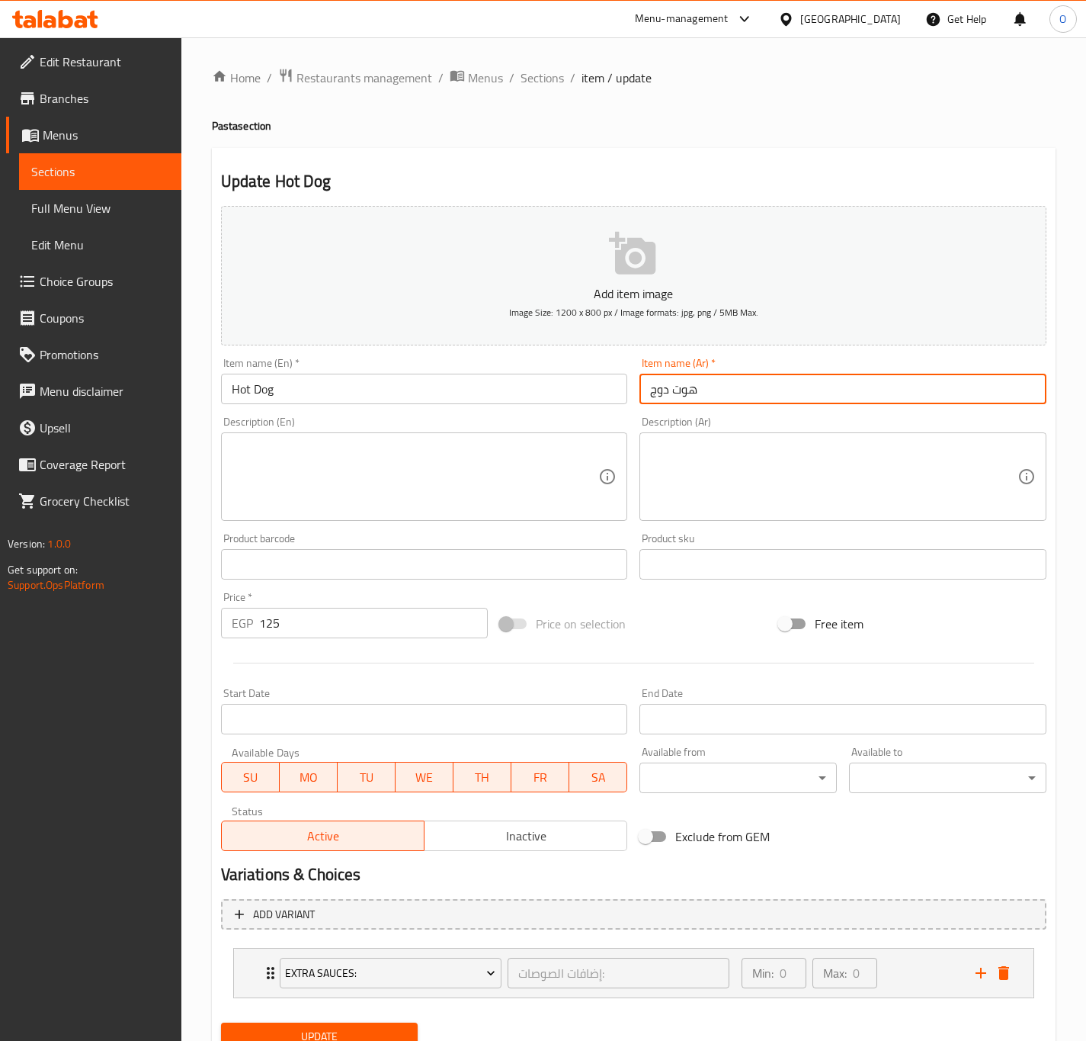
click at [643, 390] on input "هوت دوج" at bounding box center [843, 389] width 407 height 30
paste input "باستا"
type input "باستا هوت دوج"
click at [312, 396] on input "Hot Dog" at bounding box center [424, 389] width 407 height 30
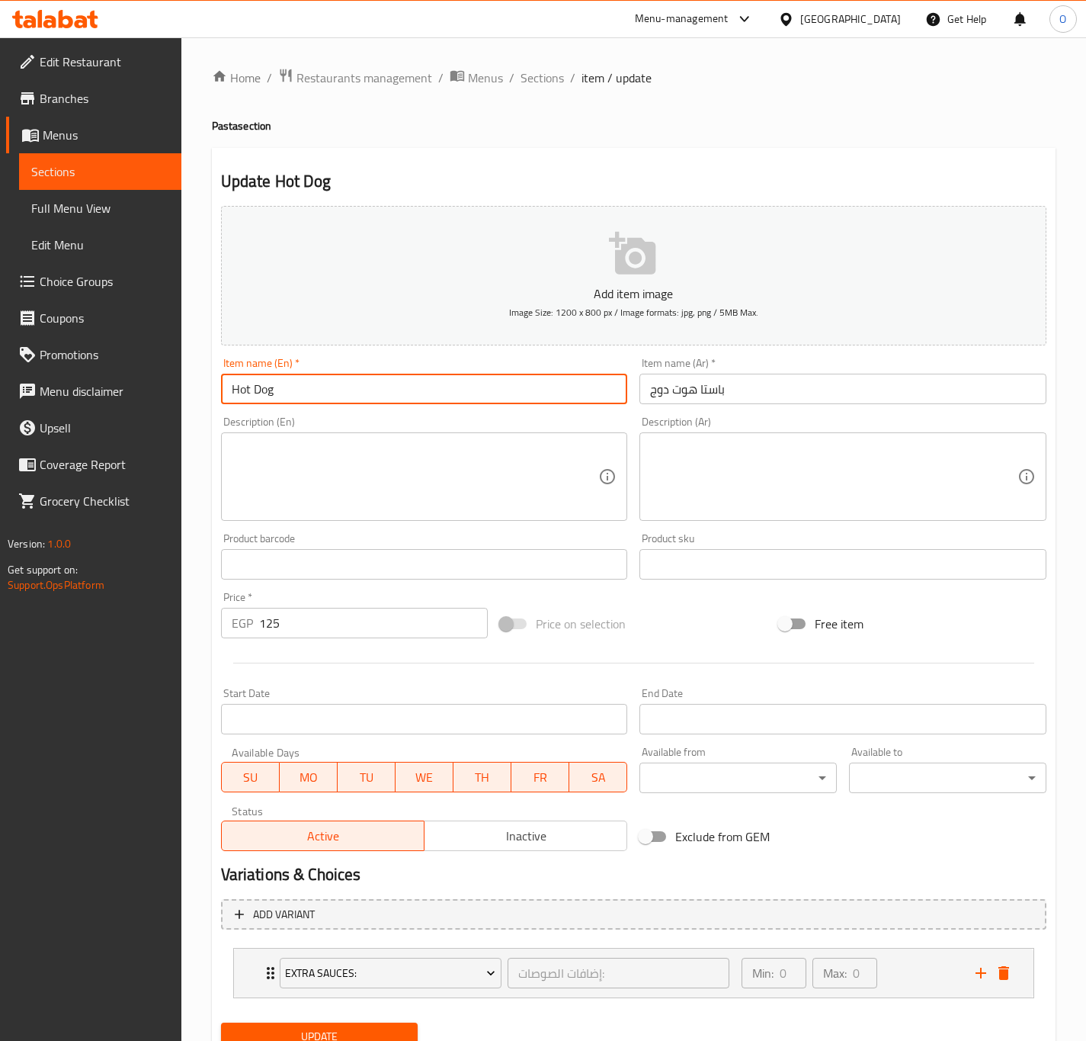
paste input "Pasta"
type input "Hot Dog Pasta"
drag, startPoint x: 858, startPoint y: 467, endPoint x: 851, endPoint y: 471, distance: 8.5
click at [858, 467] on textarea at bounding box center [833, 477] width 367 height 72
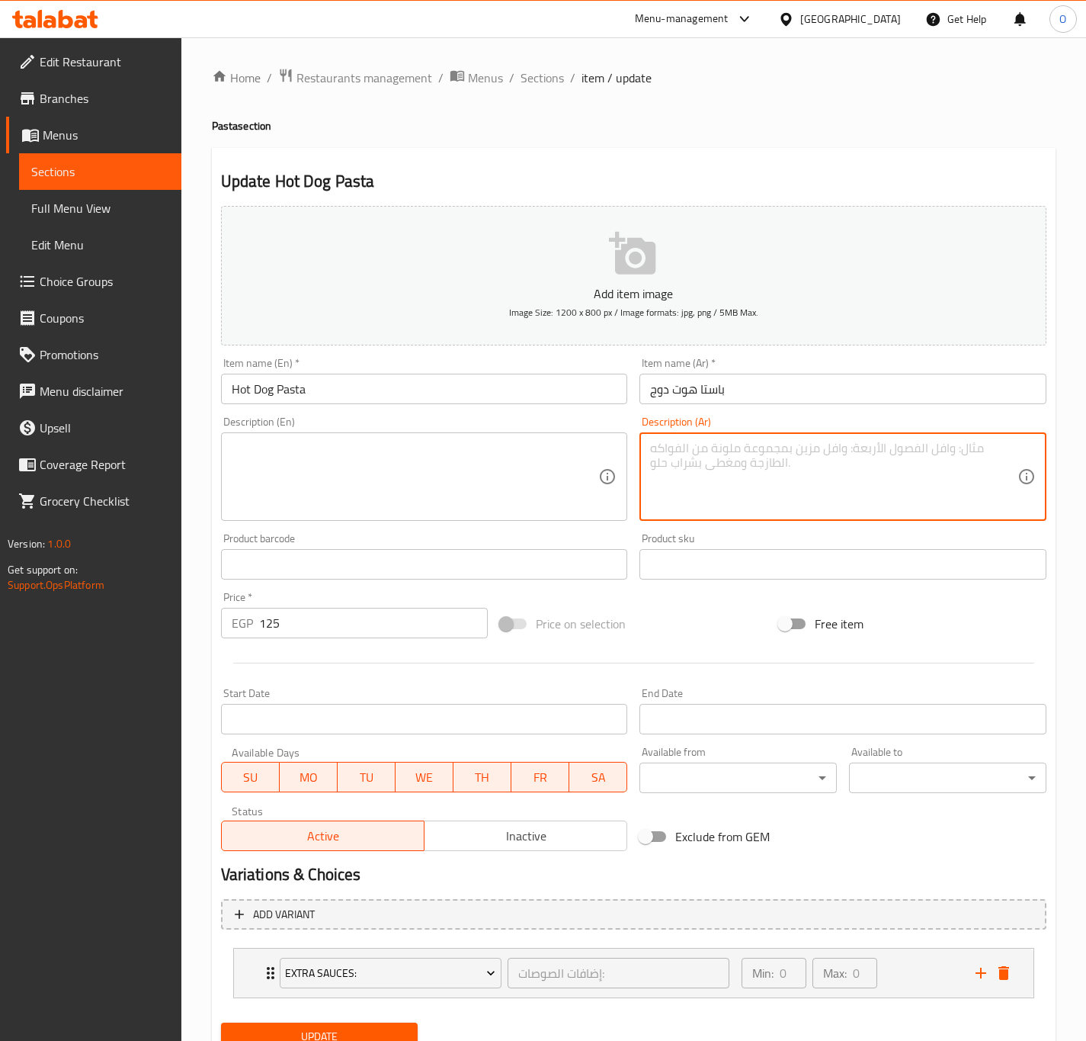
paste textarea "مكرونة مع شرائح الهوت دوج وصوص كريمي."
type textarea "مكرونة مع شرائح الهوت دوج وصوص كريمي."
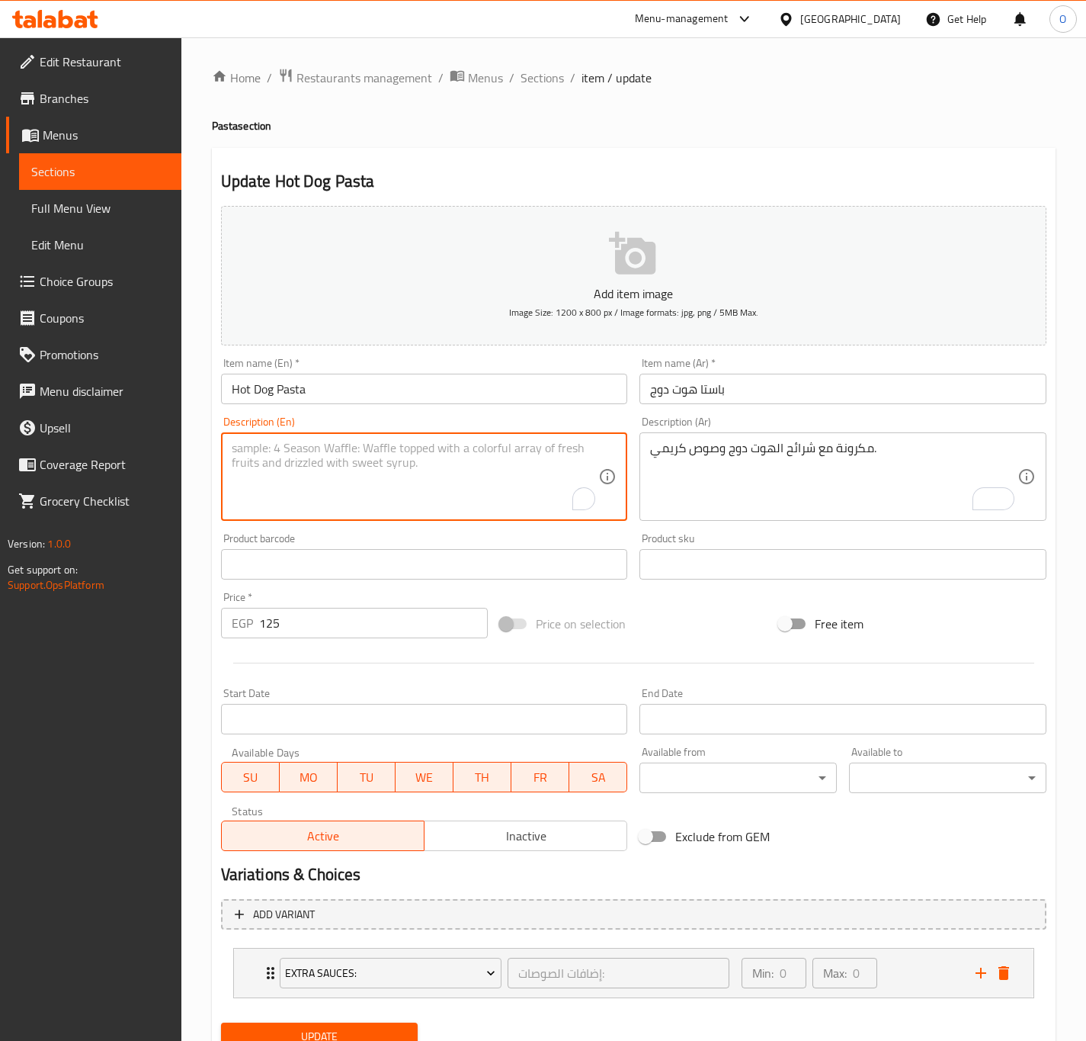
click at [289, 470] on textarea "To enrich screen reader interactions, please activate Accessibility in Grammarl…" at bounding box center [415, 477] width 367 height 72
paste textarea "Pasta with hot dog slices and creamy sauce."
type textarea "Pasta with hot dog slices and creamy sauce."
click at [335, 370] on div "Item name (En)   * Hot Dog Pasta Item name (En) *" at bounding box center [424, 381] width 407 height 47
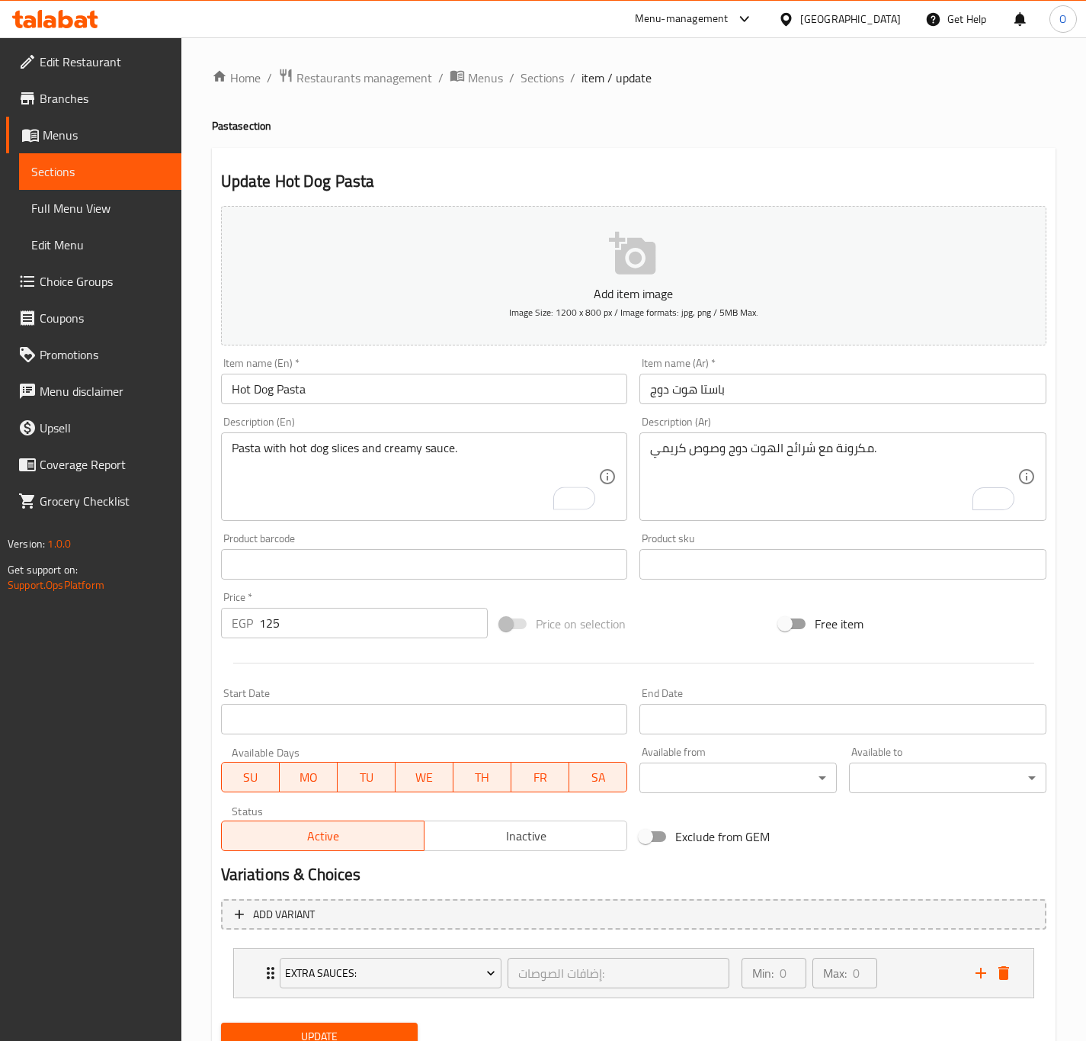
click at [337, 377] on input "Hot Dog Pasta" at bounding box center [424, 389] width 407 height 30
click at [221, 1022] on button "Update" at bounding box center [319, 1036] width 197 height 28
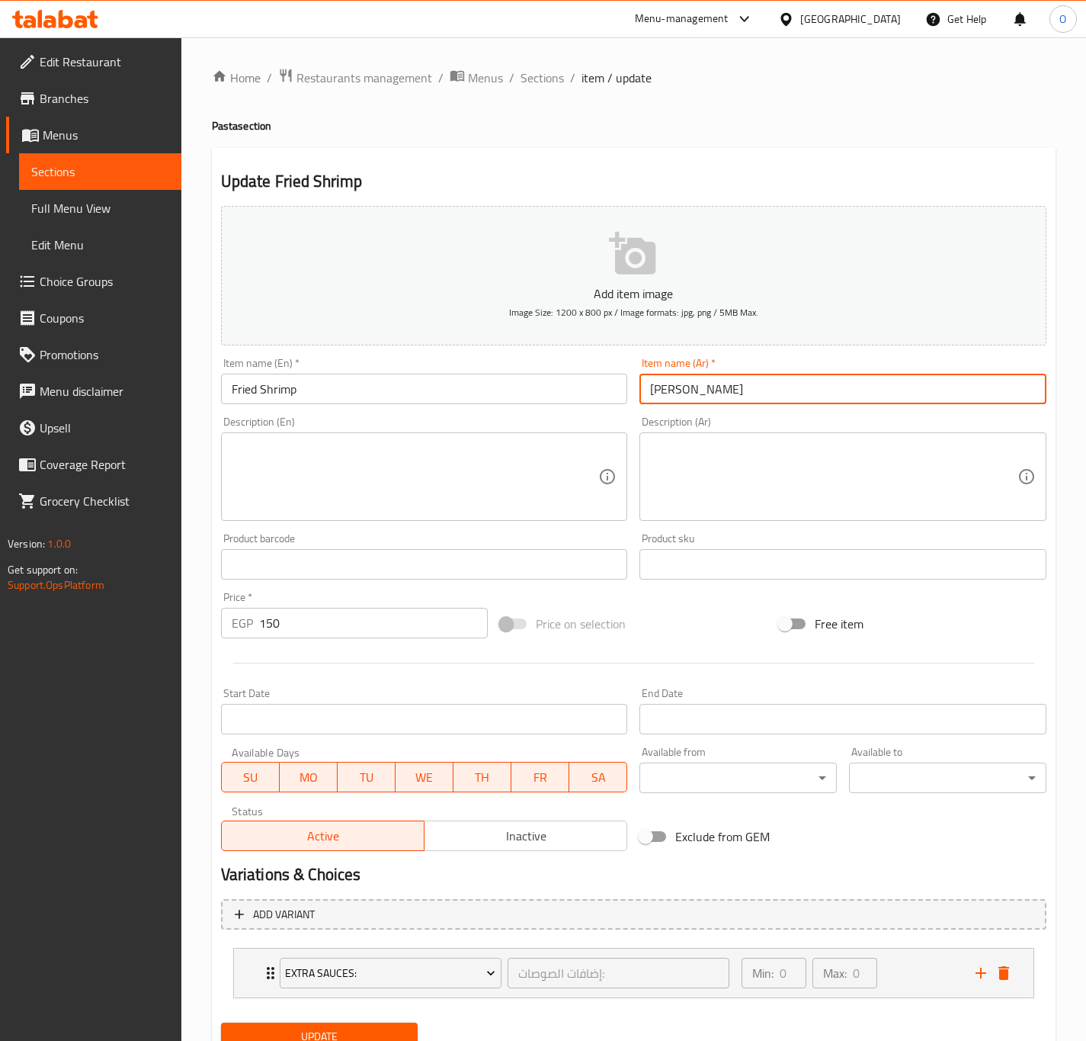
click at [645, 383] on input "[PERSON_NAME]" at bounding box center [843, 389] width 407 height 30
paste input "باستا"
type input "باستا [PERSON_NAME]"
click at [370, 368] on div "Item name (En)   * Fried Shrimp Item name (En) *" at bounding box center [424, 381] width 407 height 47
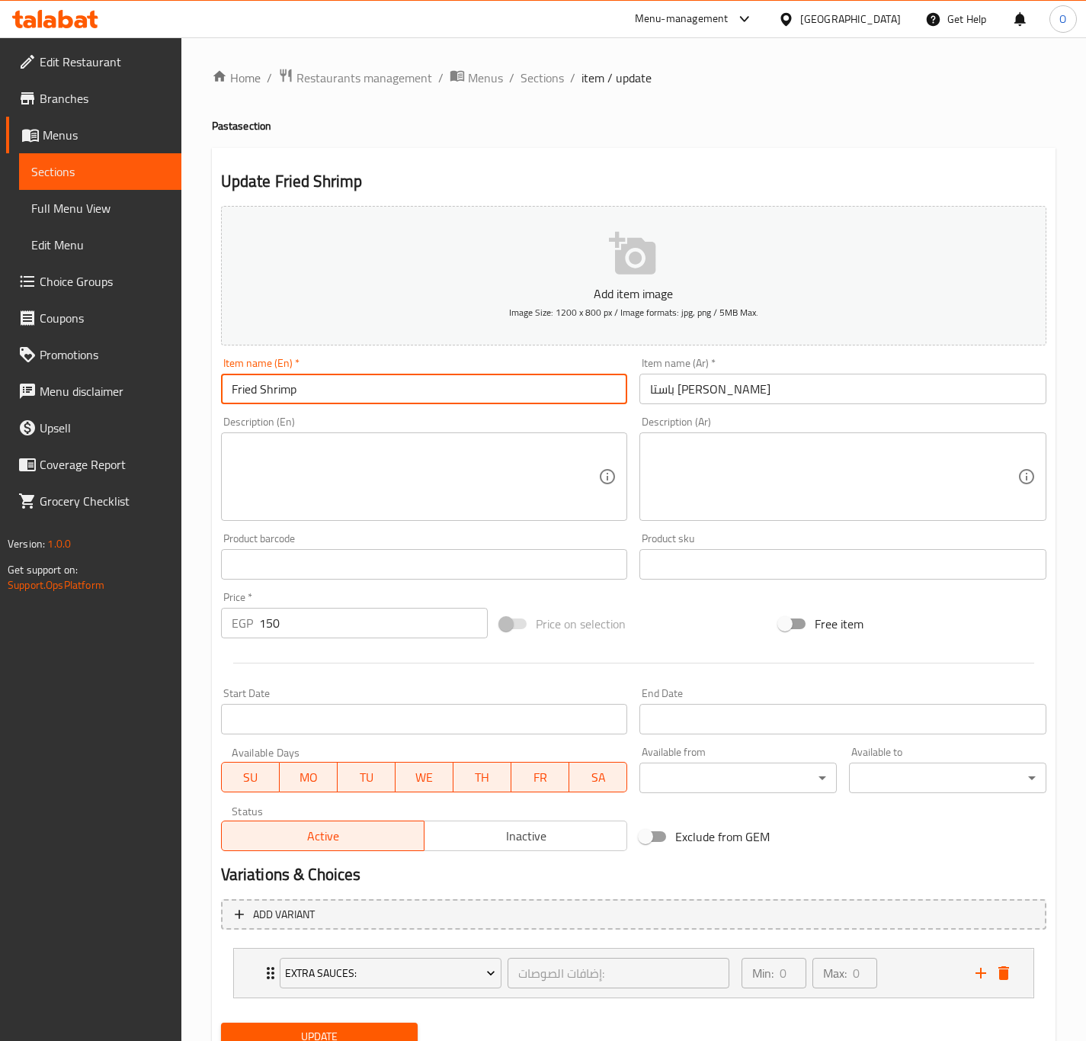
click at [359, 378] on input "Fried Shrimp" at bounding box center [424, 389] width 407 height 30
paste input "Pasta"
type input "Fried Shrimp Pasta"
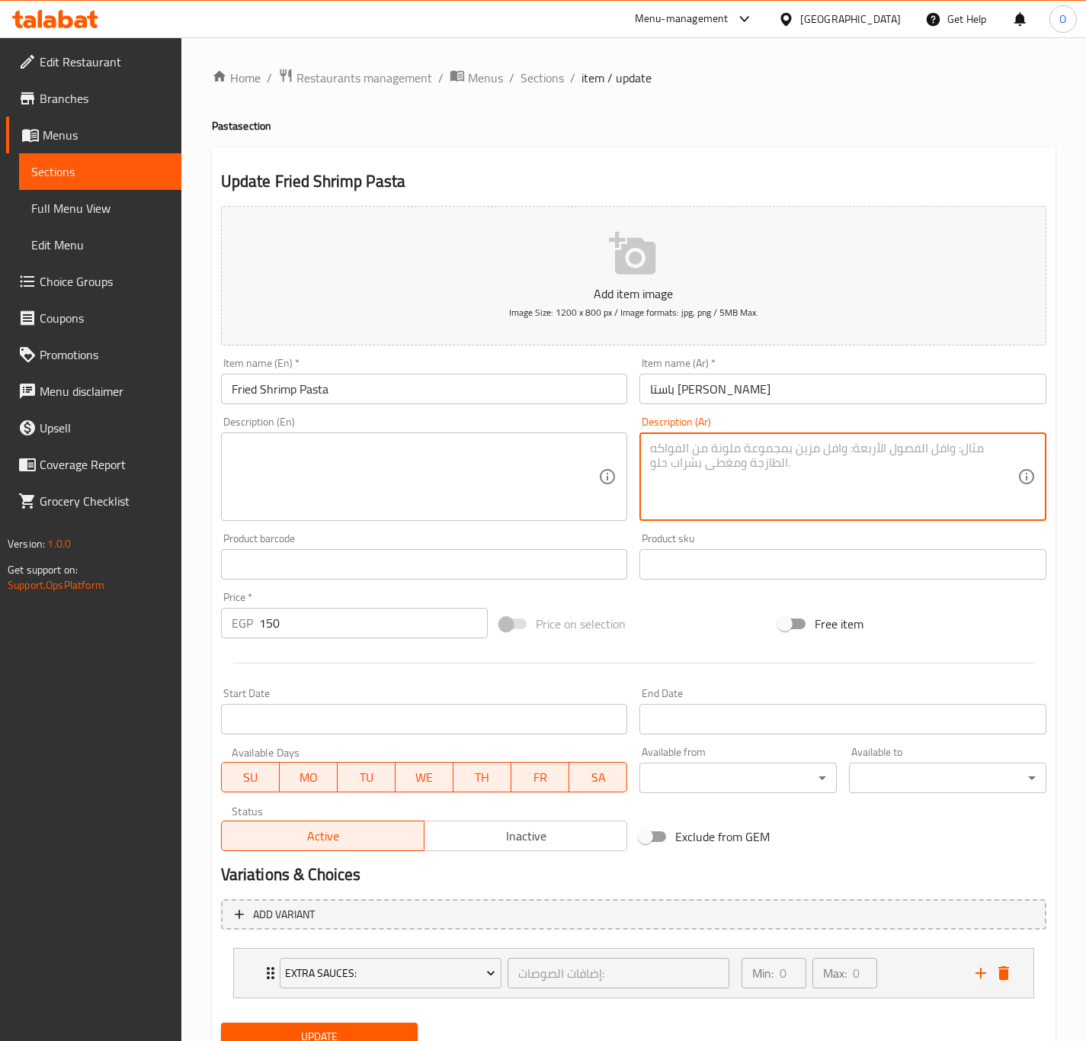
click at [755, 485] on textarea at bounding box center [833, 477] width 367 height 72
paste textarea "مكرونة بالجمبري المقلي المقرمش وصوص خاص."
type textarea "مكرونة بالجمبري المقلي المقرمش وصوص خاص."
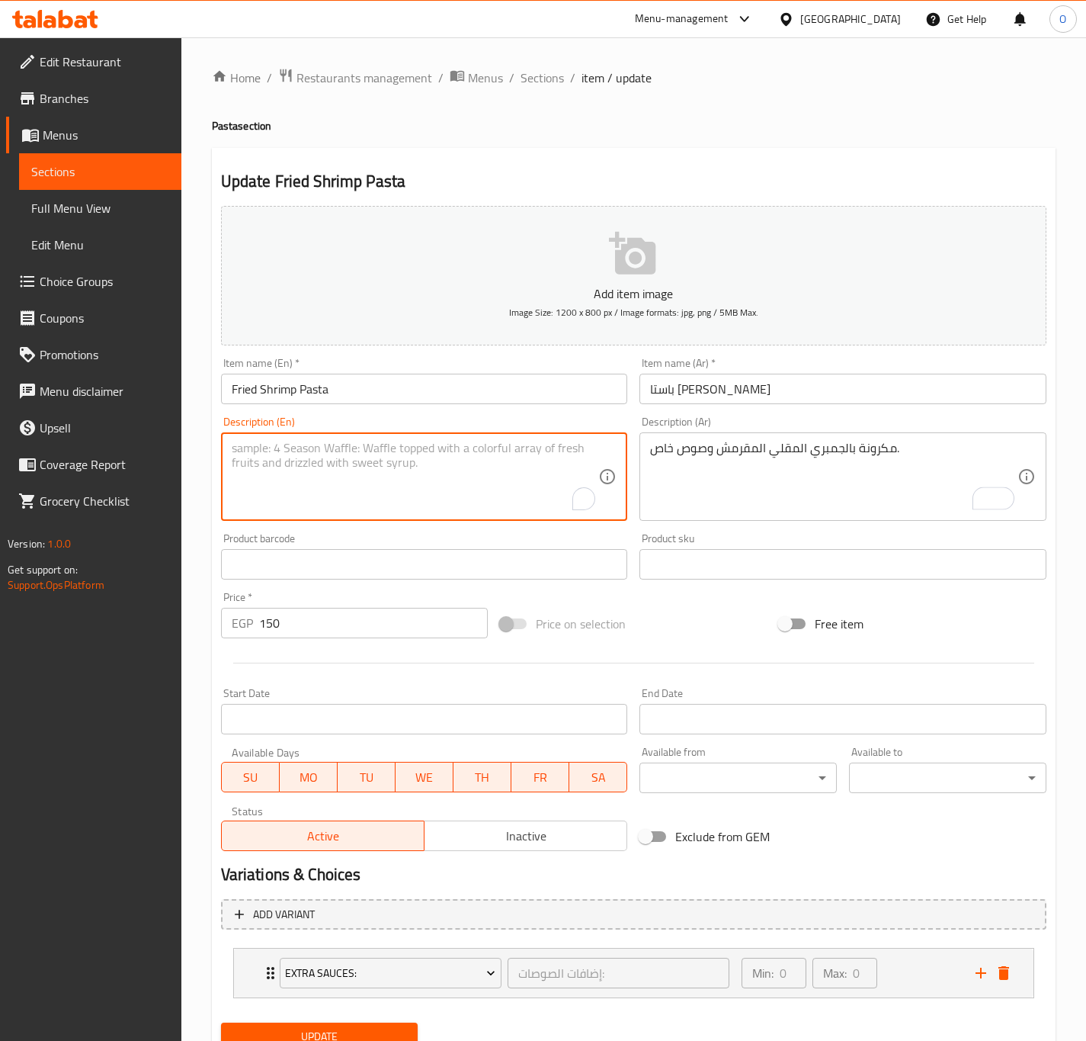
click at [393, 506] on textarea "To enrich screen reader interactions, please activate Accessibility in Grammarl…" at bounding box center [415, 477] width 367 height 72
paste textarea "Crispy fried shrimp pasta with special sauce."
type textarea "Crispy fried shrimp pasta with special sauce."
click at [412, 392] on input "Fried Shrimp Pasta" at bounding box center [424, 389] width 407 height 30
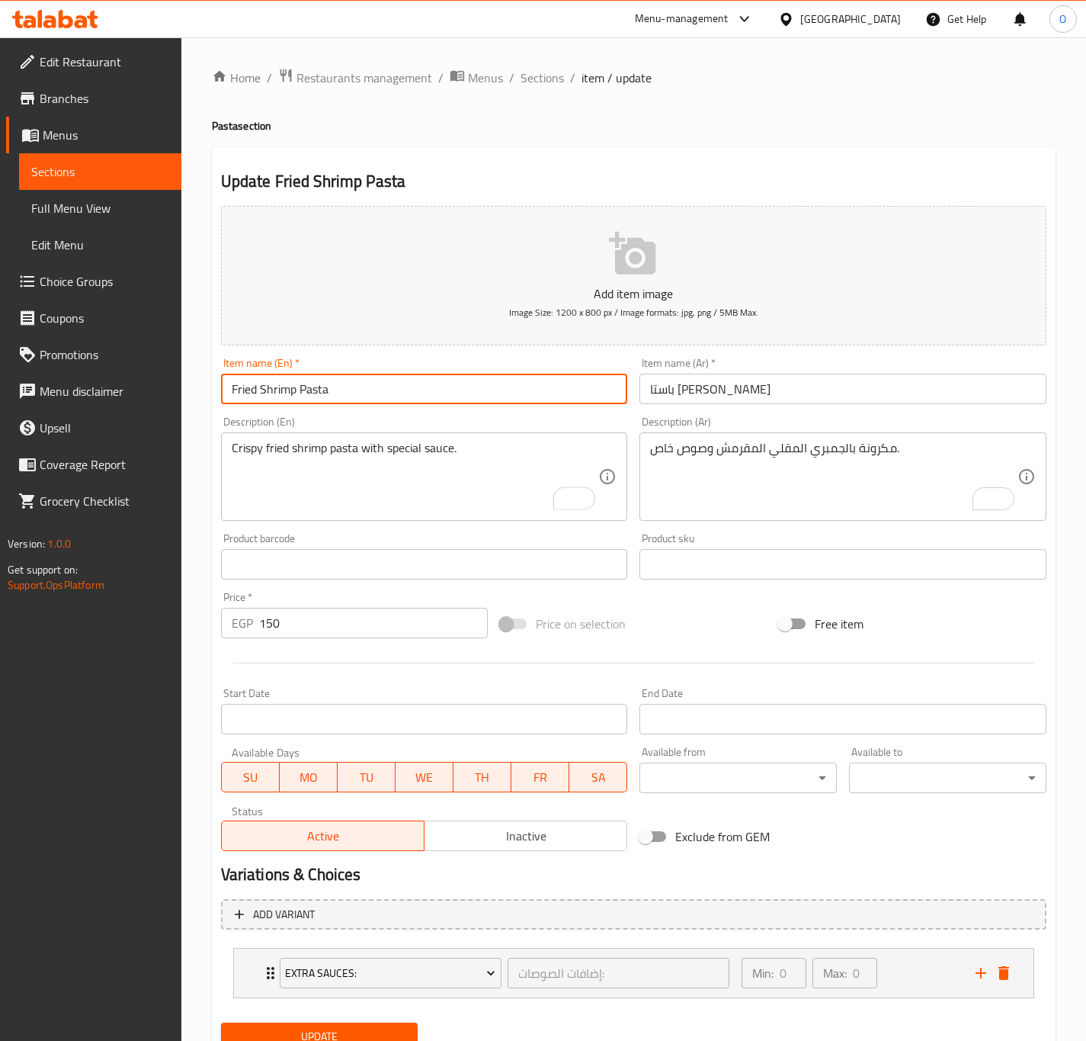
click at [221, 1022] on button "Update" at bounding box center [319, 1036] width 197 height 28
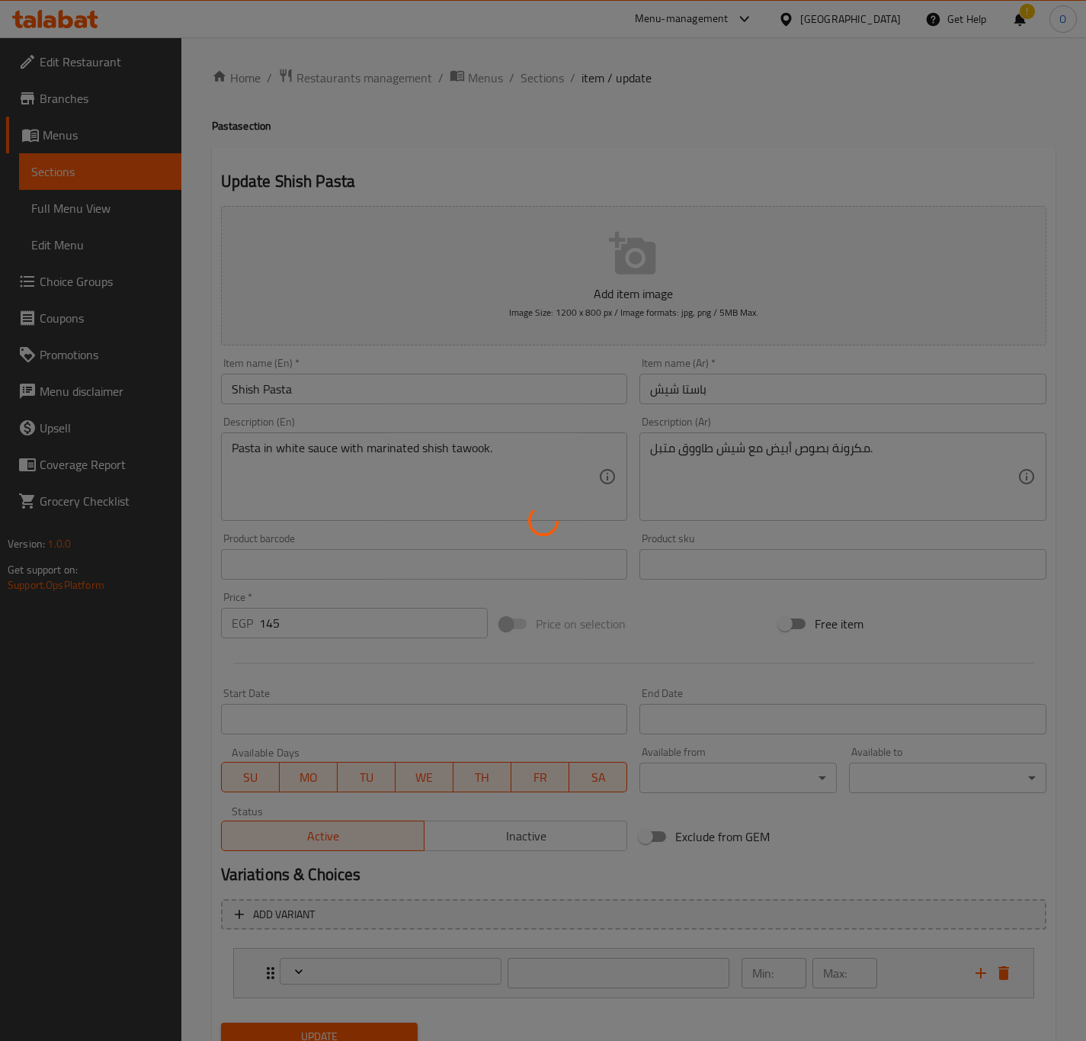
type input "إضافات الصوصات:"
type input "0"
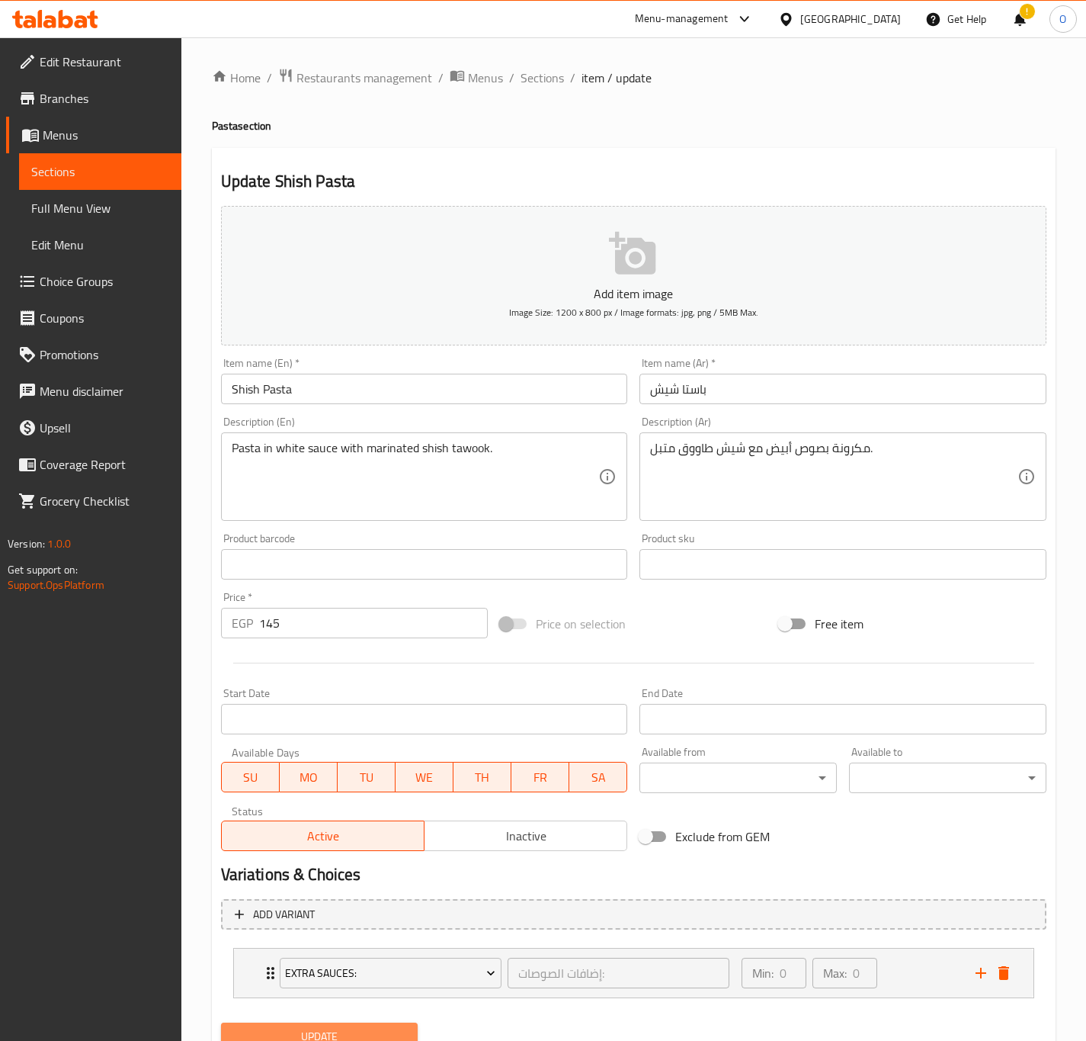
click at [374, 1037] on span "Update" at bounding box center [319, 1036] width 173 height 19
